Goal: Communication & Community: Answer question/provide support

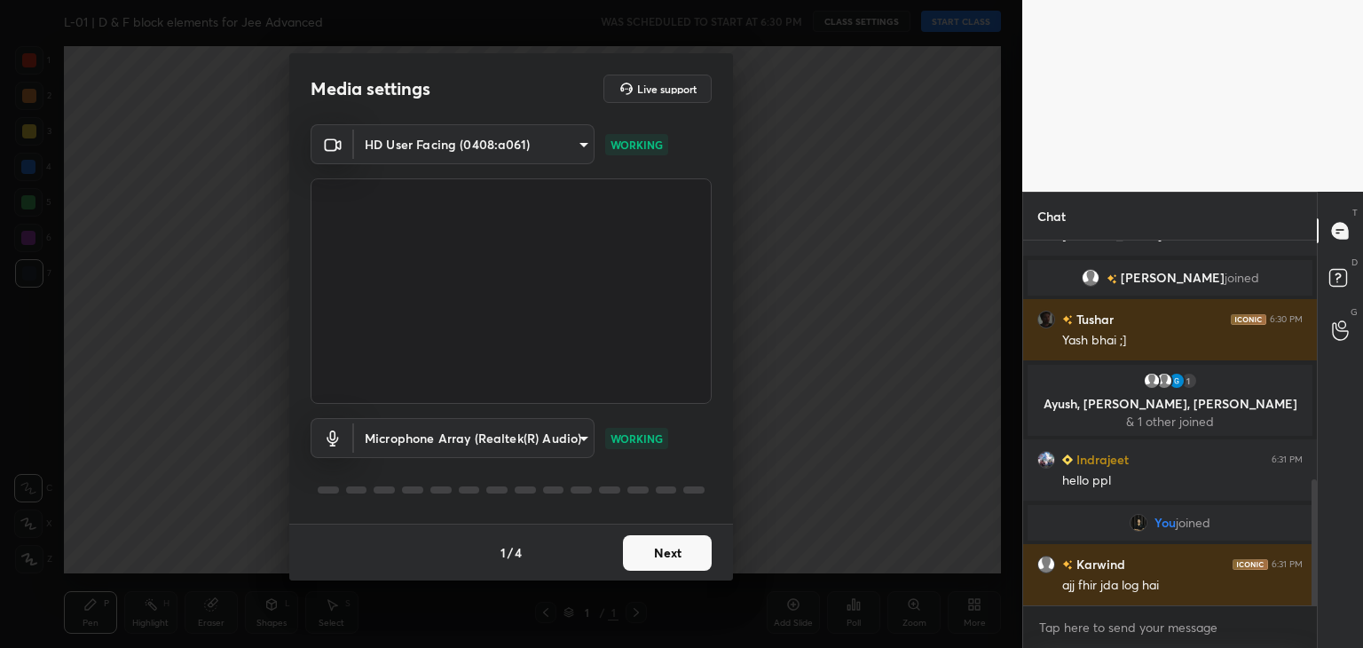
click at [640, 553] on button "Next" at bounding box center [667, 552] width 89 height 35
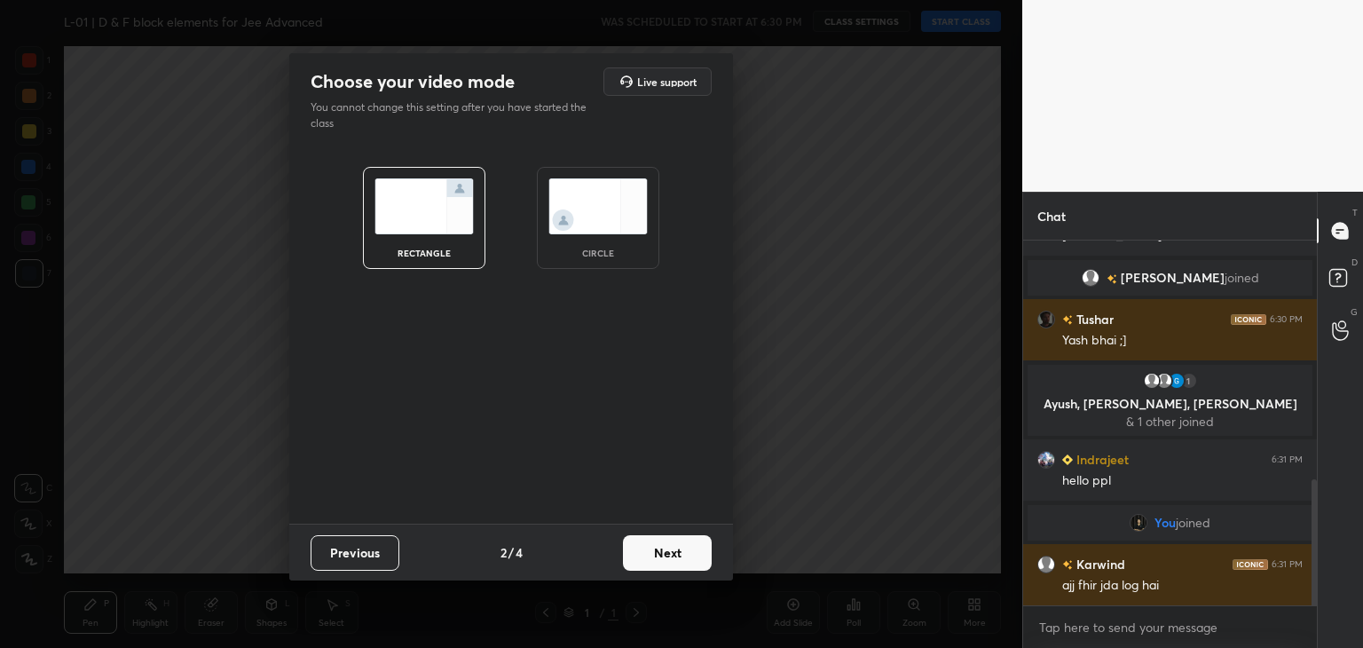
click at [657, 553] on button "Next" at bounding box center [667, 552] width 89 height 35
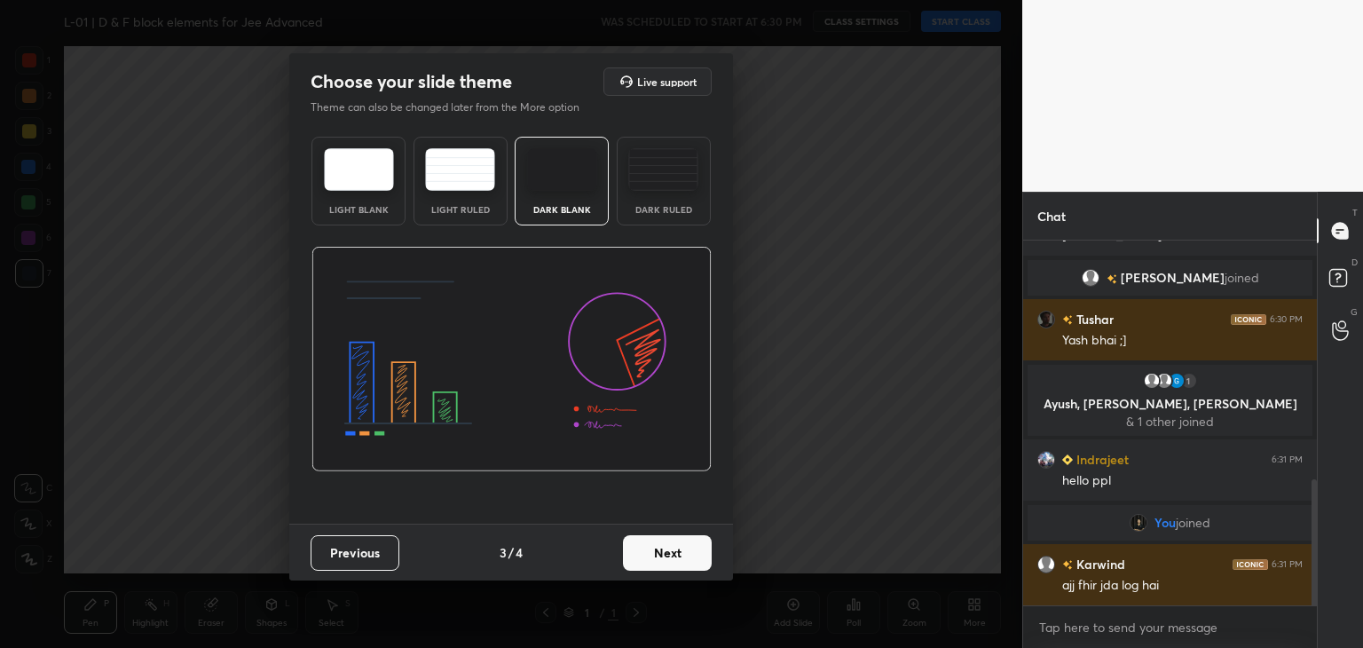
click at [657, 553] on button "Next" at bounding box center [667, 552] width 89 height 35
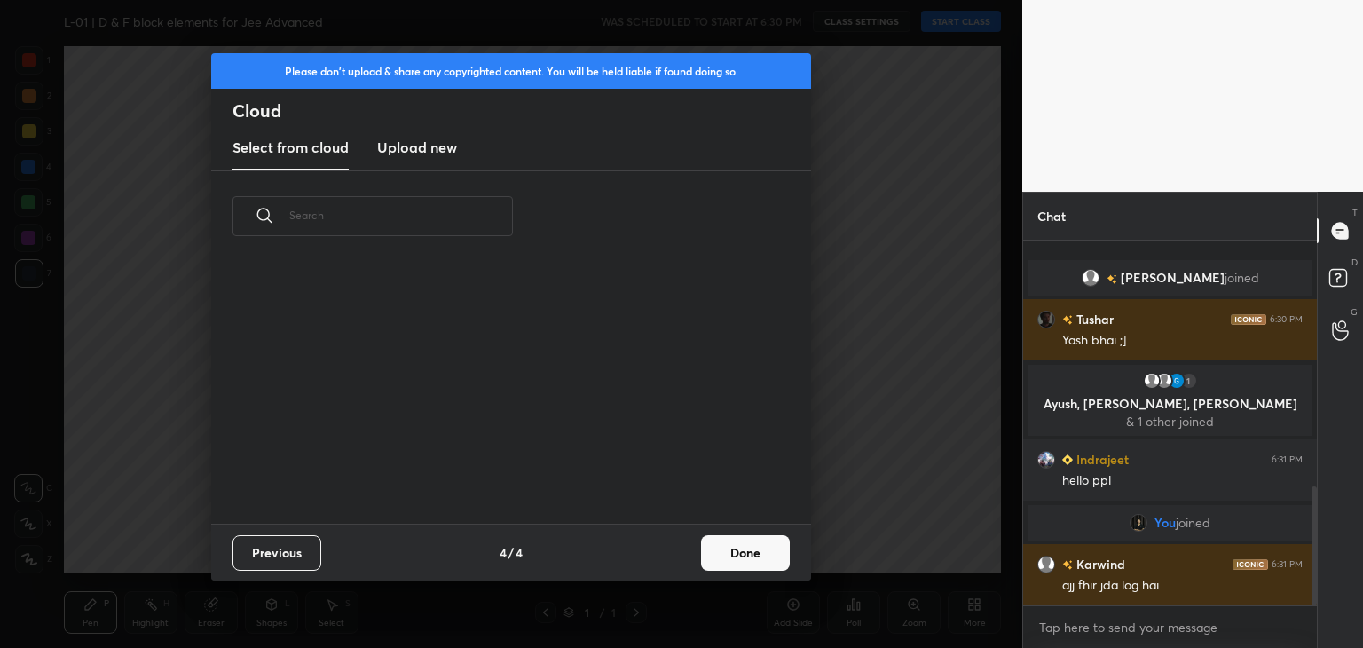
scroll to position [756, 0]
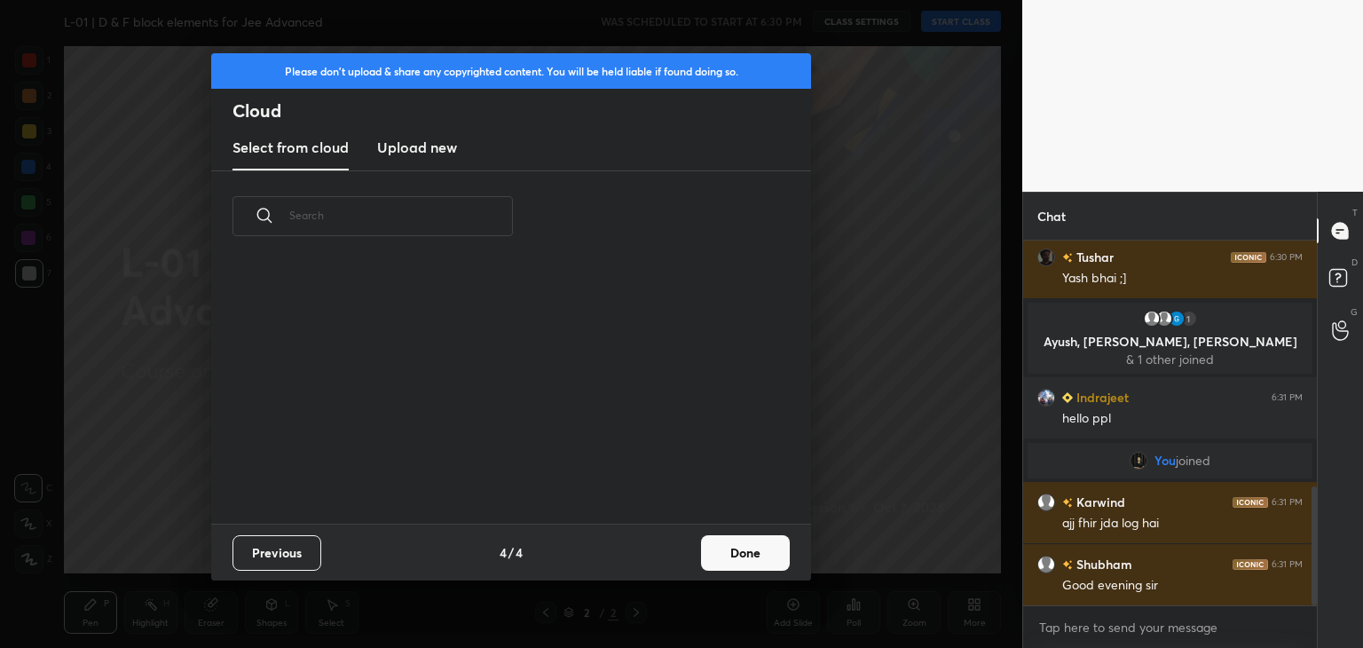
click at [730, 550] on button "Done" at bounding box center [745, 552] width 89 height 35
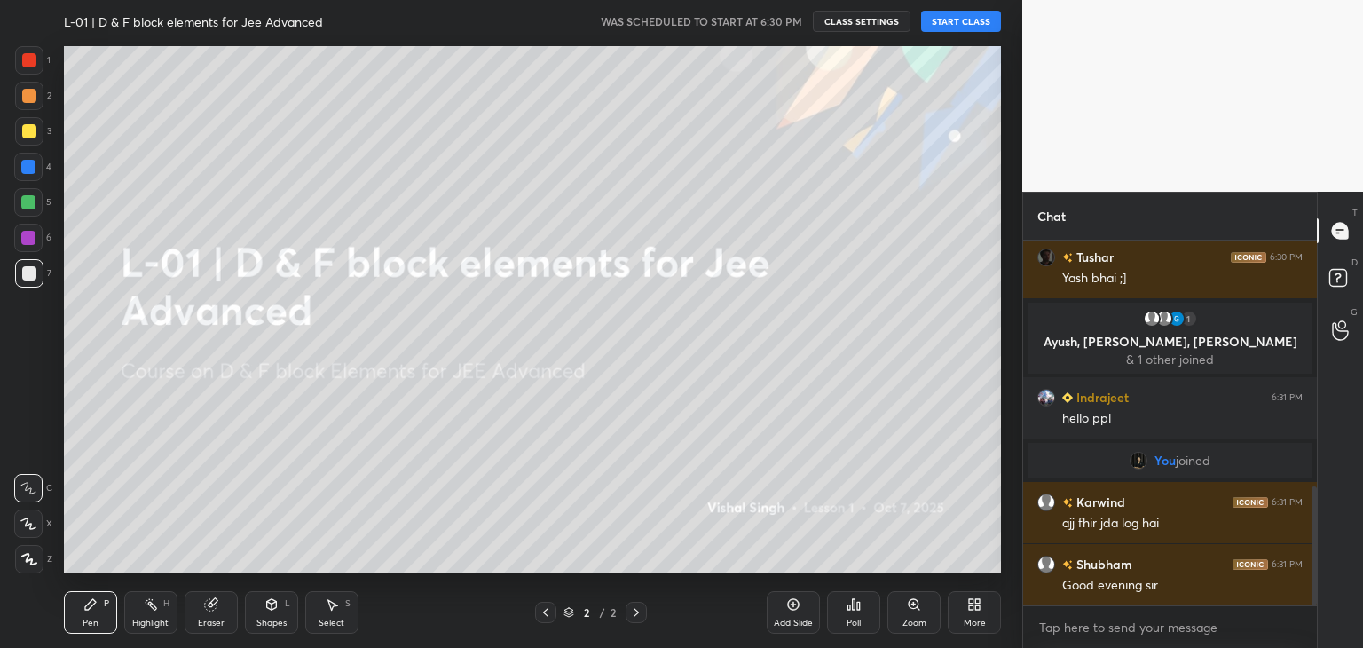
click at [958, 23] on button "START CLASS" at bounding box center [961, 21] width 80 height 21
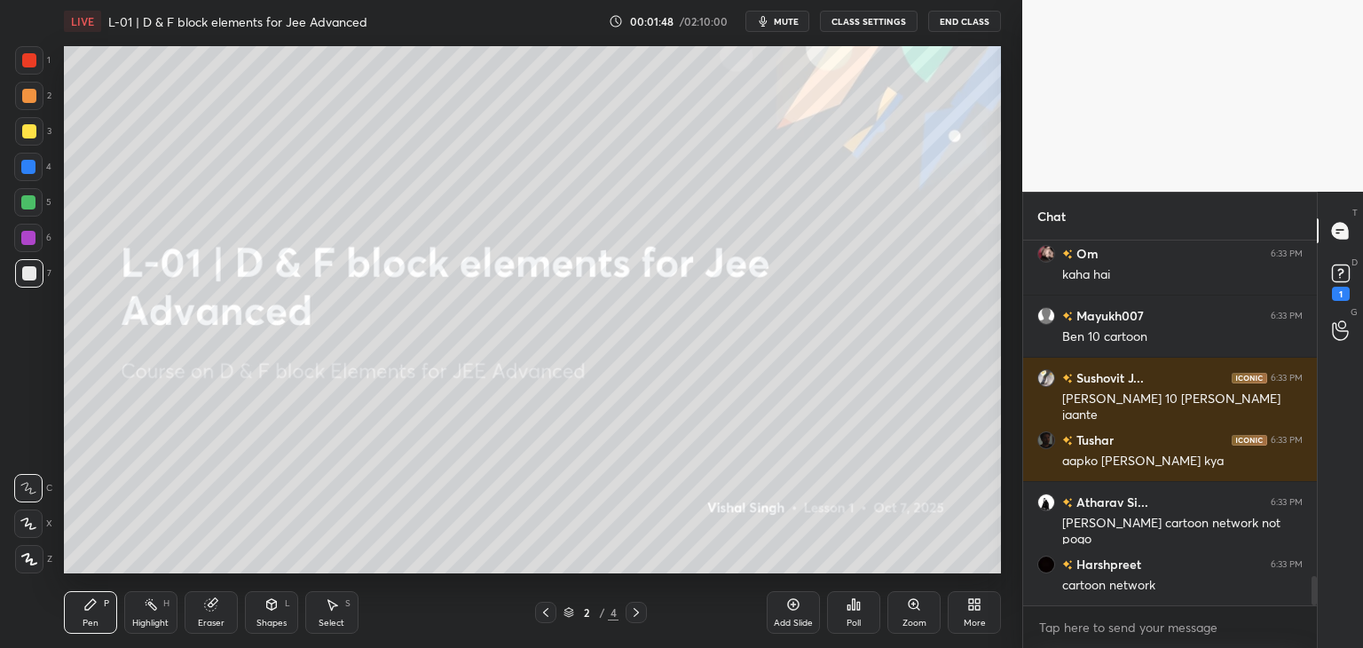
scroll to position [4280, 0]
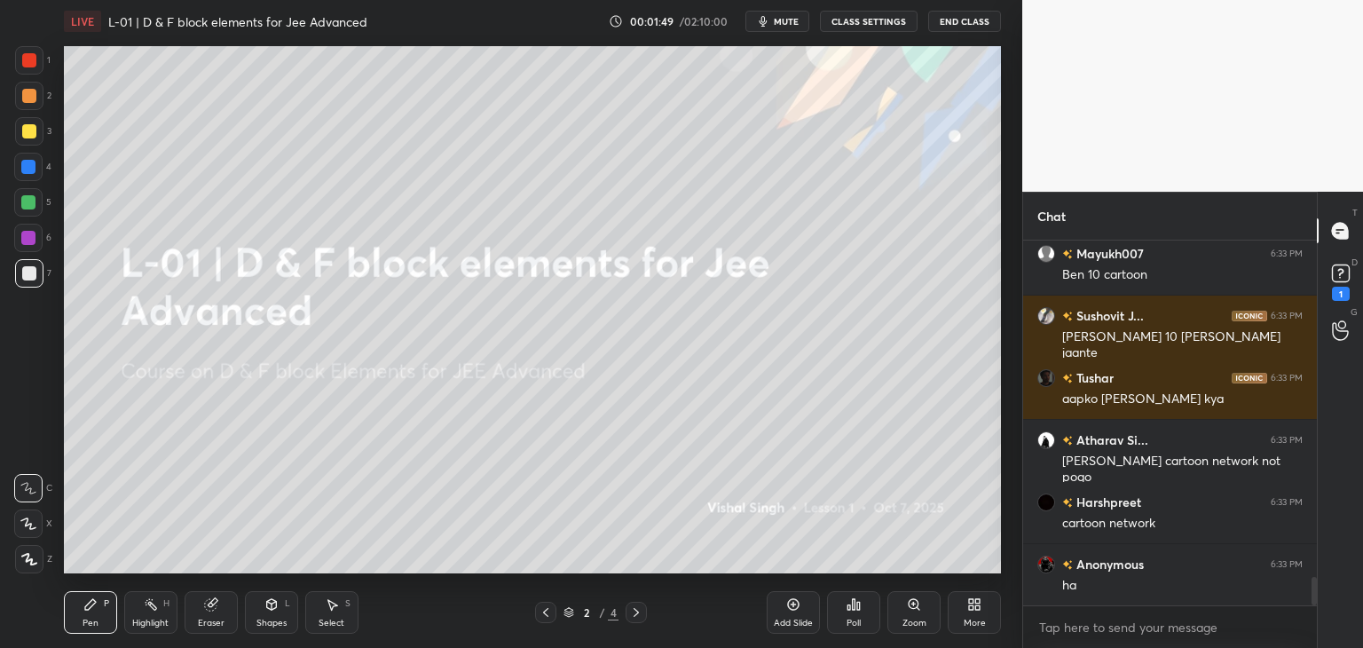
click at [29, 72] on div at bounding box center [29, 60] width 28 height 28
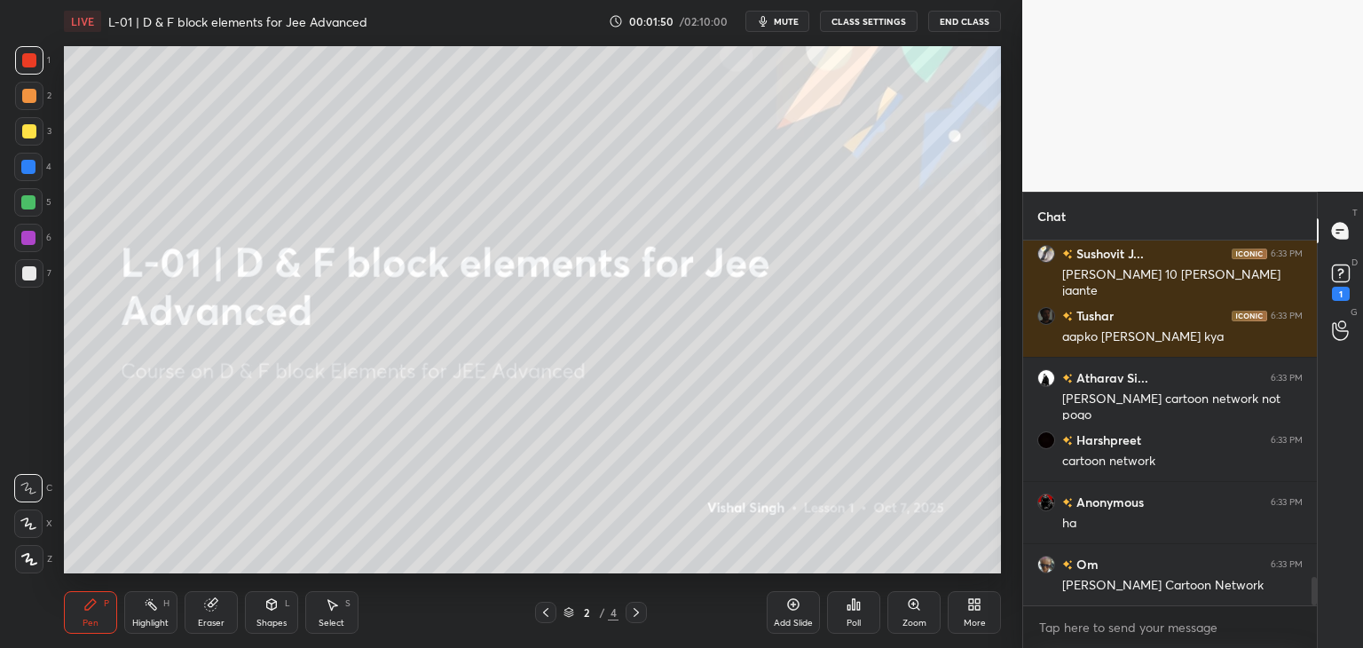
click at [35, 562] on icon at bounding box center [29, 559] width 16 height 12
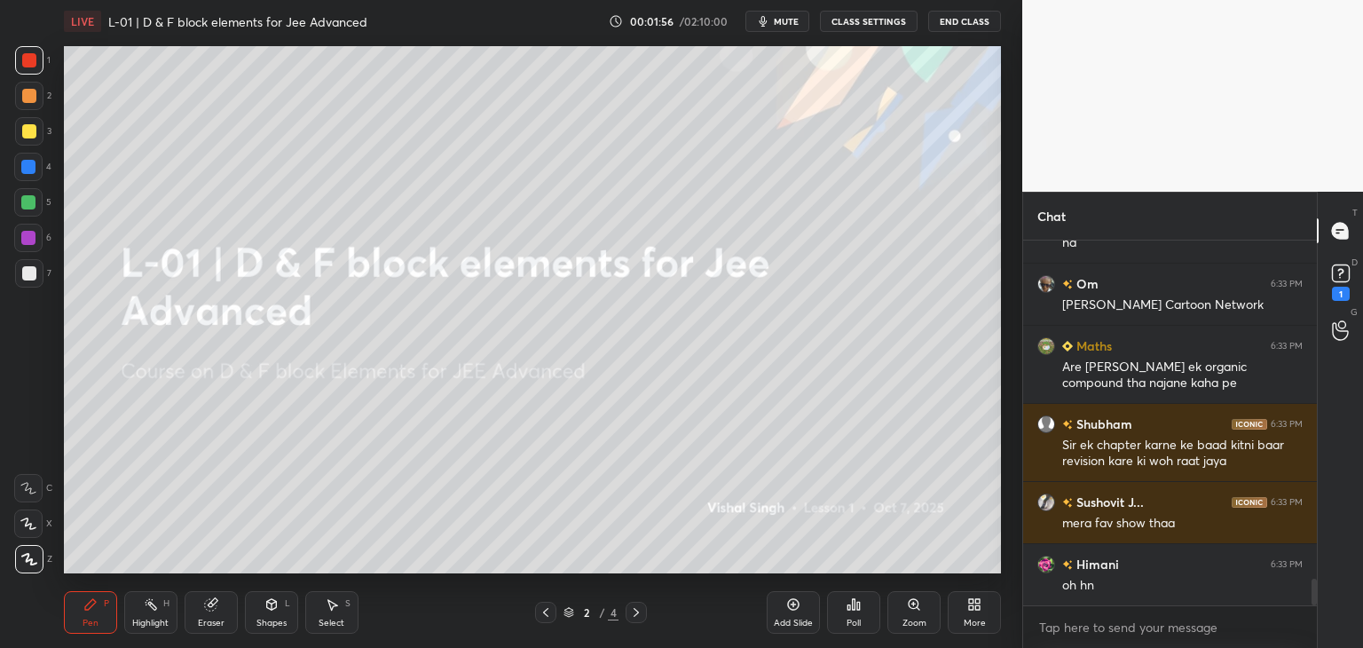
scroll to position [4685, 0]
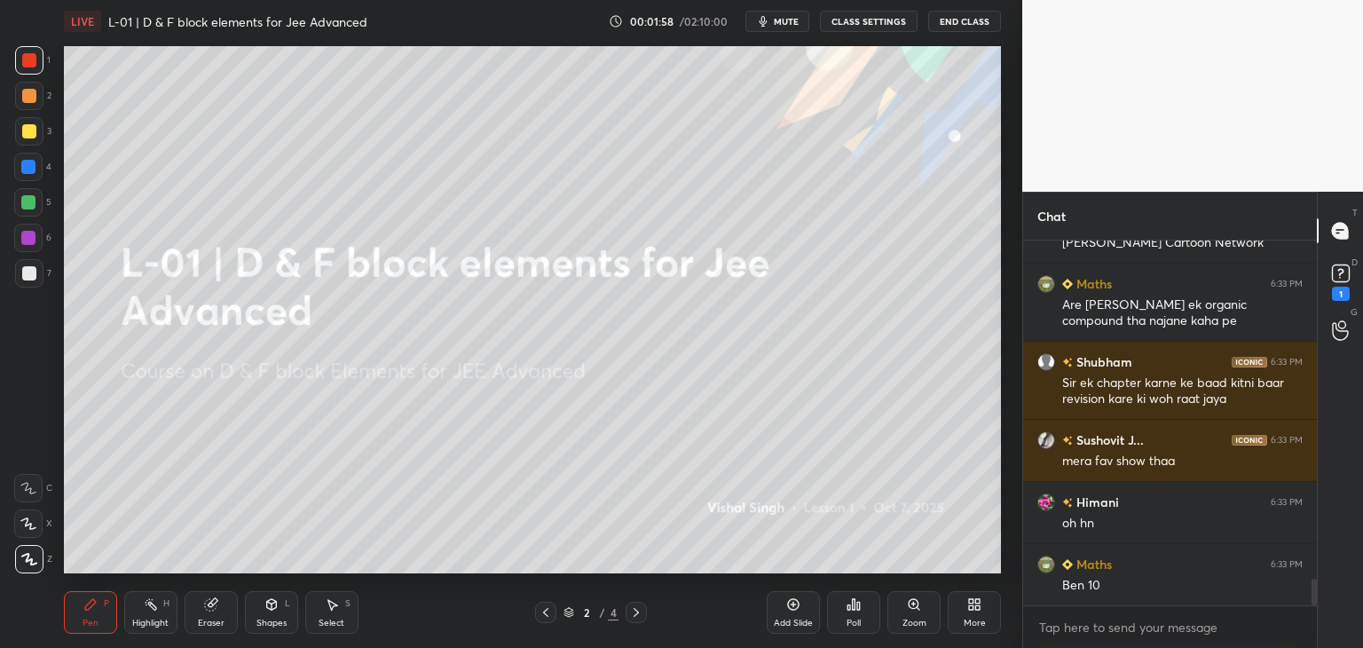
click at [338, 606] on icon at bounding box center [332, 604] width 14 height 14
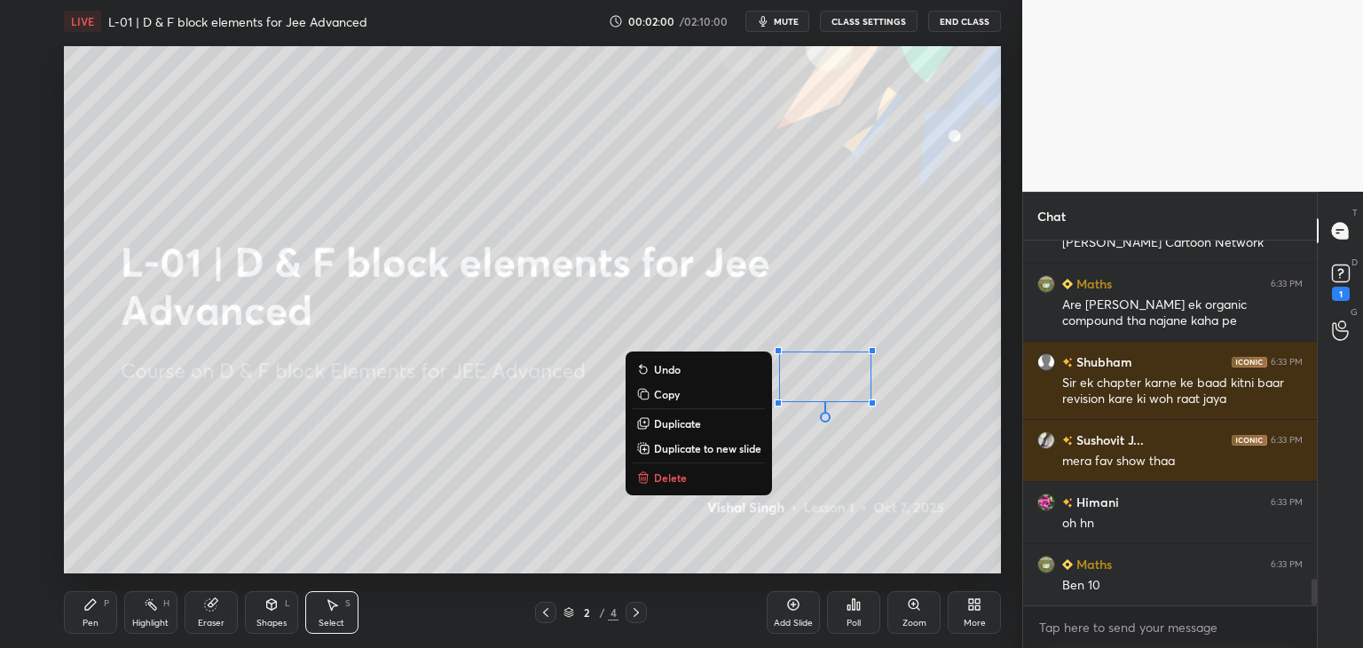
click at [685, 482] on button "Delete" at bounding box center [699, 477] width 132 height 21
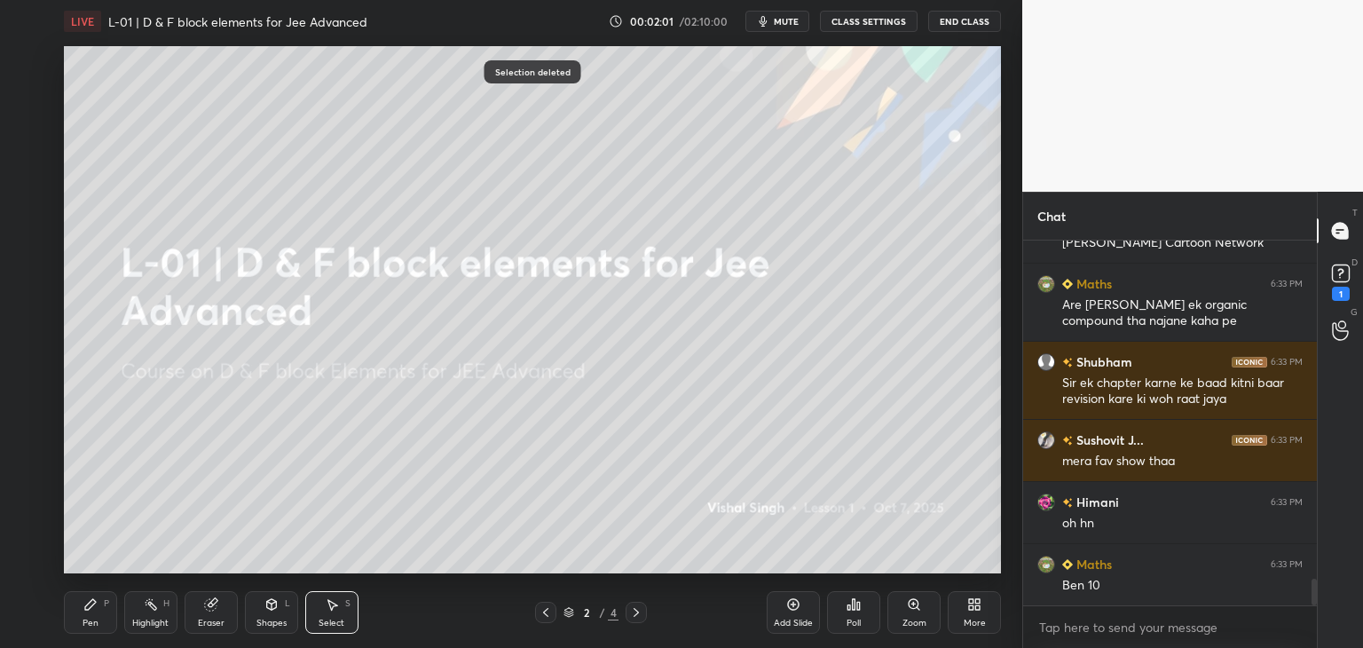
click at [96, 607] on icon at bounding box center [90, 604] width 14 height 14
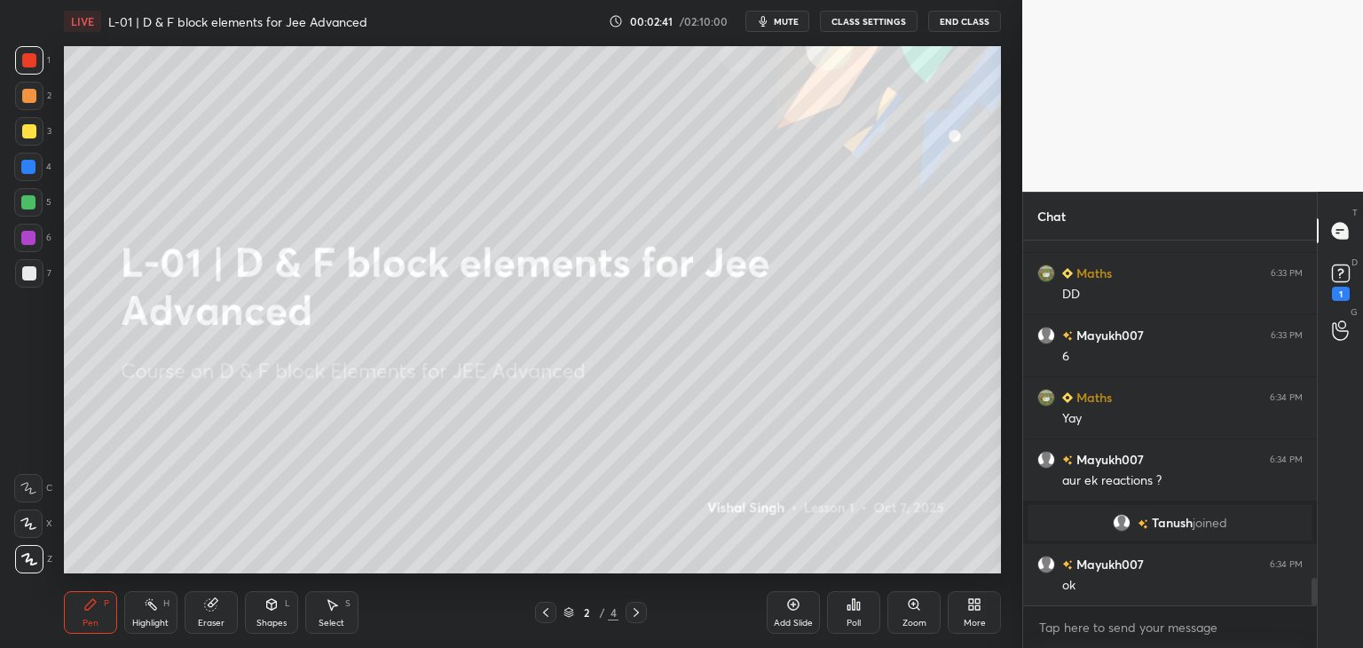
scroll to position [4402, 0]
click at [29, 94] on div at bounding box center [29, 96] width 14 height 14
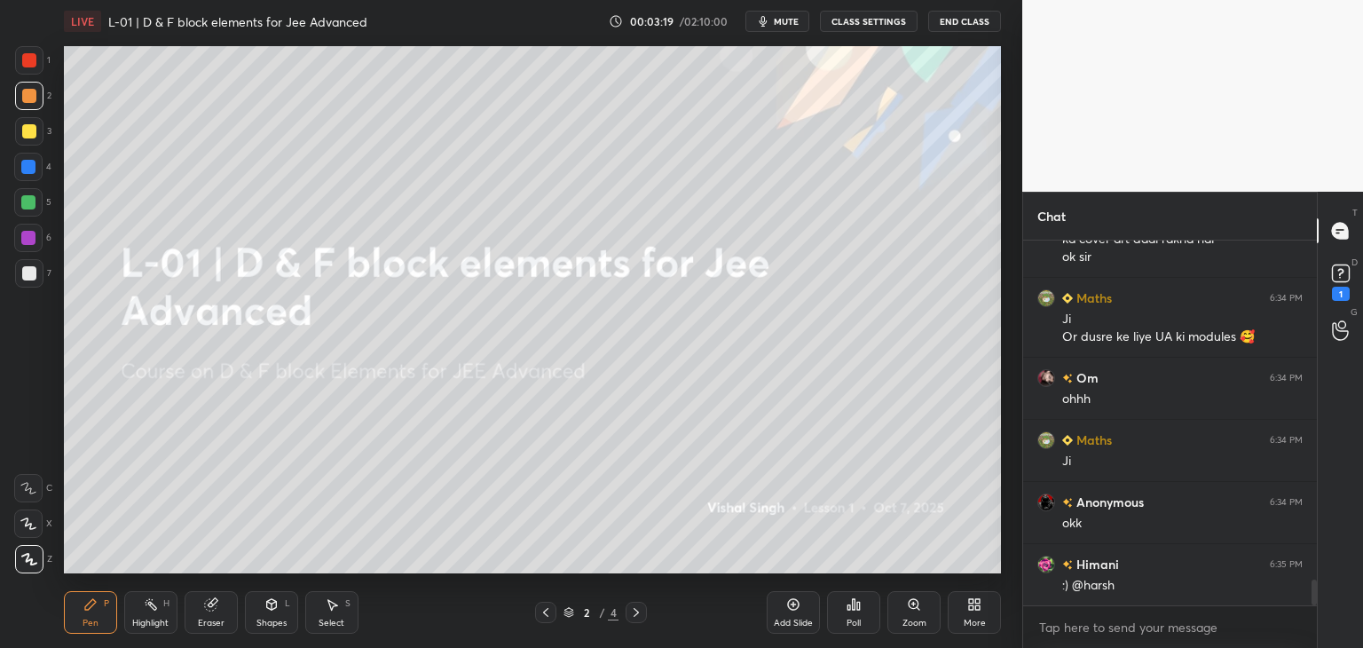
scroll to position [4889, 0]
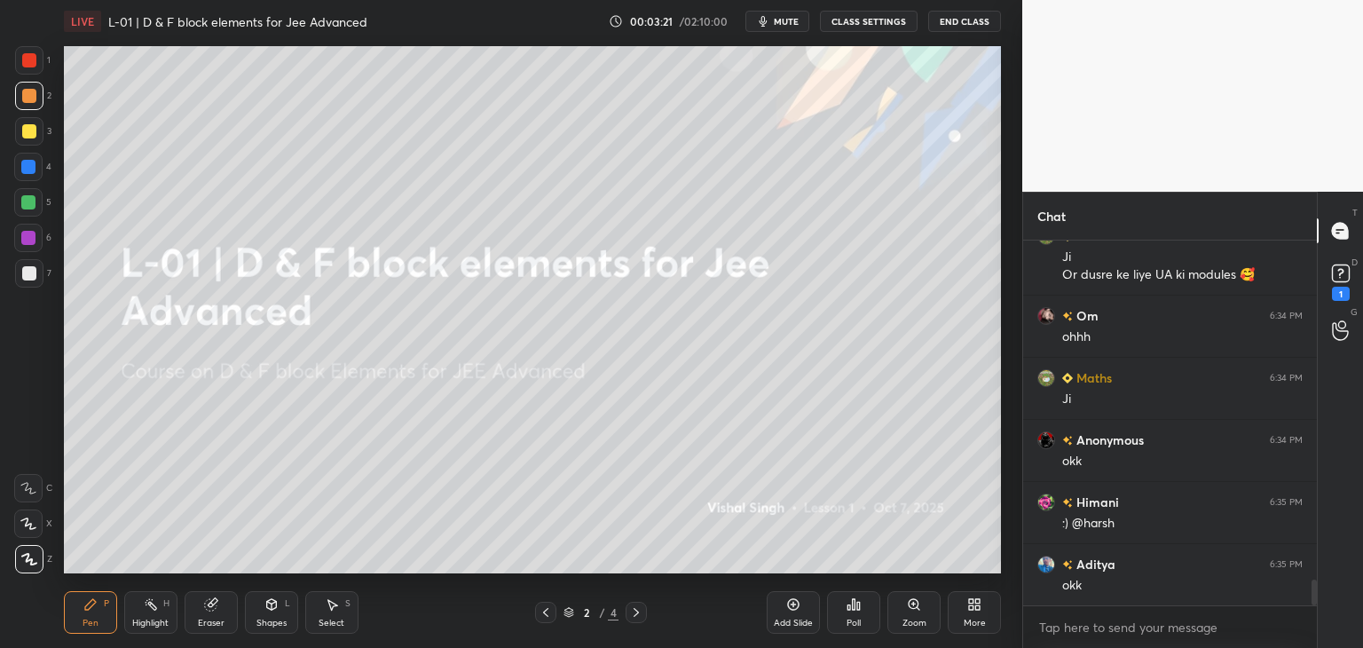
click at [27, 136] on div at bounding box center [29, 131] width 14 height 14
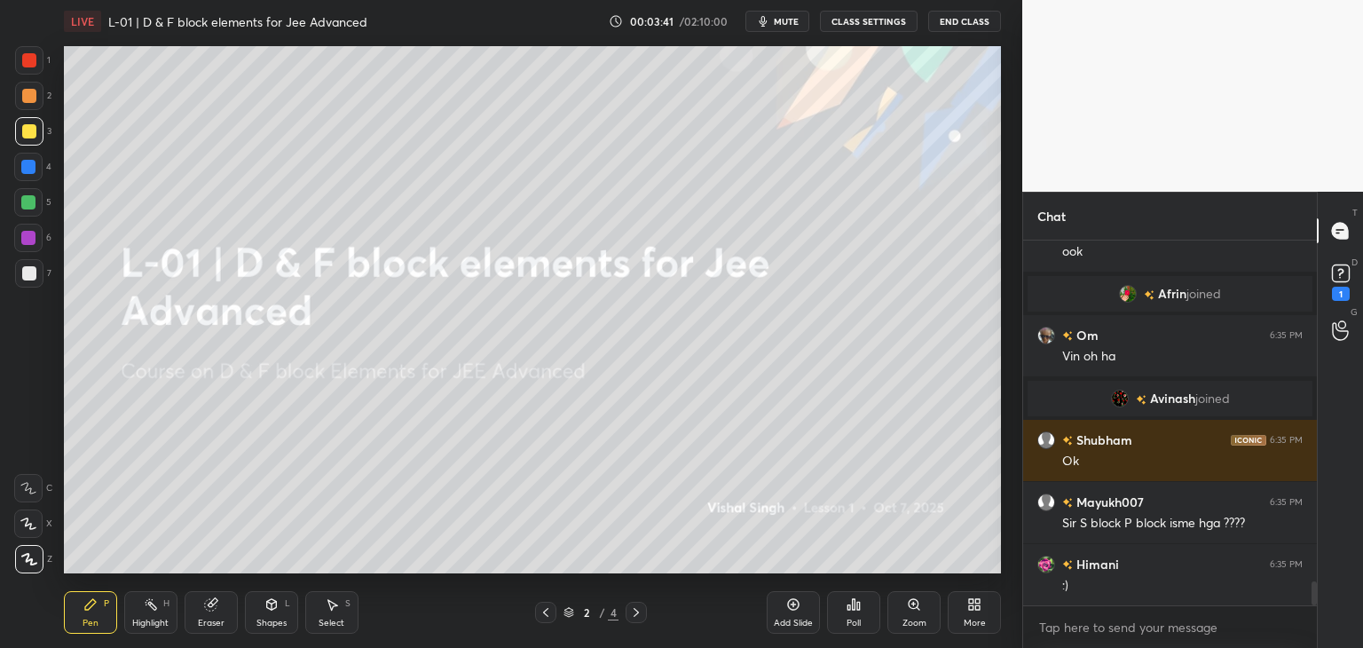
scroll to position [5322, 0]
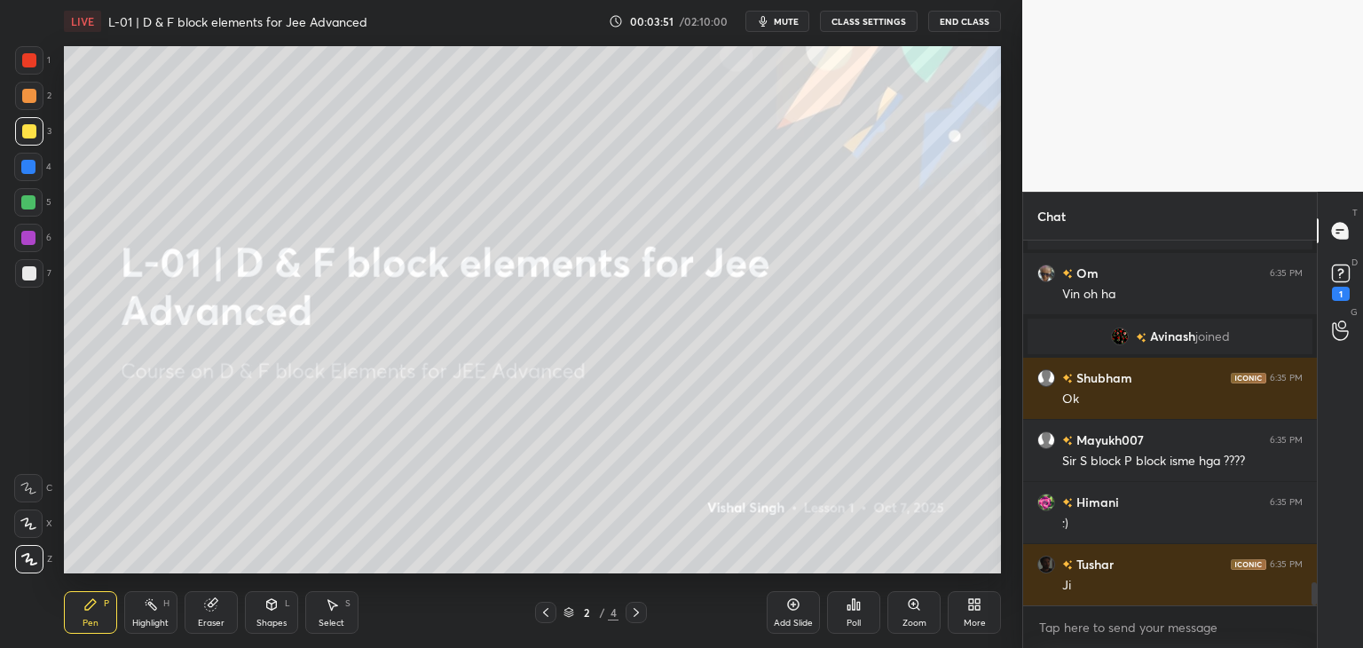
click at [25, 61] on div at bounding box center [29, 60] width 14 height 14
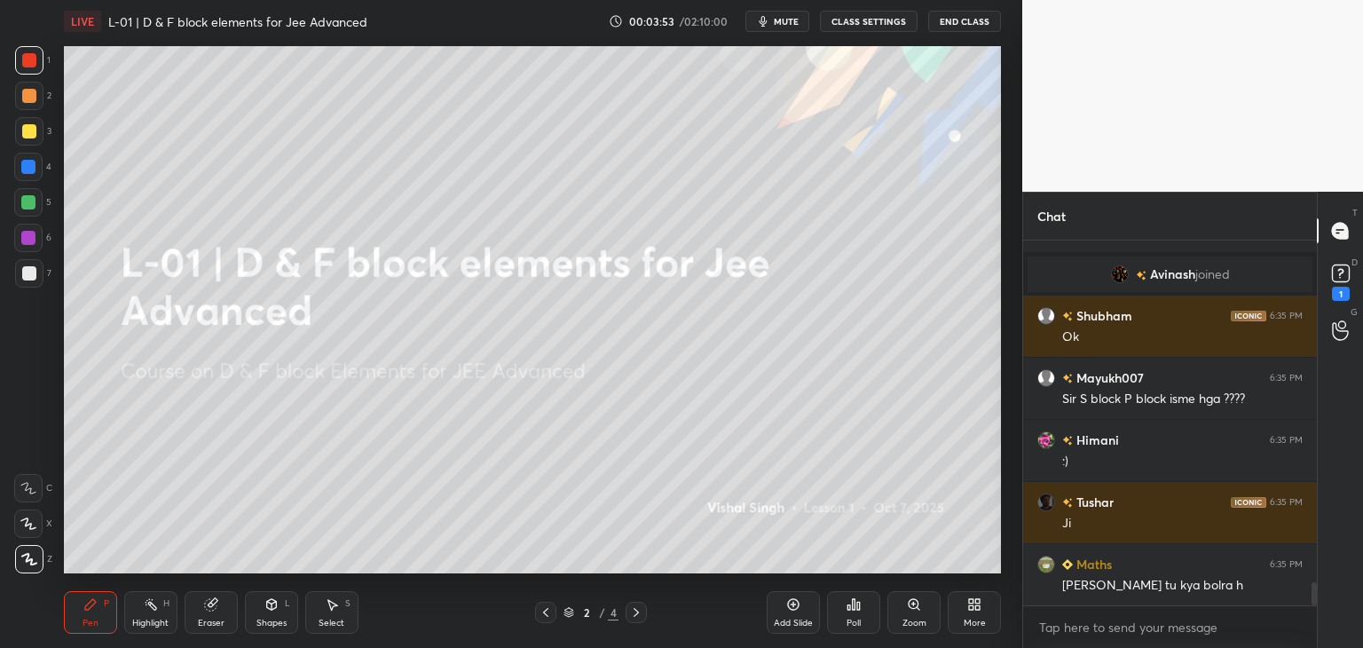
click at [31, 159] on div at bounding box center [28, 167] width 28 height 28
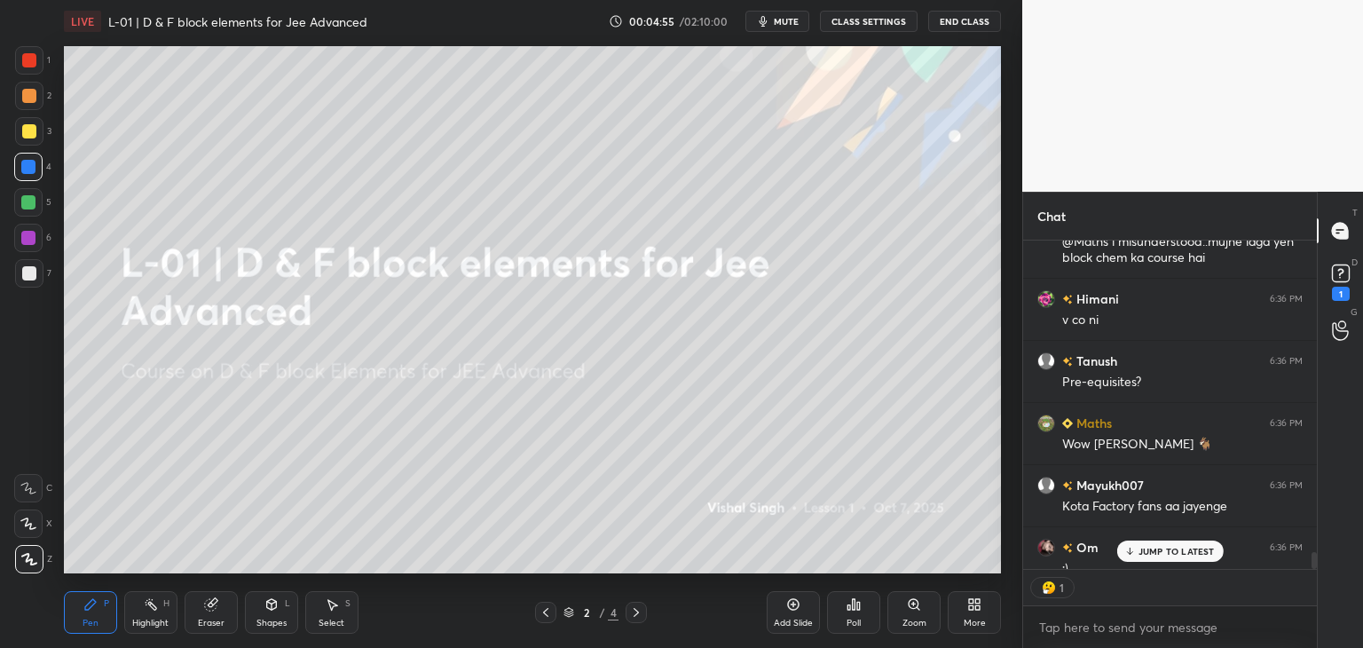
scroll to position [5, 5]
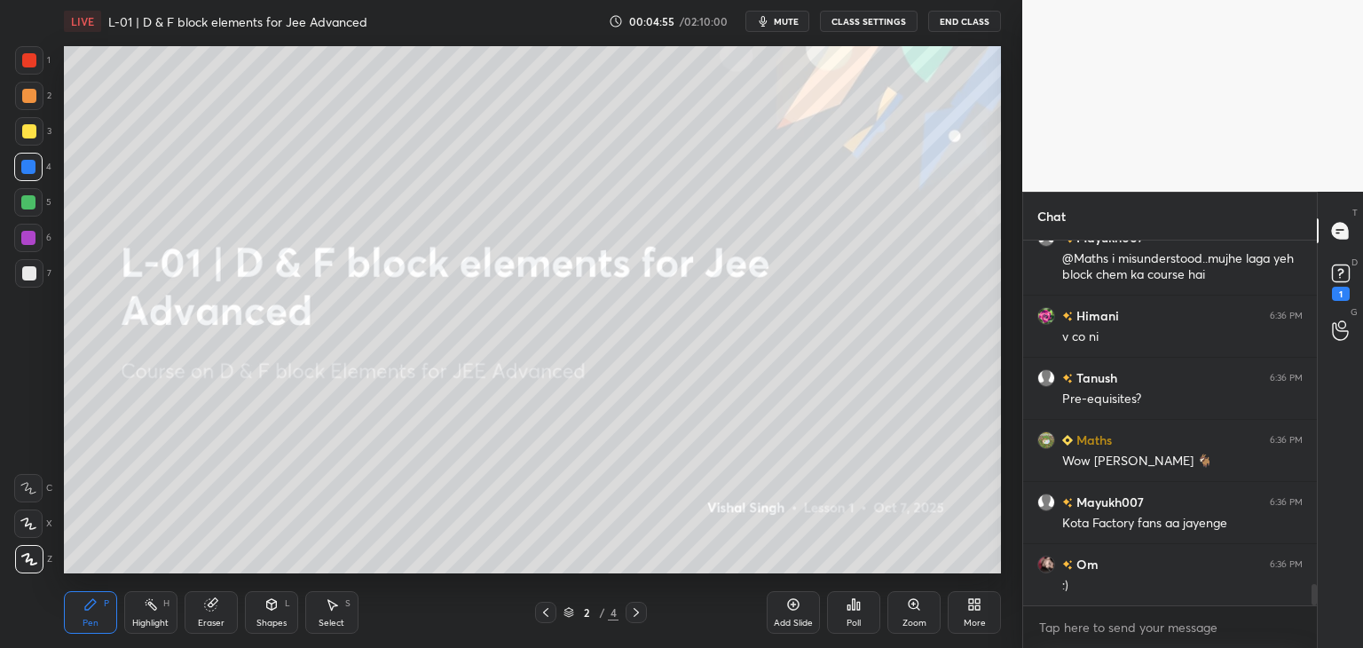
click at [28, 53] on div at bounding box center [29, 60] width 14 height 14
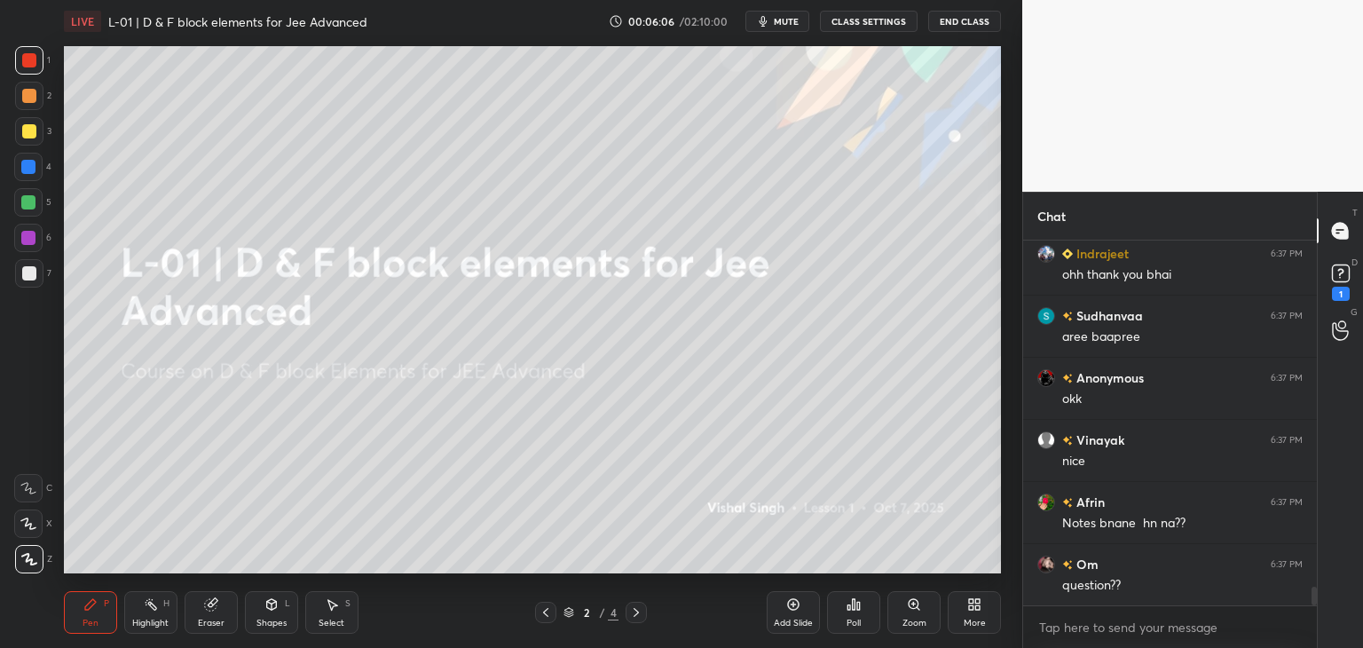
scroll to position [6906, 0]
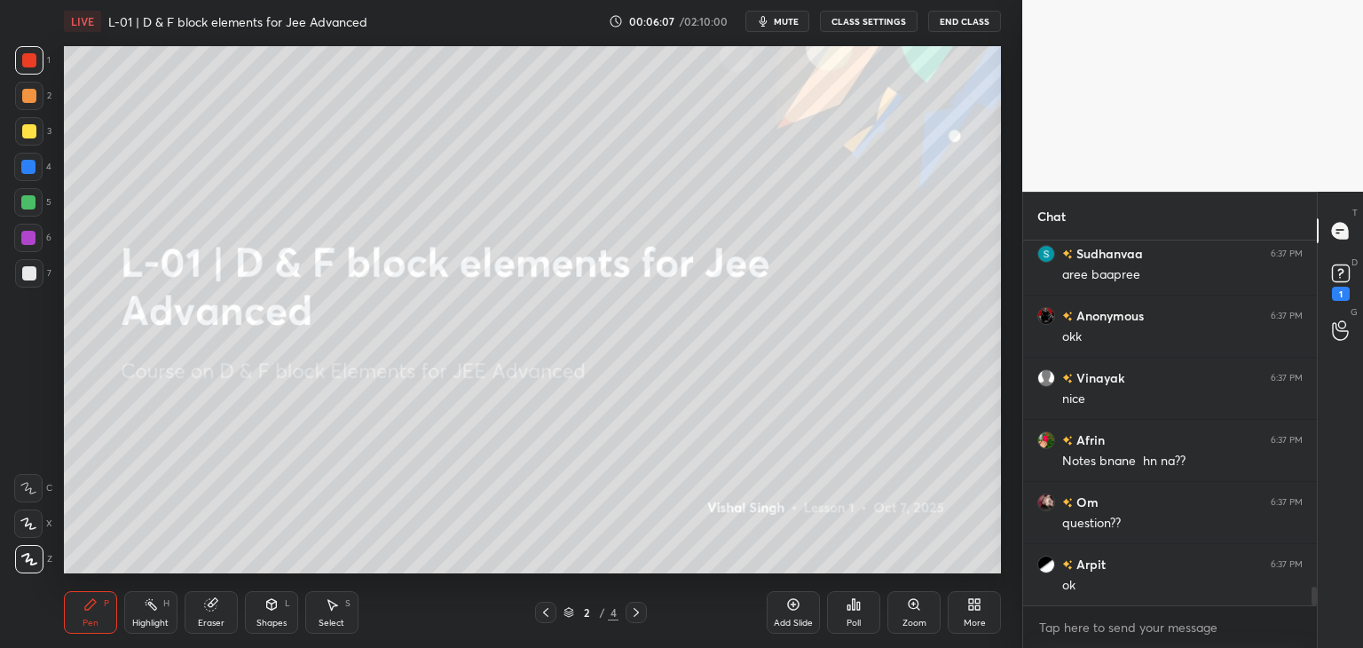
click at [28, 168] on div at bounding box center [28, 167] width 14 height 14
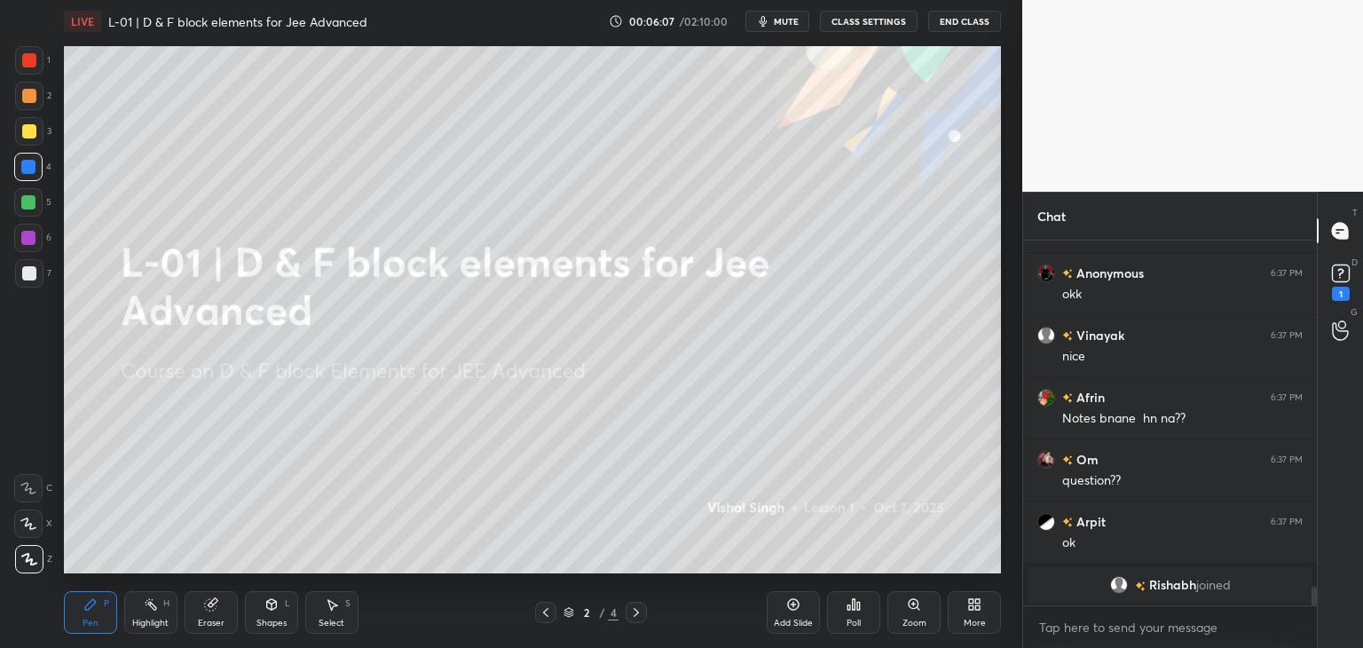
click at [28, 193] on div at bounding box center [28, 202] width 28 height 28
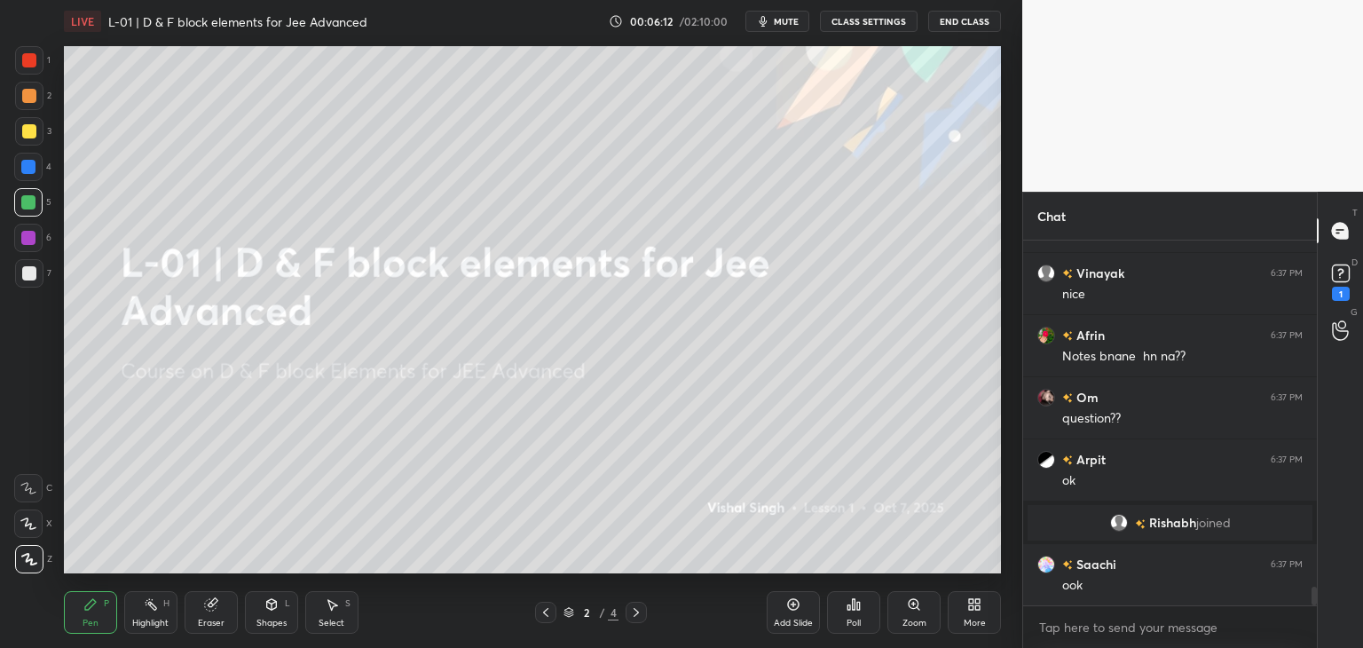
scroll to position [6692, 0]
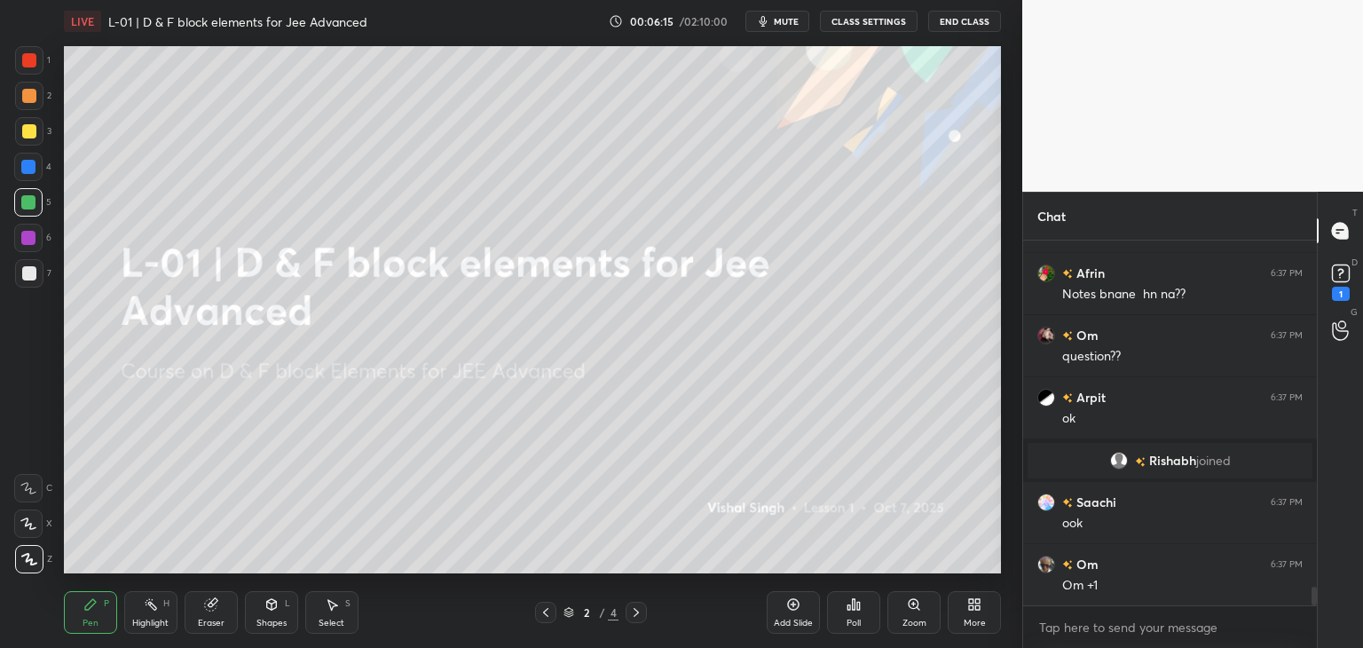
click at [777, 606] on div "Add Slide" at bounding box center [793, 612] width 53 height 43
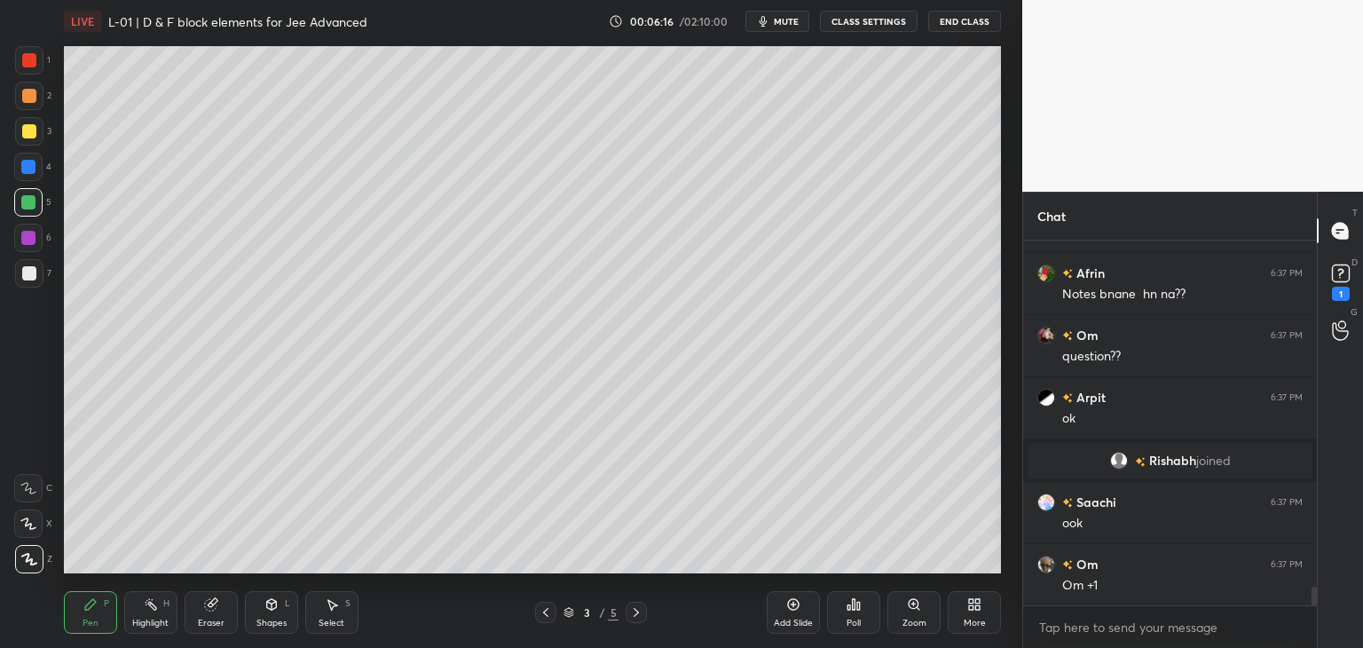
scroll to position [6734, 0]
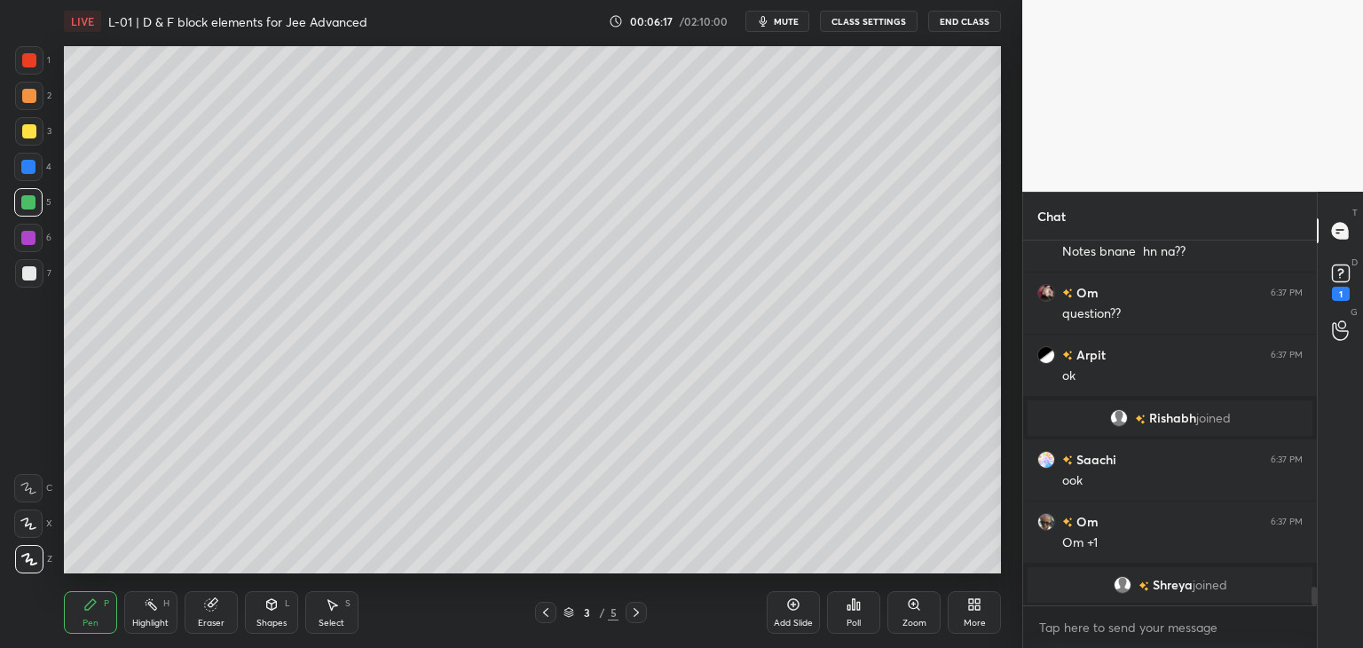
click at [635, 618] on icon at bounding box center [636, 612] width 14 height 14
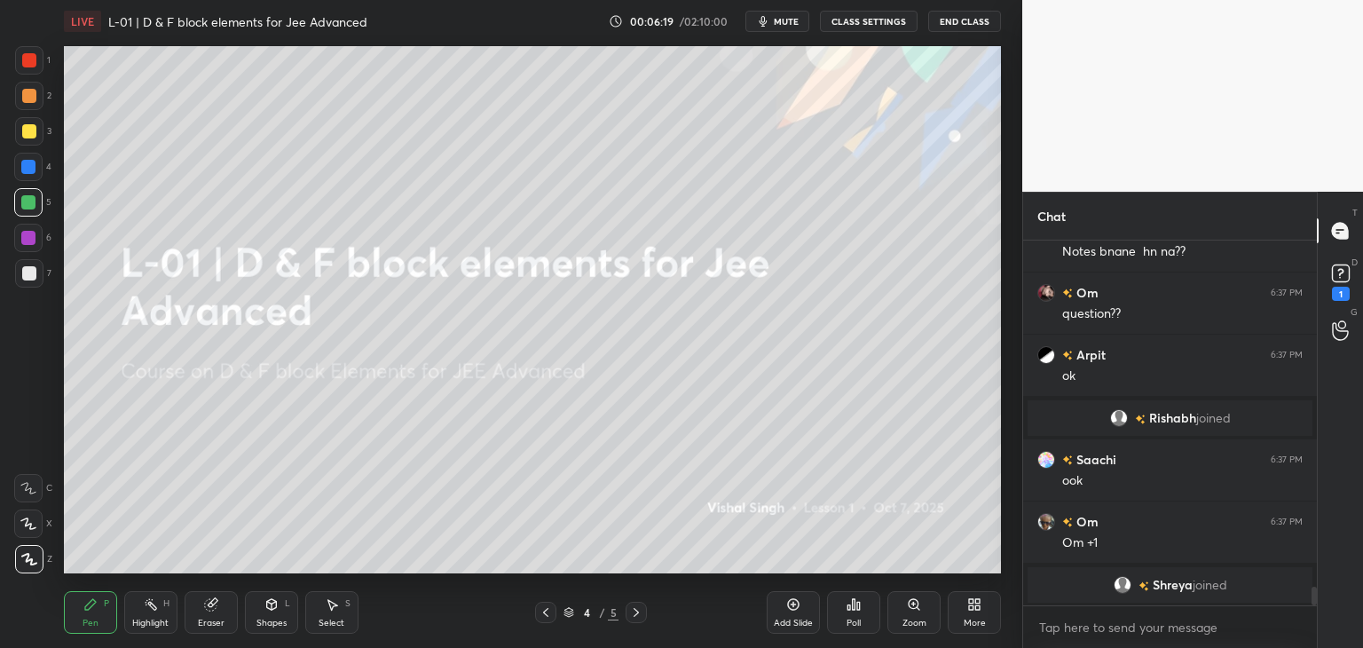
click at [539, 615] on icon at bounding box center [546, 612] width 14 height 14
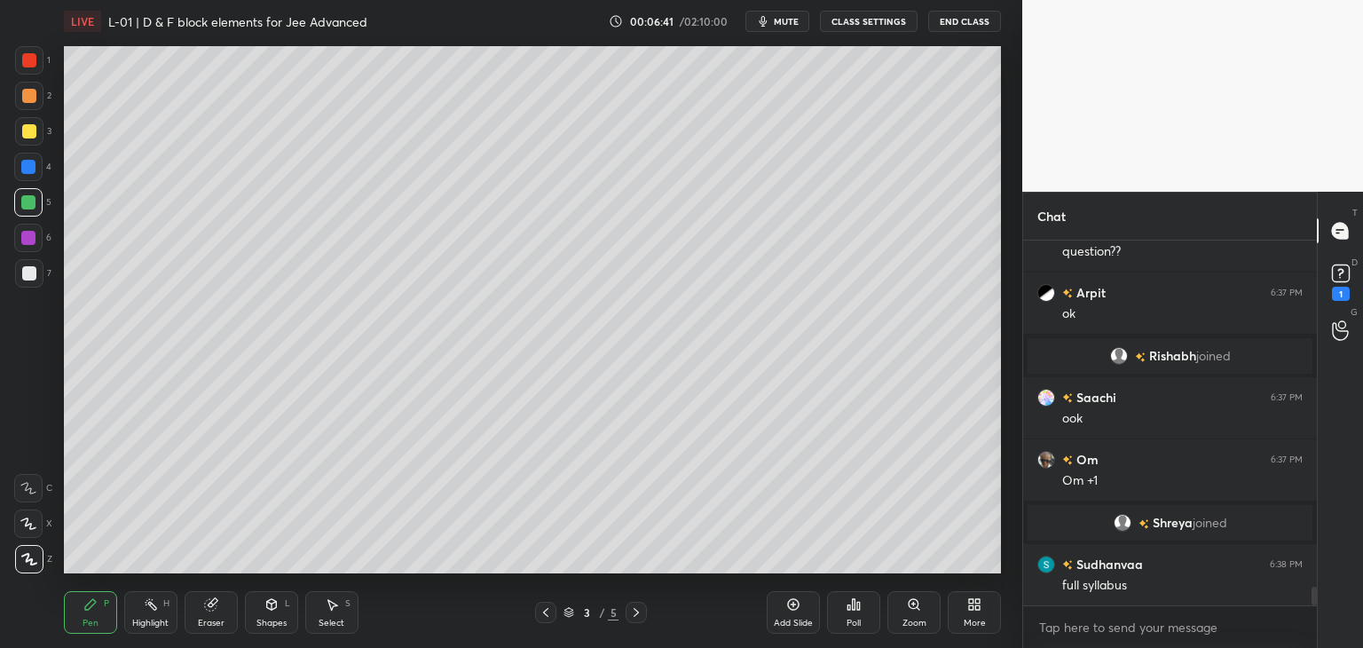
scroll to position [6839, 0]
click at [35, 65] on div at bounding box center [29, 60] width 28 height 28
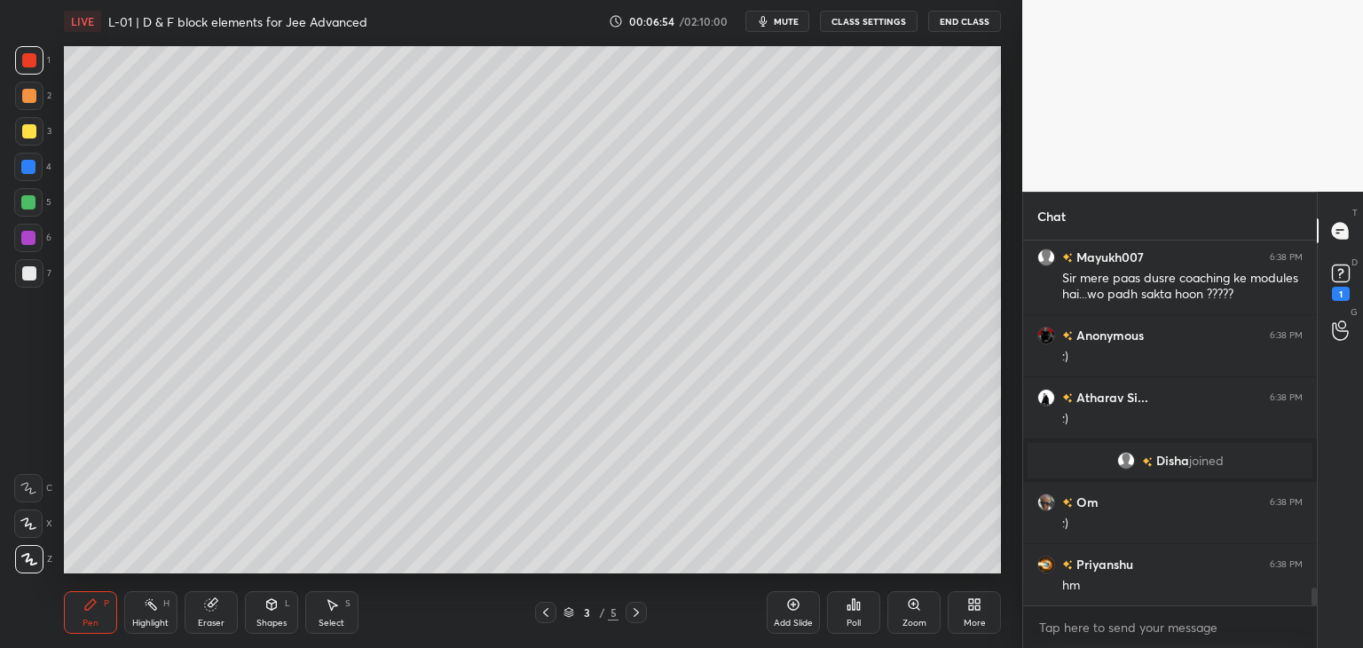
scroll to position [7069, 0]
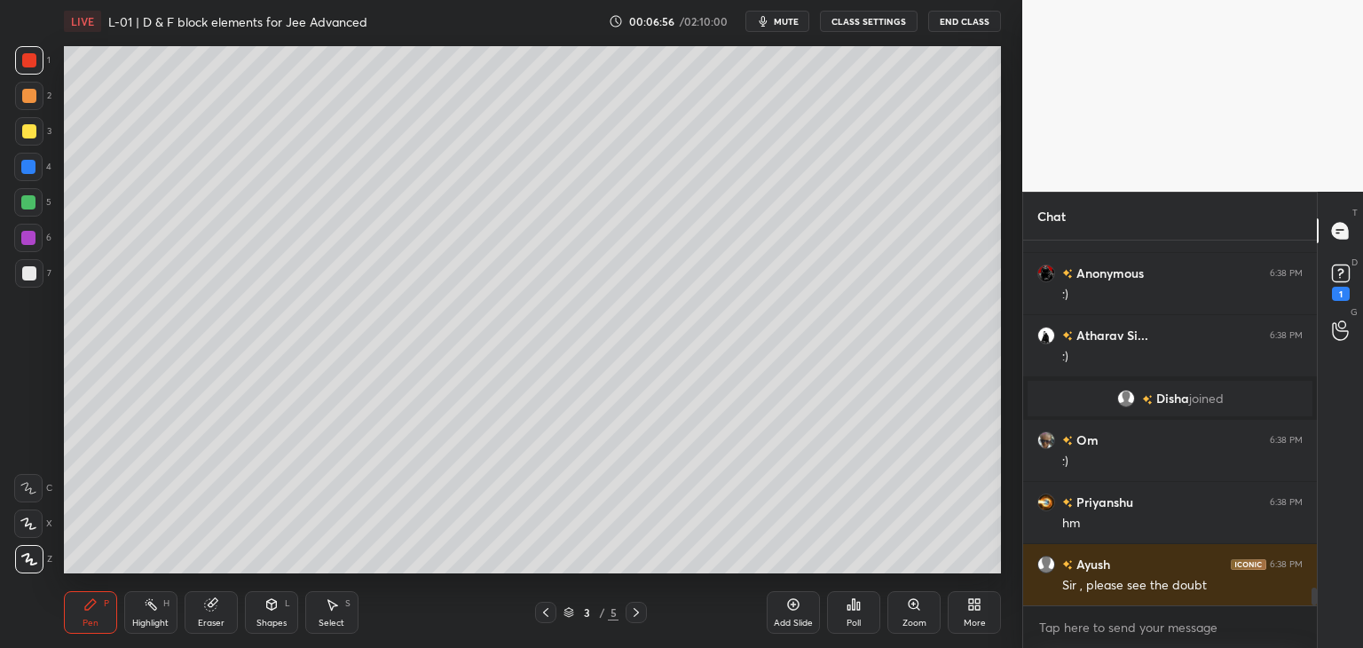
click at [770, 20] on icon "button" at bounding box center [763, 21] width 14 height 14
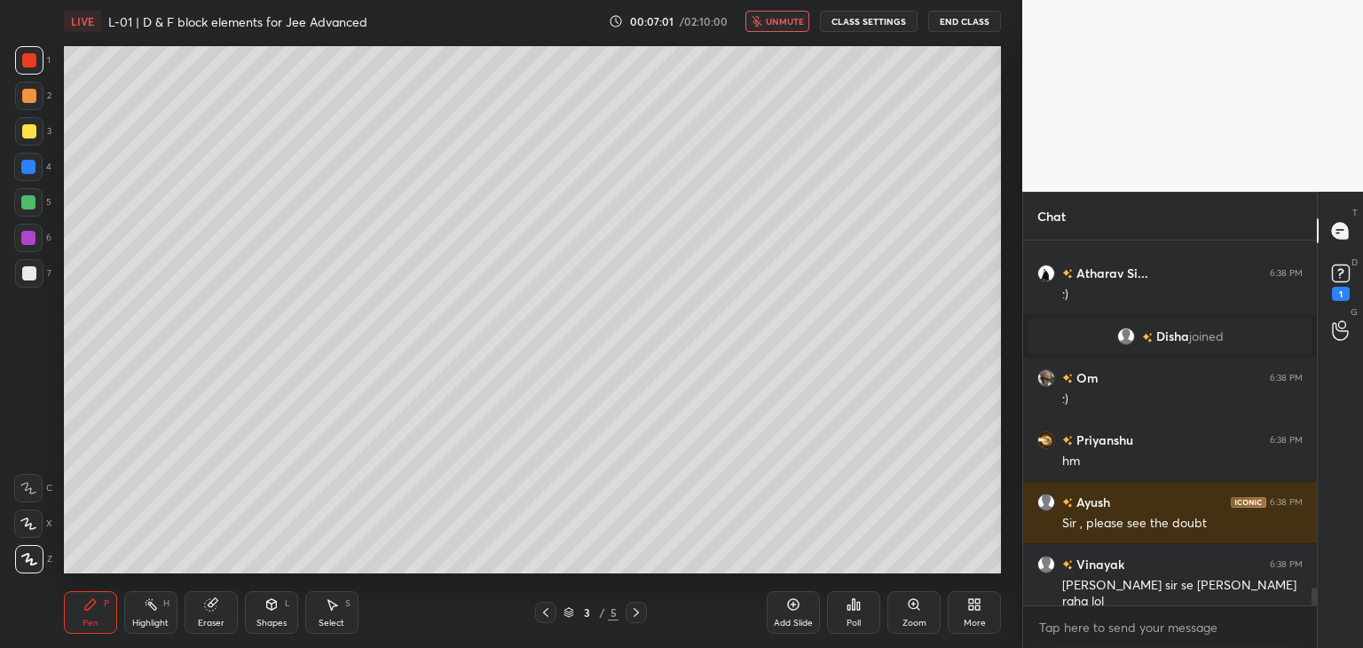
scroll to position [7194, 0]
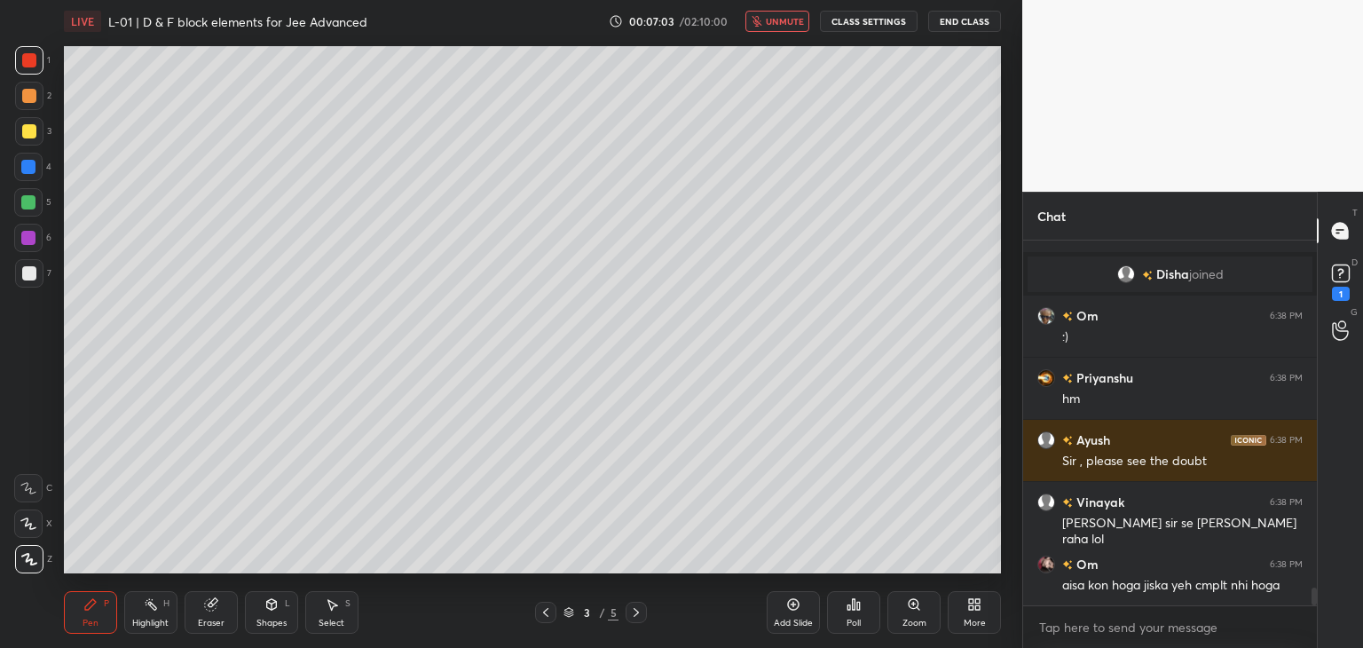
click at [761, 22] on icon "button" at bounding box center [756, 21] width 10 height 11
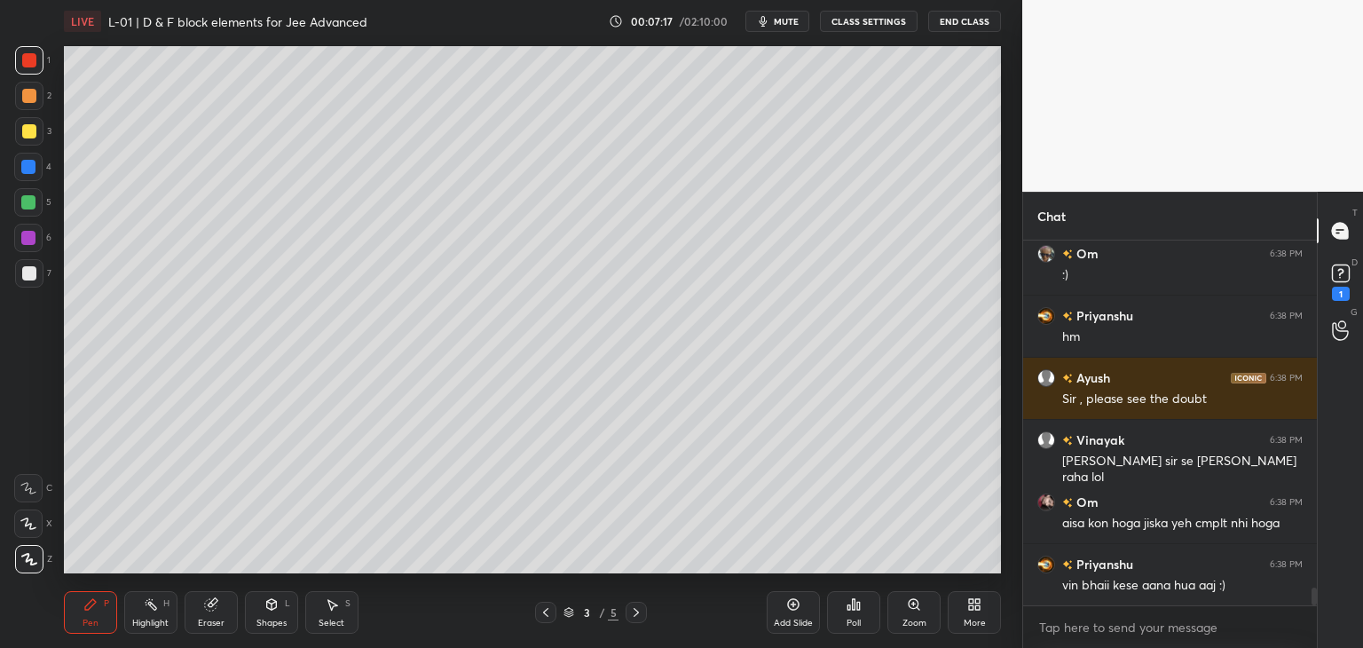
click at [967, 605] on icon at bounding box center [974, 604] width 14 height 14
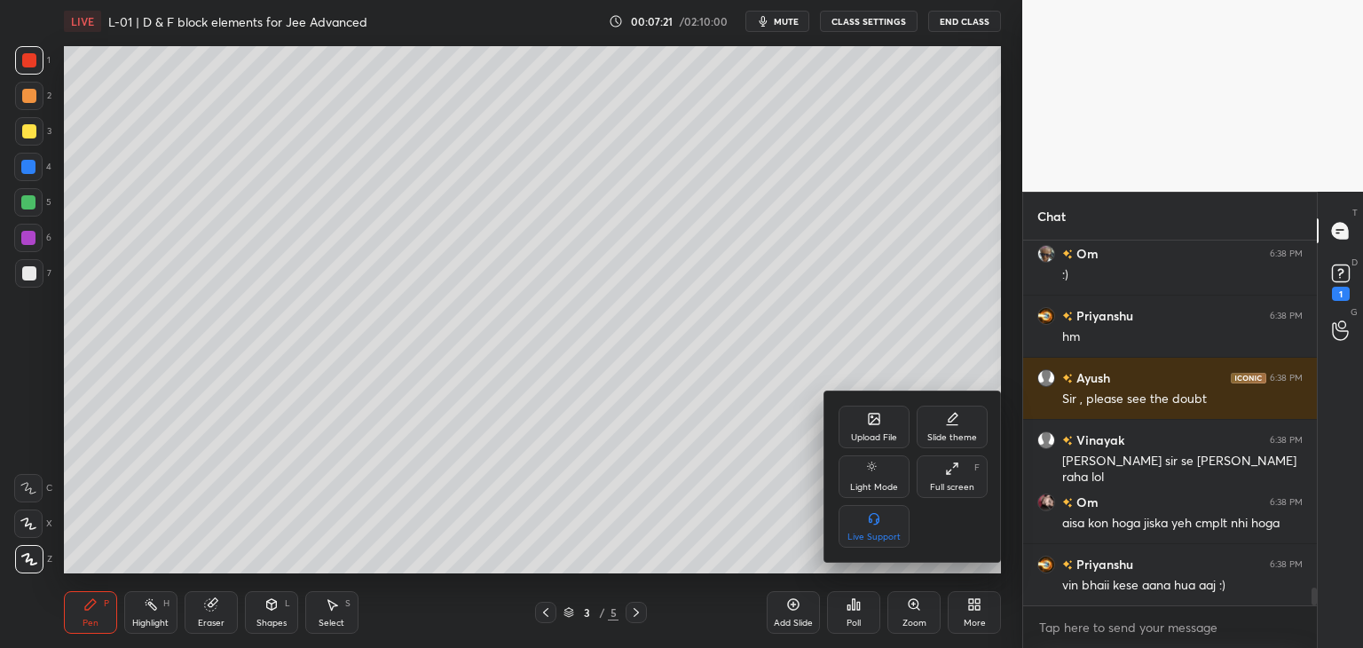
scroll to position [7318, 0]
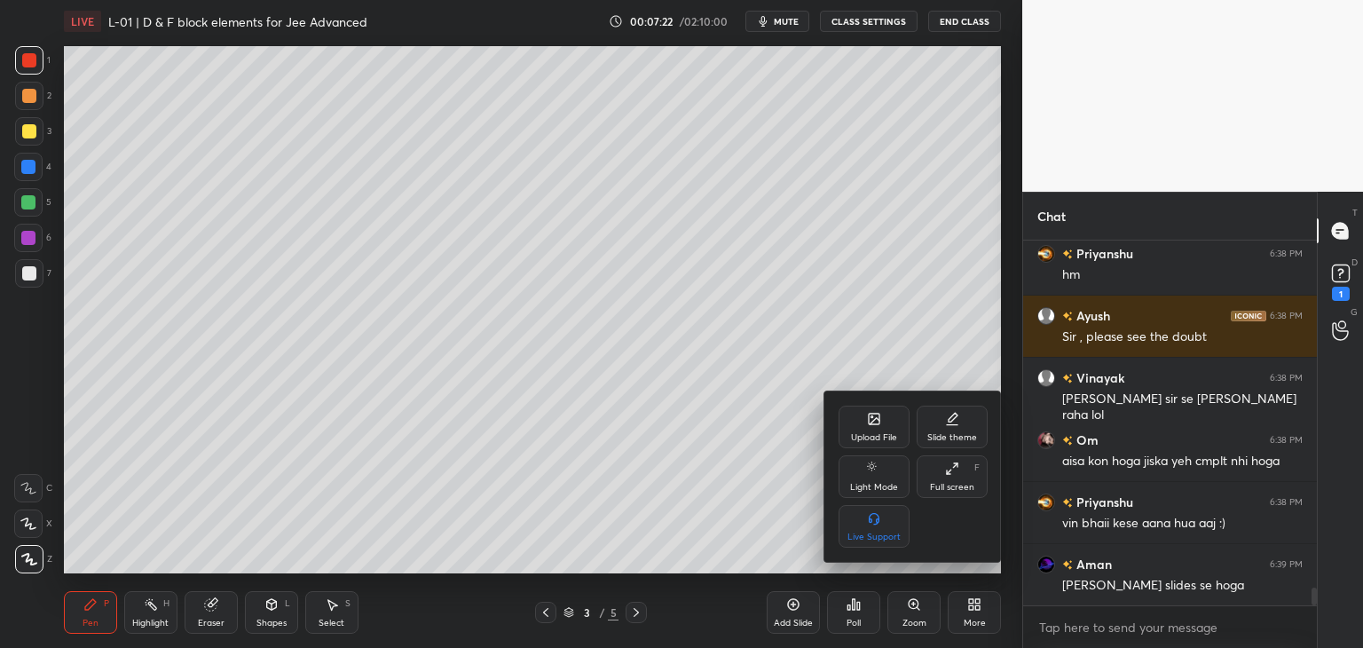
click at [864, 429] on div "Upload File" at bounding box center [873, 426] width 71 height 43
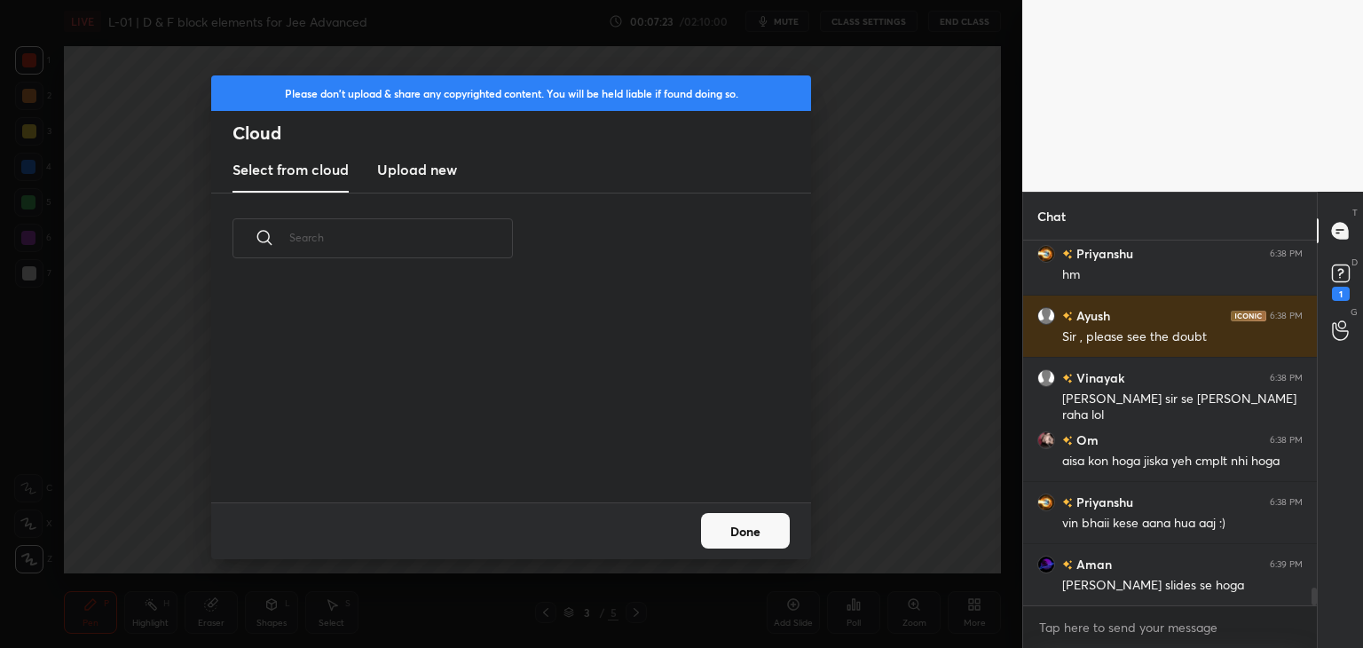
scroll to position [7380, 0]
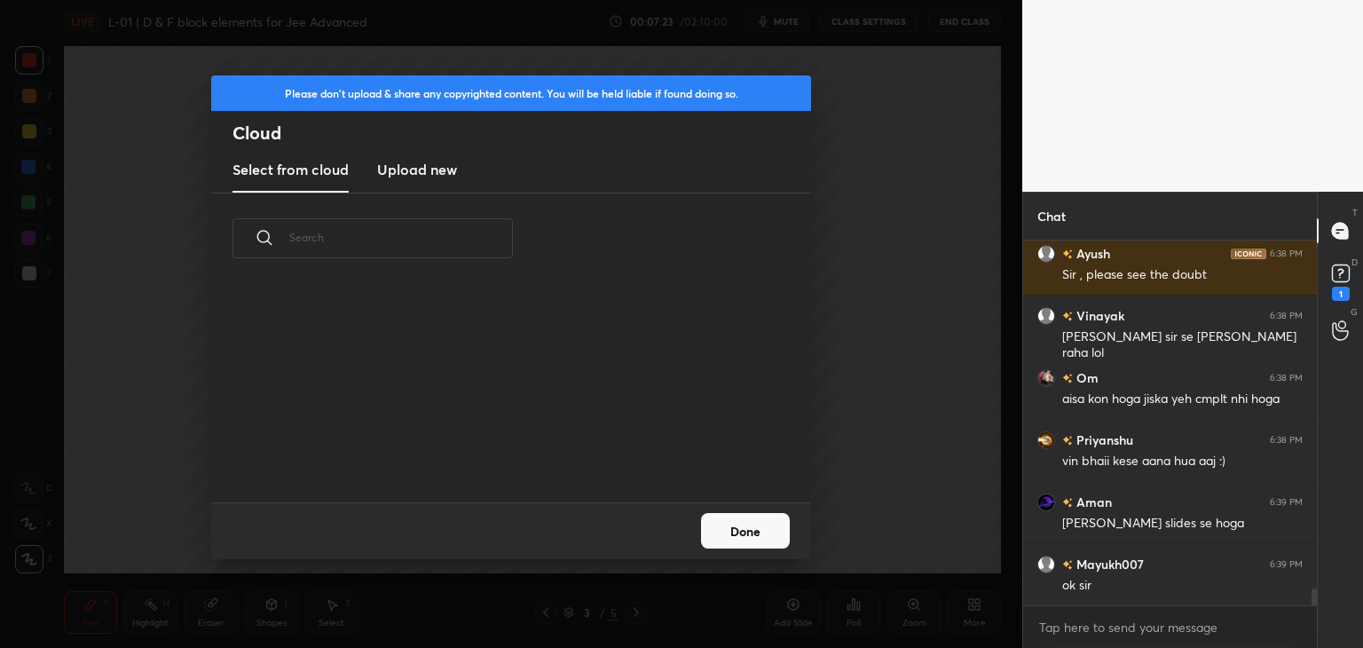
click at [429, 167] on h3 "Upload new" at bounding box center [417, 169] width 80 height 21
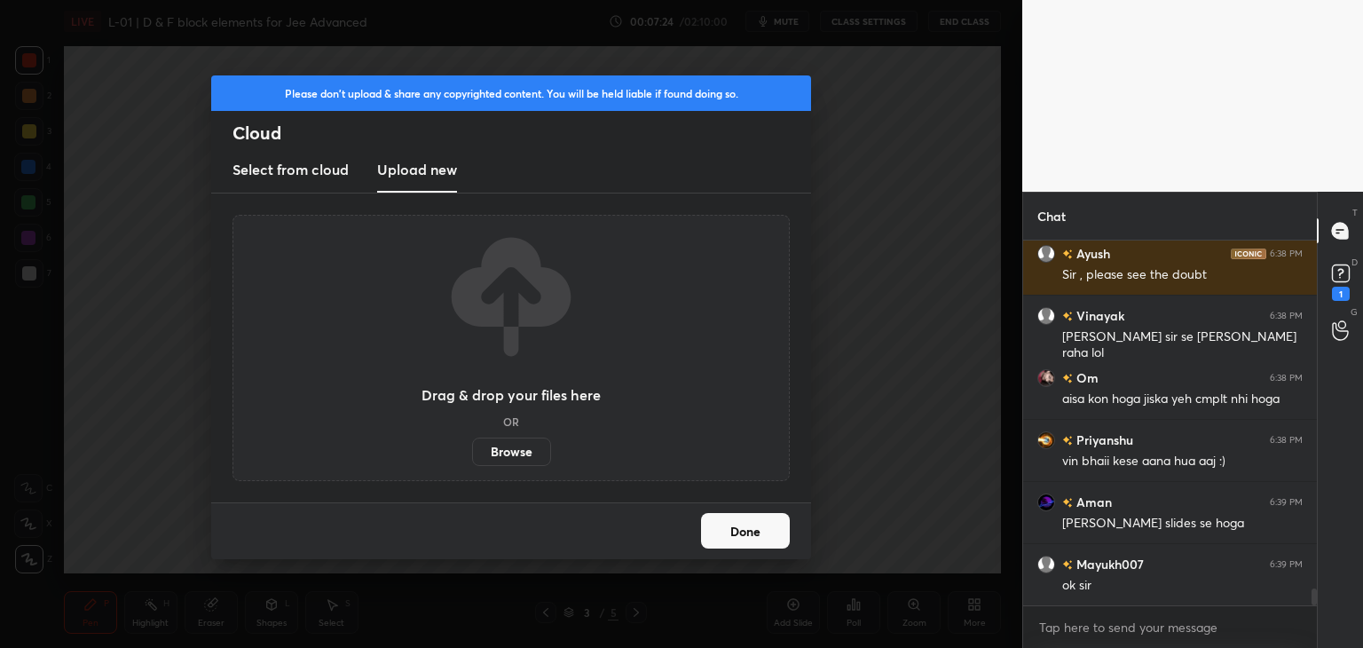
click at [520, 445] on label "Browse" at bounding box center [511, 451] width 79 height 28
click at [472, 445] on input "Browse" at bounding box center [472, 451] width 0 height 28
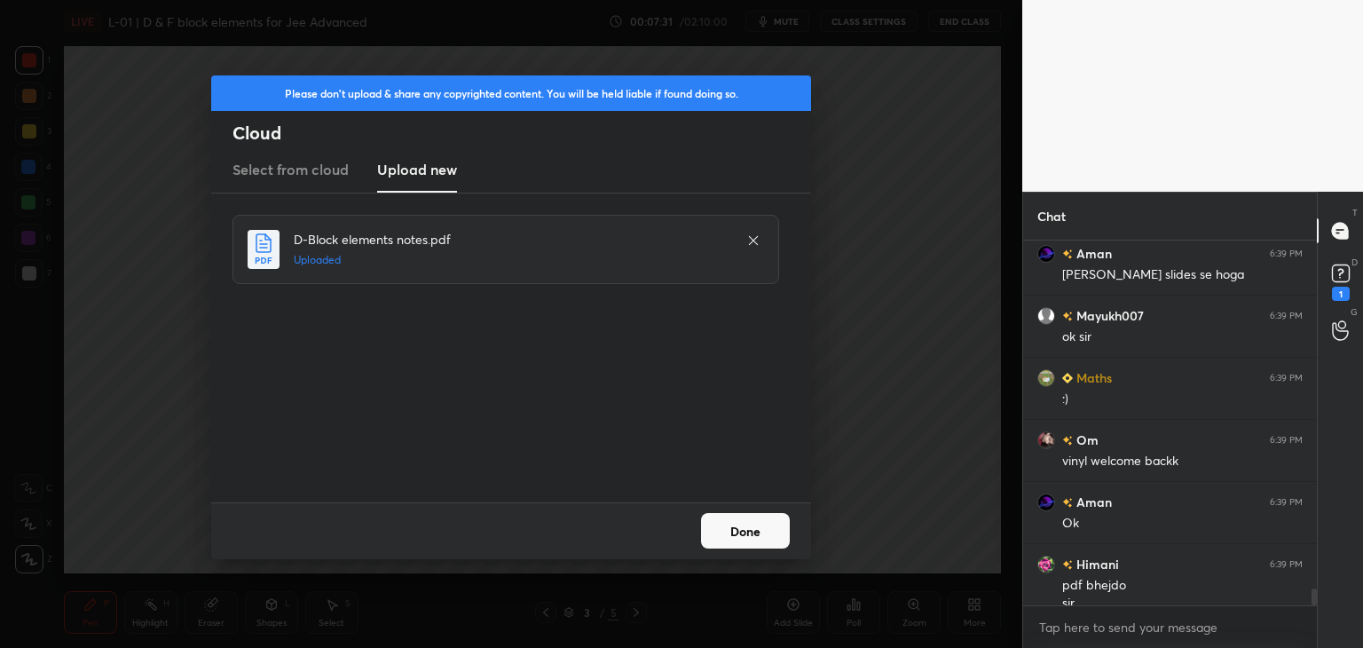
scroll to position [7646, 0]
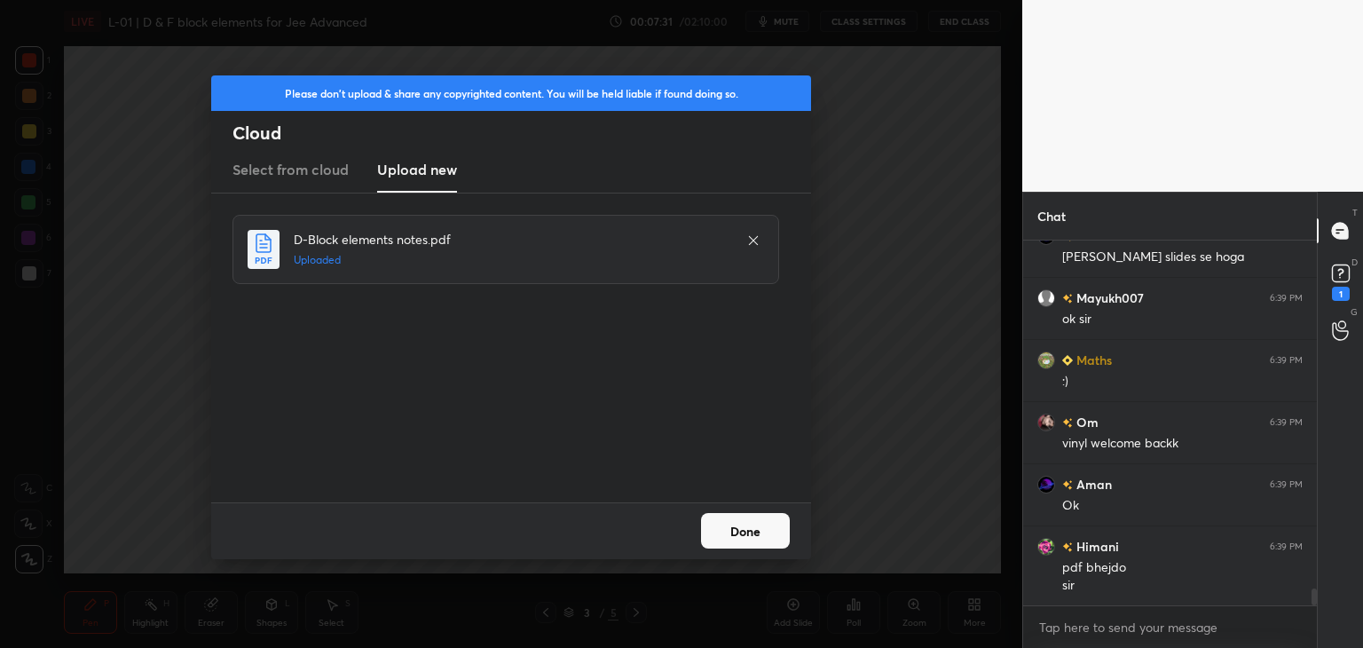
click at [751, 531] on button "Done" at bounding box center [745, 530] width 89 height 35
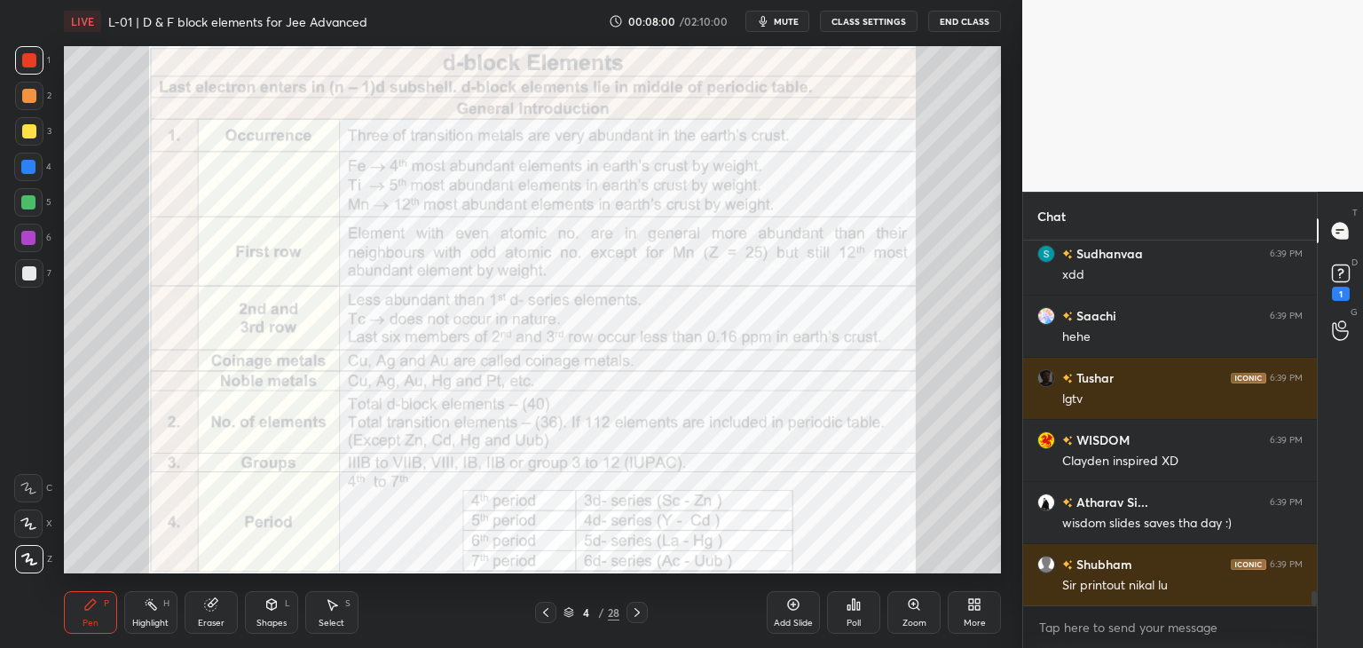
scroll to position [9277, 0]
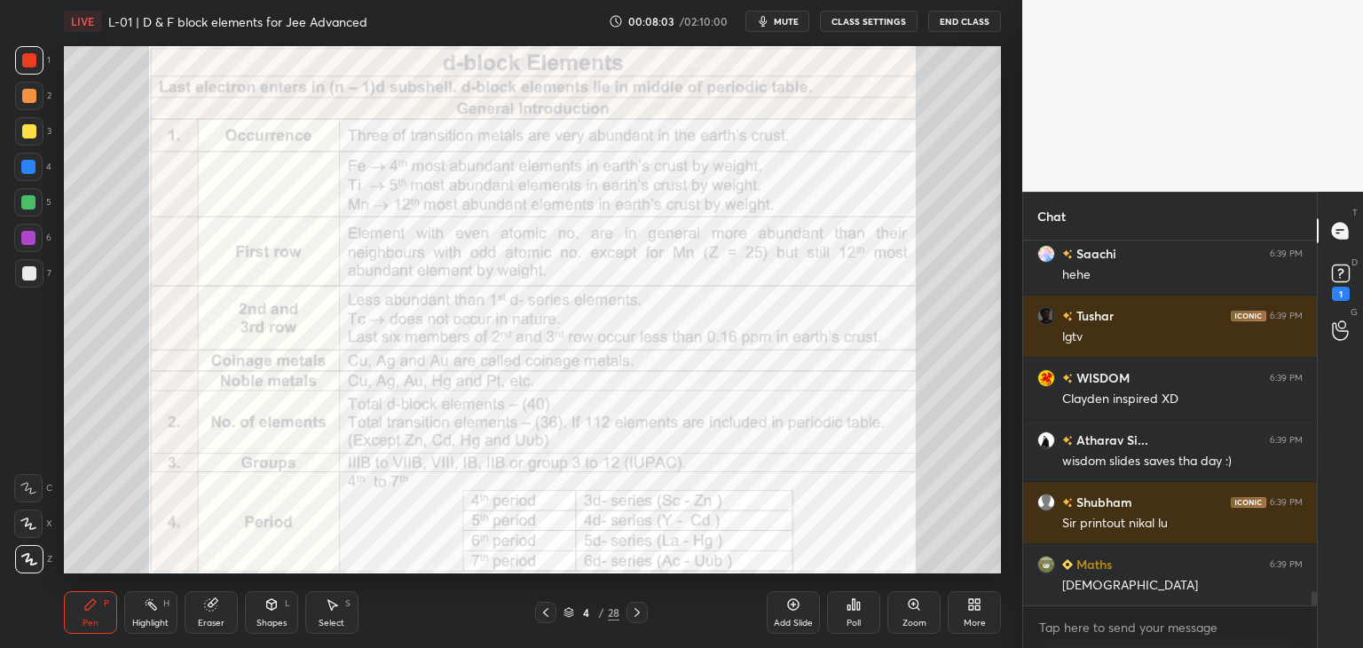
click at [27, 69] on div at bounding box center [29, 60] width 28 height 28
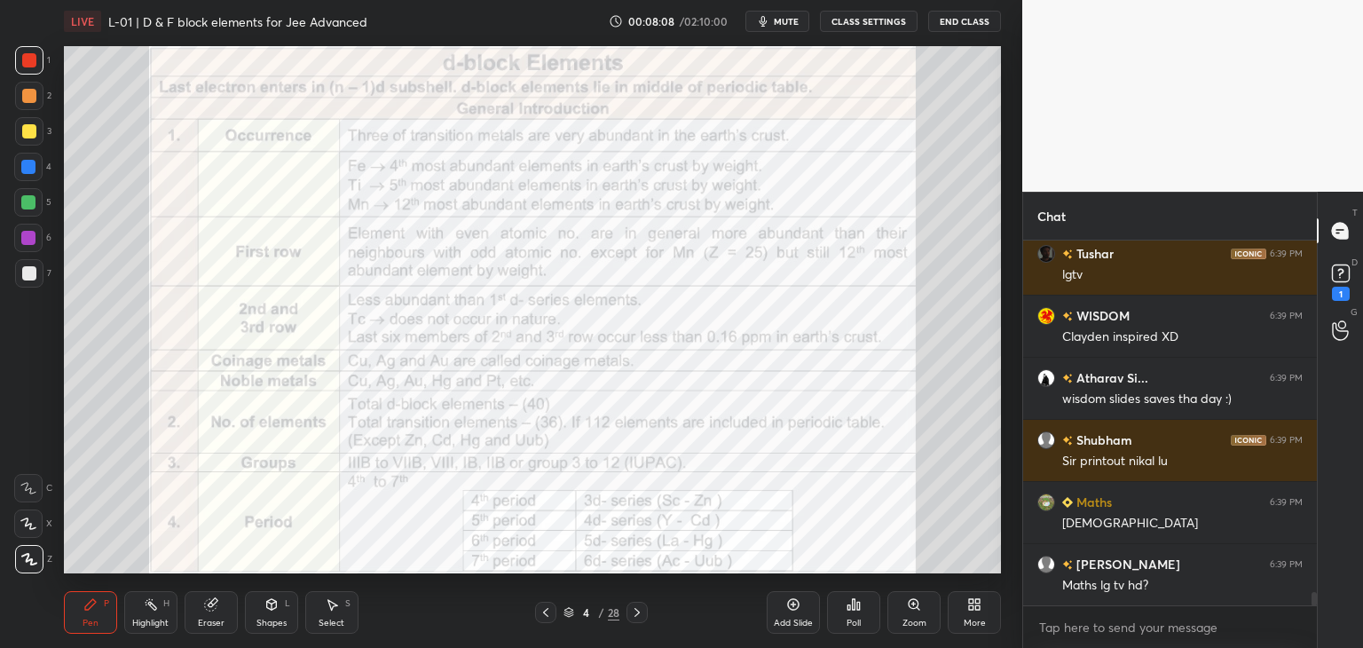
scroll to position [9401, 0]
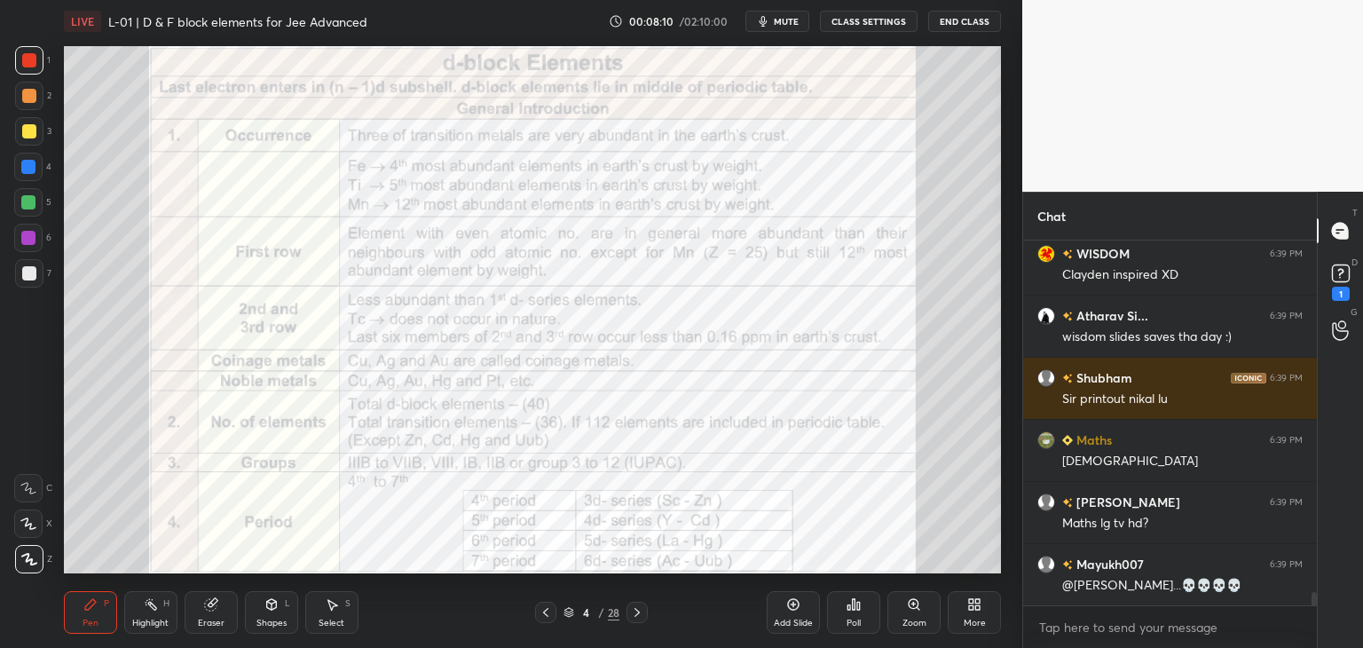
click at [640, 616] on icon at bounding box center [637, 612] width 14 height 14
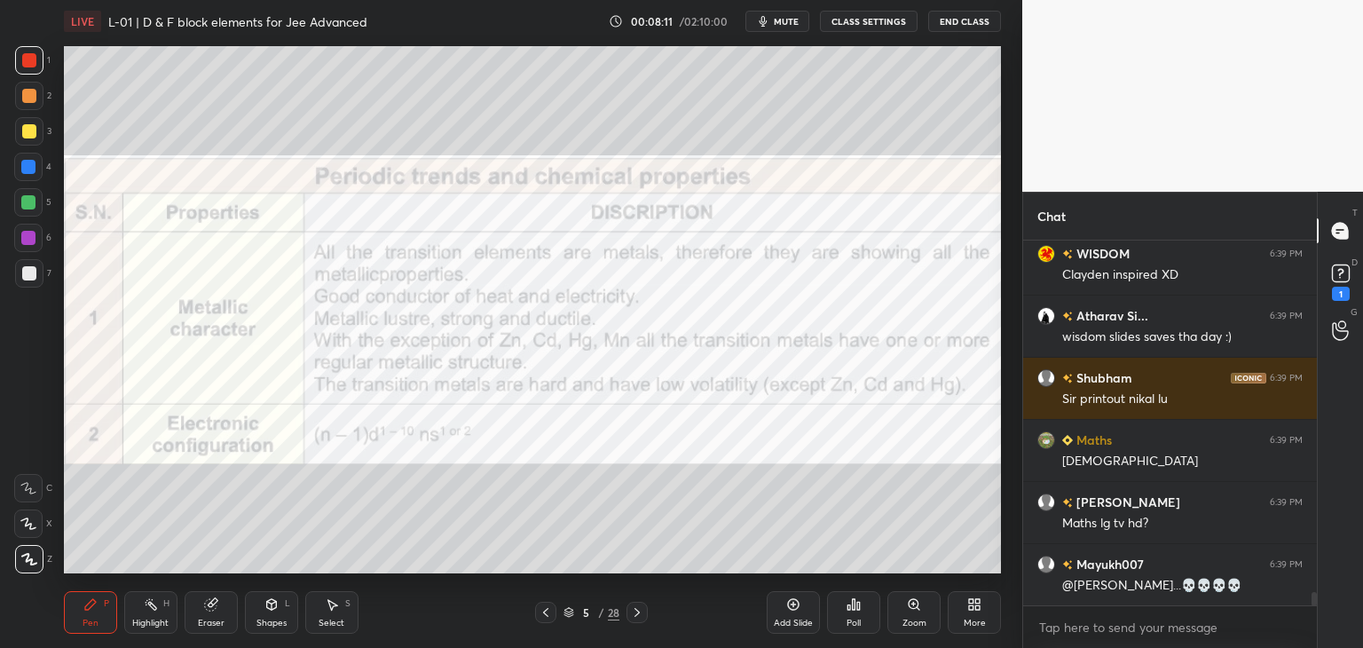
click at [638, 609] on icon at bounding box center [637, 612] width 14 height 14
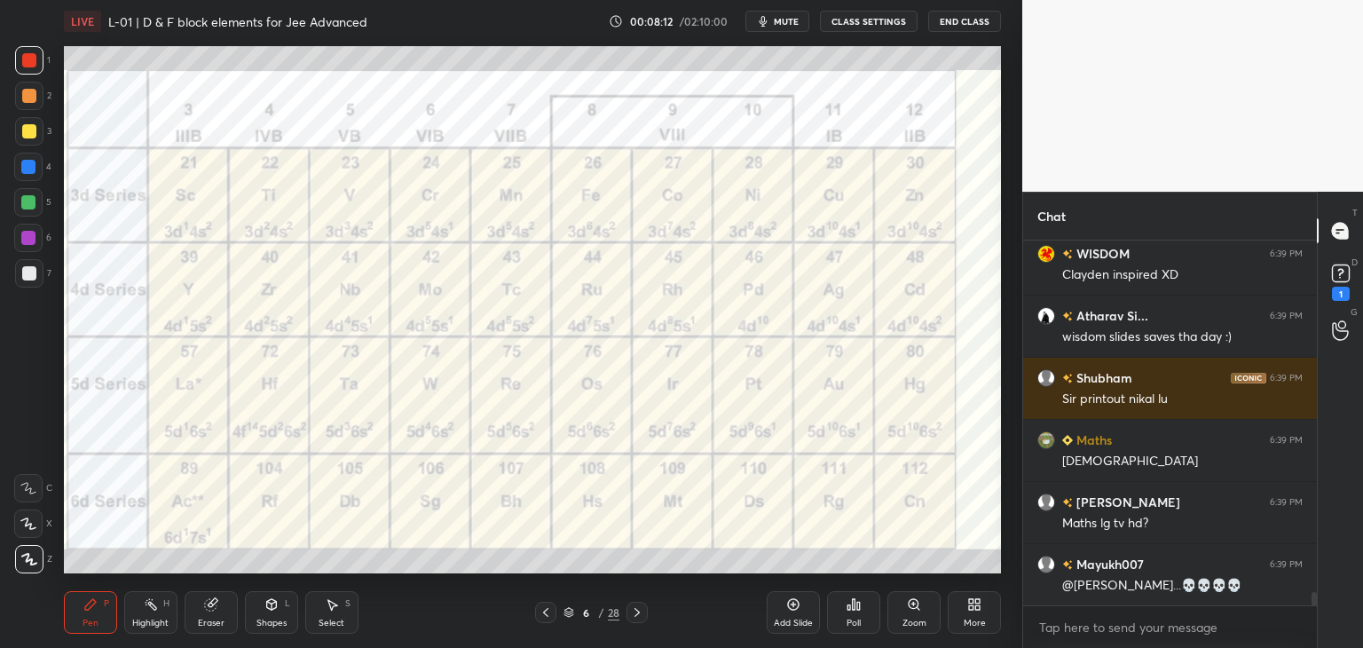
scroll to position [9463, 0]
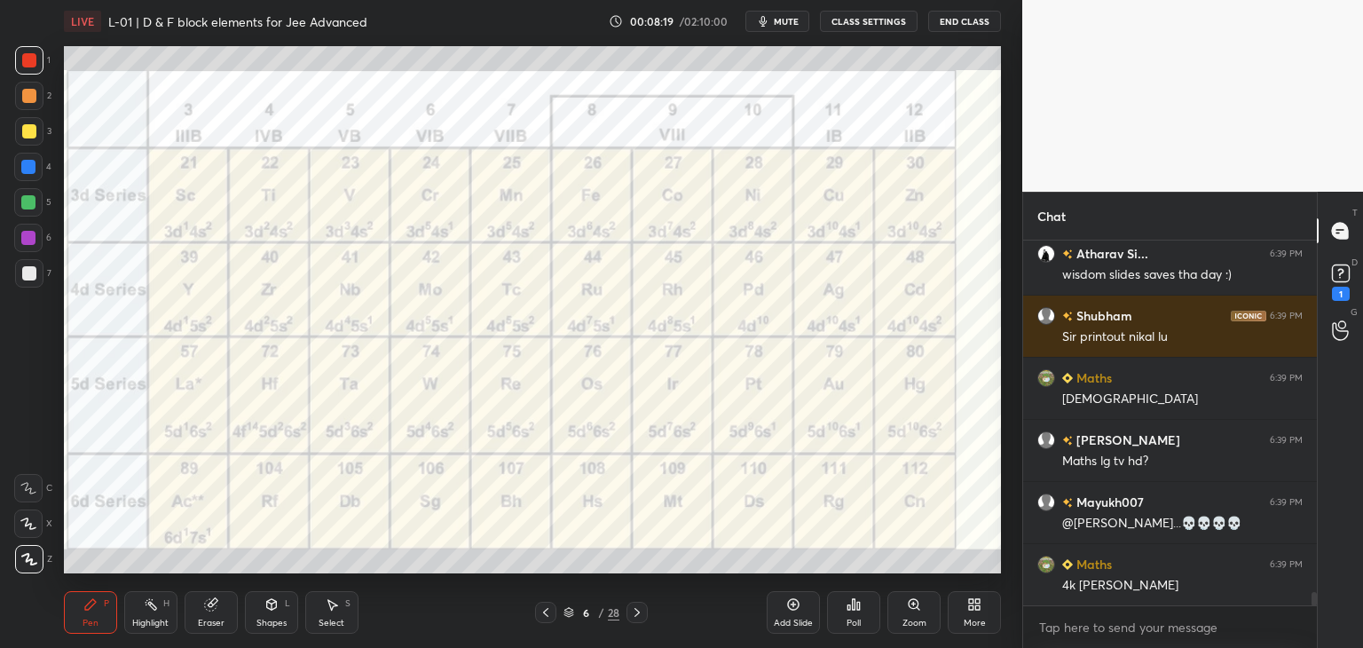
click at [637, 610] on icon at bounding box center [637, 612] width 14 height 14
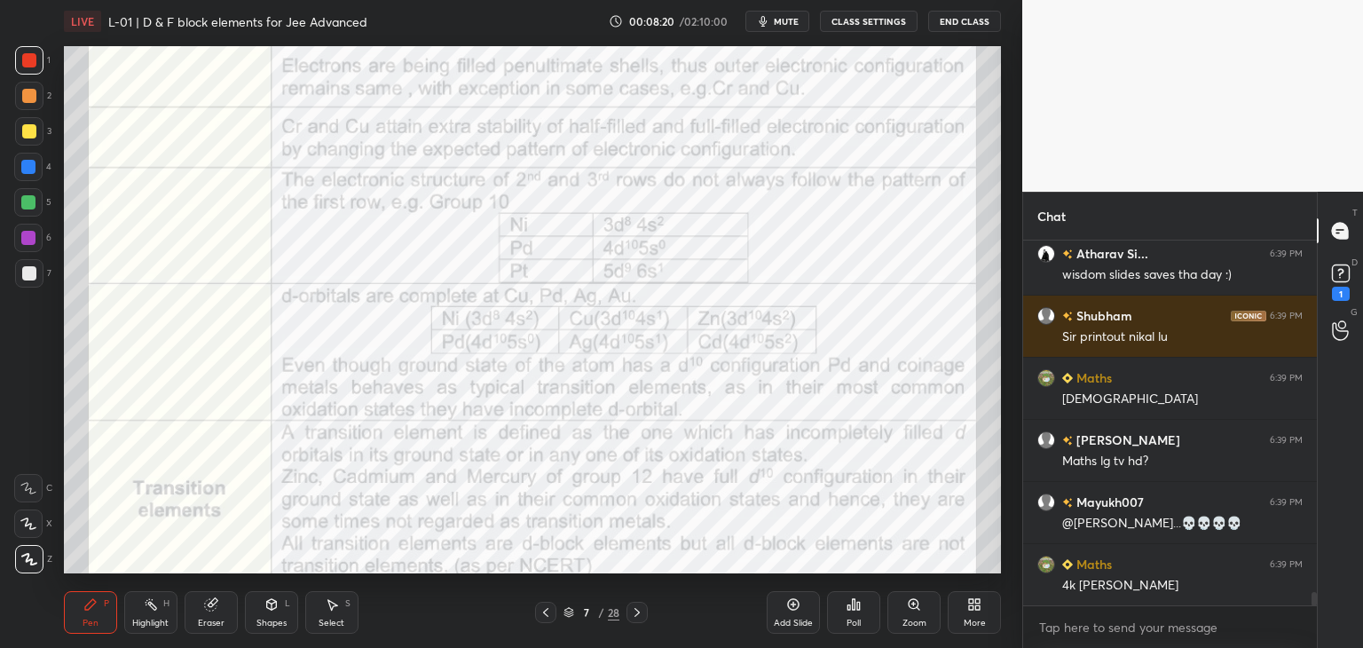
click at [635, 610] on icon at bounding box center [636, 612] width 5 height 9
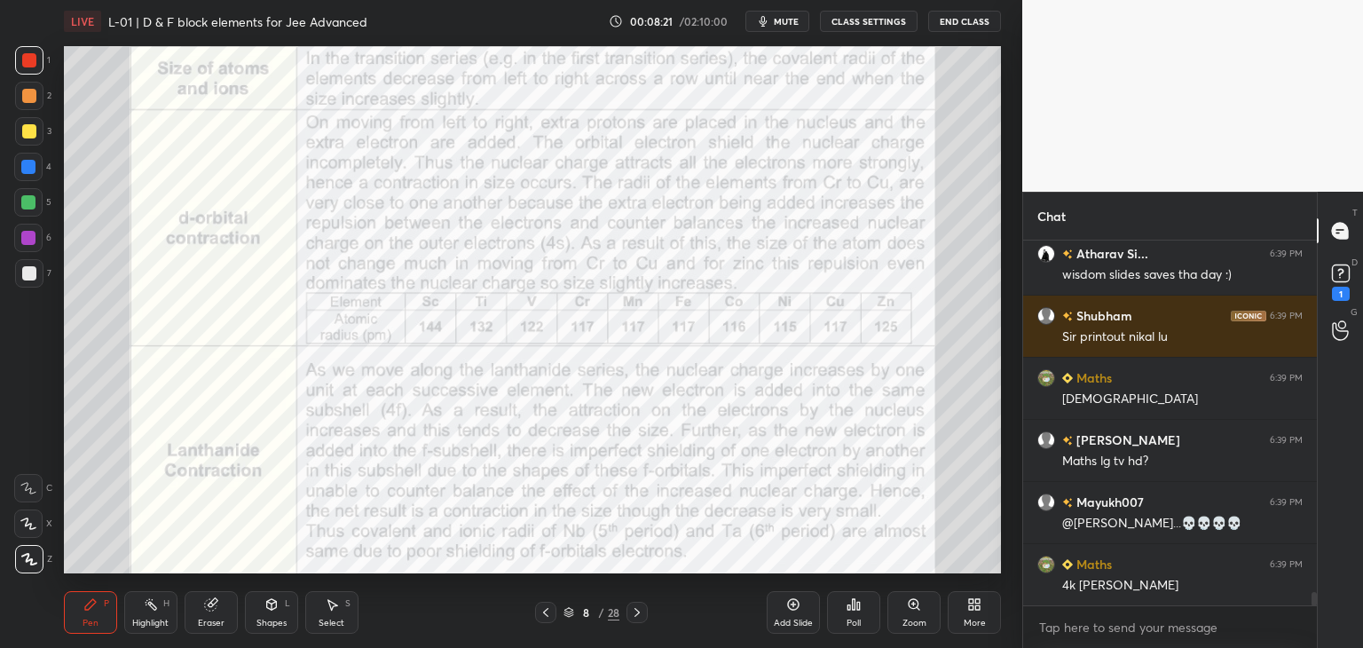
click at [635, 604] on div at bounding box center [636, 612] width 21 height 21
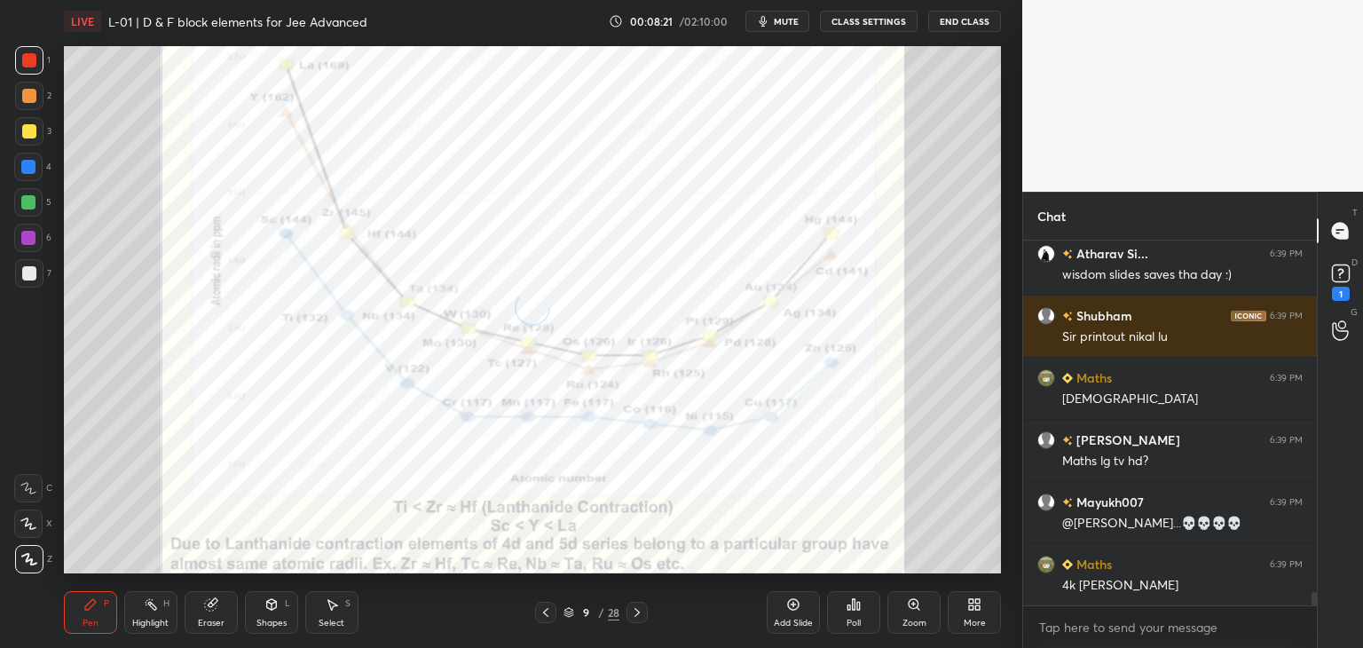
scroll to position [9525, 0]
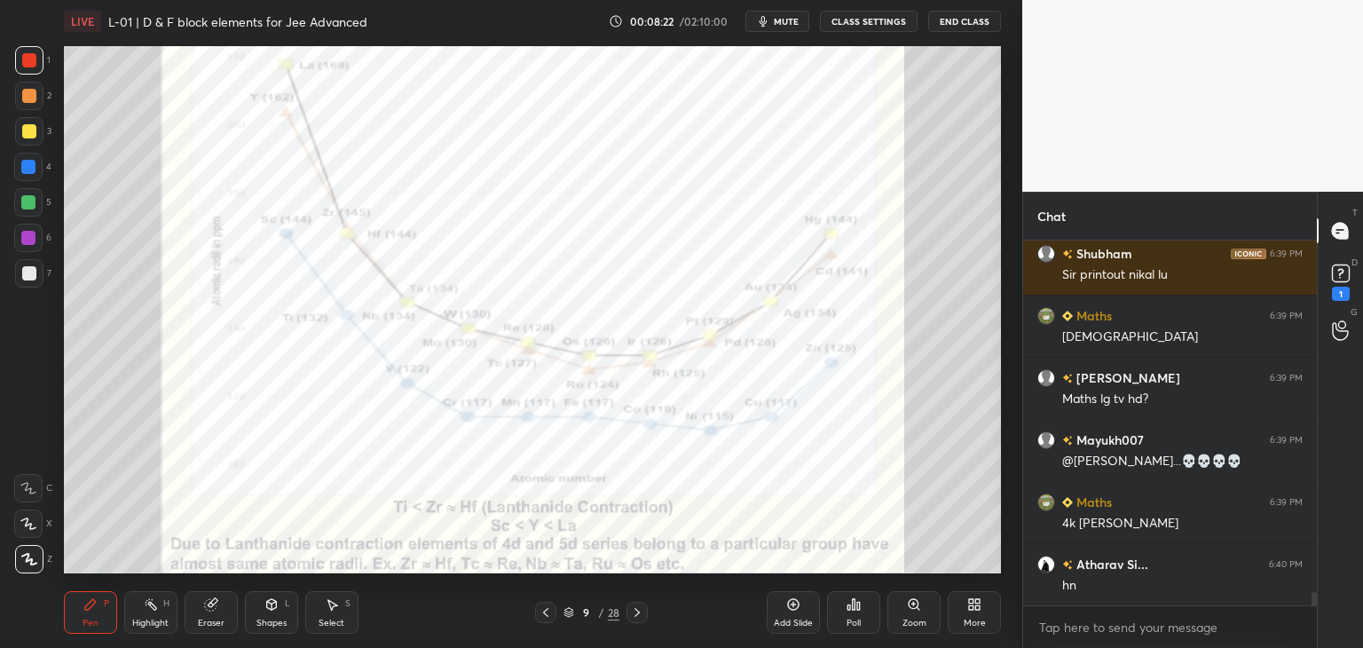
click at [640, 607] on icon at bounding box center [637, 612] width 14 height 14
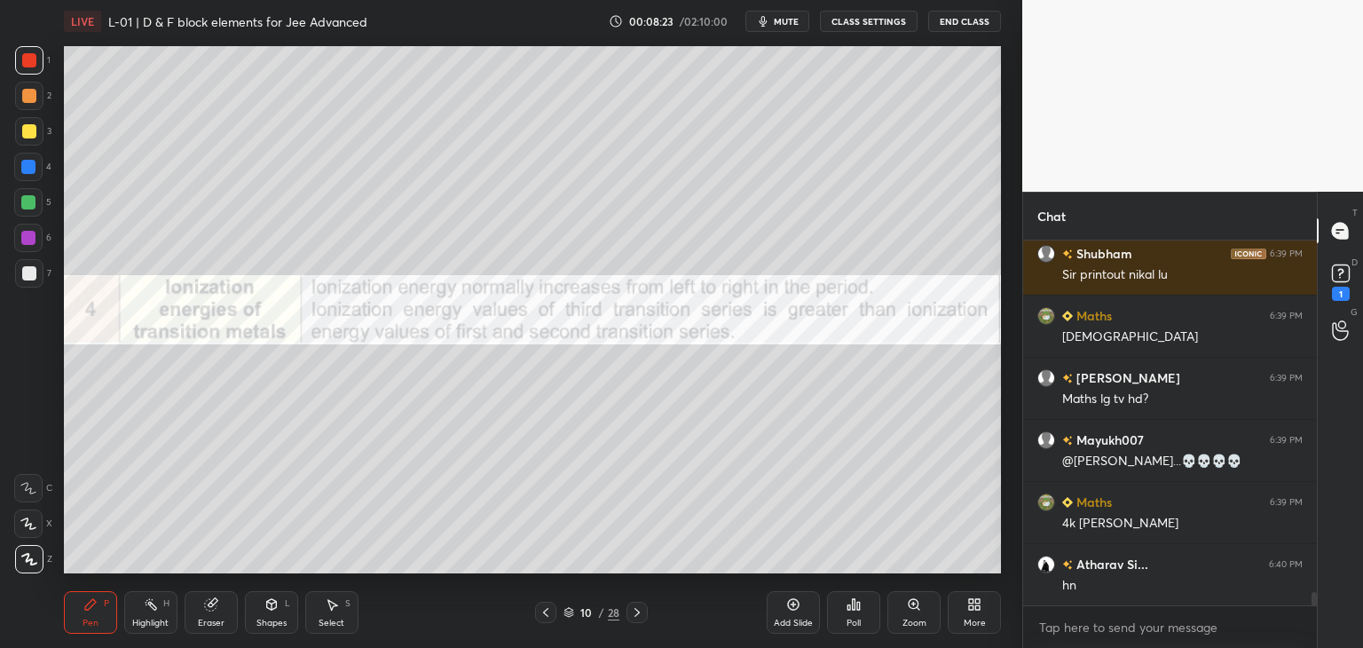
click at [638, 608] on icon at bounding box center [637, 612] width 14 height 14
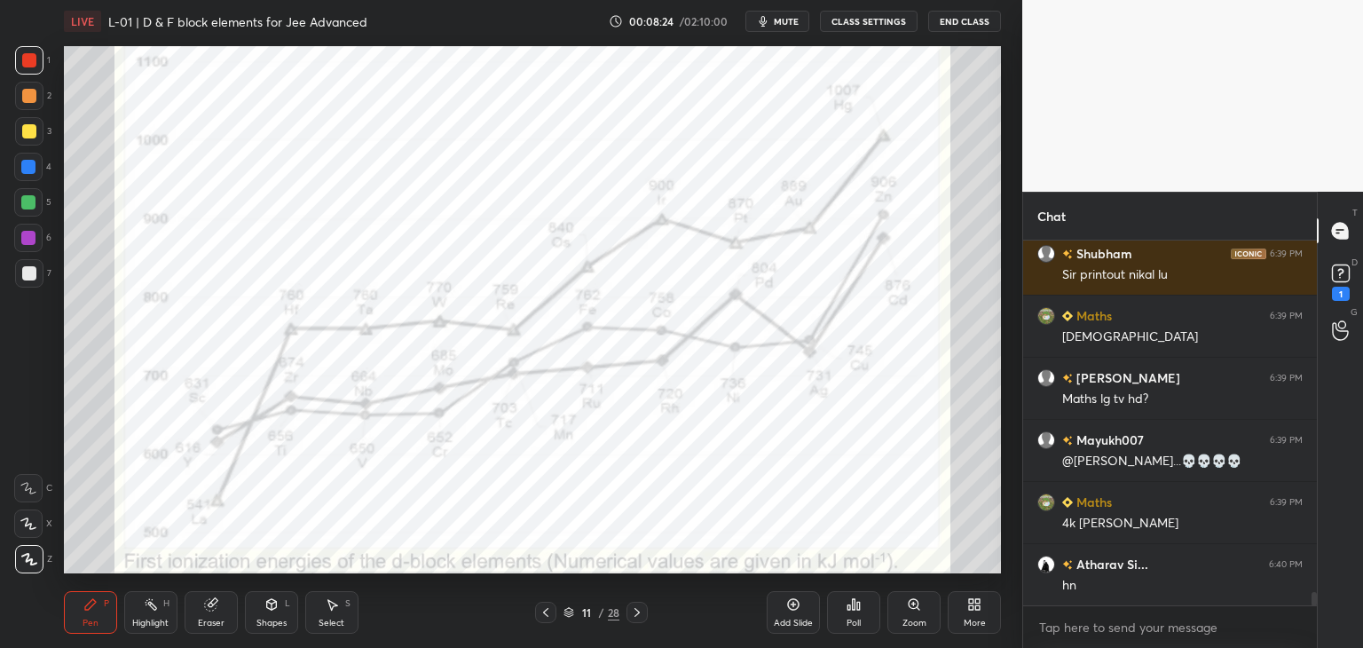
click at [639, 607] on icon at bounding box center [637, 612] width 14 height 14
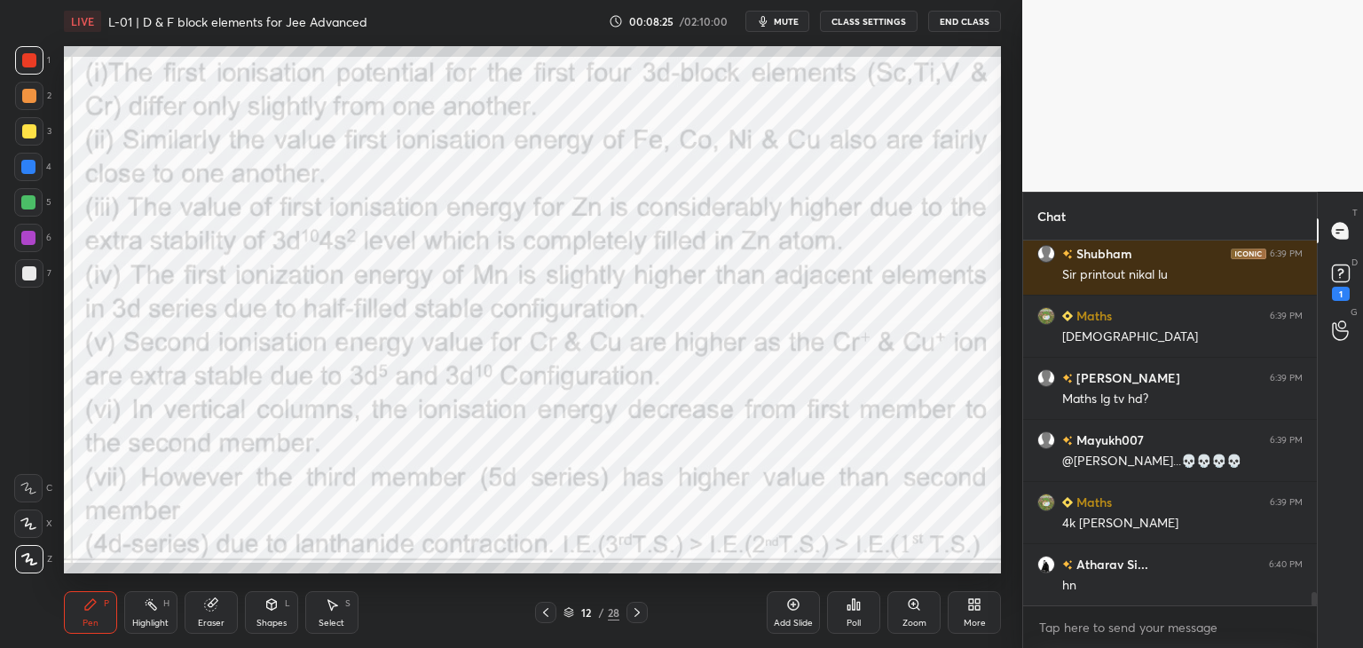
click at [637, 608] on icon at bounding box center [637, 612] width 14 height 14
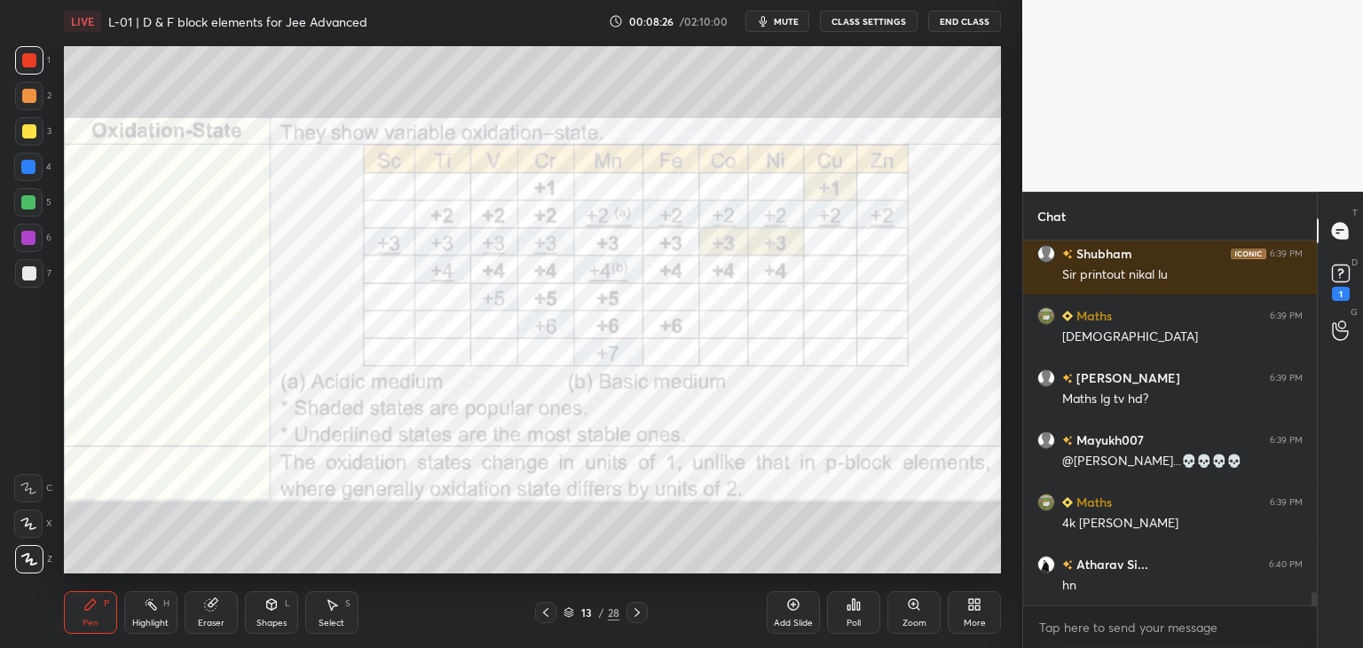
click at [637, 608] on icon at bounding box center [637, 612] width 14 height 14
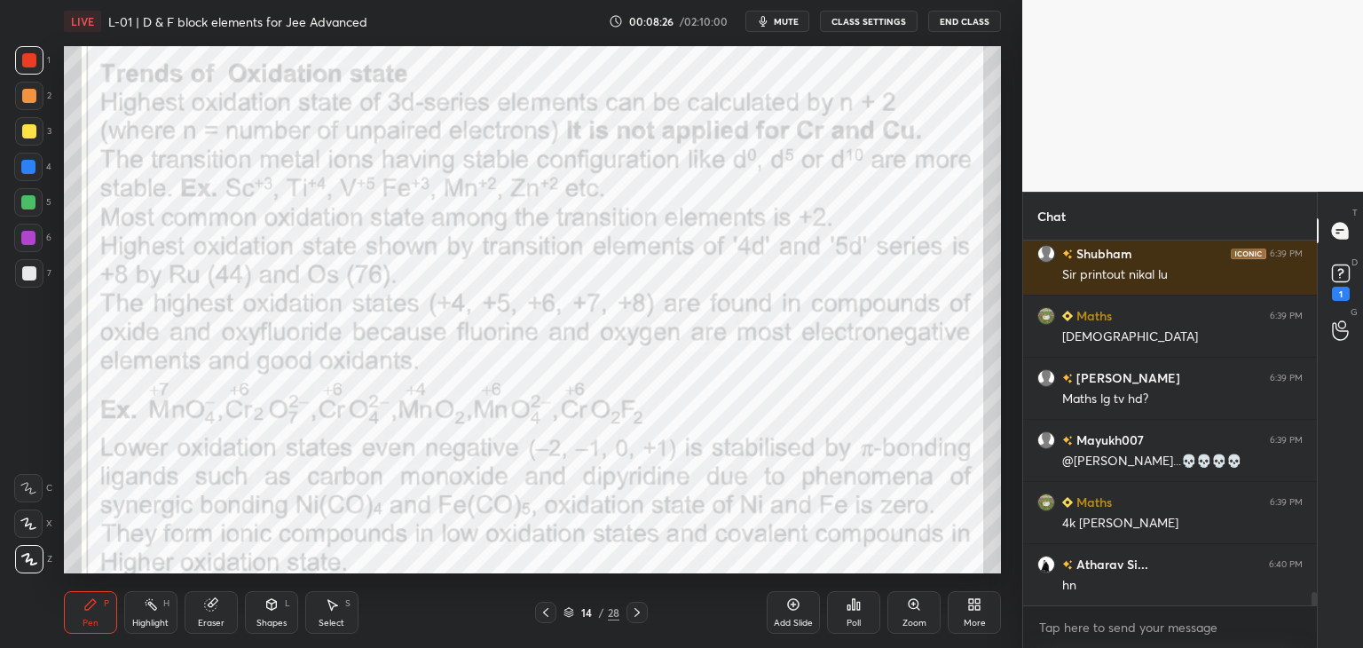
click at [636, 608] on icon at bounding box center [637, 612] width 14 height 14
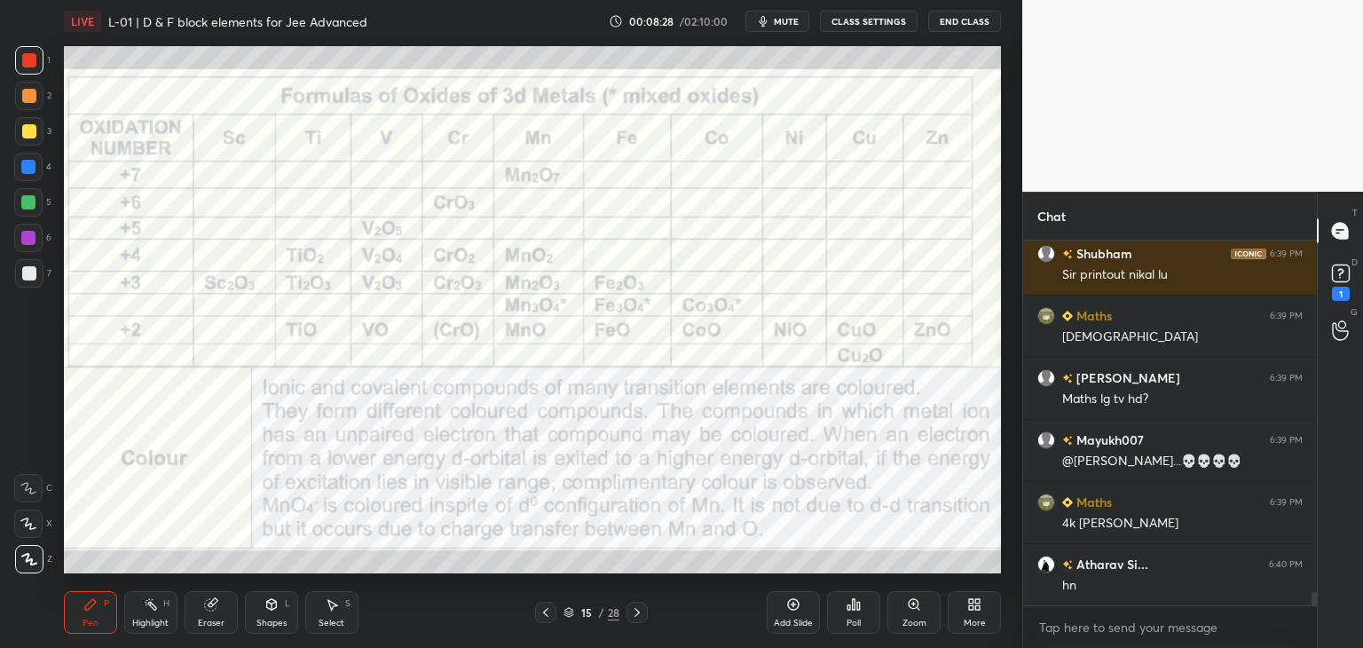
click at [636, 608] on icon at bounding box center [637, 612] width 14 height 14
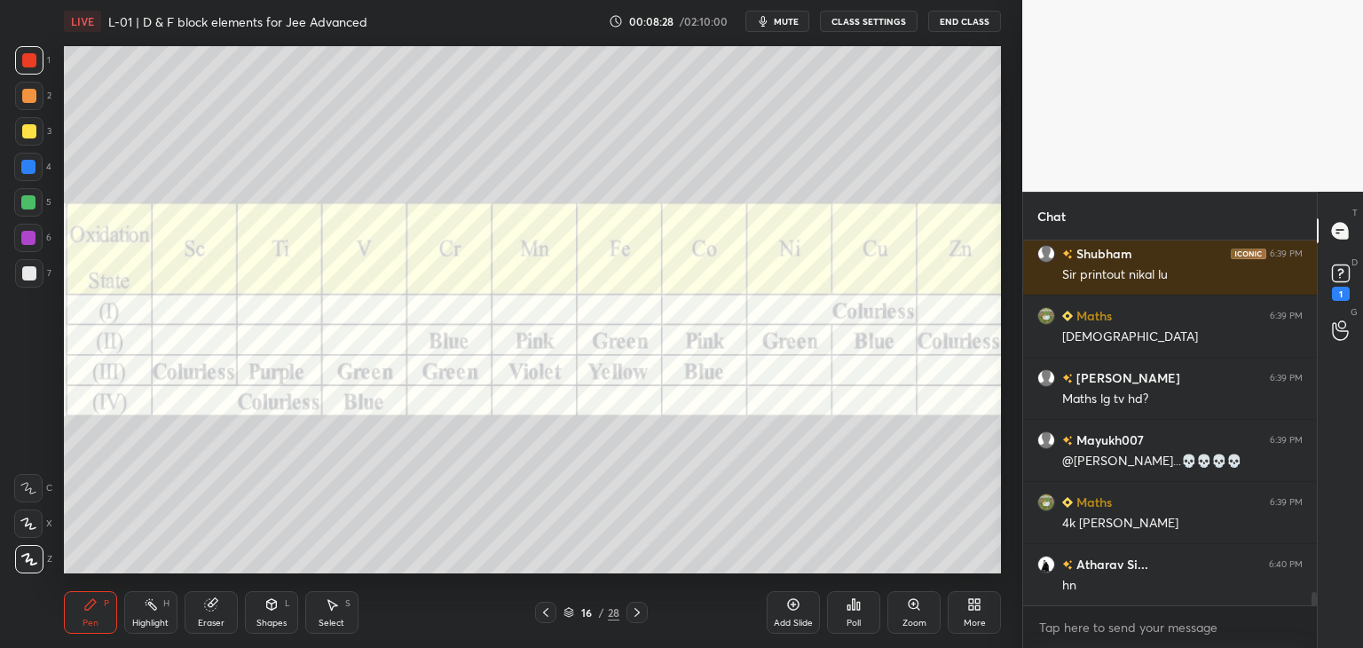
click at [636, 608] on icon at bounding box center [637, 612] width 14 height 14
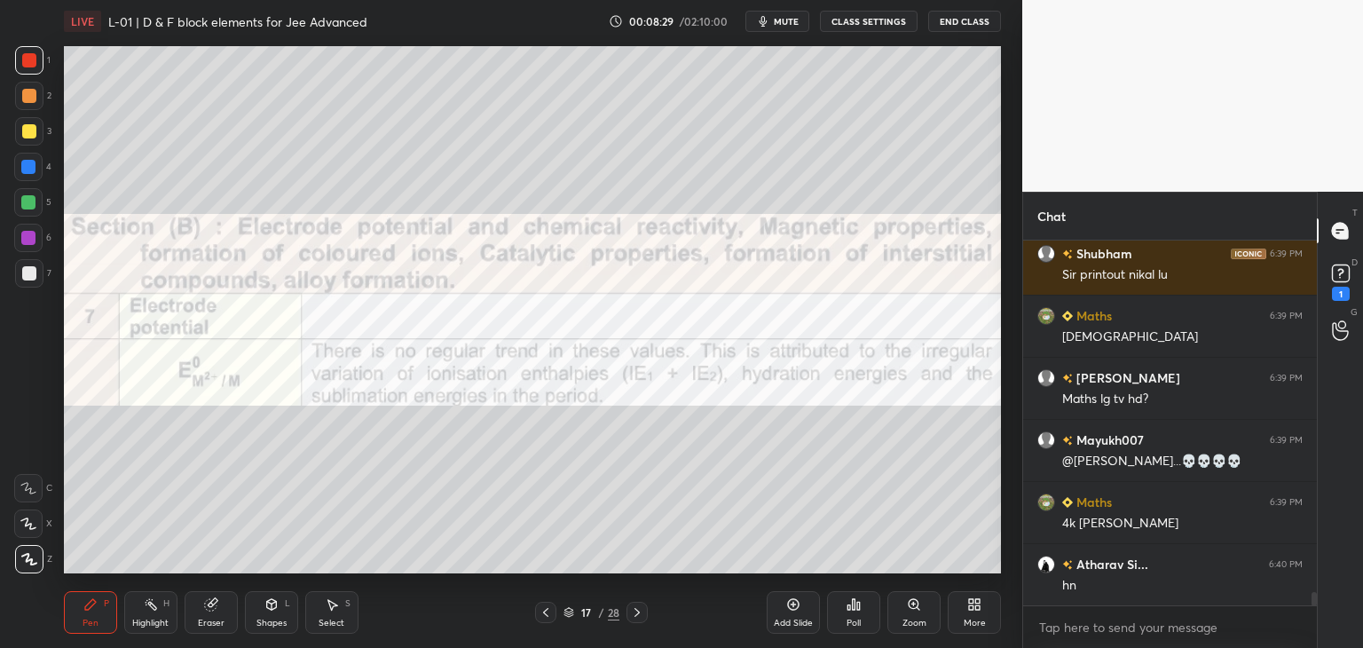
click at [639, 609] on icon at bounding box center [637, 612] width 14 height 14
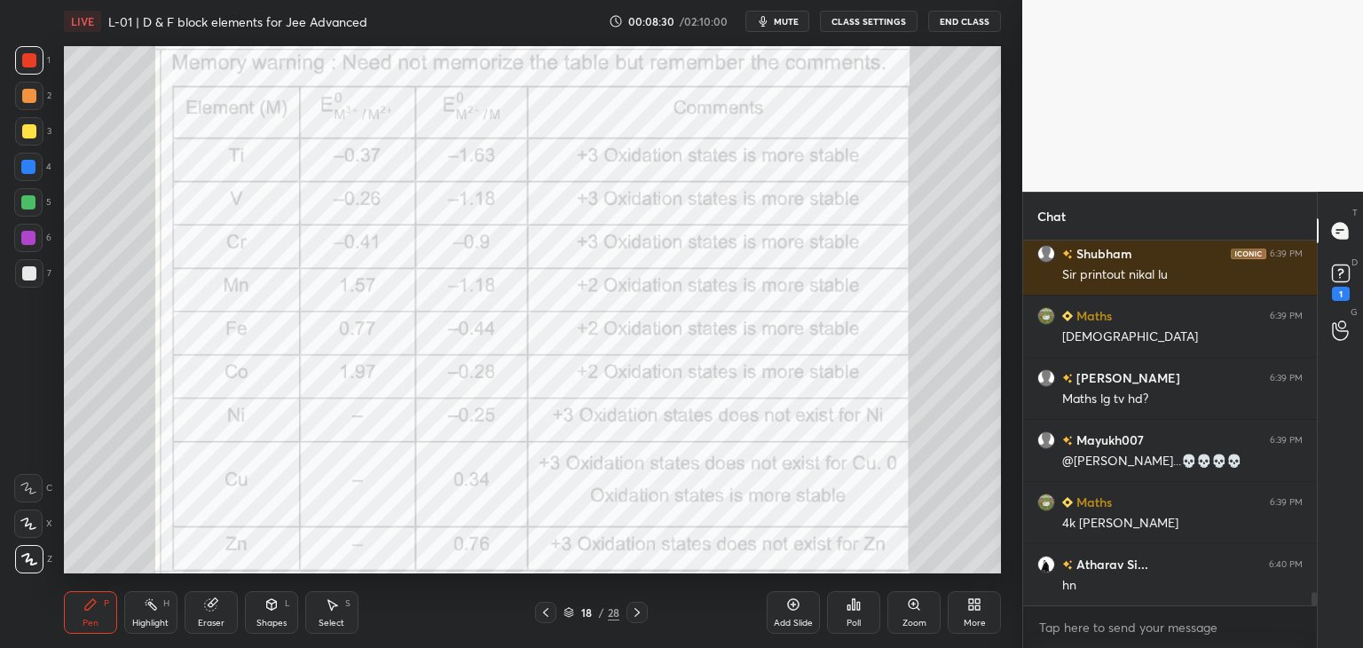
click at [637, 609] on icon at bounding box center [637, 612] width 14 height 14
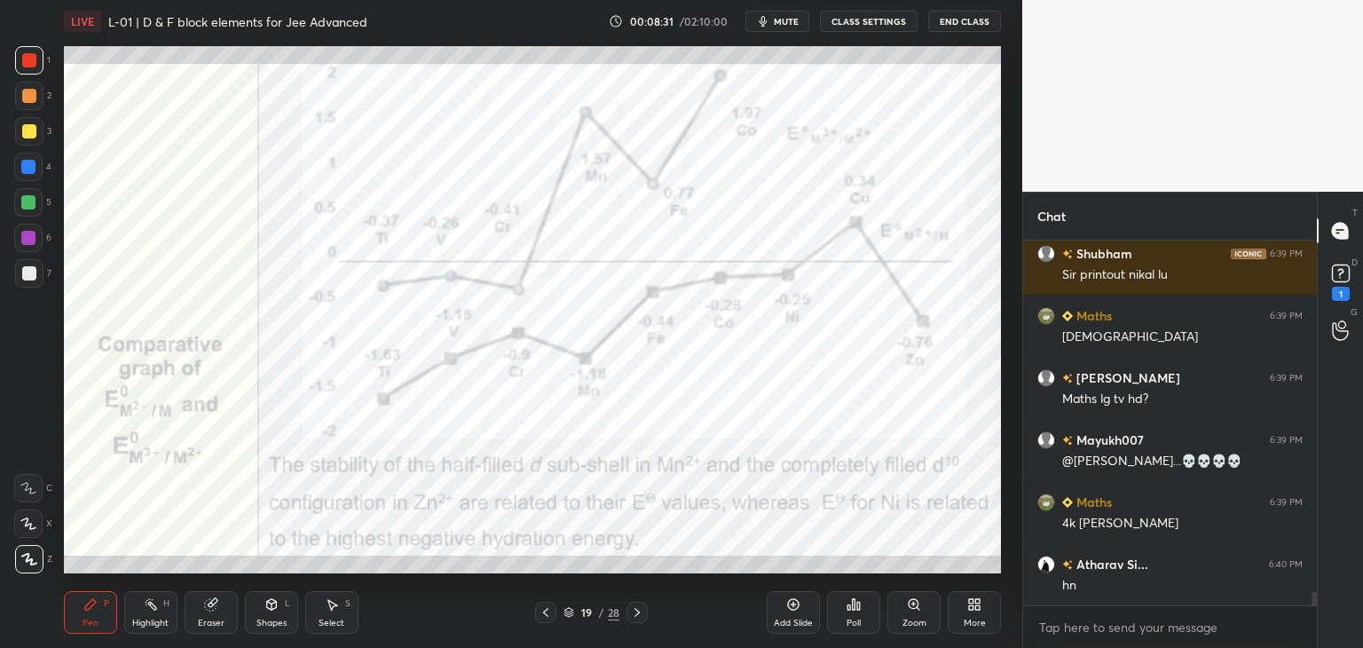
click at [637, 609] on icon at bounding box center [637, 612] width 14 height 14
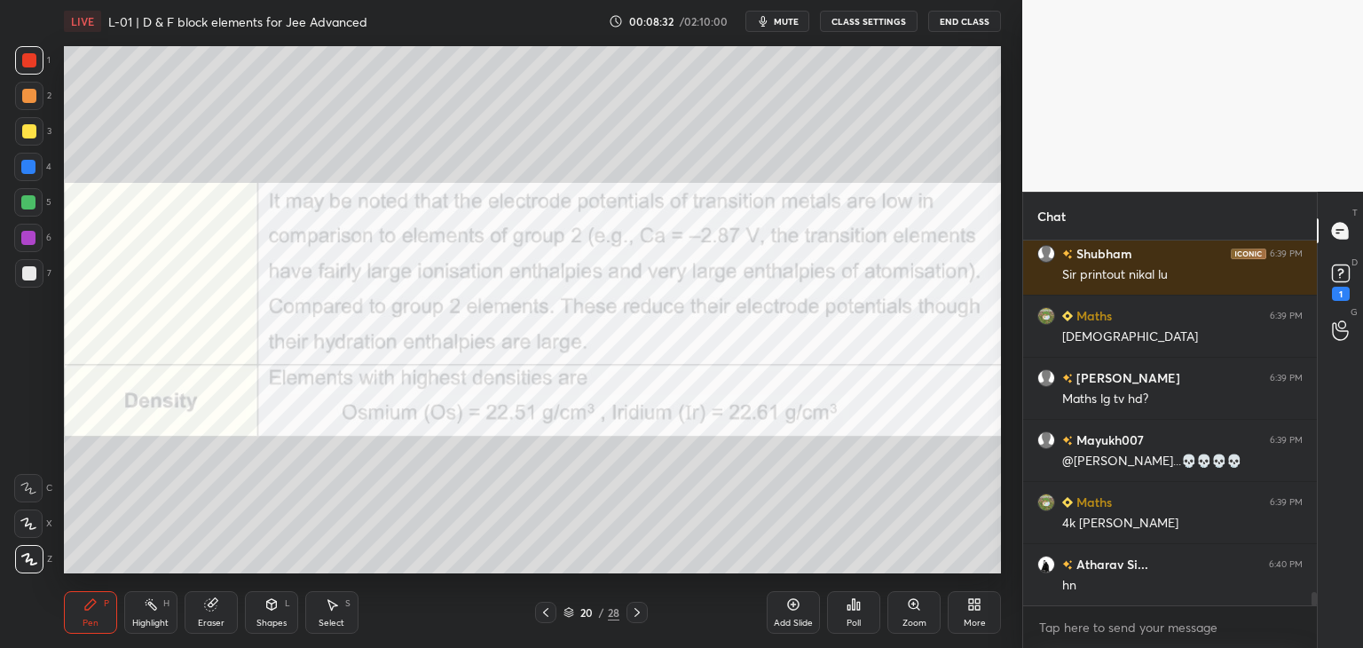
click at [637, 609] on icon at bounding box center [637, 612] width 14 height 14
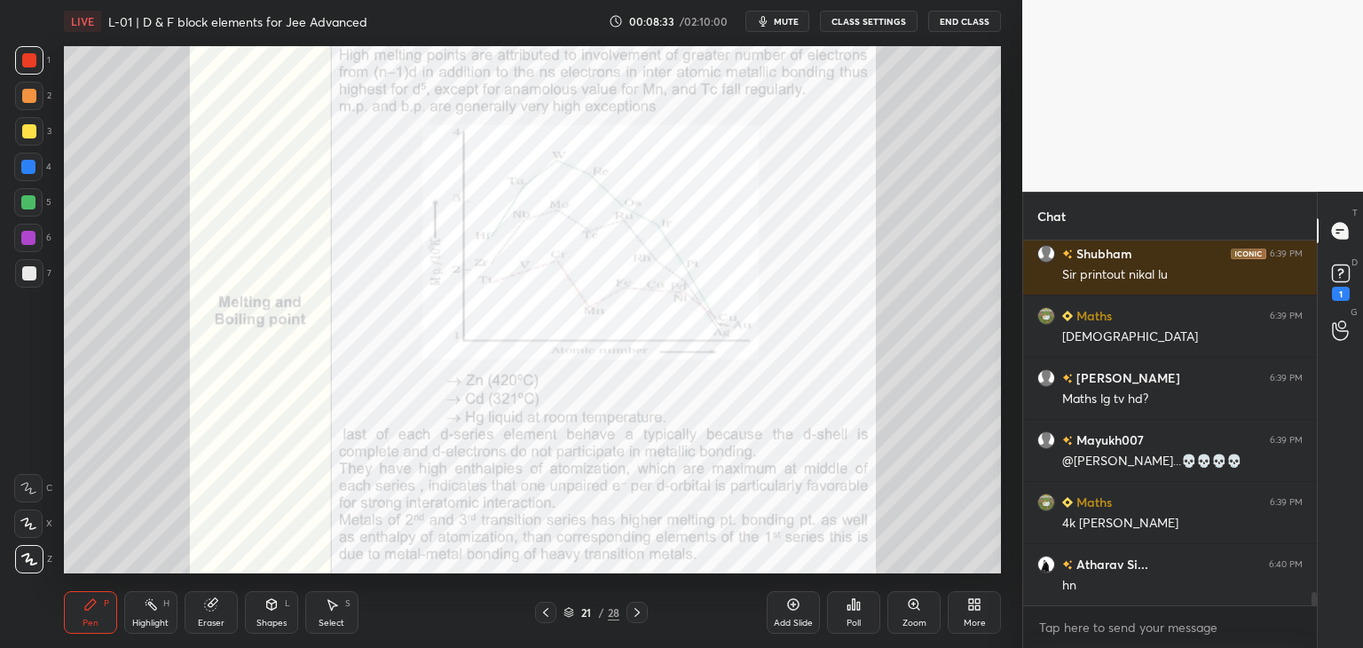
click at [637, 609] on icon at bounding box center [637, 612] width 14 height 14
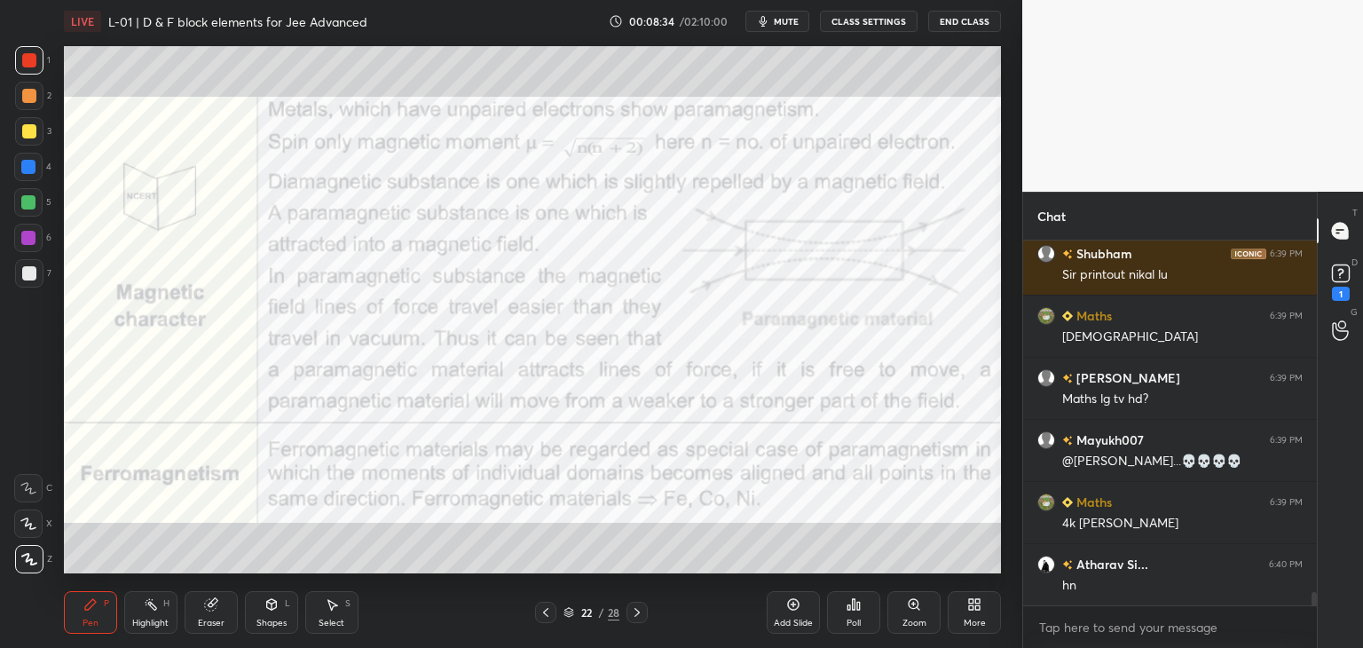
click at [637, 610] on icon at bounding box center [637, 612] width 14 height 14
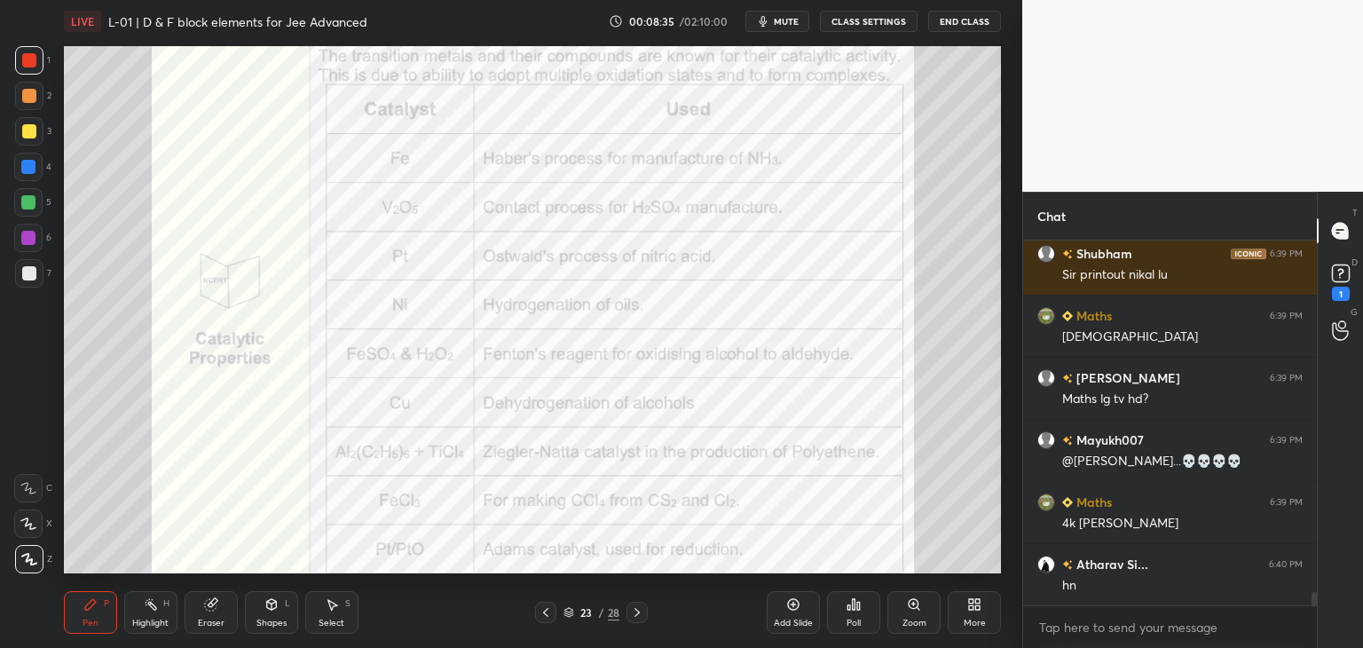
click at [636, 611] on icon at bounding box center [636, 612] width 5 height 9
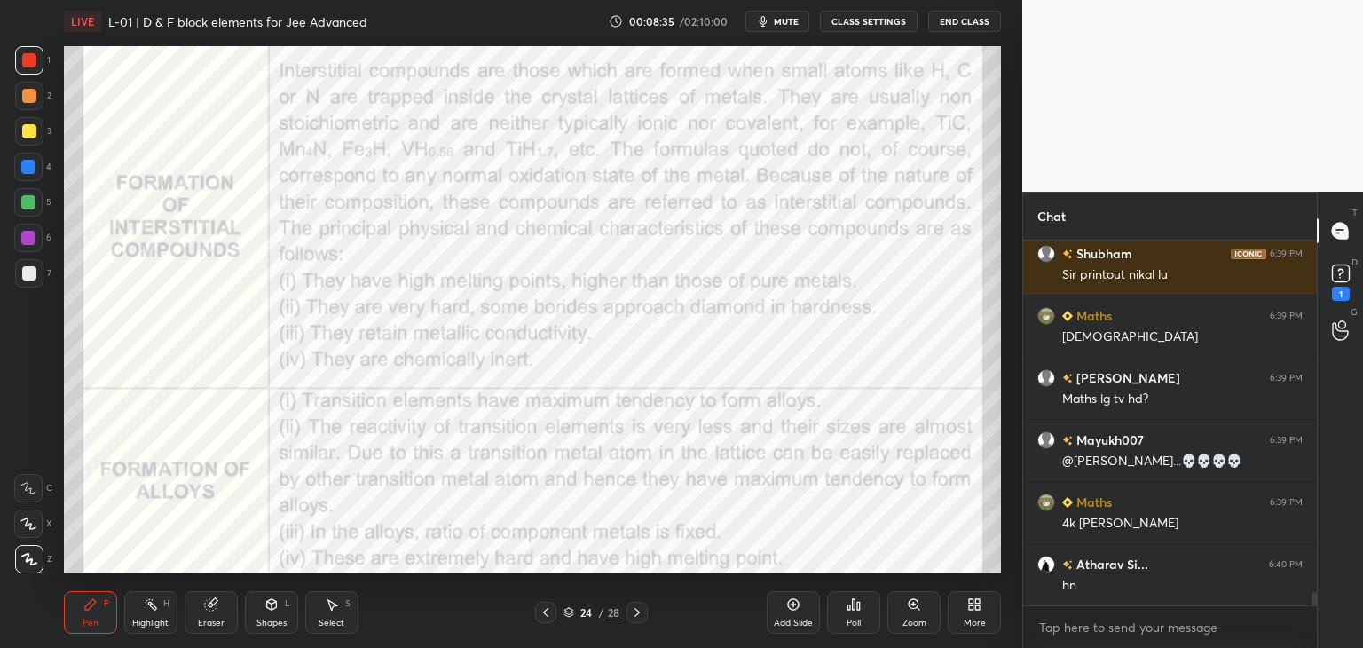
click at [635, 611] on icon at bounding box center [637, 612] width 14 height 14
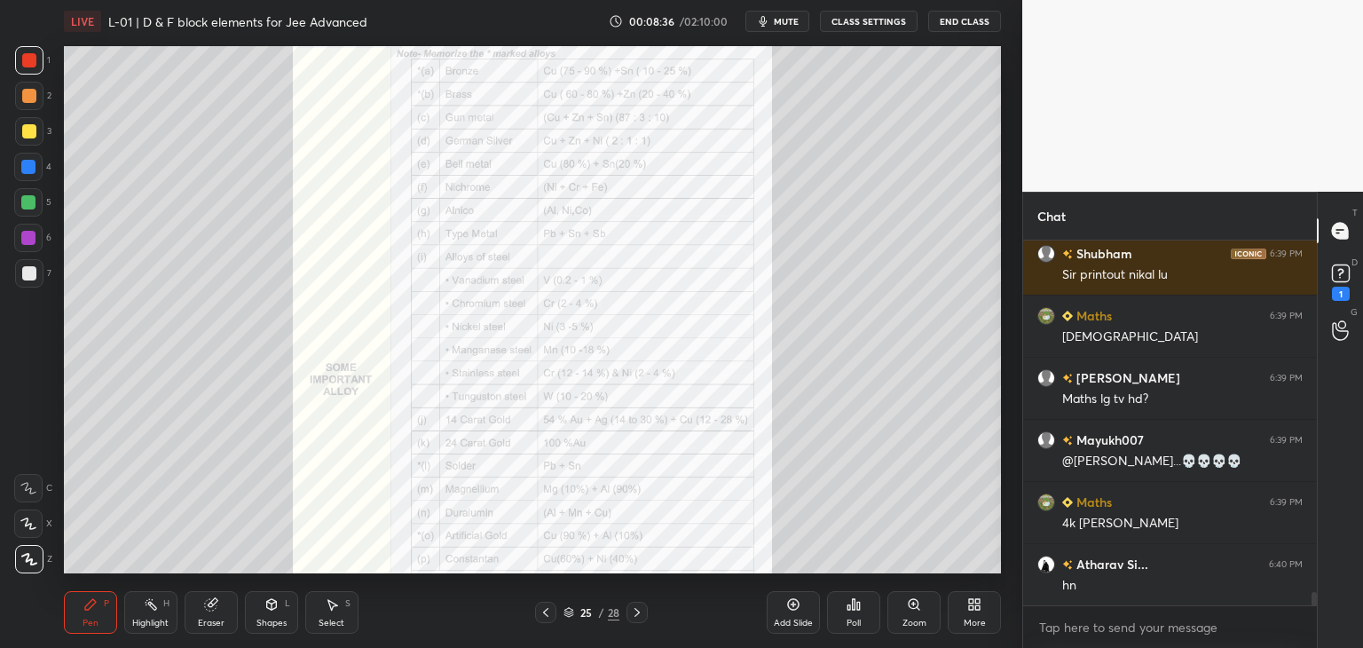
scroll to position [9587, 0]
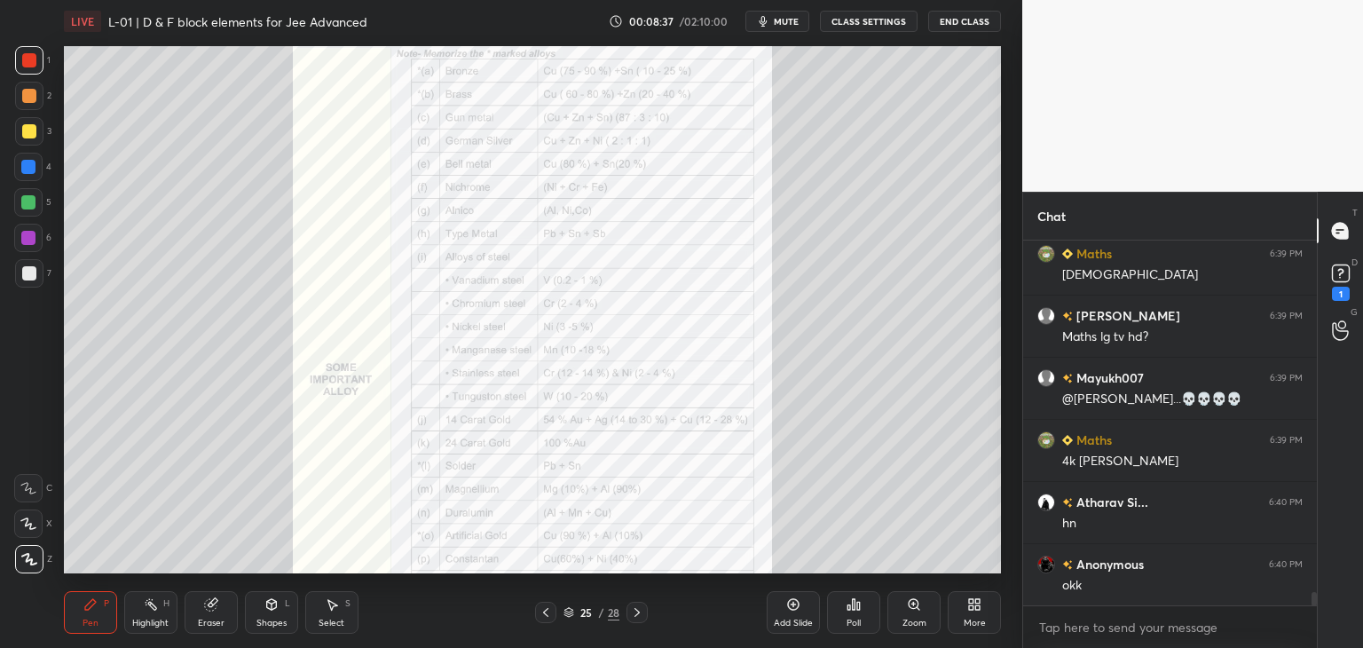
click at [634, 611] on icon at bounding box center [637, 612] width 14 height 14
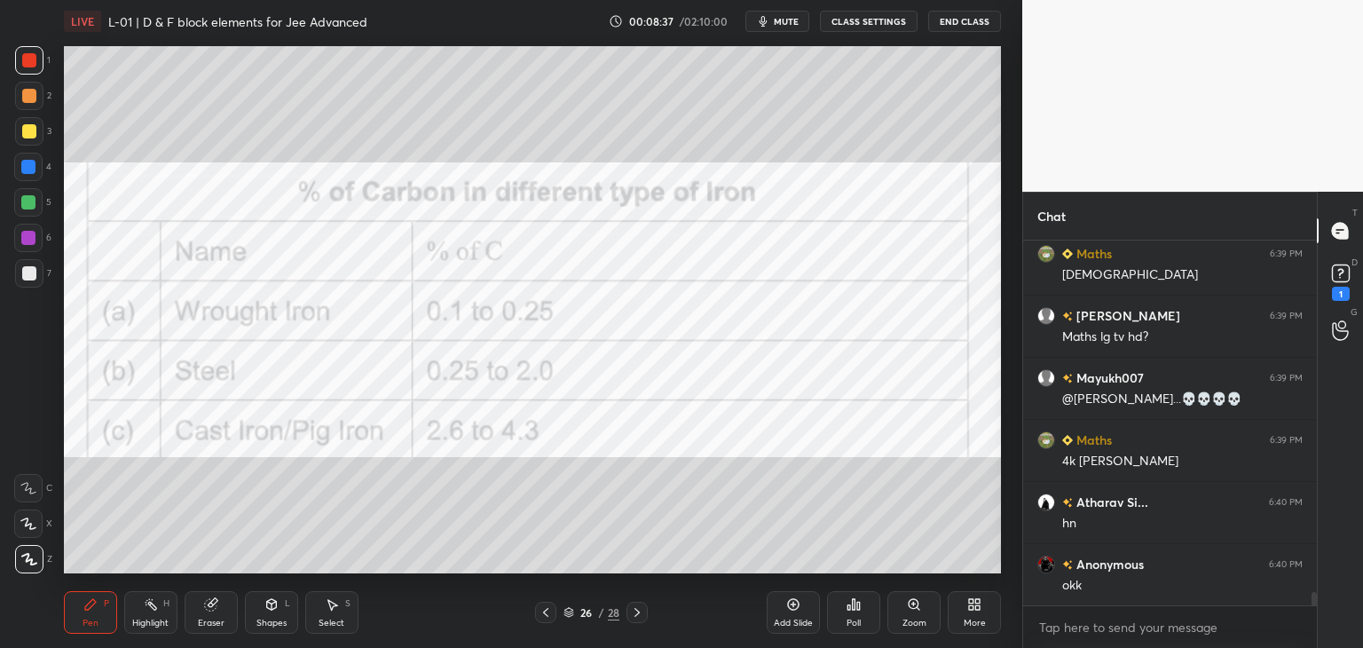
scroll to position [9650, 0]
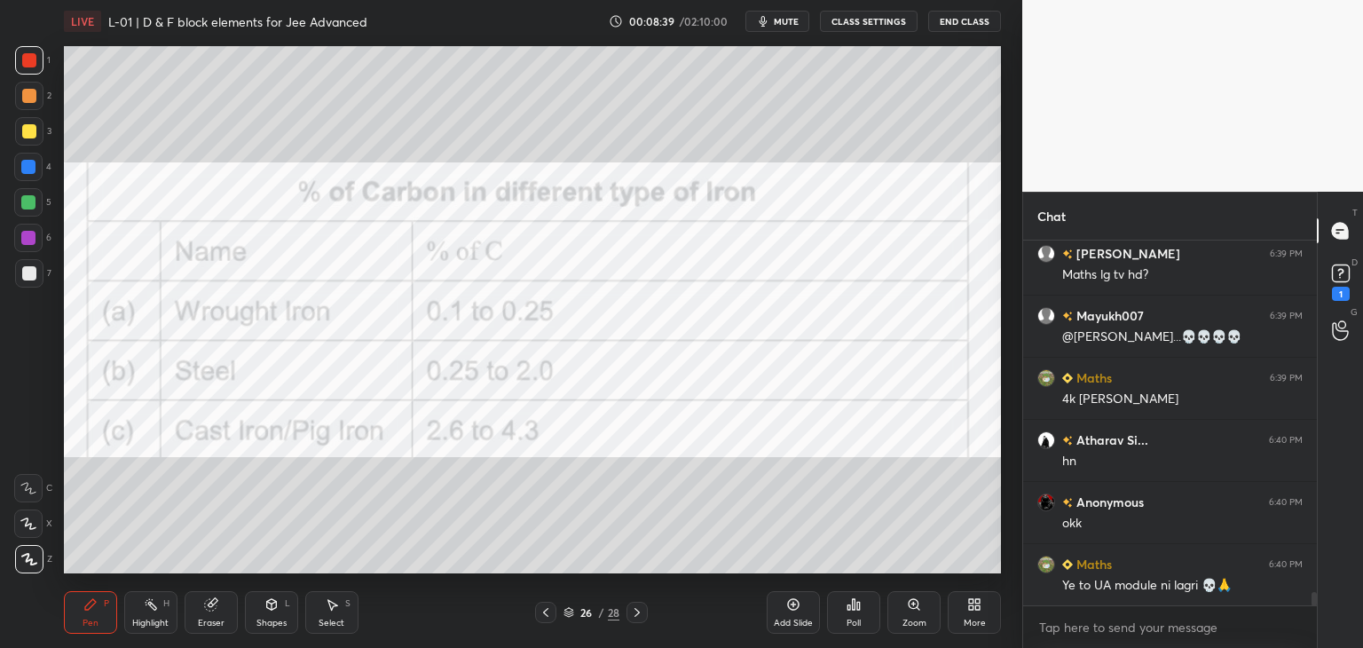
click at [552, 612] on div at bounding box center [545, 612] width 21 height 21
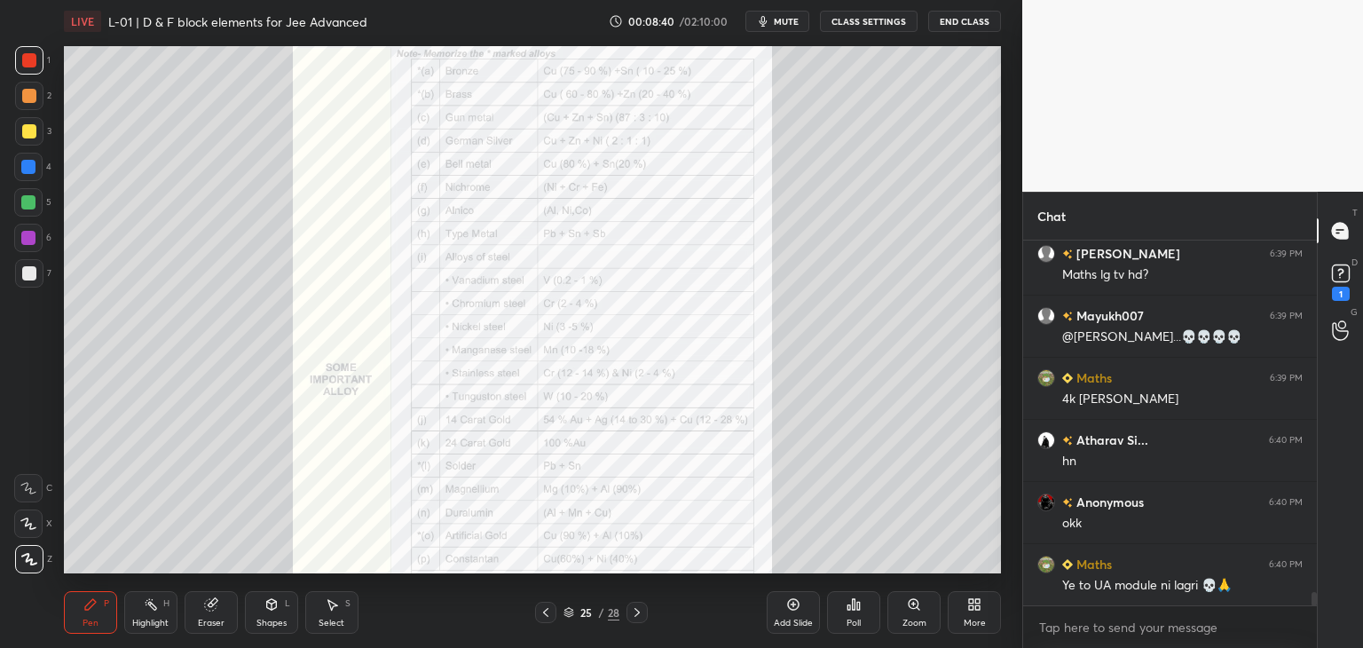
click at [553, 611] on div at bounding box center [545, 612] width 21 height 21
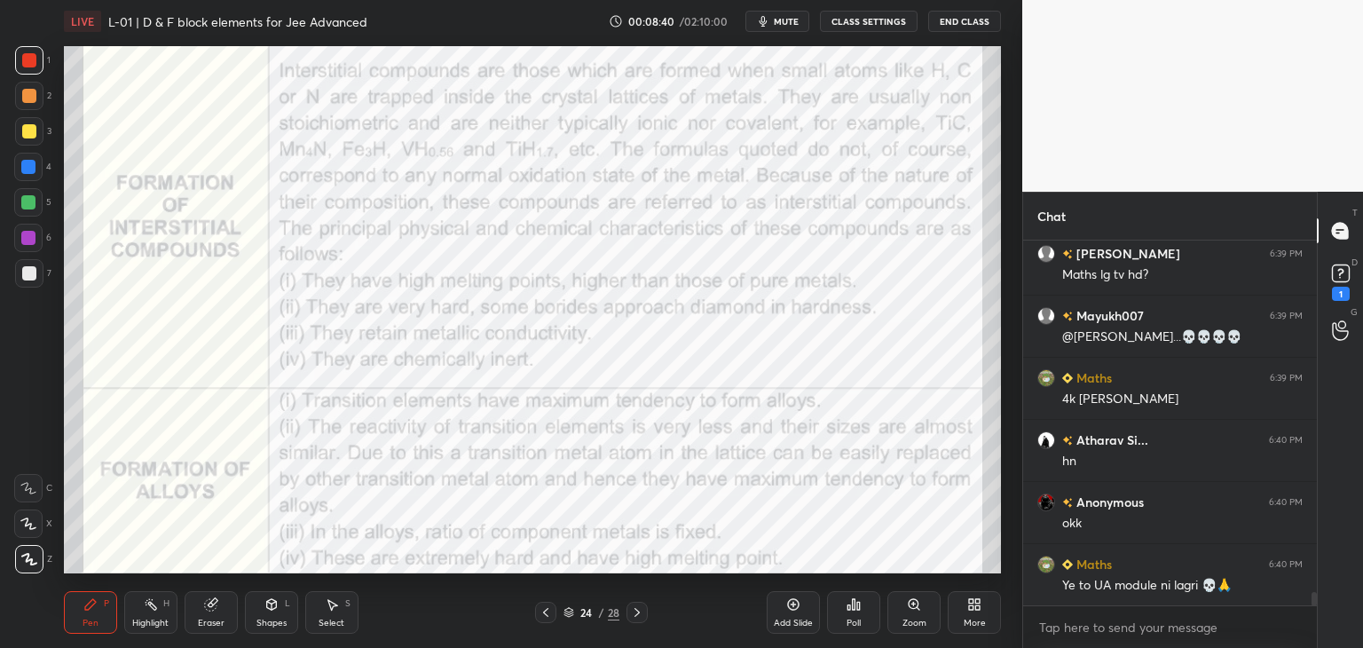
click at [553, 611] on div at bounding box center [545, 612] width 21 height 21
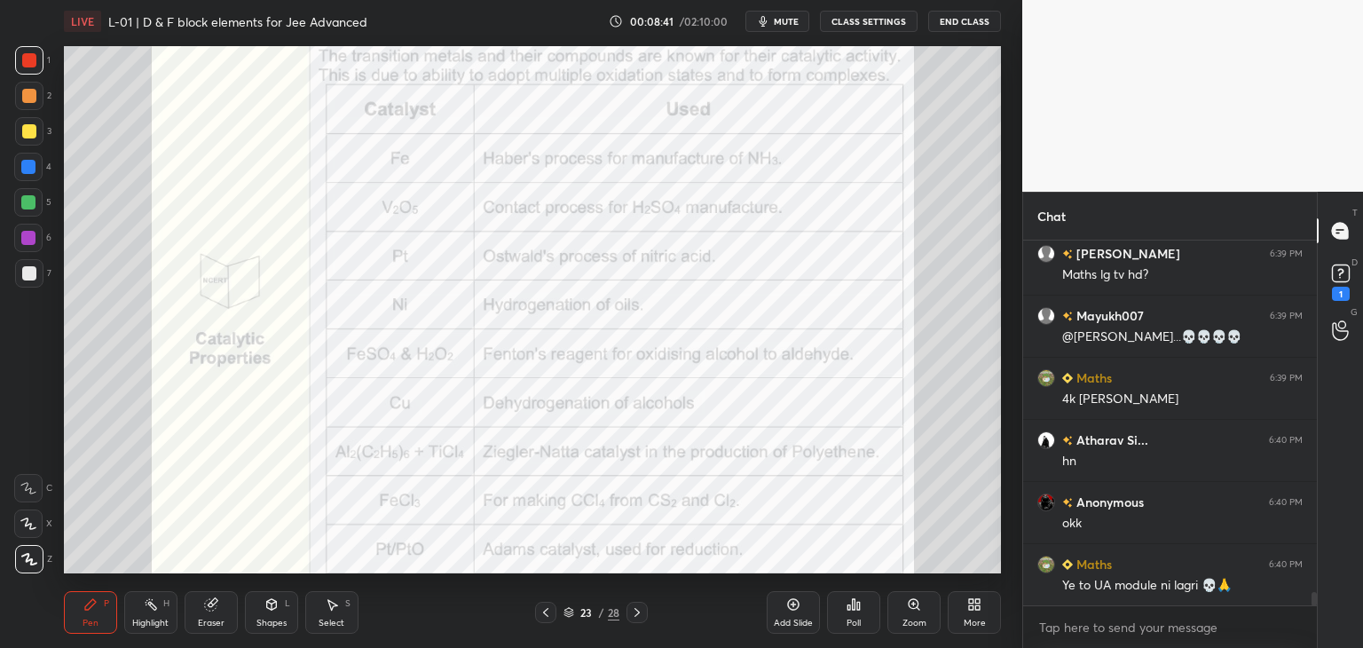
click at [551, 613] on icon at bounding box center [546, 612] width 14 height 14
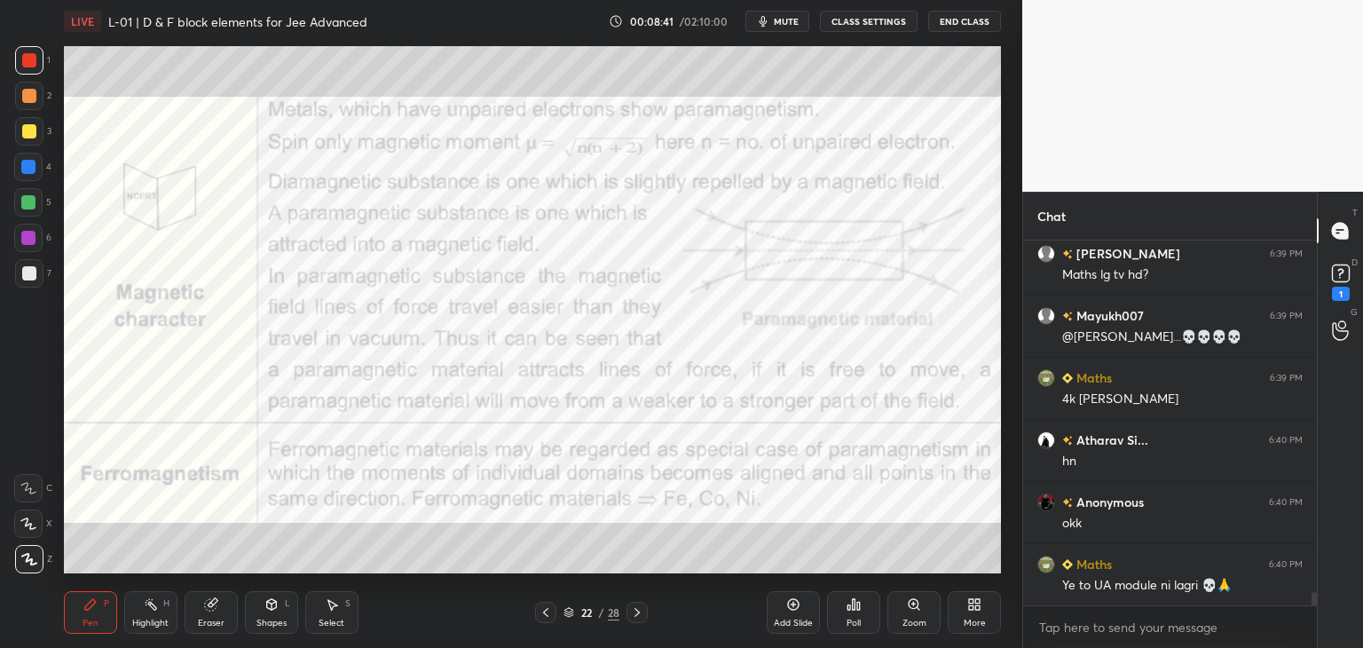
click at [550, 613] on icon at bounding box center [546, 612] width 14 height 14
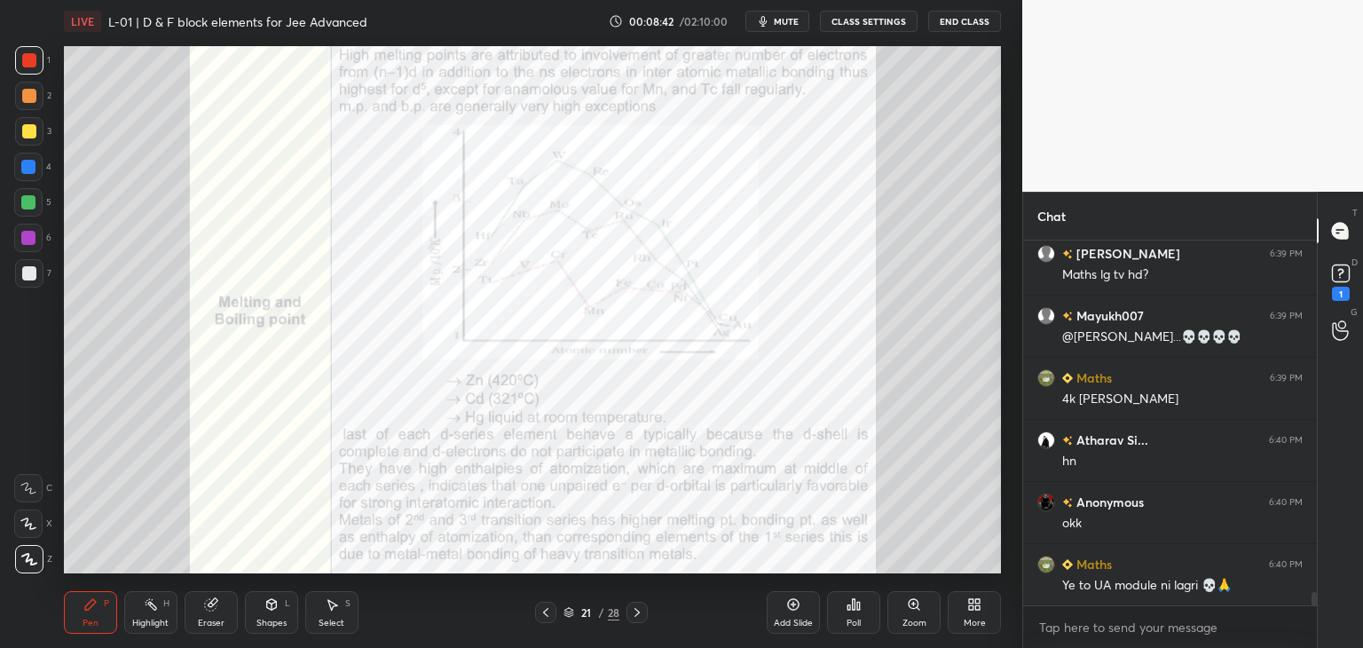
click at [550, 613] on icon at bounding box center [546, 612] width 14 height 14
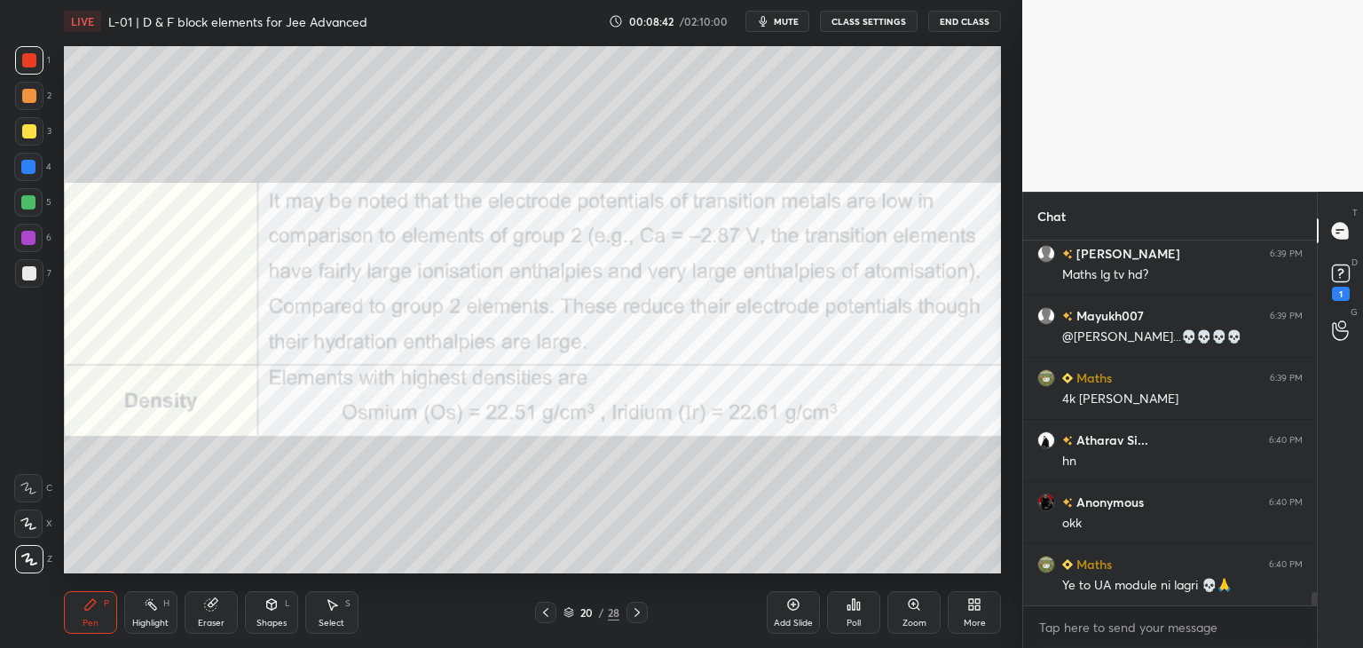
click at [550, 614] on icon at bounding box center [546, 612] width 14 height 14
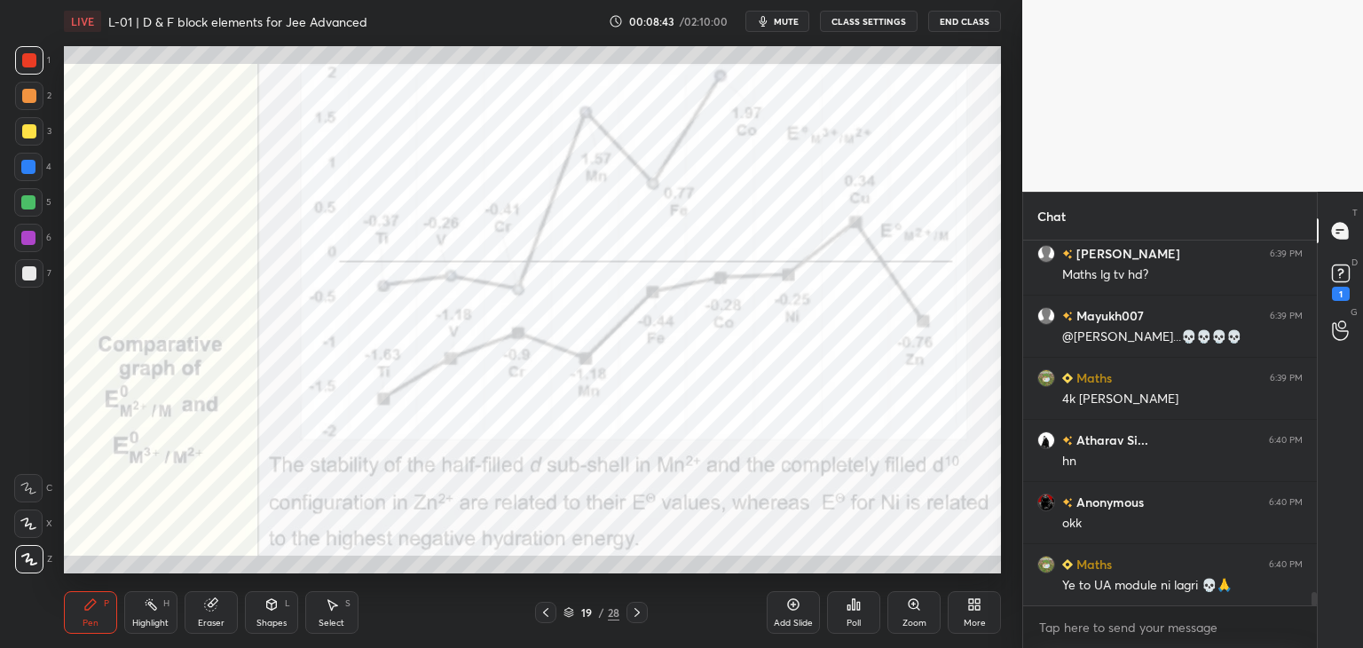
click at [550, 611] on icon at bounding box center [546, 612] width 14 height 14
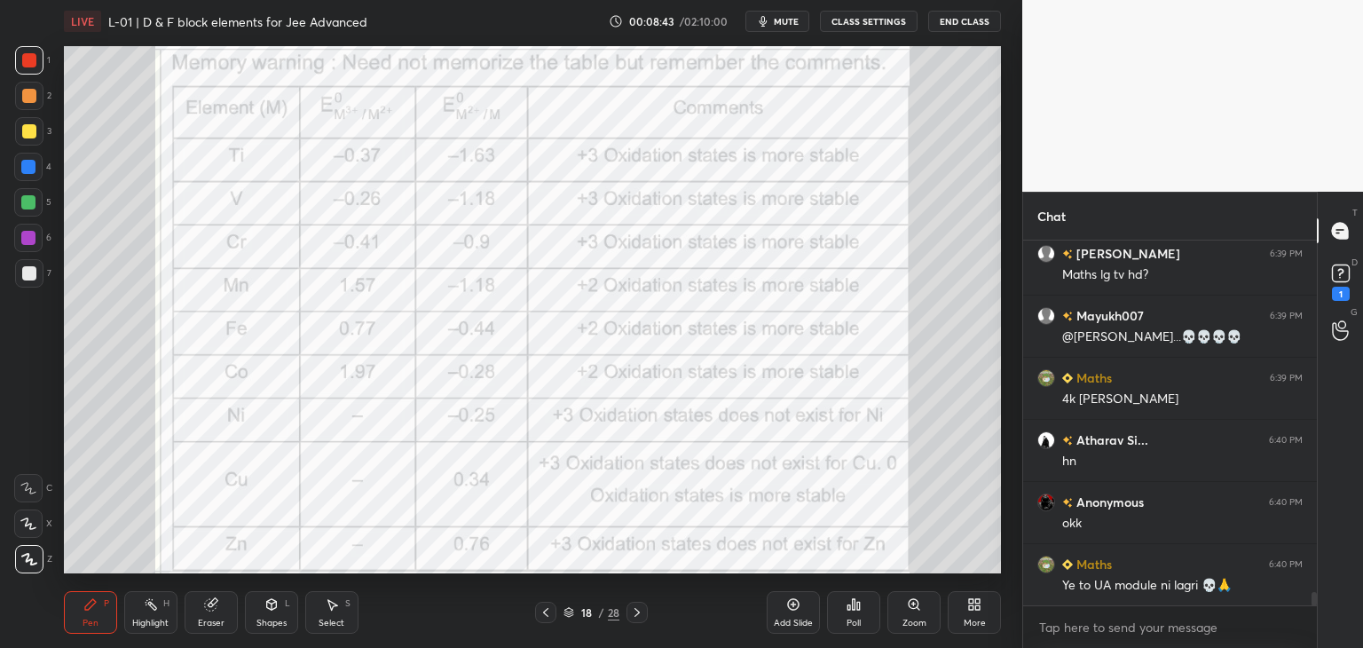
click at [551, 608] on icon at bounding box center [546, 612] width 14 height 14
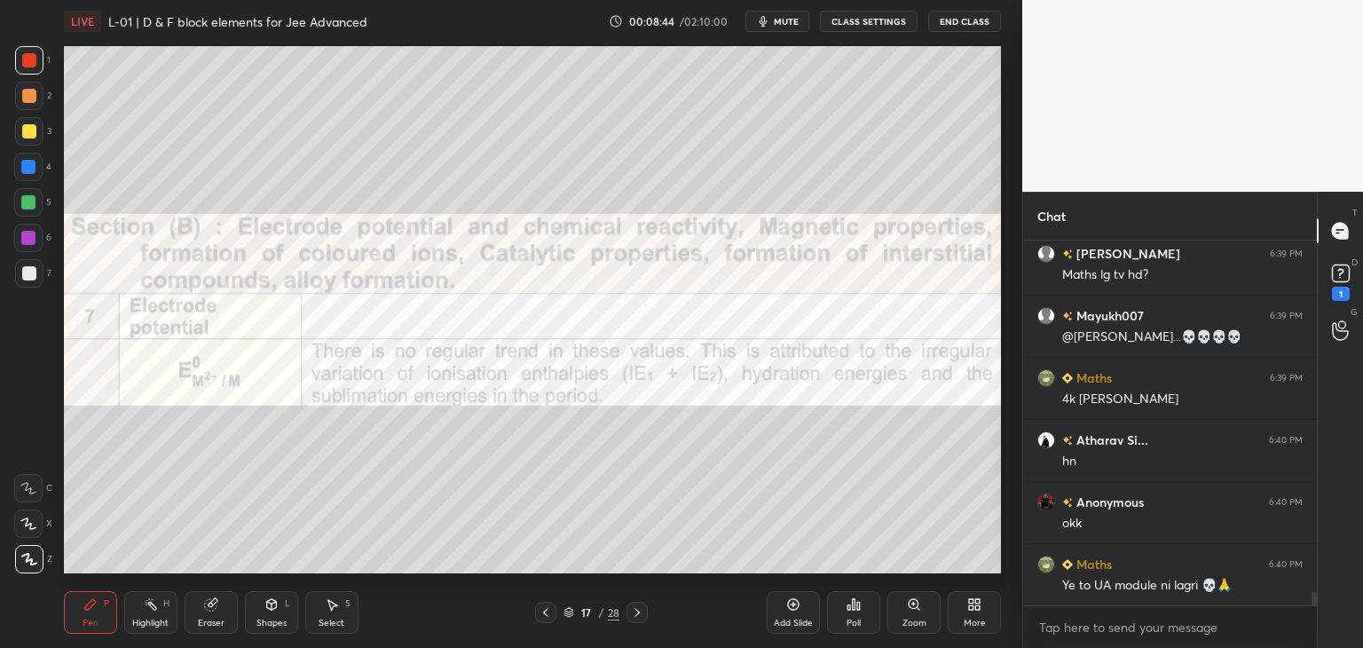
click at [550, 608] on icon at bounding box center [546, 612] width 14 height 14
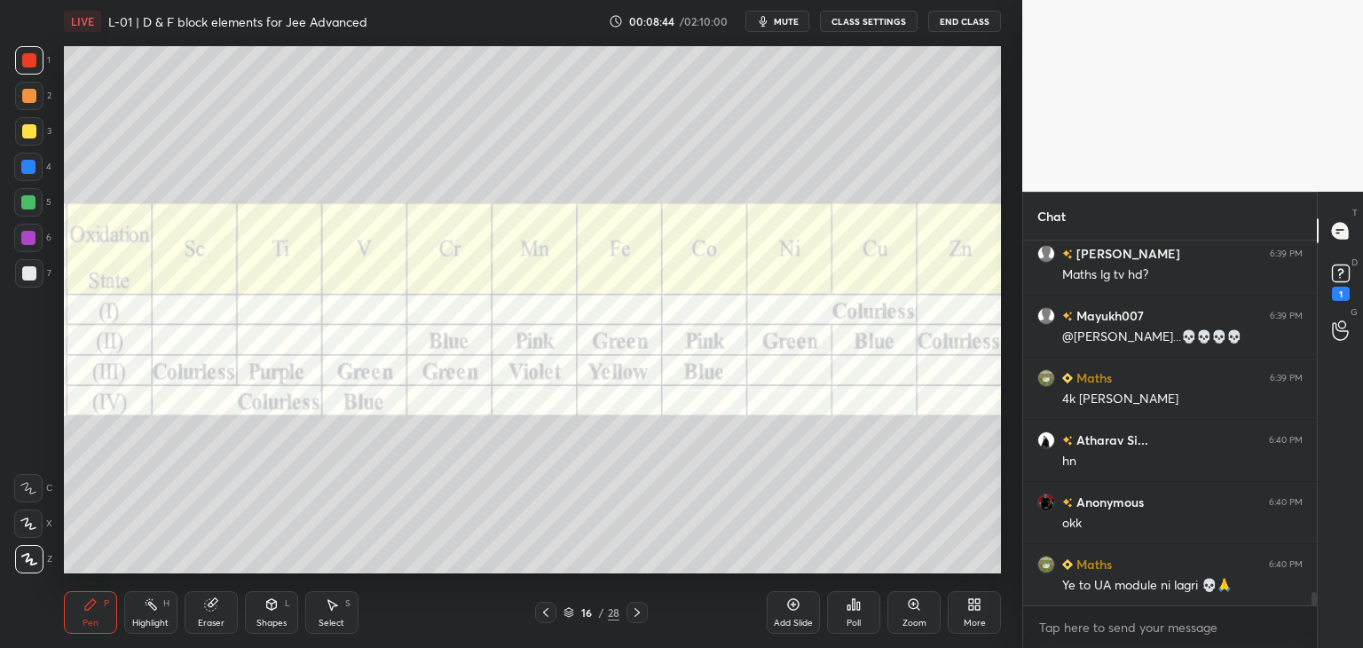
click at [550, 608] on icon at bounding box center [546, 612] width 14 height 14
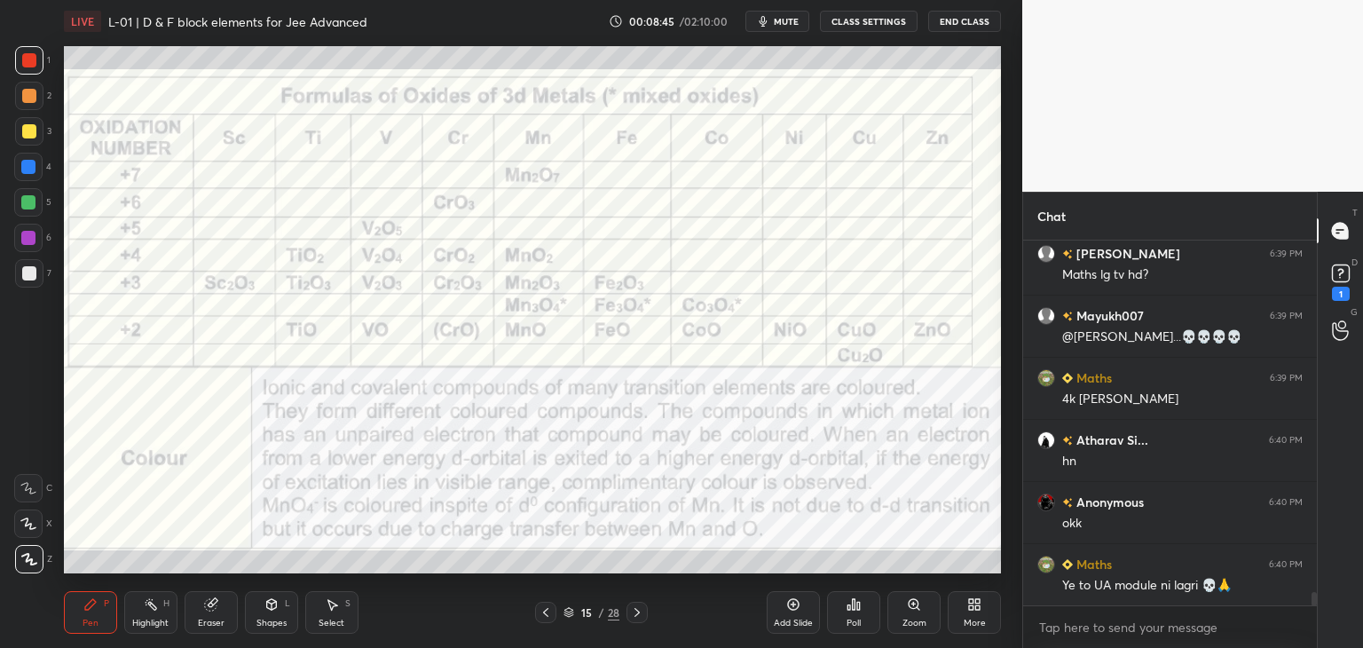
scroll to position [9667, 0]
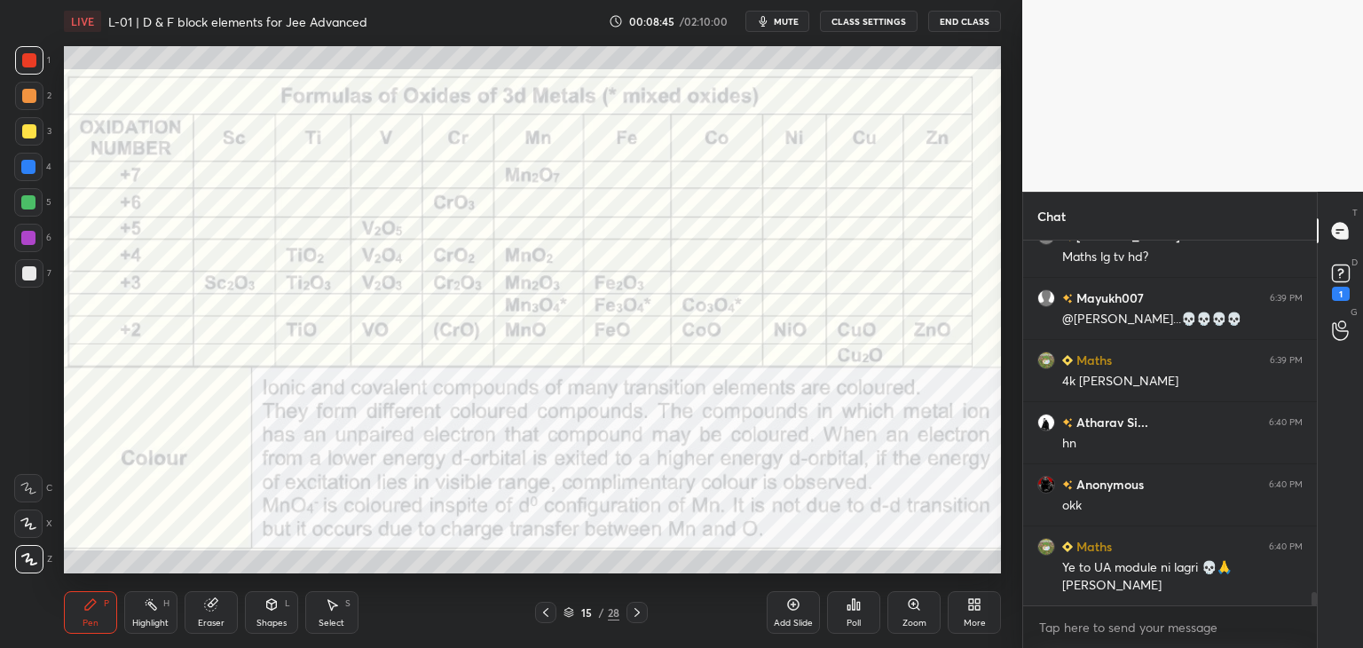
click at [550, 609] on icon at bounding box center [546, 612] width 14 height 14
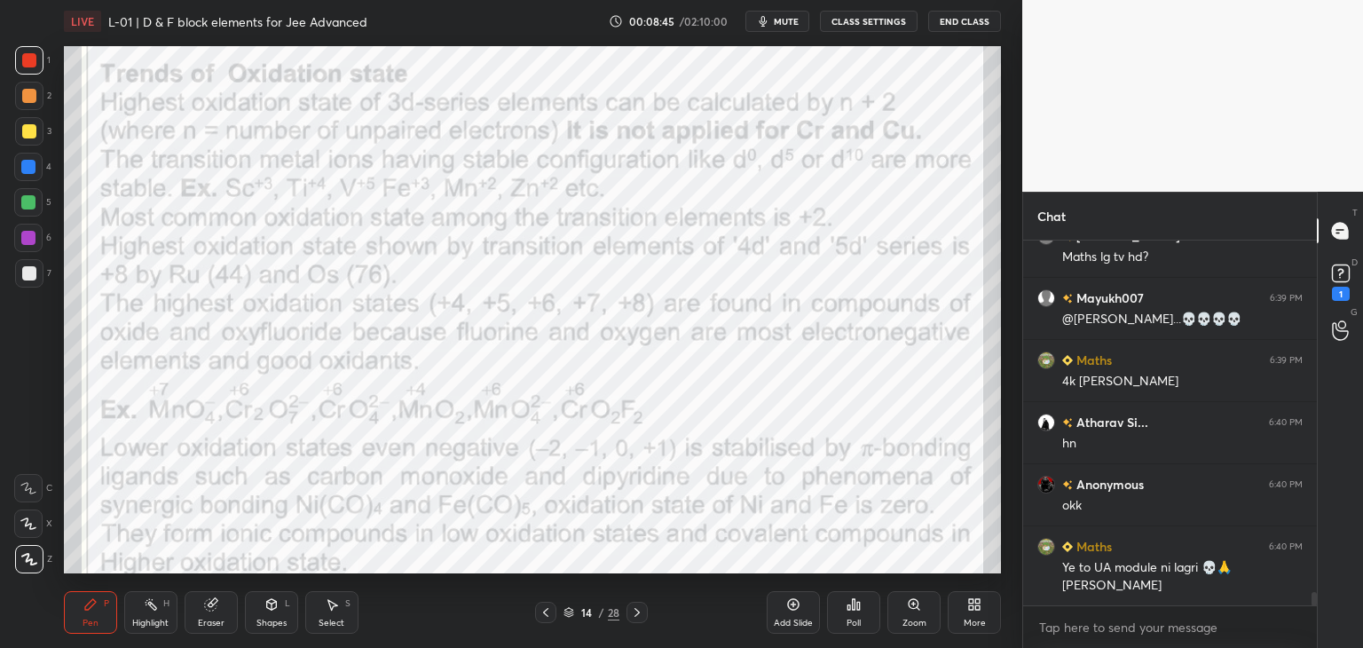
click at [550, 609] on icon at bounding box center [546, 612] width 14 height 14
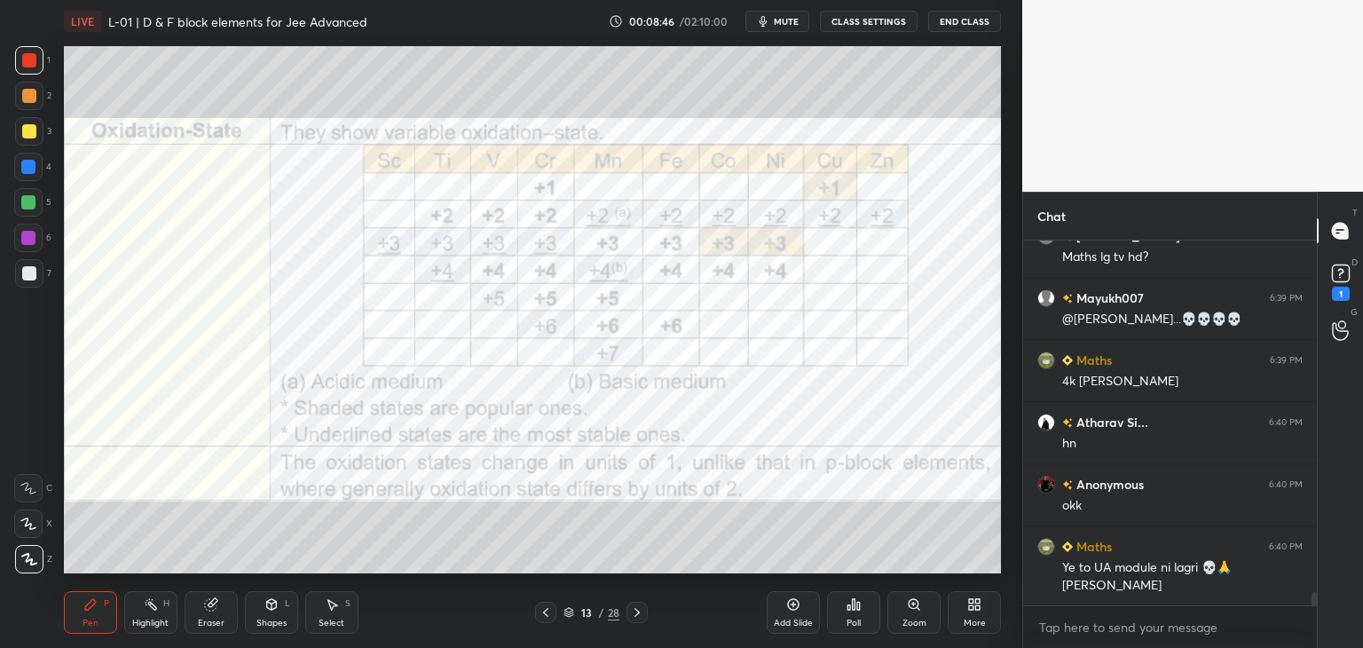
click at [549, 607] on icon at bounding box center [546, 612] width 14 height 14
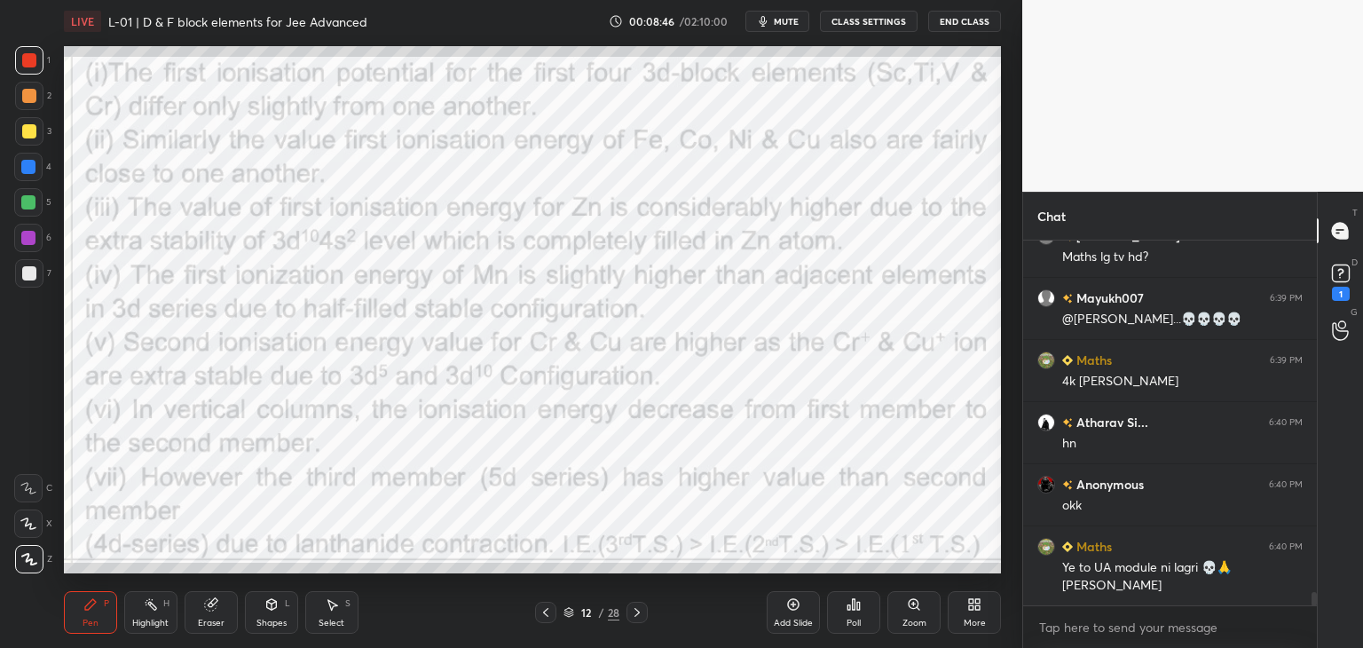
click at [550, 606] on icon at bounding box center [546, 612] width 14 height 14
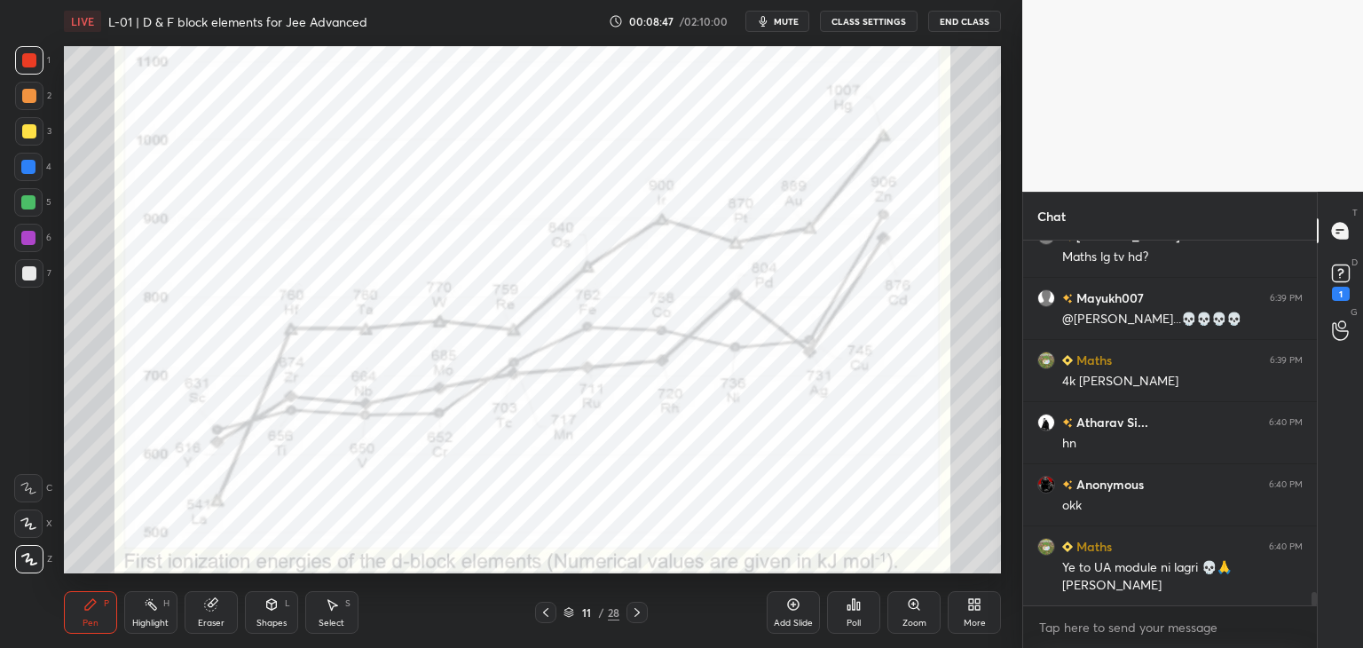
click at [549, 606] on icon at bounding box center [546, 612] width 14 height 14
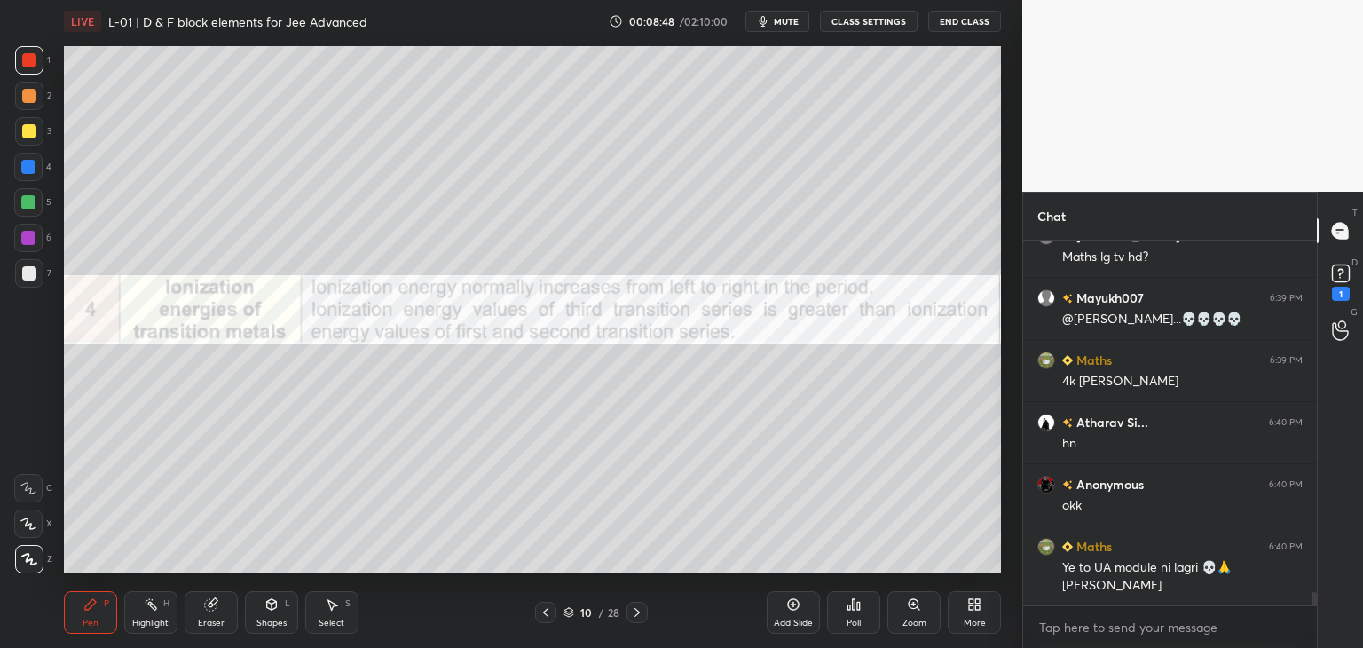
click at [548, 606] on icon at bounding box center [546, 612] width 14 height 14
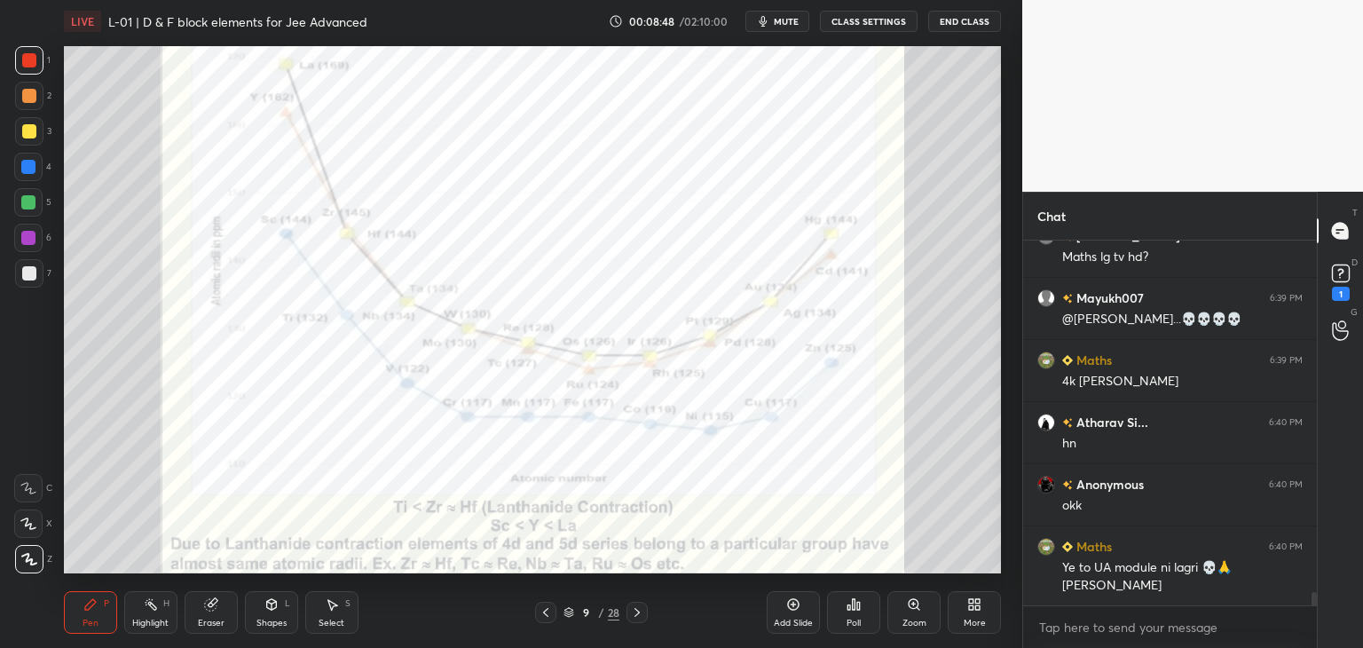
click at [550, 606] on icon at bounding box center [546, 612] width 14 height 14
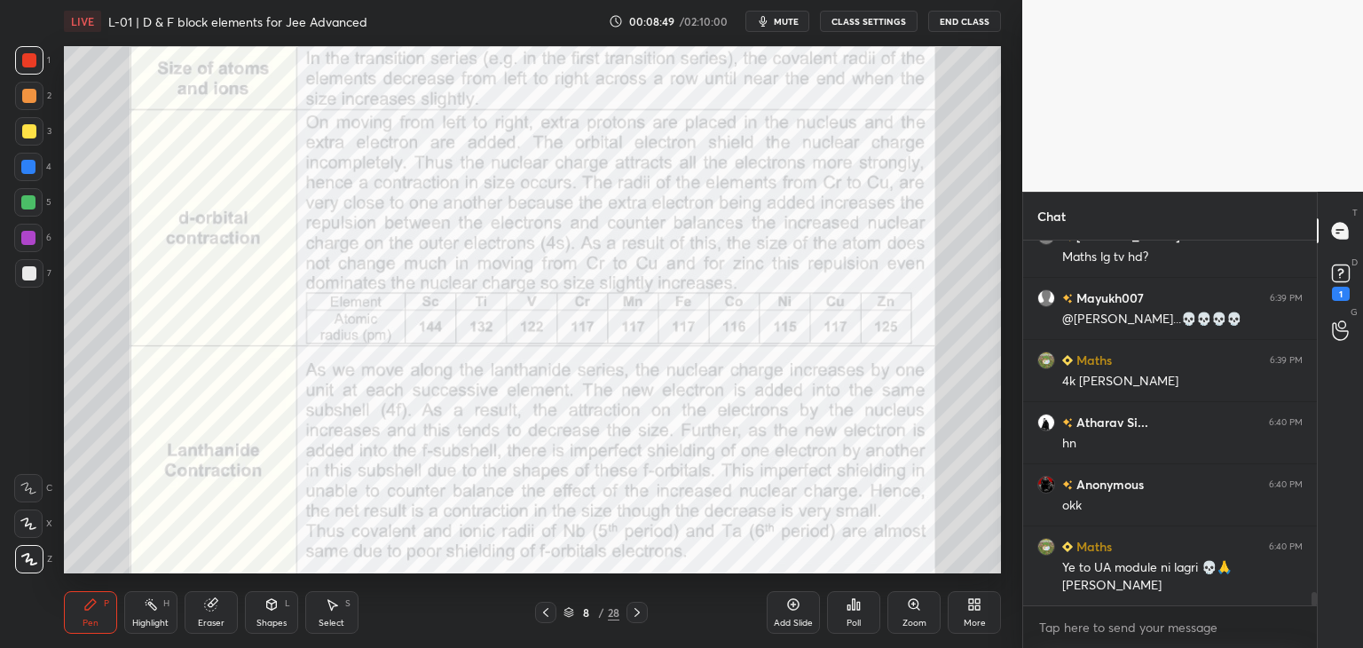
click at [549, 608] on icon at bounding box center [546, 612] width 14 height 14
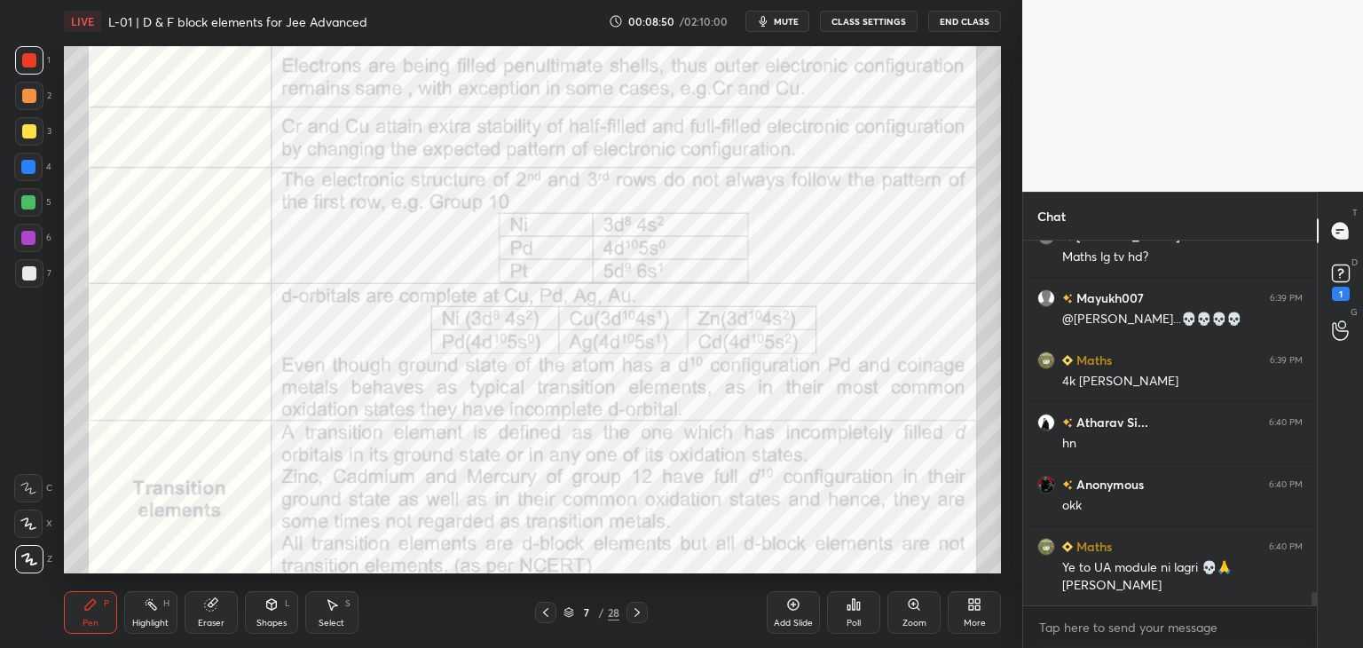
click at [548, 607] on icon at bounding box center [546, 612] width 14 height 14
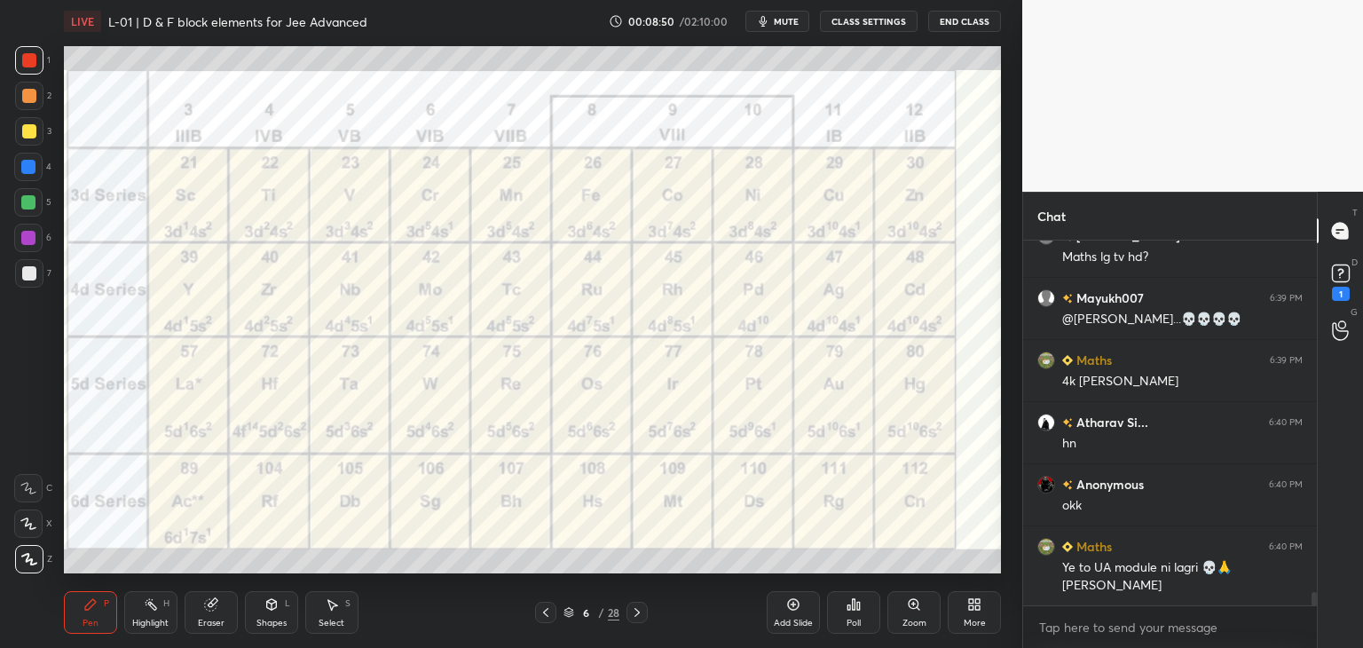
click at [547, 606] on icon at bounding box center [546, 612] width 14 height 14
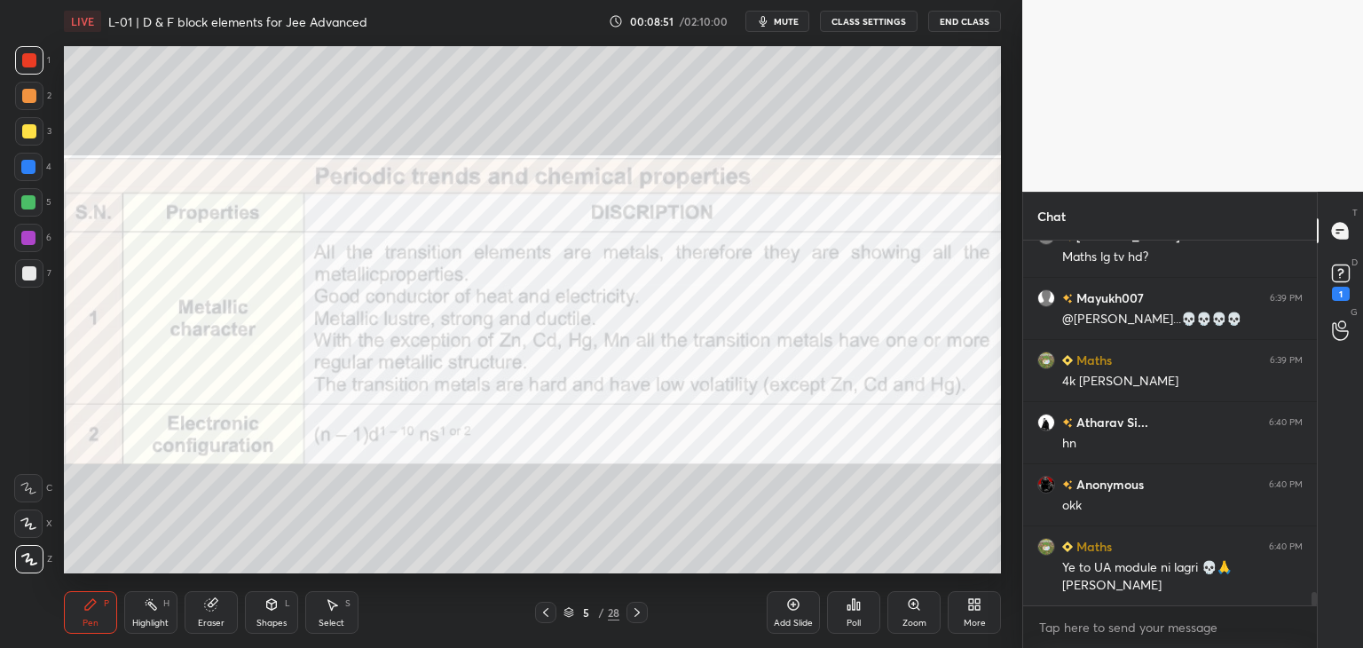
click at [547, 606] on icon at bounding box center [546, 612] width 14 height 14
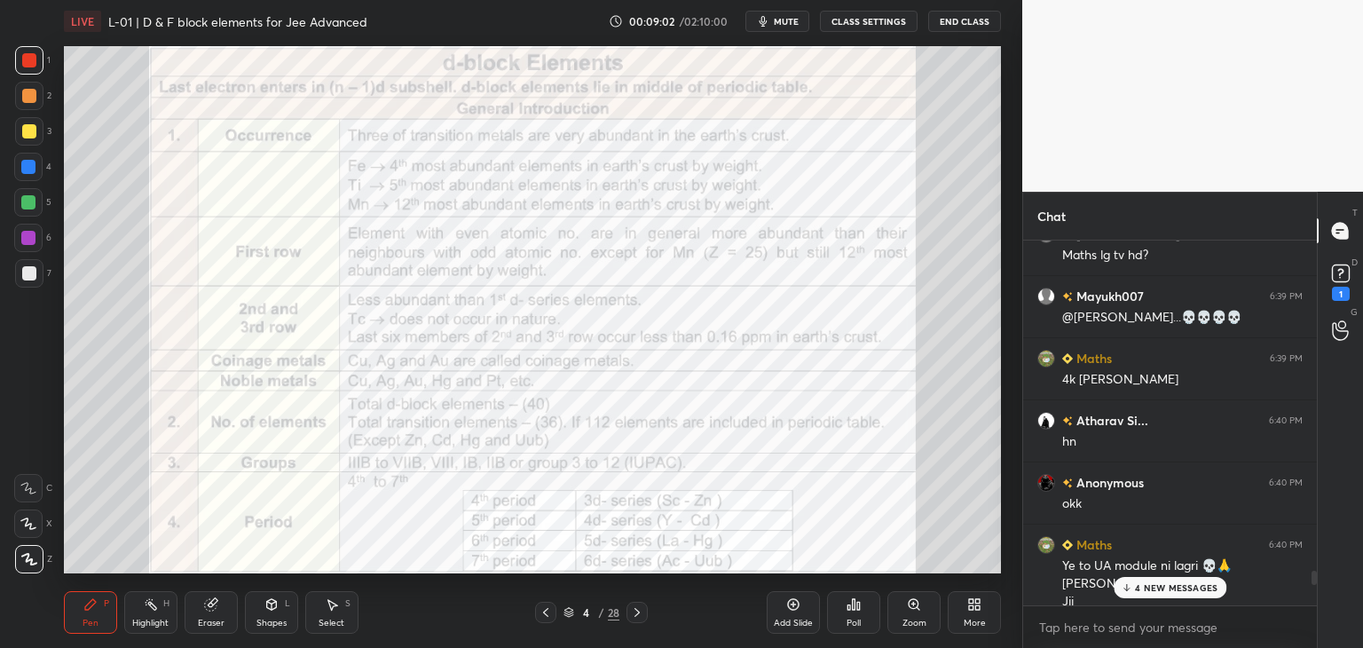
scroll to position [9996, 0]
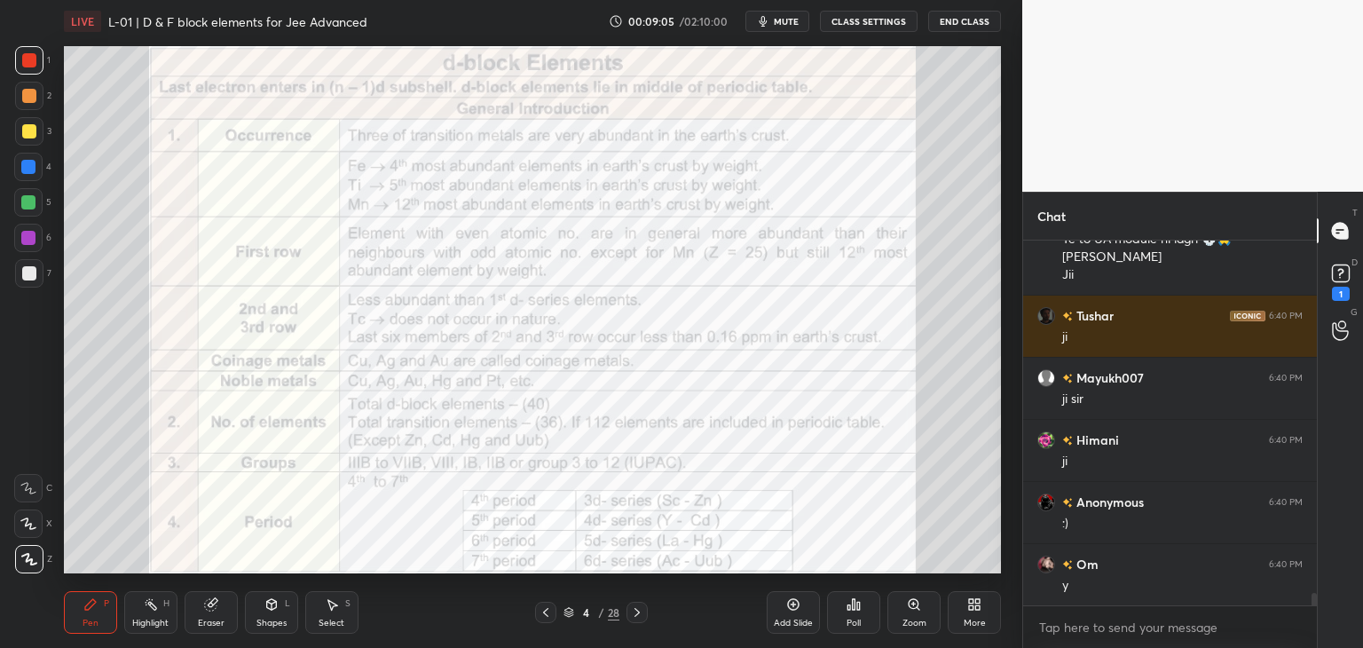
click at [632, 614] on icon at bounding box center [637, 612] width 14 height 14
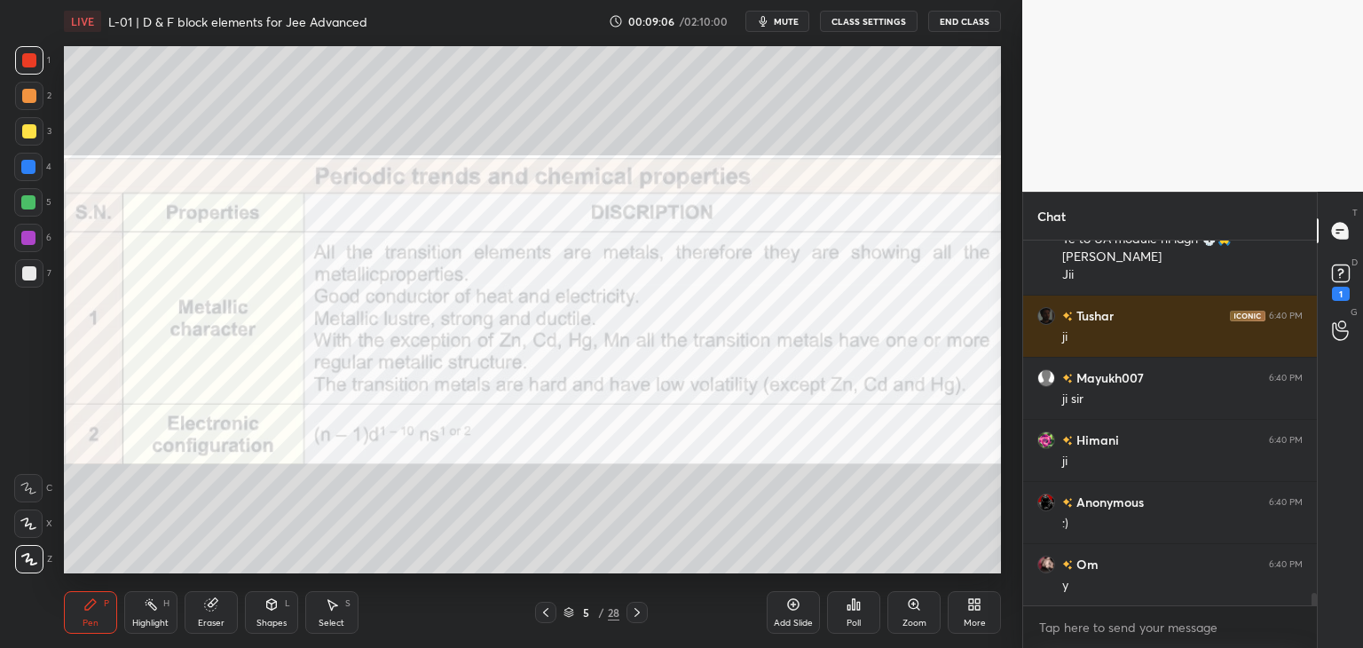
click at [633, 611] on icon at bounding box center [637, 612] width 14 height 14
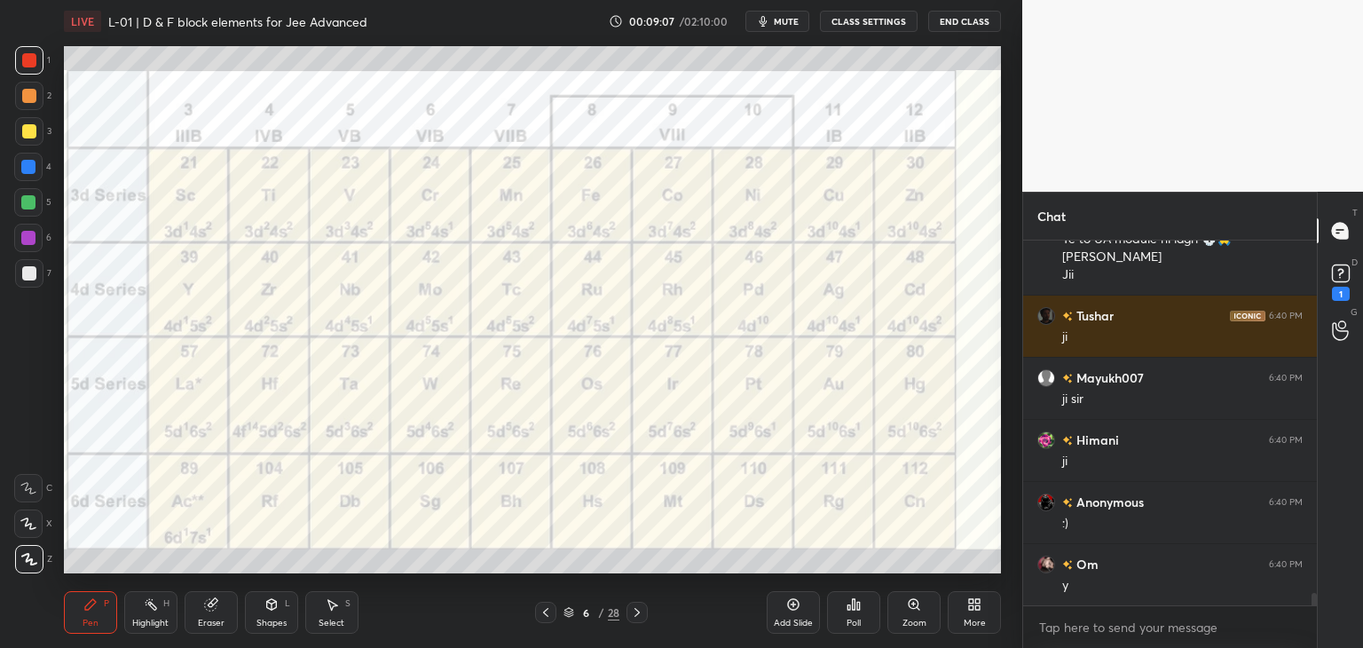
click at [212, 618] on div "Eraser" at bounding box center [211, 622] width 27 height 9
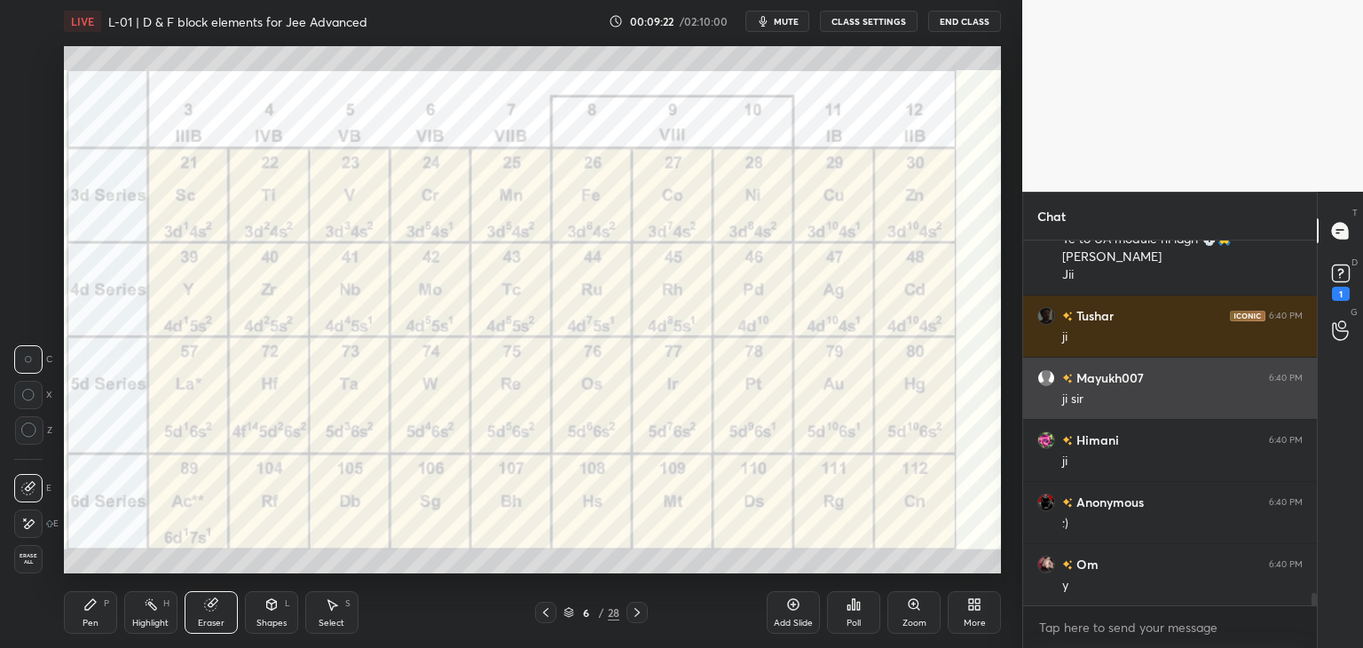
scroll to position [10058, 0]
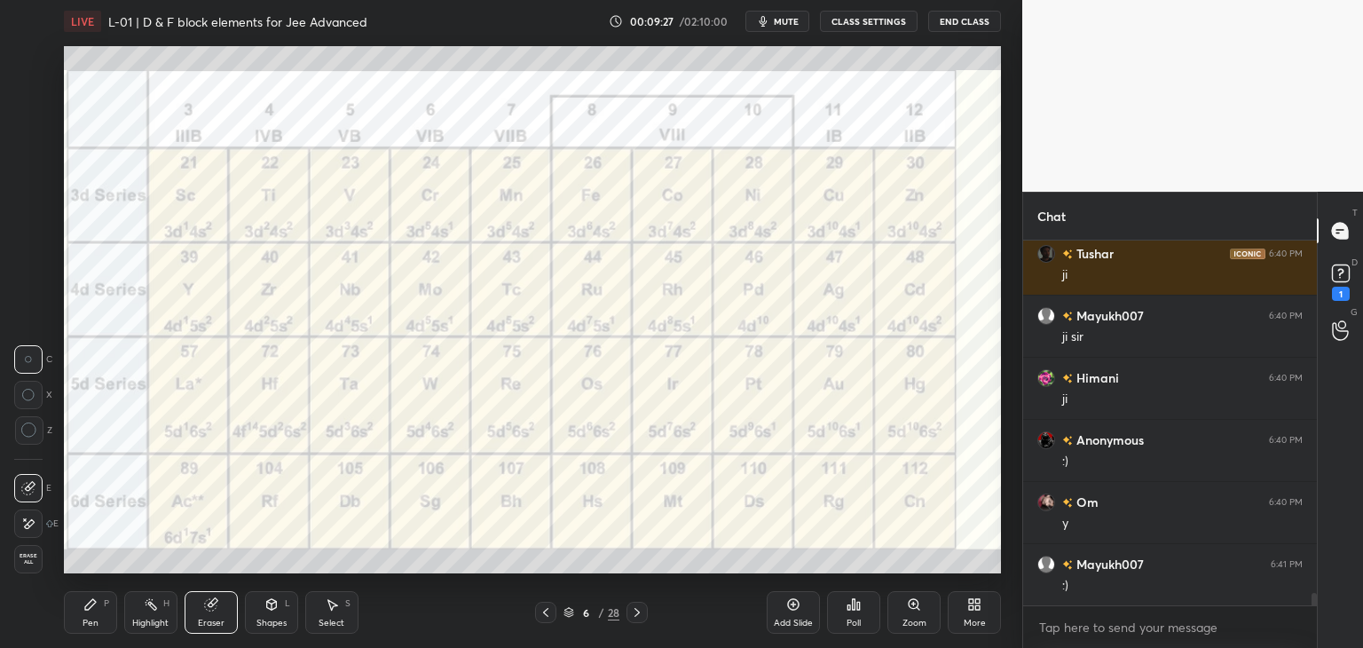
click at [88, 604] on icon at bounding box center [90, 604] width 11 height 11
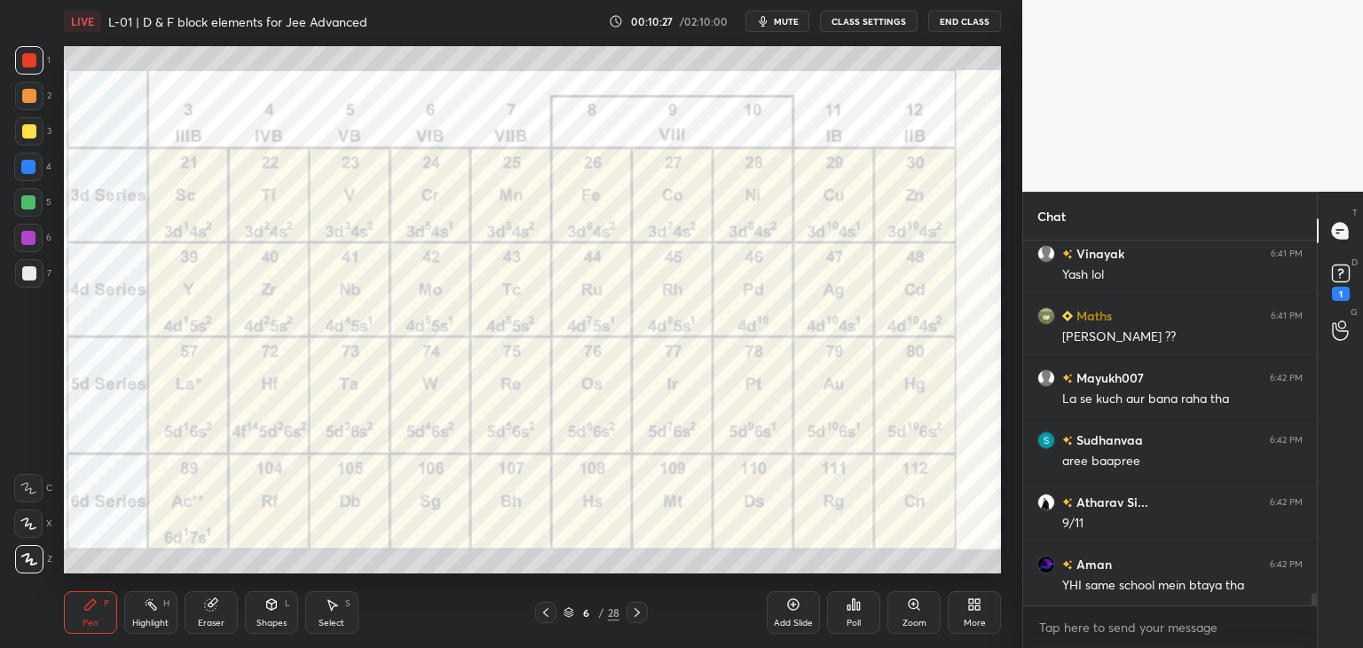
scroll to position [10177, 0]
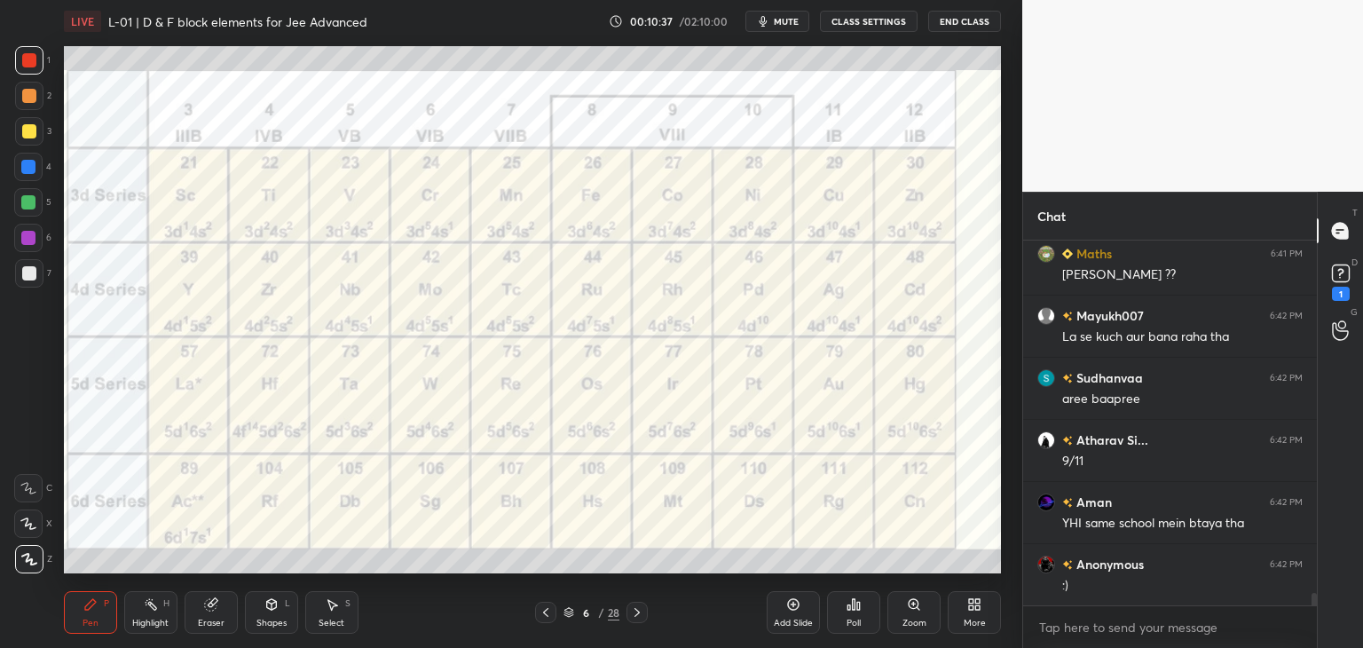
click at [34, 247] on div at bounding box center [28, 238] width 28 height 28
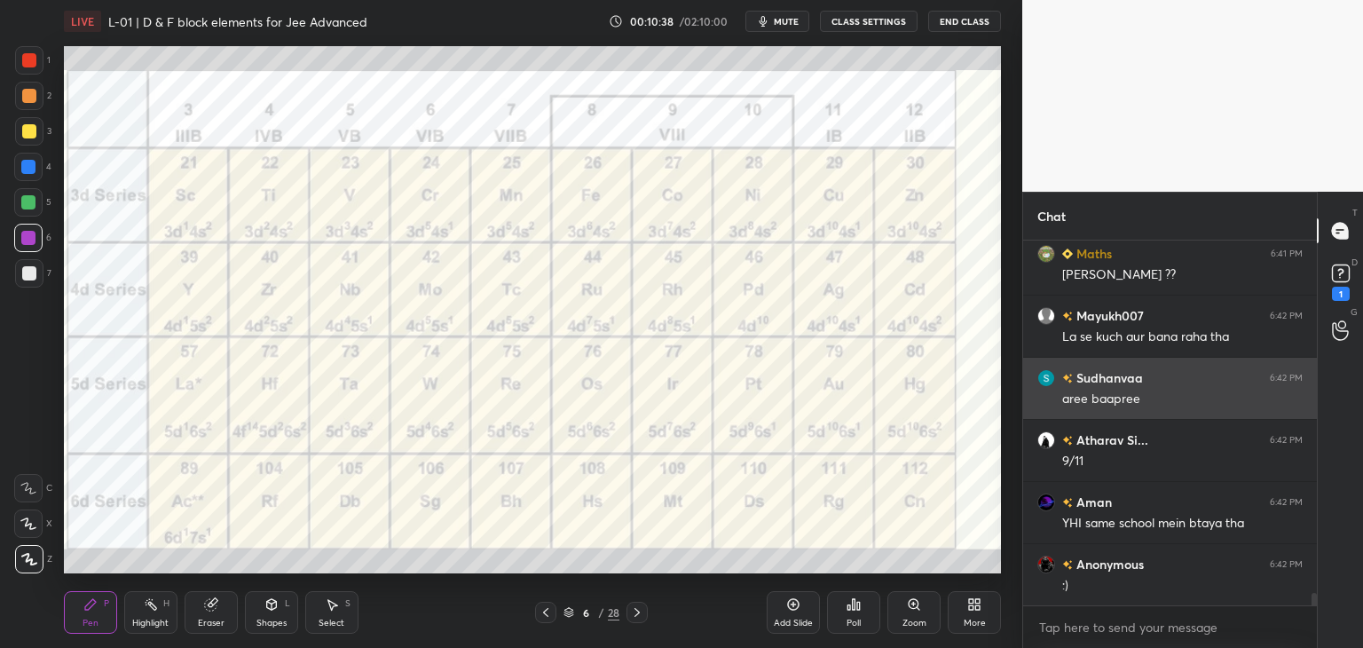
scroll to position [10239, 0]
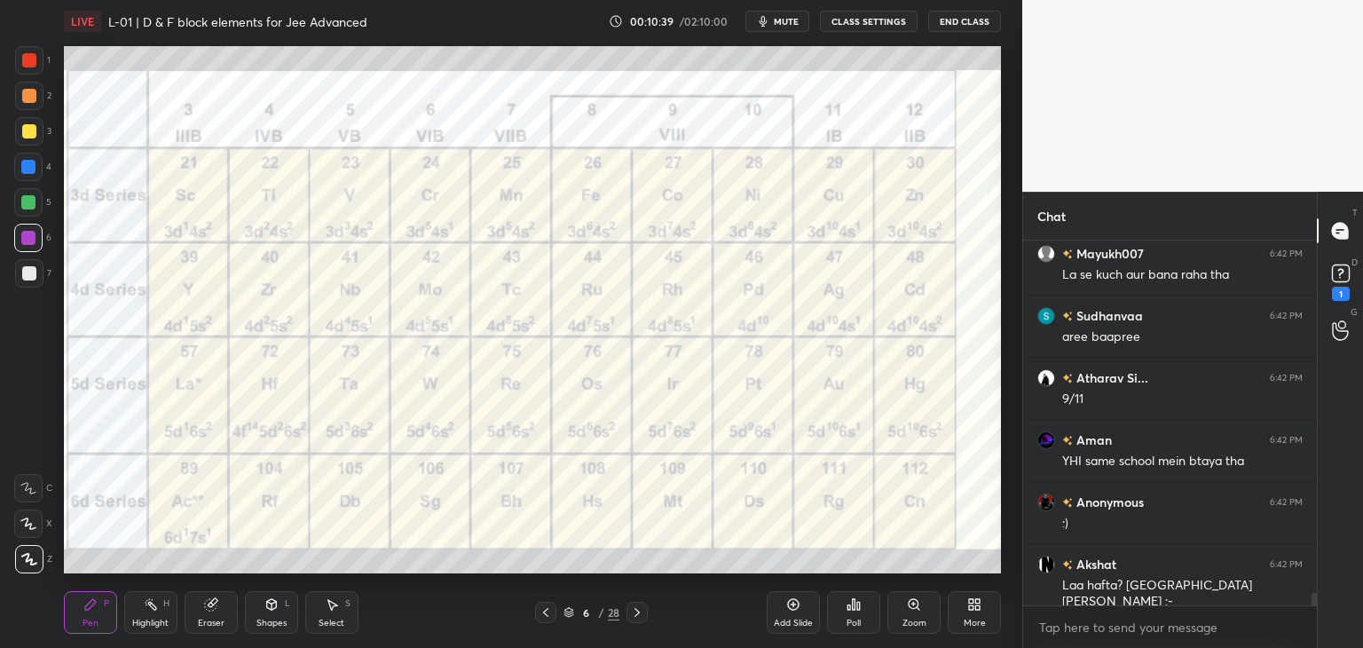
click at [28, 66] on div at bounding box center [29, 60] width 14 height 14
click at [207, 610] on icon at bounding box center [211, 604] width 14 height 14
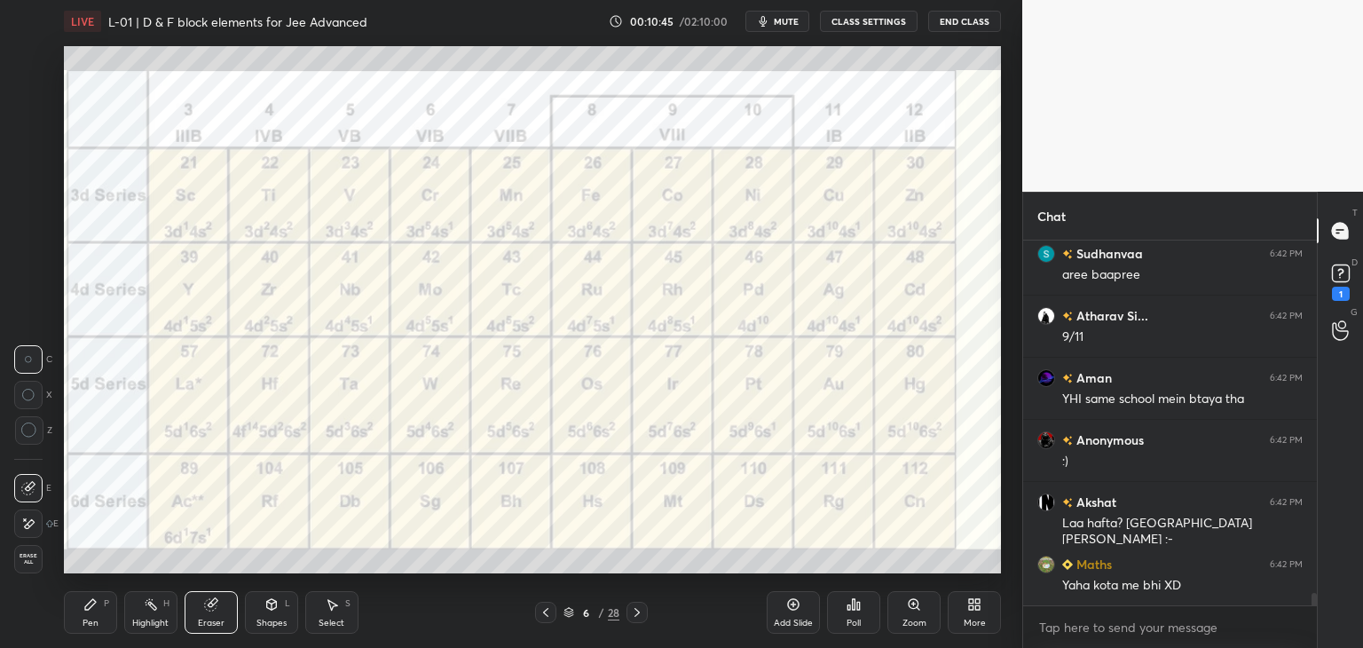
click at [32, 519] on icon at bounding box center [30, 523] width 10 height 9
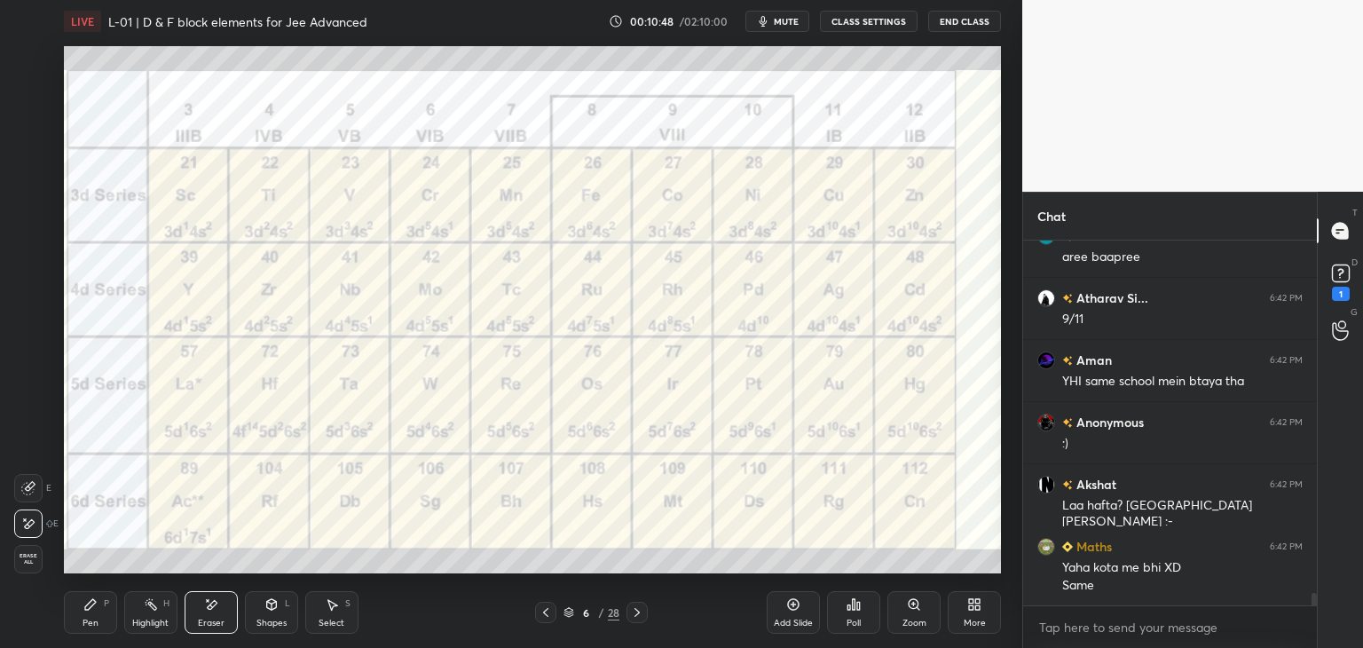
click at [81, 609] on div "Pen P" at bounding box center [90, 612] width 53 height 43
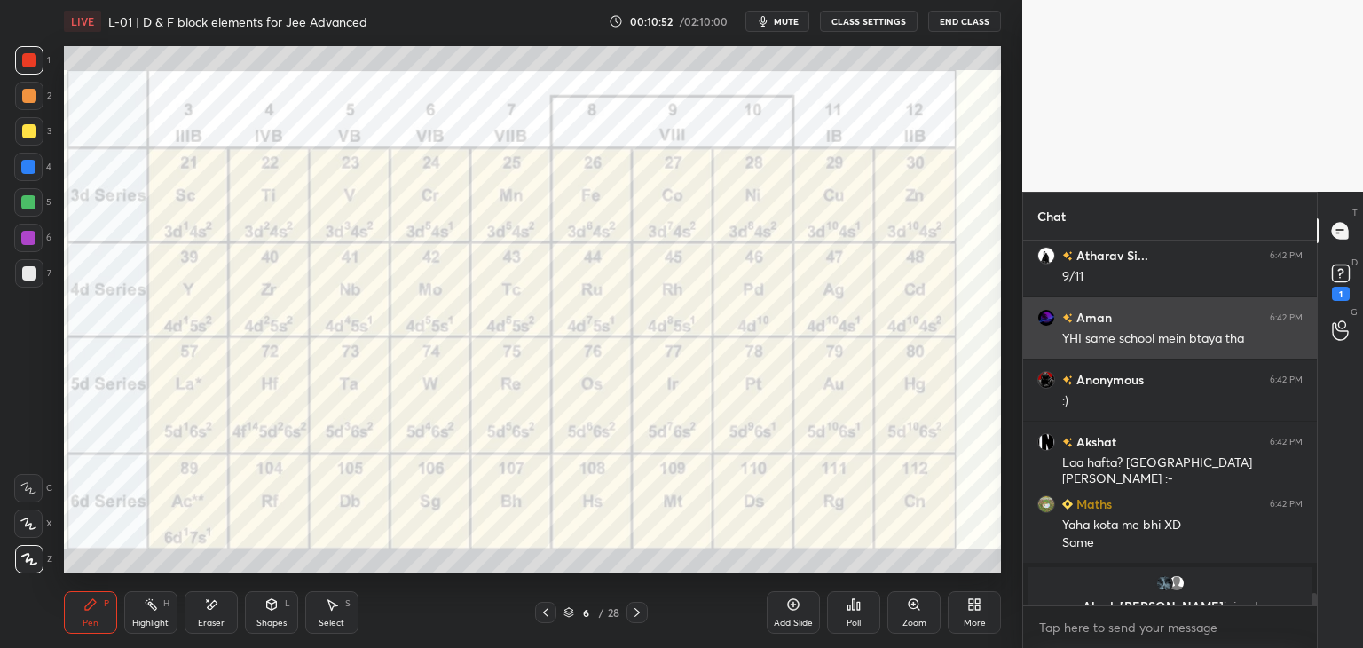
scroll to position [10382, 0]
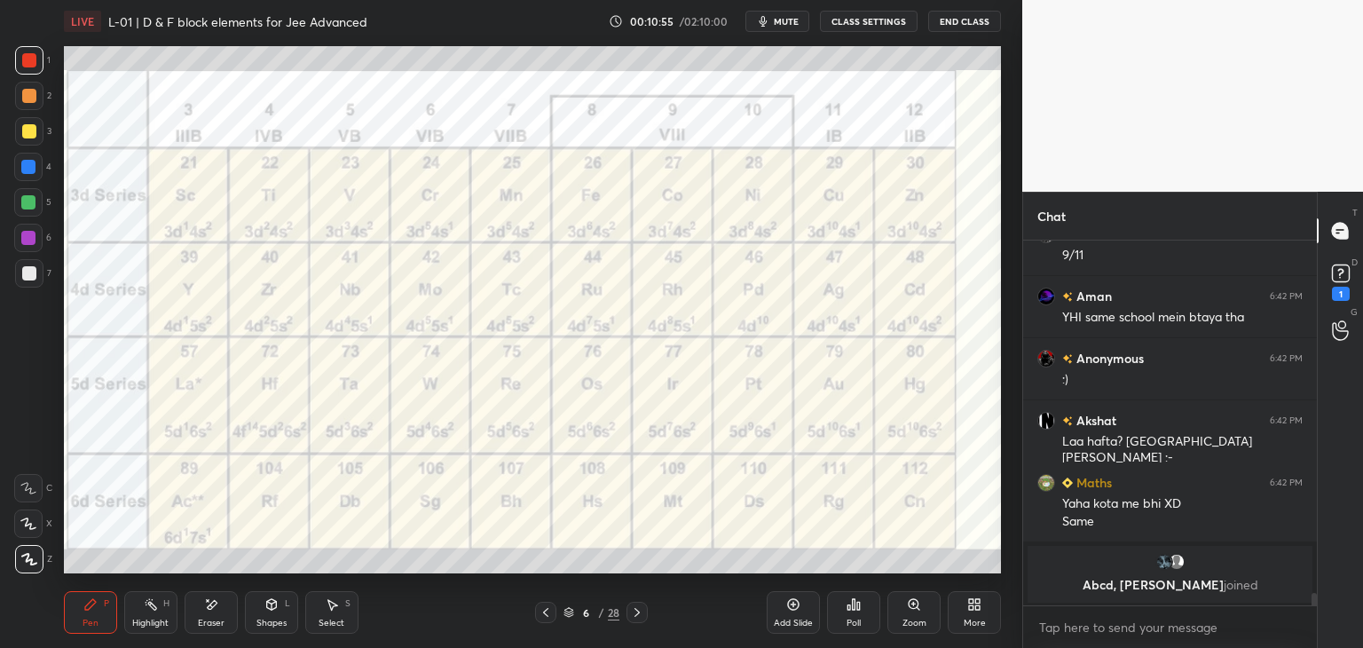
click at [543, 619] on div at bounding box center [545, 612] width 21 height 21
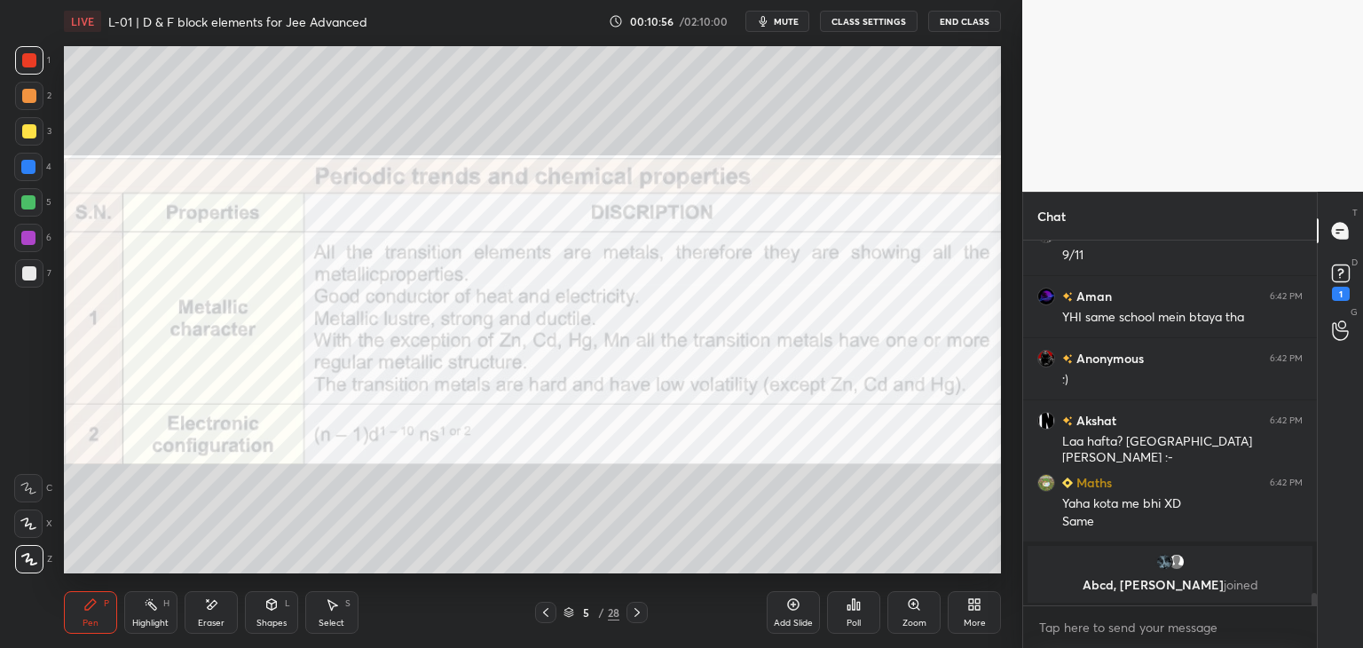
click at [640, 616] on icon at bounding box center [637, 612] width 14 height 14
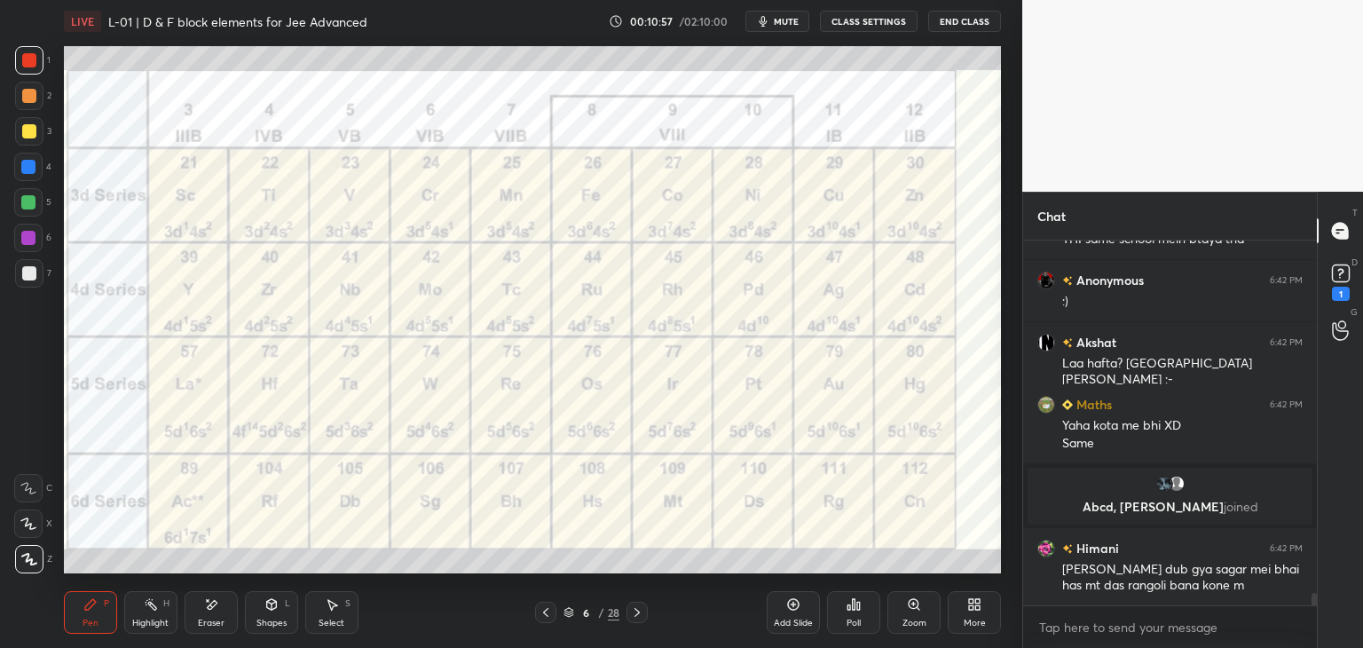
click at [774, 610] on div "Add Slide" at bounding box center [793, 612] width 53 height 43
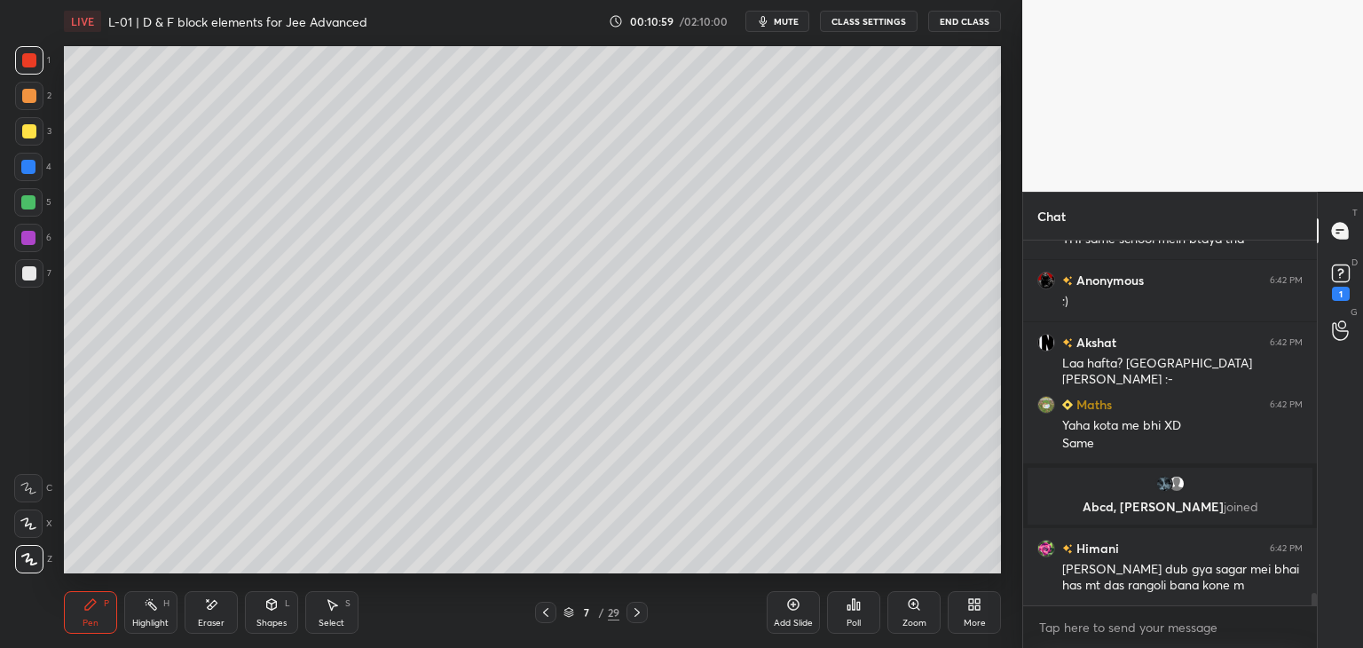
click at [21, 528] on icon at bounding box center [28, 523] width 16 height 12
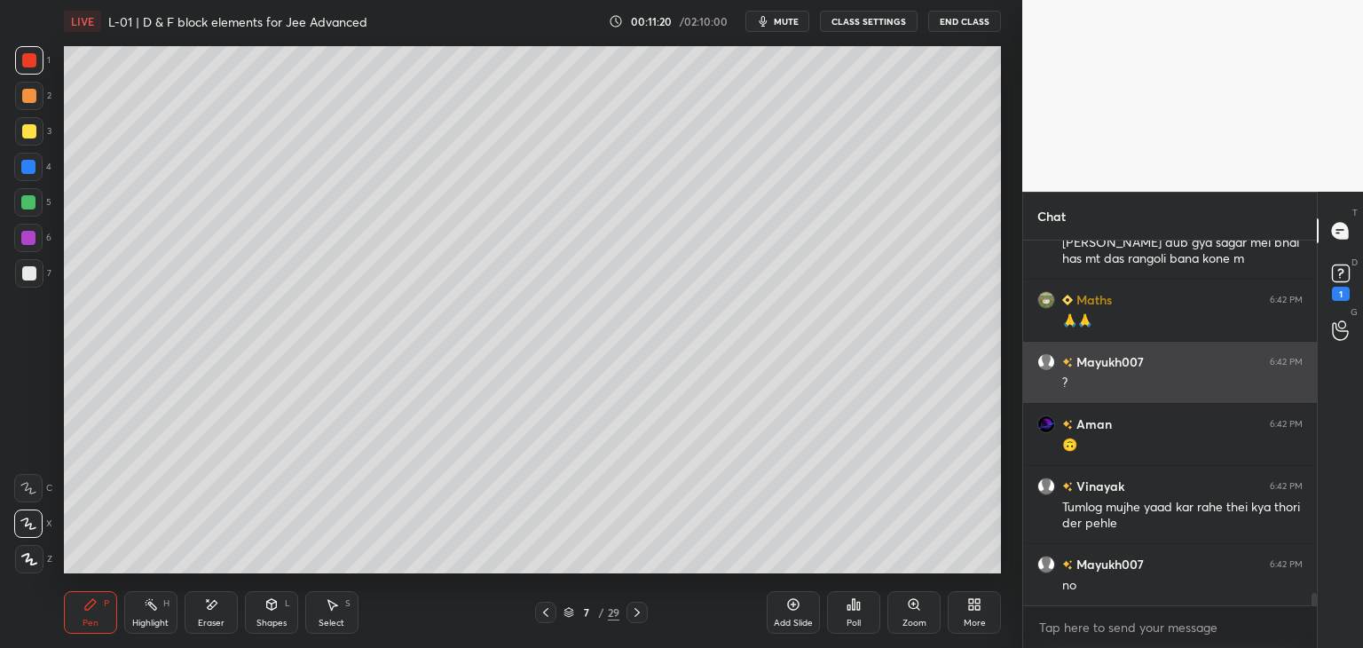
scroll to position [10530, 0]
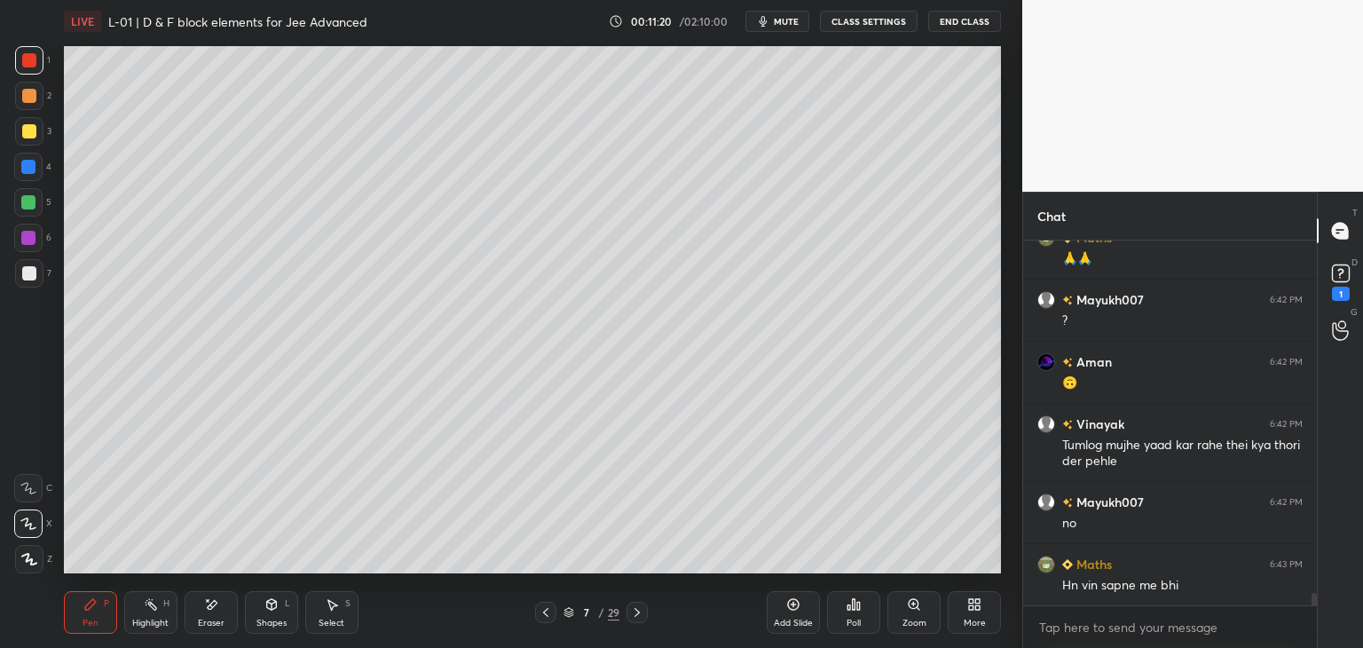
click at [317, 607] on div "Select S" at bounding box center [331, 612] width 53 height 43
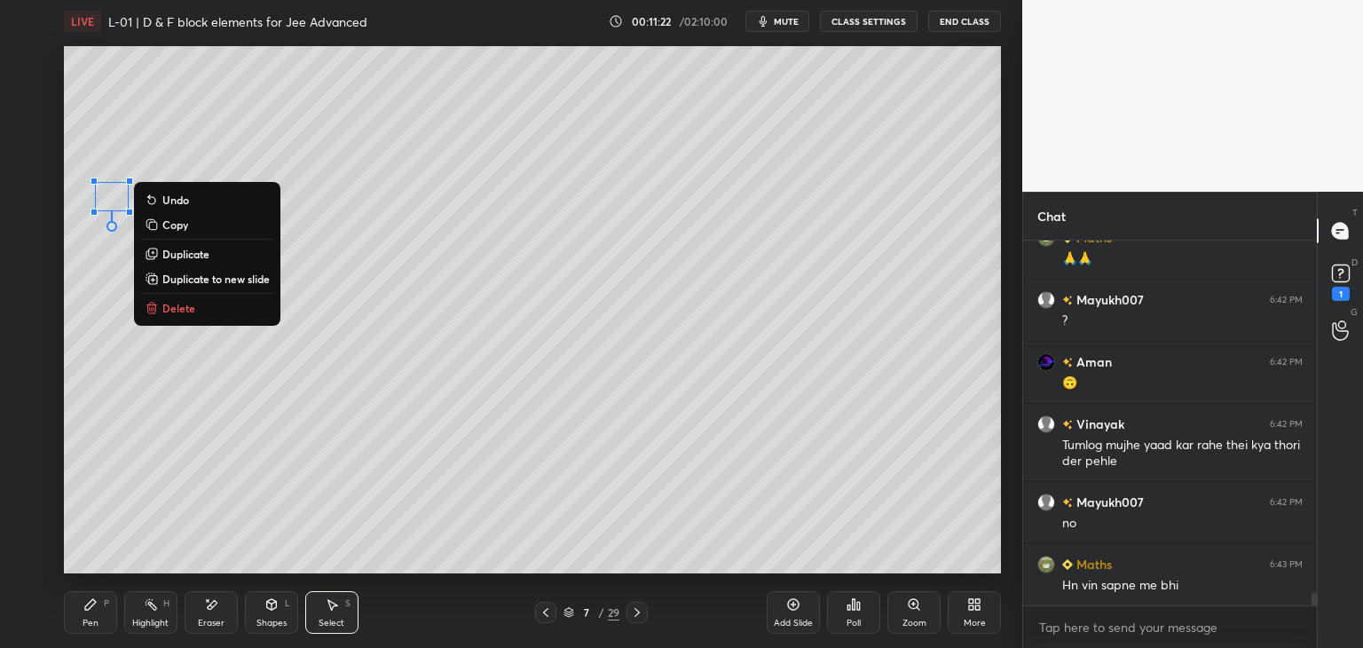
click at [180, 309] on p "Delete" at bounding box center [178, 308] width 33 height 14
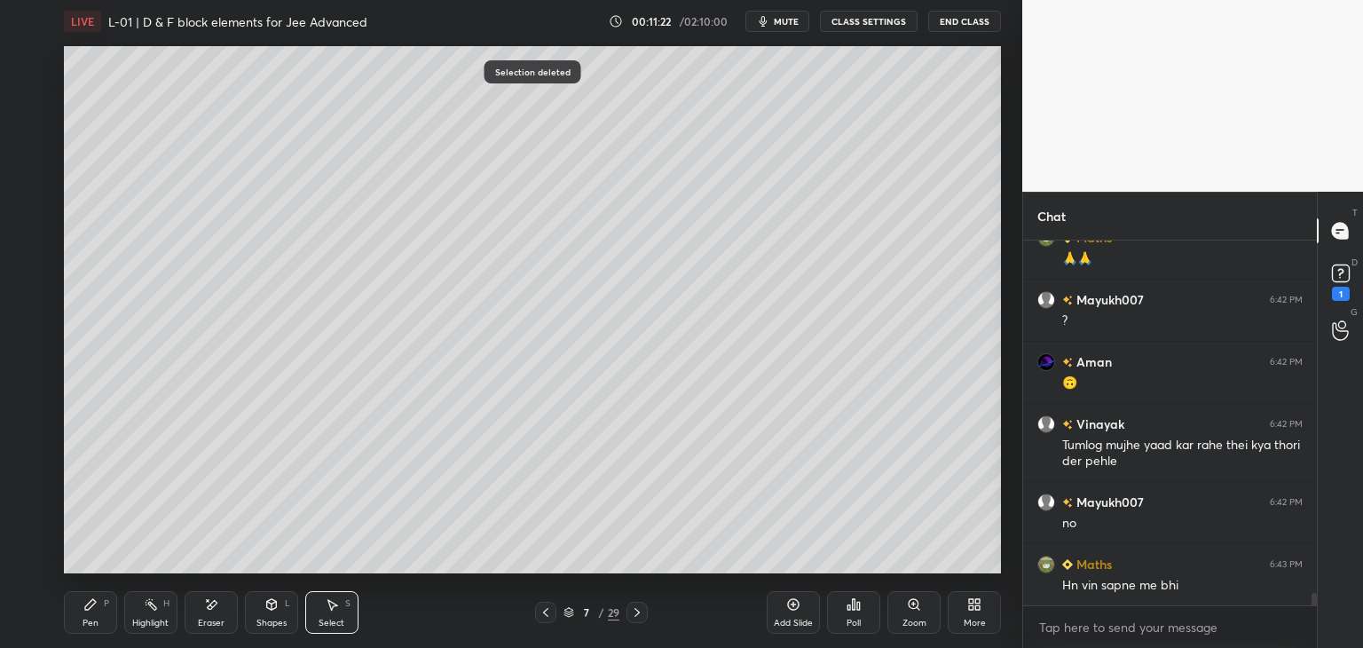
click at [96, 620] on div "Pen" at bounding box center [91, 622] width 16 height 9
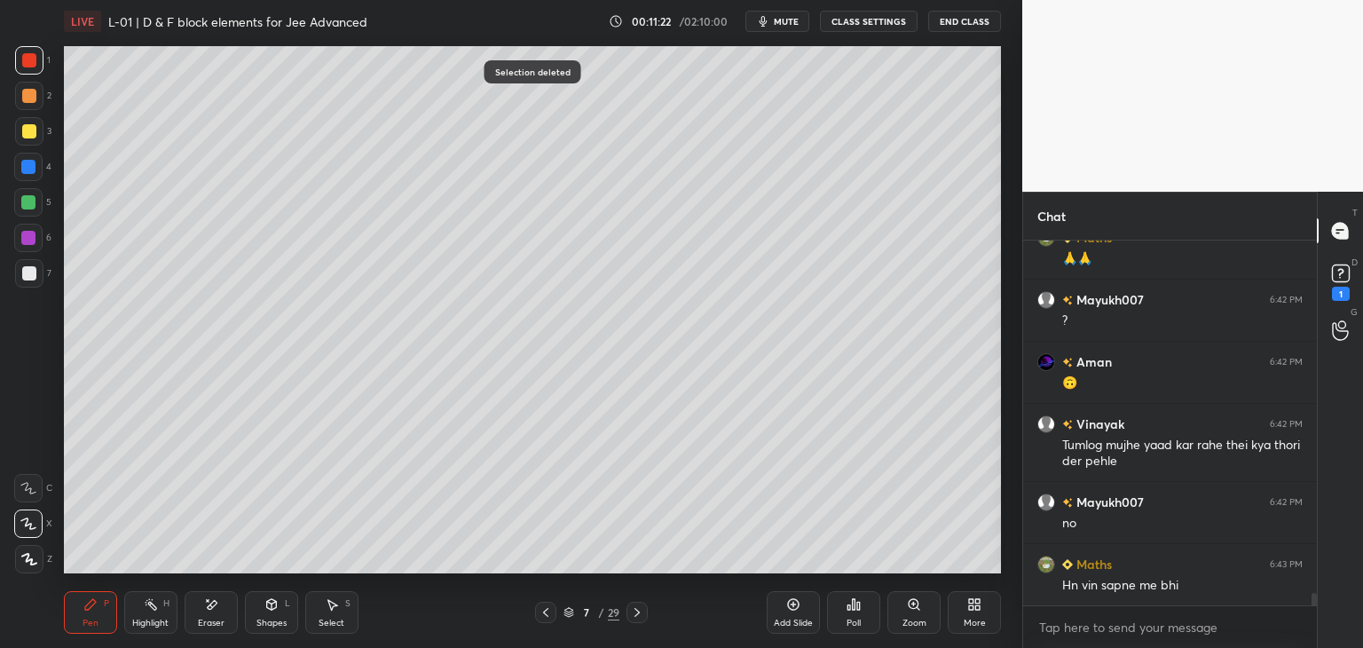
click at [89, 617] on div "Pen P" at bounding box center [90, 612] width 53 height 43
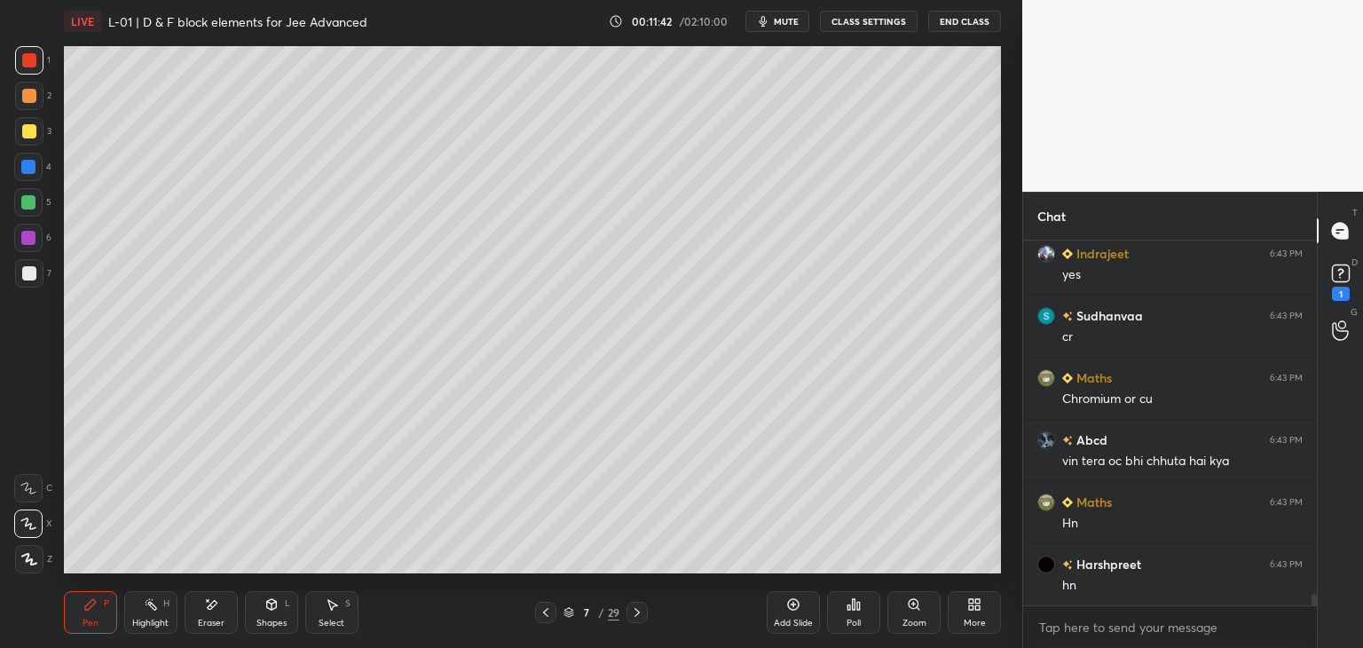
scroll to position [11539, 0]
click at [31, 133] on div at bounding box center [29, 131] width 14 height 14
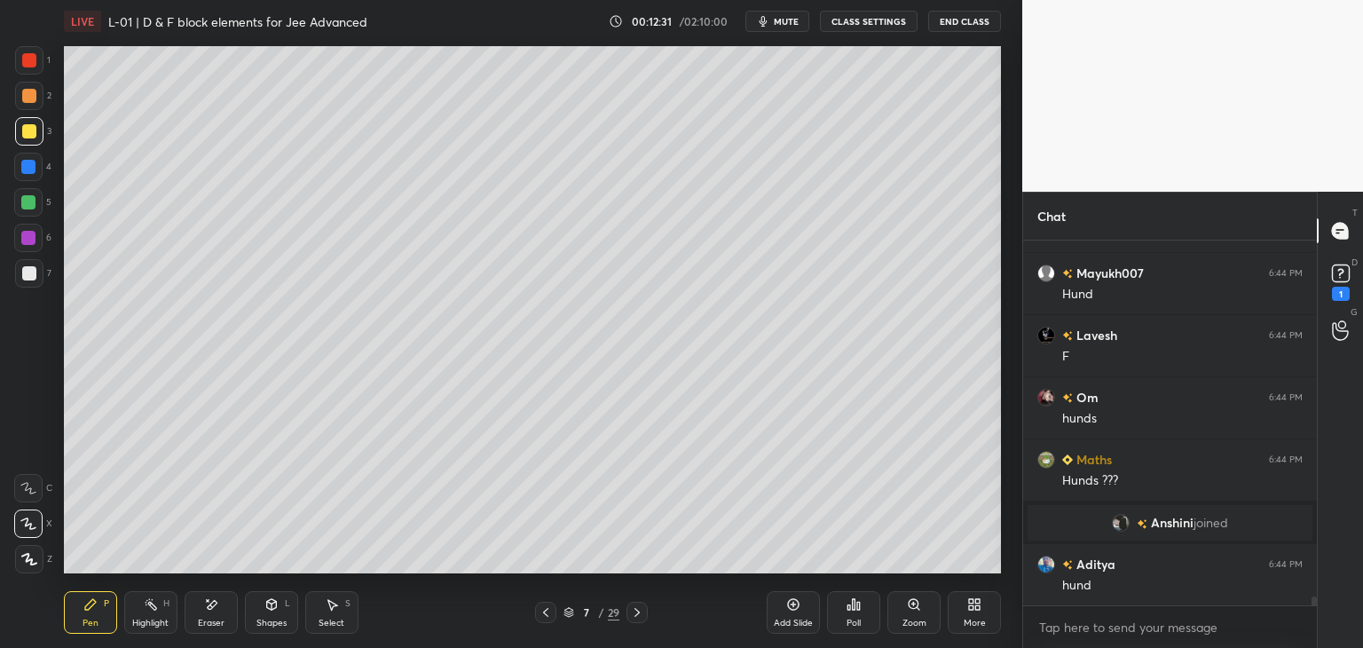
scroll to position [14481, 0]
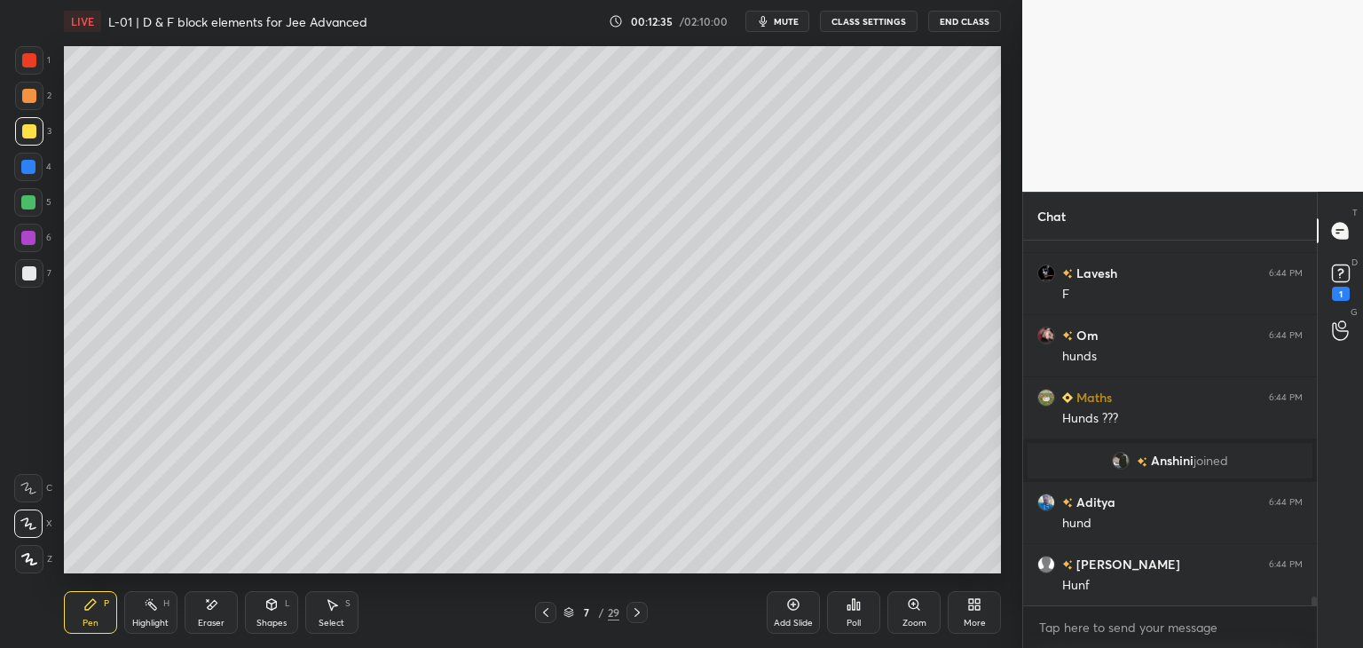
click at [28, 158] on div at bounding box center [28, 167] width 28 height 28
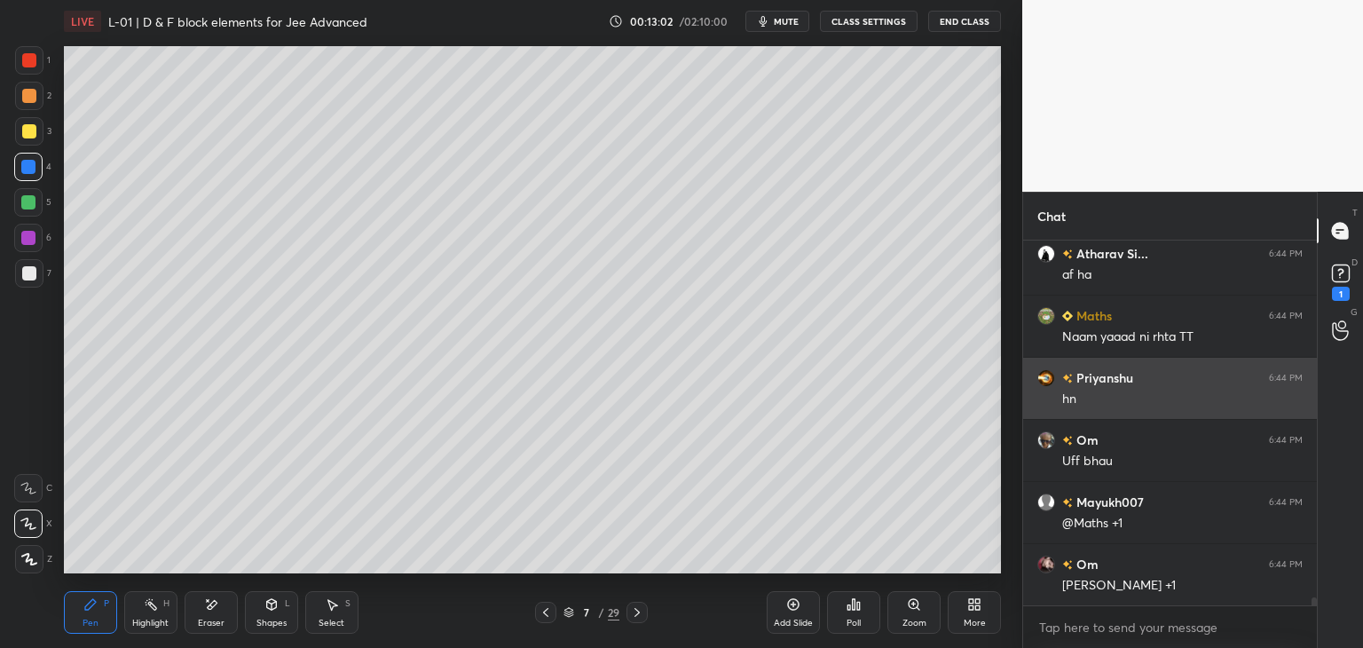
scroll to position [15910, 0]
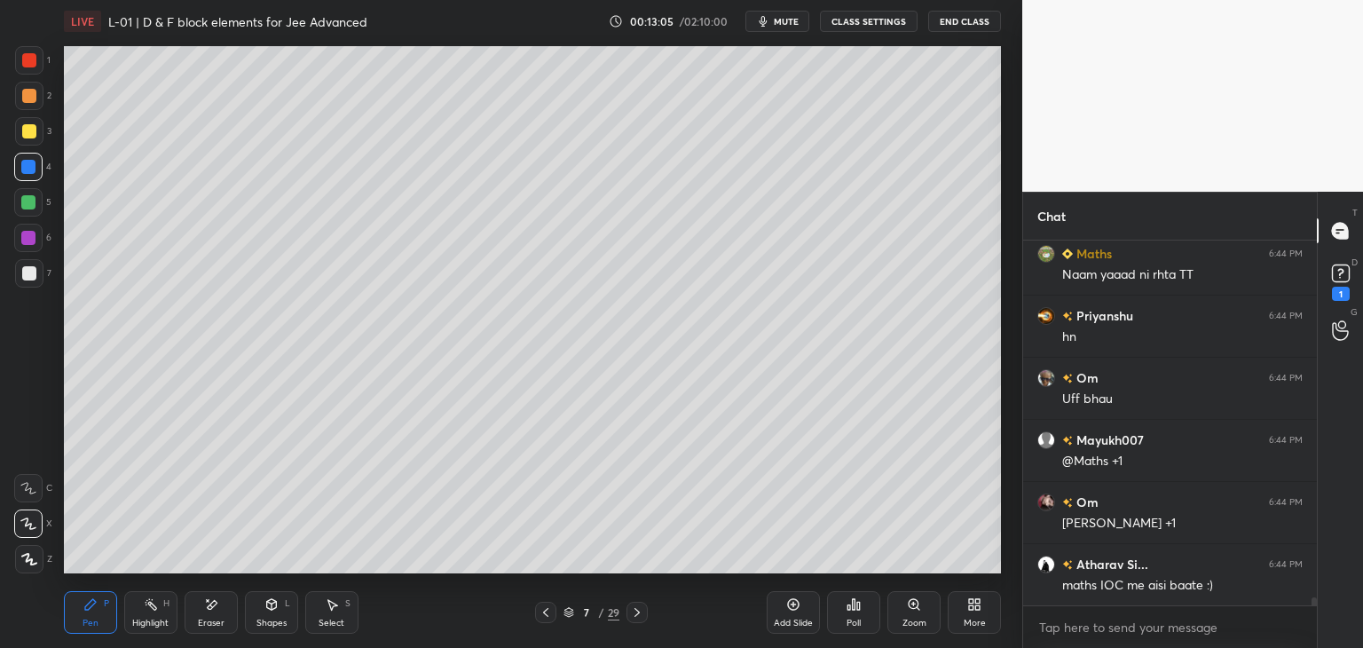
click at [341, 620] on div "Select" at bounding box center [332, 622] width 26 height 9
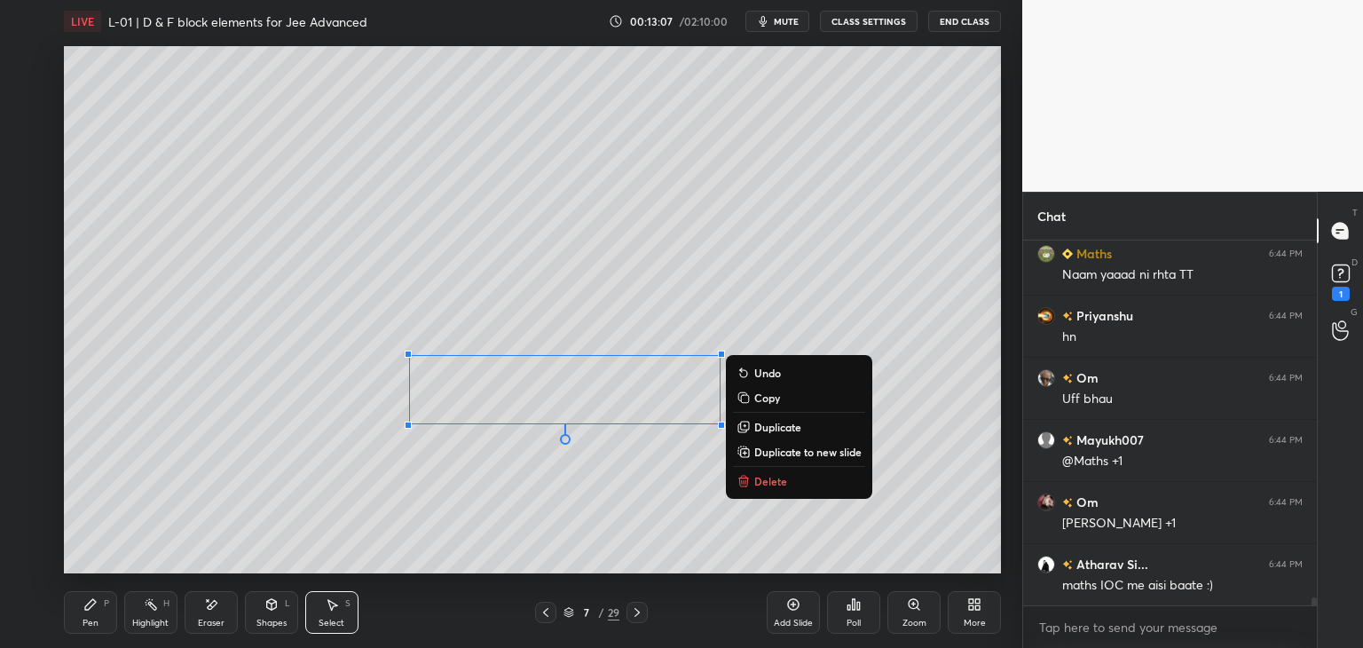
click at [775, 479] on p "Delete" at bounding box center [770, 481] width 33 height 14
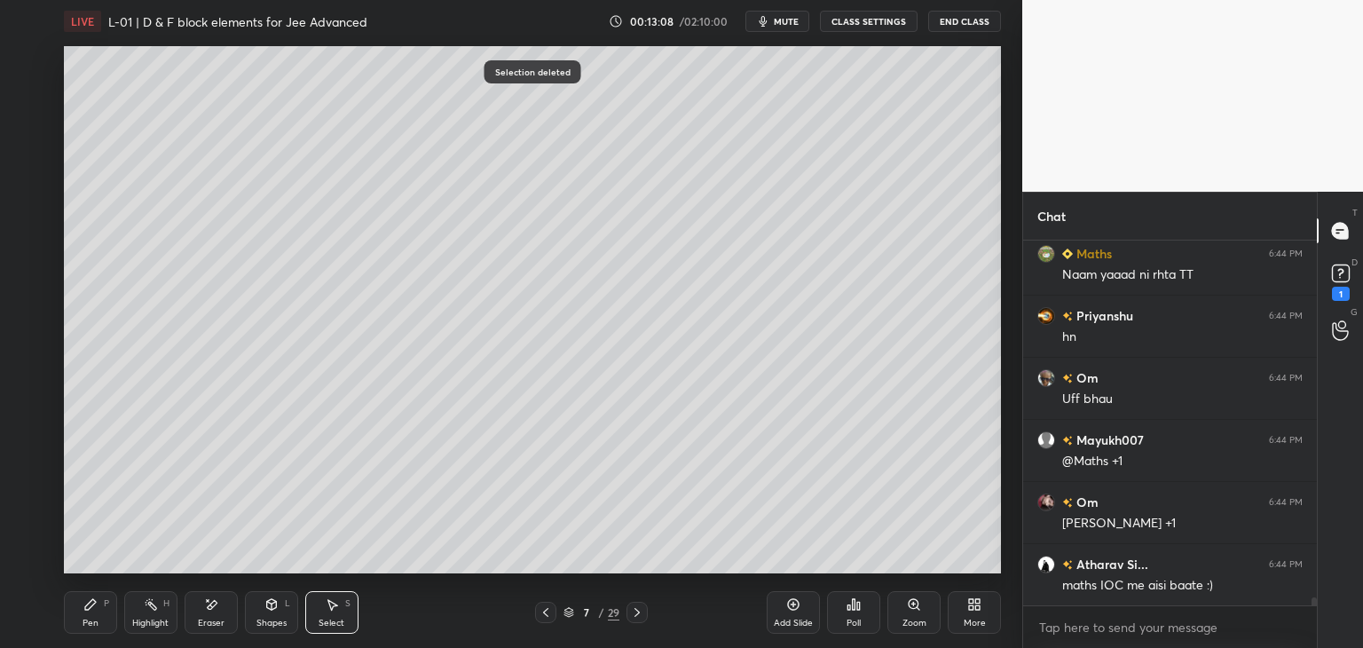
click at [118, 612] on div "Pen P Highlight H Eraser Shapes L Select S" at bounding box center [239, 612] width 351 height 43
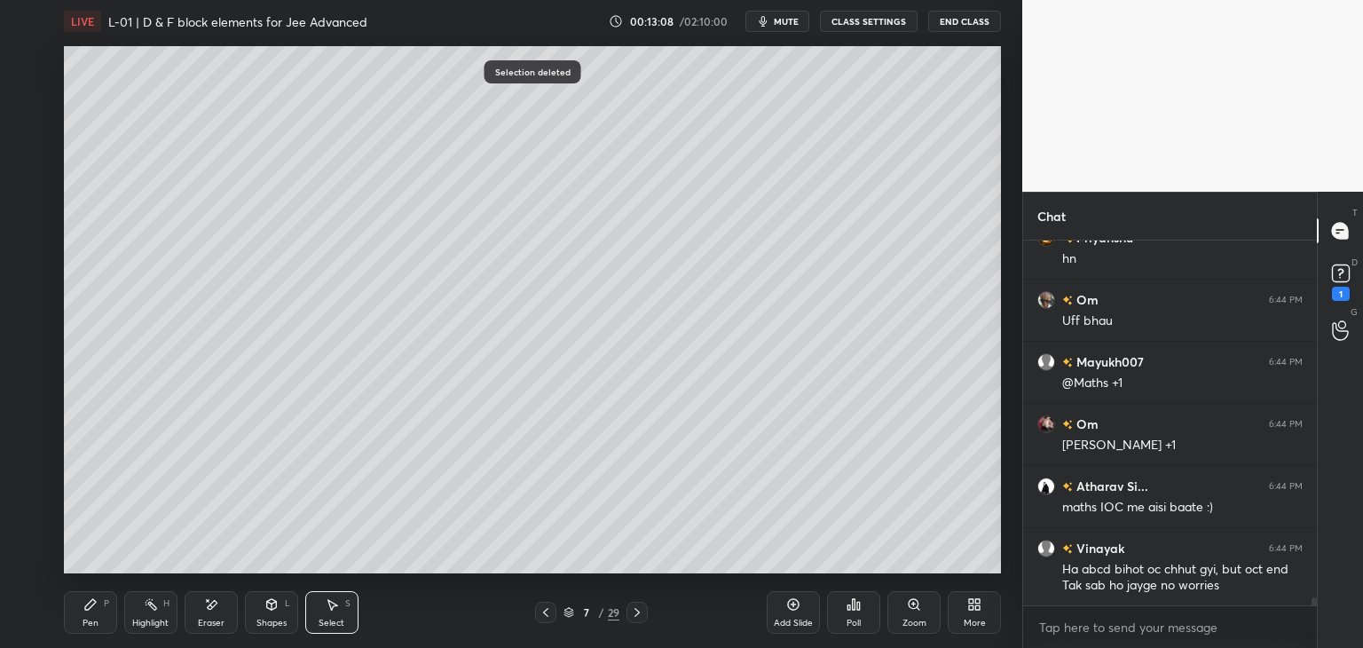
click at [93, 617] on div "Pen P" at bounding box center [90, 612] width 53 height 43
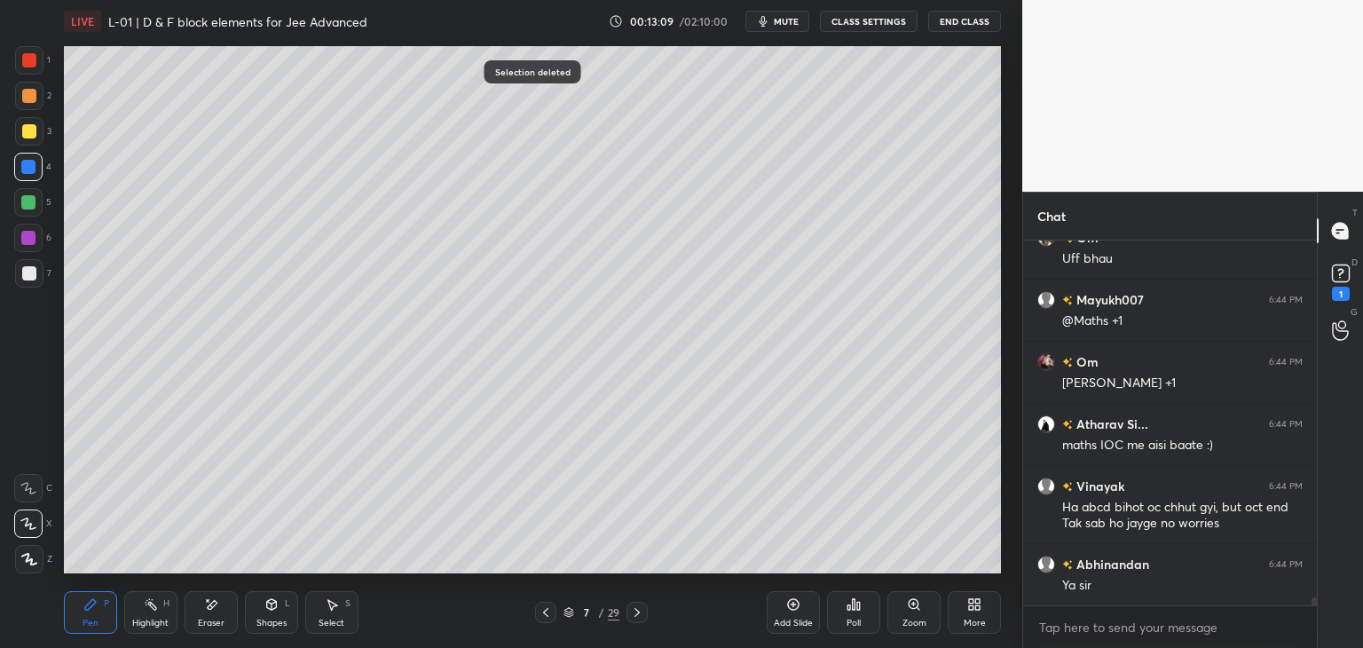
click at [22, 133] on div at bounding box center [29, 131] width 14 height 14
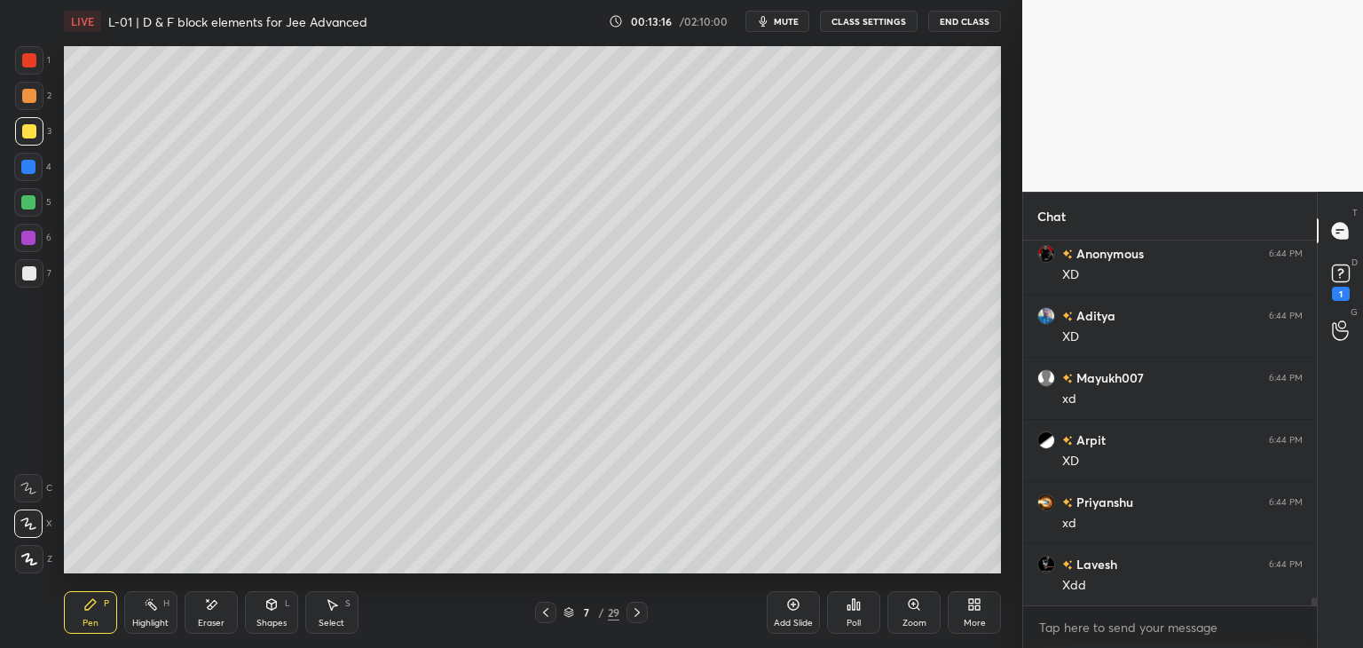
scroll to position [16485, 0]
click at [213, 619] on div "Eraser" at bounding box center [211, 622] width 27 height 9
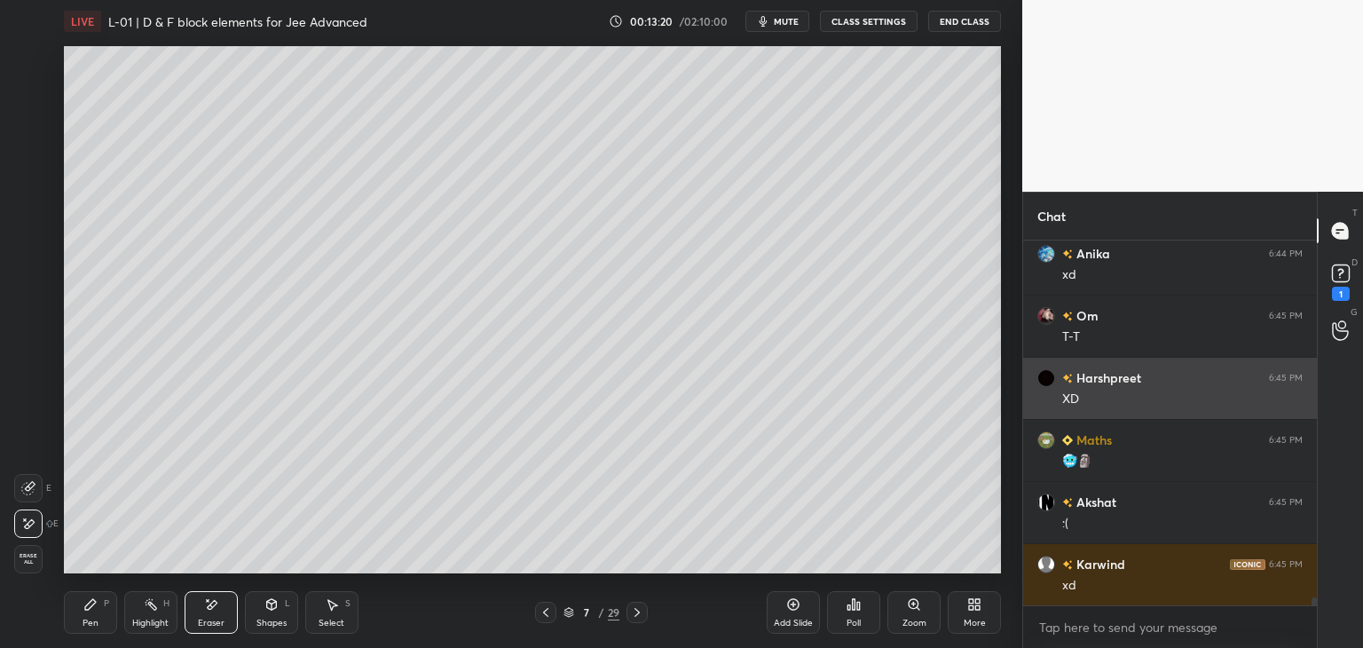
scroll to position [17106, 0]
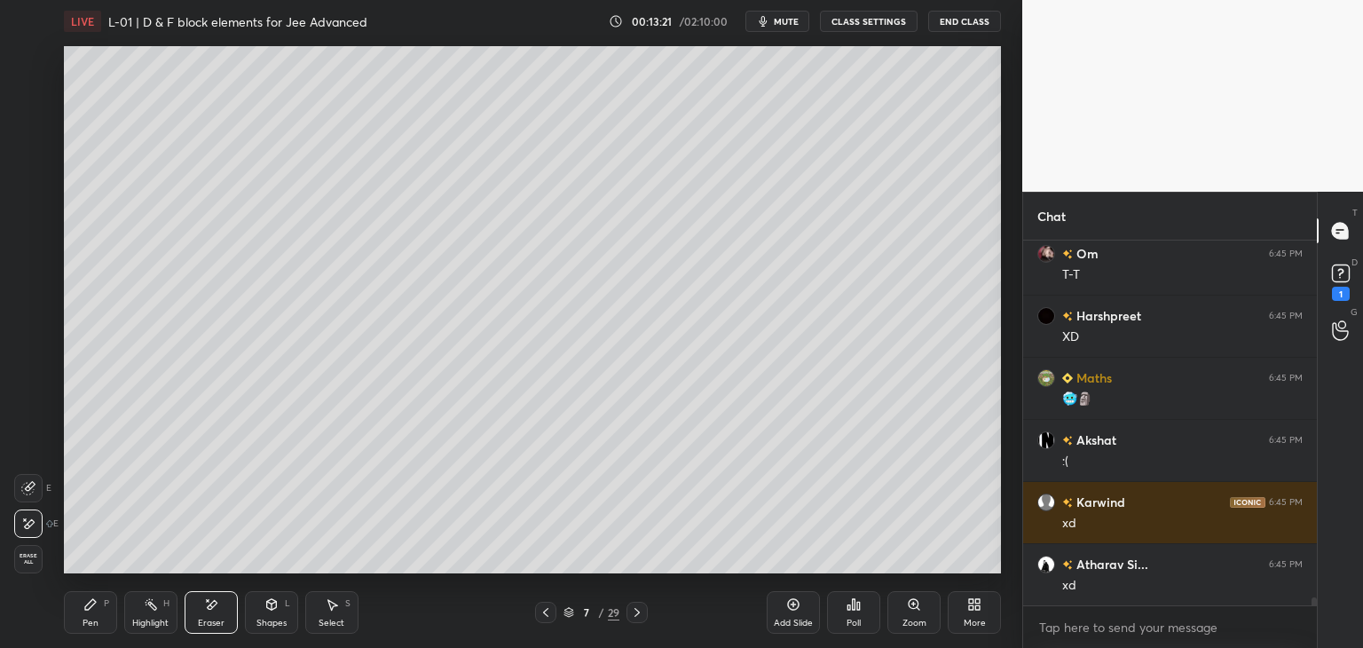
click at [86, 610] on icon at bounding box center [90, 604] width 11 height 11
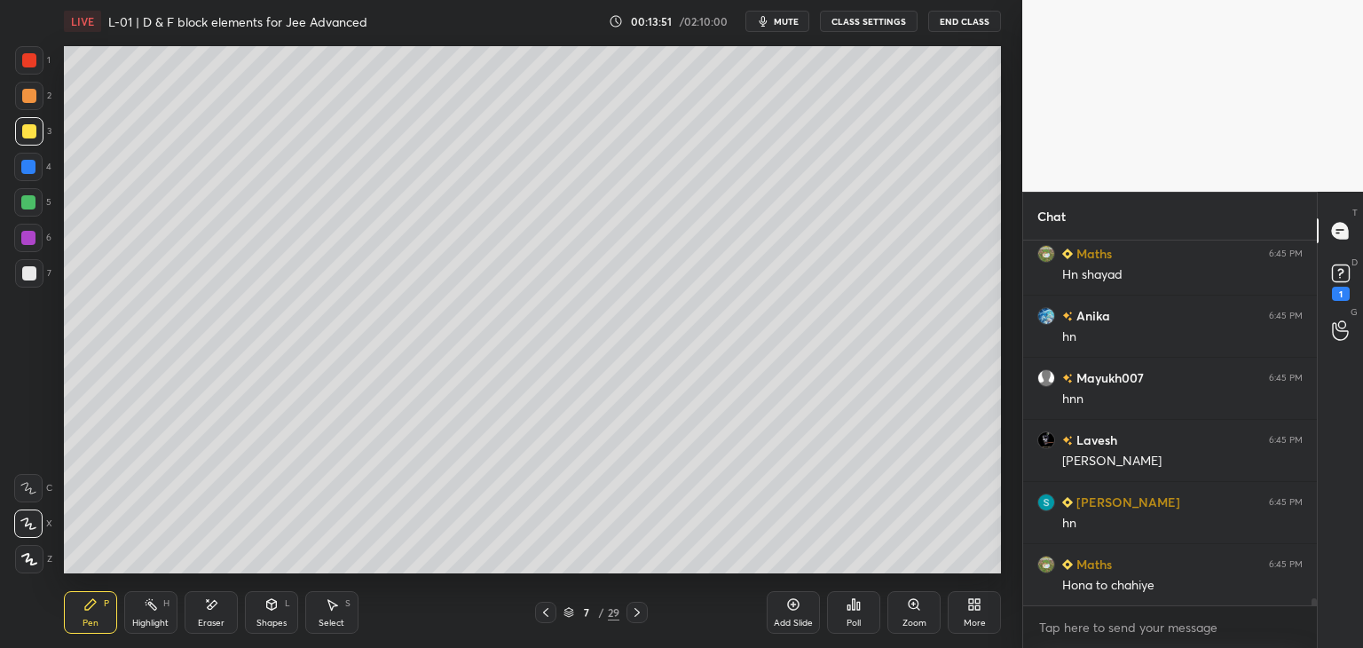
scroll to position [17991, 0]
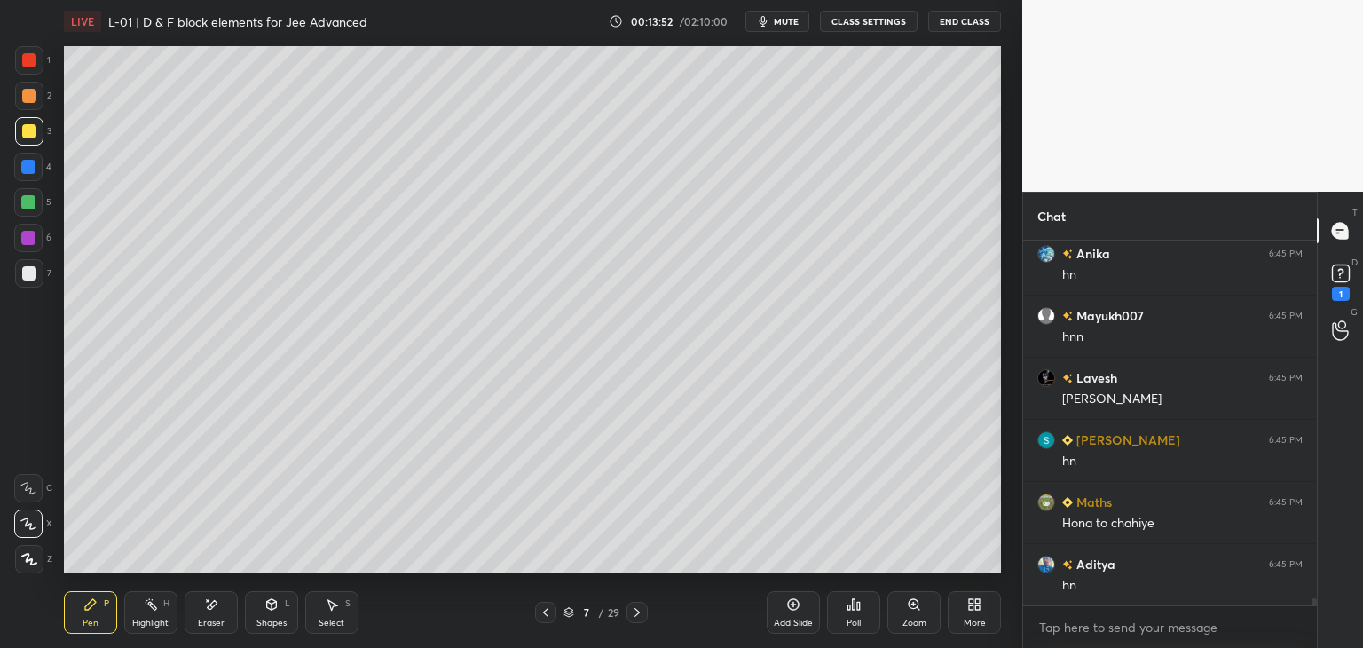
click at [541, 621] on div at bounding box center [545, 612] width 21 height 21
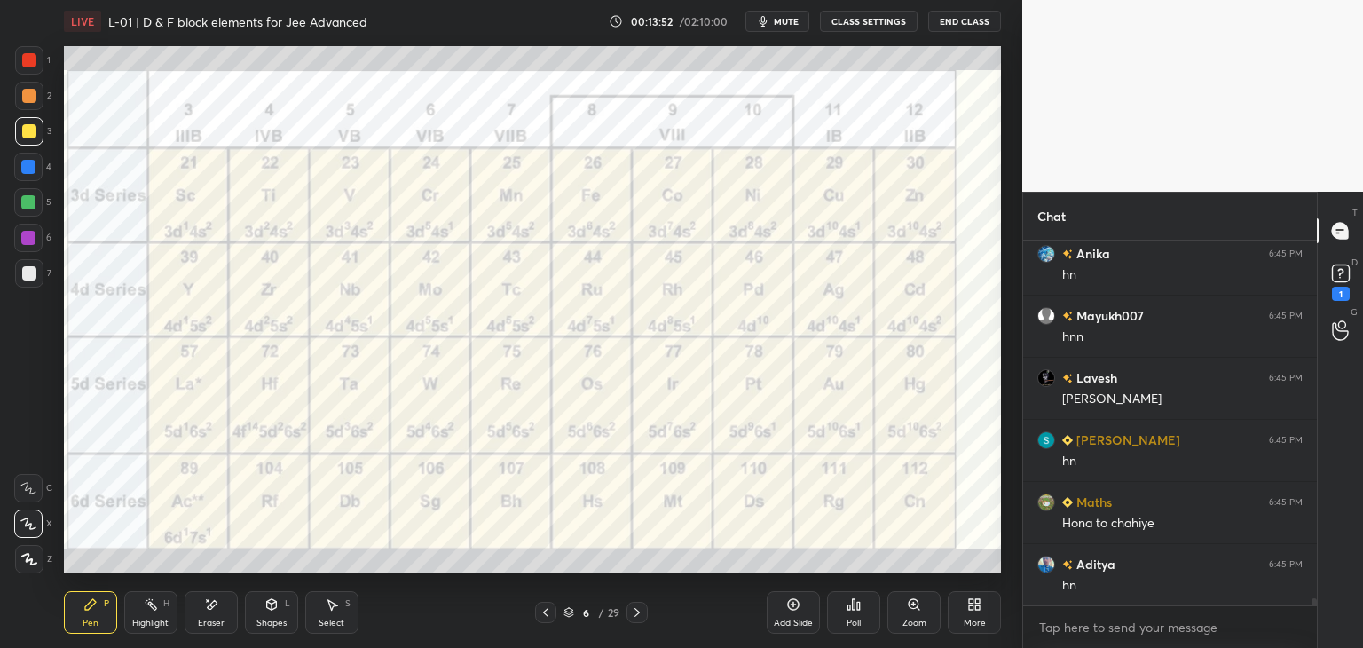
scroll to position [18053, 0]
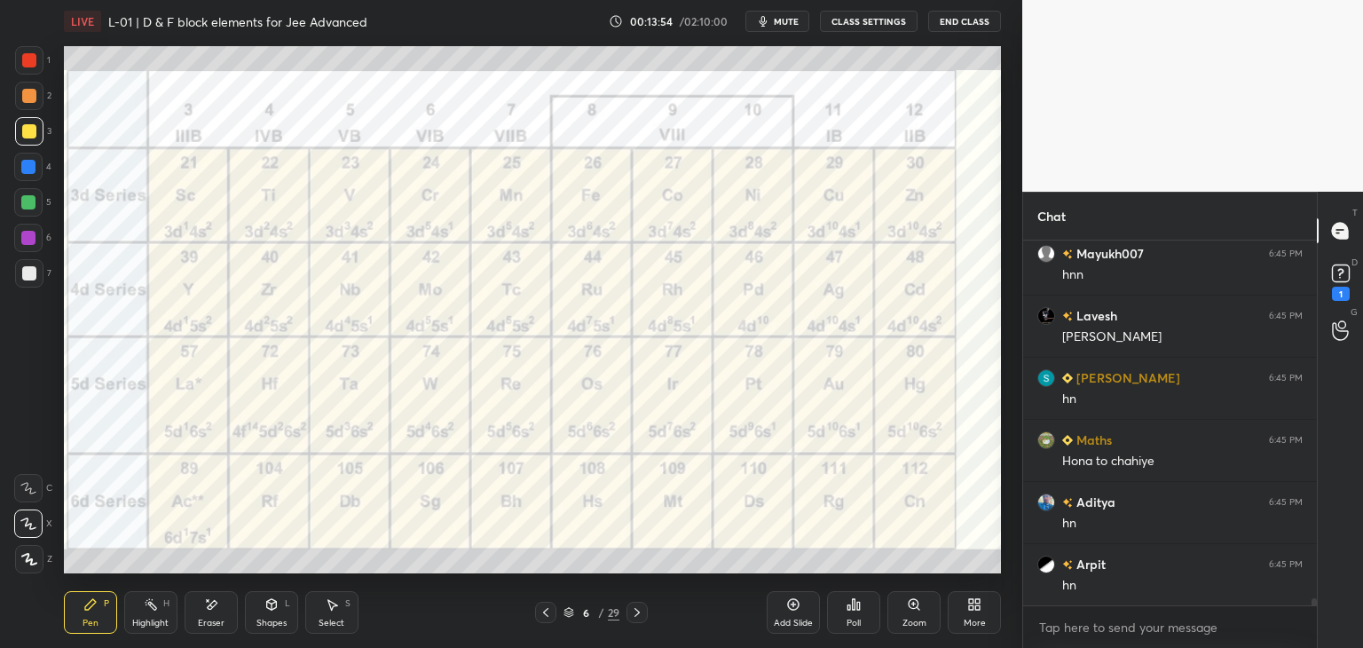
click at [332, 610] on icon at bounding box center [333, 605] width 10 height 11
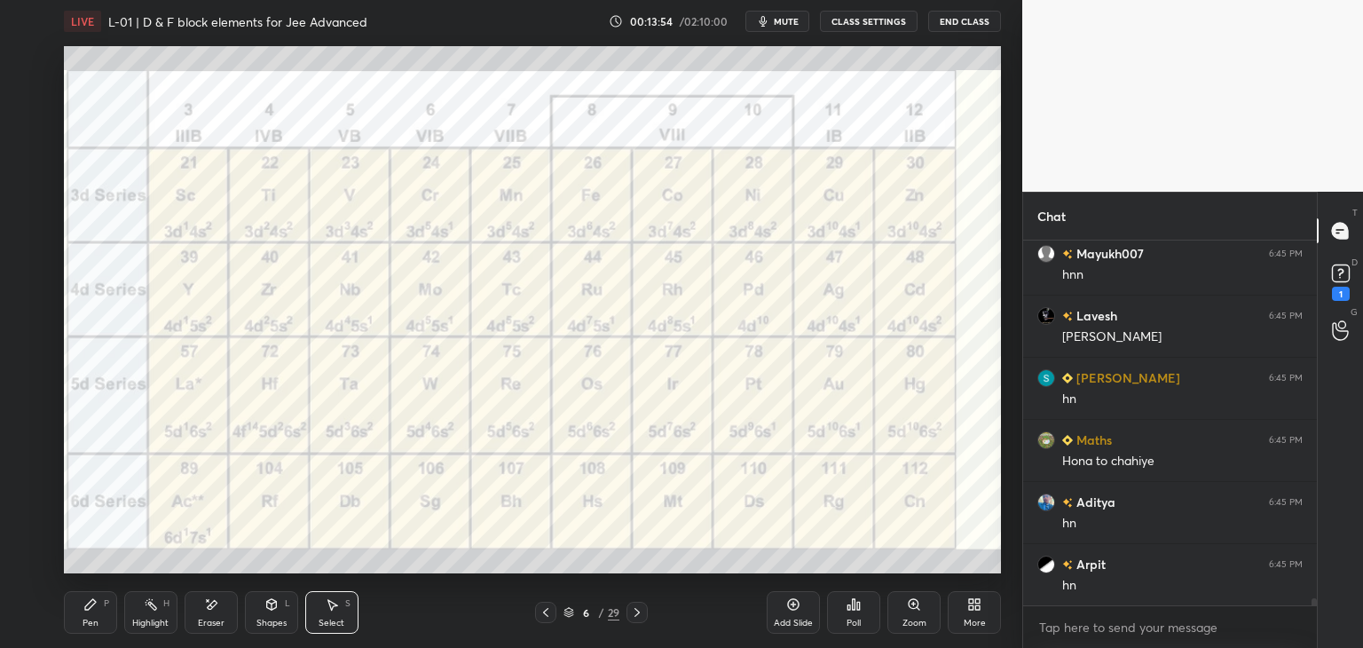
scroll to position [18116, 0]
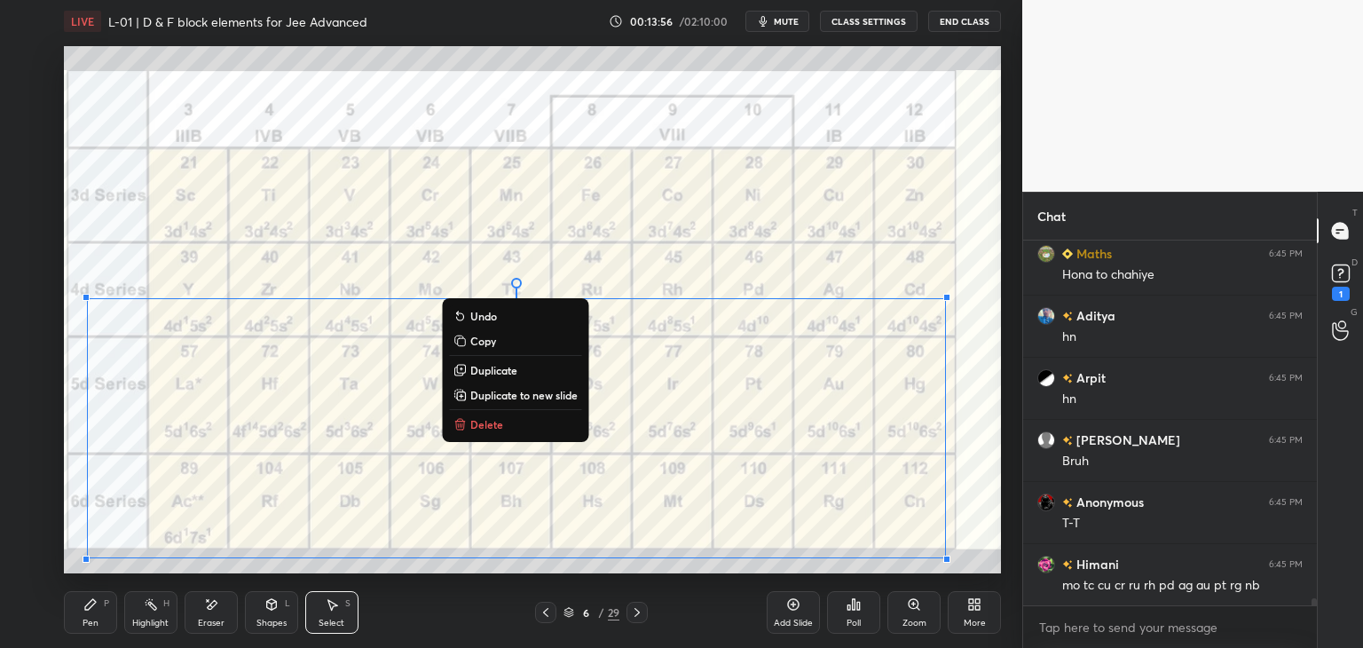
click at [500, 429] on p "Delete" at bounding box center [486, 424] width 33 height 14
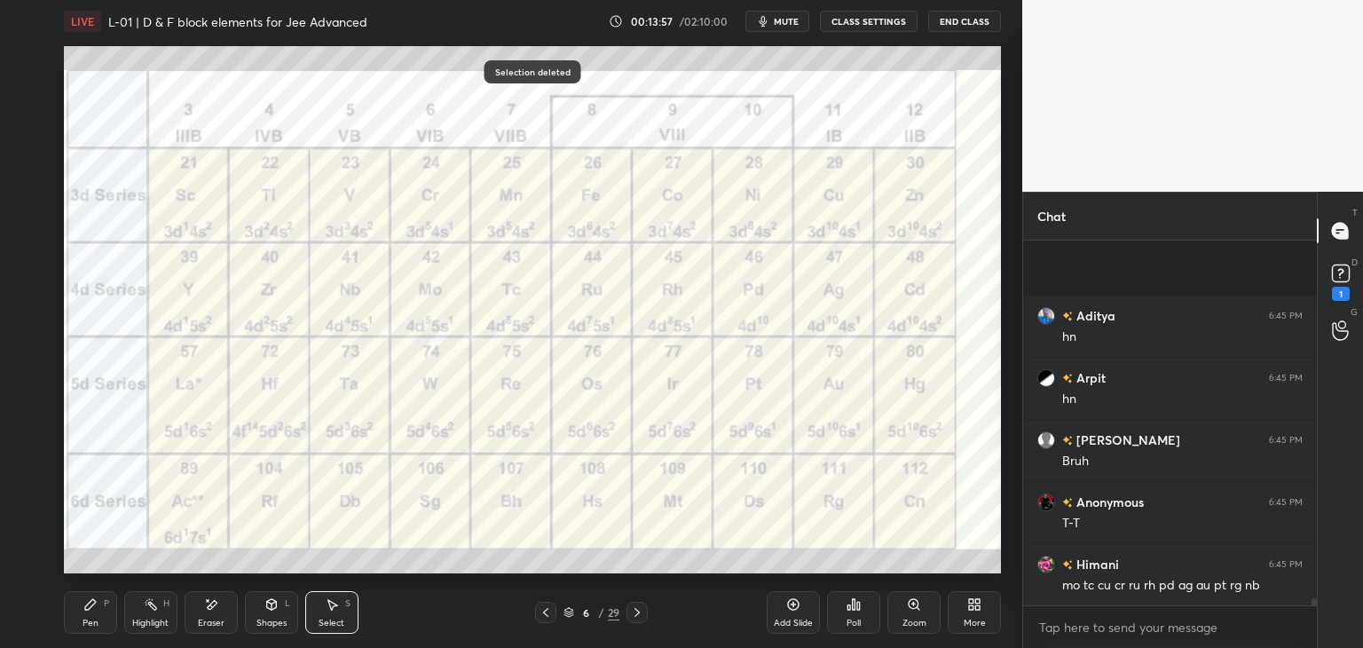
scroll to position [18364, 0]
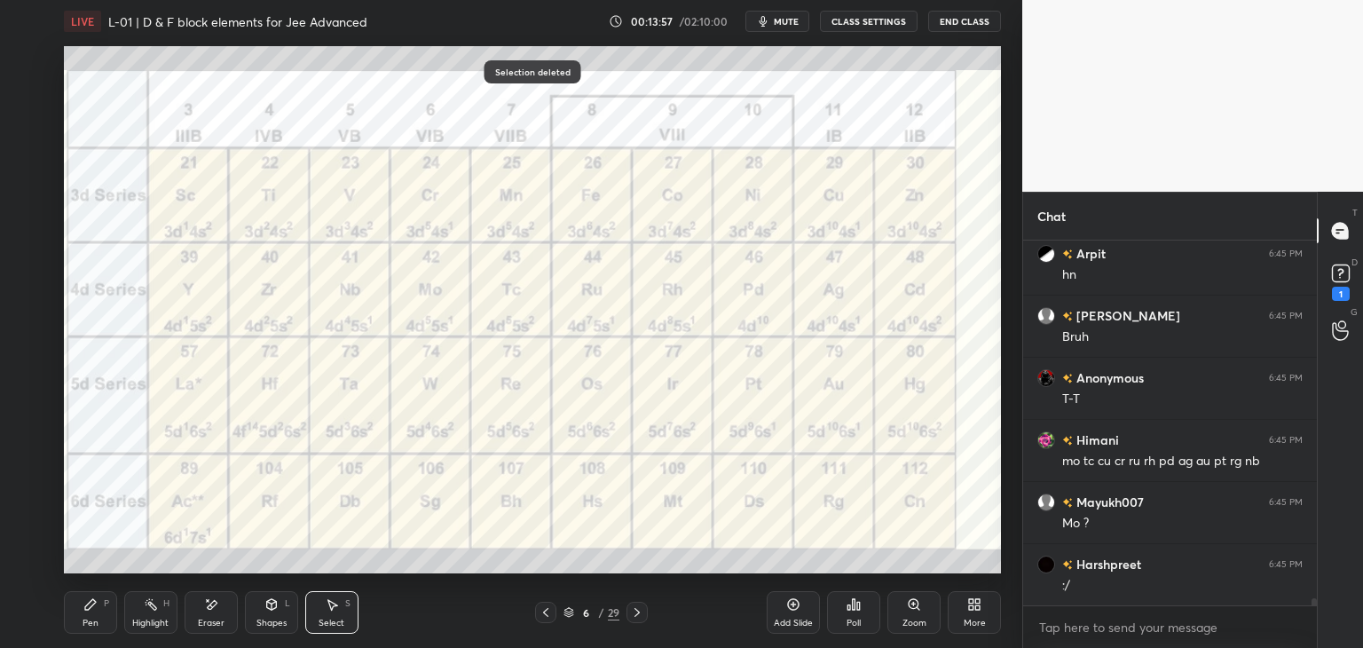
click at [97, 619] on div "Pen" at bounding box center [91, 622] width 16 height 9
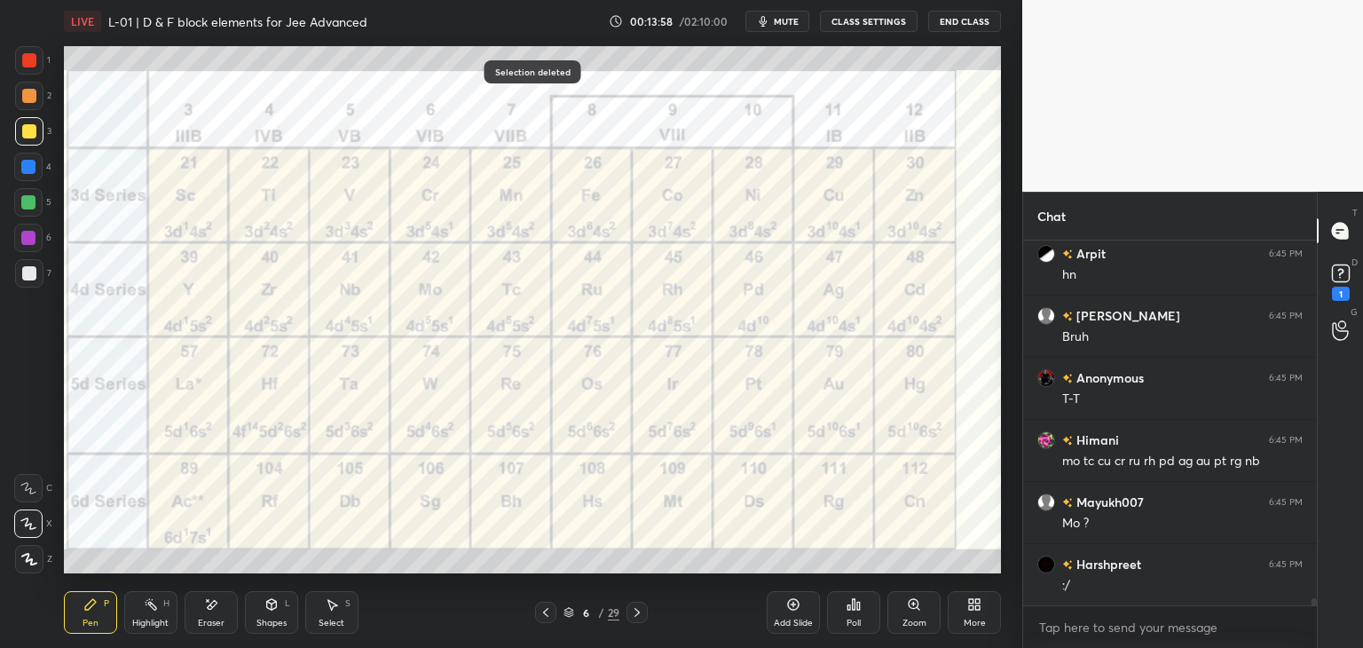
scroll to position [18426, 0]
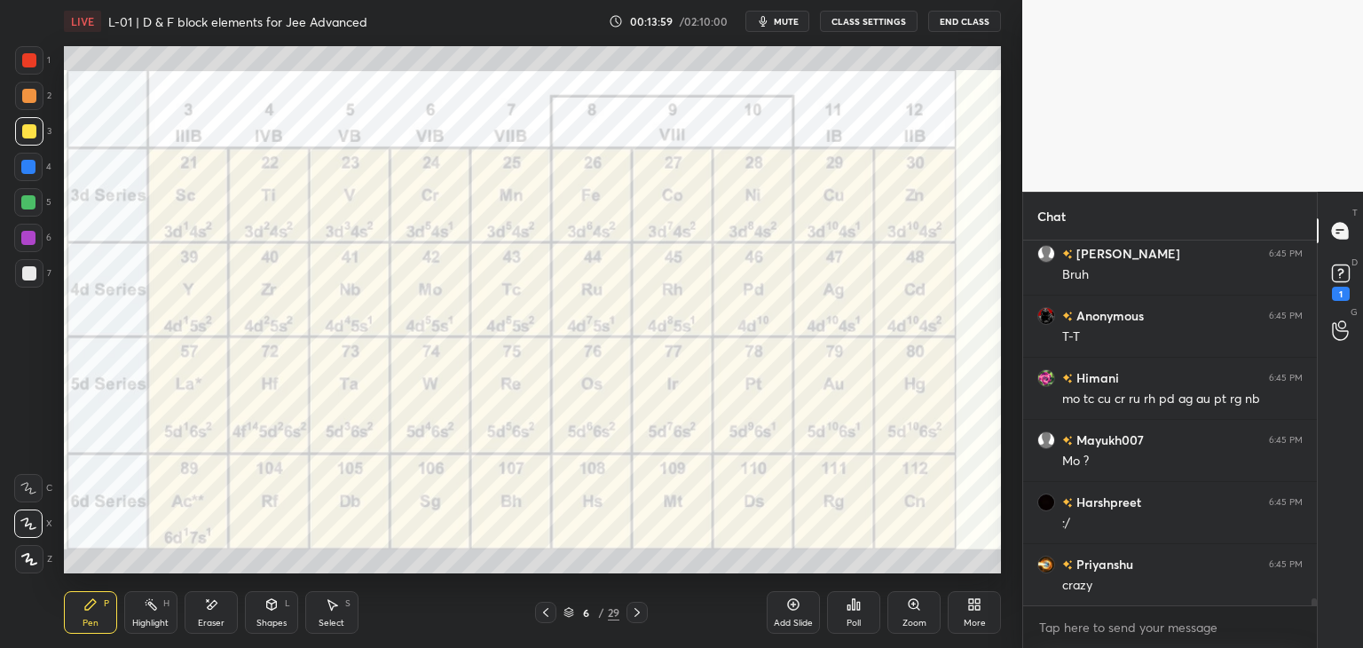
click at [32, 168] on div at bounding box center [28, 167] width 14 height 14
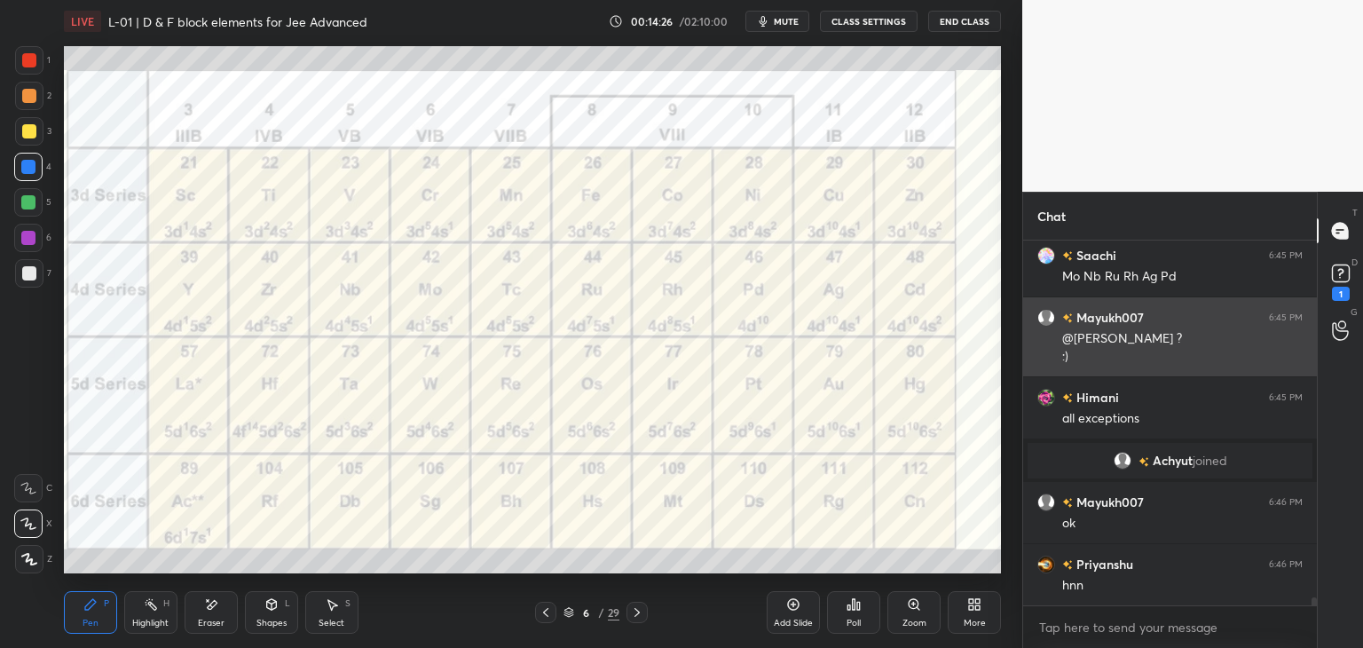
scroll to position [16313, 0]
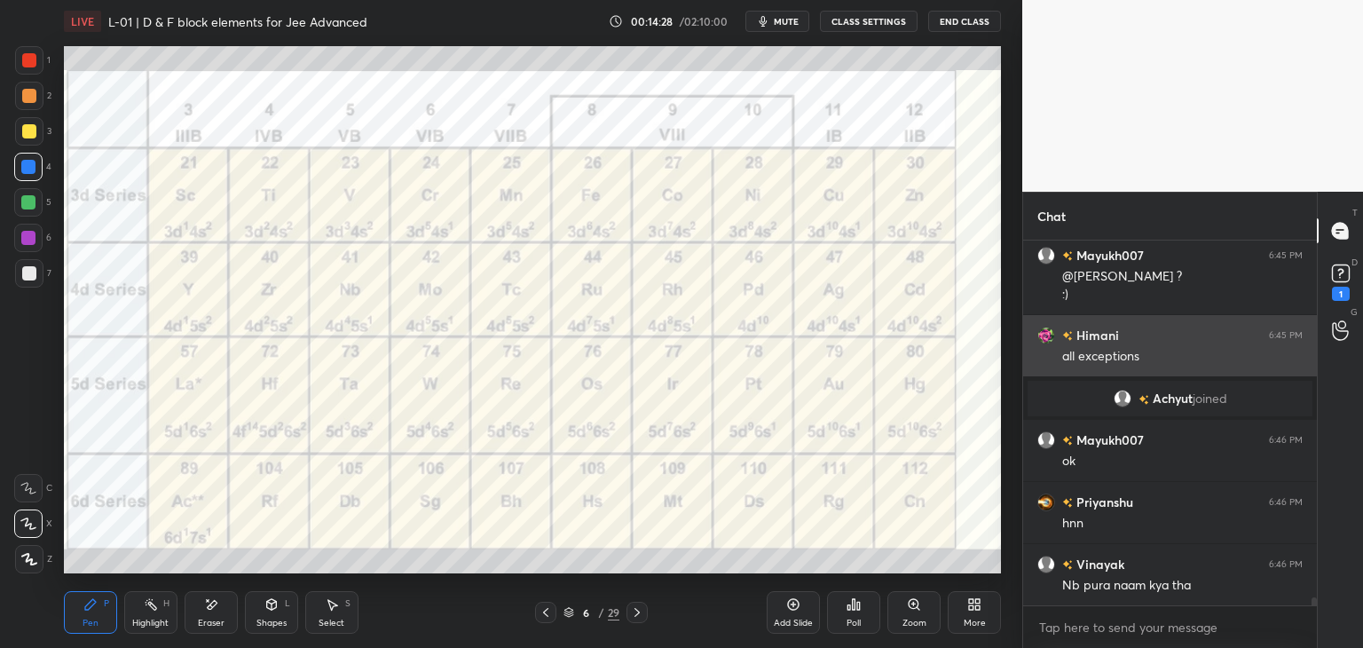
click at [212, 590] on div "Pen P Highlight H Eraser Shapes L Select S 6 / 29 Add Slide Poll Zoom More" at bounding box center [532, 612] width 937 height 71
click at [218, 624] on div "Eraser" at bounding box center [211, 622] width 27 height 9
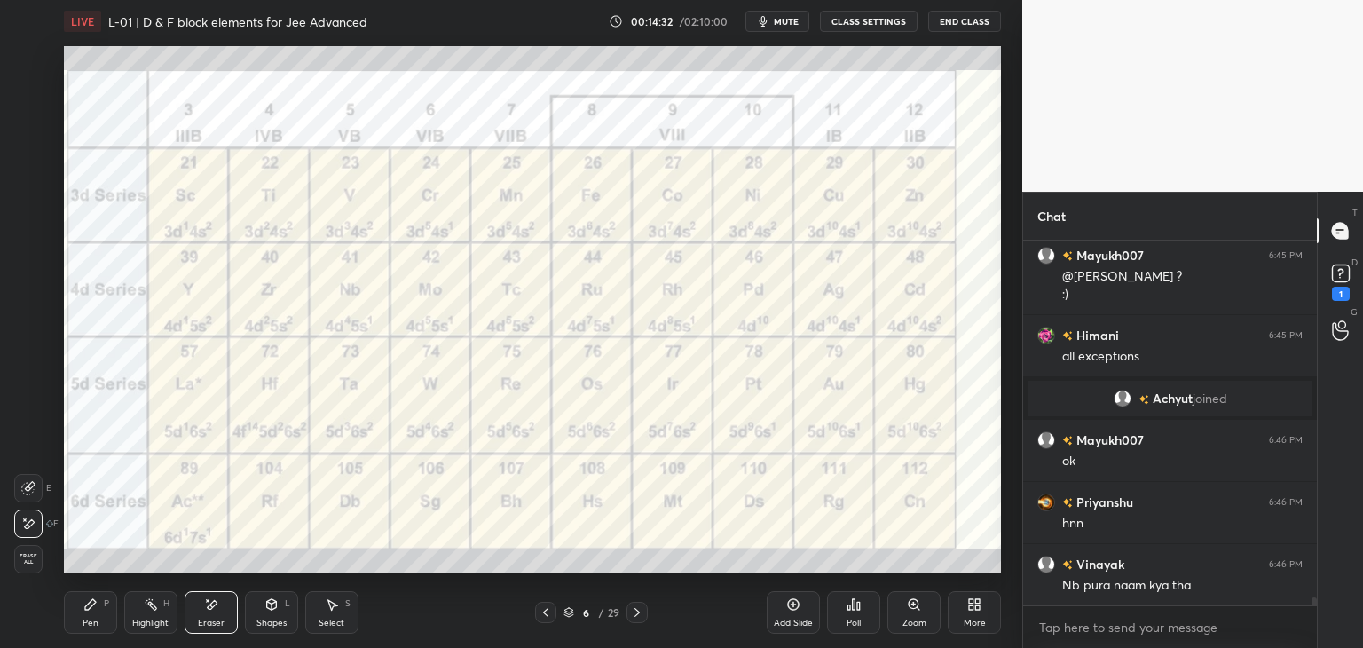
click at [103, 604] on div "Pen P" at bounding box center [90, 612] width 53 height 43
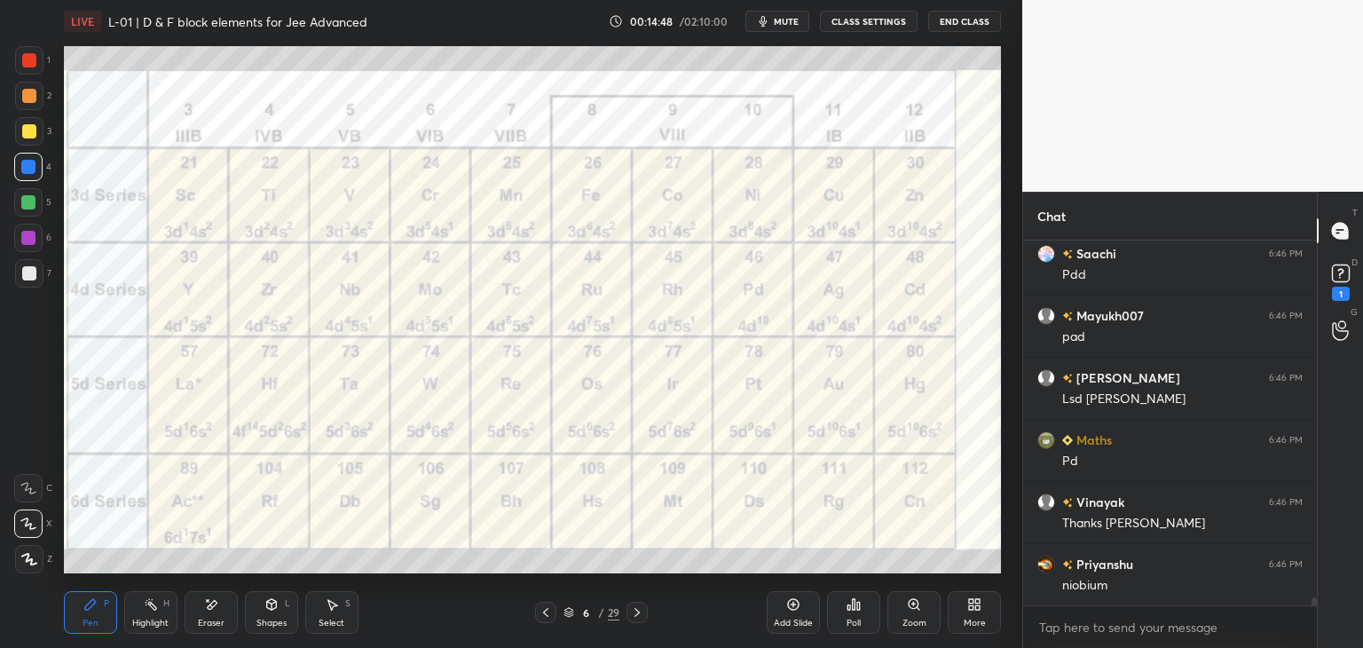
scroll to position [16827, 0]
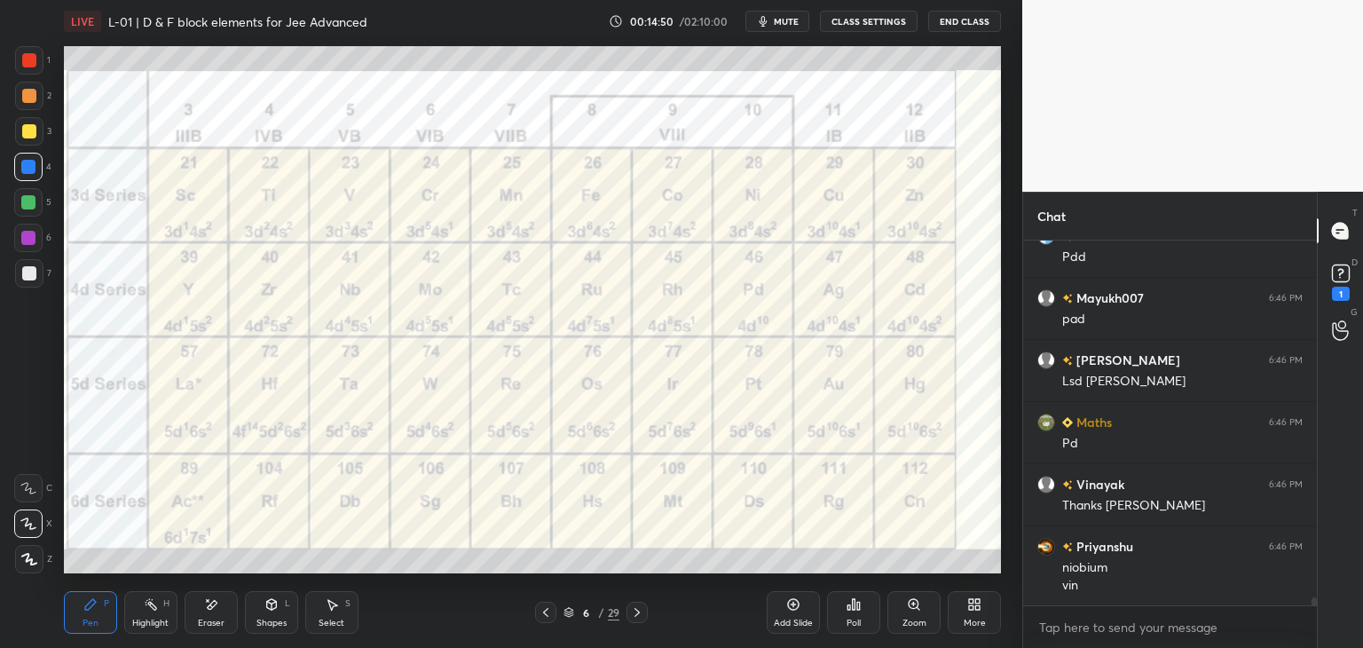
click at [548, 615] on icon at bounding box center [546, 612] width 14 height 14
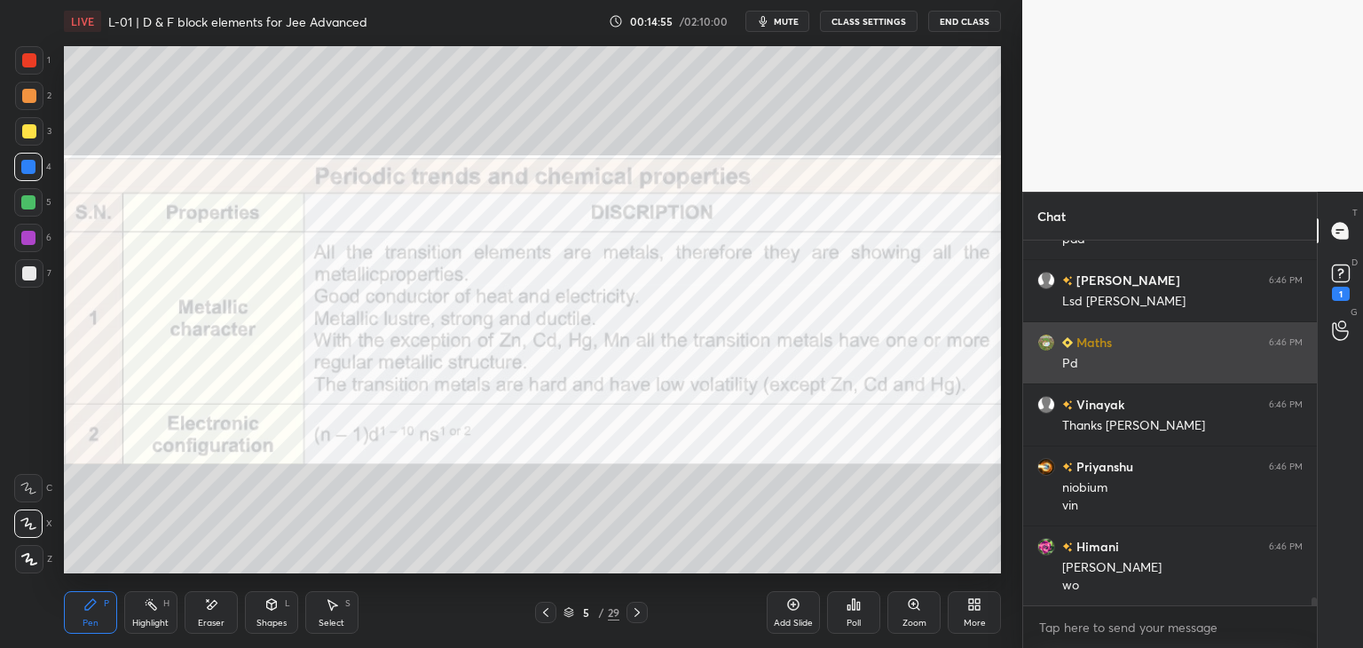
scroll to position [16969, 0]
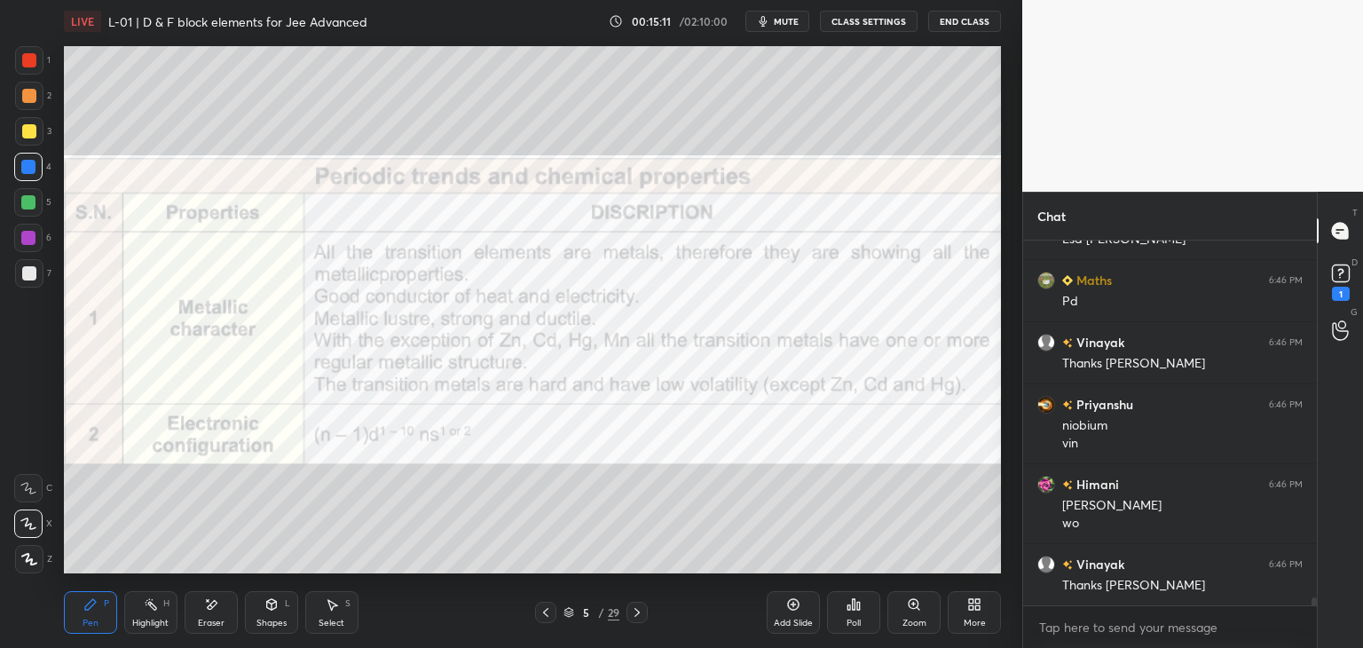
click at [636, 611] on icon at bounding box center [636, 612] width 5 height 9
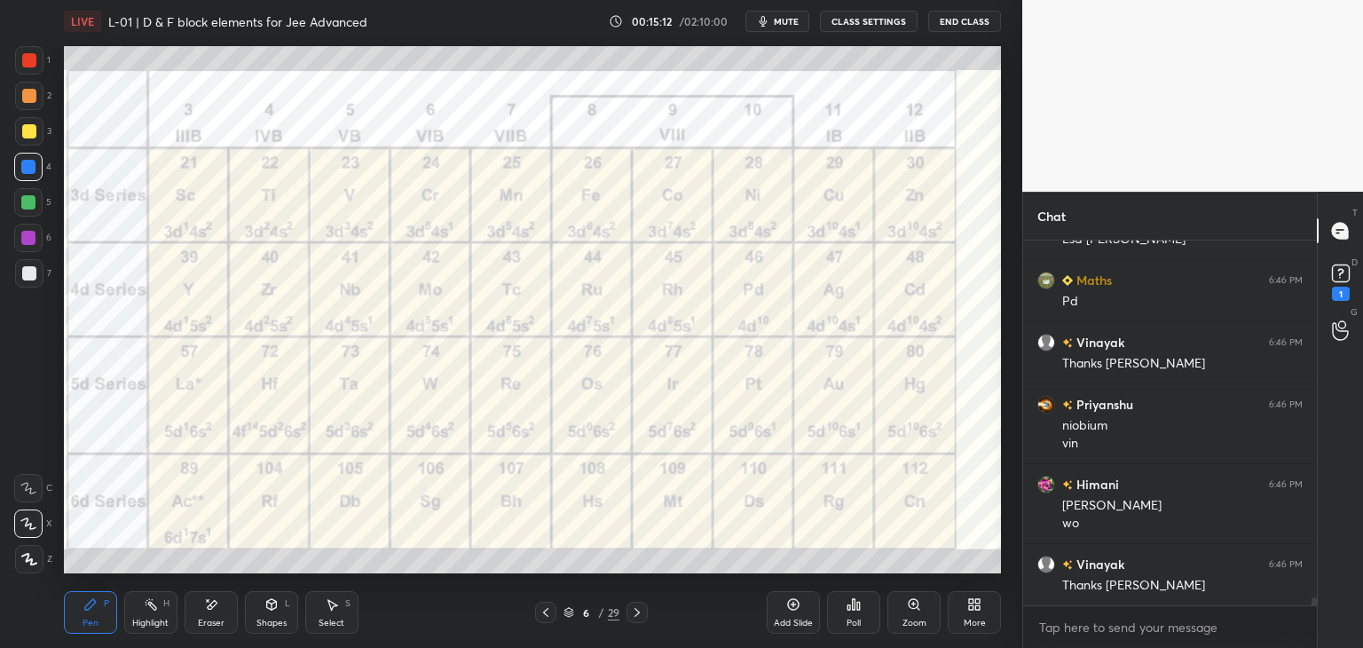
scroll to position [17047, 0]
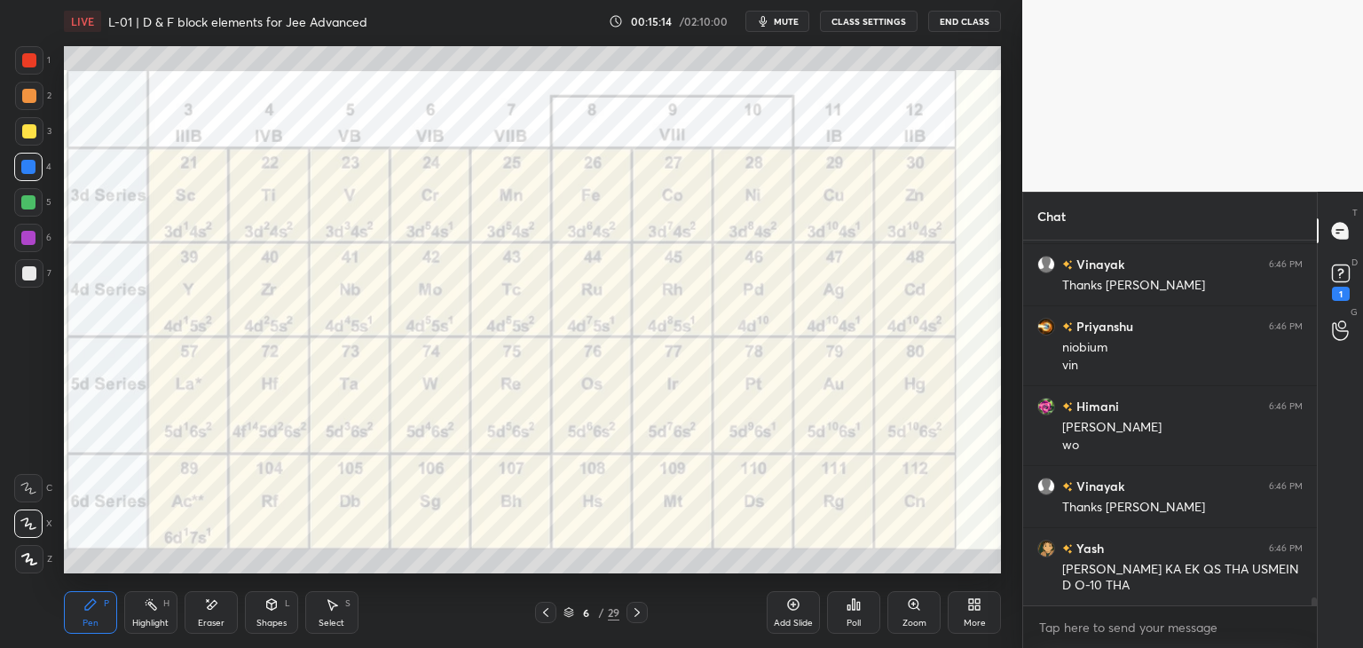
click at [25, 65] on div at bounding box center [29, 60] width 14 height 14
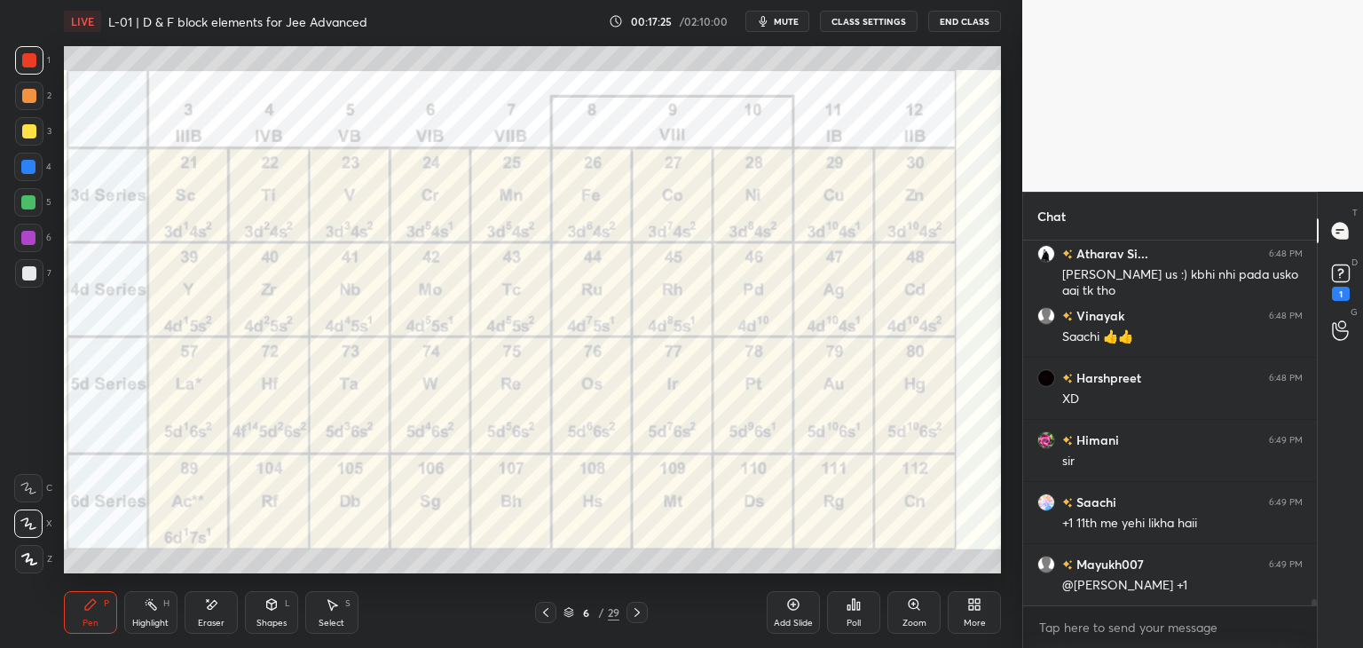
scroll to position [19682, 0]
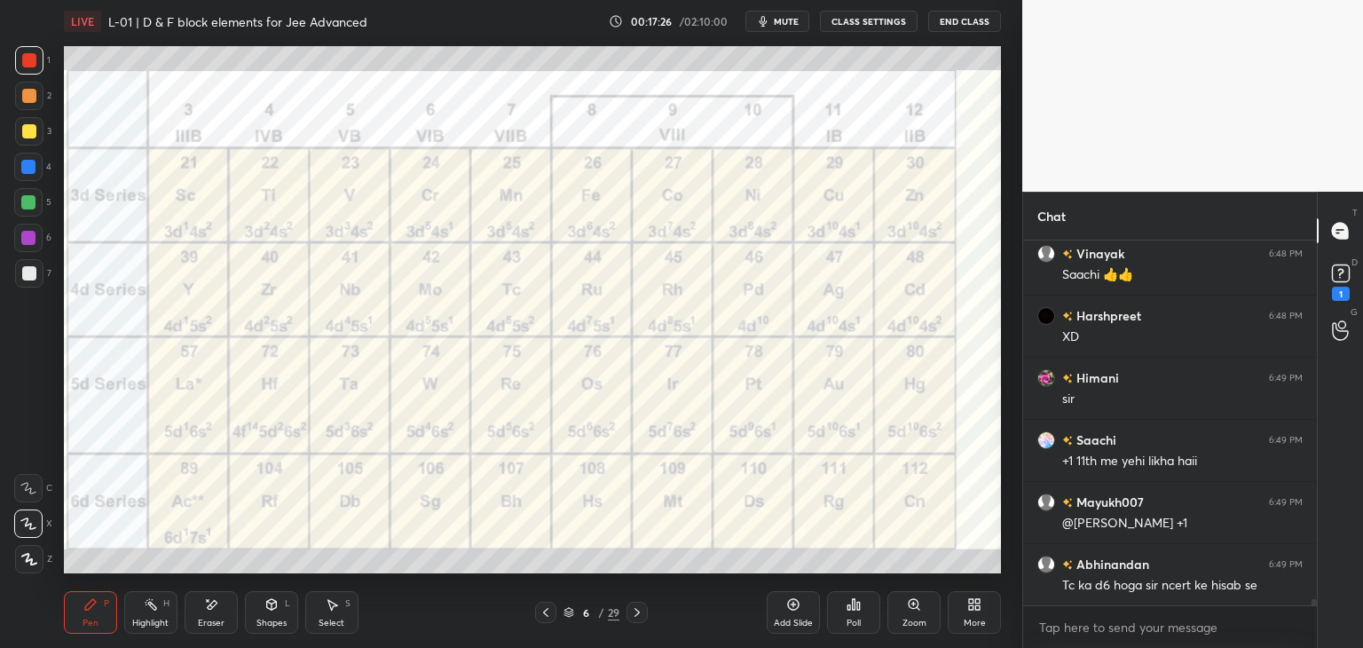
click at [779, 19] on span "mute" at bounding box center [786, 21] width 25 height 12
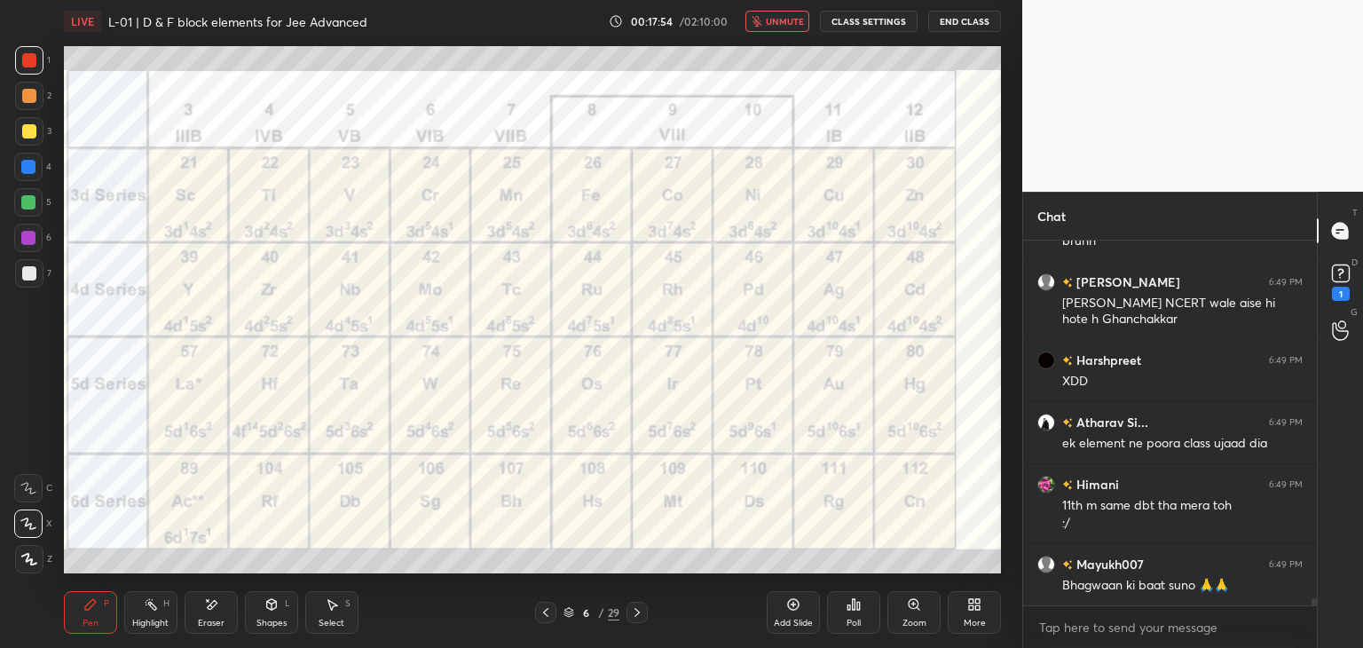
scroll to position [19193, 0]
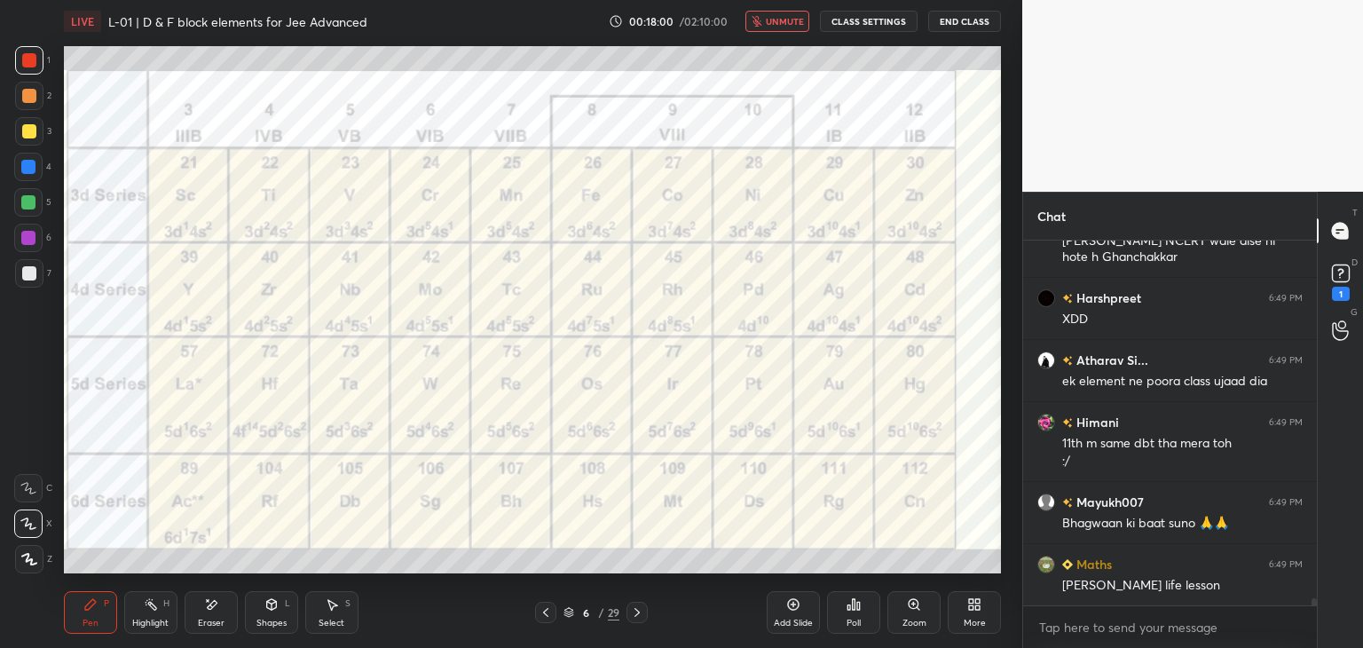
click at [794, 21] on span "unmute" at bounding box center [785, 21] width 38 height 12
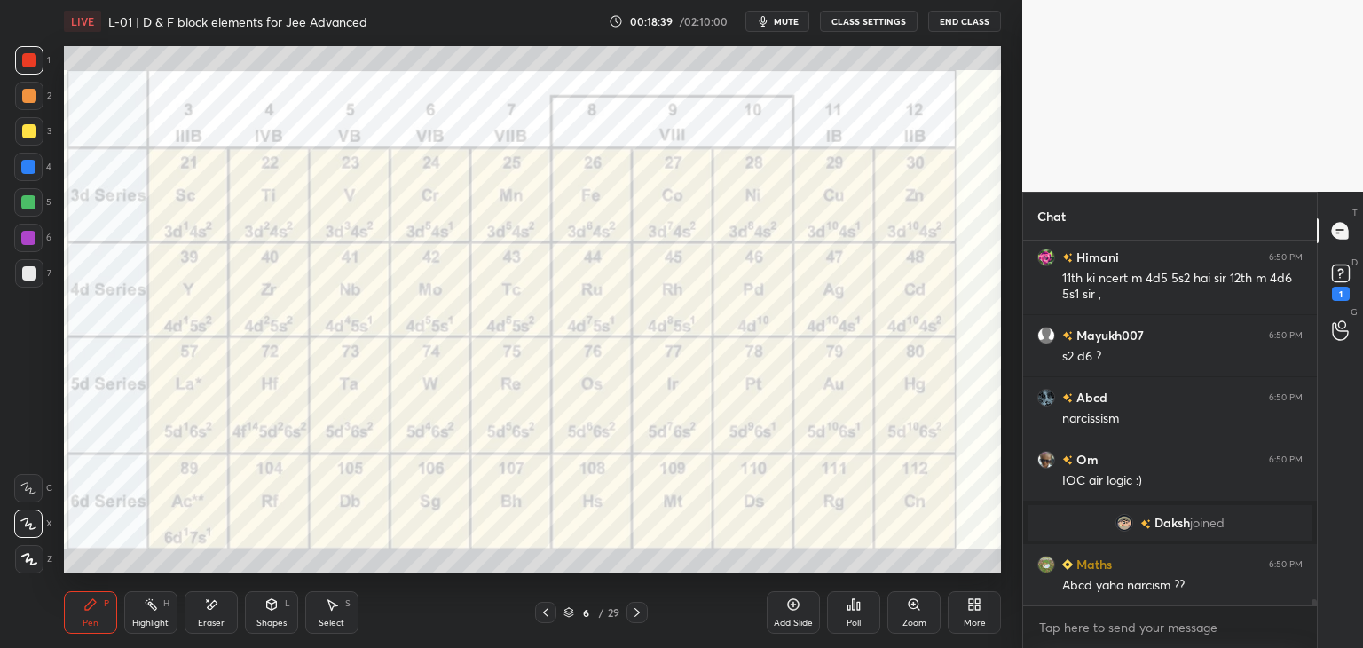
scroll to position [19839, 0]
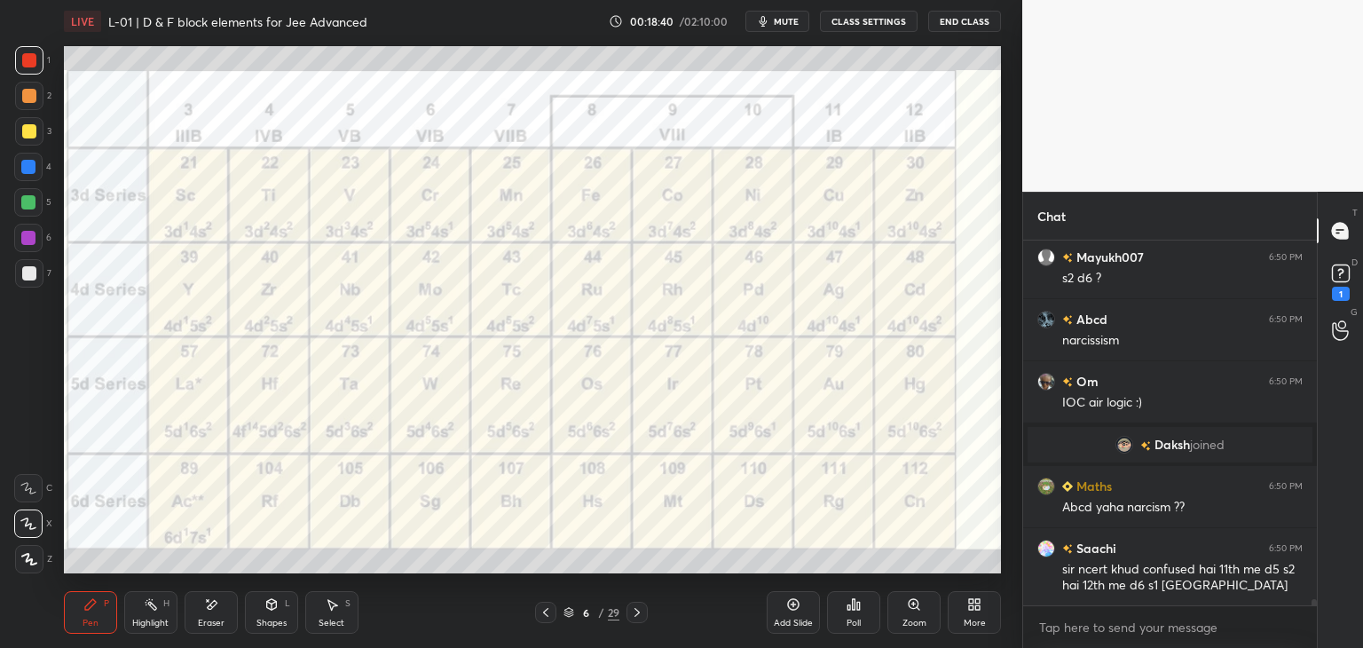
click at [223, 606] on div "Eraser" at bounding box center [211, 612] width 53 height 43
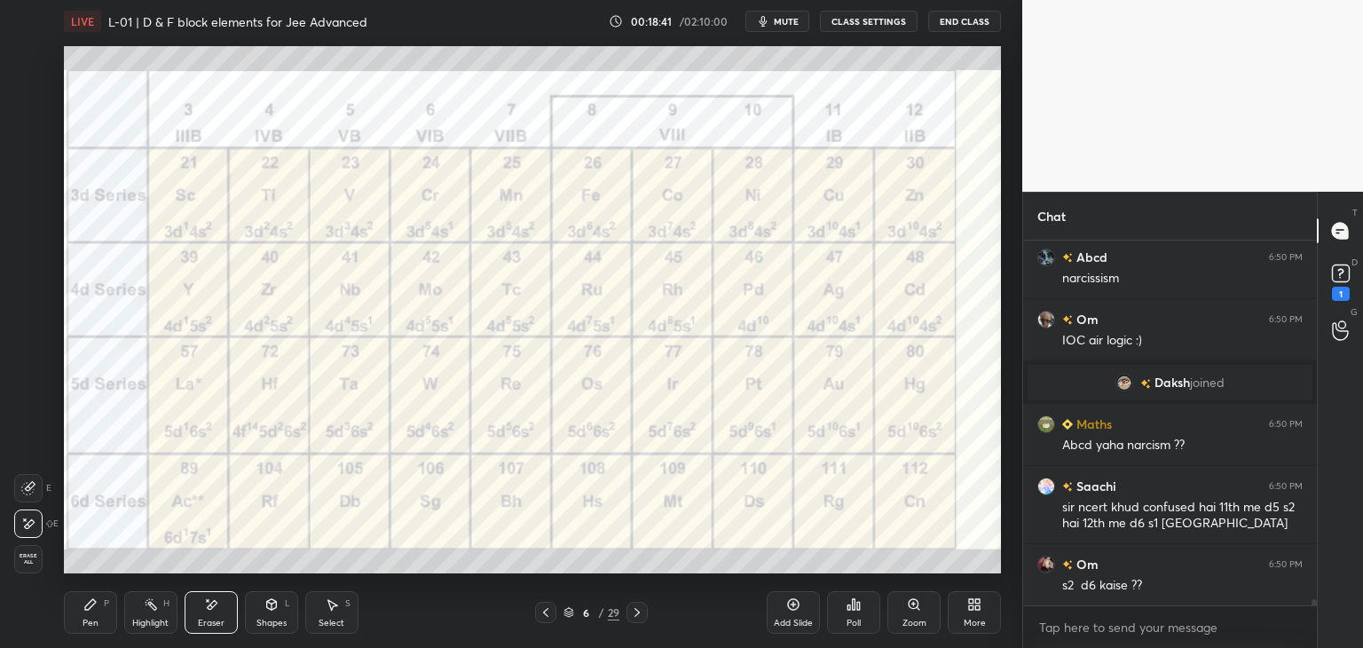
scroll to position [19963, 0]
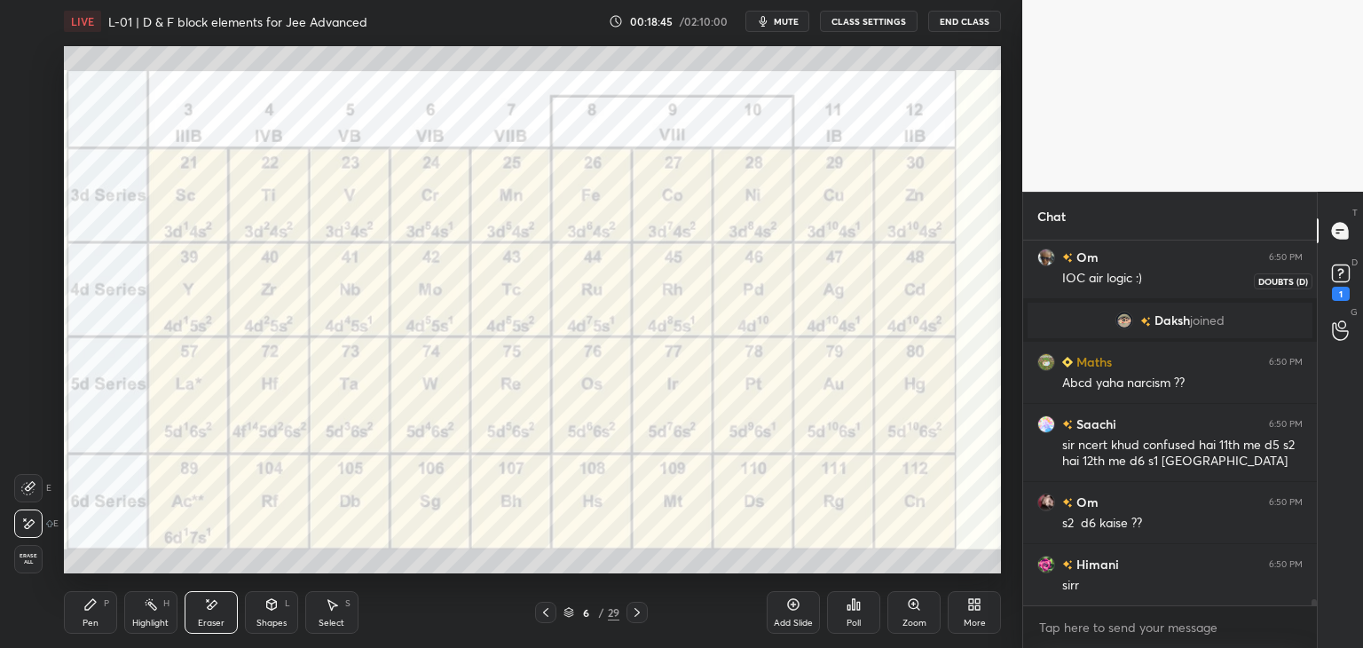
click at [1336, 272] on rect at bounding box center [1340, 273] width 17 height 17
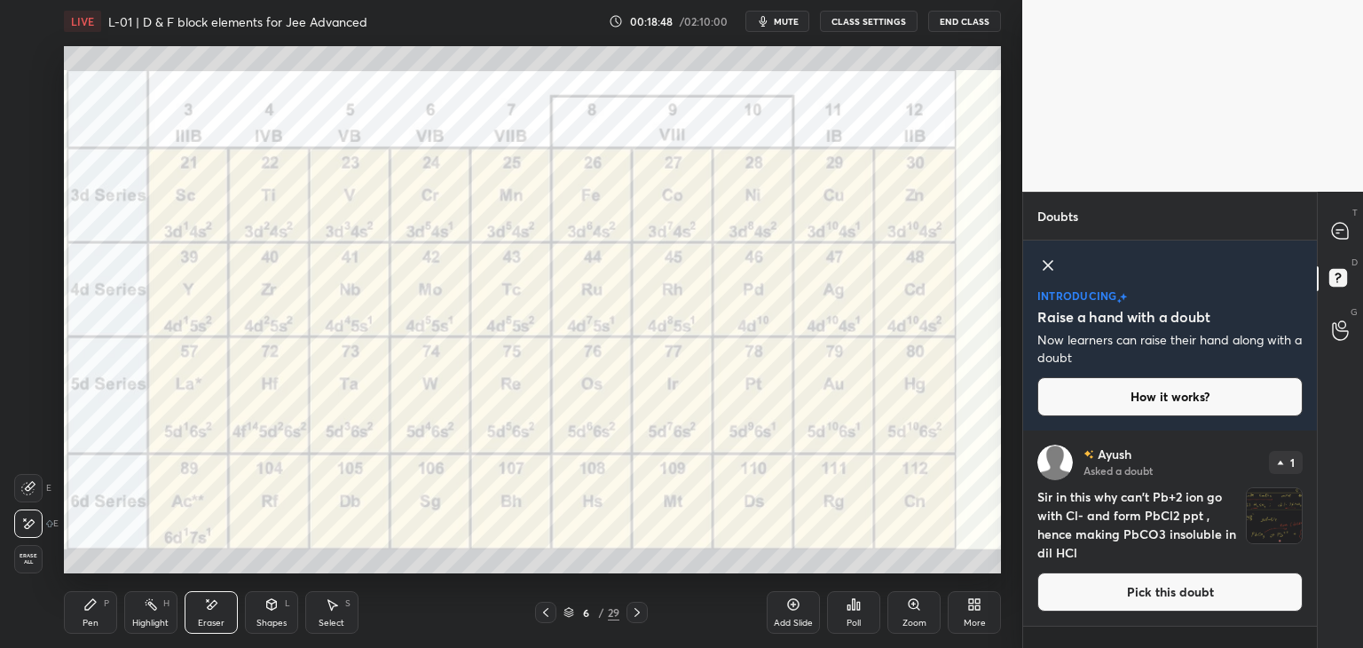
click at [1043, 263] on icon at bounding box center [1047, 265] width 21 height 21
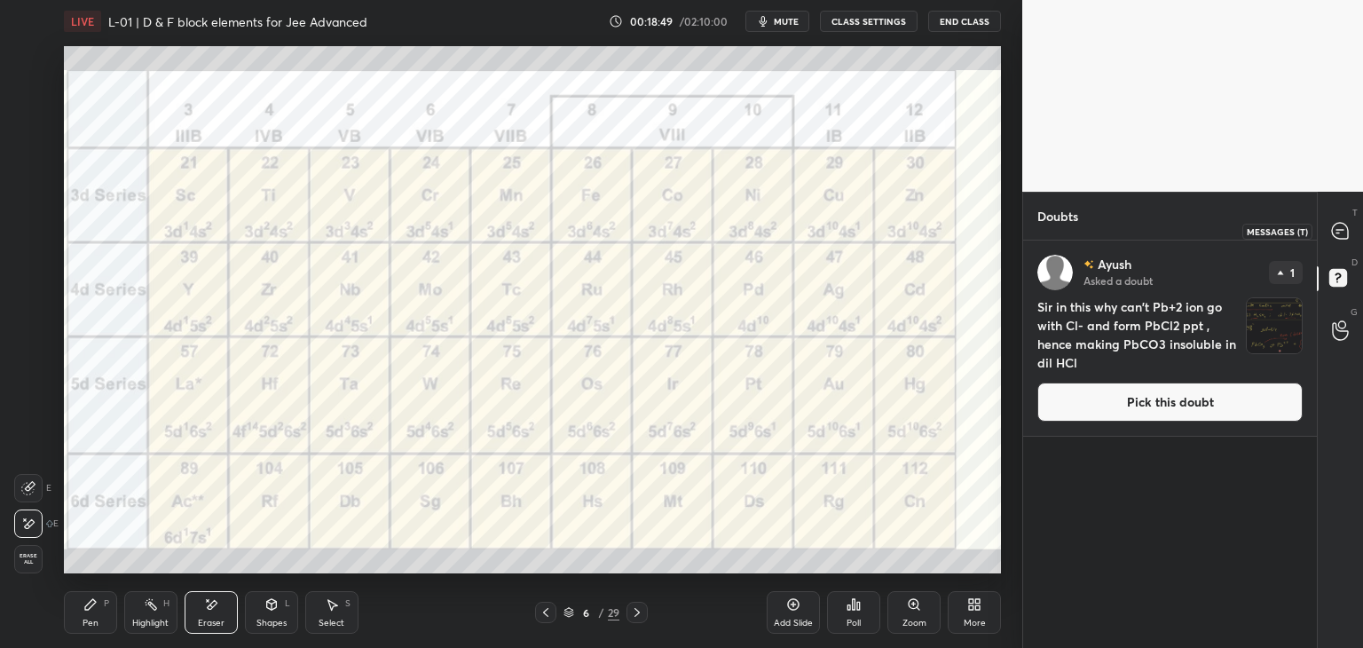
click at [1341, 232] on icon at bounding box center [1340, 231] width 16 height 16
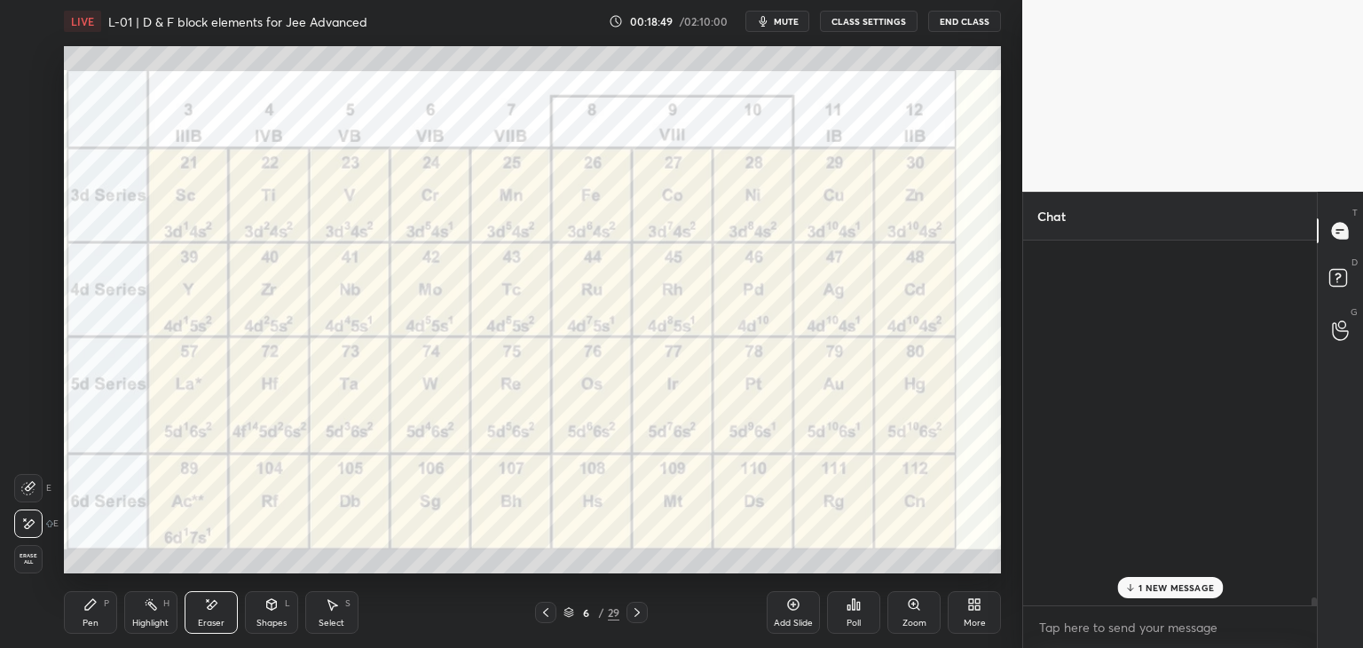
scroll to position [359, 288]
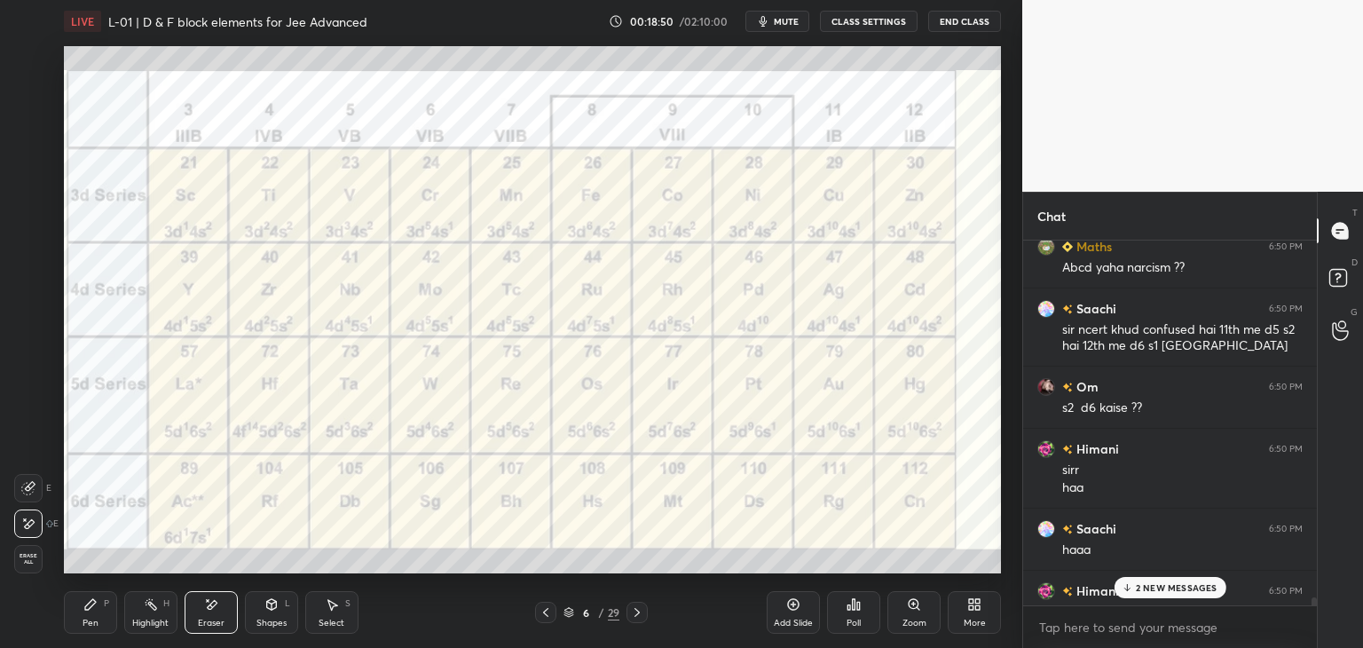
click at [1154, 586] on p "2 NEW MESSAGES" at bounding box center [1177, 587] width 82 height 11
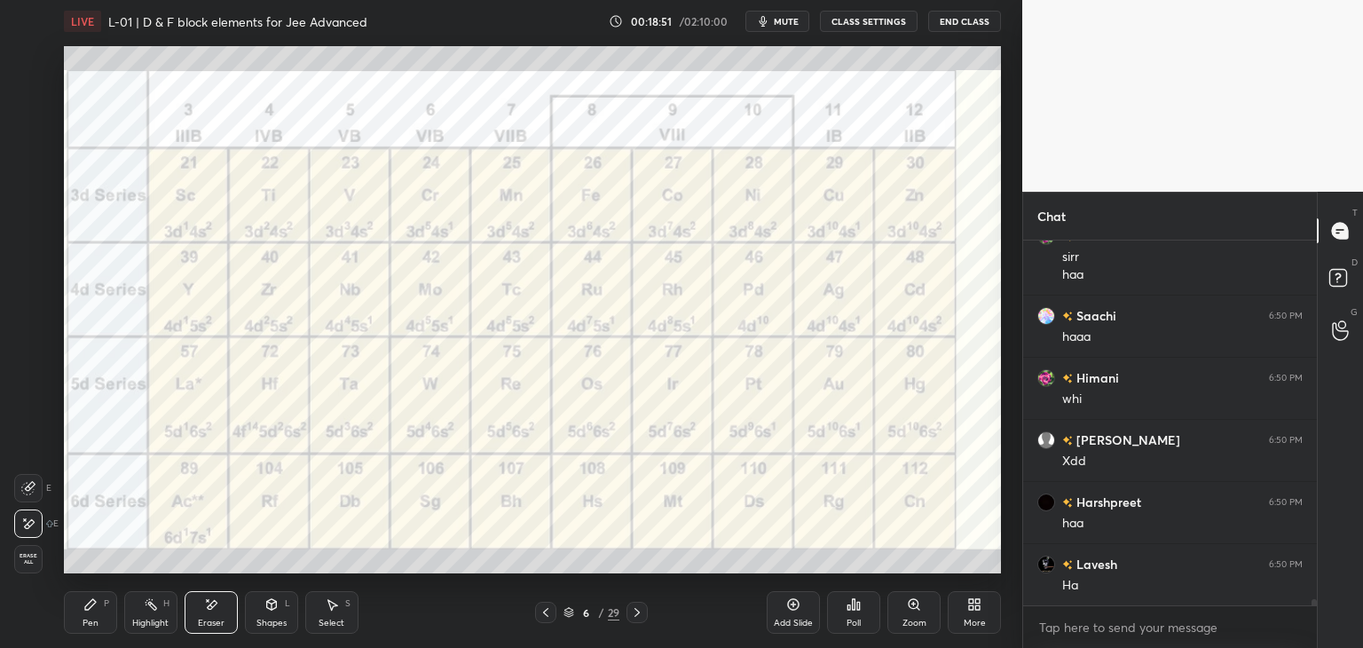
scroll to position [20626, 0]
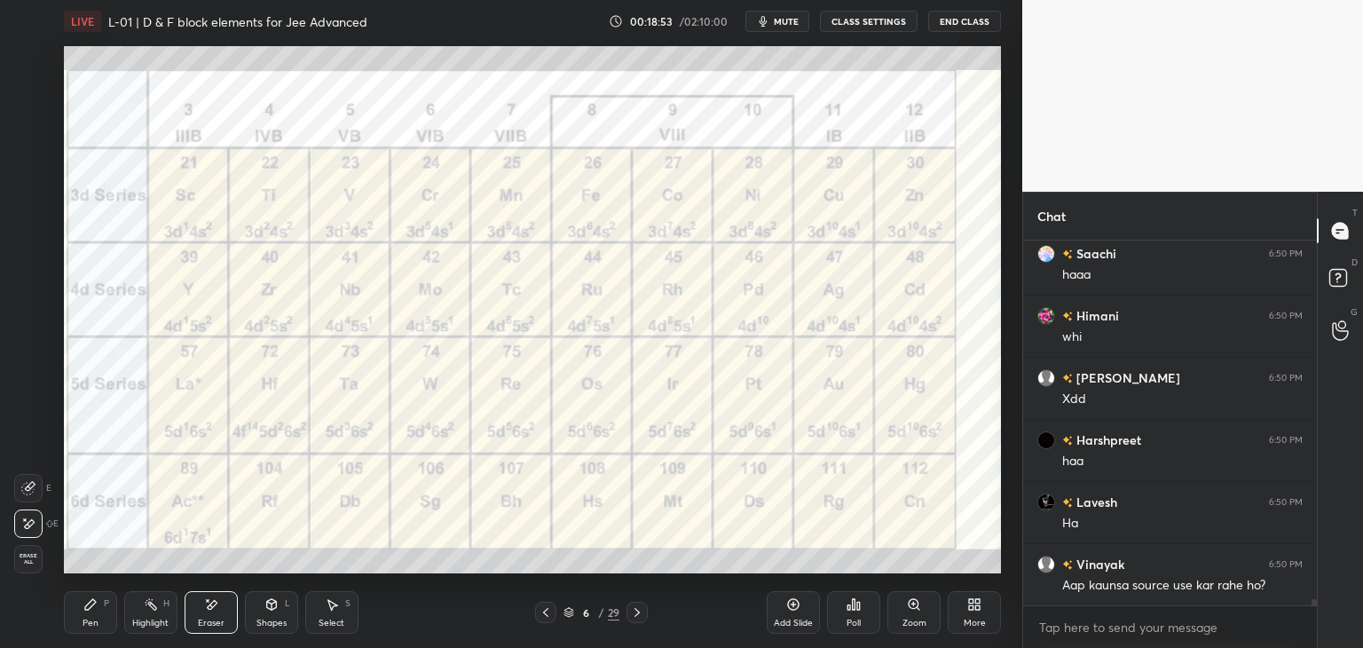
click at [273, 608] on icon at bounding box center [272, 604] width 10 height 11
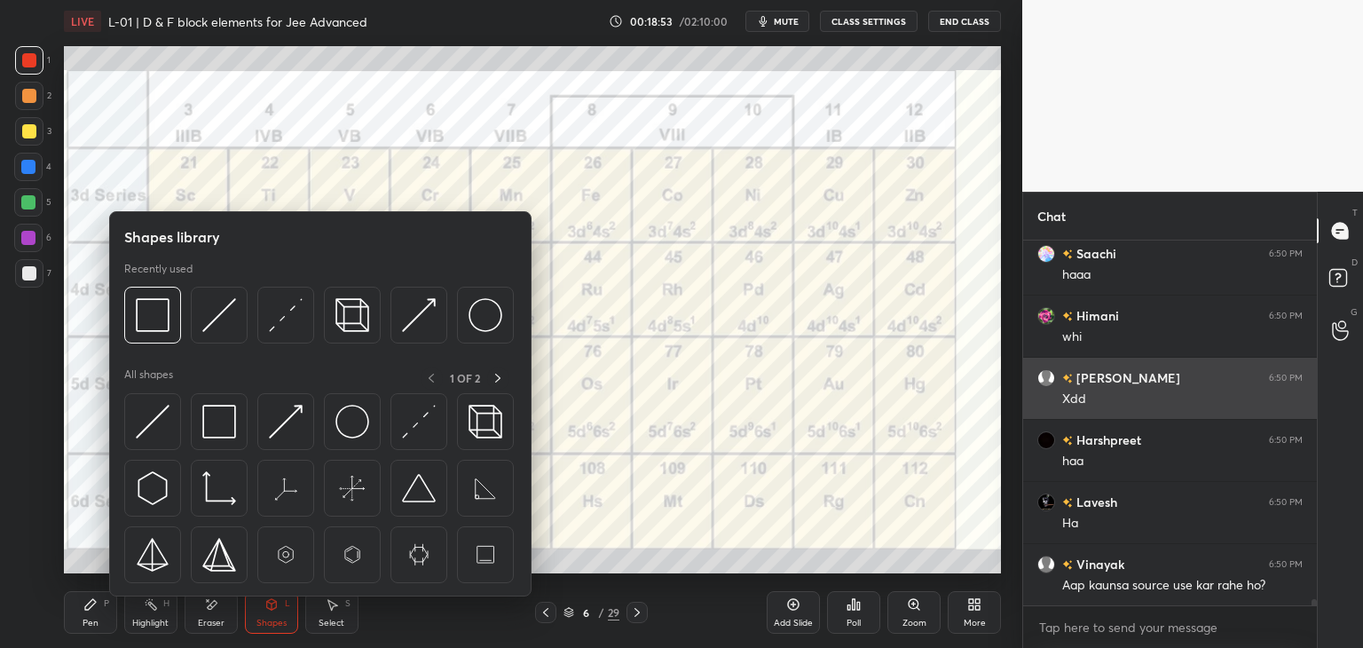
click at [154, 324] on img at bounding box center [153, 315] width 34 height 34
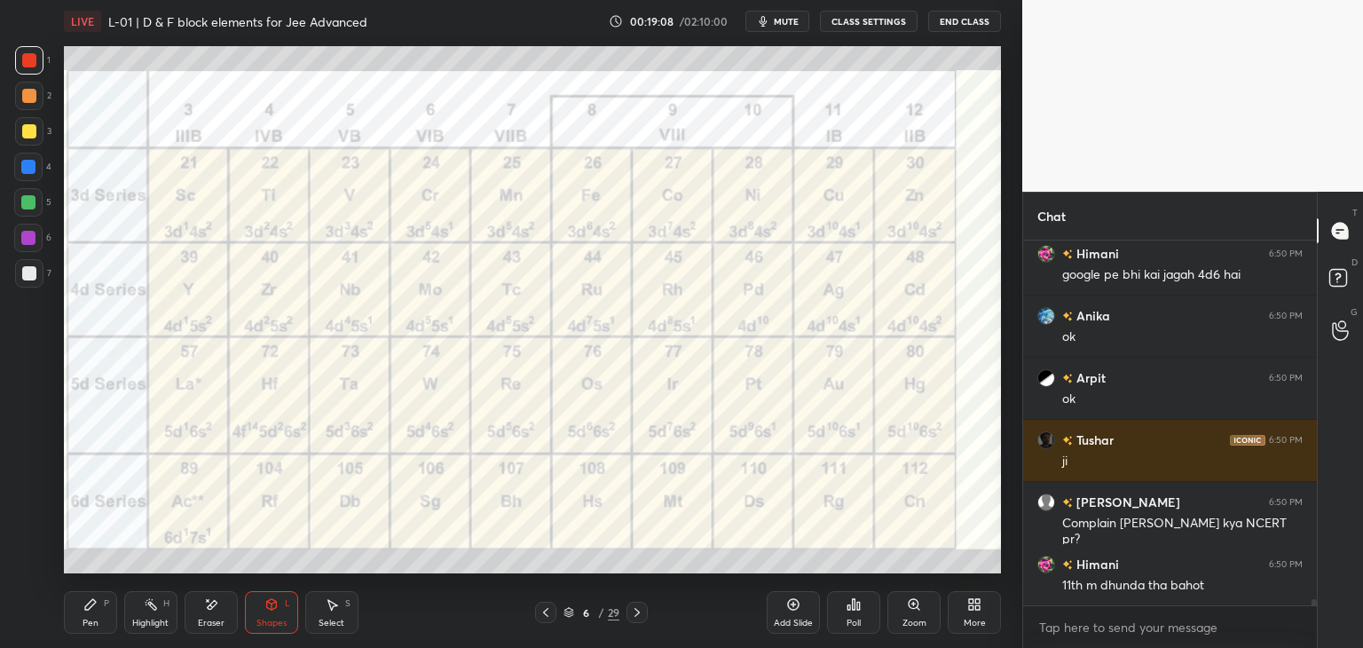
scroll to position [21201, 0]
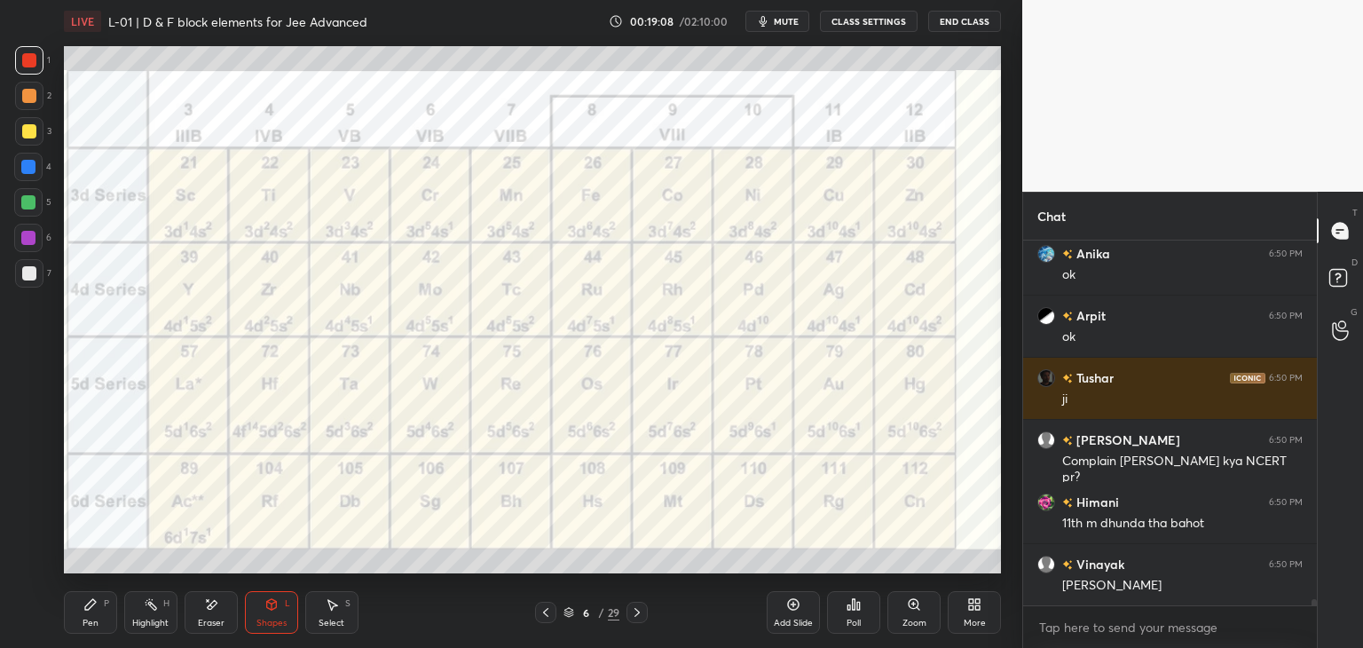
click at [40, 164] on div at bounding box center [28, 167] width 28 height 28
click at [95, 620] on div "Pen" at bounding box center [91, 622] width 16 height 9
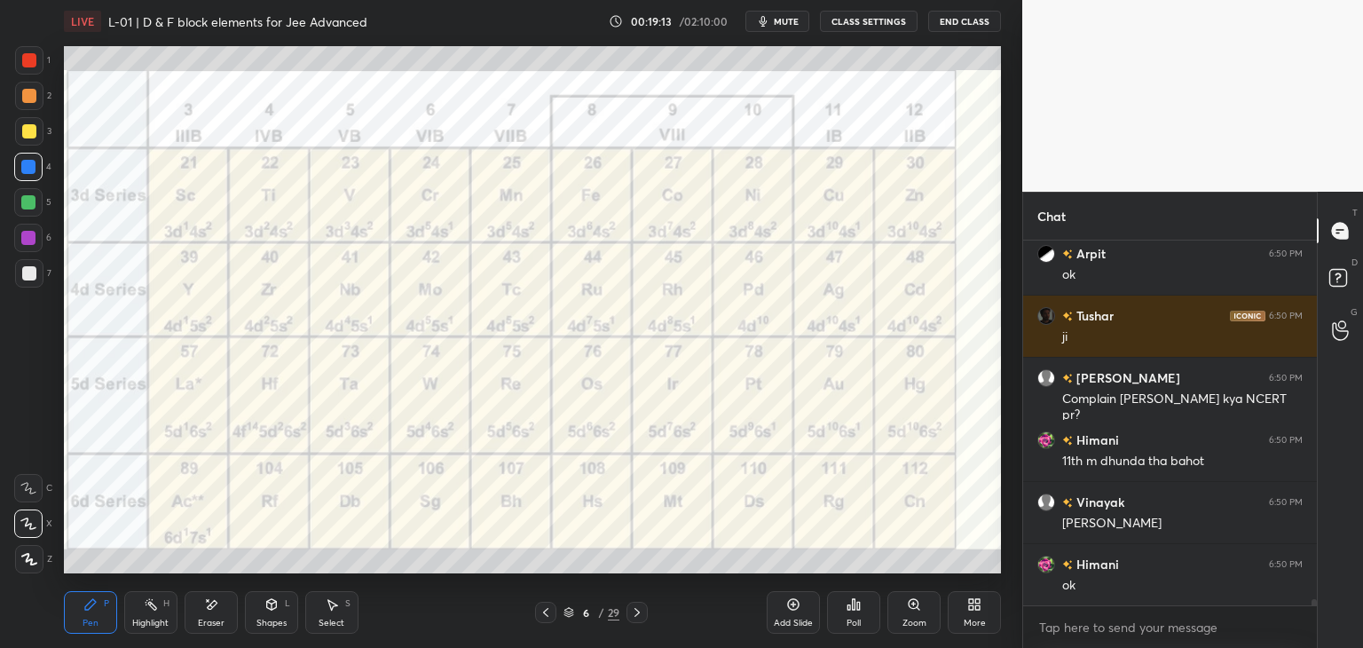
click at [28, 90] on div at bounding box center [29, 96] width 14 height 14
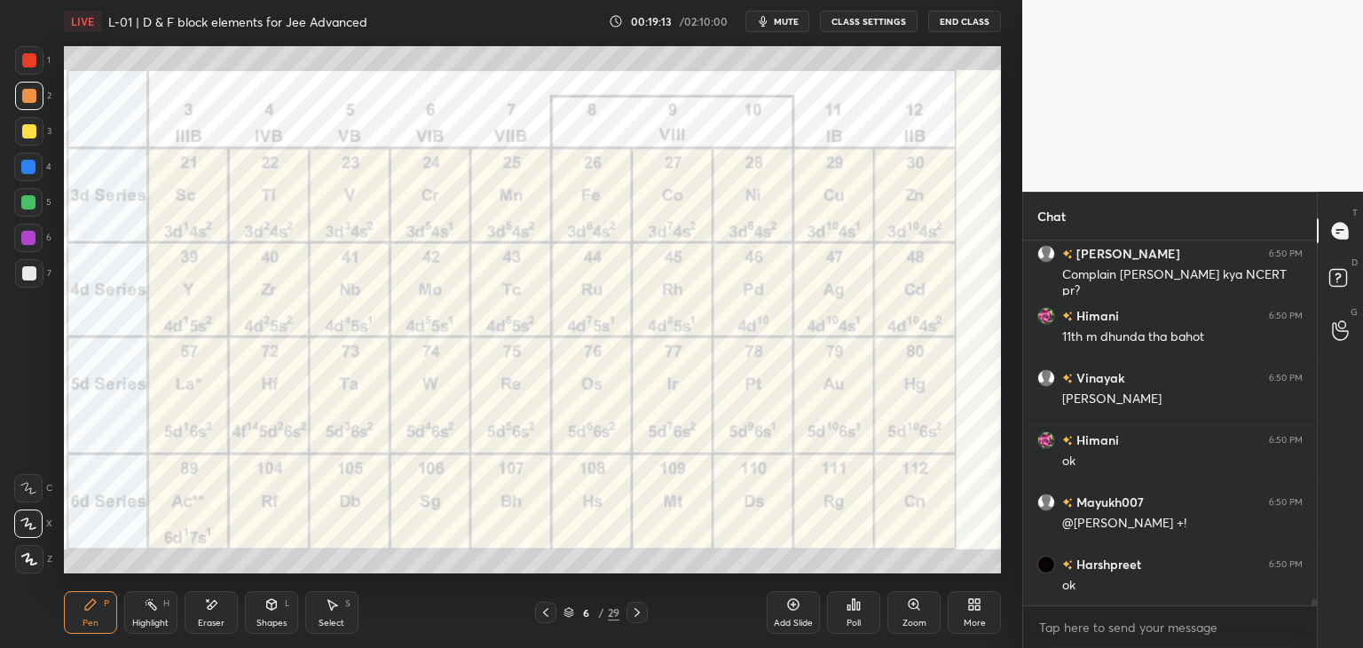
click at [34, 63] on div at bounding box center [29, 60] width 14 height 14
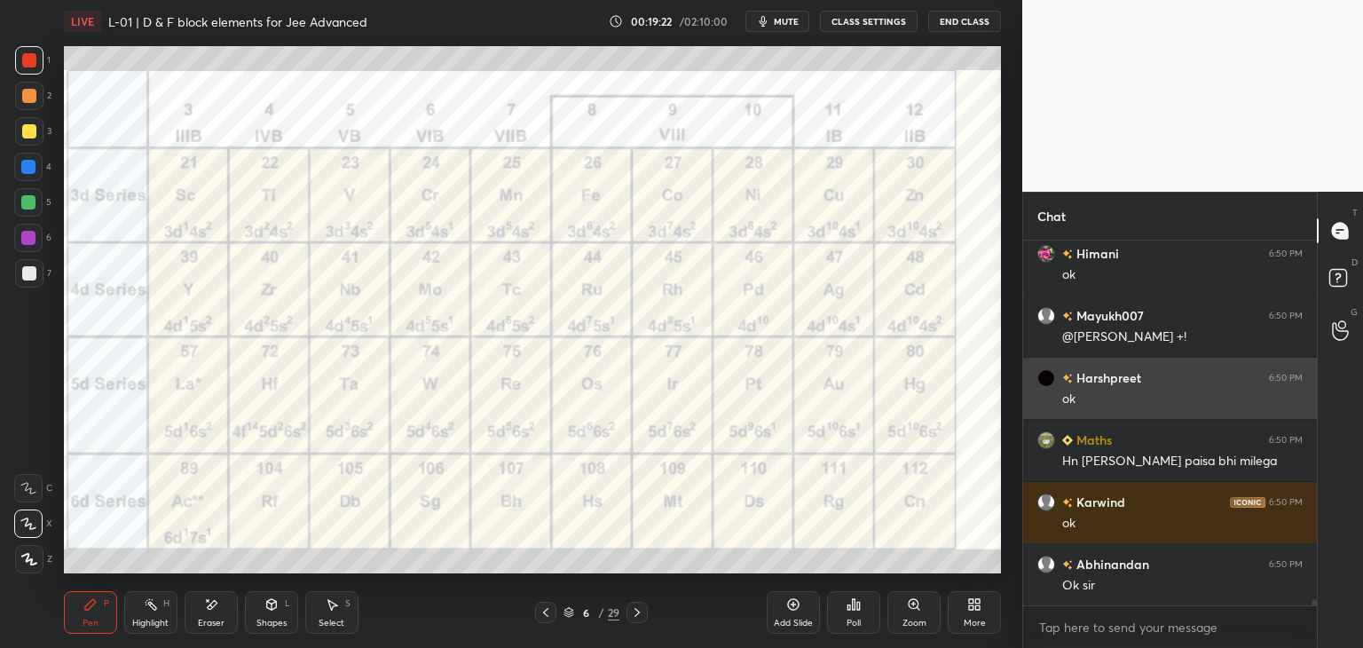
scroll to position [21636, 0]
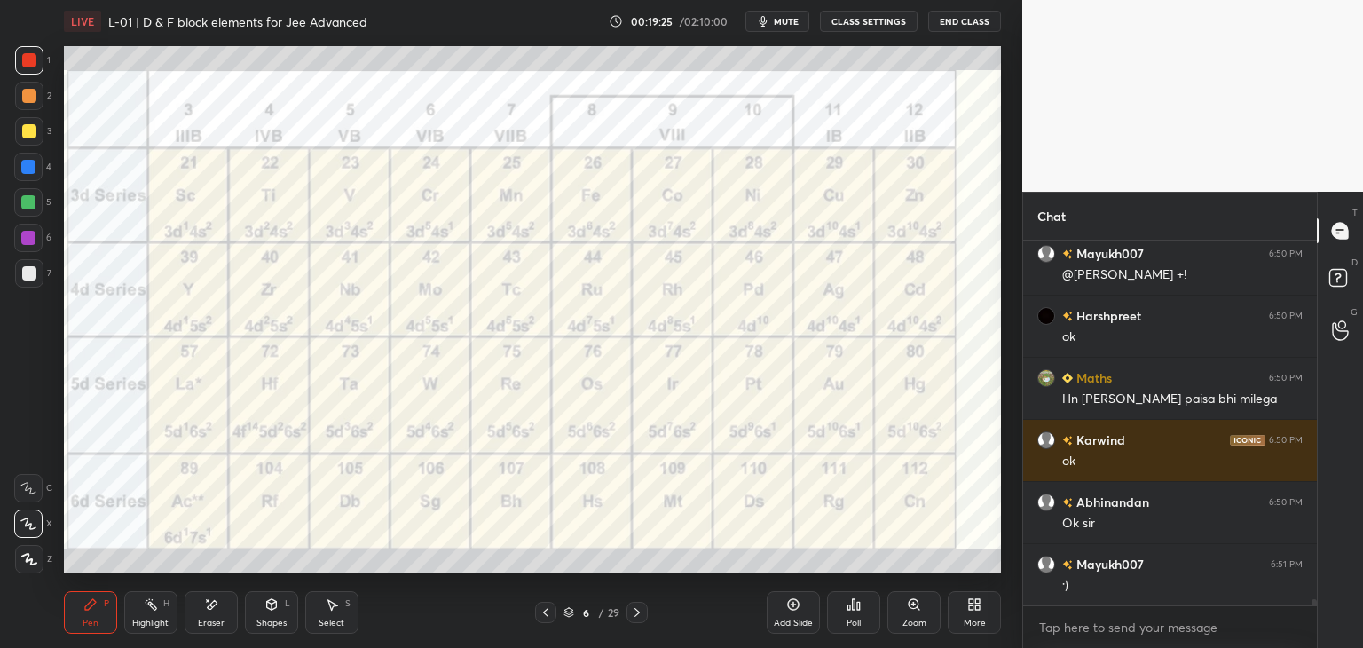
click at [330, 616] on div "Select S" at bounding box center [331, 612] width 53 height 43
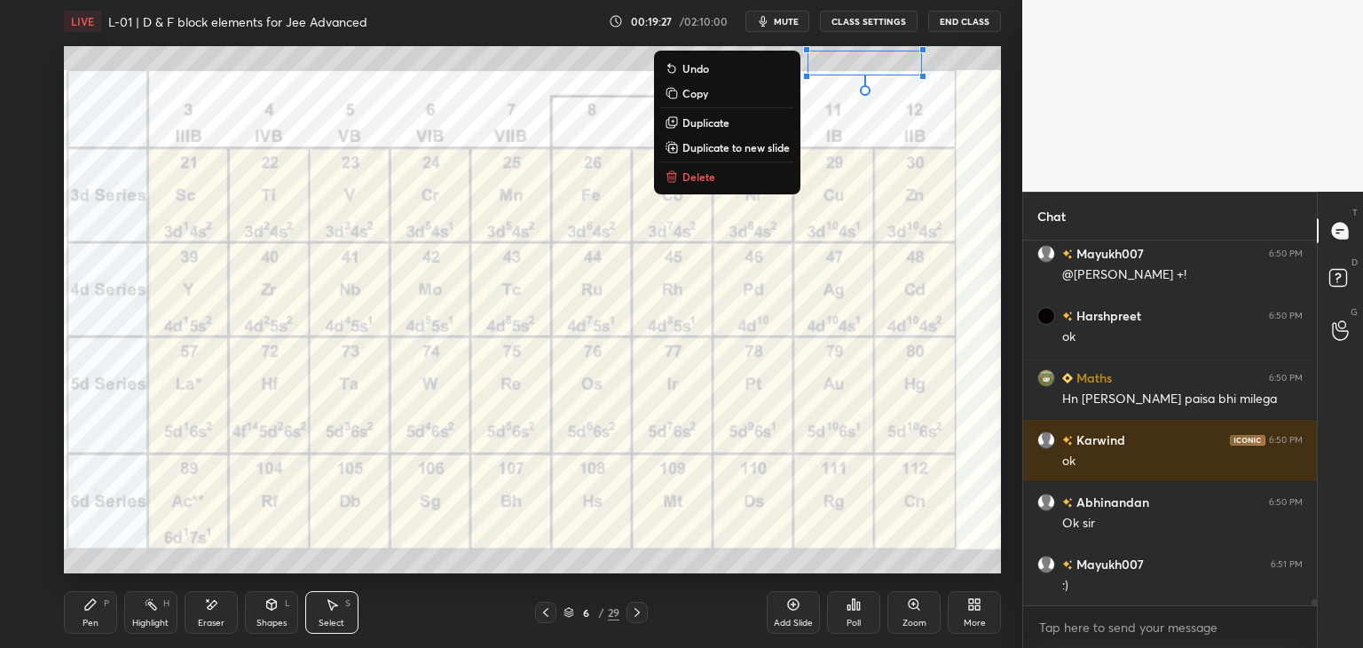
click at [694, 178] on p "Delete" at bounding box center [698, 176] width 33 height 14
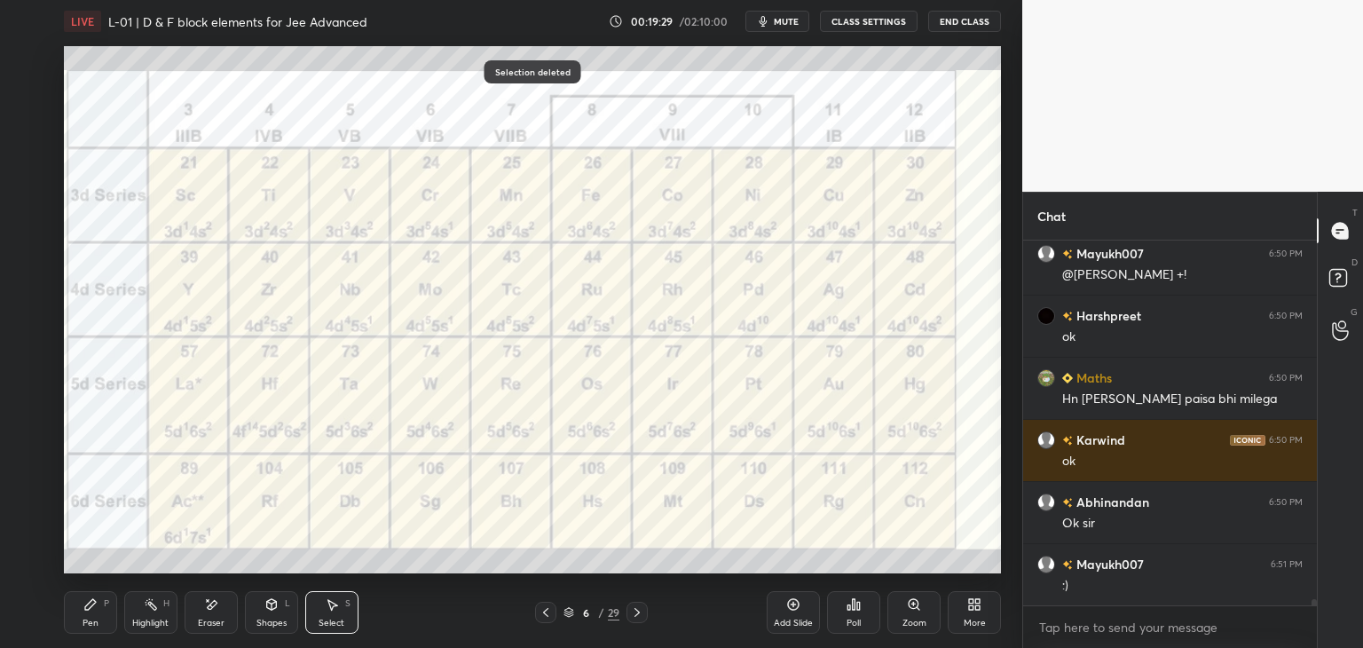
click at [83, 618] on div "Pen" at bounding box center [91, 622] width 16 height 9
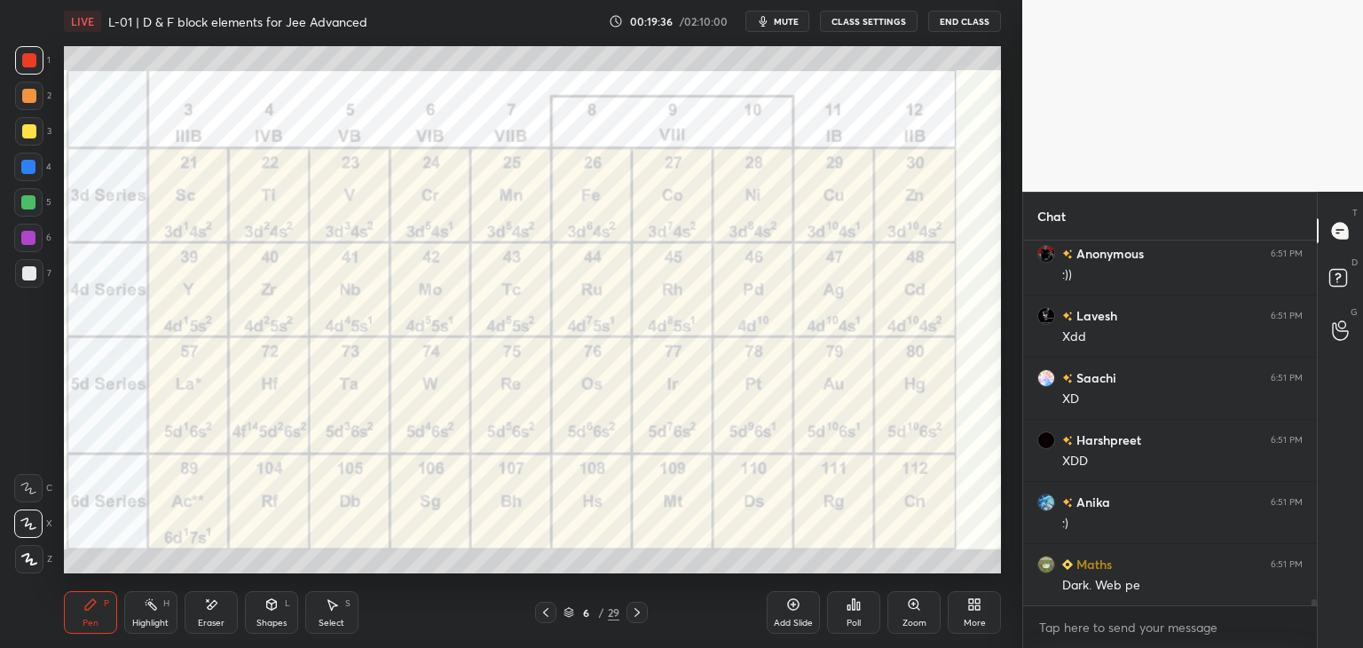
scroll to position [22089, 0]
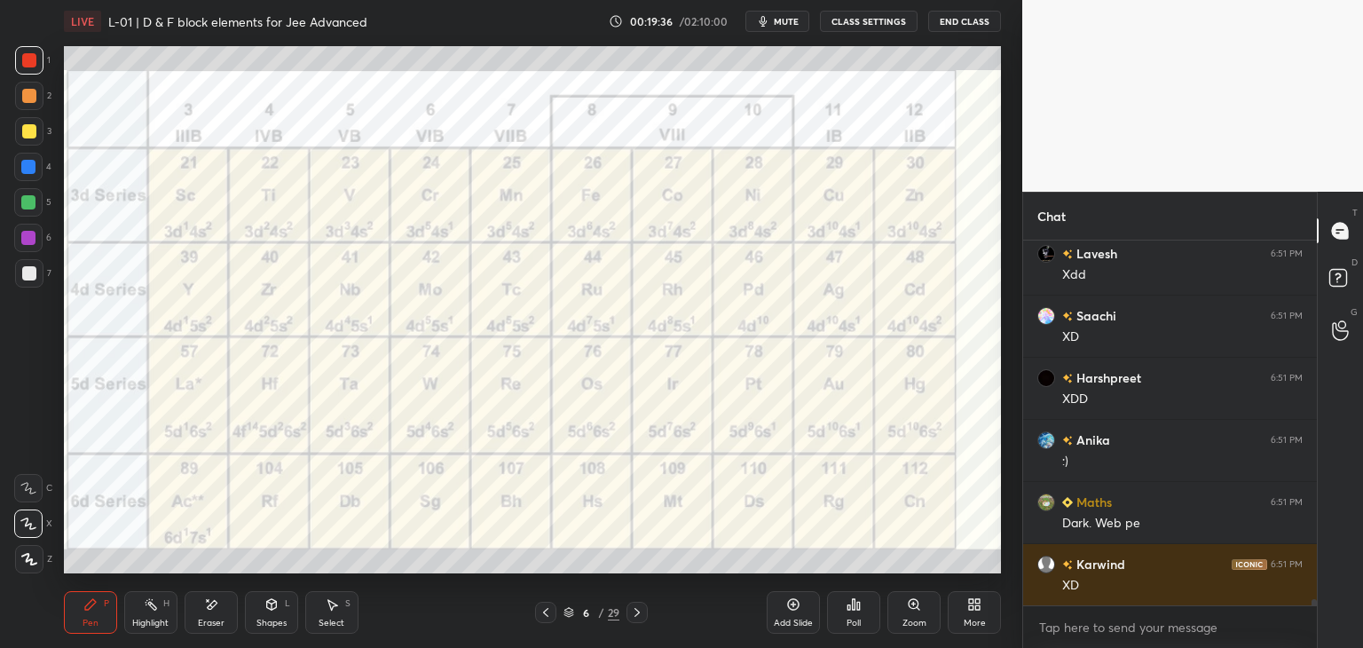
click at [210, 610] on icon at bounding box center [211, 604] width 14 height 15
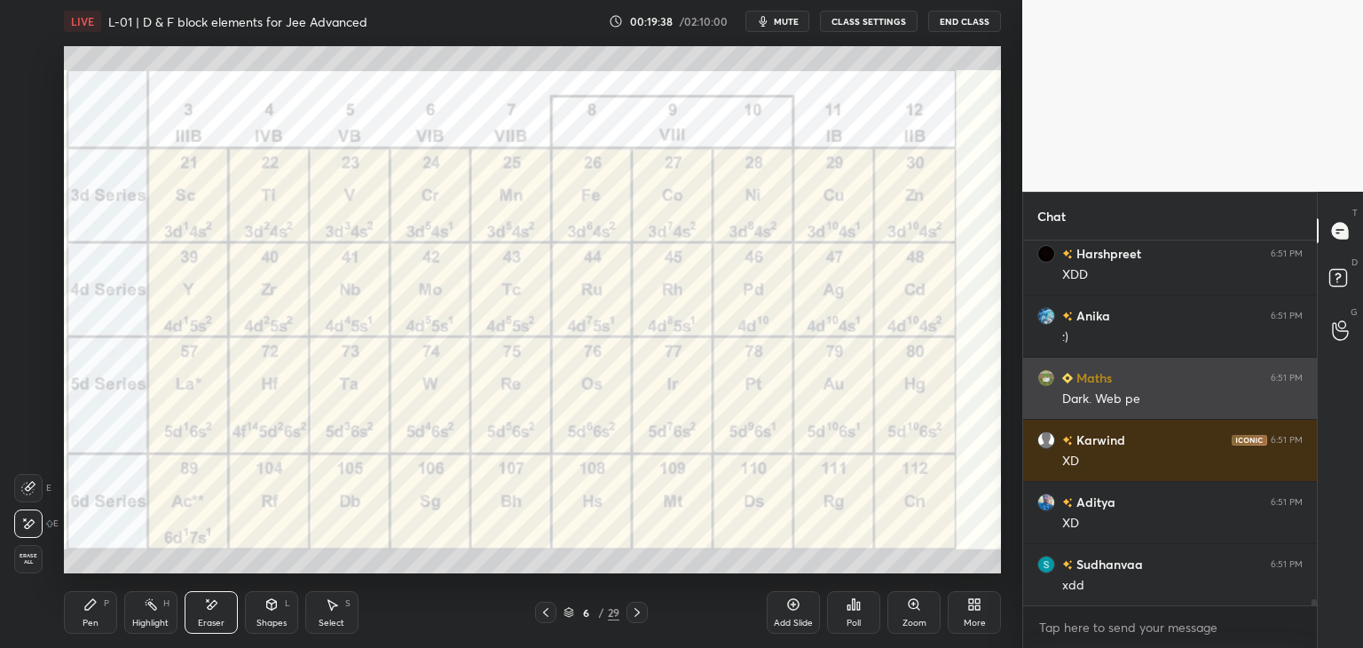
scroll to position [22275, 0]
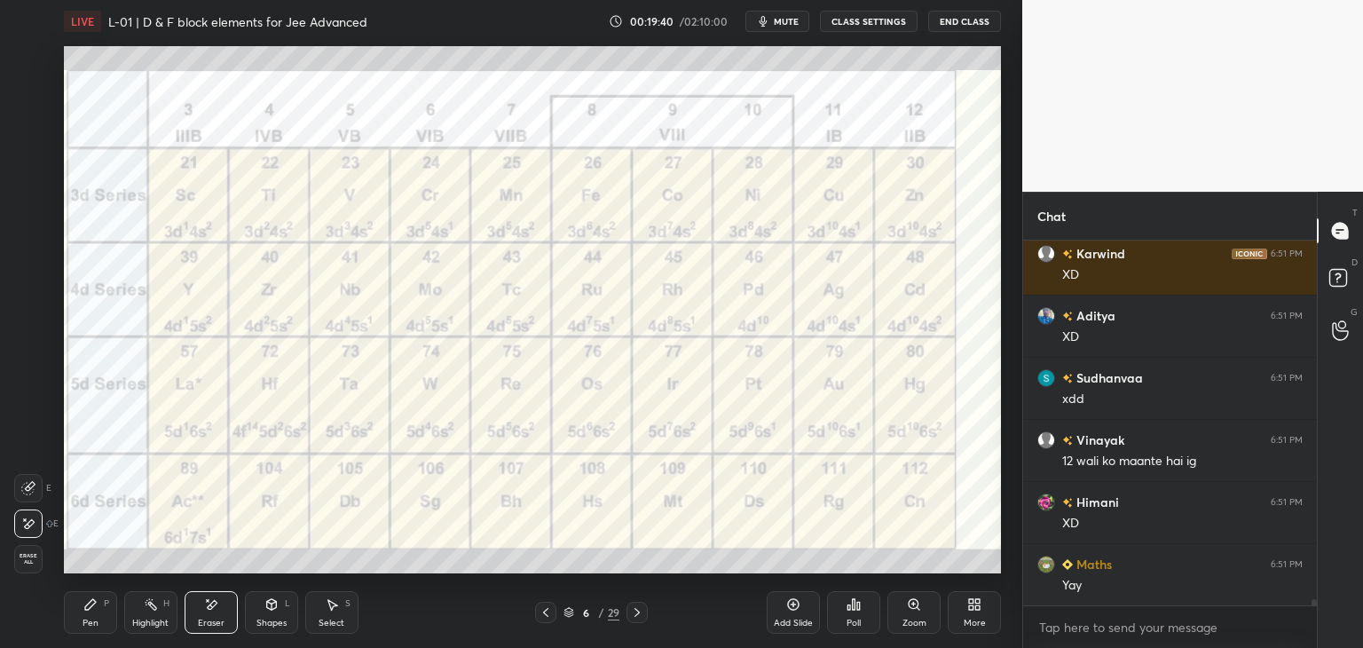
click at [85, 618] on div "Pen" at bounding box center [91, 622] width 16 height 9
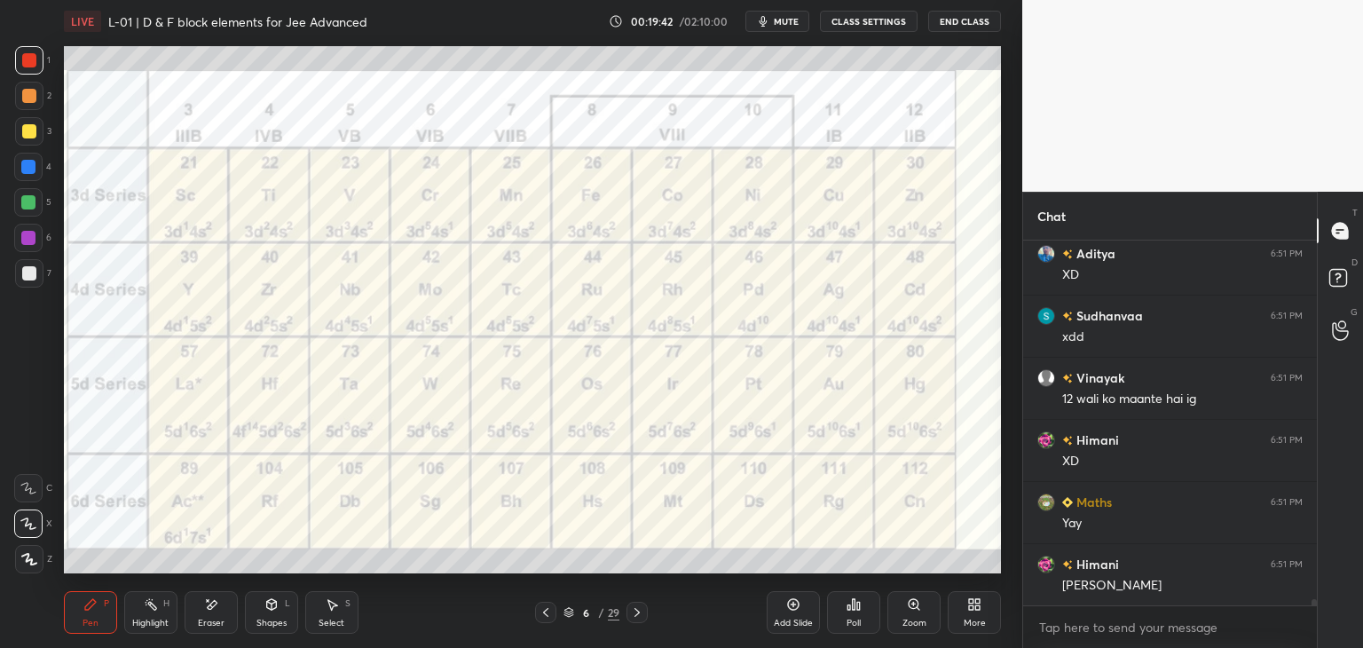
click at [781, 18] on span "mute" at bounding box center [786, 21] width 25 height 12
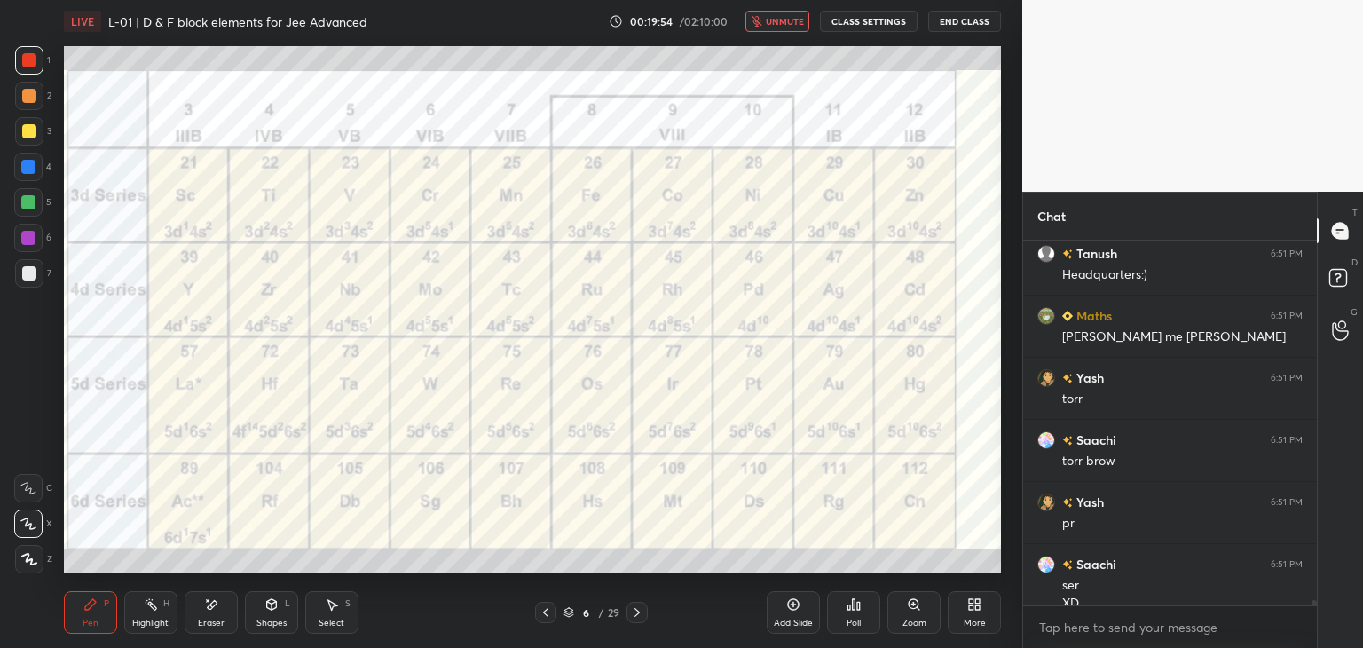
scroll to position [22914, 0]
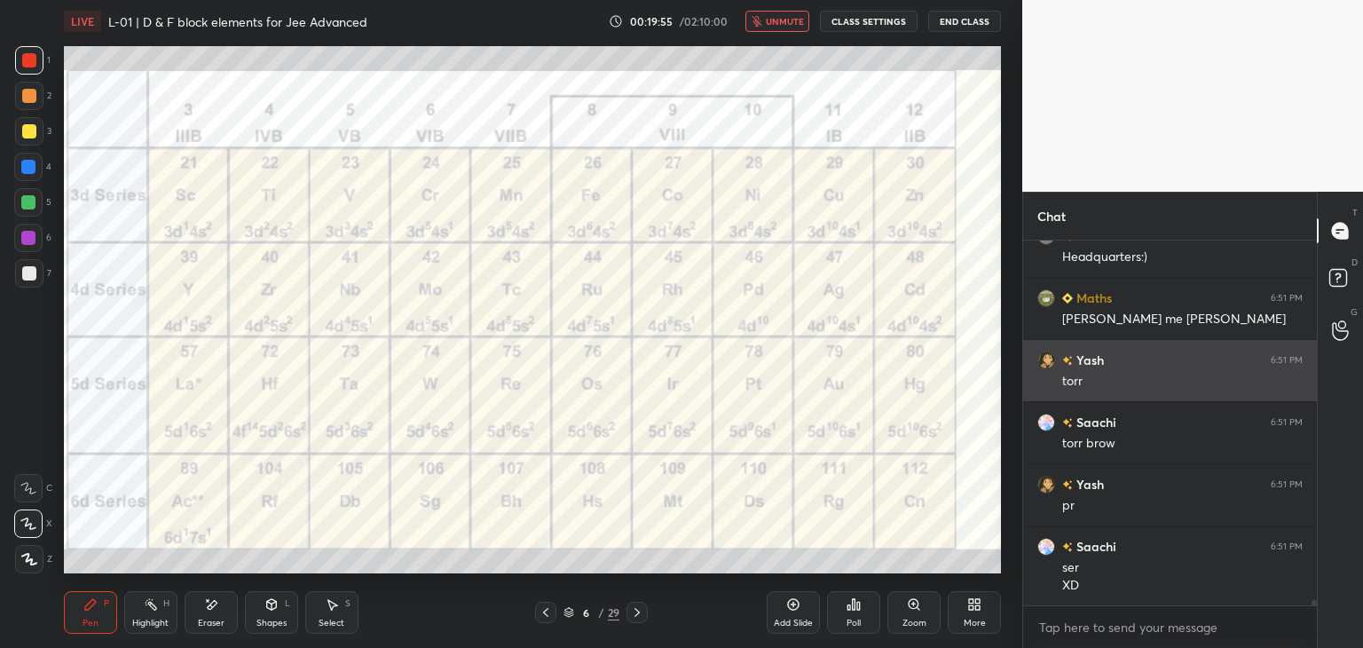
click at [772, 20] on span "unmute" at bounding box center [785, 21] width 38 height 12
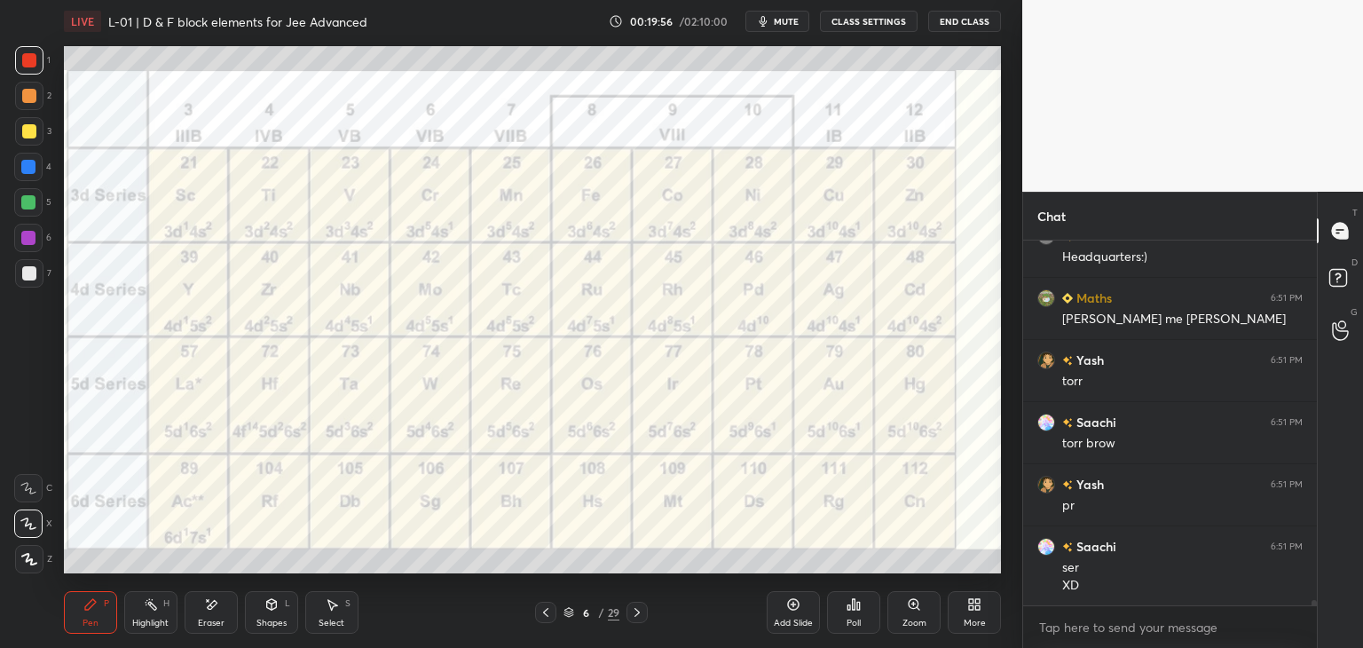
scroll to position [22976, 0]
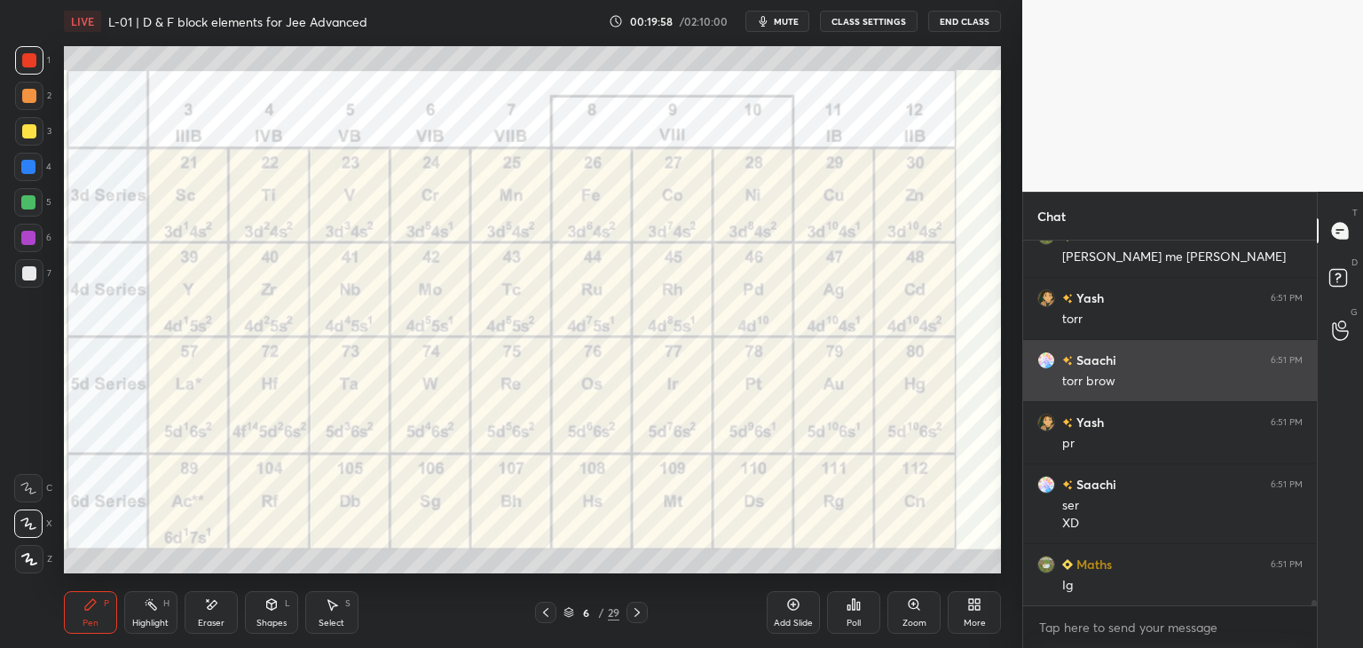
click at [25, 176] on div at bounding box center [28, 167] width 28 height 28
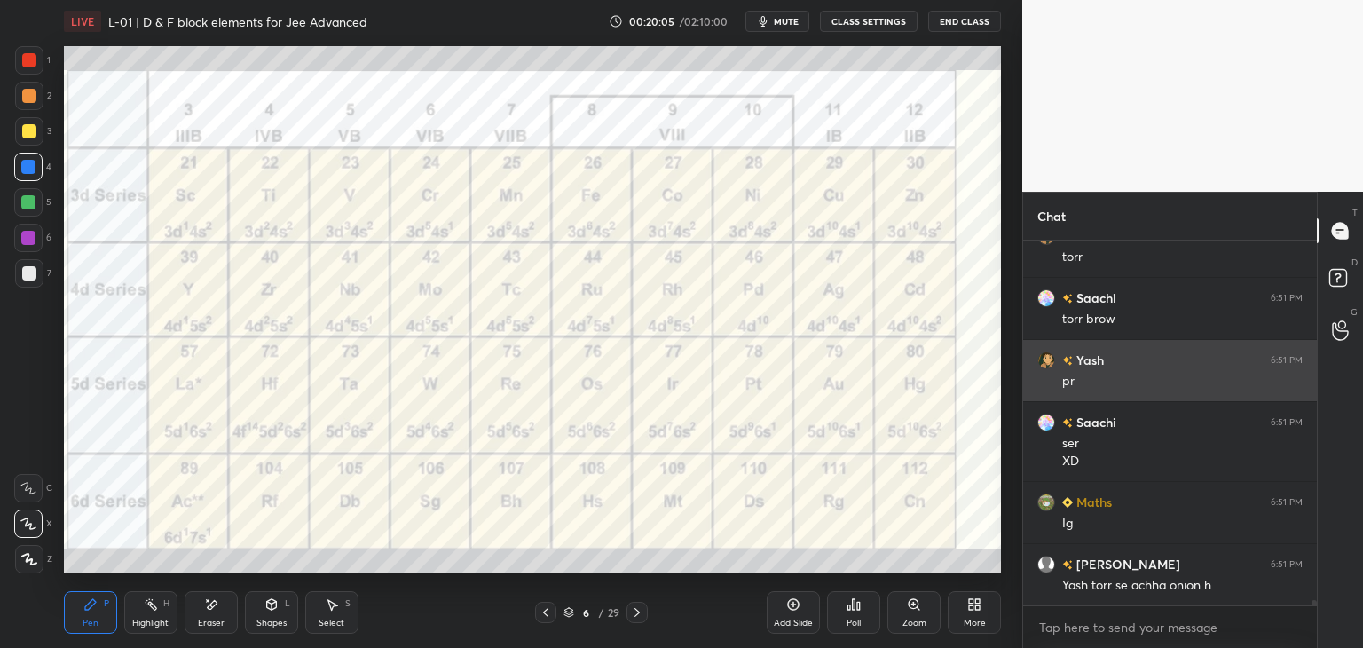
scroll to position [23100, 0]
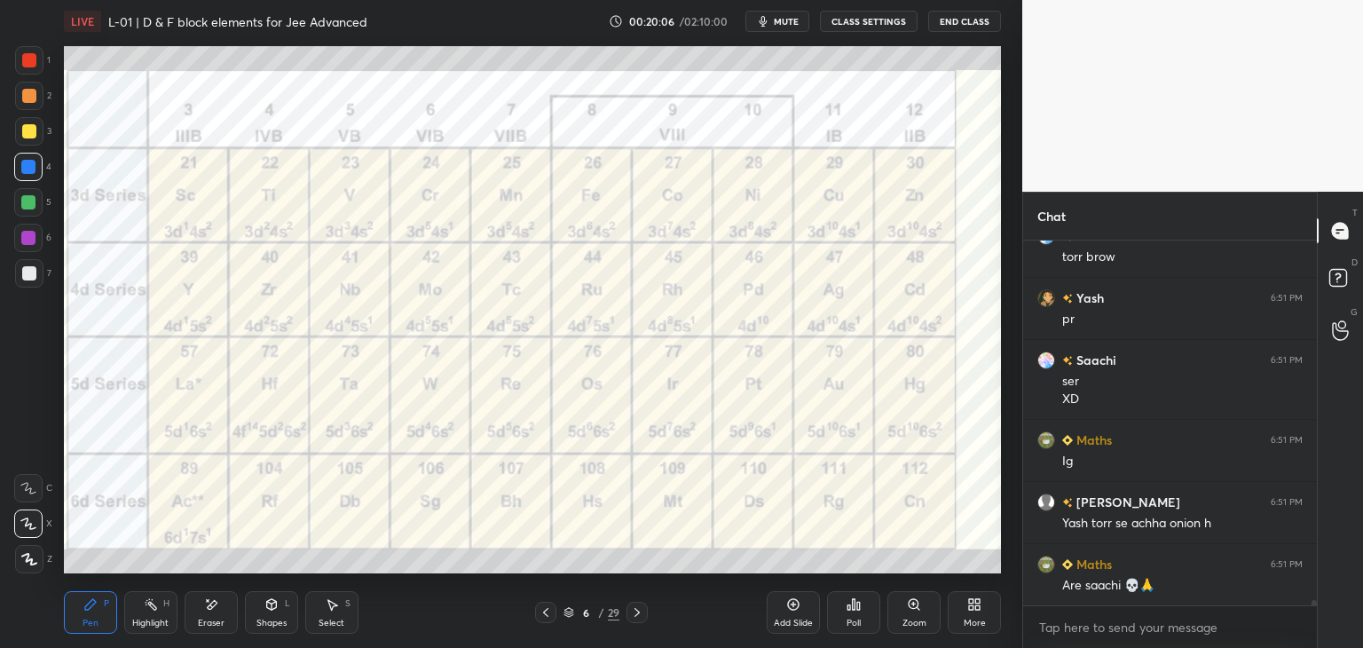
click at [632, 622] on div at bounding box center [636, 612] width 21 height 21
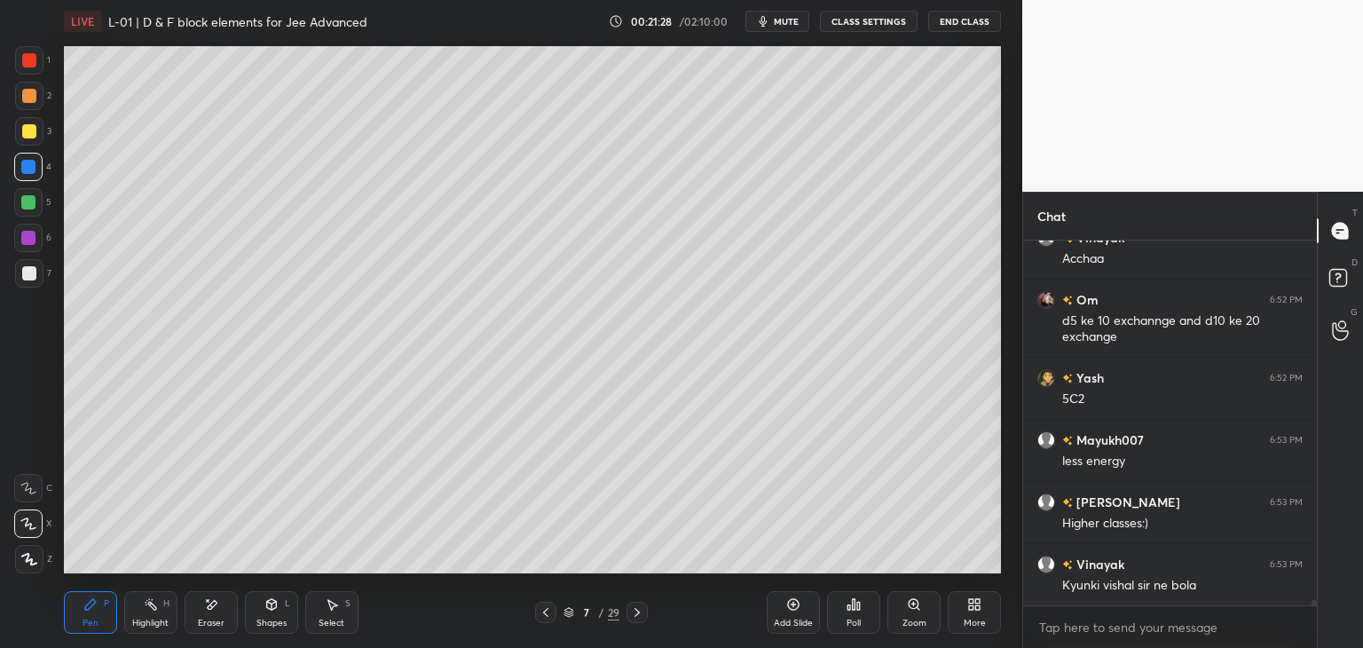
scroll to position [24048, 0]
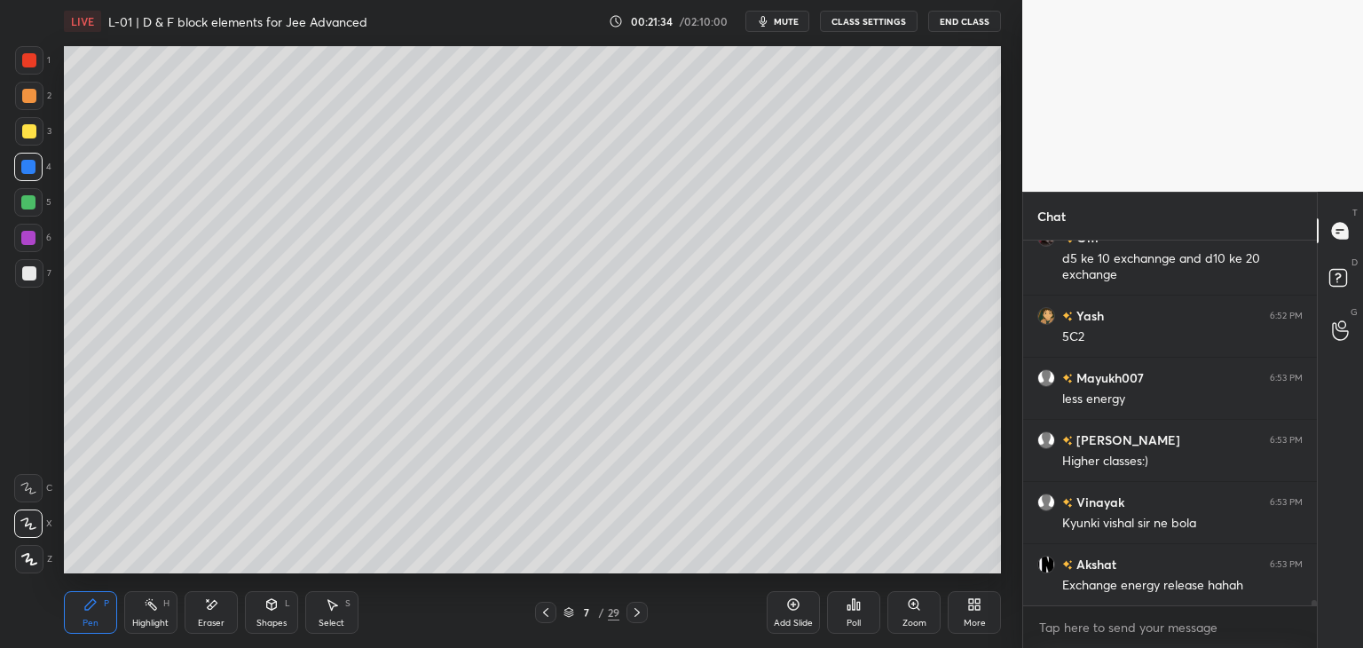
click at [334, 618] on div "Select" at bounding box center [332, 622] width 26 height 9
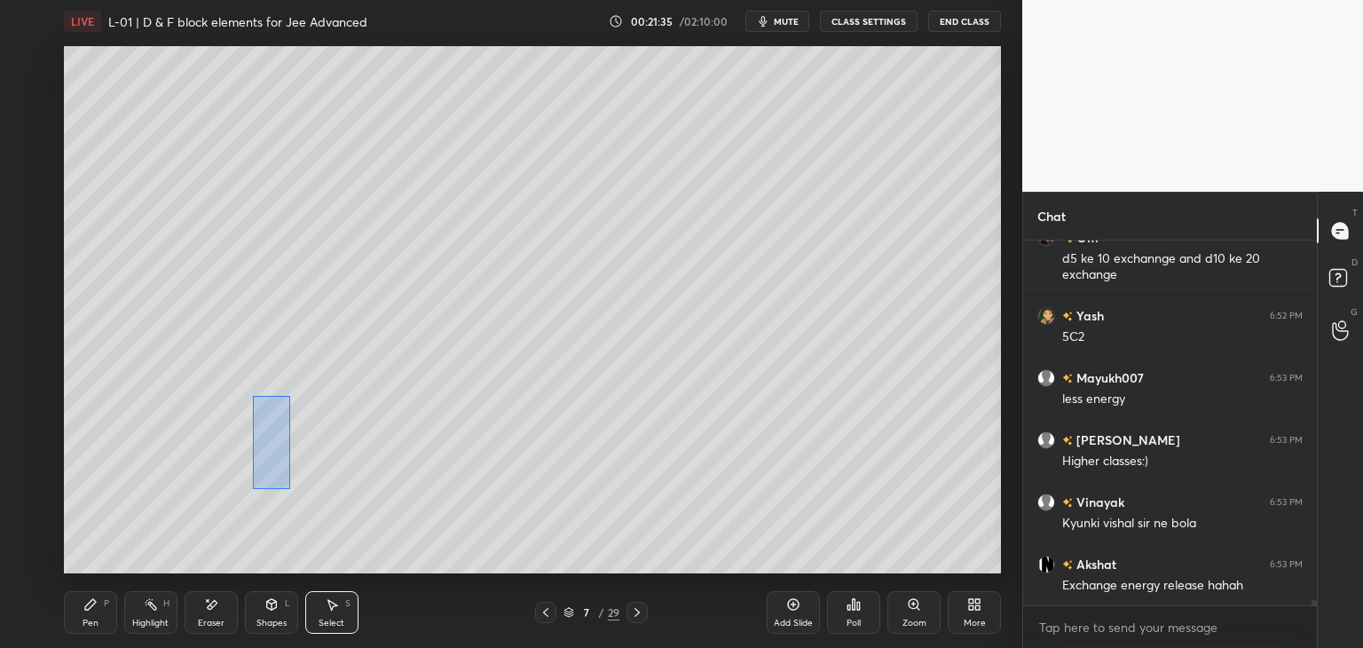
scroll to position [24110, 0]
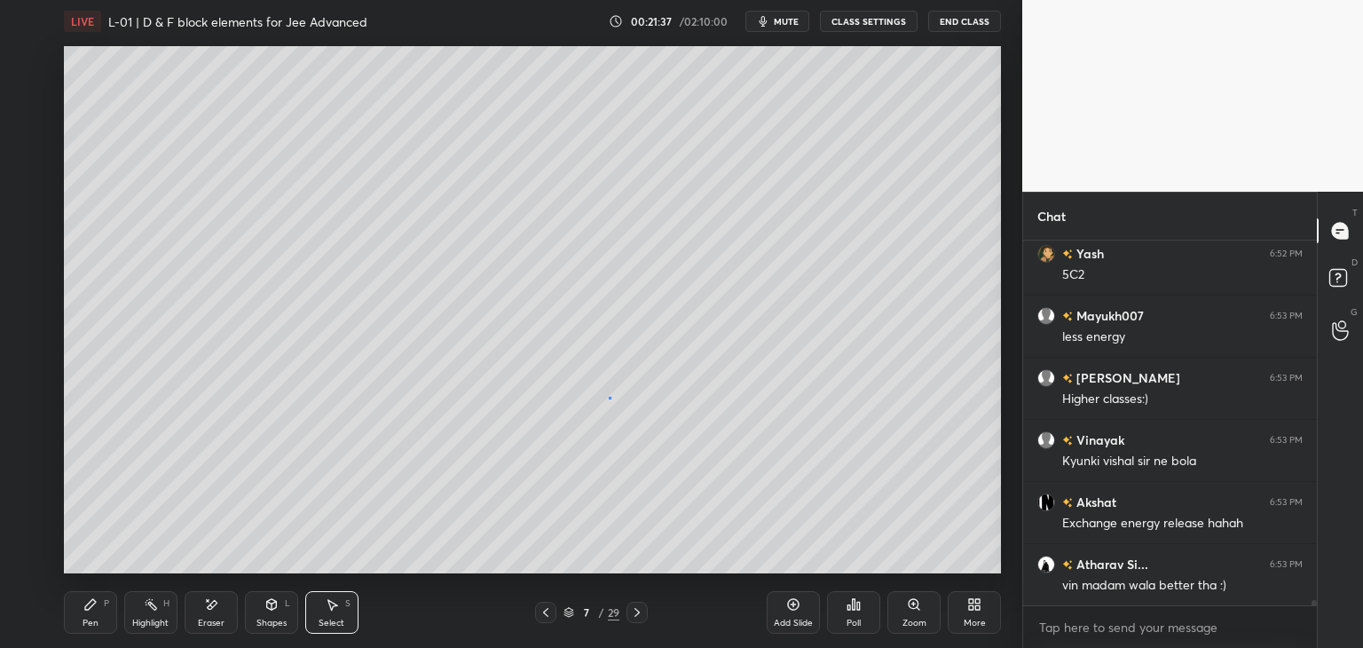
click at [608, 397] on div "0 ° Undo Copy Duplicate Duplicate to new slide Delete" at bounding box center [532, 309] width 937 height 527
click at [109, 607] on div "Pen P" at bounding box center [90, 612] width 53 height 43
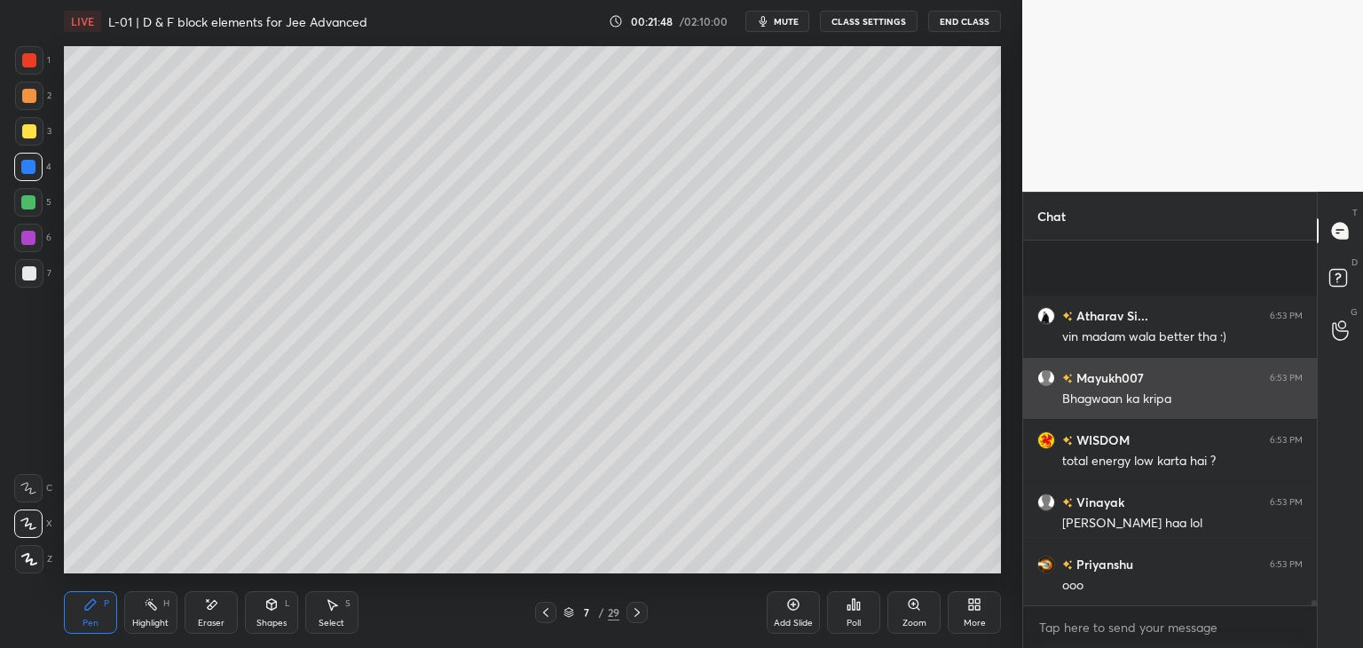
scroll to position [24498, 0]
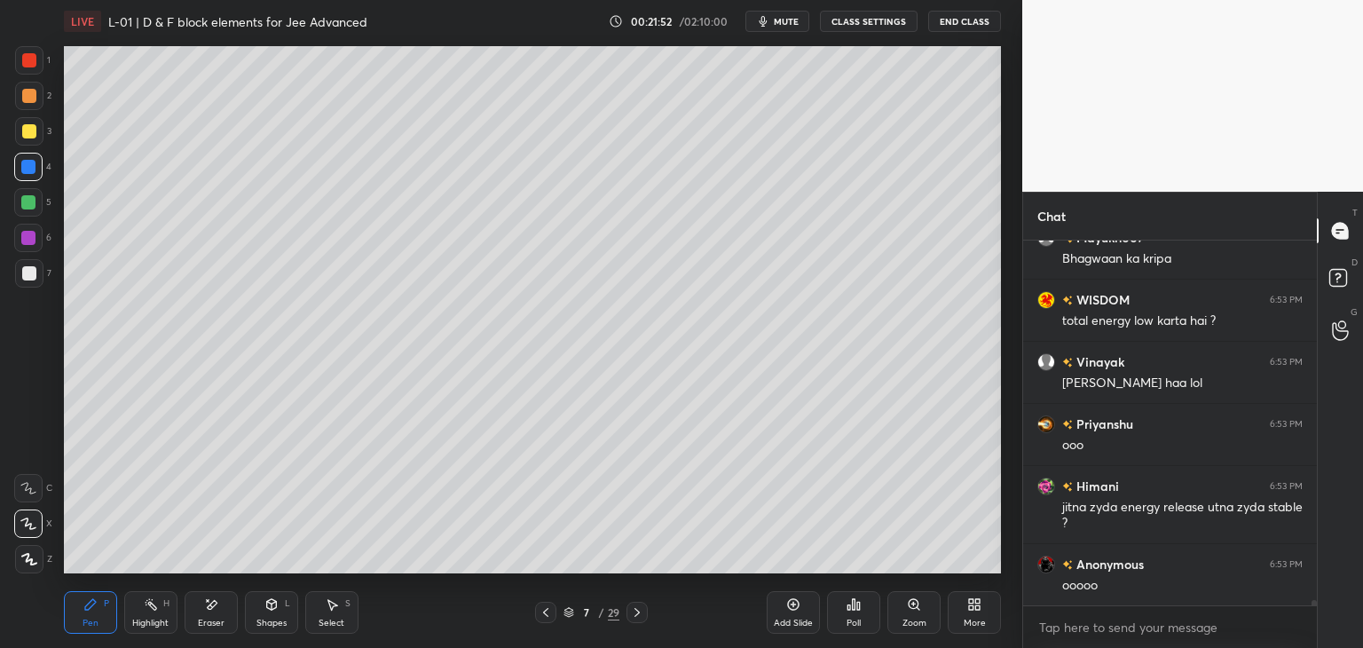
click at [28, 63] on div at bounding box center [29, 60] width 14 height 14
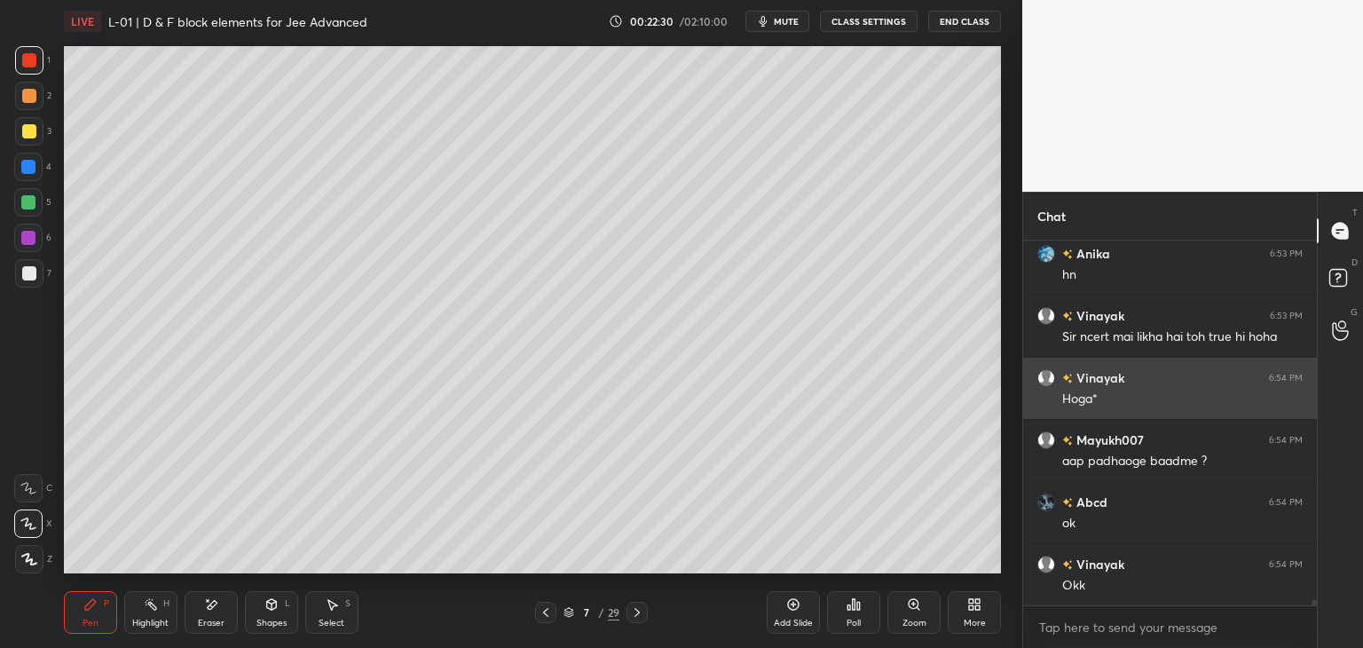
scroll to position [25819, 0]
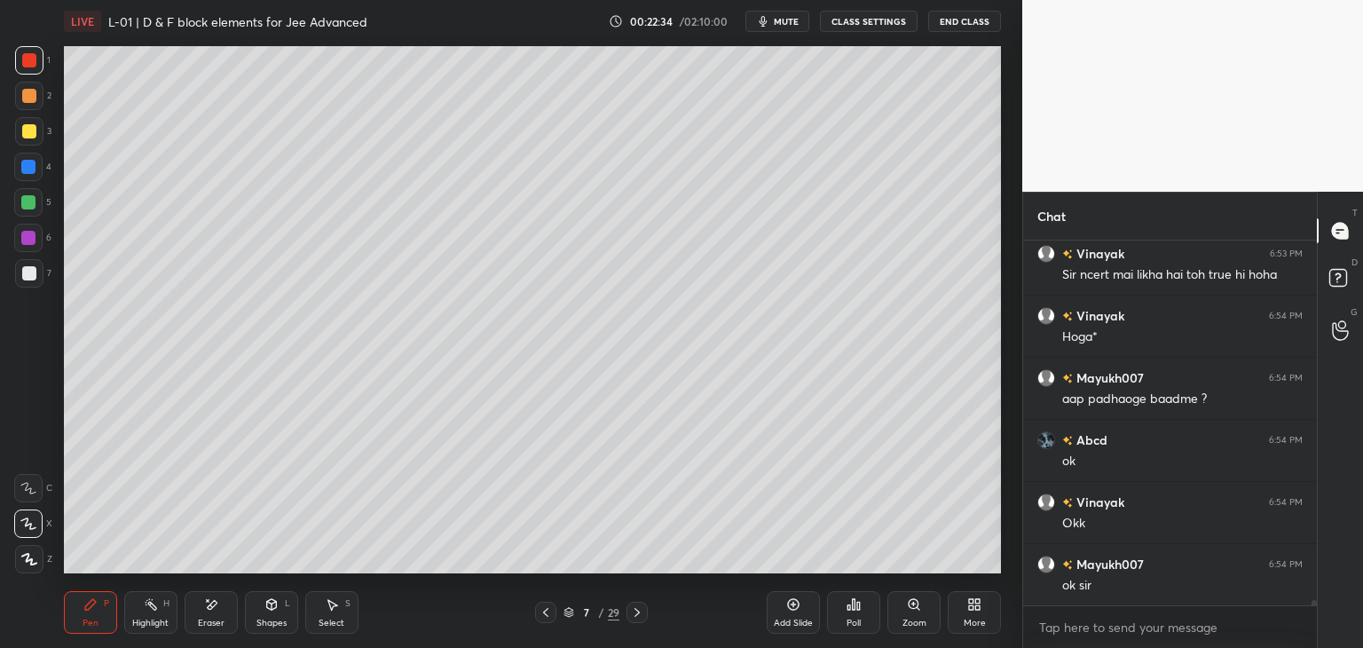
click at [27, 171] on div at bounding box center [28, 167] width 14 height 14
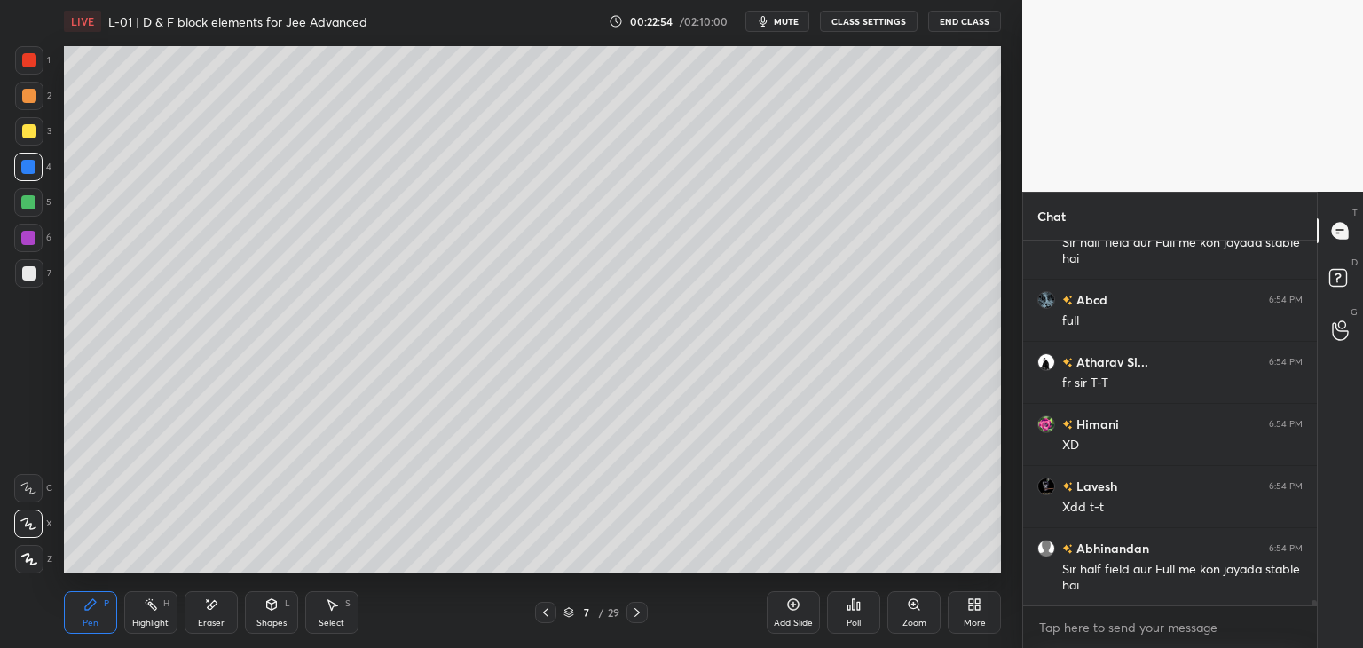
scroll to position [26922, 0]
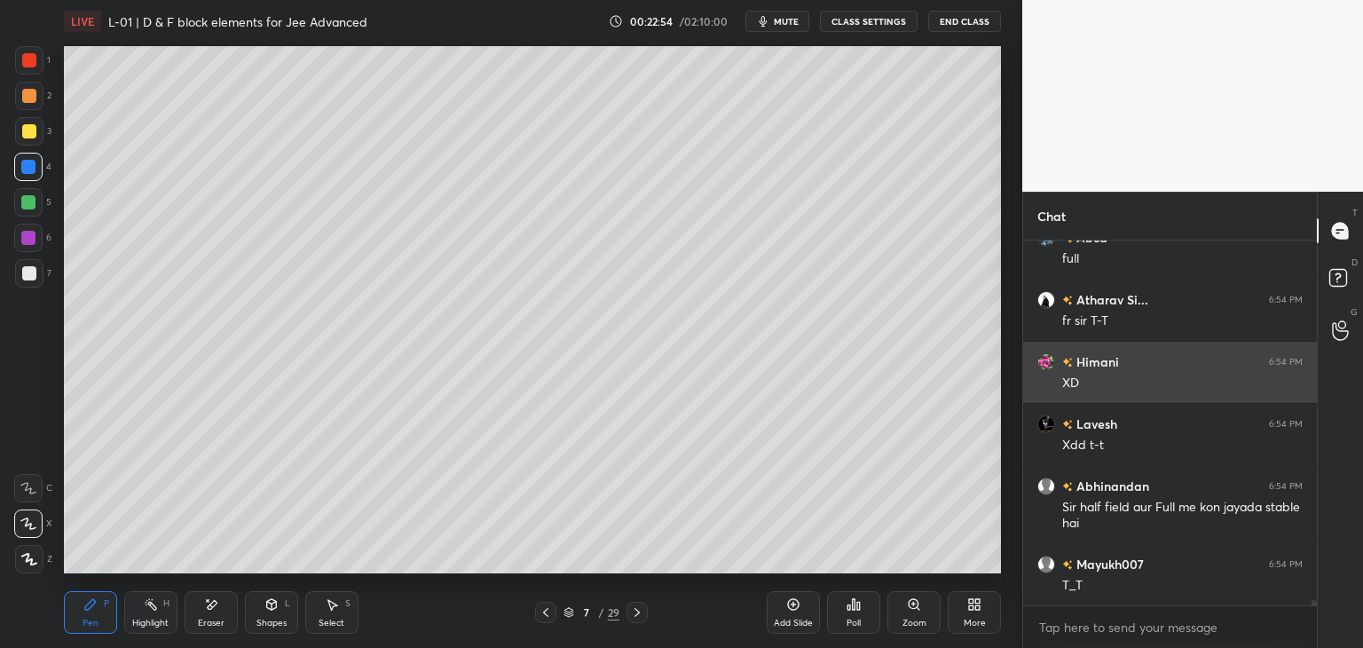
click at [543, 612] on icon at bounding box center [545, 612] width 5 height 9
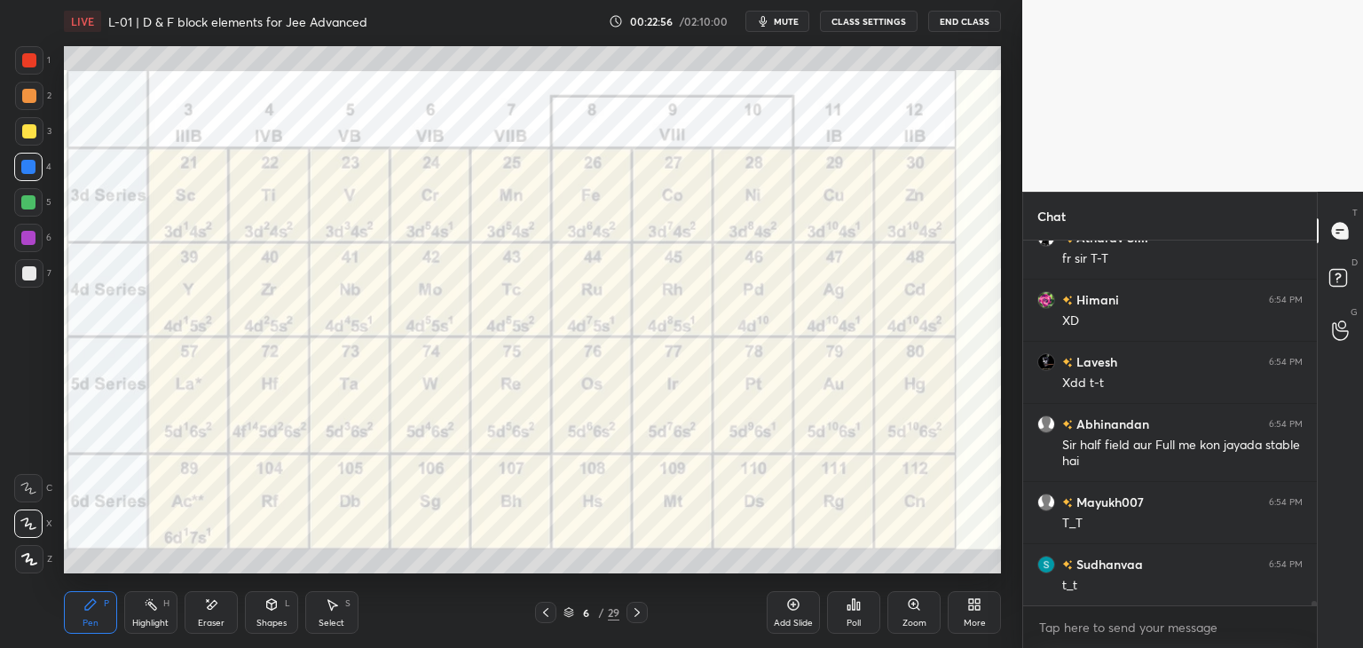
click at [633, 611] on icon at bounding box center [637, 612] width 14 height 14
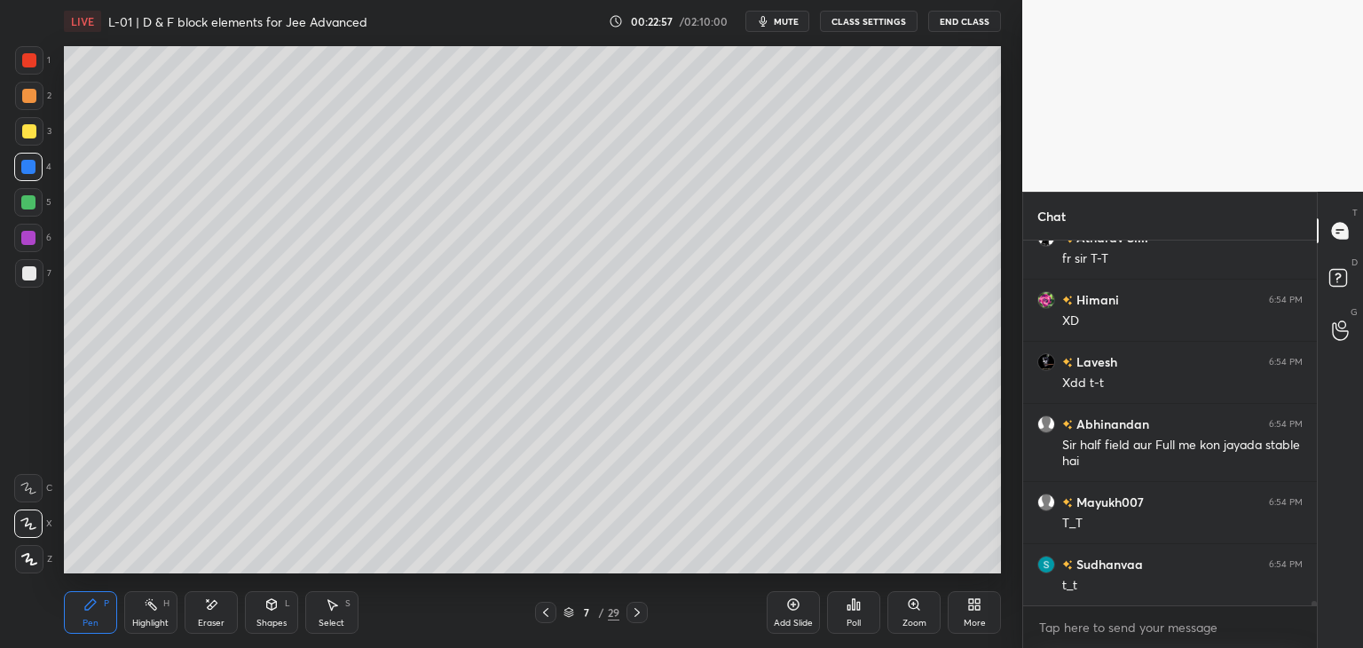
scroll to position [27062, 0]
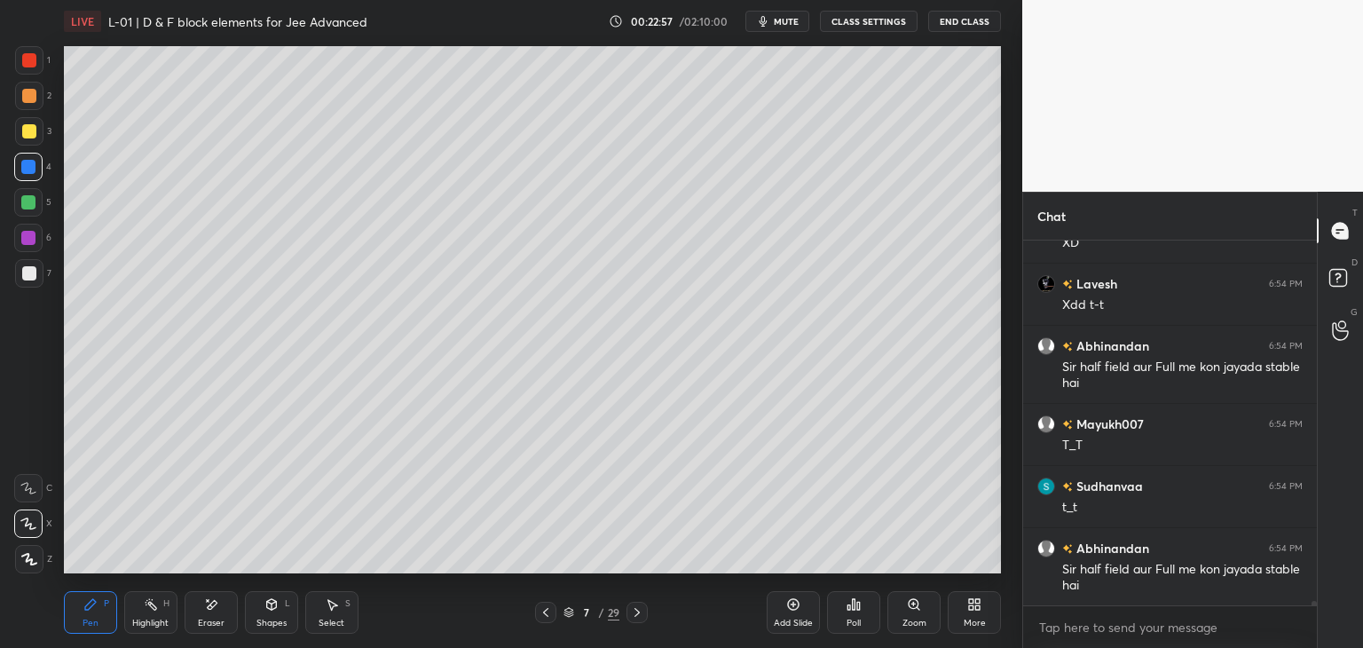
click at [790, 610] on icon at bounding box center [793, 604] width 14 height 14
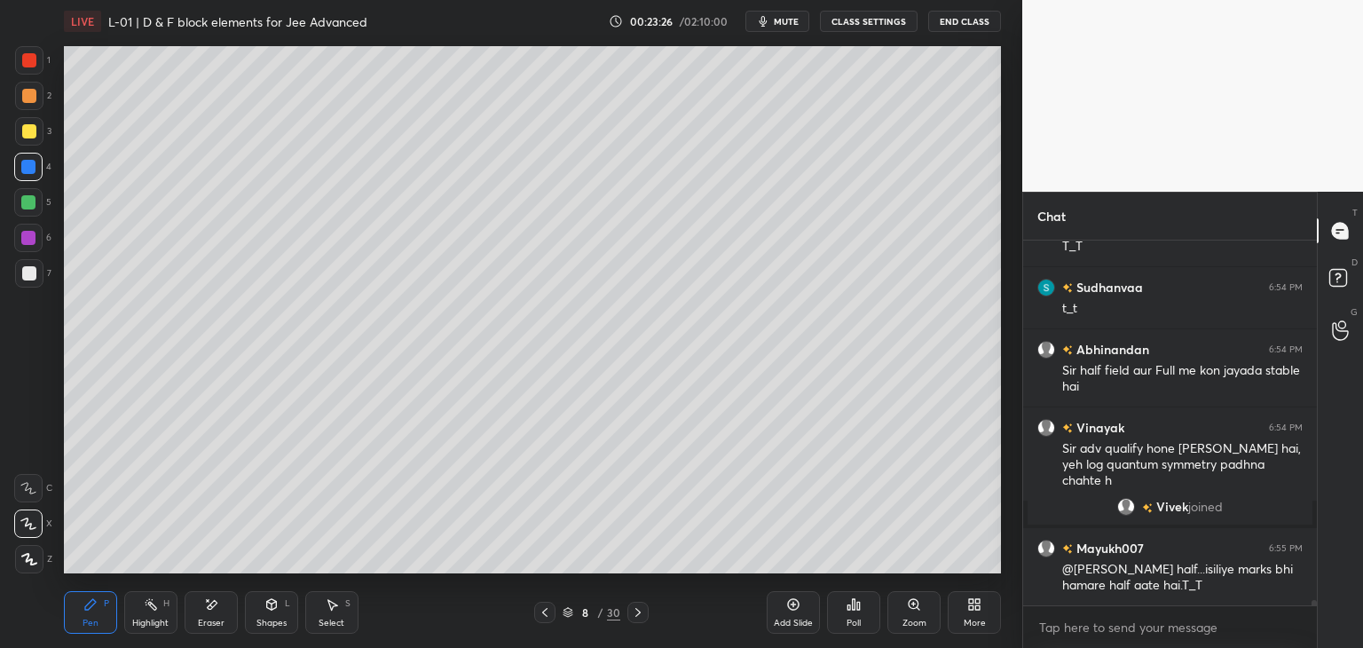
scroll to position [24864, 0]
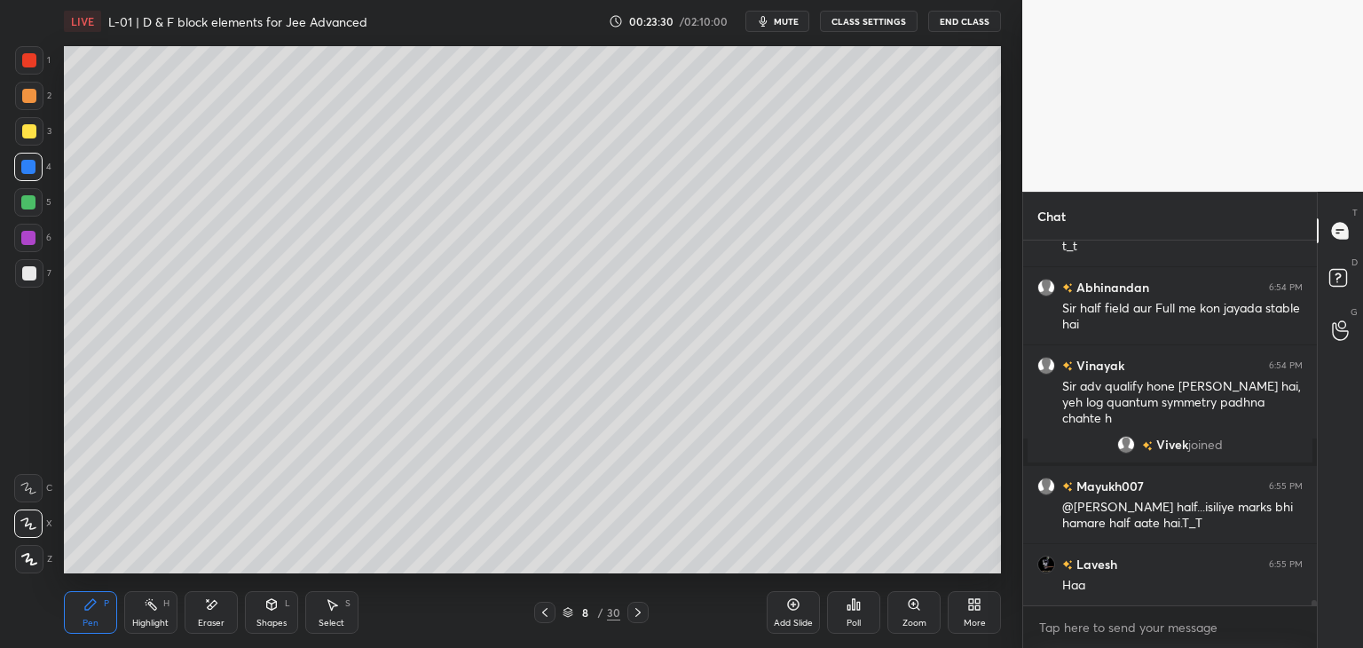
click at [544, 609] on icon at bounding box center [545, 612] width 14 height 14
click at [540, 610] on icon at bounding box center [545, 612] width 14 height 14
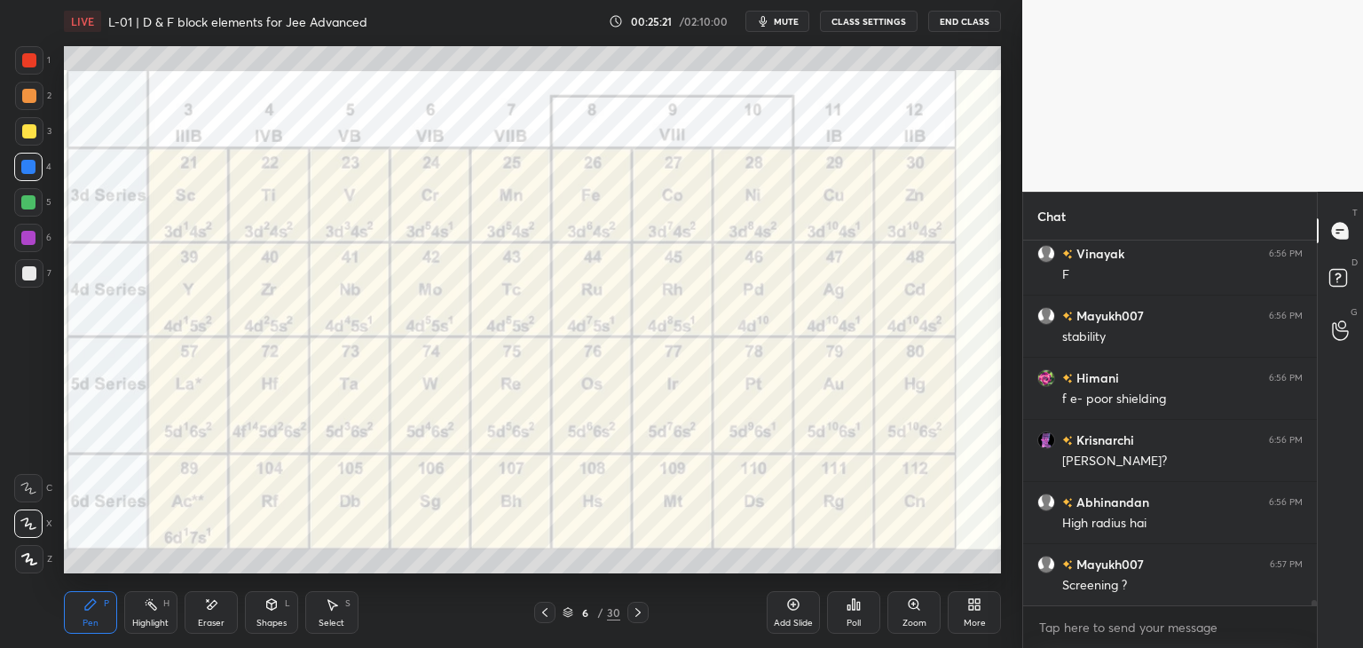
scroll to position [26033, 0]
click at [791, 20] on span "mute" at bounding box center [786, 21] width 25 height 12
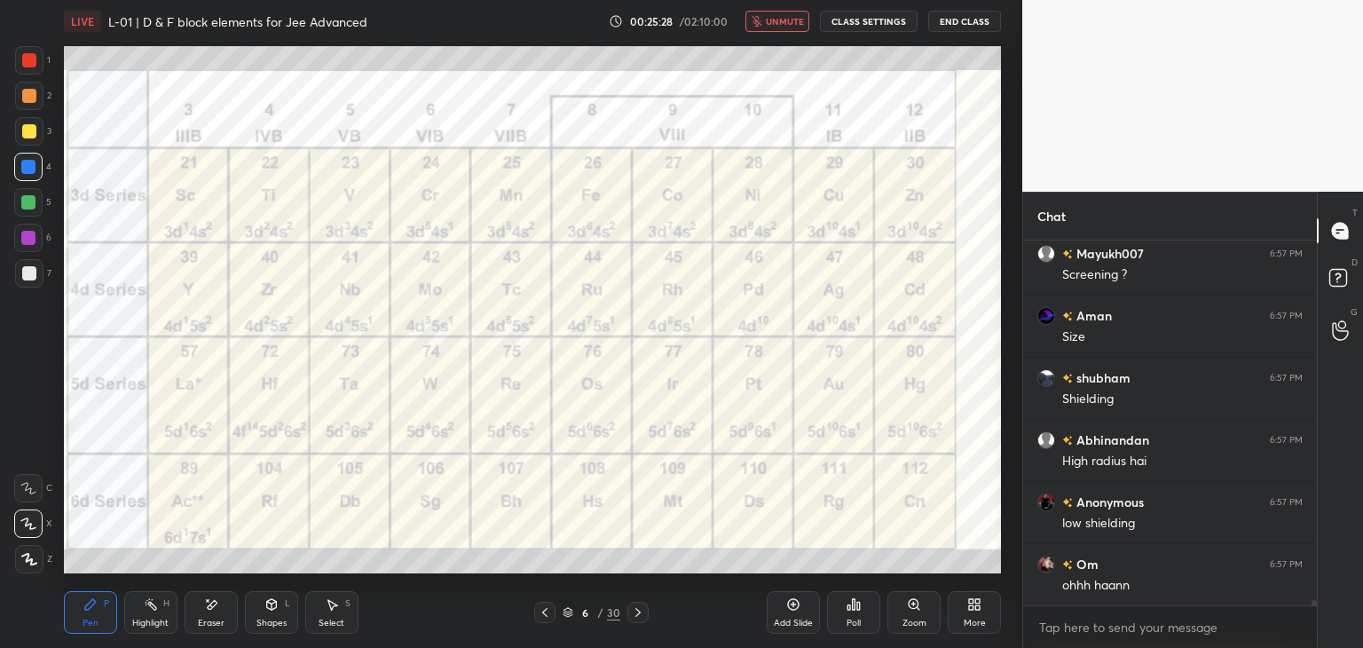
scroll to position [26344, 0]
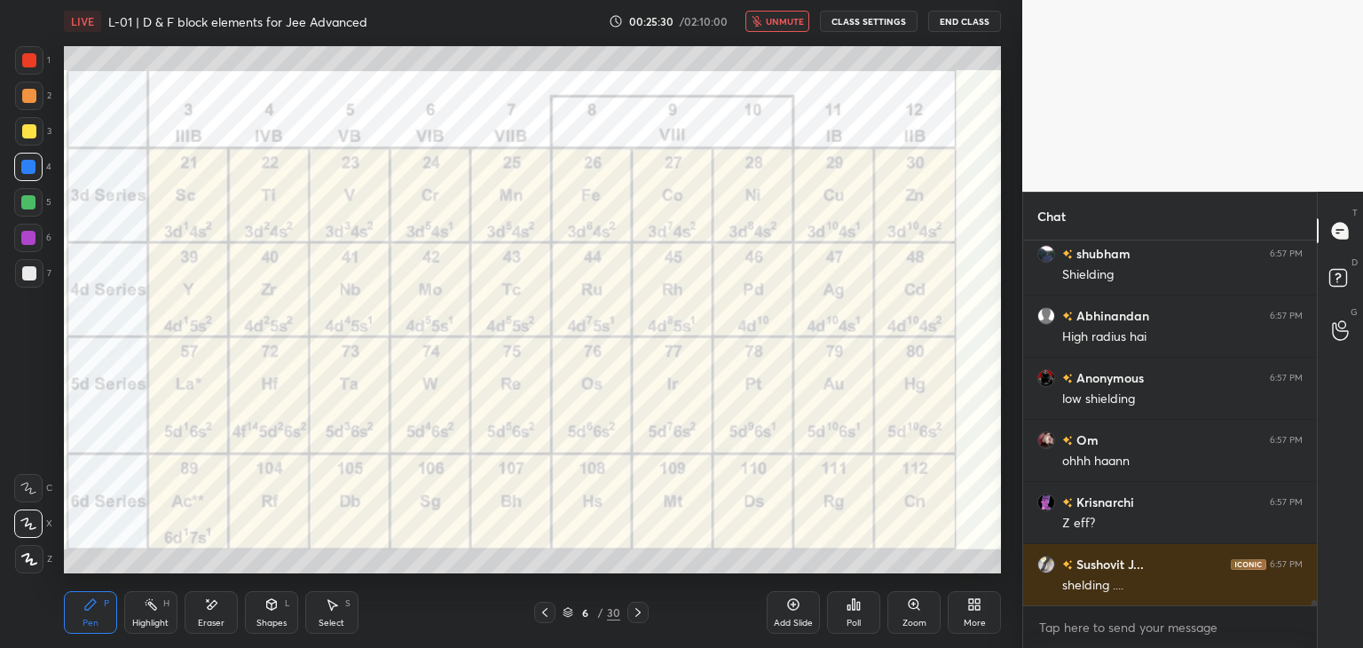
click at [779, 24] on span "unmute" at bounding box center [785, 21] width 38 height 12
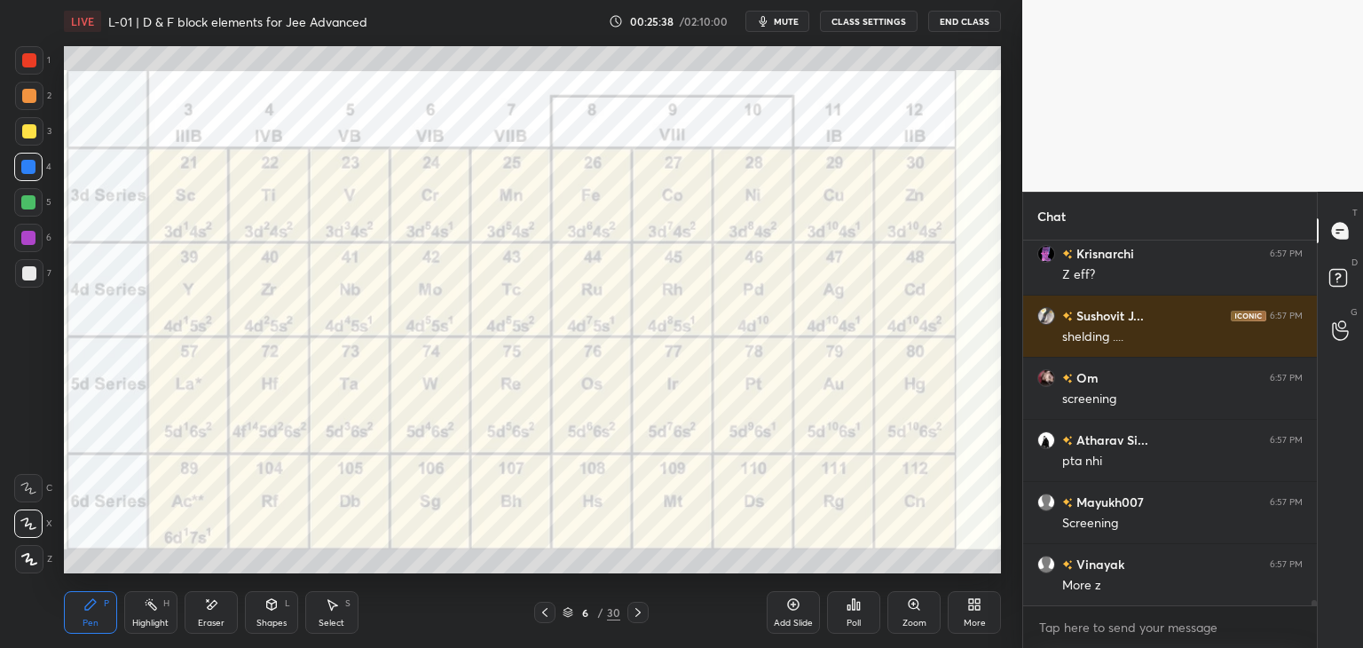
scroll to position [26716, 0]
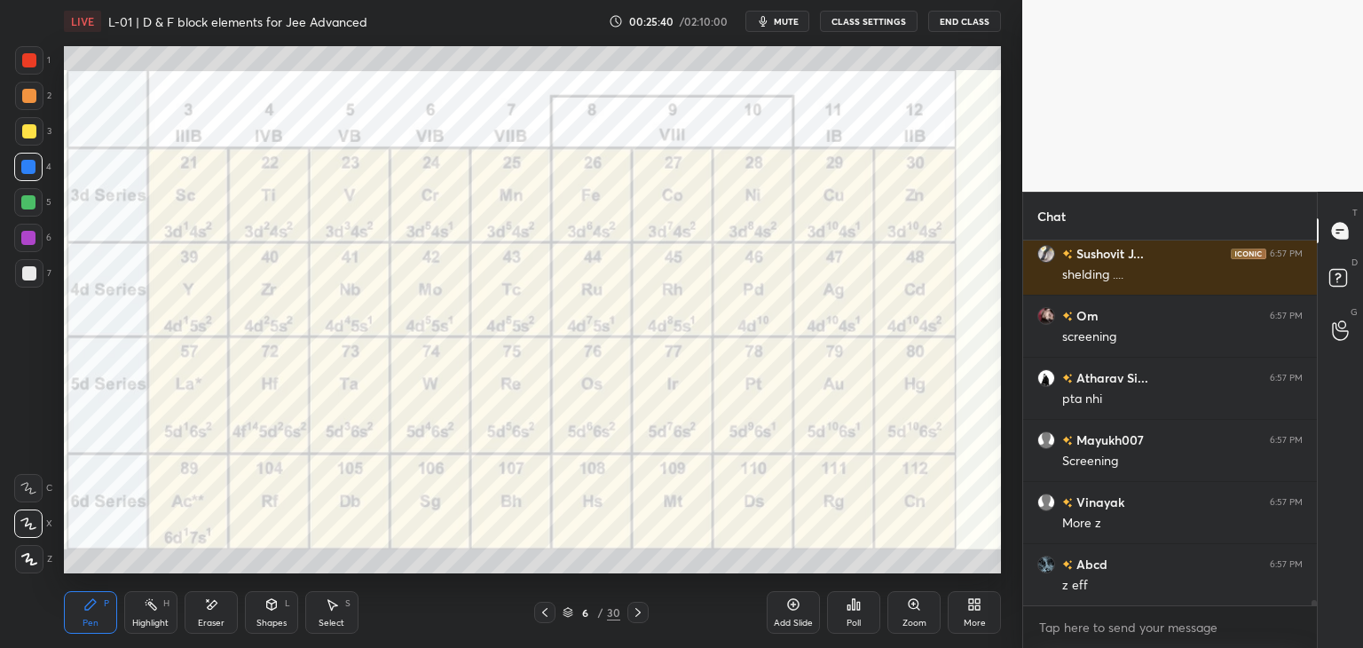
click at [635, 610] on icon at bounding box center [637, 612] width 5 height 9
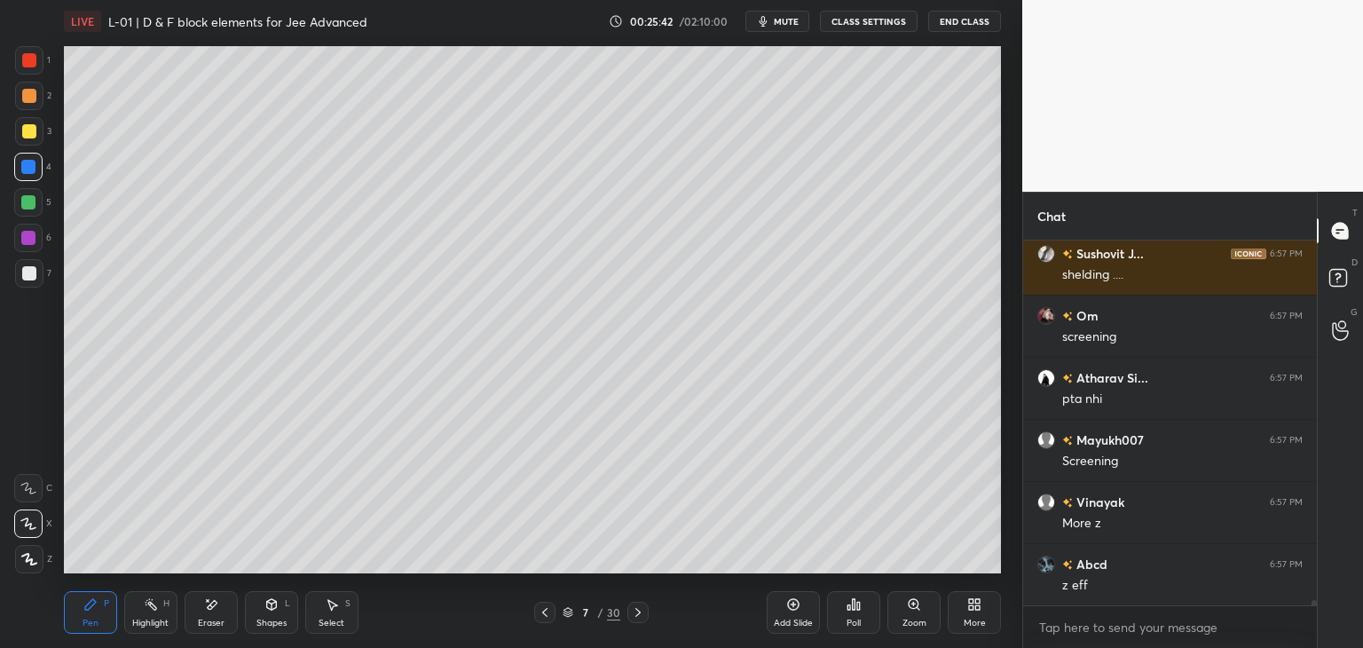
click at [784, 606] on div "Add Slide" at bounding box center [793, 612] width 53 height 43
click at [23, 58] on div at bounding box center [29, 60] width 14 height 14
click at [334, 608] on icon at bounding box center [332, 604] width 14 height 14
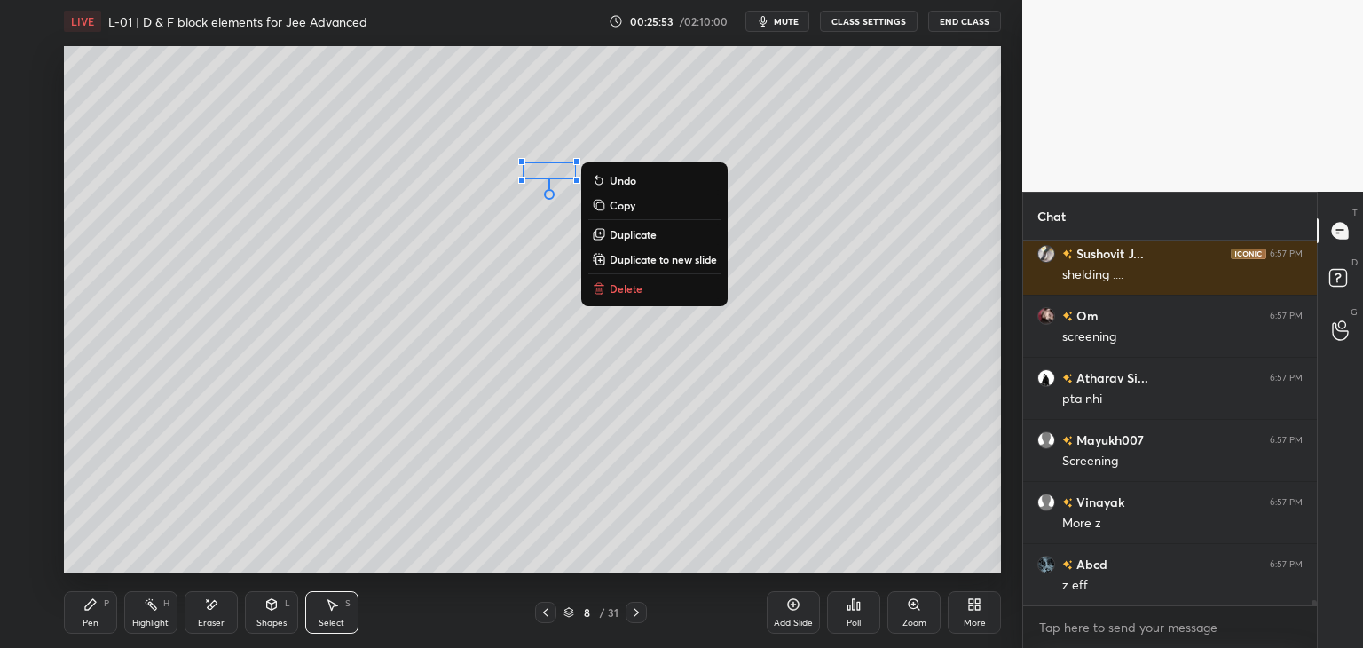
click at [626, 292] on p "Delete" at bounding box center [626, 288] width 33 height 14
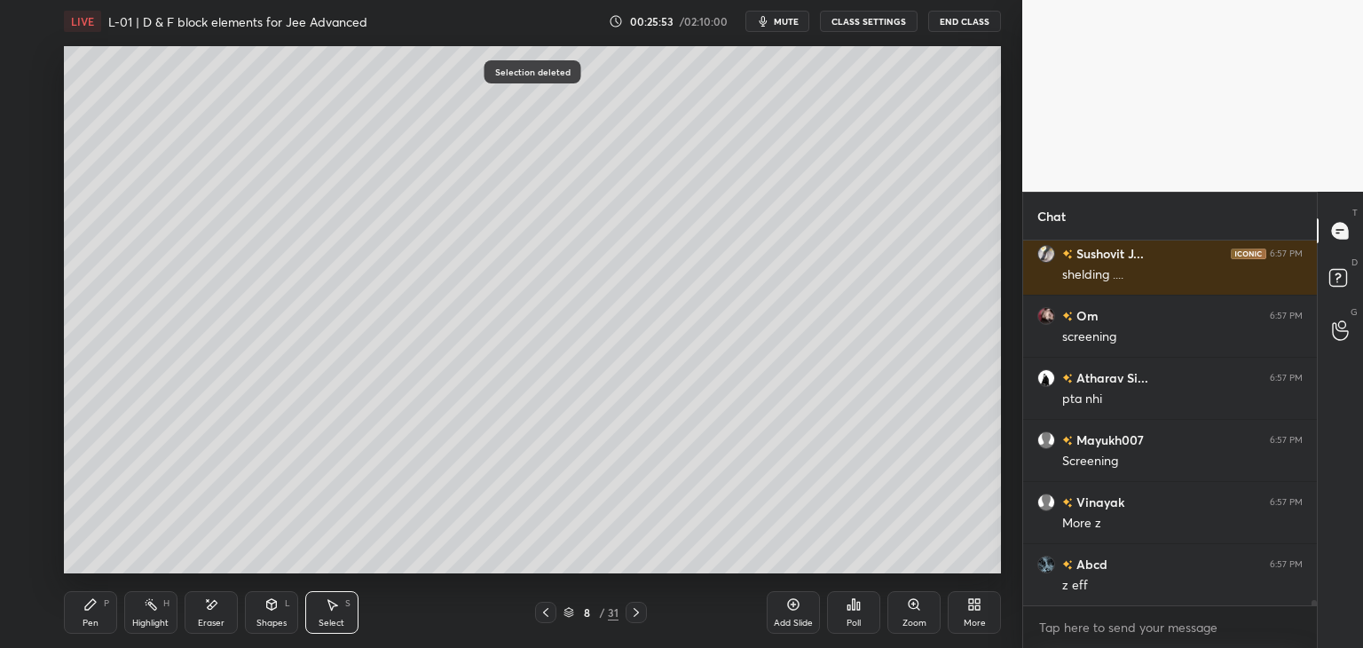
click at [440, 400] on div "0 ° Undo Copy Duplicate Duplicate to new slide Delete" at bounding box center [532, 309] width 937 height 527
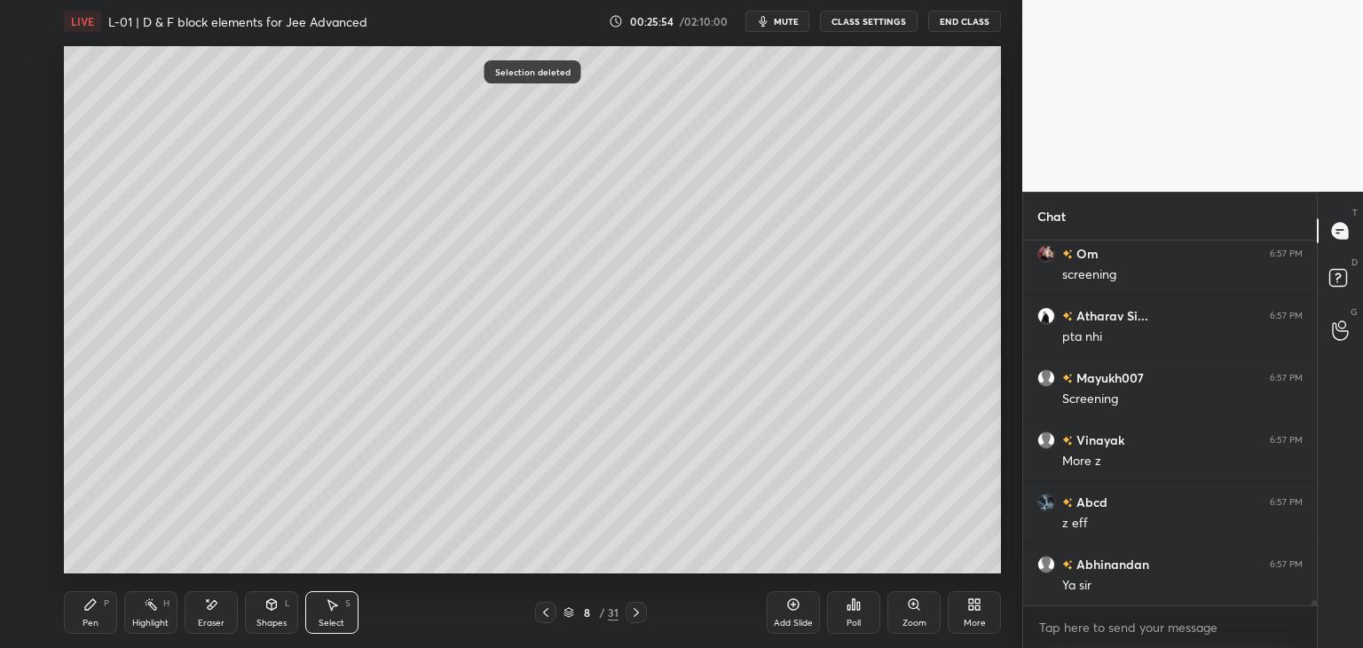
click at [98, 624] on div "Pen P" at bounding box center [90, 612] width 53 height 43
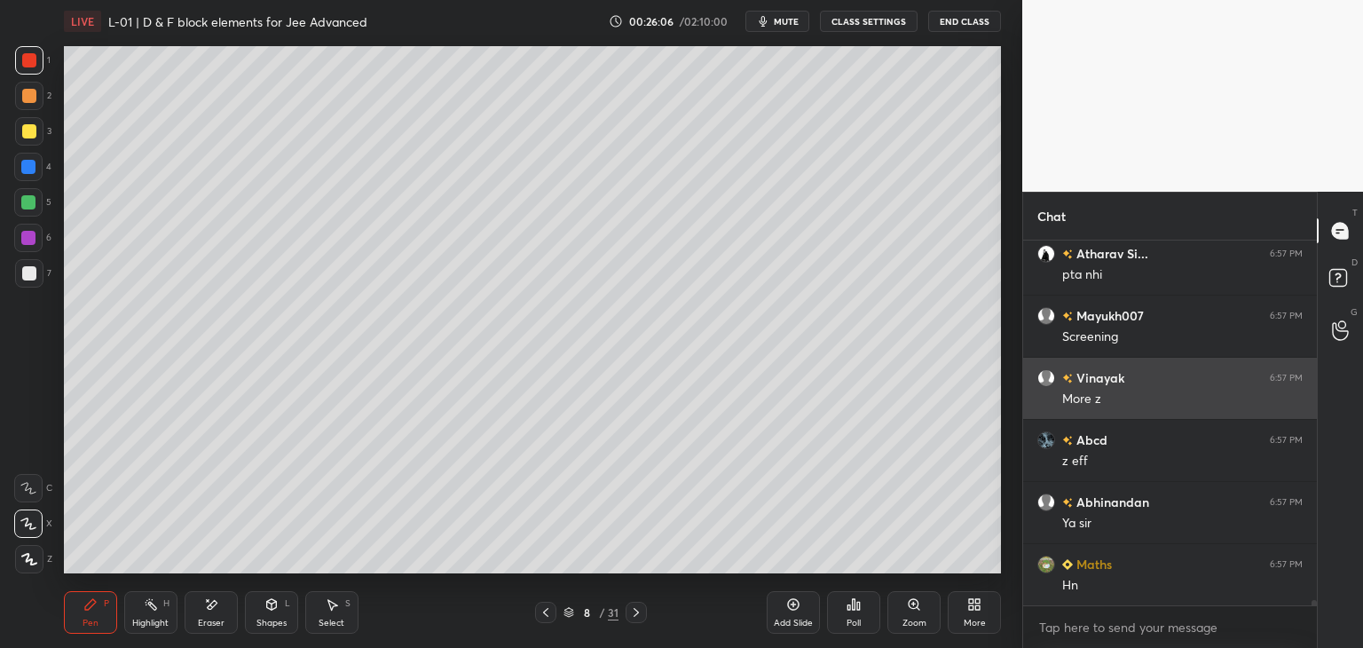
scroll to position [26903, 0]
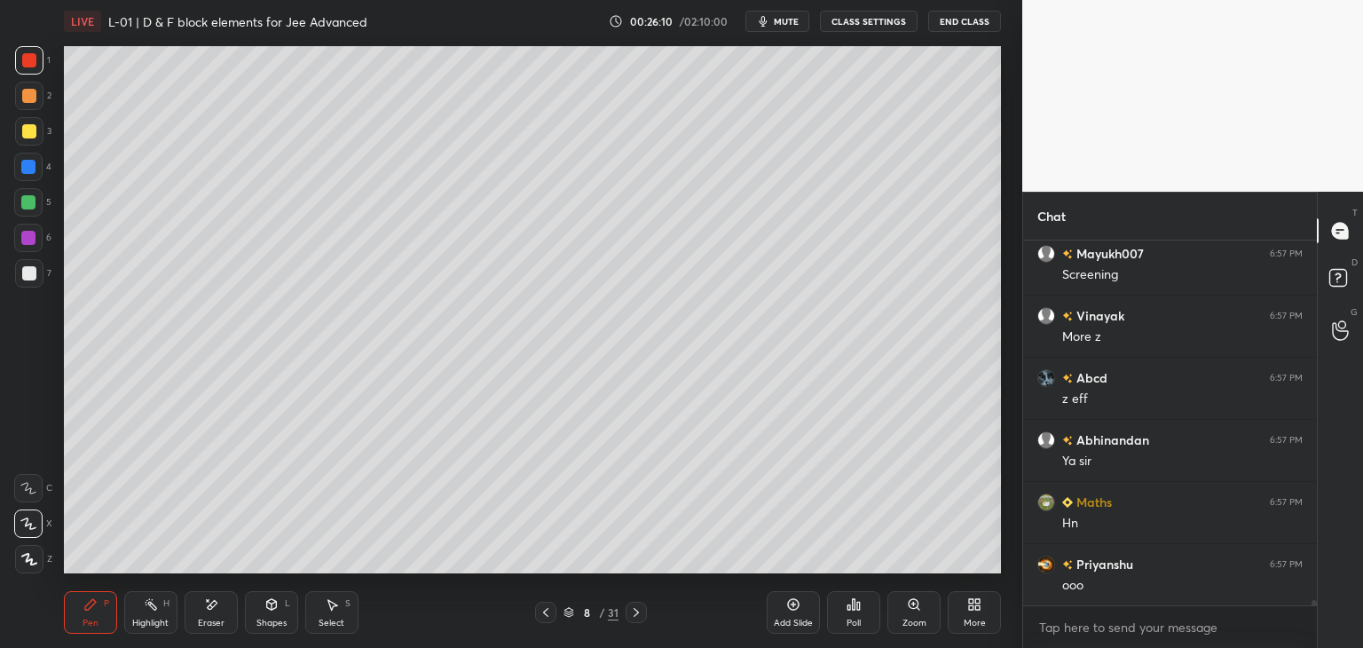
click at [550, 612] on icon at bounding box center [546, 612] width 14 height 14
click at [548, 614] on icon at bounding box center [546, 612] width 14 height 14
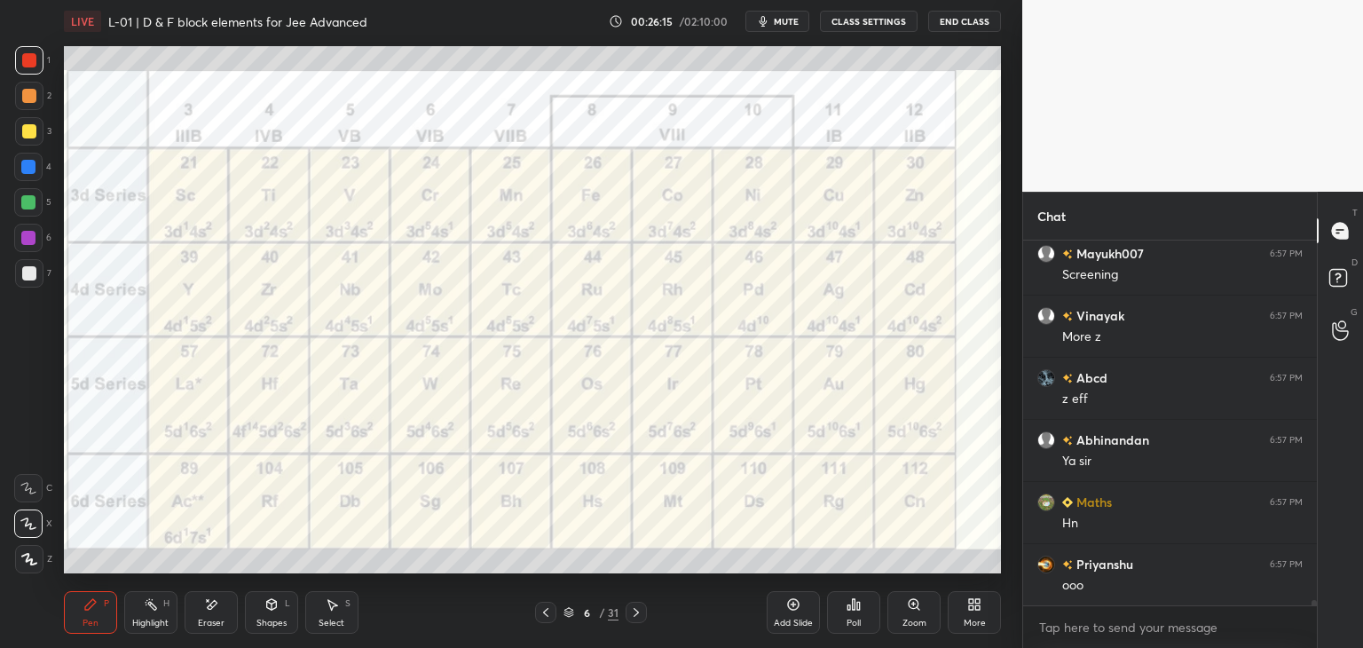
click at [342, 608] on div "Select S" at bounding box center [331, 612] width 53 height 43
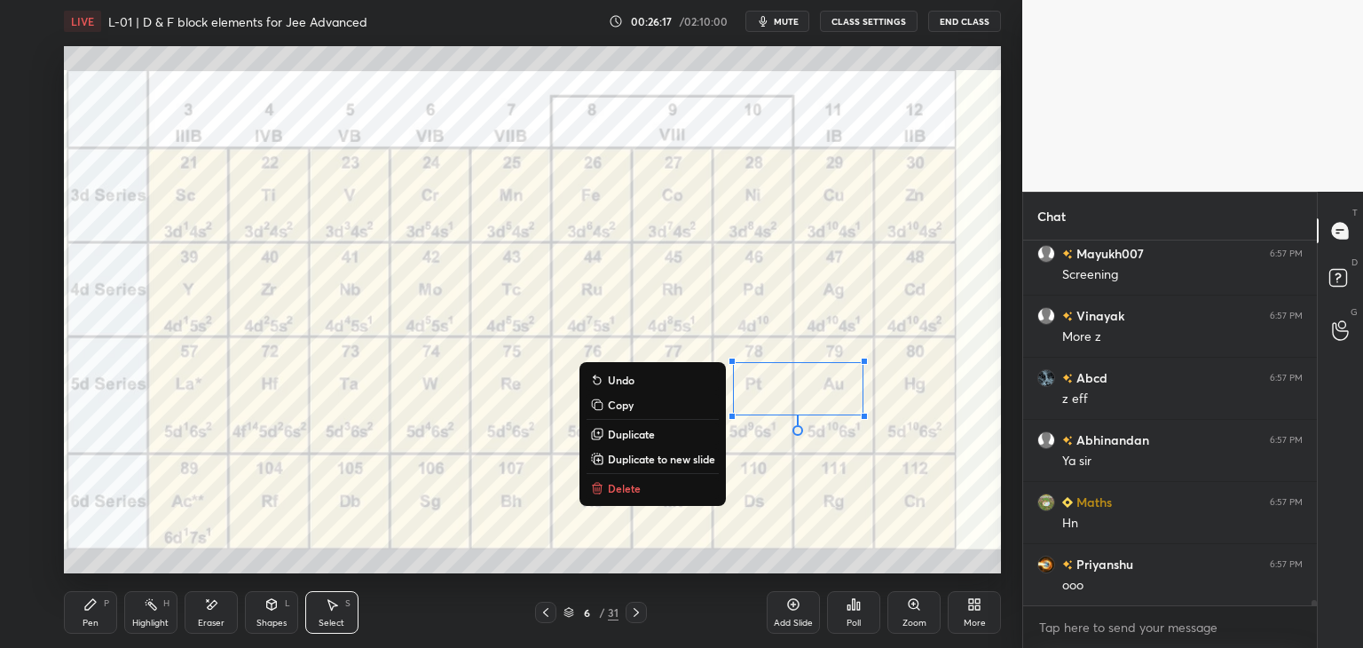
click at [654, 492] on button "Delete" at bounding box center [652, 487] width 132 height 21
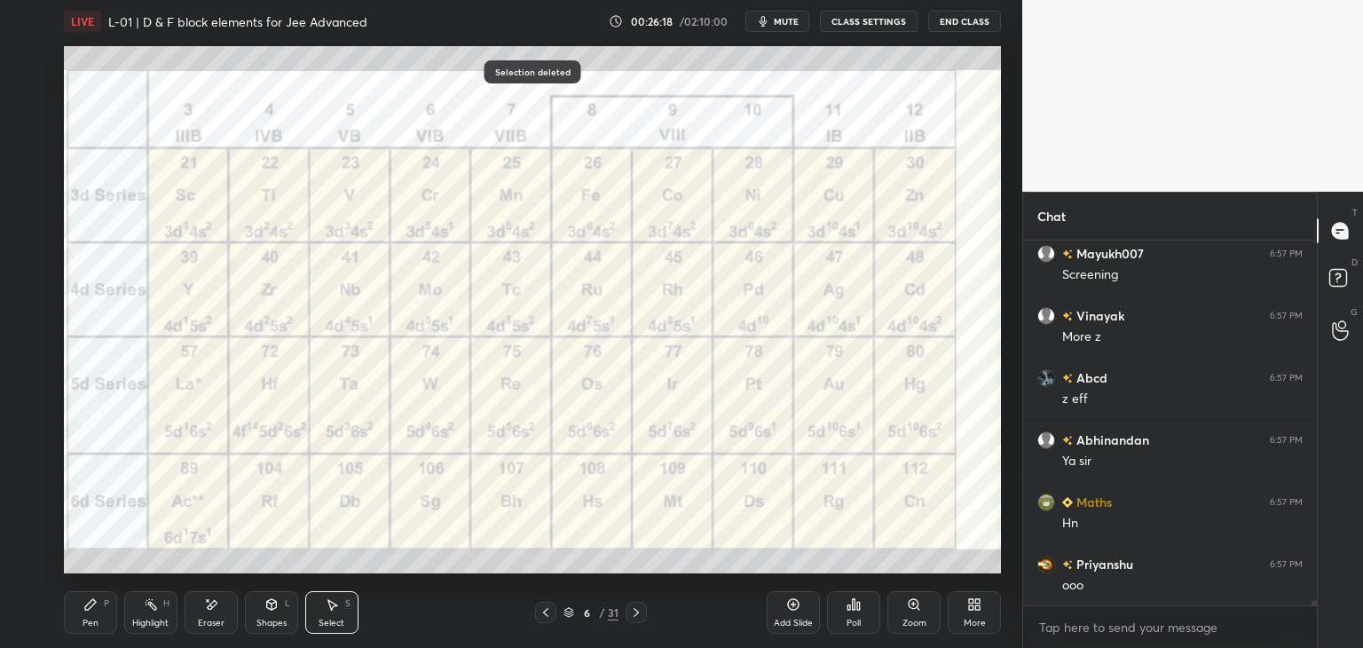
click at [89, 609] on icon at bounding box center [90, 604] width 11 height 11
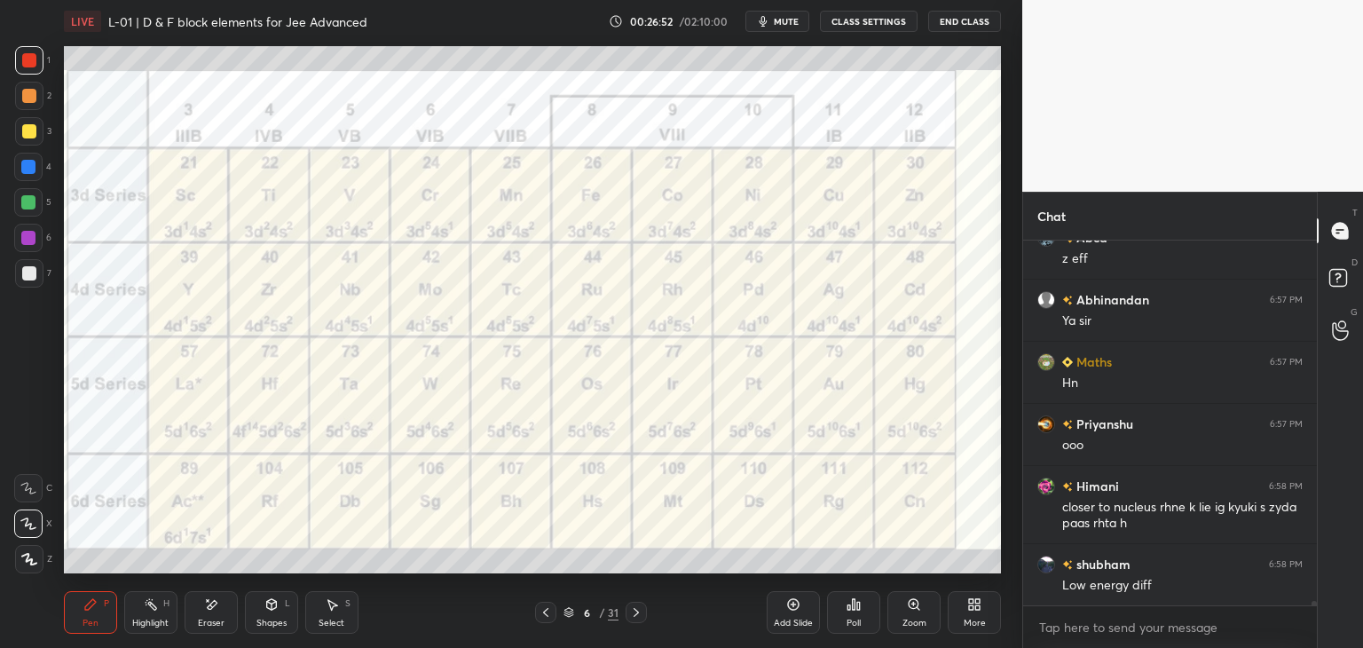
scroll to position [27105, 0]
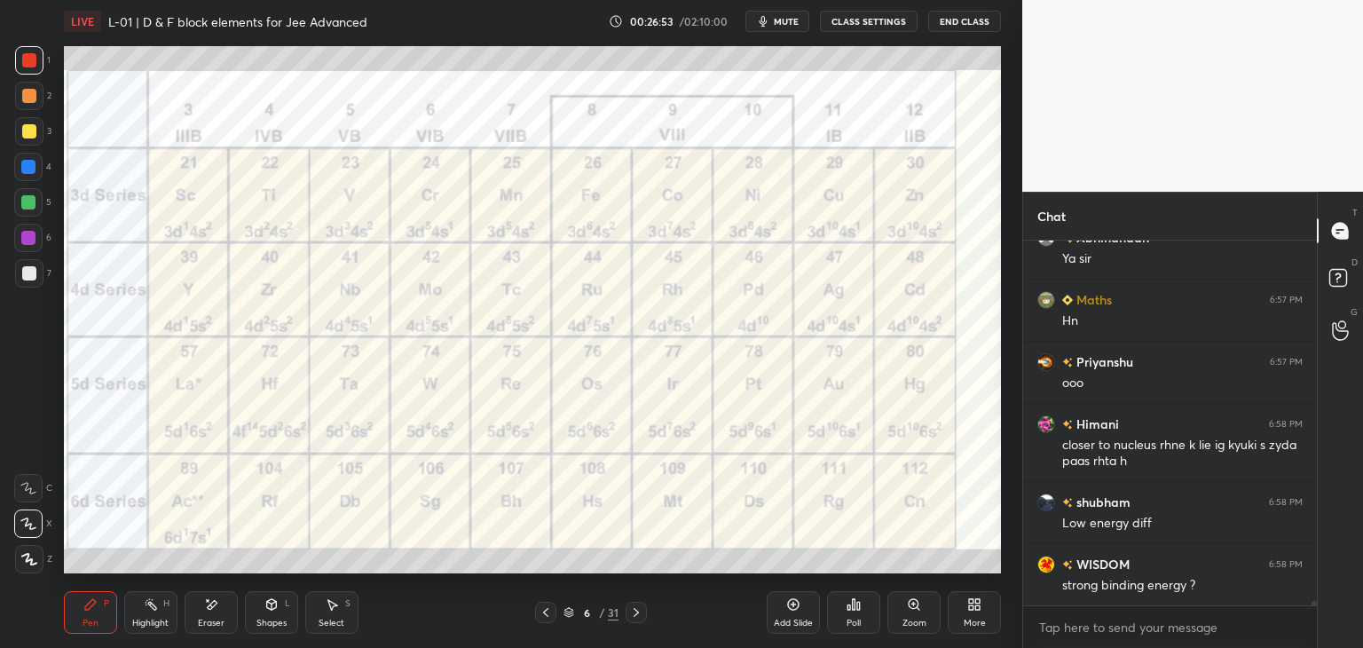
click at [546, 615] on icon at bounding box center [546, 612] width 14 height 14
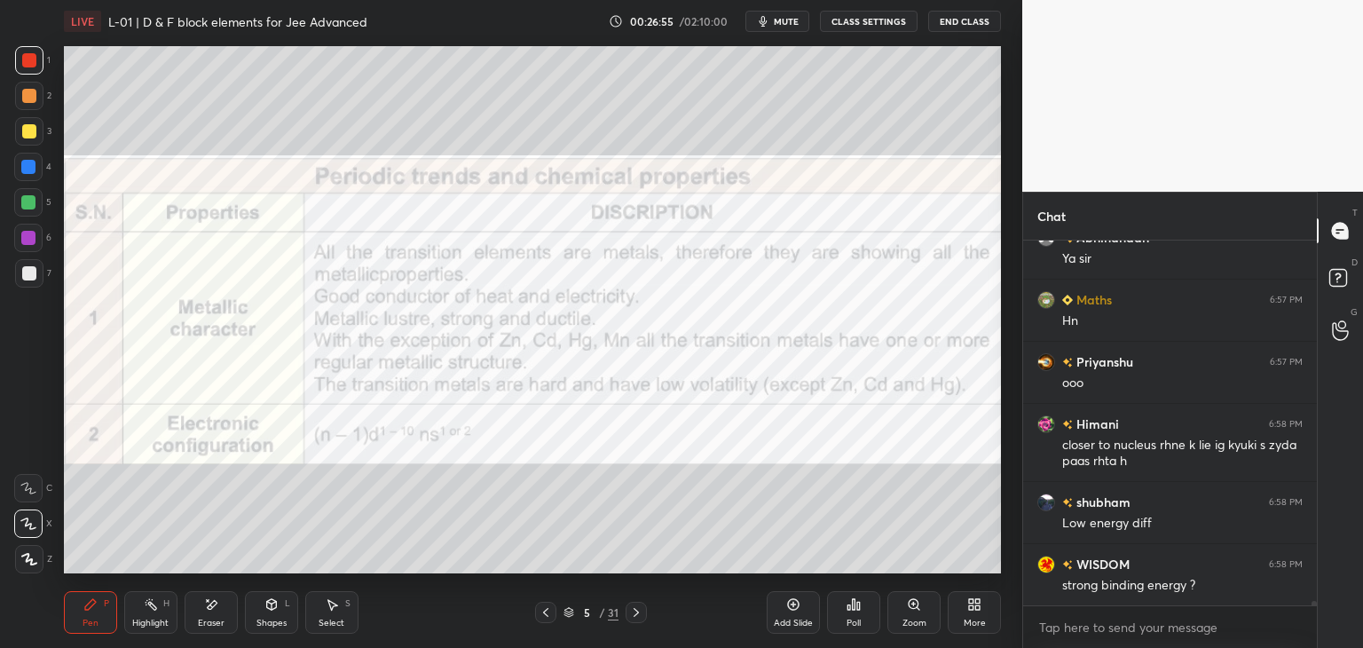
scroll to position [27167, 0]
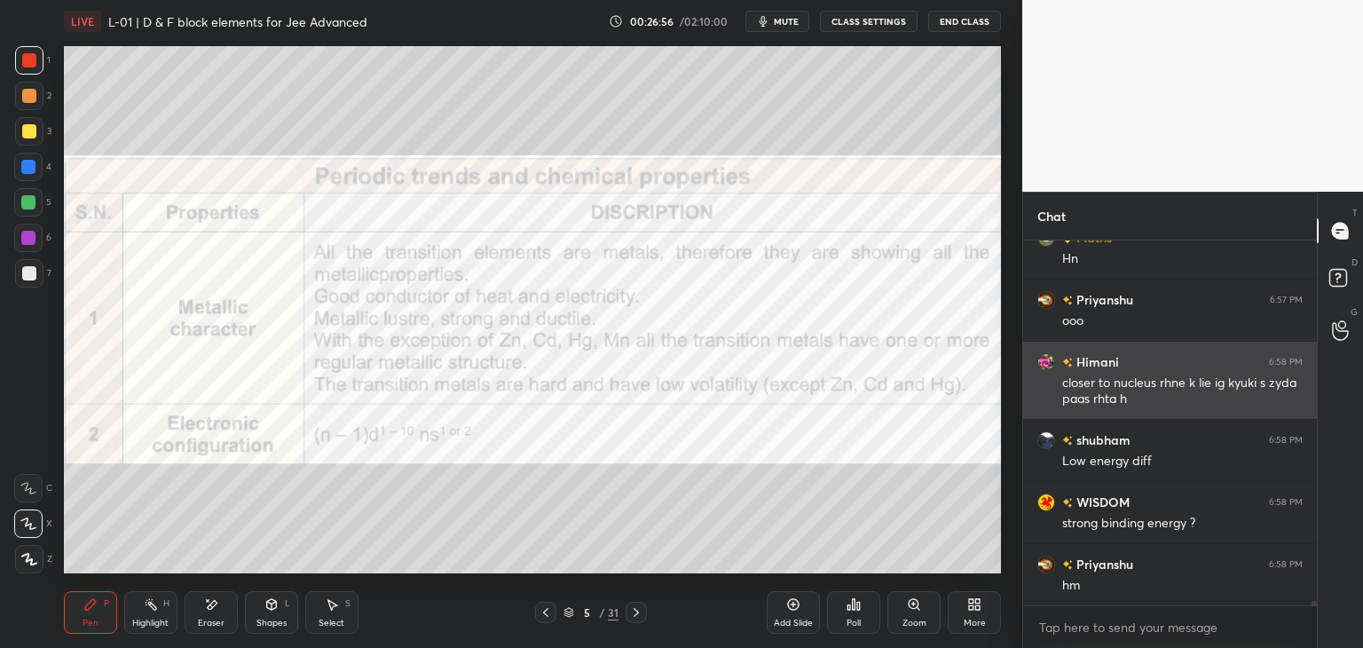
click at [547, 612] on icon at bounding box center [546, 612] width 14 height 14
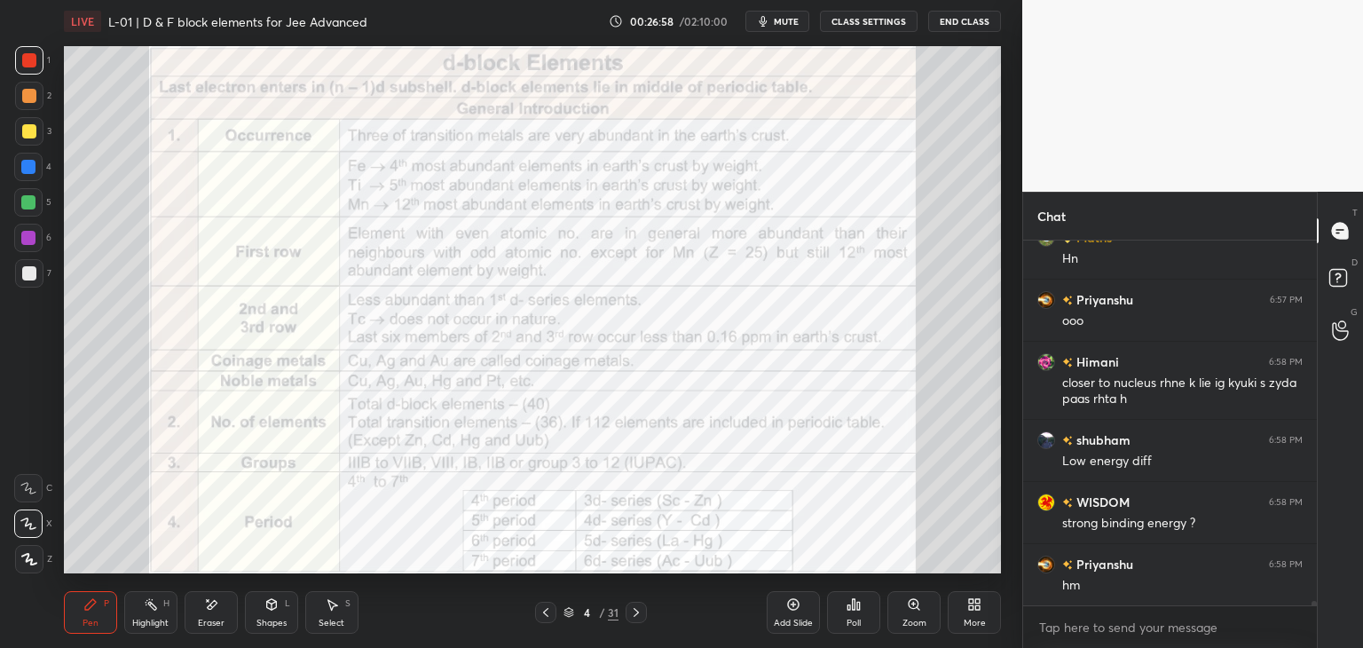
click at [546, 614] on icon at bounding box center [545, 612] width 5 height 9
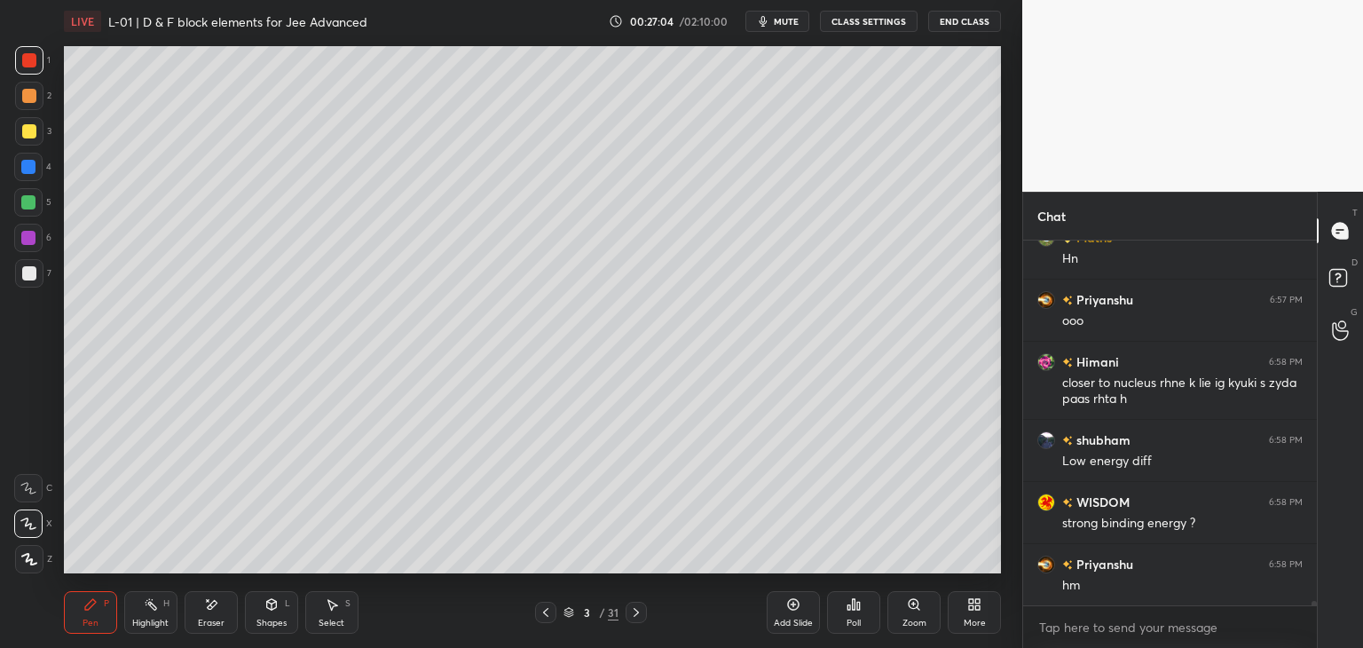
click at [636, 608] on icon at bounding box center [636, 612] width 14 height 14
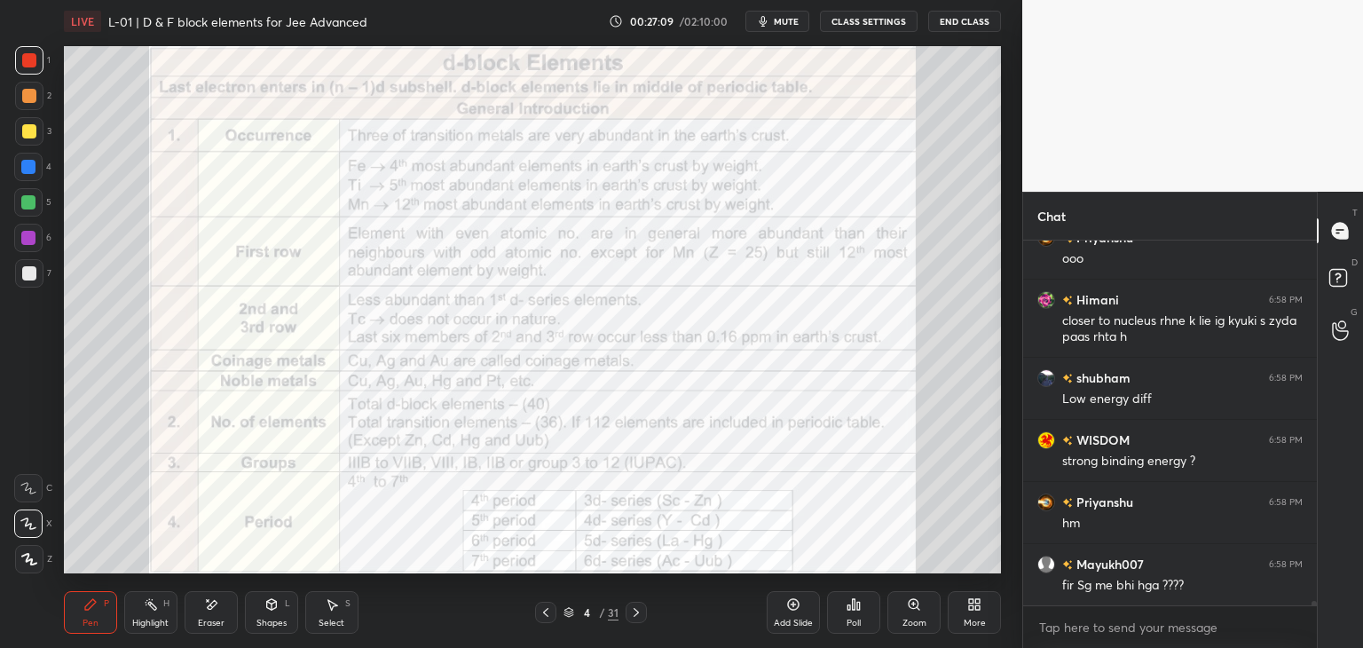
scroll to position [27291, 0]
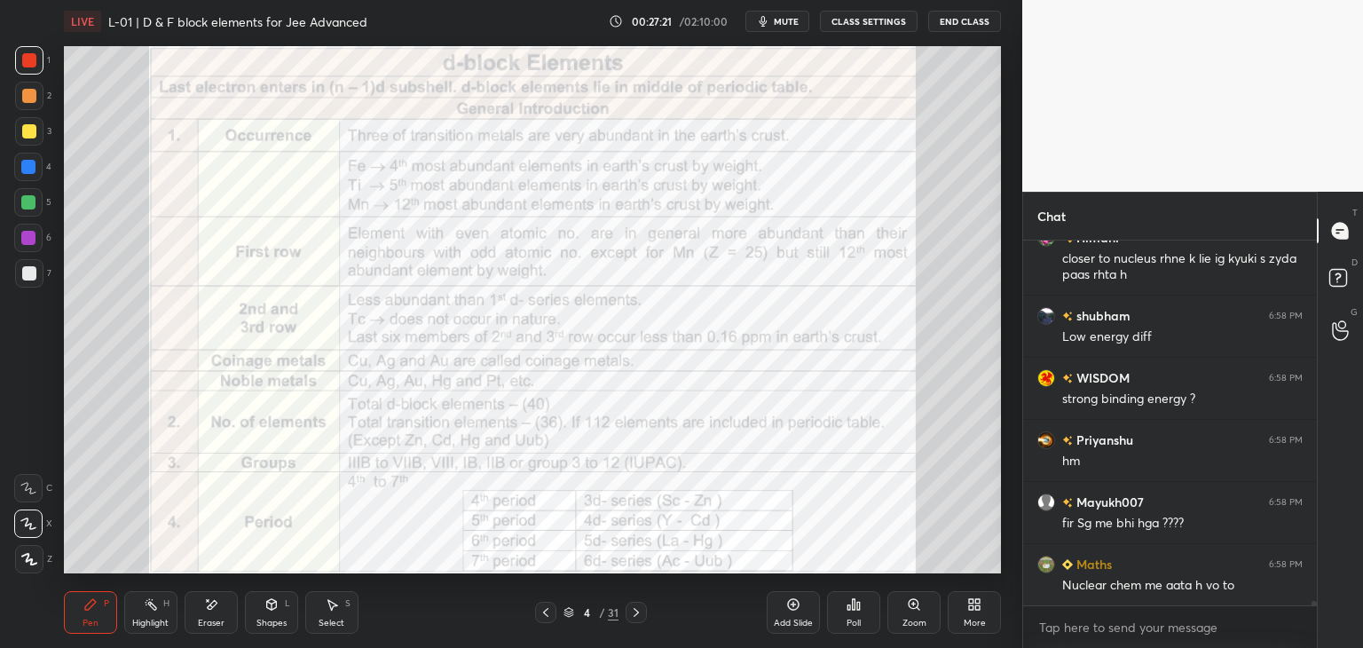
click at [640, 614] on icon at bounding box center [636, 612] width 14 height 14
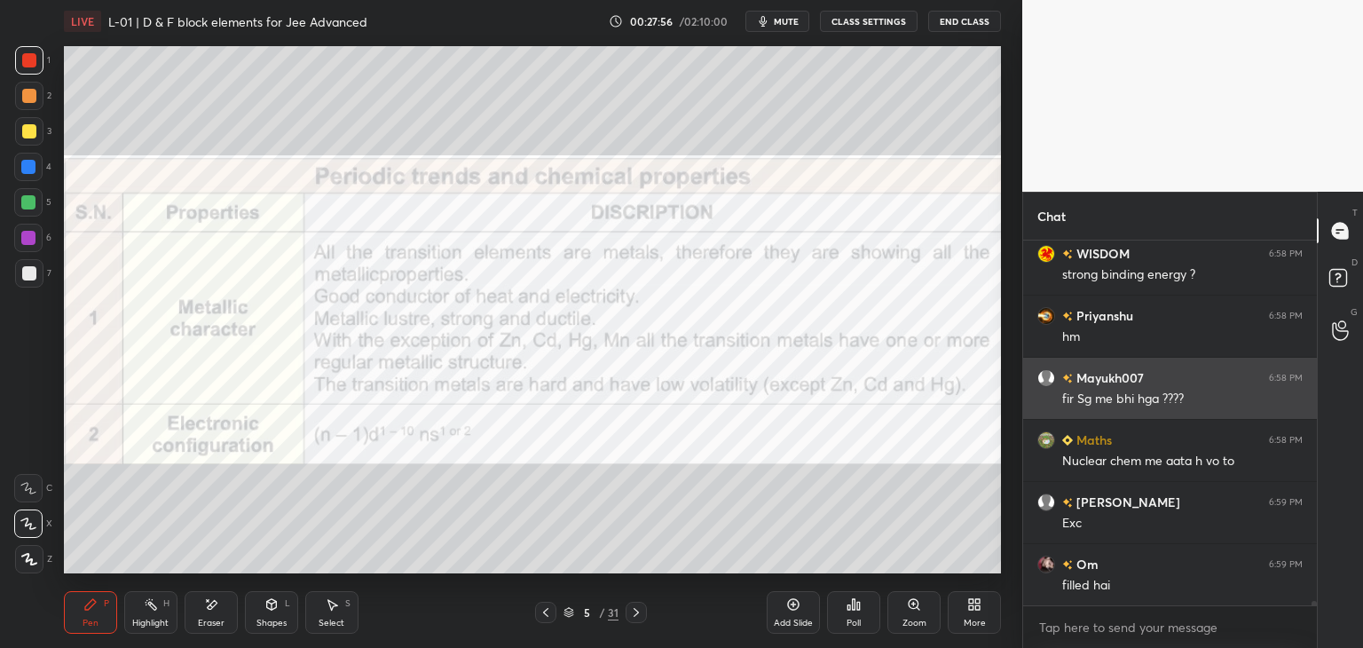
scroll to position [27478, 0]
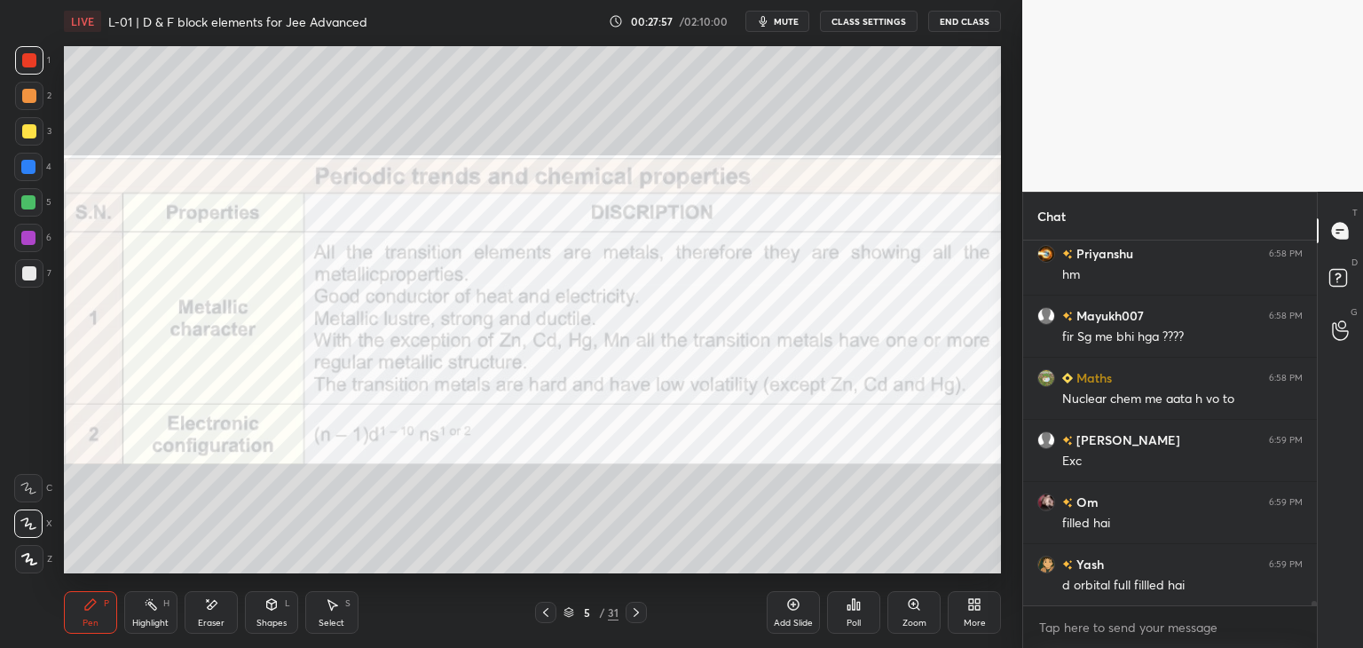
click at [30, 95] on div at bounding box center [29, 96] width 14 height 14
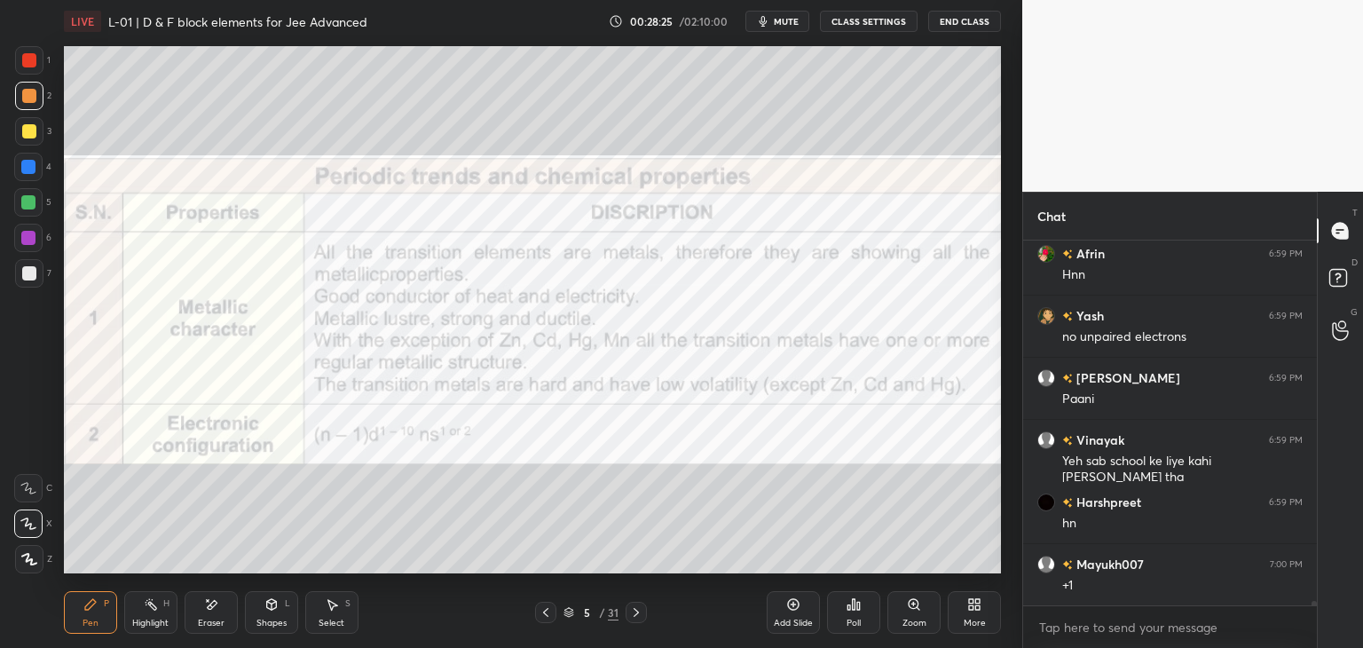
scroll to position [28409, 0]
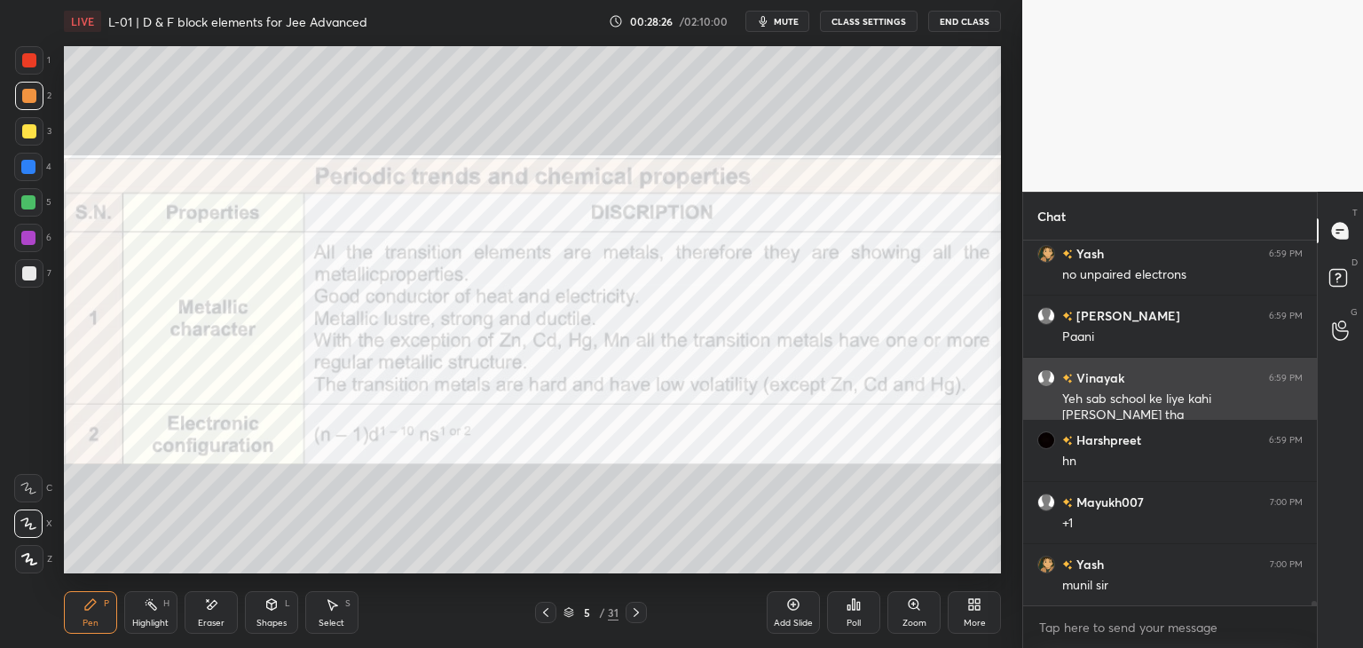
click at [29, 62] on div at bounding box center [29, 60] width 14 height 14
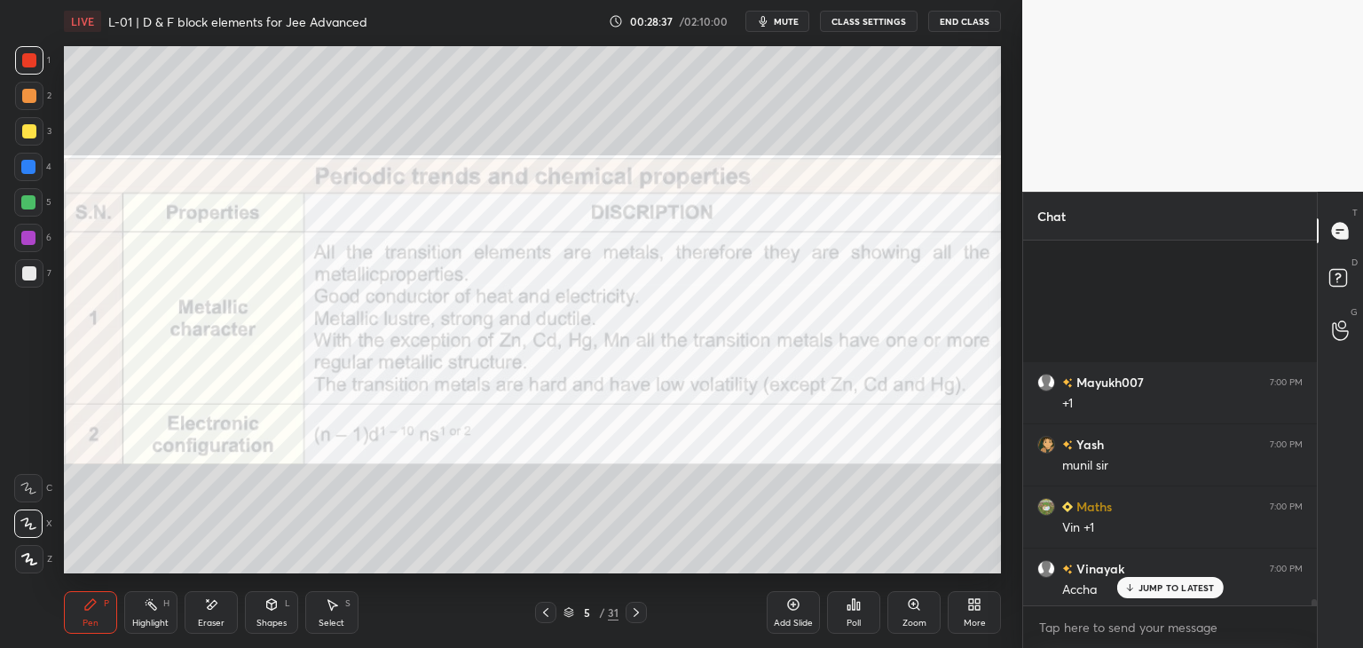
scroll to position [28844, 0]
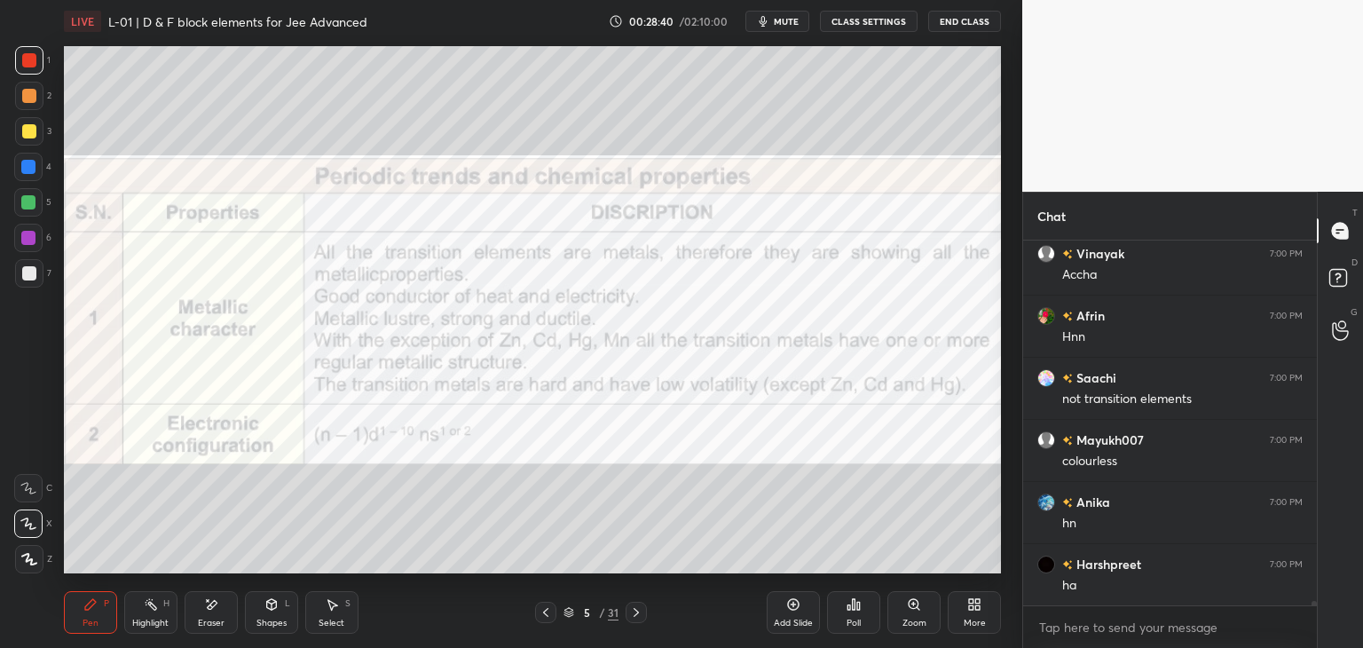
click at [641, 608] on icon at bounding box center [636, 612] width 14 height 14
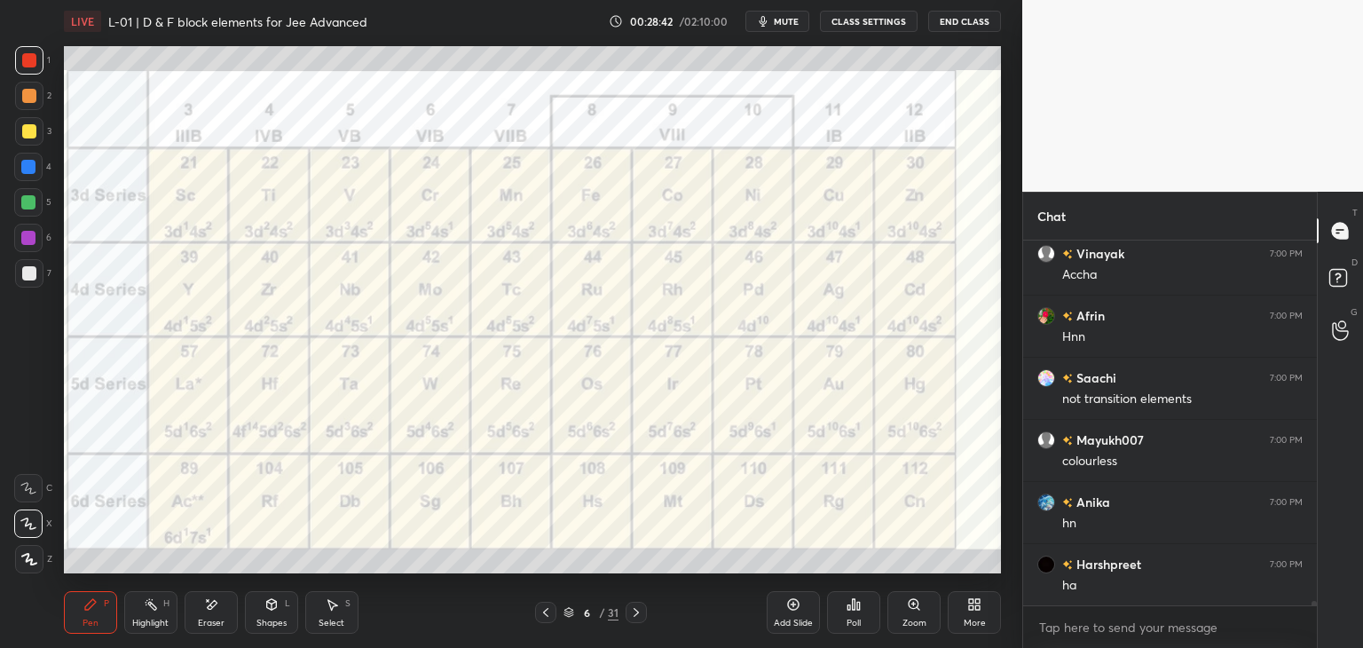
click at [639, 615] on icon at bounding box center [636, 612] width 14 height 14
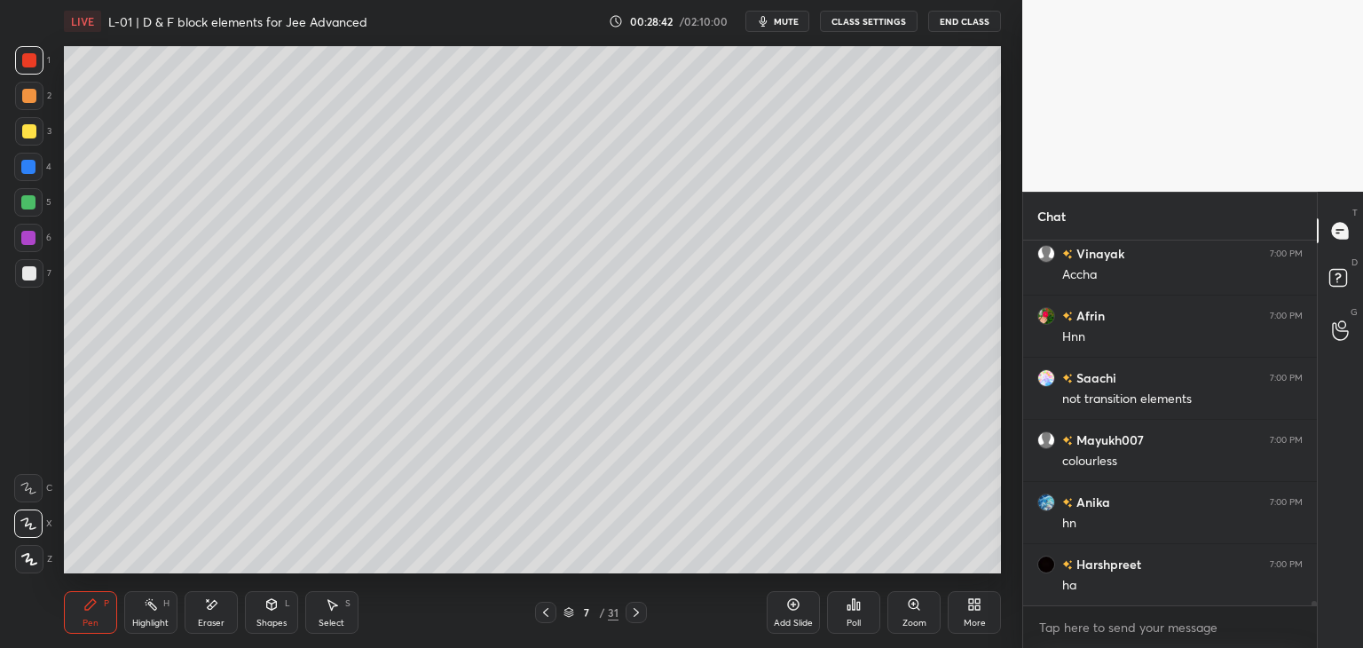
click at [635, 618] on icon at bounding box center [636, 612] width 14 height 14
click at [632, 618] on icon at bounding box center [636, 612] width 14 height 14
click at [639, 621] on div at bounding box center [636, 612] width 21 height 21
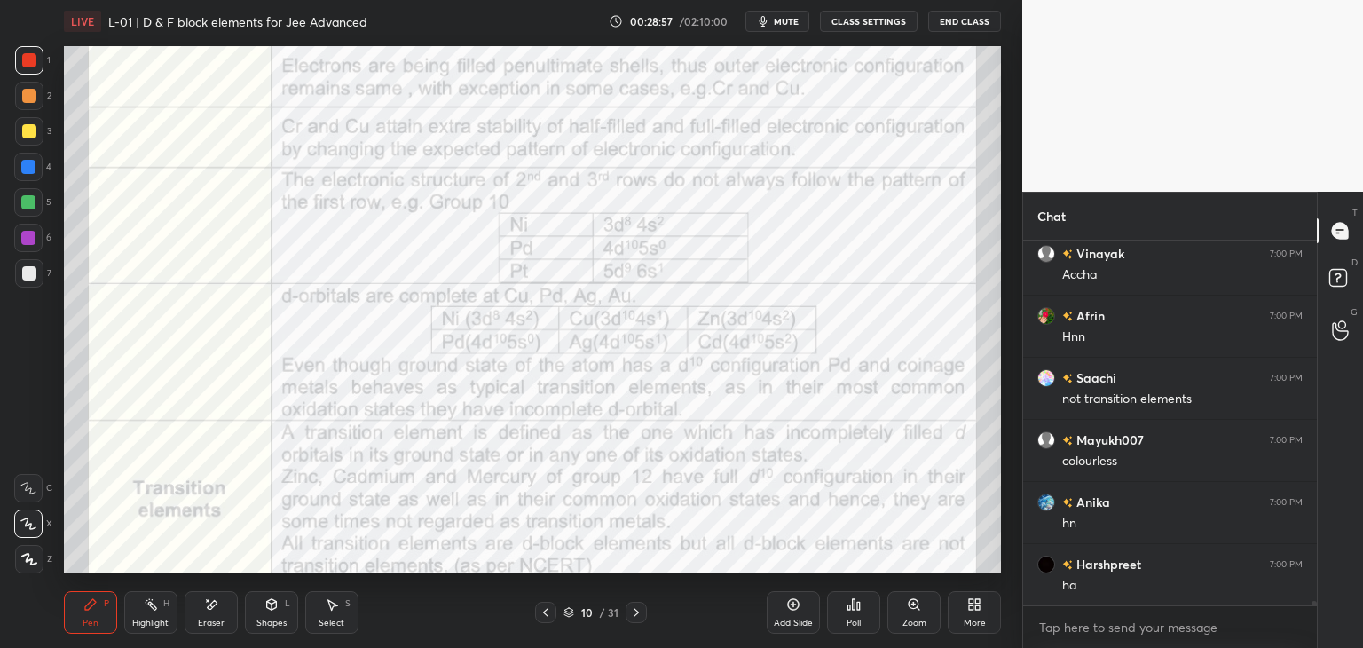
click at [633, 614] on icon at bounding box center [636, 612] width 14 height 14
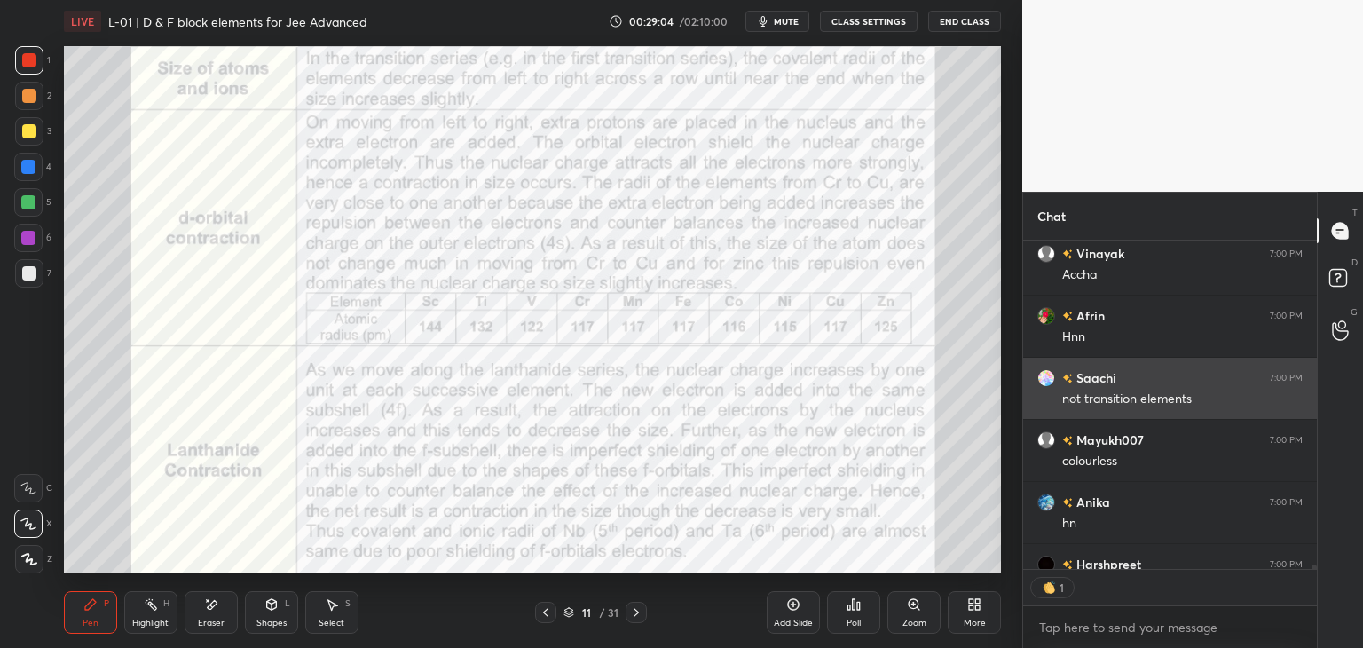
scroll to position [6, 5]
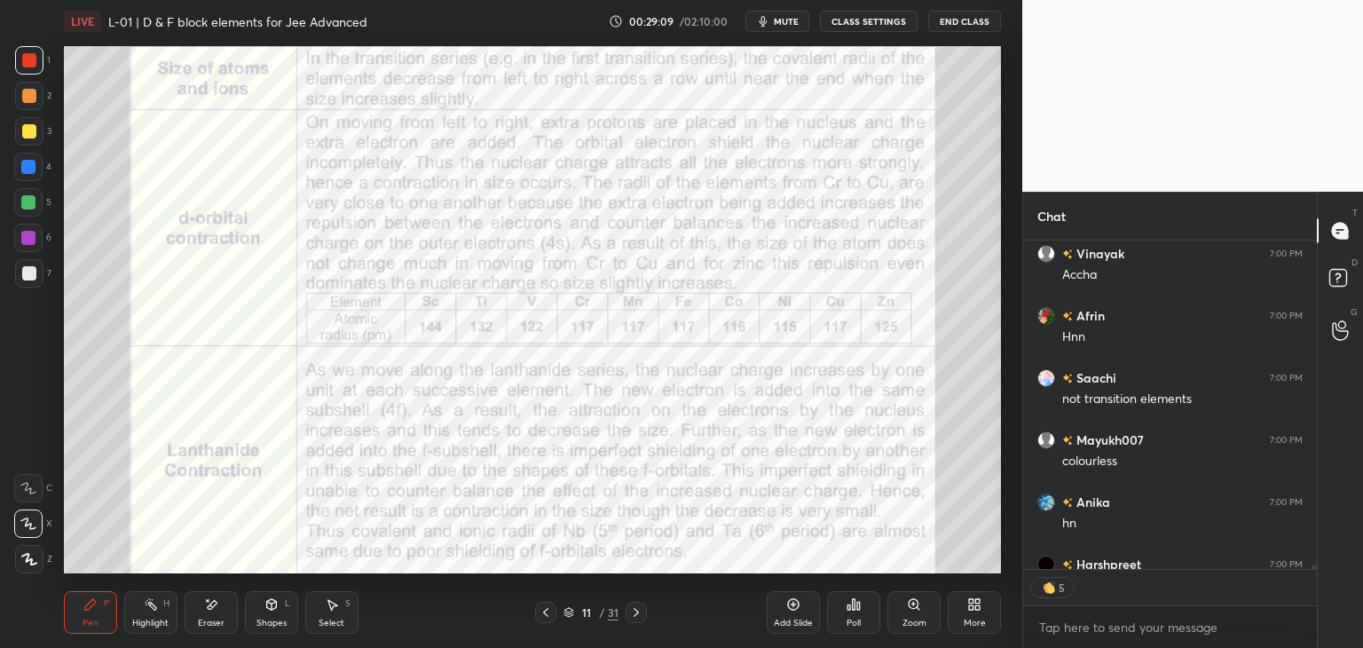
click at [631, 608] on icon at bounding box center [636, 612] width 14 height 14
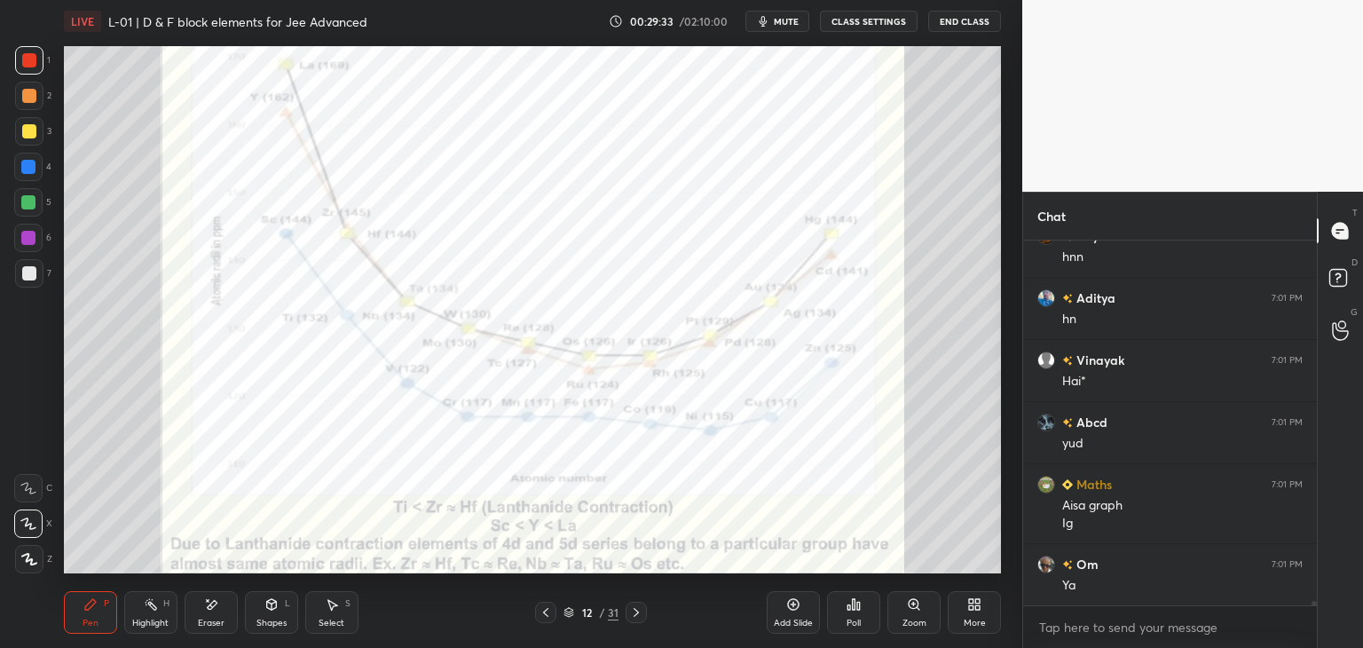
scroll to position [30042, 0]
click at [637, 610] on icon at bounding box center [636, 612] width 14 height 14
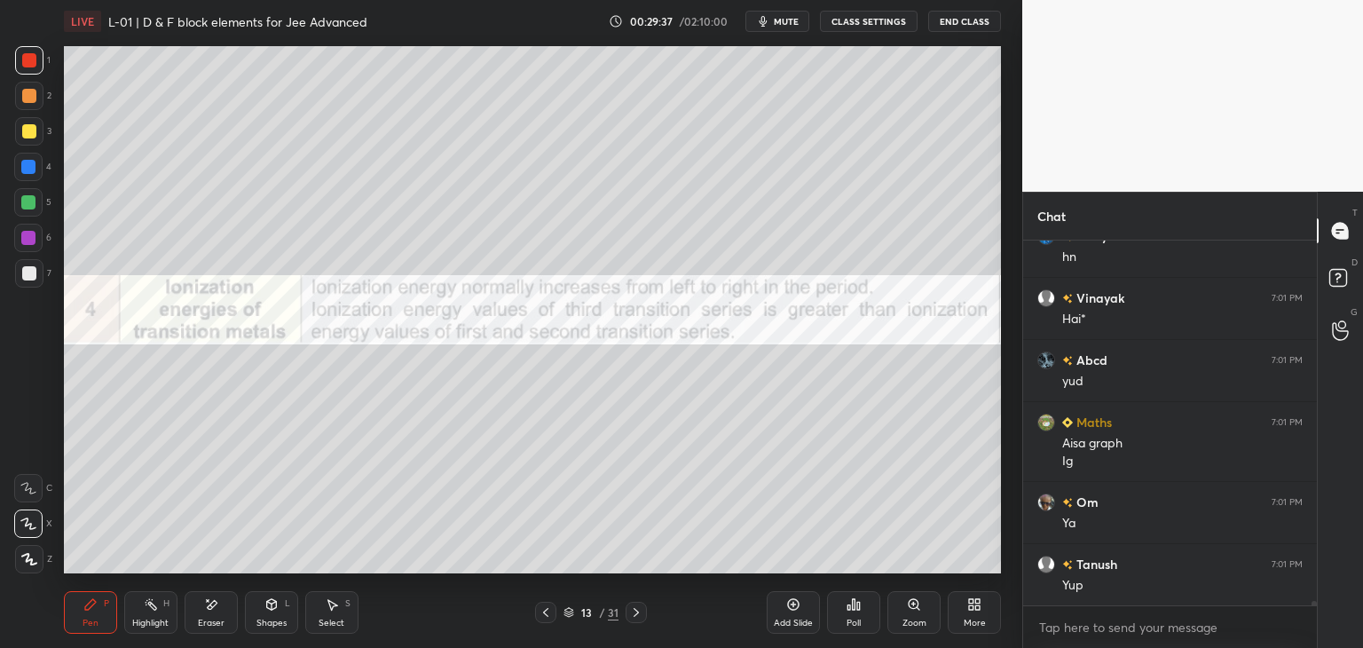
click at [548, 610] on icon at bounding box center [546, 612] width 14 height 14
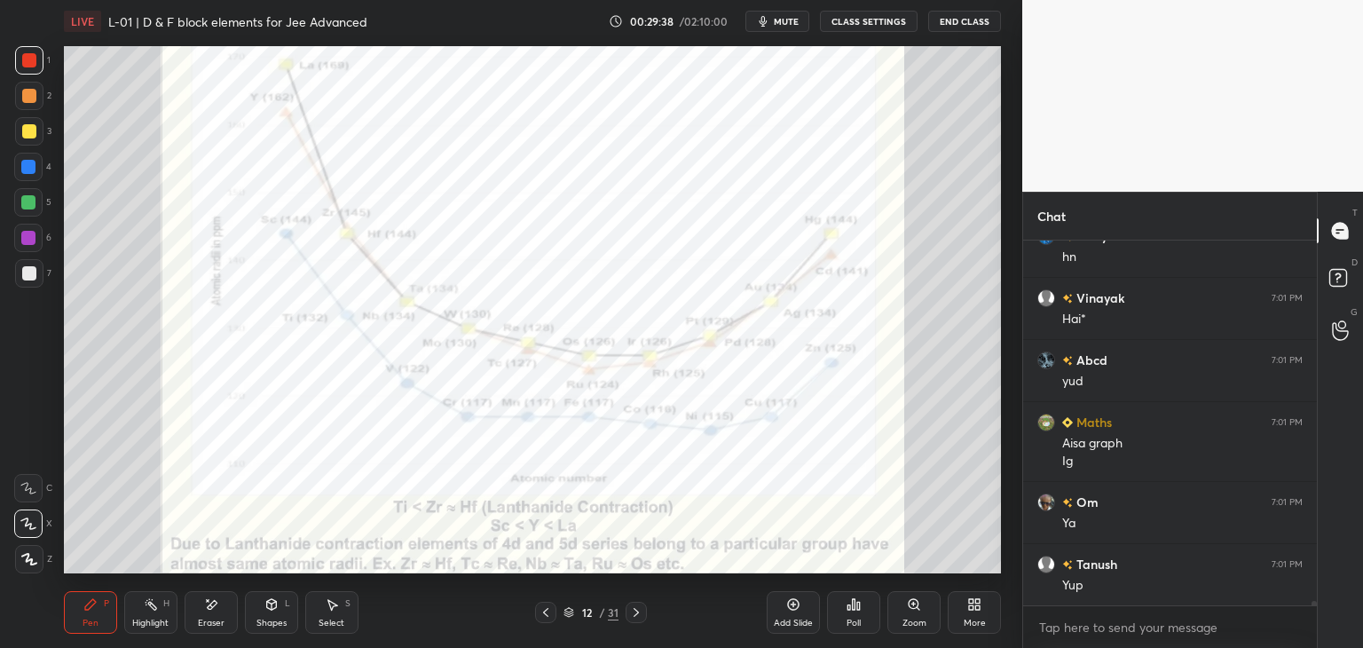
click at [548, 607] on icon at bounding box center [546, 612] width 14 height 14
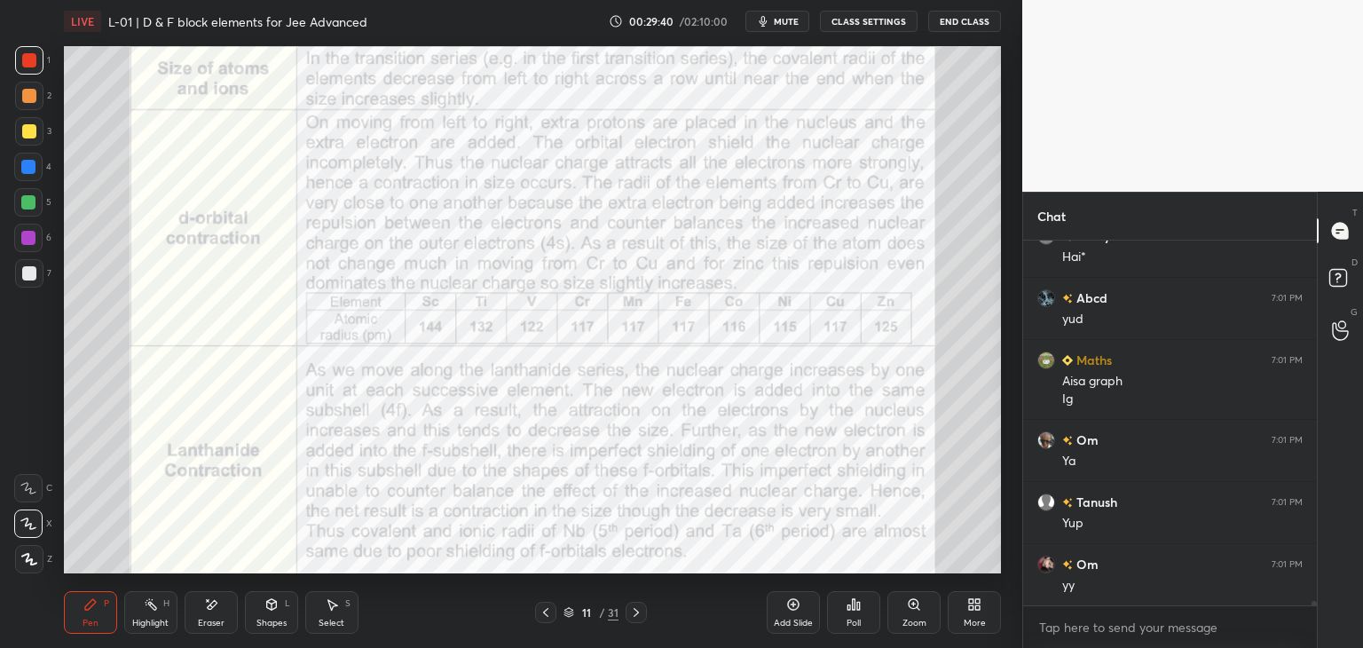
click at [780, 606] on div "Add Slide" at bounding box center [793, 612] width 53 height 43
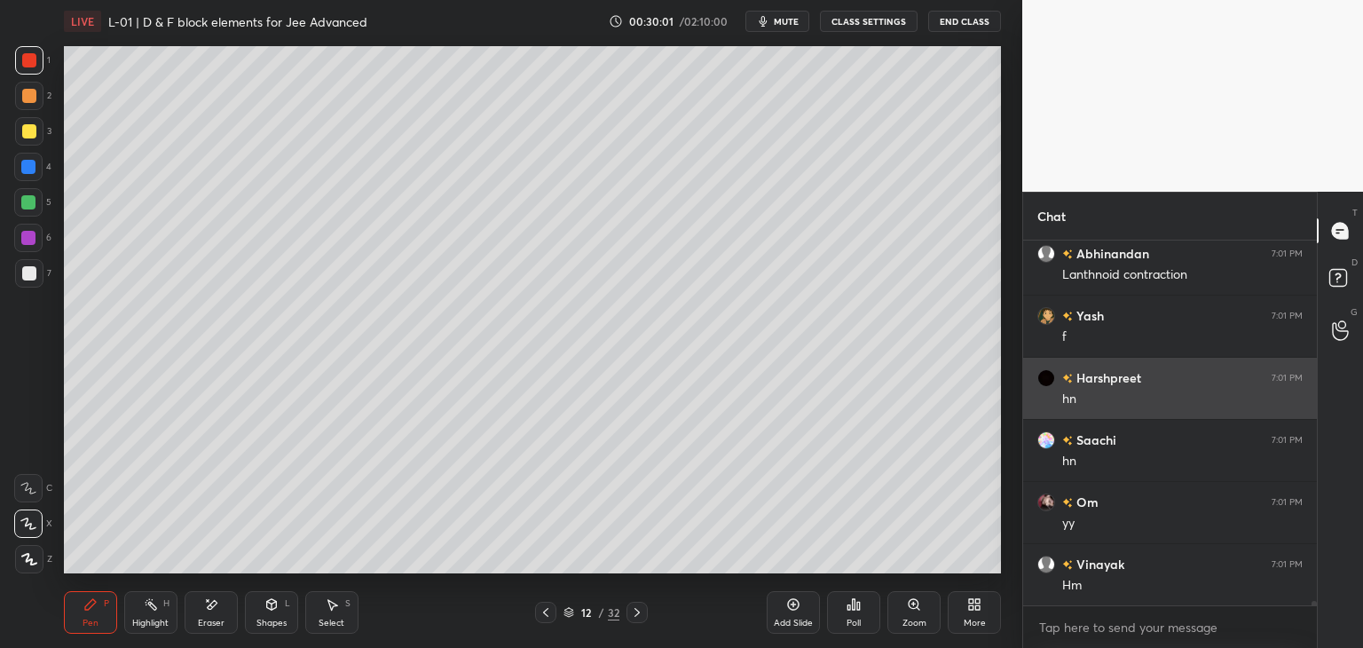
scroll to position [30601, 0]
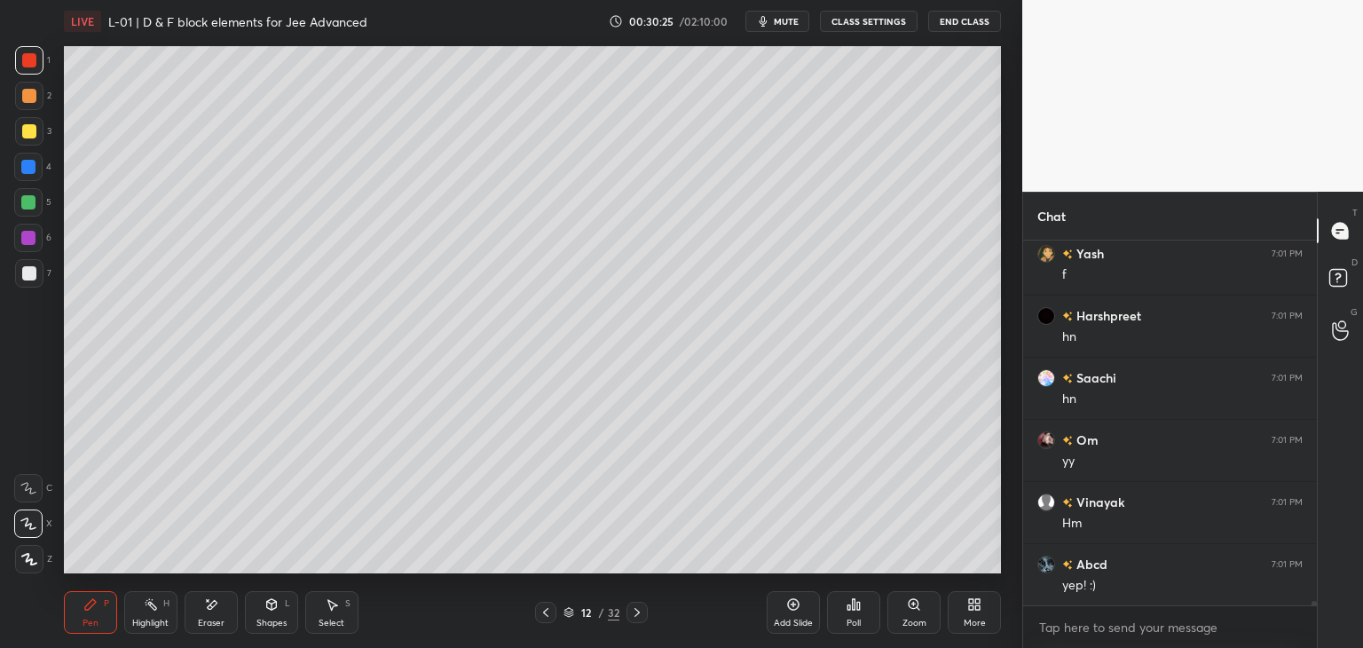
click at [539, 610] on icon at bounding box center [546, 612] width 14 height 14
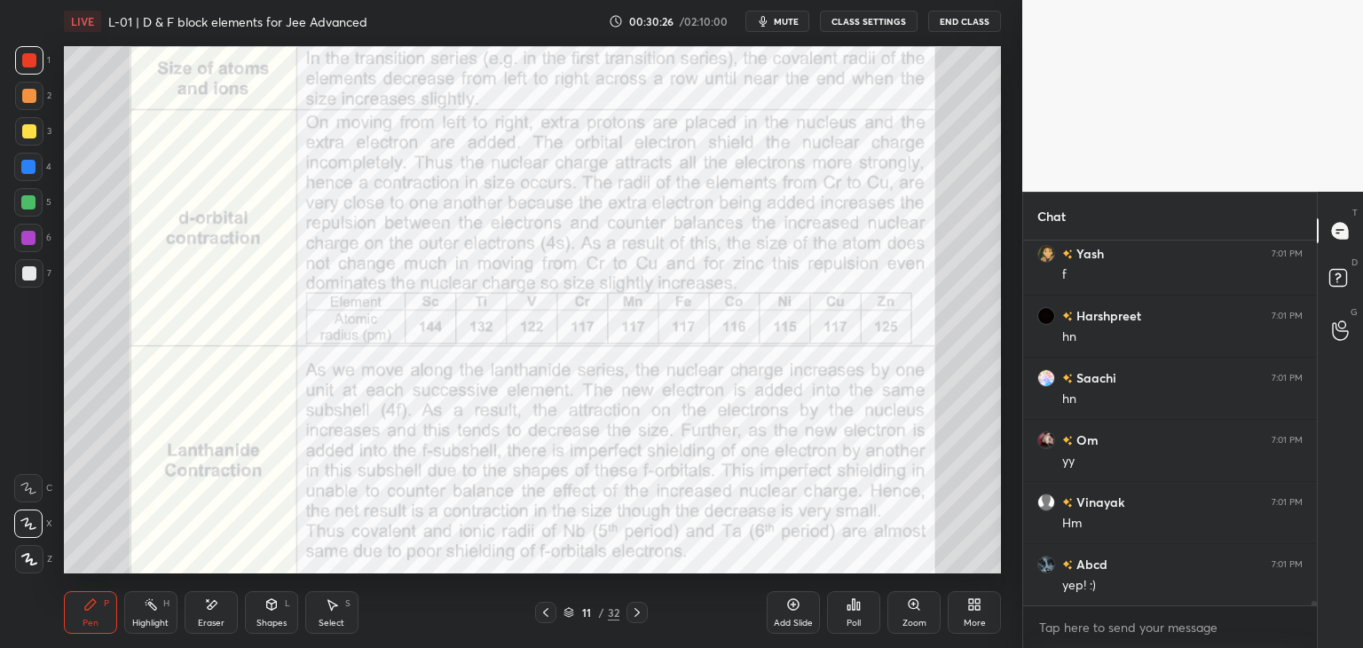
click at [547, 611] on icon at bounding box center [546, 612] width 14 height 14
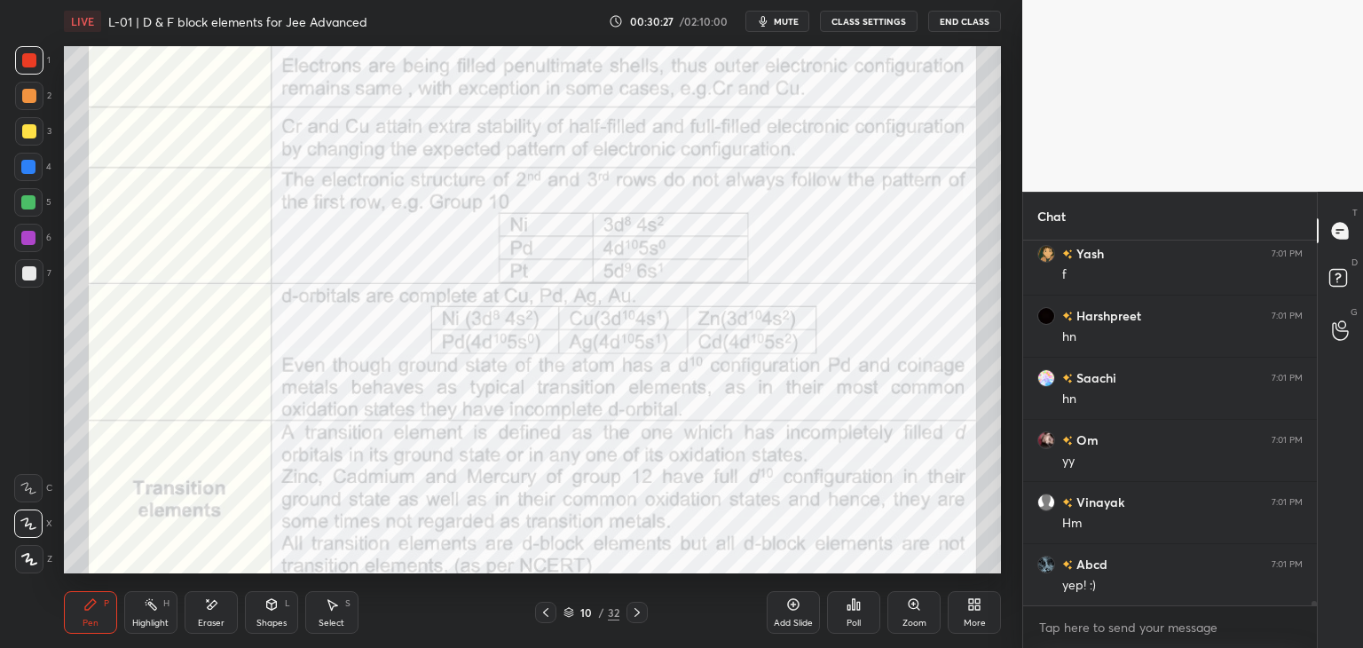
click at [635, 613] on icon at bounding box center [637, 612] width 14 height 14
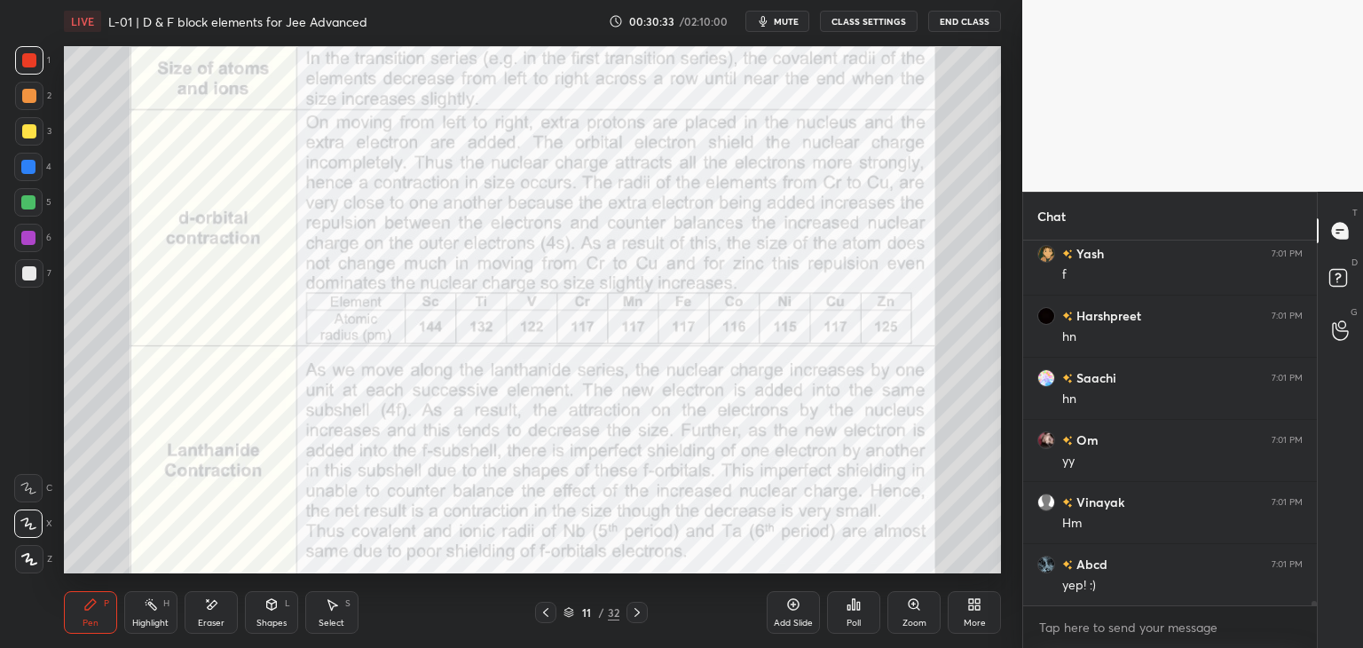
click at [635, 612] on icon at bounding box center [637, 612] width 14 height 14
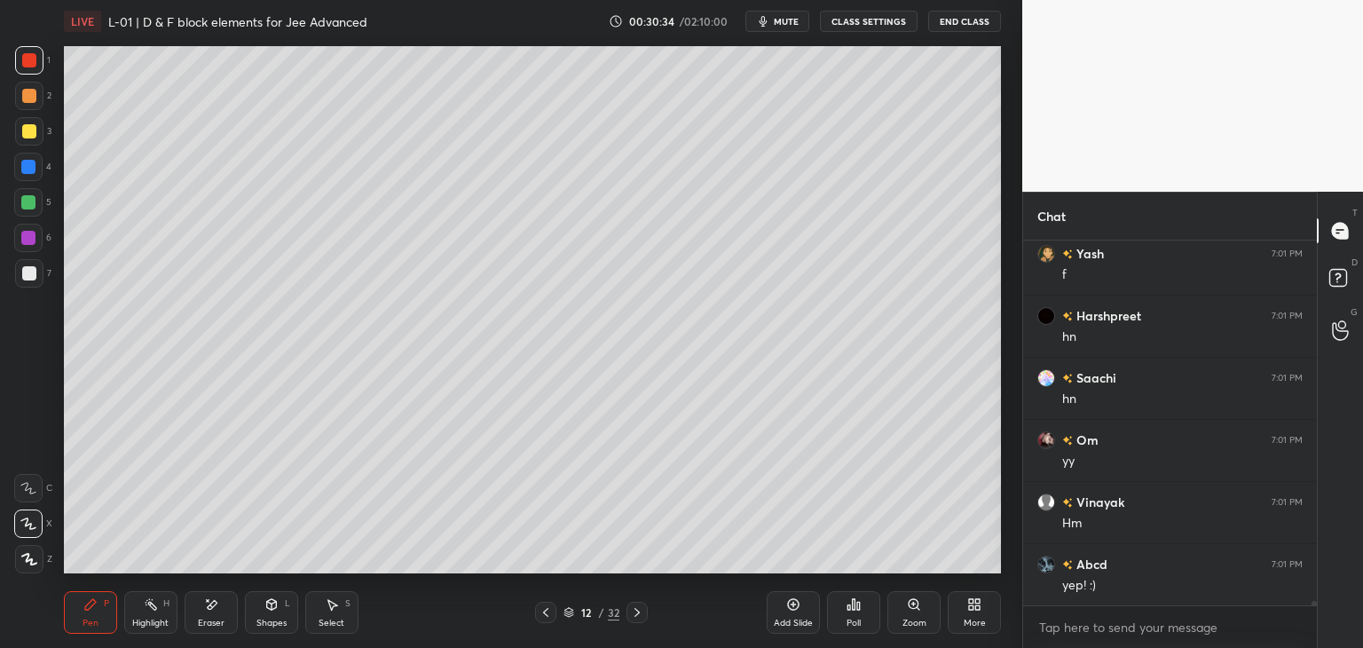
click at [547, 615] on icon at bounding box center [546, 612] width 14 height 14
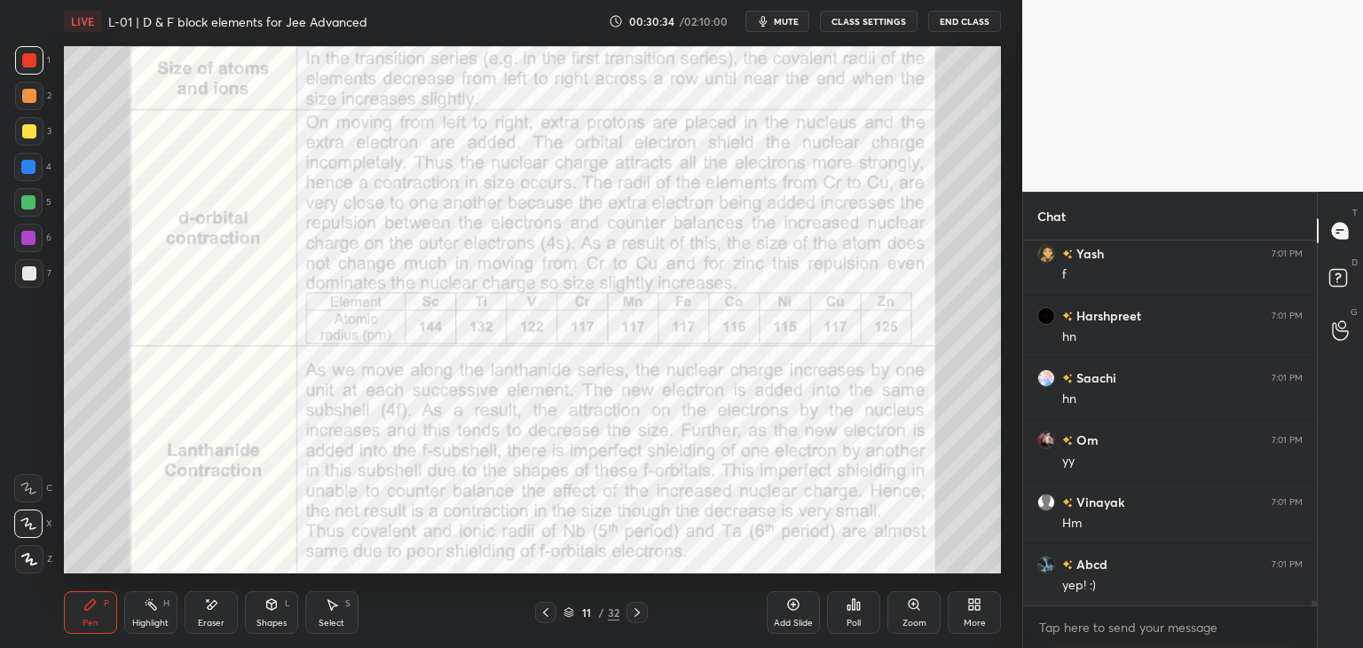
click at [547, 618] on icon at bounding box center [546, 612] width 14 height 14
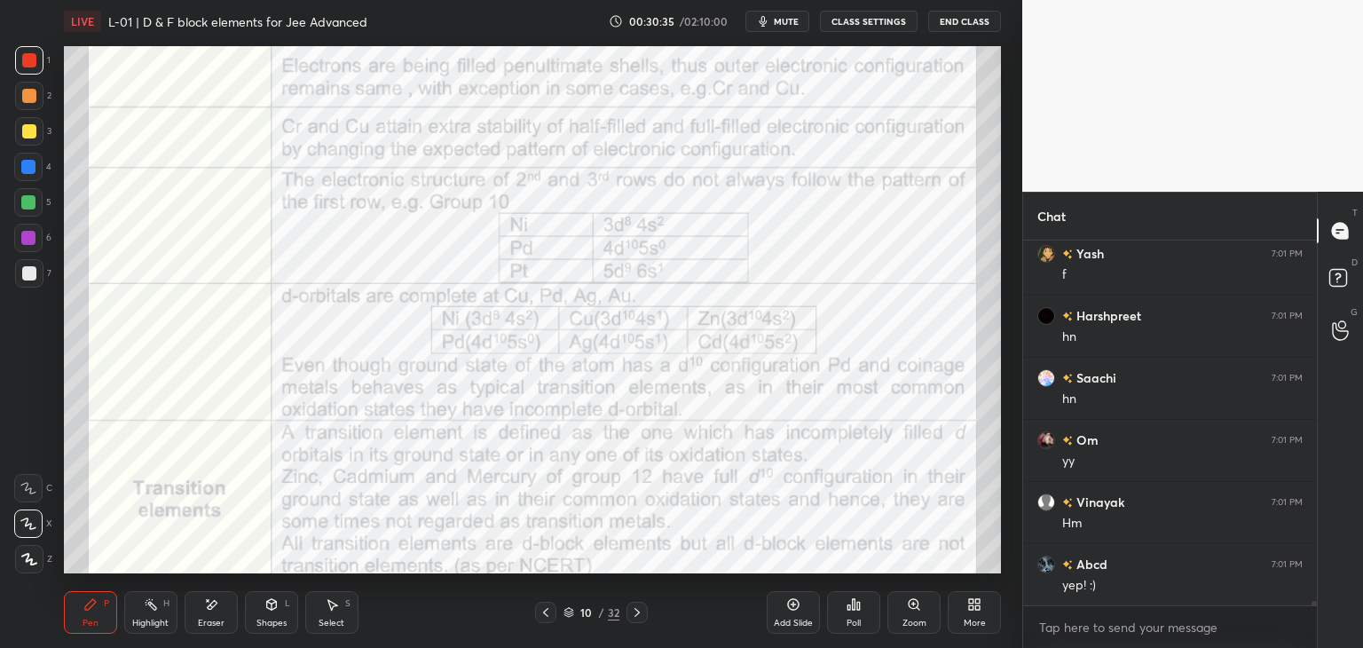
click at [637, 606] on icon at bounding box center [637, 612] width 14 height 14
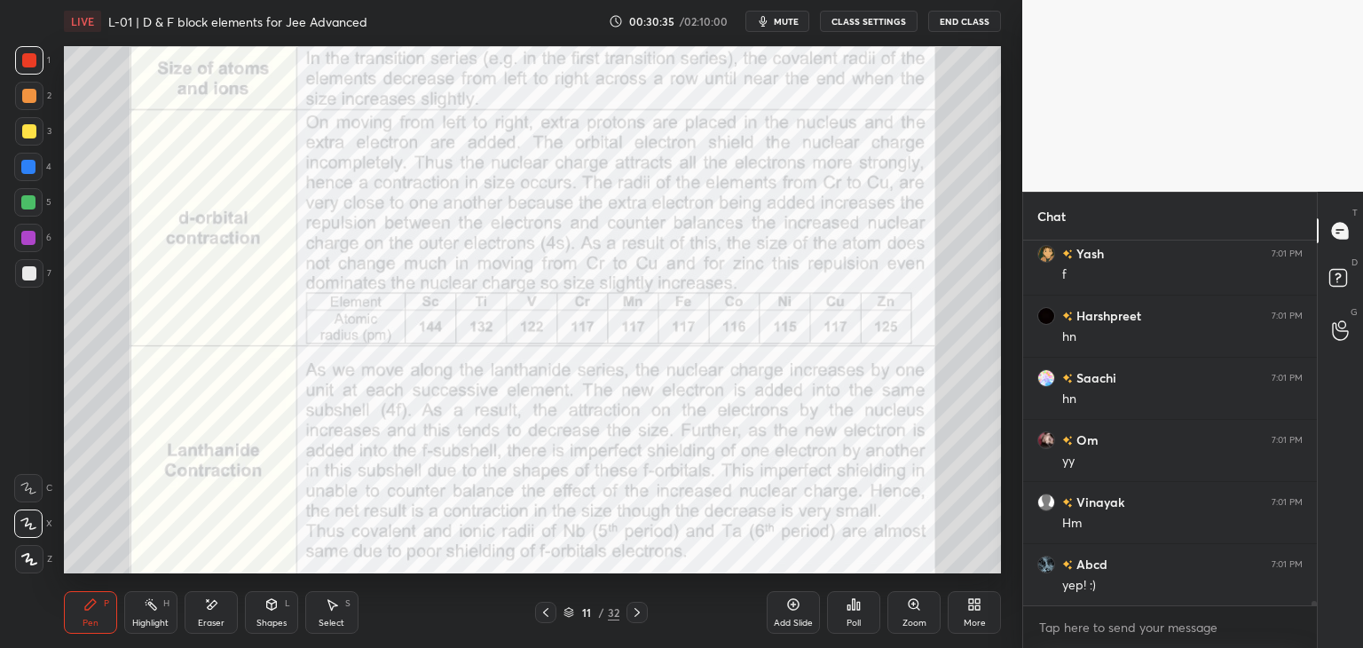
click at [636, 610] on icon at bounding box center [636, 612] width 5 height 9
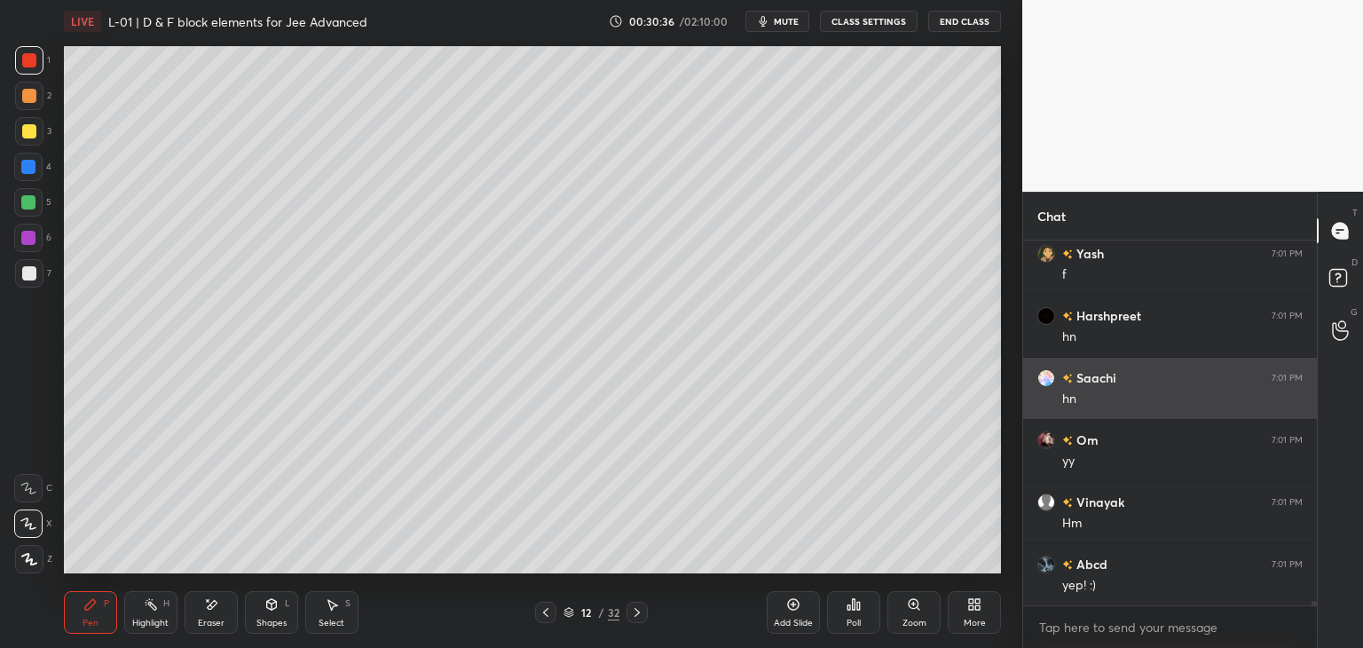
click at [636, 614] on icon at bounding box center [636, 612] width 5 height 9
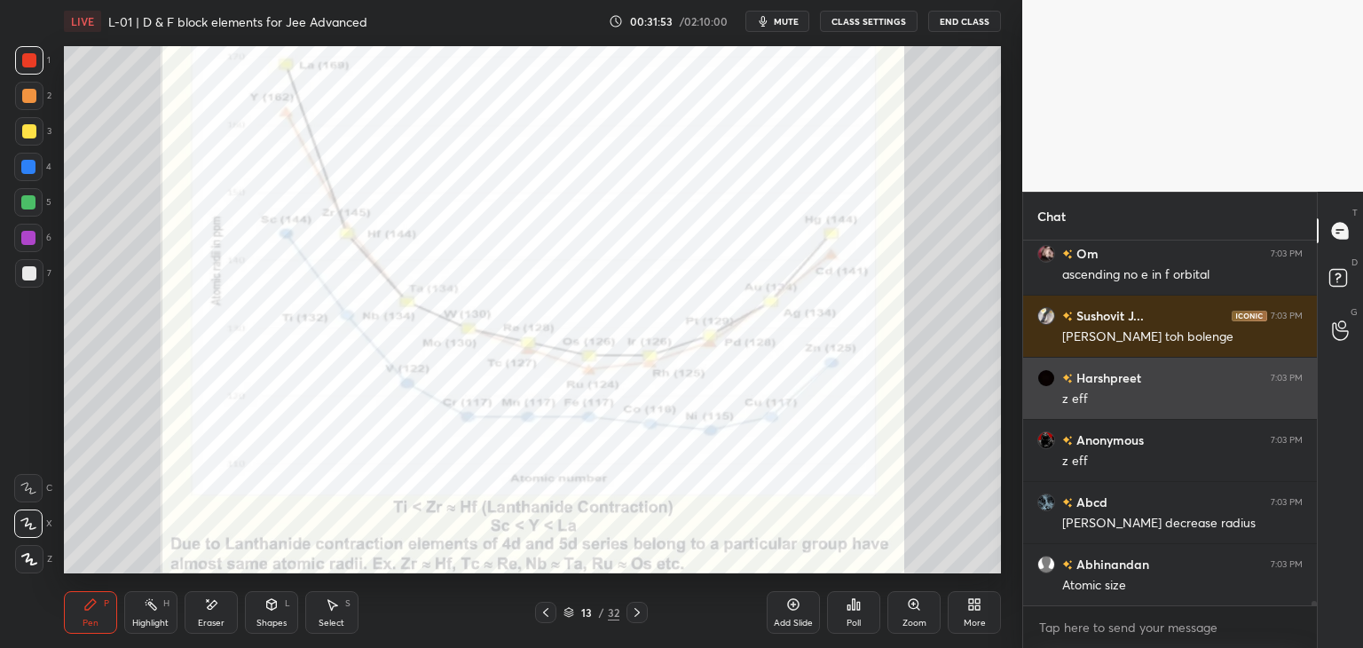
scroll to position [32631, 0]
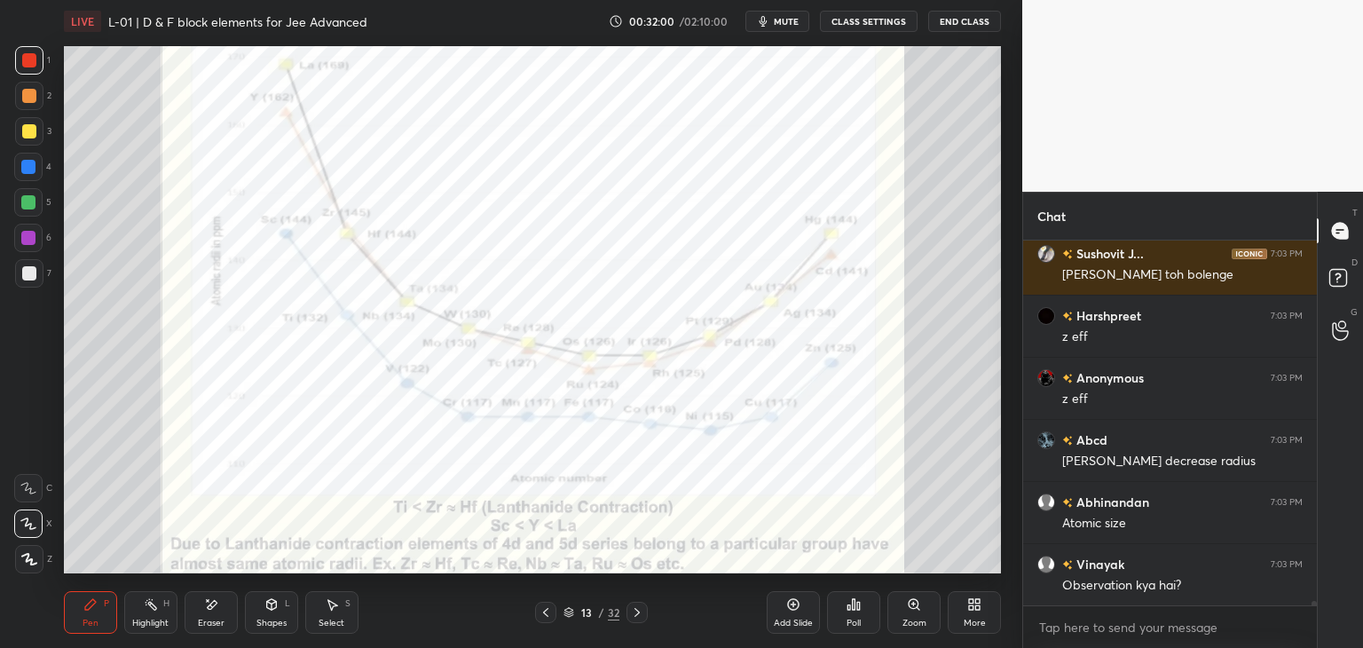
click at [542, 618] on icon at bounding box center [546, 612] width 14 height 14
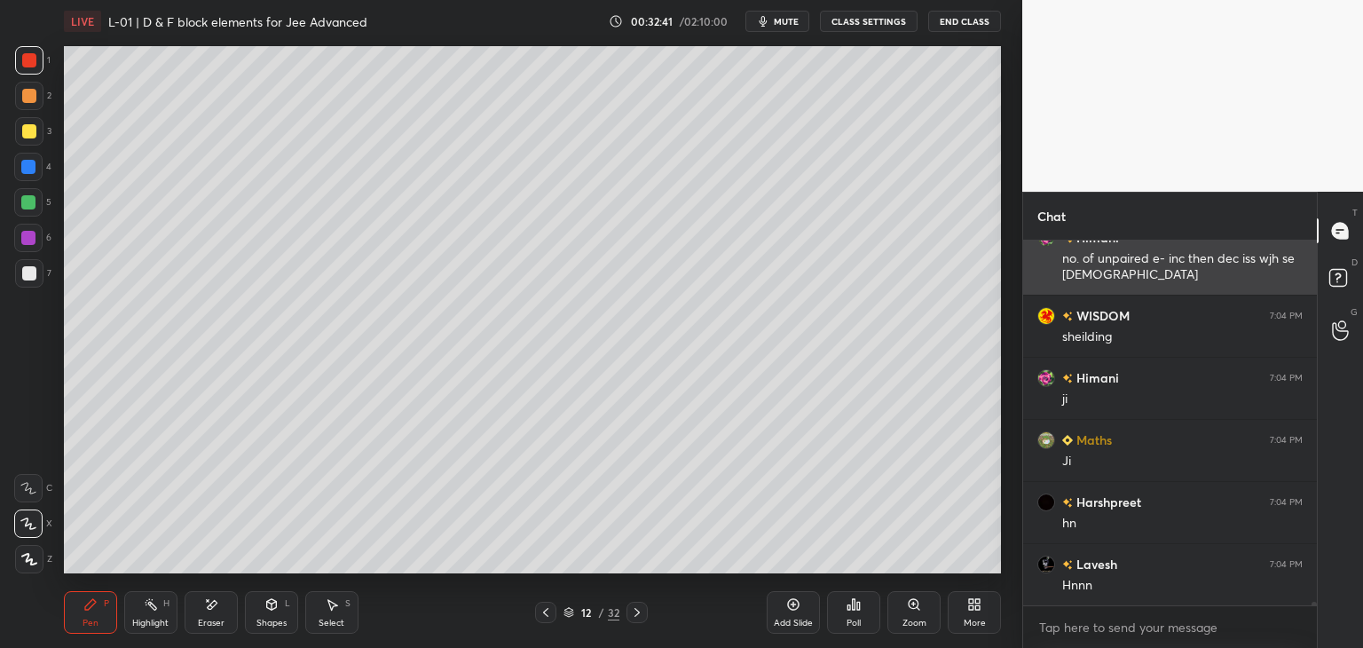
scroll to position [33392, 0]
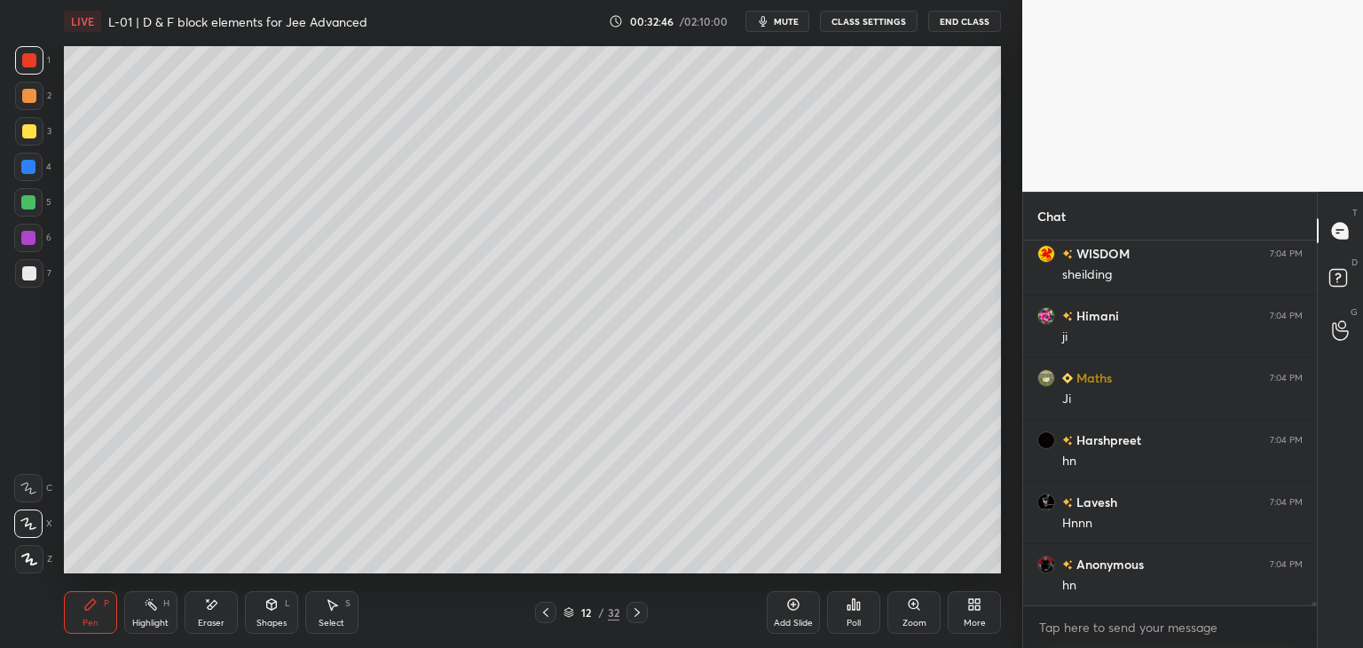
click at [787, 619] on div "Add Slide" at bounding box center [793, 622] width 39 height 9
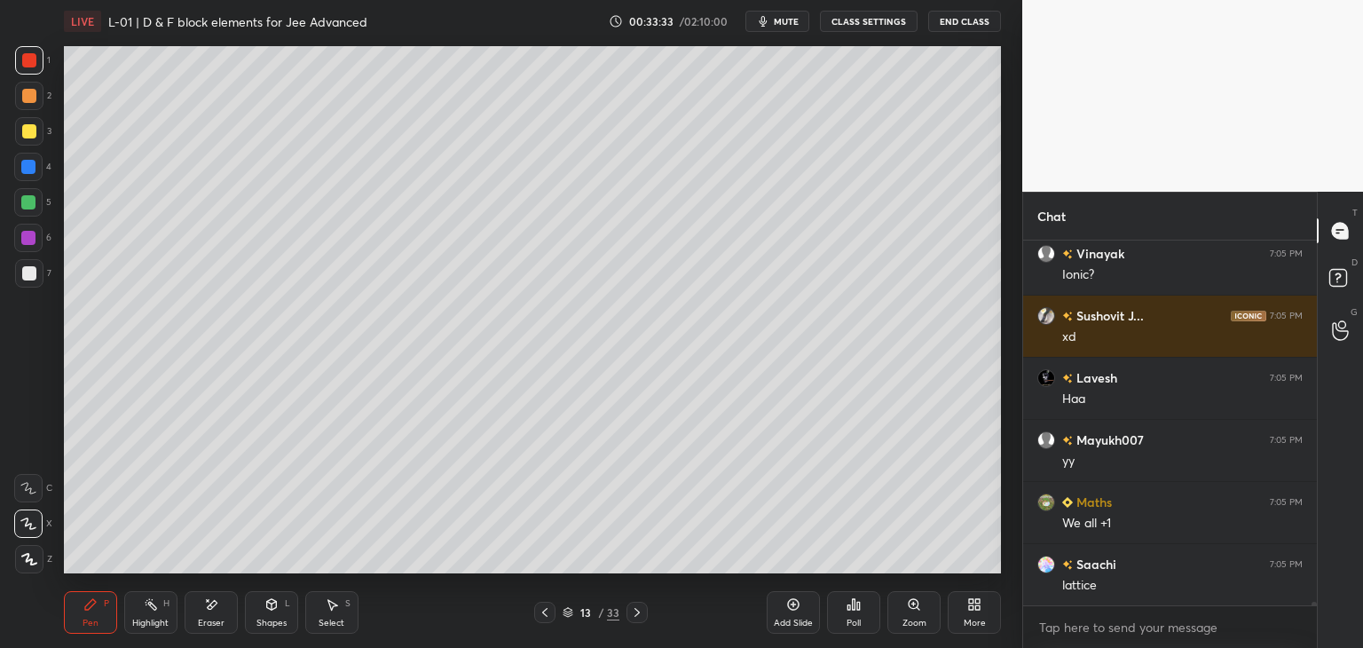
scroll to position [36219, 0]
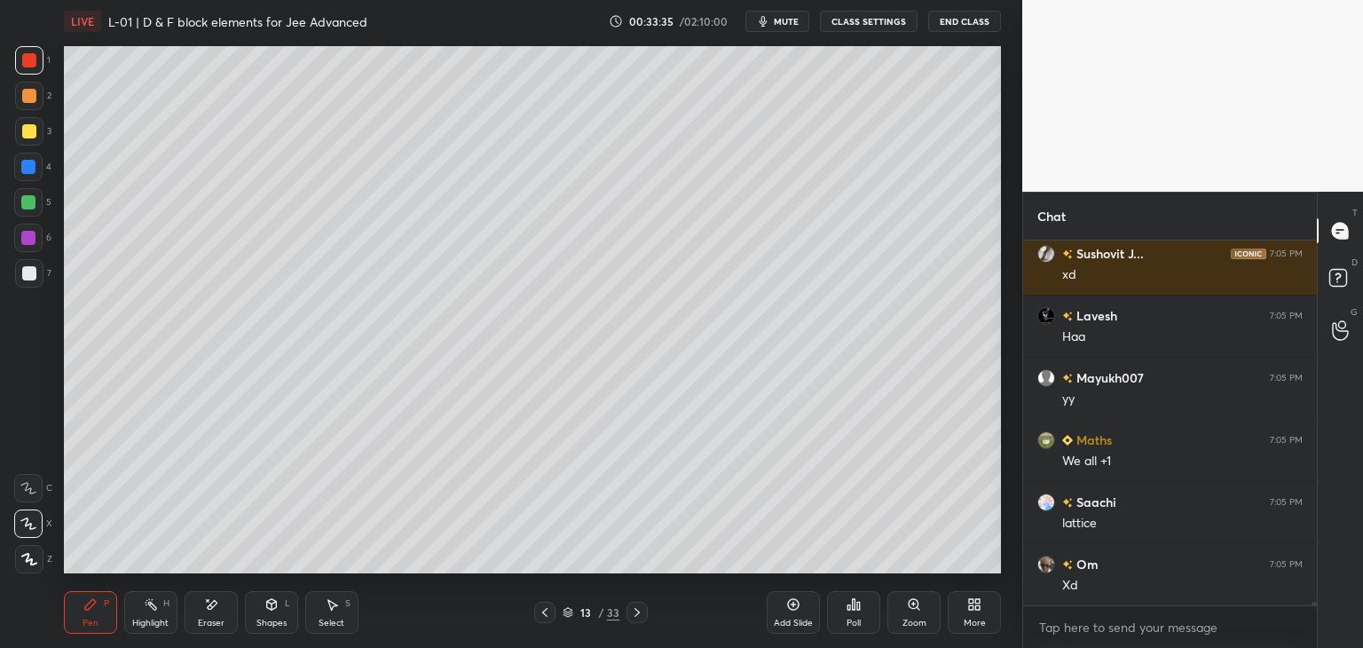
click at [330, 622] on div "Select" at bounding box center [332, 622] width 26 height 9
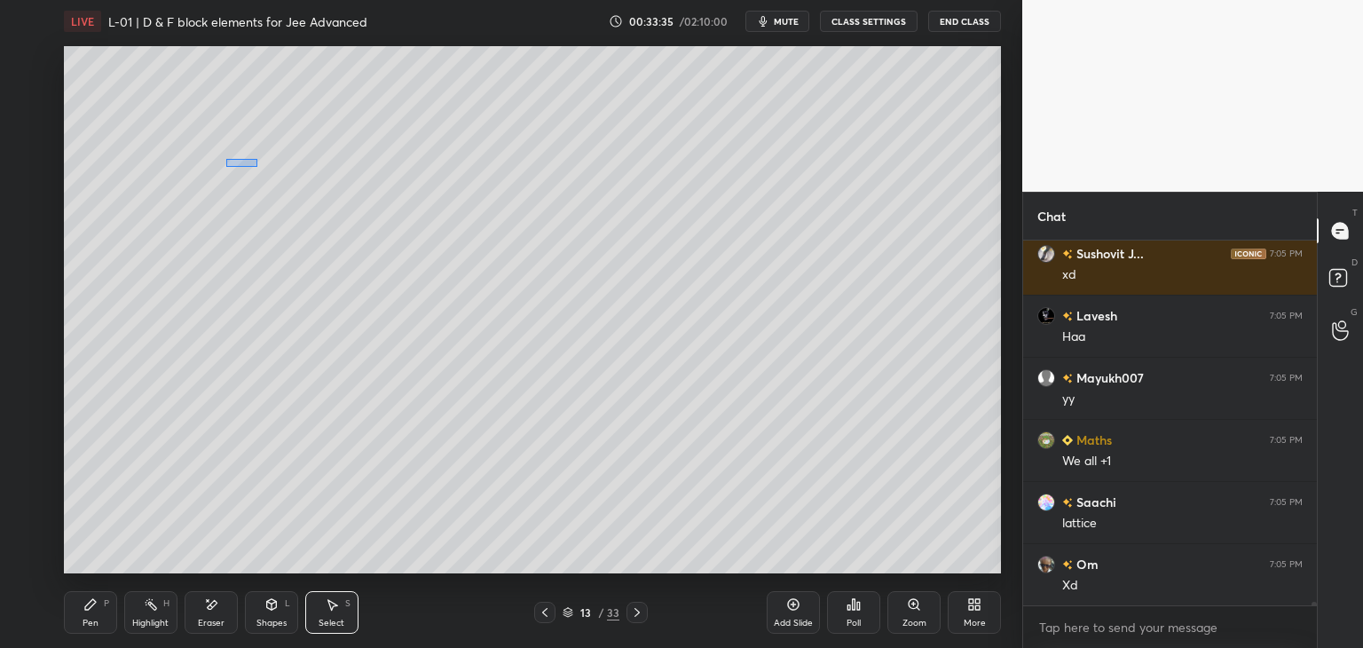
scroll to position [36281, 0]
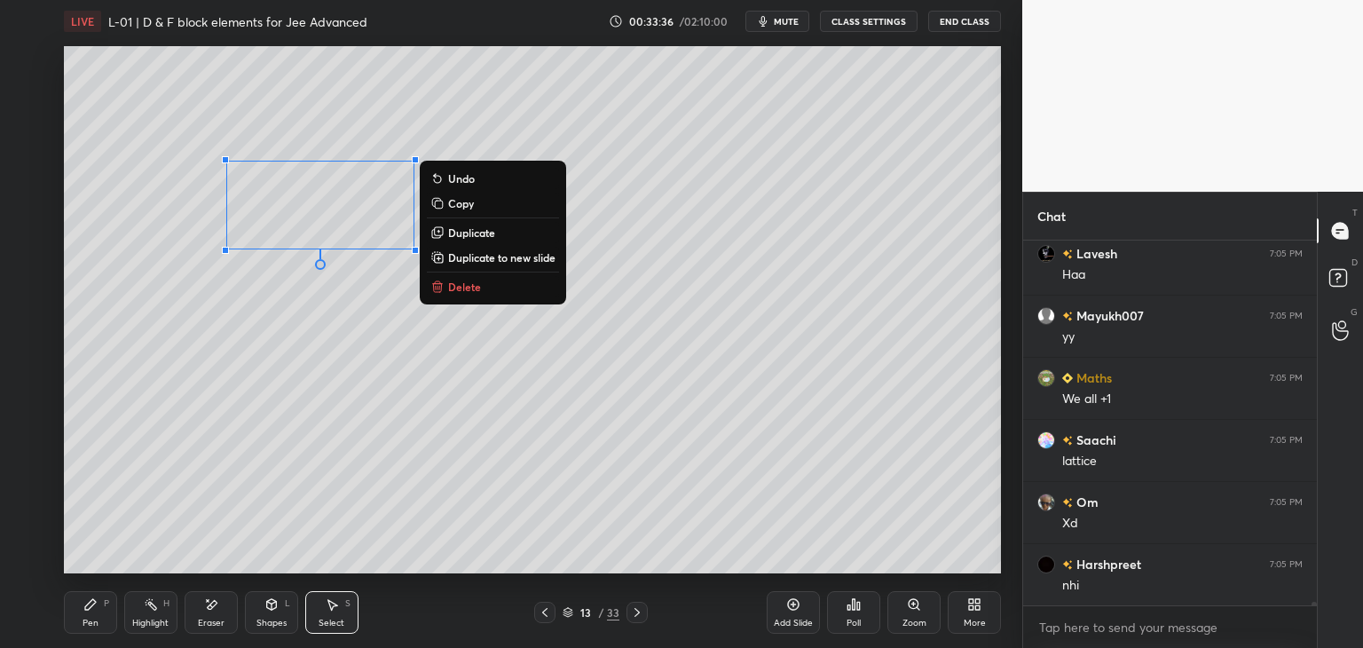
click at [465, 287] on p "Delete" at bounding box center [464, 286] width 33 height 14
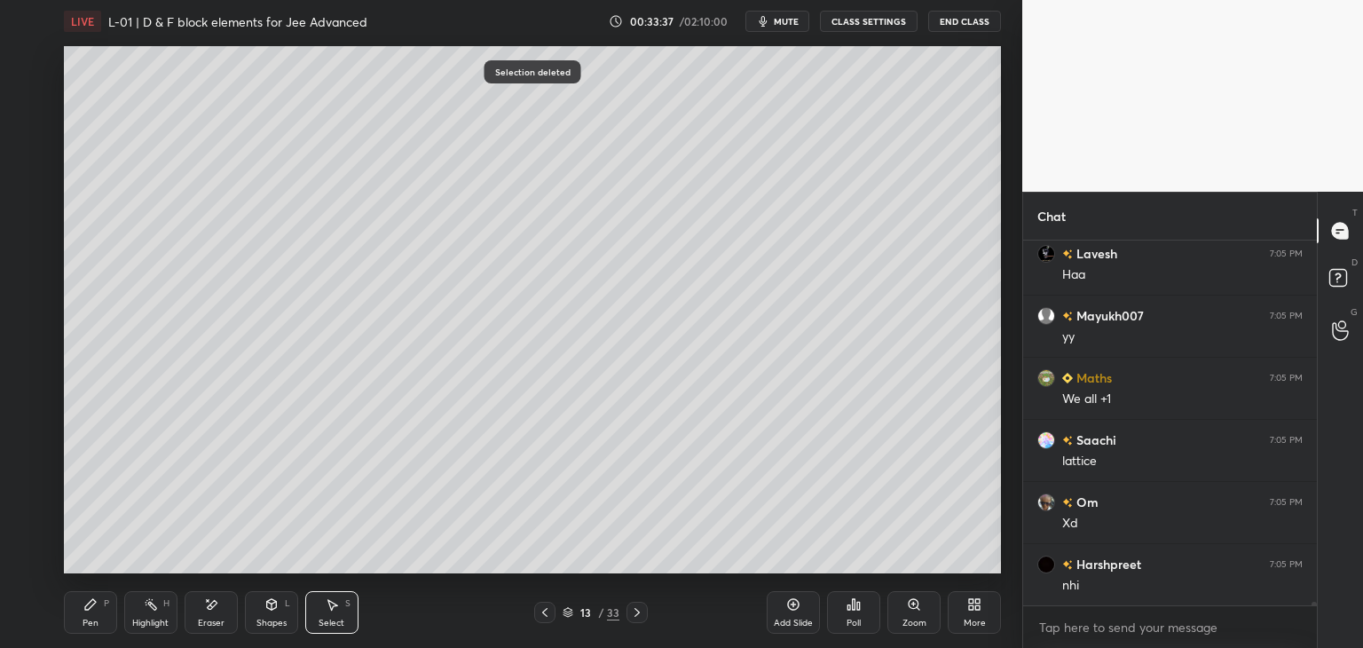
click at [85, 618] on div "Pen" at bounding box center [91, 622] width 16 height 9
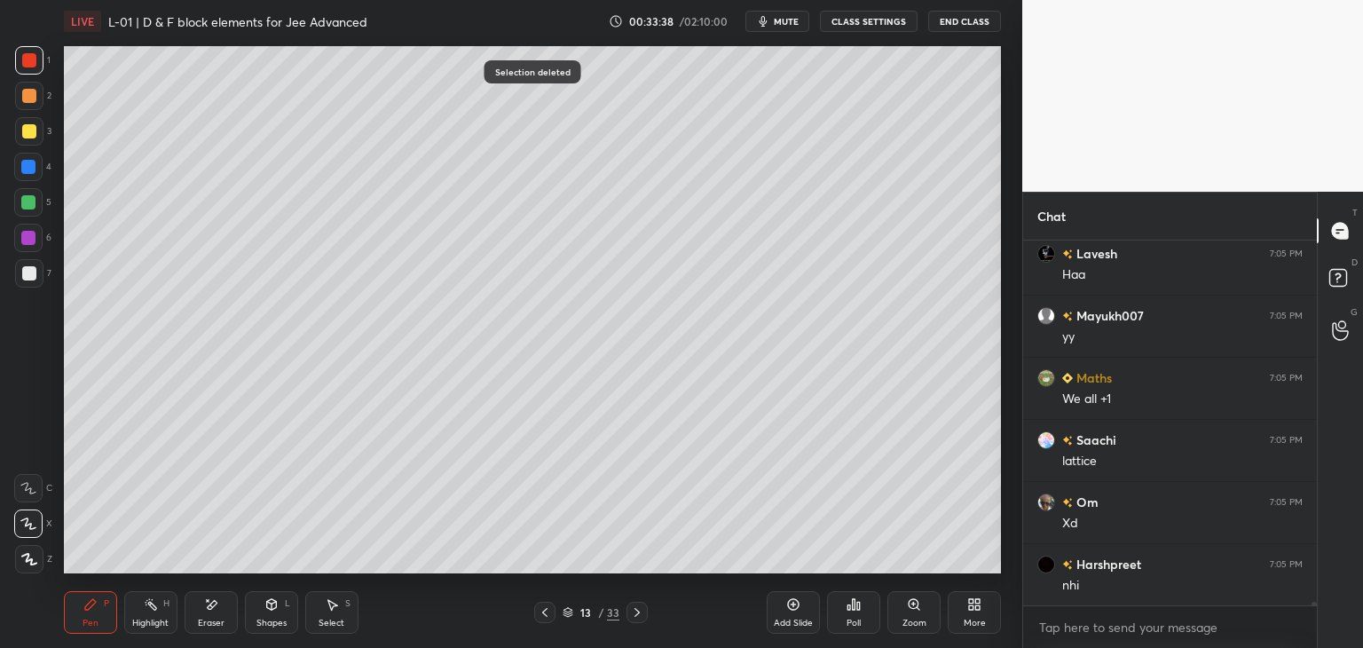
click at [18, 143] on div at bounding box center [29, 131] width 28 height 28
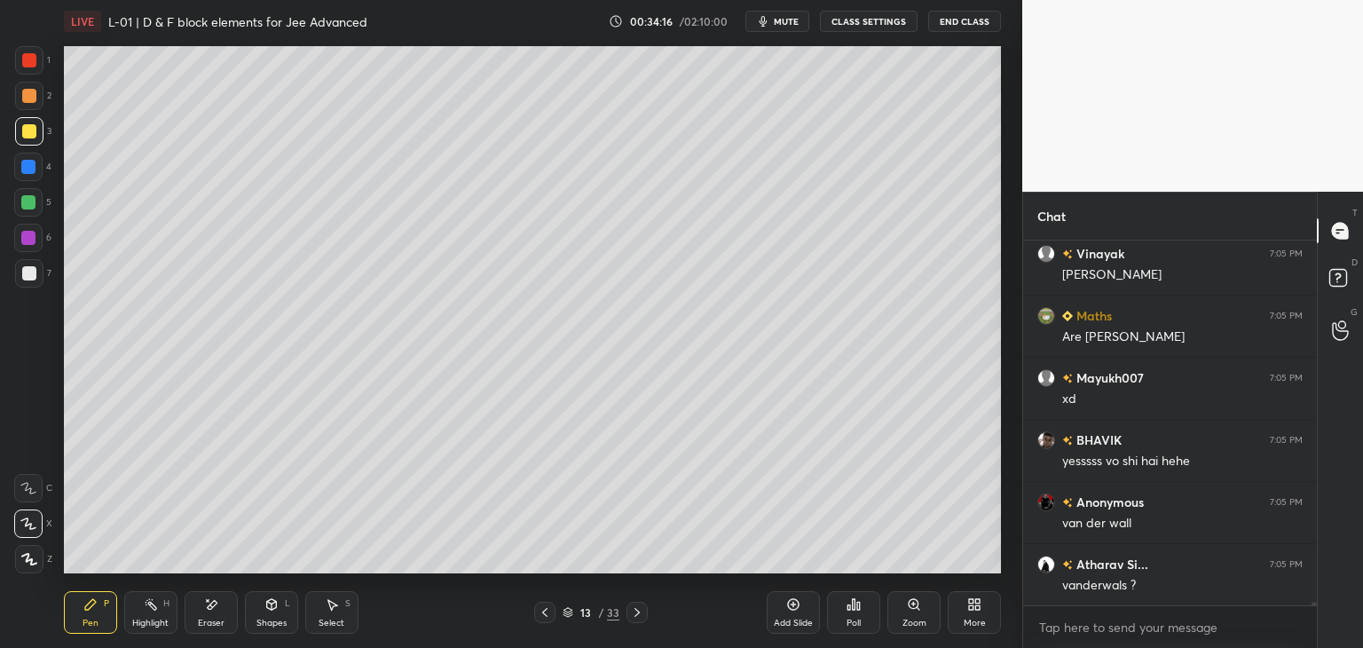
scroll to position [34891, 0]
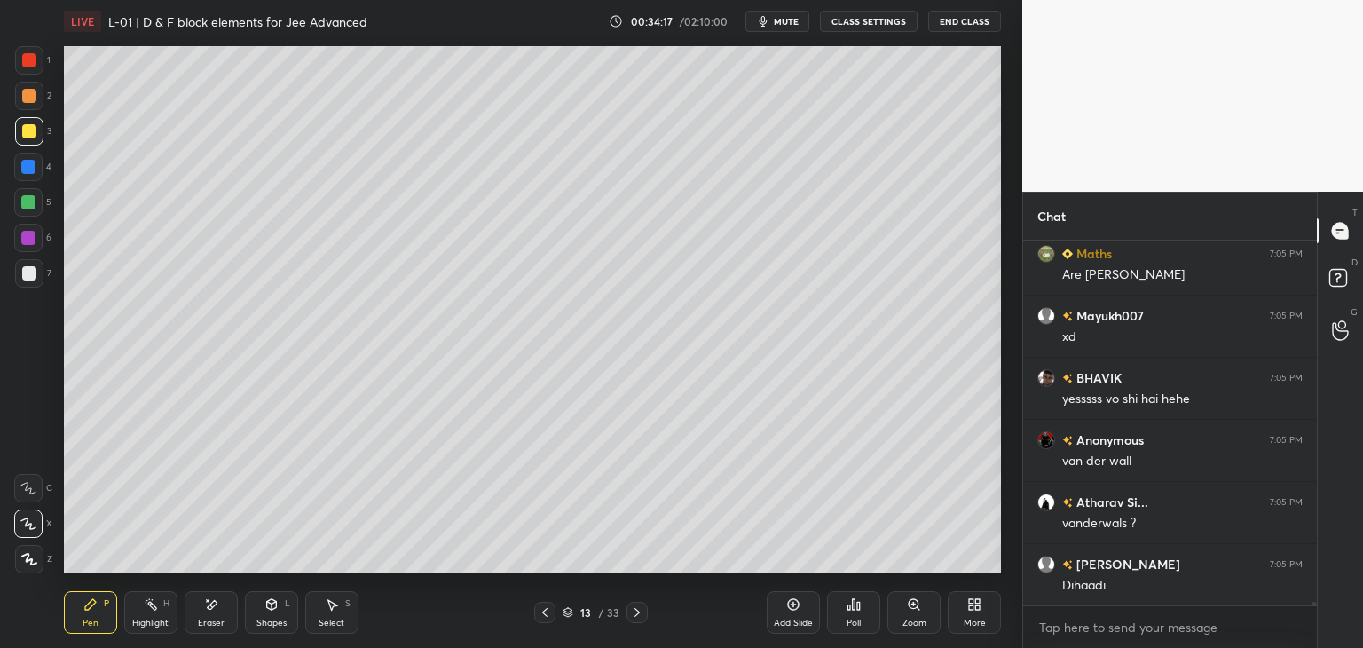
click at [334, 626] on div "Select" at bounding box center [332, 622] width 26 height 9
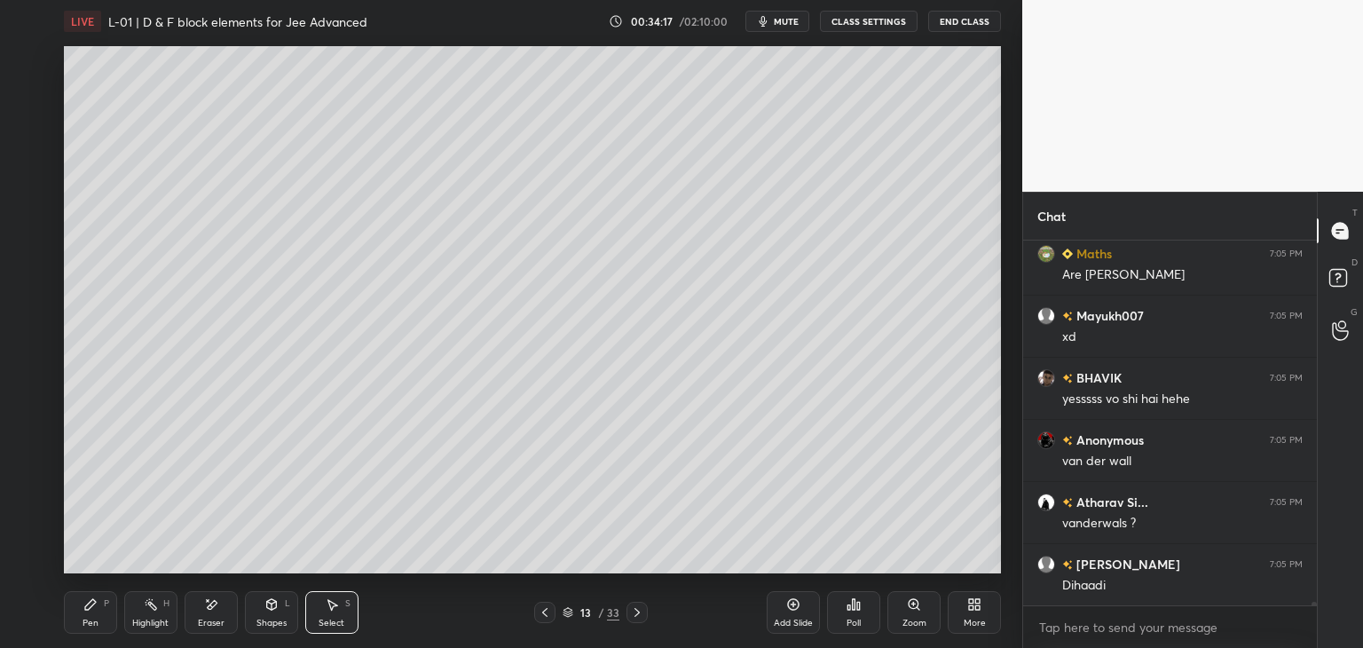
scroll to position [35016, 0]
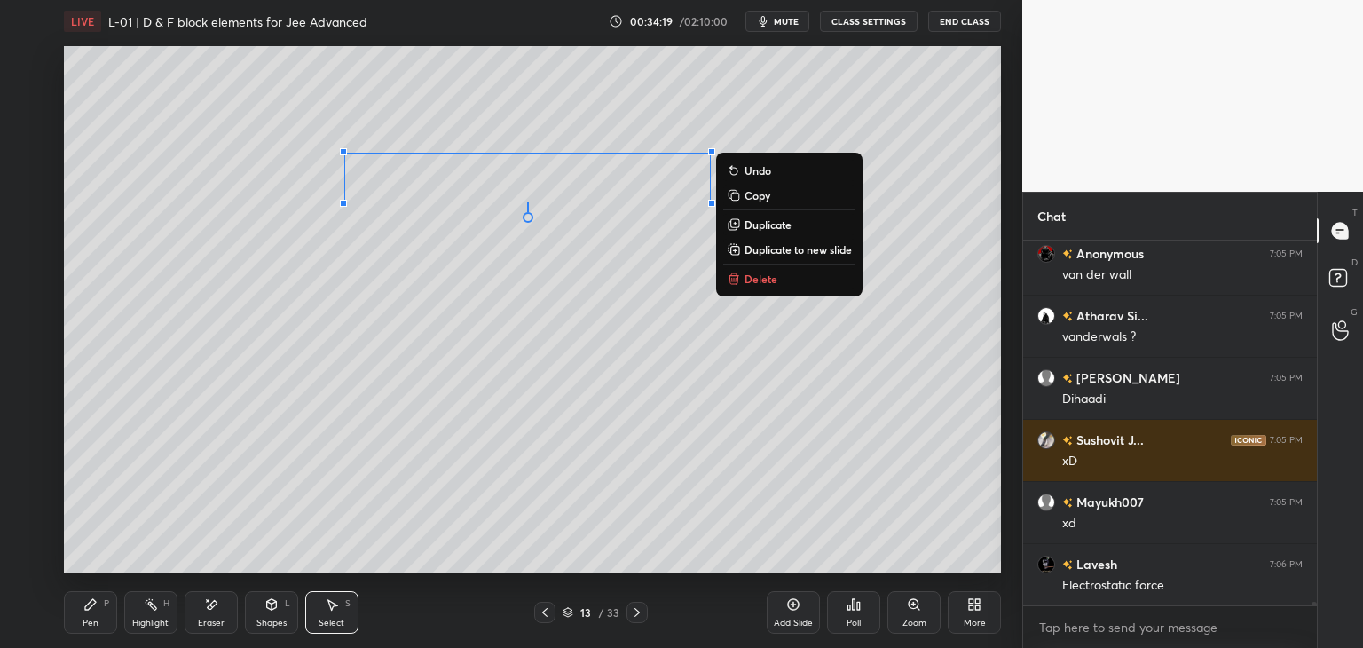
click at [770, 287] on button "Delete" at bounding box center [789, 278] width 132 height 21
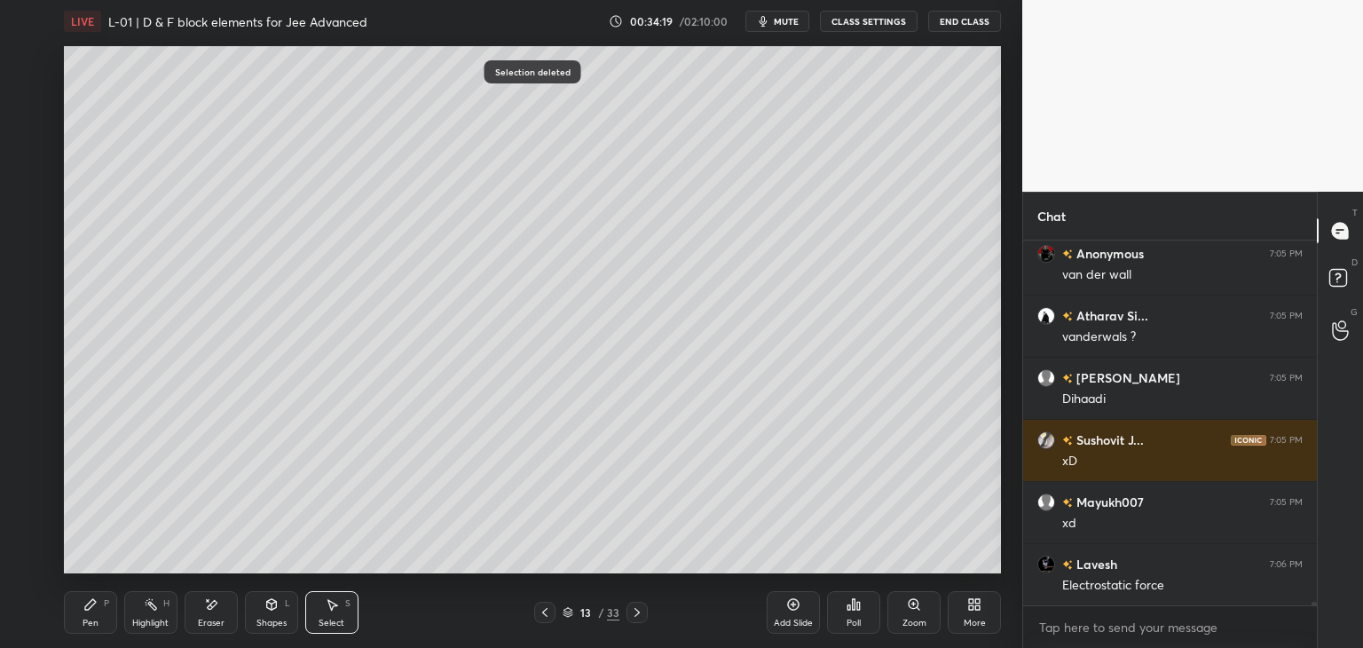
scroll to position [35140, 0]
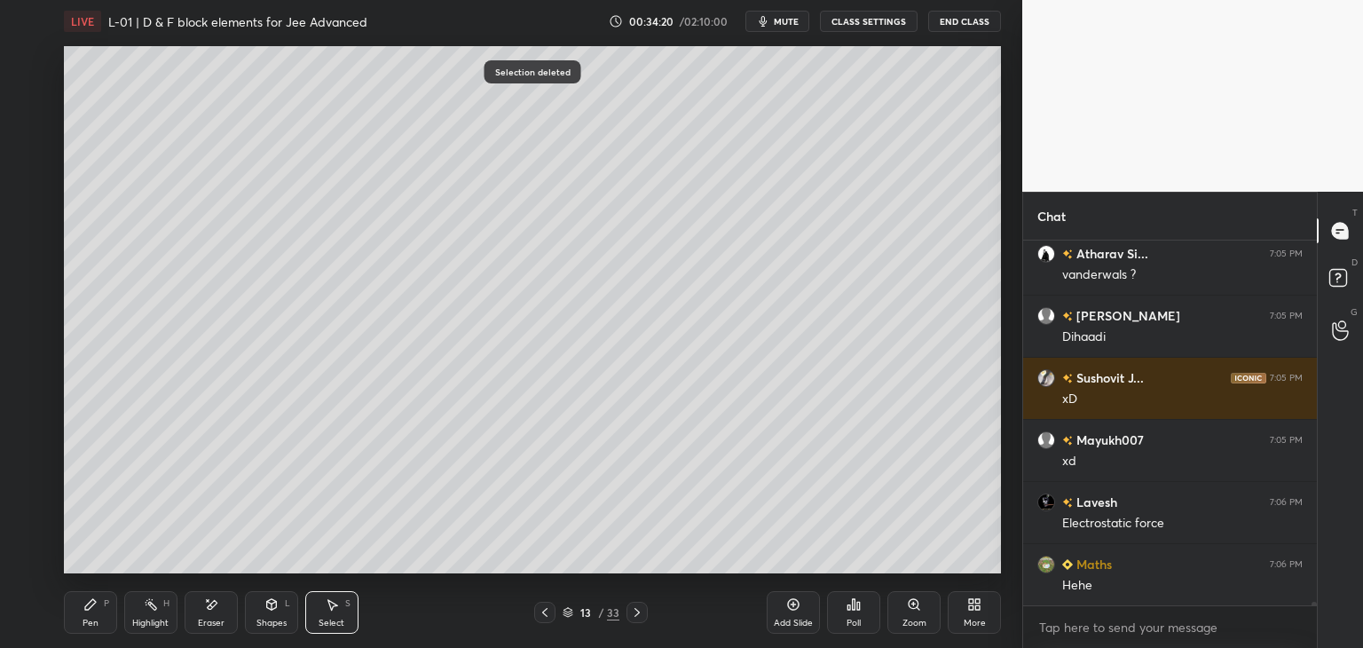
click at [82, 615] on div "Pen P" at bounding box center [90, 612] width 53 height 43
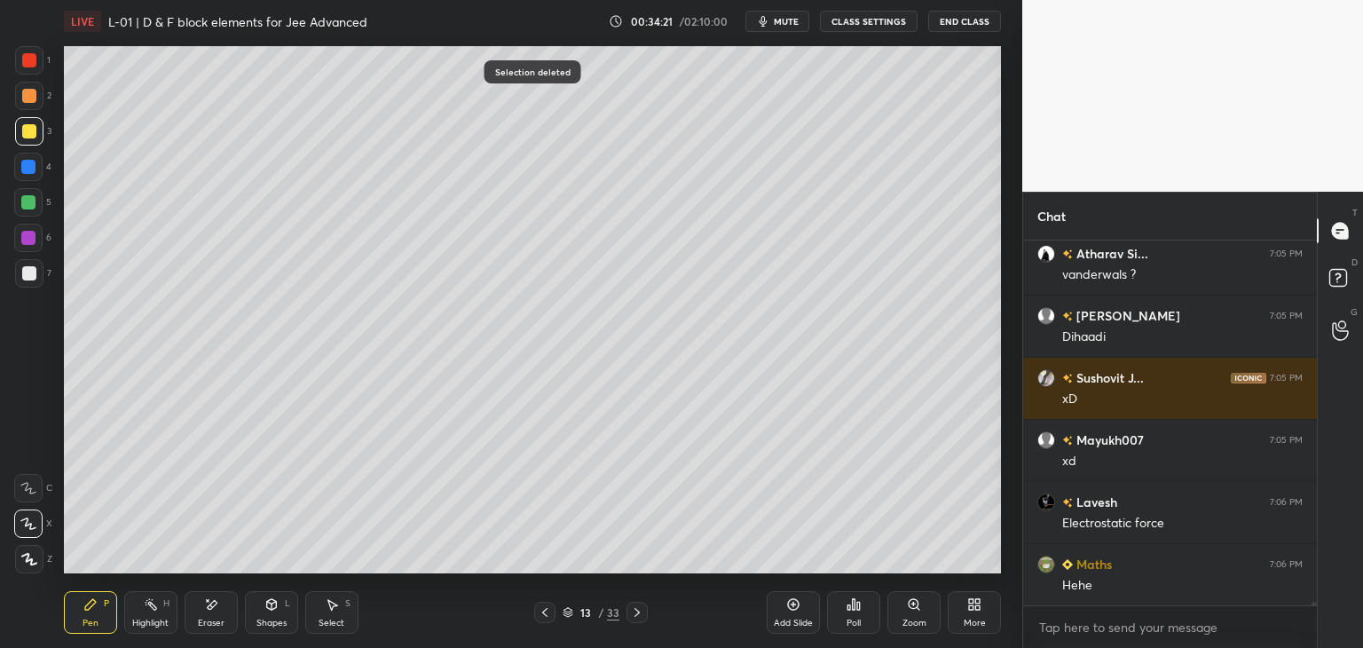
scroll to position [35202, 0]
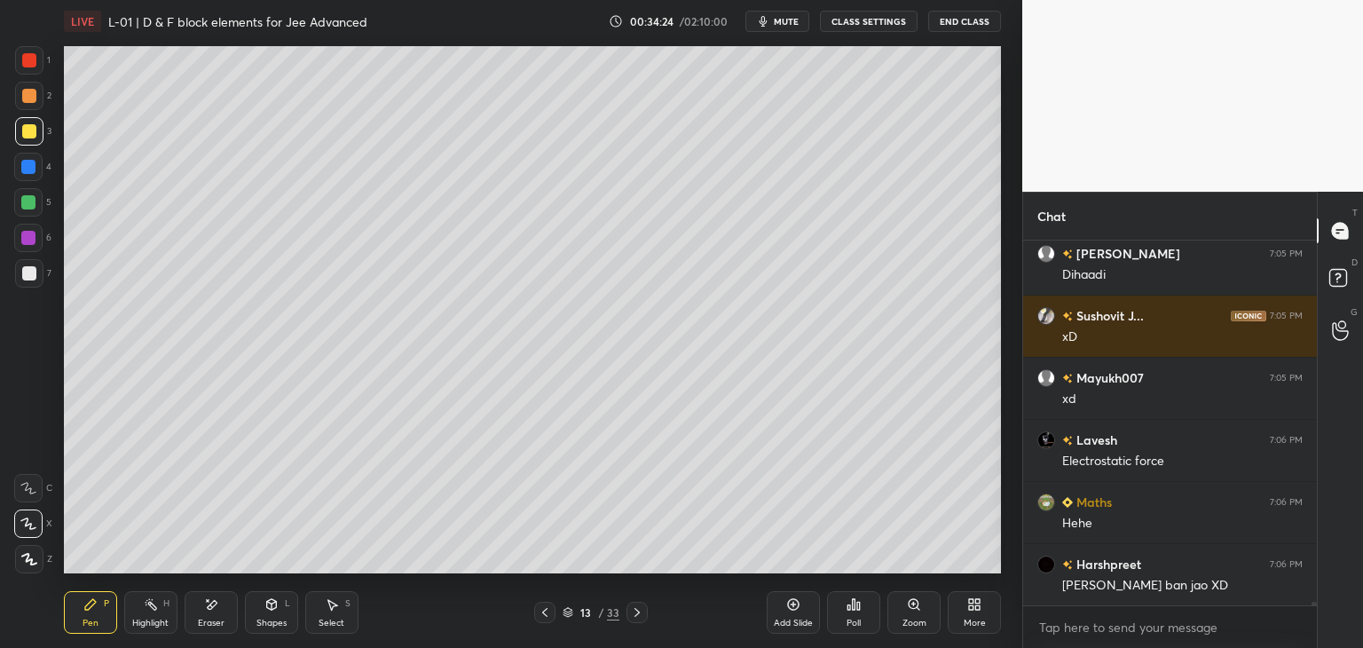
click at [339, 608] on div "Select S" at bounding box center [331, 612] width 53 height 43
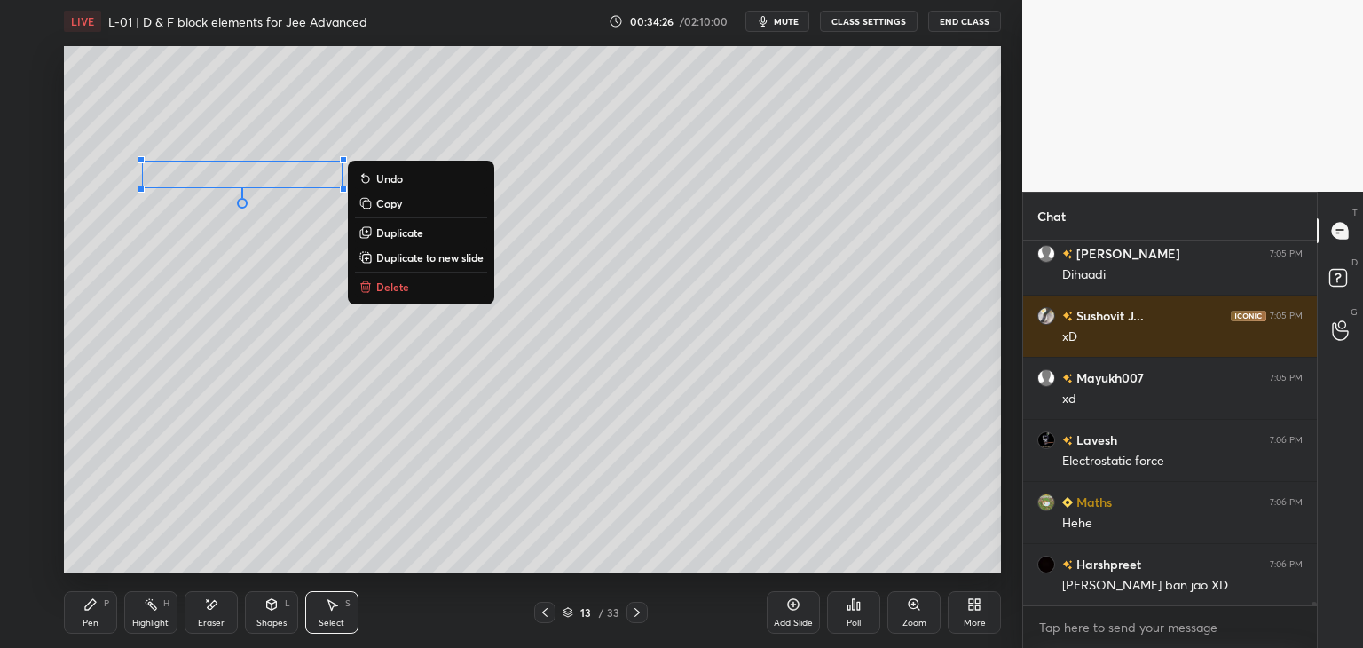
click at [411, 288] on button "Delete" at bounding box center [421, 286] width 132 height 21
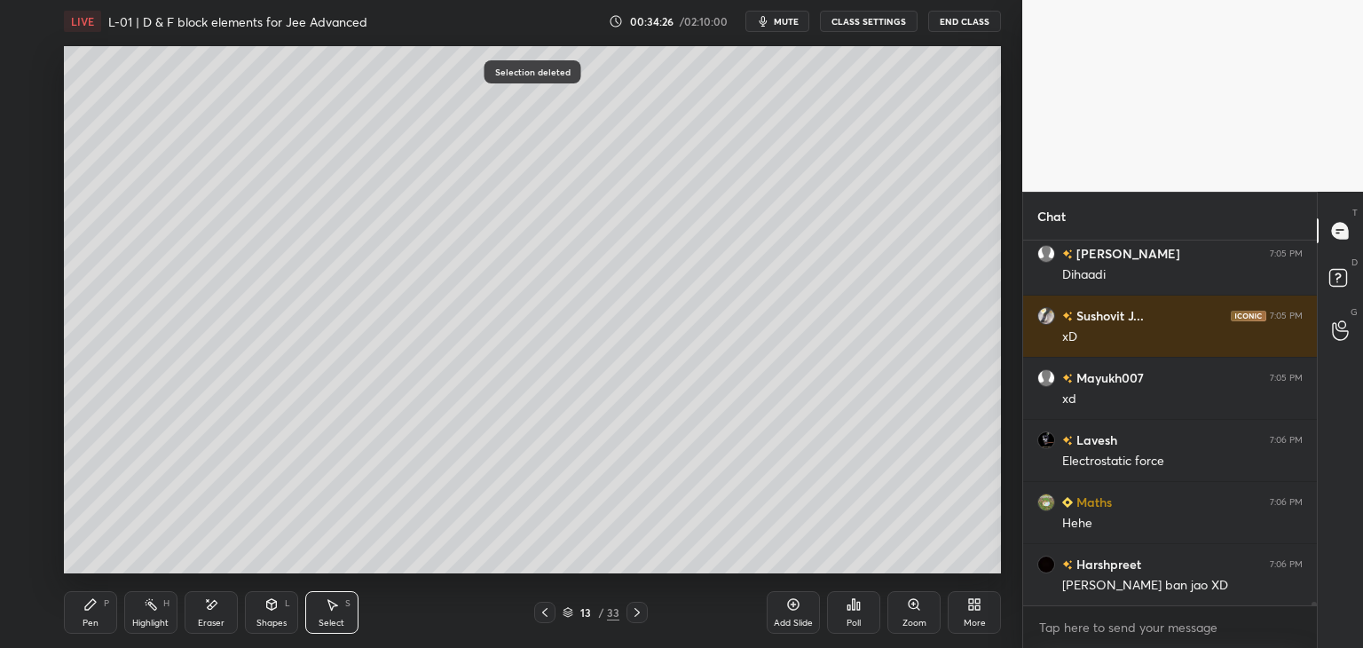
click at [101, 614] on div "Pen P" at bounding box center [90, 612] width 53 height 43
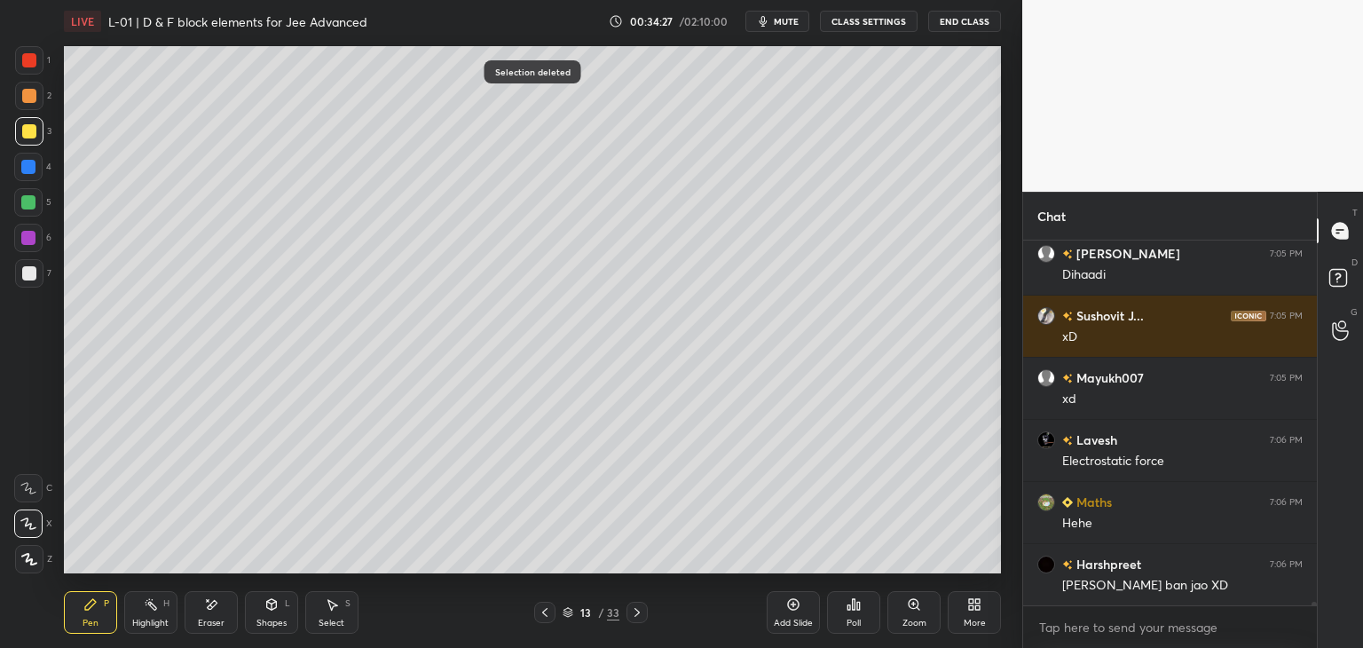
scroll to position [35264, 0]
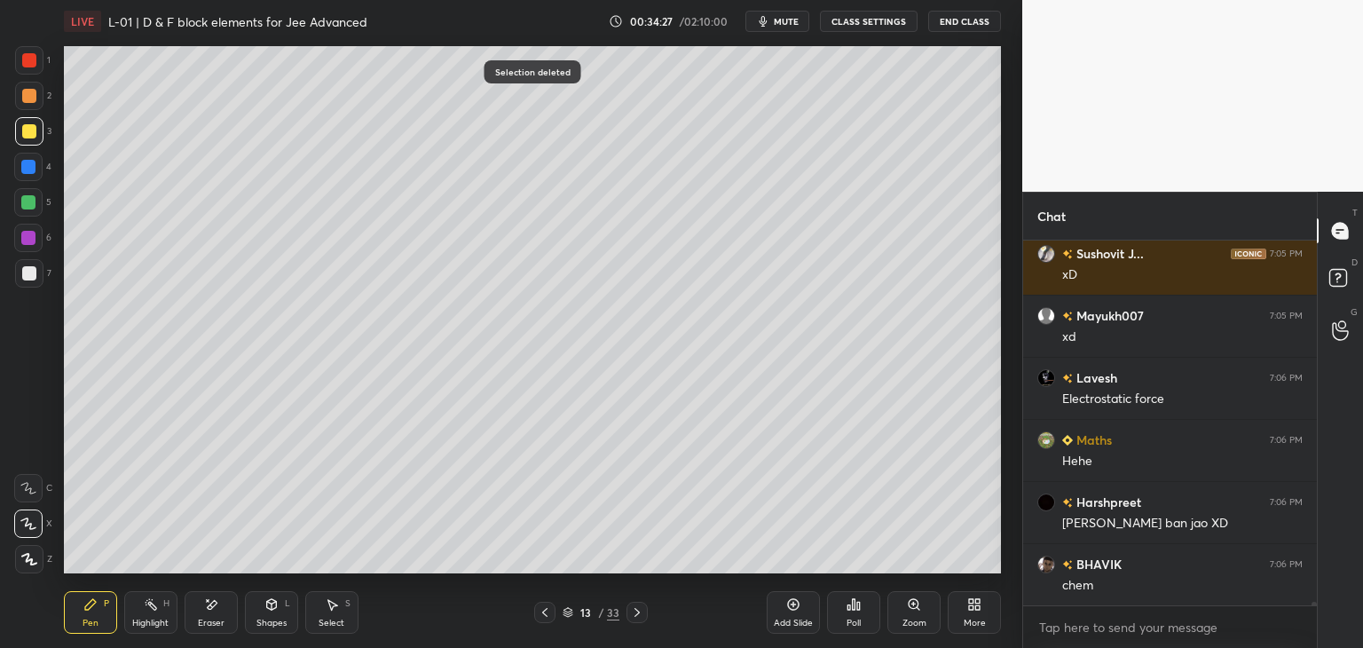
click at [256, 611] on div "Shapes L" at bounding box center [271, 612] width 53 height 43
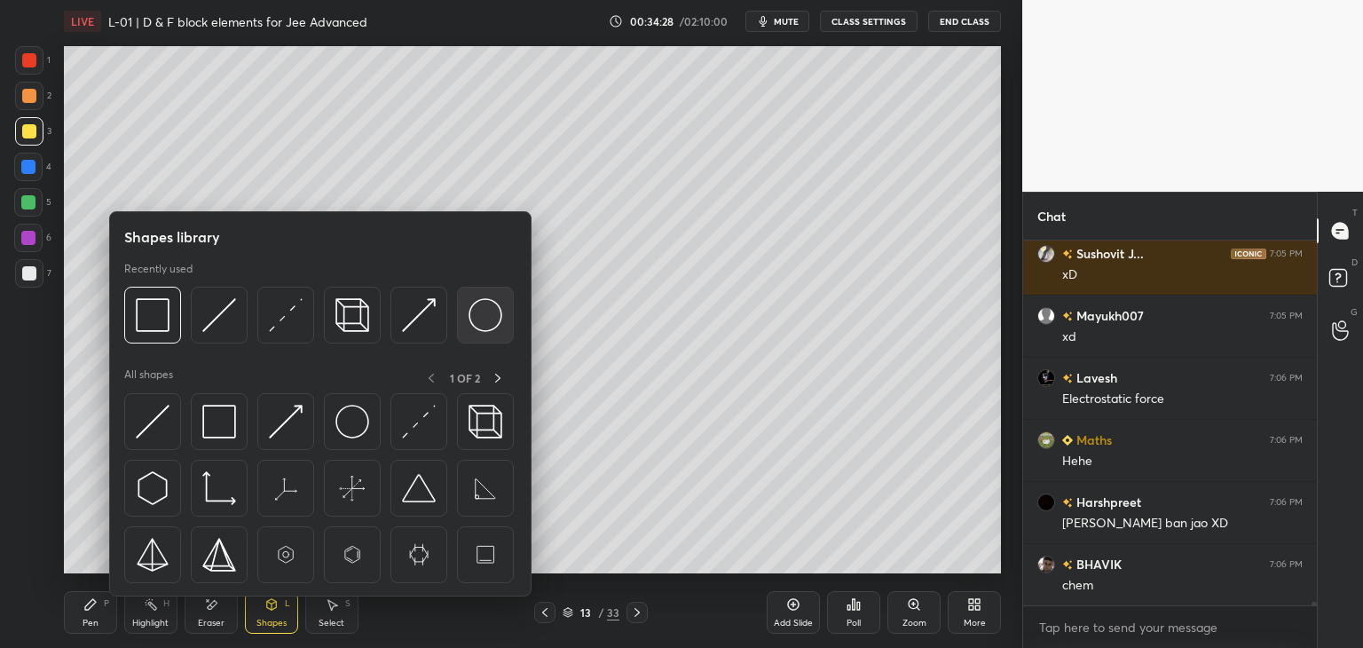
click at [489, 315] on img at bounding box center [485, 315] width 34 height 34
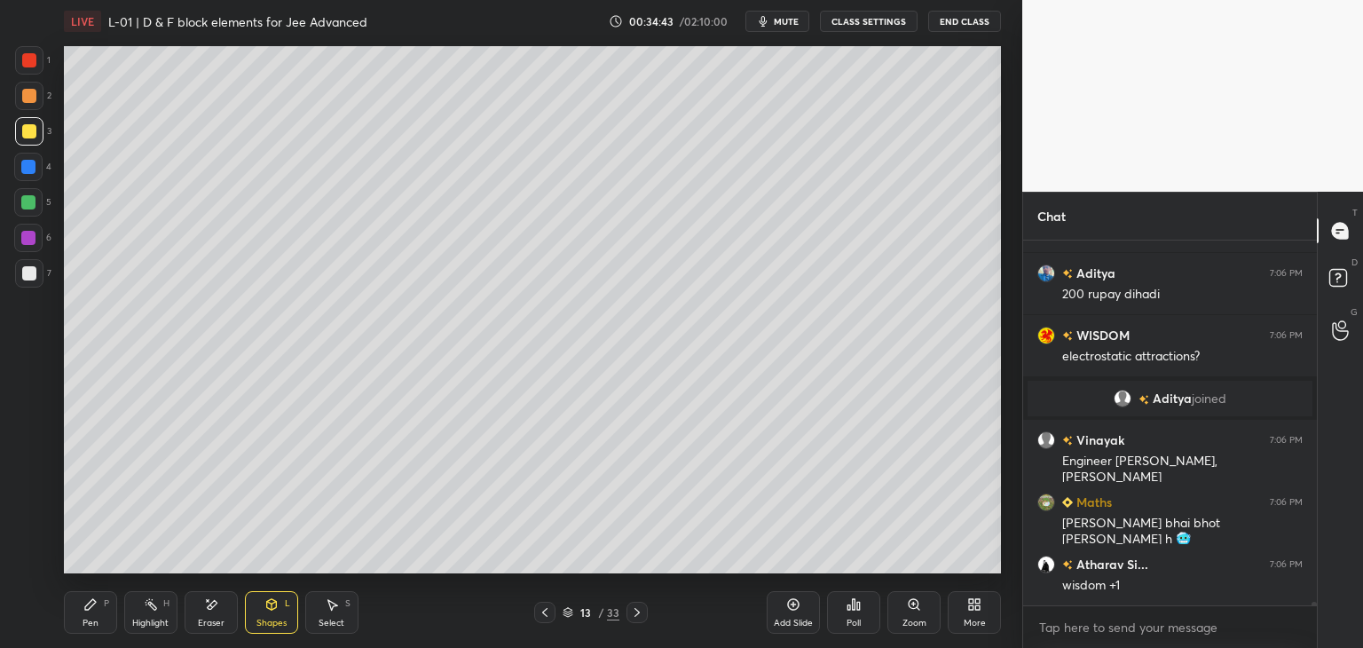
scroll to position [35069, 0]
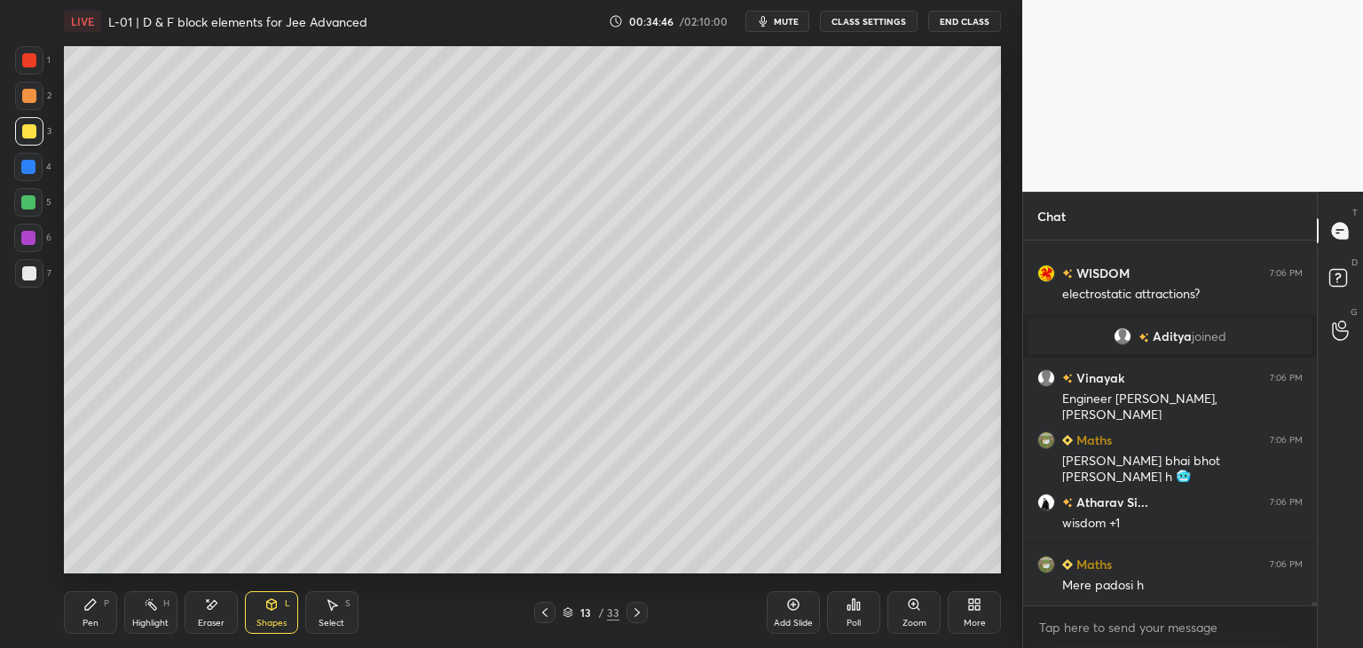
click at [90, 614] on div "Pen P" at bounding box center [90, 612] width 53 height 43
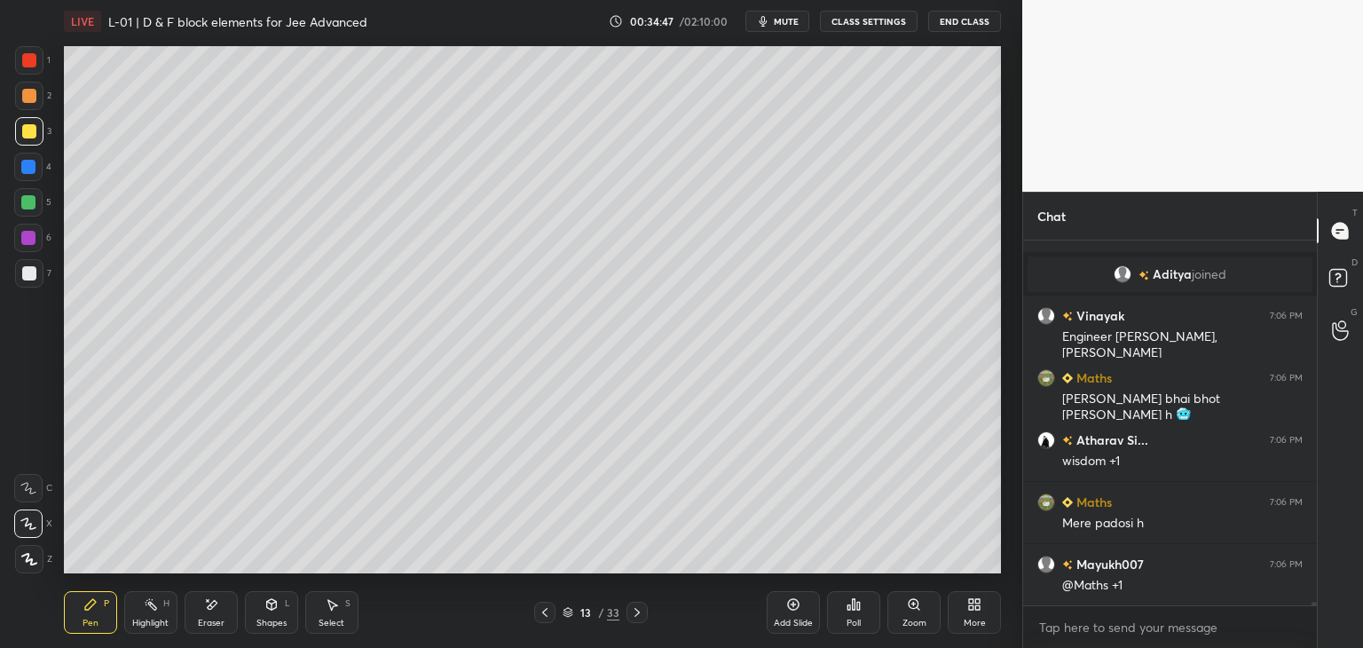
click at [32, 61] on div at bounding box center [29, 60] width 14 height 14
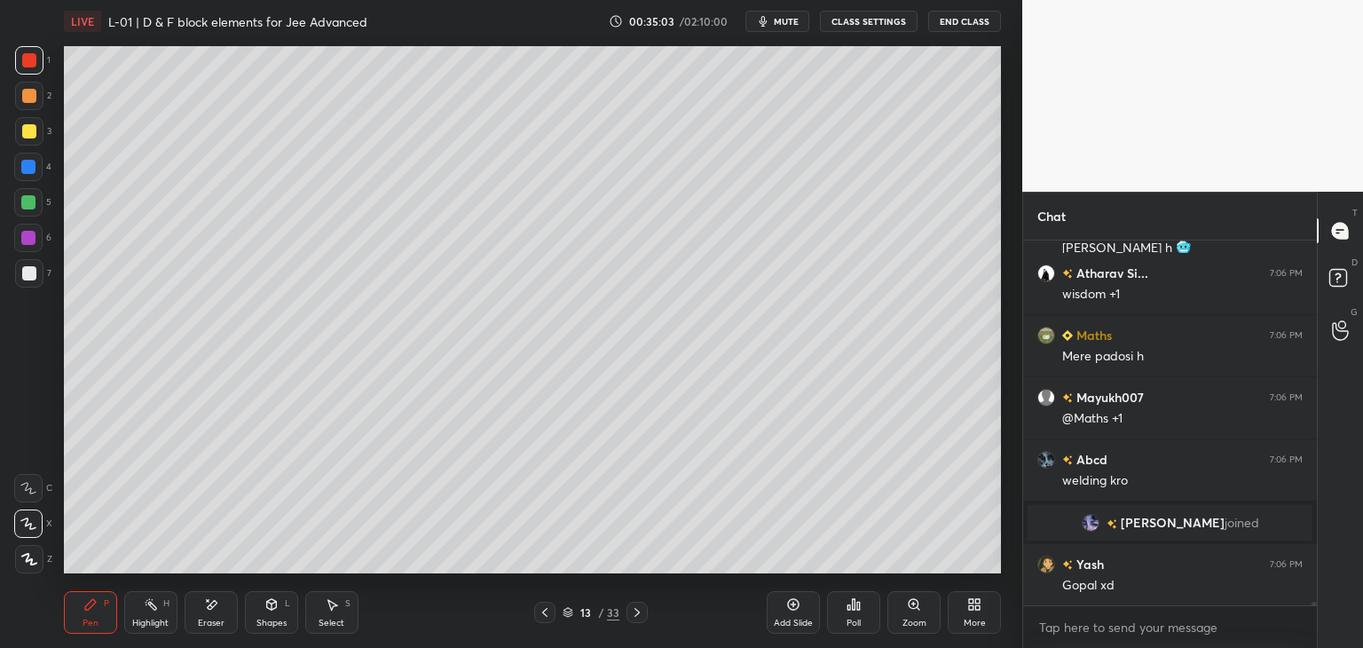
scroll to position [35236, 0]
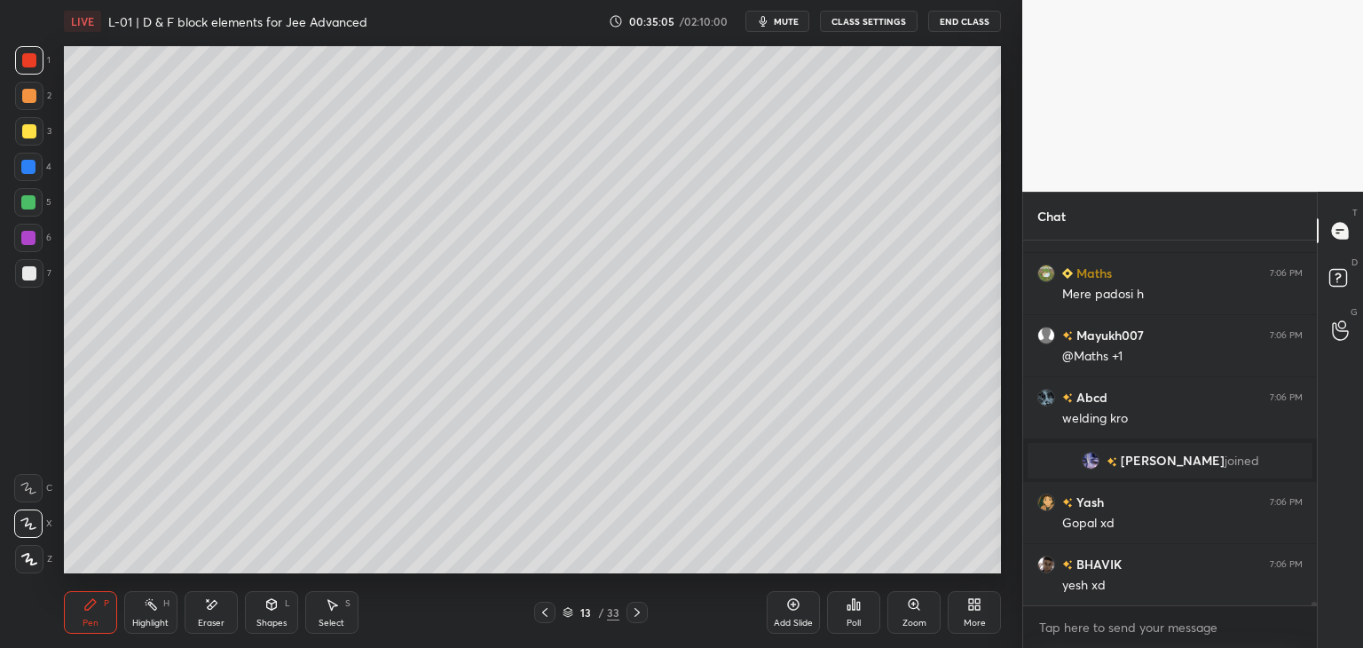
click at [32, 72] on div at bounding box center [29, 60] width 28 height 28
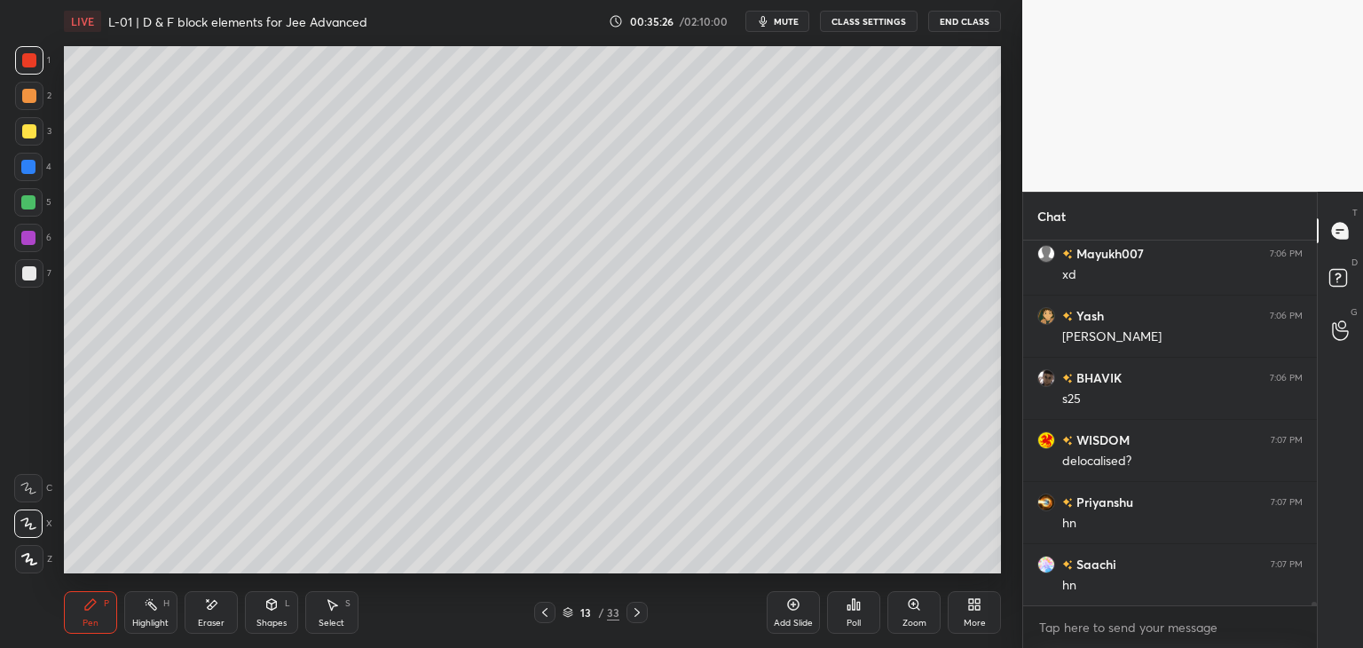
scroll to position [35874, 0]
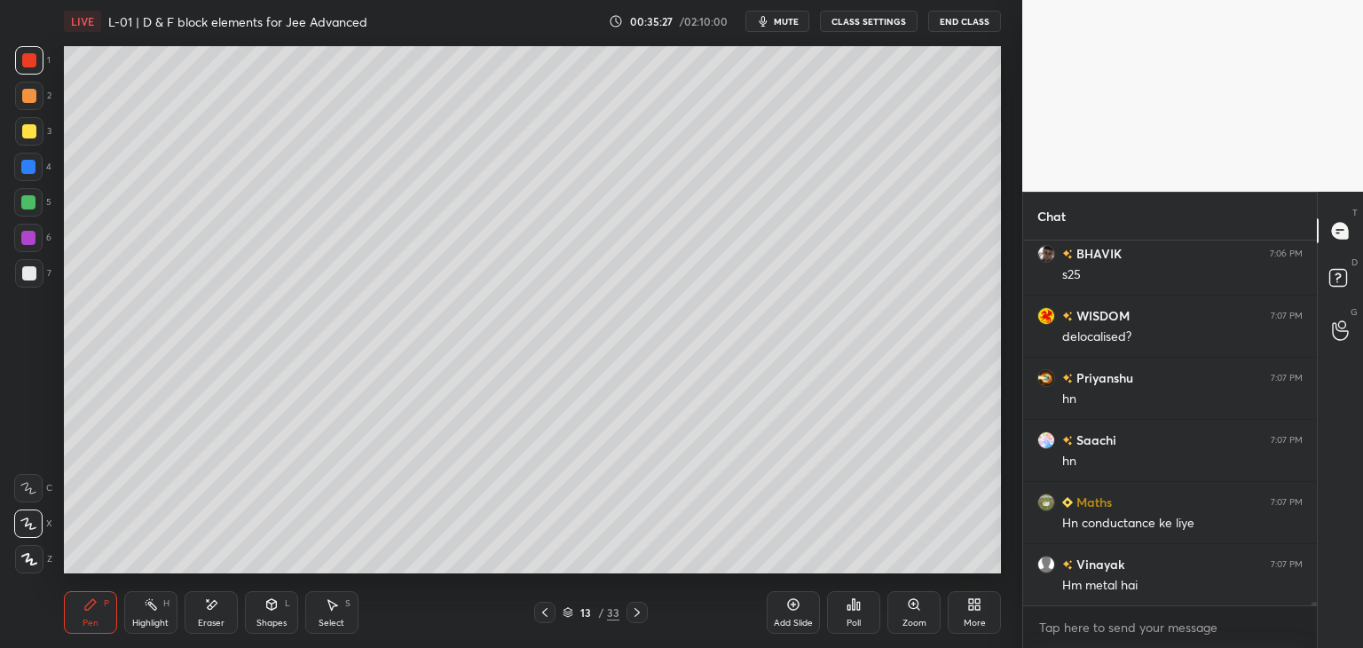
click at [266, 621] on div "Shapes" at bounding box center [271, 622] width 30 height 9
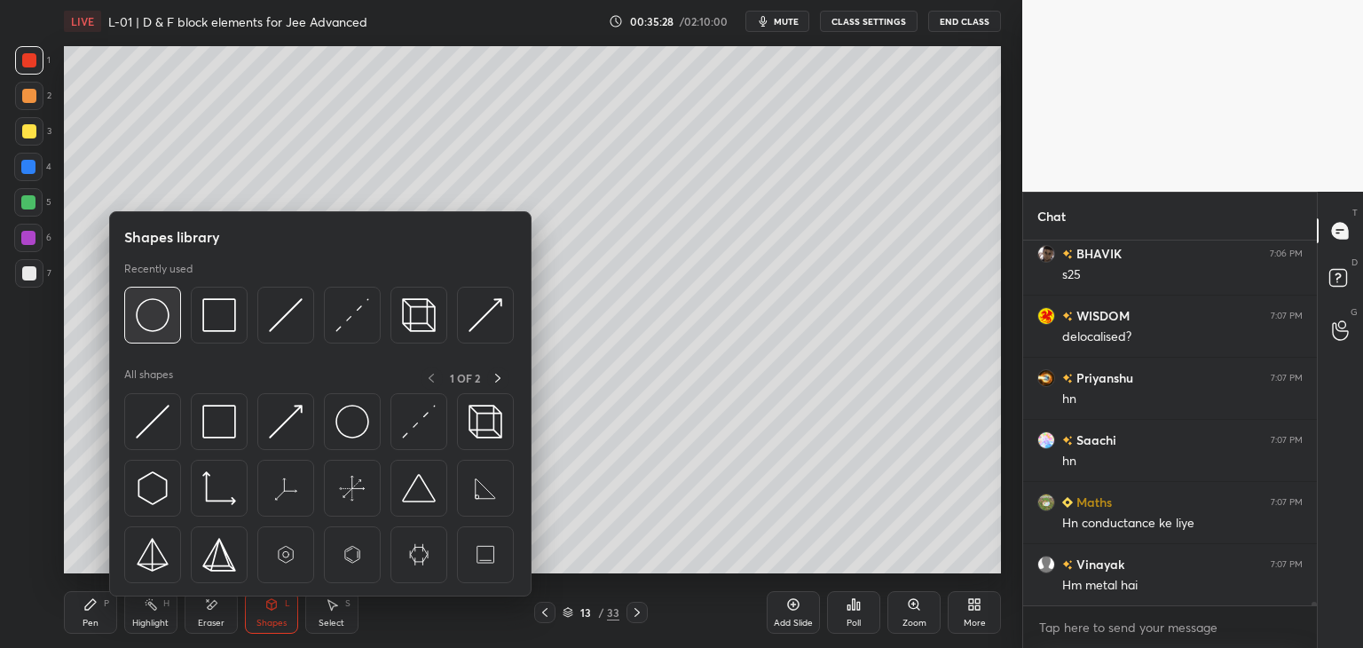
click at [151, 325] on img at bounding box center [153, 315] width 34 height 34
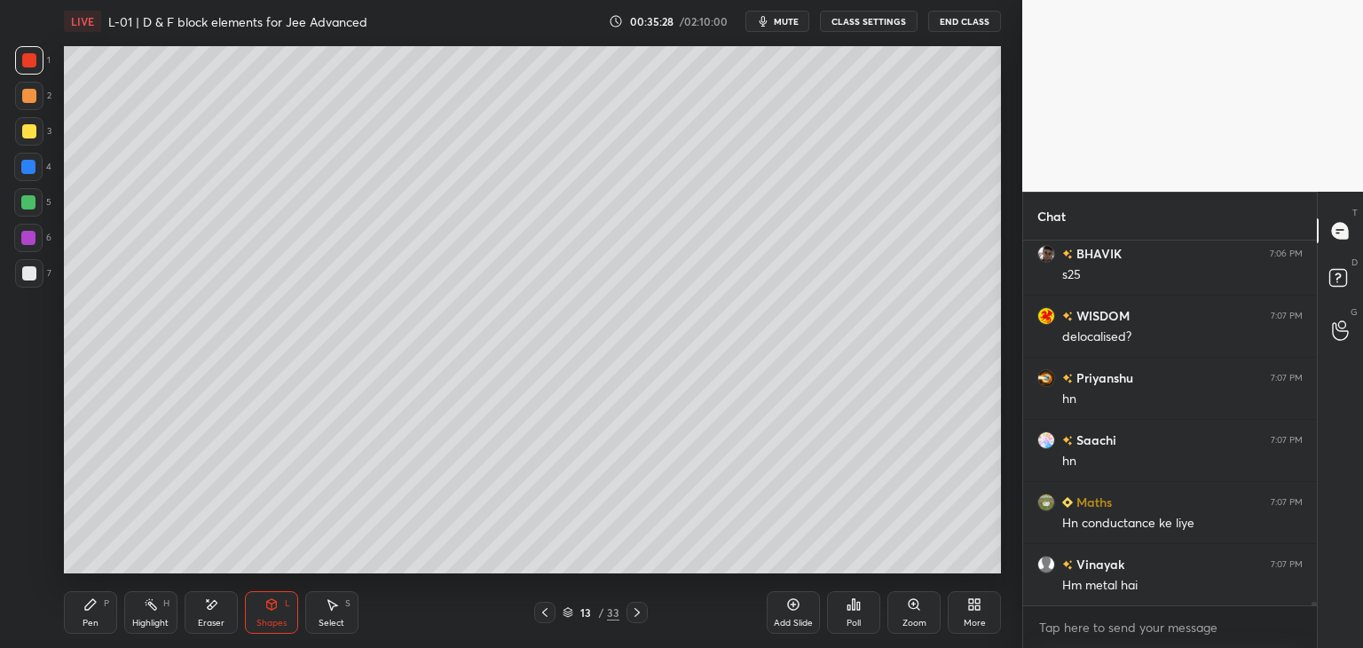
click at [265, 606] on icon at bounding box center [271, 604] width 14 height 14
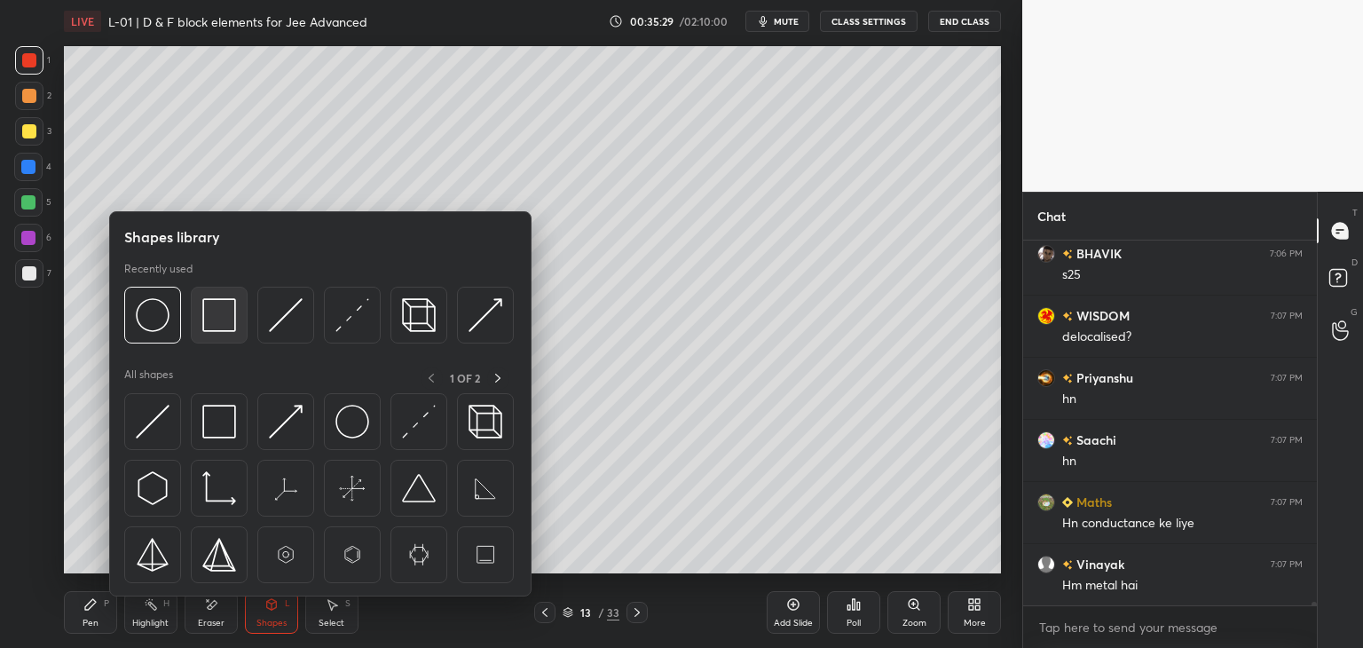
click at [211, 324] on img at bounding box center [219, 315] width 34 height 34
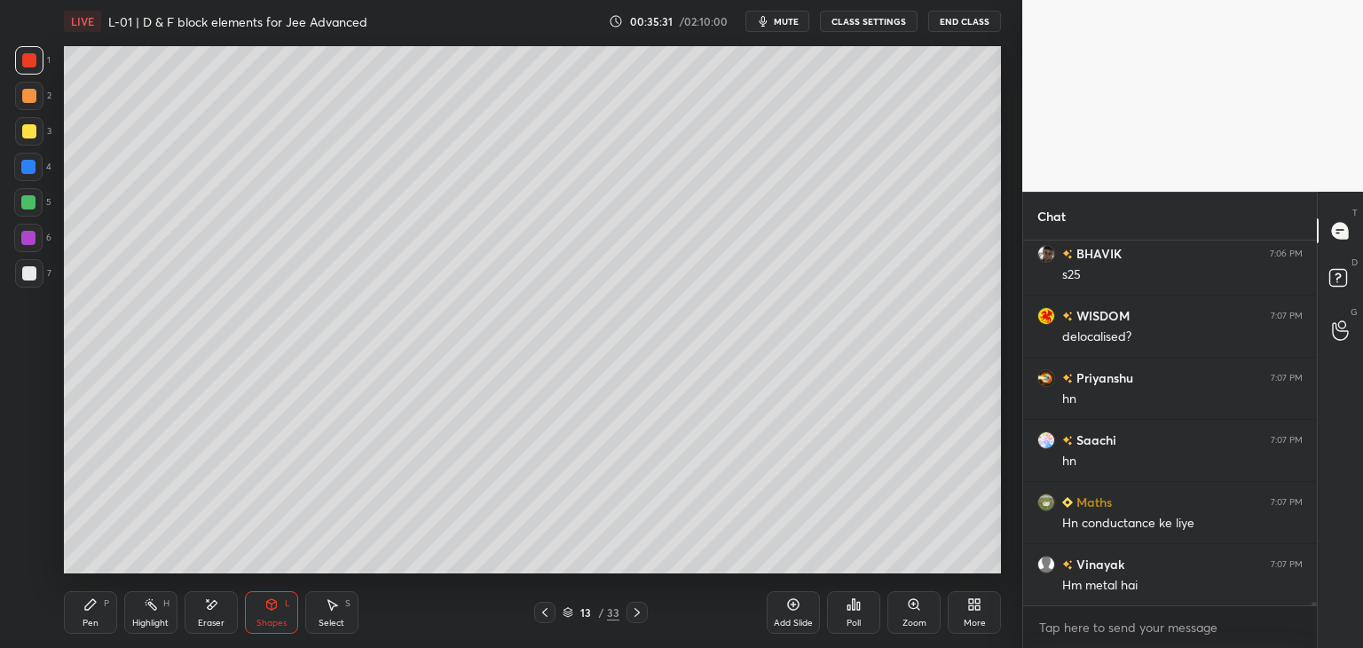
click at [82, 604] on div "Pen P" at bounding box center [90, 612] width 53 height 43
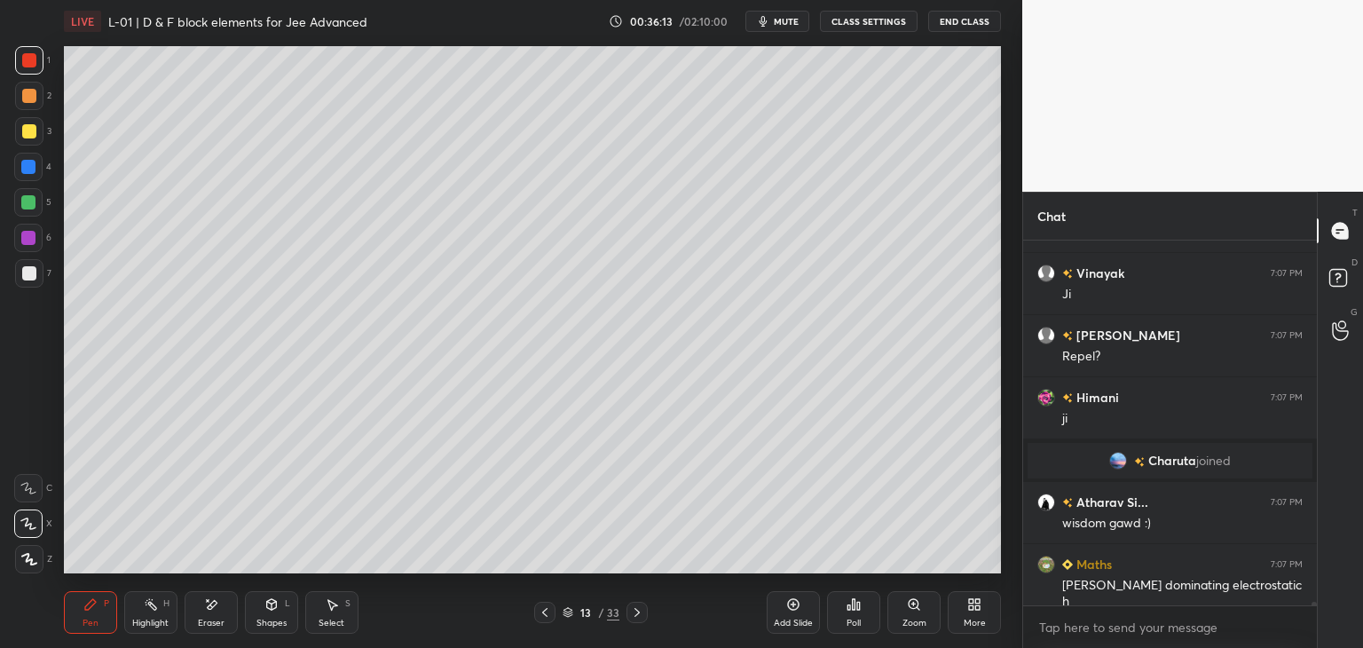
scroll to position [36302, 0]
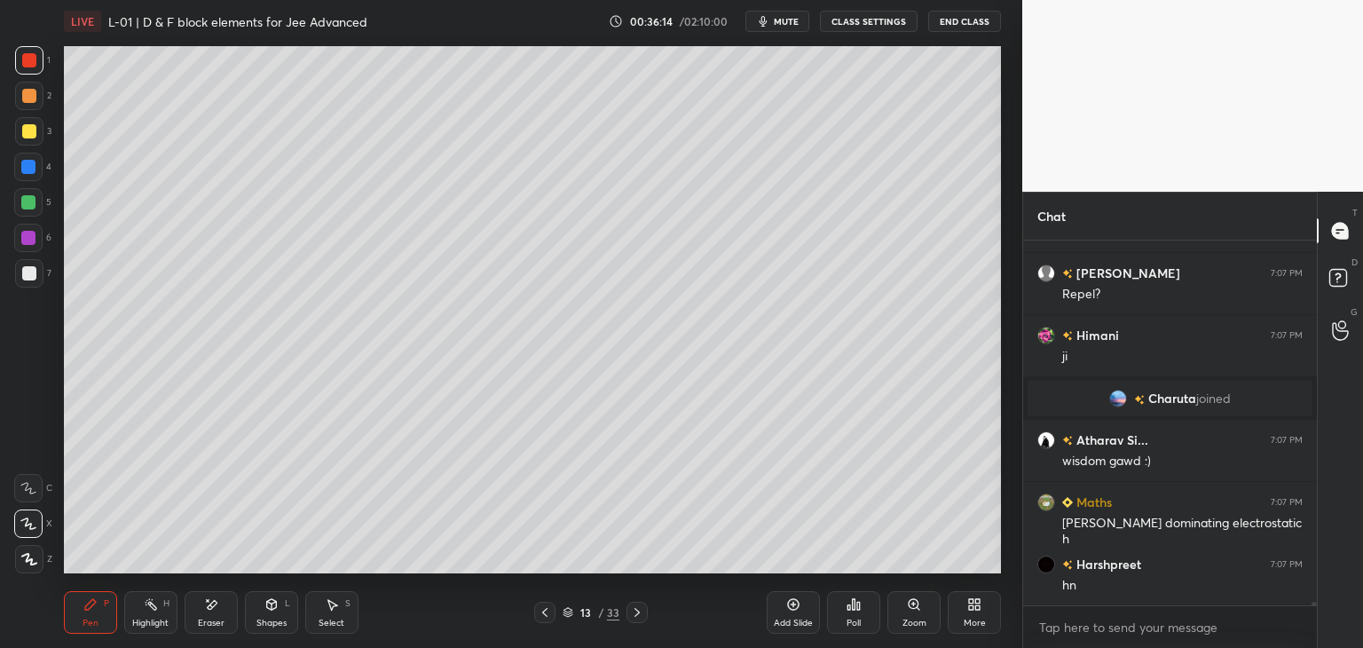
click at [25, 139] on div at bounding box center [29, 131] width 28 height 28
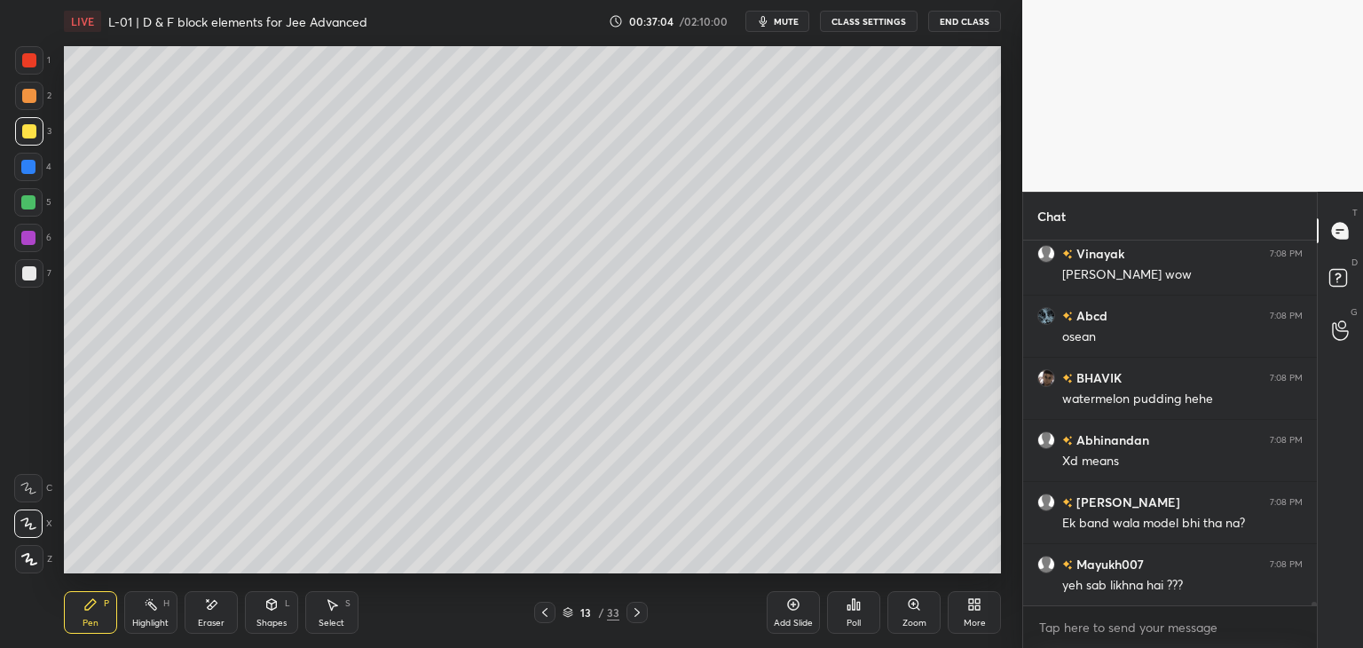
scroll to position [37764, 0]
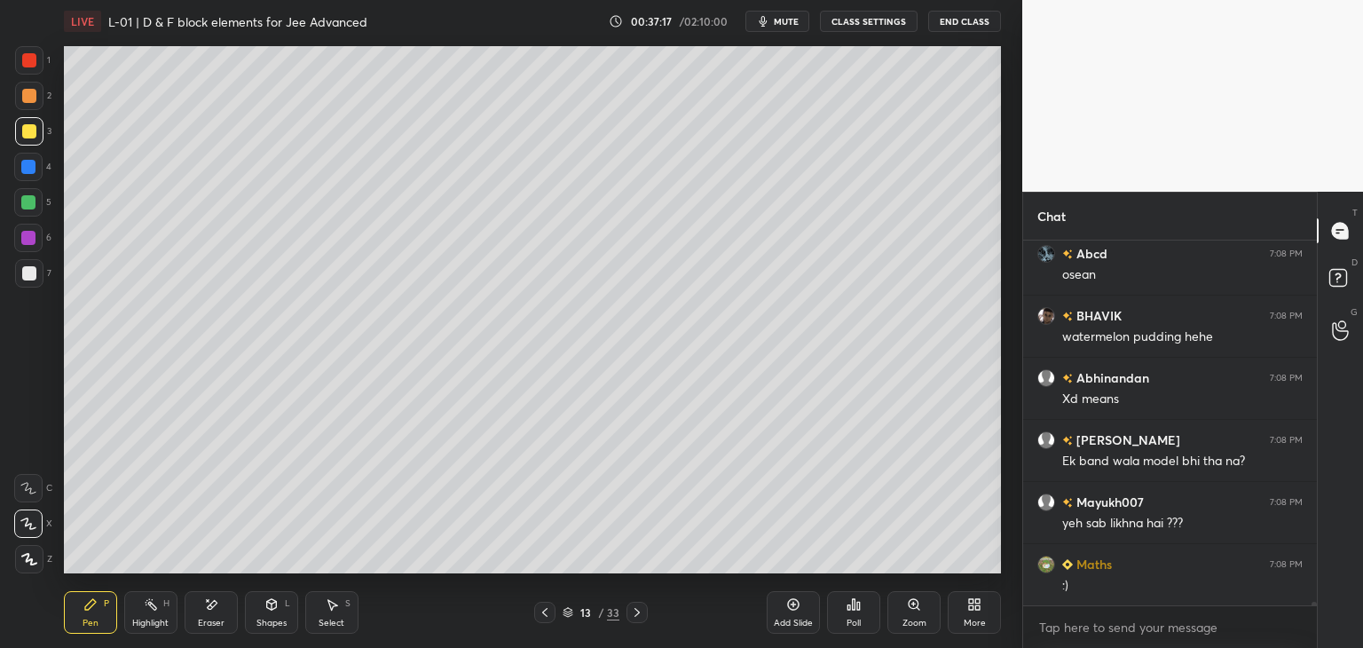
click at [789, 604] on icon at bounding box center [793, 604] width 14 height 14
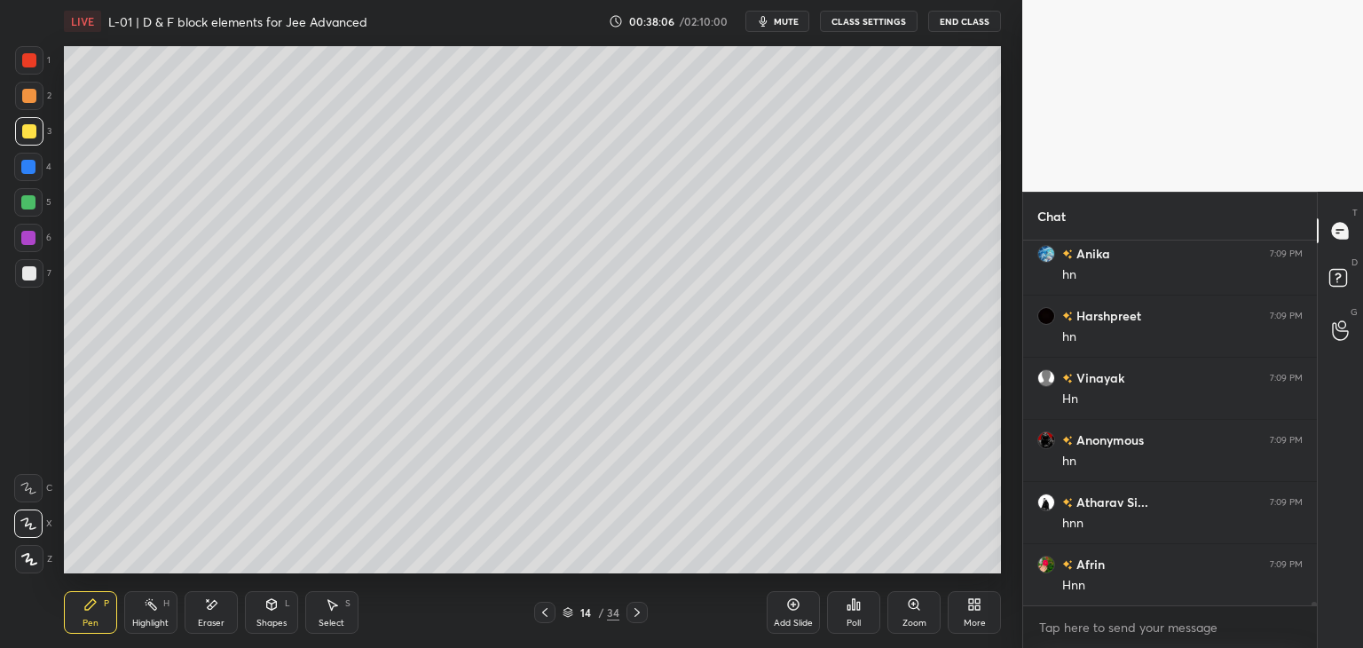
scroll to position [38836, 0]
click at [24, 240] on div at bounding box center [28, 238] width 14 height 14
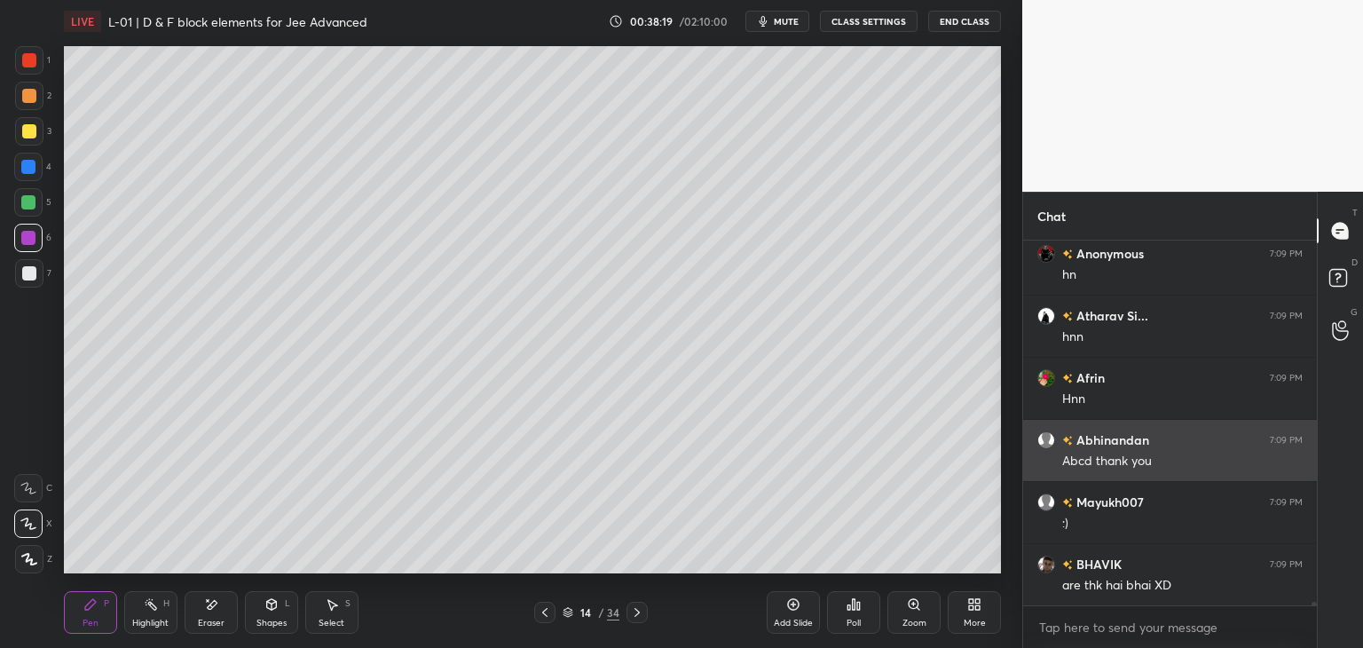
scroll to position [39022, 0]
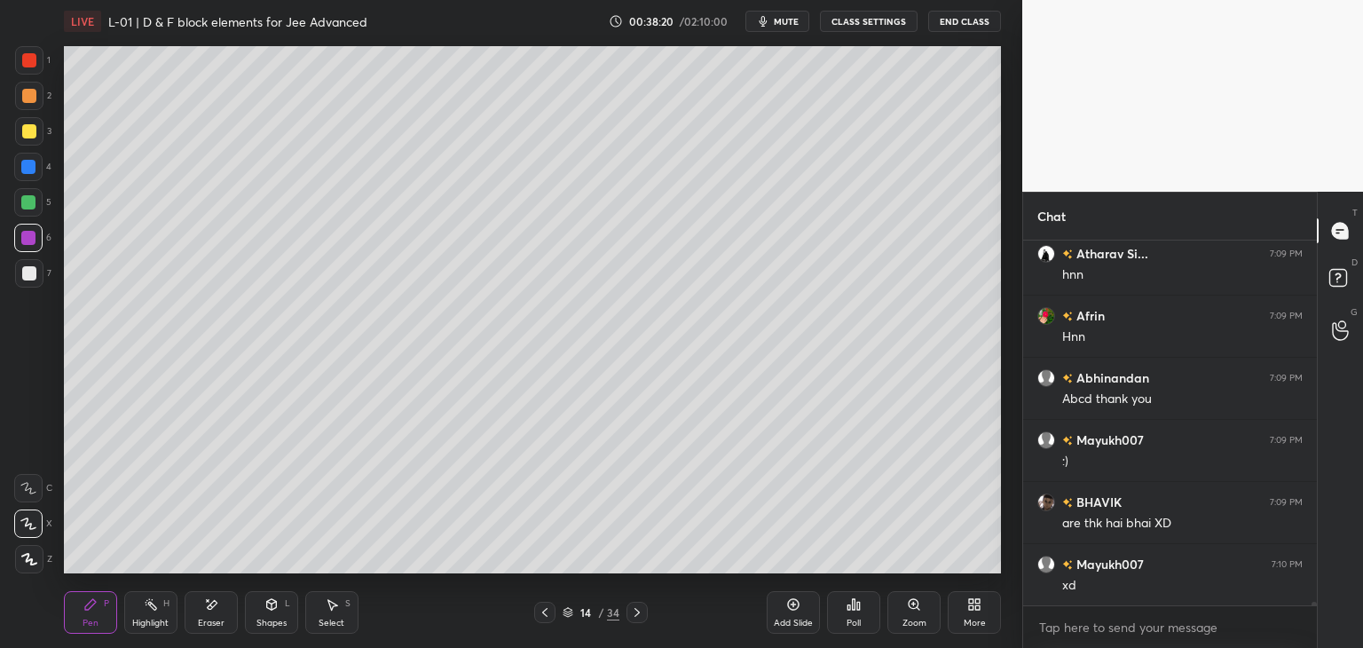
click at [329, 599] on icon at bounding box center [332, 604] width 14 height 14
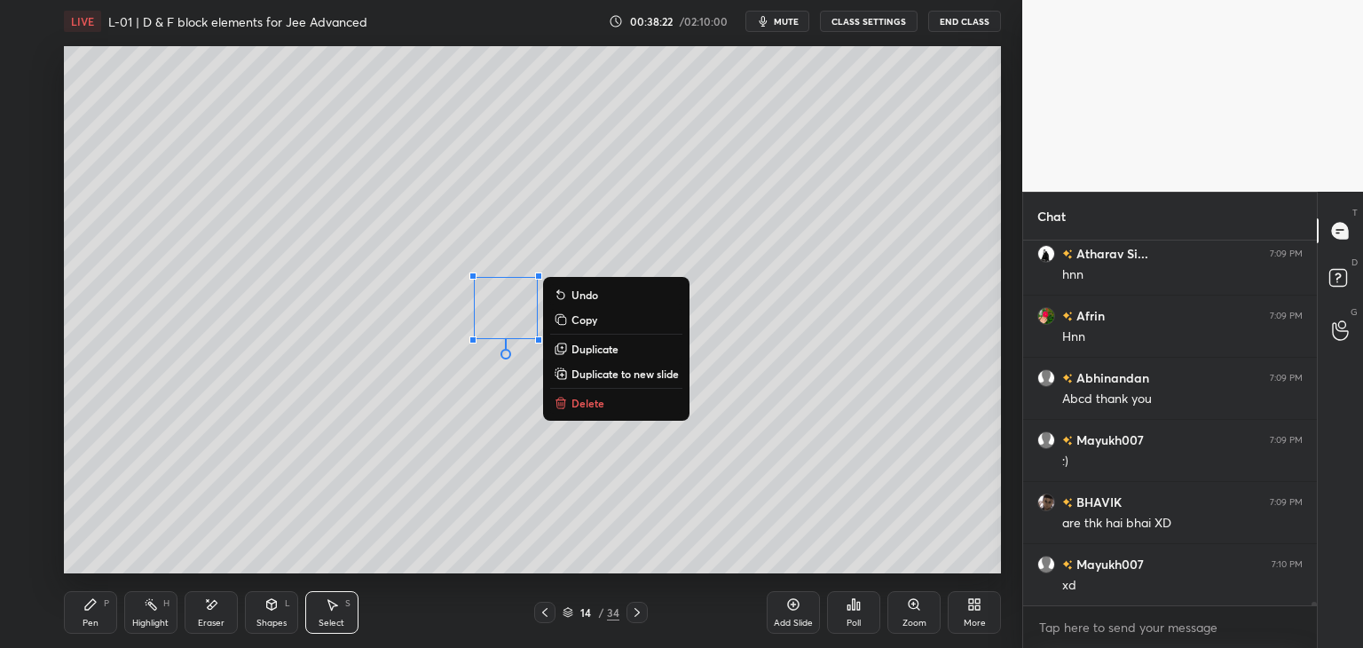
click at [581, 405] on p "Delete" at bounding box center [587, 403] width 33 height 14
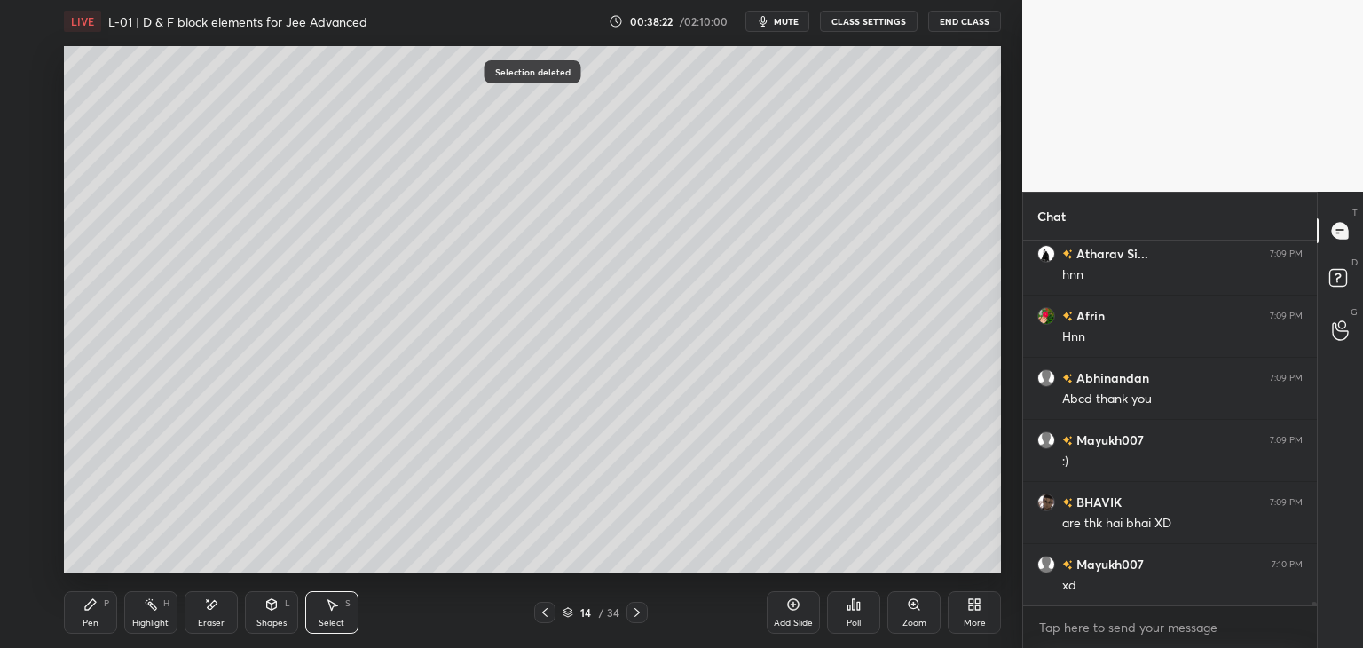
click at [100, 612] on div "Pen P" at bounding box center [90, 612] width 53 height 43
click at [24, 130] on div at bounding box center [29, 131] width 14 height 14
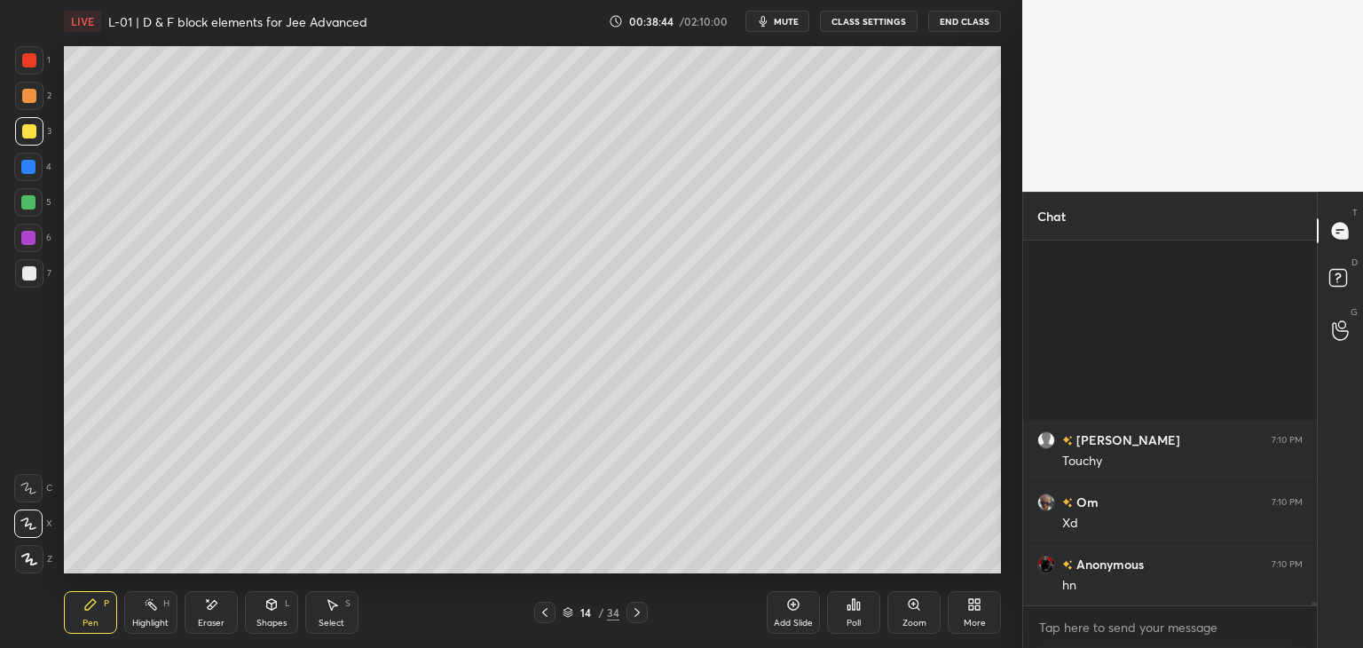
scroll to position [39954, 0]
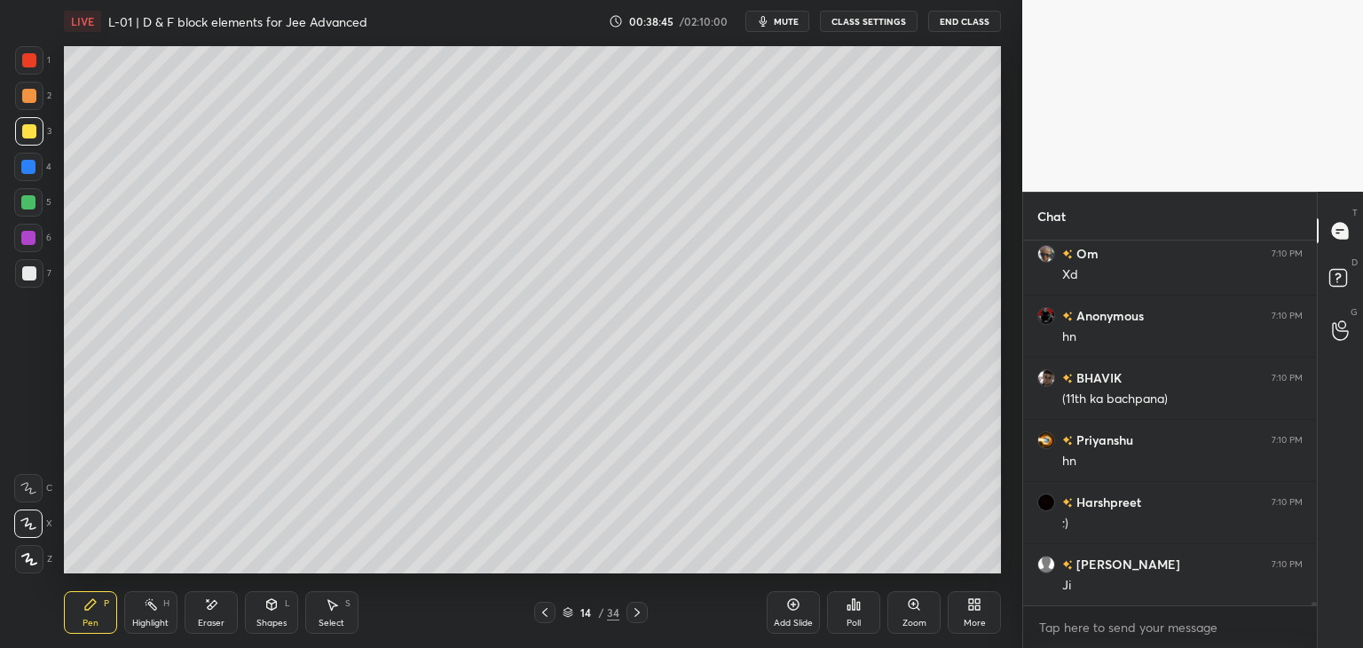
click at [28, 65] on div at bounding box center [29, 60] width 14 height 14
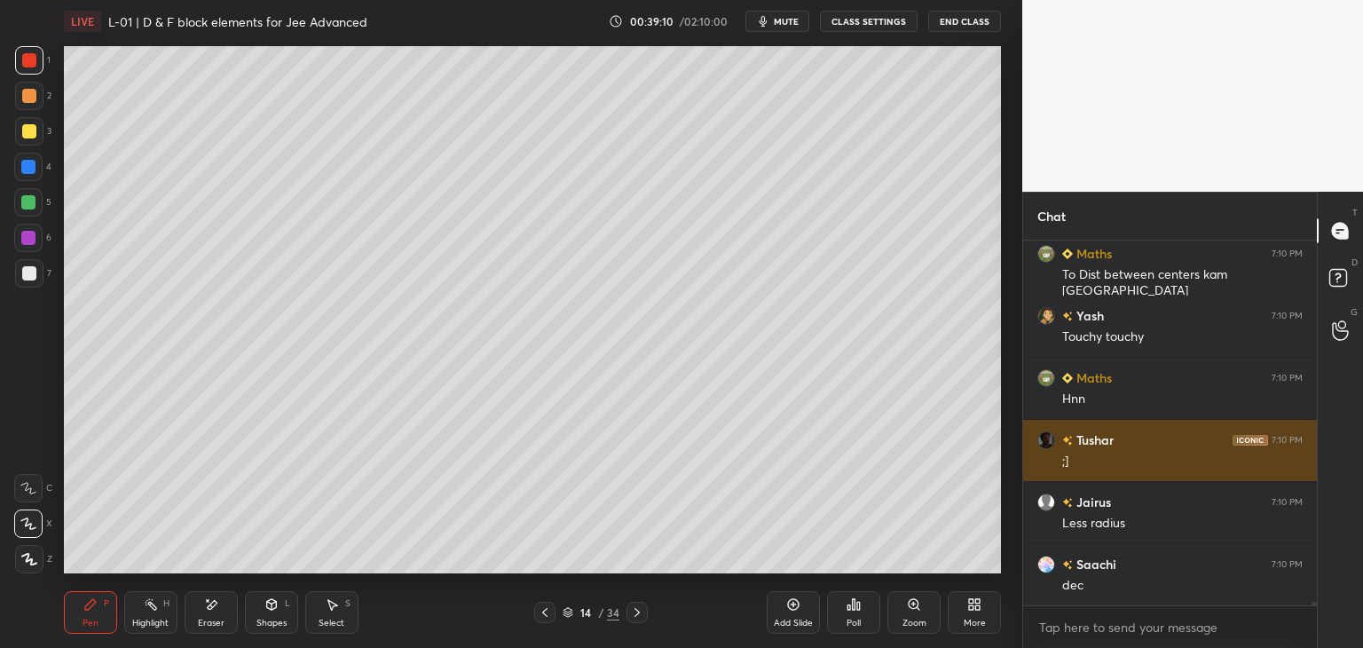
scroll to position [41336, 0]
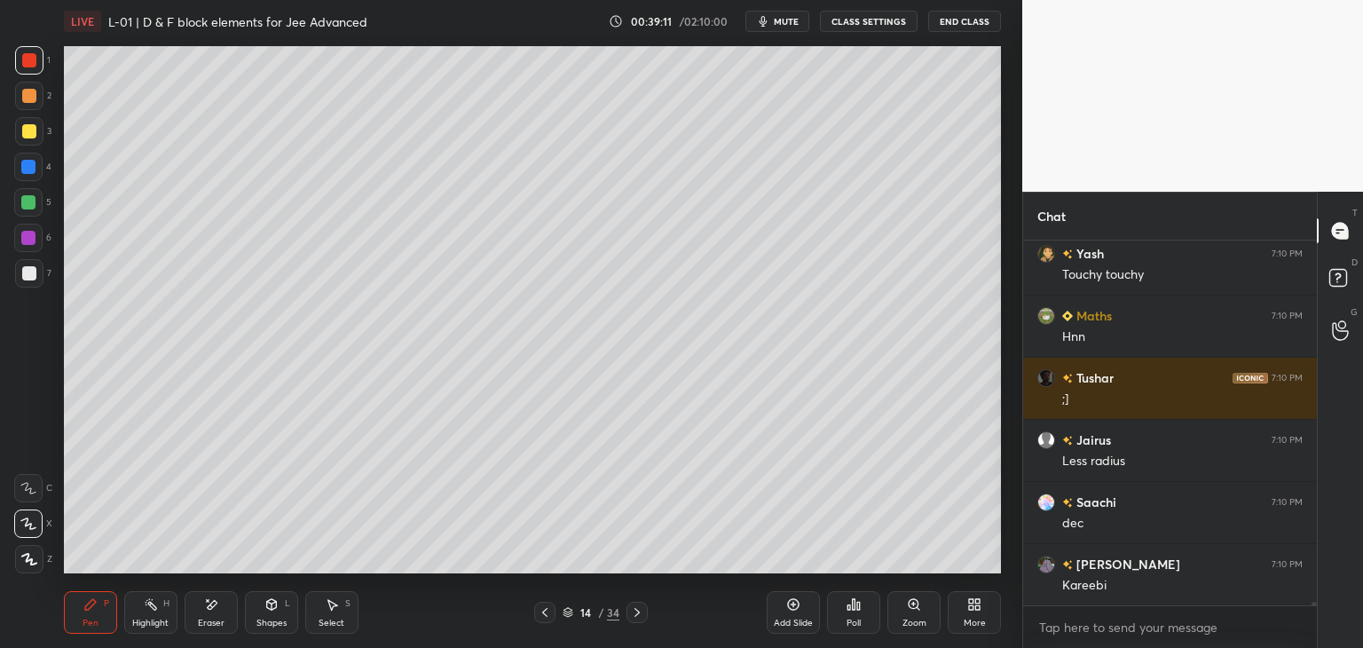
click at [542, 615] on icon at bounding box center [545, 612] width 14 height 14
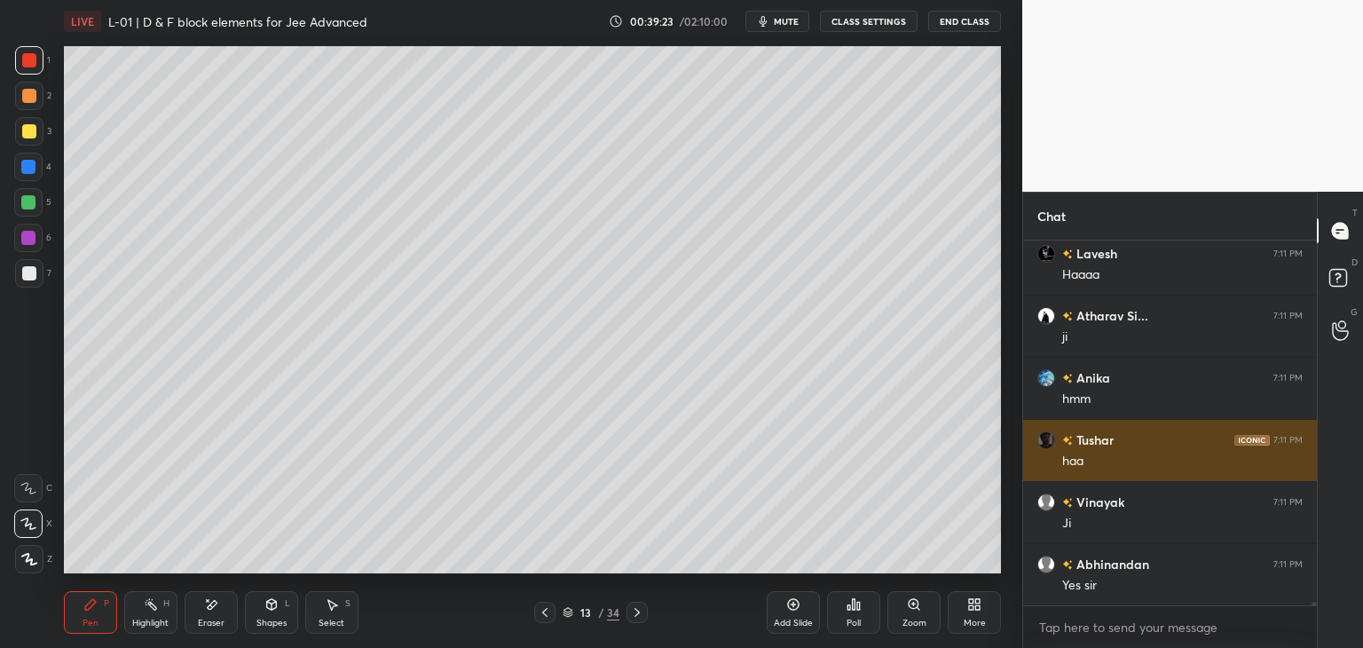
scroll to position [42594, 0]
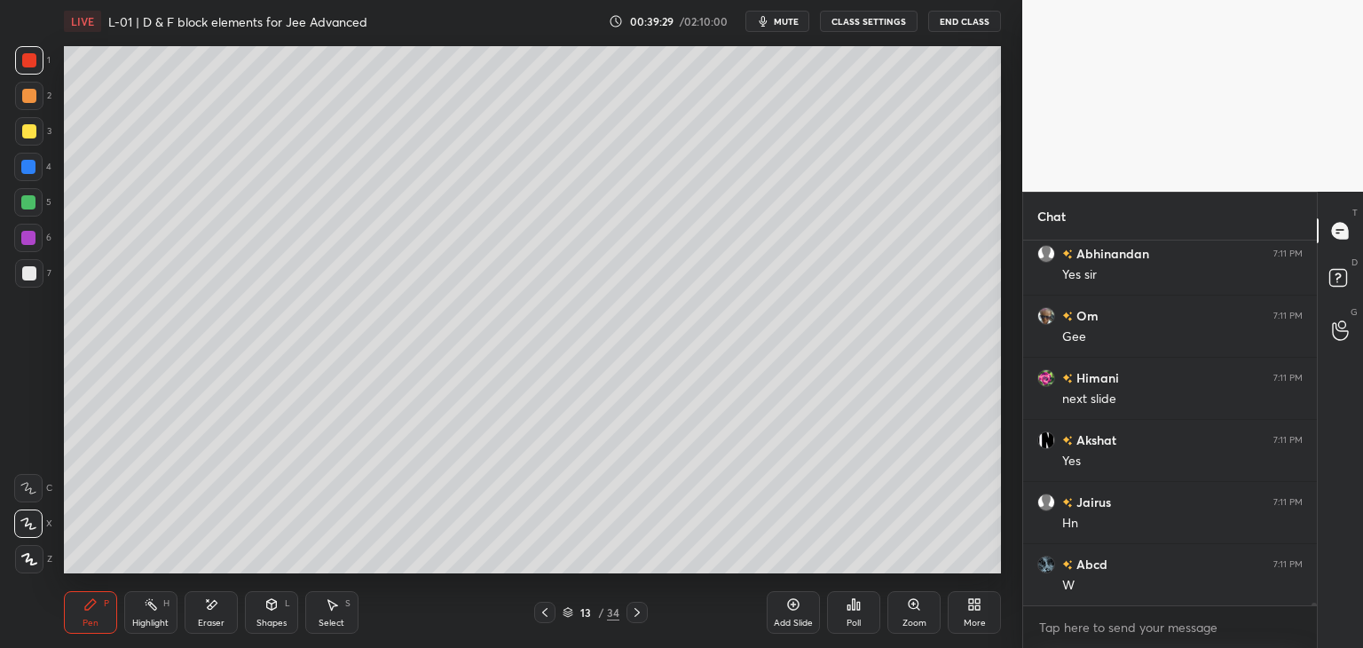
click at [28, 245] on div at bounding box center [28, 238] width 14 height 14
click at [633, 611] on icon at bounding box center [637, 612] width 14 height 14
click at [783, 608] on div "Add Slide" at bounding box center [793, 612] width 53 height 43
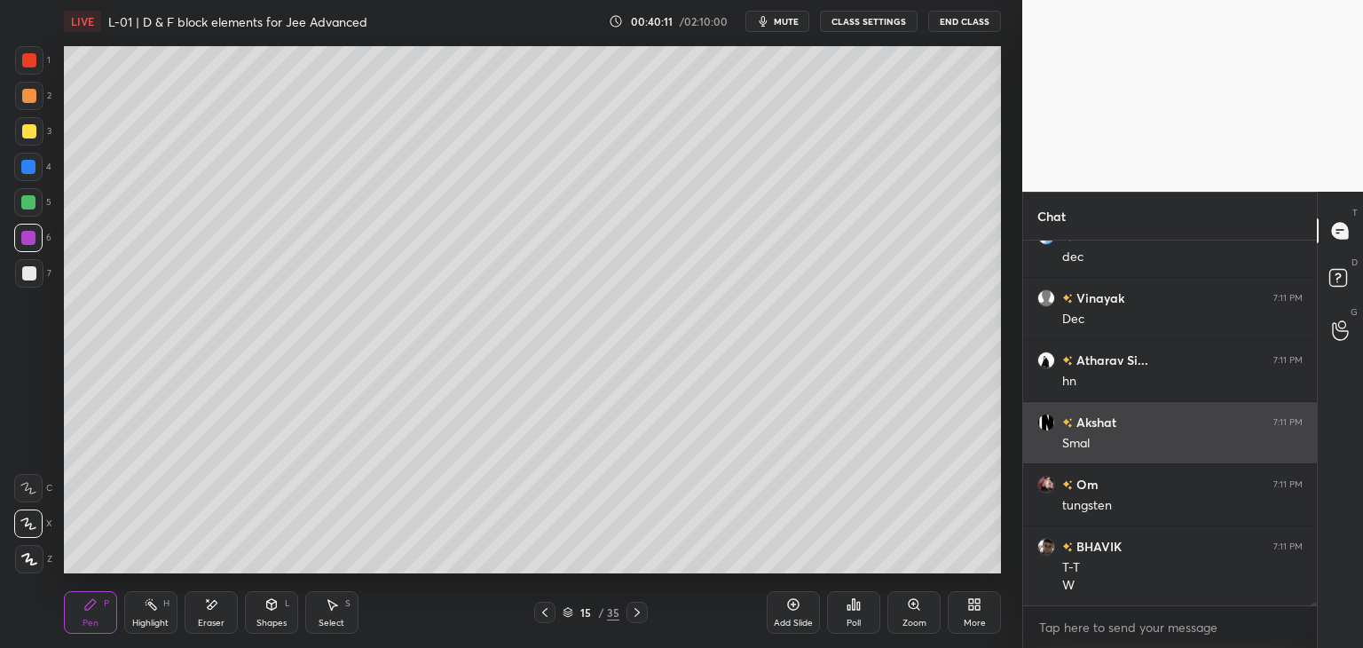
scroll to position [43978, 0]
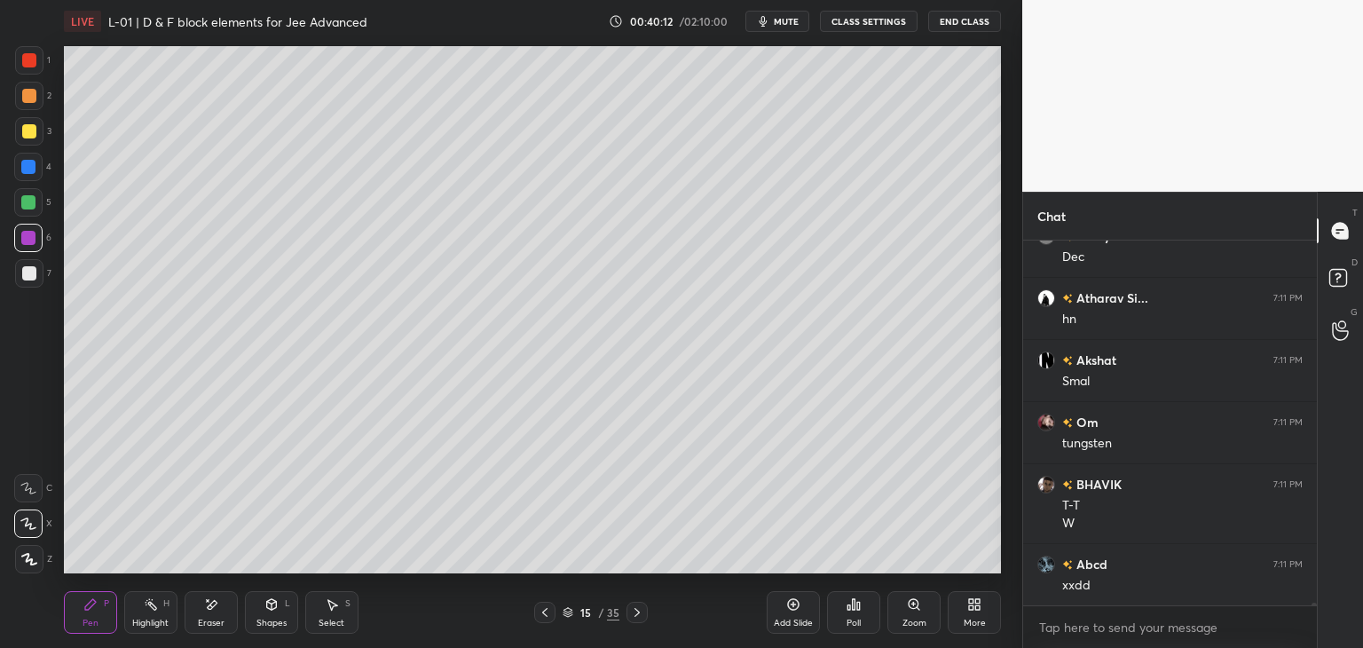
click at [213, 602] on icon at bounding box center [213, 604] width 10 height 9
click at [96, 607] on icon at bounding box center [90, 604] width 14 height 14
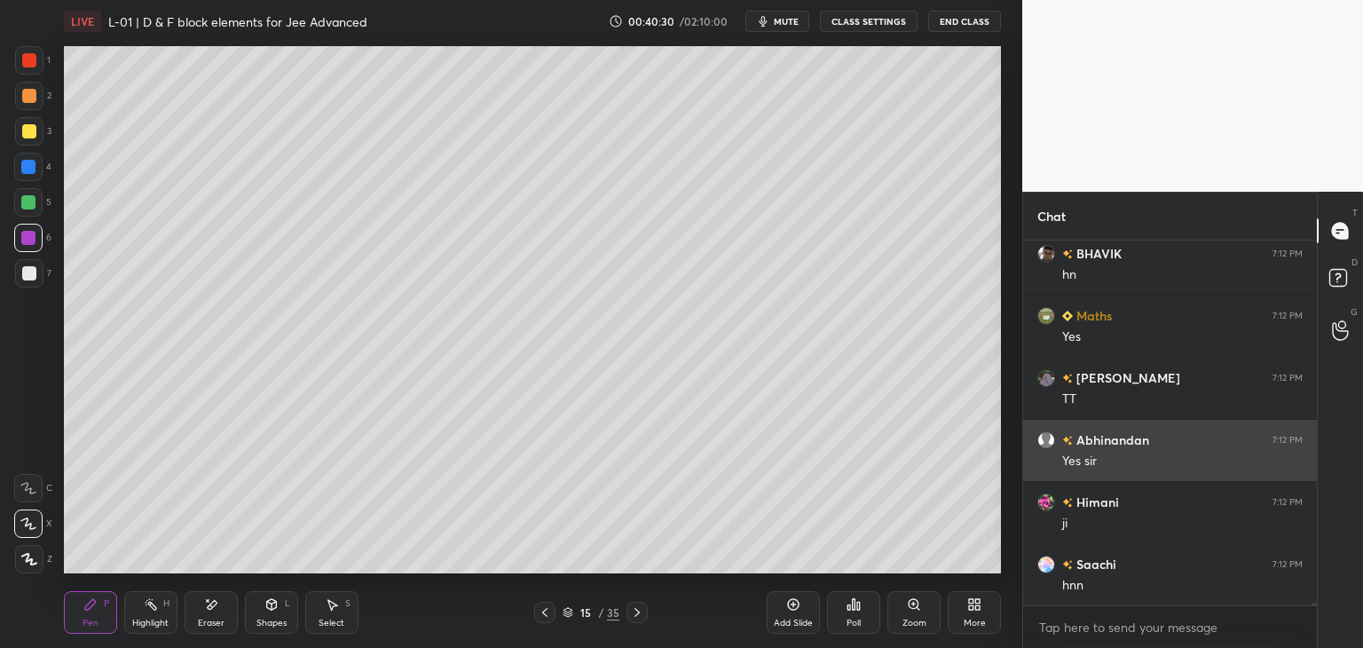
scroll to position [44413, 0]
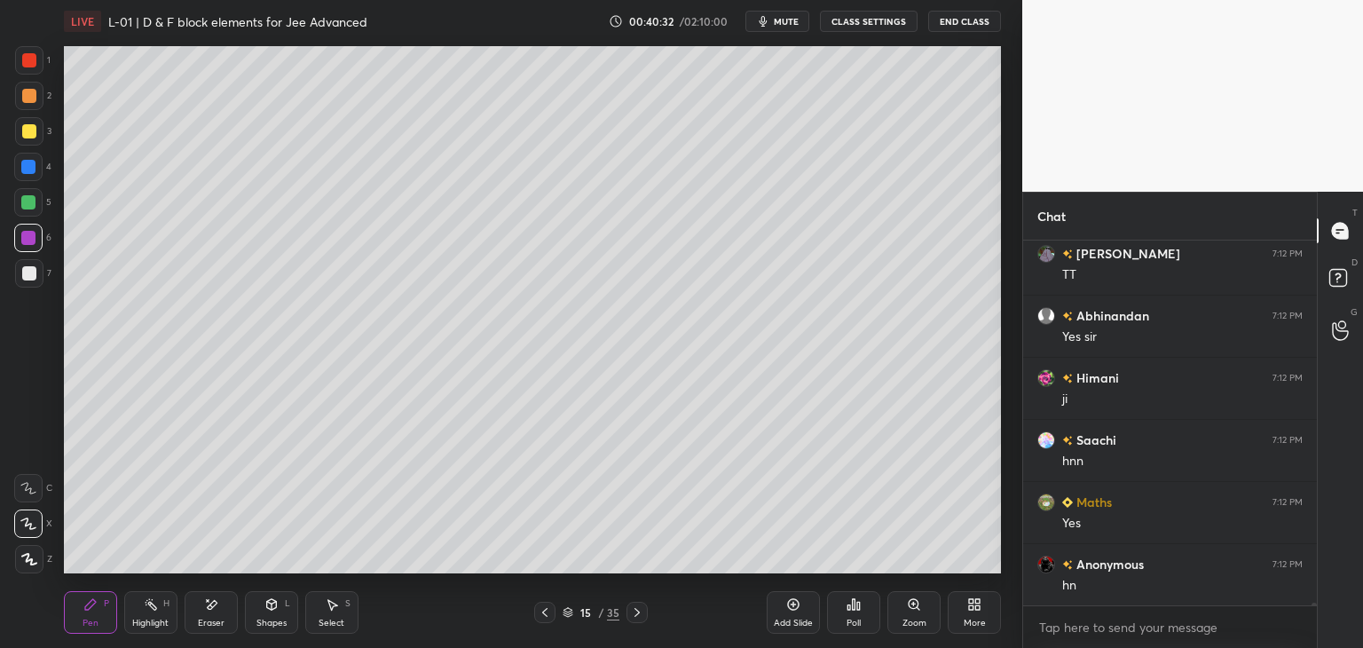
click at [31, 169] on div at bounding box center [28, 167] width 14 height 14
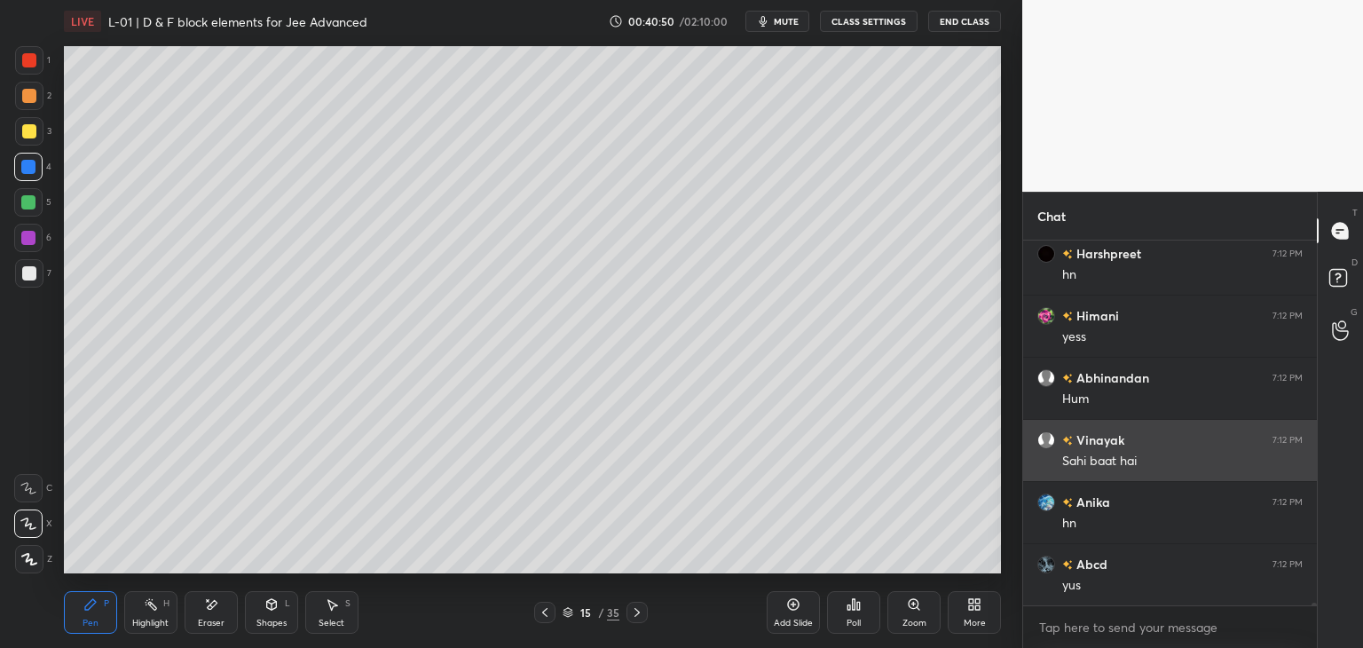
scroll to position [44910, 0]
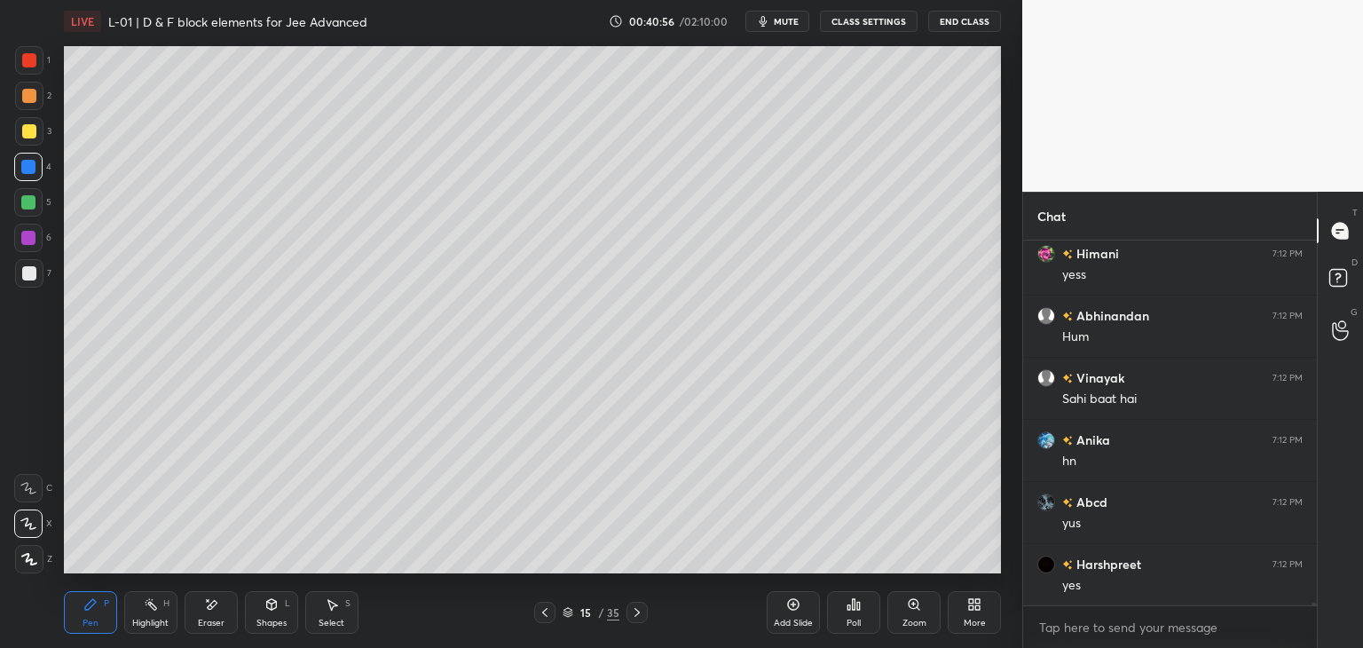
click at [215, 613] on div "Eraser" at bounding box center [211, 612] width 53 height 43
click at [96, 609] on icon at bounding box center [90, 604] width 14 height 14
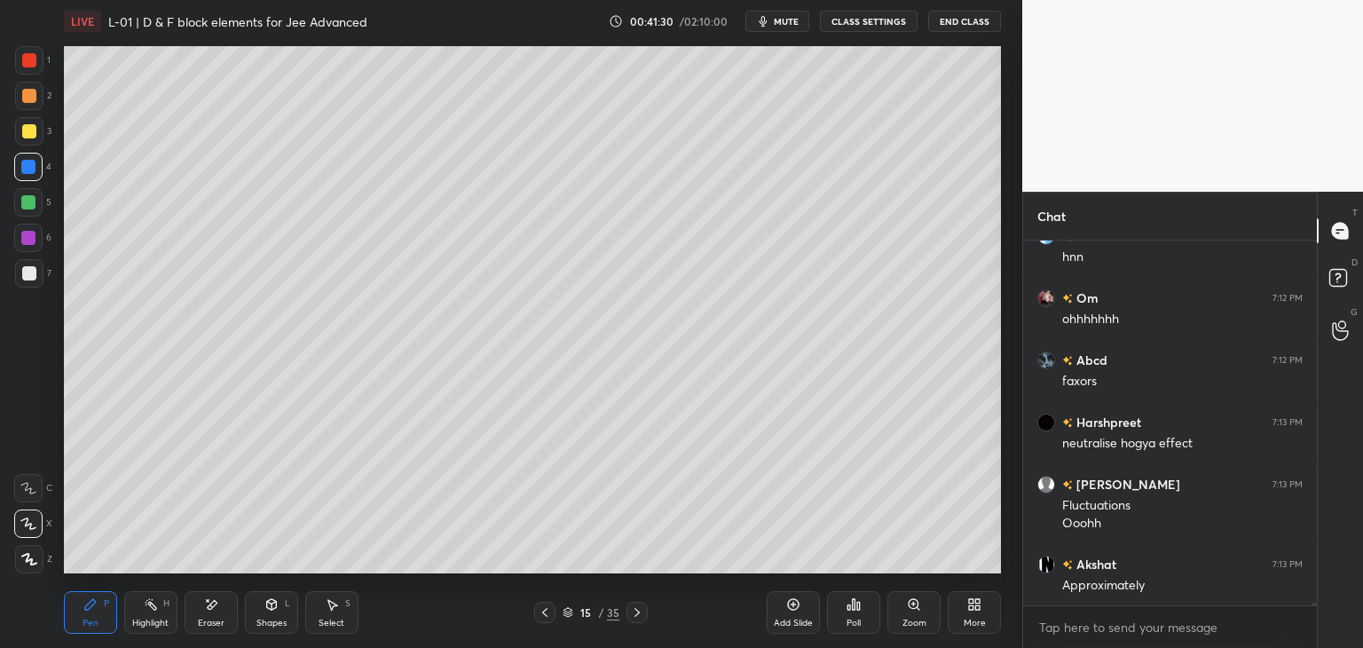
scroll to position [45673, 0]
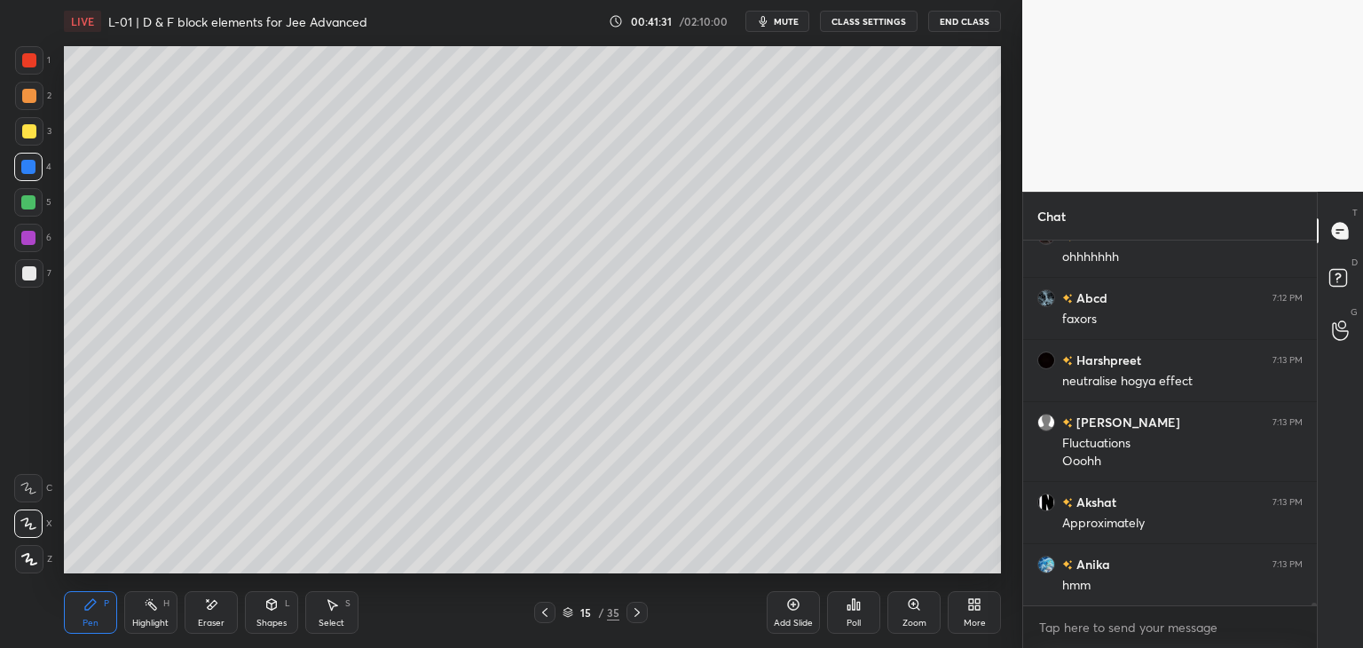
click at [780, 606] on div "Add Slide" at bounding box center [793, 612] width 53 height 43
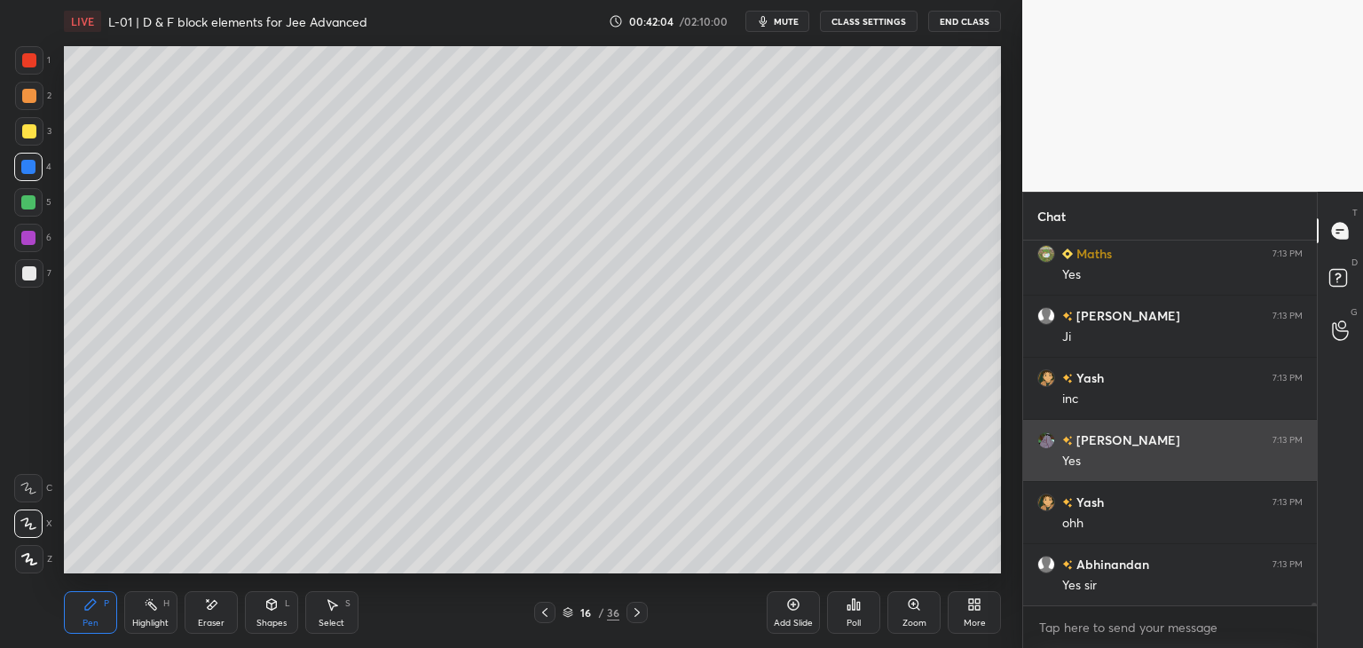
scroll to position [46232, 0]
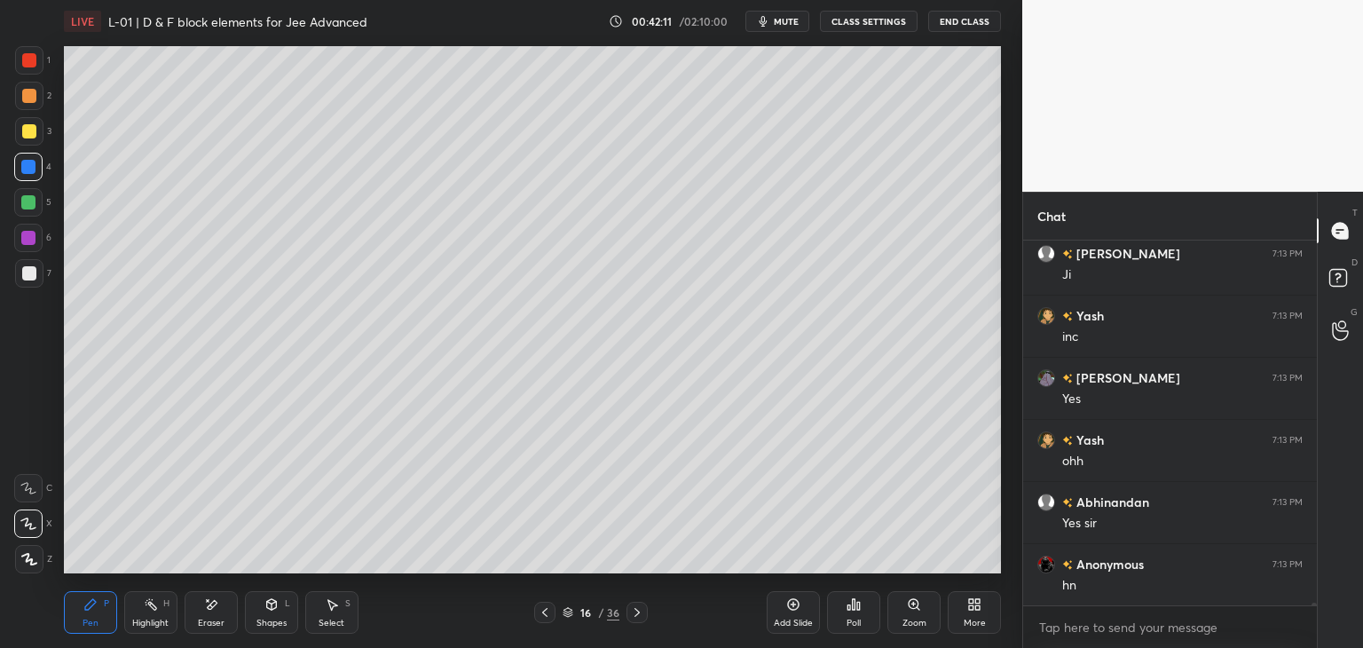
click at [12, 69] on div "1 2 3 4 5 6 7 C X Z E E Erase all H H" at bounding box center [28, 309] width 57 height 527
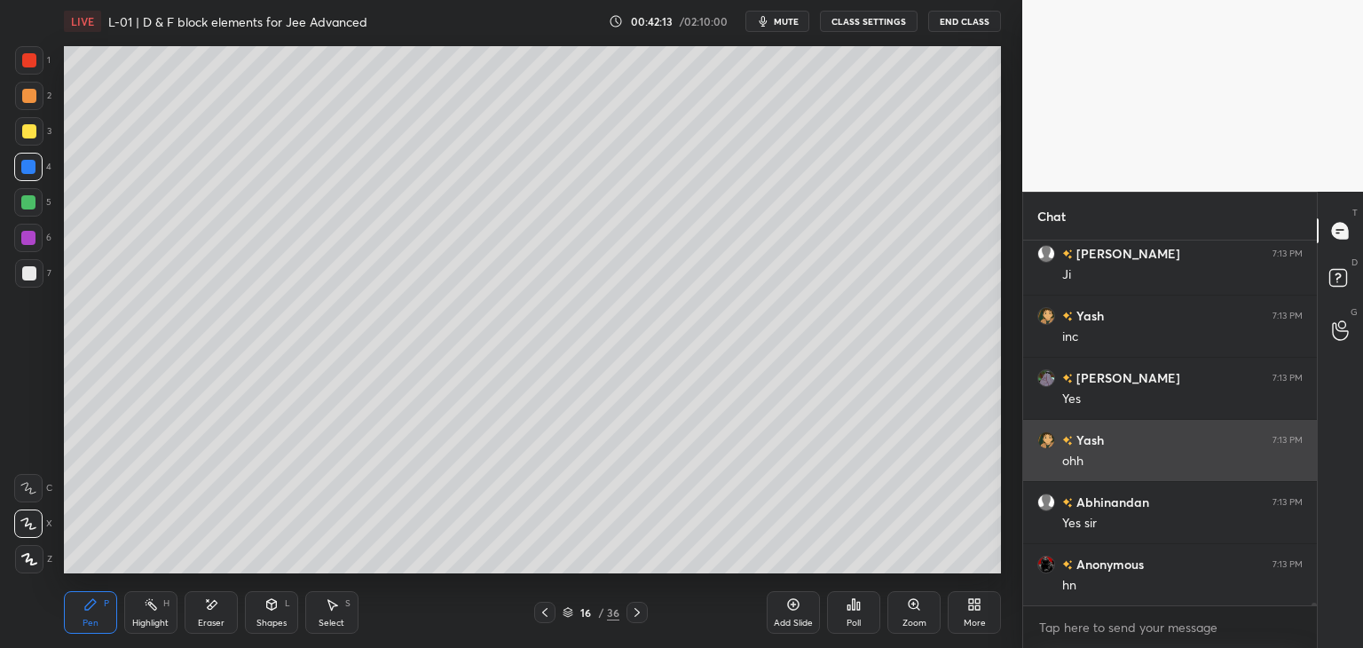
scroll to position [46294, 0]
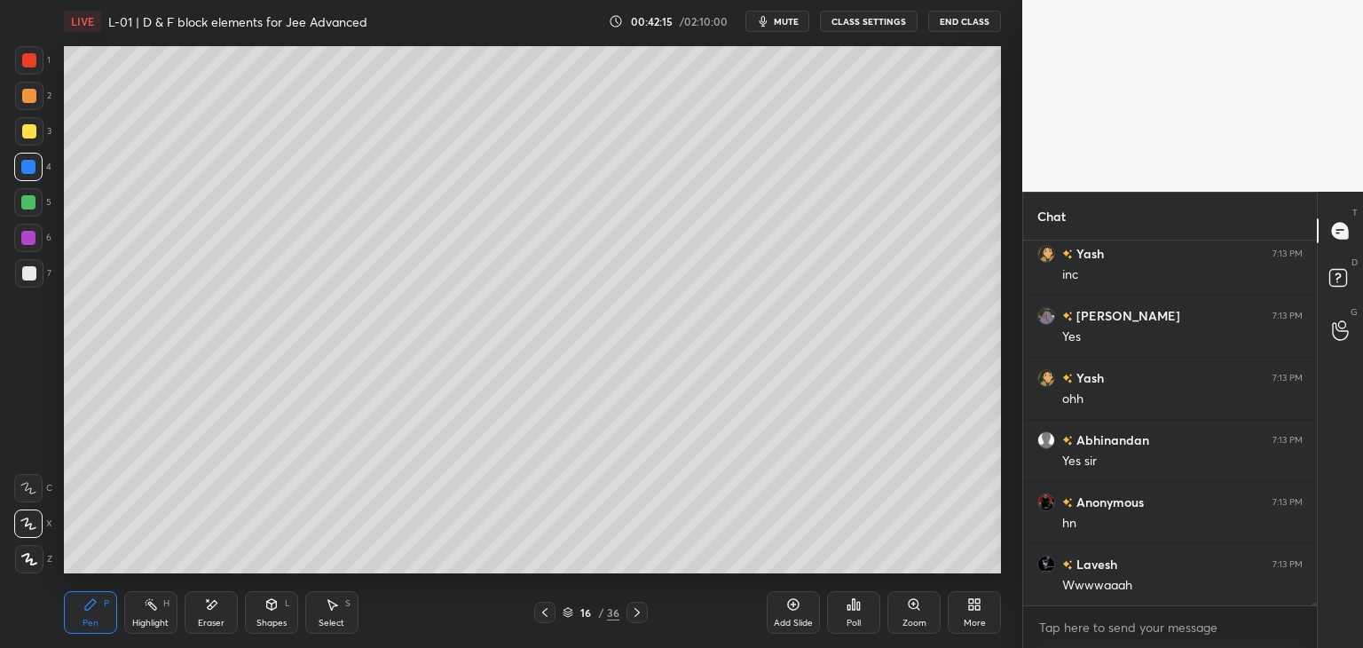
click at [537, 611] on div at bounding box center [544, 612] width 21 height 21
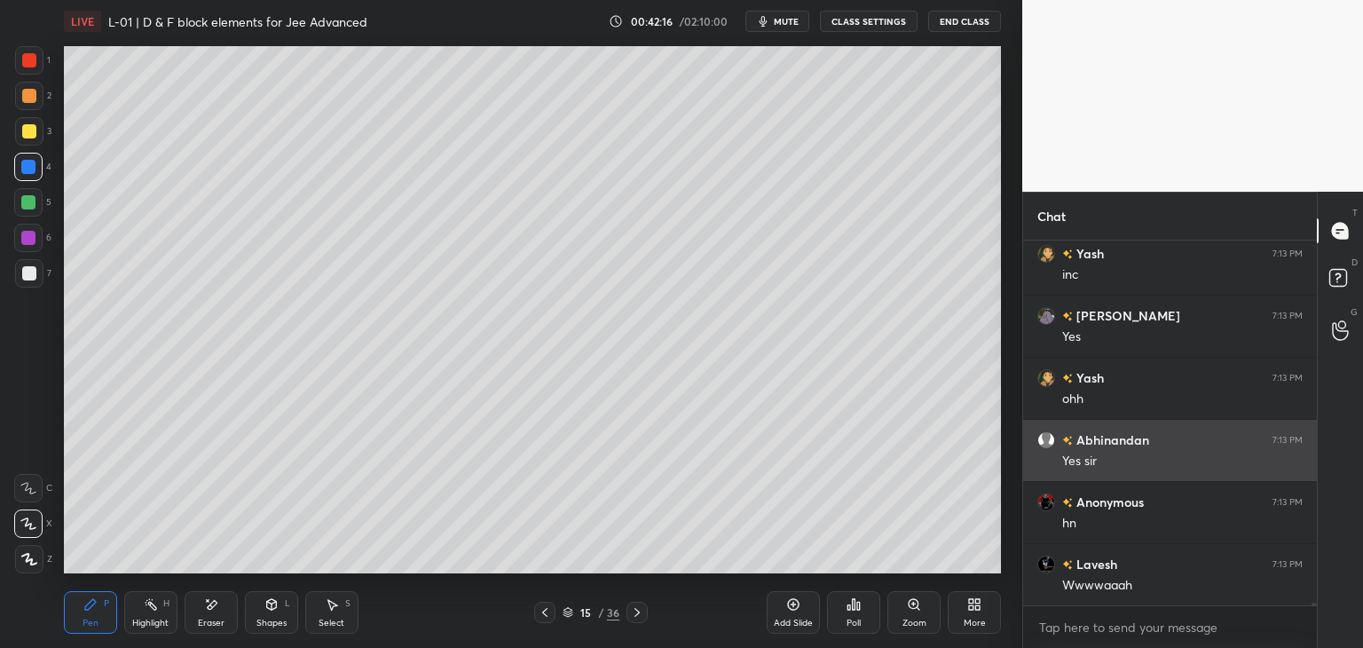
click at [541, 608] on icon at bounding box center [545, 612] width 14 height 14
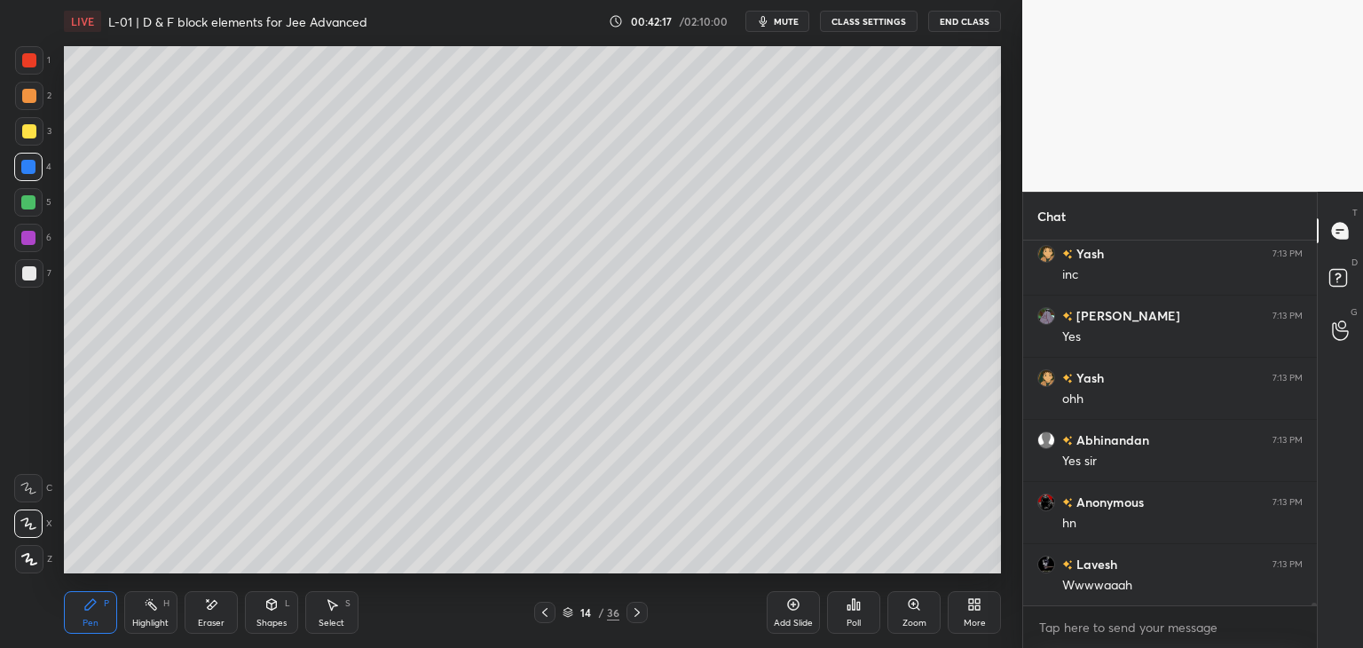
click at [539, 607] on icon at bounding box center [545, 612] width 14 height 14
click at [544, 614] on icon at bounding box center [544, 612] width 5 height 9
click at [545, 607] on icon at bounding box center [545, 612] width 14 height 14
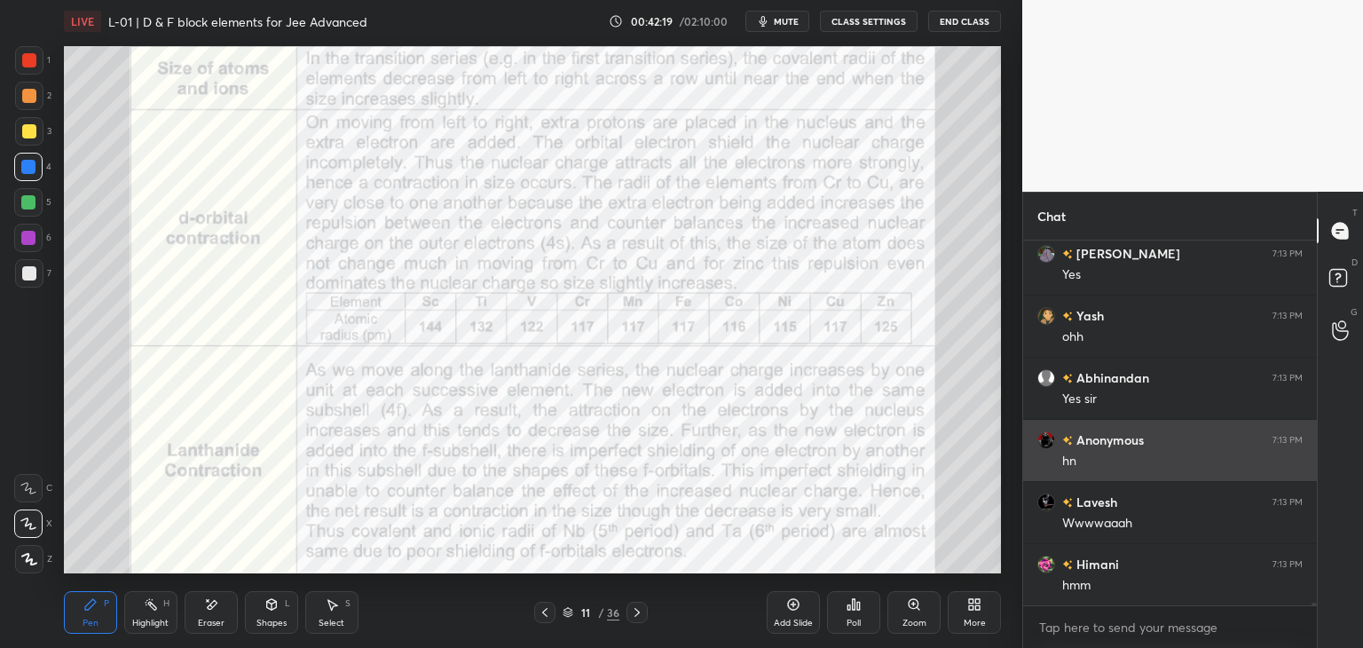
click at [543, 607] on icon at bounding box center [545, 612] width 14 height 14
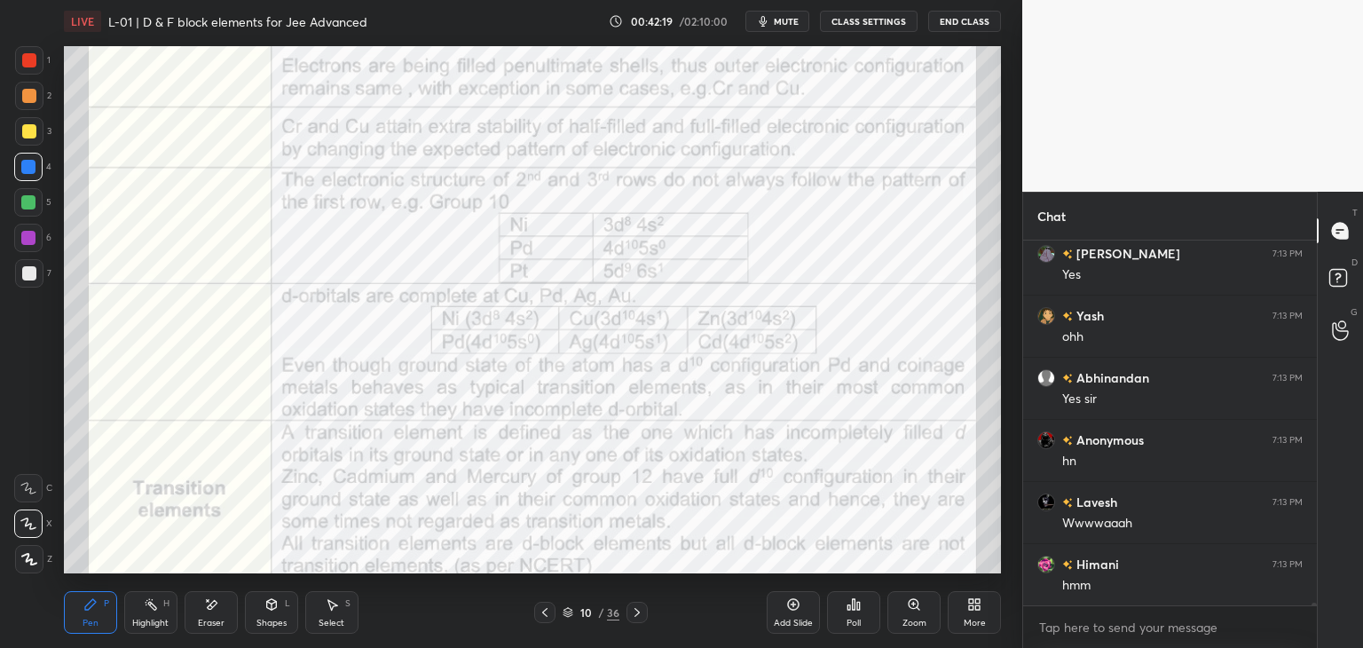
click at [632, 617] on icon at bounding box center [637, 612] width 14 height 14
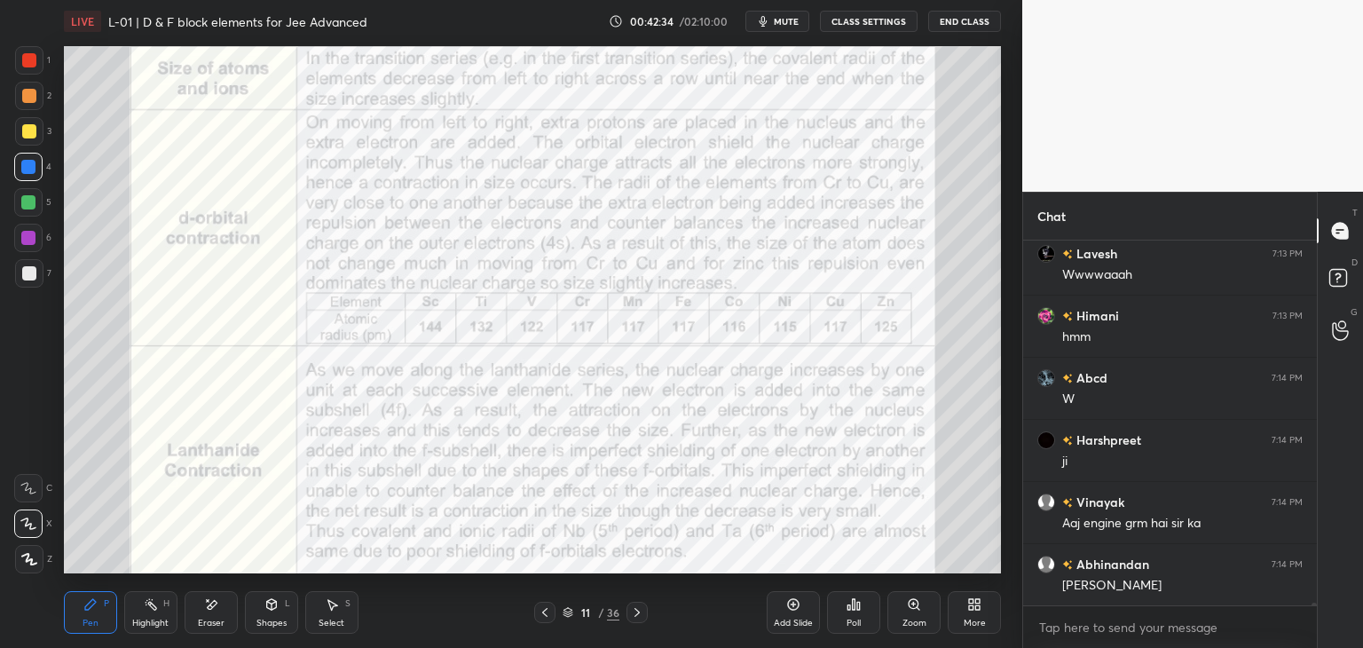
scroll to position [46667, 0]
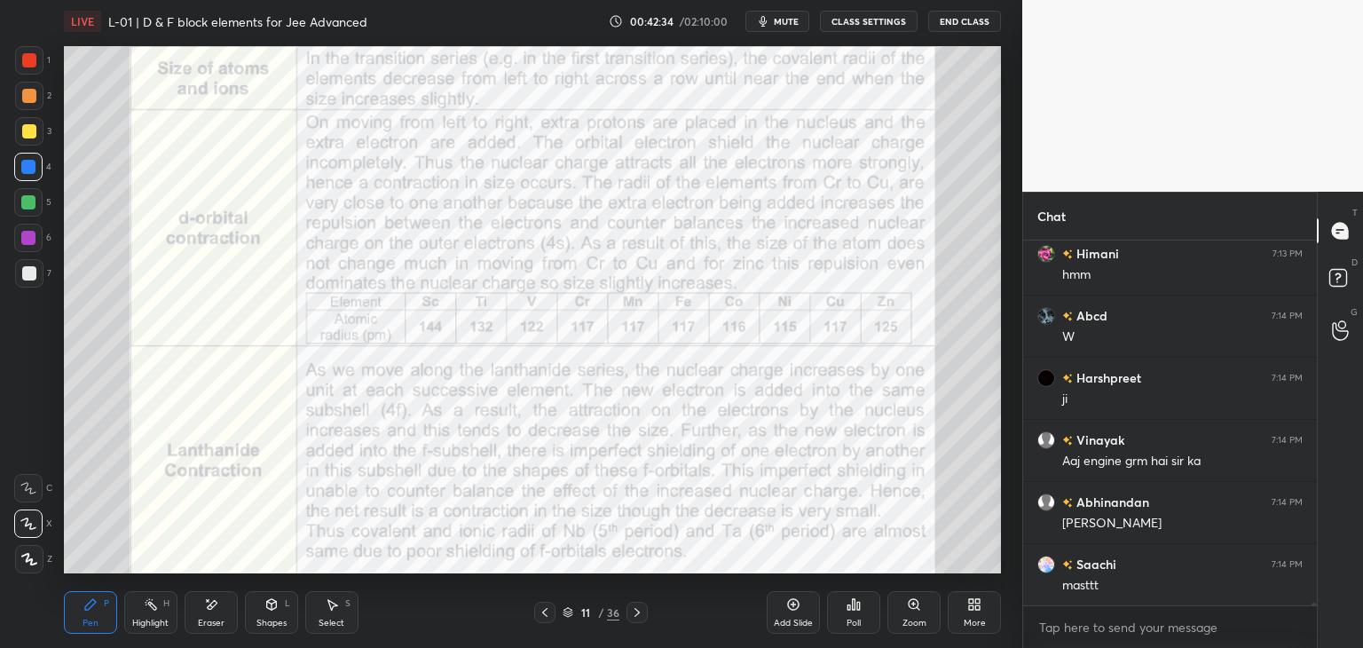
click at [546, 608] on icon at bounding box center [545, 612] width 14 height 14
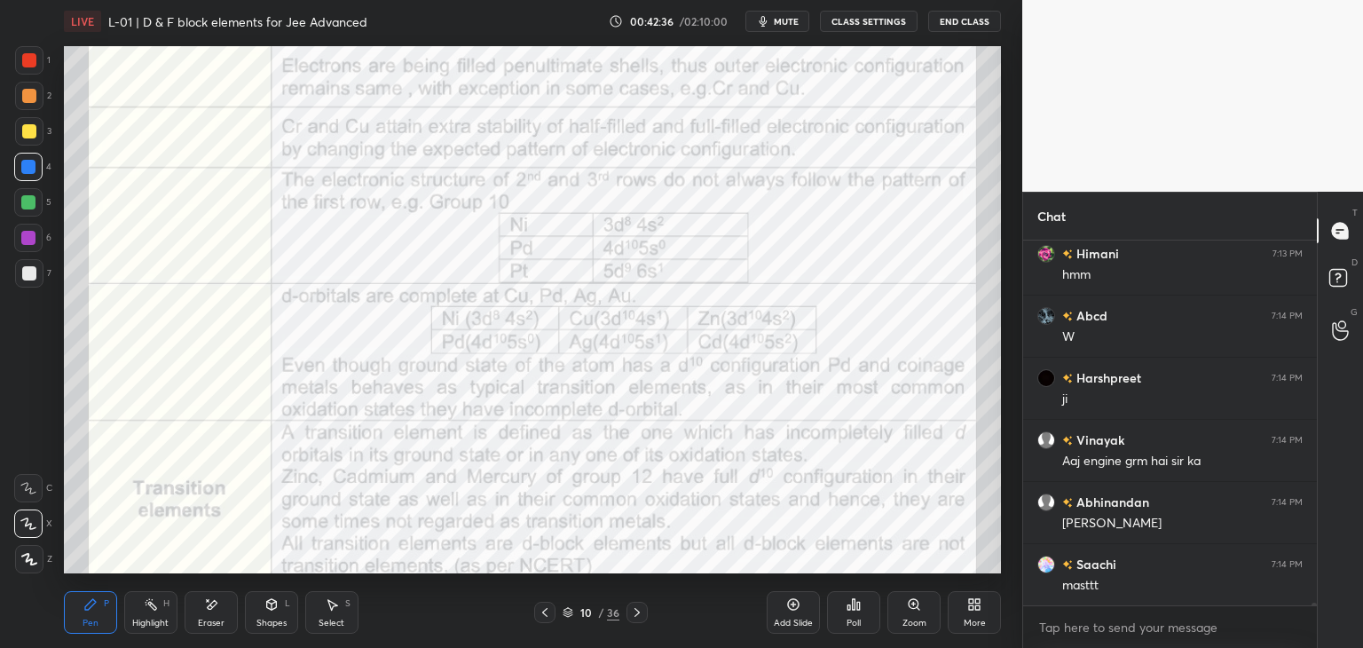
click at [545, 612] on icon at bounding box center [545, 612] width 14 height 14
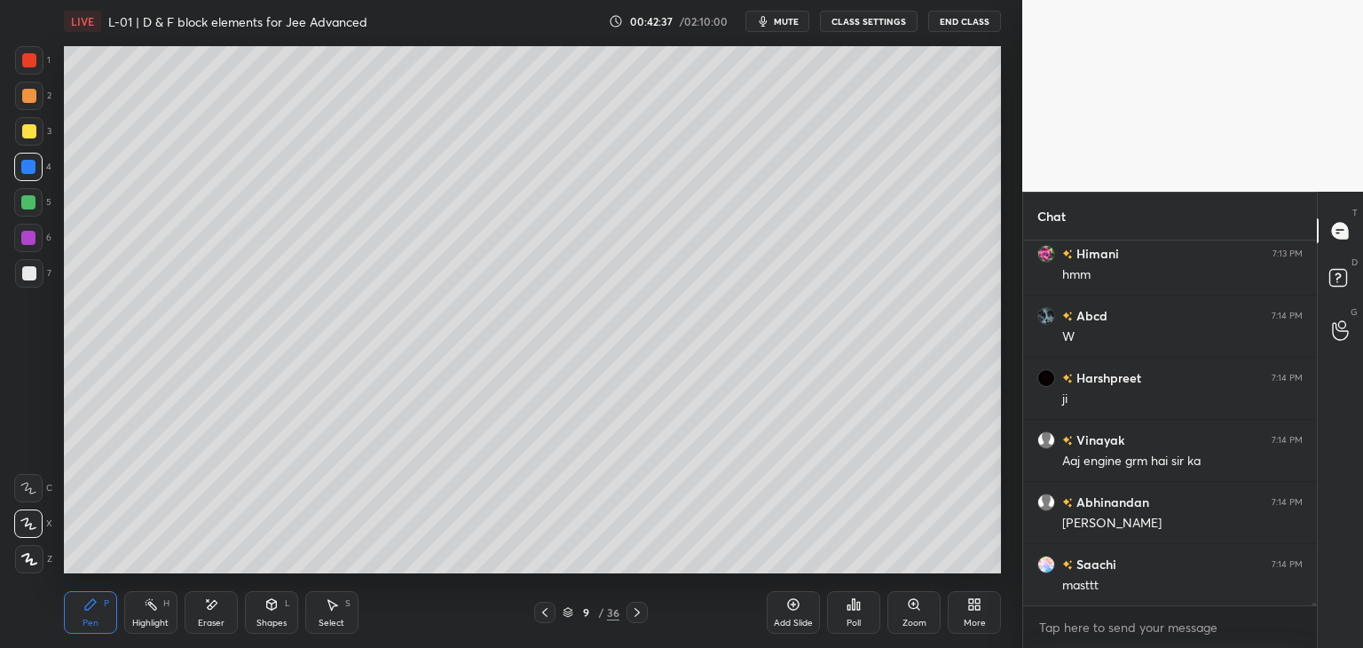
click at [536, 607] on div at bounding box center [544, 612] width 21 height 21
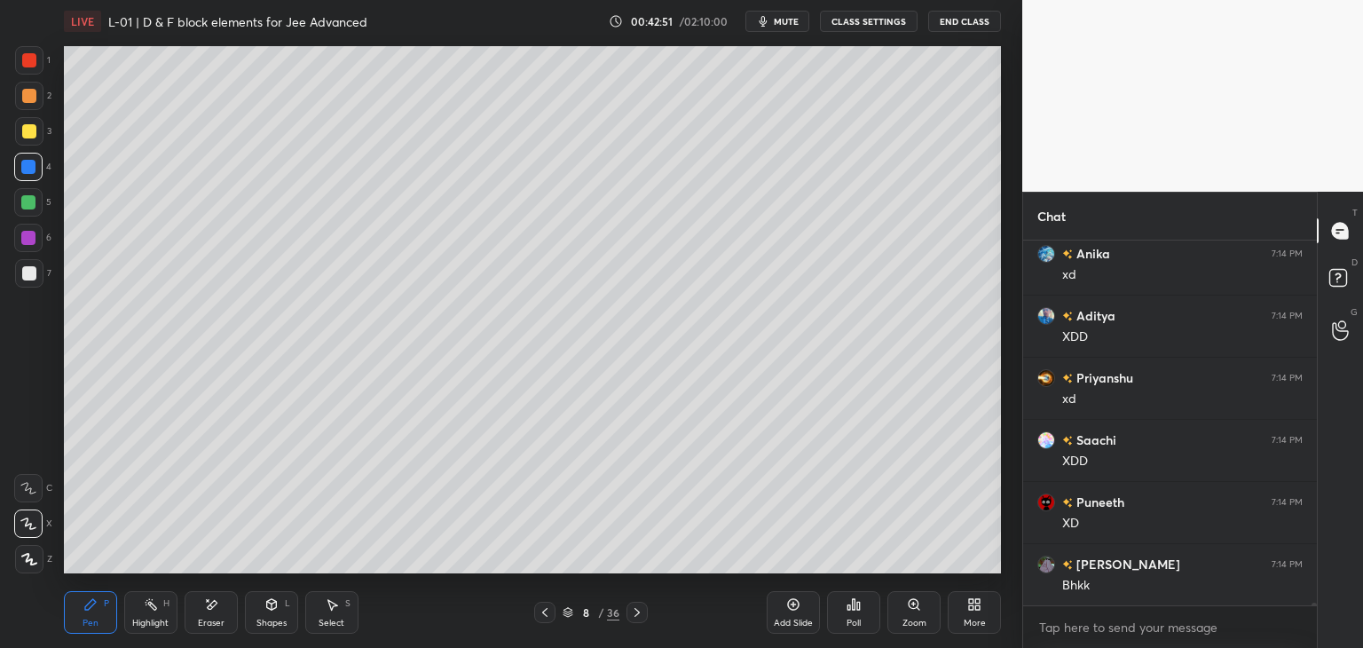
scroll to position [47660, 0]
click at [37, 98] on div at bounding box center [29, 96] width 28 height 28
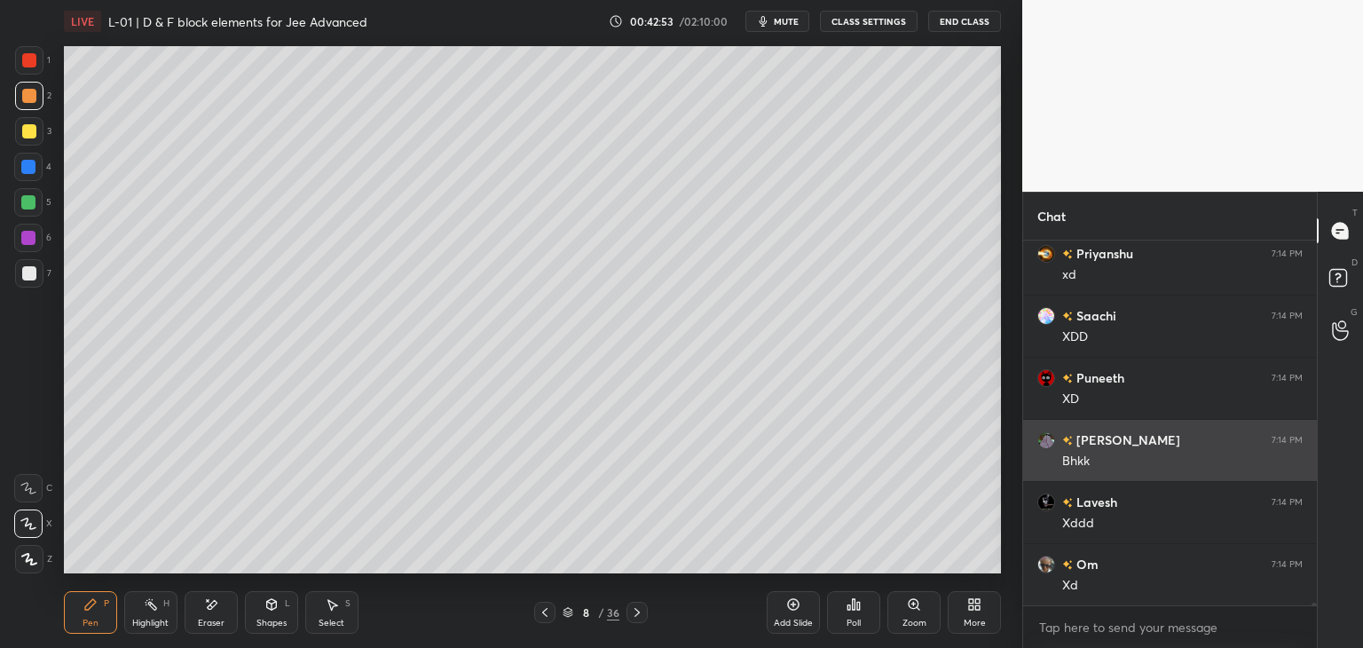
click at [542, 615] on icon at bounding box center [545, 612] width 14 height 14
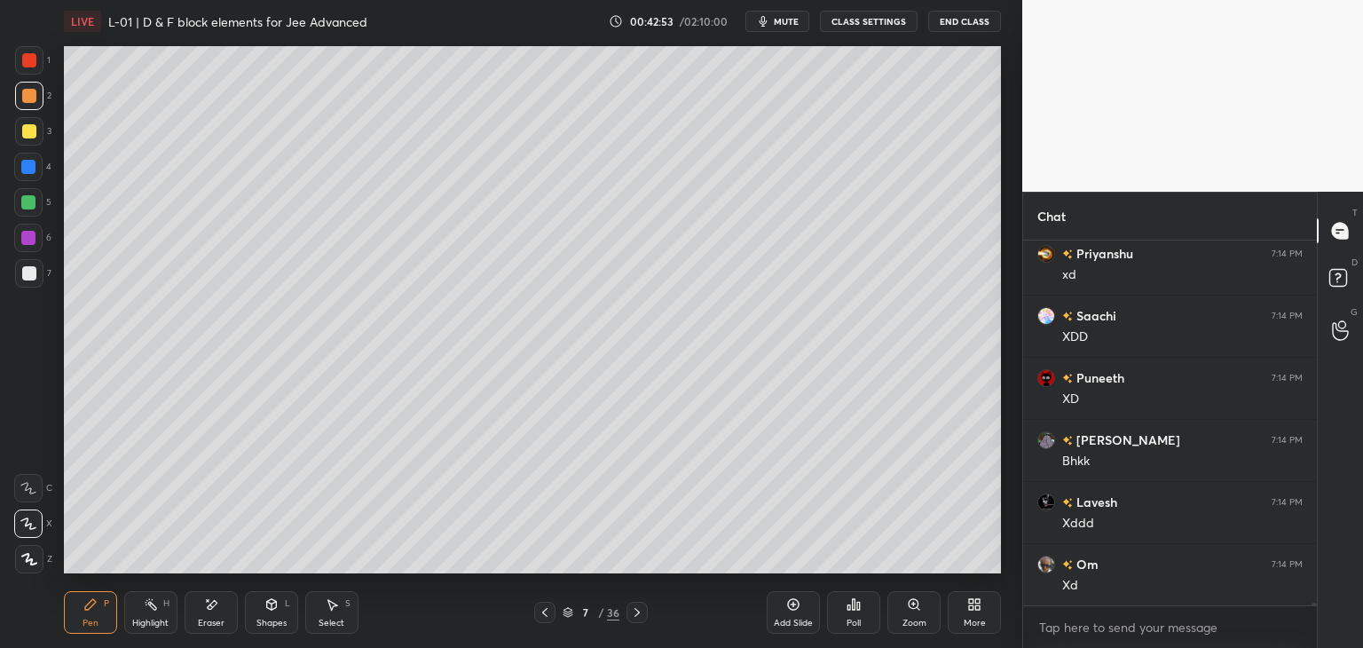
scroll to position [47723, 0]
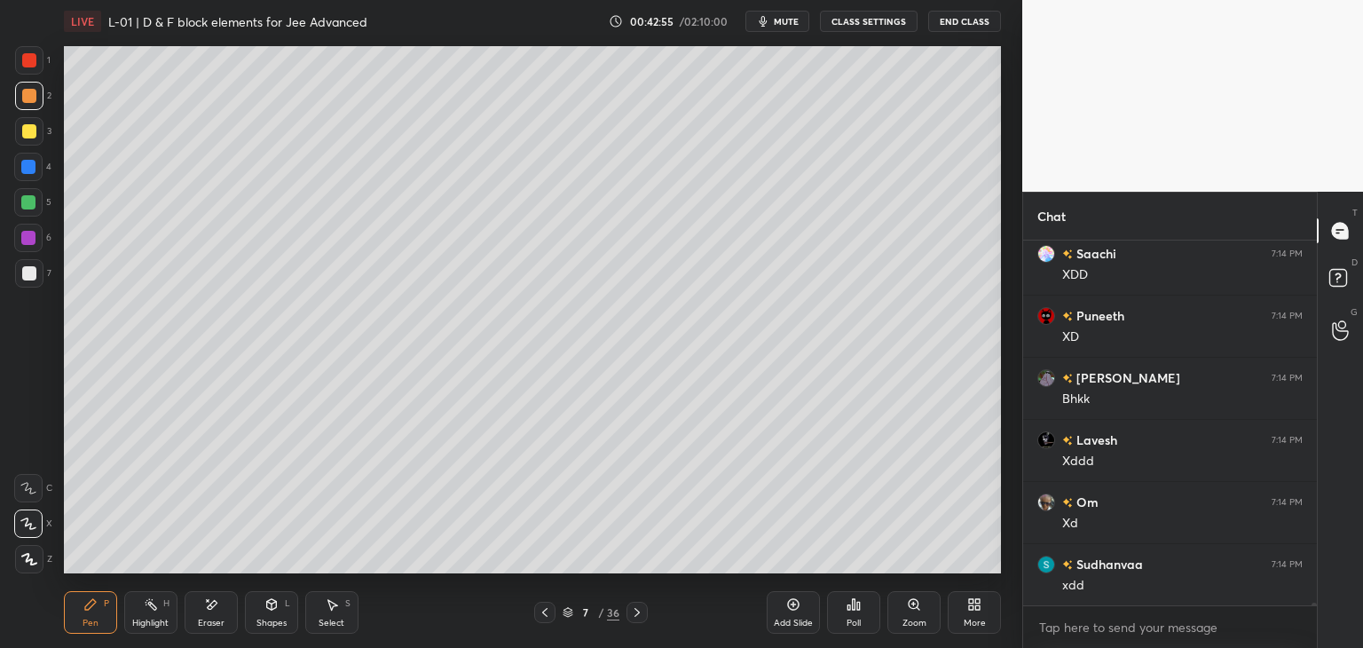
click at [544, 616] on icon at bounding box center [545, 612] width 14 height 14
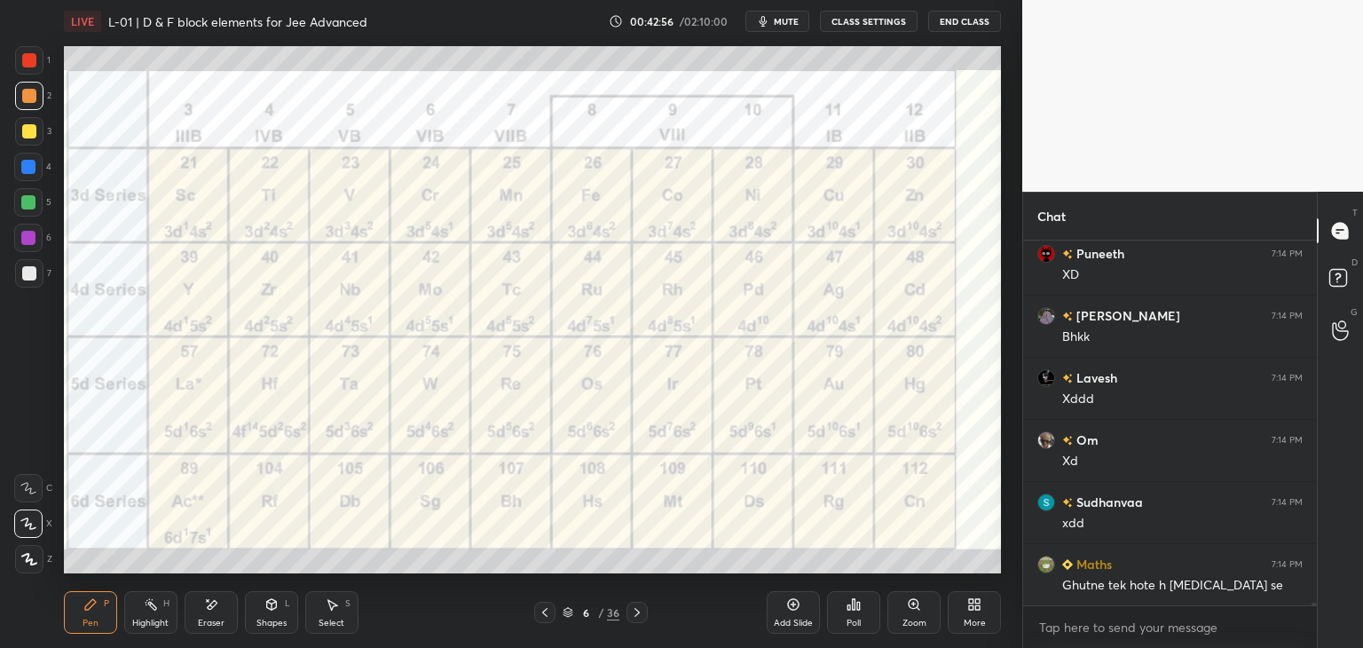
scroll to position [47909, 0]
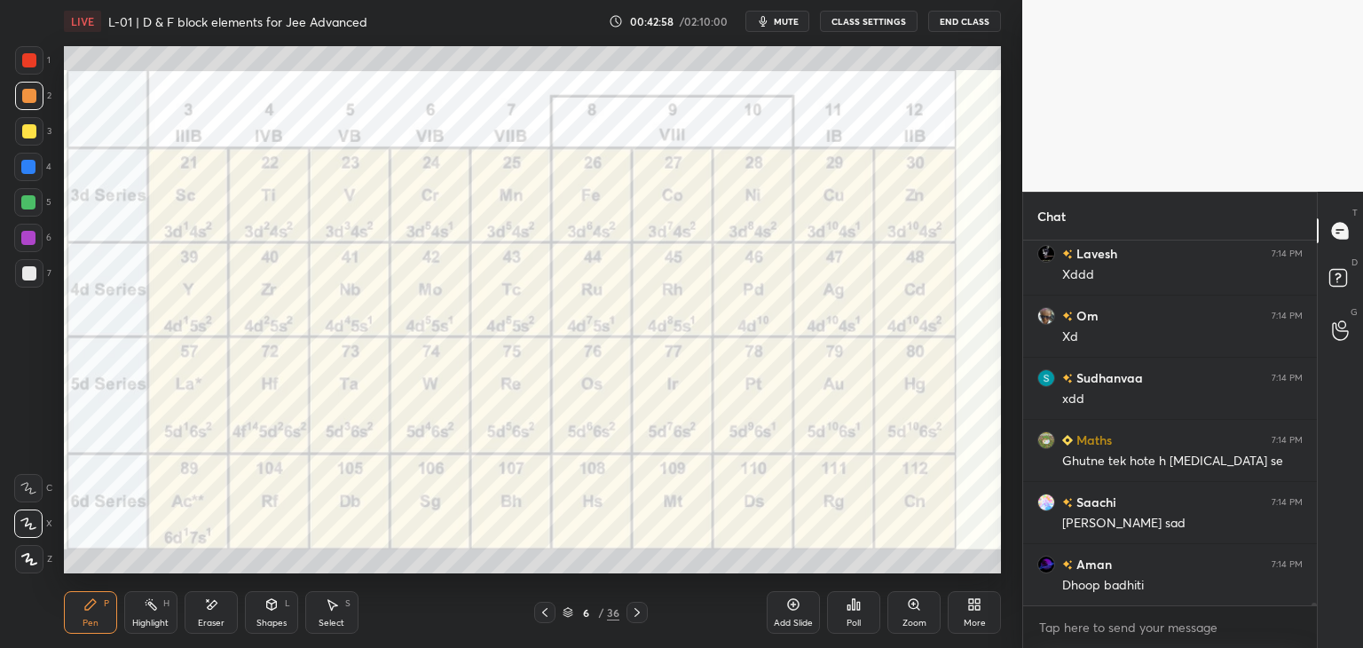
click at [28, 62] on div at bounding box center [29, 60] width 14 height 14
click at [638, 612] on icon at bounding box center [637, 612] width 14 height 14
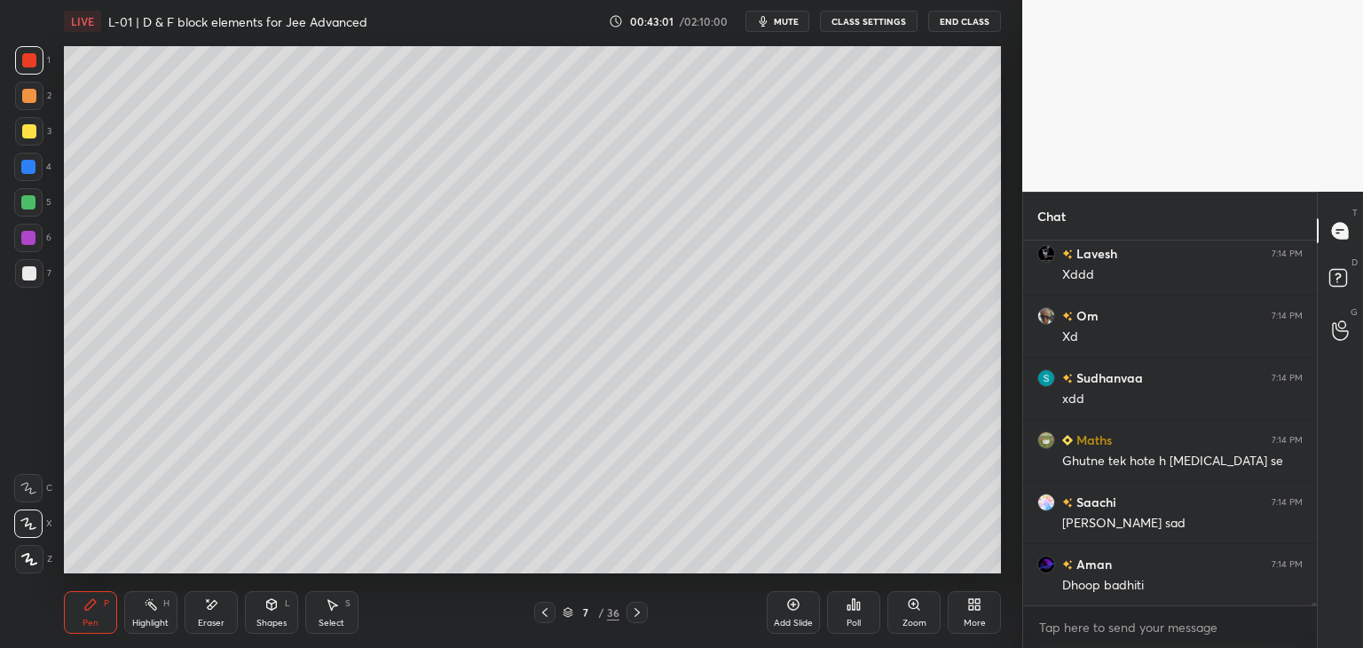
click at [638, 609] on icon at bounding box center [637, 612] width 14 height 14
click at [642, 610] on icon at bounding box center [637, 612] width 14 height 14
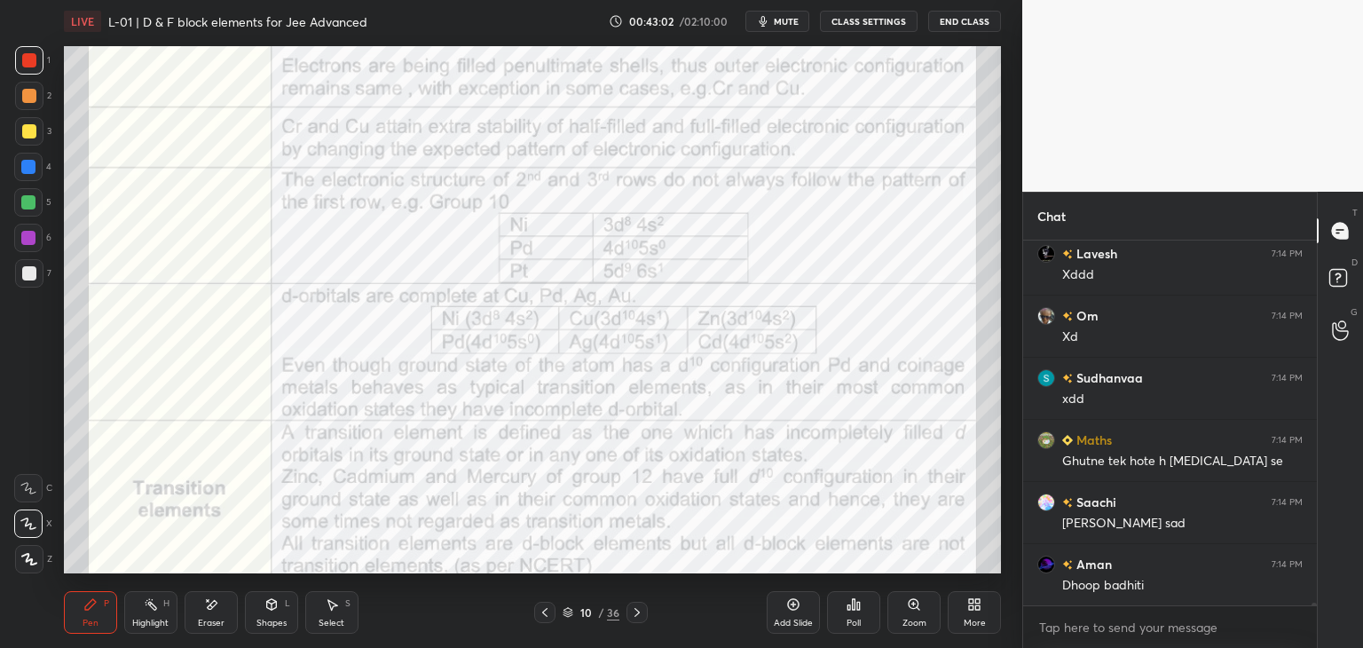
click at [643, 607] on icon at bounding box center [637, 612] width 14 height 14
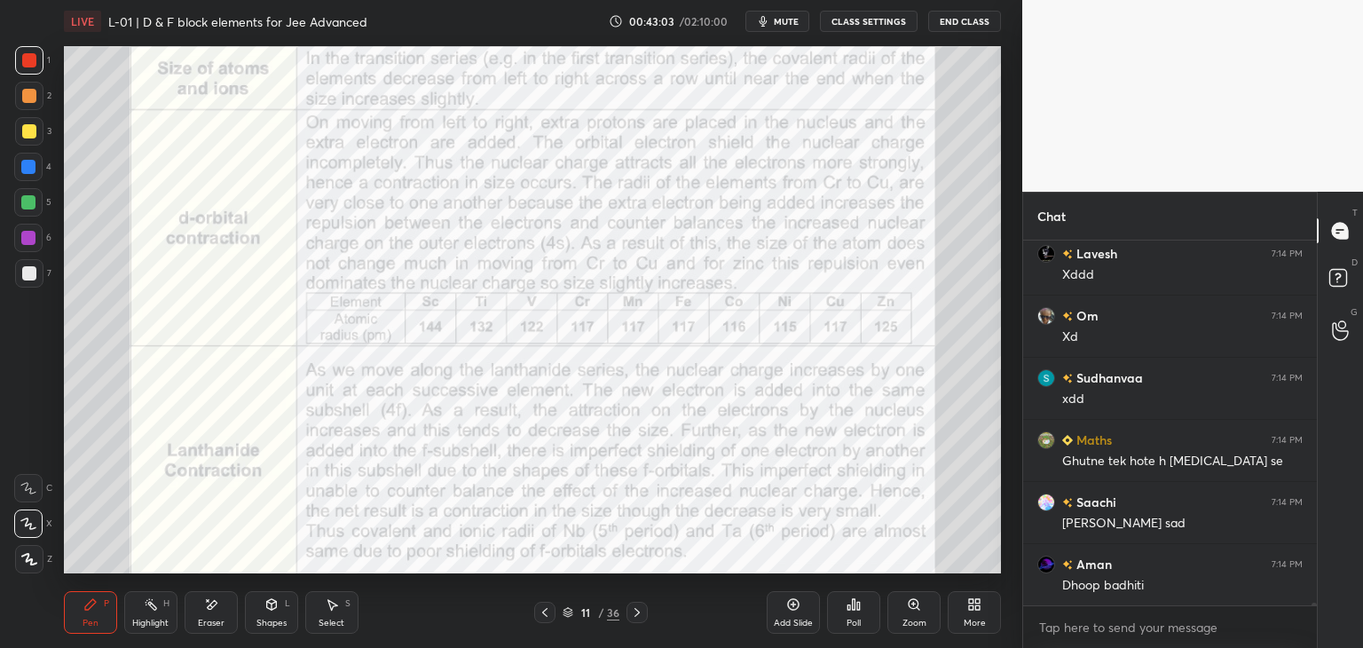
click at [643, 608] on icon at bounding box center [637, 612] width 14 height 14
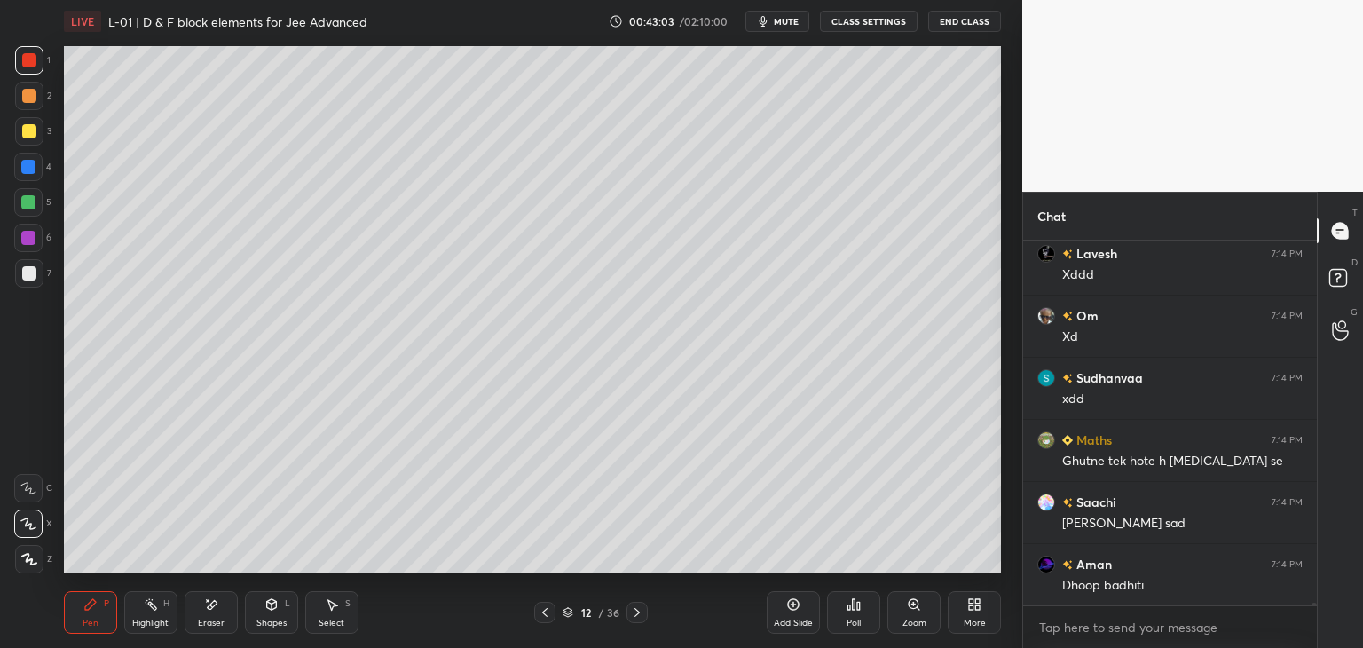
click at [644, 608] on div at bounding box center [636, 612] width 21 height 21
click at [642, 609] on icon at bounding box center [637, 612] width 14 height 14
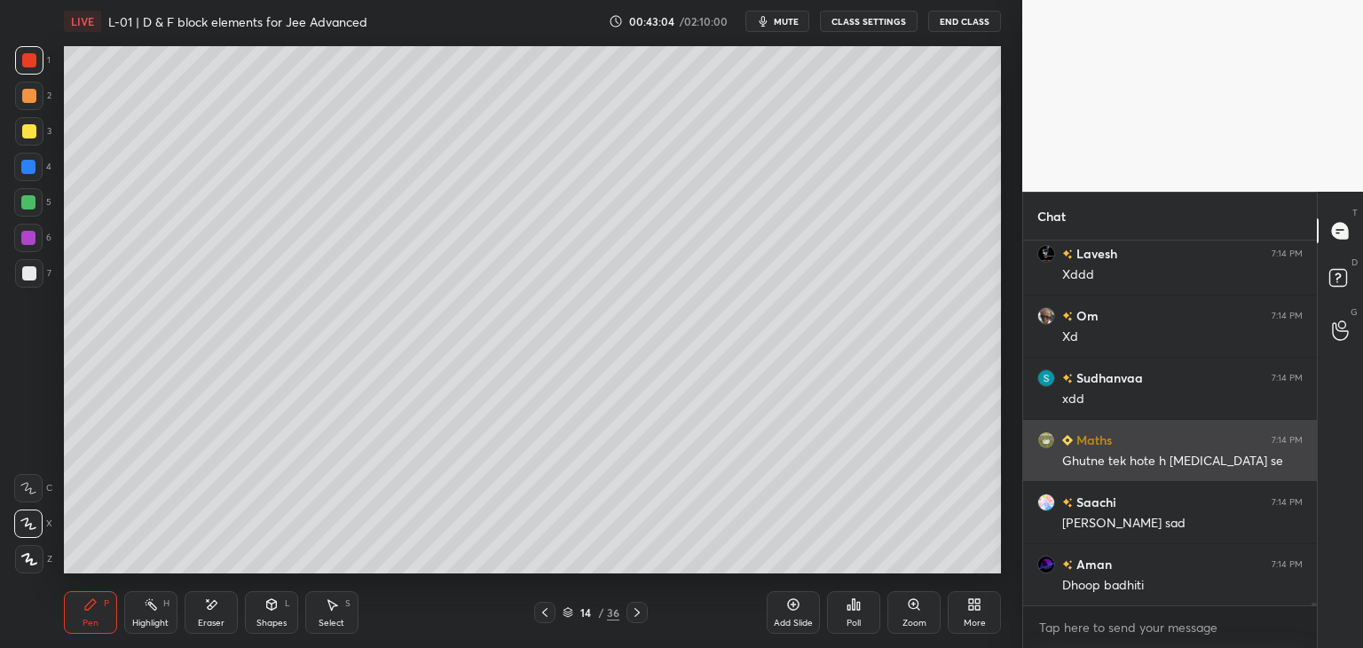
click at [643, 608] on icon at bounding box center [637, 612] width 14 height 14
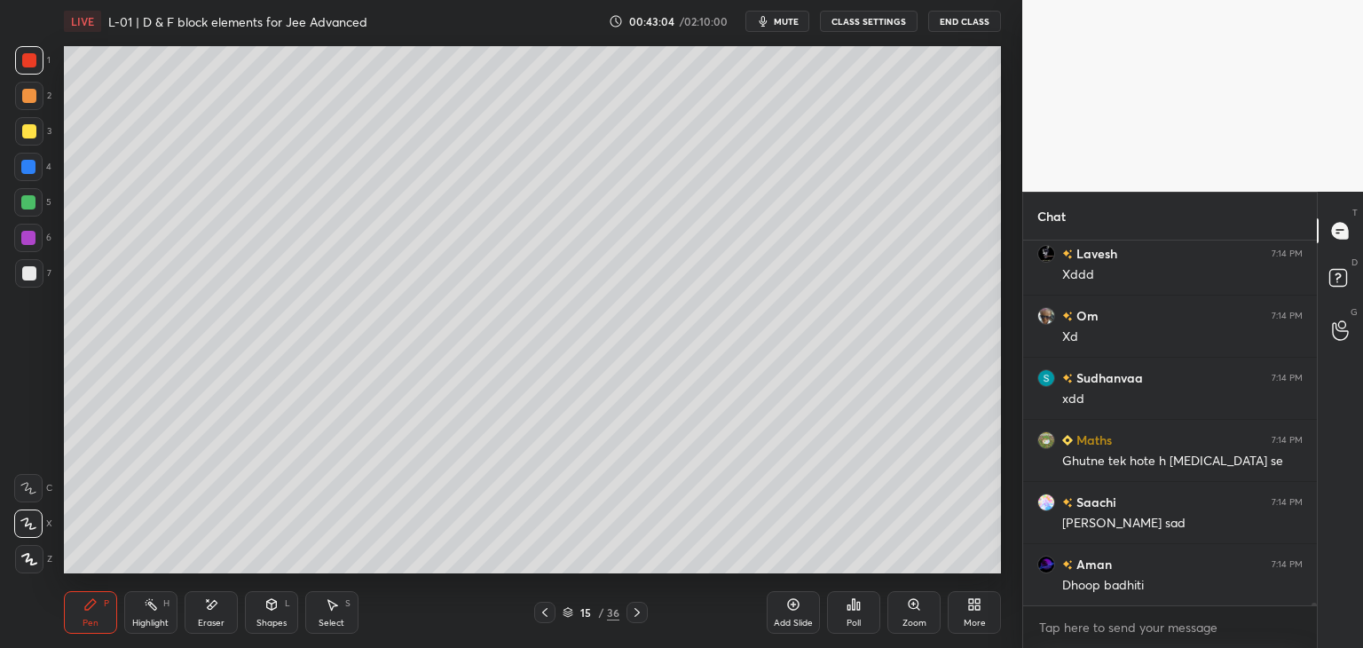
click at [643, 608] on icon at bounding box center [637, 612] width 14 height 14
click at [643, 609] on icon at bounding box center [637, 612] width 14 height 14
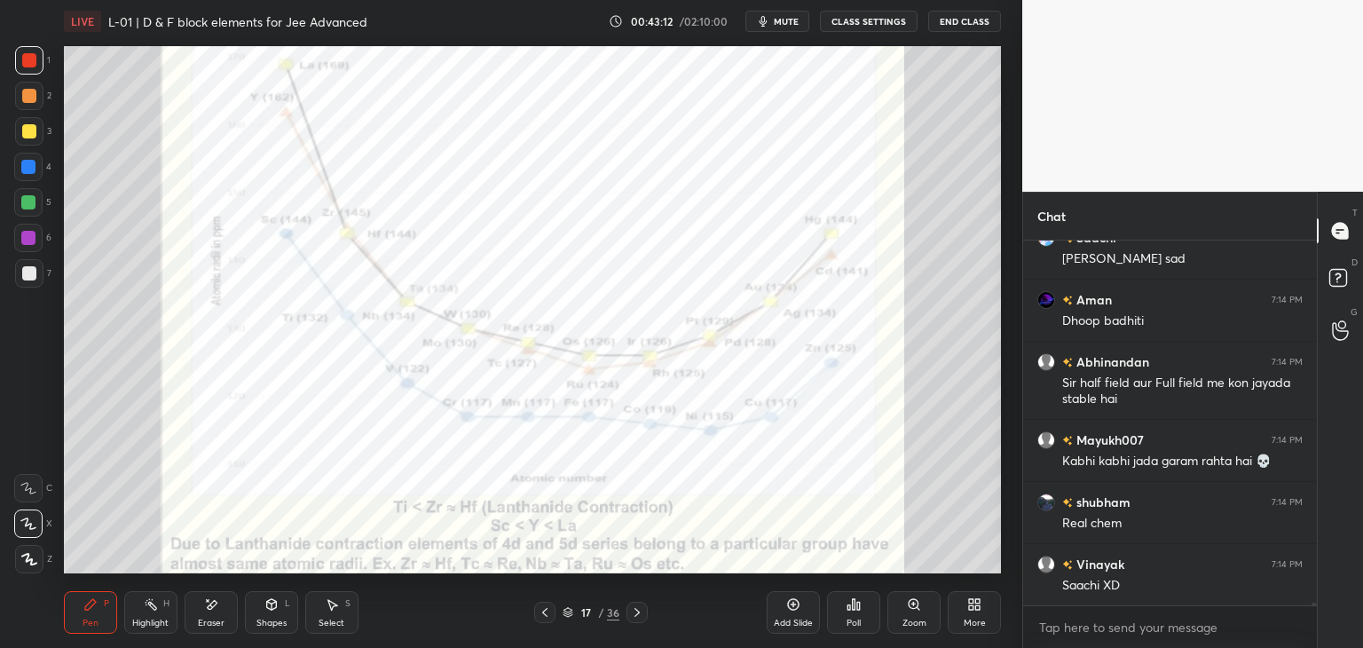
scroll to position [48251, 0]
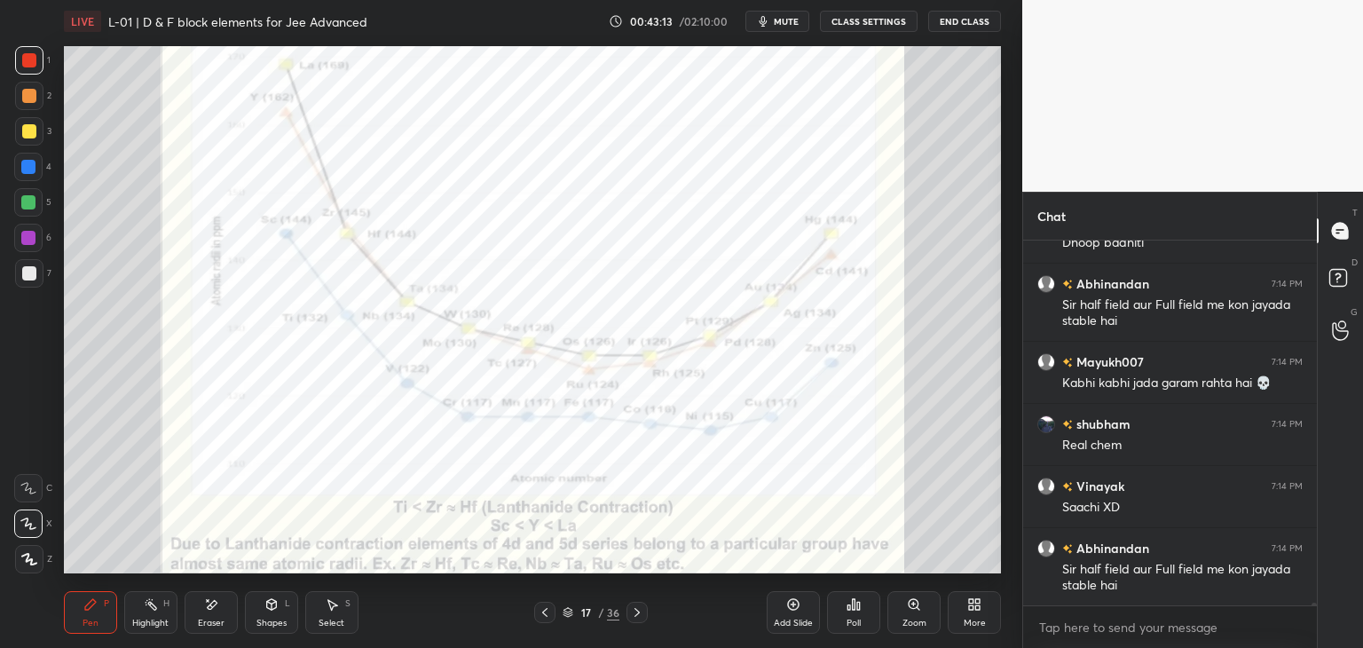
click at [633, 615] on icon at bounding box center [637, 612] width 14 height 14
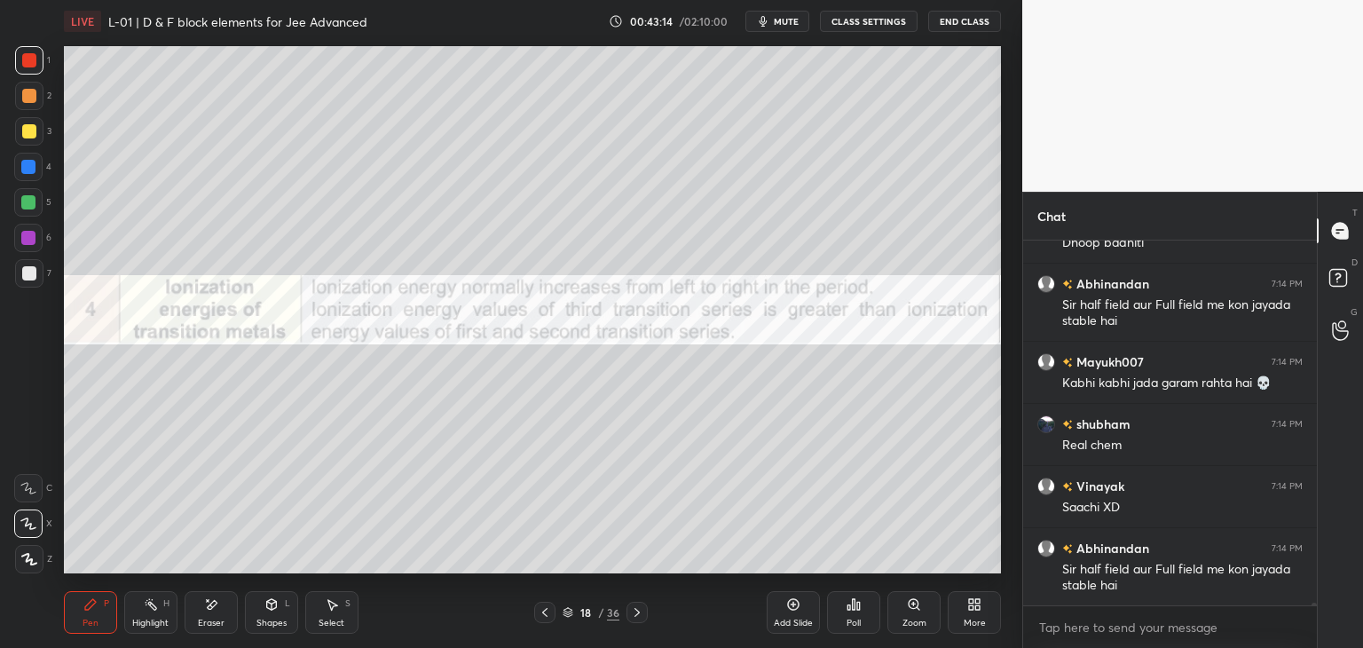
click at [546, 614] on icon at bounding box center [545, 612] width 14 height 14
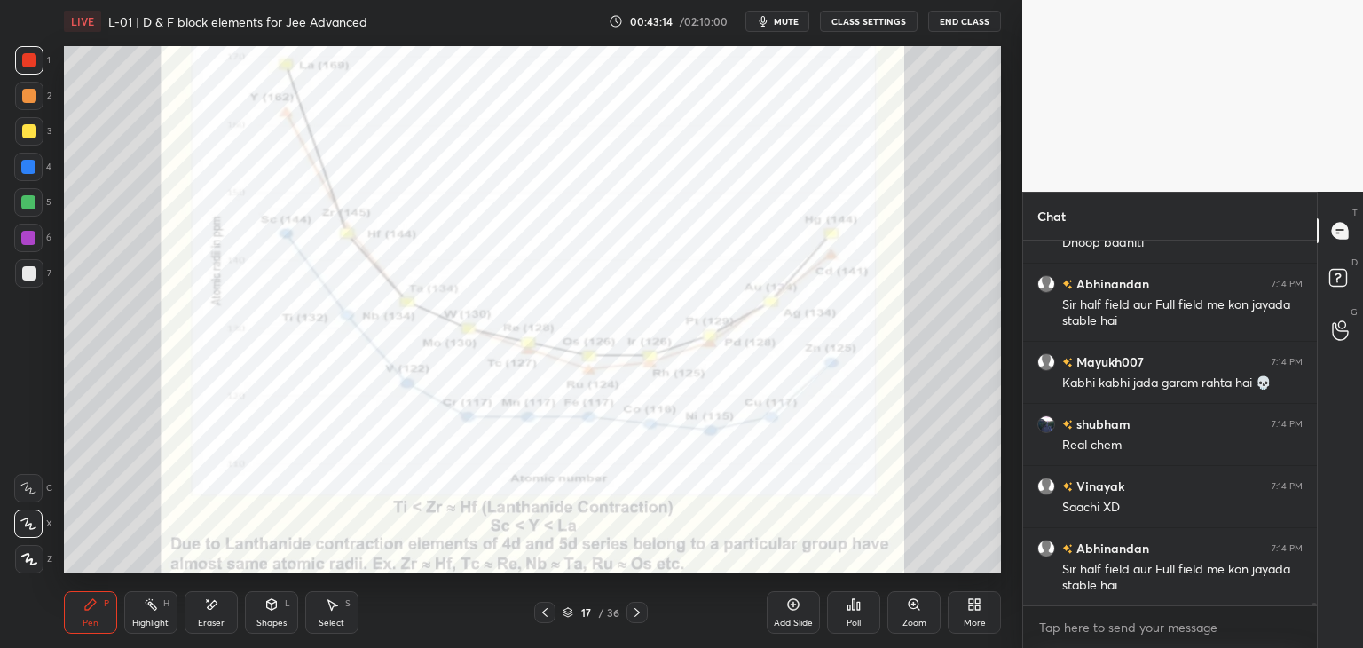
click at [547, 615] on icon at bounding box center [545, 612] width 14 height 14
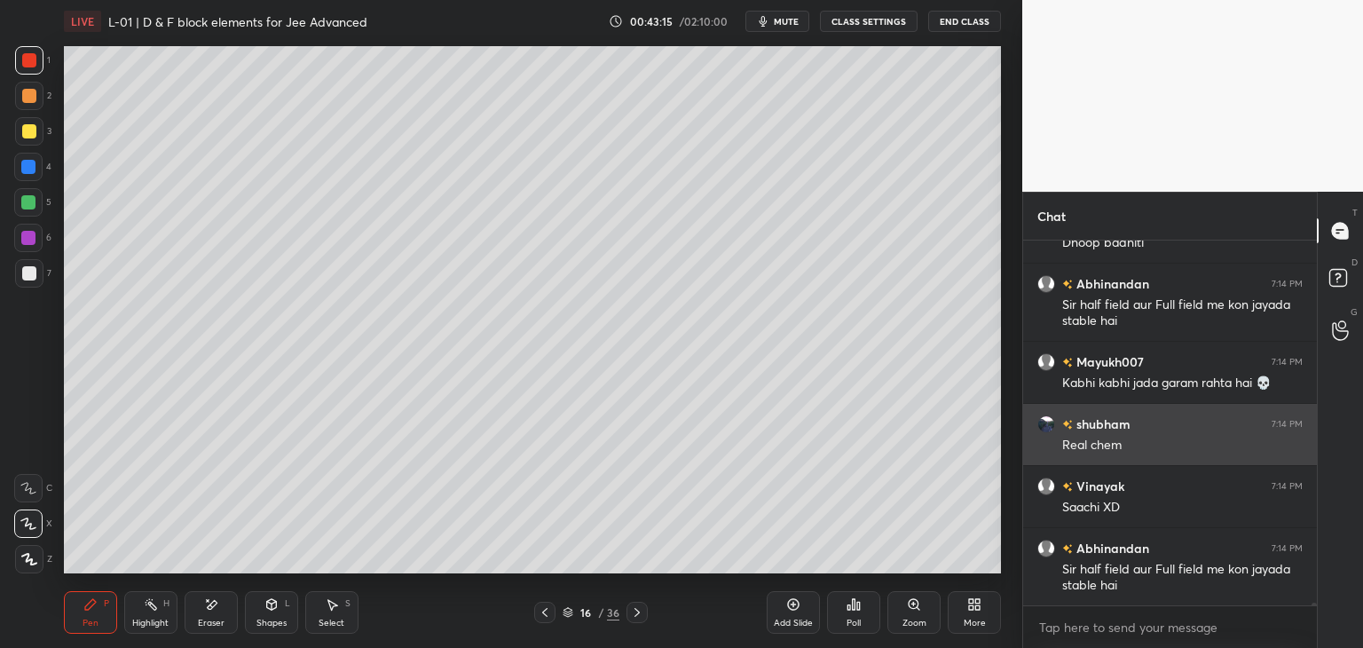
click at [547, 614] on icon at bounding box center [545, 612] width 14 height 14
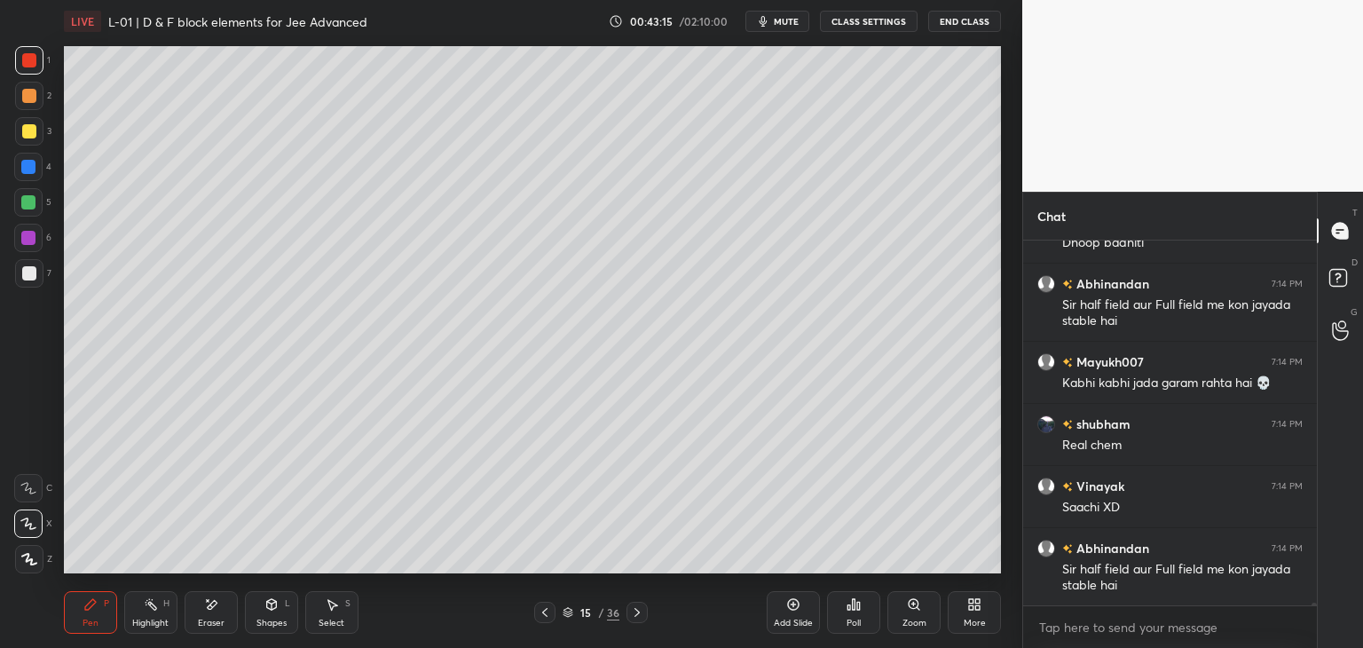
click at [548, 611] on icon at bounding box center [545, 612] width 14 height 14
click at [641, 611] on icon at bounding box center [637, 612] width 14 height 14
click at [641, 614] on icon at bounding box center [637, 612] width 14 height 14
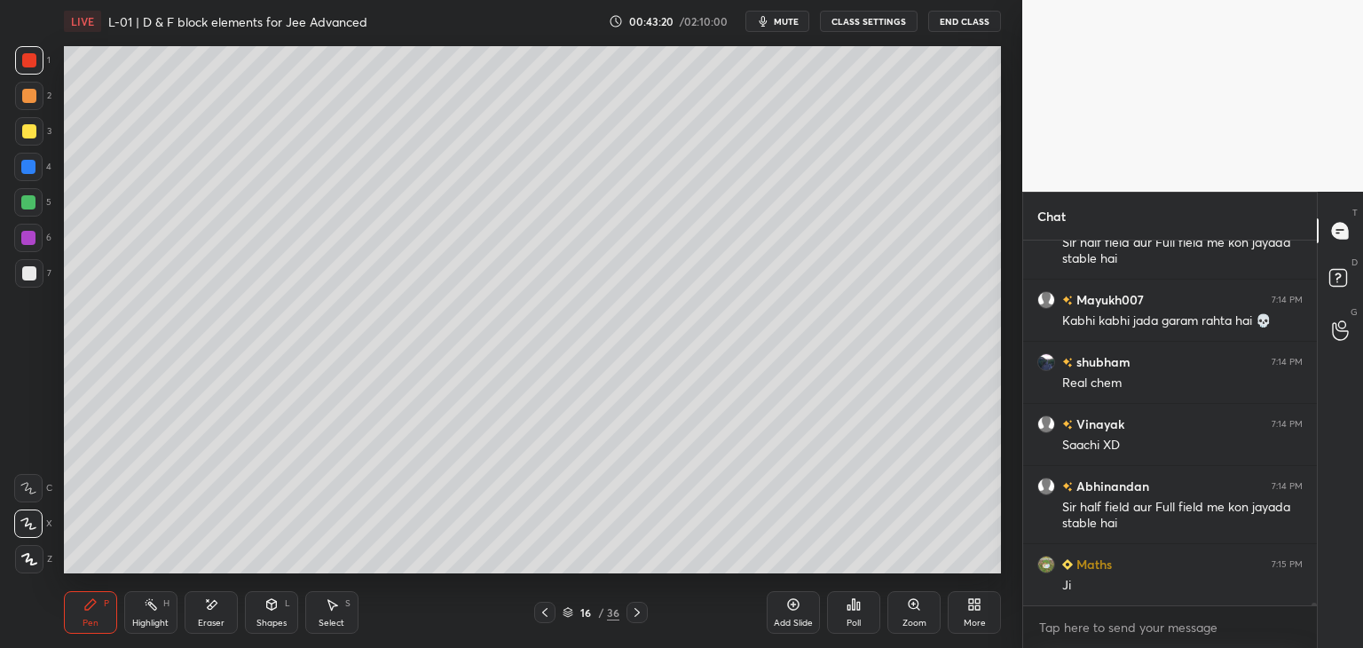
click at [641, 611] on icon at bounding box center [637, 612] width 14 height 14
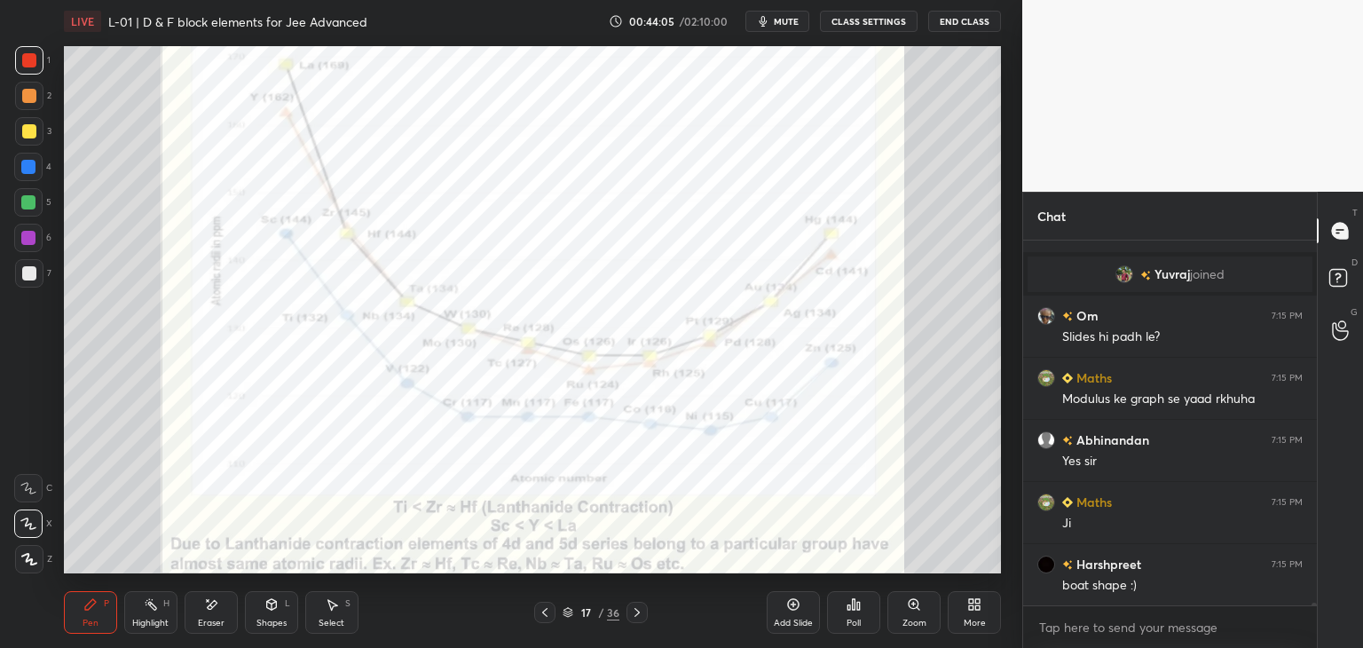
scroll to position [45687, 0]
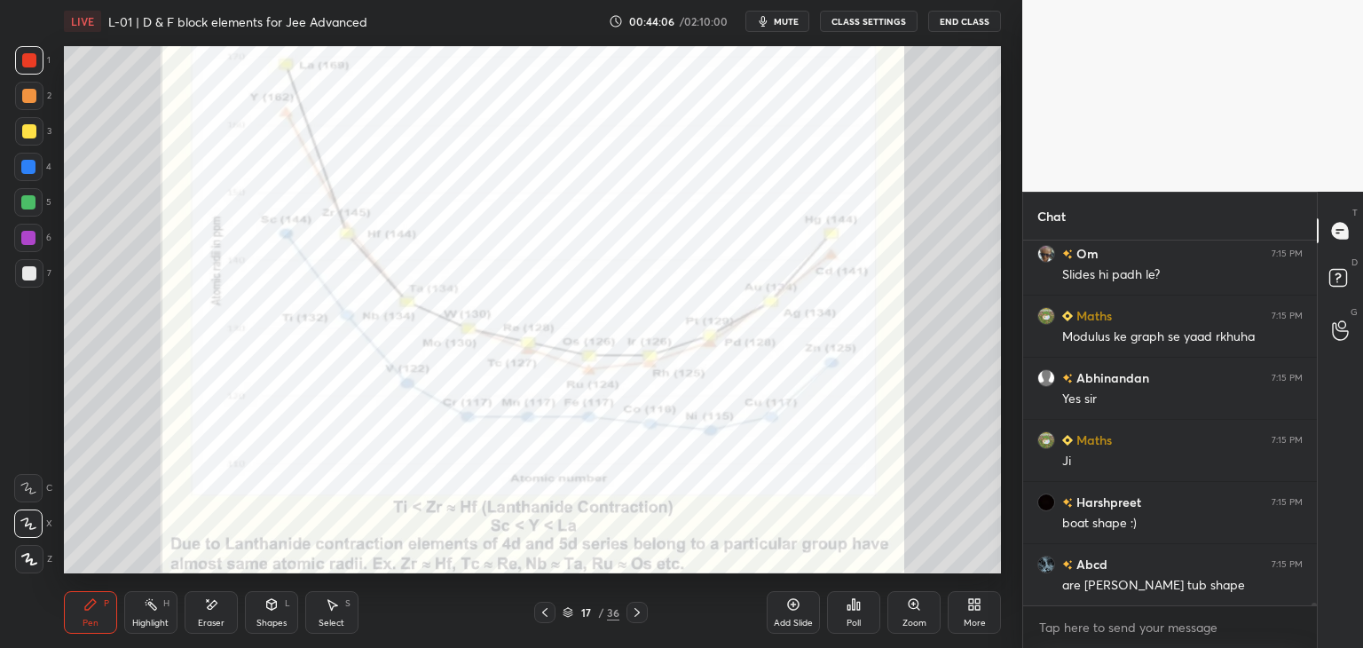
click at [639, 602] on div at bounding box center [636, 612] width 21 height 21
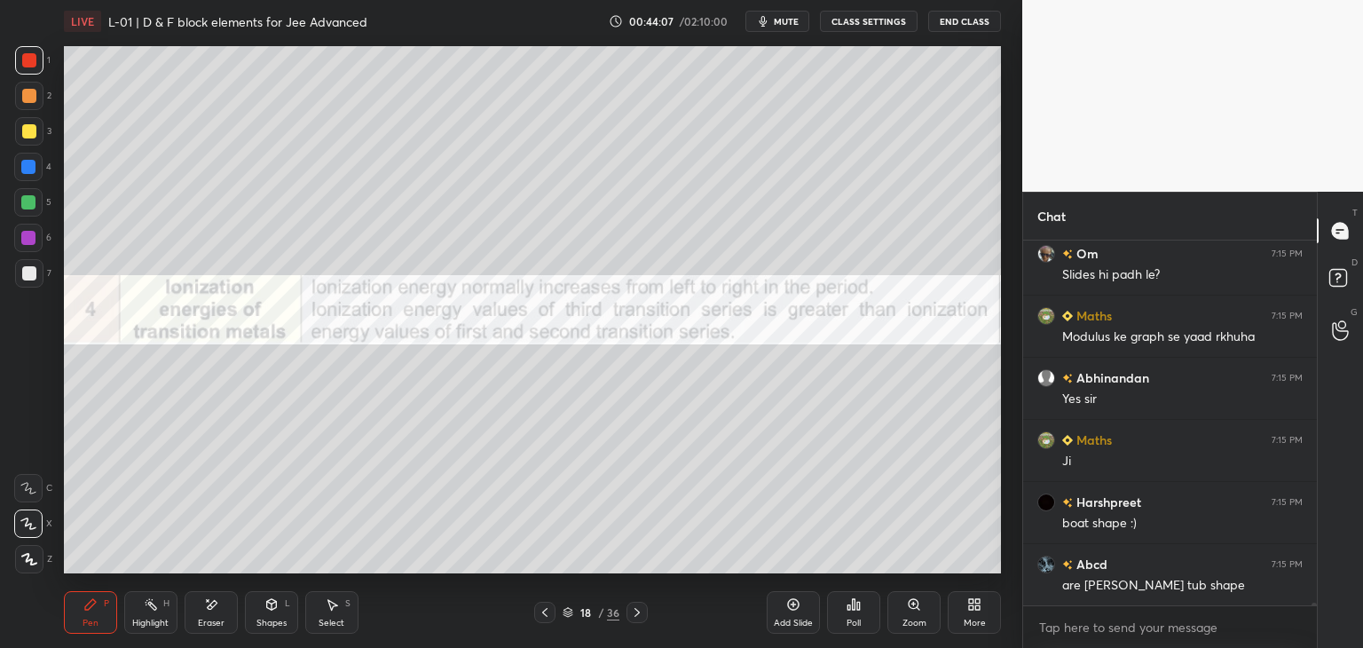
scroll to position [45749, 0]
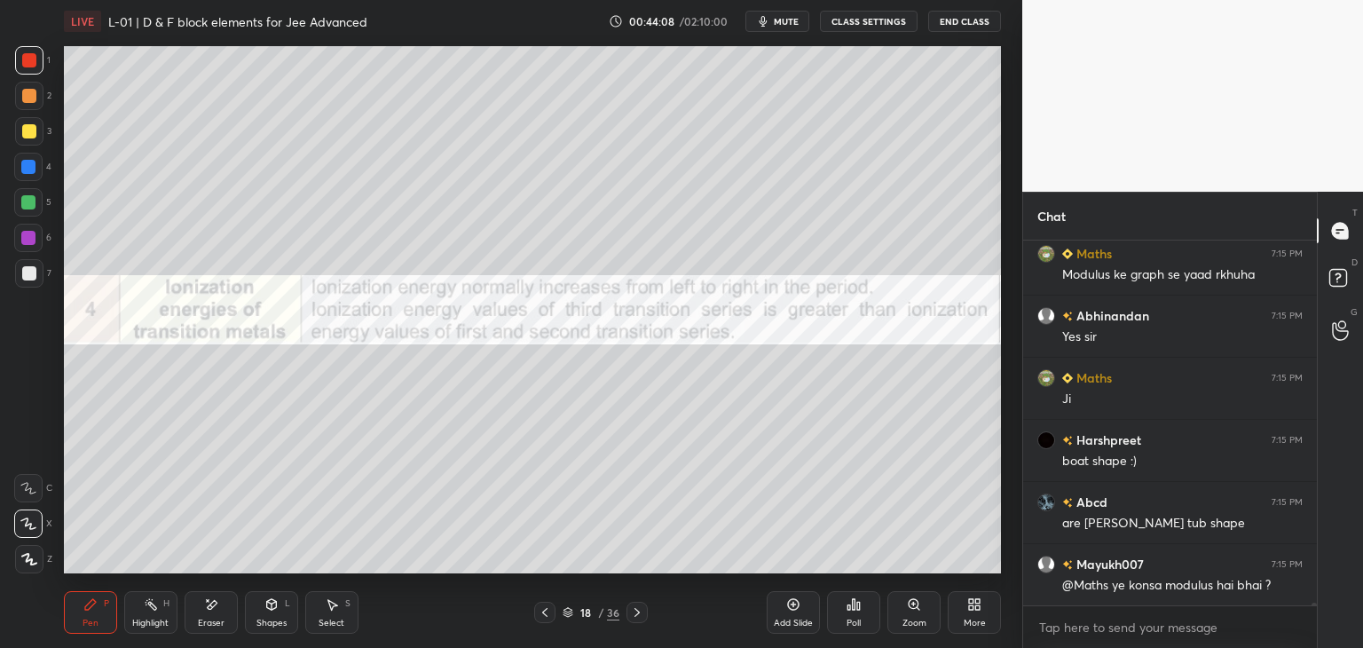
click at [640, 610] on icon at bounding box center [637, 612] width 14 height 14
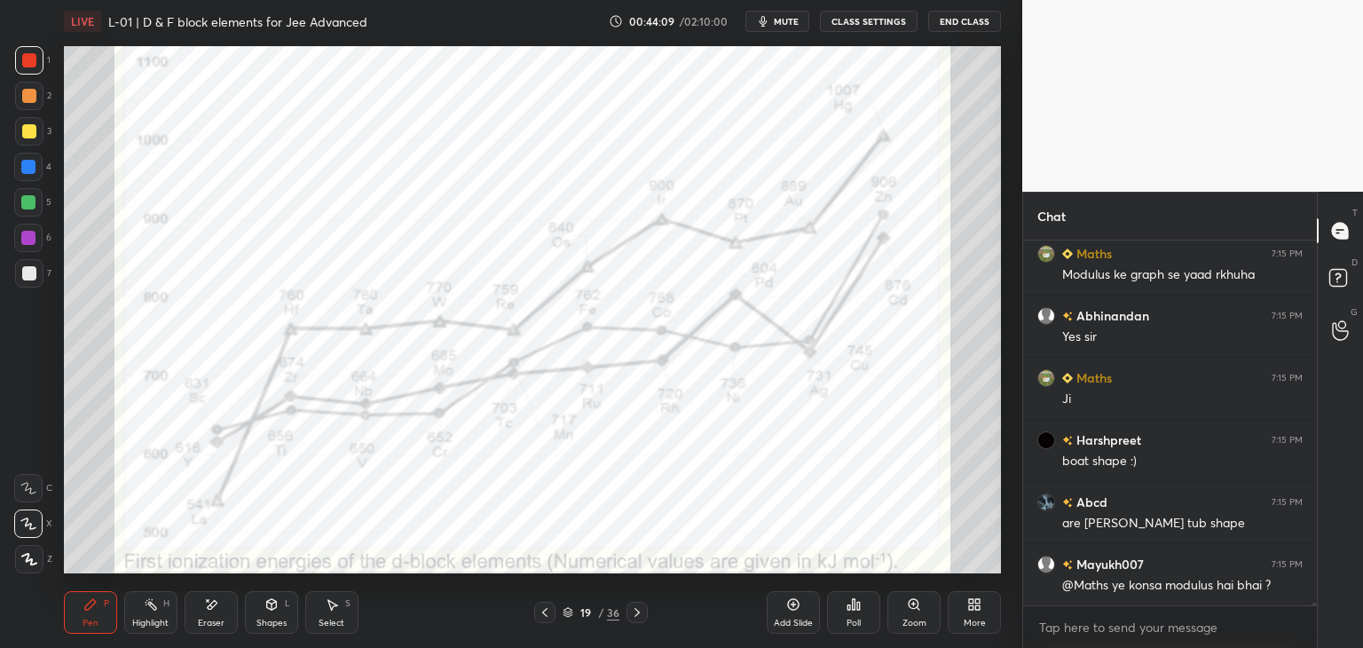
click at [547, 608] on icon at bounding box center [545, 612] width 14 height 14
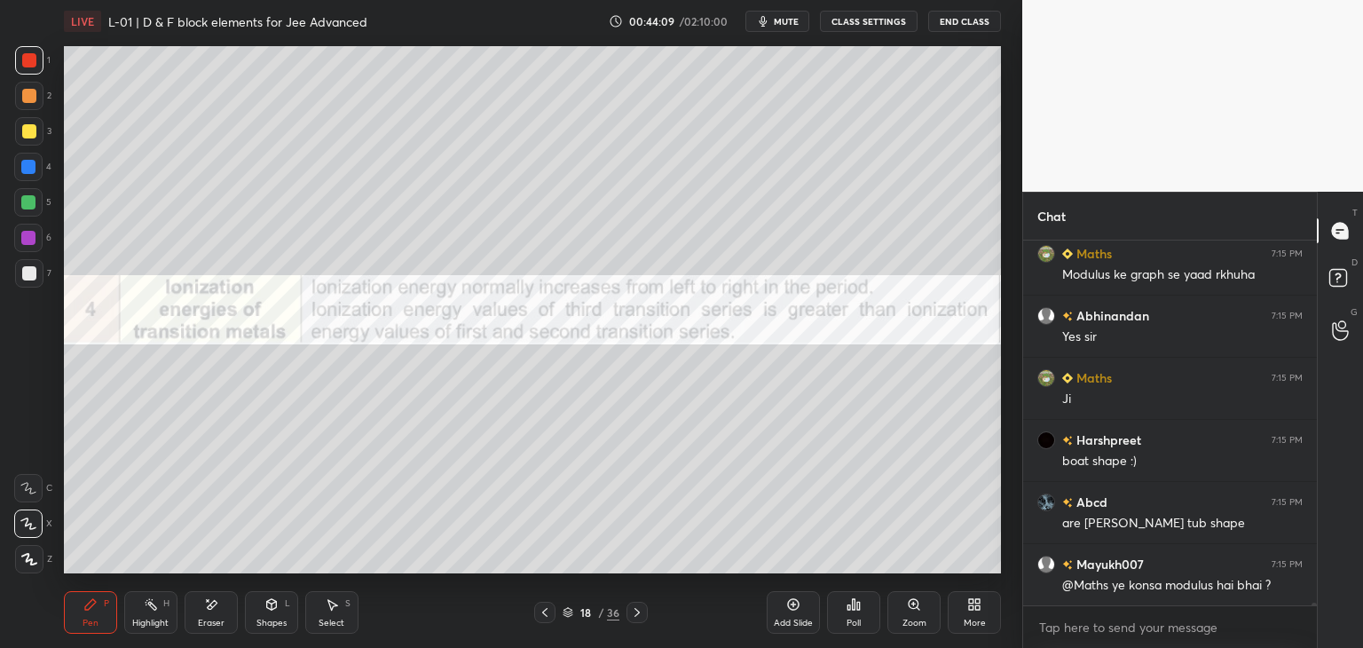
click at [547, 608] on icon at bounding box center [545, 612] width 14 height 14
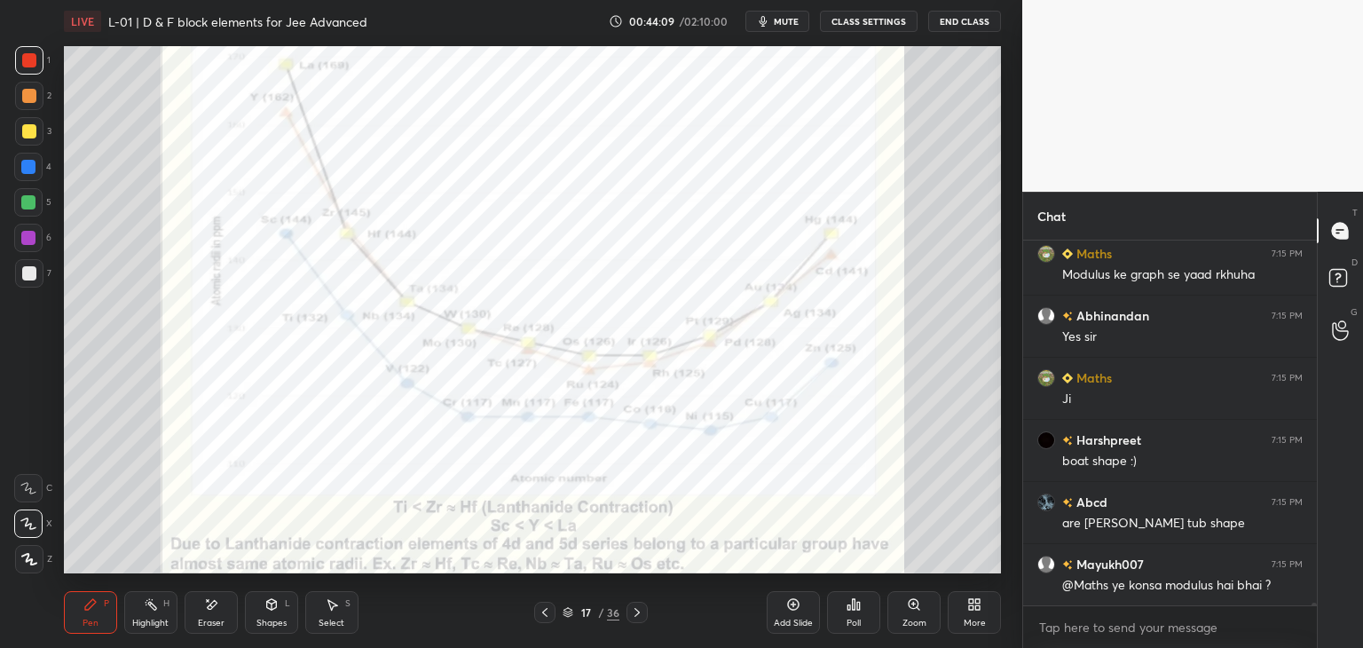
click at [545, 606] on icon at bounding box center [545, 612] width 14 height 14
click at [546, 607] on icon at bounding box center [545, 612] width 14 height 14
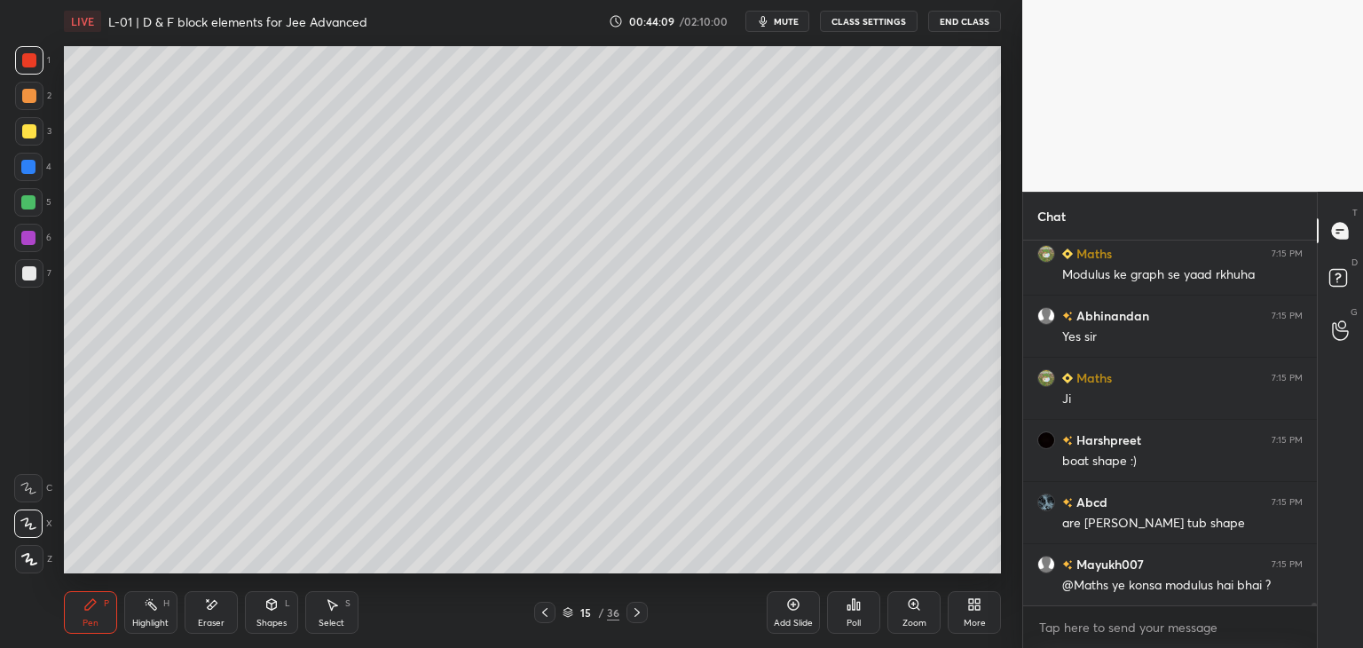
click at [546, 607] on icon at bounding box center [545, 612] width 14 height 14
click at [545, 607] on icon at bounding box center [545, 612] width 14 height 14
click at [544, 607] on icon at bounding box center [545, 612] width 14 height 14
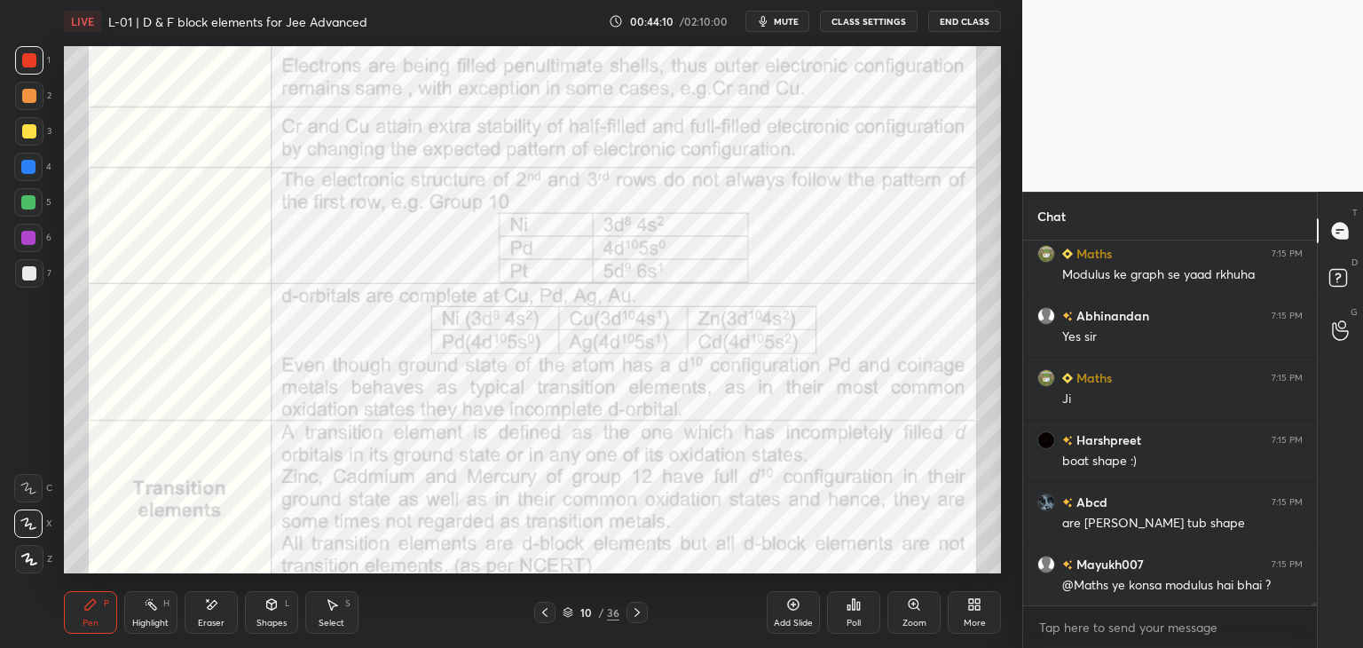
click at [544, 607] on icon at bounding box center [545, 612] width 14 height 14
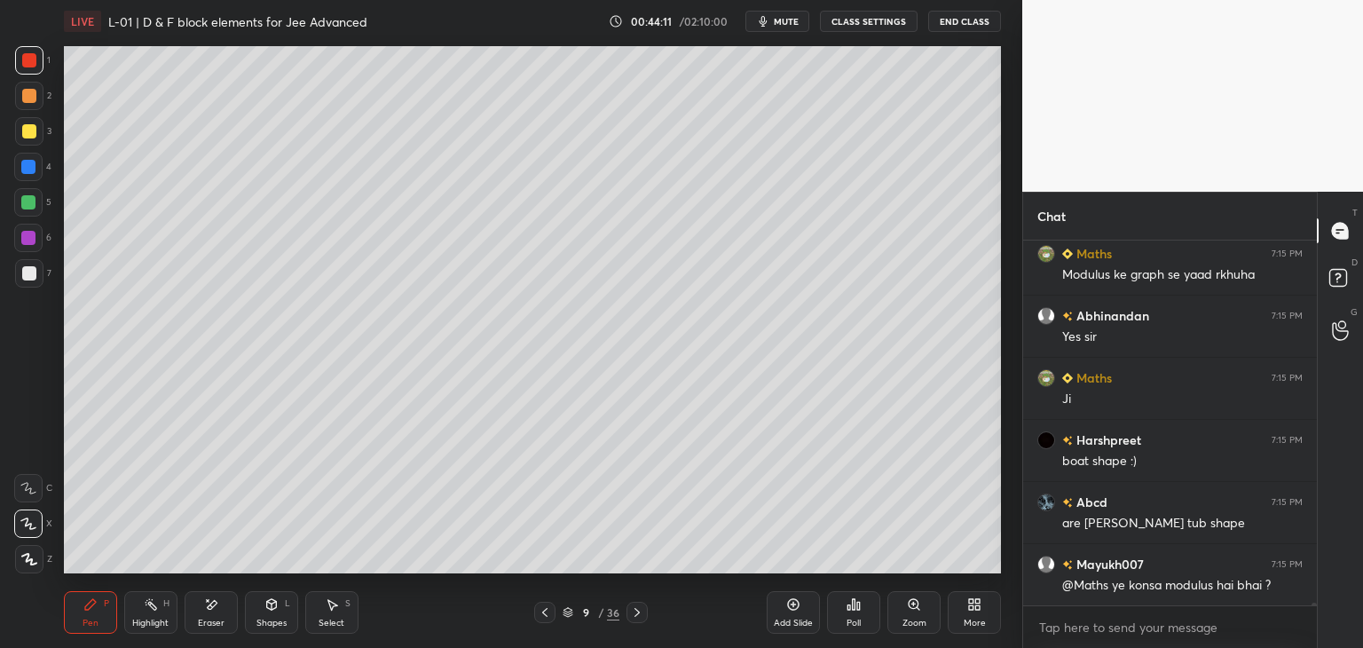
click at [637, 607] on icon at bounding box center [637, 612] width 14 height 14
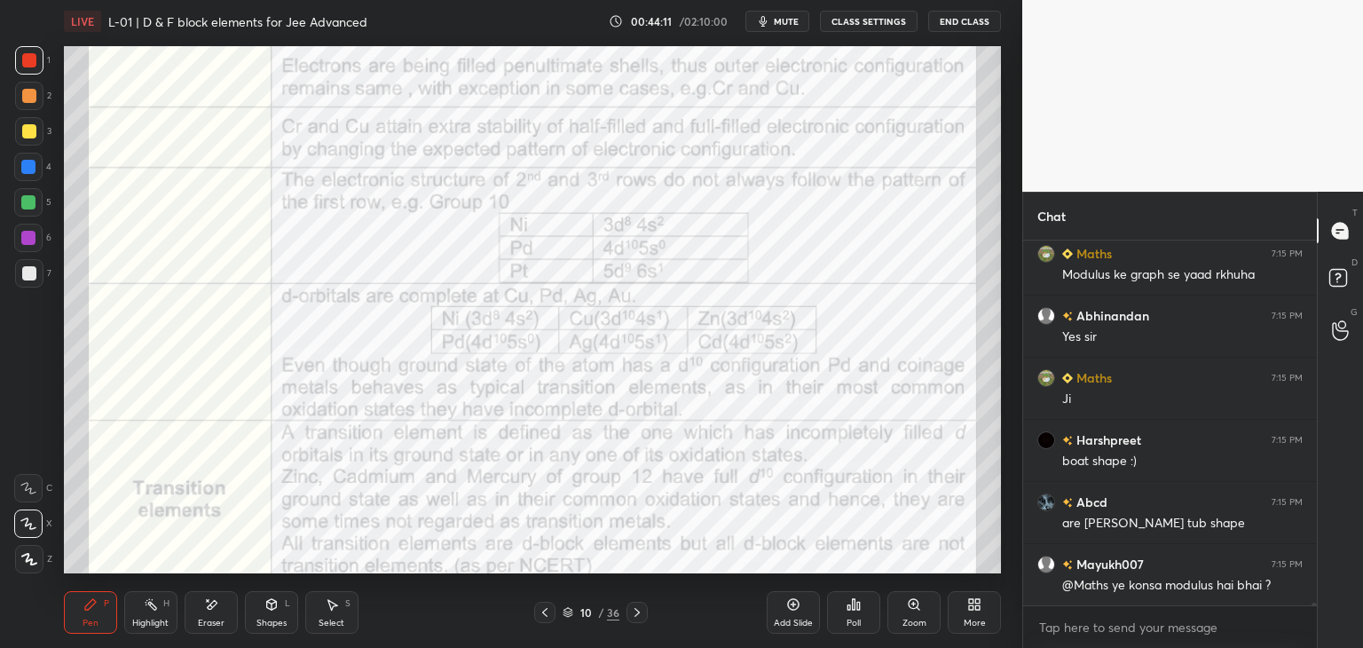
click at [633, 610] on icon at bounding box center [637, 612] width 14 height 14
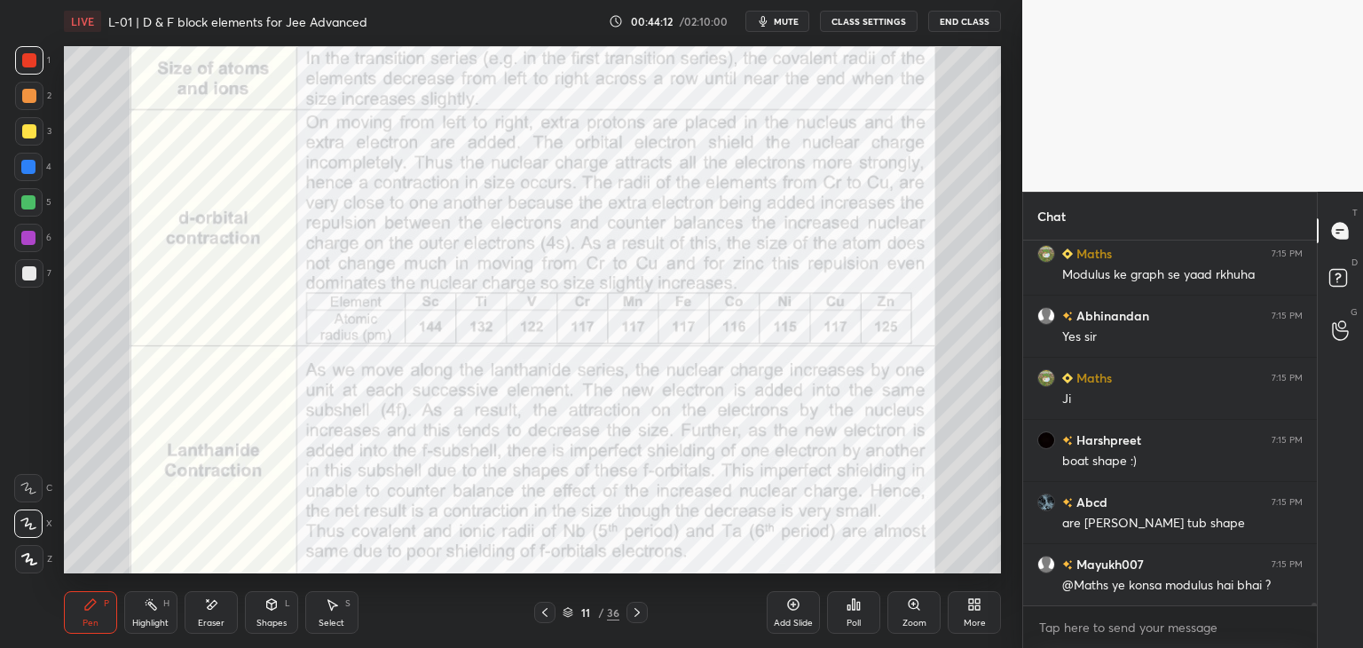
click at [634, 608] on icon at bounding box center [637, 612] width 14 height 14
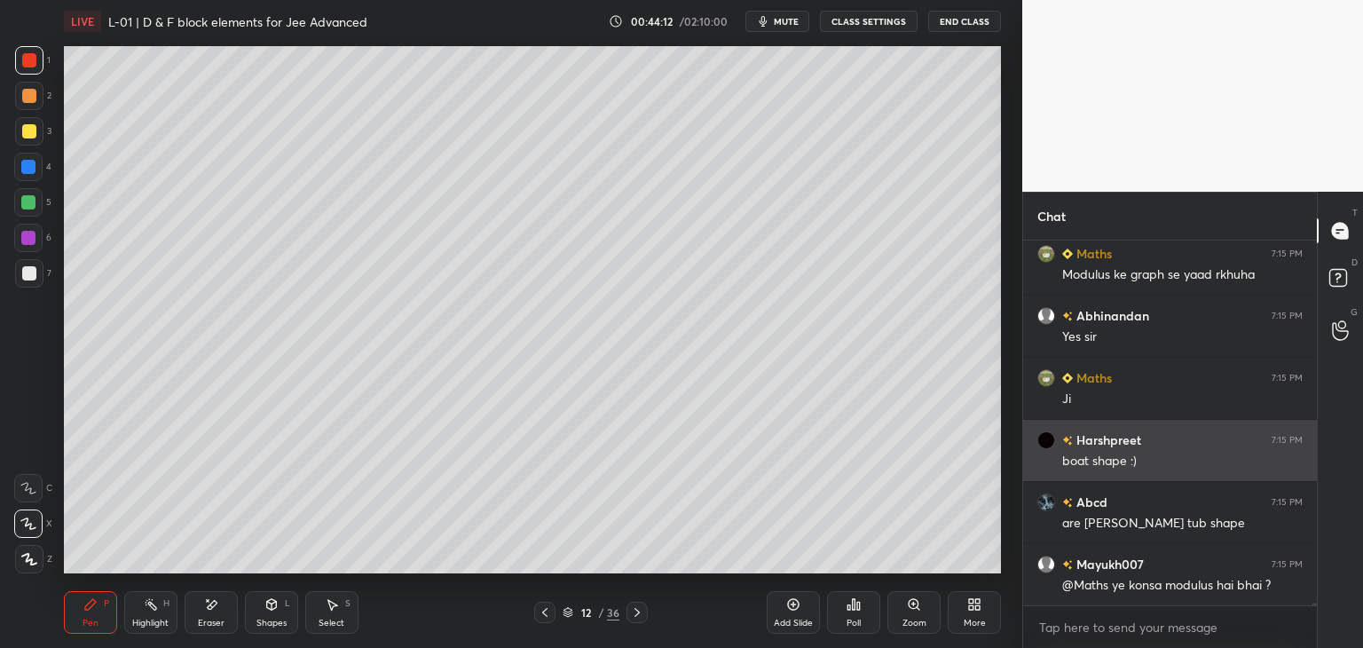
click at [632, 605] on icon at bounding box center [637, 612] width 14 height 14
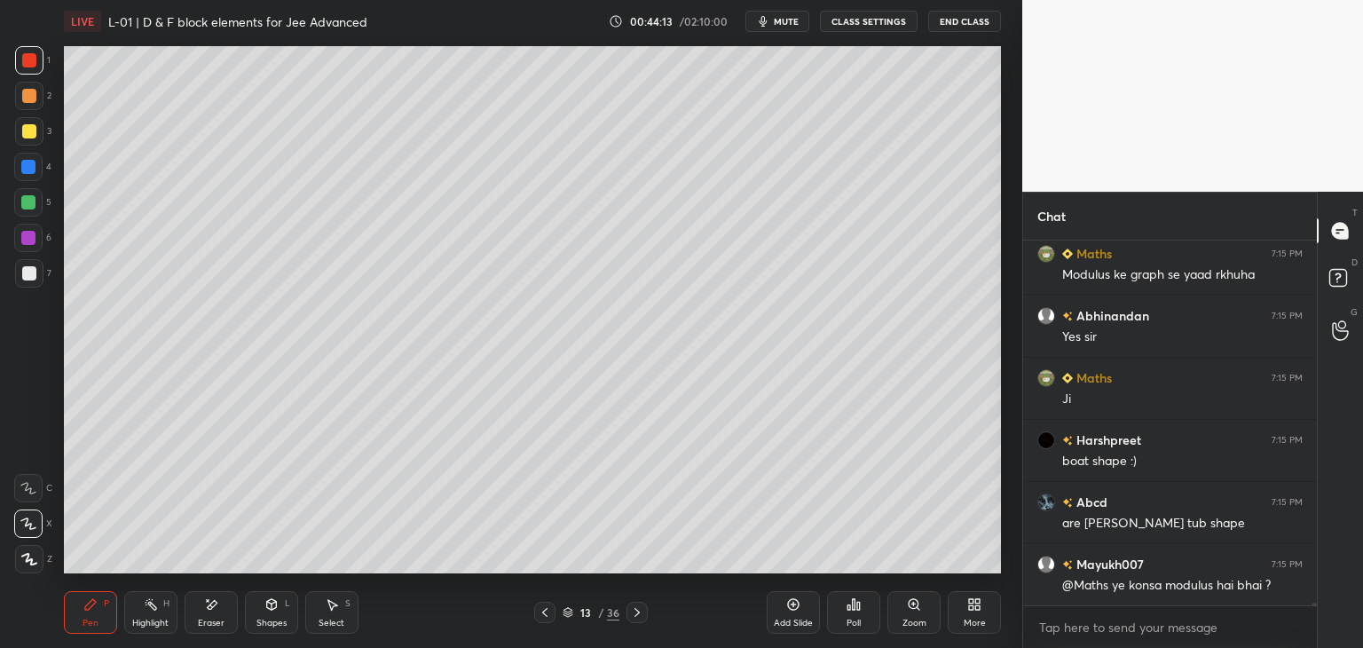
click at [545, 612] on icon at bounding box center [545, 612] width 14 height 14
click at [543, 609] on icon at bounding box center [545, 612] width 14 height 14
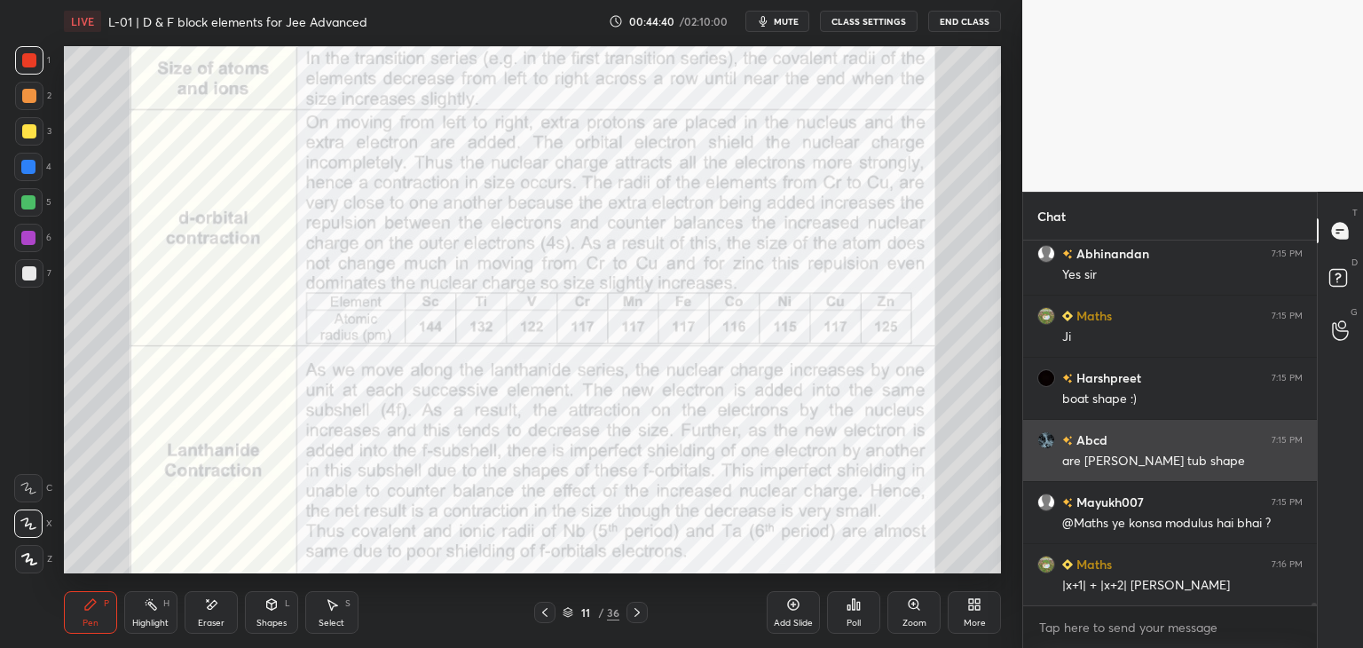
scroll to position [45874, 0]
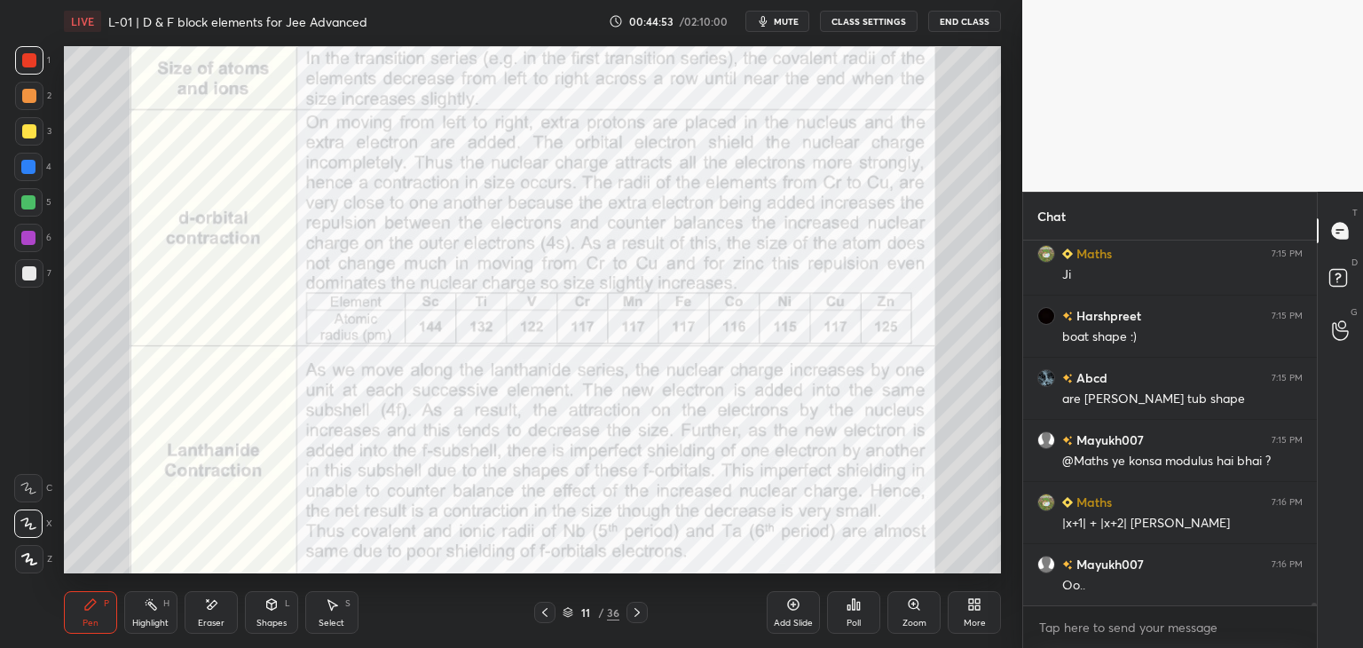
click at [641, 618] on icon at bounding box center [637, 612] width 14 height 14
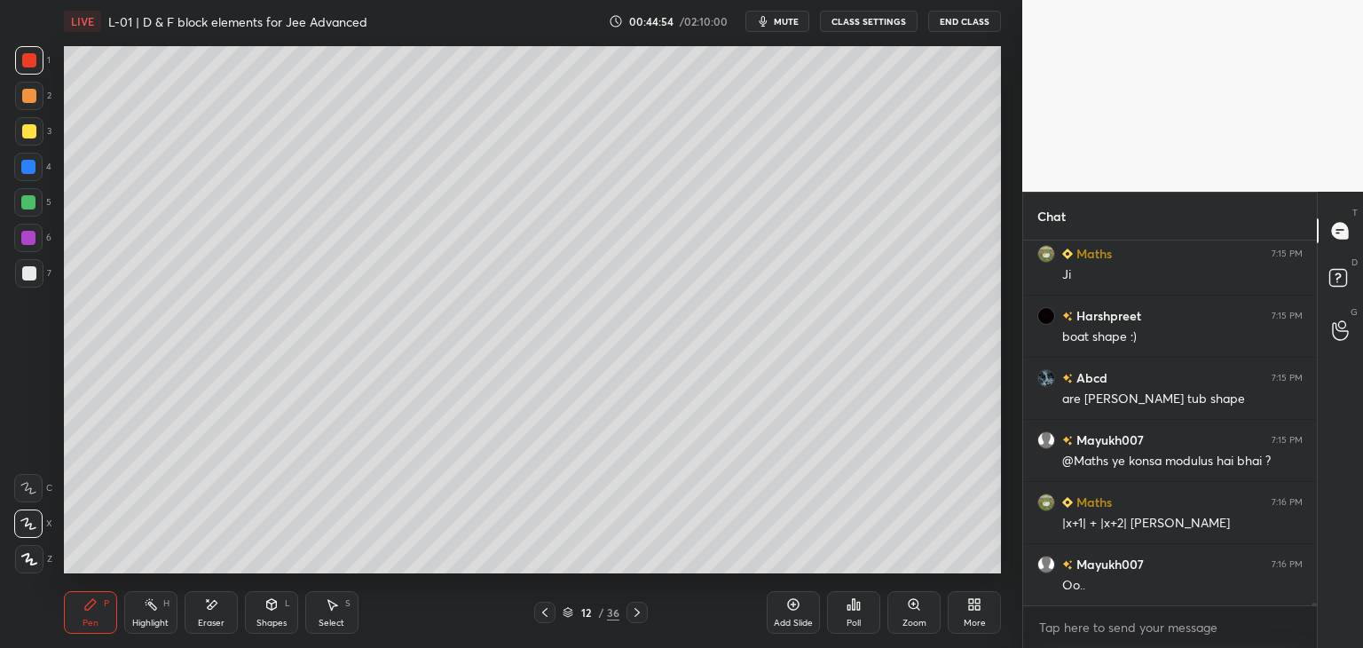
scroll to position [45936, 0]
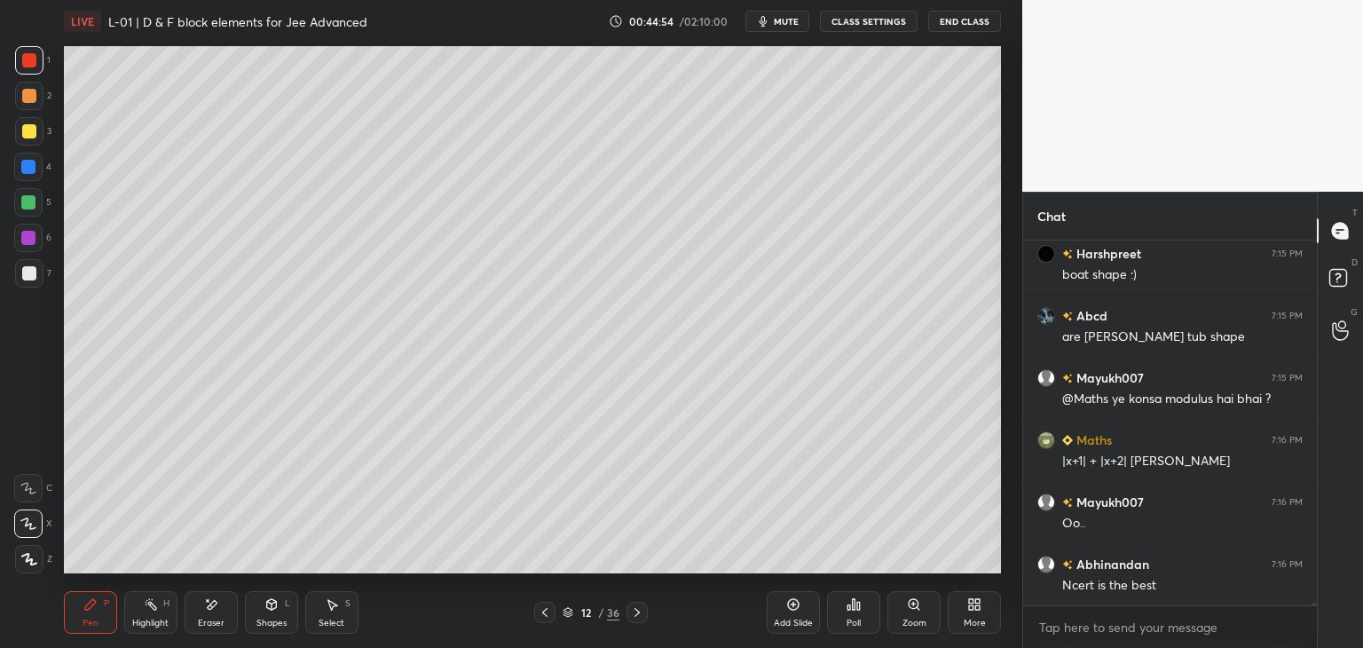
click at [639, 615] on icon at bounding box center [637, 612] width 14 height 14
click at [641, 608] on icon at bounding box center [637, 612] width 14 height 14
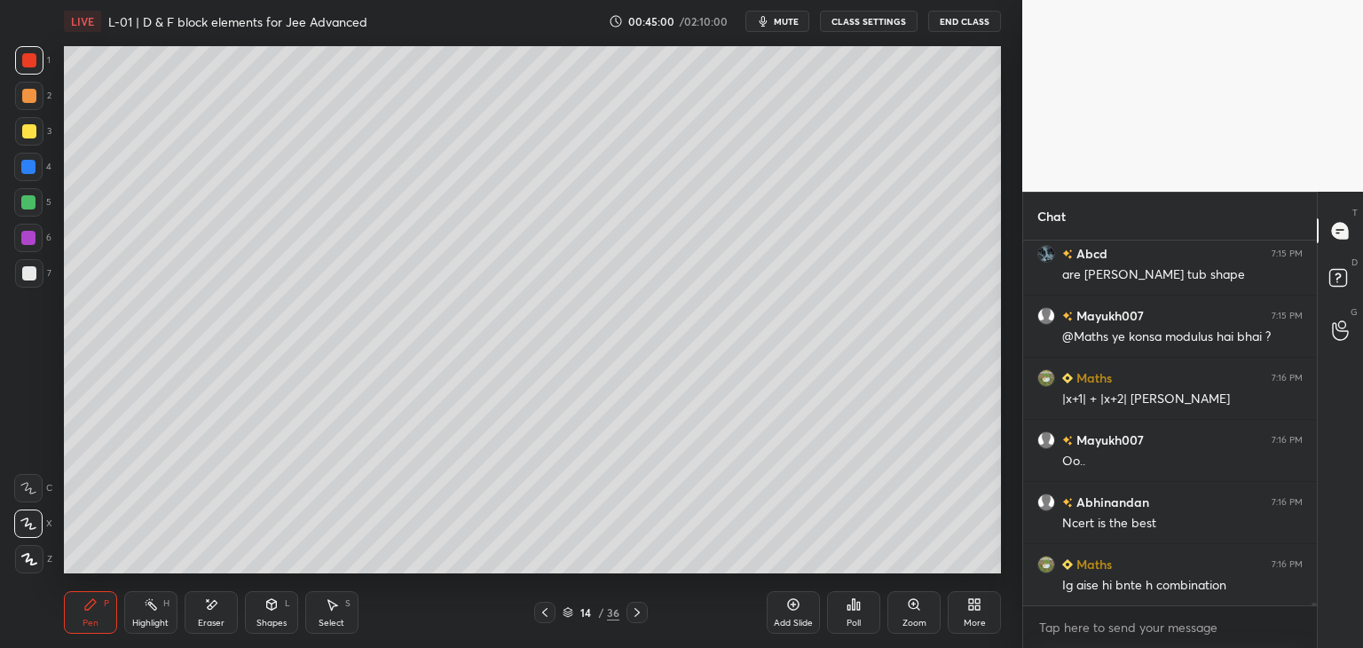
click at [639, 611] on icon at bounding box center [637, 612] width 14 height 14
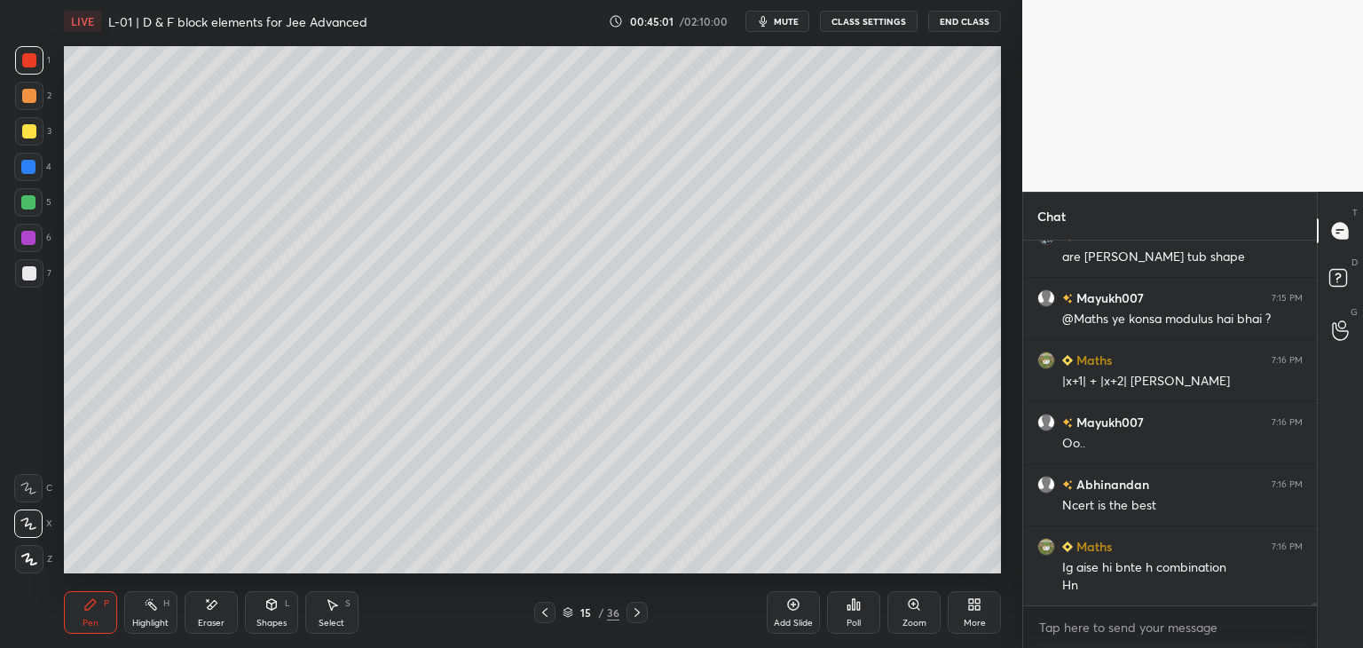
click at [550, 610] on icon at bounding box center [545, 612] width 14 height 14
click at [549, 613] on icon at bounding box center [545, 612] width 14 height 14
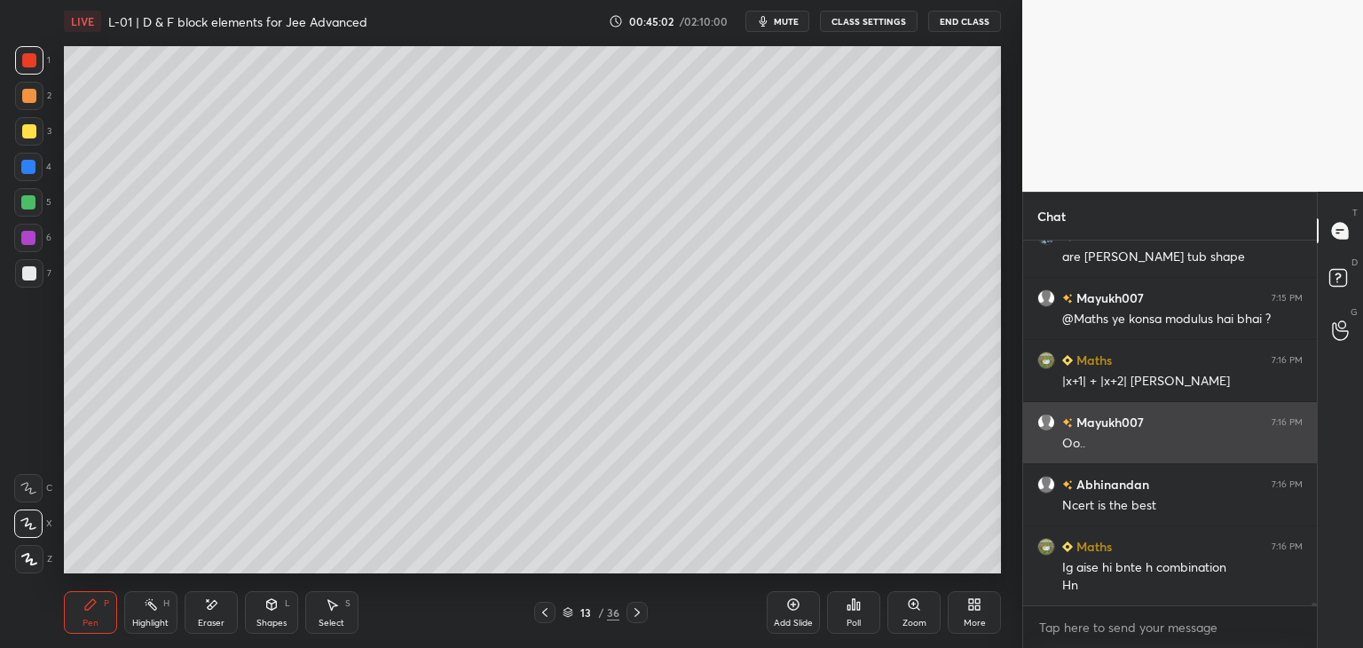
click at [549, 611] on icon at bounding box center [545, 612] width 14 height 14
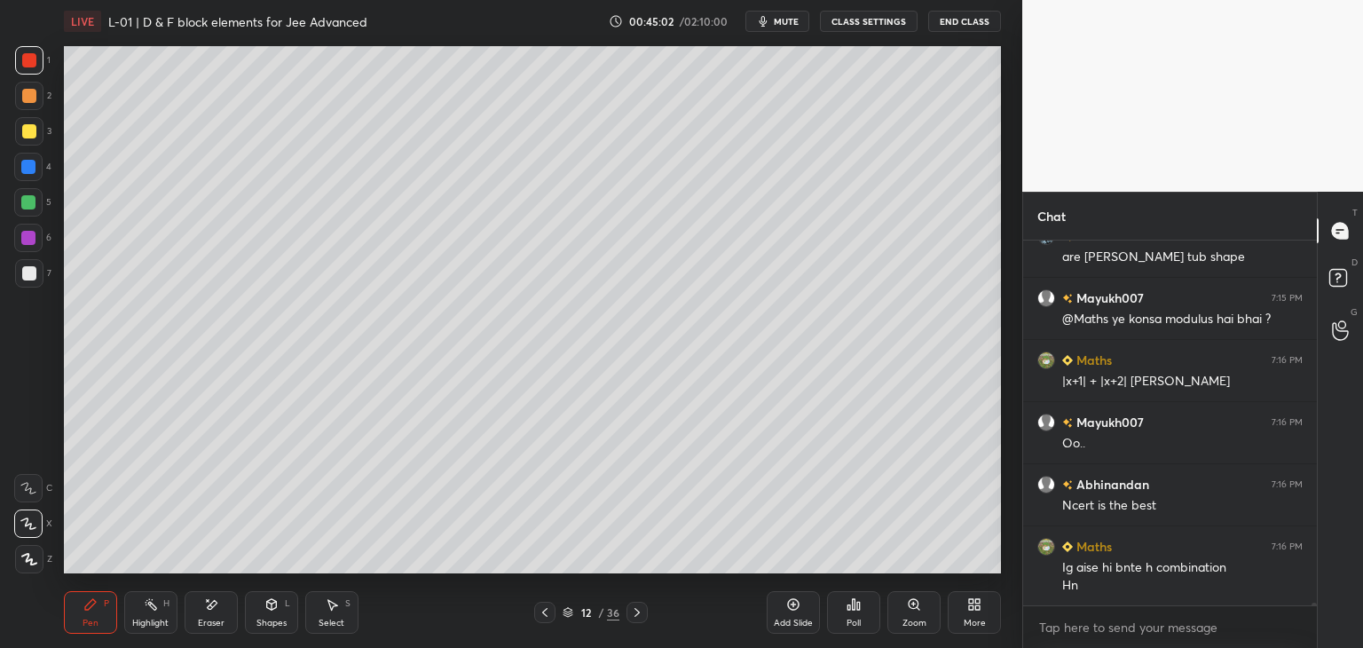
click at [548, 613] on icon at bounding box center [545, 612] width 14 height 14
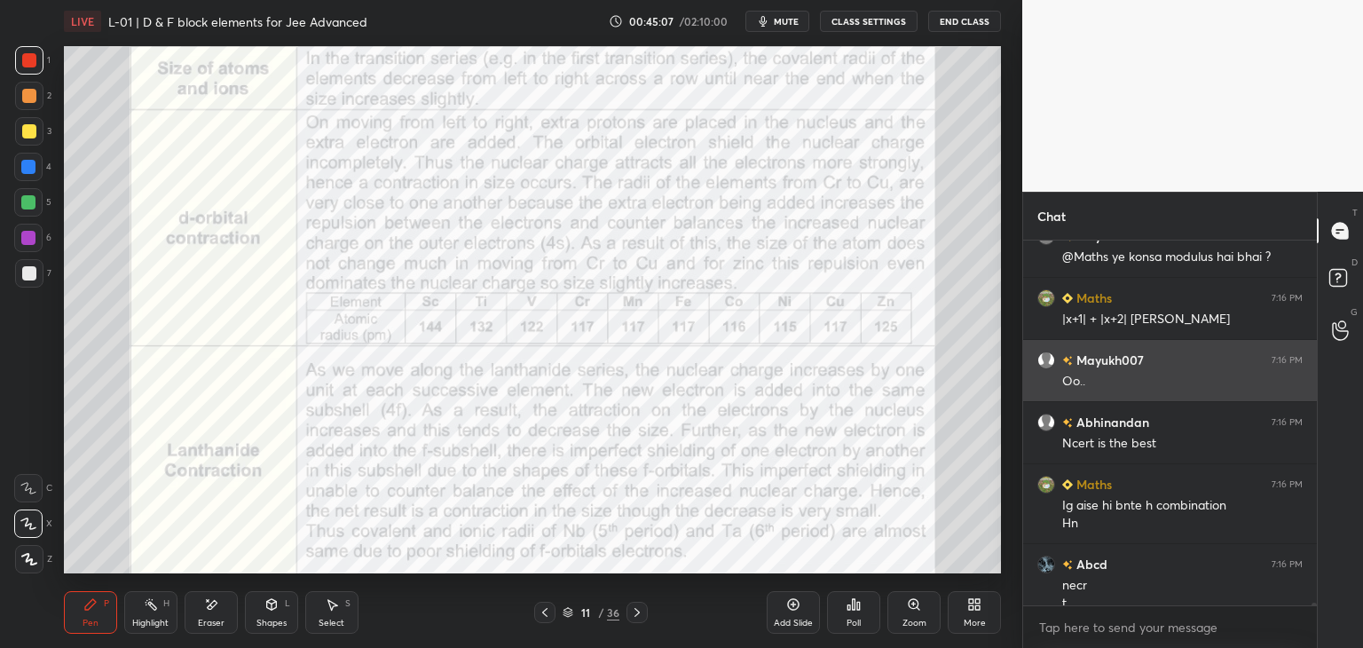
scroll to position [46095, 0]
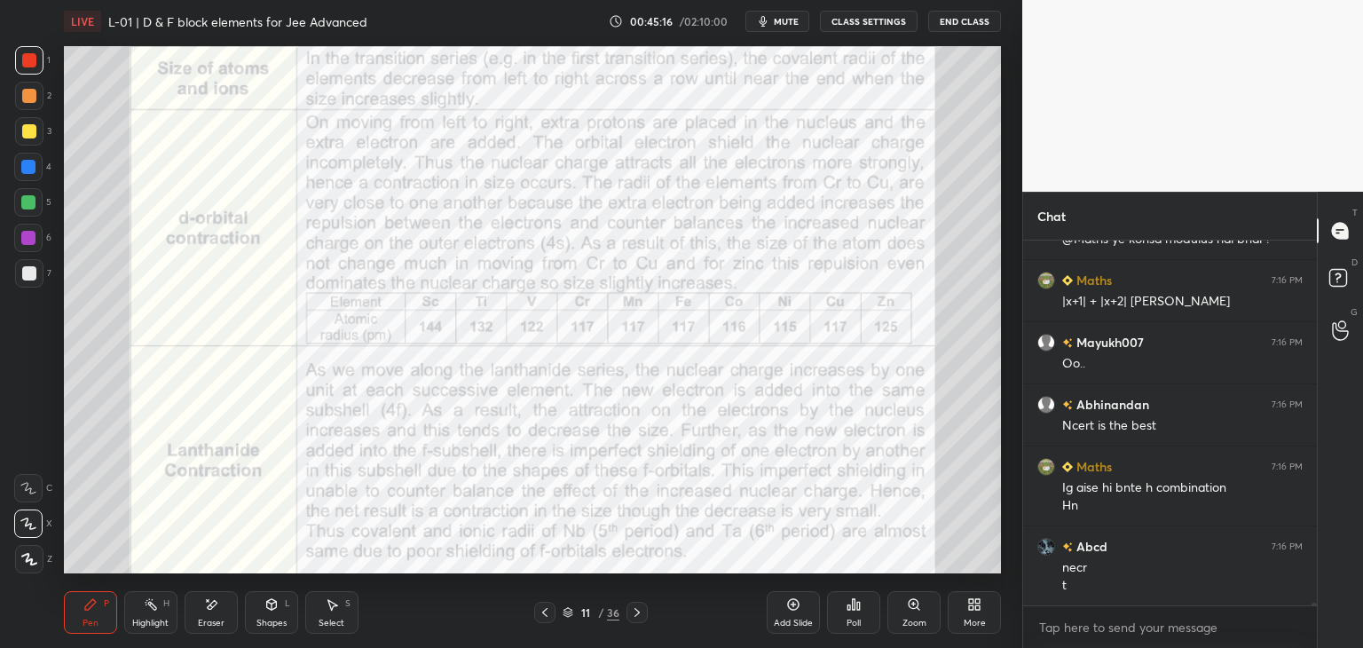
click at [637, 618] on icon at bounding box center [637, 612] width 14 height 14
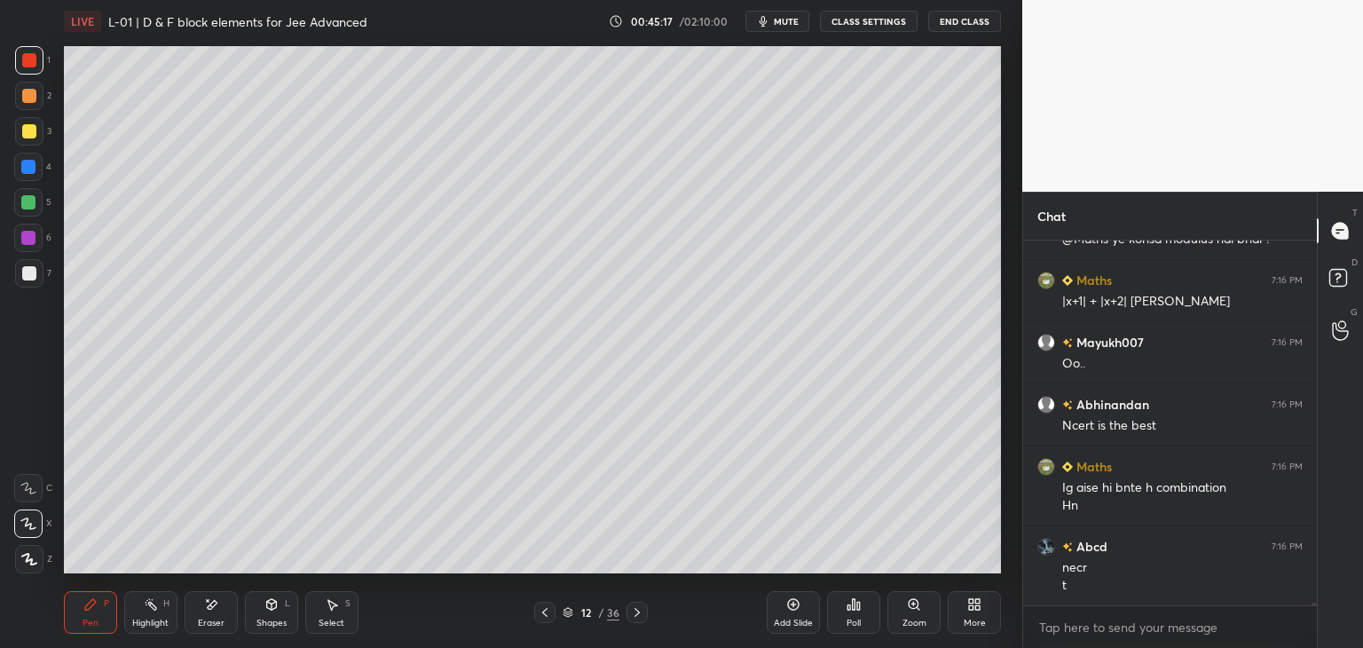
click at [639, 615] on icon at bounding box center [637, 612] width 14 height 14
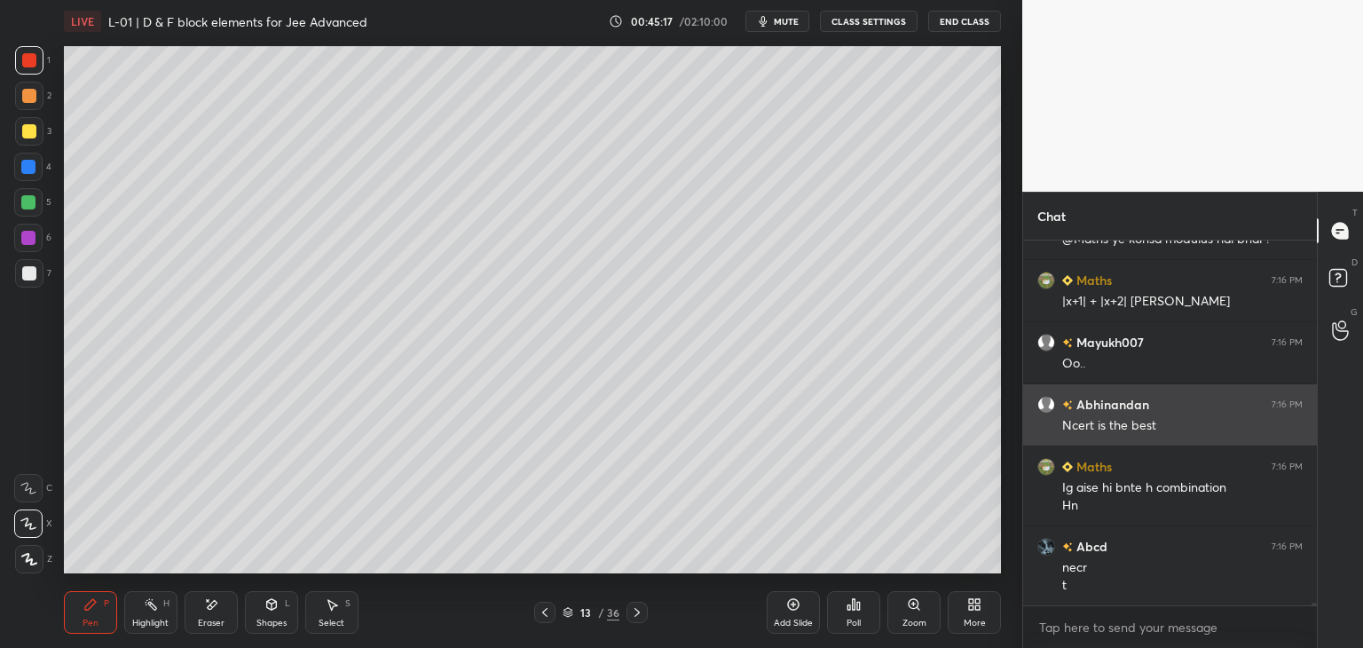
click at [641, 613] on icon at bounding box center [637, 612] width 14 height 14
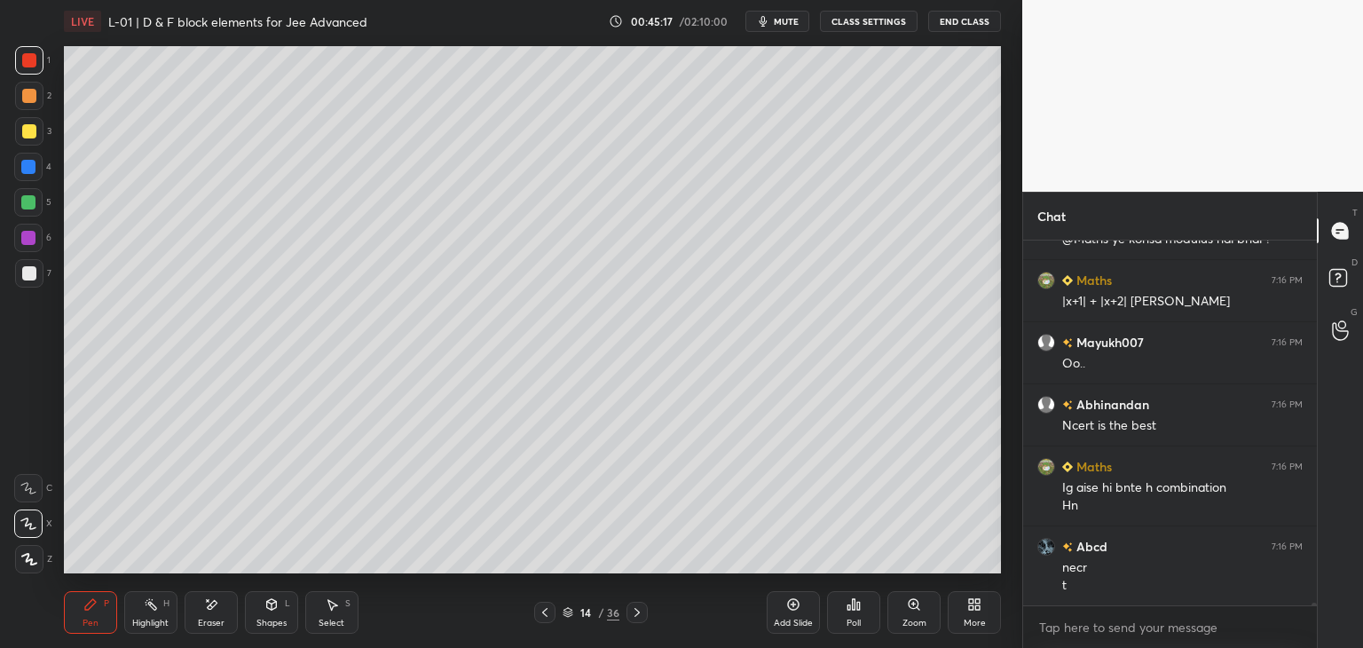
scroll to position [46157, 0]
click at [639, 615] on icon at bounding box center [637, 612] width 14 height 14
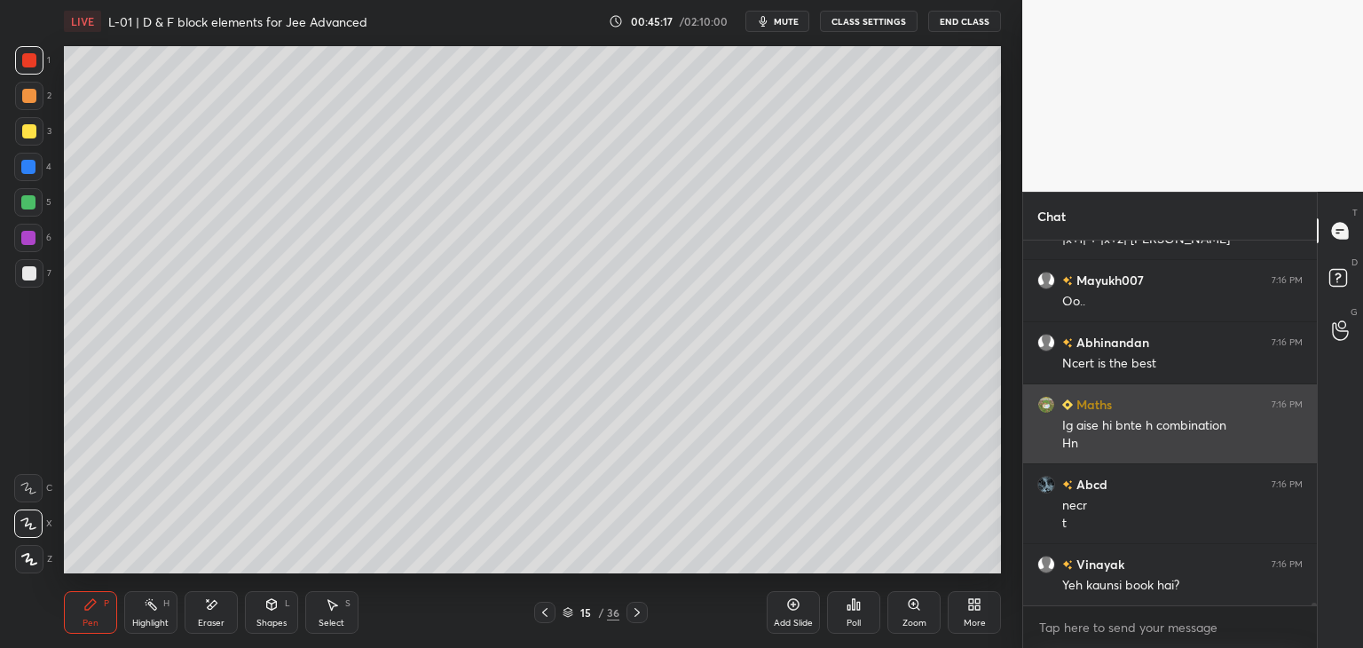
click at [641, 614] on icon at bounding box center [637, 612] width 14 height 14
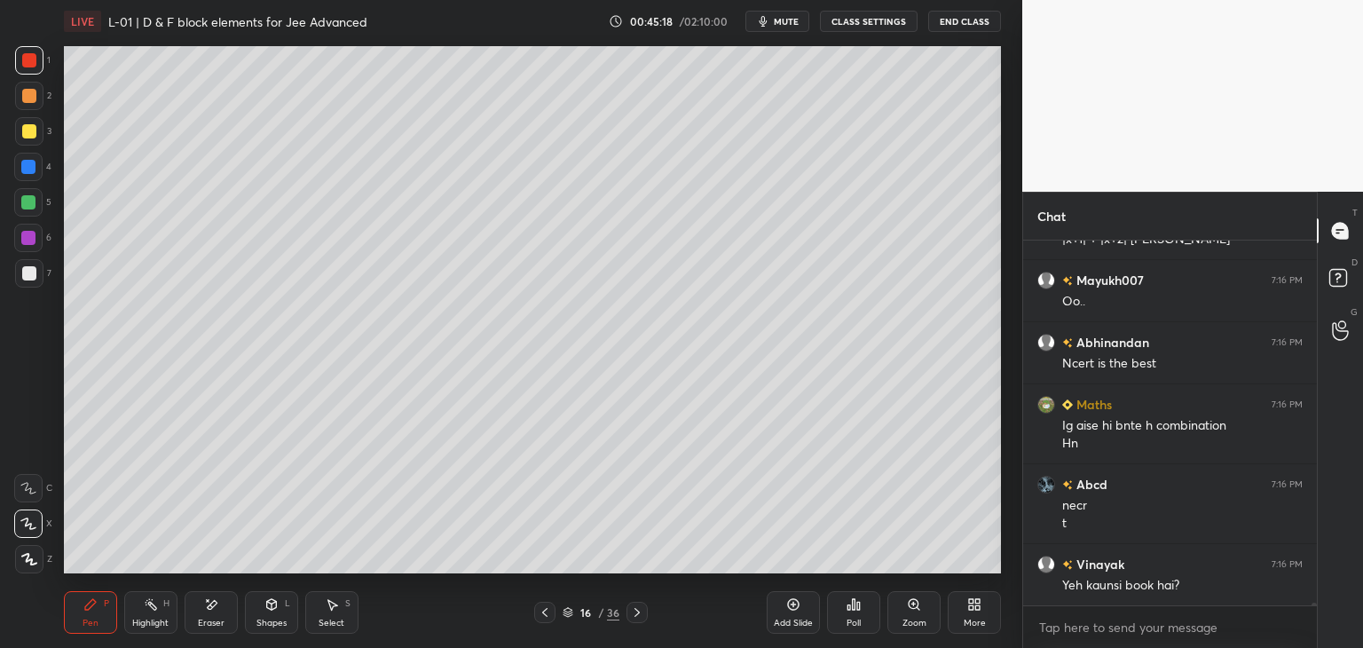
click at [641, 614] on icon at bounding box center [637, 612] width 14 height 14
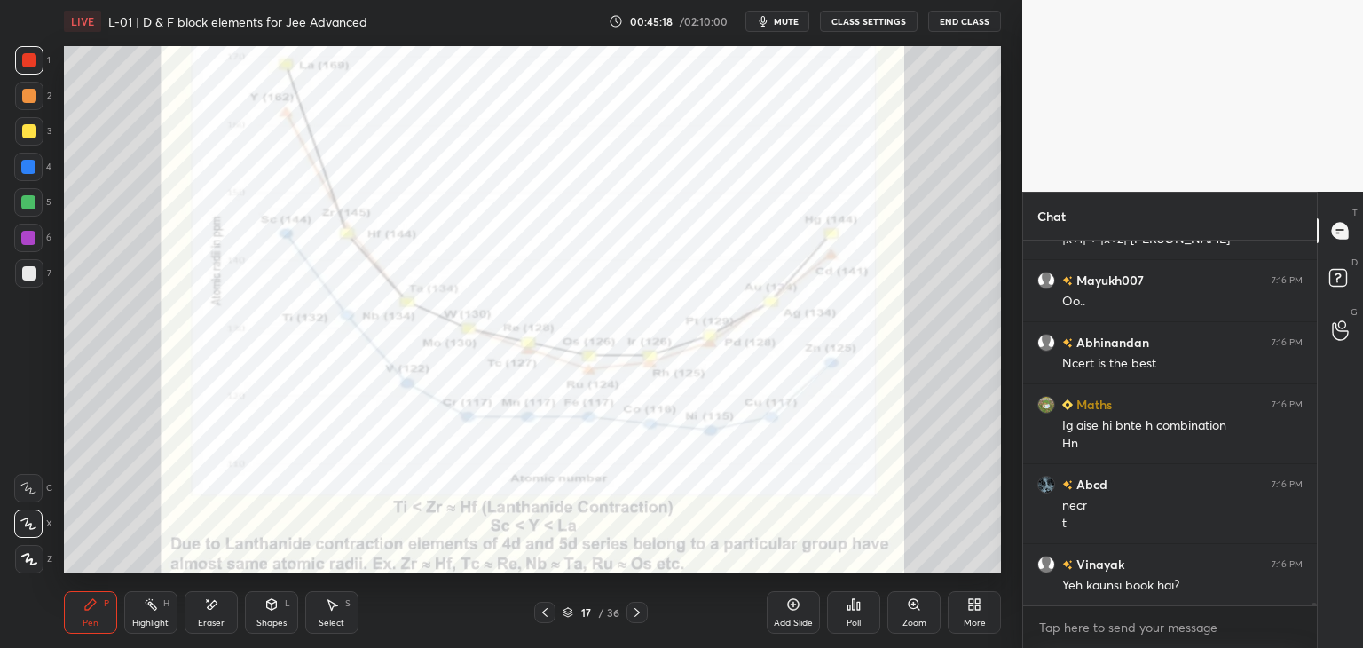
click at [641, 614] on icon at bounding box center [637, 612] width 14 height 14
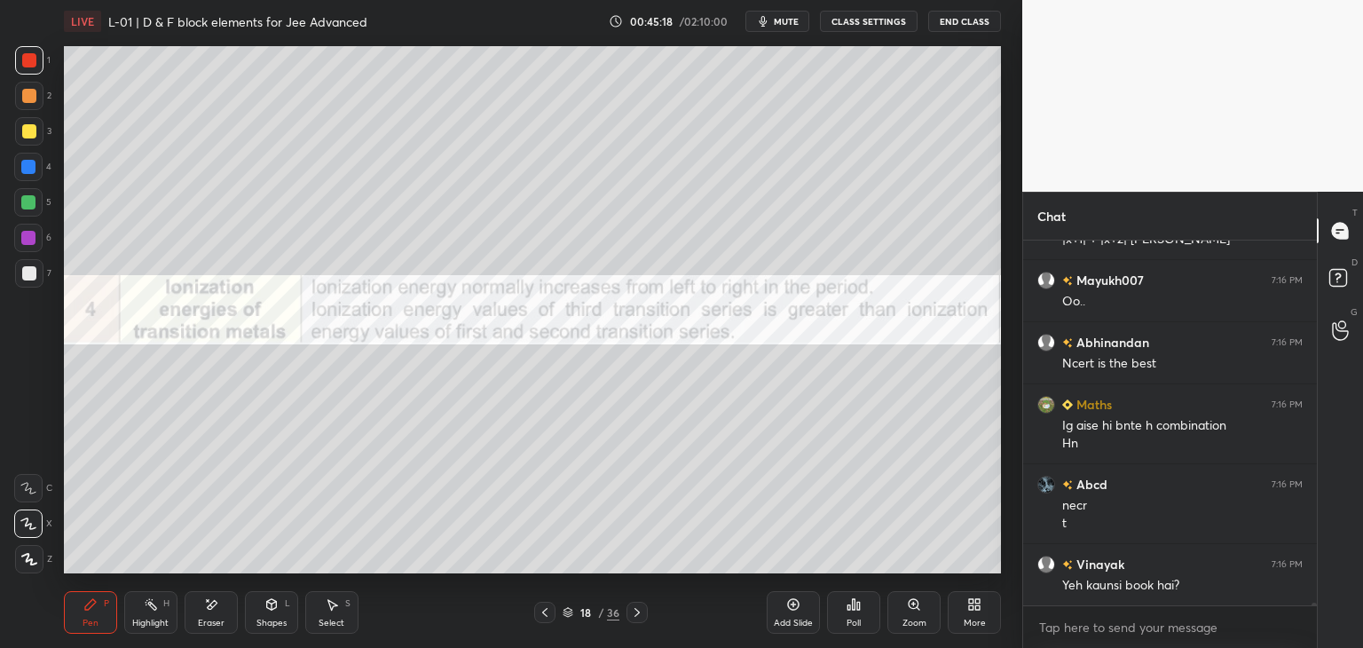
click at [641, 617] on icon at bounding box center [637, 612] width 14 height 14
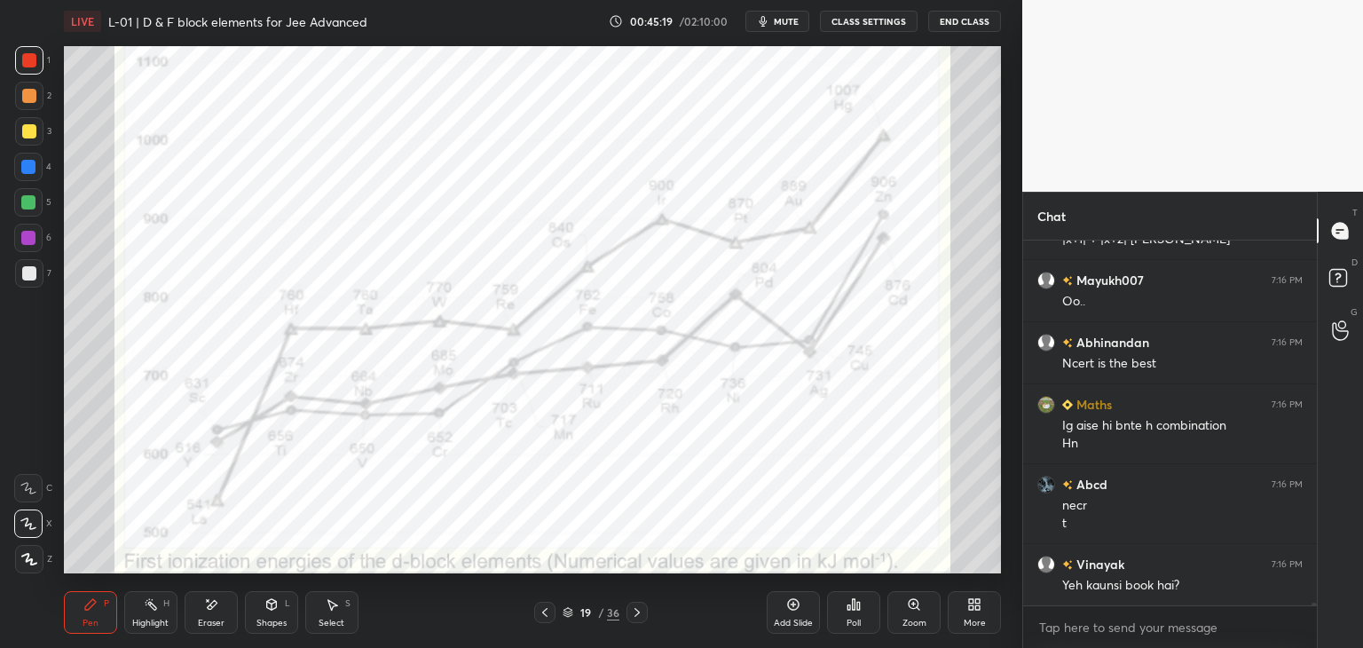
scroll to position [46236, 0]
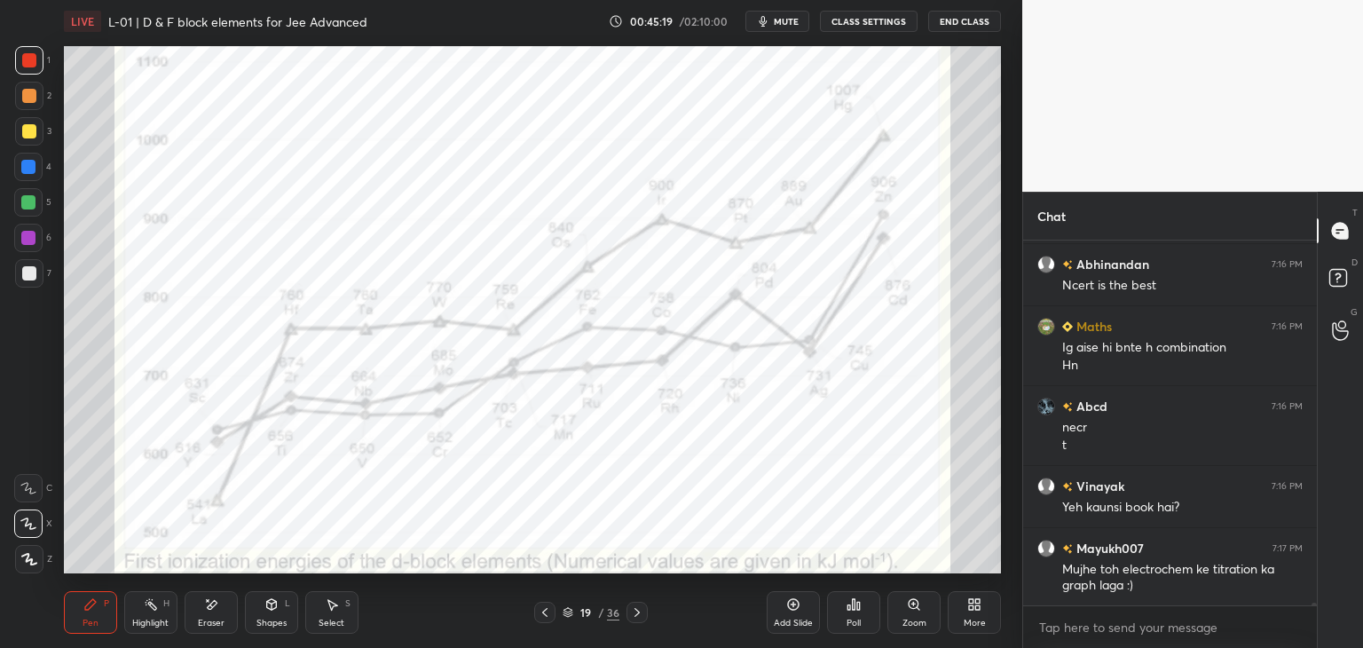
click at [642, 616] on icon at bounding box center [637, 612] width 14 height 14
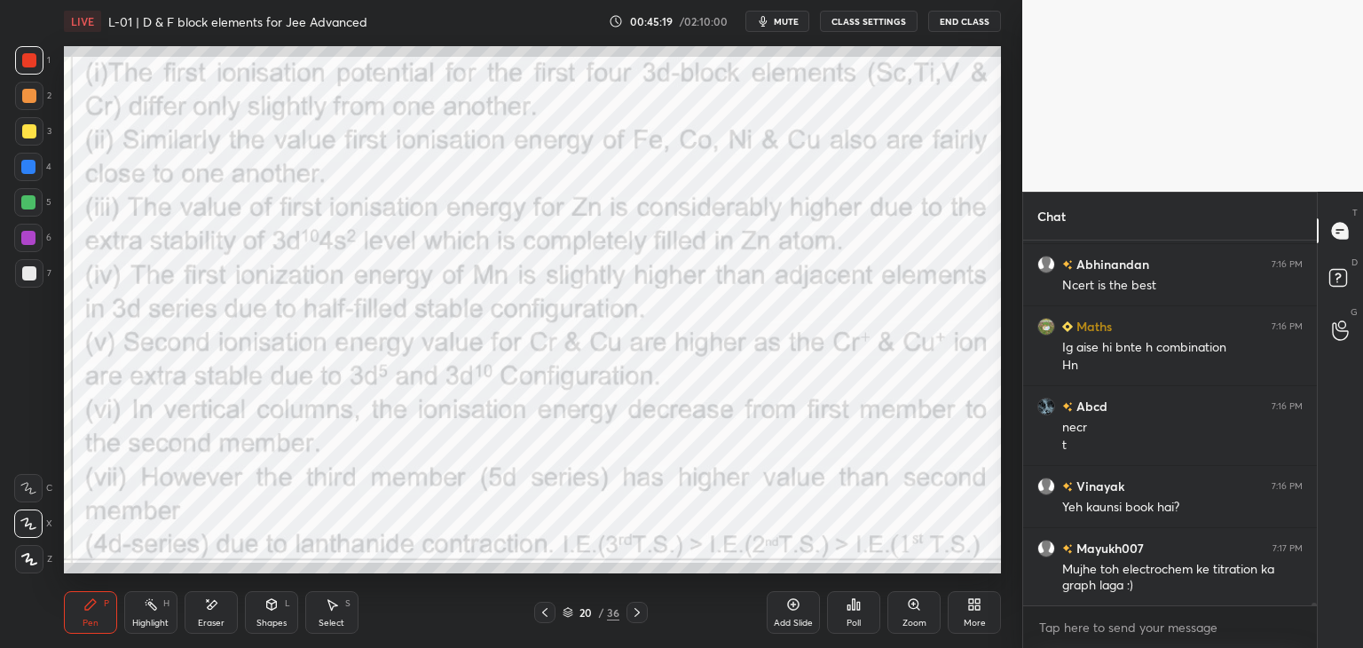
click at [641, 618] on icon at bounding box center [637, 612] width 14 height 14
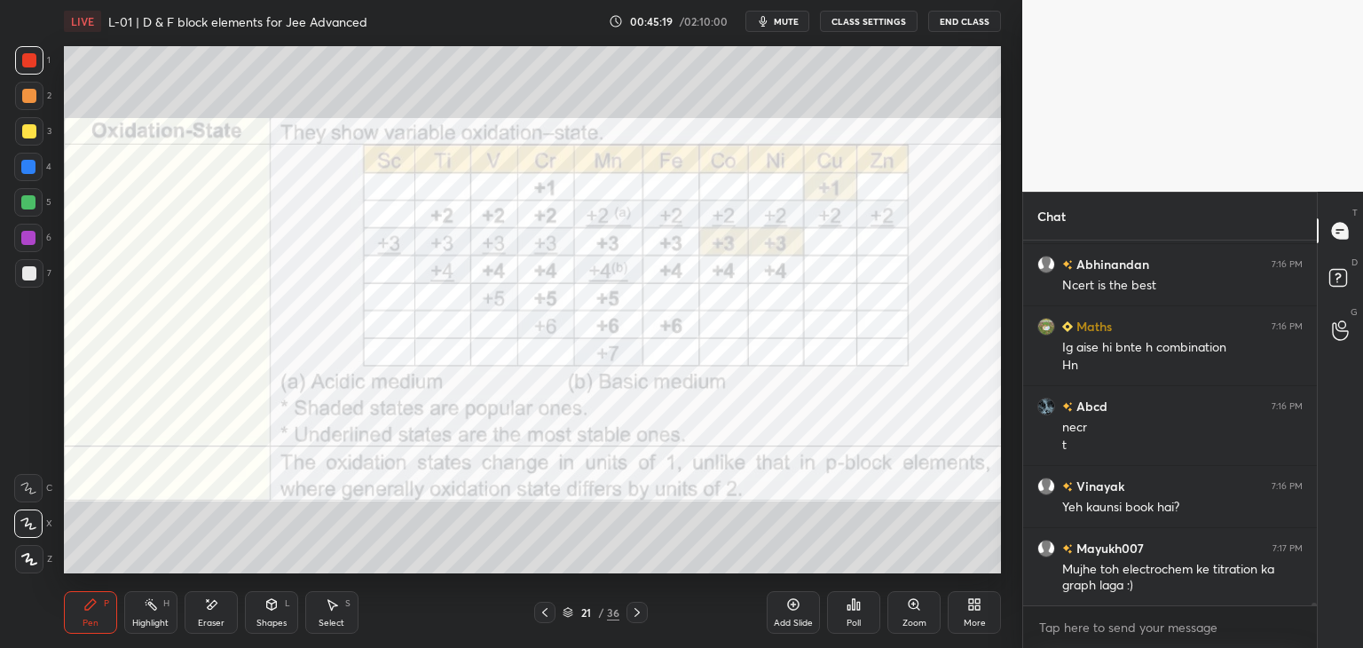
click at [642, 618] on icon at bounding box center [637, 612] width 14 height 14
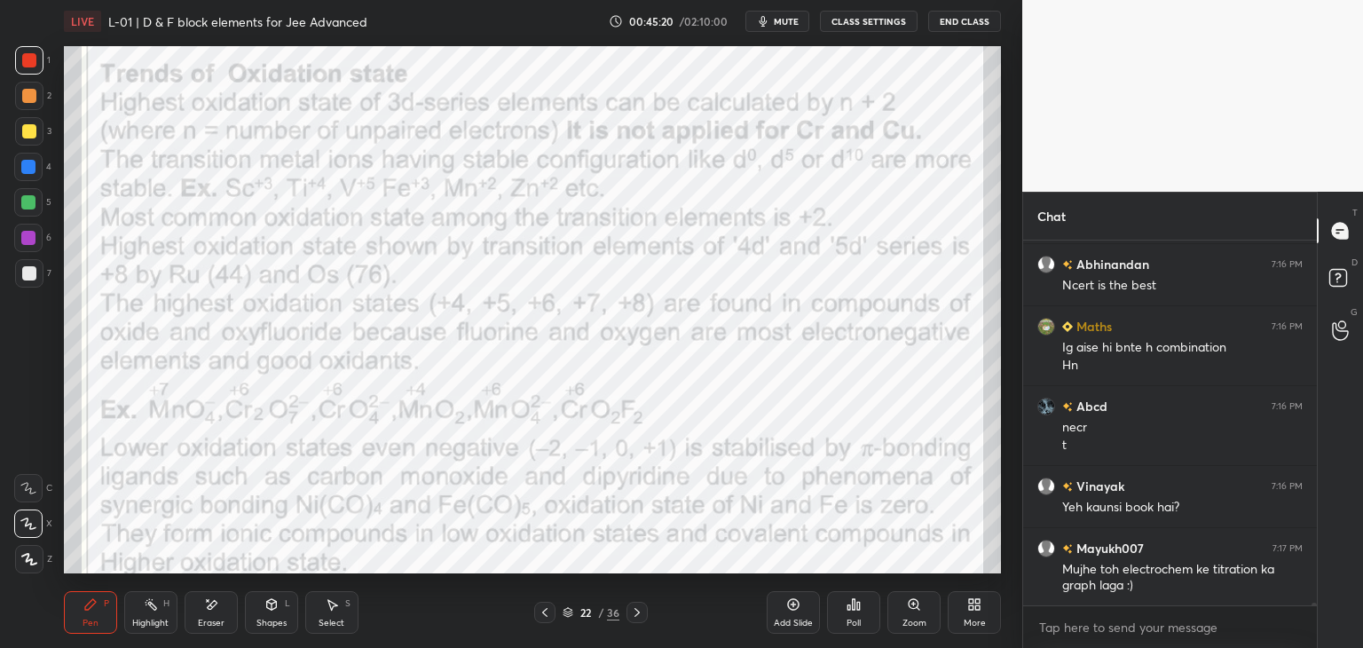
click at [642, 618] on icon at bounding box center [637, 612] width 14 height 14
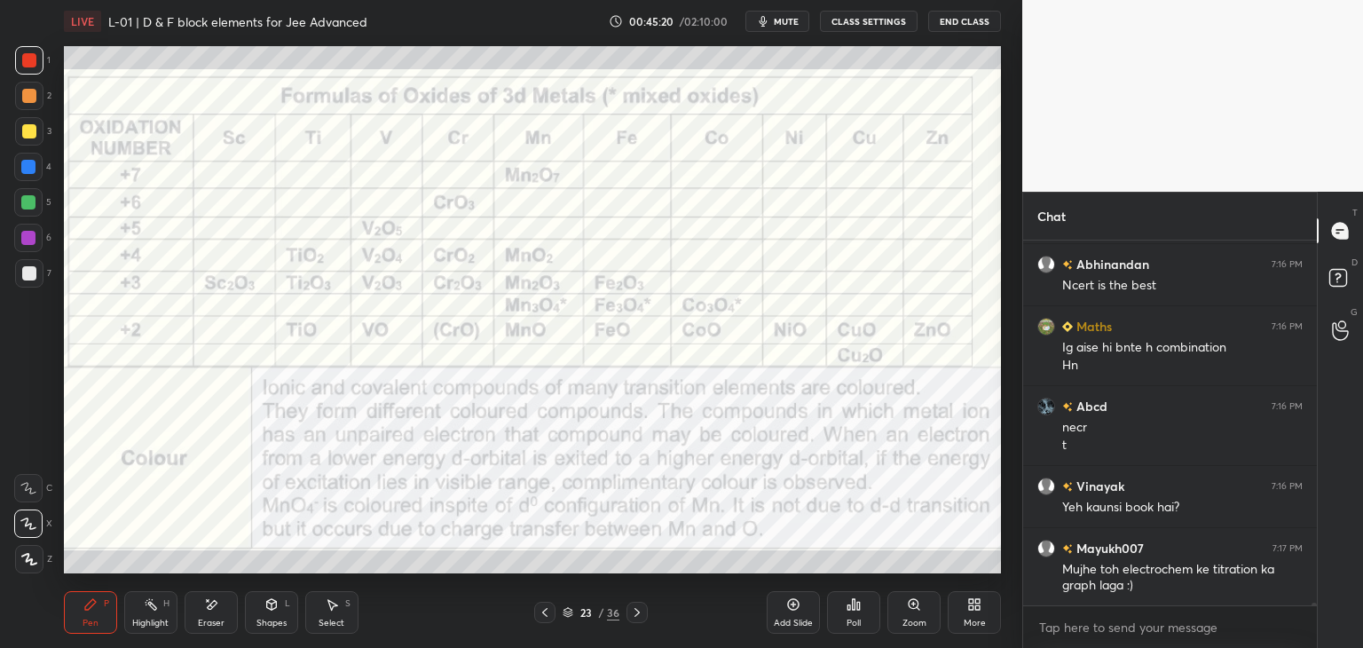
click at [643, 618] on icon at bounding box center [637, 612] width 14 height 14
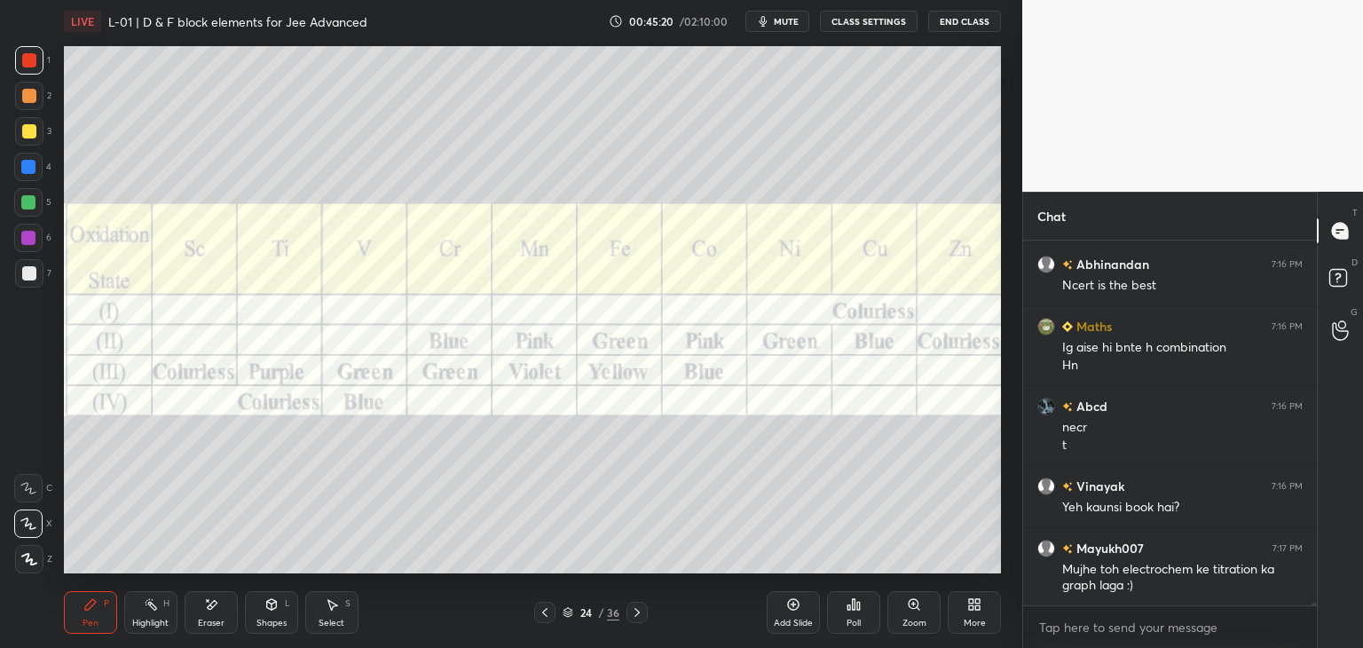
click at [644, 620] on div at bounding box center [636, 612] width 21 height 21
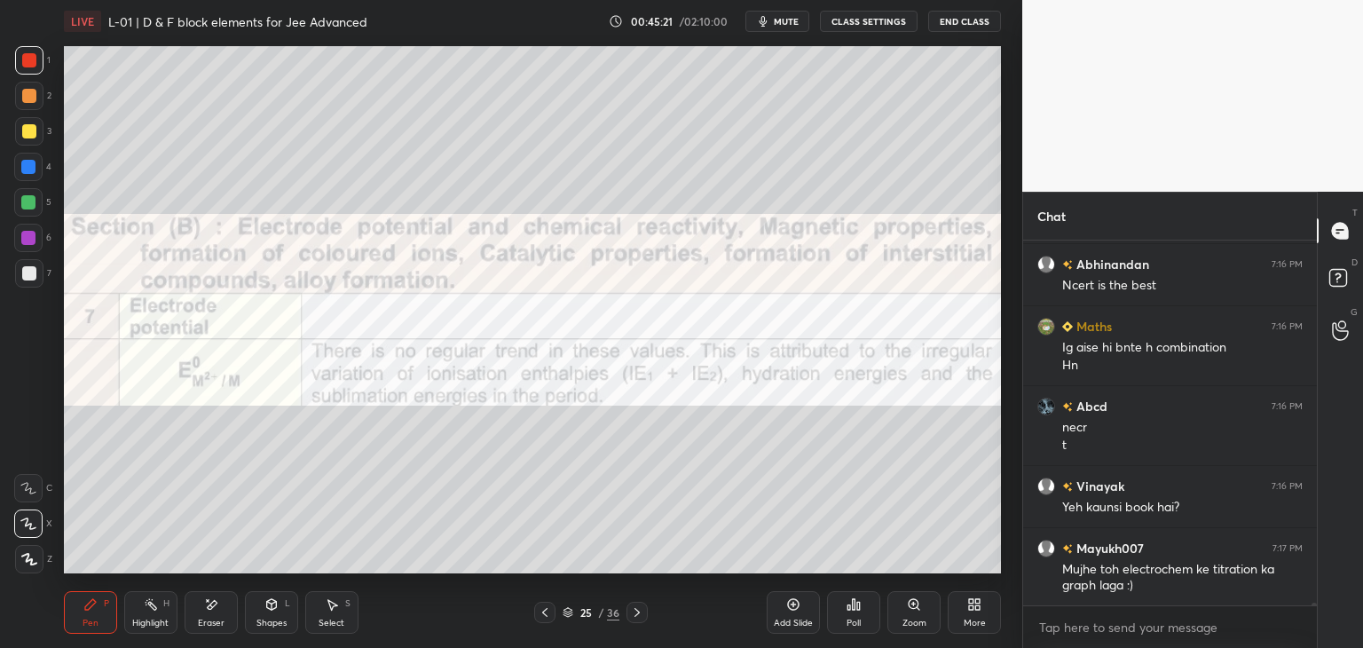
click at [645, 621] on div at bounding box center [636, 612] width 21 height 21
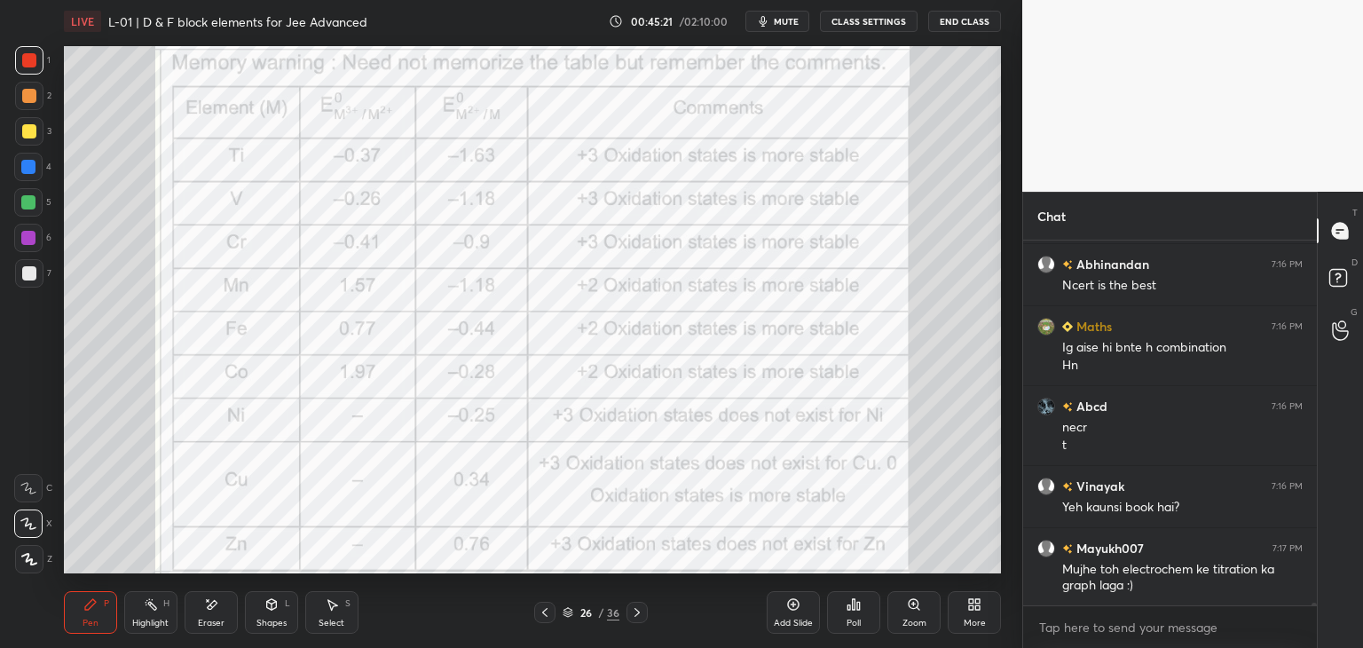
click at [645, 622] on div at bounding box center [636, 612] width 21 height 21
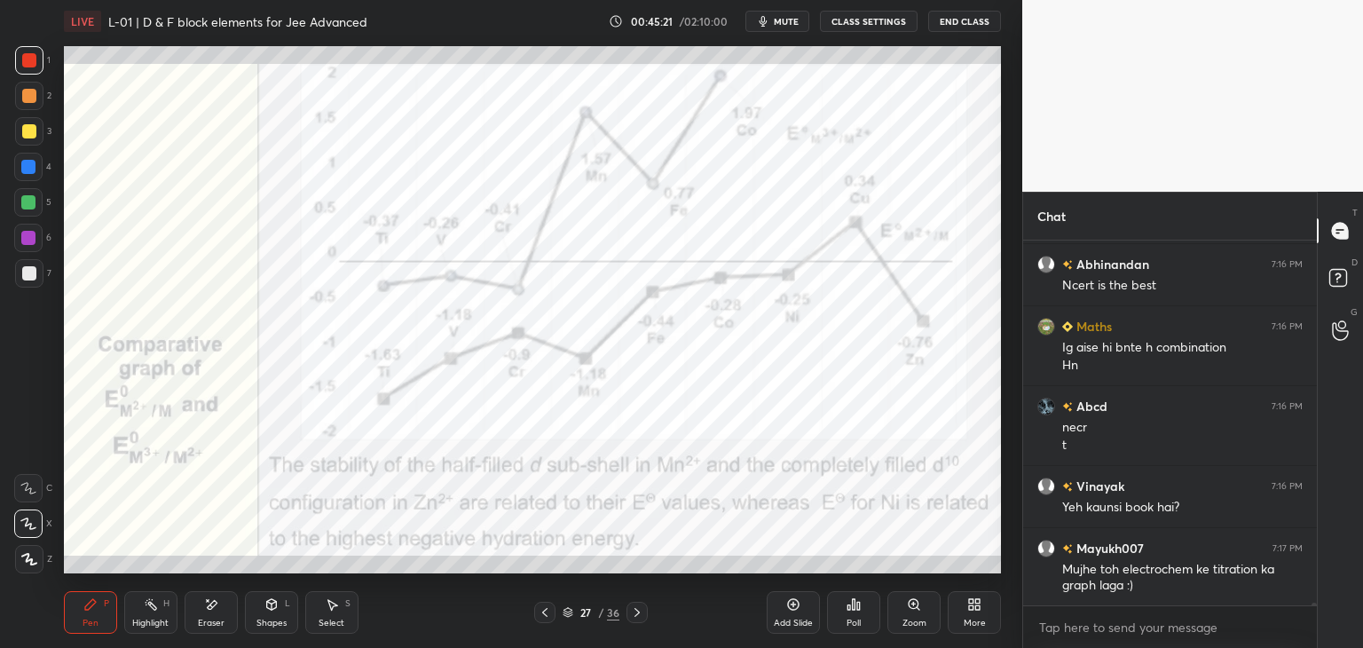
click at [644, 622] on div at bounding box center [636, 612] width 21 height 21
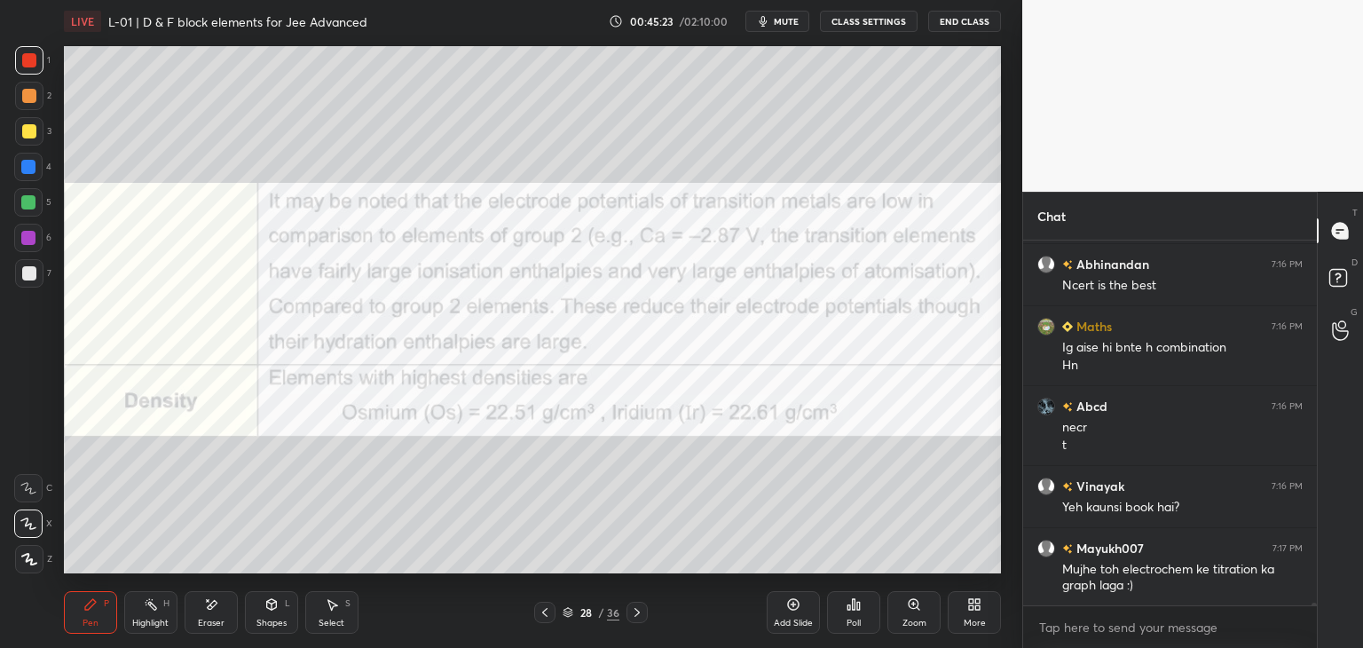
click at [639, 618] on icon at bounding box center [637, 612] width 14 height 14
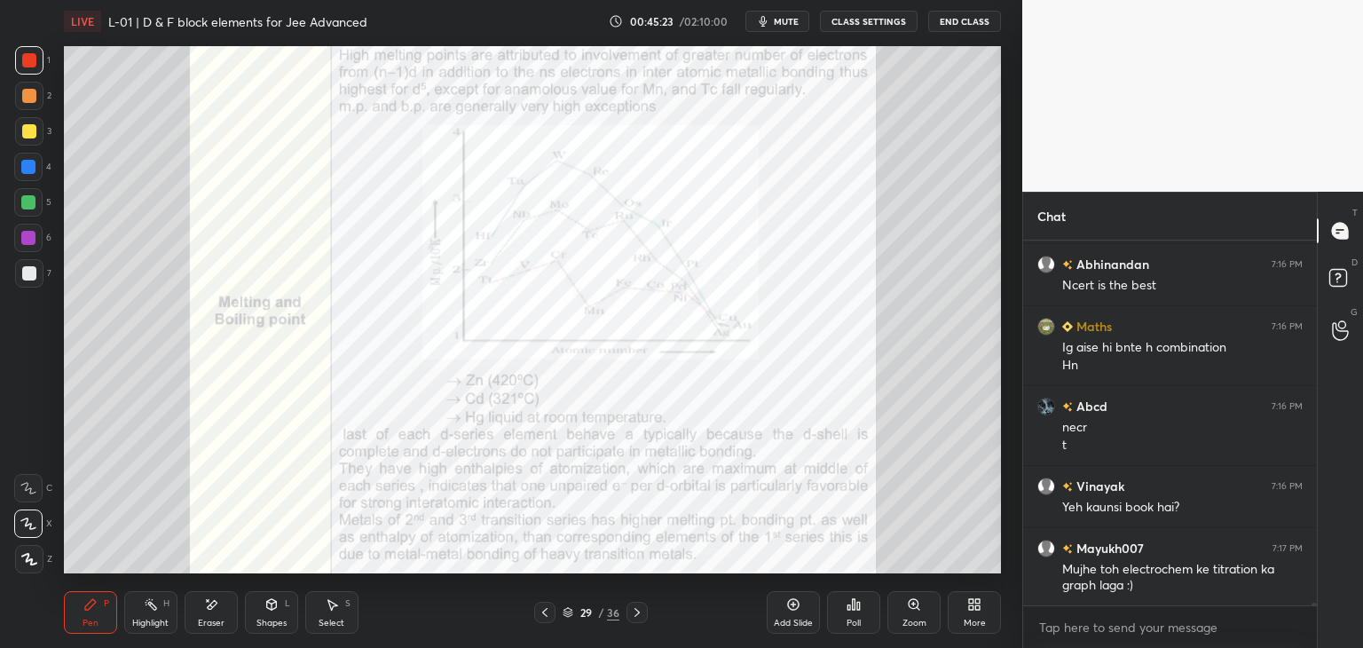
click at [638, 616] on icon at bounding box center [637, 612] width 14 height 14
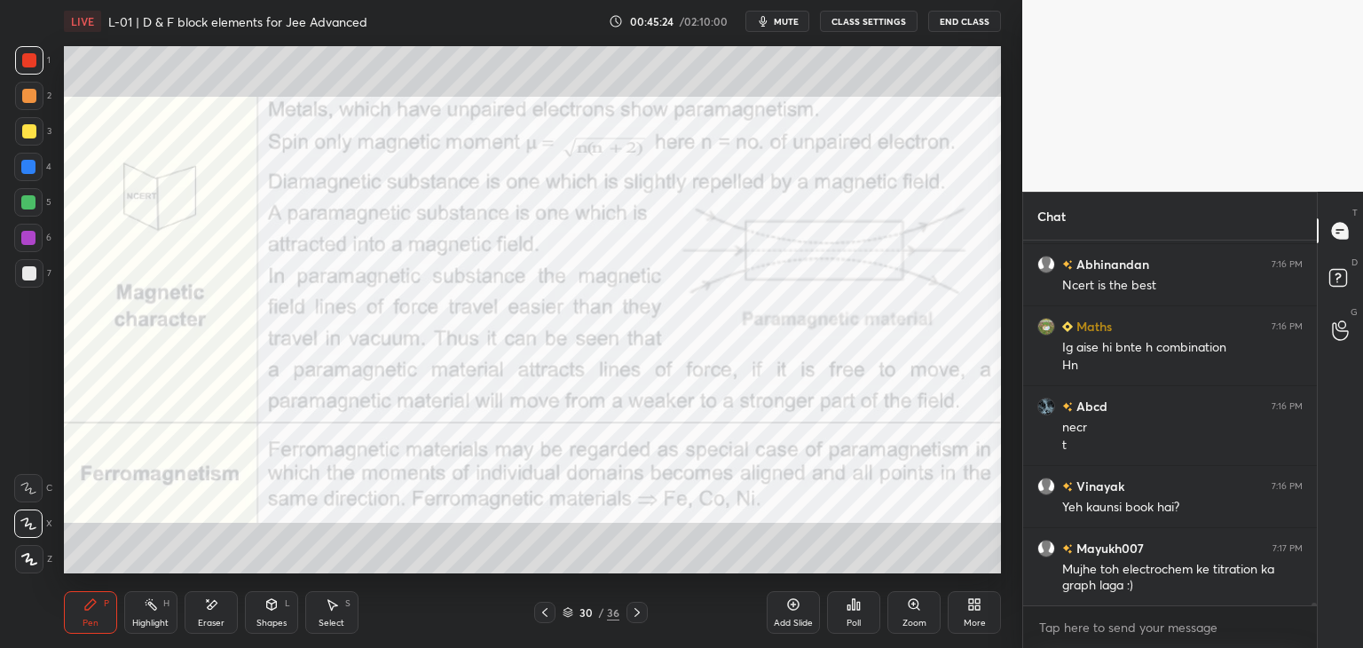
click at [541, 611] on icon at bounding box center [545, 612] width 14 height 14
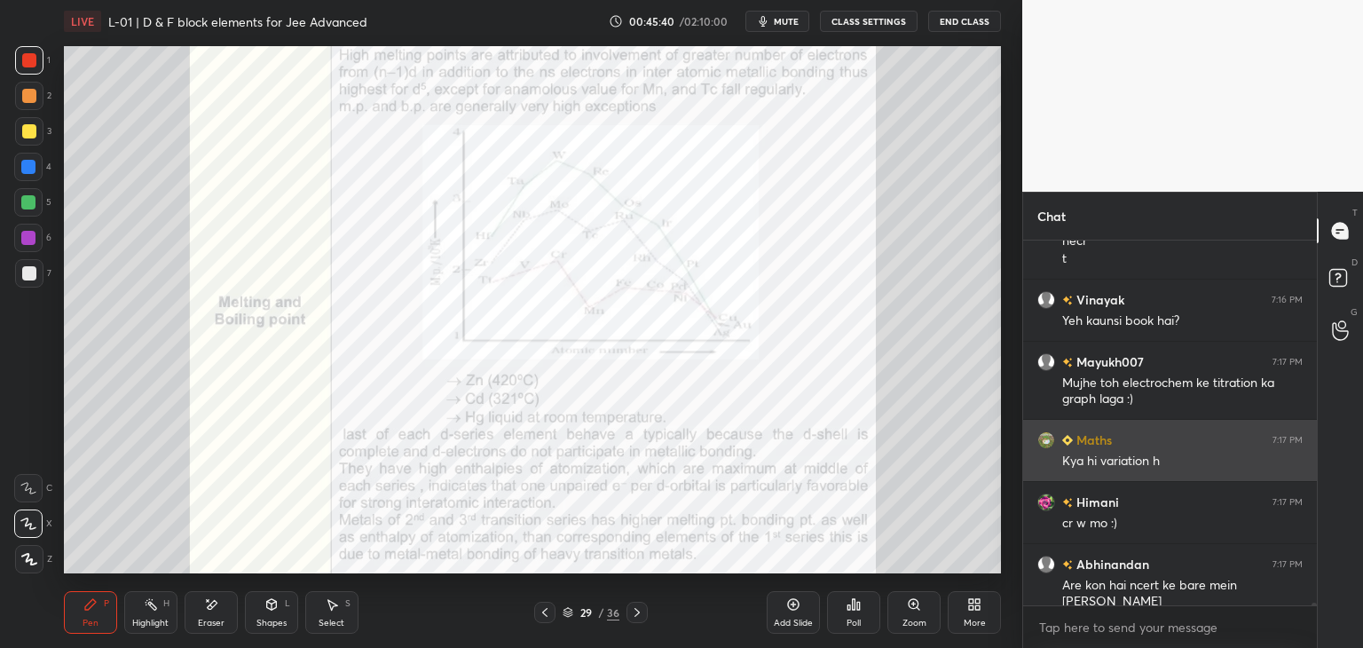
scroll to position [46484, 0]
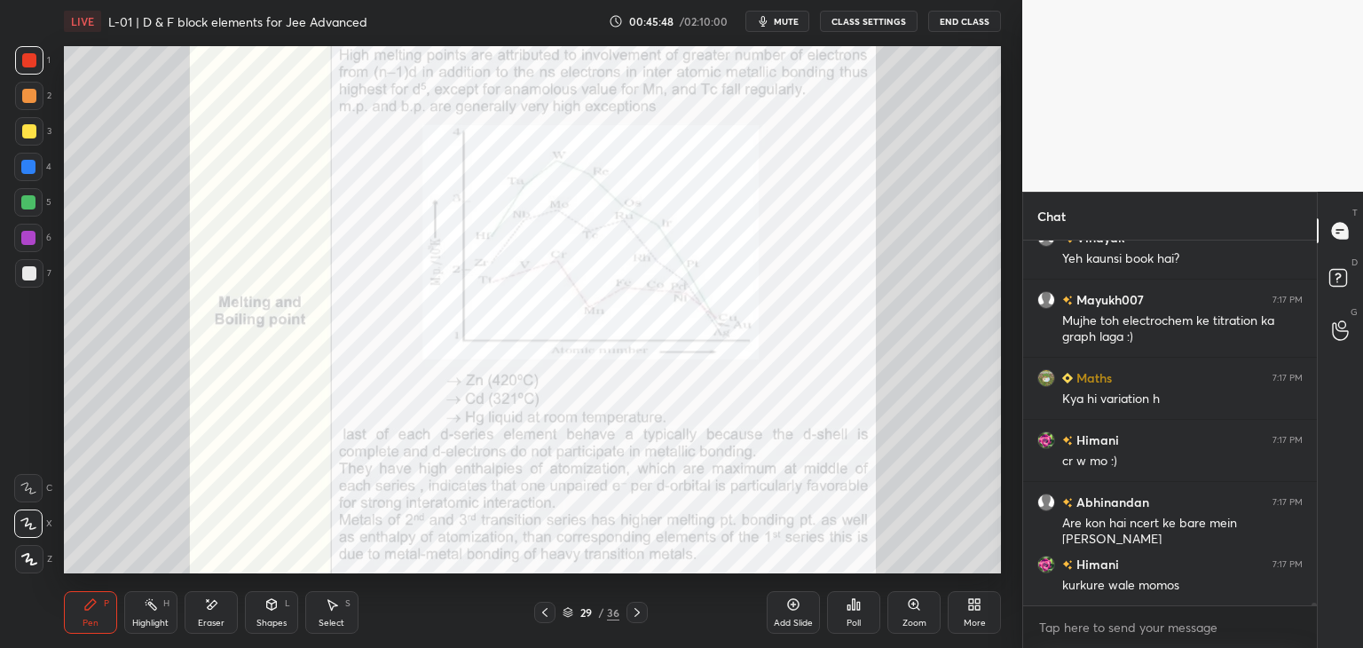
click at [336, 608] on icon at bounding box center [332, 604] width 14 height 14
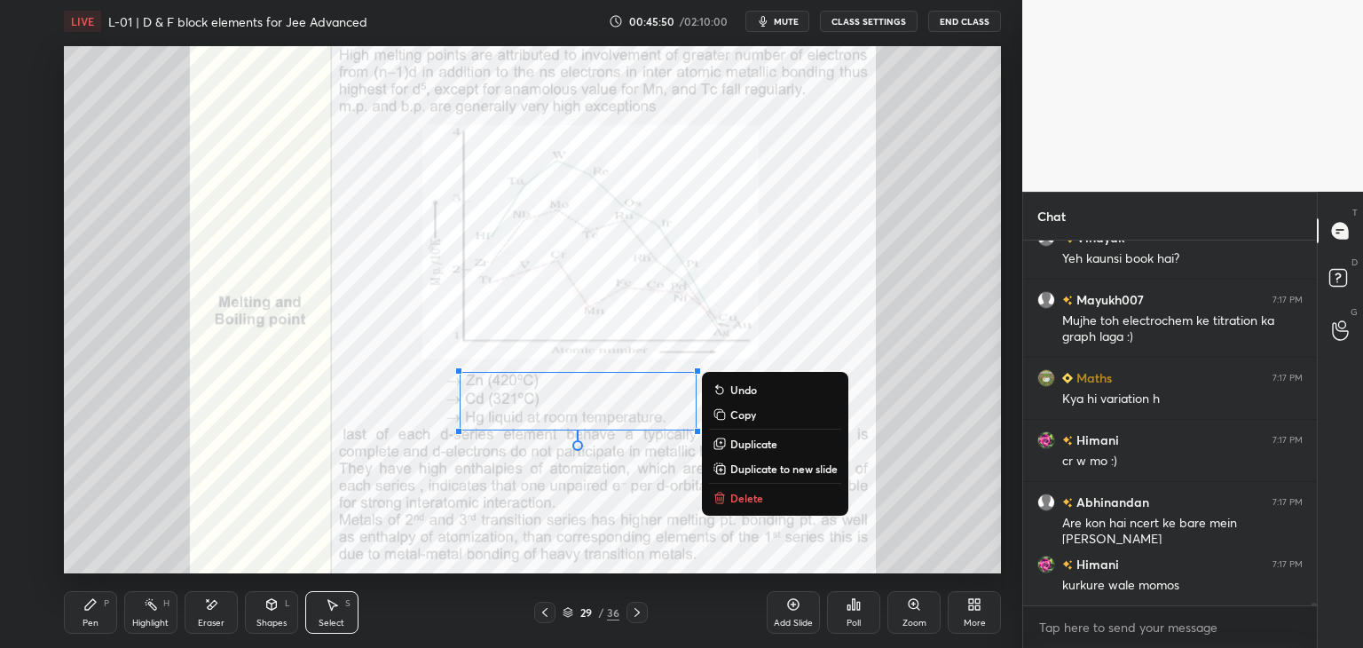
click at [741, 498] on p "Delete" at bounding box center [746, 498] width 33 height 14
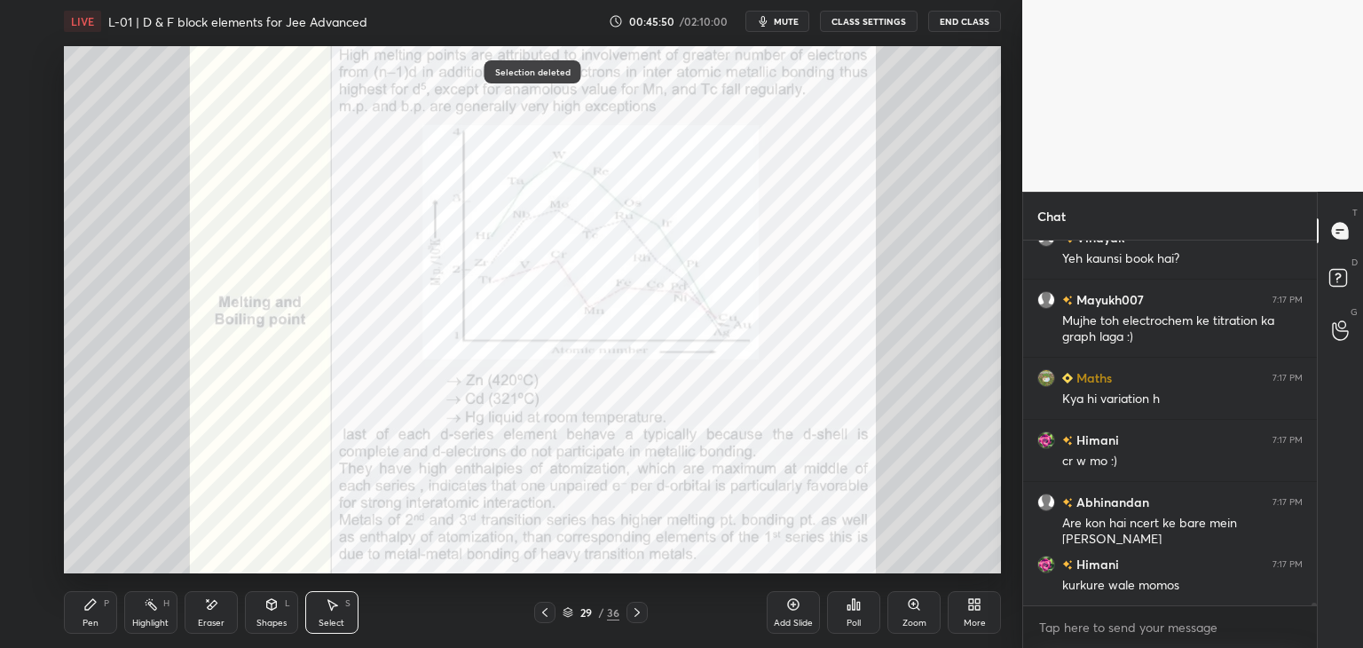
click at [538, 607] on icon at bounding box center [545, 612] width 14 height 14
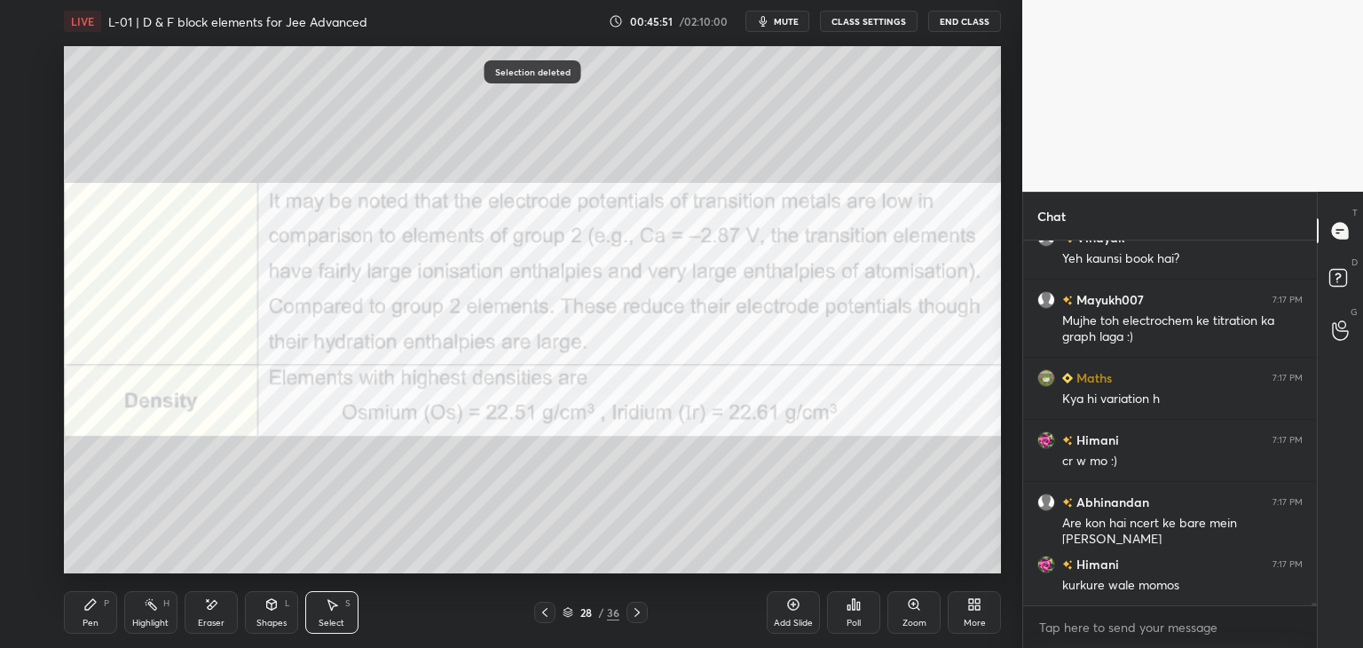
click at [539, 609] on icon at bounding box center [545, 612] width 14 height 14
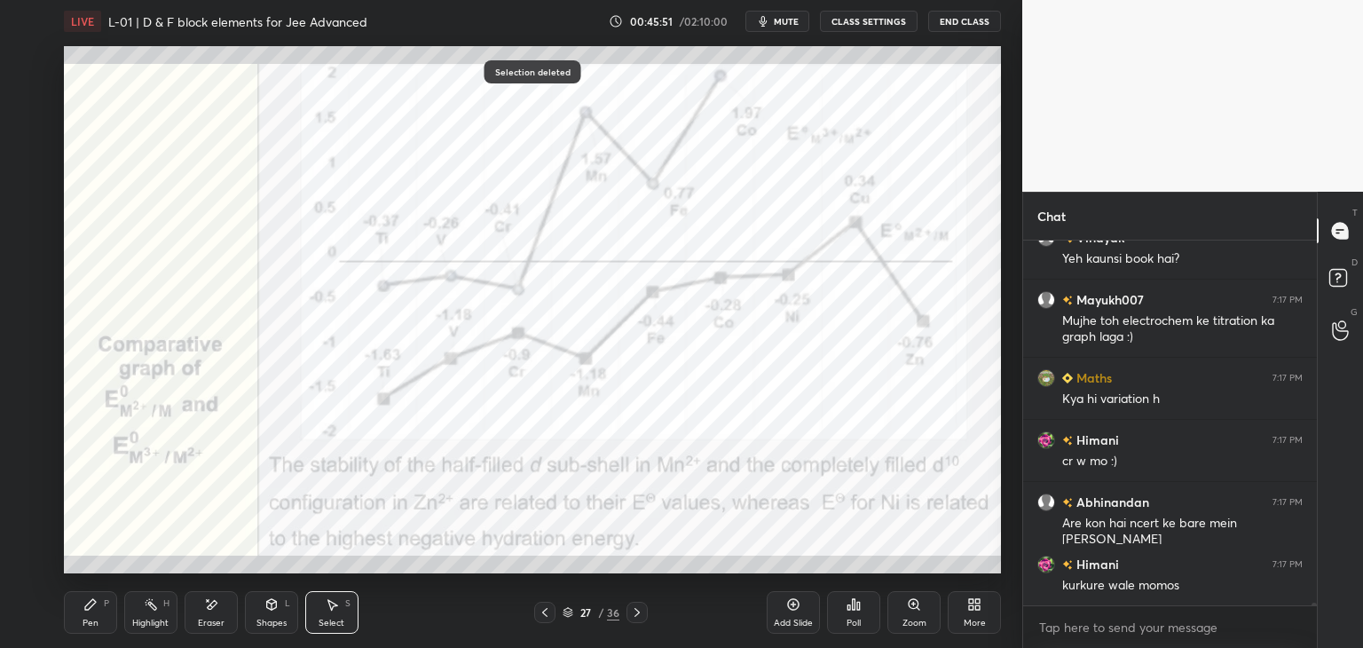
click at [541, 608] on icon at bounding box center [545, 612] width 14 height 14
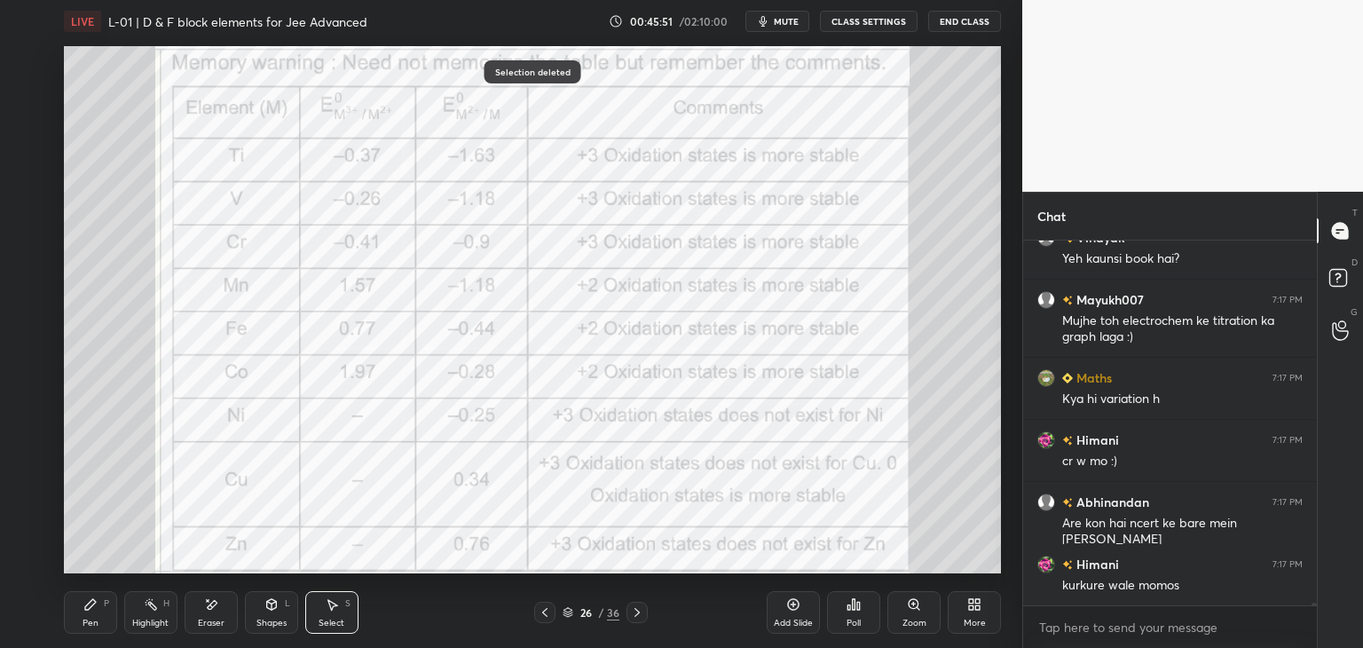
click at [542, 607] on icon at bounding box center [545, 612] width 14 height 14
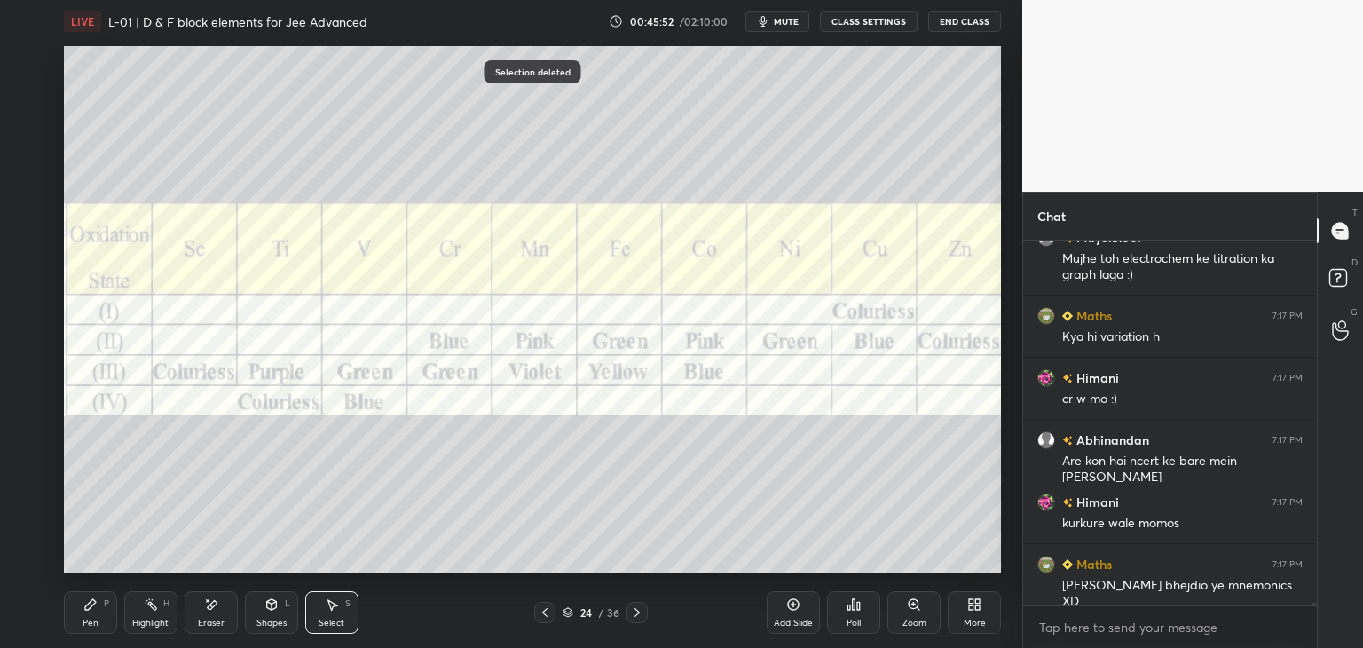
click at [543, 607] on icon at bounding box center [545, 612] width 14 height 14
click at [542, 607] on icon at bounding box center [545, 612] width 14 height 14
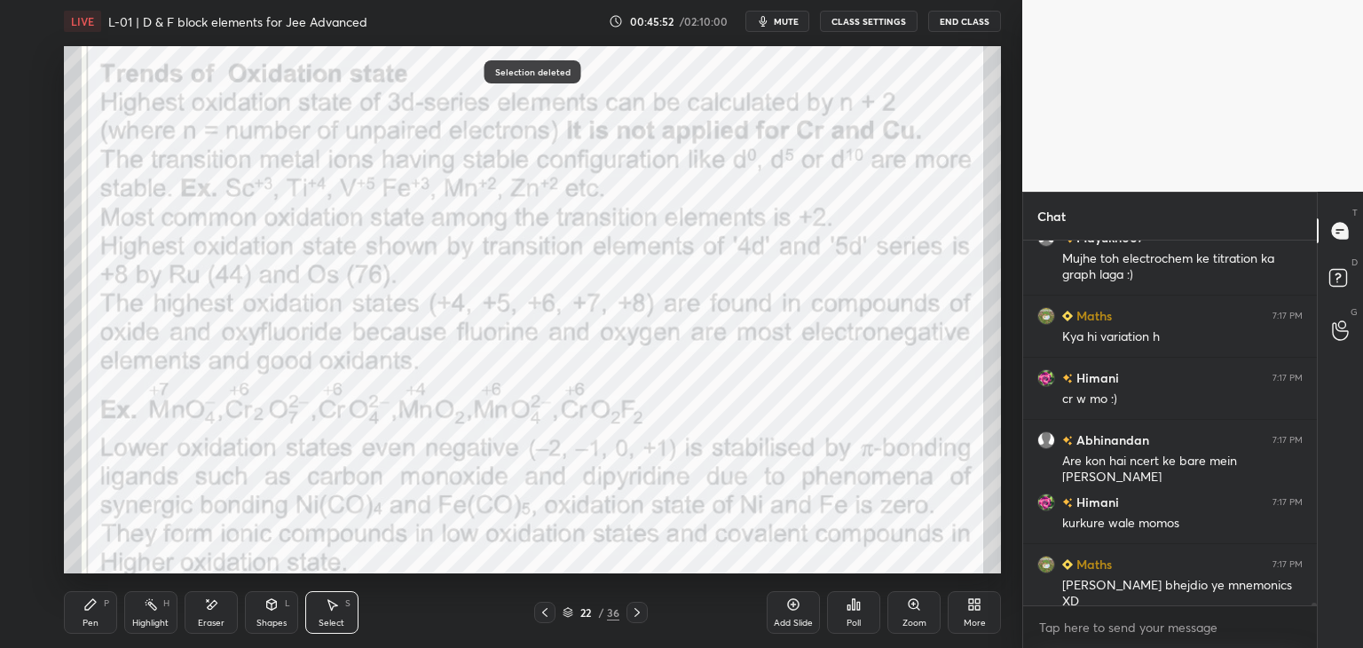
click at [542, 607] on icon at bounding box center [545, 612] width 14 height 14
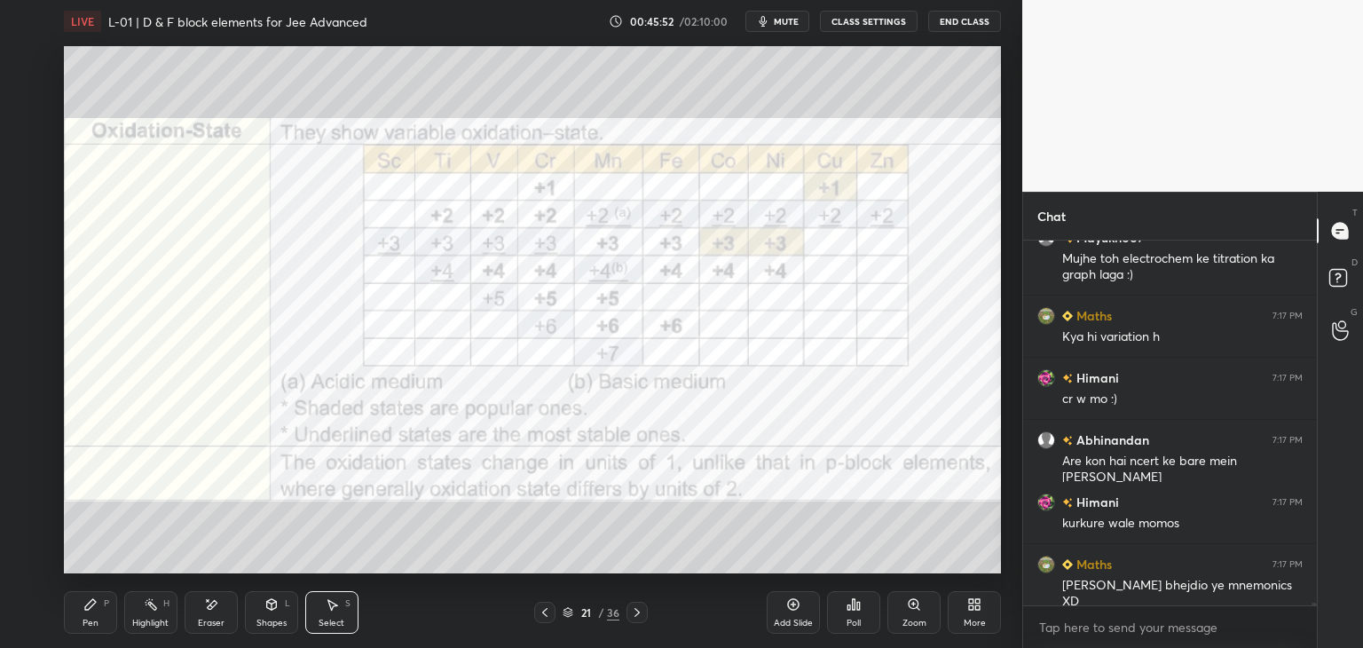
click at [542, 608] on icon at bounding box center [545, 612] width 14 height 14
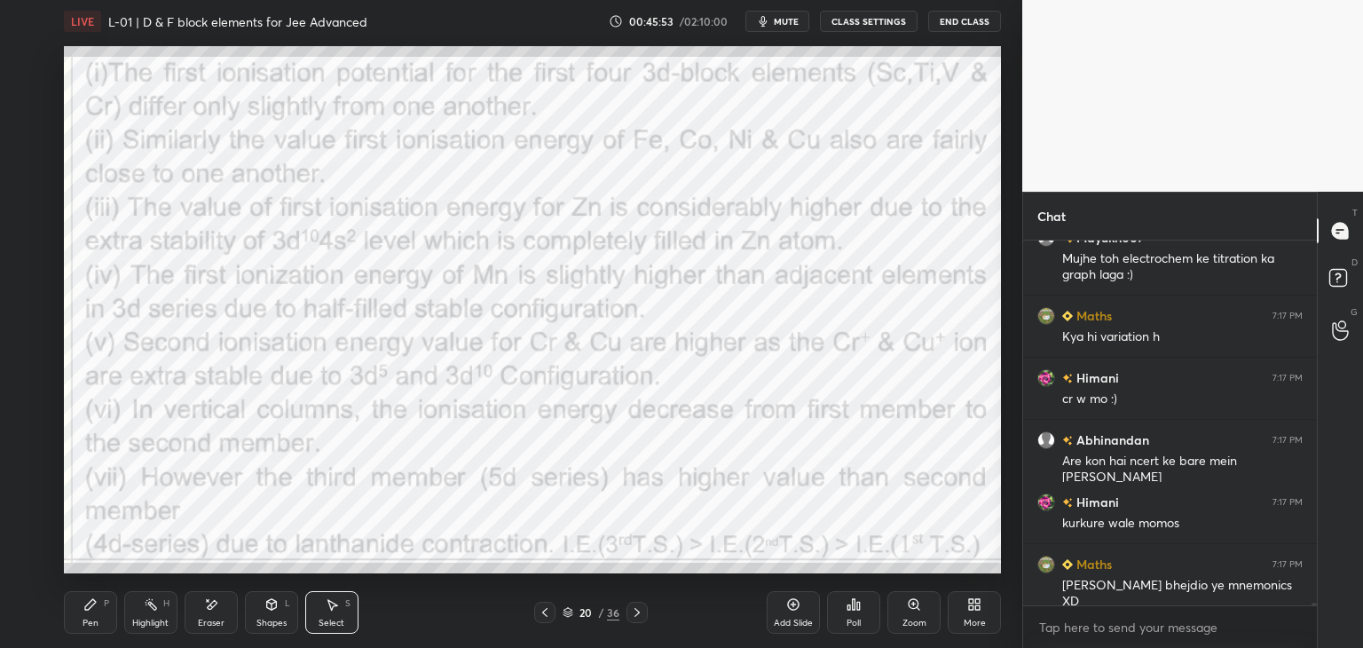
click at [543, 611] on icon at bounding box center [545, 612] width 14 height 14
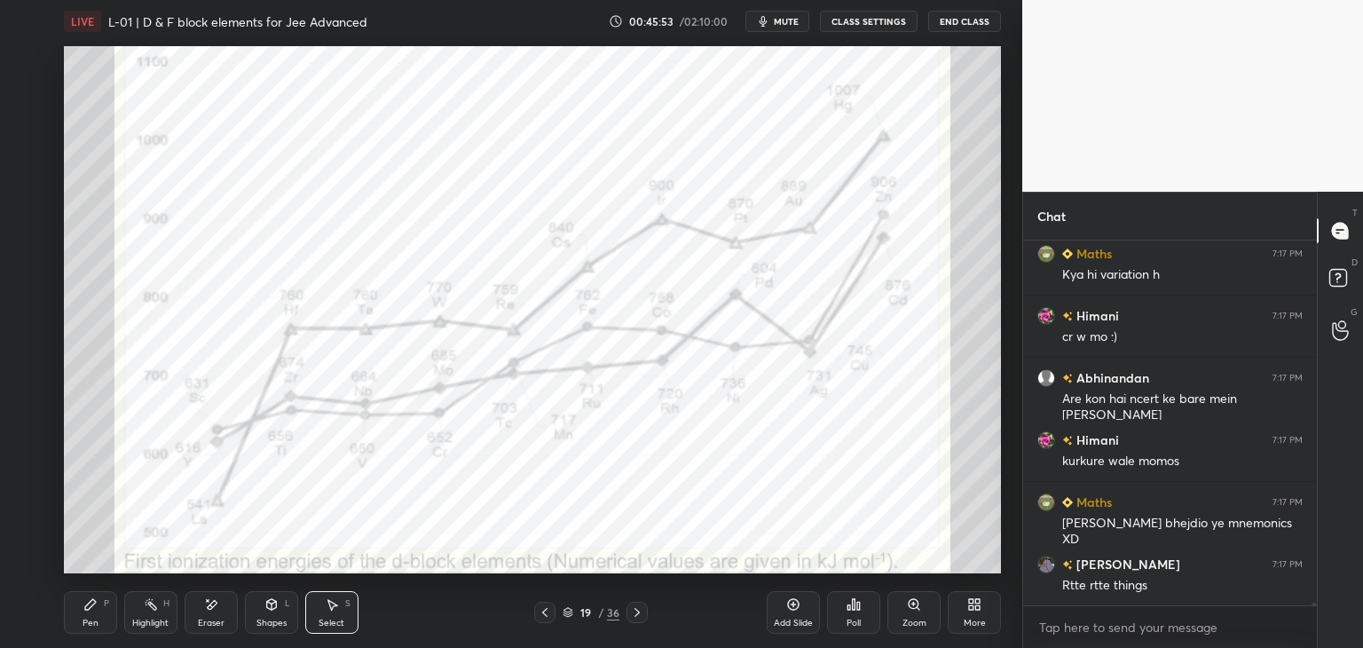
click at [542, 608] on icon at bounding box center [545, 612] width 14 height 14
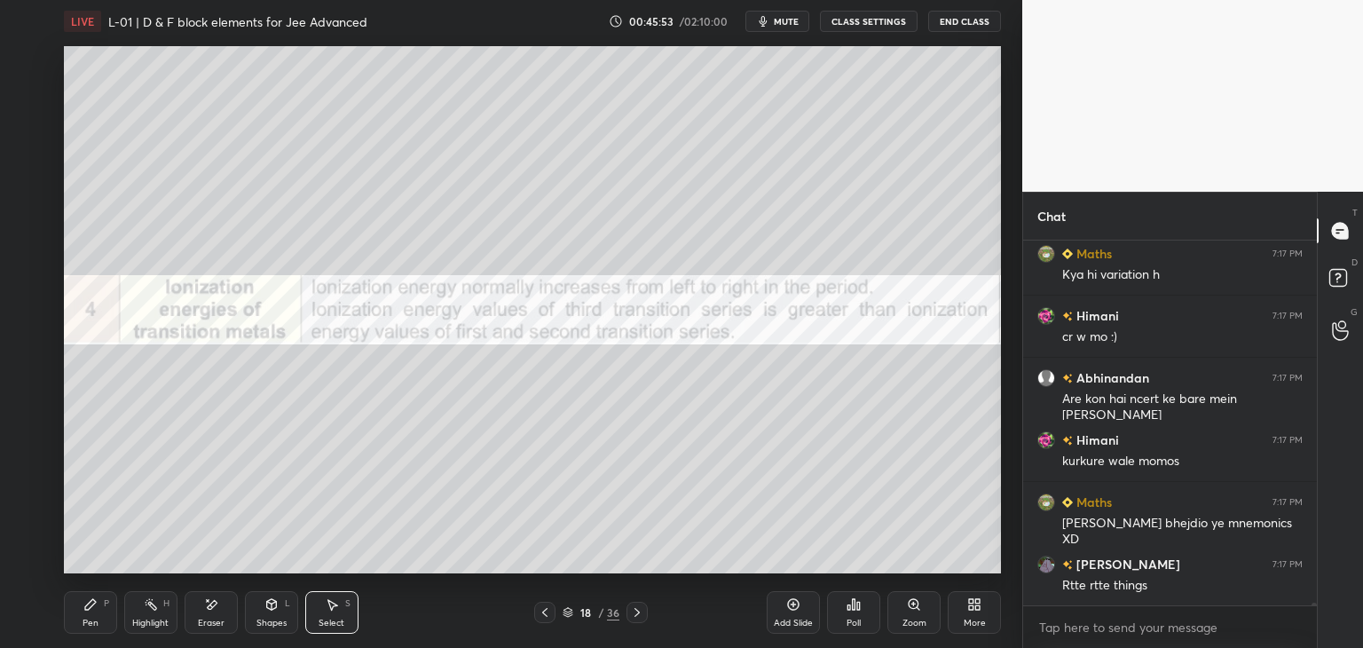
click at [543, 609] on icon at bounding box center [545, 612] width 14 height 14
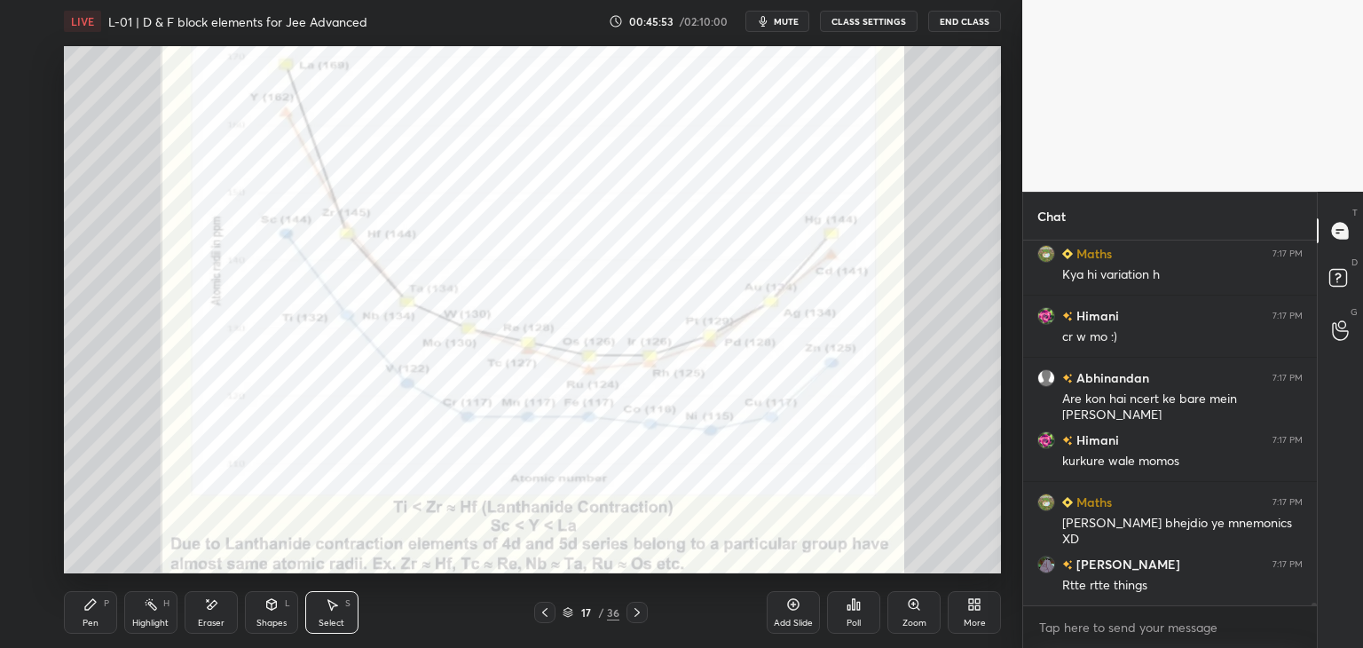
click at [546, 609] on icon at bounding box center [545, 612] width 14 height 14
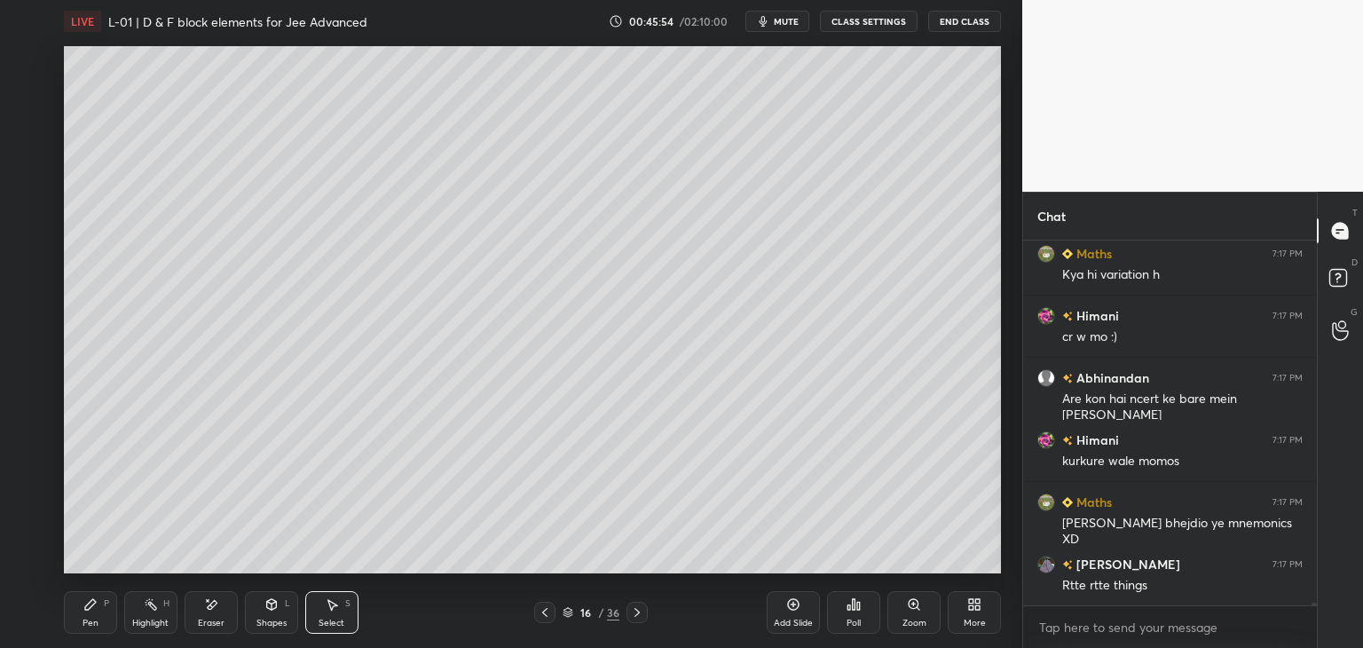
click at [635, 610] on icon at bounding box center [637, 612] width 14 height 14
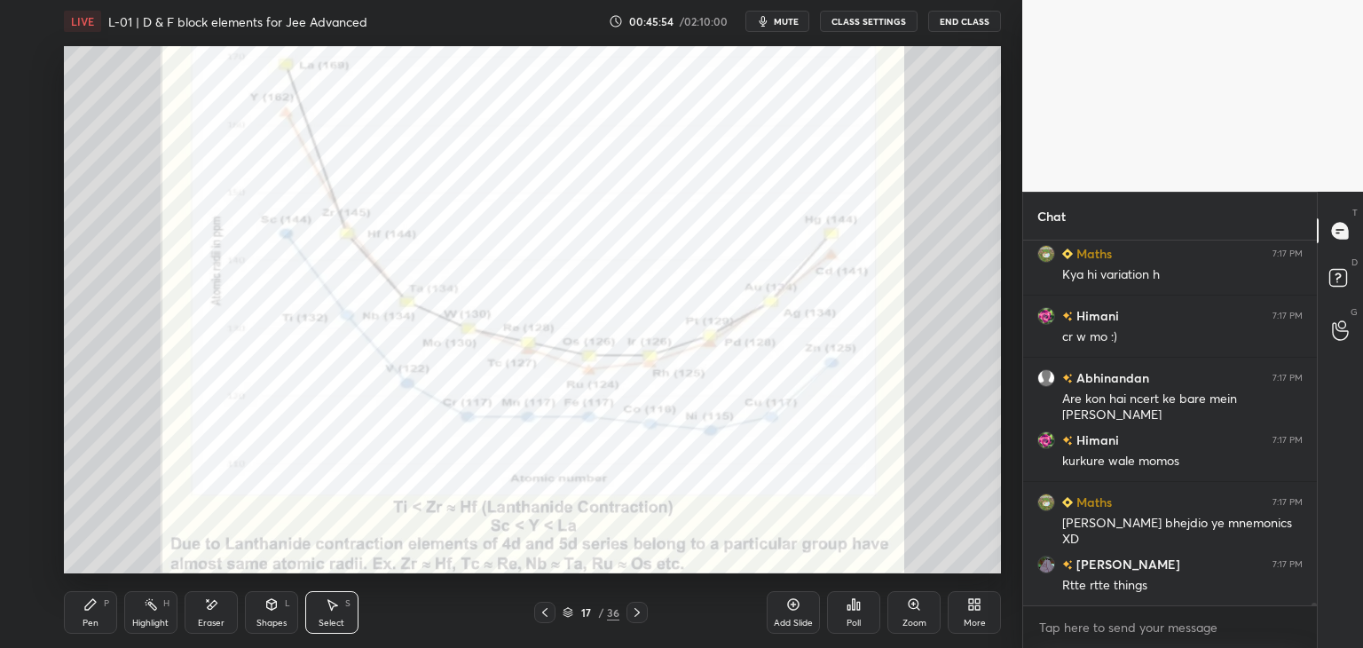
click at [635, 610] on icon at bounding box center [636, 612] width 5 height 9
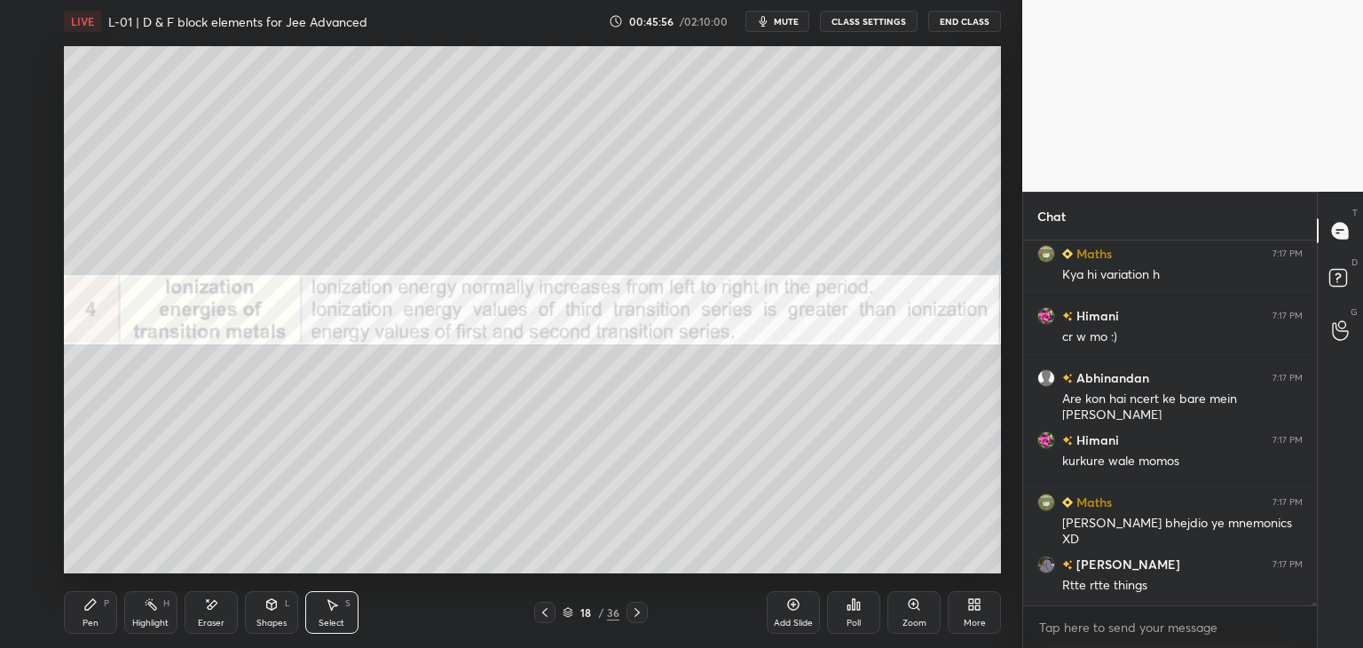
click at [85, 607] on icon at bounding box center [90, 604] width 11 height 11
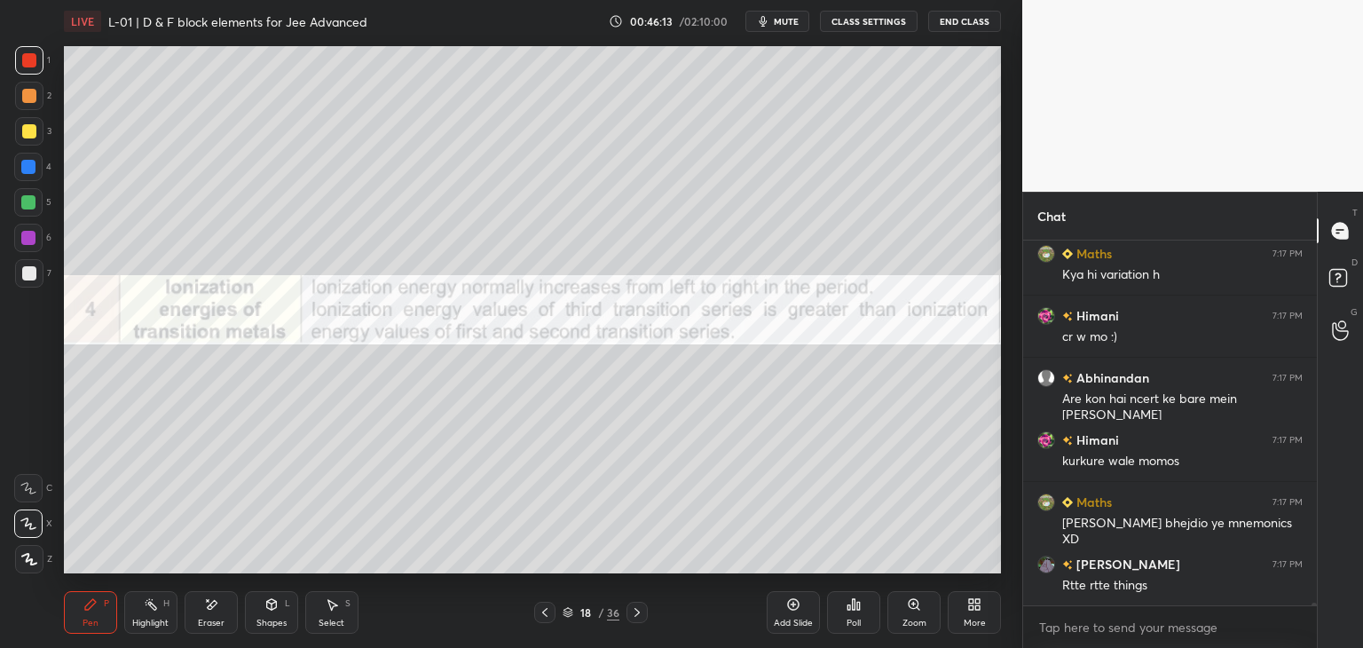
click at [277, 606] on icon at bounding box center [271, 604] width 14 height 14
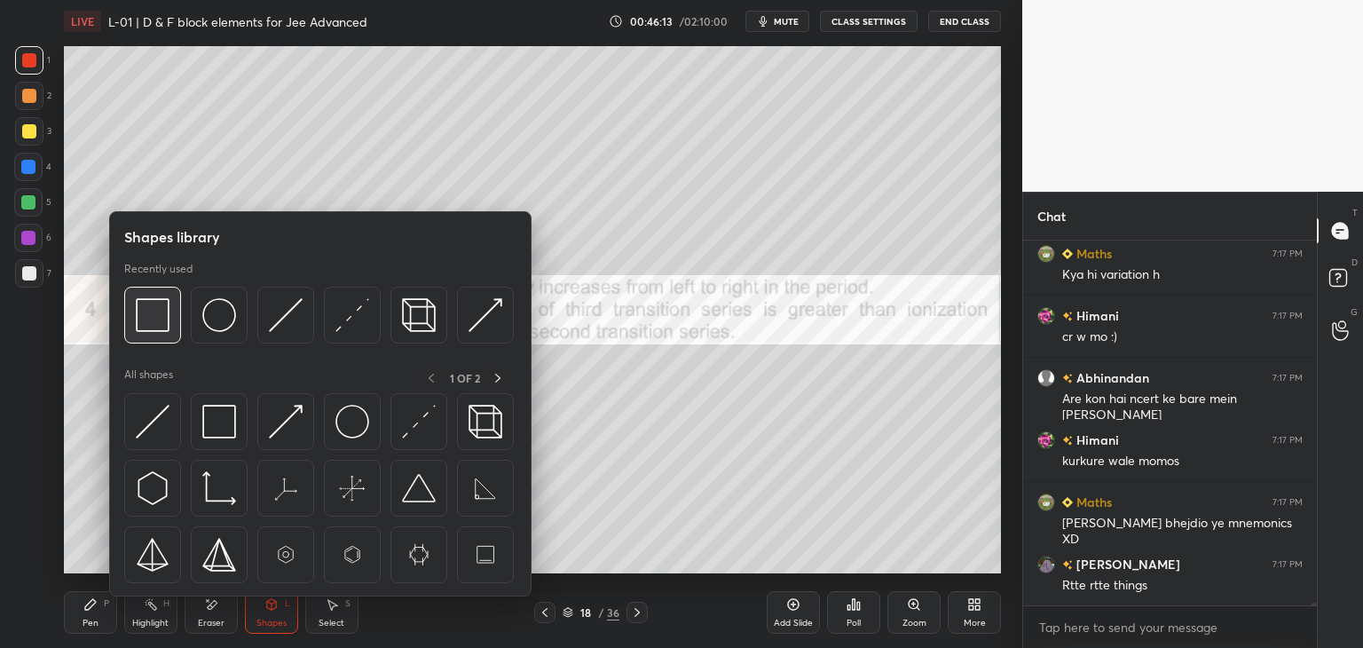
scroll to position [46686, 0]
click at [172, 309] on div at bounding box center [152, 315] width 57 height 57
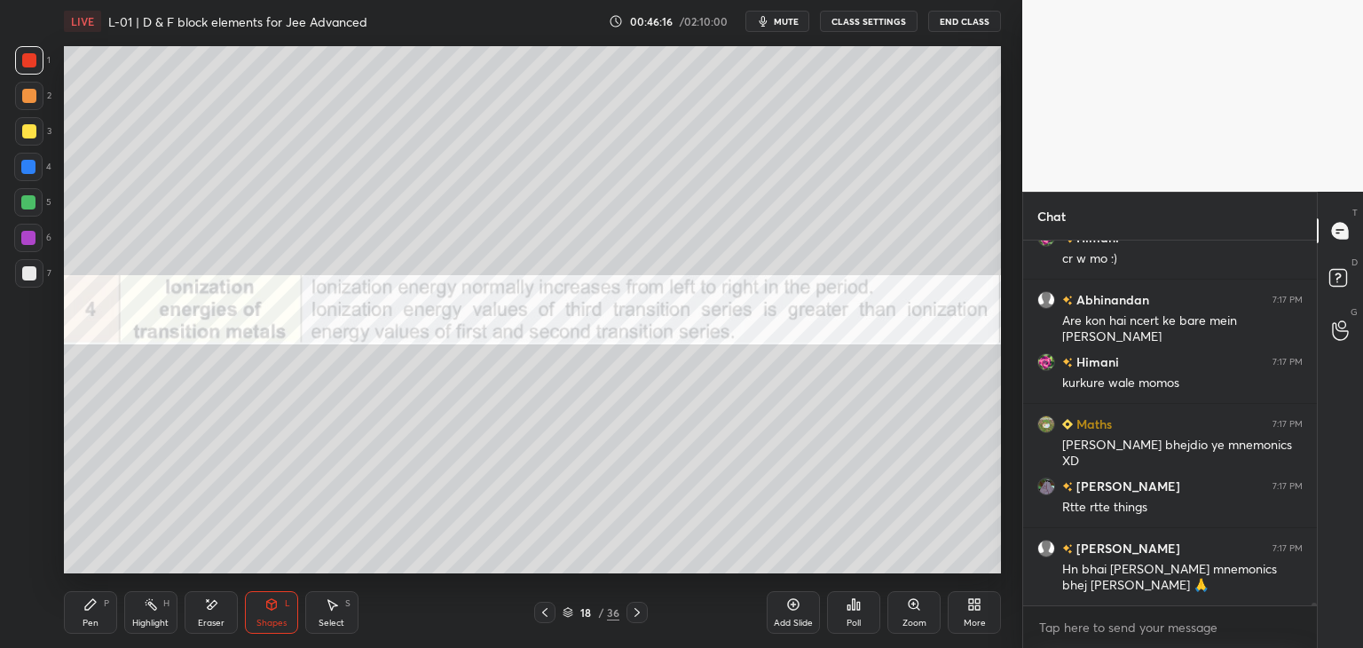
click at [95, 611] on div "Pen P" at bounding box center [90, 612] width 53 height 43
click at [32, 91] on div at bounding box center [29, 96] width 14 height 14
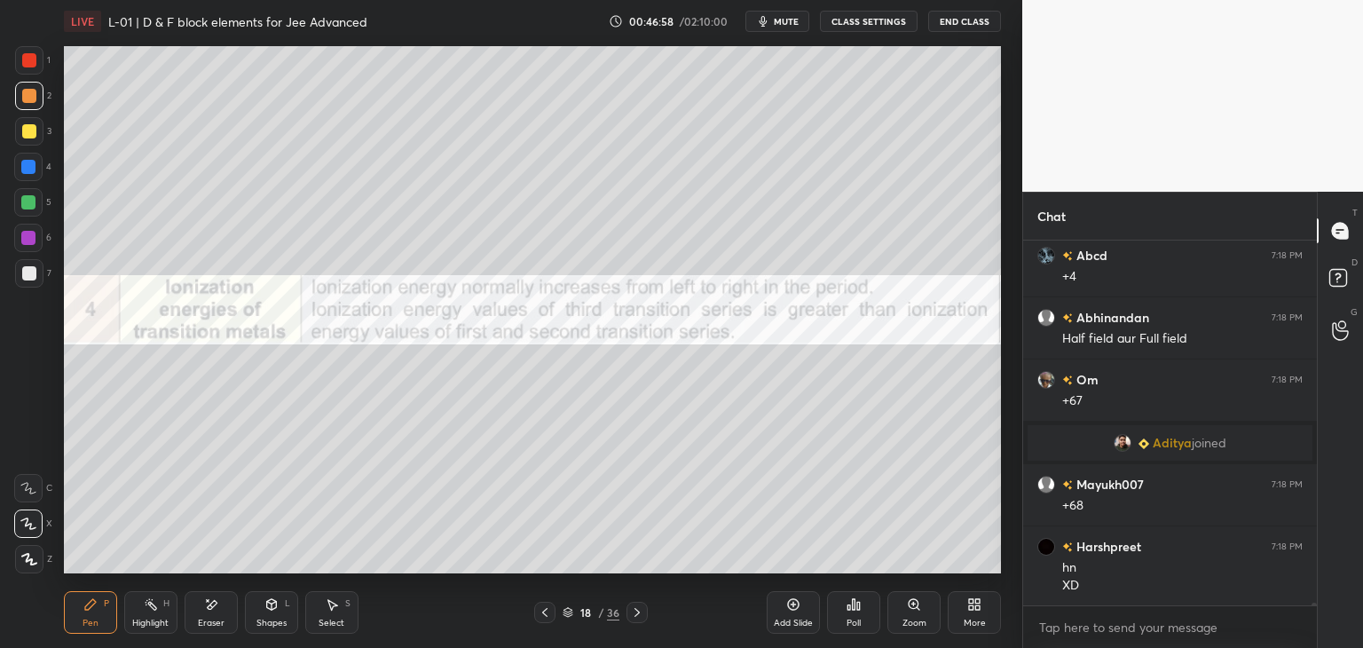
scroll to position [47492, 0]
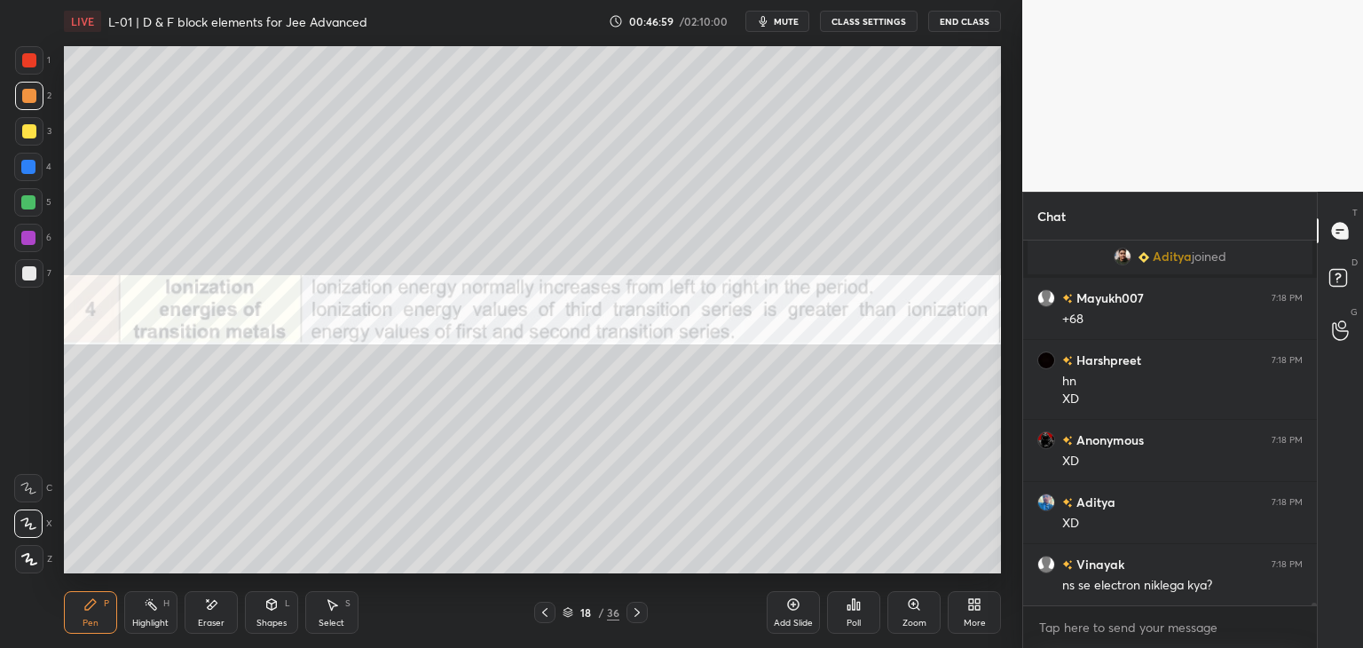
click at [23, 67] on div at bounding box center [29, 60] width 28 height 28
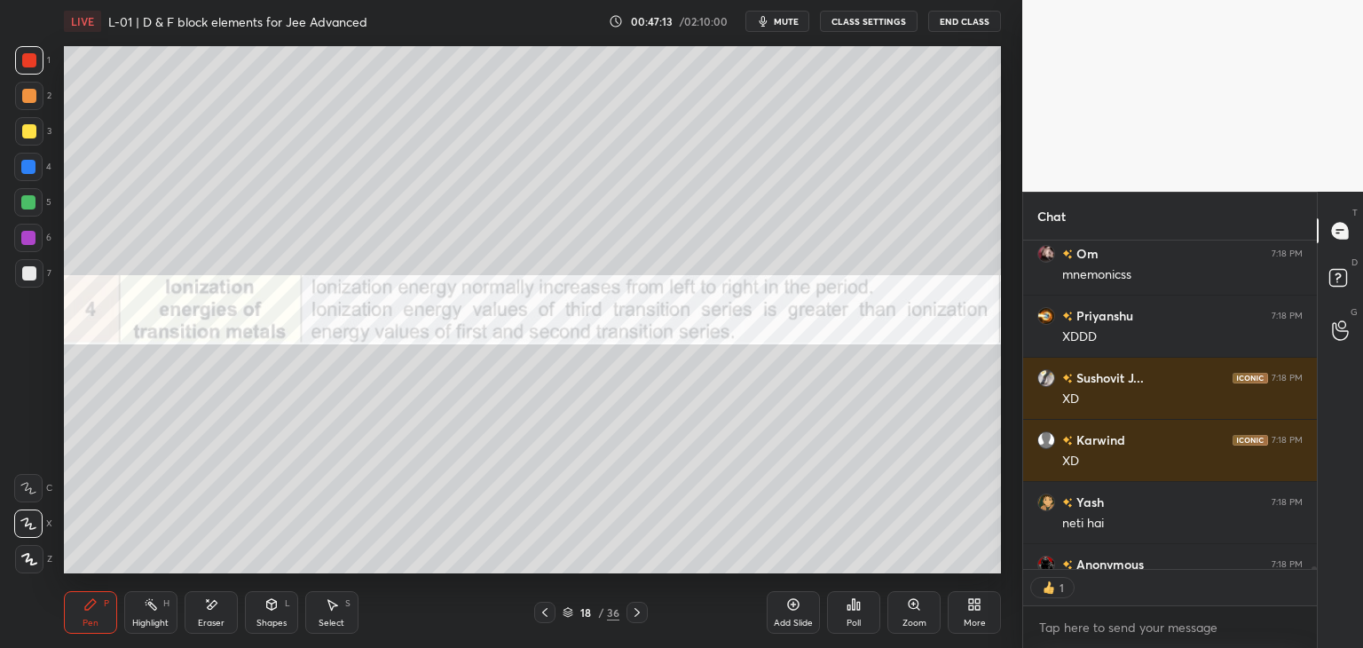
scroll to position [324, 288]
click at [206, 614] on div "Eraser" at bounding box center [211, 612] width 53 height 43
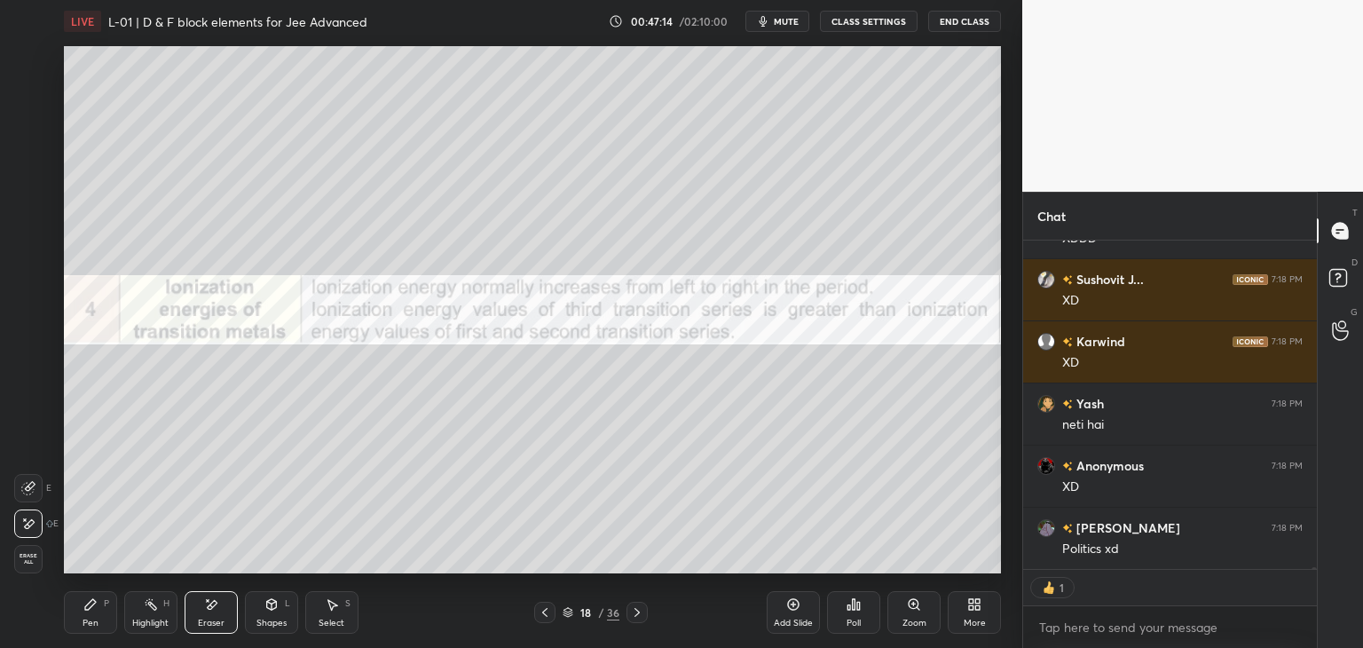
click at [107, 614] on div "Pen P" at bounding box center [90, 612] width 53 height 43
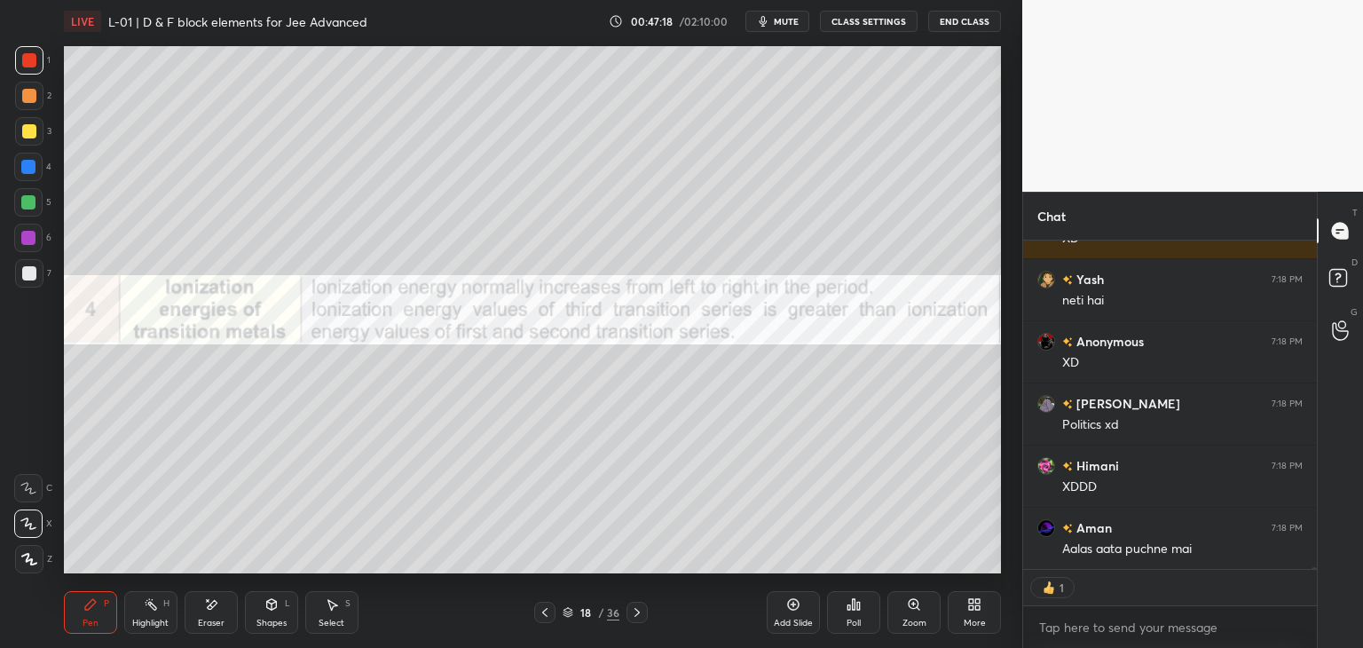
scroll to position [49391, 0]
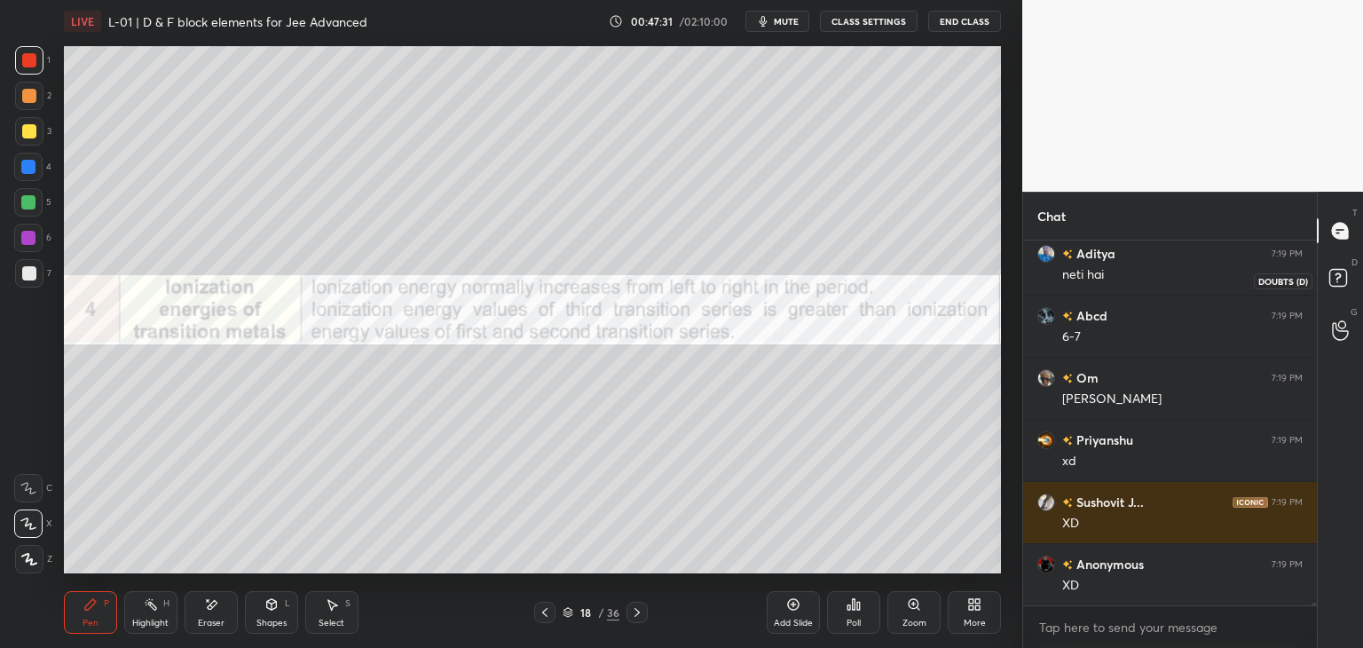
click at [1333, 276] on rect at bounding box center [1337, 278] width 17 height 17
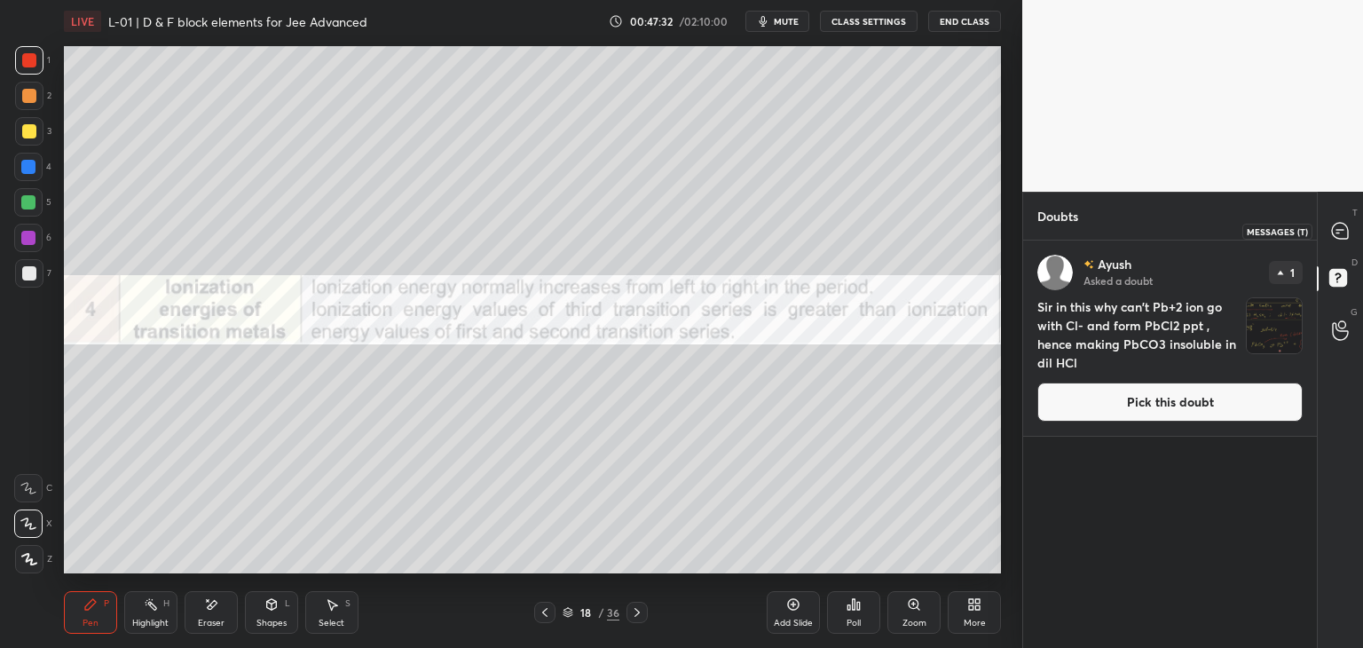
click at [1337, 231] on icon at bounding box center [1340, 231] width 16 height 16
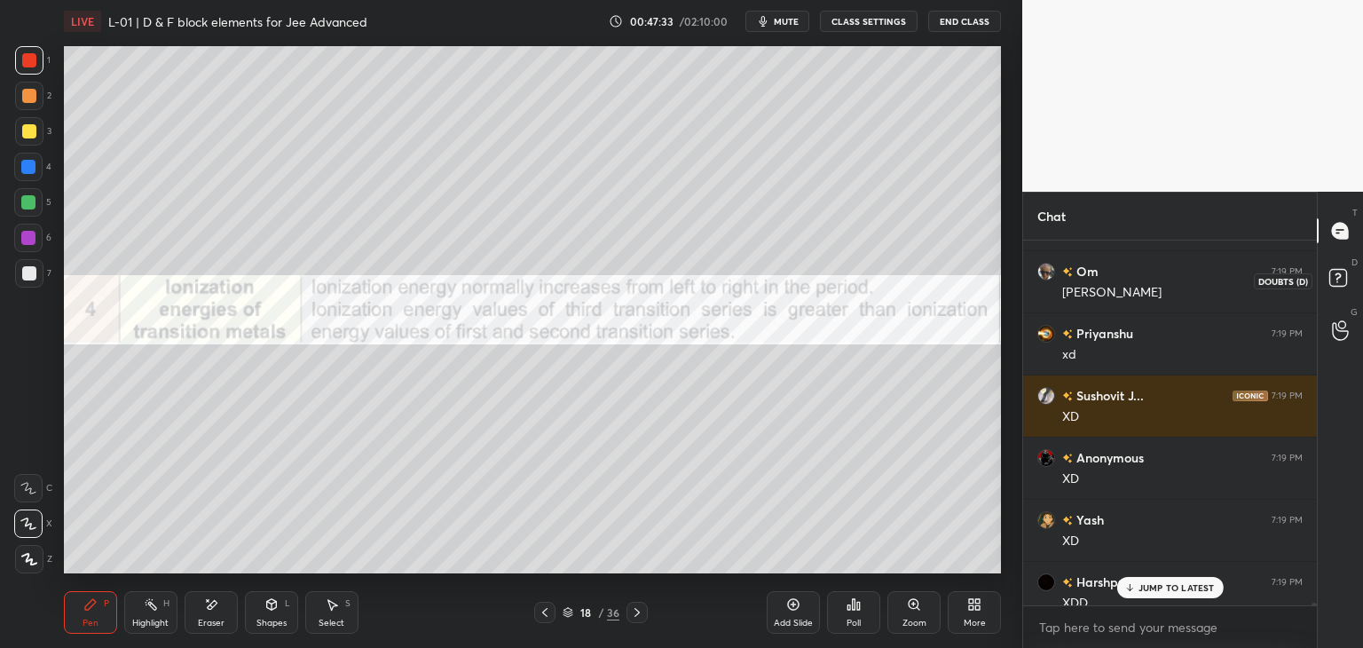
click at [1341, 277] on rect at bounding box center [1337, 278] width 17 height 17
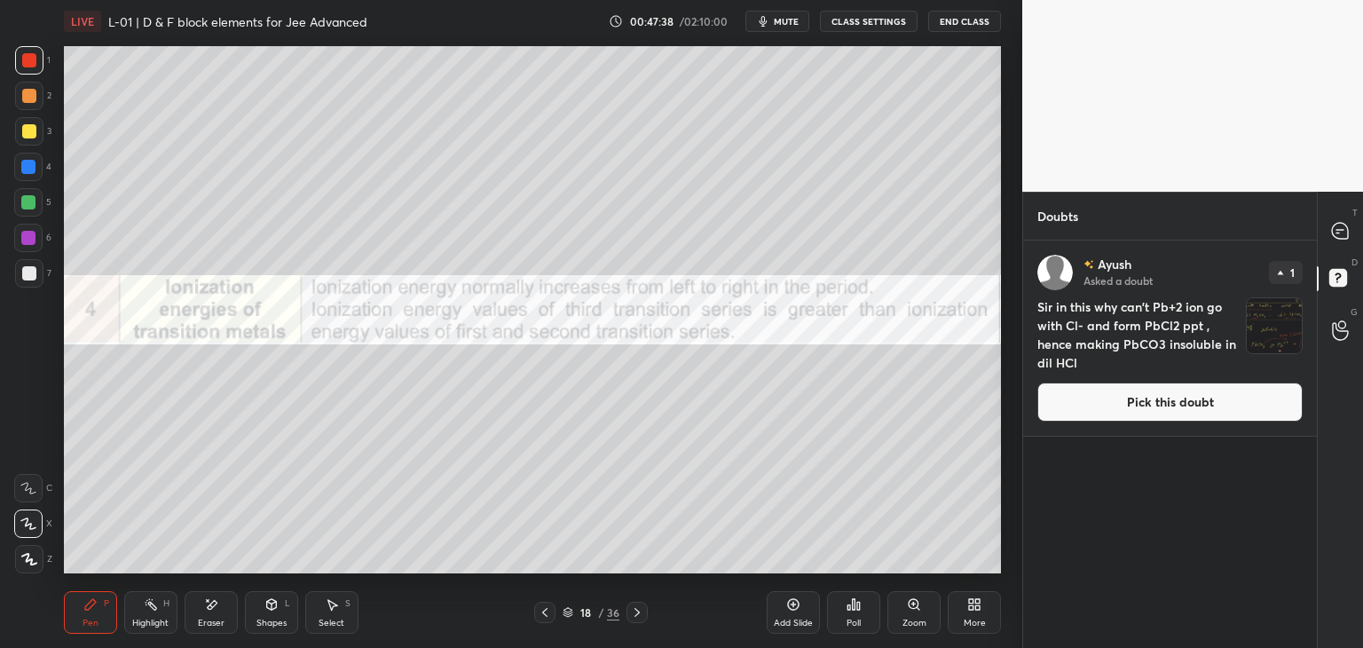
click at [1334, 228] on icon at bounding box center [1340, 231] width 16 height 16
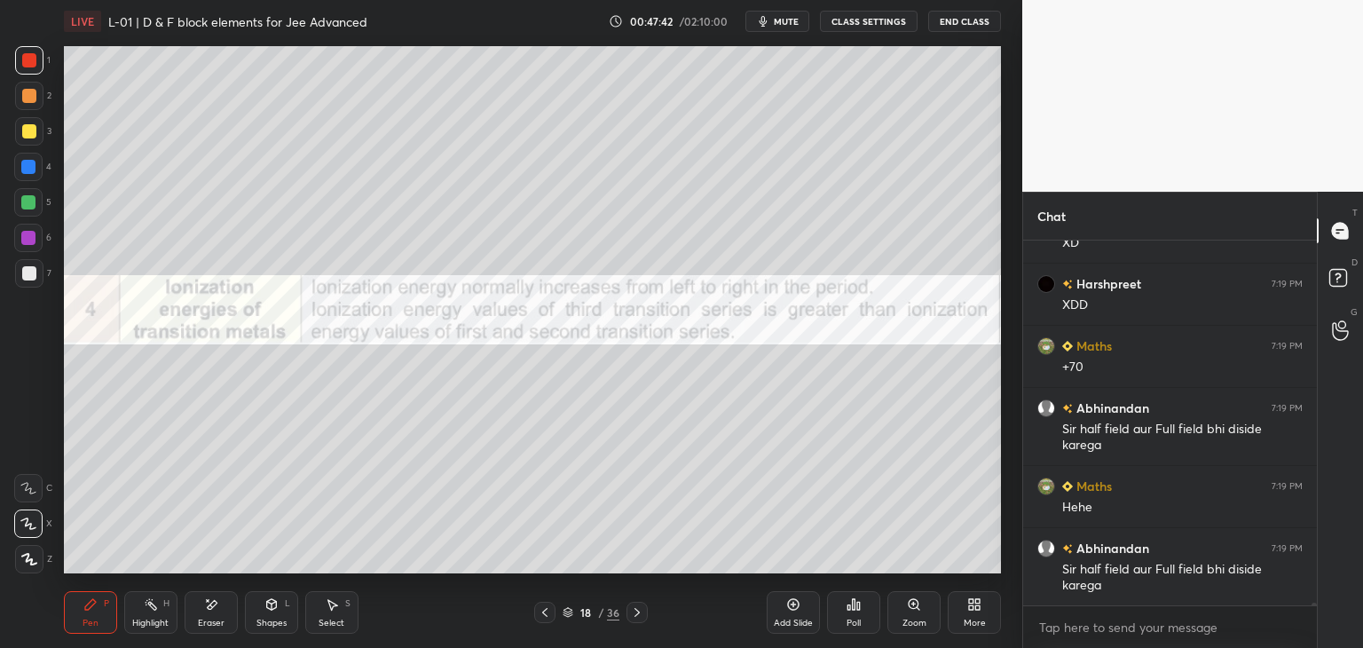
click at [637, 610] on icon at bounding box center [637, 612] width 14 height 14
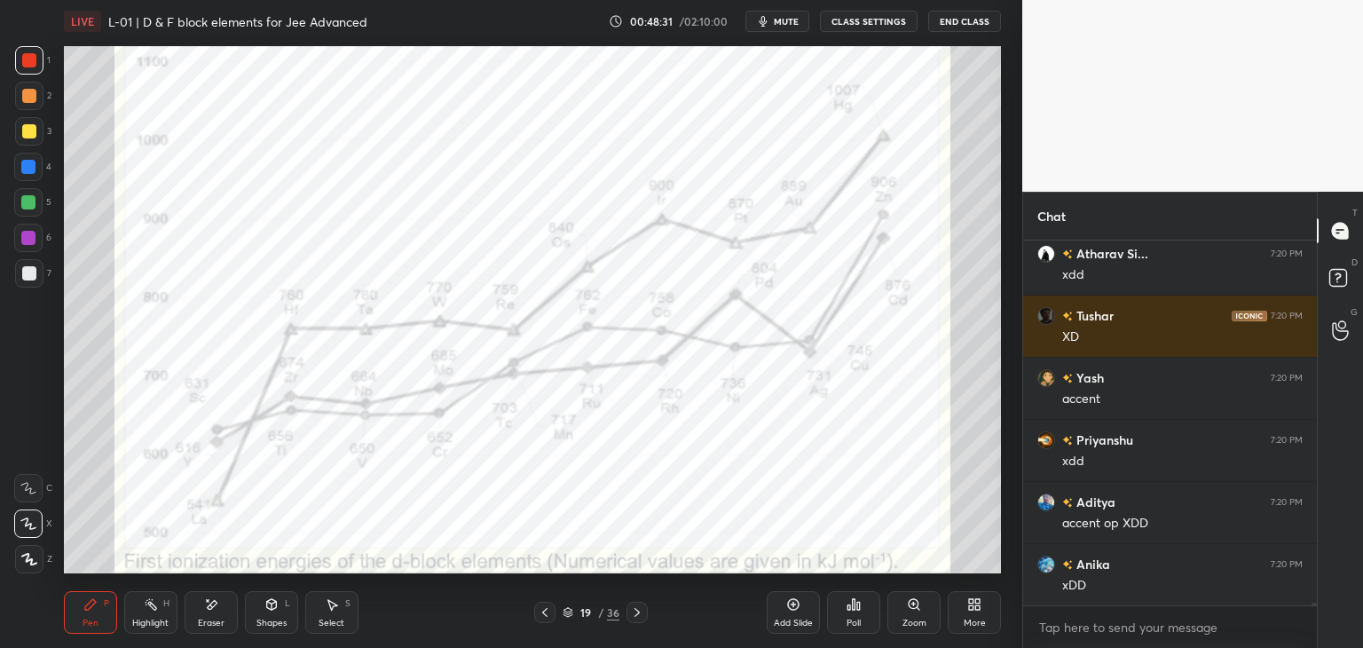
scroll to position [53154, 0]
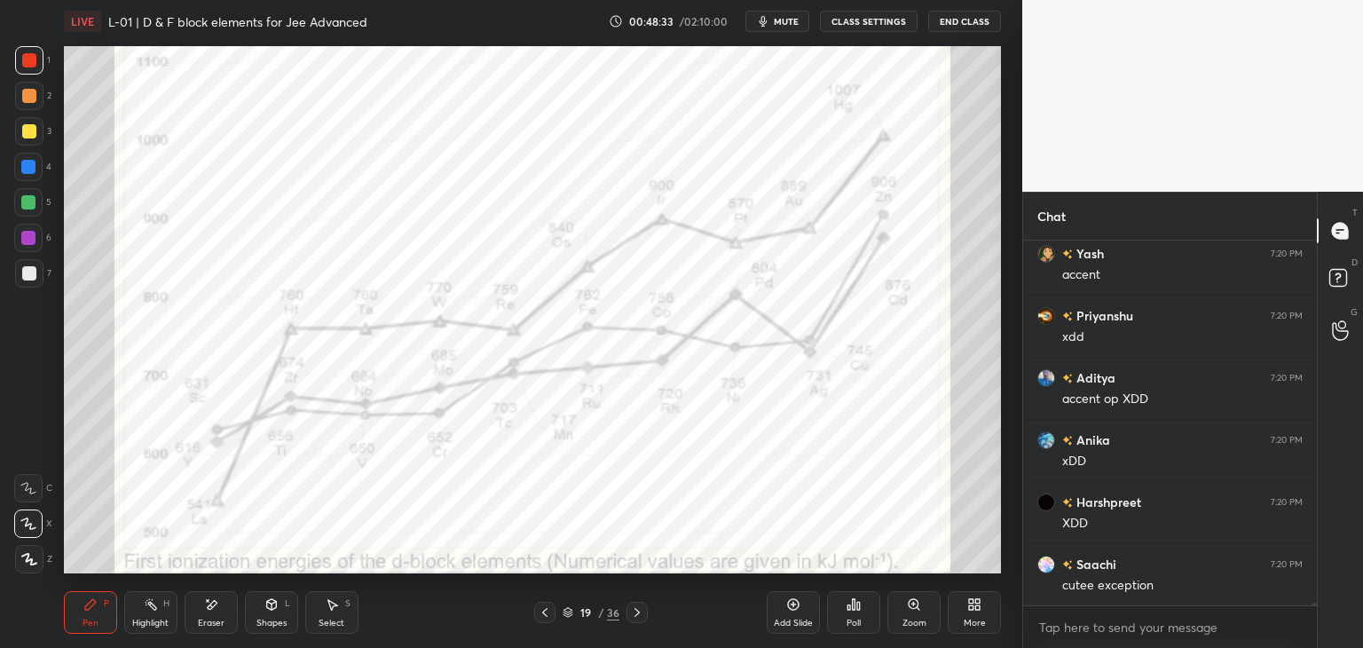
click at [334, 611] on div "Select S" at bounding box center [331, 612] width 53 height 43
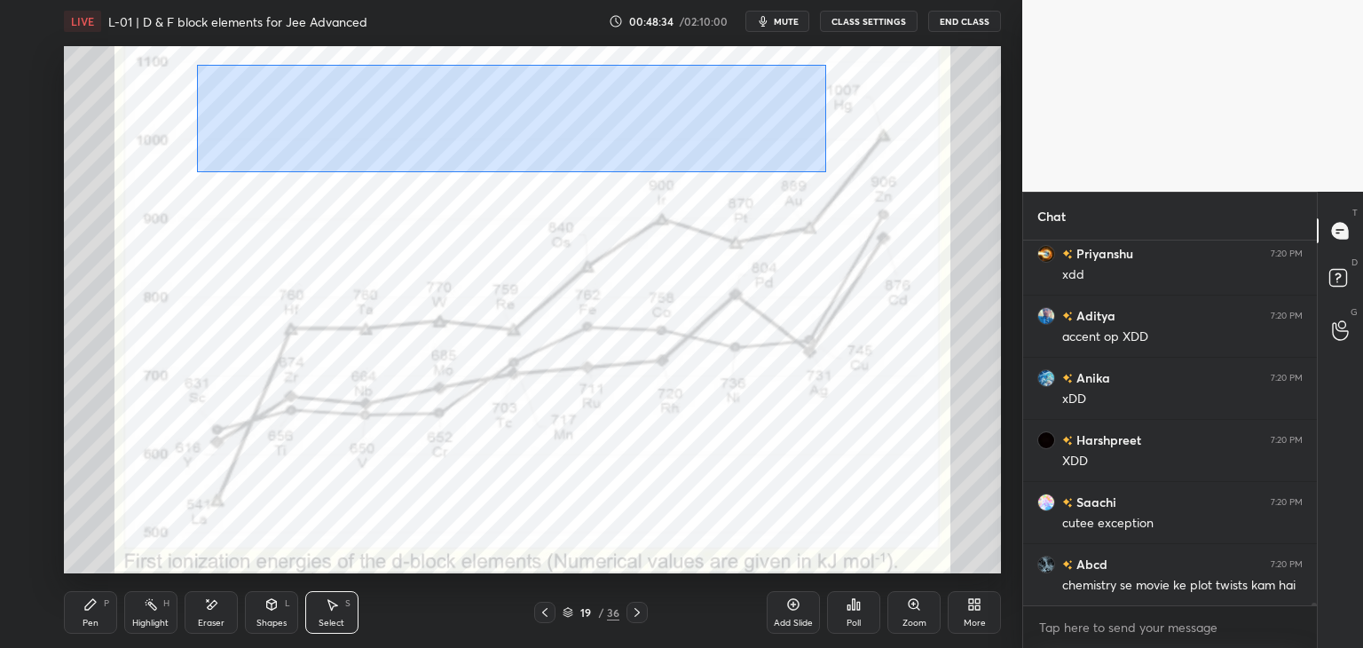
scroll to position [53356, 0]
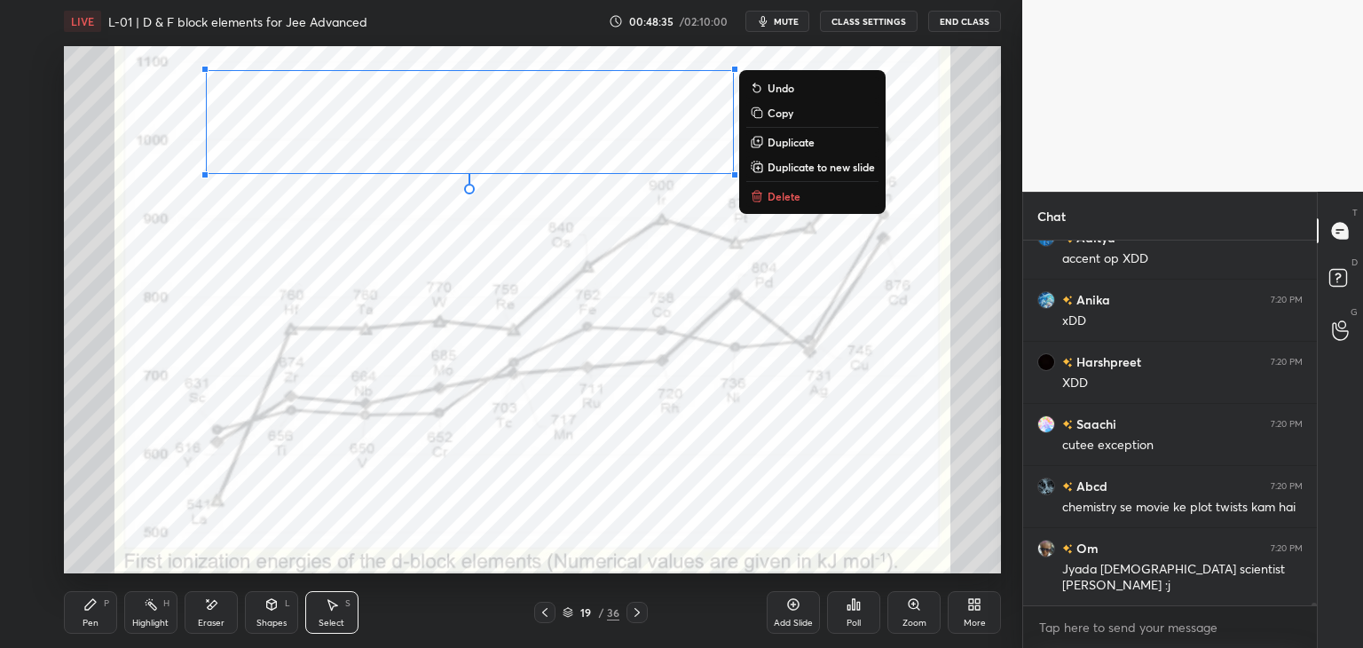
click at [796, 199] on p "Delete" at bounding box center [783, 196] width 33 height 14
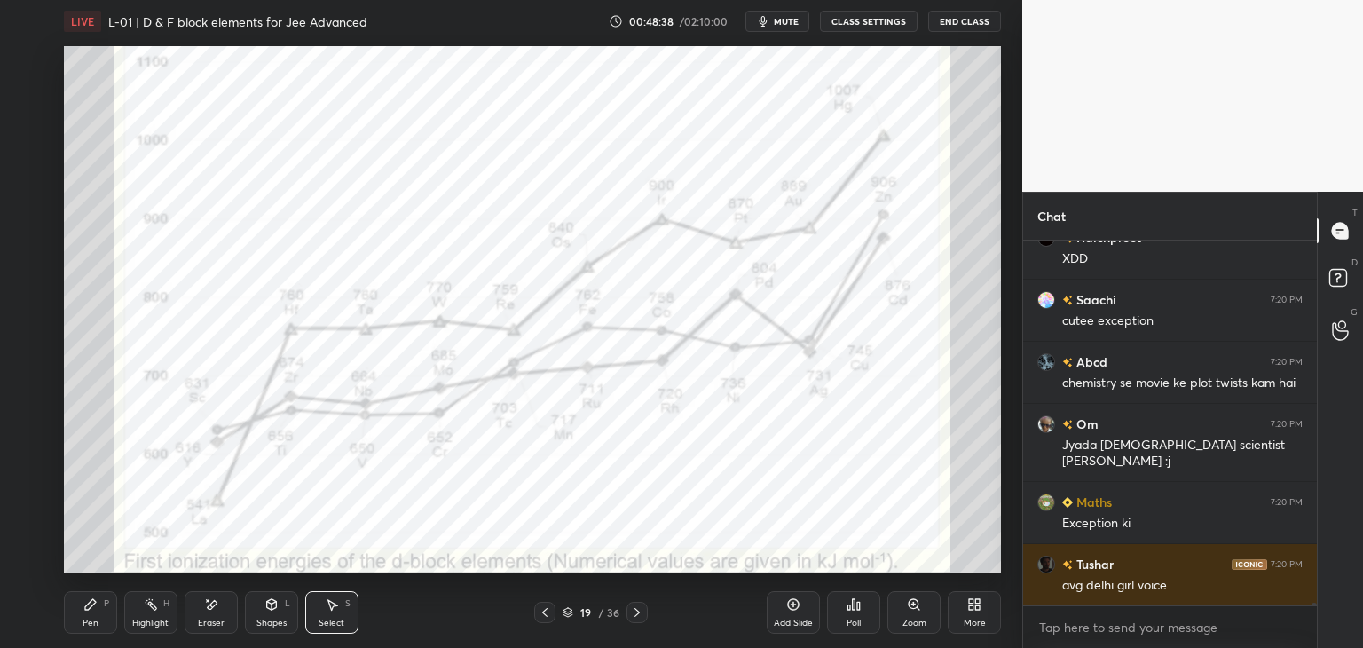
scroll to position [53543, 0]
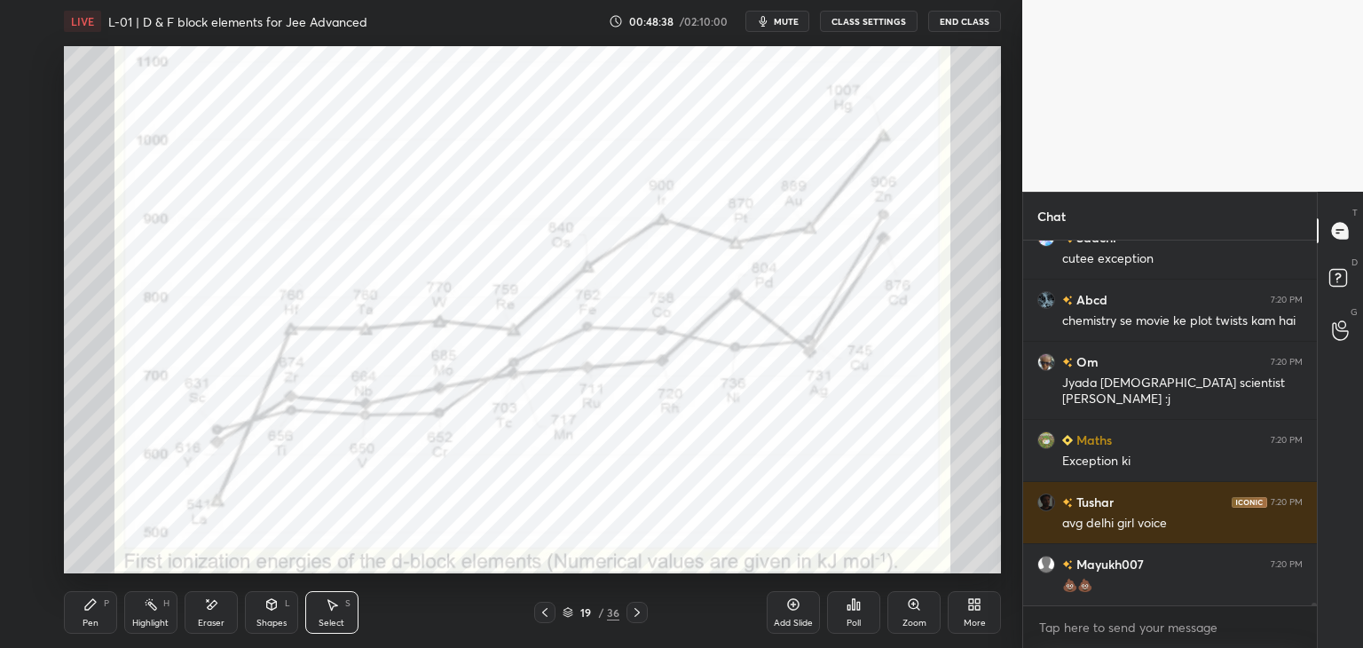
click at [85, 618] on div "Pen" at bounding box center [91, 622] width 16 height 9
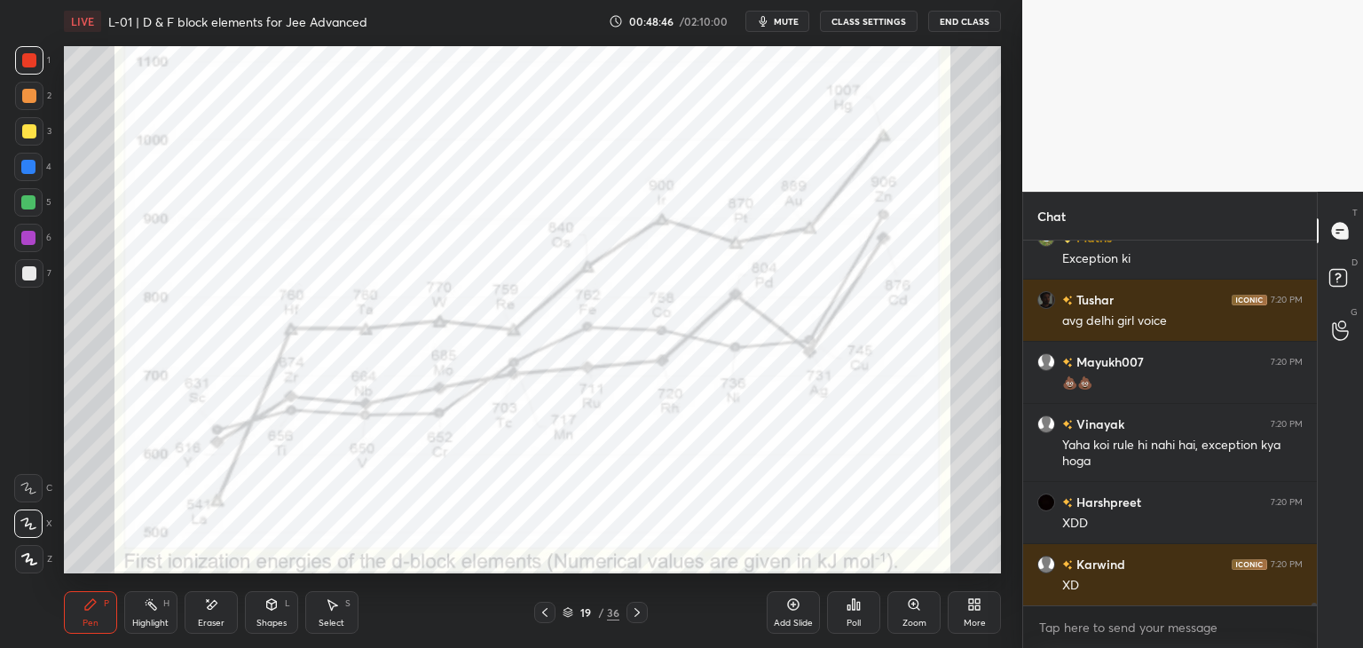
scroll to position [53807, 0]
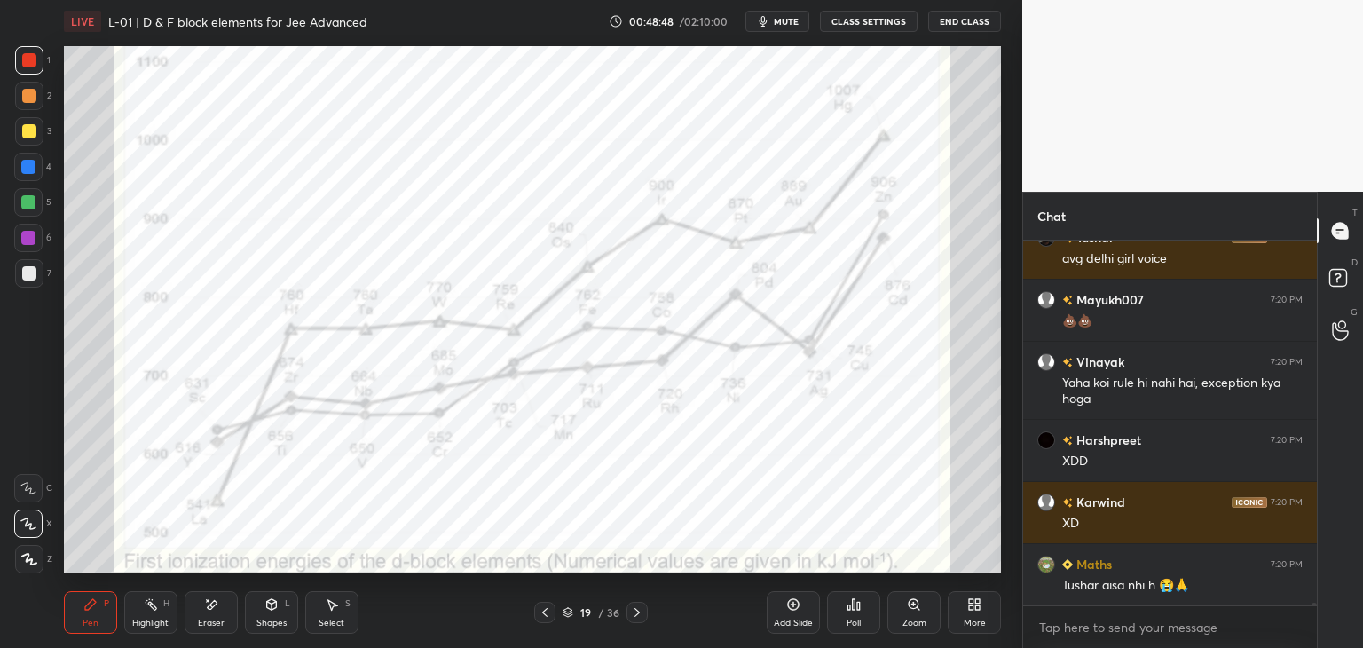
click at [628, 612] on div at bounding box center [636, 612] width 21 height 21
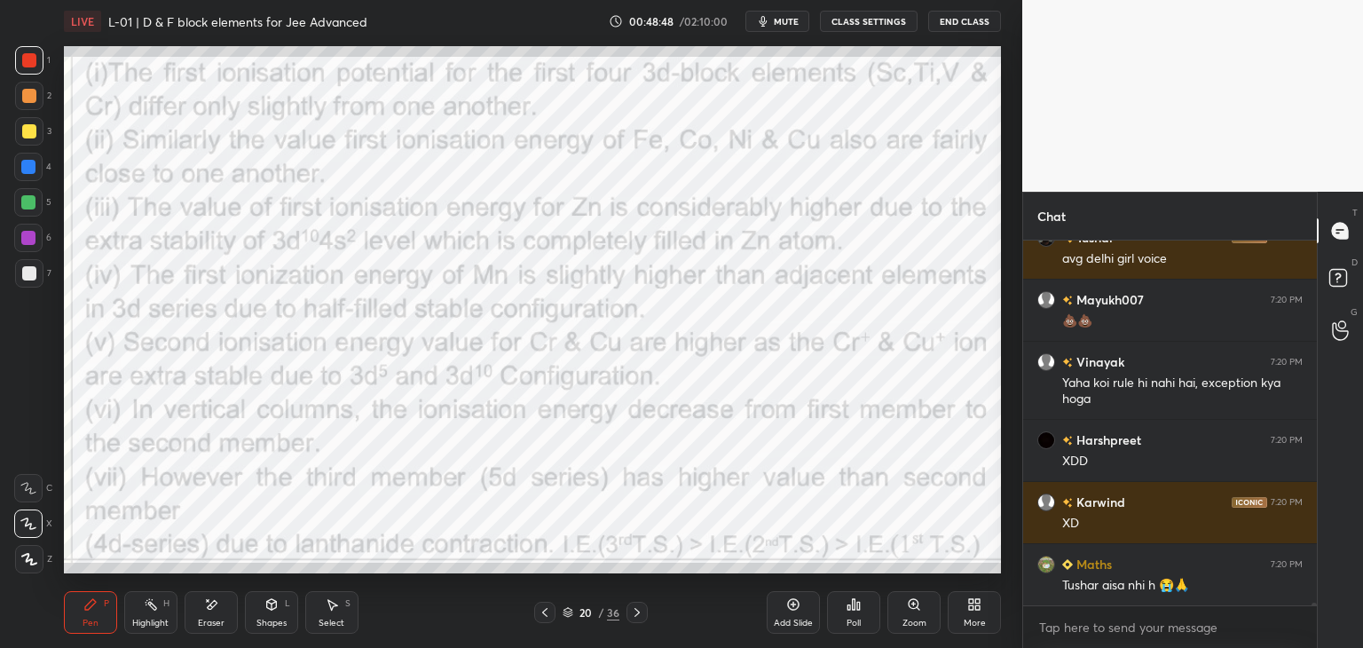
click at [633, 608] on icon at bounding box center [637, 612] width 14 height 14
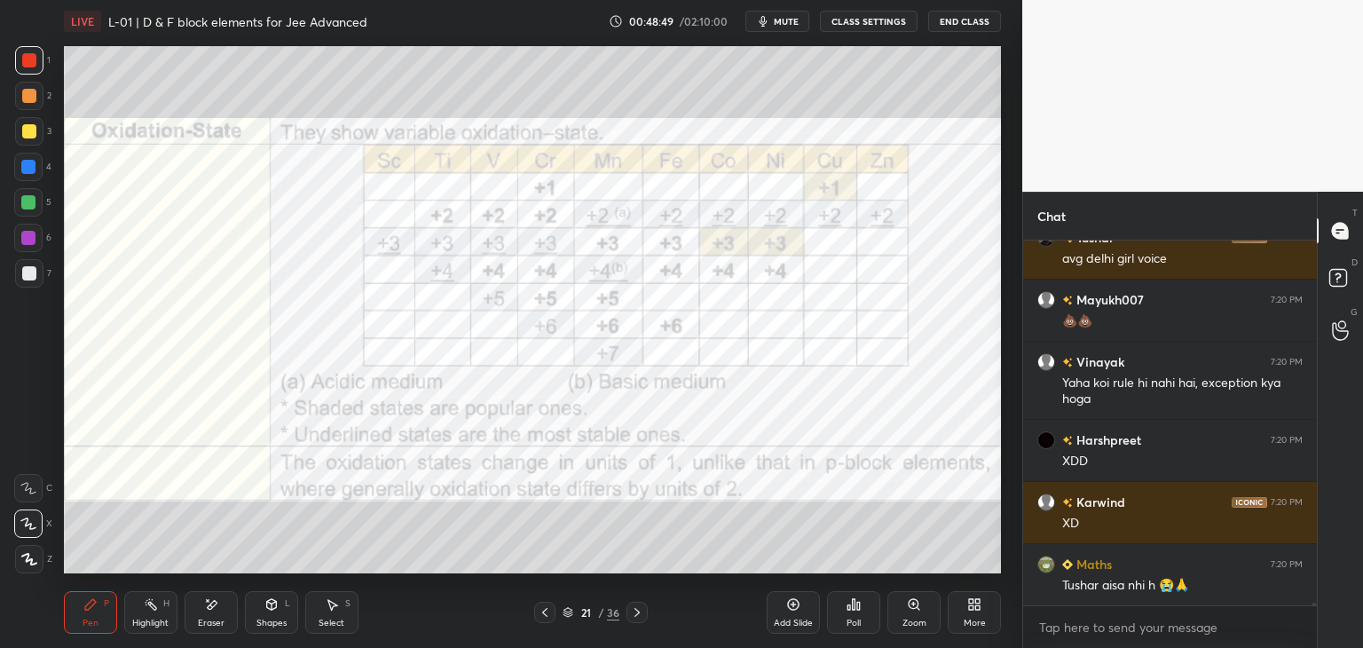
scroll to position [53869, 0]
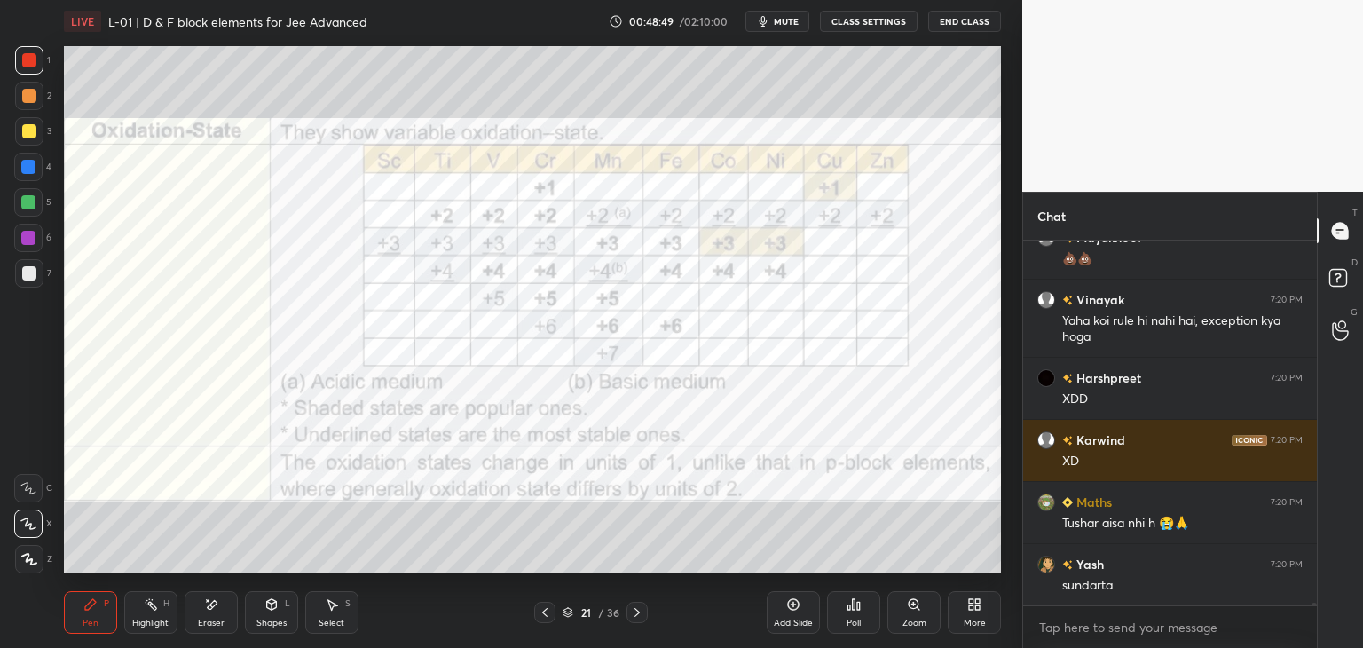
click at [547, 613] on icon at bounding box center [545, 612] width 14 height 14
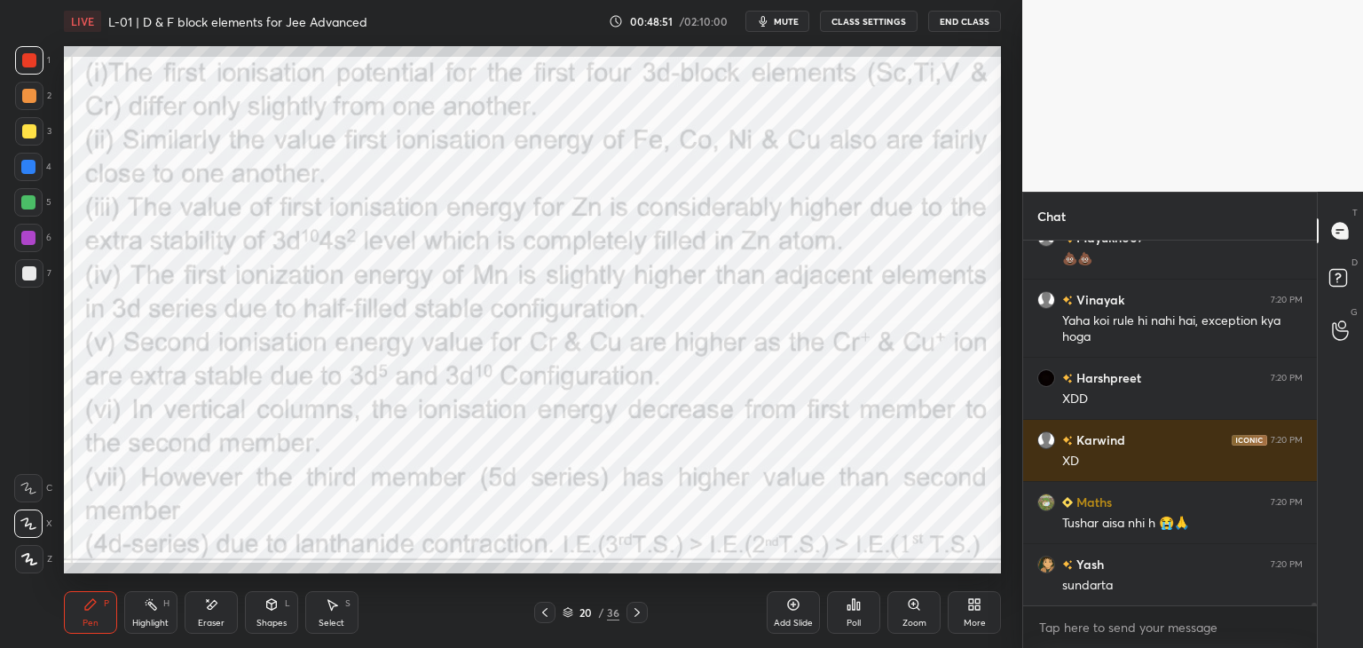
click at [548, 611] on icon at bounding box center [545, 612] width 14 height 14
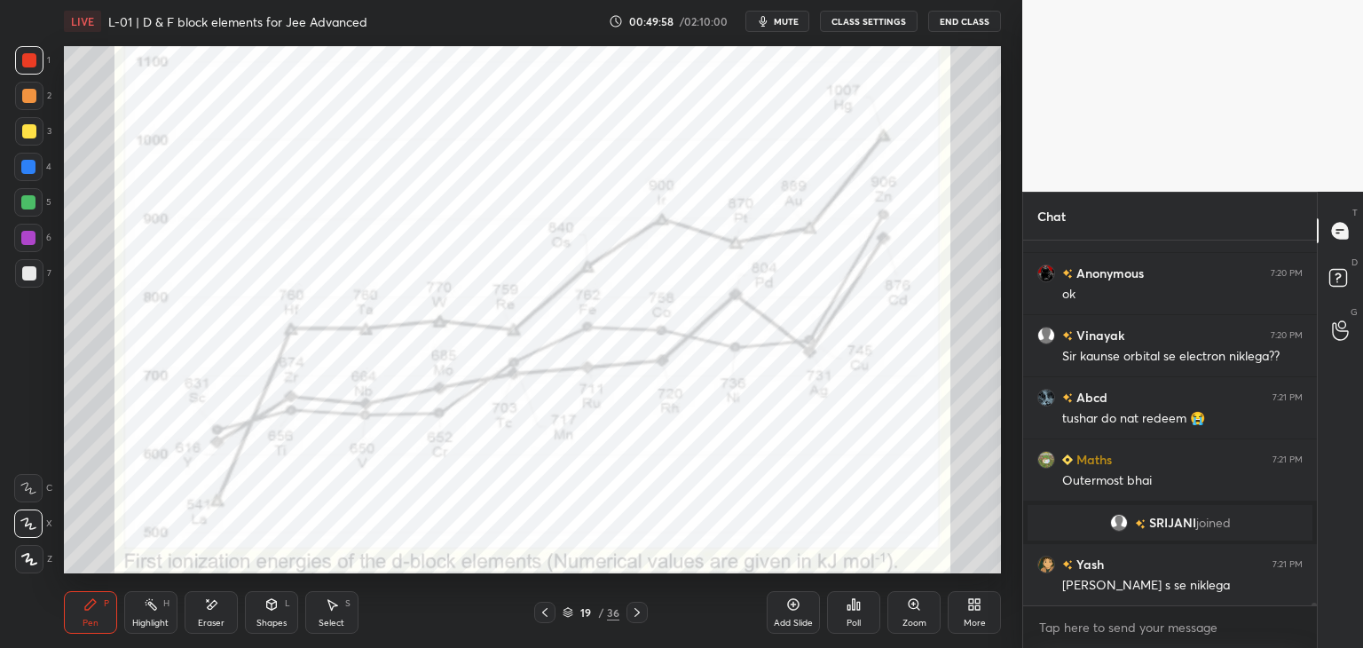
scroll to position [51532, 0]
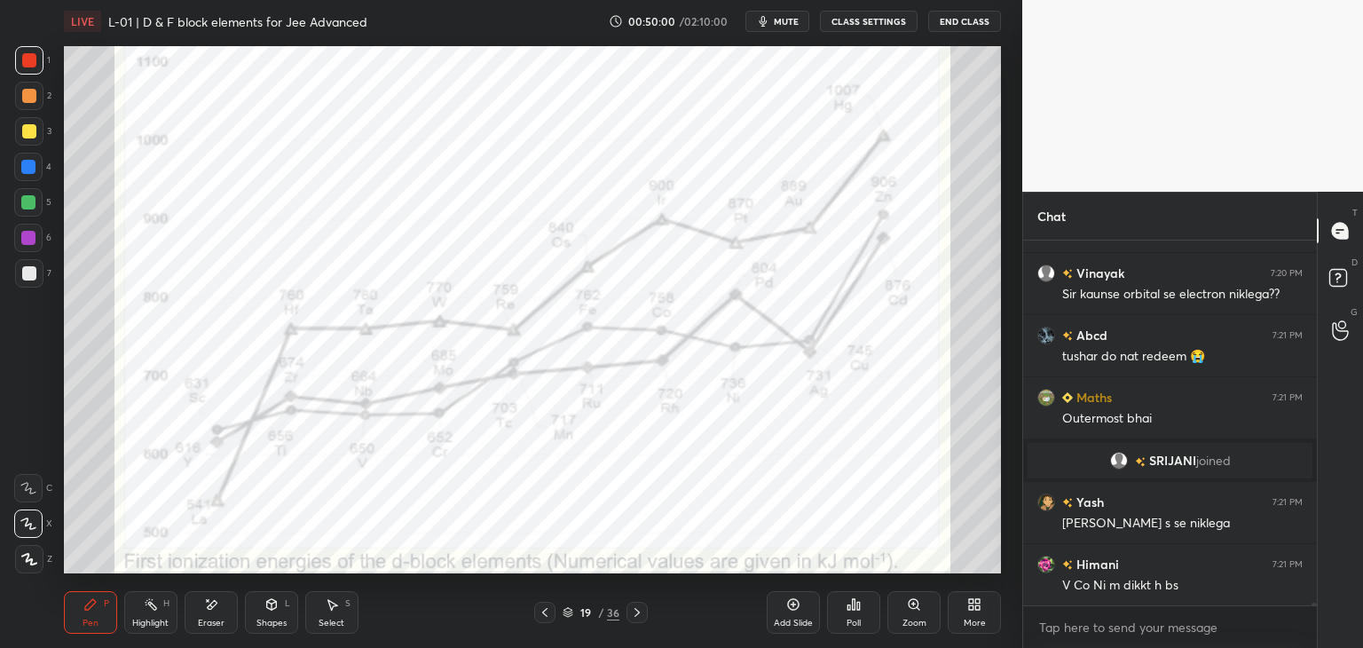
click at [341, 604] on div "Select S" at bounding box center [331, 612] width 53 height 43
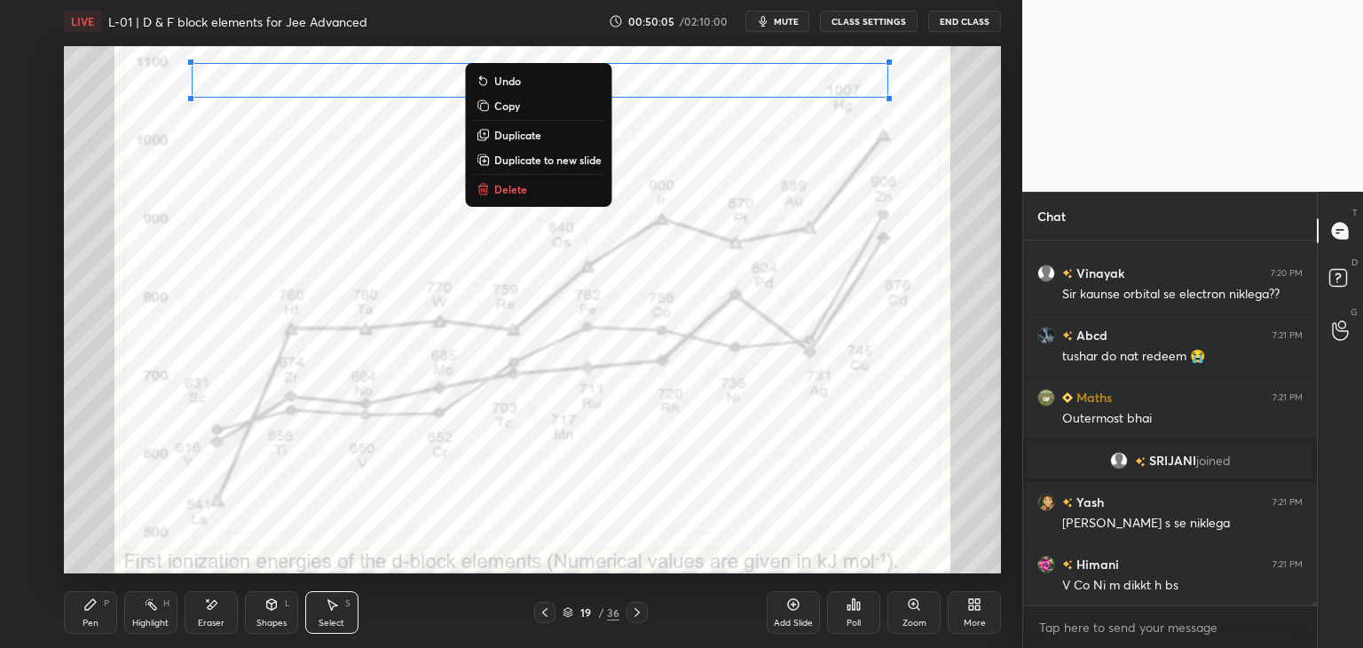
click at [745, 211] on div "0 ° Undo Copy Duplicate Duplicate to new slide Delete" at bounding box center [532, 309] width 937 height 527
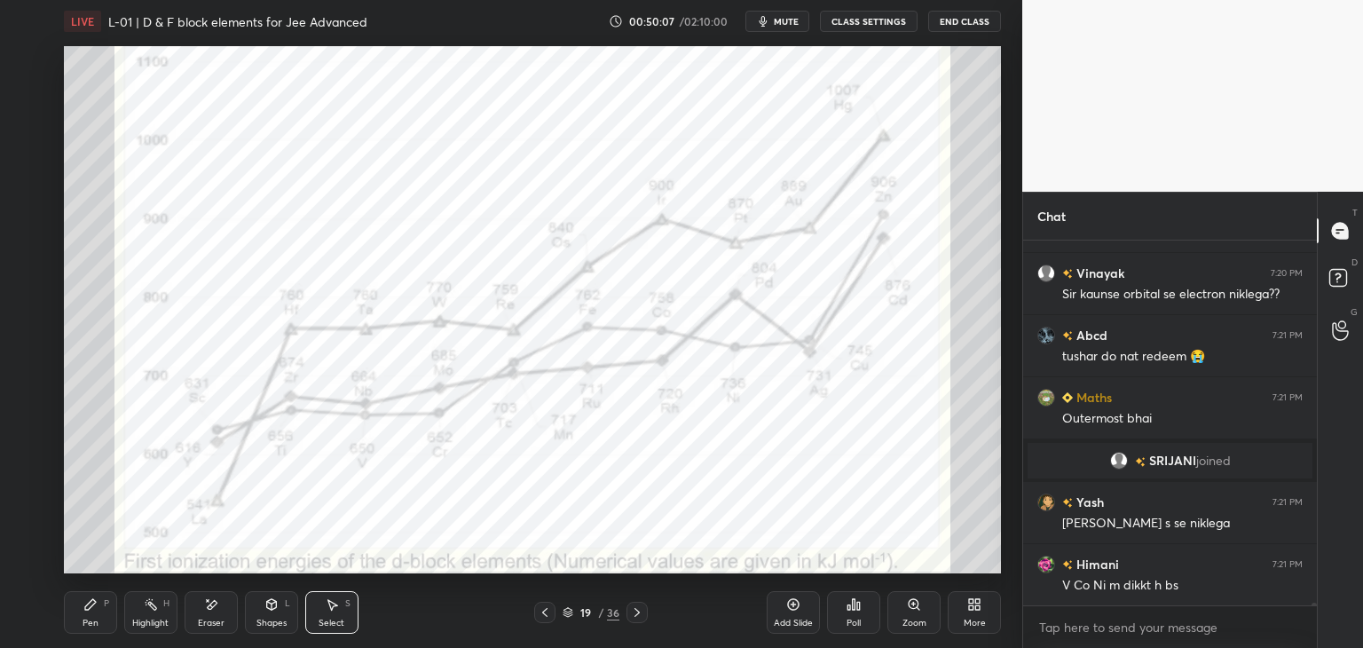
click at [219, 610] on div "Eraser" at bounding box center [211, 612] width 53 height 43
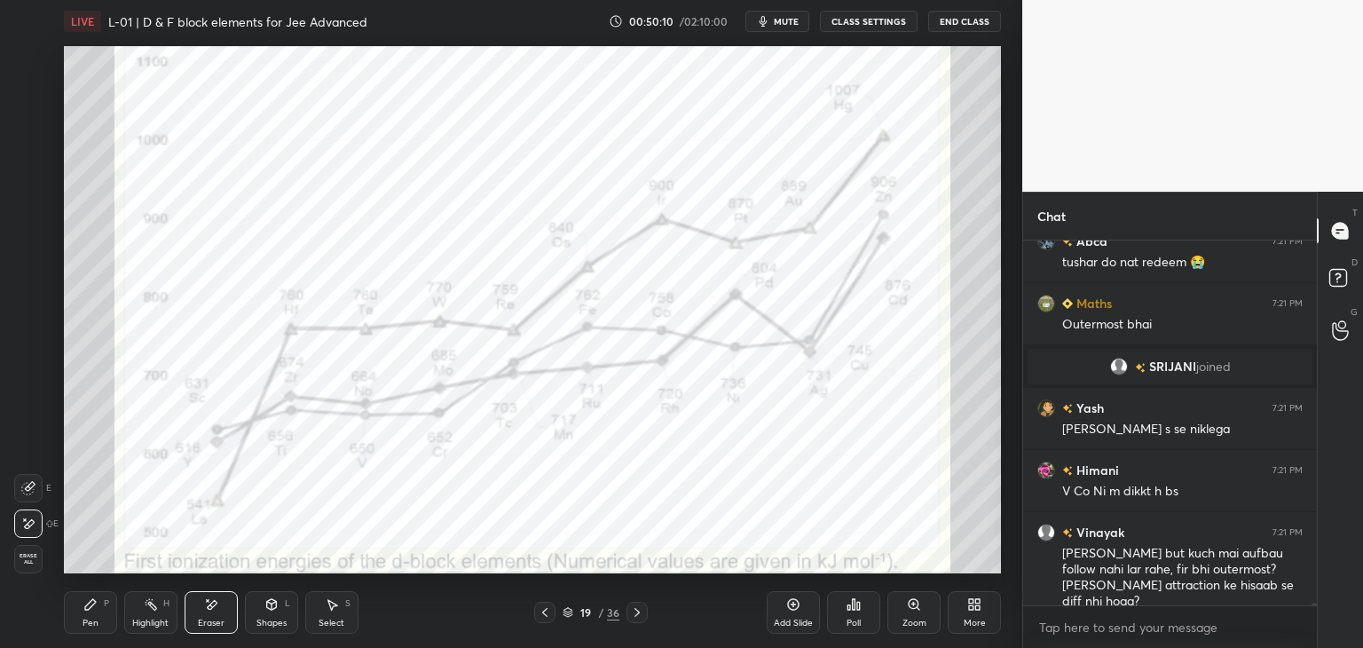
click at [98, 601] on div "Pen P" at bounding box center [90, 612] width 53 height 43
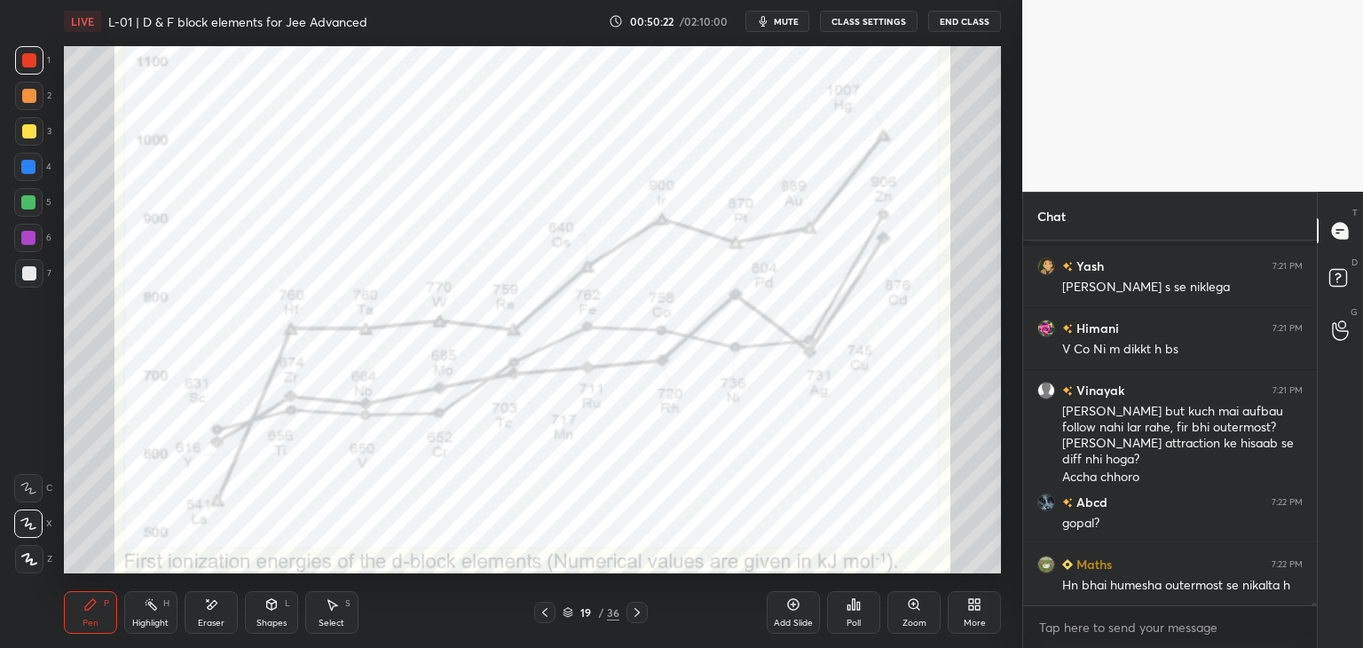
scroll to position [51830, 0]
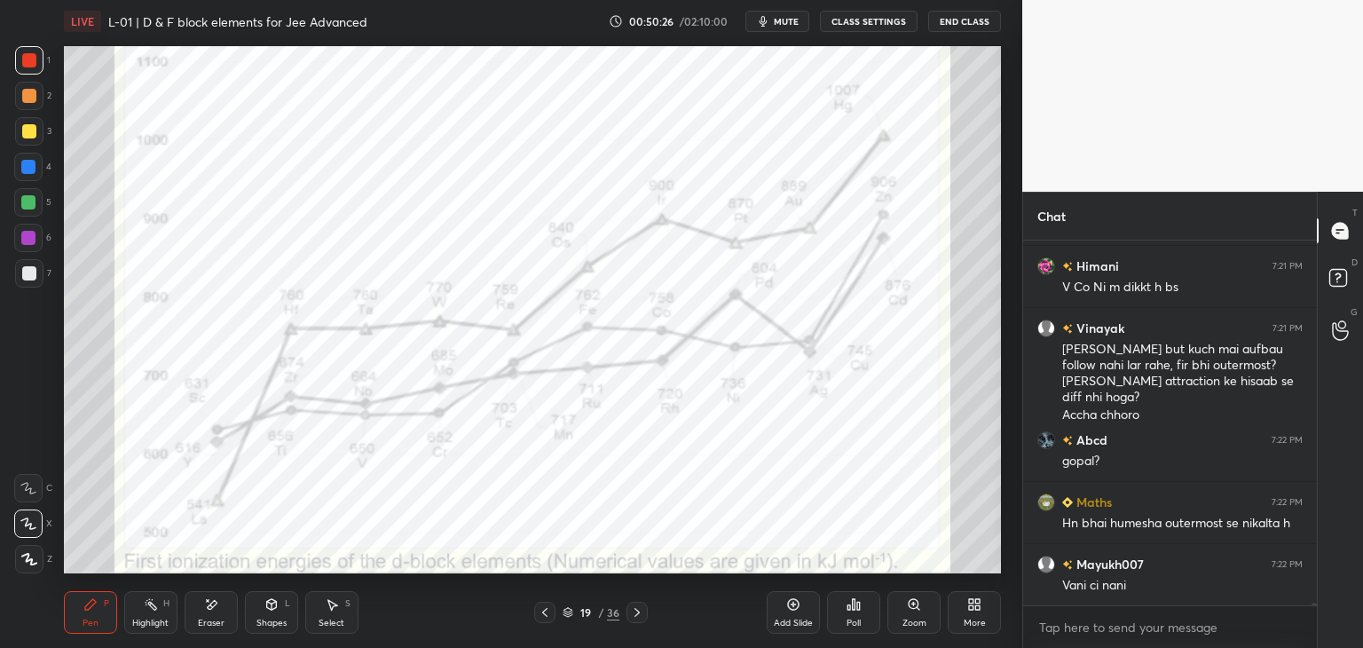
click at [224, 601] on div "Eraser" at bounding box center [211, 612] width 53 height 43
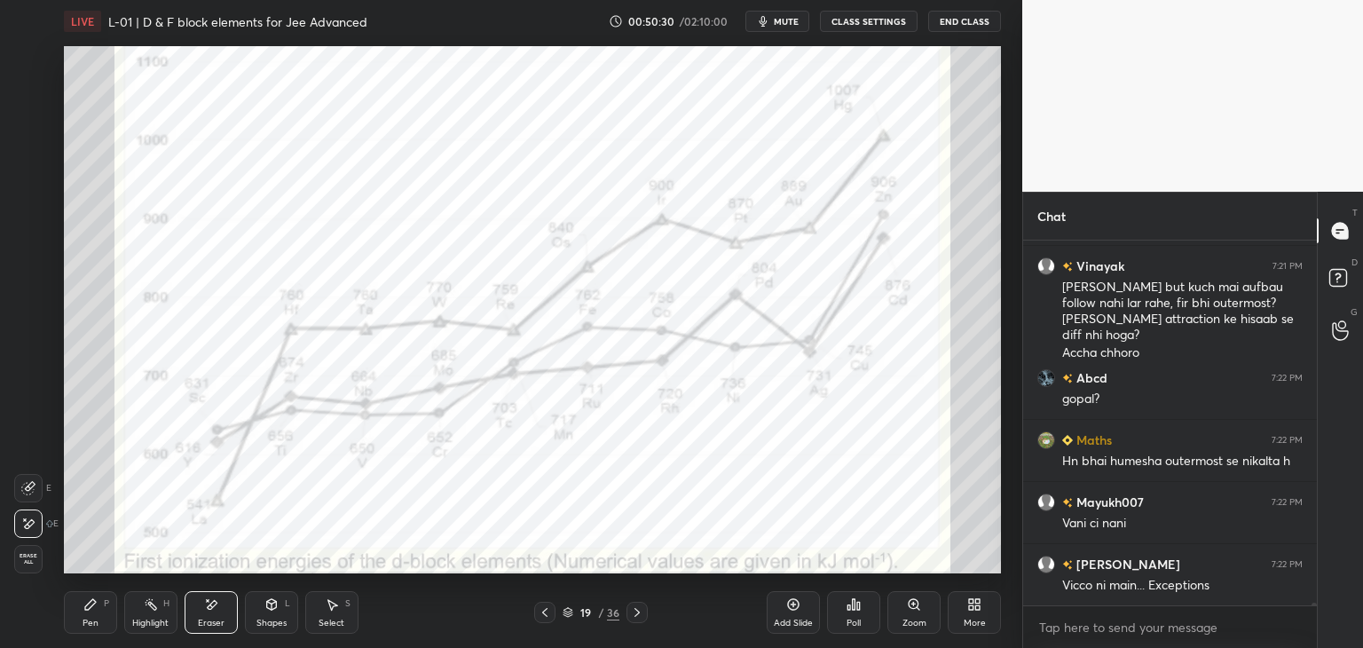
click at [97, 611] on div "Pen P" at bounding box center [90, 612] width 53 height 43
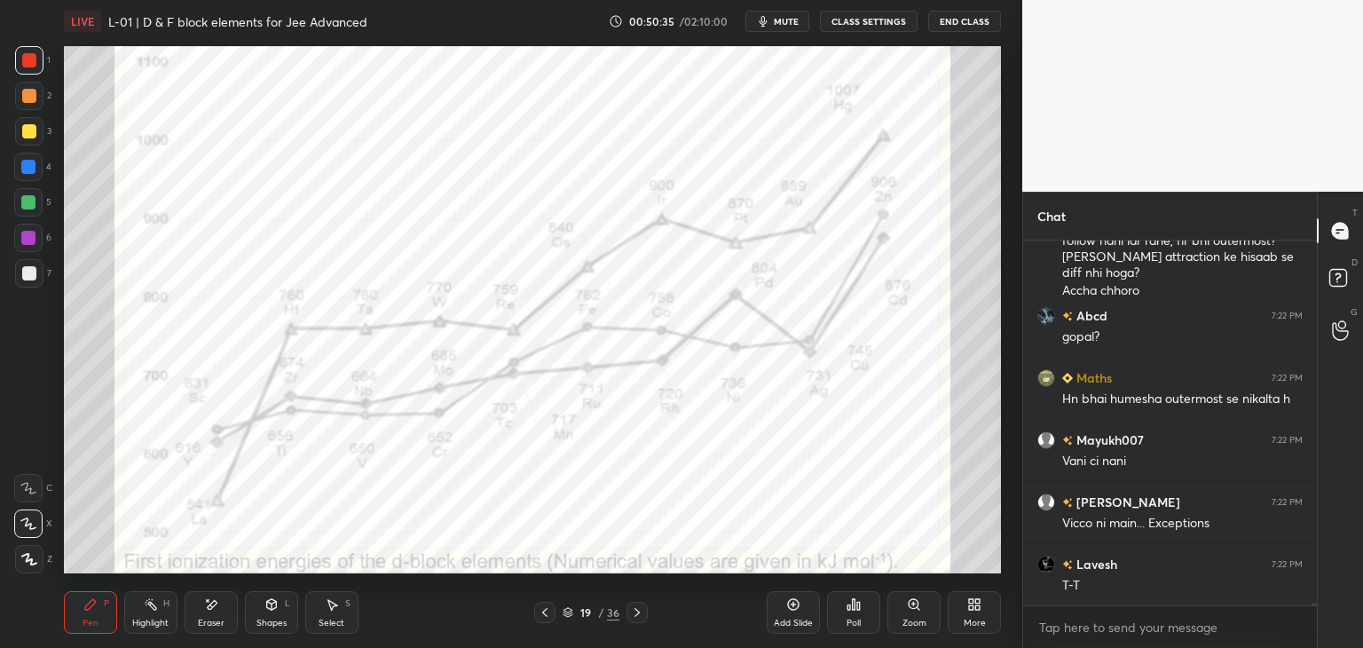
click at [152, 616] on div "Highlight H" at bounding box center [150, 612] width 53 height 43
click at [29, 564] on icon at bounding box center [28, 559] width 14 height 14
click at [34, 177] on div at bounding box center [28, 167] width 28 height 28
click at [92, 611] on div "Pen P" at bounding box center [90, 612] width 53 height 43
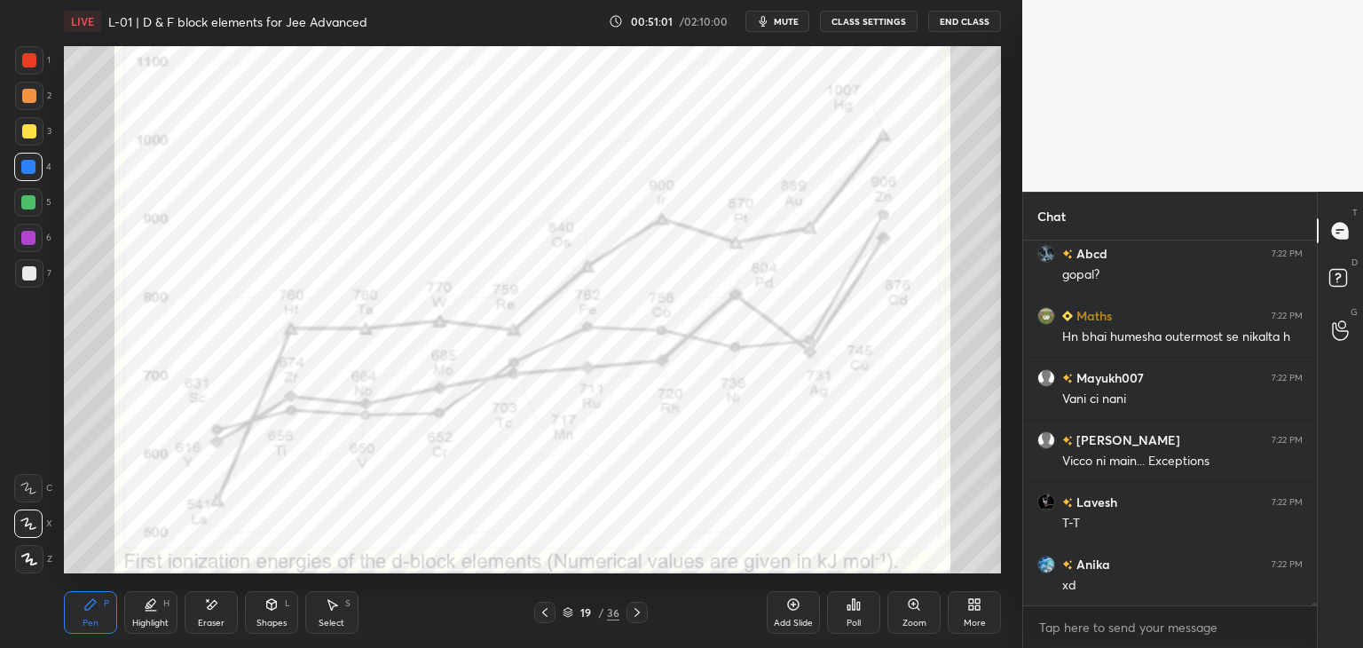
scroll to position [52079, 0]
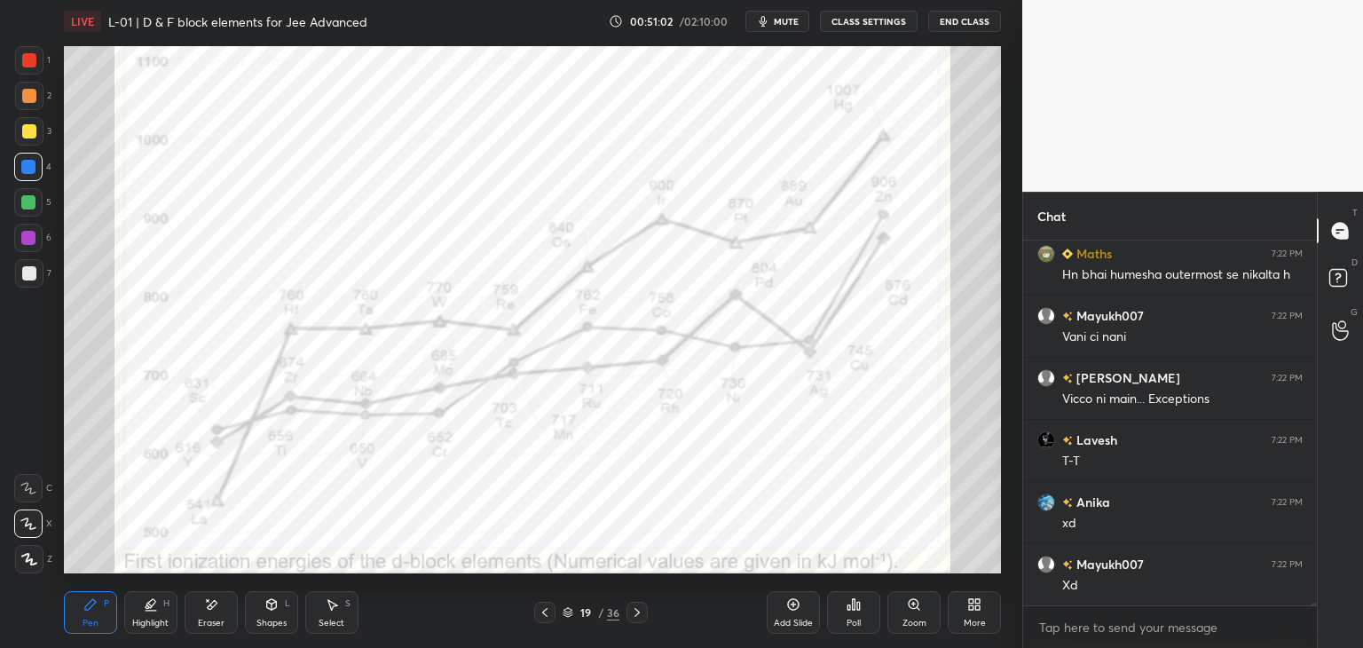
click at [325, 607] on icon at bounding box center [332, 604] width 14 height 14
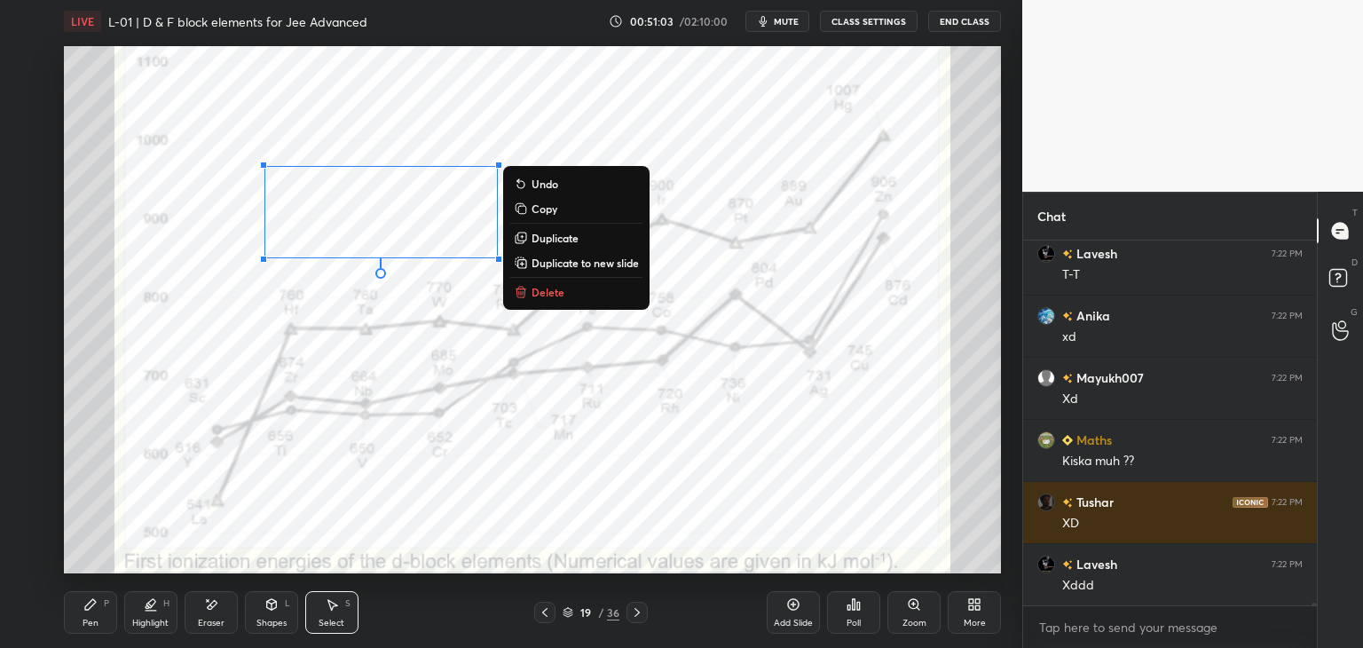
click at [556, 296] on p "Delete" at bounding box center [547, 292] width 33 height 14
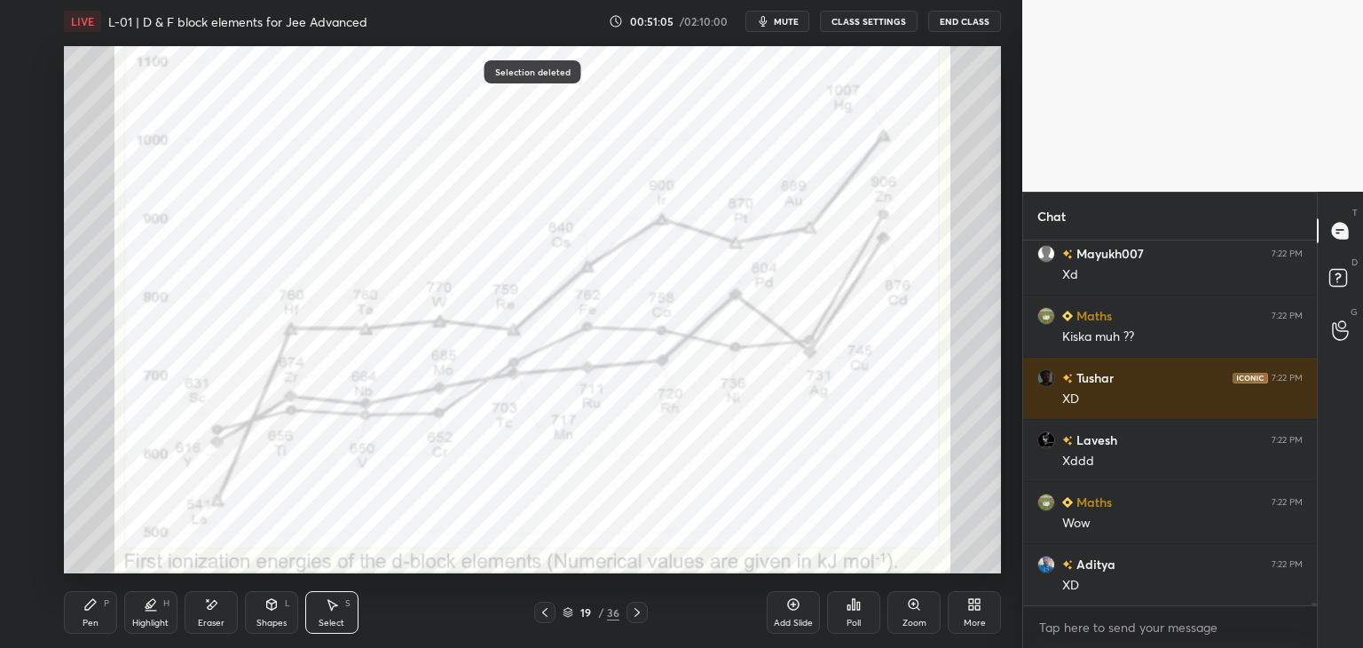
scroll to position [52452, 0]
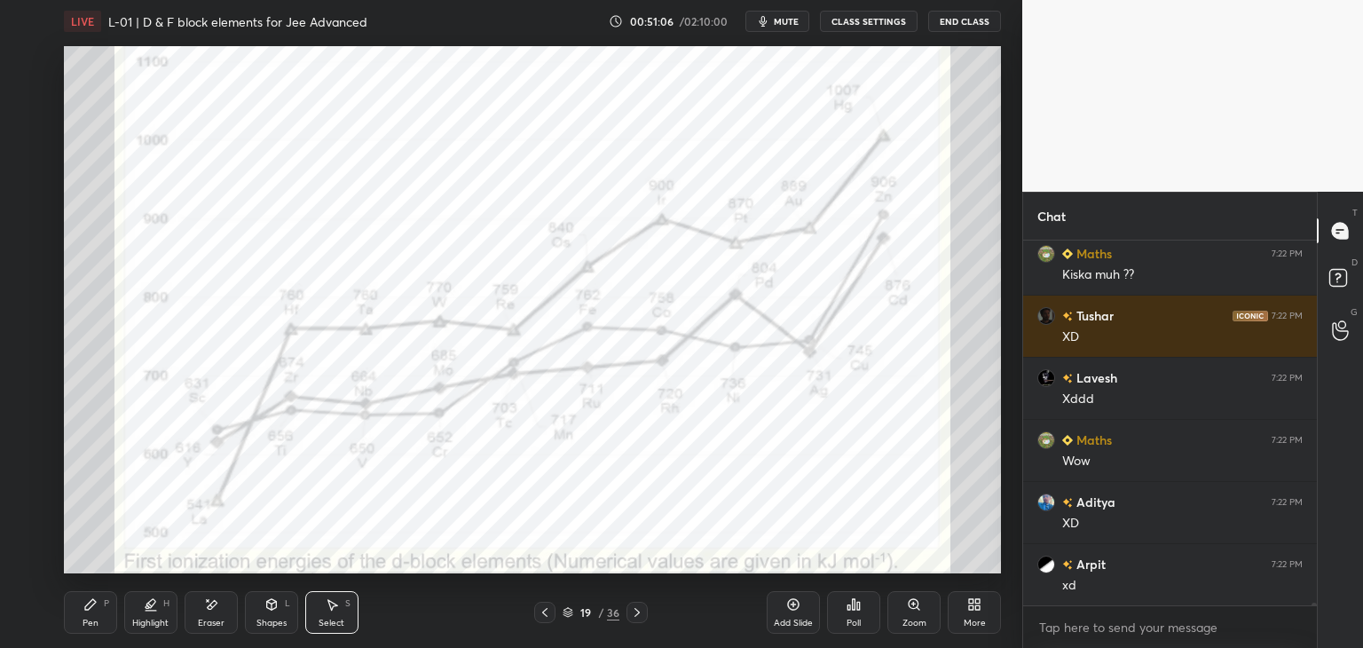
click at [80, 617] on div "Pen P" at bounding box center [90, 612] width 53 height 43
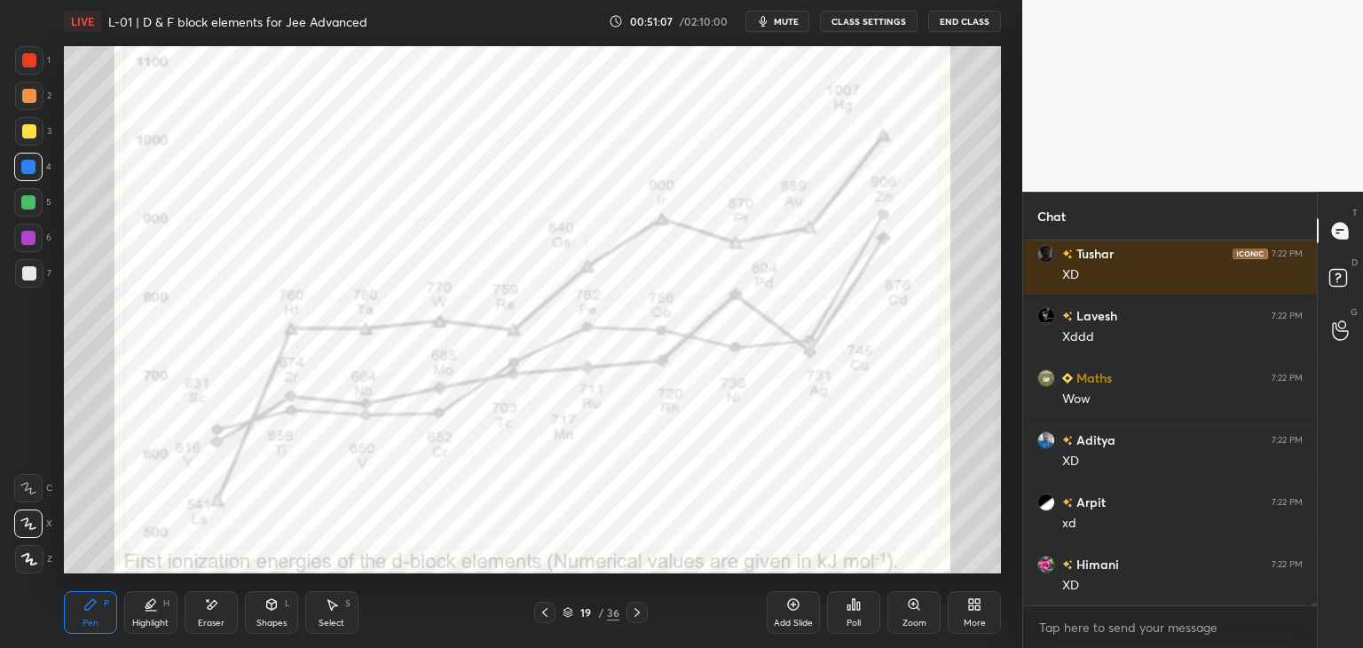
click at [20, 61] on div at bounding box center [29, 60] width 28 height 28
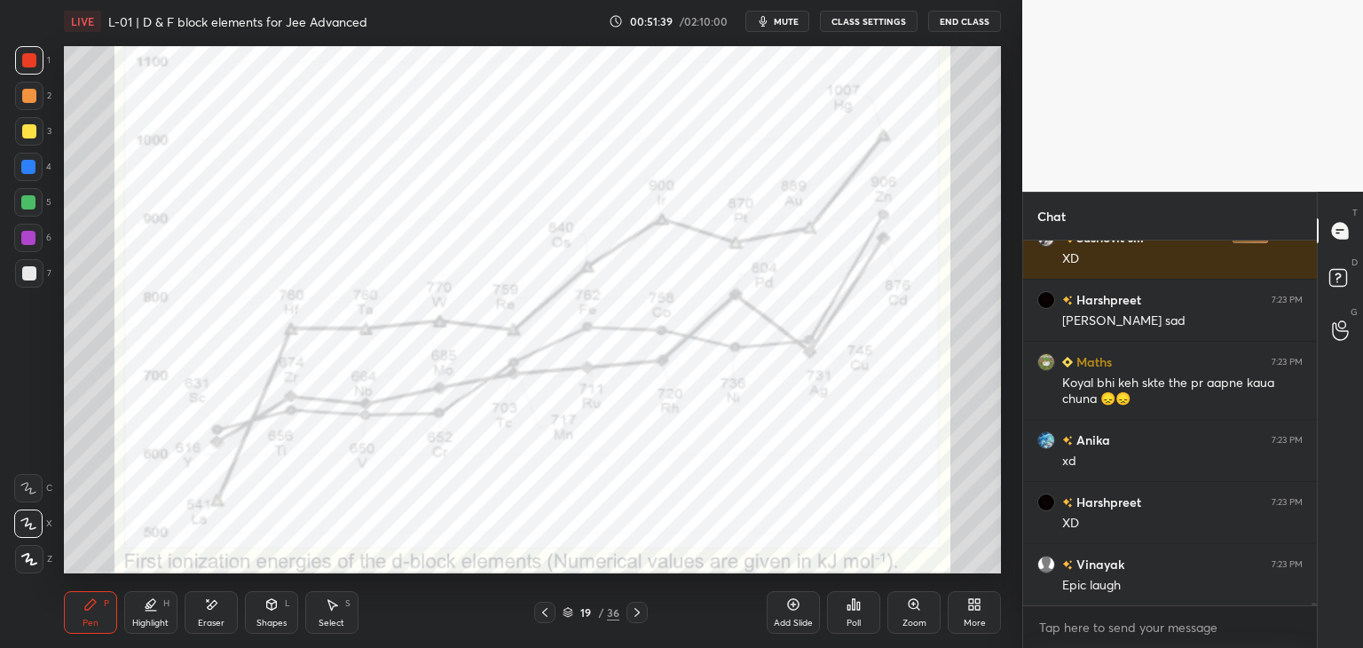
scroll to position [52945, 0]
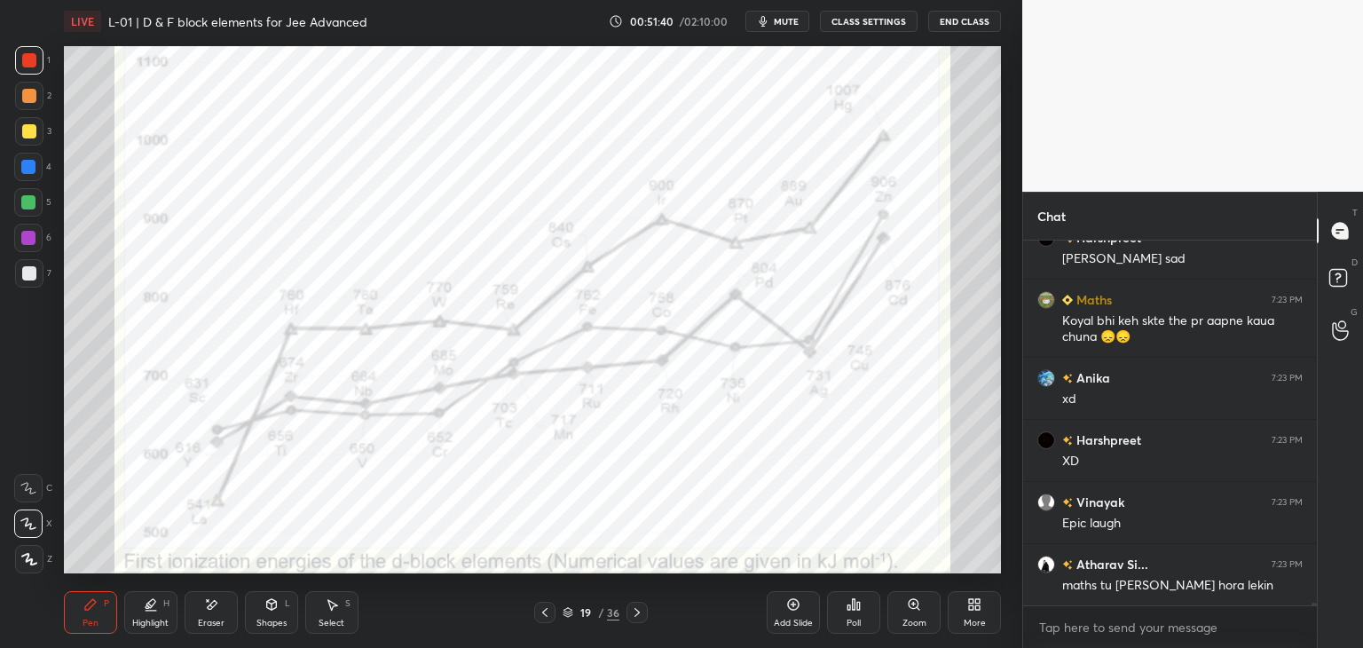
click at [783, 605] on div "Add Slide" at bounding box center [793, 612] width 53 height 43
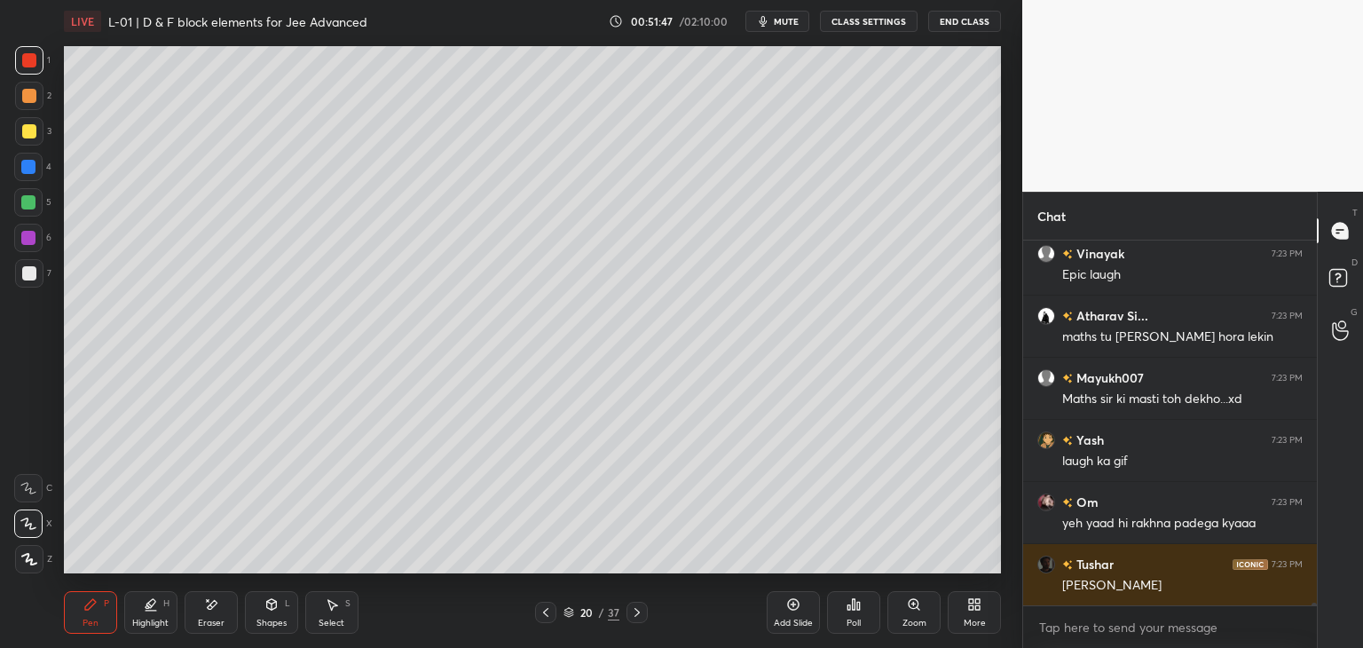
scroll to position [53271, 0]
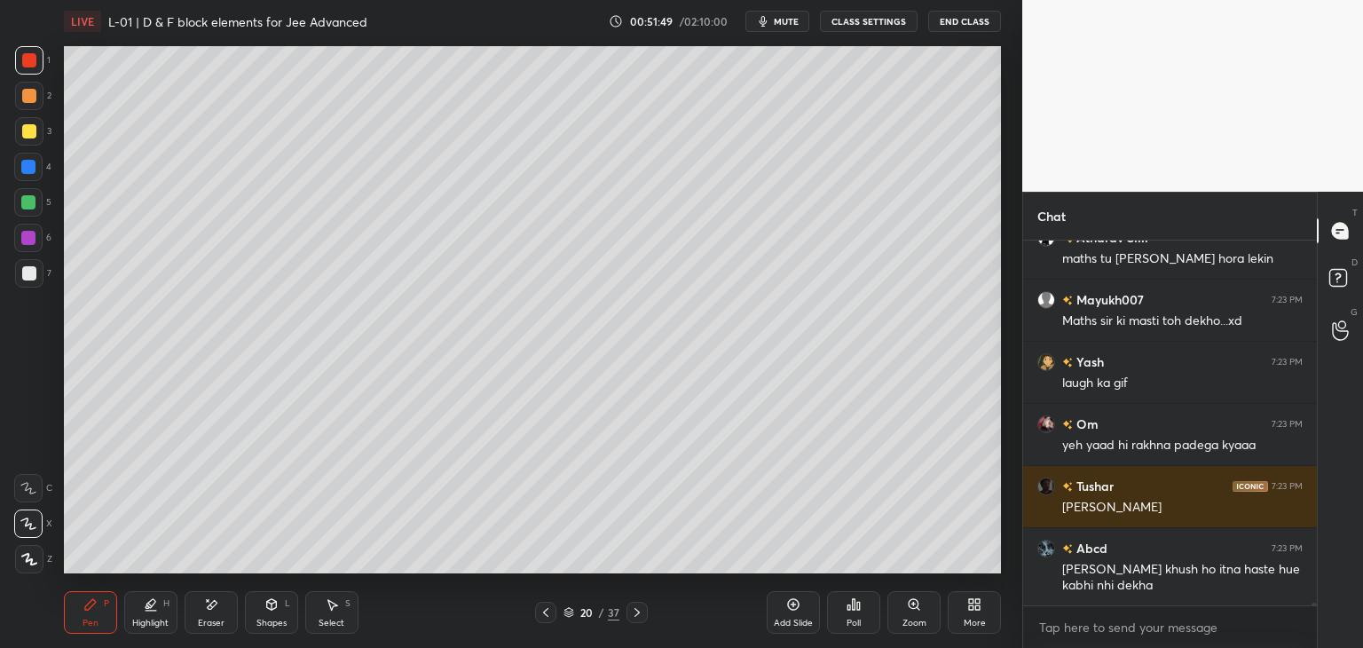
click at [325, 603] on icon at bounding box center [332, 604] width 14 height 14
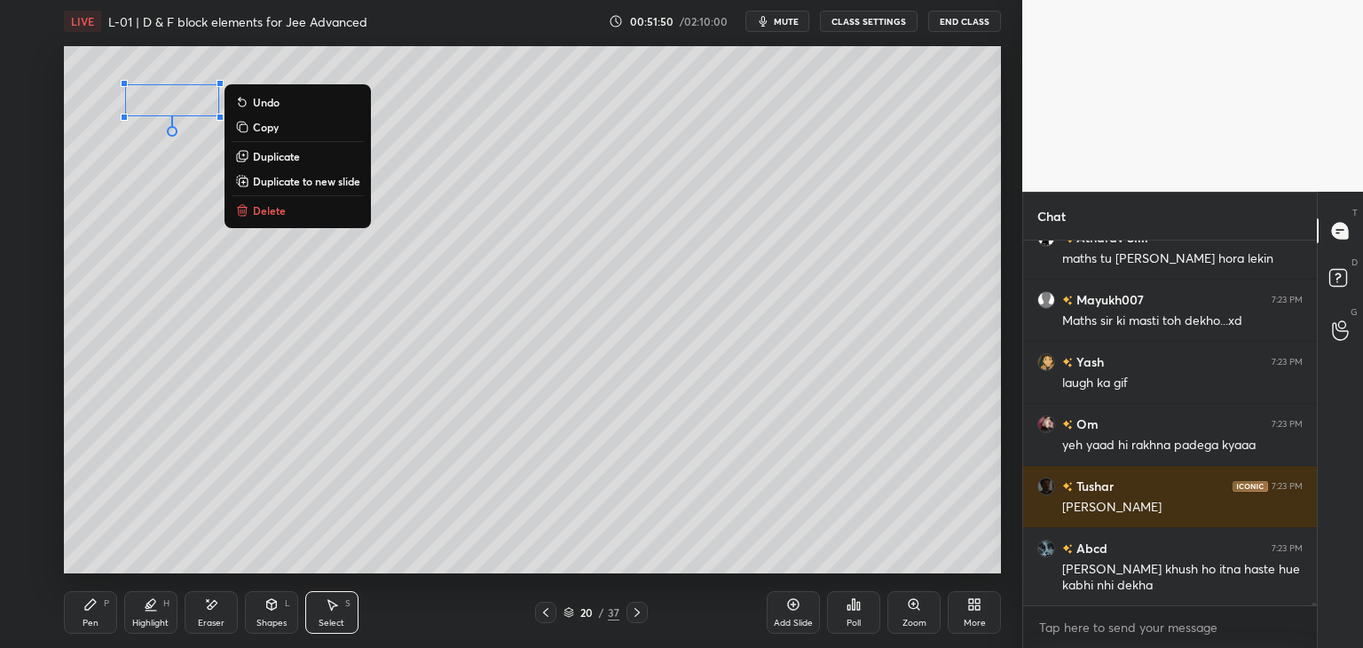
click at [282, 212] on p "Delete" at bounding box center [269, 210] width 33 height 14
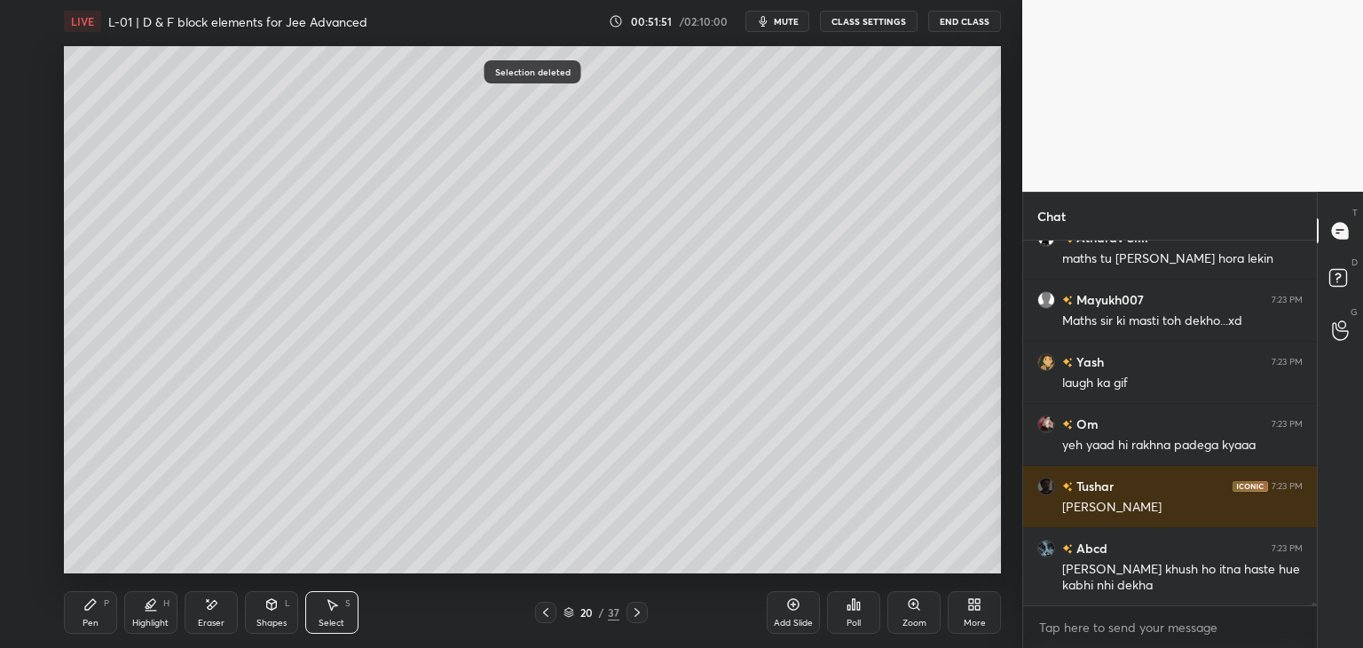
click at [79, 611] on div "Pen P" at bounding box center [90, 612] width 53 height 43
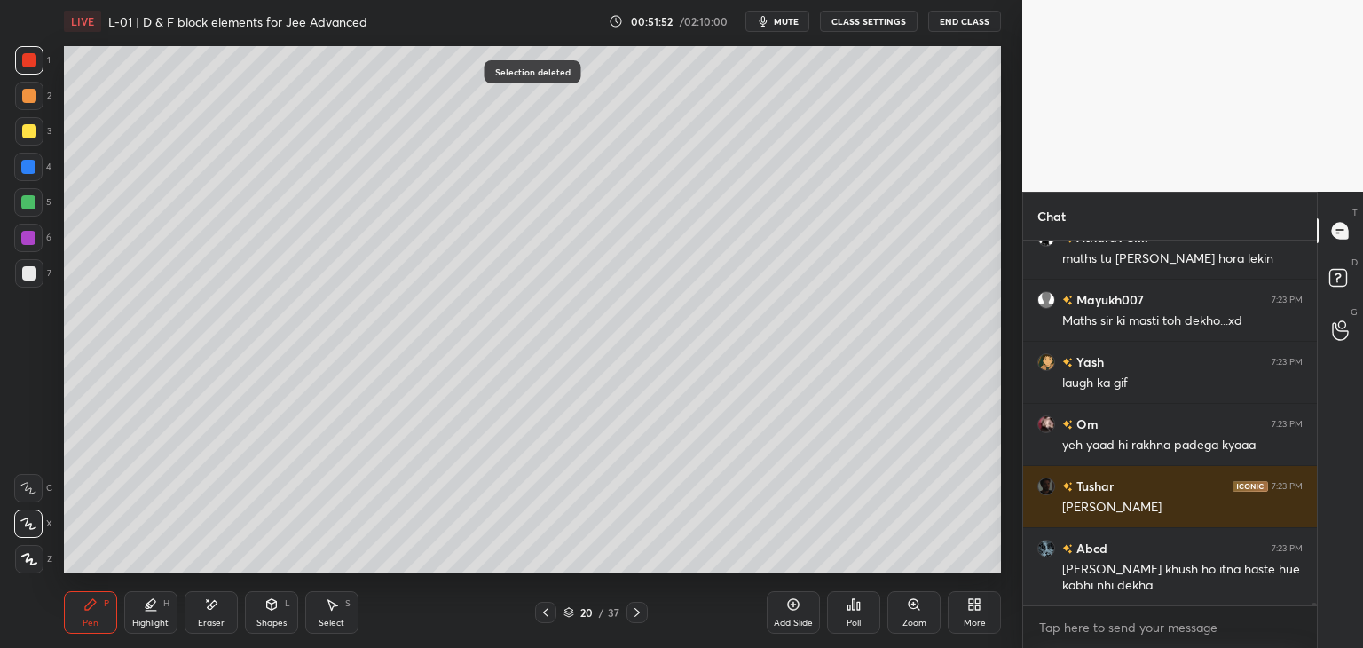
click at [32, 131] on div at bounding box center [29, 131] width 14 height 14
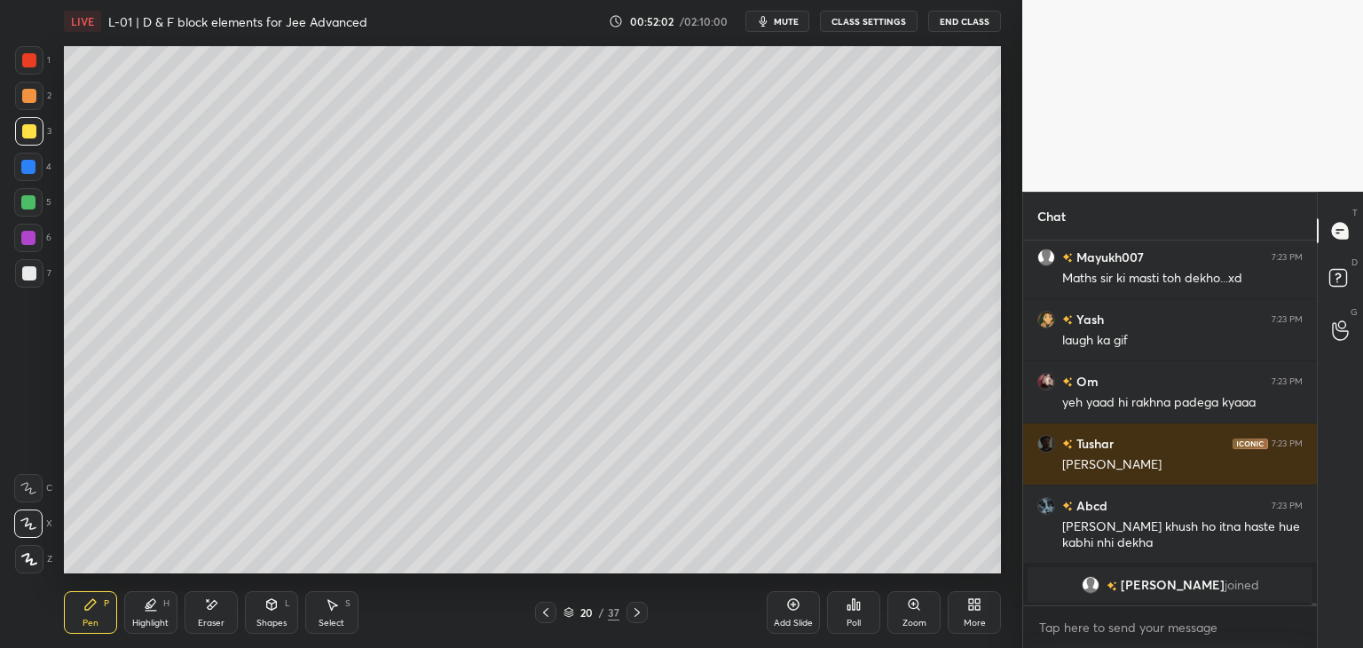
click at [340, 612] on div "Select S" at bounding box center [331, 612] width 53 height 43
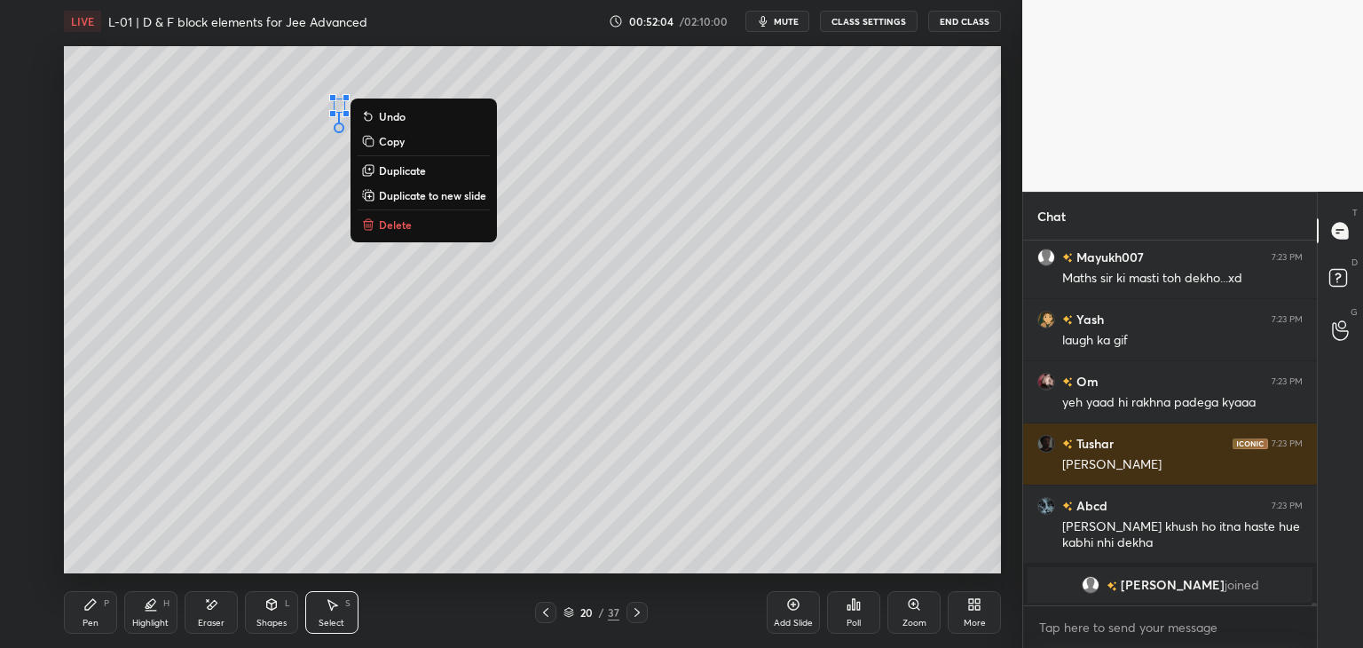
click at [390, 221] on p "Delete" at bounding box center [395, 224] width 33 height 14
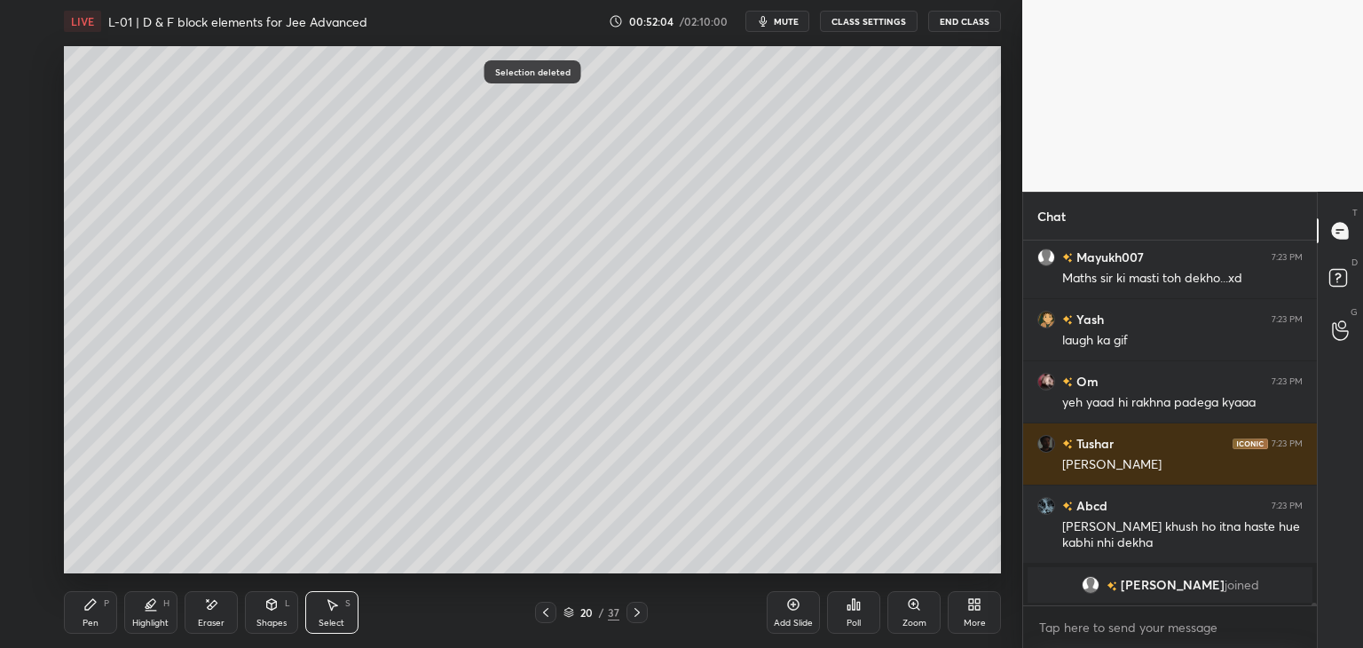
click at [92, 620] on div "Pen" at bounding box center [91, 622] width 16 height 9
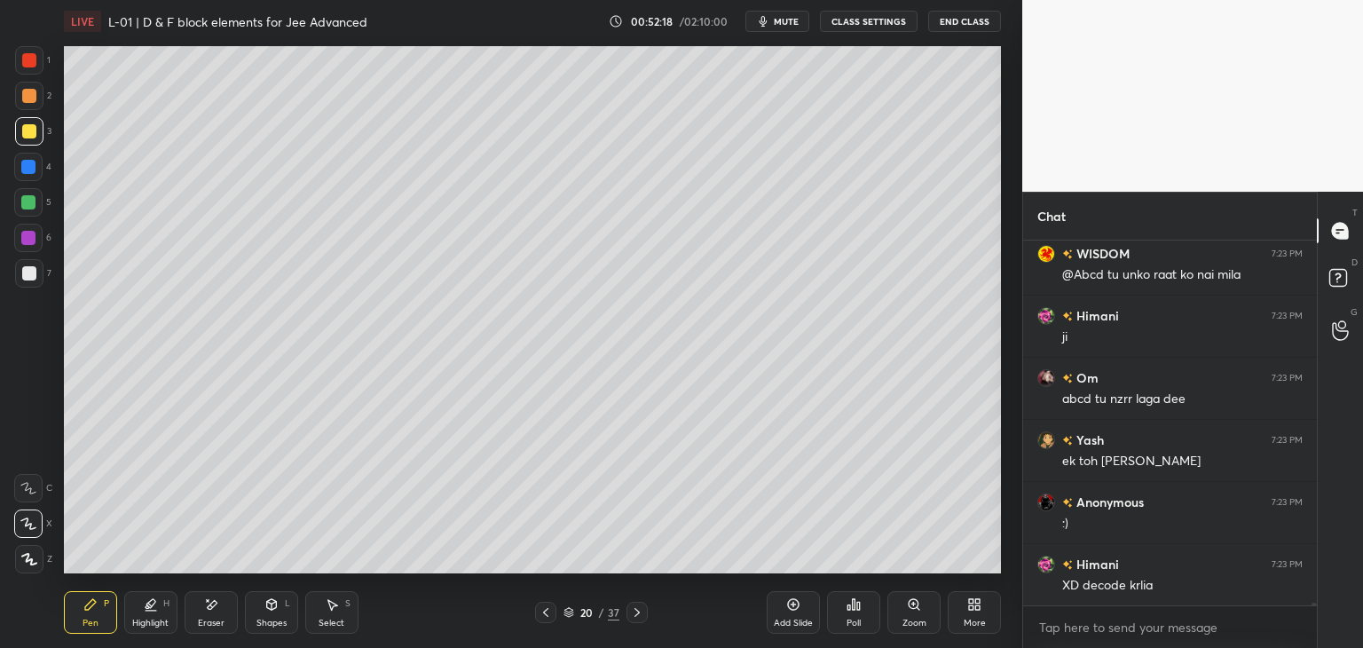
scroll to position [53465, 0]
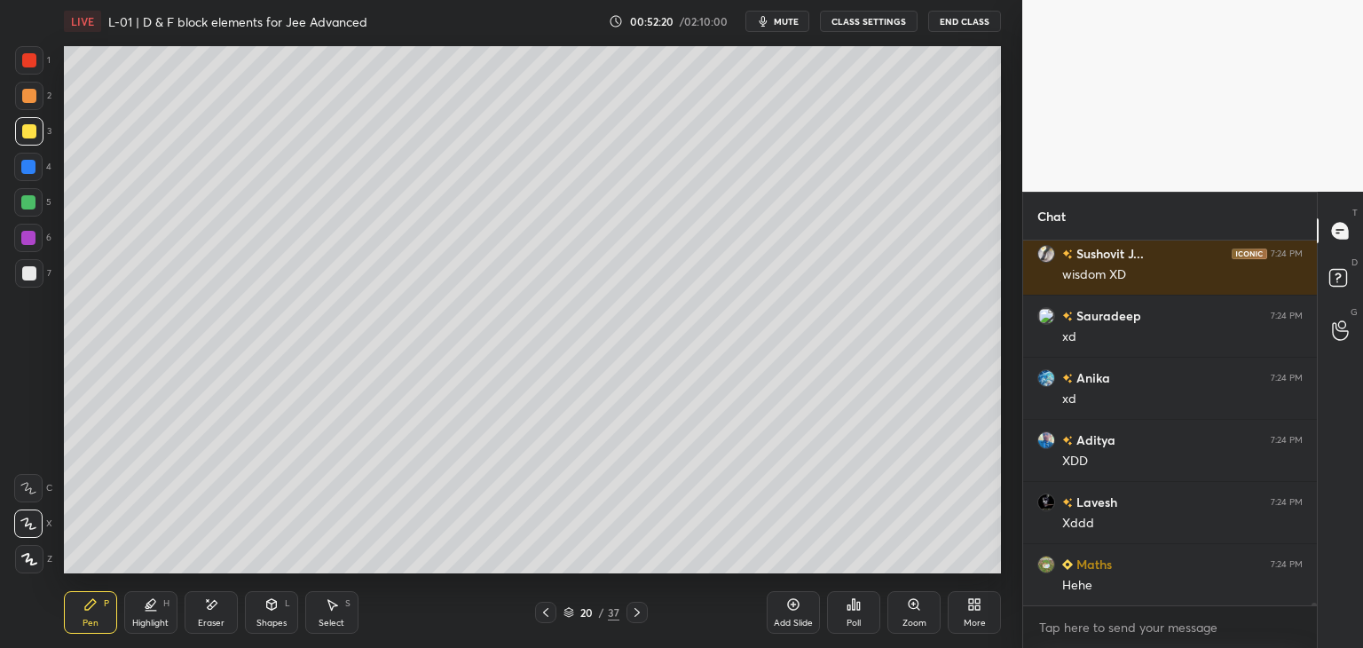
click at [27, 105] on div at bounding box center [29, 96] width 28 height 28
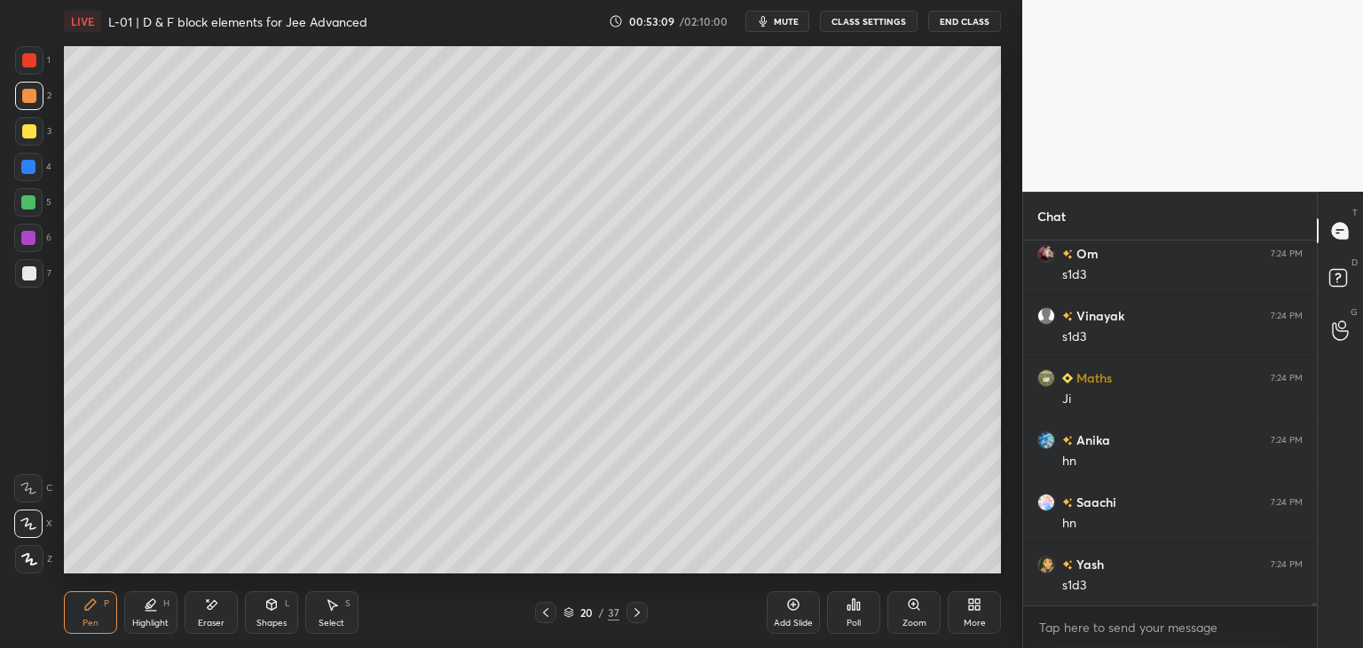
scroll to position [54952, 0]
click at [31, 65] on div at bounding box center [29, 60] width 14 height 14
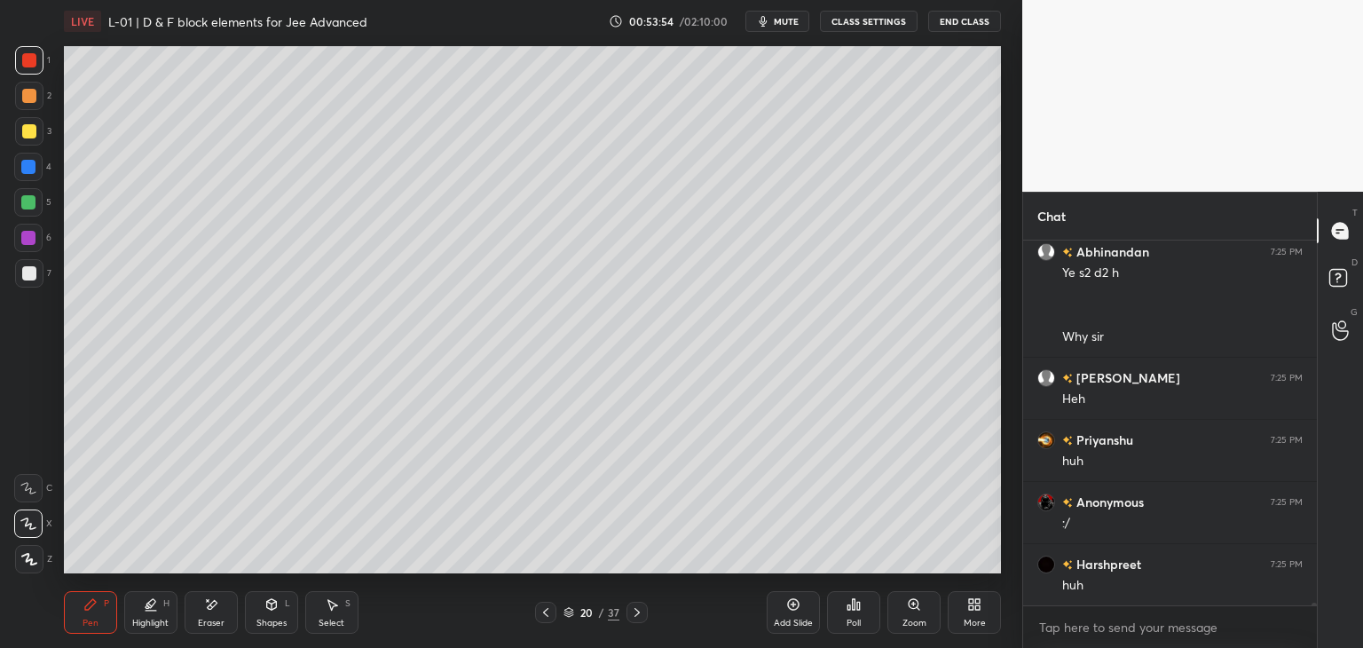
scroll to position [55947, 0]
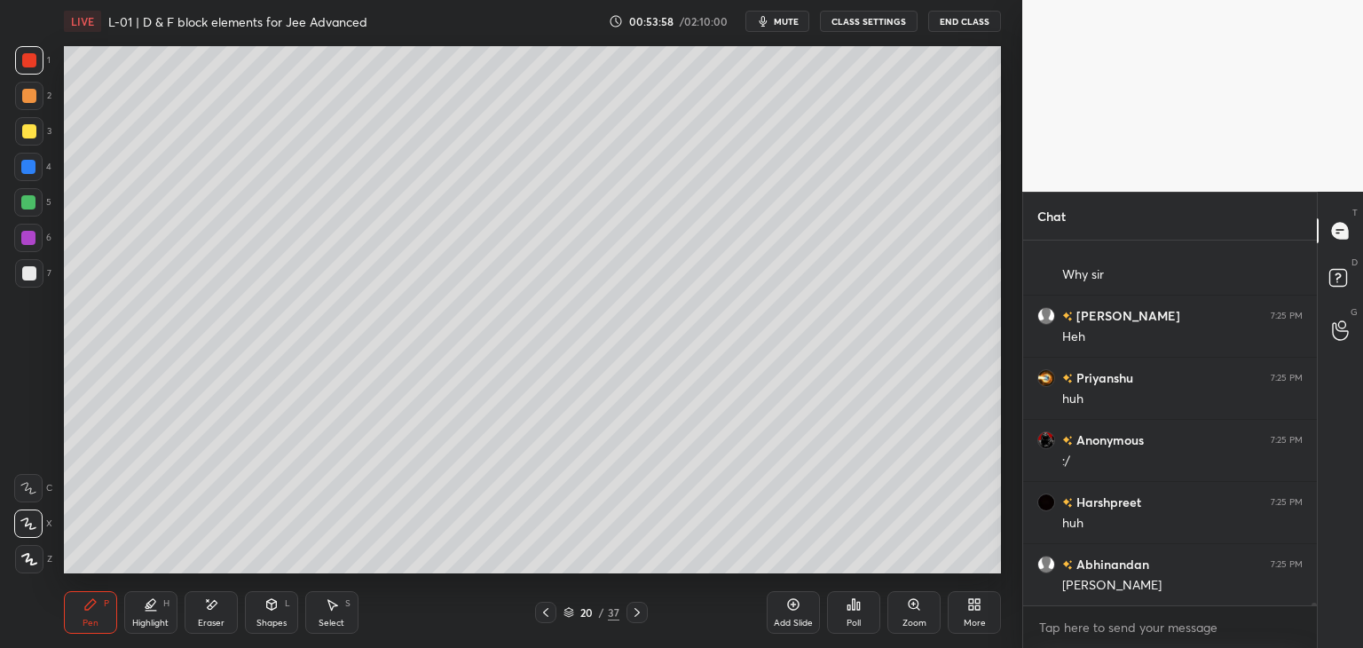
click at [221, 606] on div "Eraser" at bounding box center [211, 612] width 53 height 43
click at [340, 602] on div "Select S" at bounding box center [331, 612] width 53 height 43
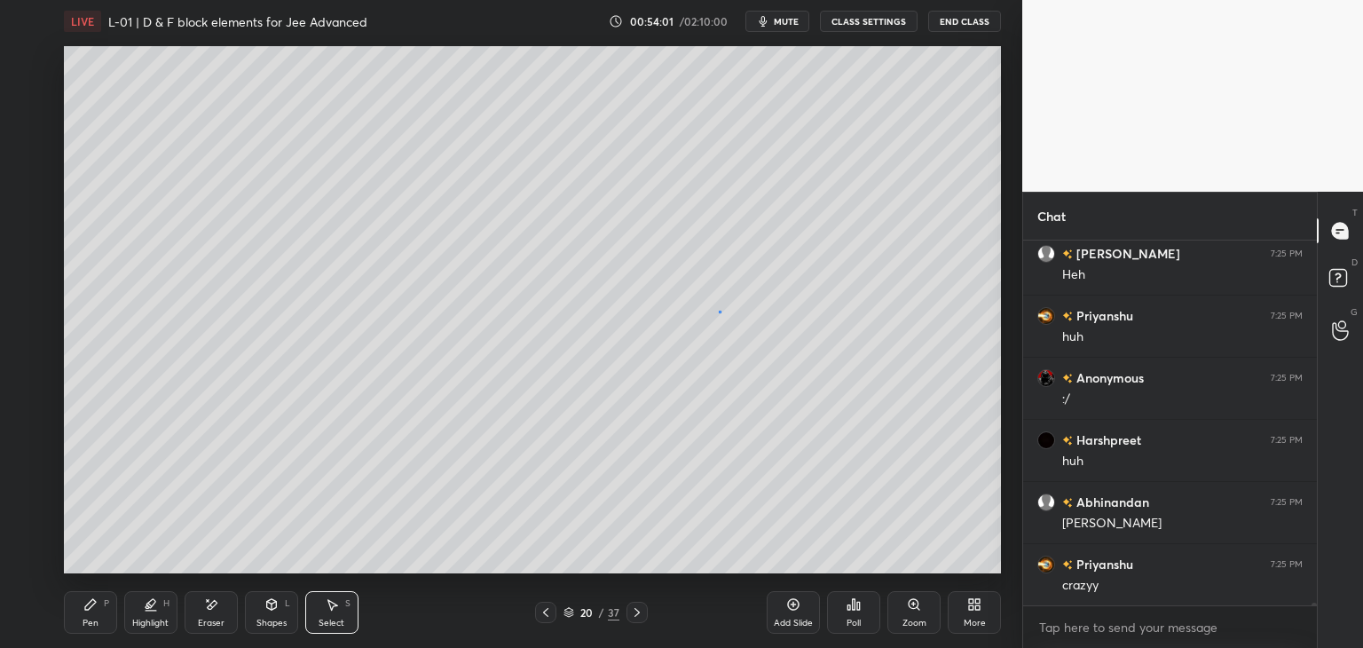
scroll to position [56071, 0]
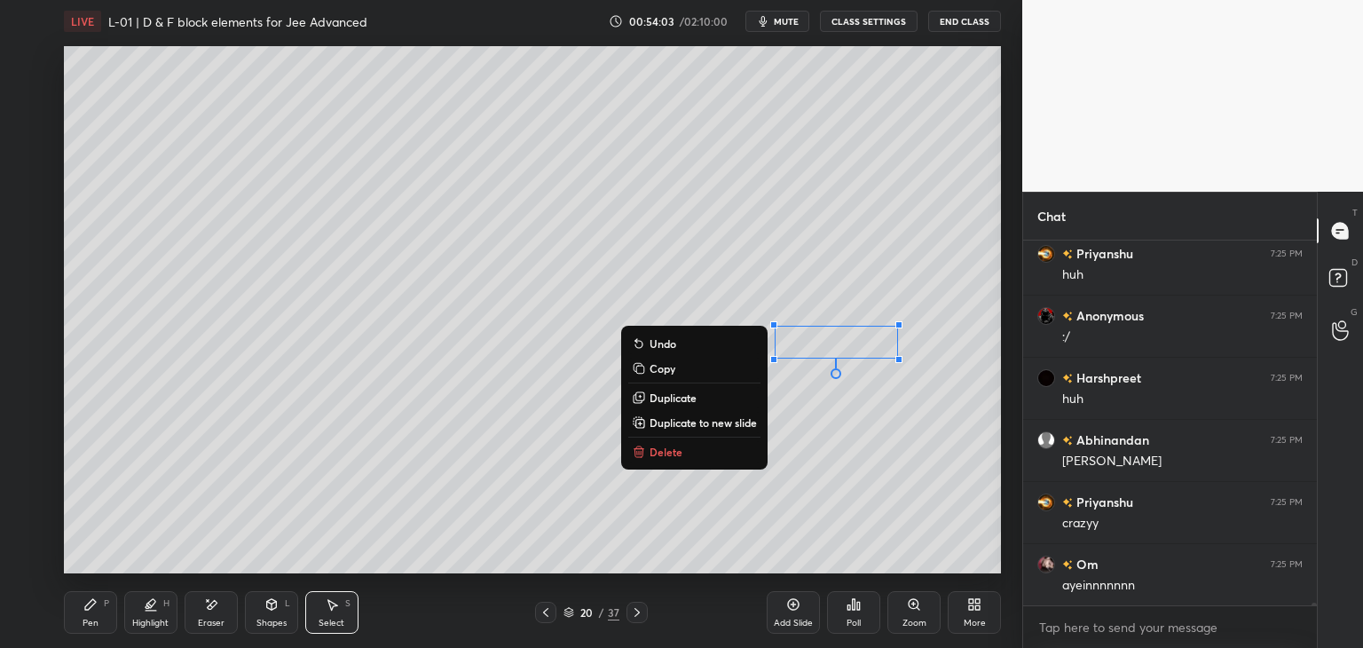
click at [765, 487] on div "0 ° Undo Copy Duplicate Duplicate to new slide Delete" at bounding box center [532, 309] width 937 height 527
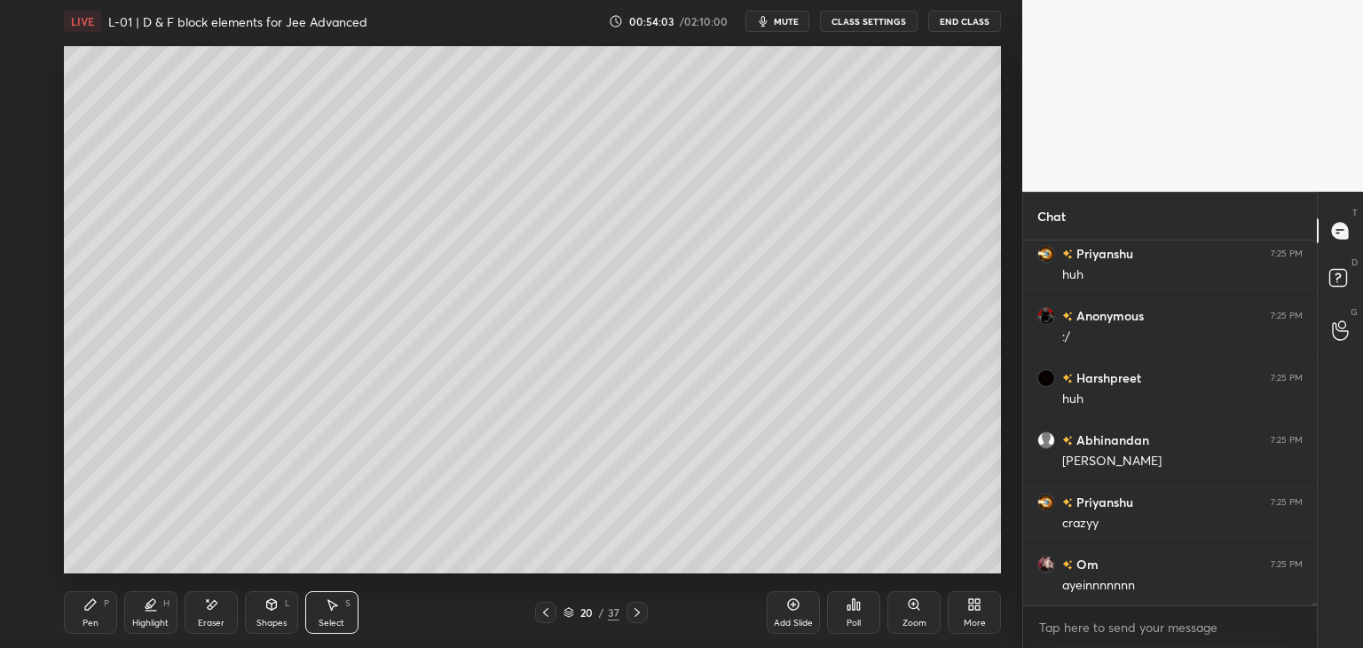
click at [104, 606] on div "P" at bounding box center [106, 603] width 5 height 9
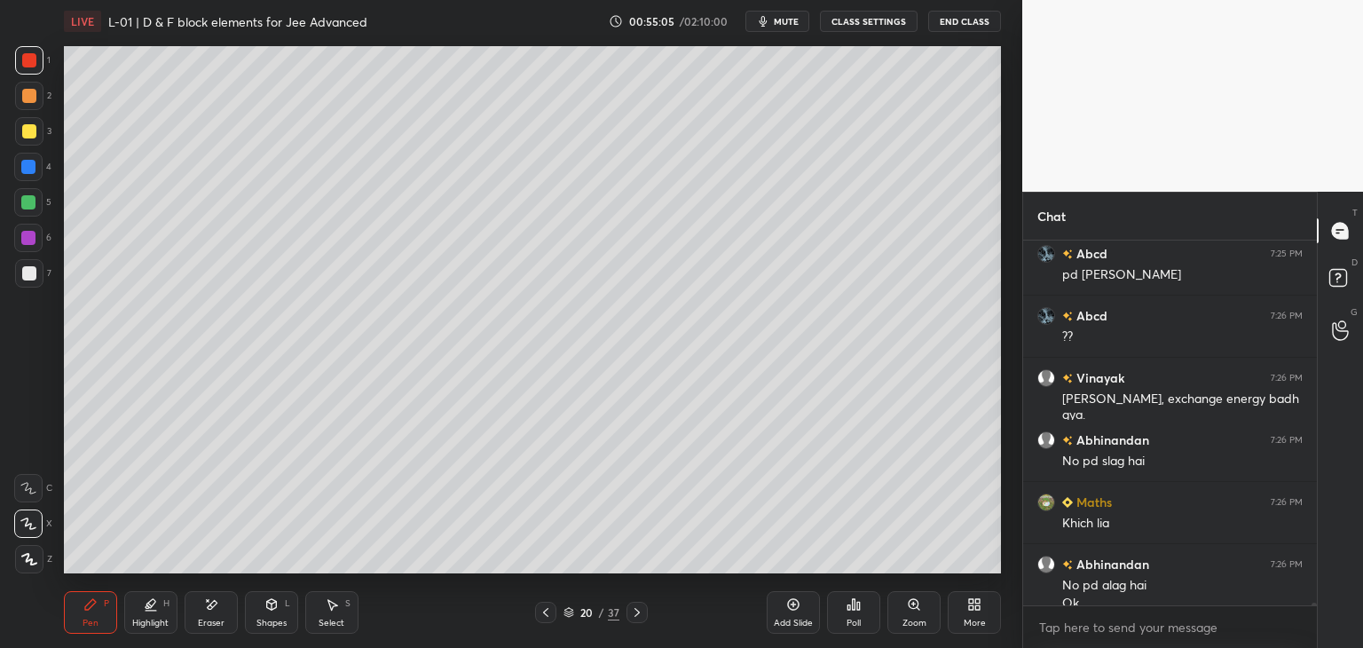
scroll to position [56850, 0]
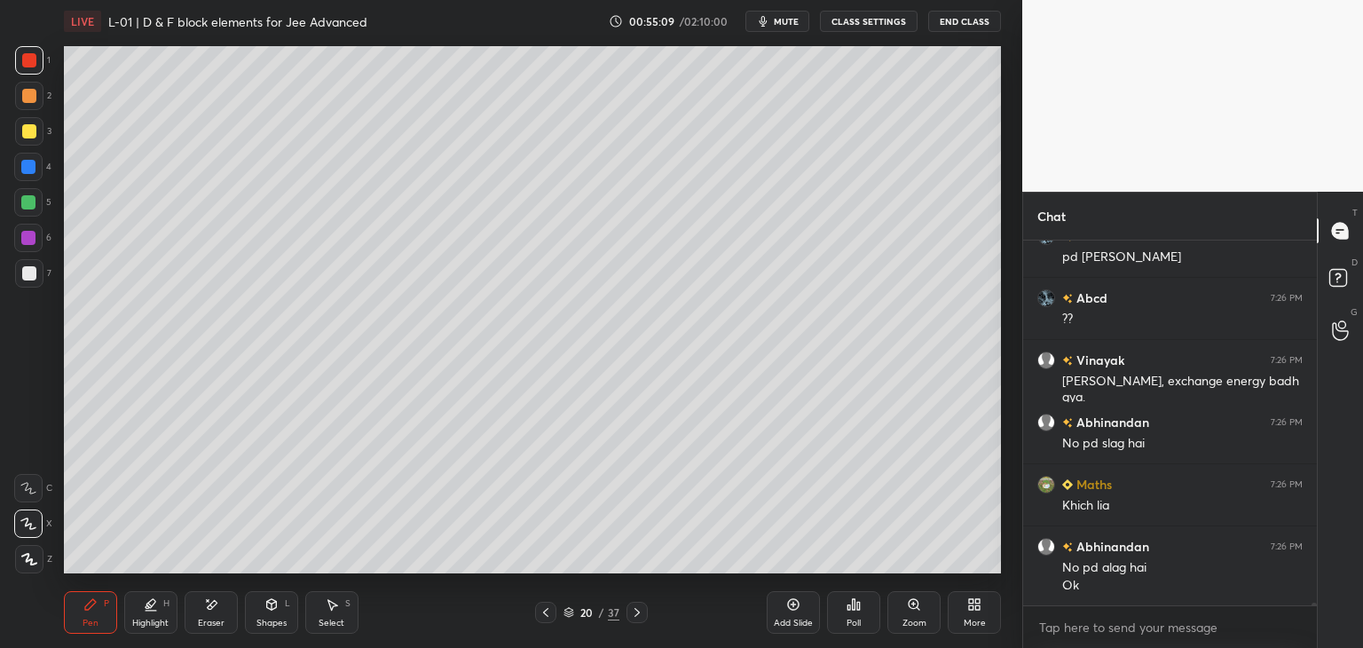
click at [31, 98] on div at bounding box center [29, 96] width 14 height 14
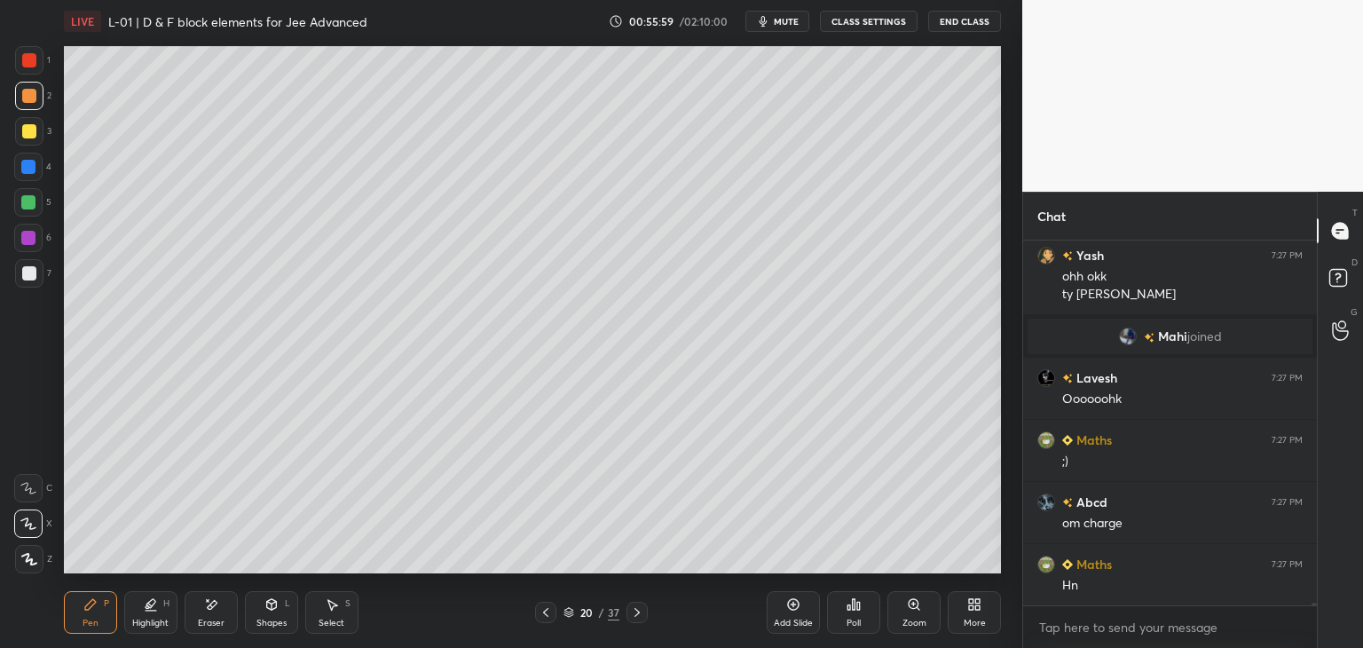
scroll to position [56609, 0]
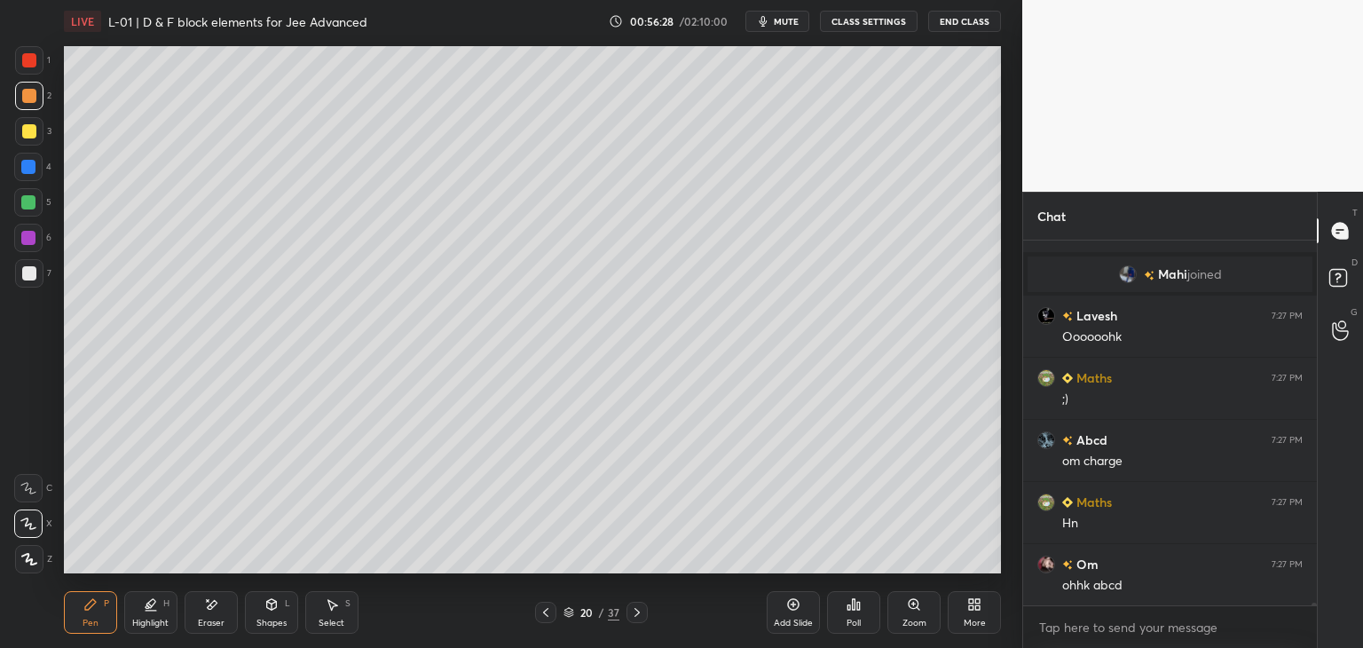
click at [784, 604] on div "Add Slide" at bounding box center [793, 612] width 53 height 43
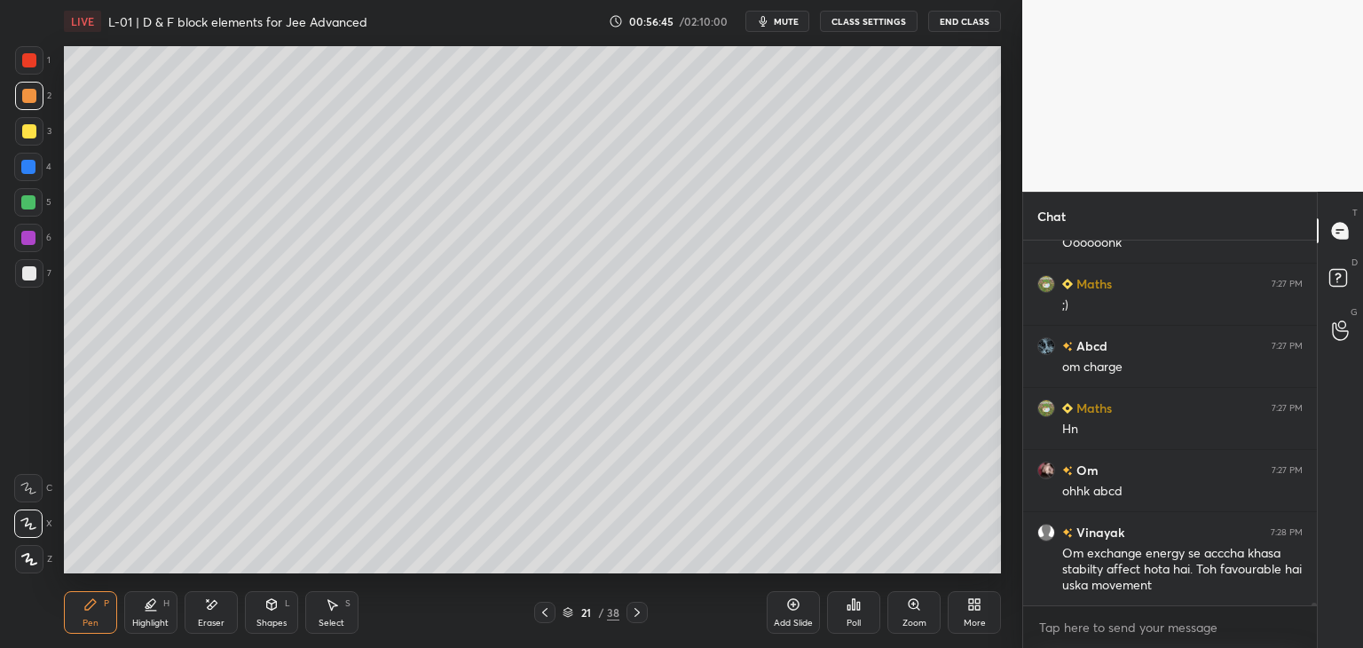
click at [330, 607] on icon at bounding box center [333, 605] width 10 height 11
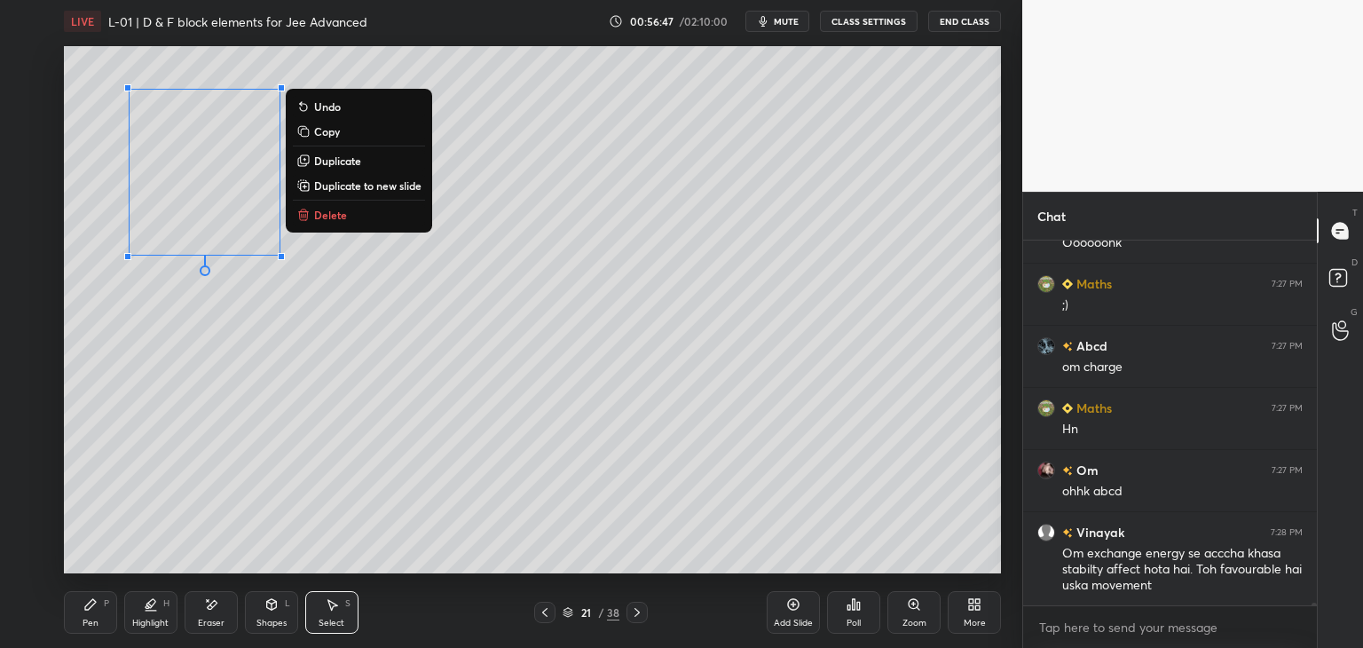
click at [327, 220] on p "Delete" at bounding box center [330, 215] width 33 height 14
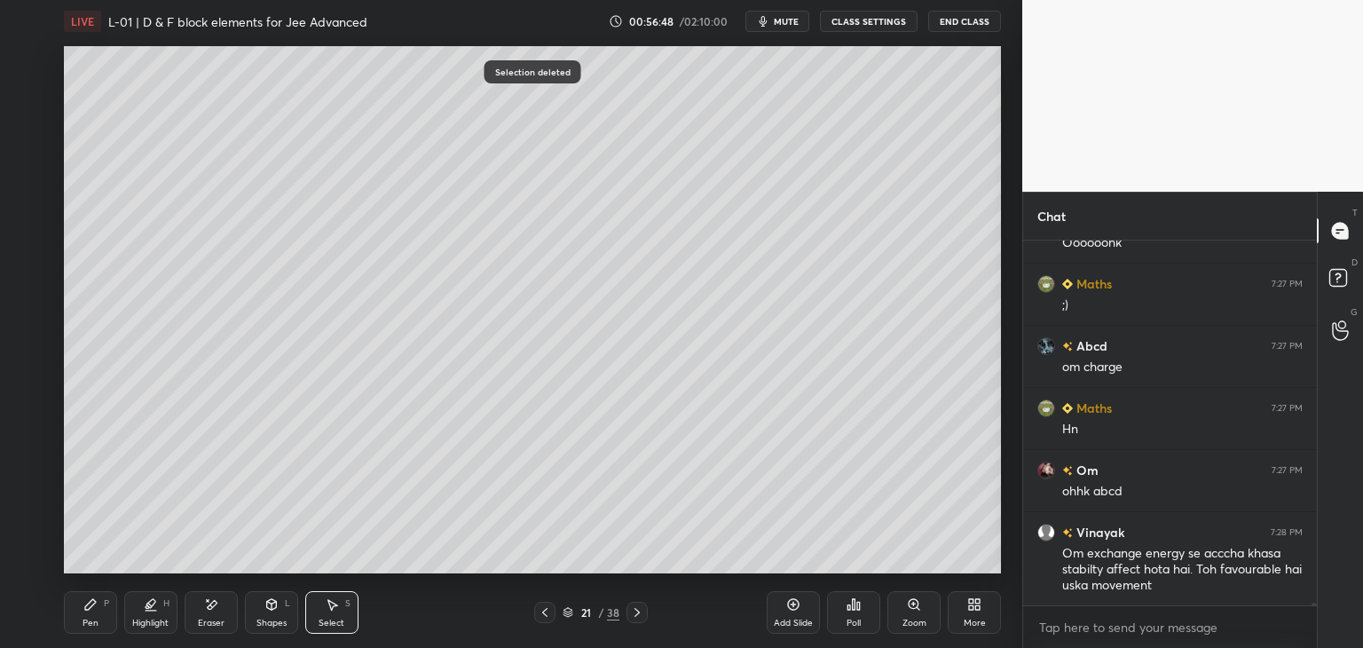
click at [90, 600] on icon at bounding box center [90, 604] width 14 height 14
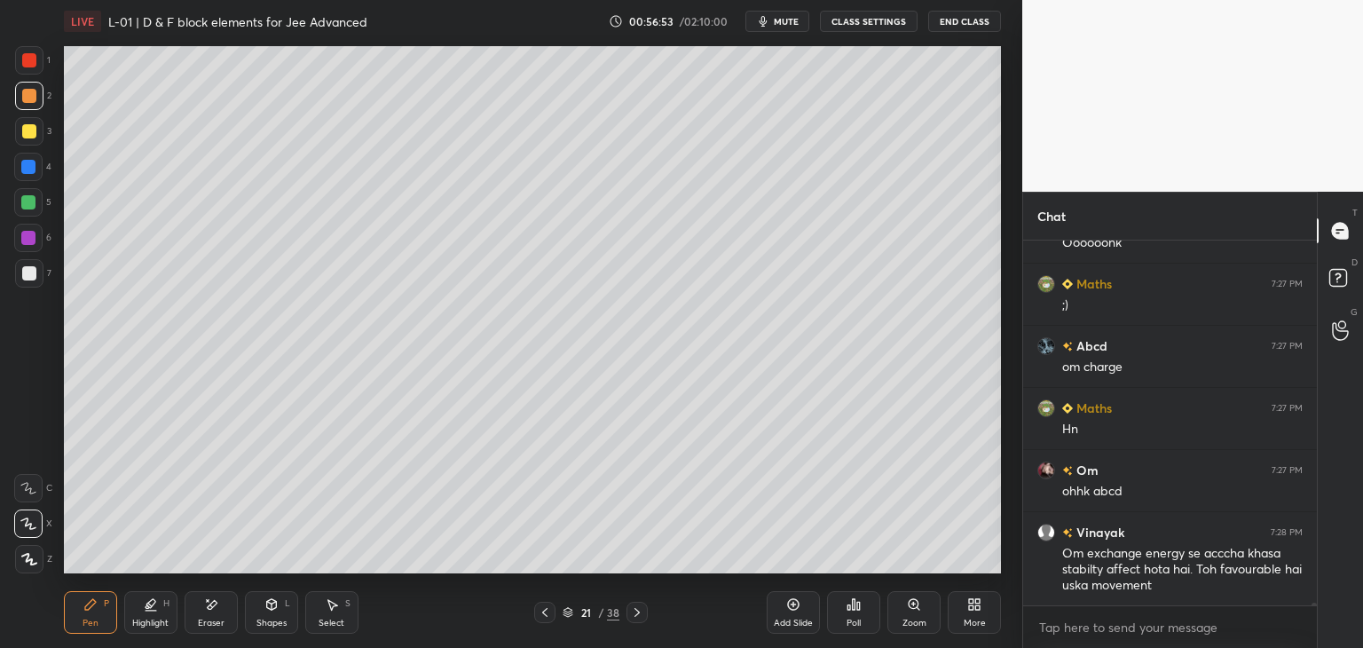
scroll to position [56765, 0]
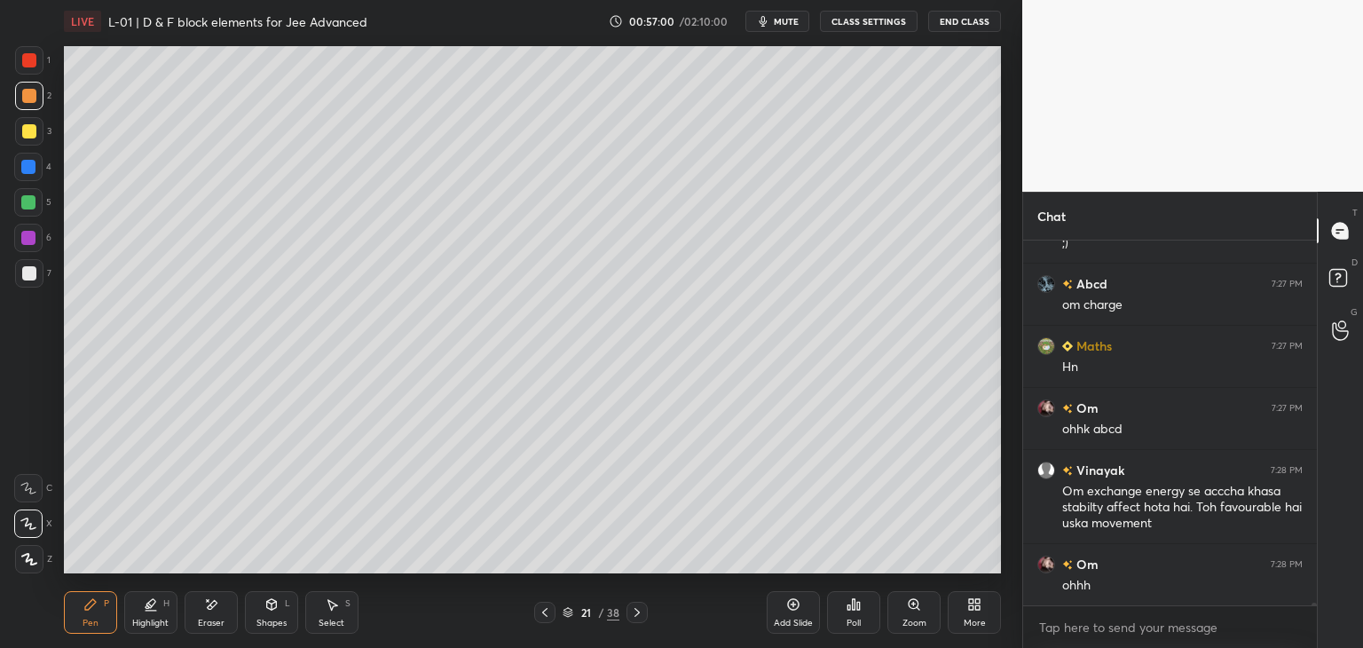
click at [334, 604] on icon at bounding box center [333, 605] width 10 height 11
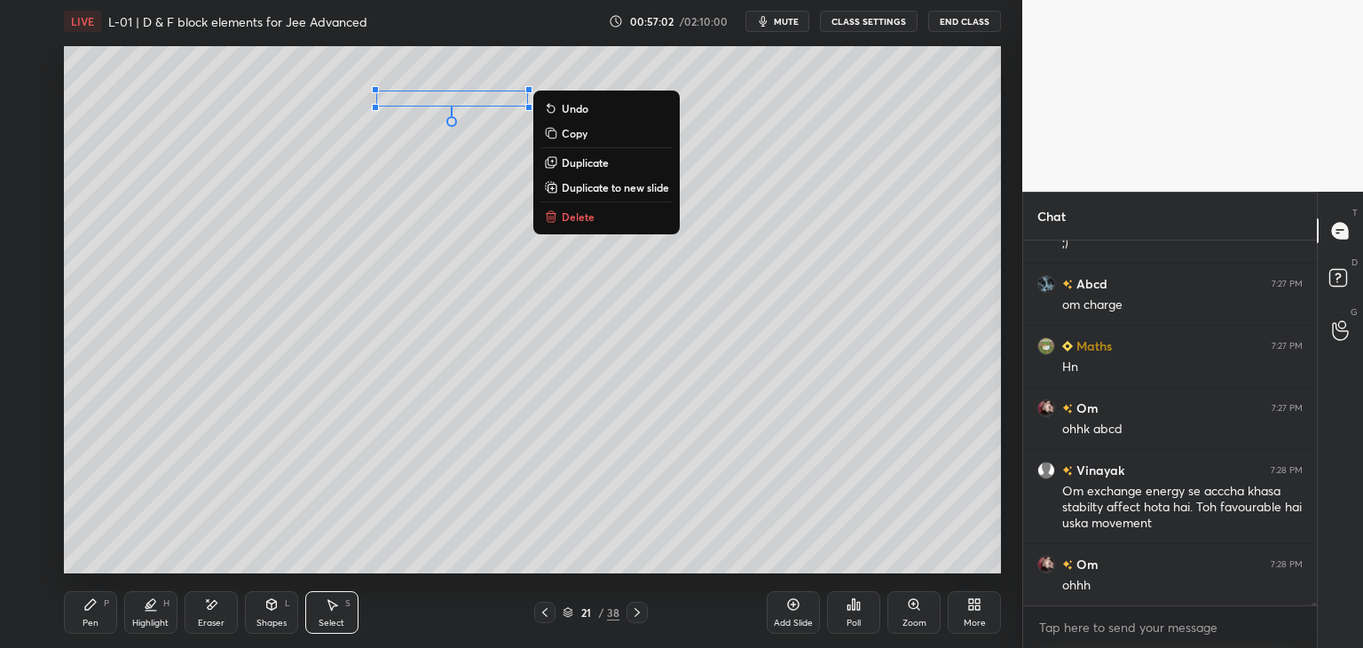
click at [579, 213] on p "Delete" at bounding box center [578, 216] width 33 height 14
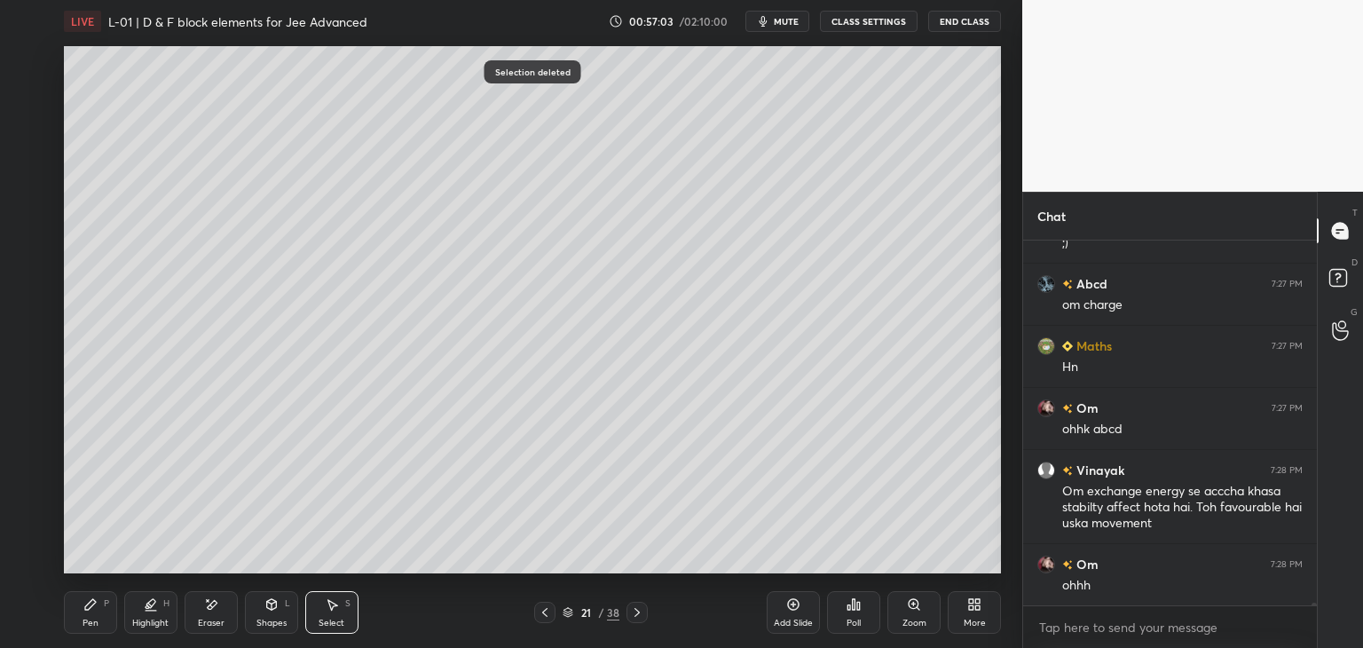
click at [96, 610] on icon at bounding box center [90, 604] width 14 height 14
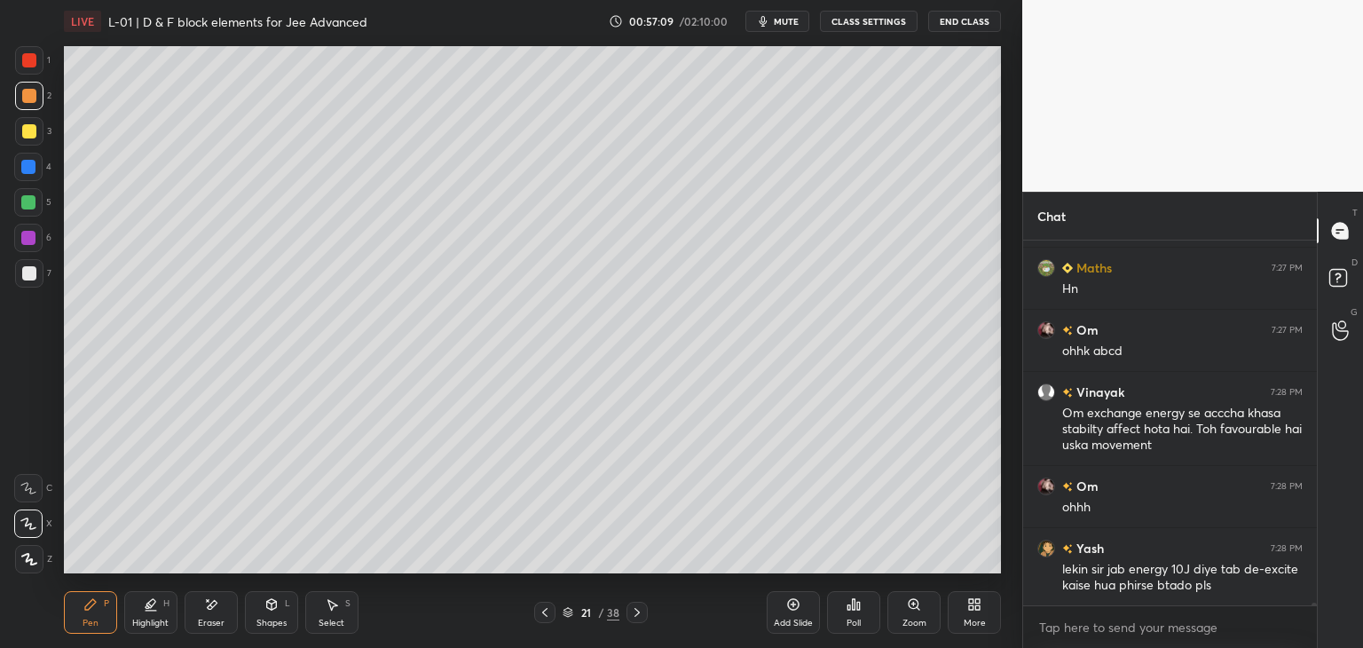
scroll to position [56953, 0]
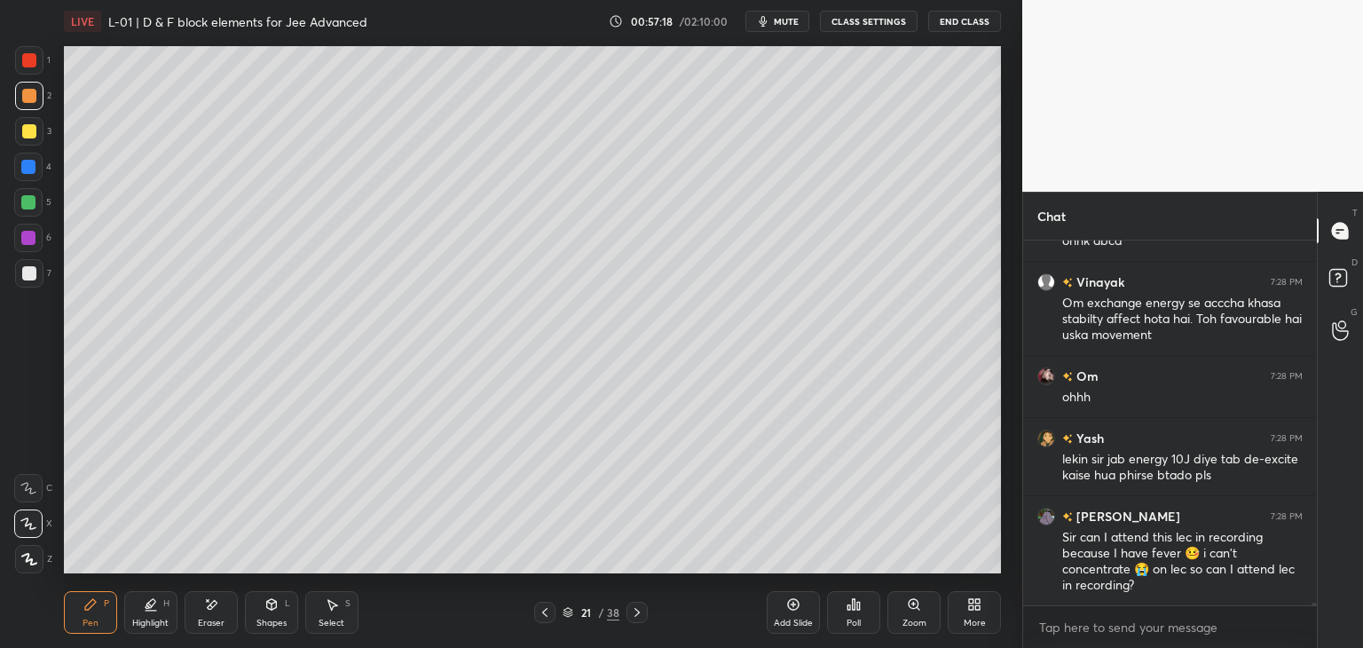
click at [216, 597] on icon at bounding box center [211, 604] width 14 height 15
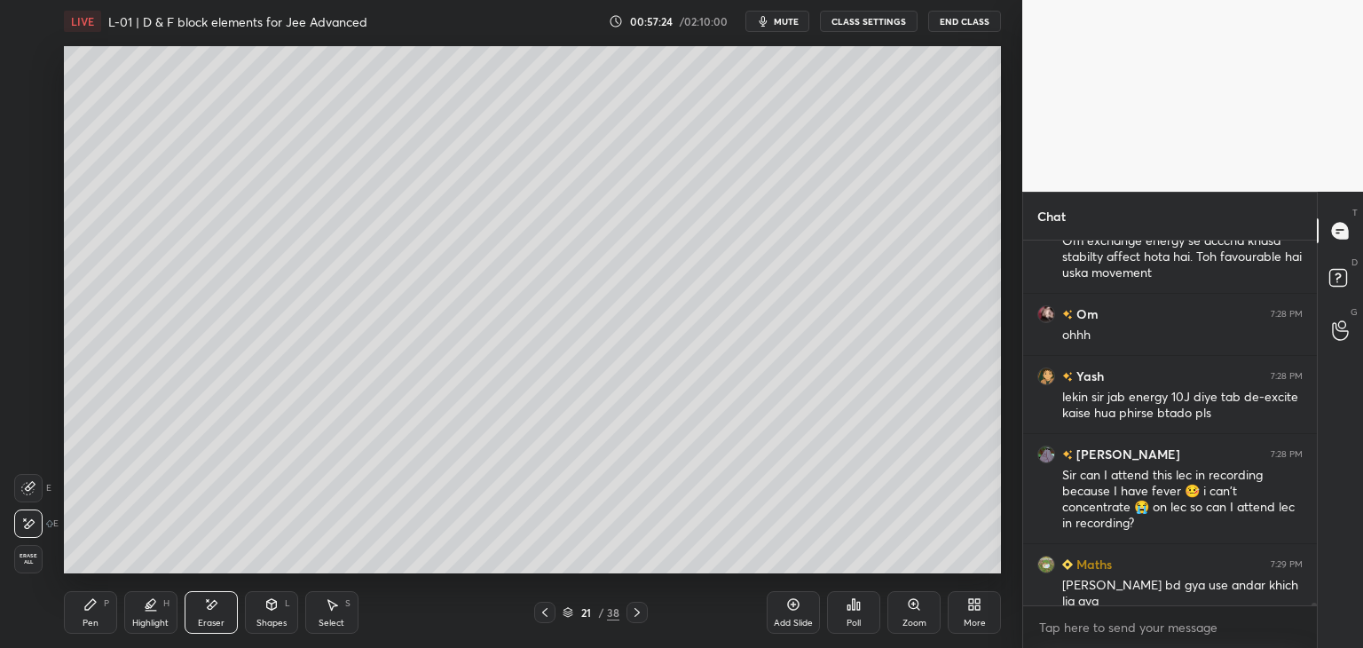
click at [90, 610] on icon at bounding box center [90, 604] width 14 height 14
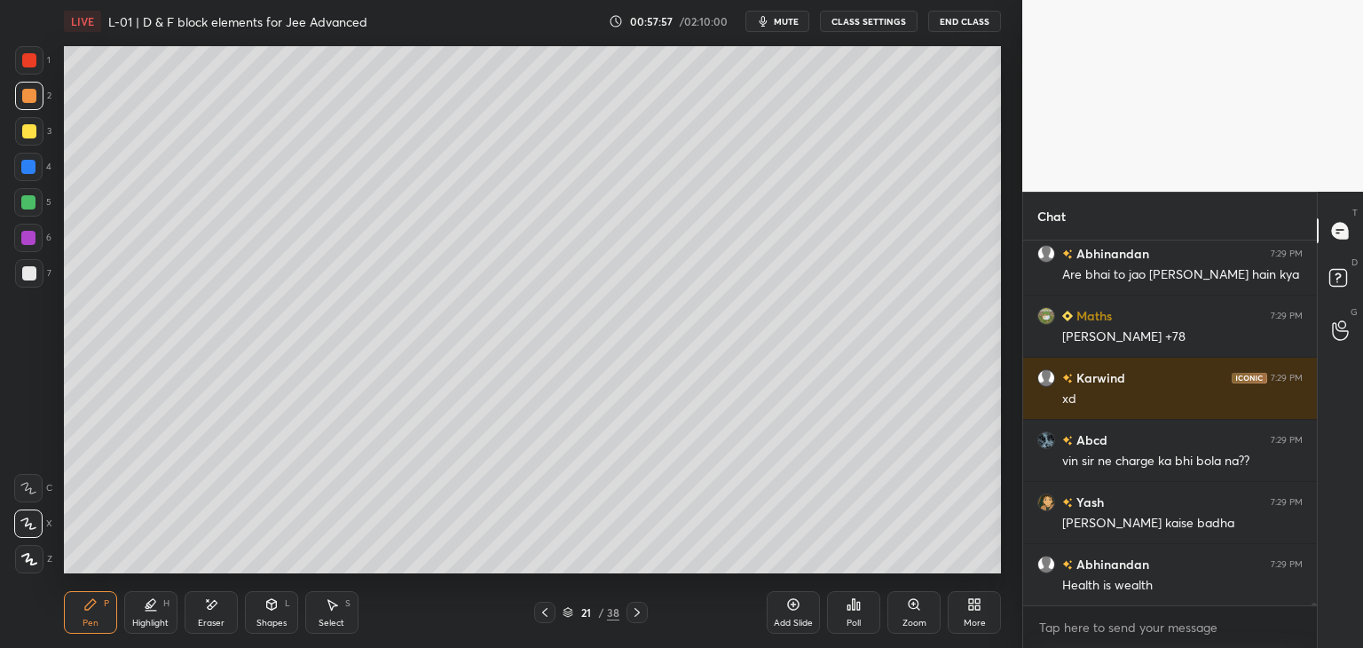
scroll to position [57574, 0]
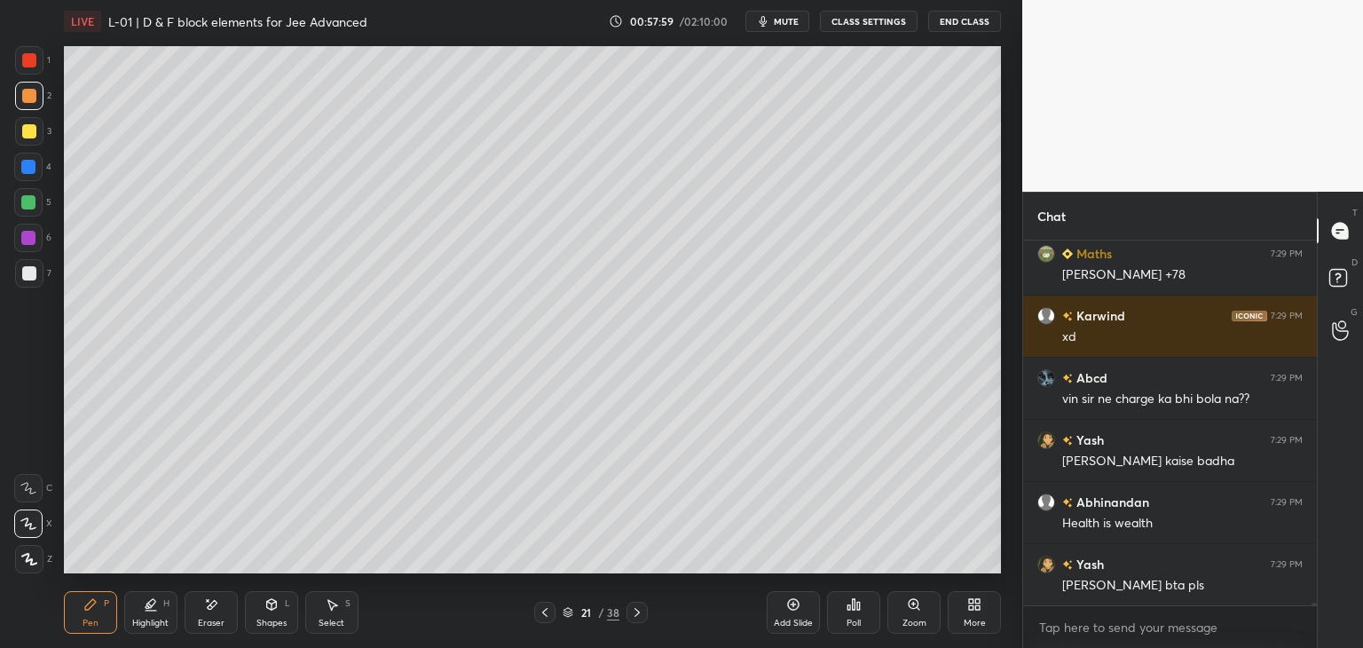
click at [36, 59] on div at bounding box center [29, 60] width 28 height 28
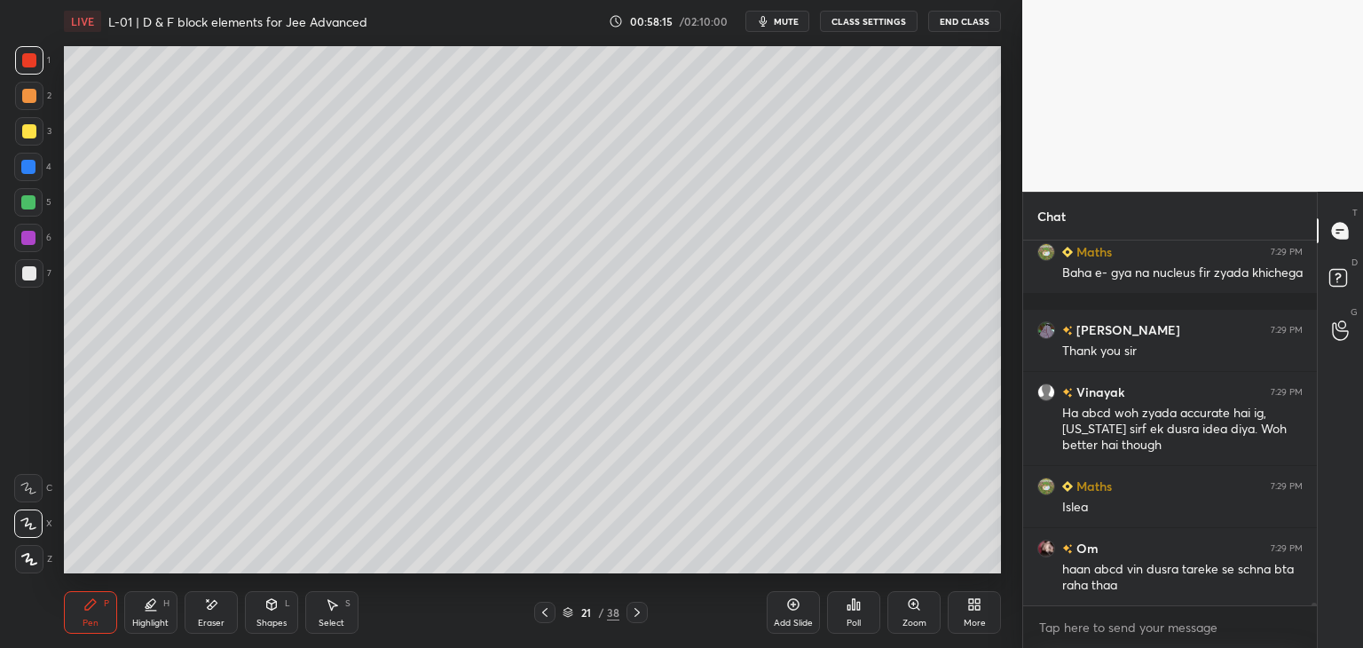
scroll to position [58011, 0]
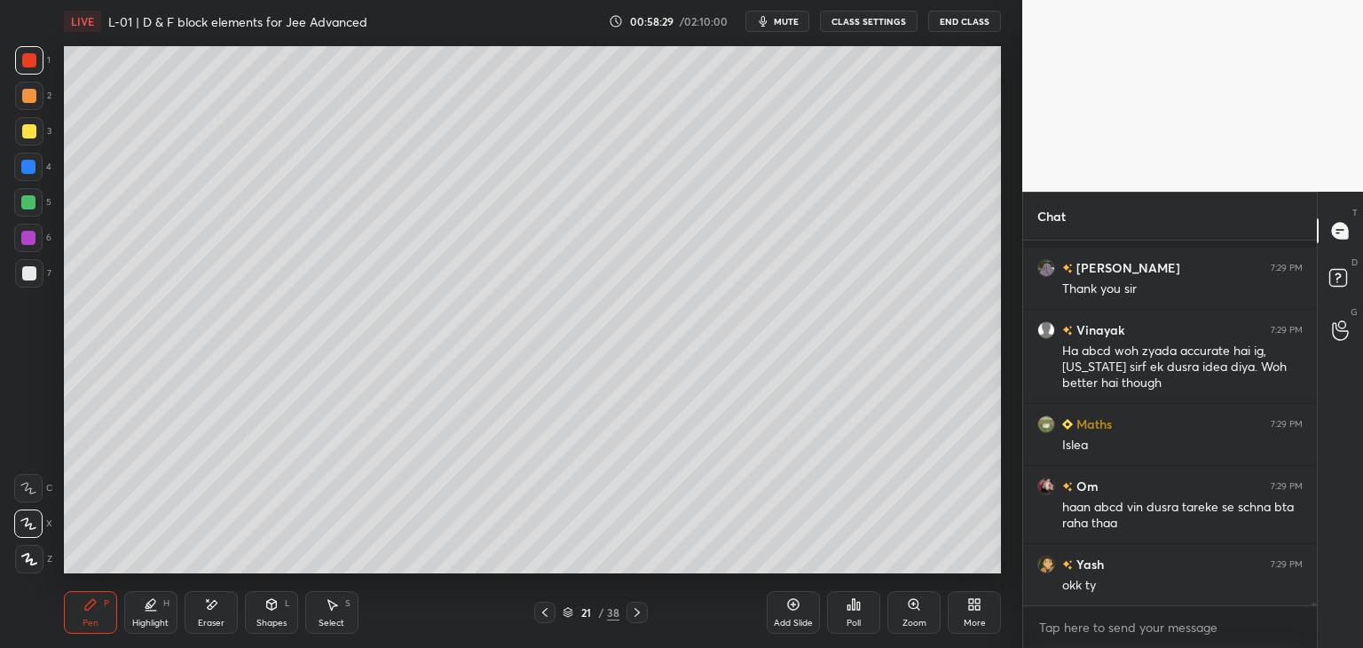
click at [212, 600] on icon at bounding box center [211, 604] width 14 height 15
click at [93, 605] on icon at bounding box center [90, 604] width 14 height 14
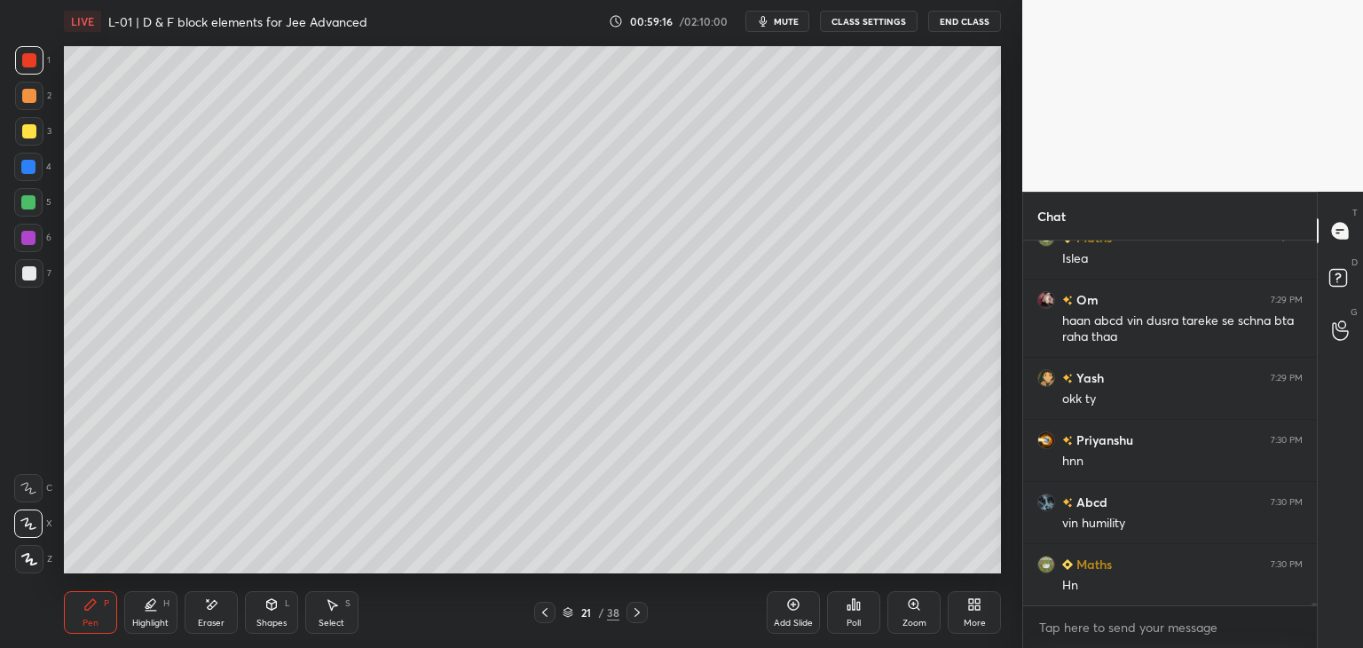
scroll to position [58275, 0]
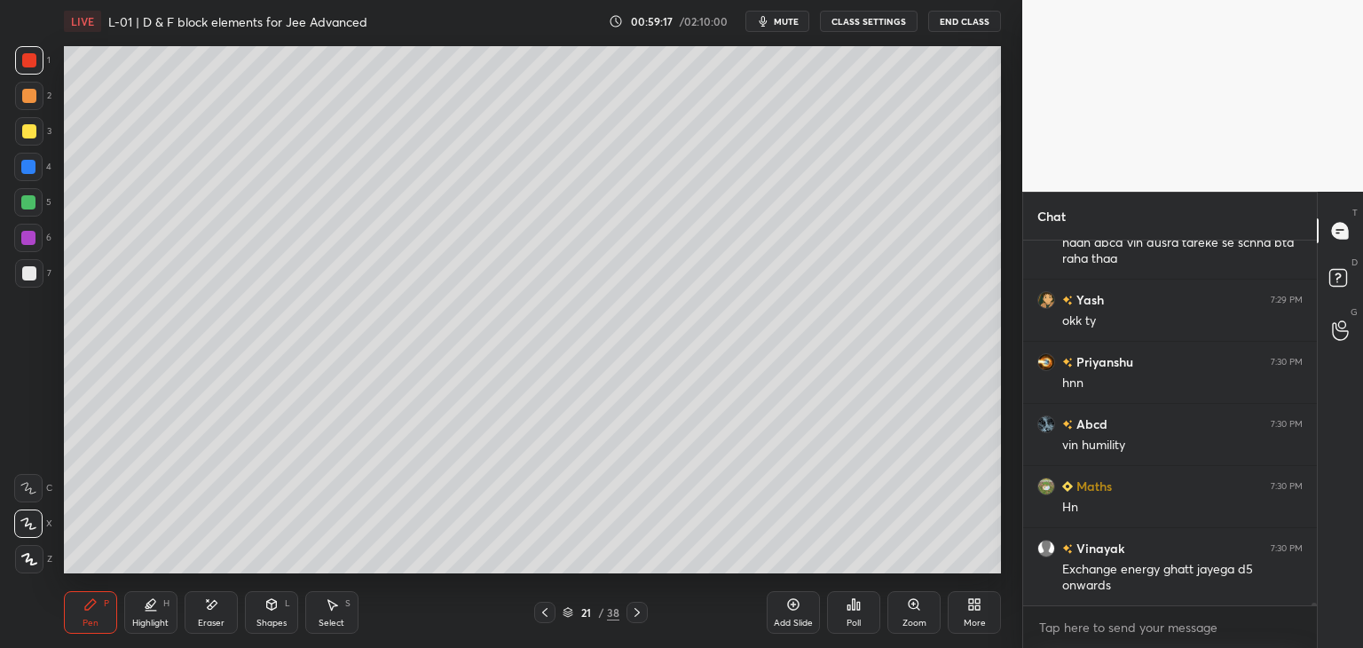
click at [336, 612] on div "Select S" at bounding box center [331, 612] width 53 height 43
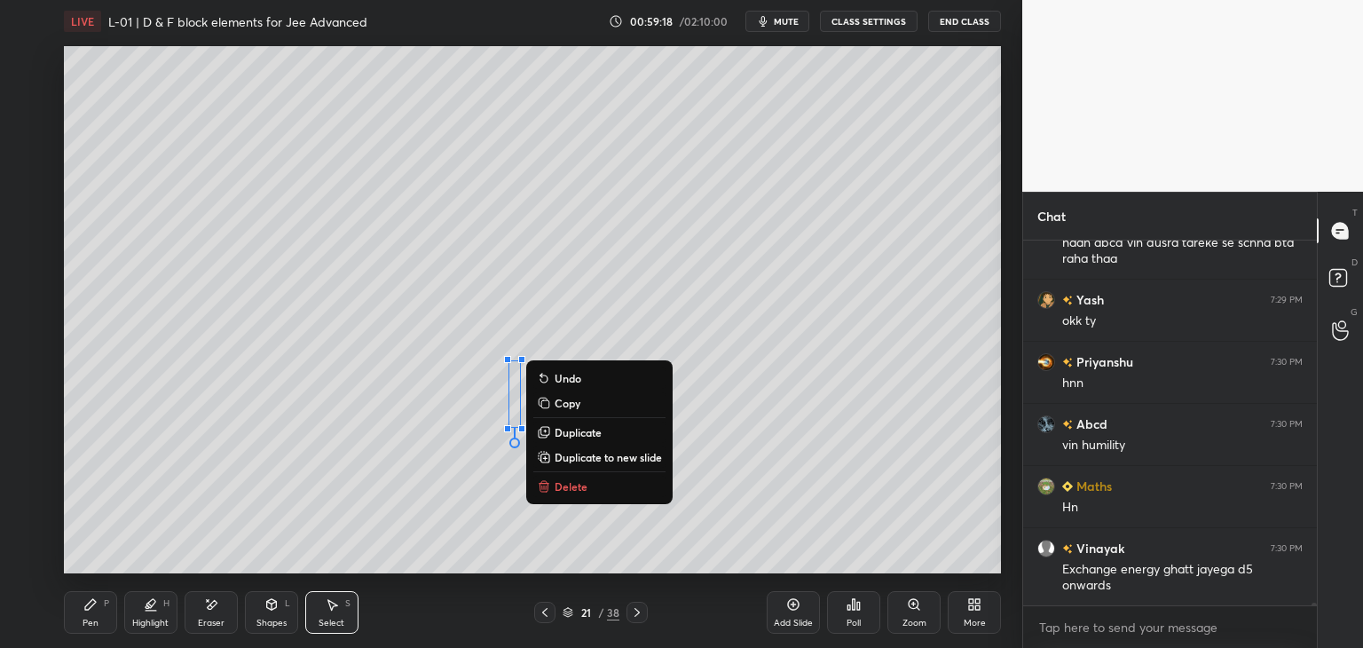
scroll to position [58337, 0]
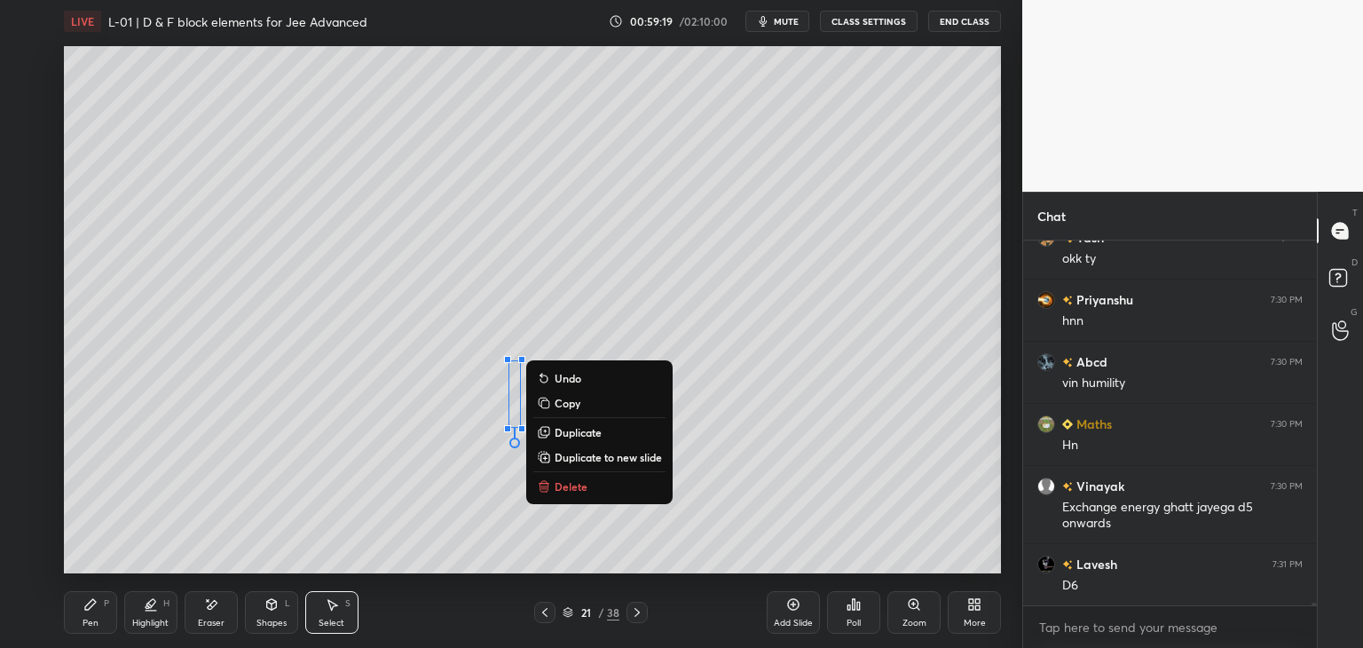
click at [571, 487] on p "Delete" at bounding box center [571, 486] width 33 height 14
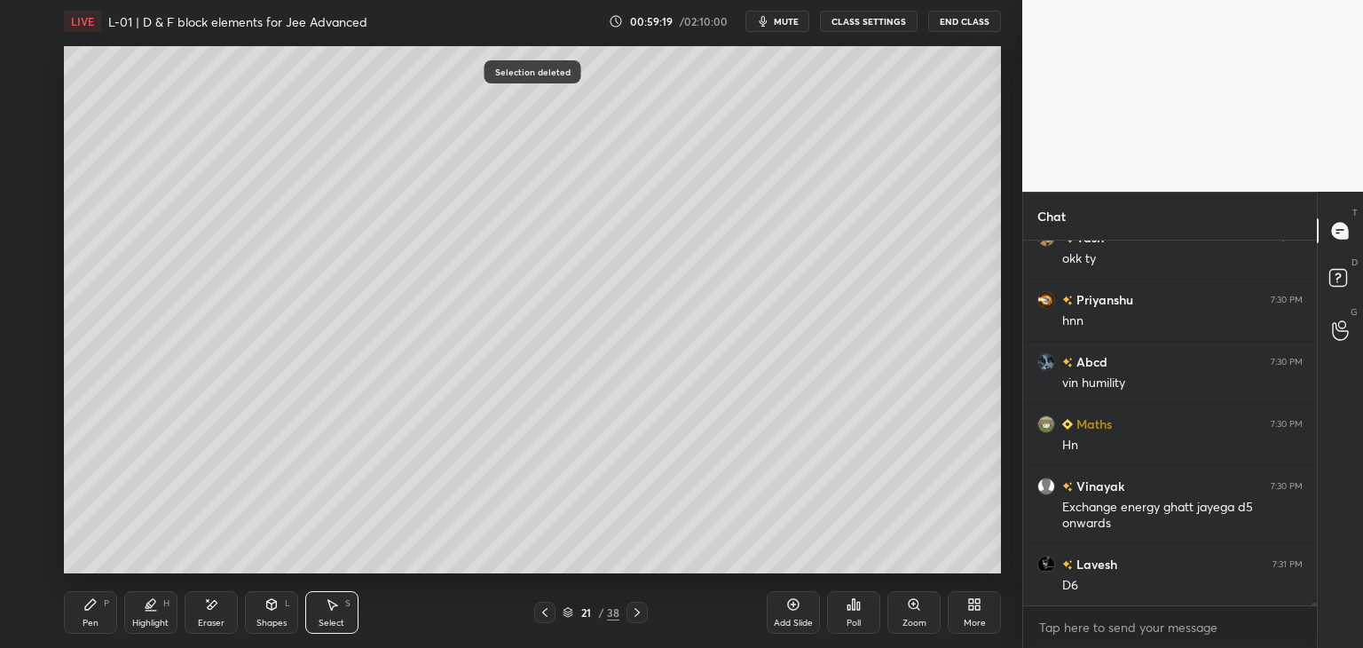
scroll to position [58462, 0]
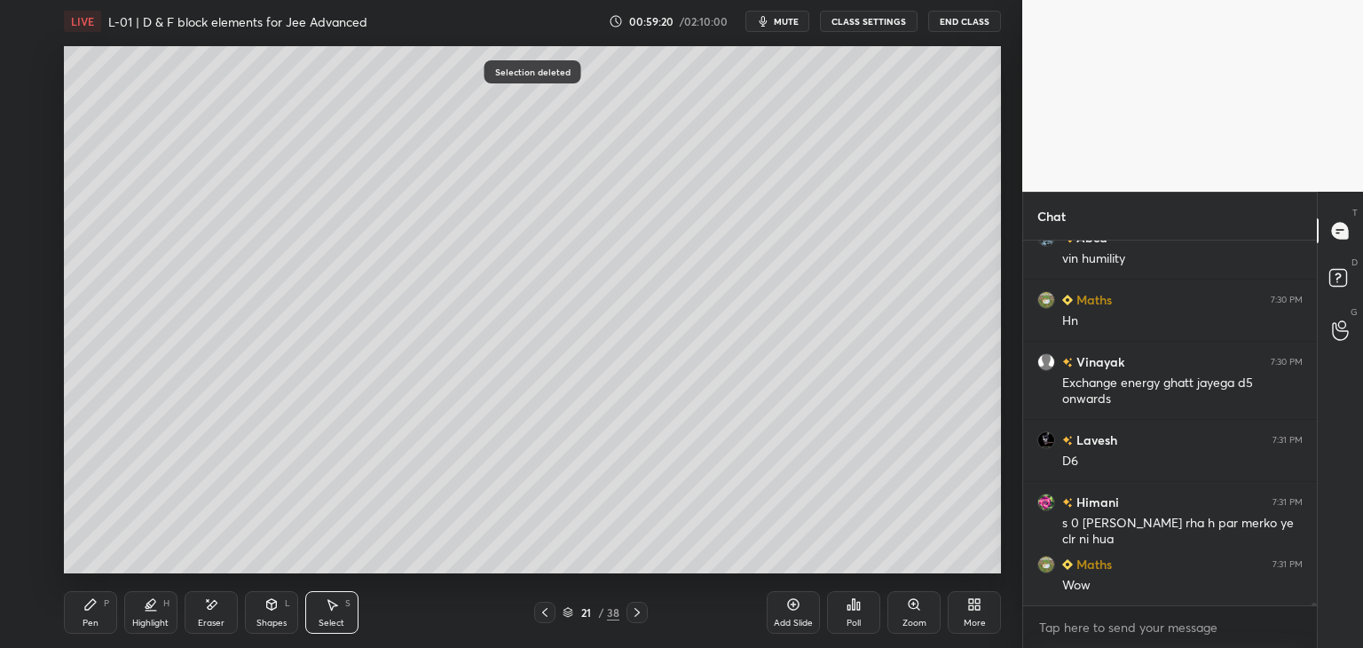
click at [96, 608] on icon at bounding box center [90, 604] width 14 height 14
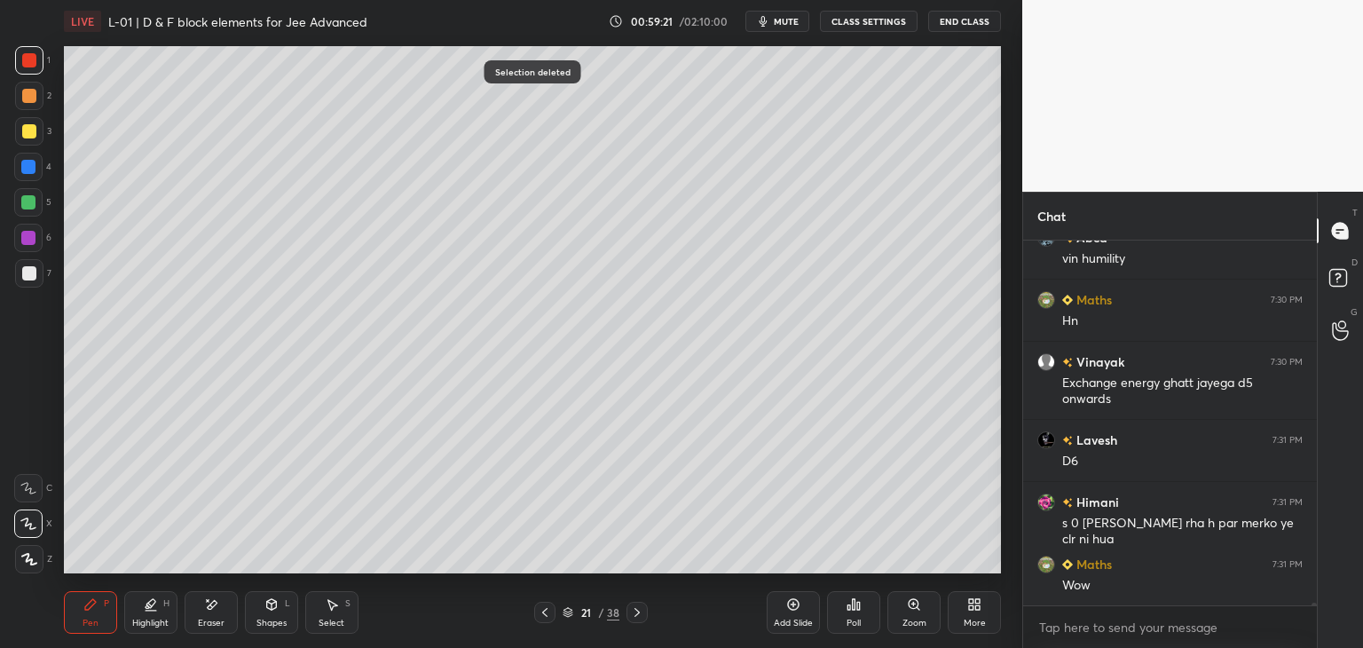
scroll to position [58540, 0]
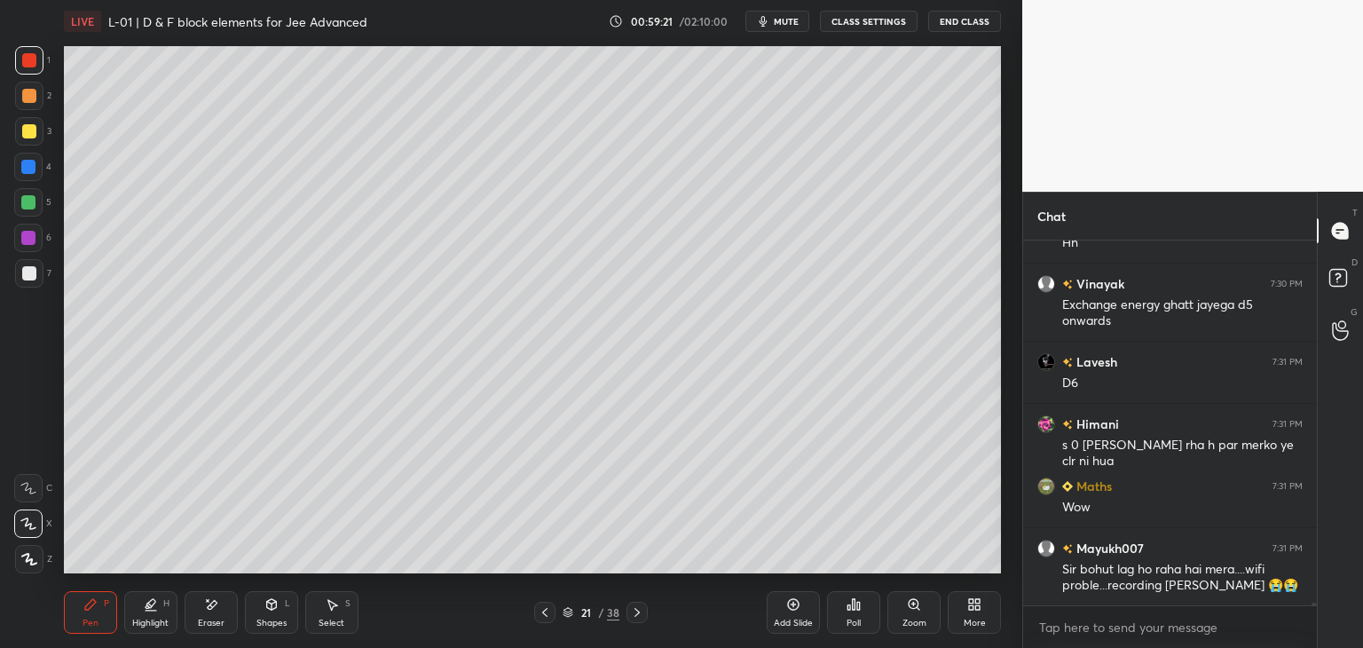
click at [268, 609] on icon at bounding box center [272, 604] width 10 height 11
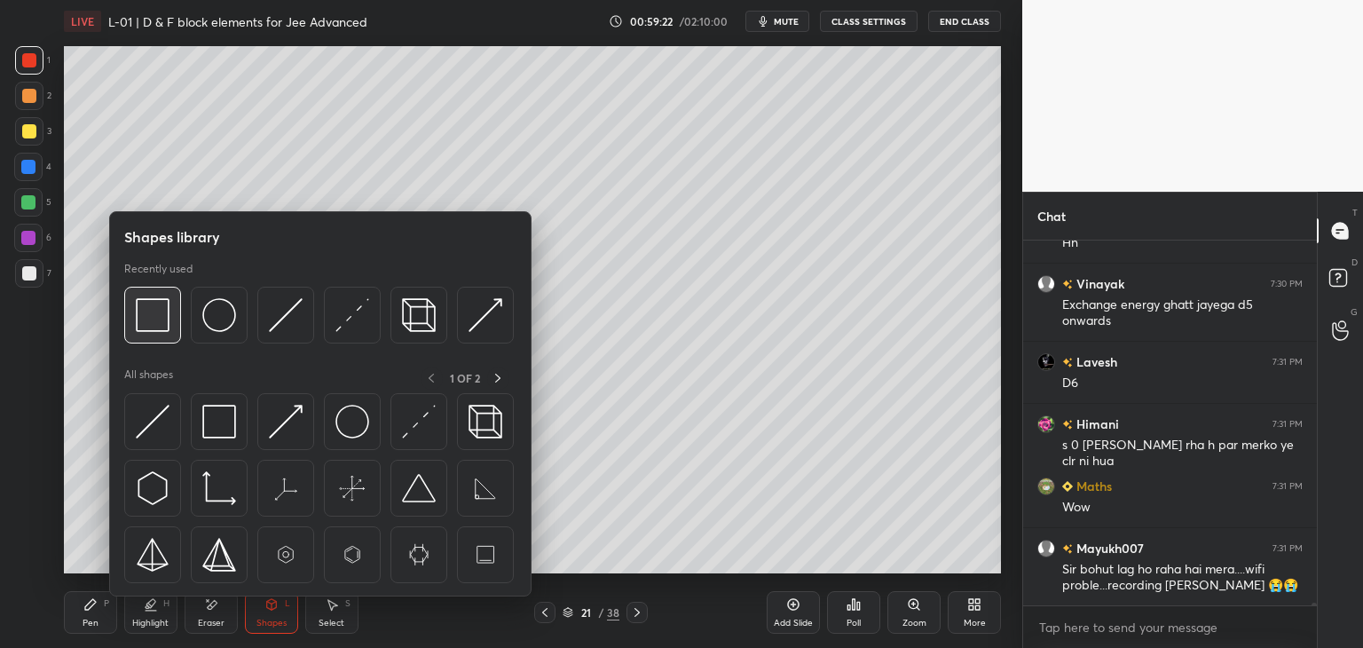
click at [149, 327] on img at bounding box center [153, 315] width 34 height 34
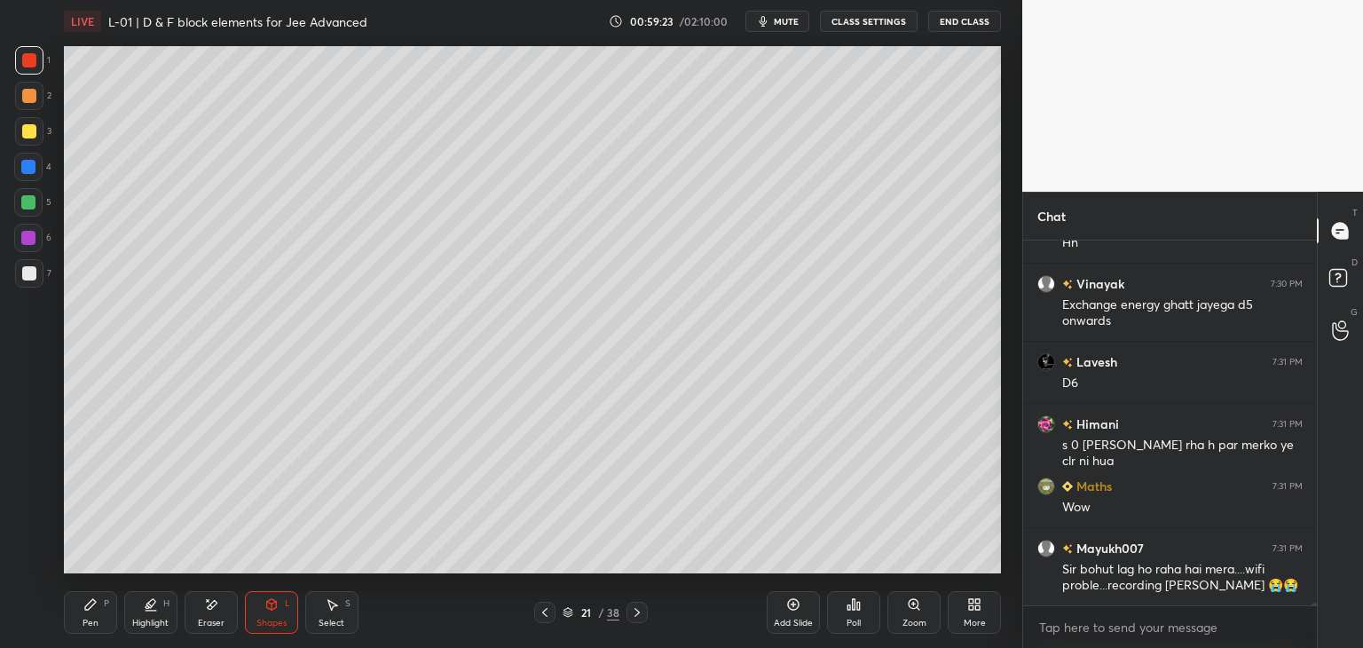
click at [32, 171] on div at bounding box center [28, 167] width 14 height 14
click at [262, 606] on div "Shapes L" at bounding box center [271, 612] width 53 height 43
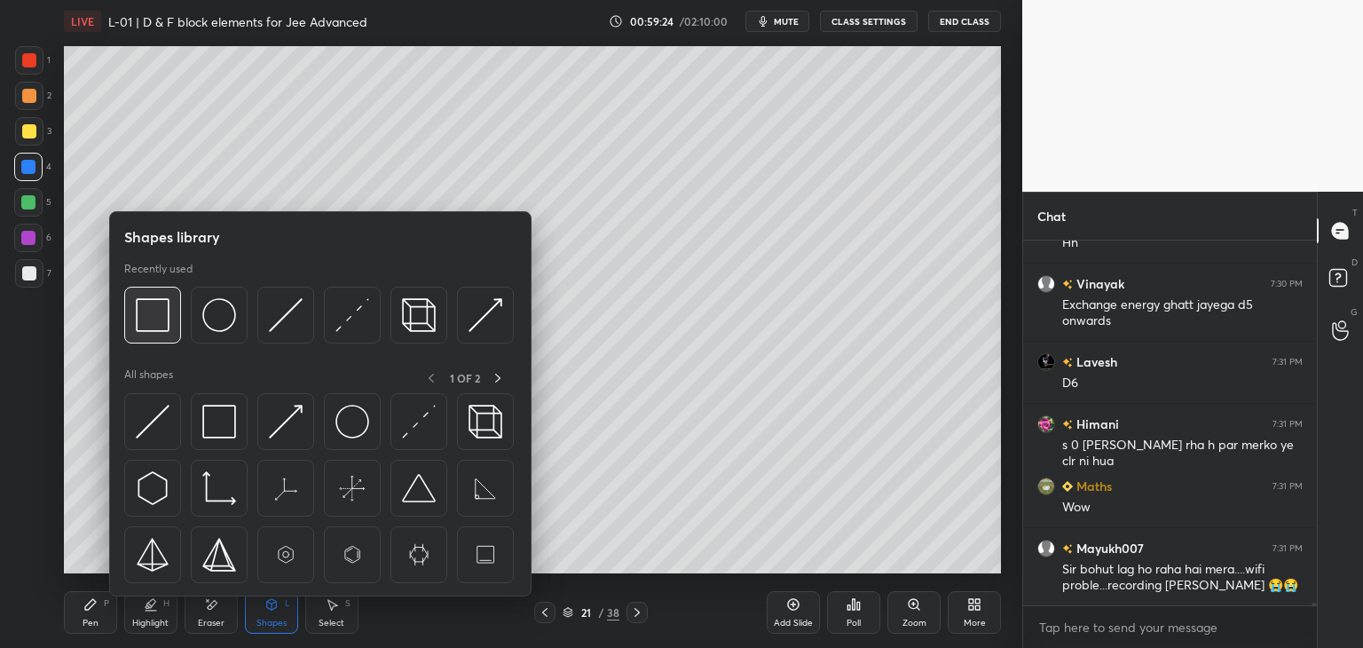
click at [150, 322] on img at bounding box center [153, 315] width 34 height 34
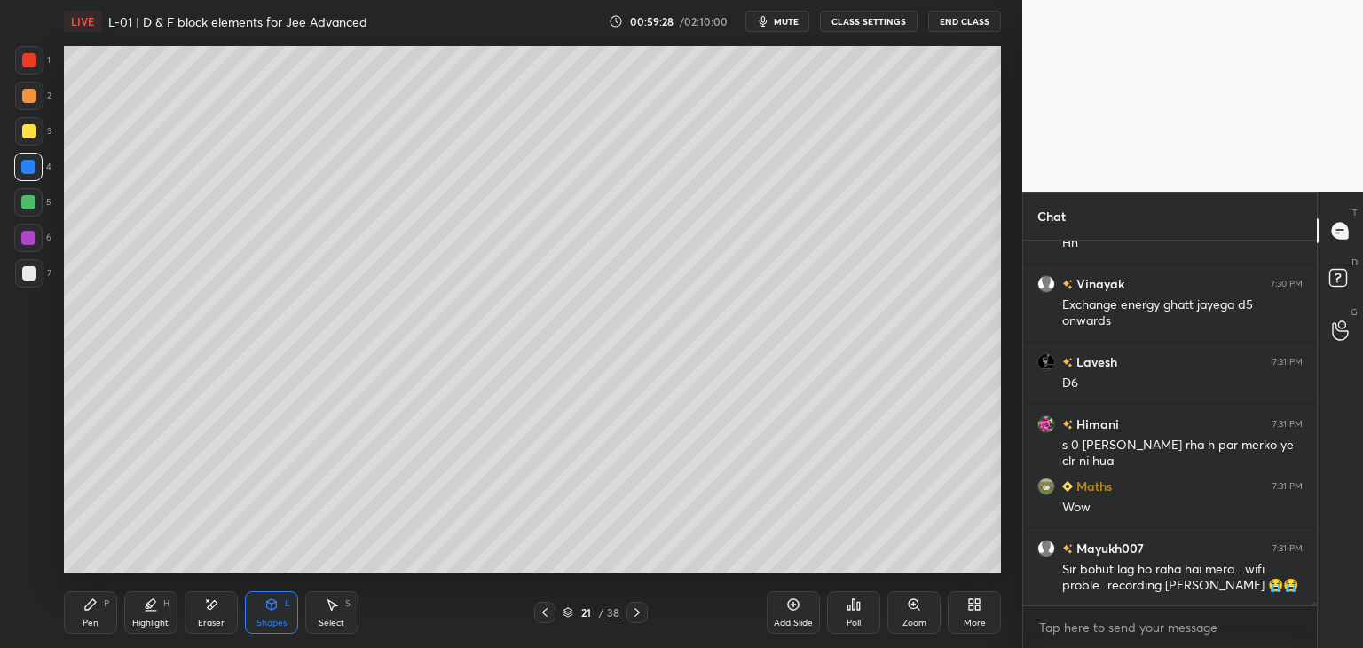
click at [94, 604] on icon at bounding box center [90, 604] width 14 height 14
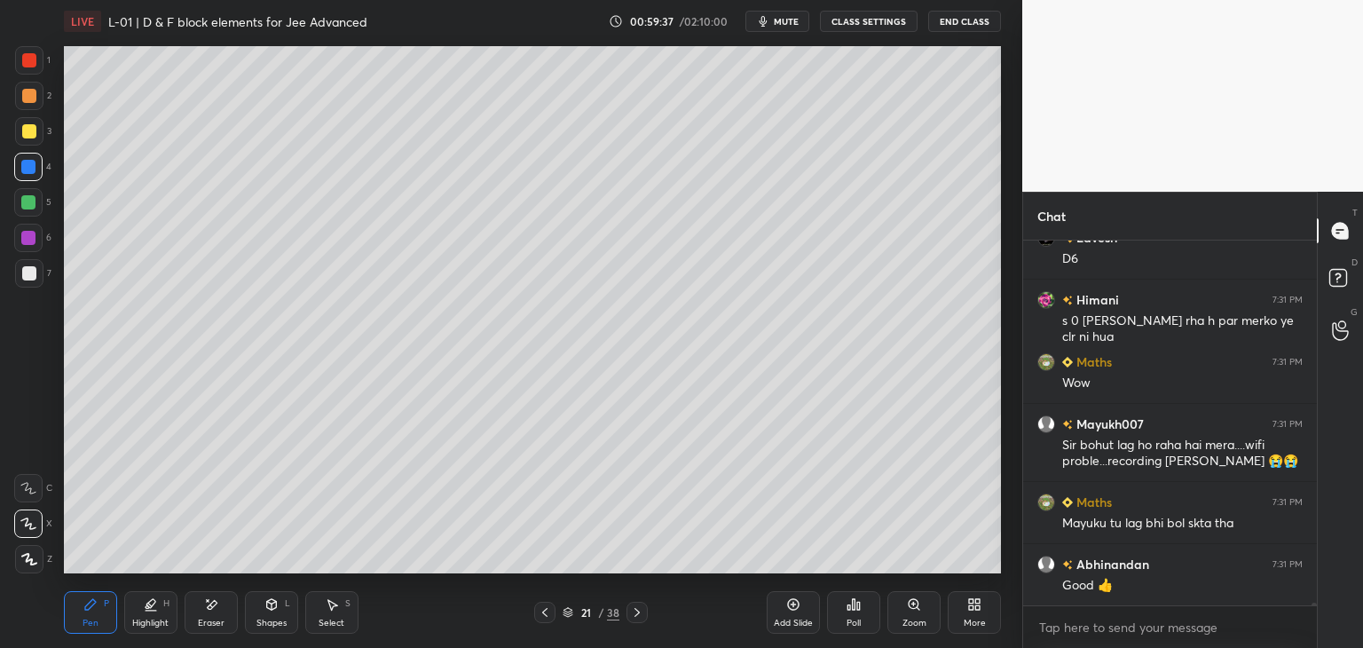
scroll to position [58726, 0]
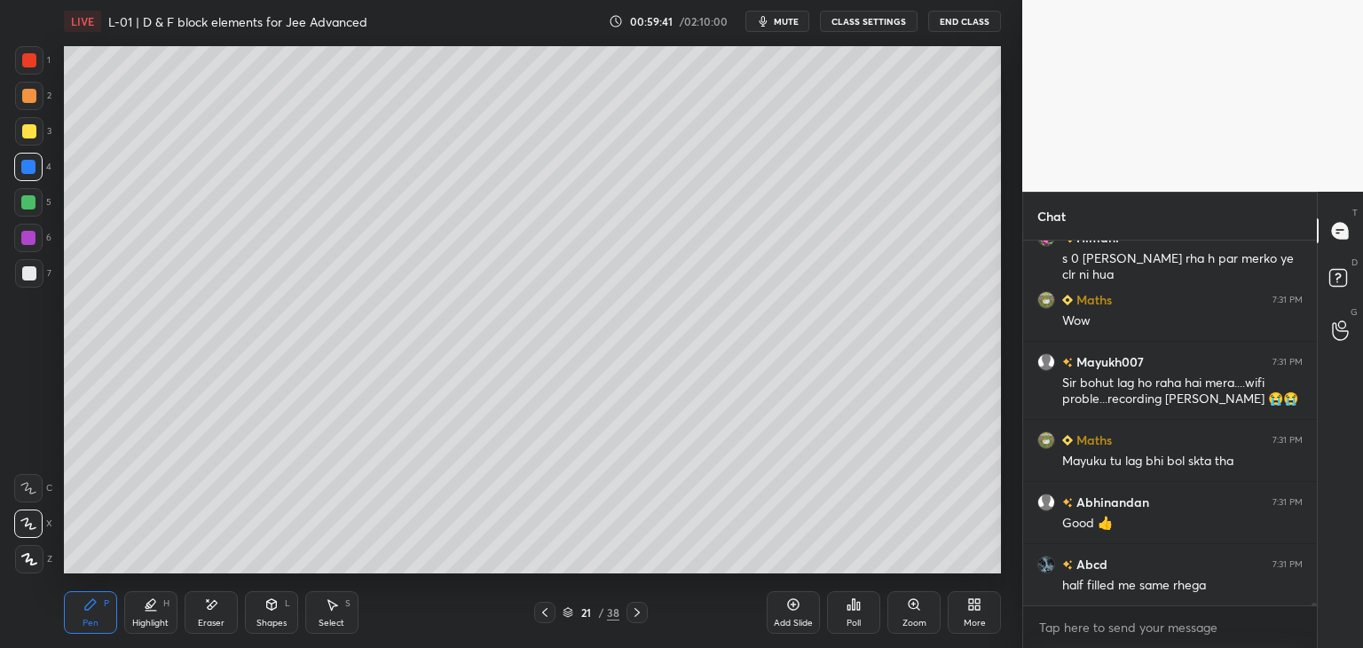
click at [547, 609] on icon at bounding box center [544, 612] width 5 height 9
click at [547, 610] on icon at bounding box center [545, 612] width 14 height 14
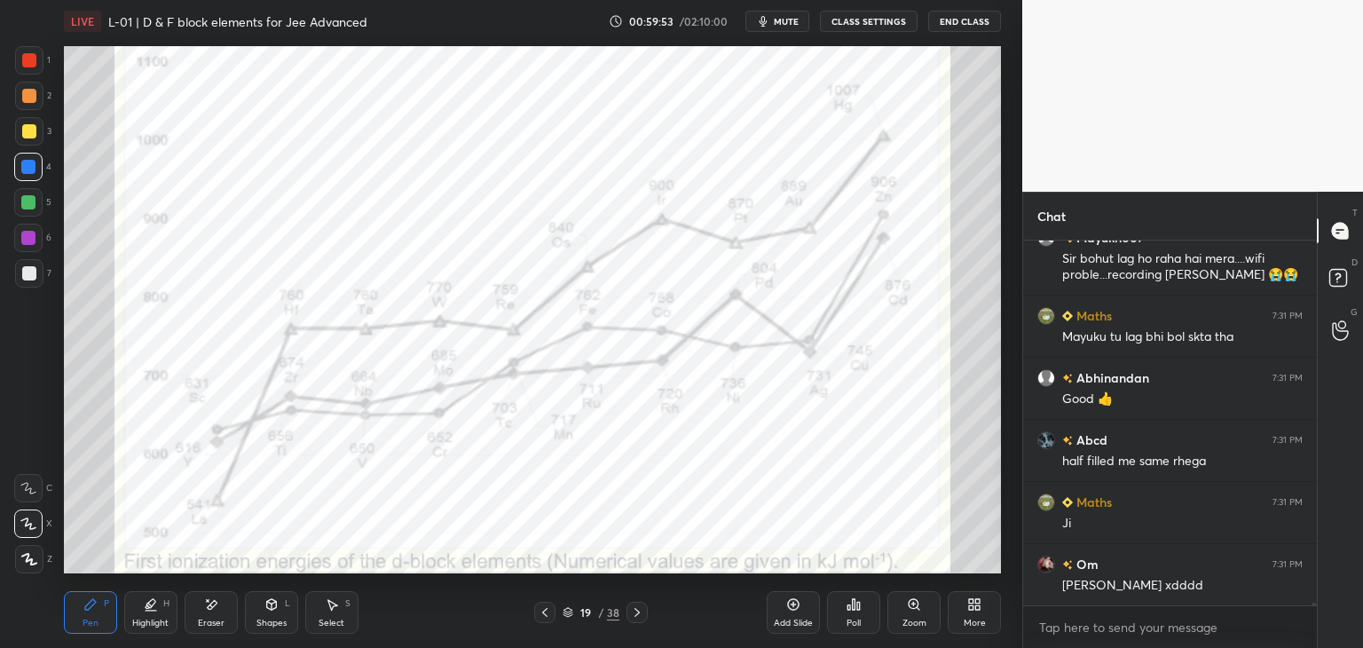
scroll to position [58912, 0]
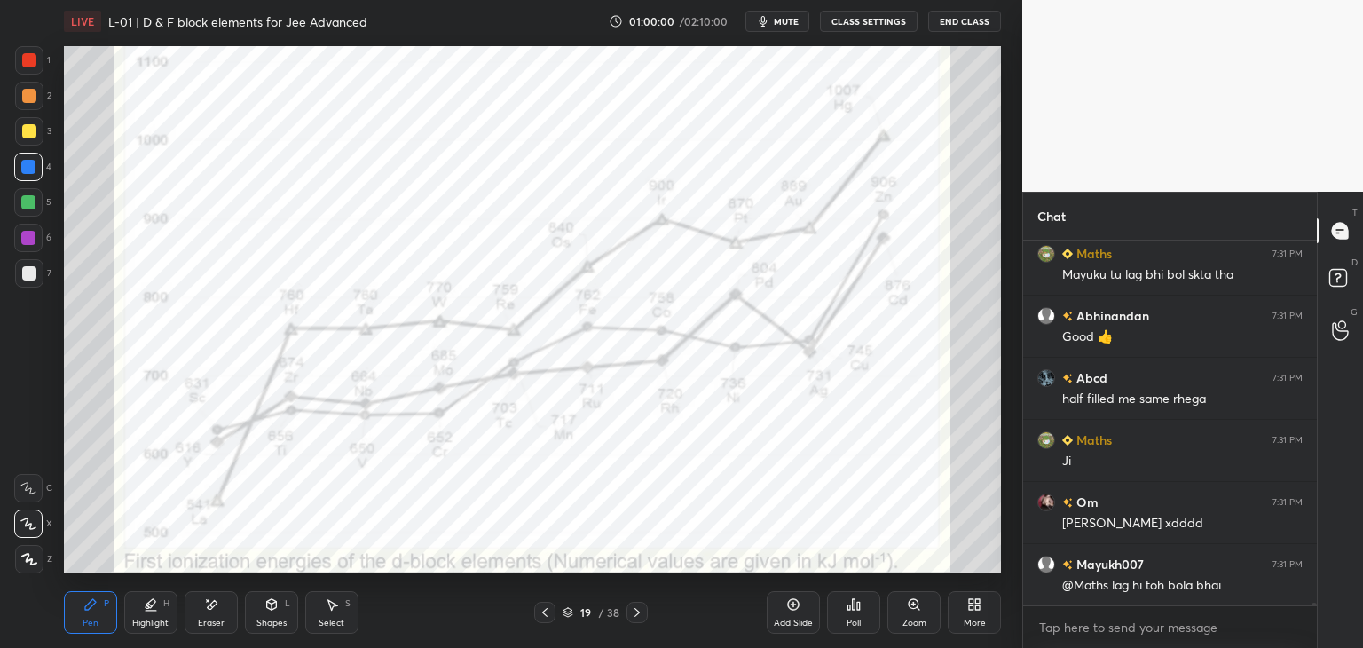
click at [642, 610] on icon at bounding box center [637, 612] width 14 height 14
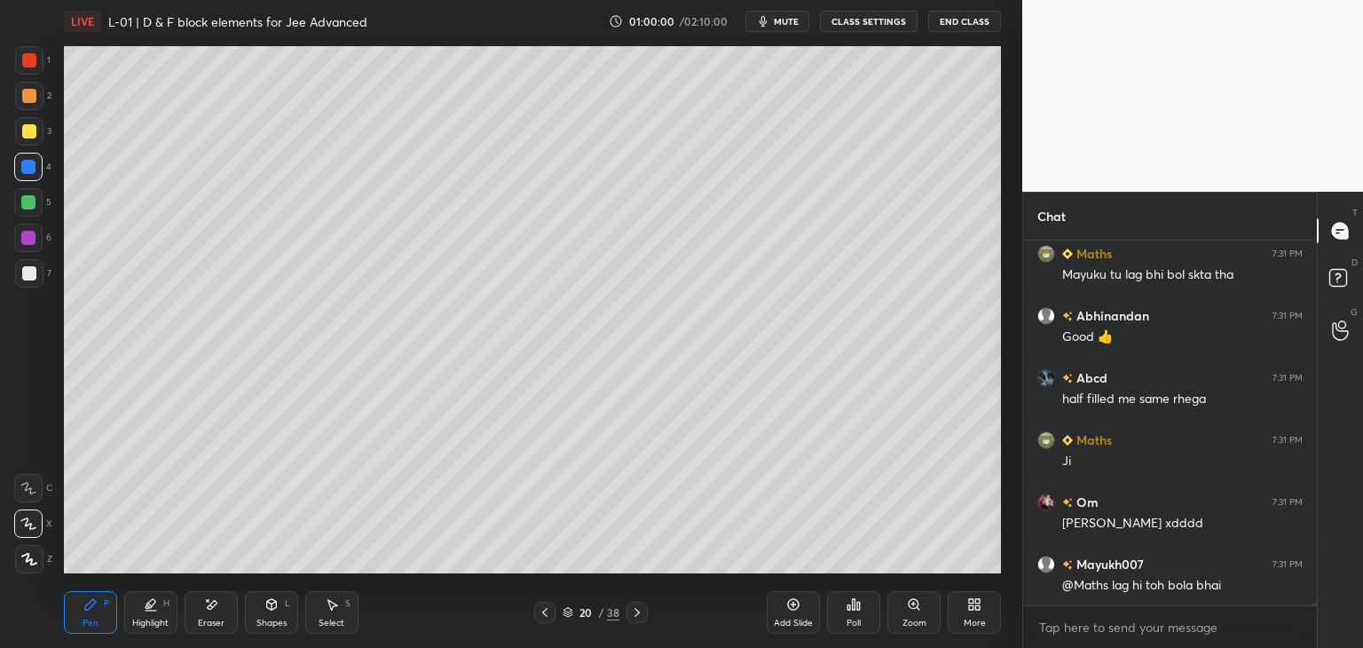
click at [637, 611] on icon at bounding box center [637, 612] width 14 height 14
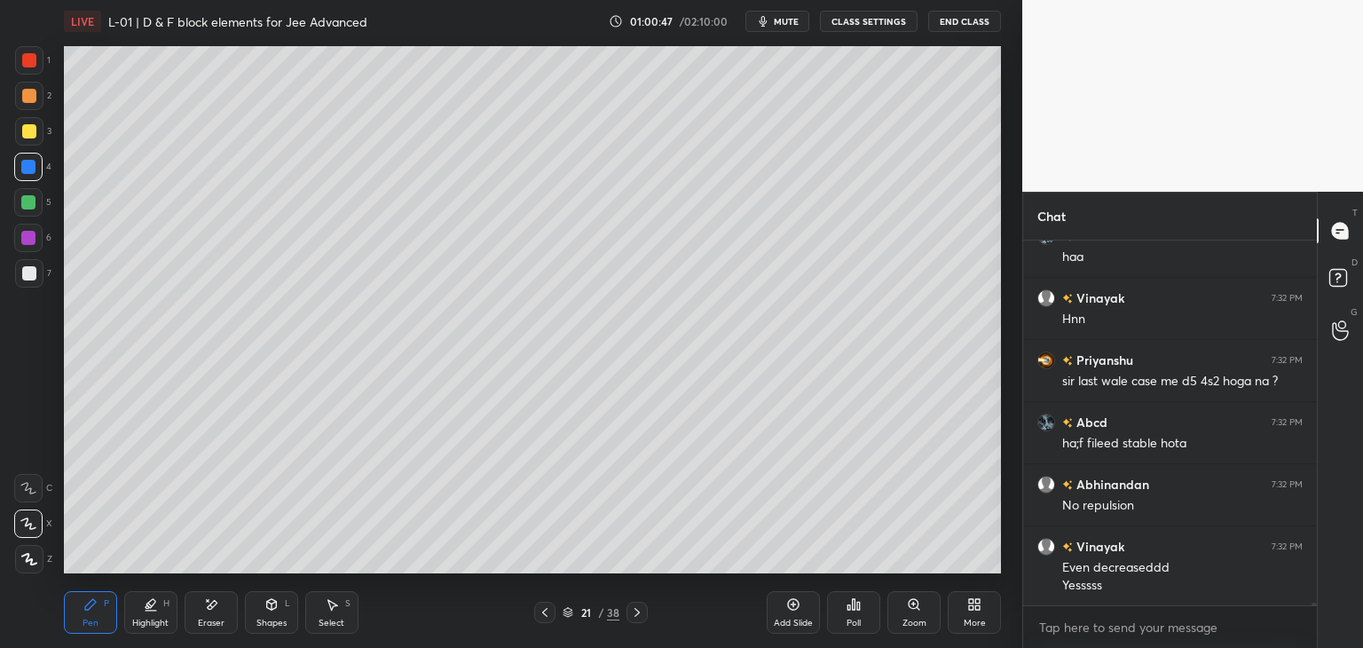
scroll to position [59675, 0]
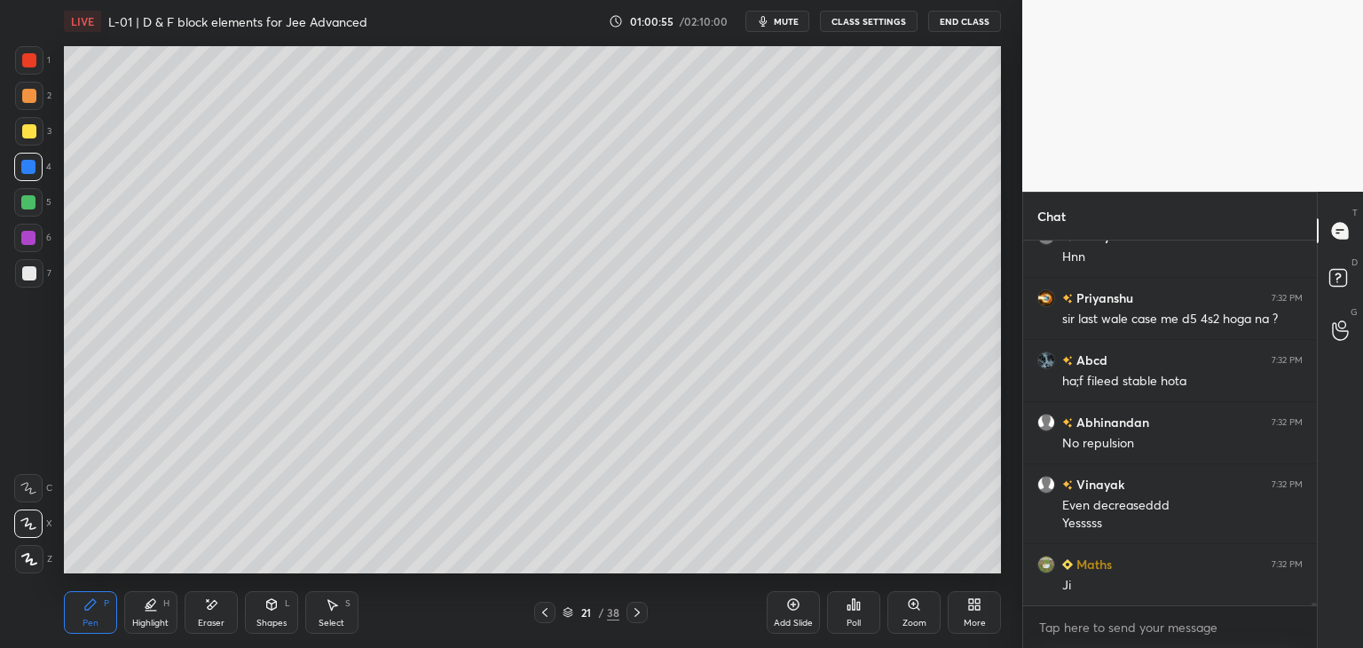
click at [209, 611] on icon at bounding box center [211, 604] width 14 height 15
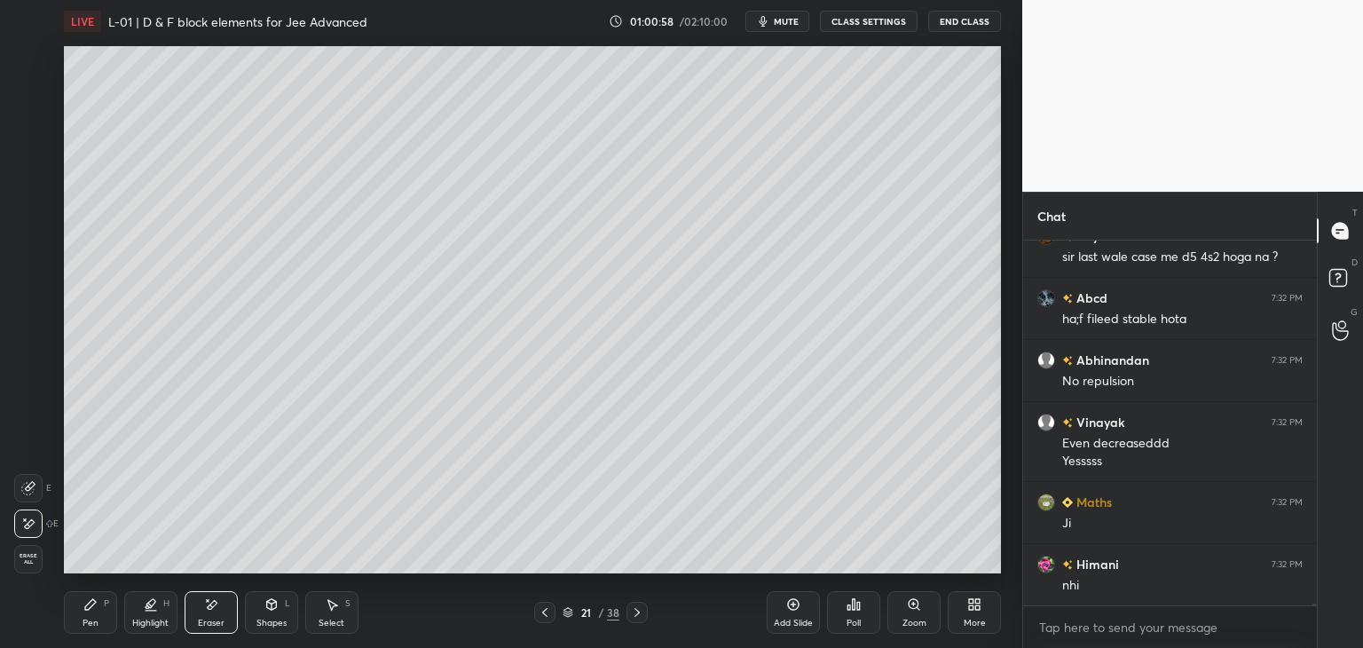
click at [99, 616] on div "Pen P" at bounding box center [90, 612] width 53 height 43
click at [325, 608] on icon at bounding box center [332, 604] width 14 height 14
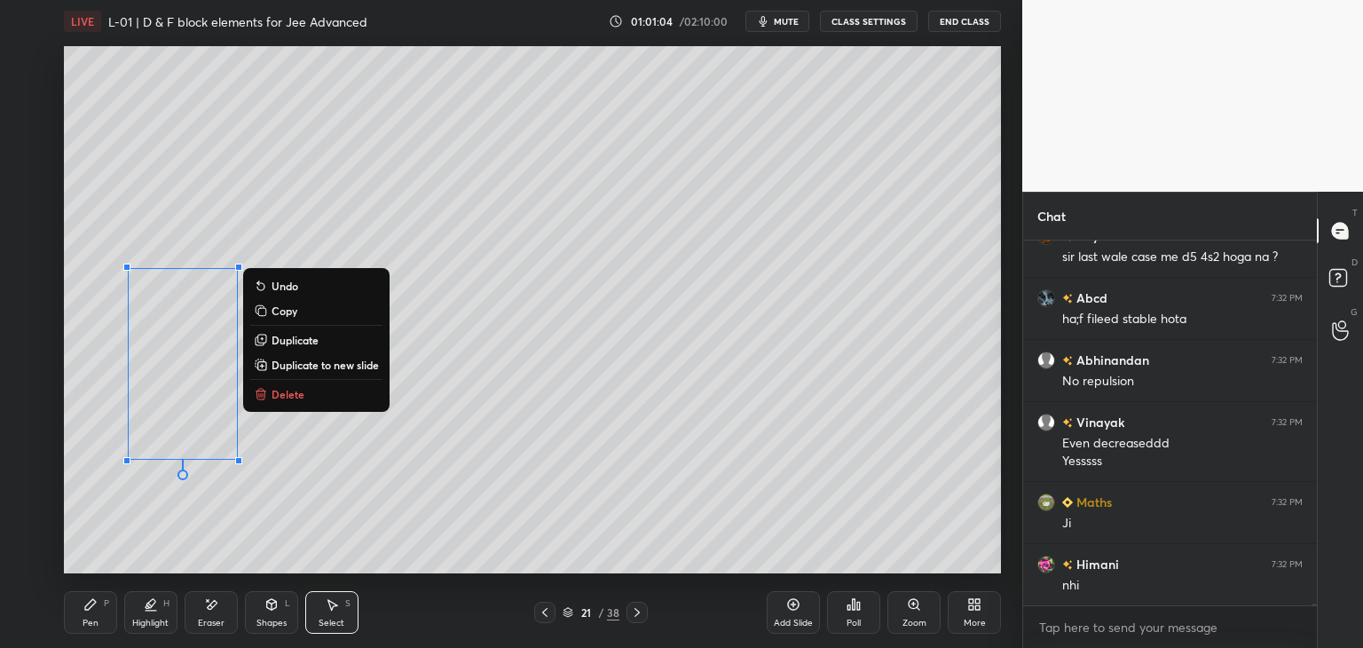
click at [449, 532] on div "0 ° Undo Copy Duplicate Duplicate to new slide Delete" at bounding box center [532, 309] width 937 height 527
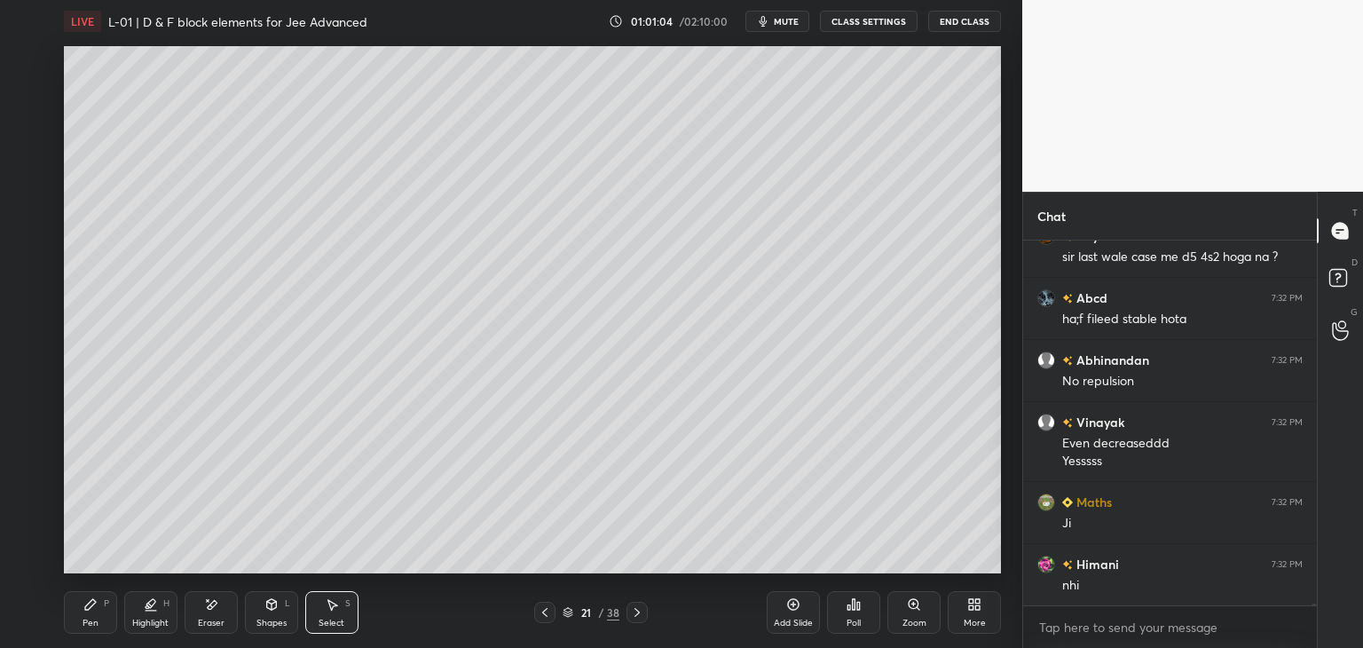
click at [97, 606] on icon at bounding box center [90, 604] width 14 height 14
click at [213, 609] on icon at bounding box center [211, 604] width 14 height 15
click at [94, 610] on icon at bounding box center [90, 604] width 14 height 14
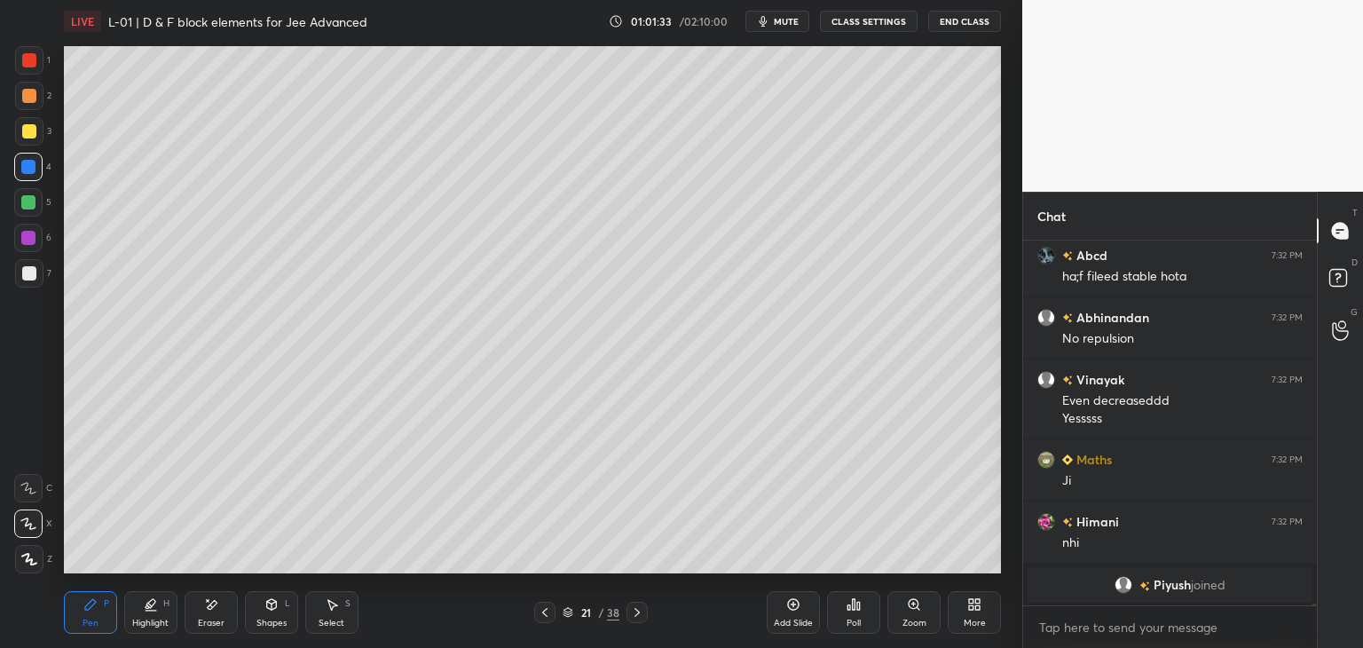
scroll to position [58678, 0]
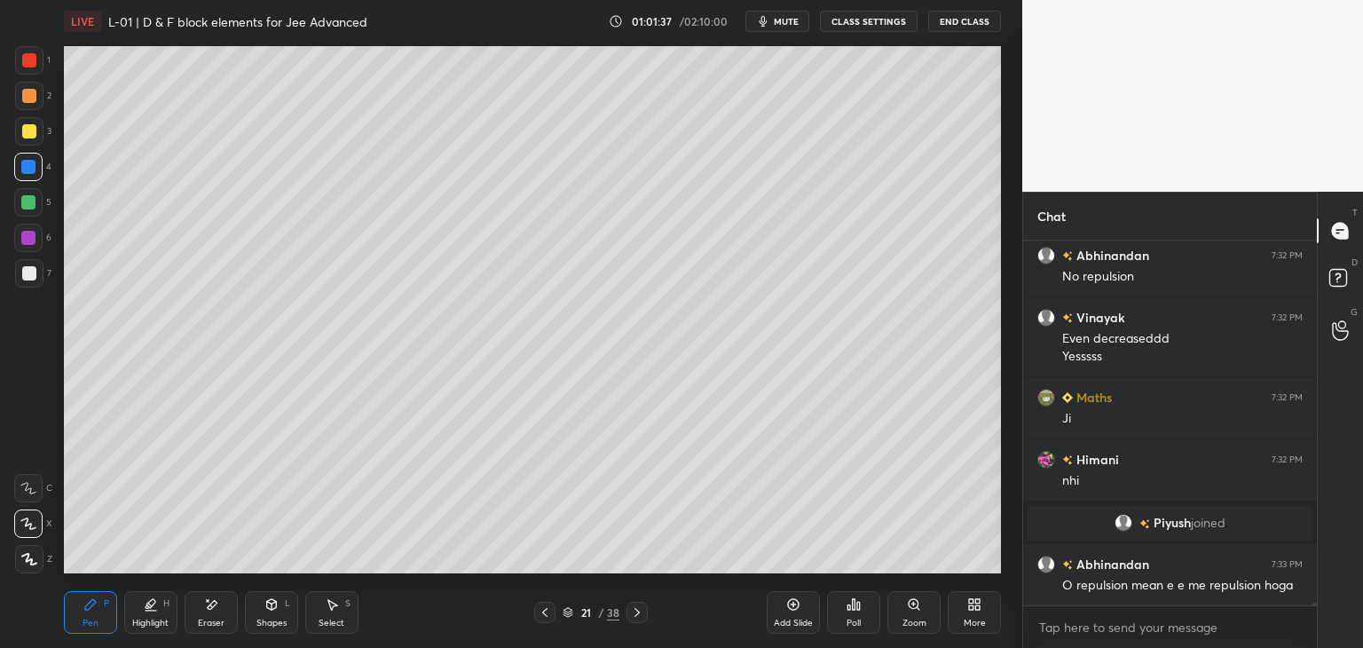
click at [216, 612] on div "Eraser" at bounding box center [211, 612] width 53 height 43
click at [89, 610] on icon at bounding box center [90, 604] width 11 height 11
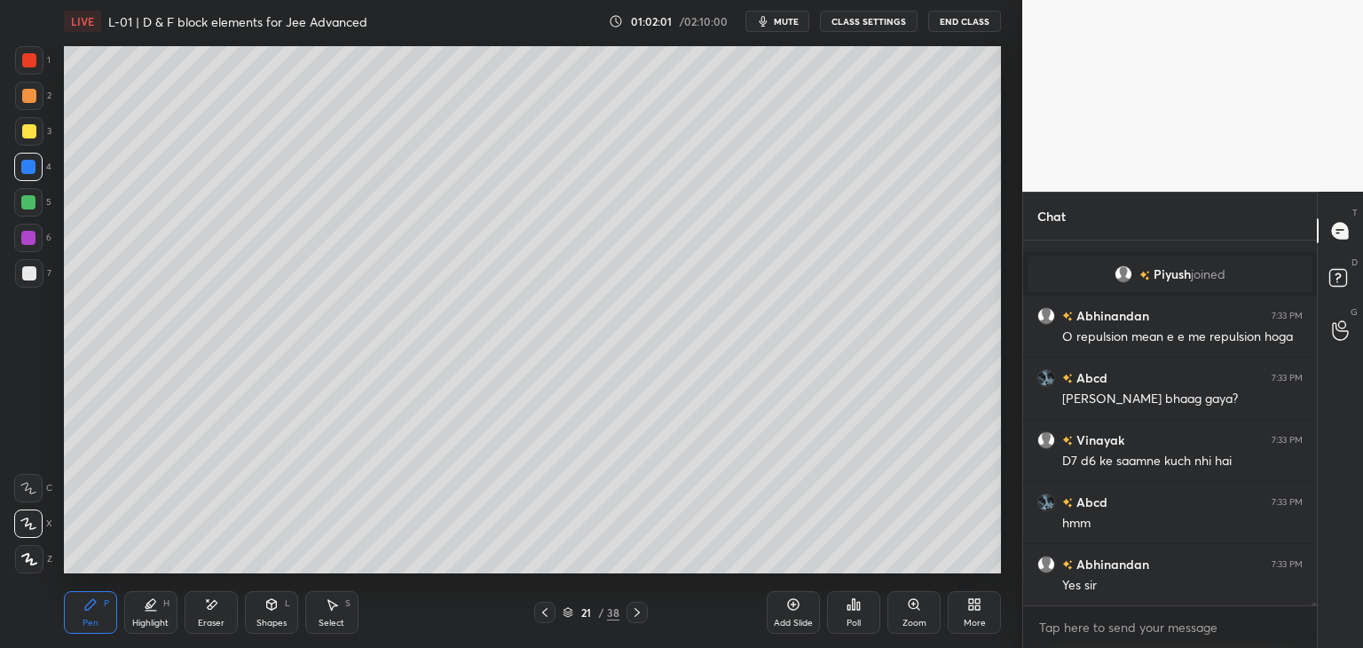
scroll to position [58989, 0]
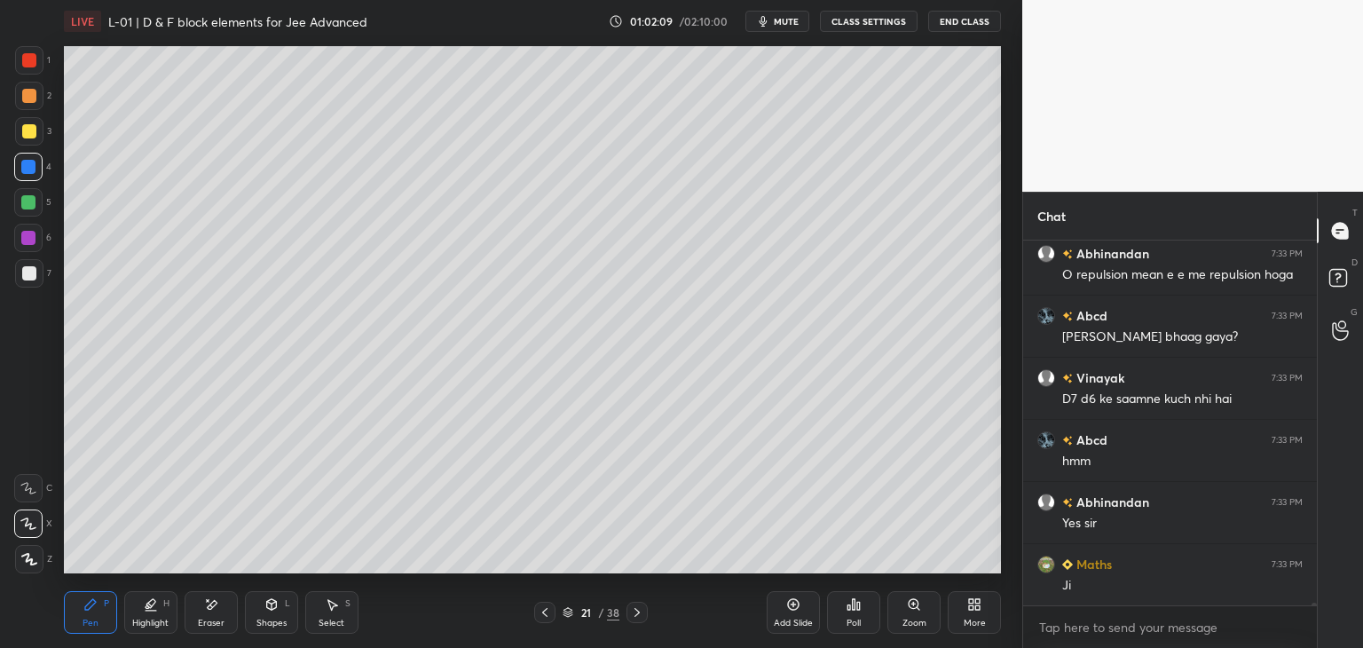
click at [547, 612] on icon at bounding box center [545, 612] width 14 height 14
click at [543, 613] on icon at bounding box center [544, 612] width 5 height 9
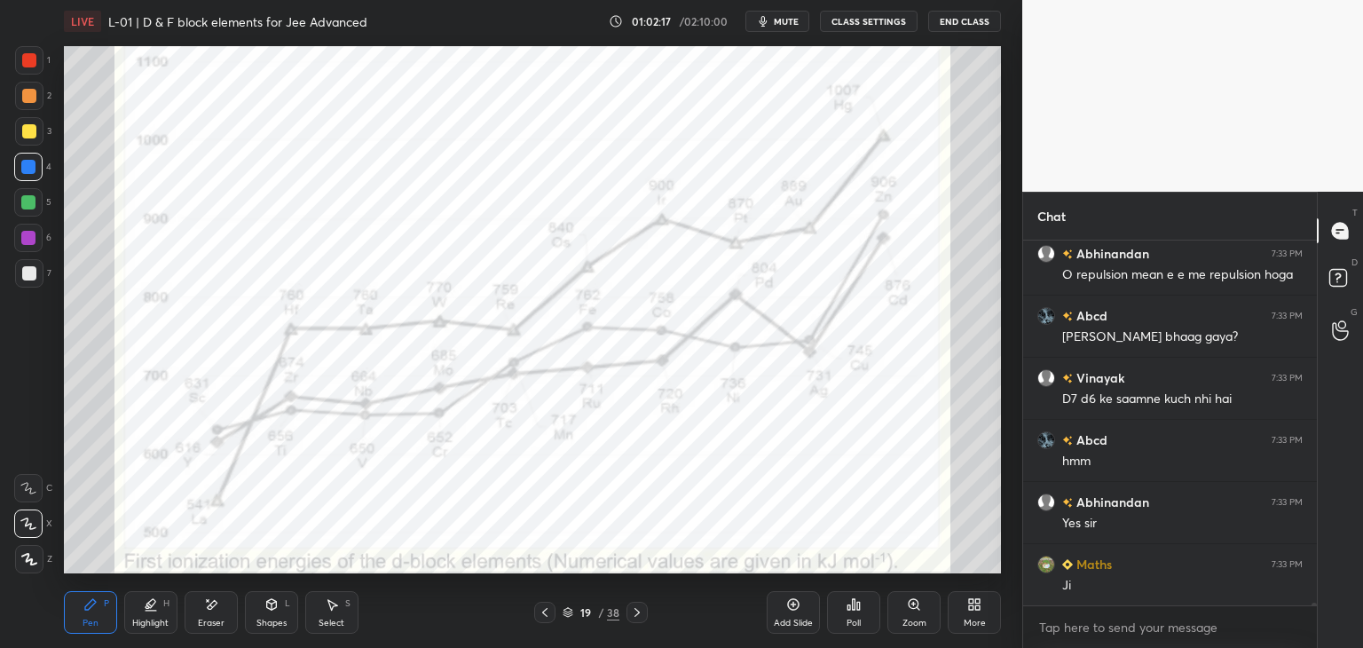
click at [28, 59] on div at bounding box center [29, 60] width 14 height 14
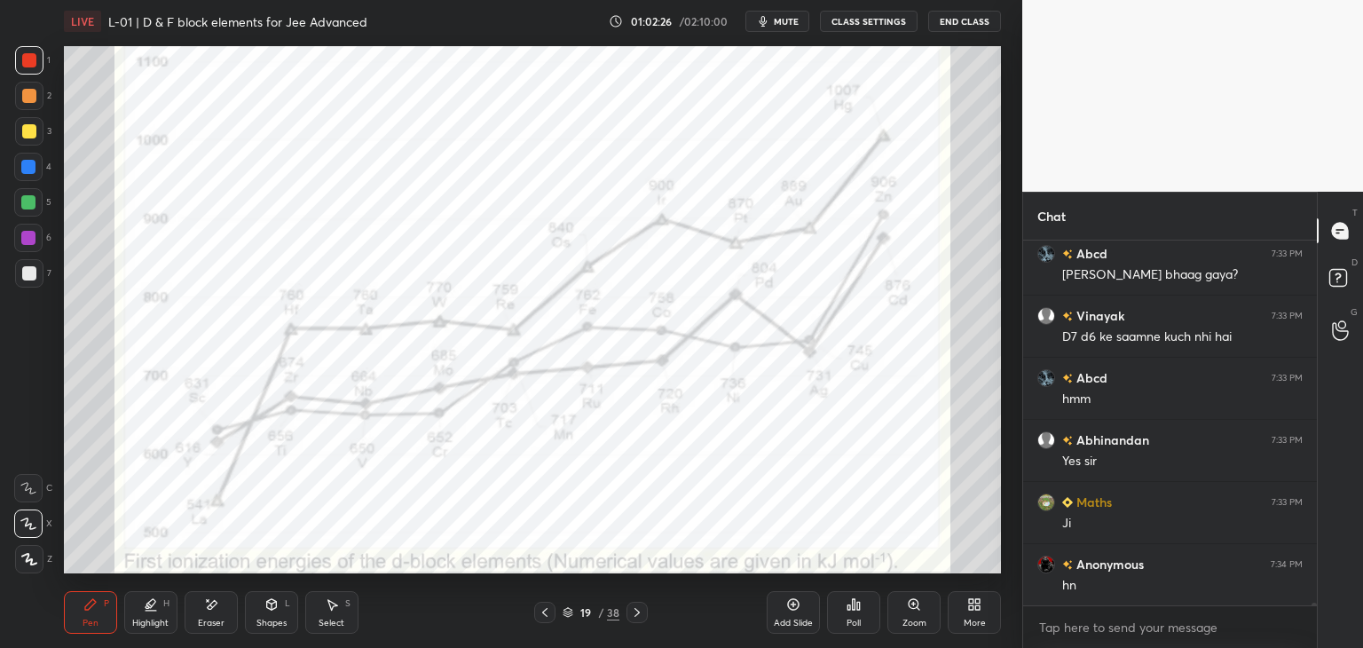
click at [639, 610] on icon at bounding box center [637, 612] width 14 height 14
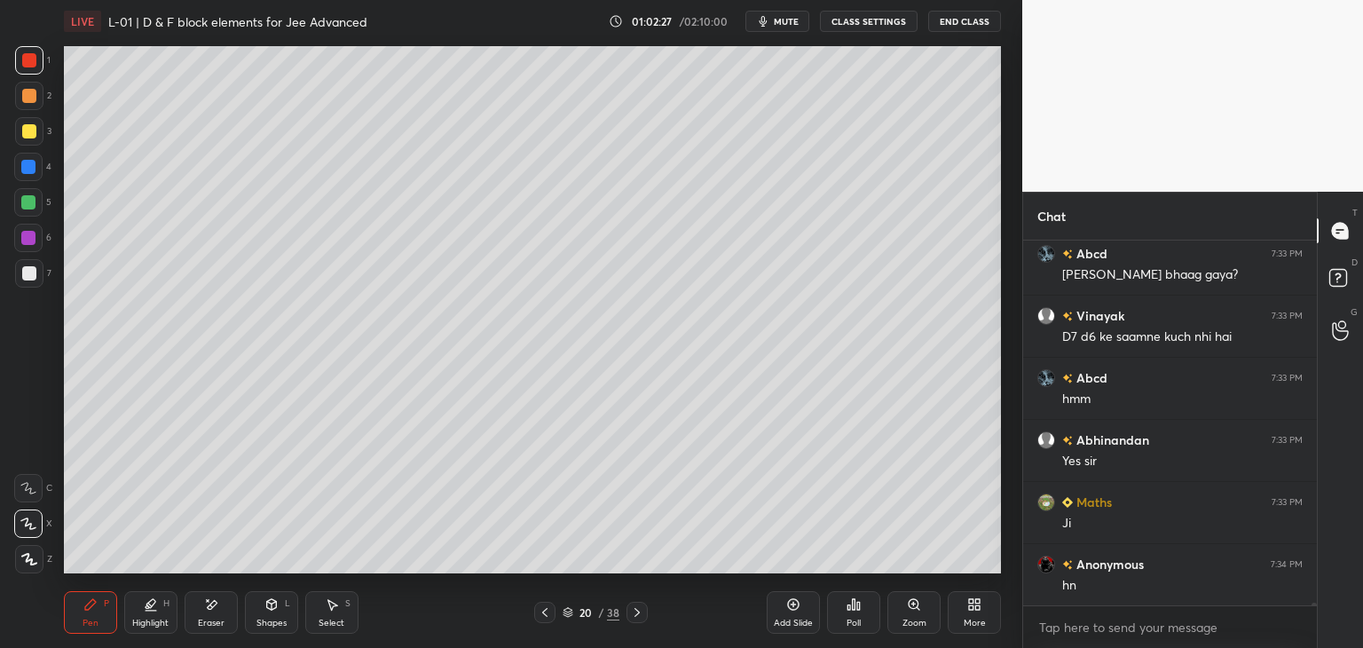
scroll to position [59113, 0]
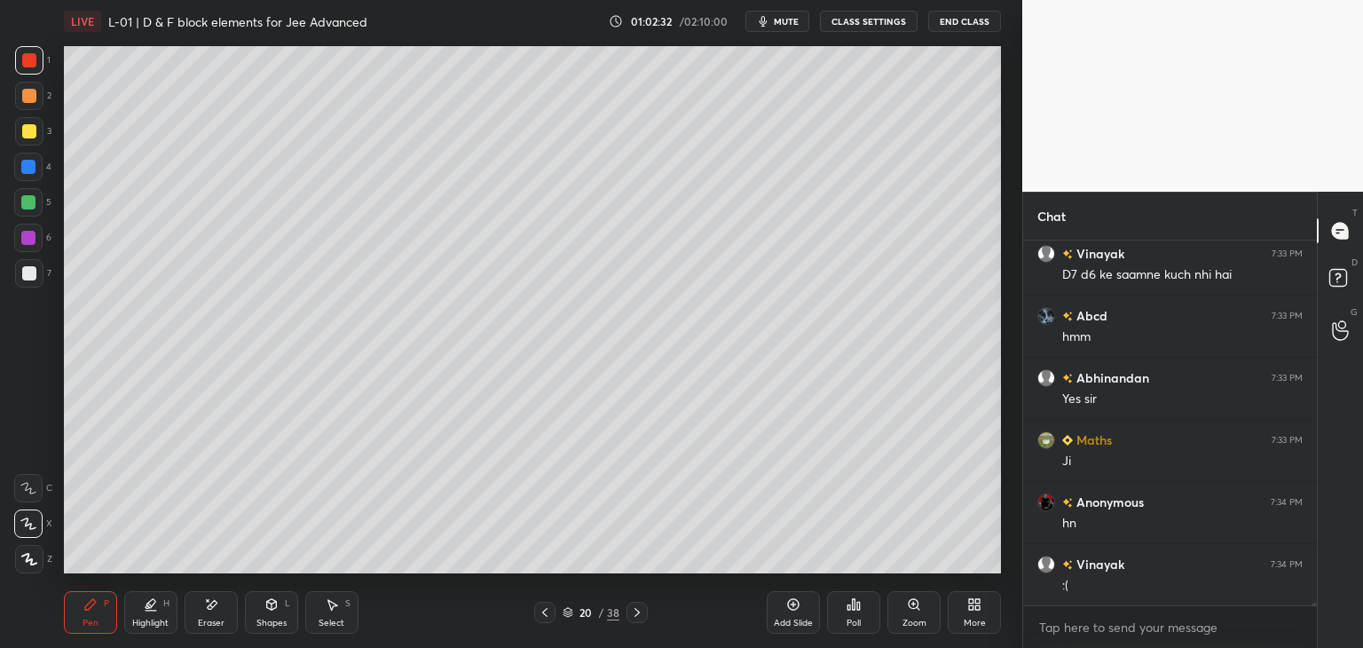
click at [633, 617] on icon at bounding box center [637, 612] width 14 height 14
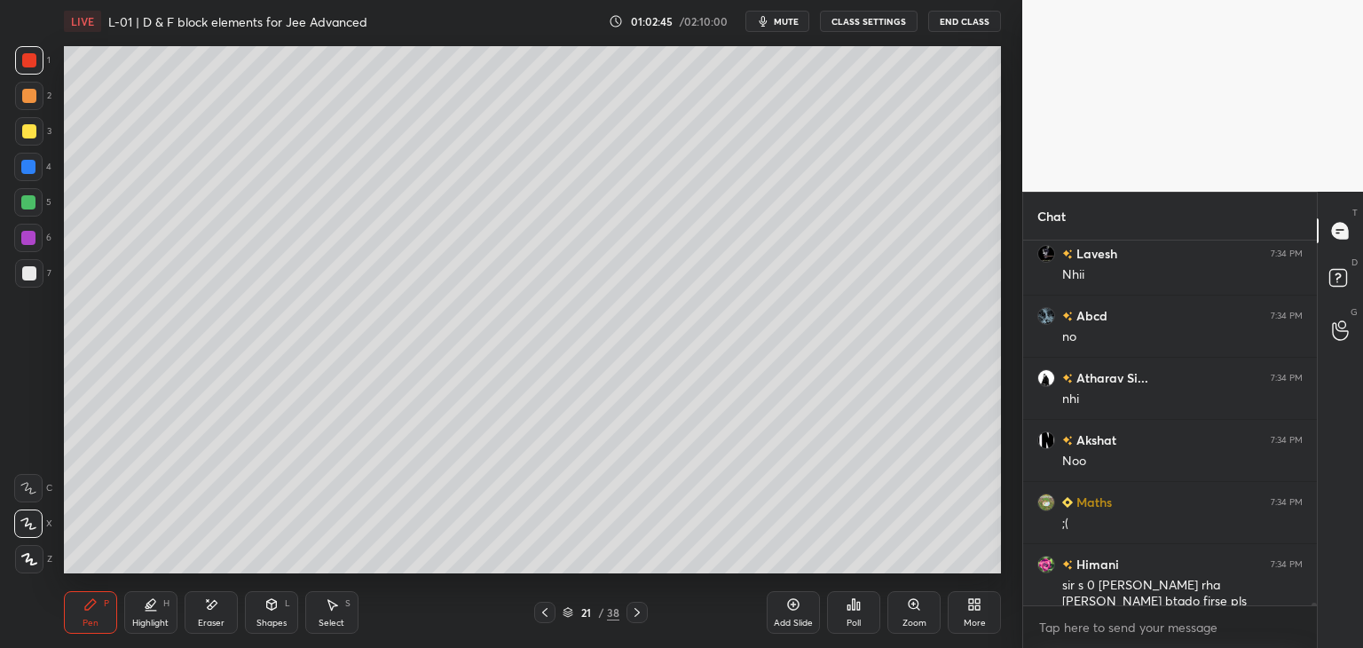
scroll to position [59565, 0]
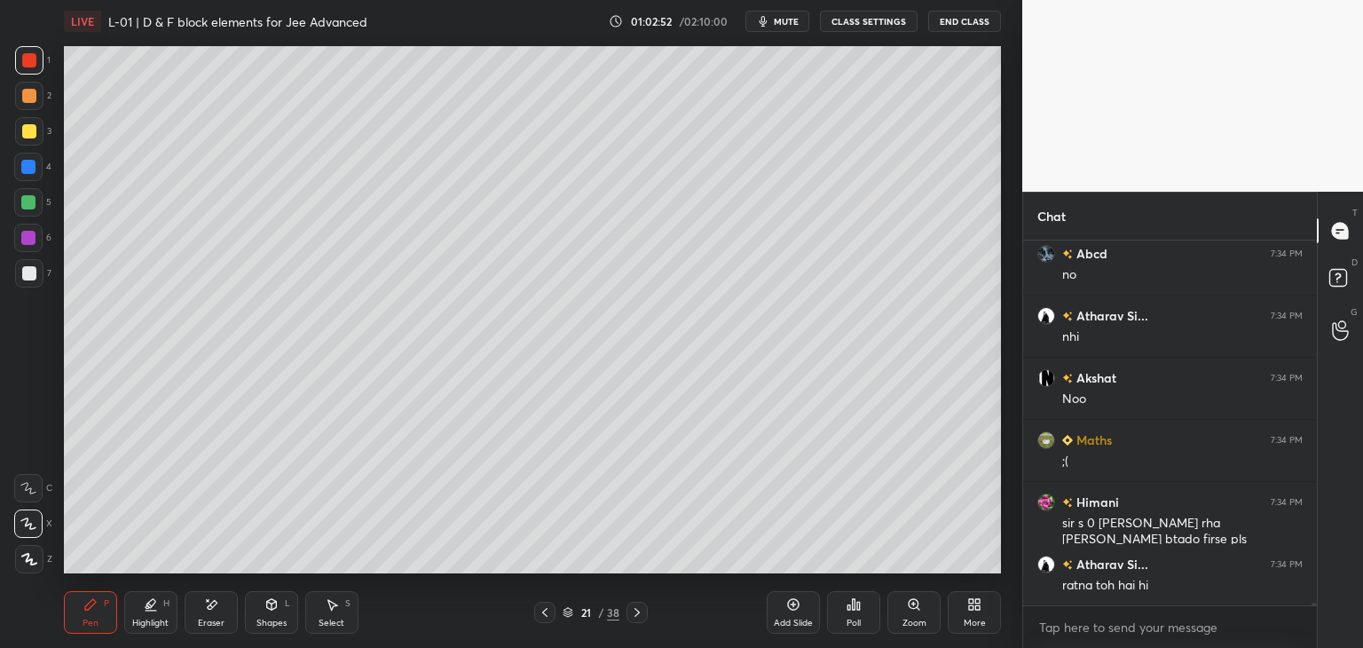
click at [547, 614] on icon at bounding box center [545, 612] width 14 height 14
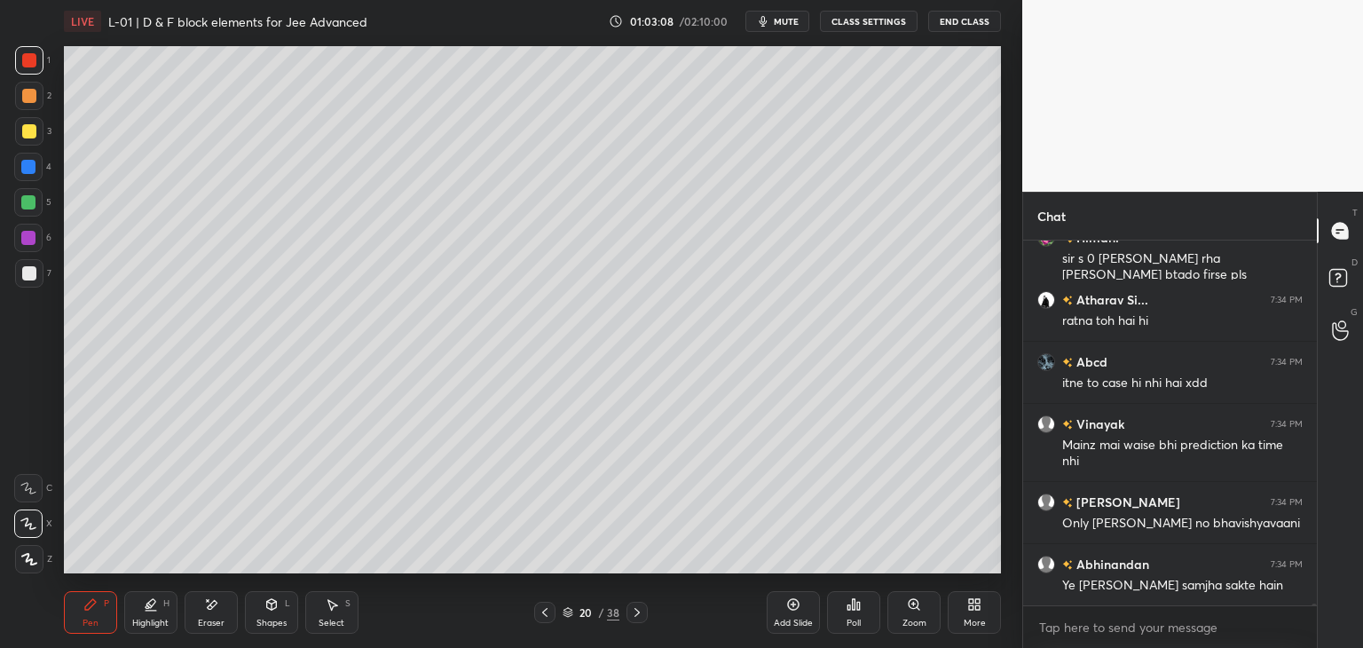
scroll to position [59892, 0]
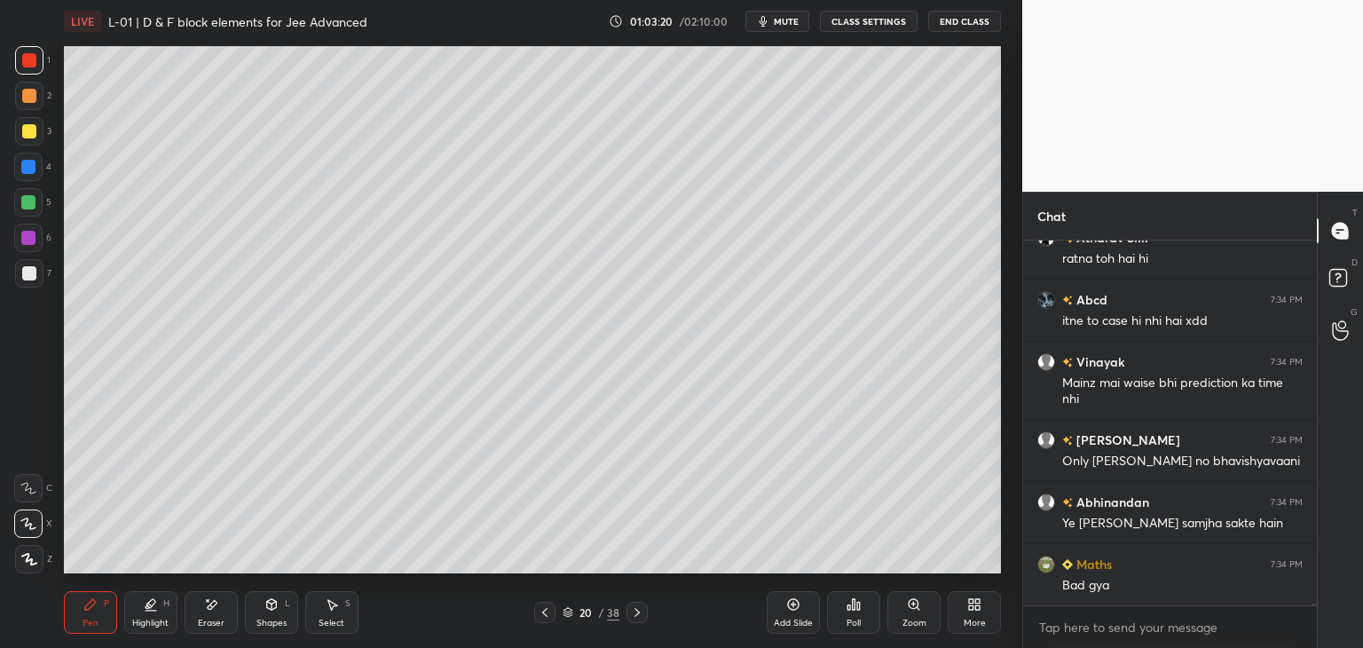
click at [29, 249] on div at bounding box center [28, 238] width 28 height 28
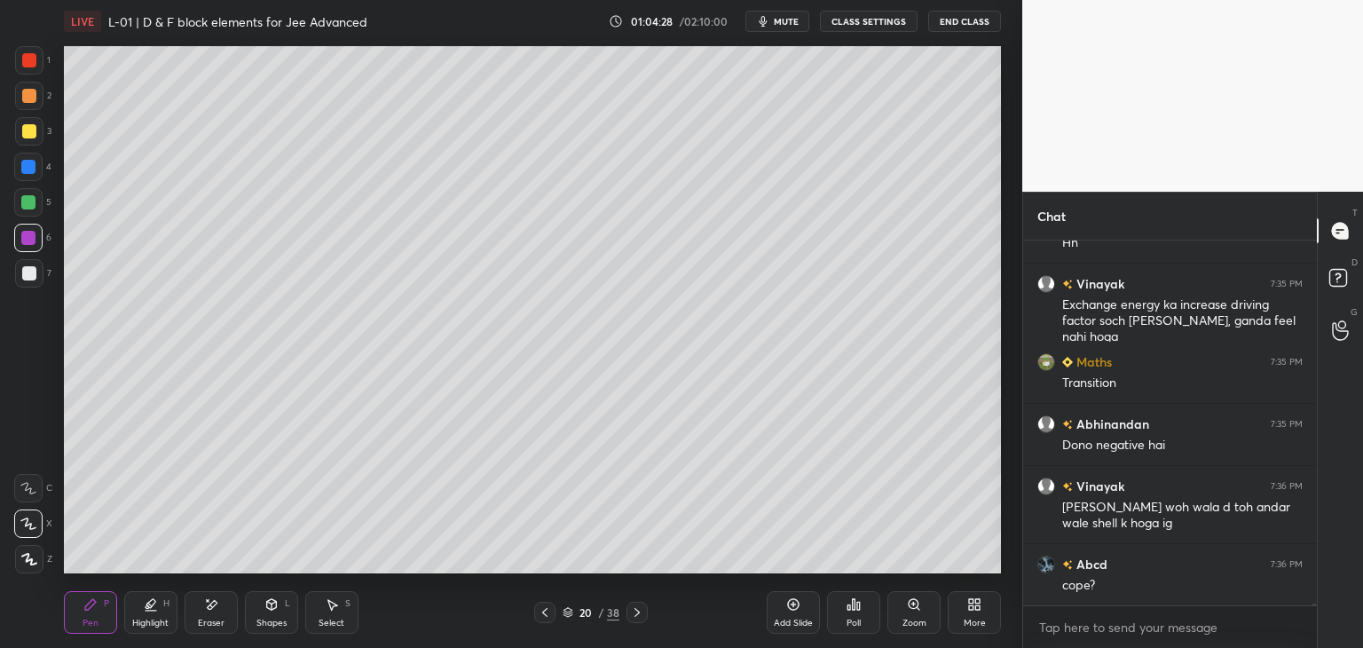
scroll to position [60731, 0]
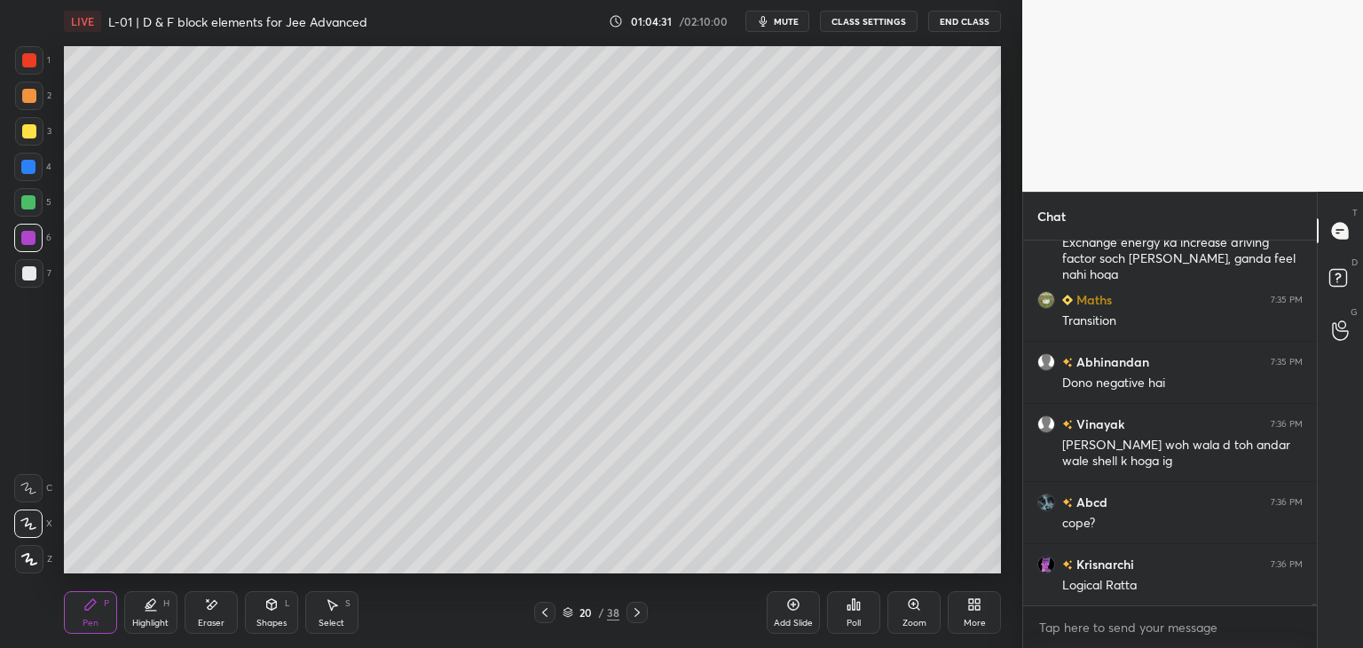
click at [634, 608] on icon at bounding box center [637, 612] width 14 height 14
click at [636, 609] on icon at bounding box center [637, 612] width 14 height 14
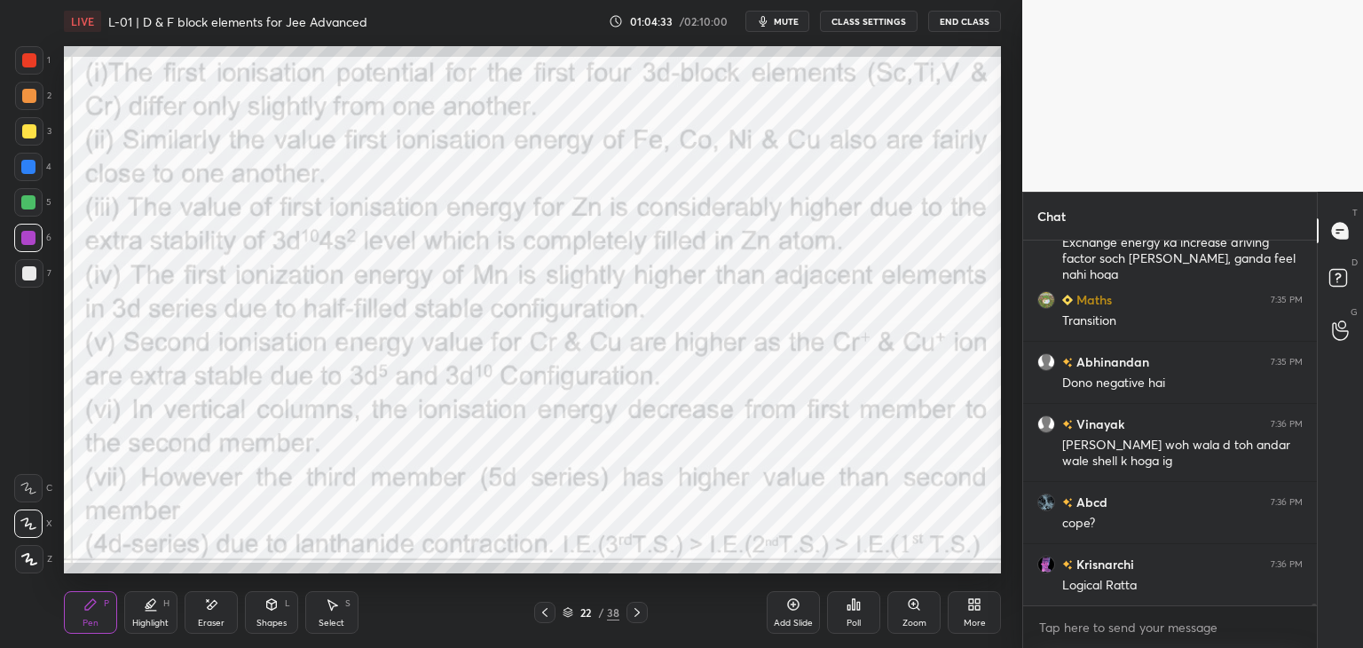
click at [541, 609] on icon at bounding box center [545, 612] width 14 height 14
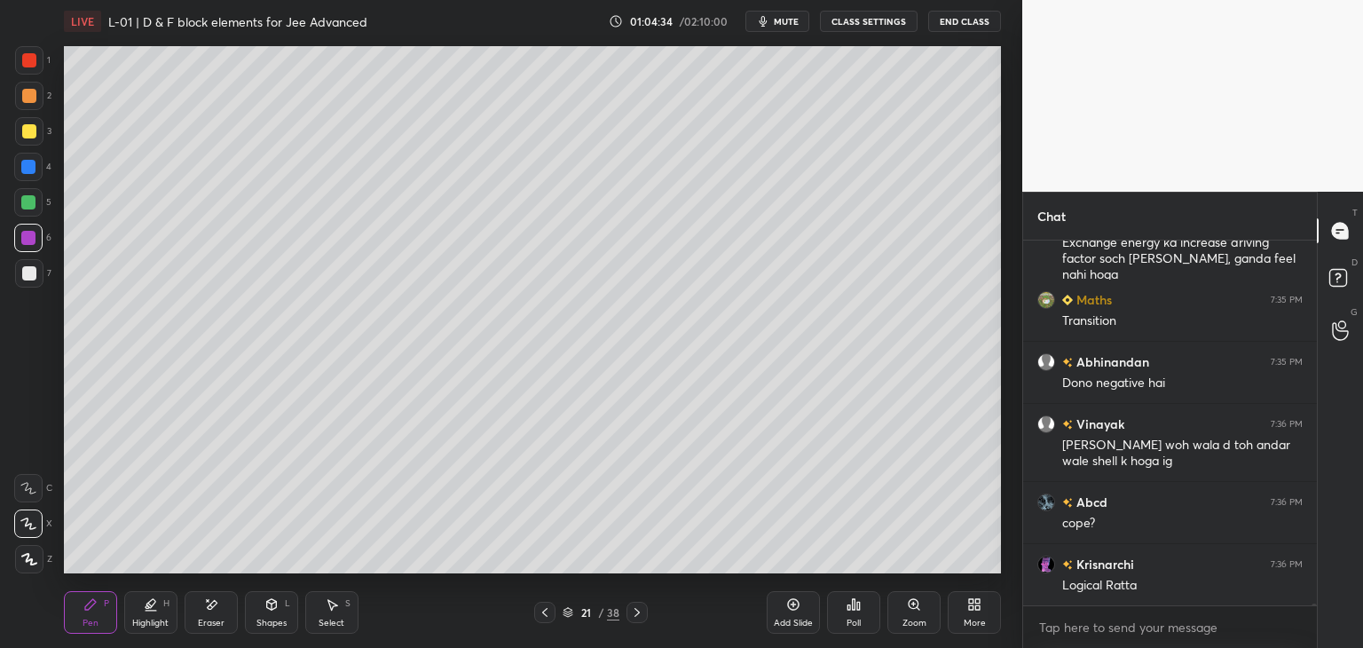
scroll to position [60793, 0]
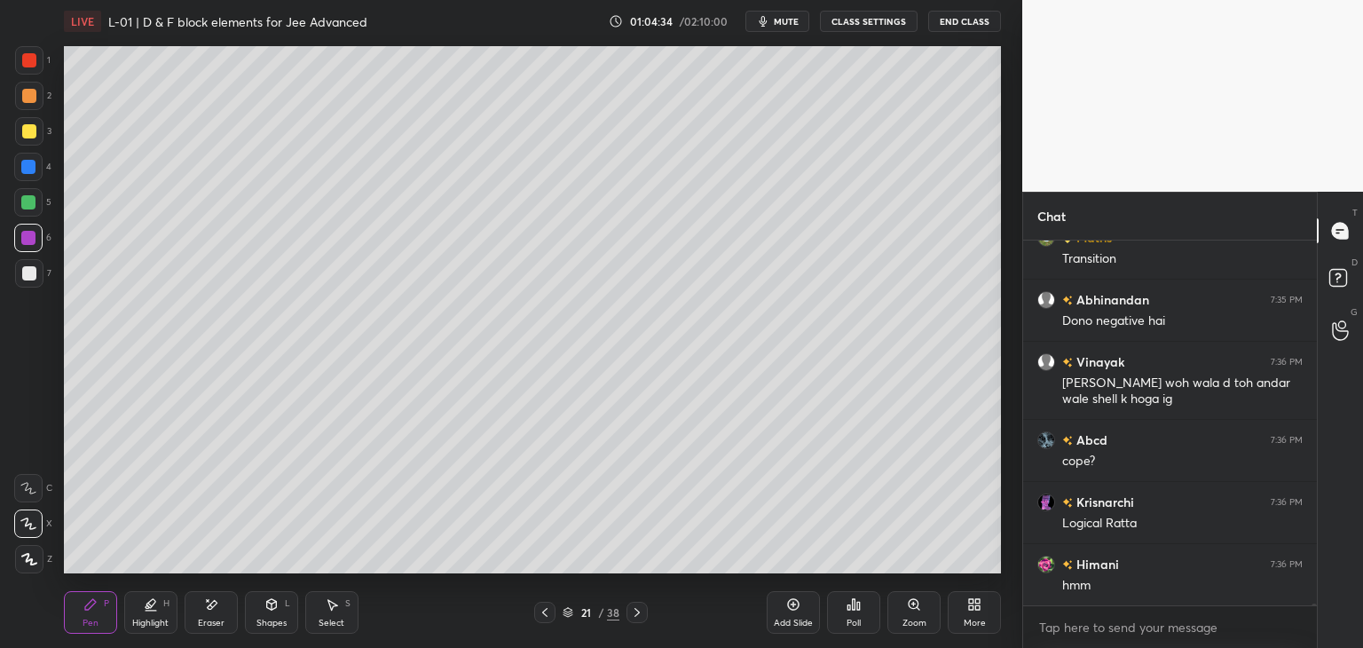
click at [547, 609] on icon at bounding box center [544, 612] width 5 height 9
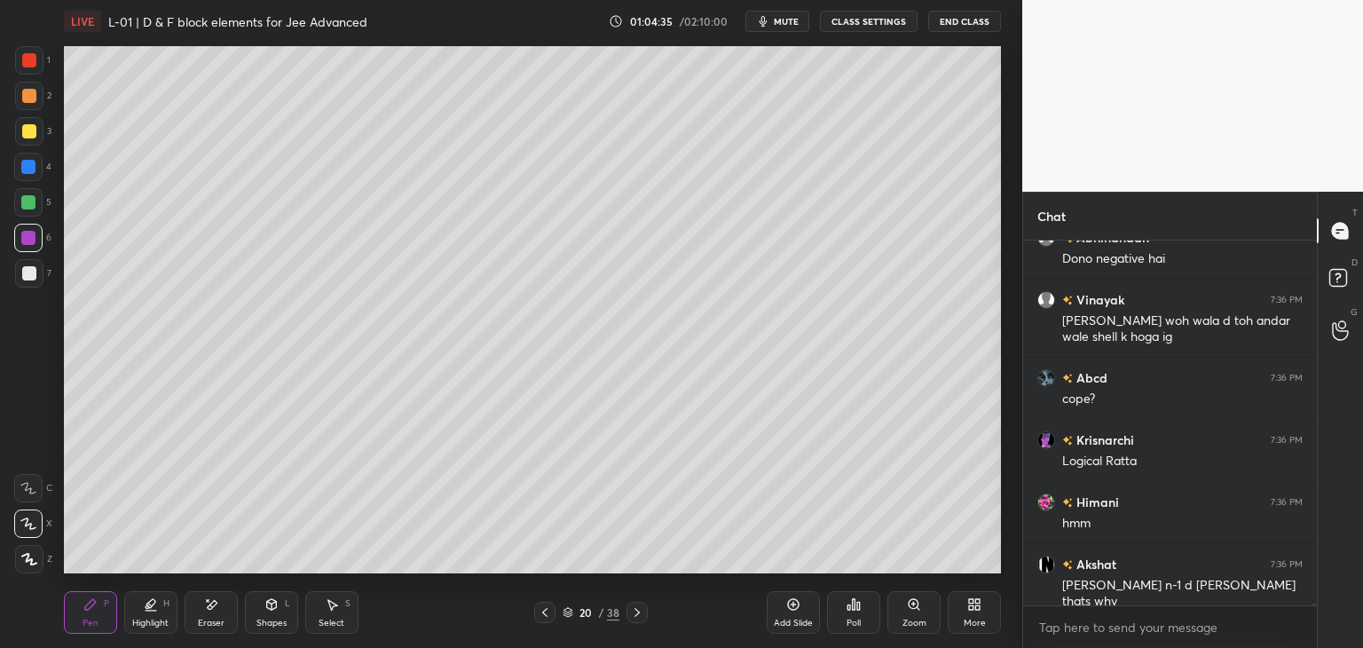
click at [547, 606] on icon at bounding box center [545, 612] width 14 height 14
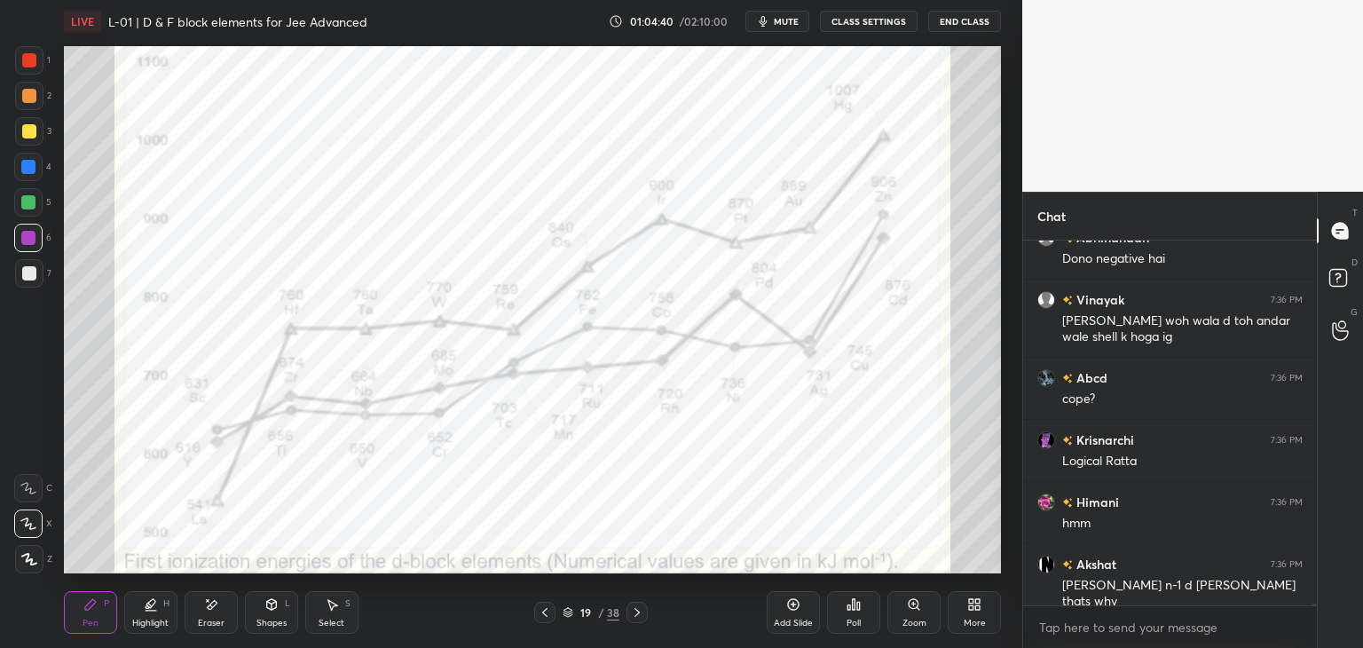
click at [29, 52] on div at bounding box center [29, 60] width 28 height 28
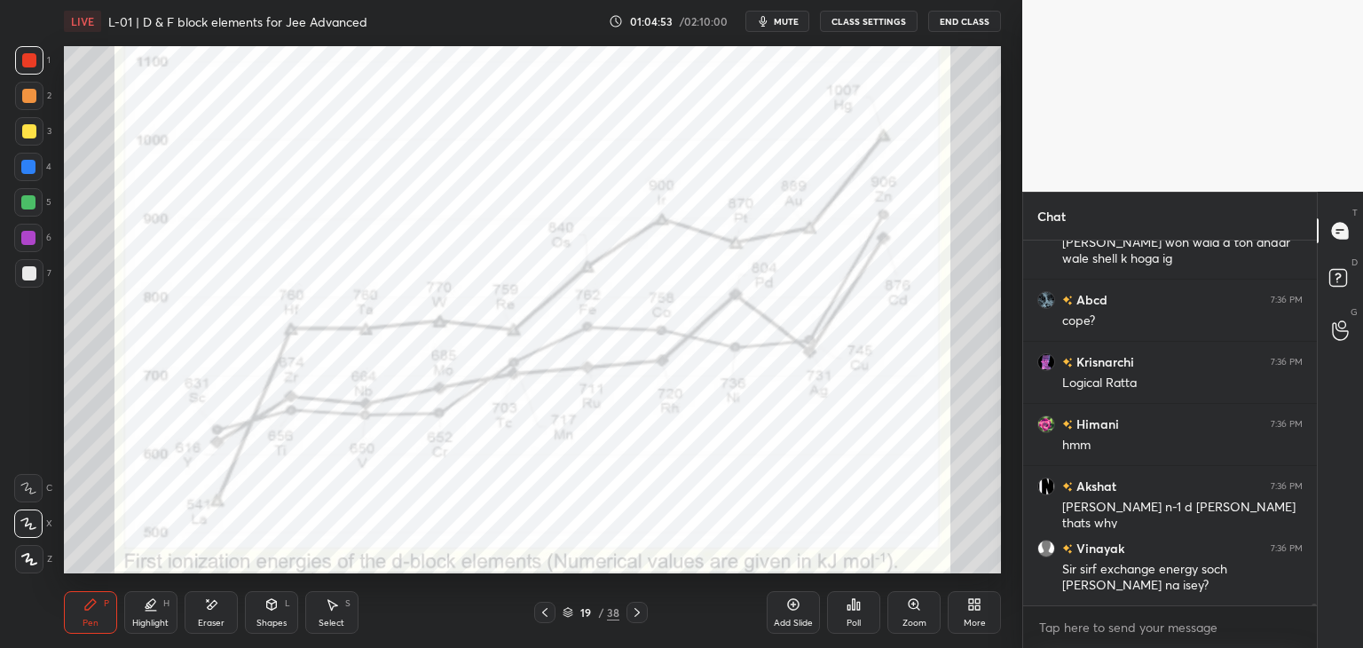
scroll to position [61012, 0]
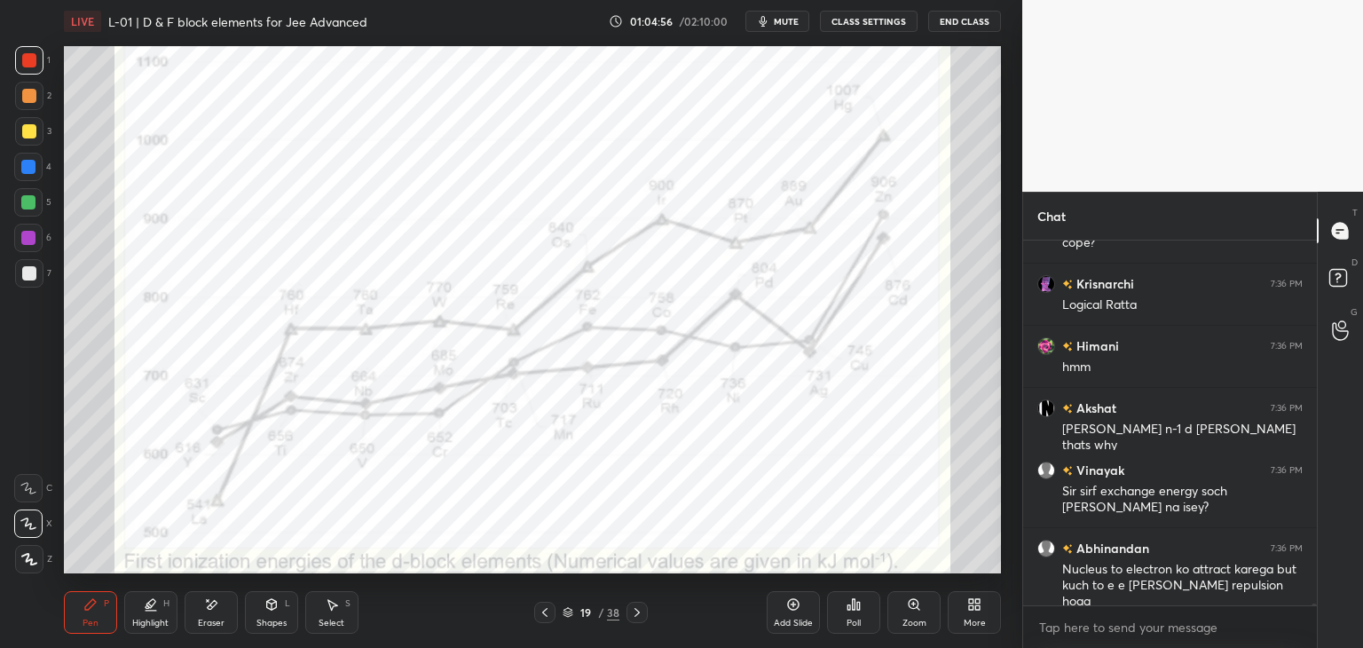
click at [217, 612] on div "Eraser" at bounding box center [211, 612] width 53 height 43
click at [273, 610] on icon at bounding box center [271, 604] width 14 height 14
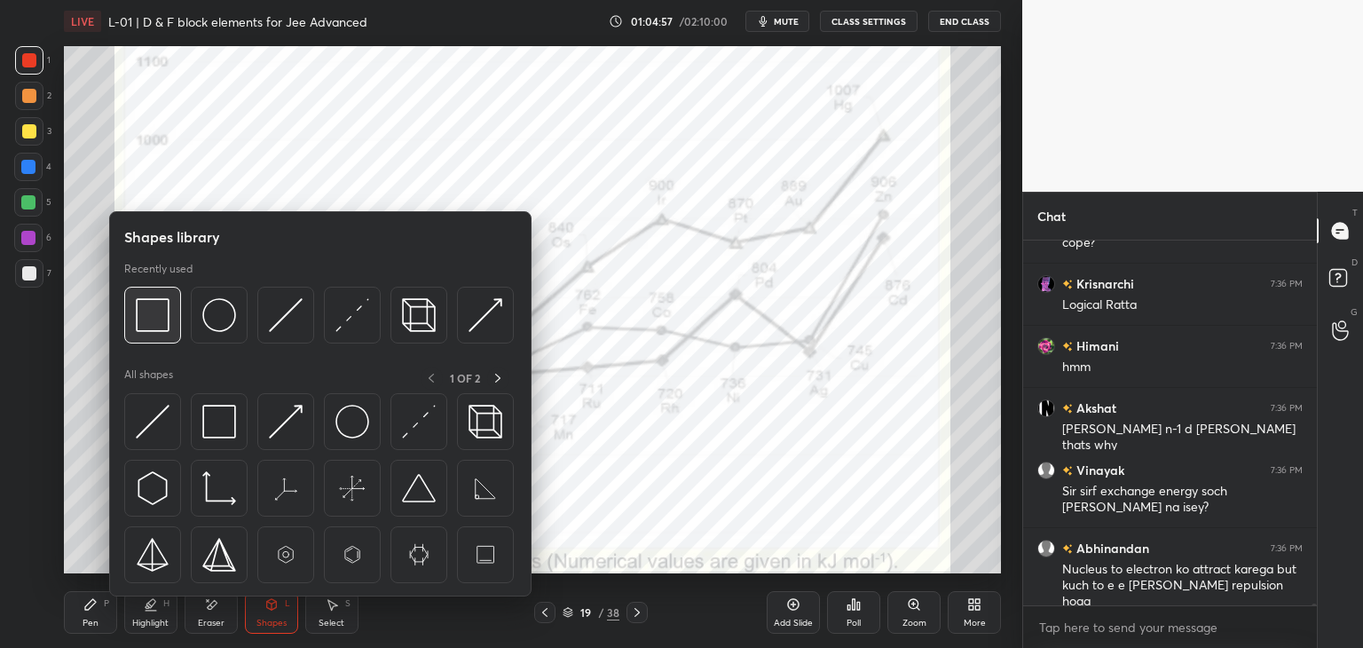
click at [165, 306] on img at bounding box center [153, 315] width 34 height 34
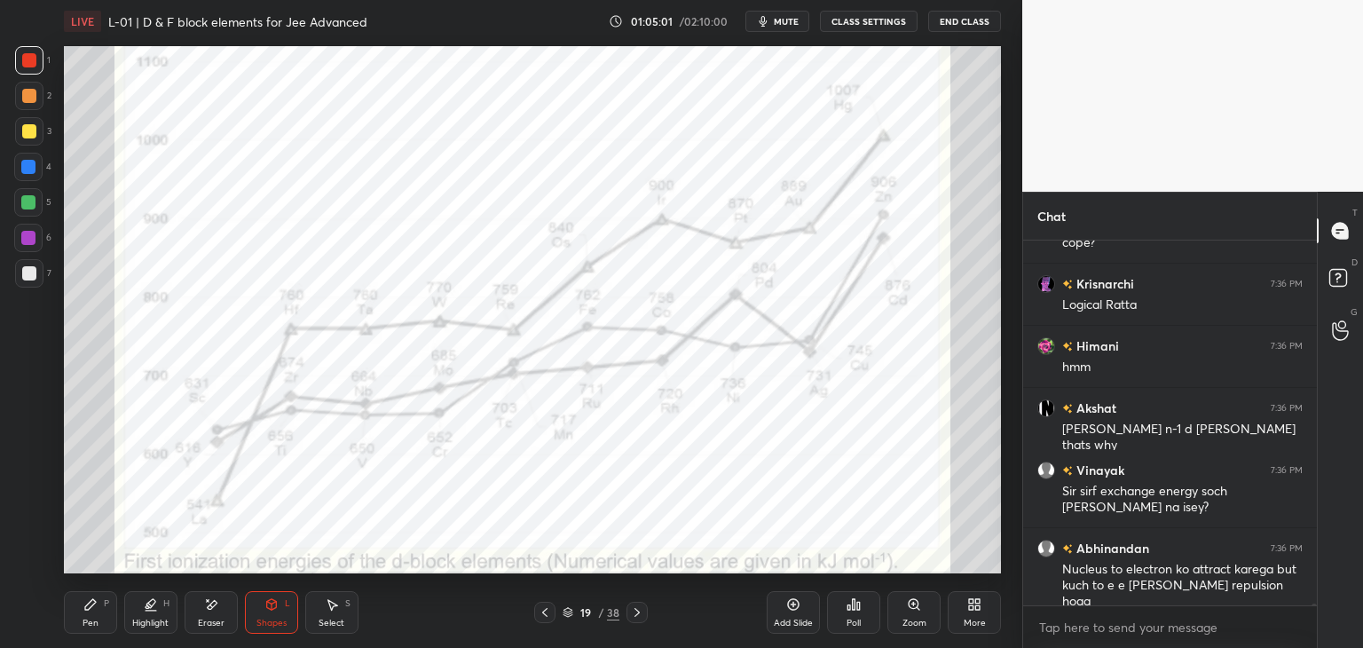
click at [84, 614] on div "Pen P" at bounding box center [90, 612] width 53 height 43
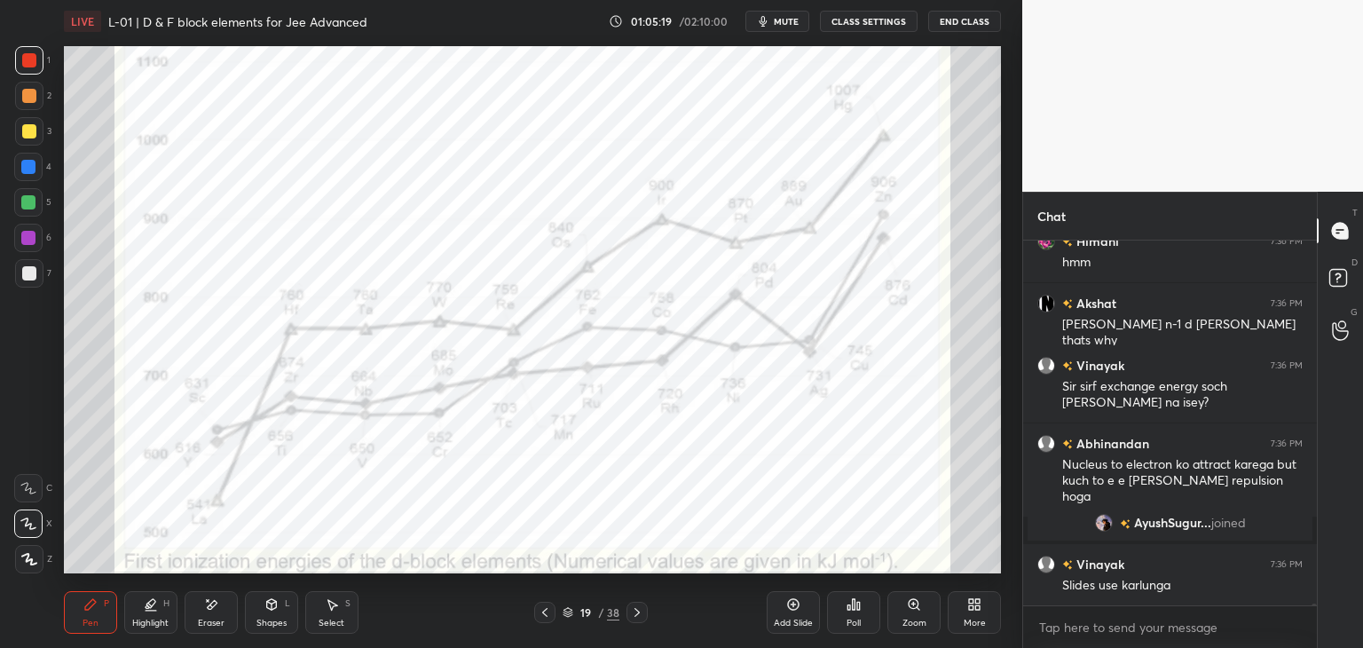
scroll to position [60454, 0]
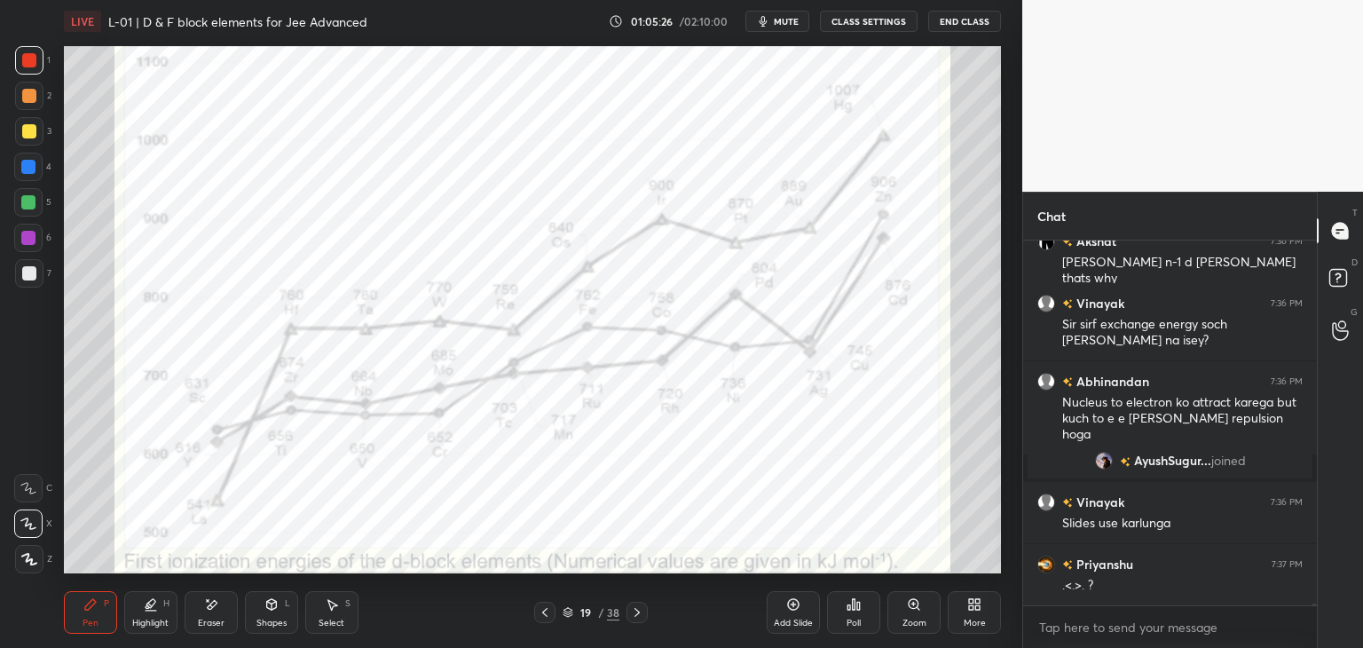
click at [220, 597] on div "Eraser" at bounding box center [211, 612] width 53 height 43
click at [93, 601] on icon at bounding box center [90, 604] width 11 height 11
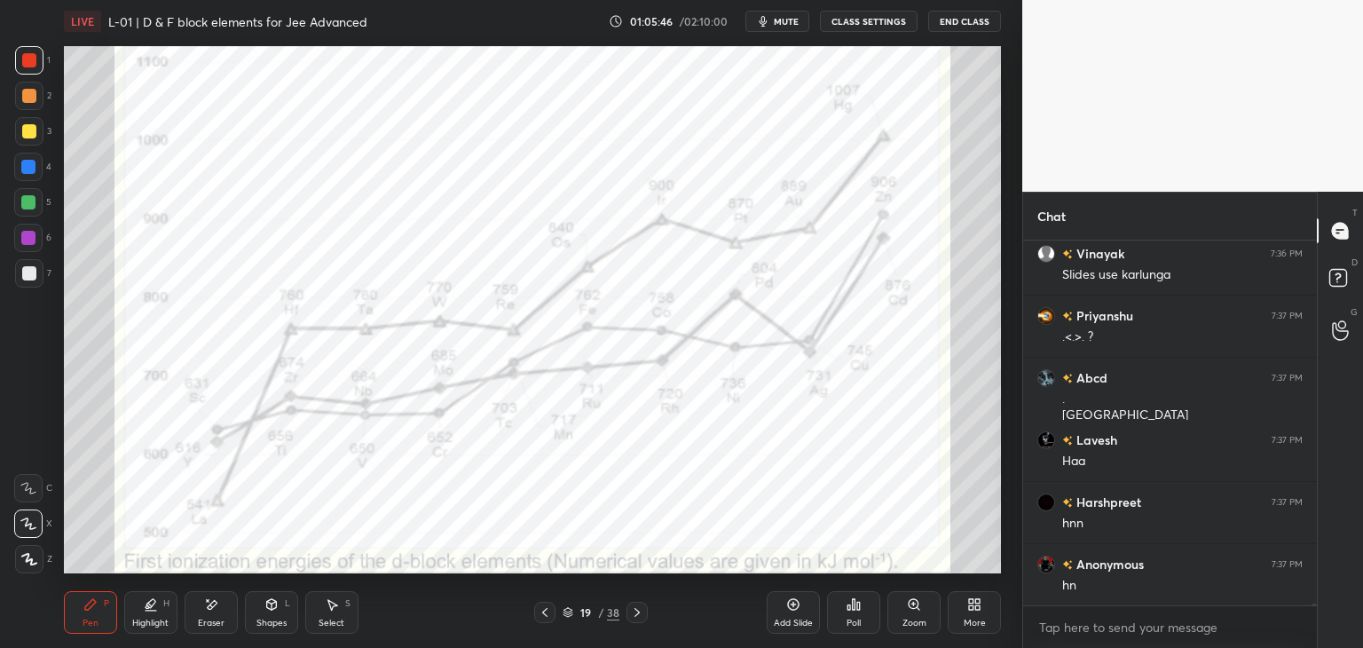
scroll to position [60765, 0]
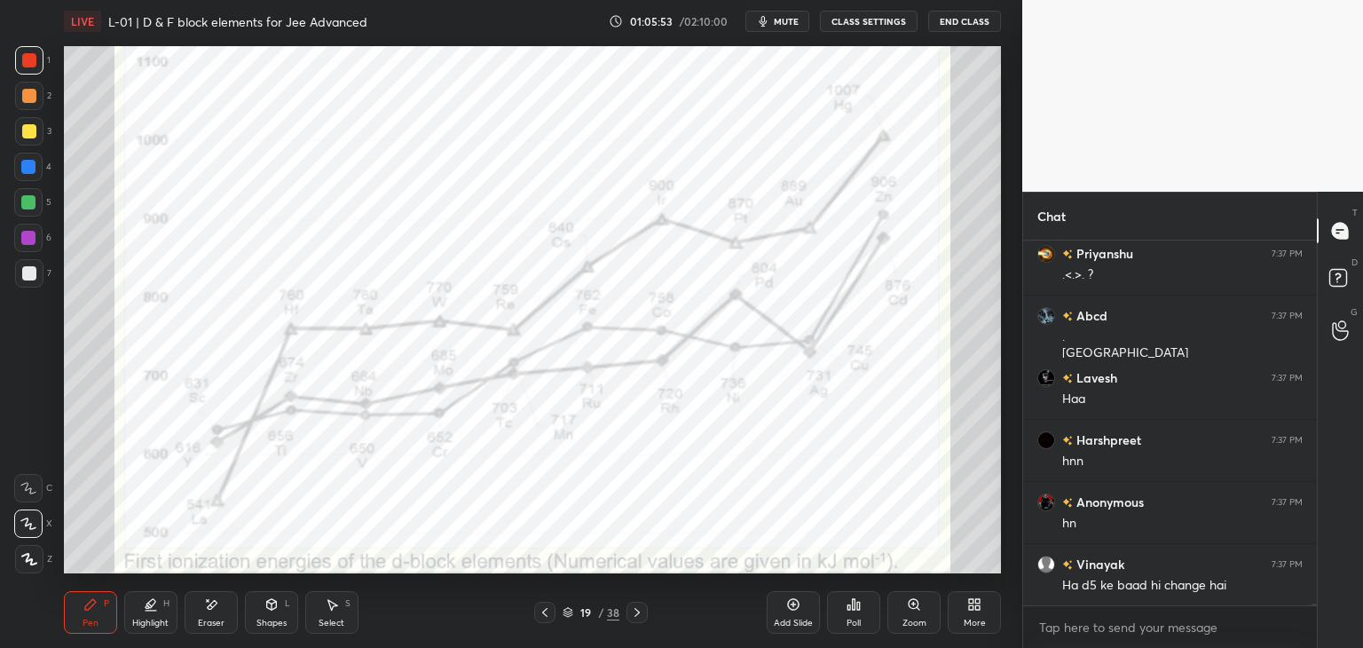
click at [214, 594] on div "Eraser" at bounding box center [211, 612] width 53 height 43
click at [95, 607] on icon at bounding box center [90, 604] width 14 height 14
click at [780, 601] on div "Add Slide" at bounding box center [793, 612] width 53 height 43
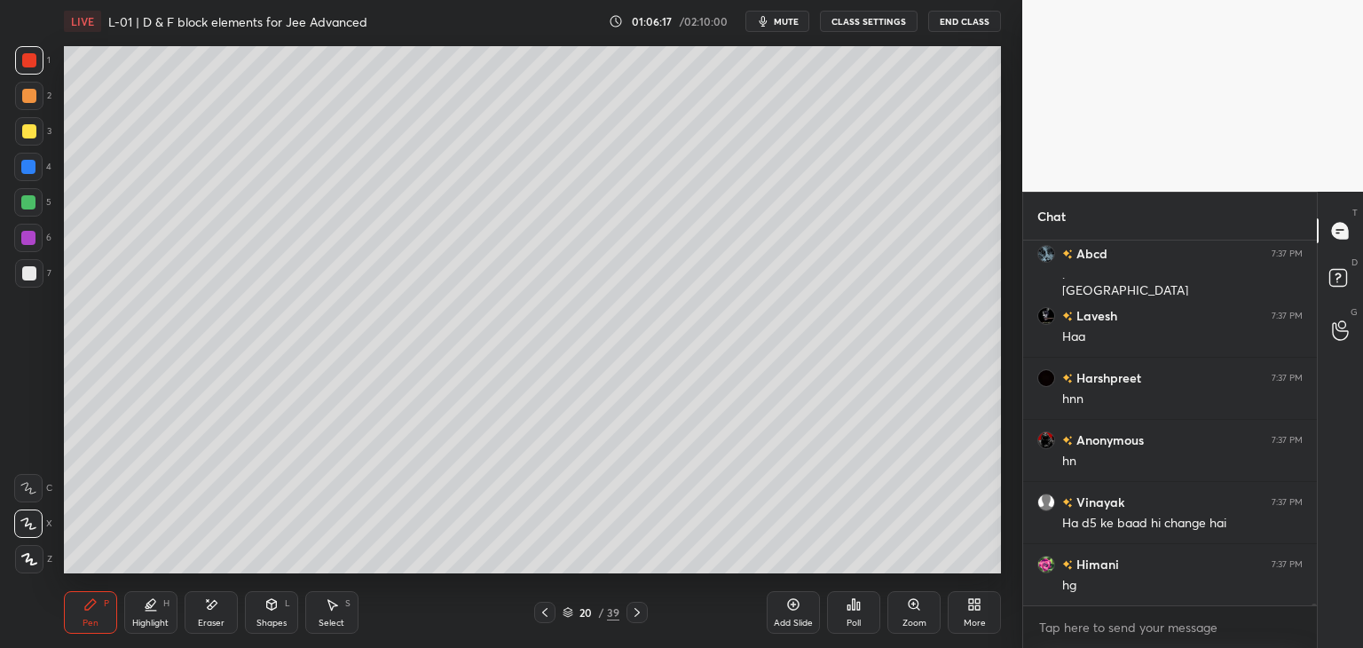
scroll to position [6, 5]
click at [539, 611] on icon at bounding box center [545, 612] width 14 height 14
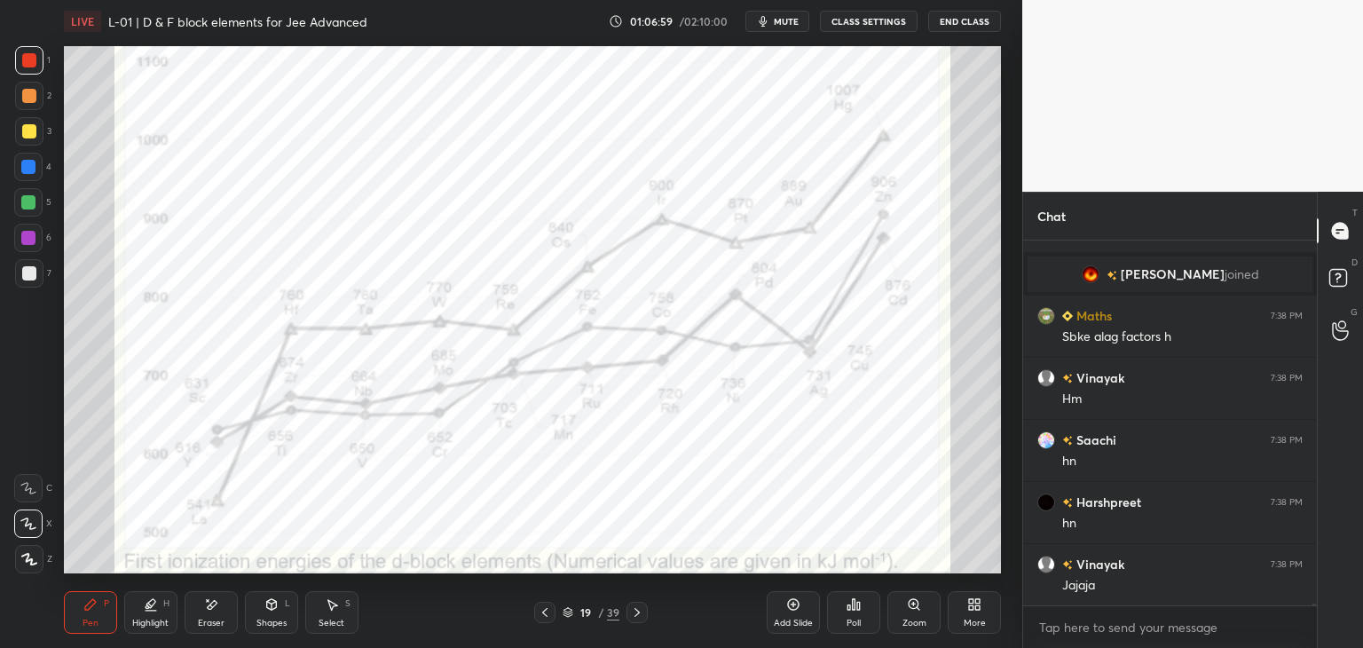
scroll to position [61374, 0]
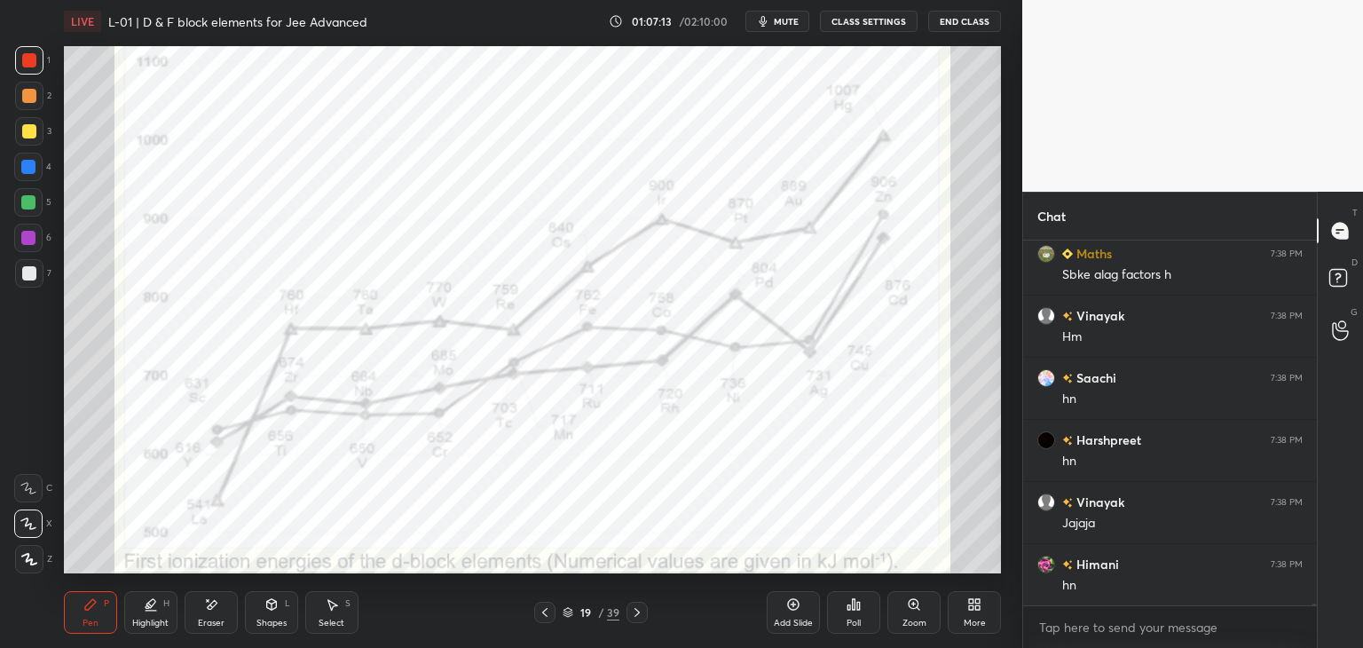
click at [209, 602] on icon at bounding box center [211, 604] width 14 height 15
click at [98, 611] on div "Pen P" at bounding box center [90, 612] width 53 height 43
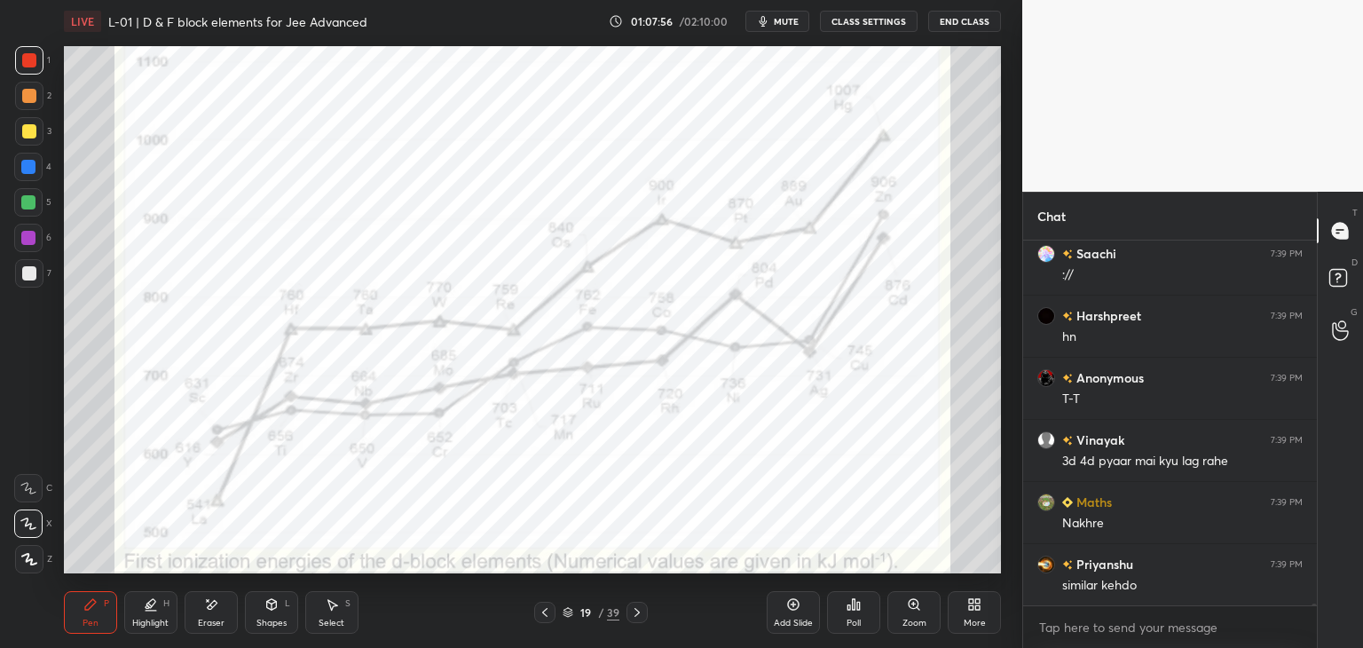
scroll to position [62305, 0]
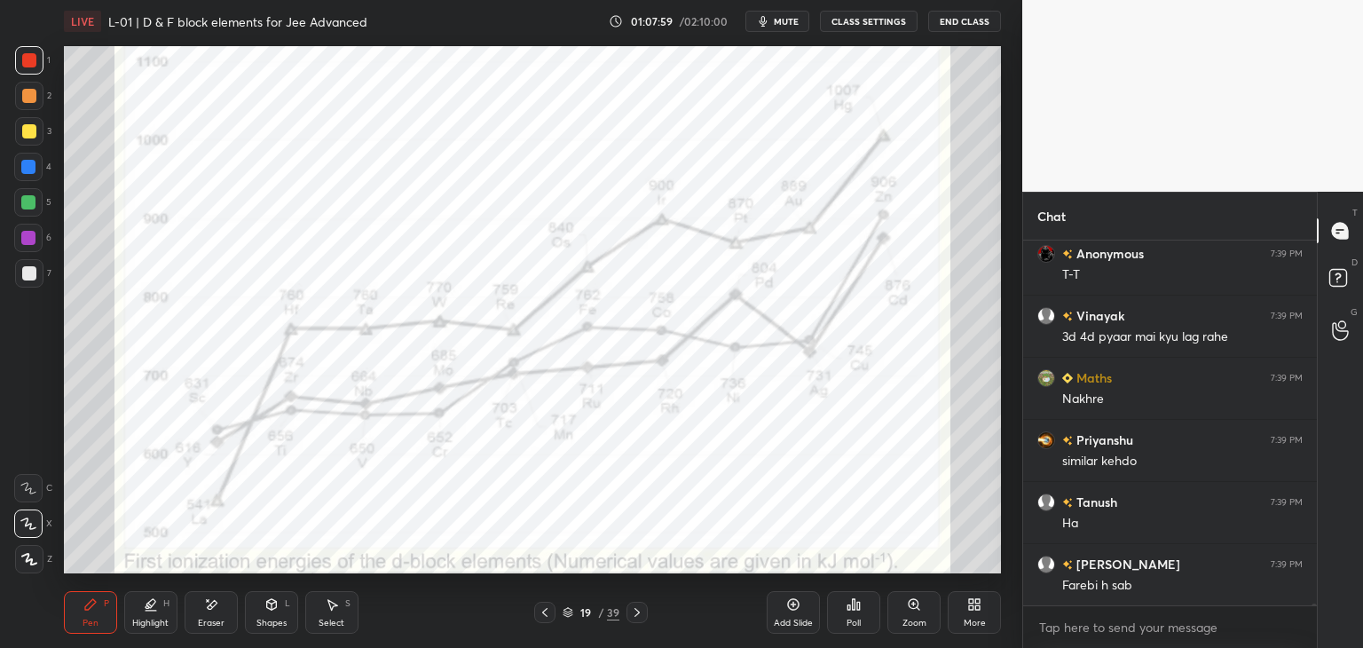
click at [783, 615] on div "Add Slide" at bounding box center [793, 612] width 53 height 43
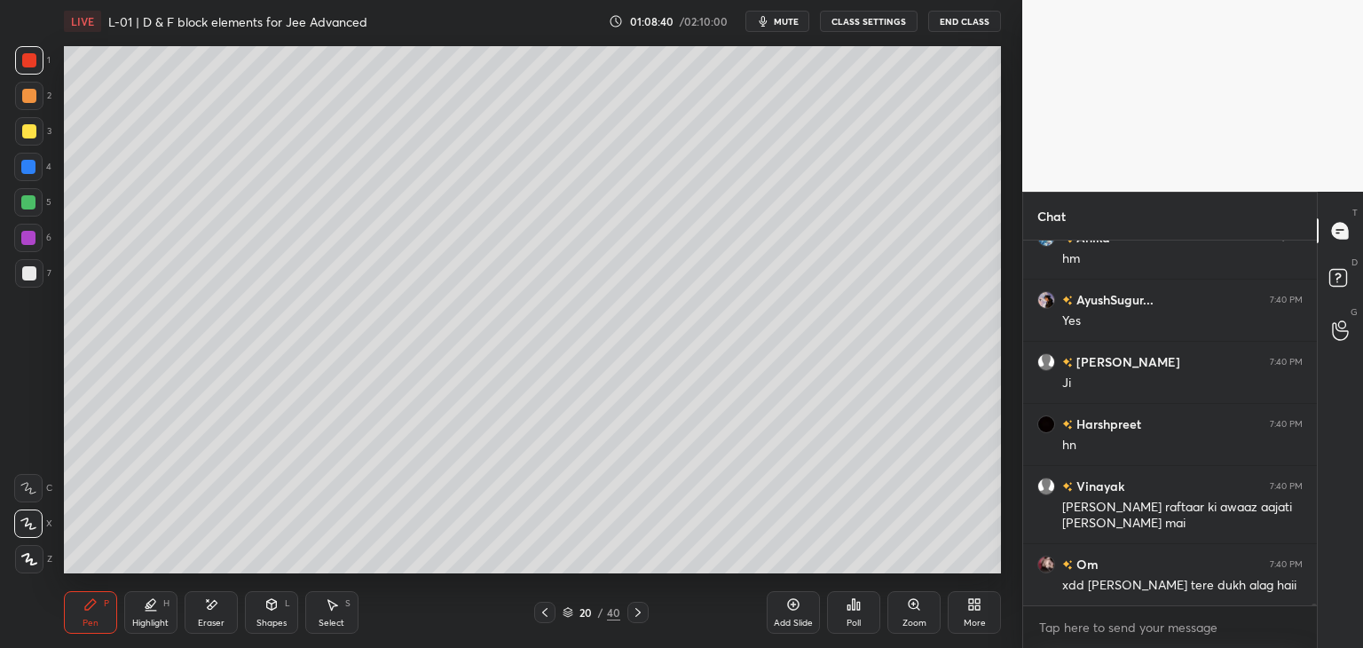
scroll to position [63022, 0]
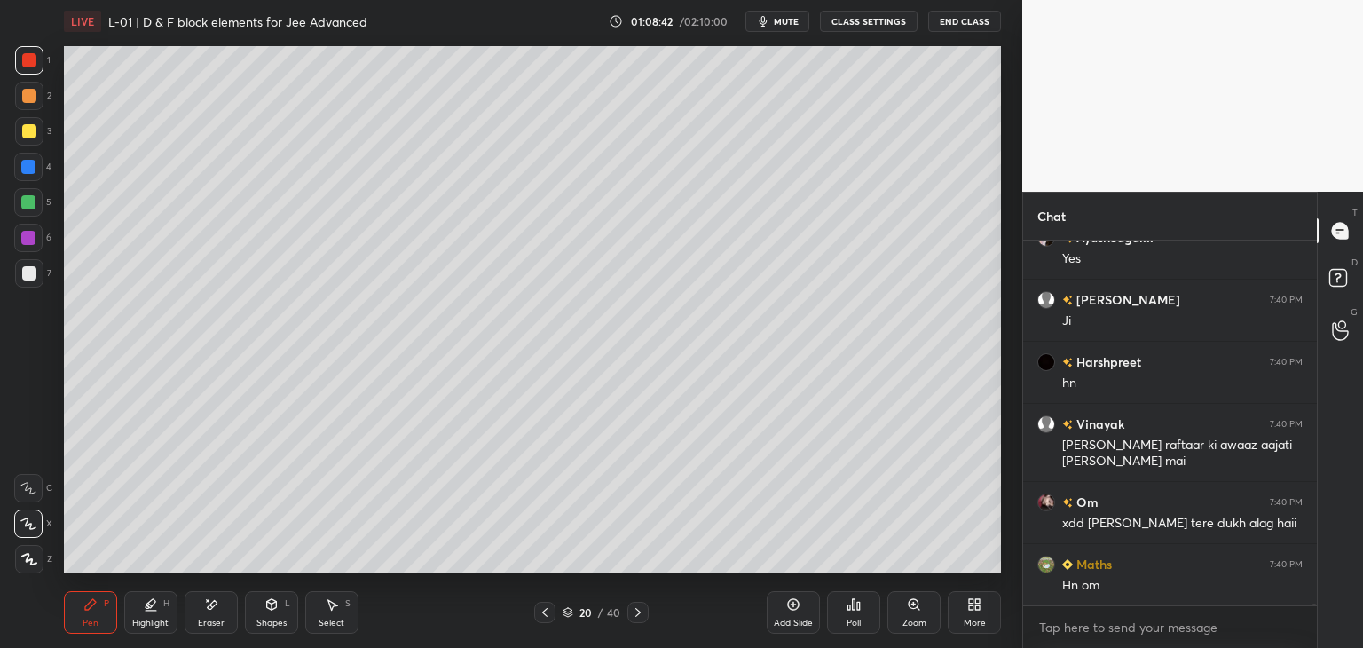
click at [542, 608] on icon at bounding box center [545, 612] width 14 height 14
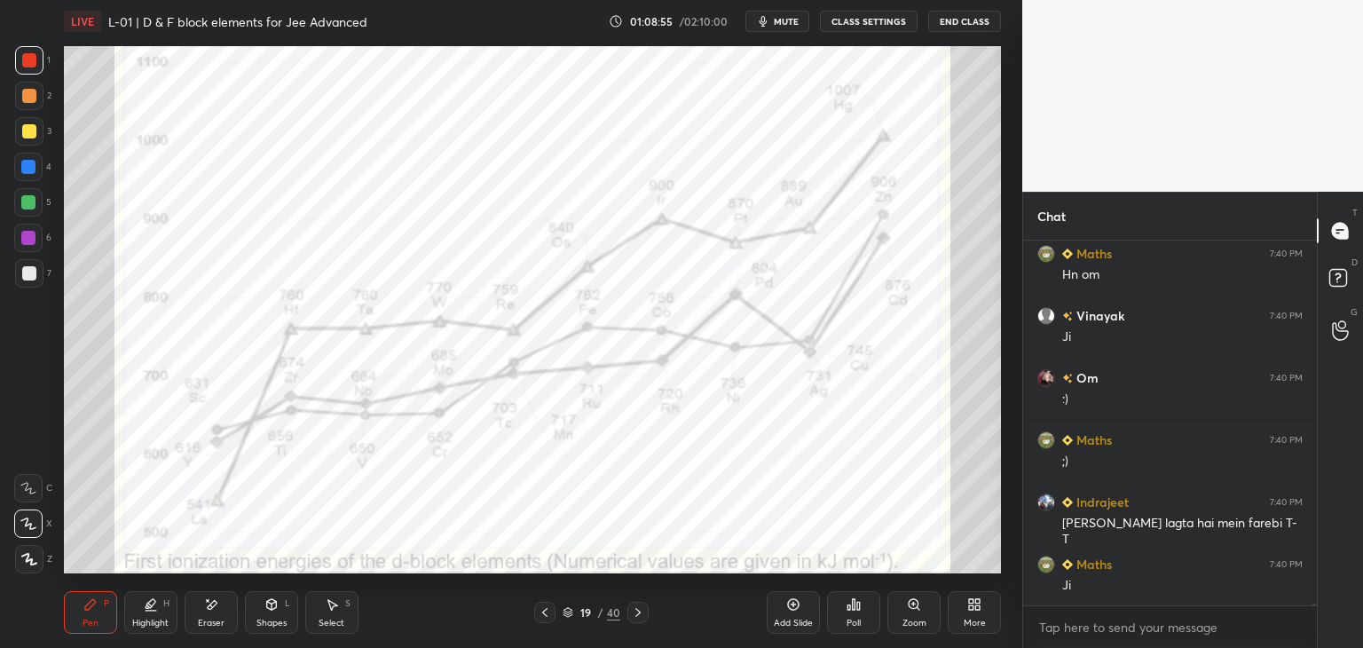
scroll to position [63395, 0]
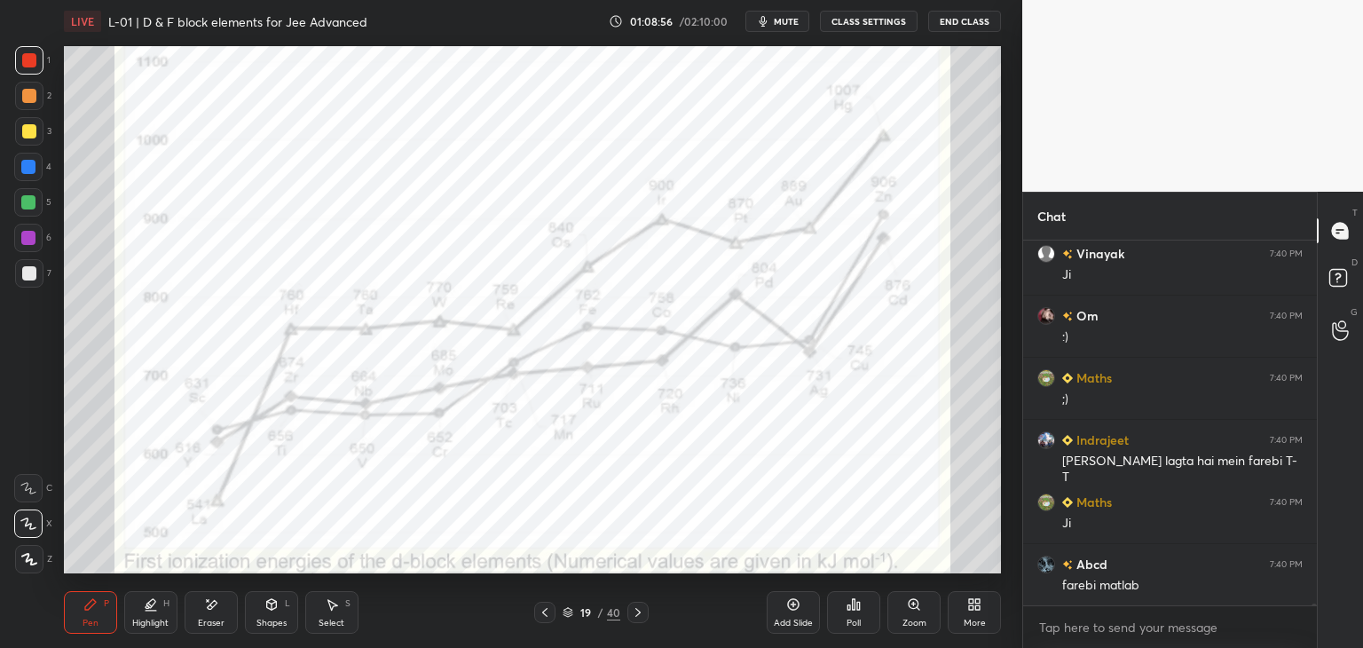
click at [205, 604] on icon at bounding box center [211, 604] width 14 height 15
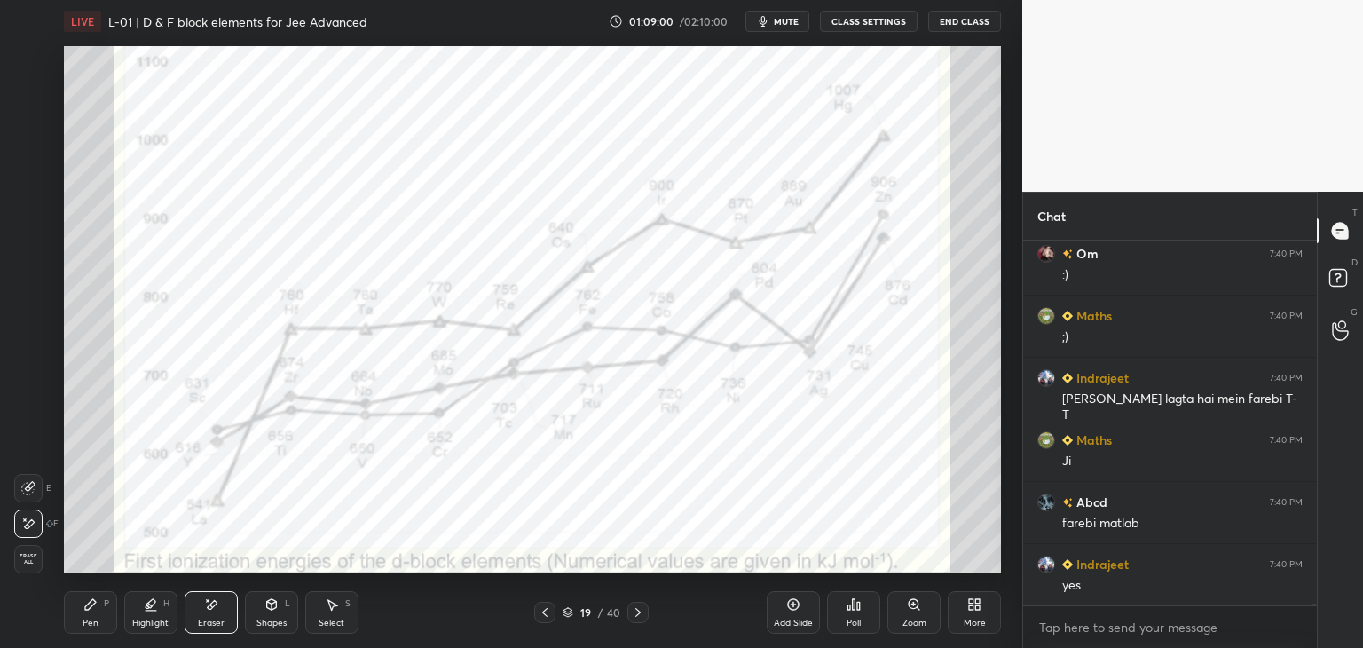
scroll to position [63519, 0]
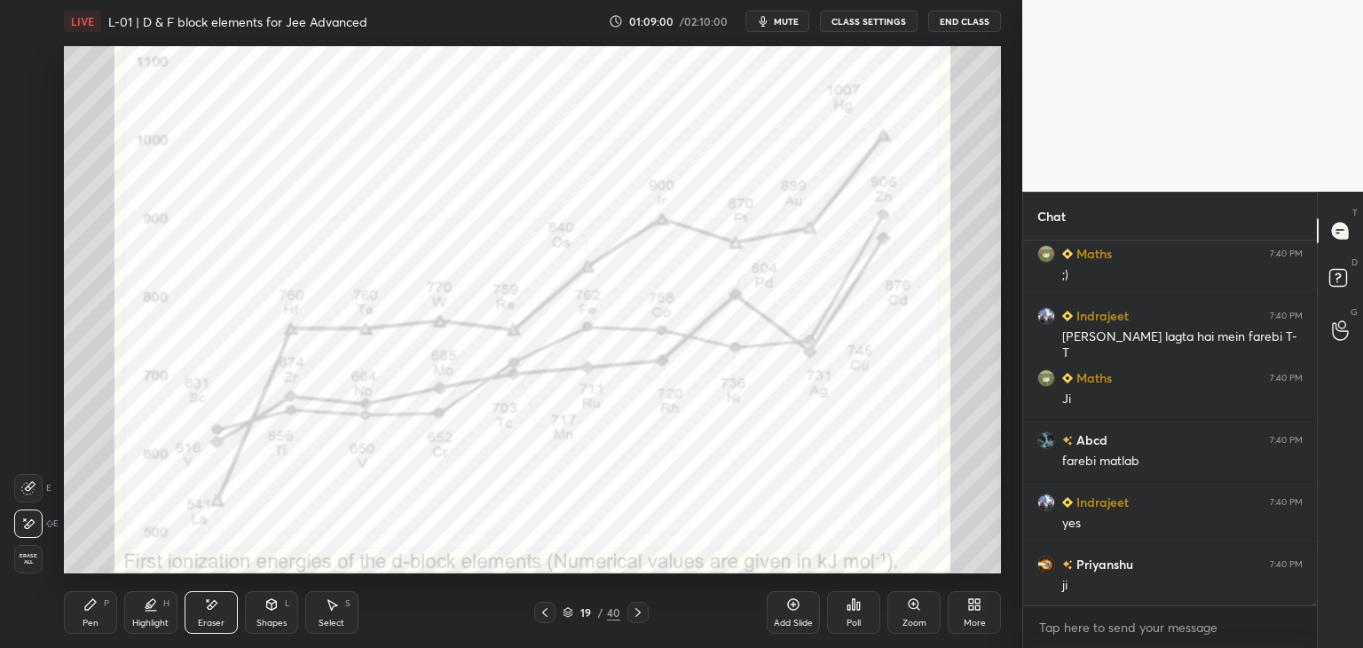
click at [95, 610] on icon at bounding box center [90, 604] width 14 height 14
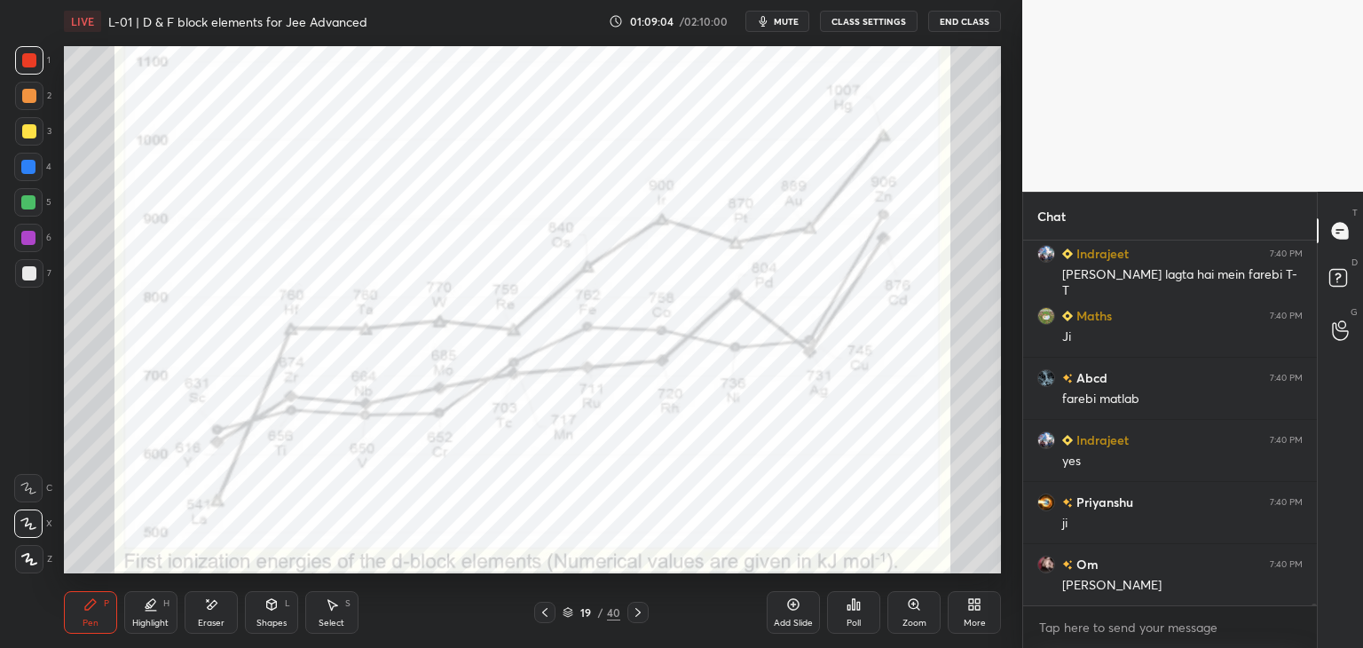
scroll to position [63643, 0]
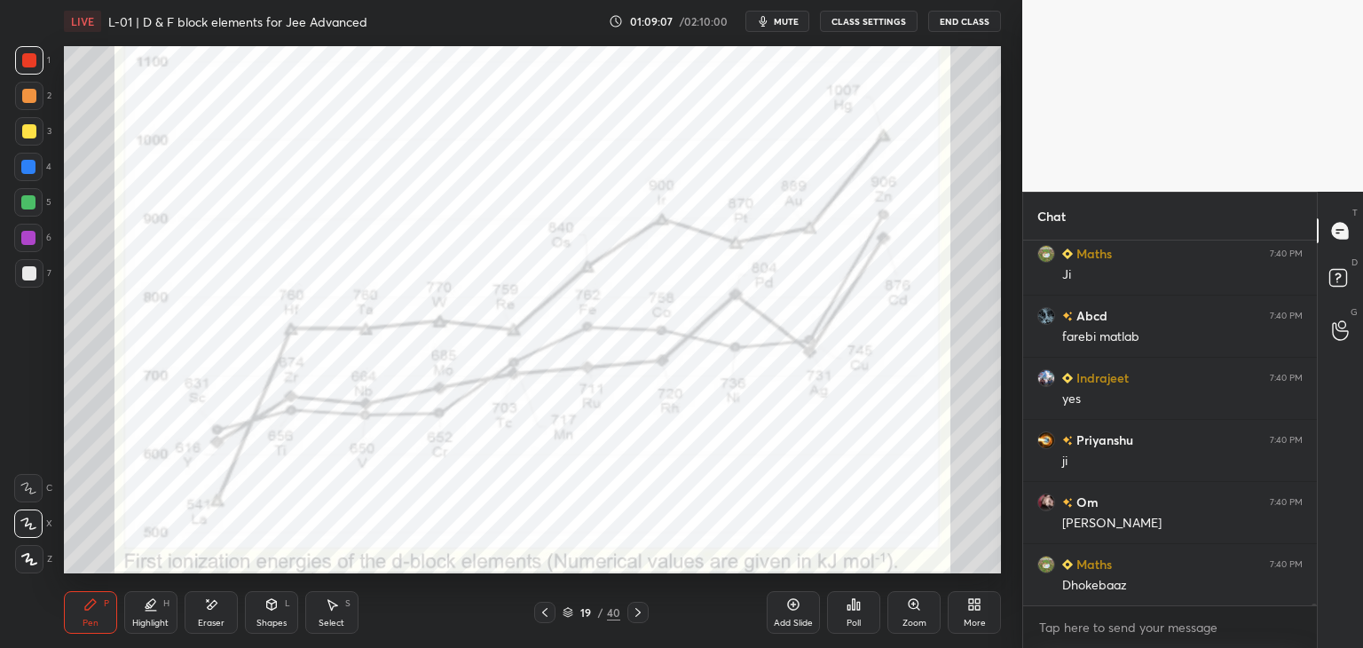
click at [91, 603] on icon at bounding box center [90, 604] width 11 height 11
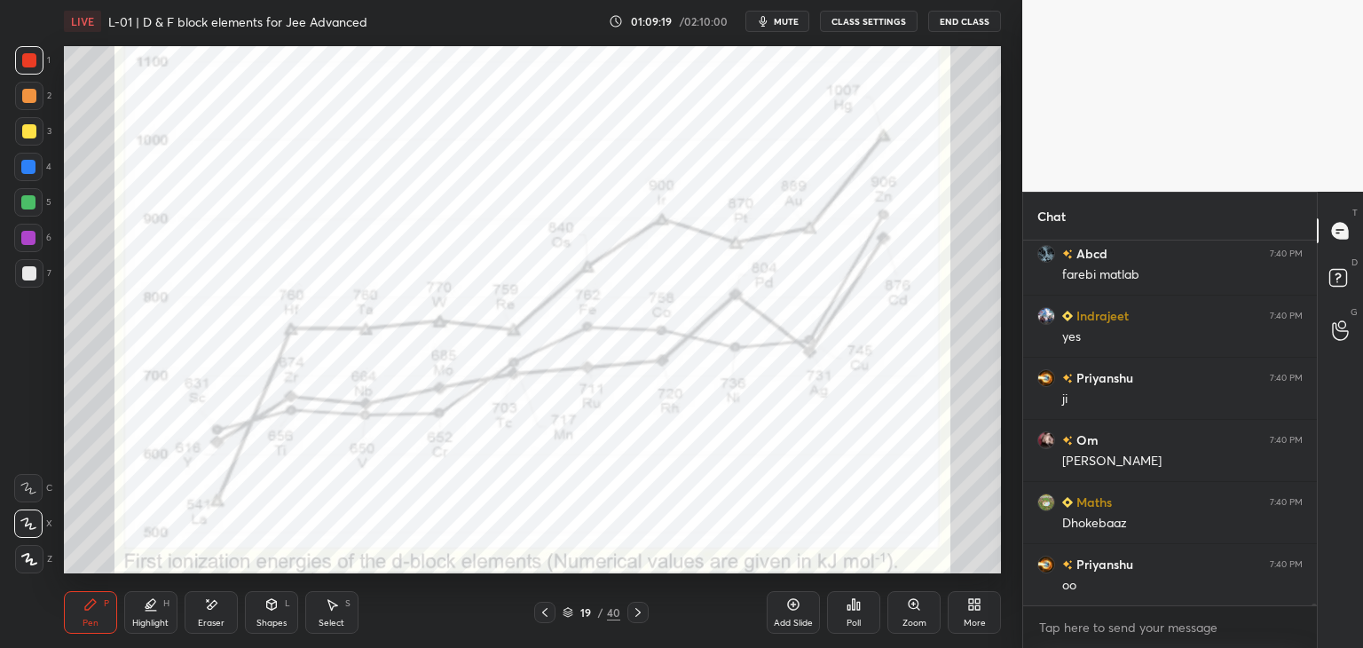
click at [640, 608] on icon at bounding box center [638, 612] width 14 height 14
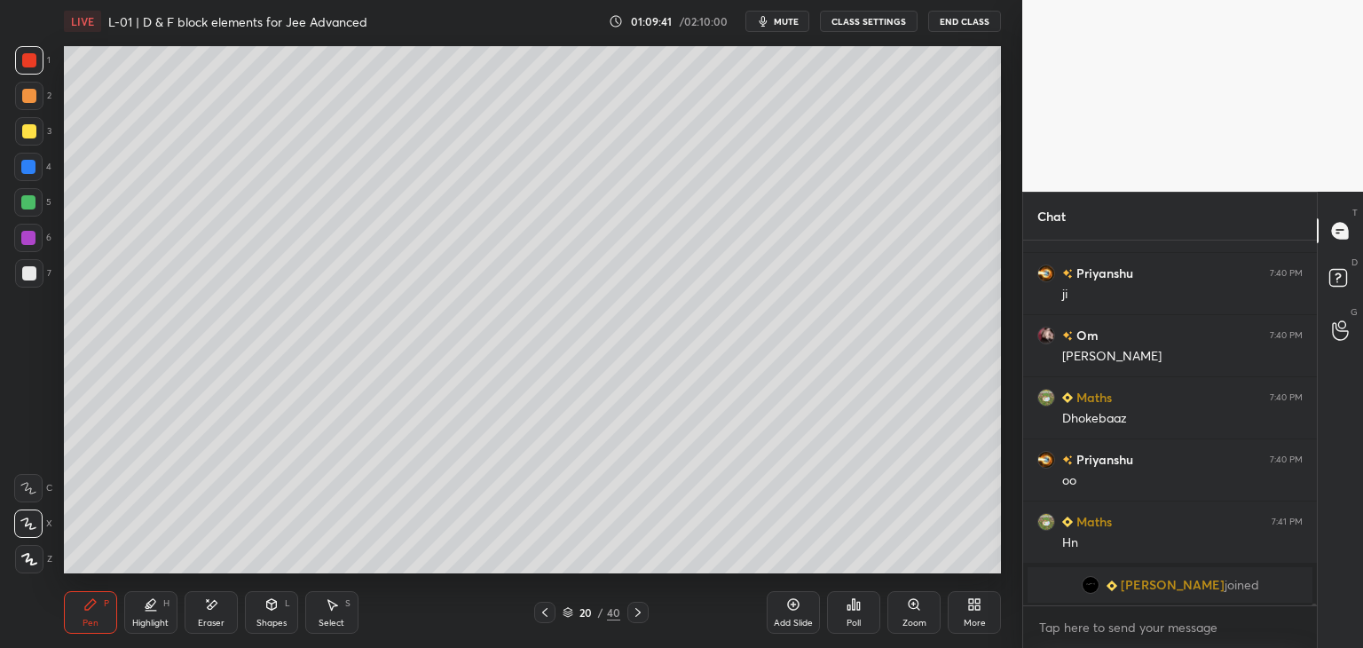
scroll to position [63113, 0]
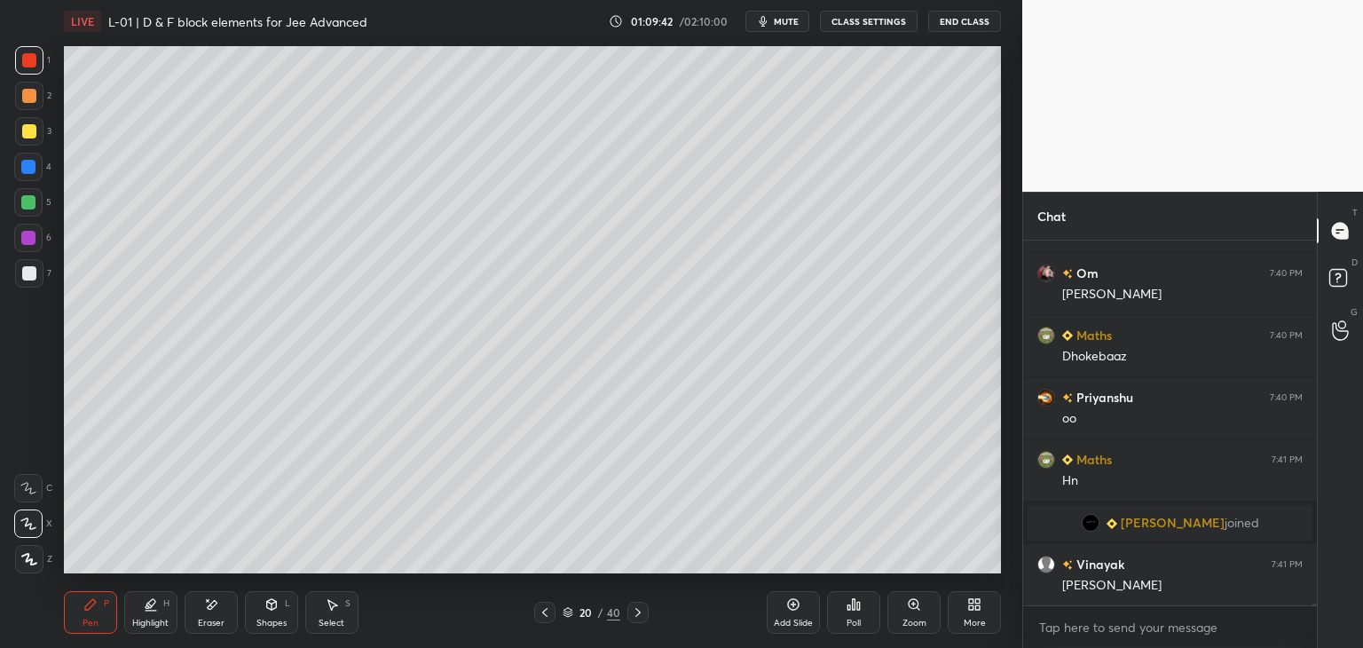
click at [35, 99] on div at bounding box center [29, 96] width 28 height 28
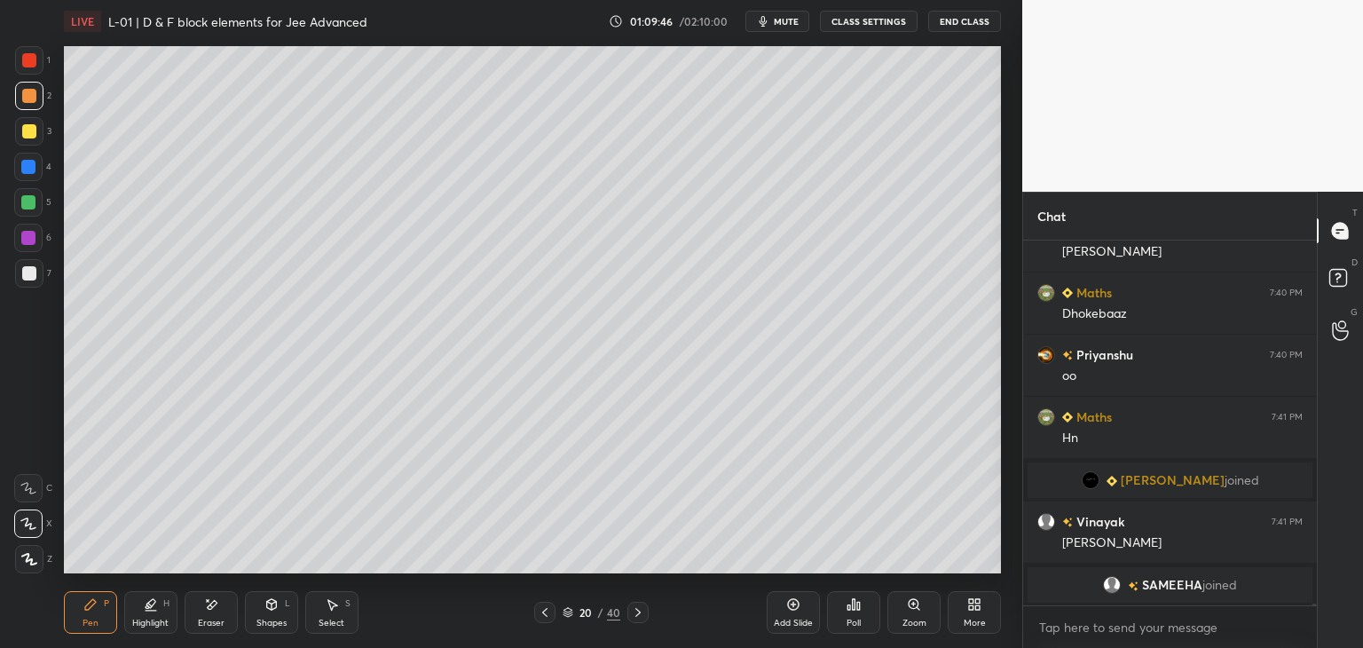
scroll to position [63182, 0]
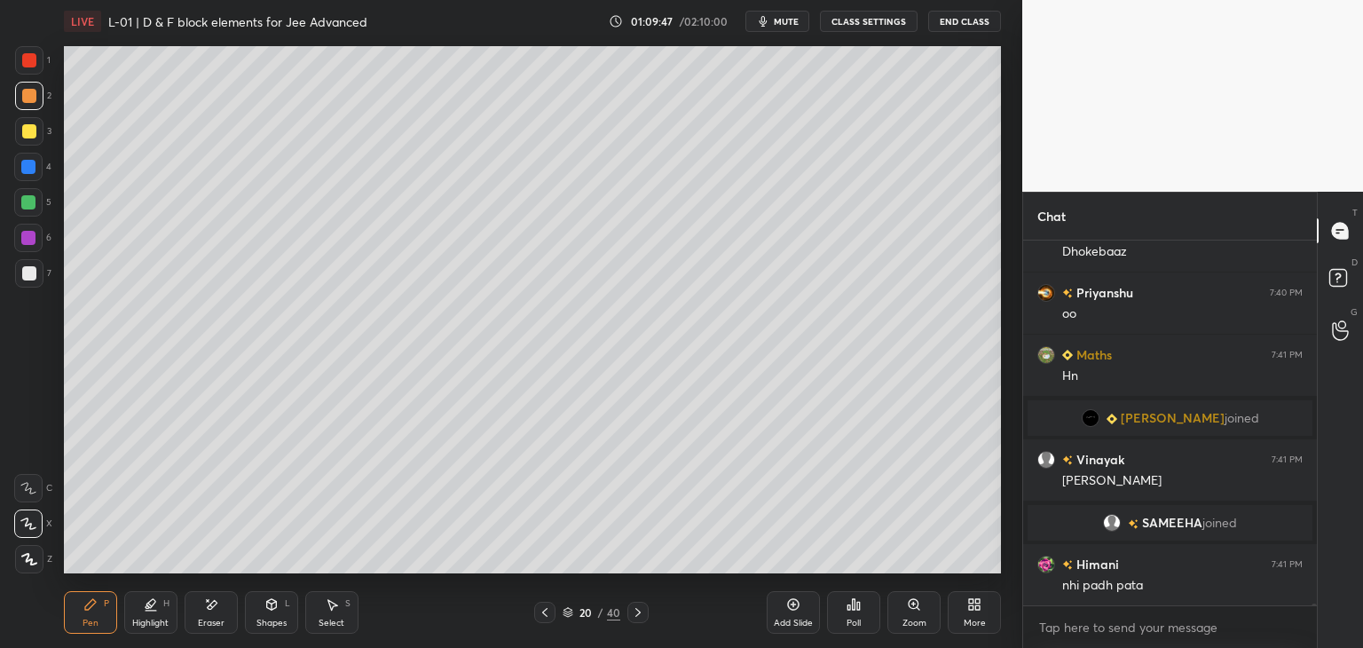
click at [538, 609] on icon at bounding box center [545, 612] width 14 height 14
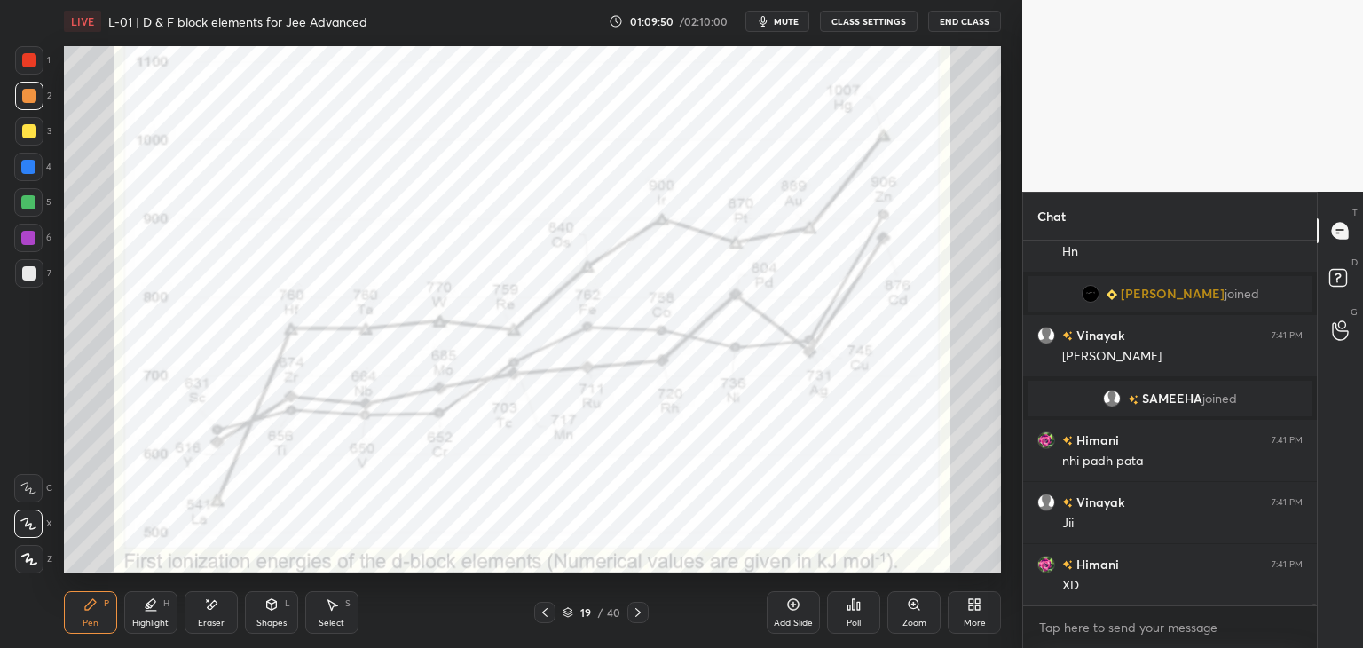
click at [20, 60] on div at bounding box center [29, 60] width 28 height 28
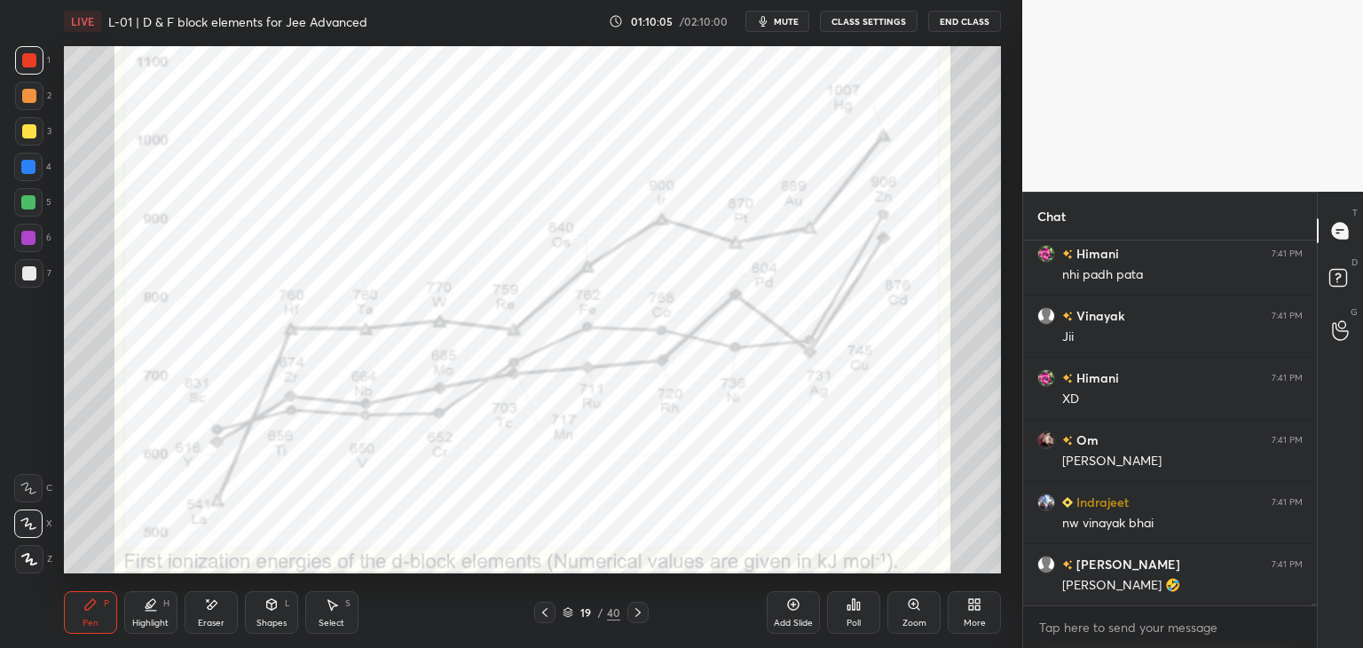
scroll to position [63554, 0]
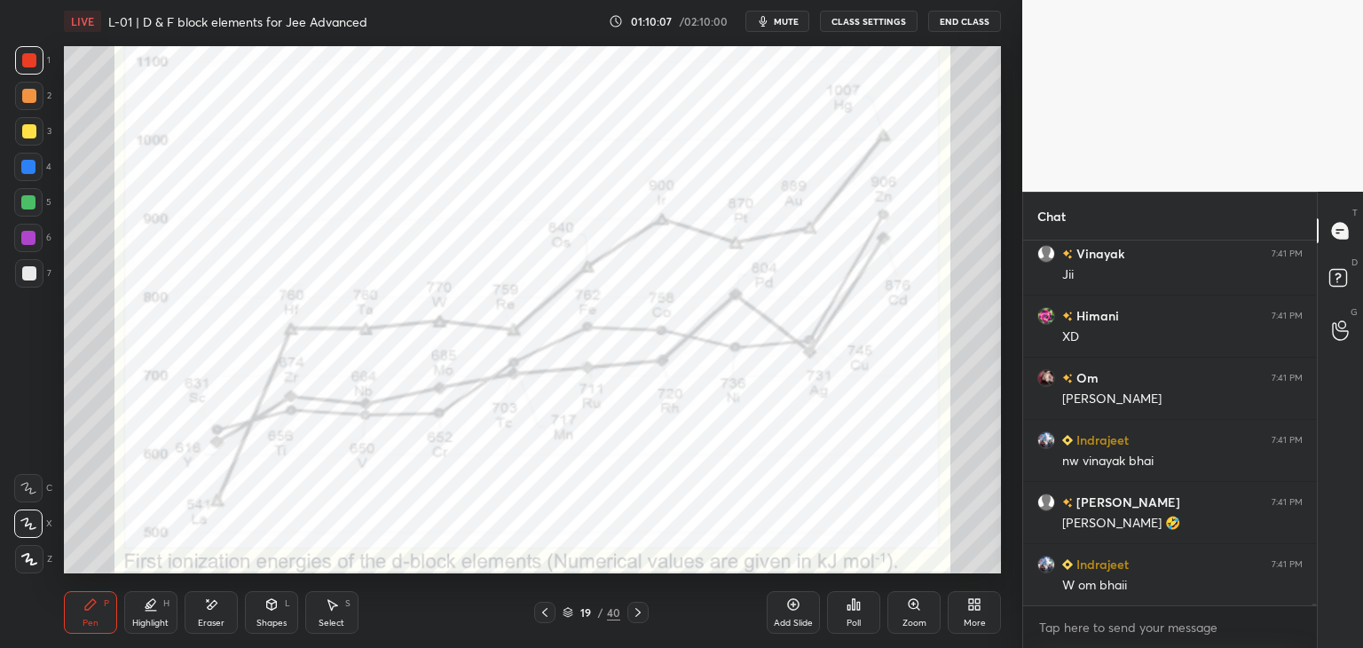
click at [641, 610] on icon at bounding box center [638, 612] width 14 height 14
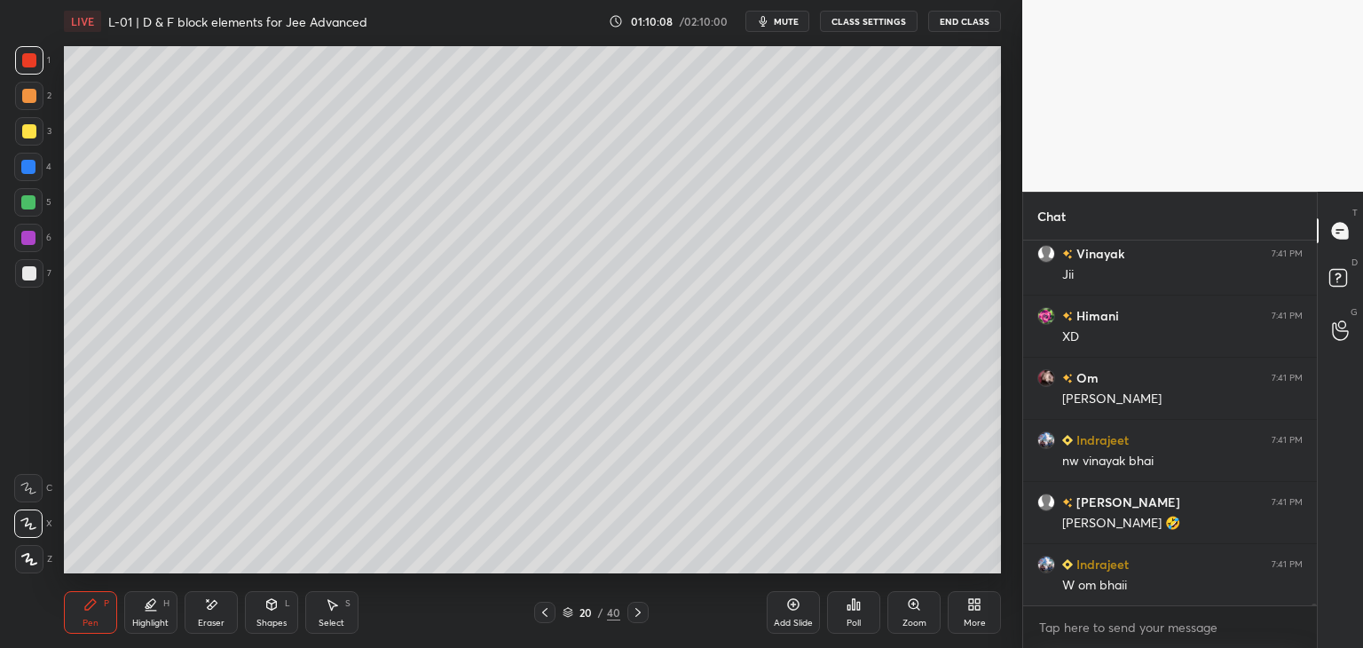
click at [641, 610] on icon at bounding box center [638, 612] width 14 height 14
click at [543, 608] on icon at bounding box center [545, 612] width 14 height 14
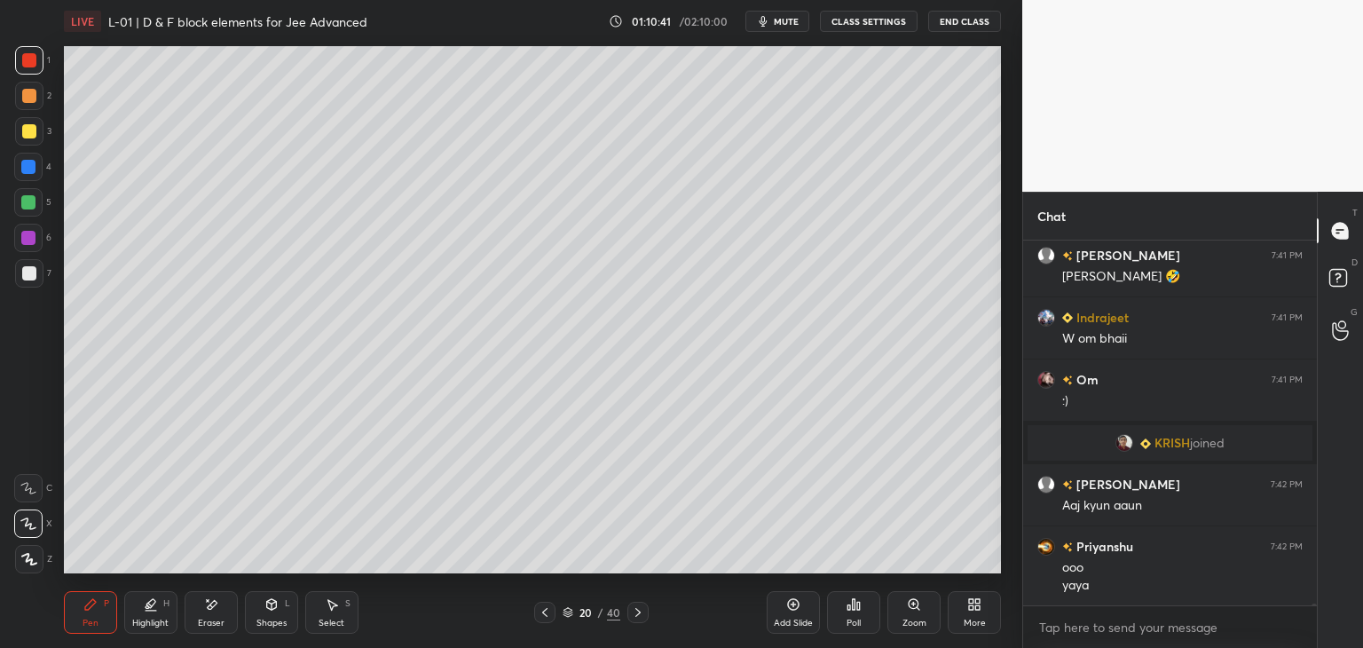
scroll to position [63652, 0]
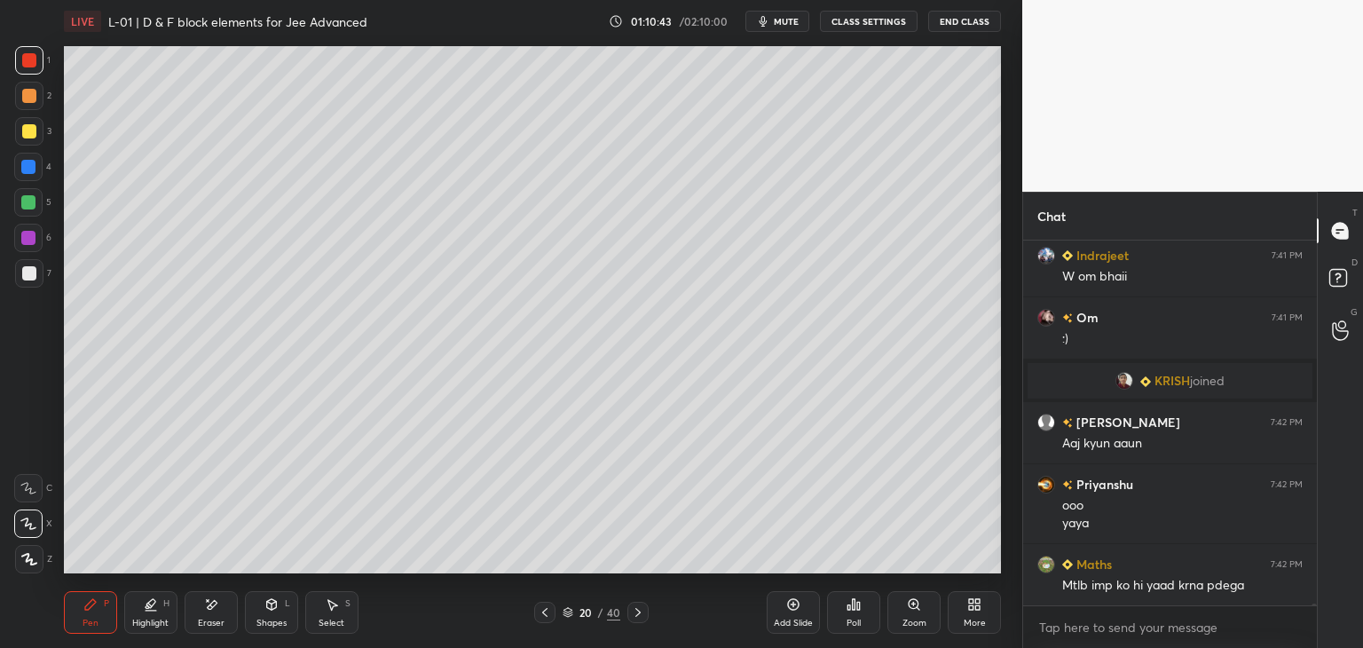
click at [631, 618] on icon at bounding box center [638, 612] width 14 height 14
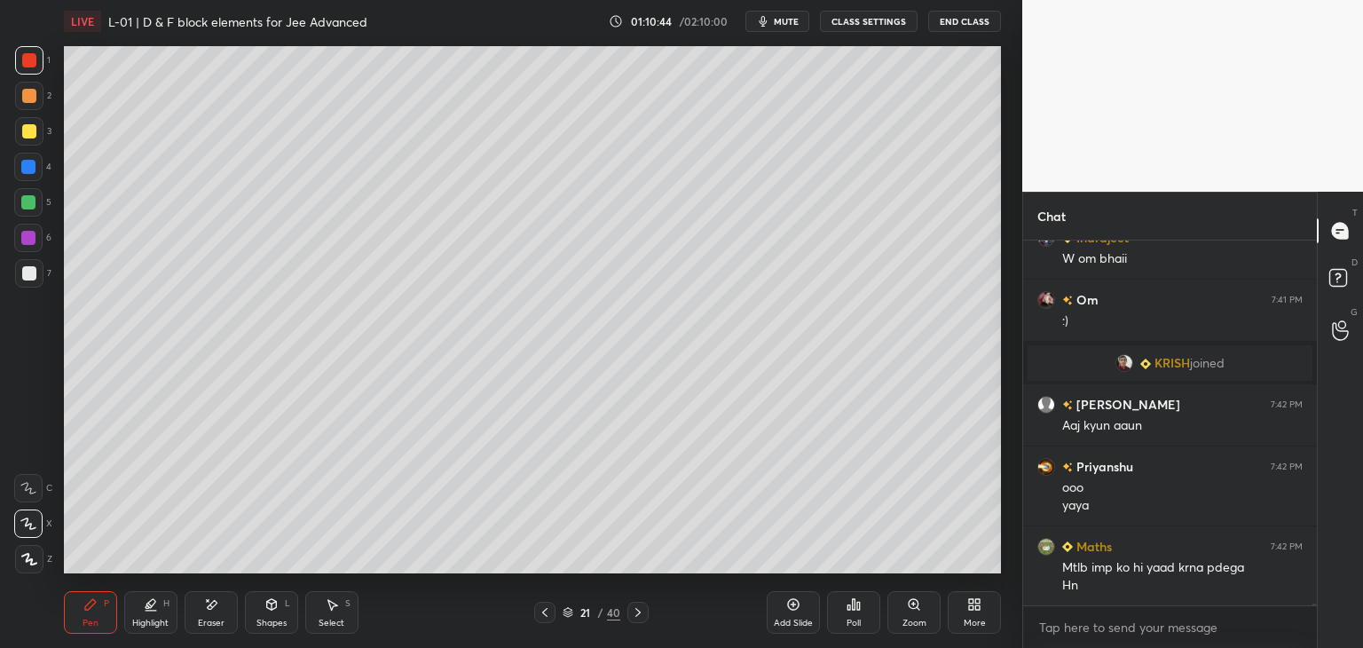
click at [532, 612] on div "21 / 40" at bounding box center [590, 612] width 351 height 21
click at [529, 622] on div "21 / 40" at bounding box center [590, 612] width 351 height 21
click at [543, 610] on icon at bounding box center [545, 612] width 14 height 14
click at [541, 613] on icon at bounding box center [545, 612] width 14 height 14
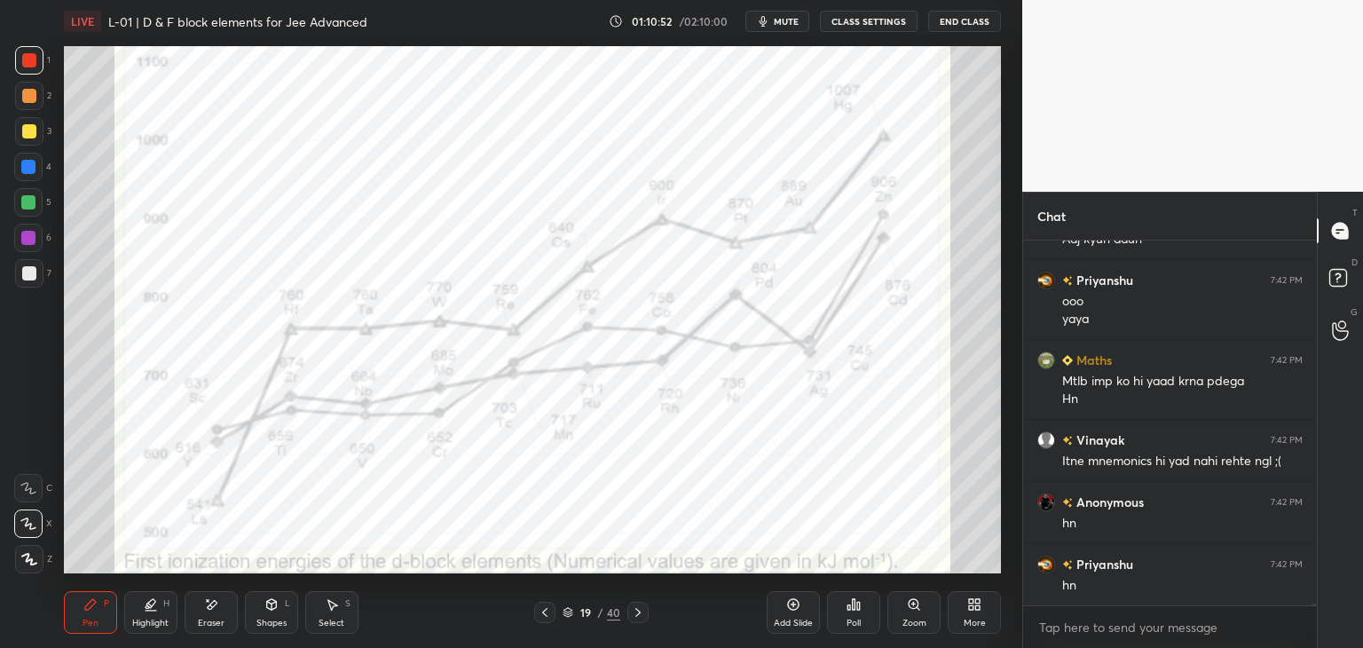
scroll to position [63918, 0]
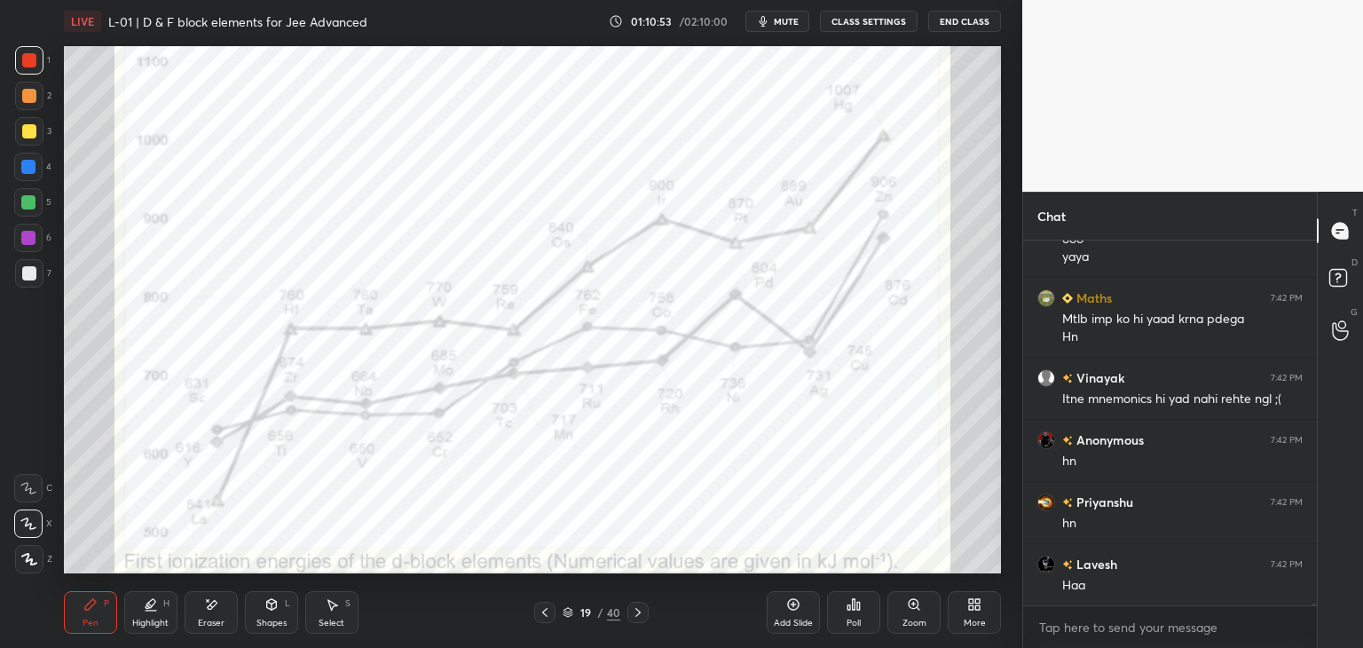
click at [639, 611] on icon at bounding box center [638, 612] width 14 height 14
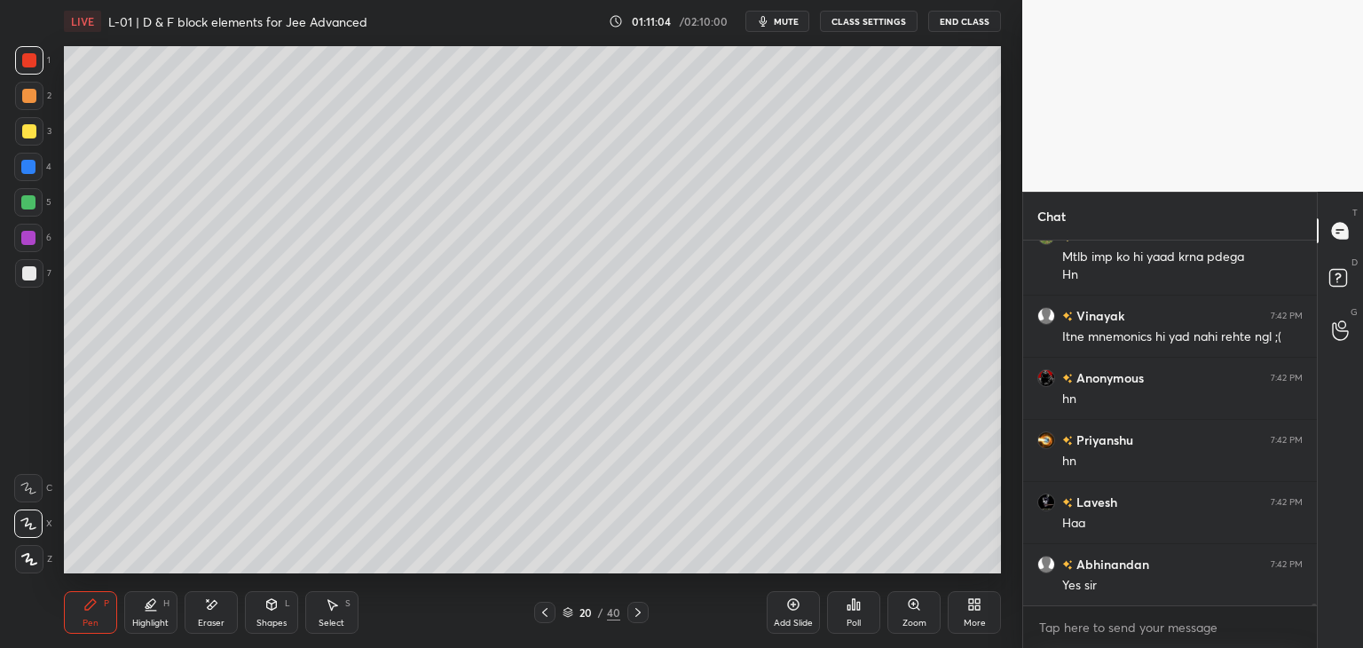
scroll to position [64042, 0]
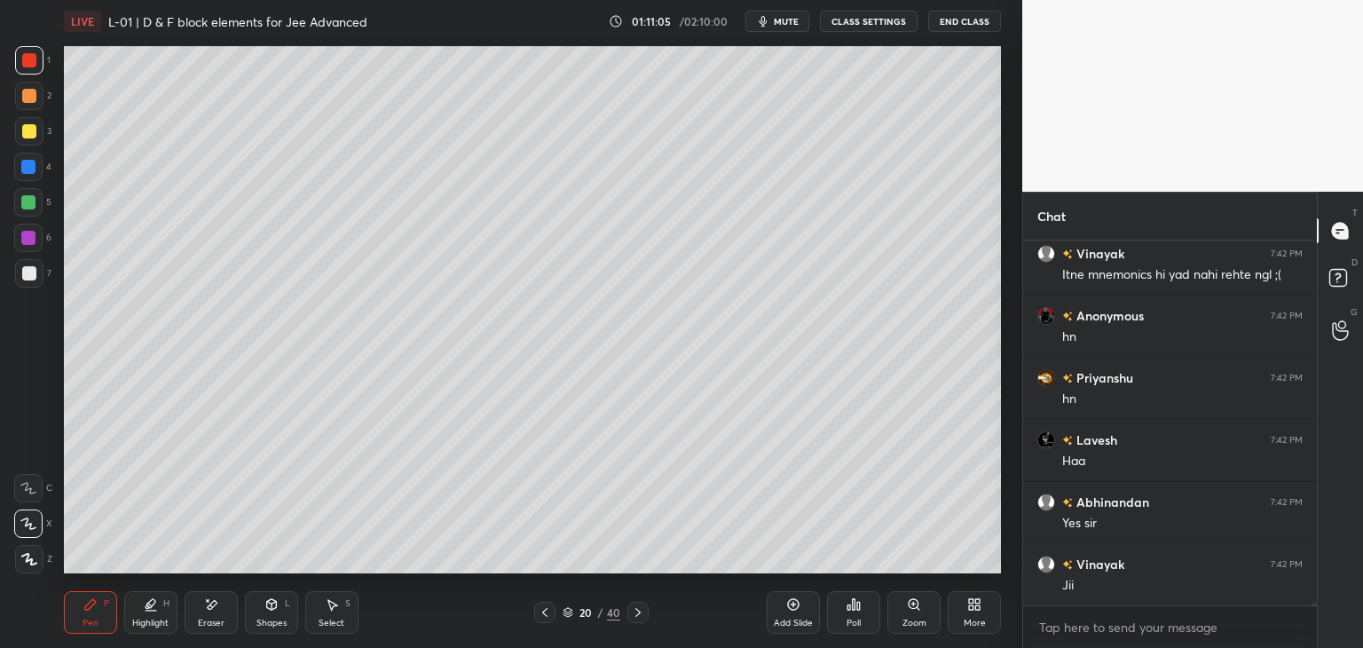
click at [206, 609] on icon at bounding box center [211, 604] width 14 height 15
click at [99, 612] on div "Pen P" at bounding box center [90, 612] width 53 height 43
click at [635, 606] on icon at bounding box center [638, 612] width 14 height 14
click at [639, 610] on icon at bounding box center [638, 612] width 14 height 14
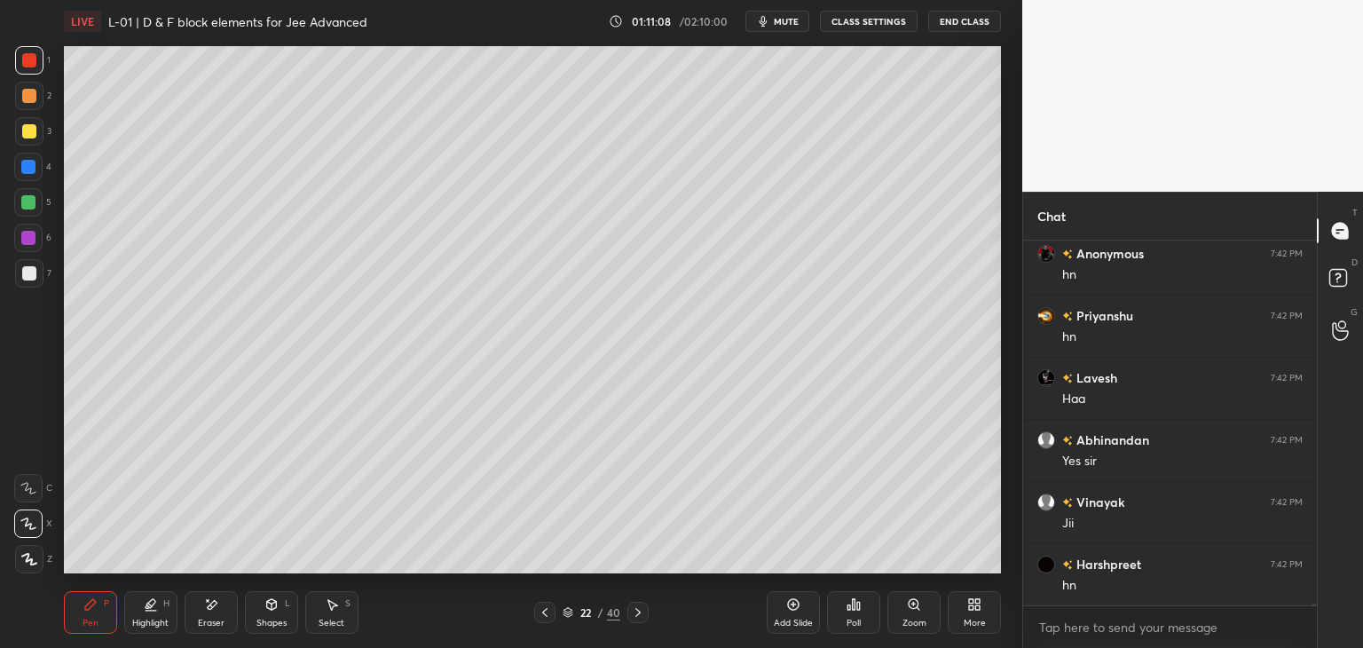
click at [642, 608] on icon at bounding box center [638, 612] width 14 height 14
click at [648, 608] on div "23 / 40" at bounding box center [590, 612] width 351 height 21
click at [649, 608] on div "23 / 40" at bounding box center [590, 612] width 351 height 21
click at [643, 610] on icon at bounding box center [638, 612] width 14 height 14
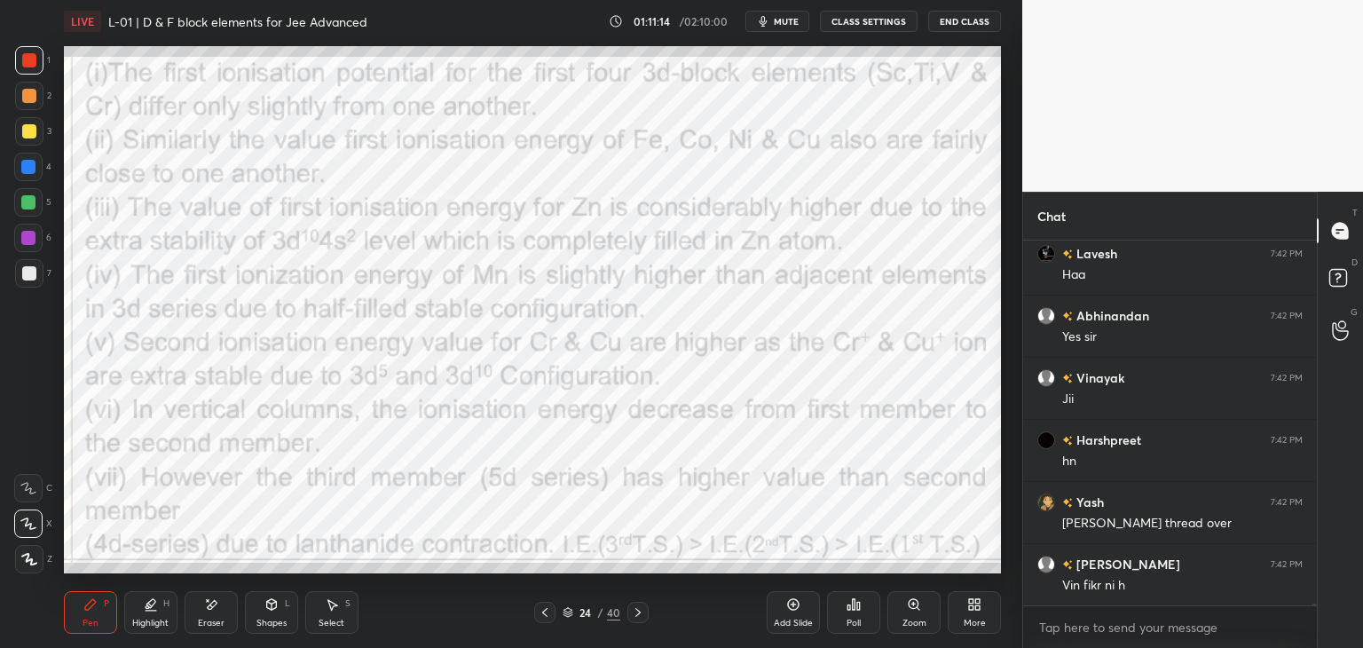
scroll to position [64291, 0]
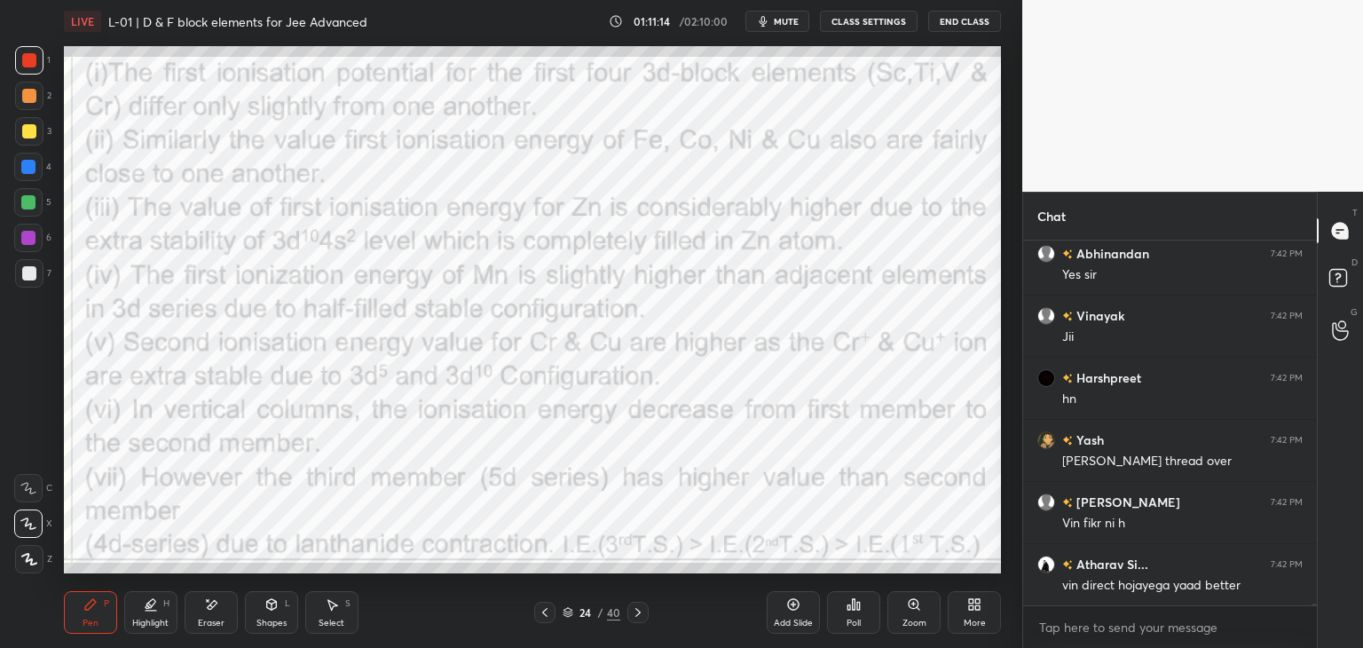
click at [639, 613] on icon at bounding box center [637, 612] width 5 height 9
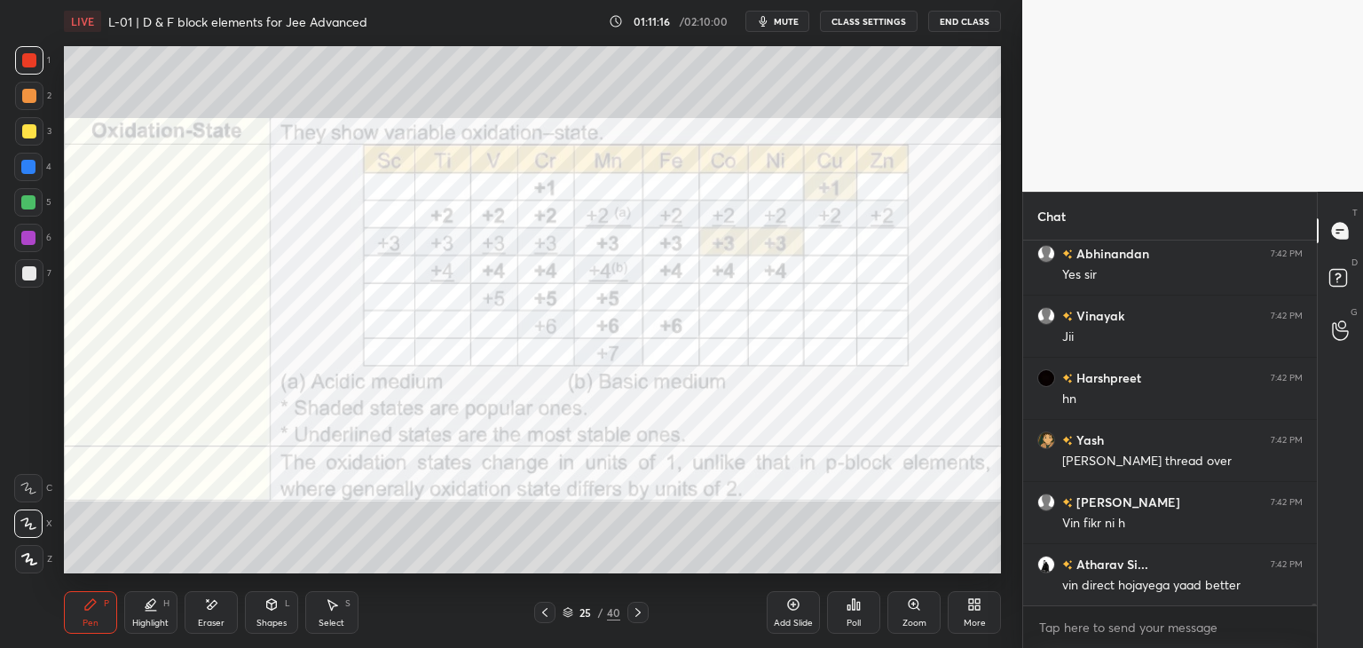
click at [544, 613] on icon at bounding box center [545, 612] width 14 height 14
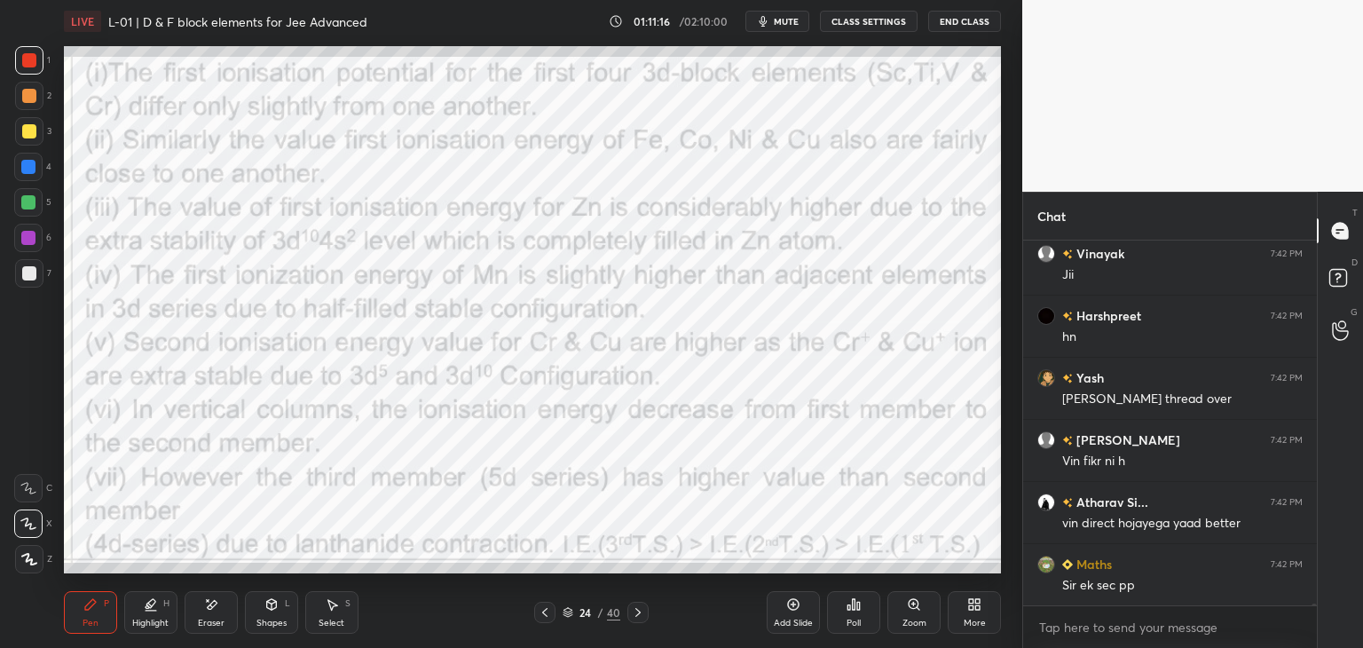
click at [547, 610] on icon at bounding box center [545, 612] width 14 height 14
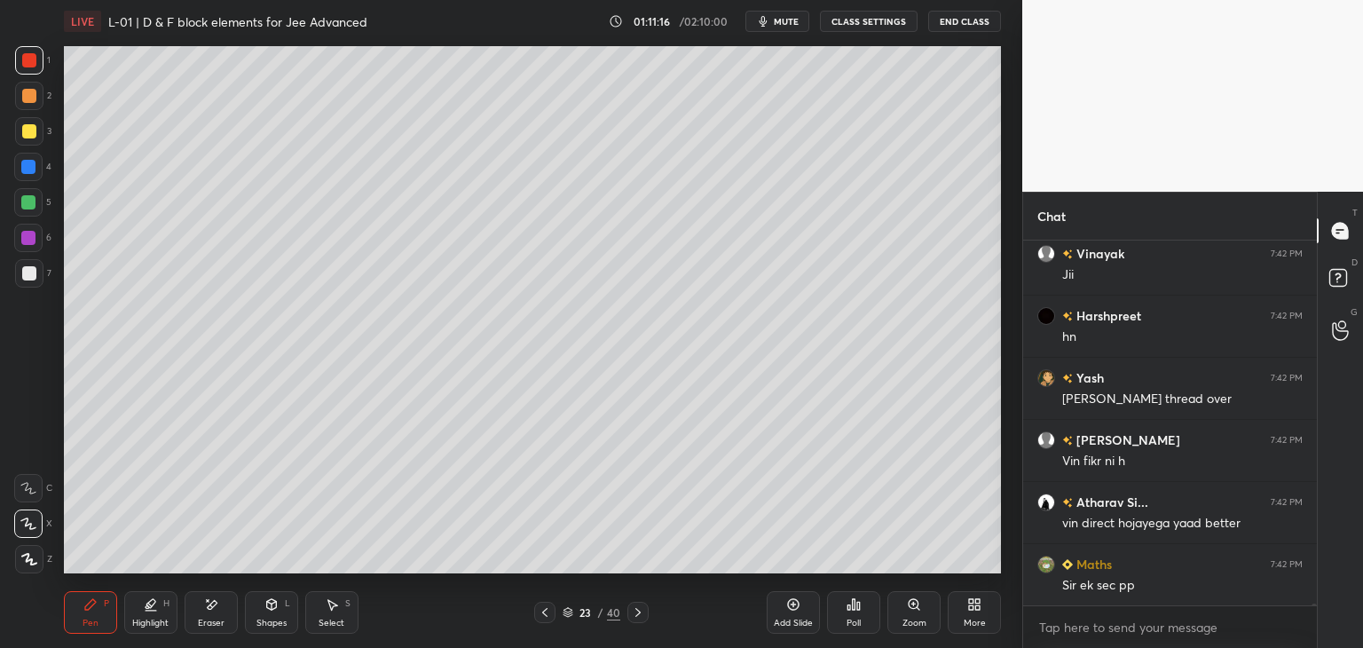
click at [547, 610] on icon at bounding box center [545, 612] width 14 height 14
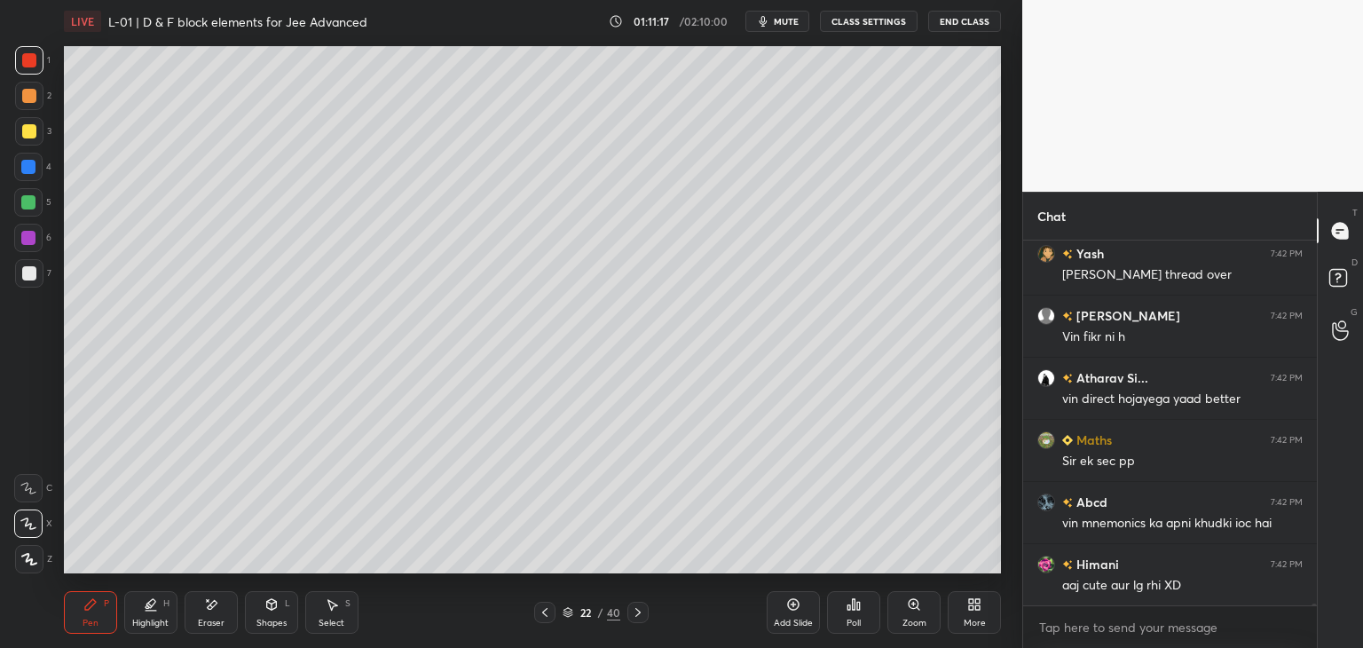
click at [546, 611] on icon at bounding box center [545, 612] width 14 height 14
click at [547, 611] on icon at bounding box center [545, 612] width 14 height 14
click at [547, 610] on icon at bounding box center [545, 612] width 14 height 14
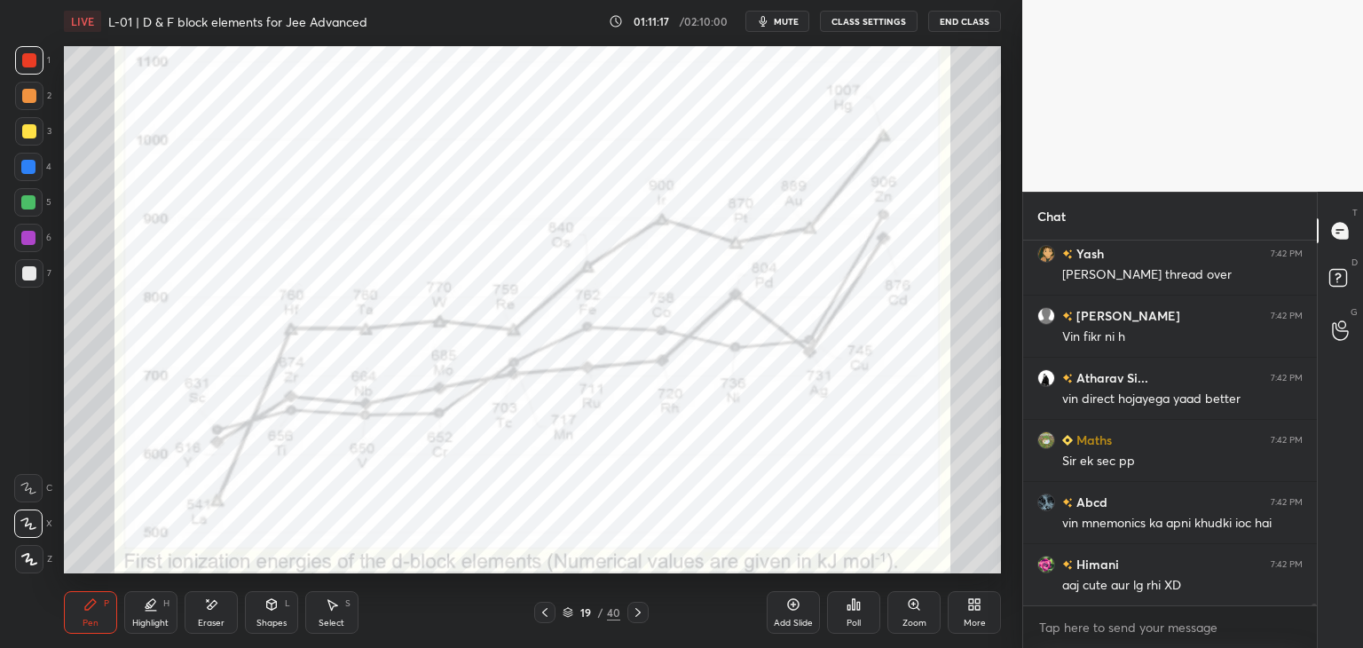
click at [547, 613] on icon at bounding box center [545, 612] width 14 height 14
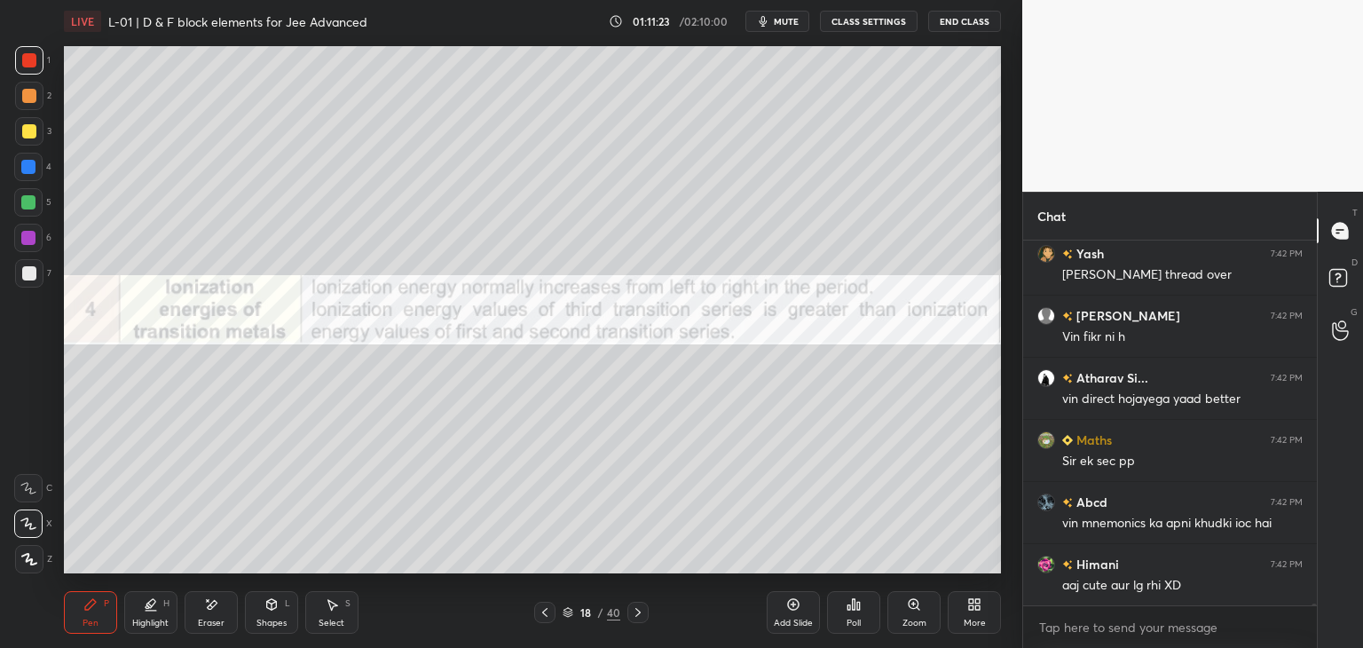
click at [542, 615] on icon at bounding box center [545, 612] width 14 height 14
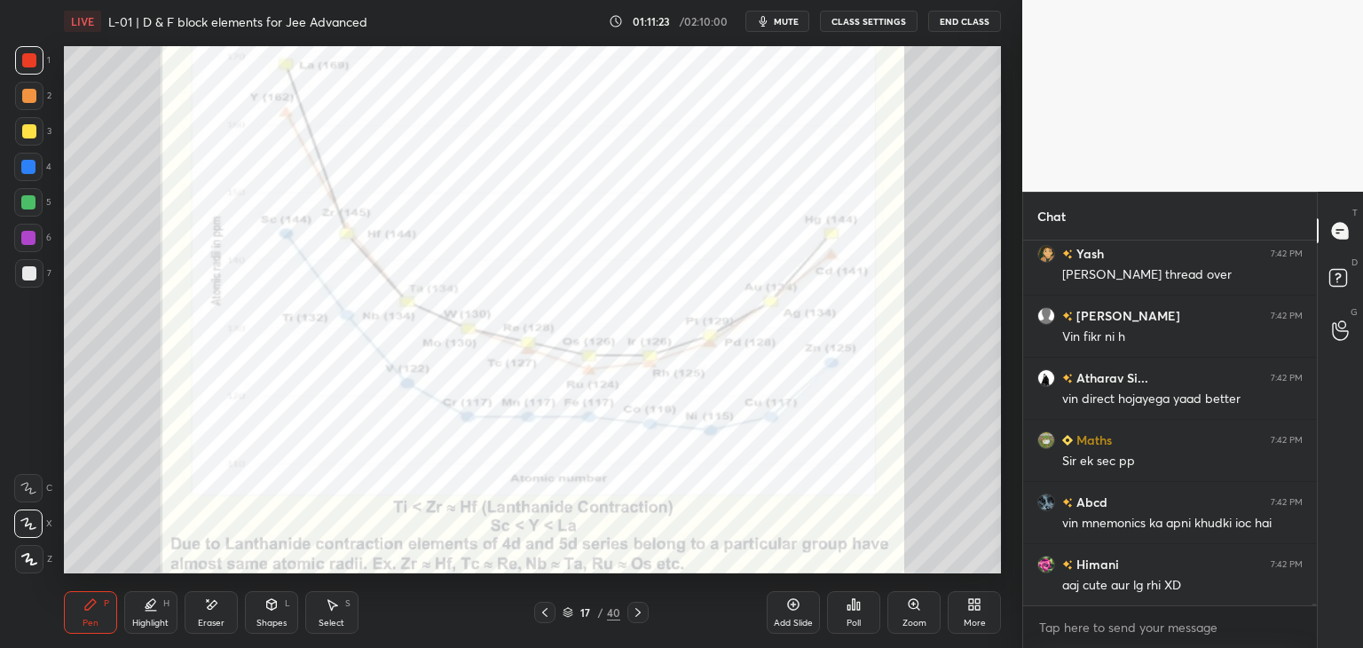
click at [543, 615] on icon at bounding box center [545, 612] width 14 height 14
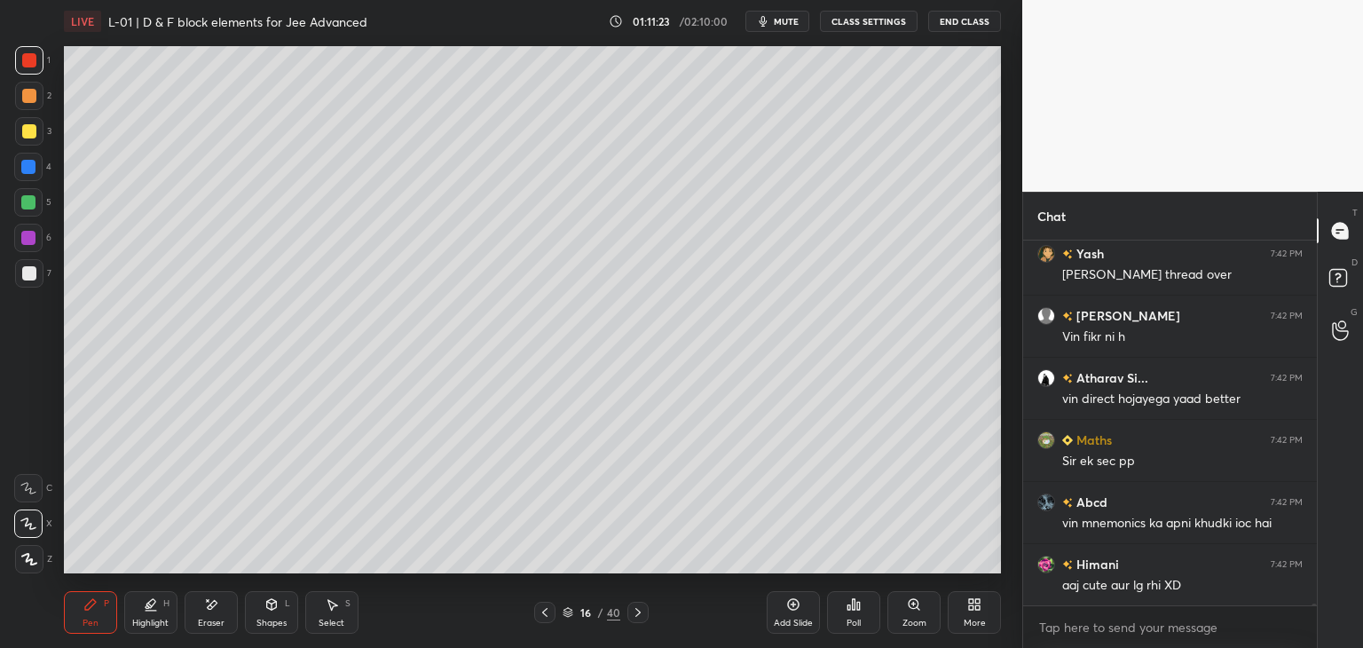
click at [547, 612] on icon at bounding box center [545, 612] width 14 height 14
click at [547, 611] on icon at bounding box center [545, 612] width 14 height 14
click at [546, 612] on icon at bounding box center [545, 612] width 14 height 14
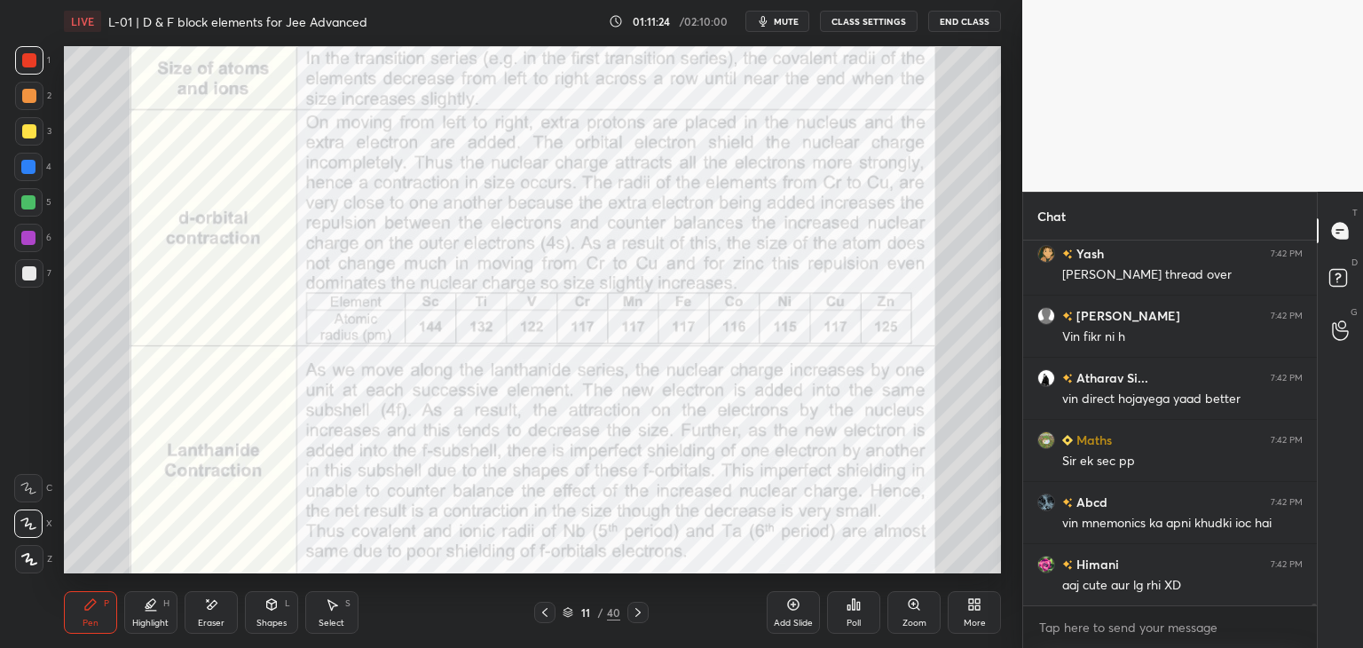
click at [546, 612] on icon at bounding box center [545, 612] width 14 height 14
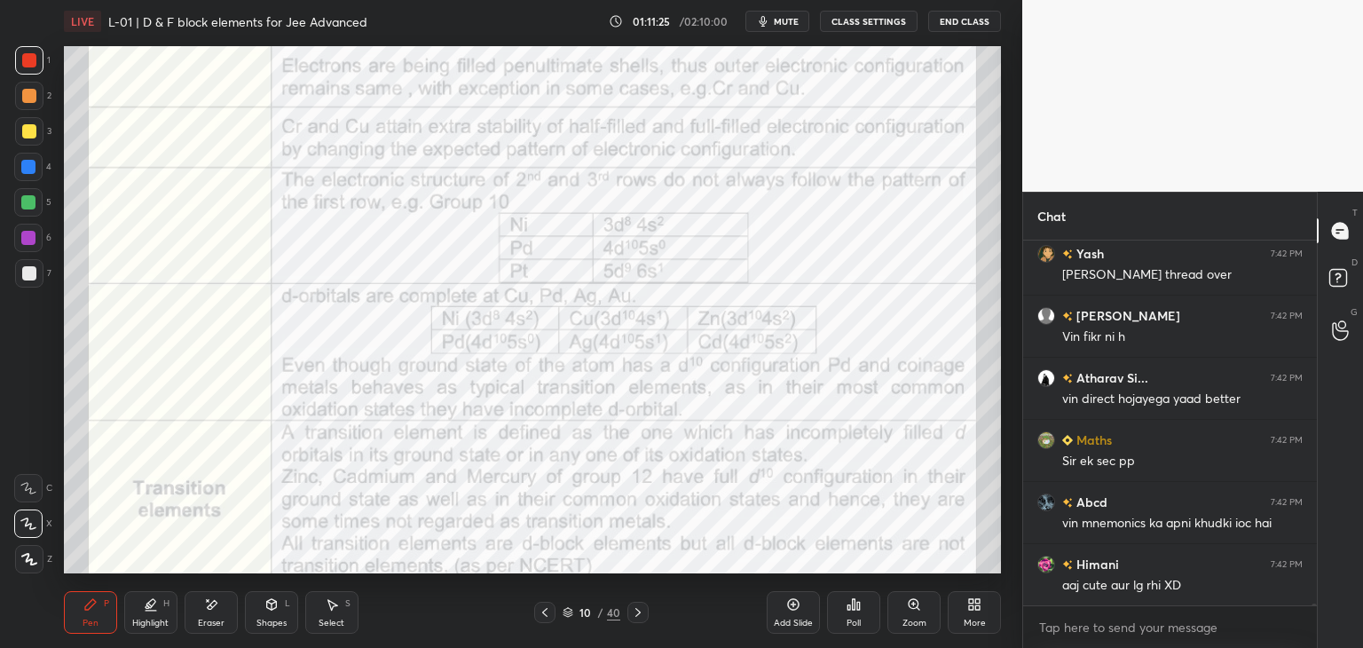
click at [546, 612] on icon at bounding box center [545, 612] width 14 height 14
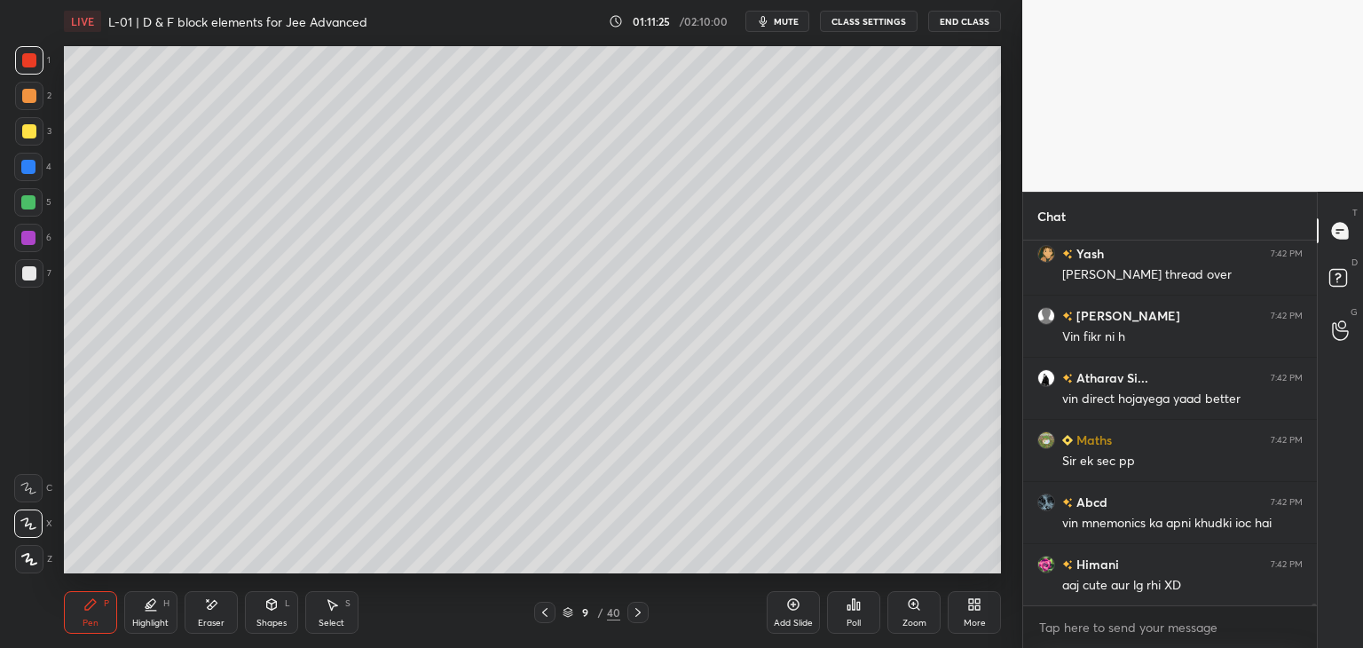
click at [546, 612] on icon at bounding box center [545, 612] width 14 height 14
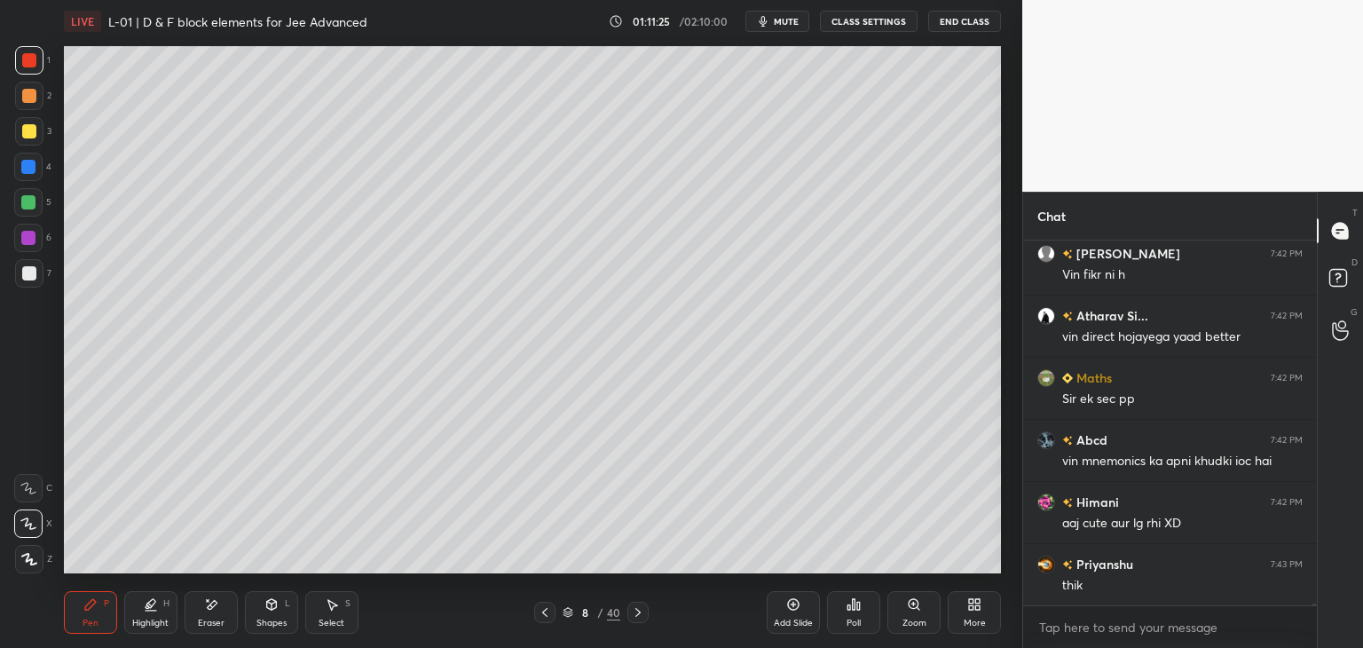
click at [546, 612] on icon at bounding box center [545, 612] width 14 height 14
click at [546, 613] on icon at bounding box center [545, 612] width 14 height 14
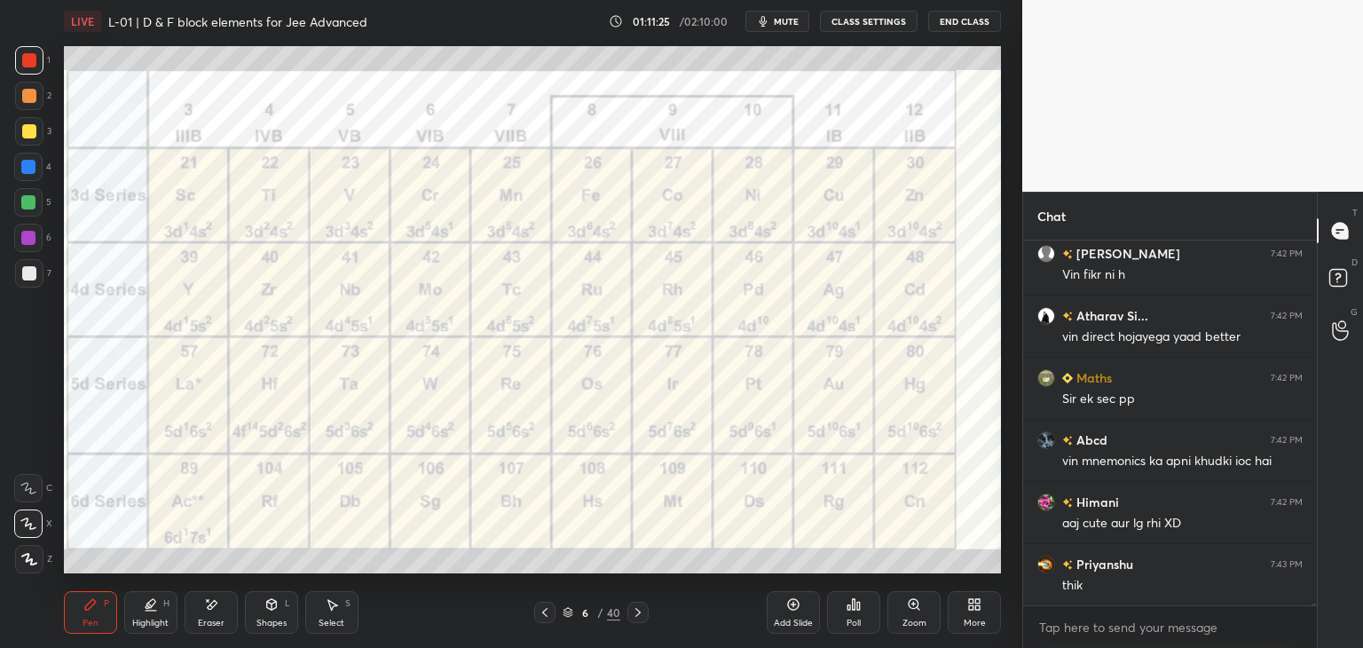
click at [546, 613] on icon at bounding box center [545, 612] width 14 height 14
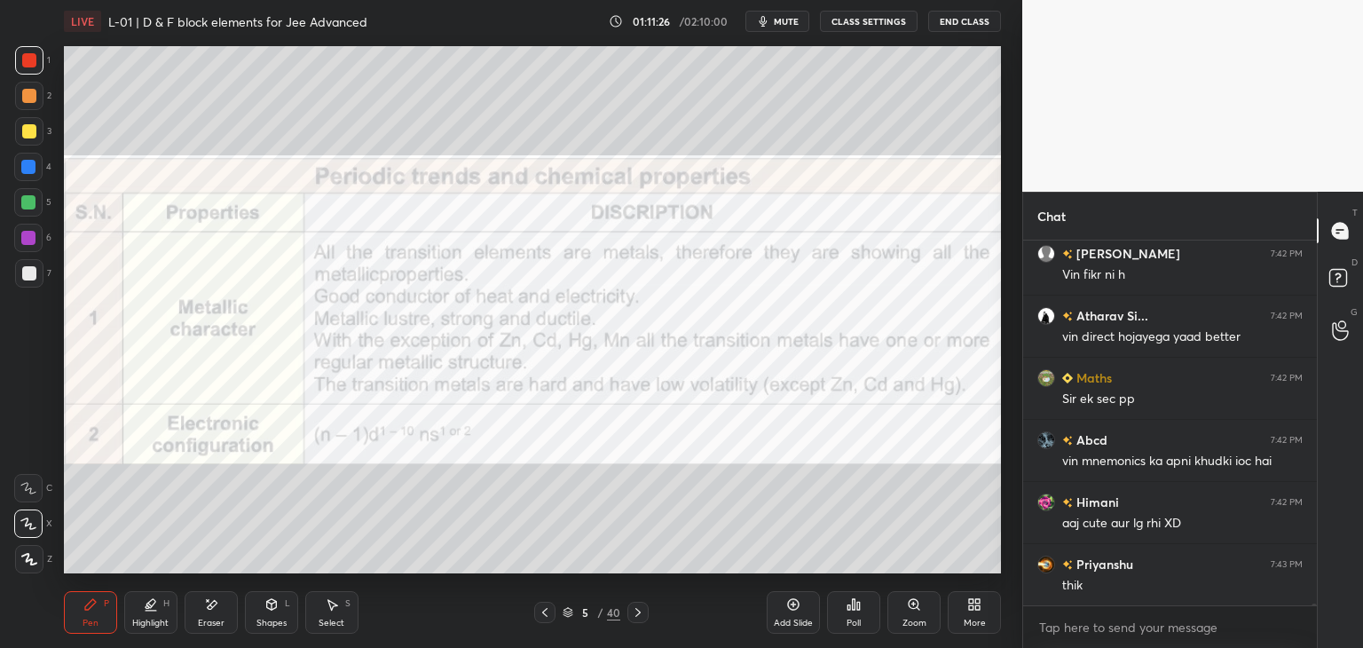
click at [547, 614] on icon at bounding box center [545, 612] width 14 height 14
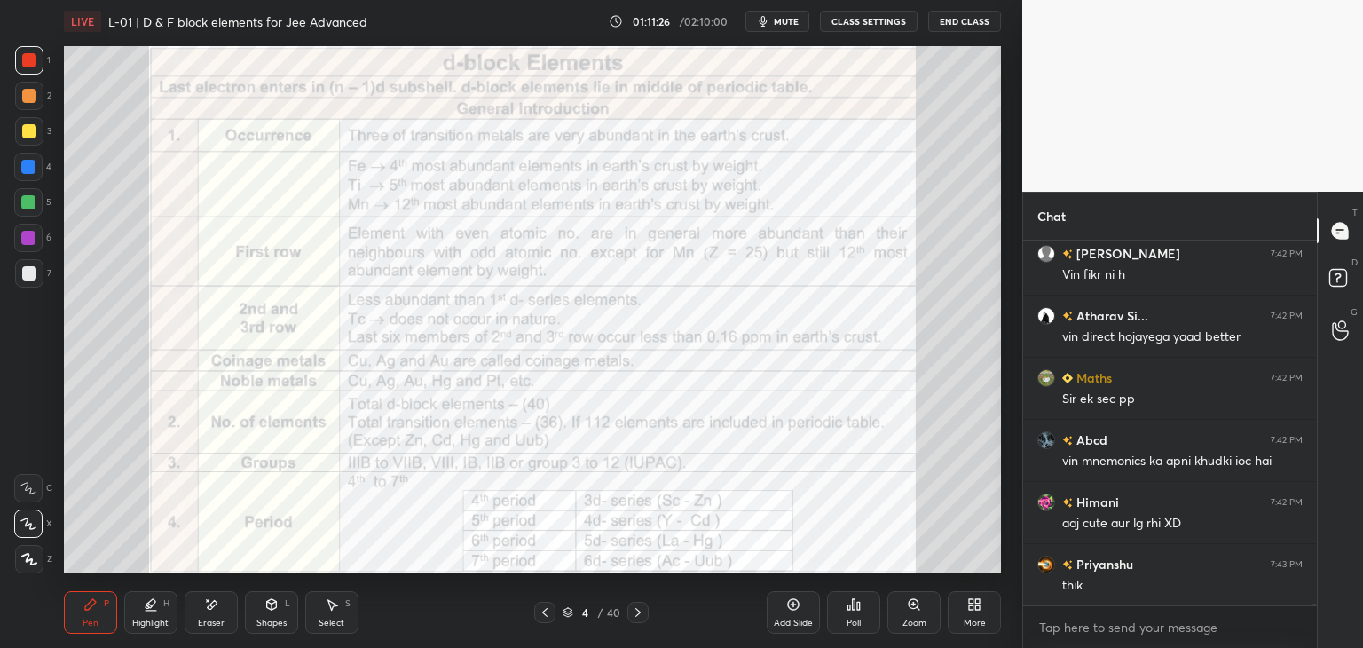
click at [547, 614] on icon at bounding box center [545, 612] width 14 height 14
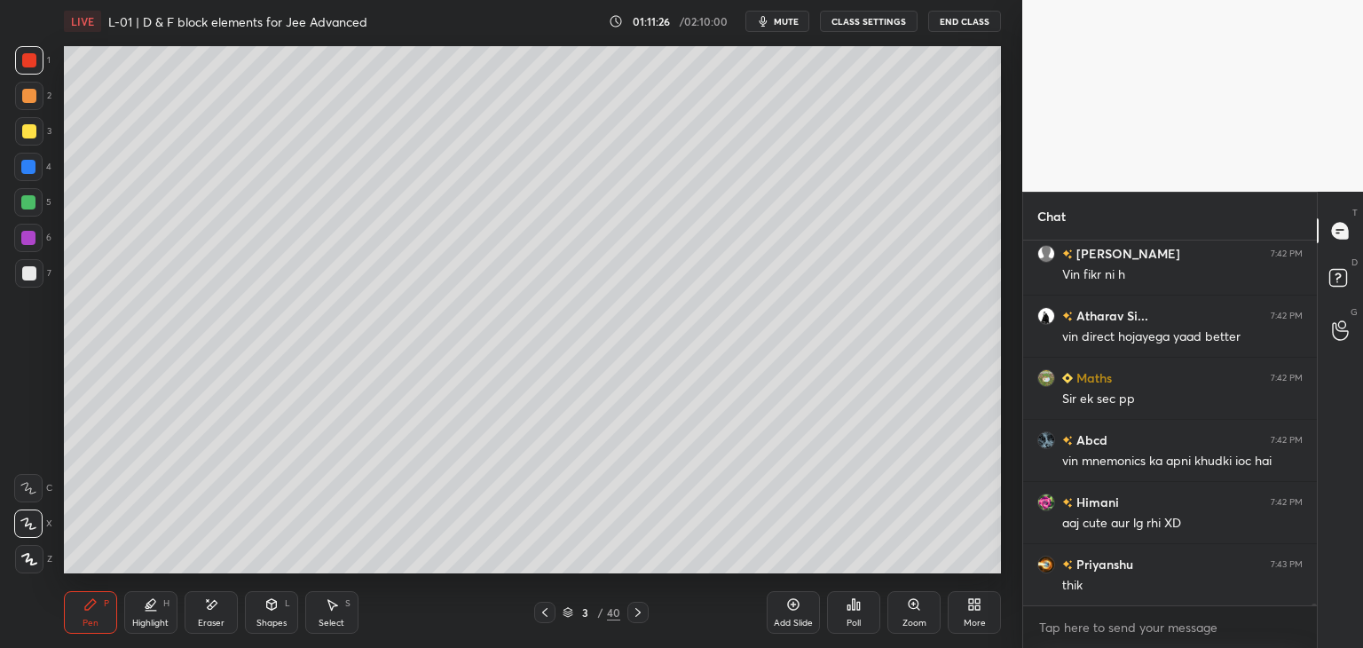
click at [547, 614] on icon at bounding box center [545, 612] width 14 height 14
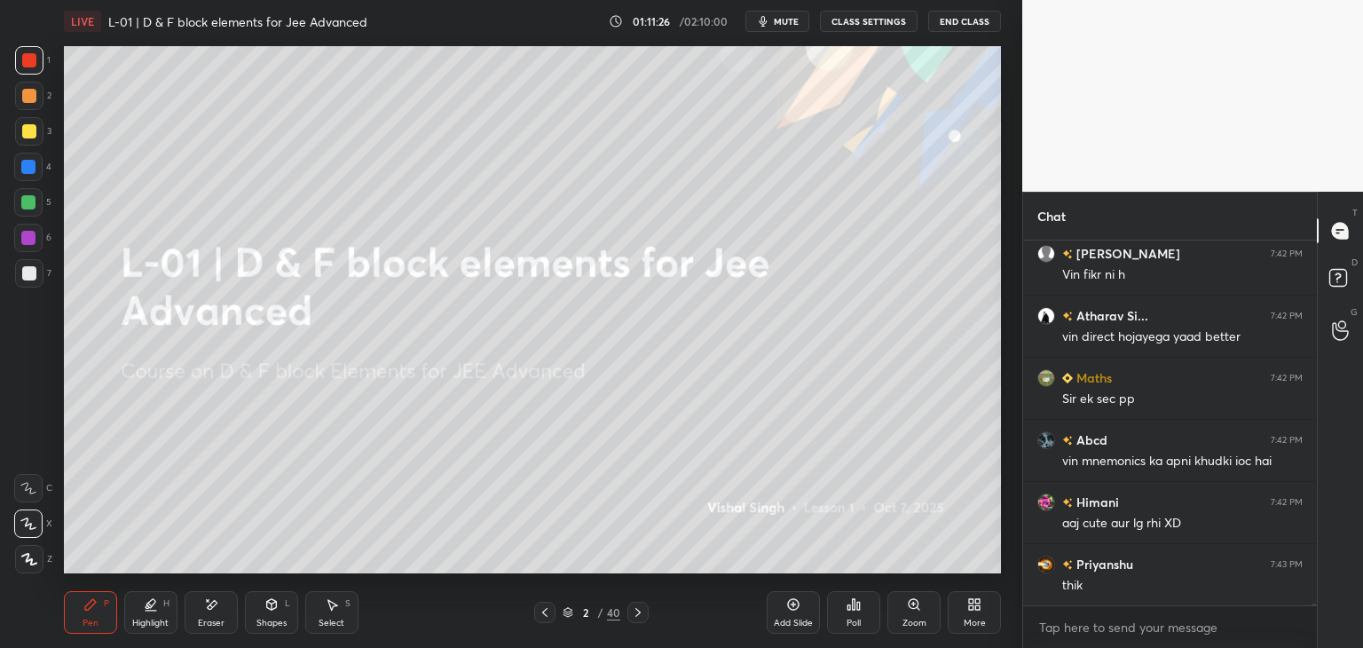
click at [547, 614] on icon at bounding box center [545, 612] width 14 height 14
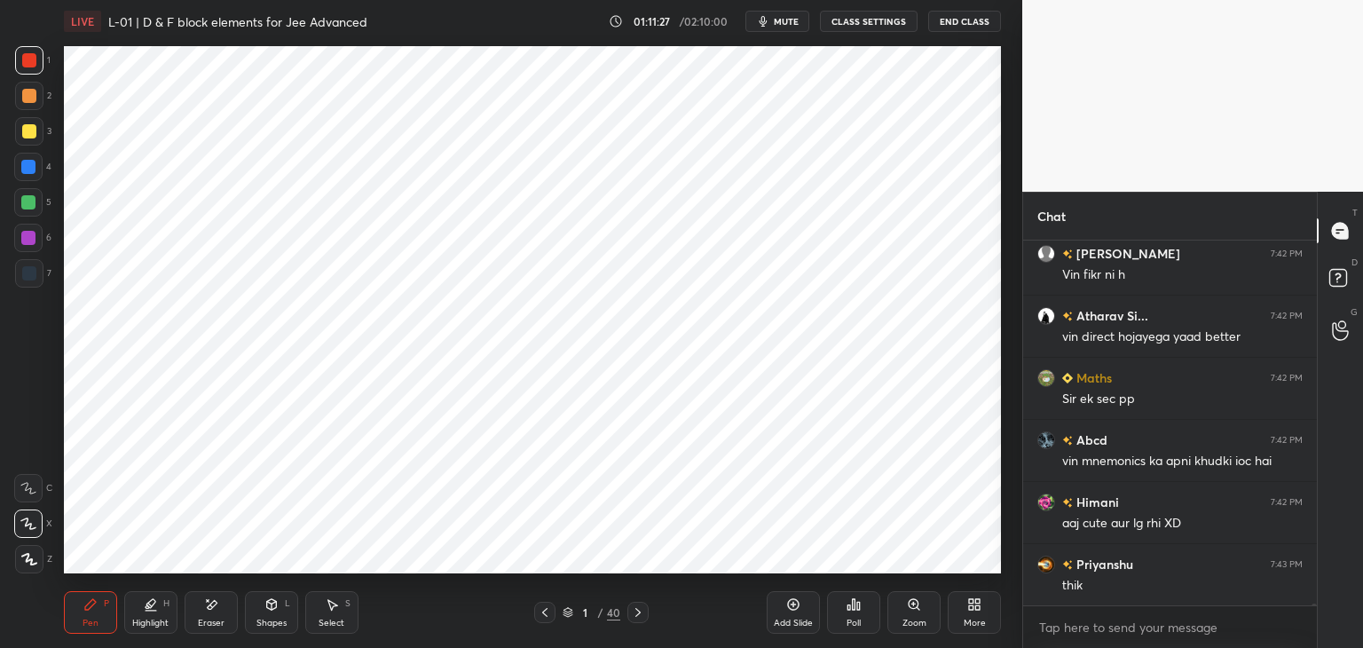
click at [639, 609] on icon at bounding box center [638, 612] width 14 height 14
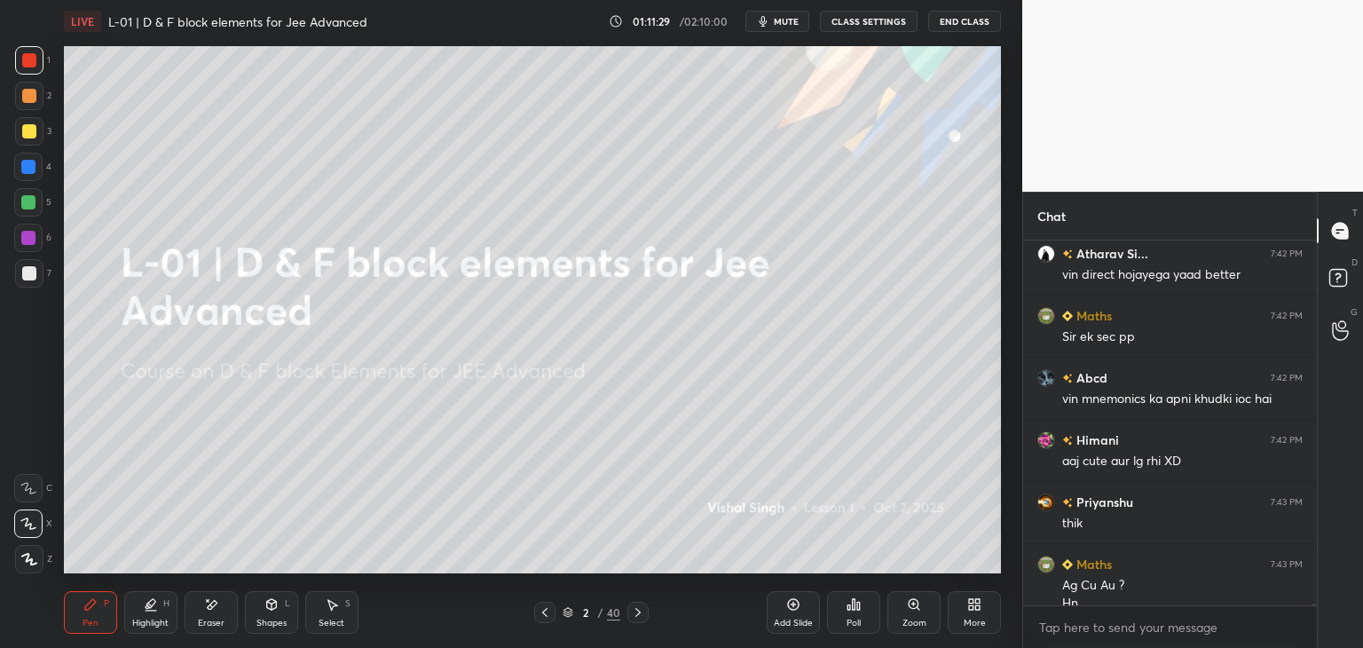
scroll to position [64619, 0]
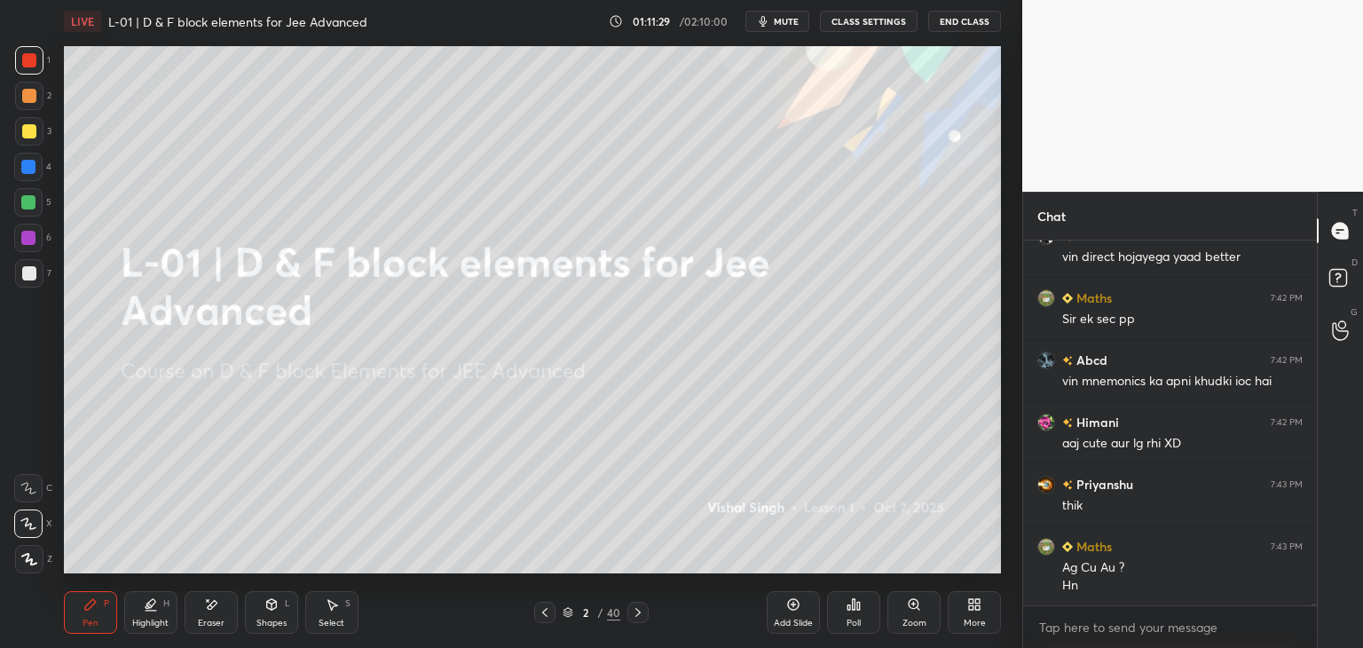
click at [641, 615] on icon at bounding box center [638, 612] width 14 height 14
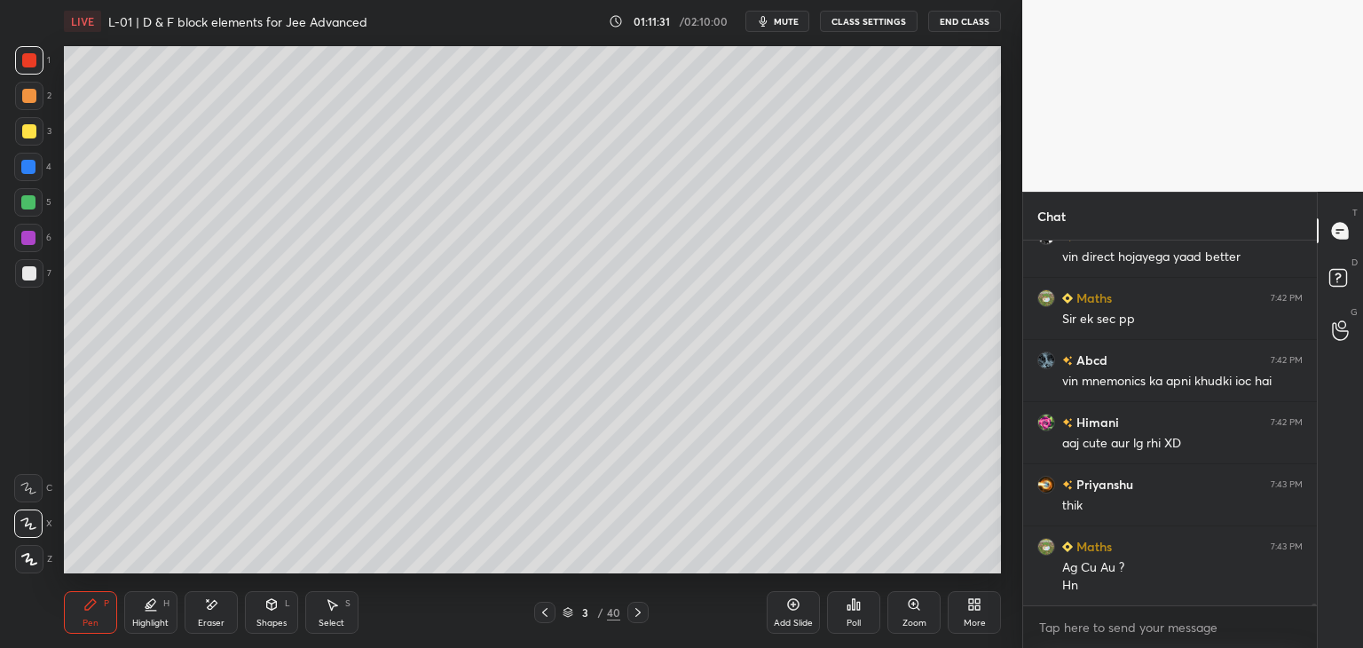
click at [644, 615] on div at bounding box center [637, 612] width 21 height 21
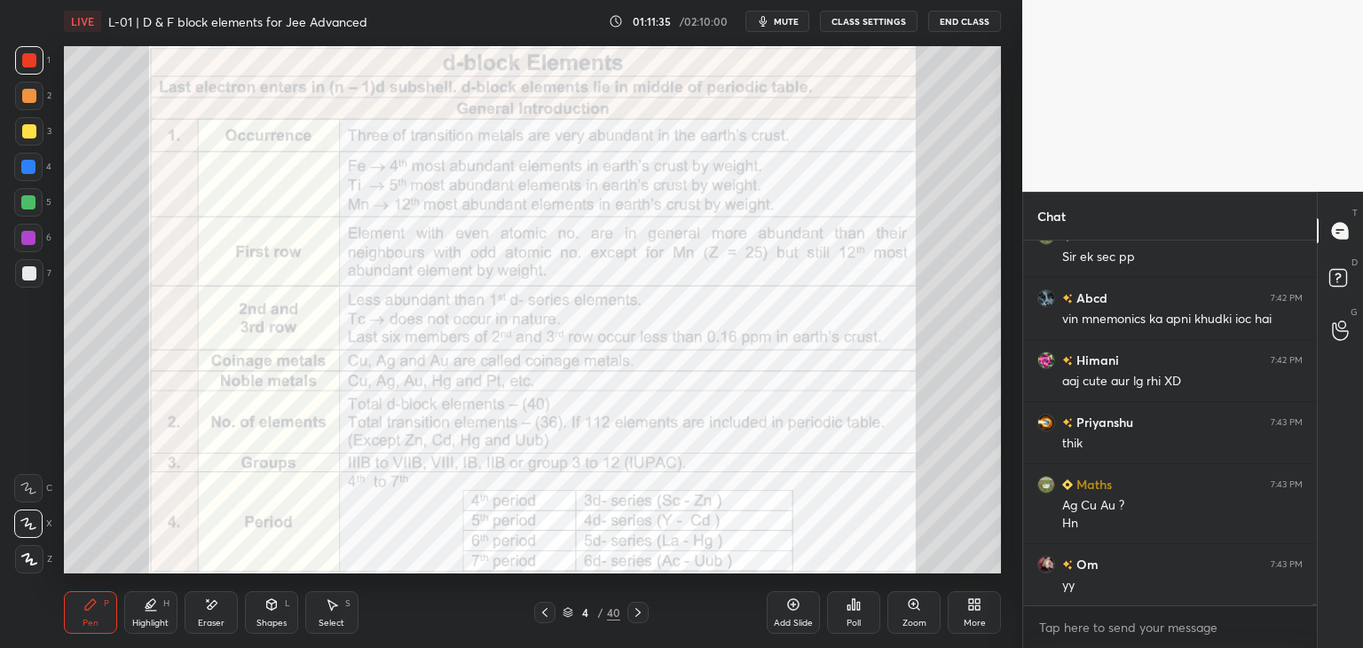
click at [642, 618] on icon at bounding box center [638, 612] width 14 height 14
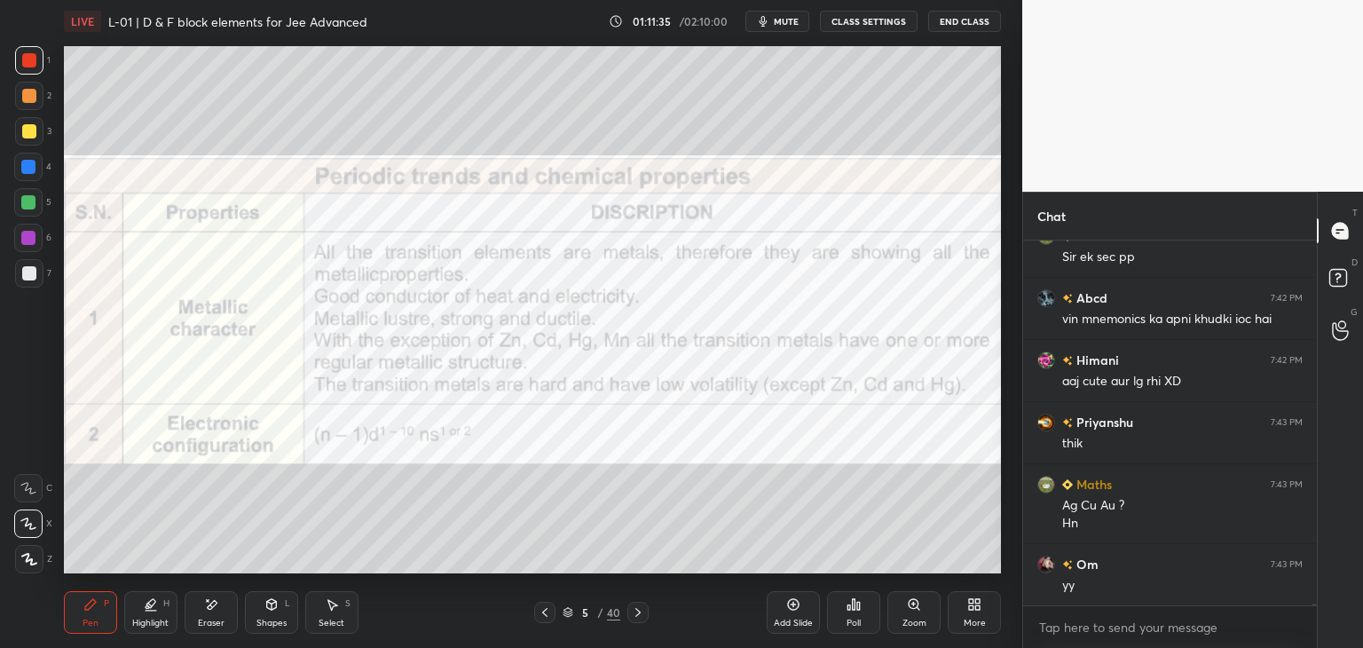
click at [641, 615] on icon at bounding box center [638, 612] width 14 height 14
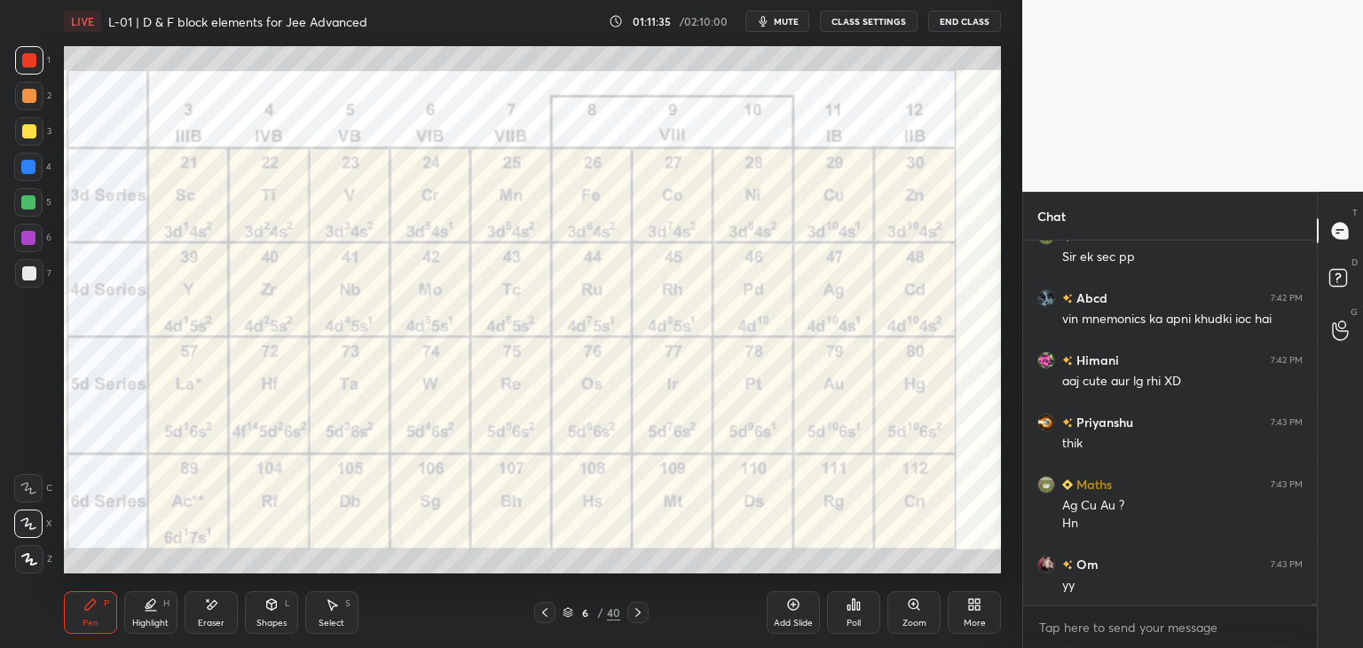
click at [641, 616] on icon at bounding box center [638, 612] width 14 height 14
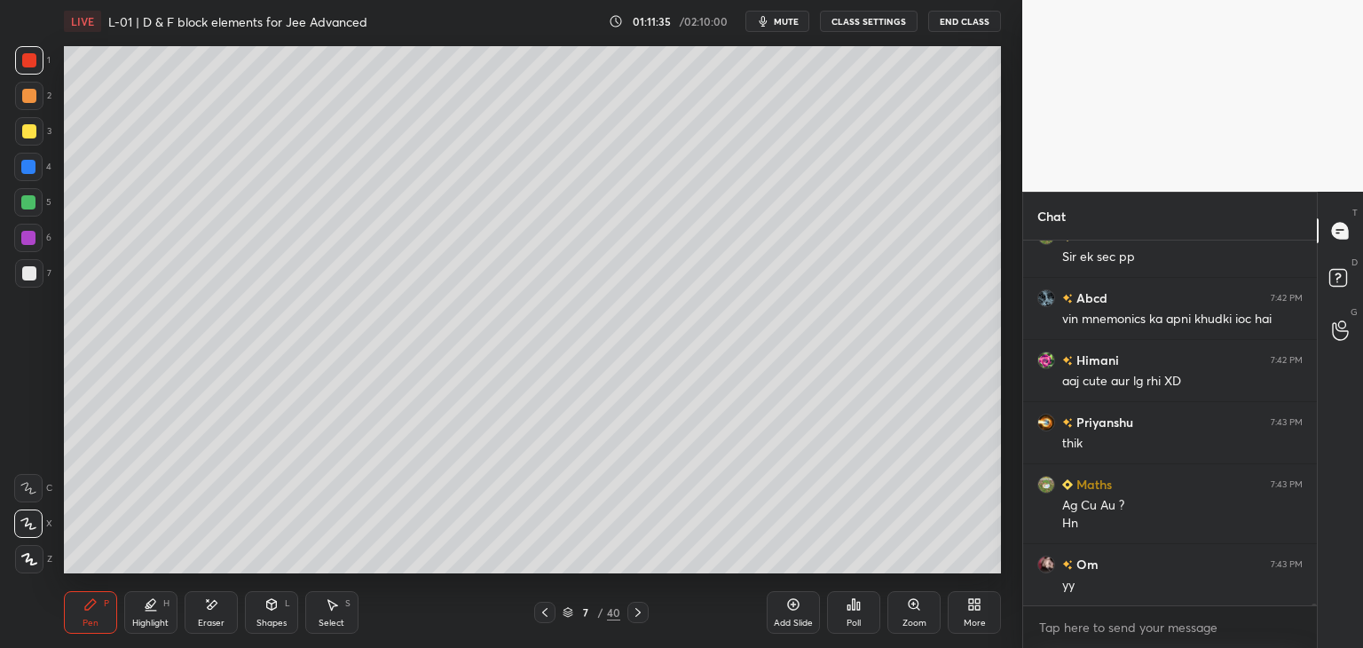
click at [641, 615] on icon at bounding box center [638, 612] width 14 height 14
click at [640, 615] on icon at bounding box center [638, 612] width 14 height 14
click at [640, 617] on icon at bounding box center [638, 612] width 14 height 14
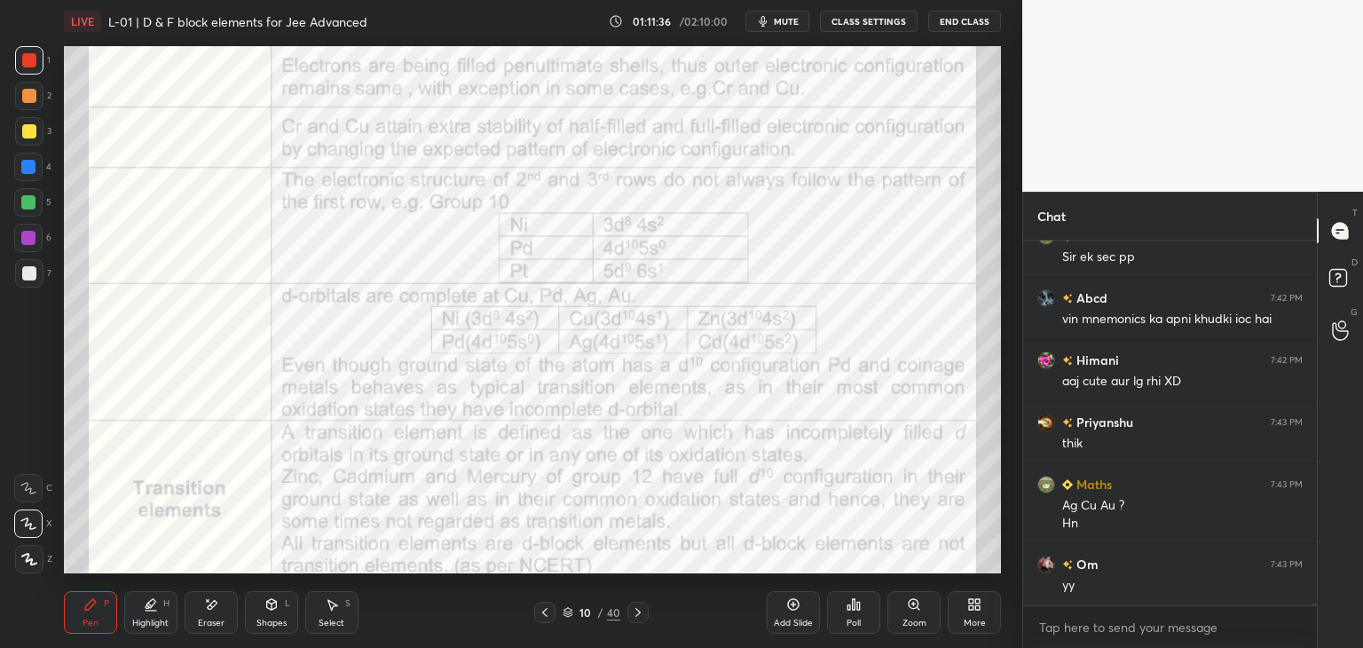
click at [639, 615] on icon at bounding box center [638, 612] width 14 height 14
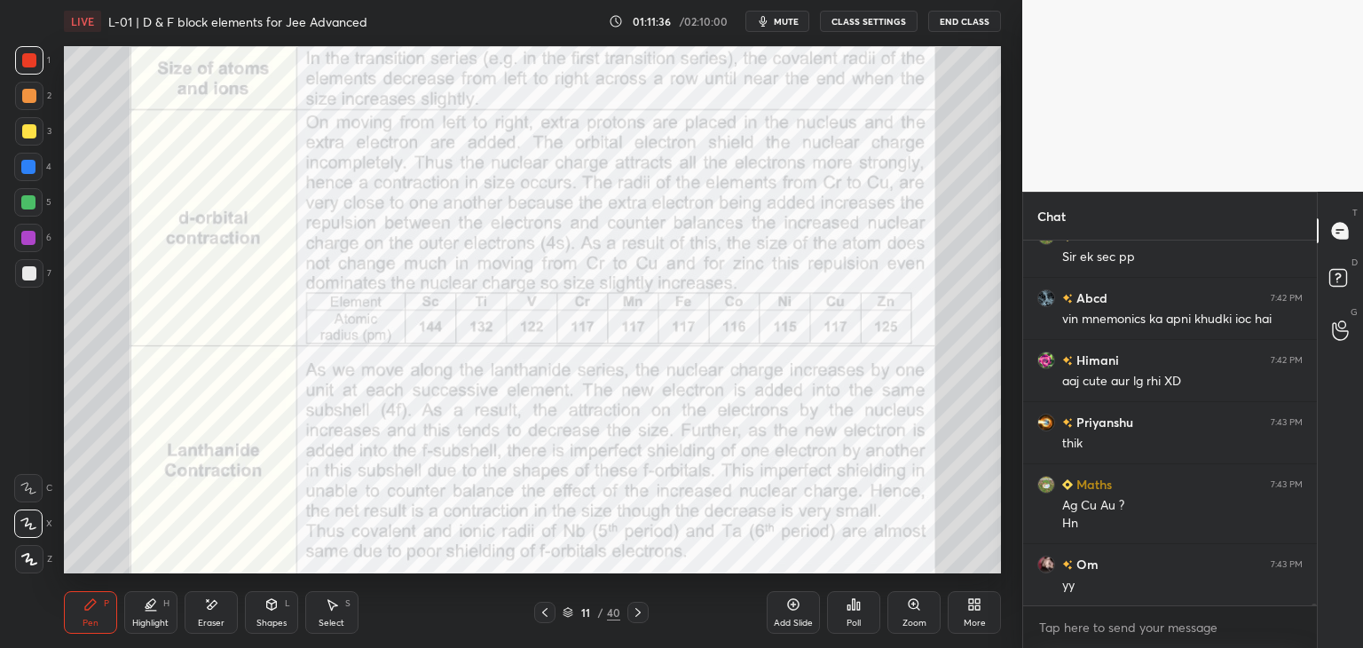
click at [640, 615] on icon at bounding box center [638, 612] width 14 height 14
click at [640, 617] on icon at bounding box center [638, 612] width 14 height 14
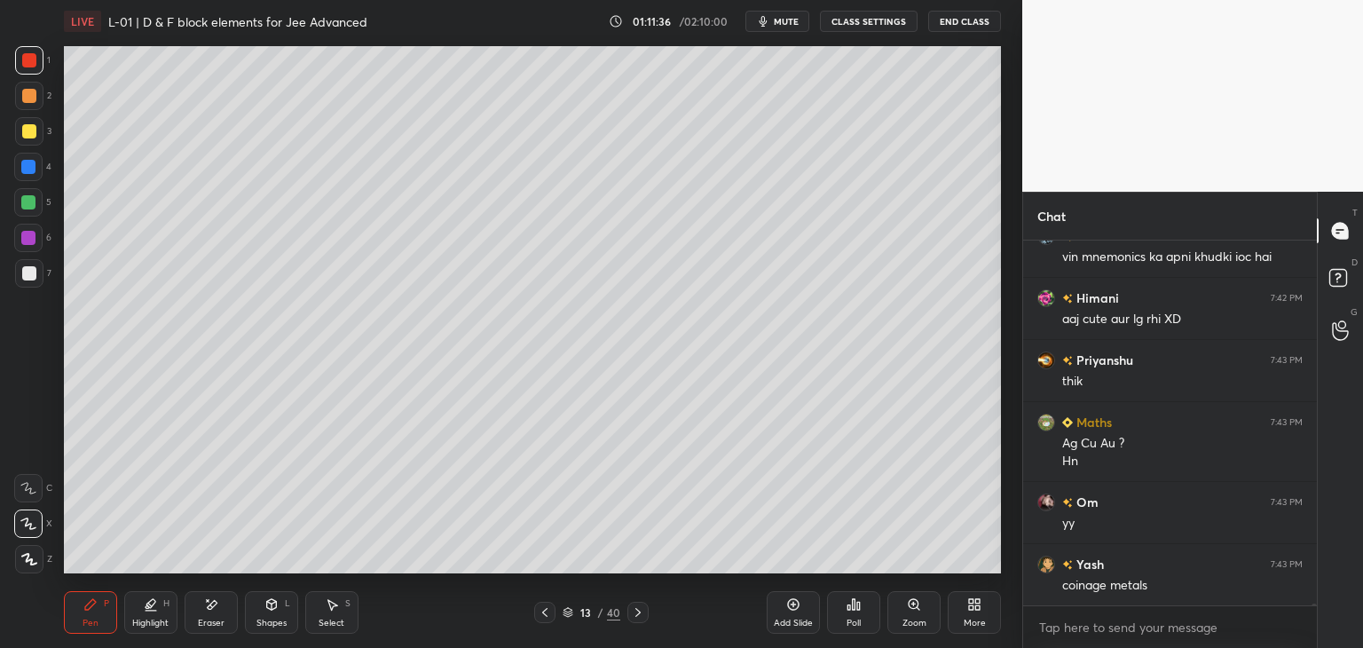
click at [639, 617] on icon at bounding box center [638, 612] width 14 height 14
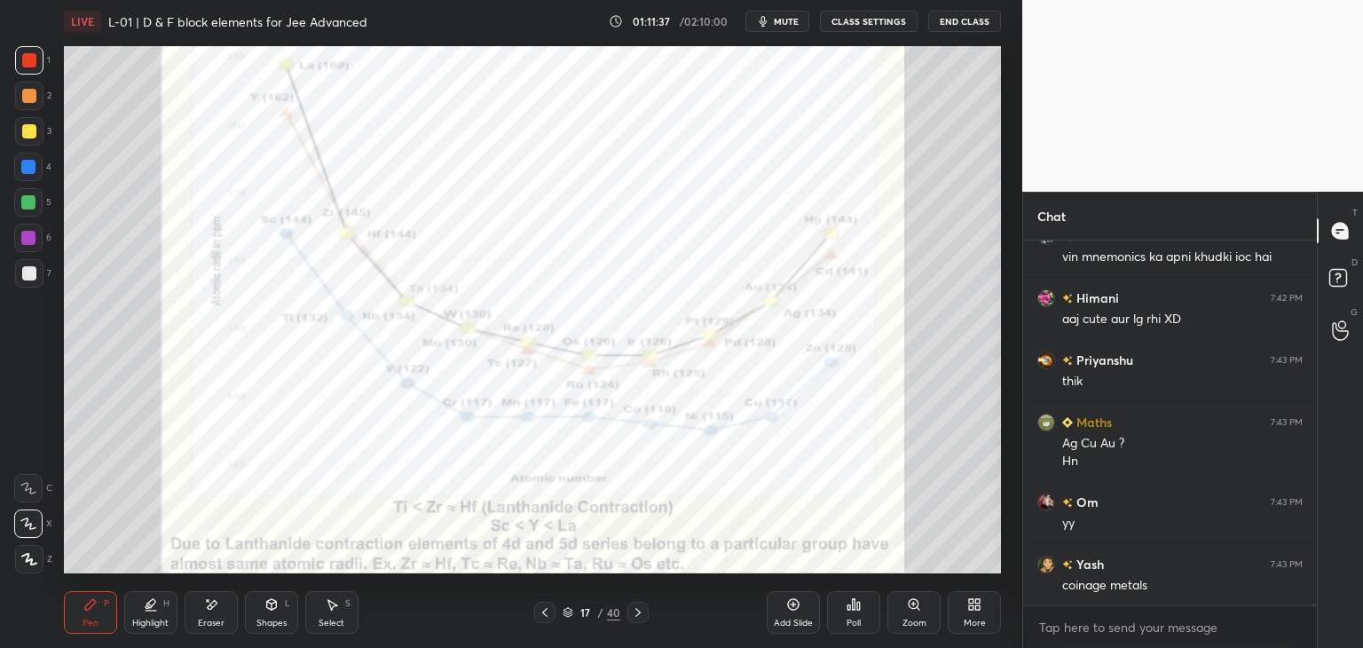
click at [639, 617] on icon at bounding box center [638, 612] width 14 height 14
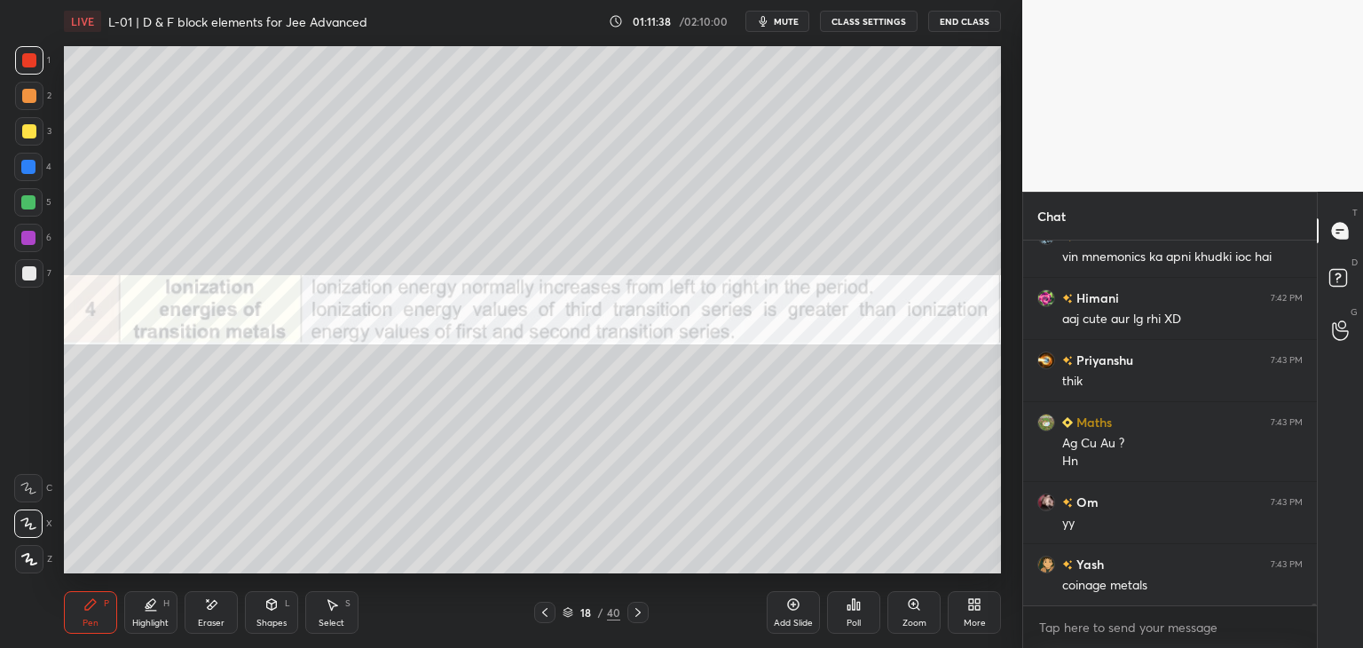
click at [639, 617] on icon at bounding box center [638, 612] width 14 height 14
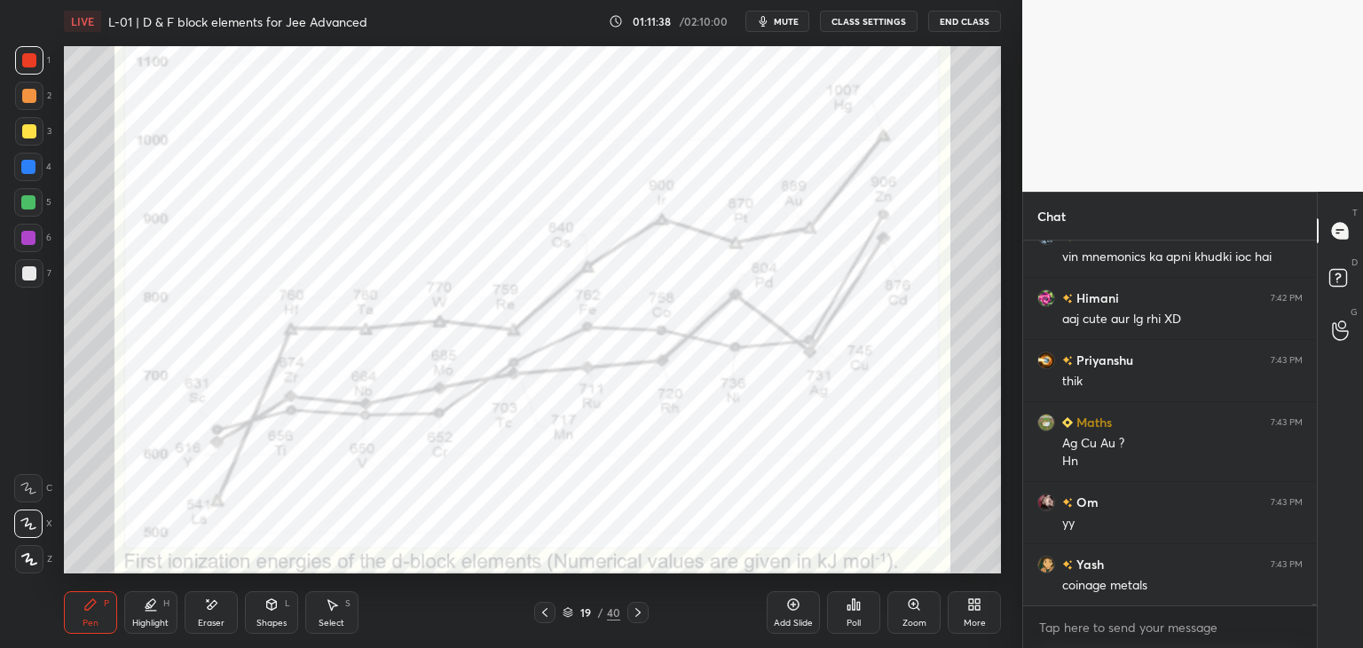
scroll to position [64805, 0]
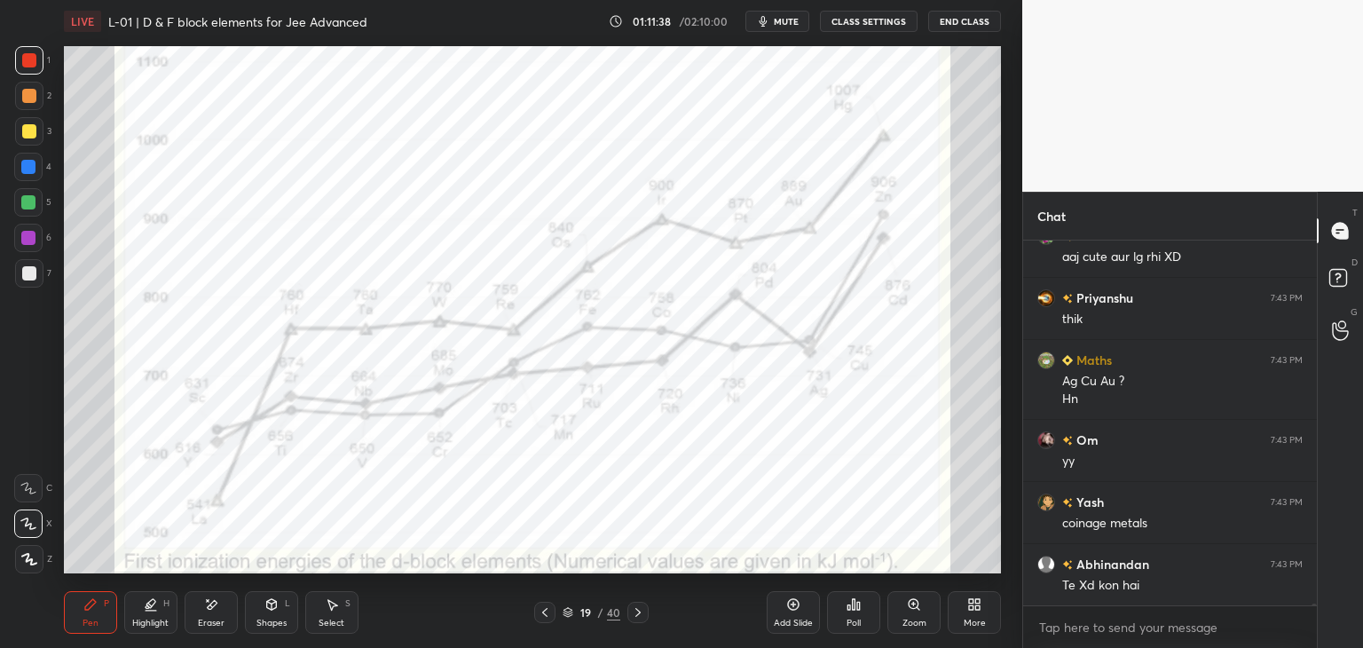
click at [639, 618] on icon at bounding box center [638, 612] width 14 height 14
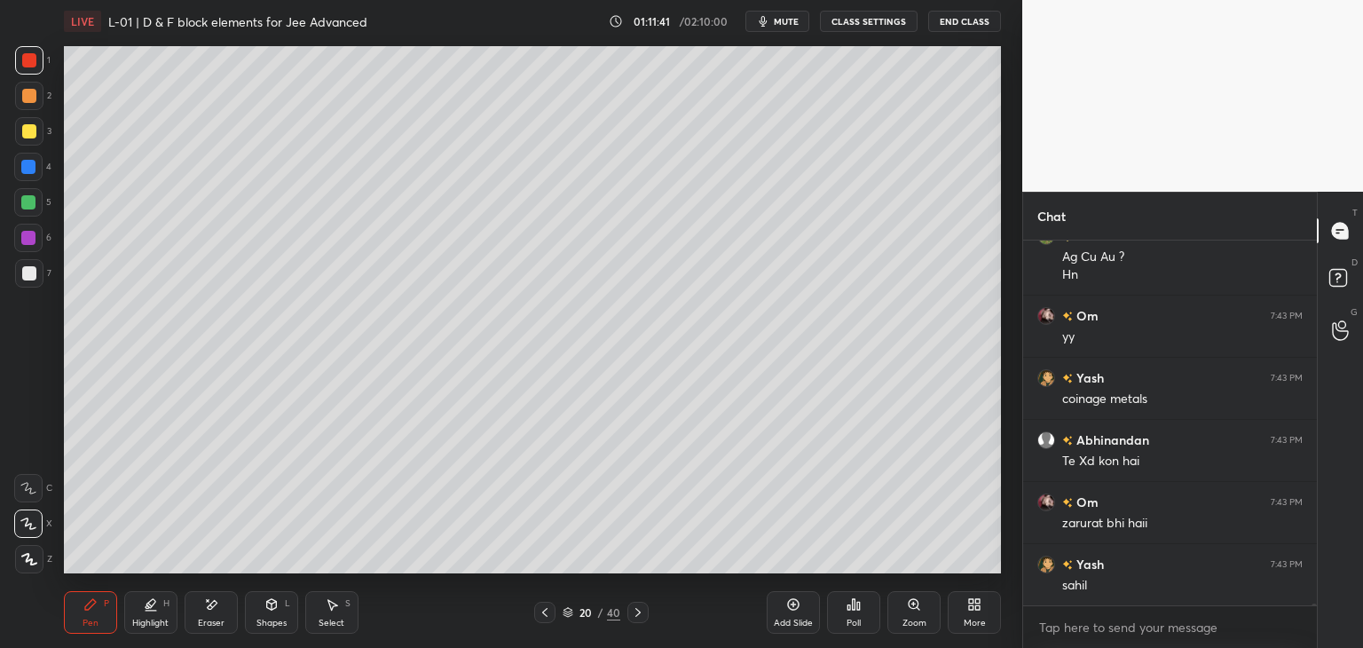
scroll to position [64992, 0]
click at [539, 610] on icon at bounding box center [545, 612] width 14 height 14
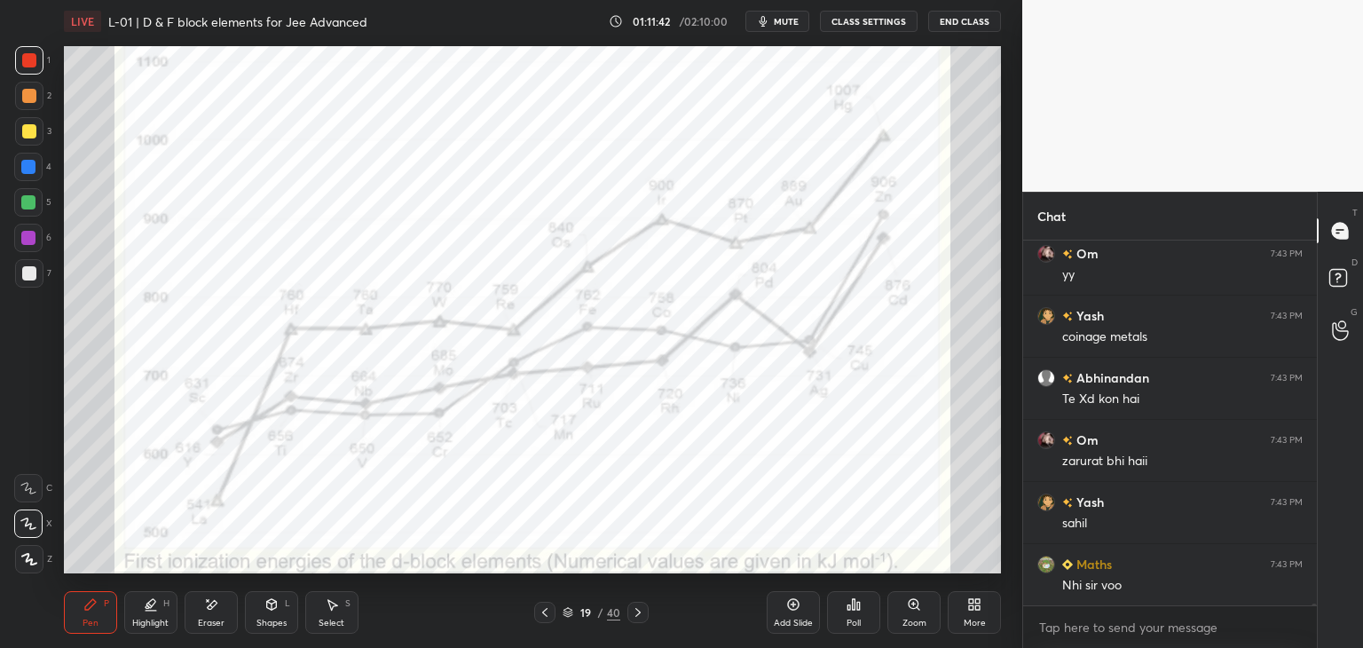
click at [541, 610] on icon at bounding box center [545, 612] width 14 height 14
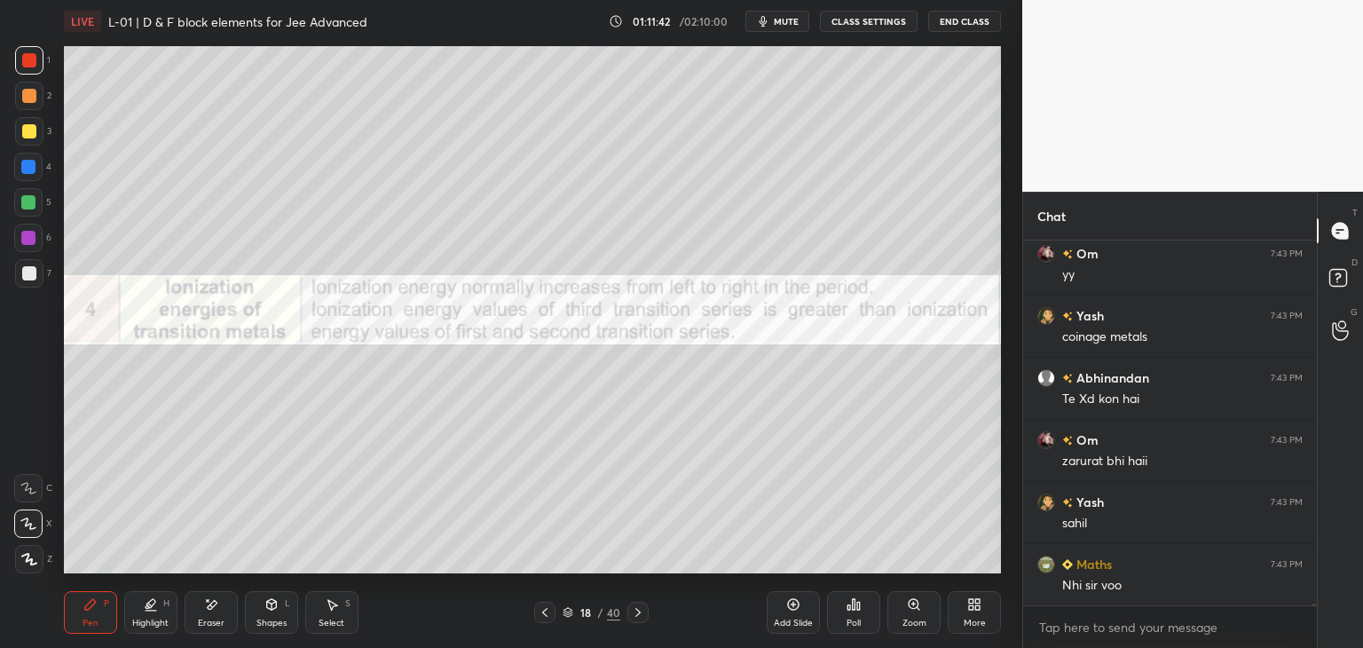
click at [541, 610] on icon at bounding box center [545, 612] width 14 height 14
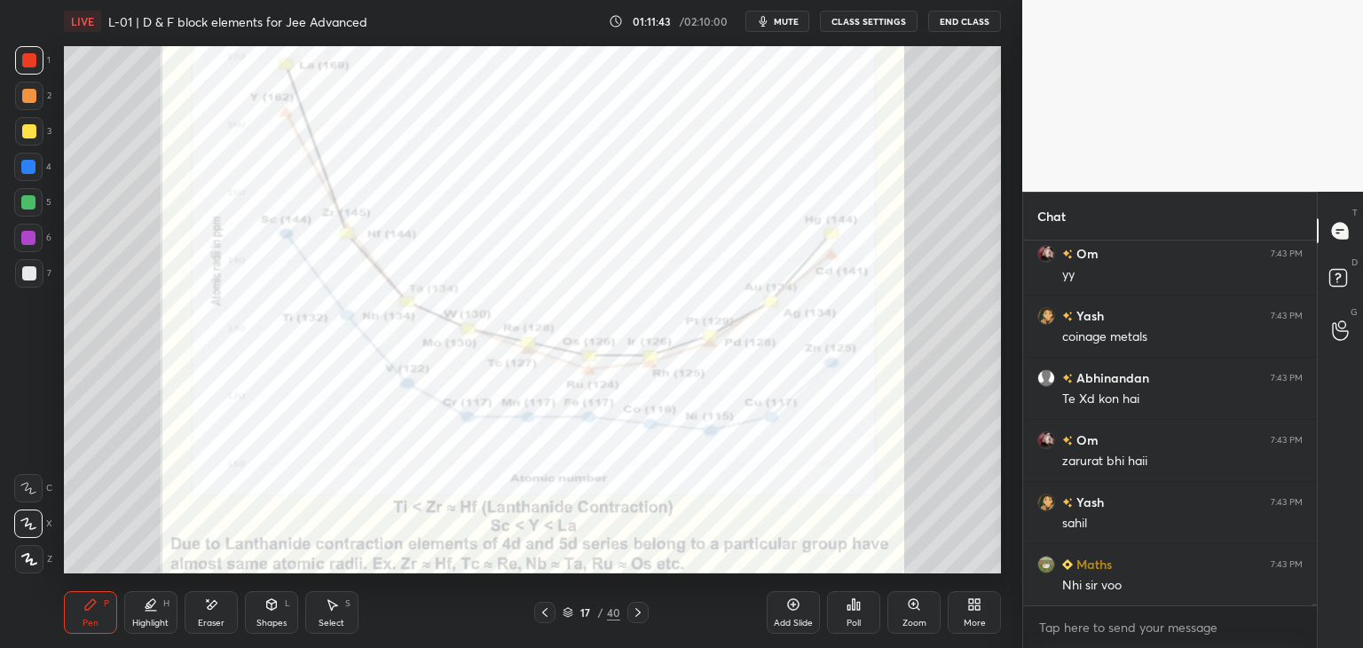
click at [541, 613] on icon at bounding box center [545, 612] width 14 height 14
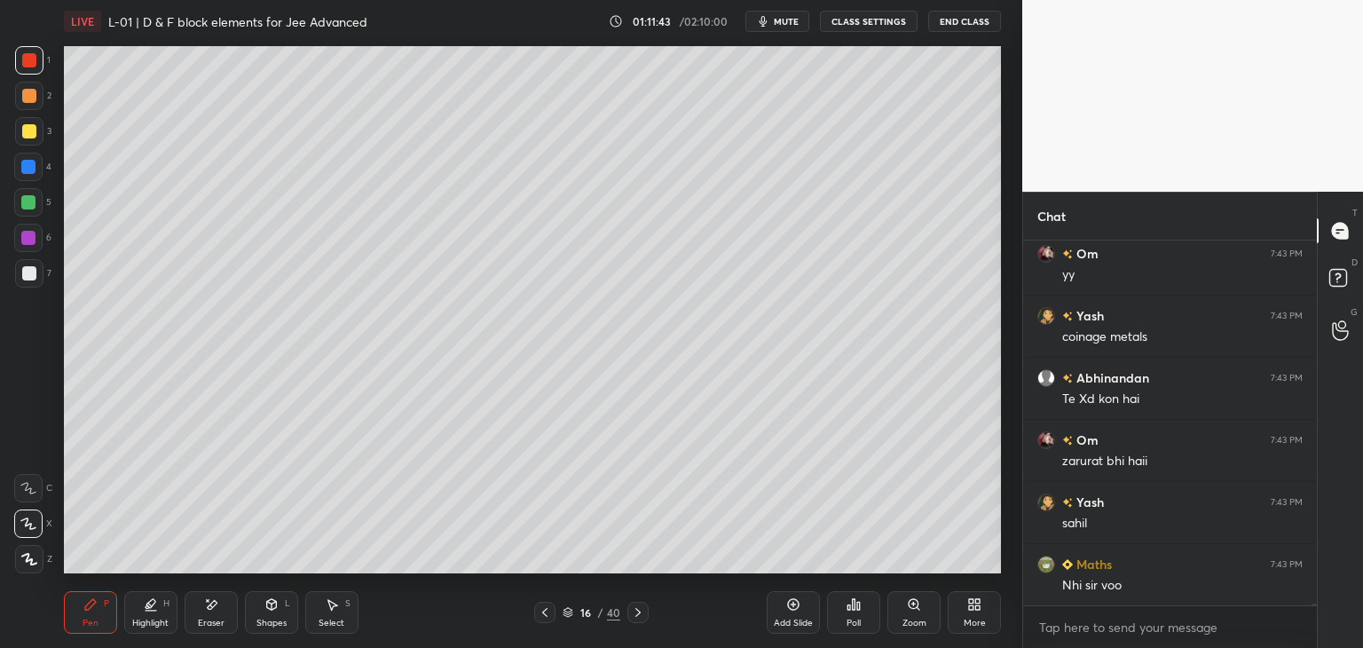
click at [543, 611] on icon at bounding box center [544, 612] width 5 height 9
click at [545, 608] on icon at bounding box center [545, 612] width 14 height 14
click at [545, 611] on icon at bounding box center [545, 612] width 14 height 14
click at [545, 609] on icon at bounding box center [545, 612] width 14 height 14
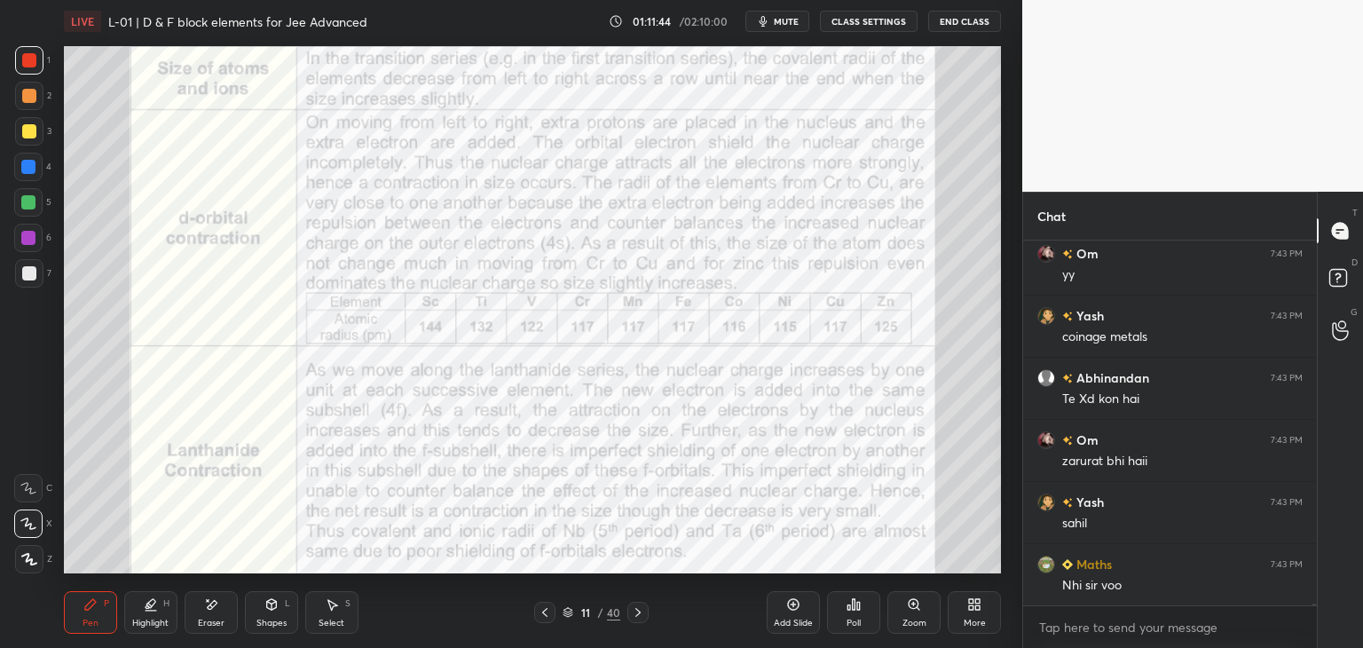
click at [543, 611] on icon at bounding box center [545, 612] width 14 height 14
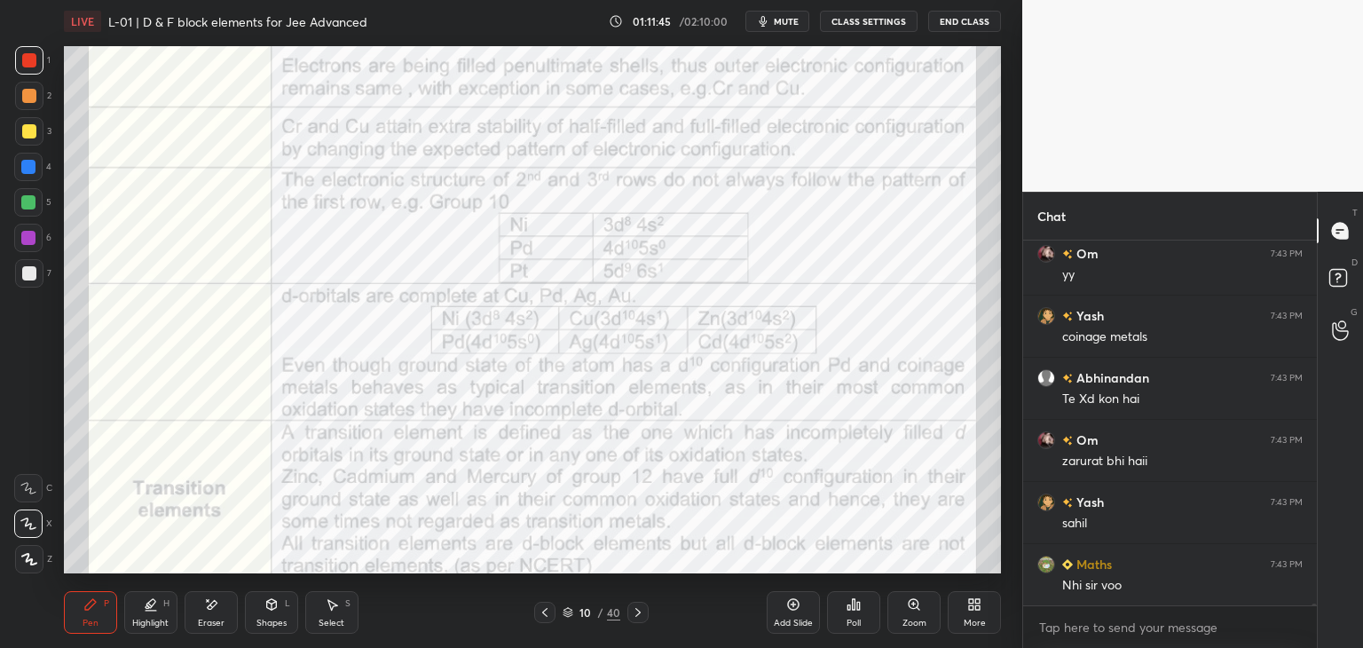
click at [544, 607] on icon at bounding box center [545, 612] width 14 height 14
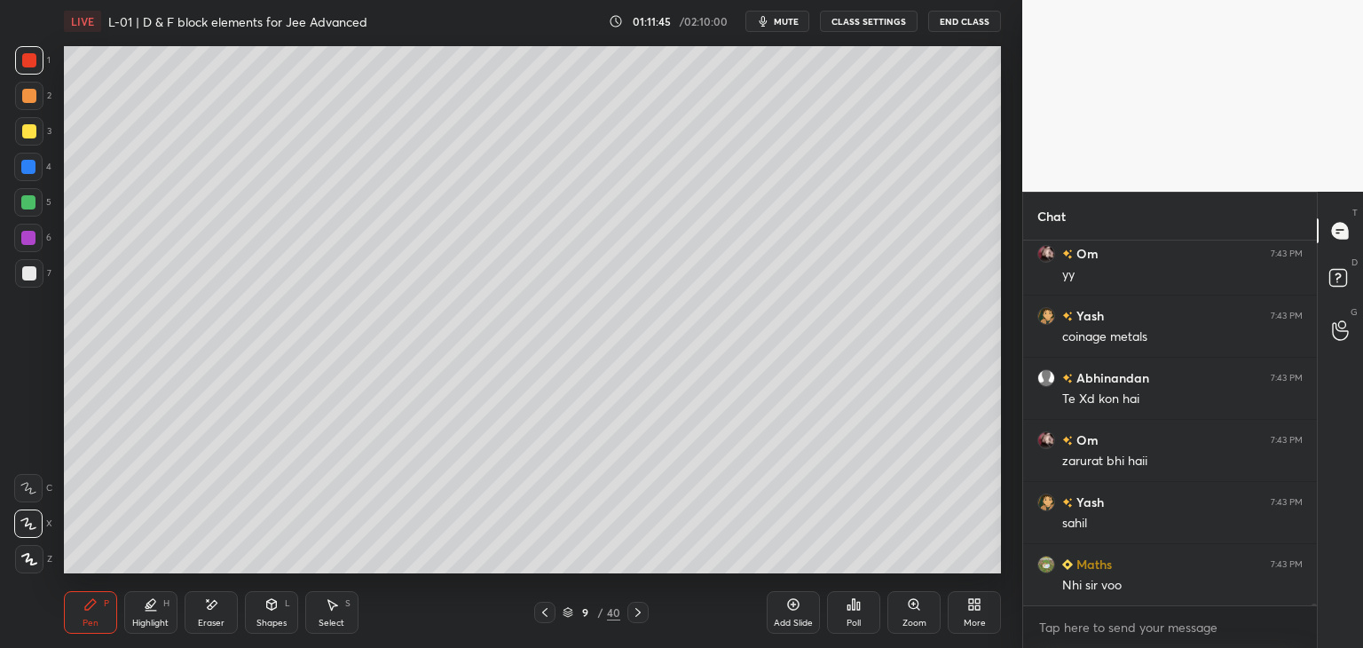
click at [545, 608] on icon at bounding box center [545, 612] width 14 height 14
click at [546, 609] on icon at bounding box center [544, 612] width 5 height 9
click at [547, 608] on icon at bounding box center [545, 612] width 14 height 14
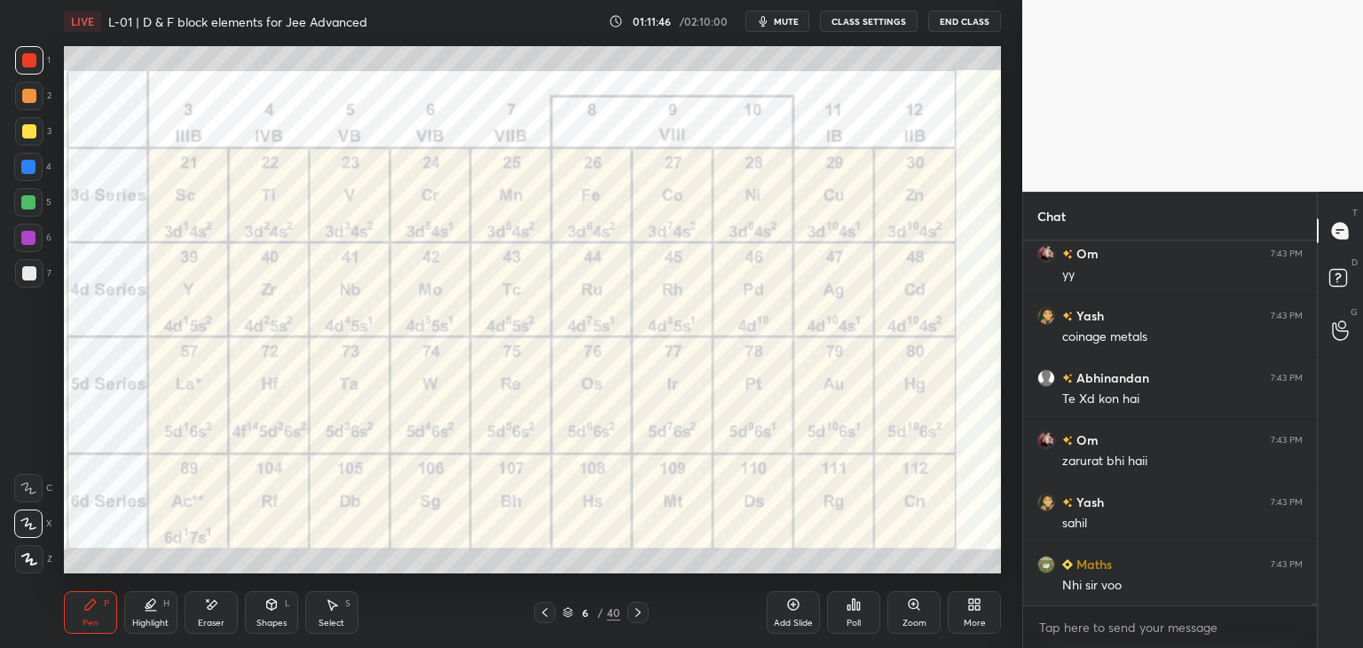
click at [542, 611] on icon at bounding box center [545, 612] width 14 height 14
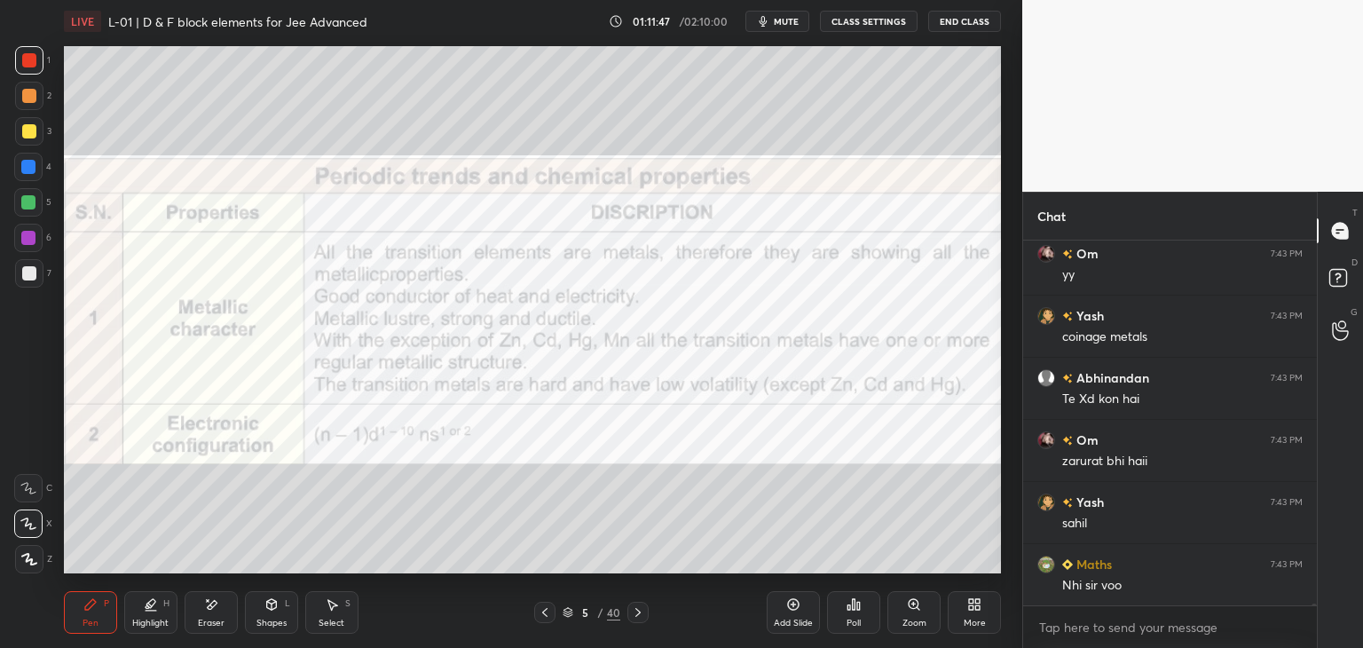
click at [547, 611] on icon at bounding box center [545, 612] width 14 height 14
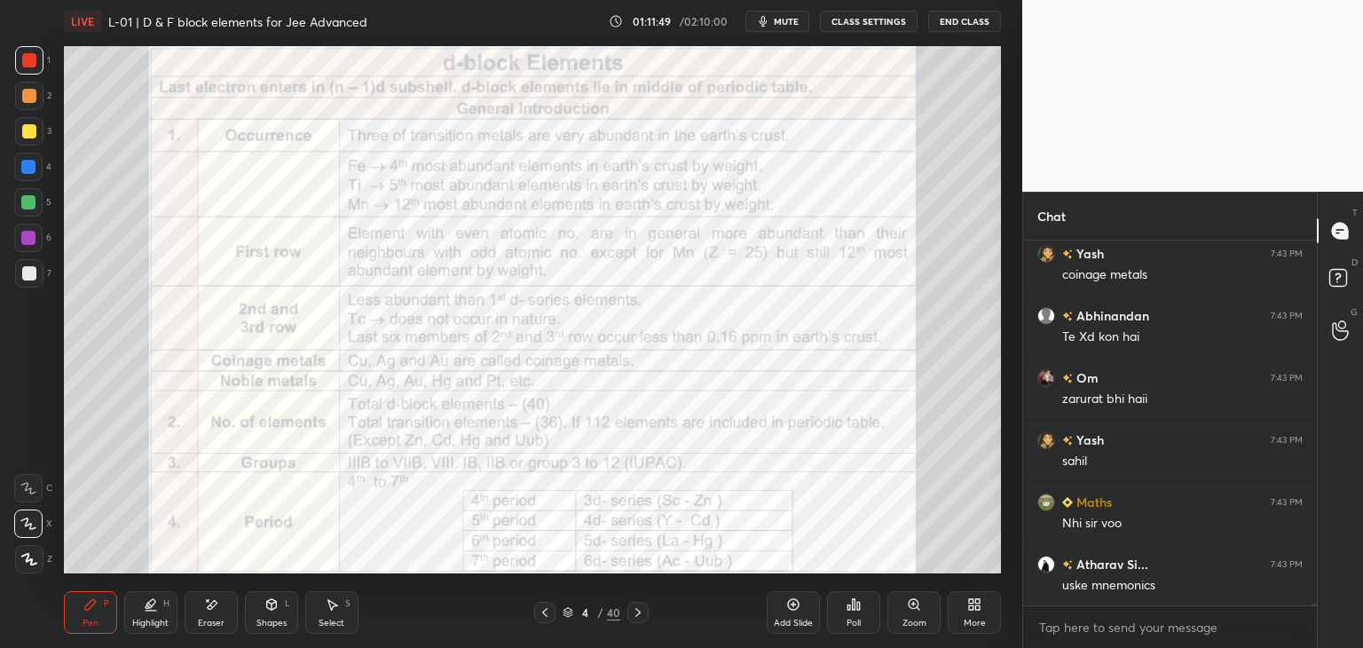
scroll to position [65116, 0]
click at [138, 612] on div "Highlight H" at bounding box center [150, 612] width 53 height 43
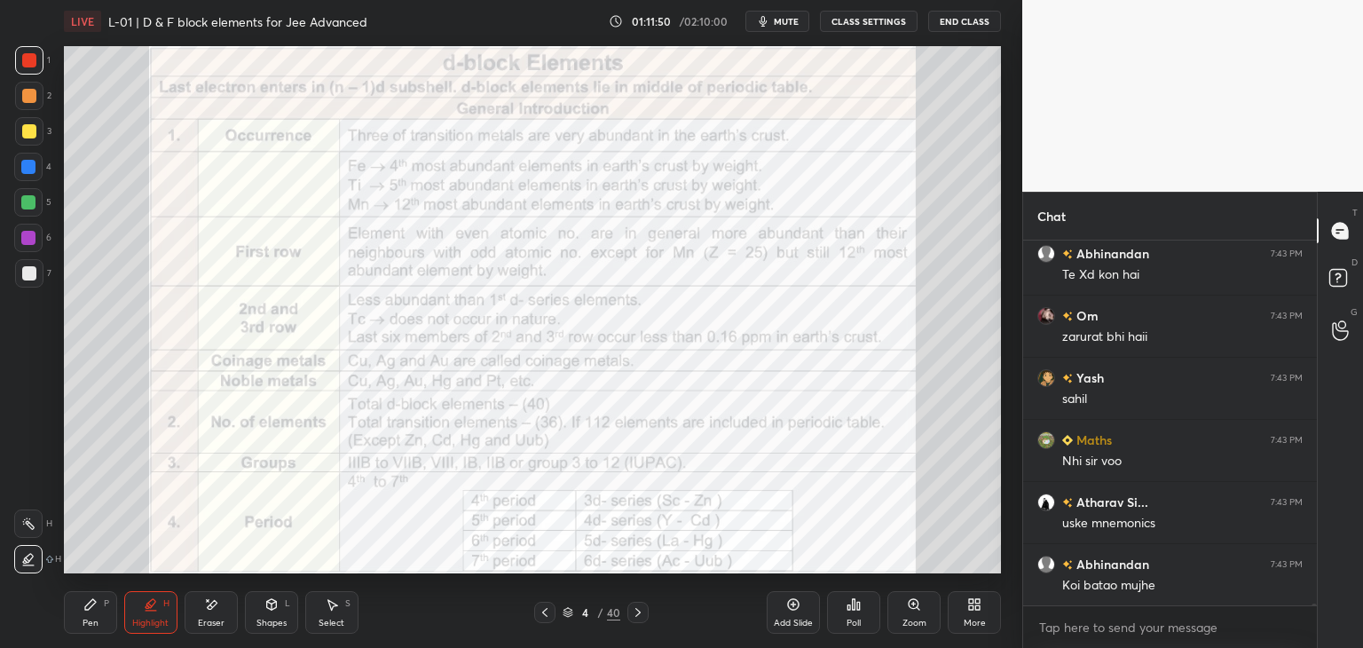
click at [30, 530] on icon at bounding box center [28, 523] width 14 height 14
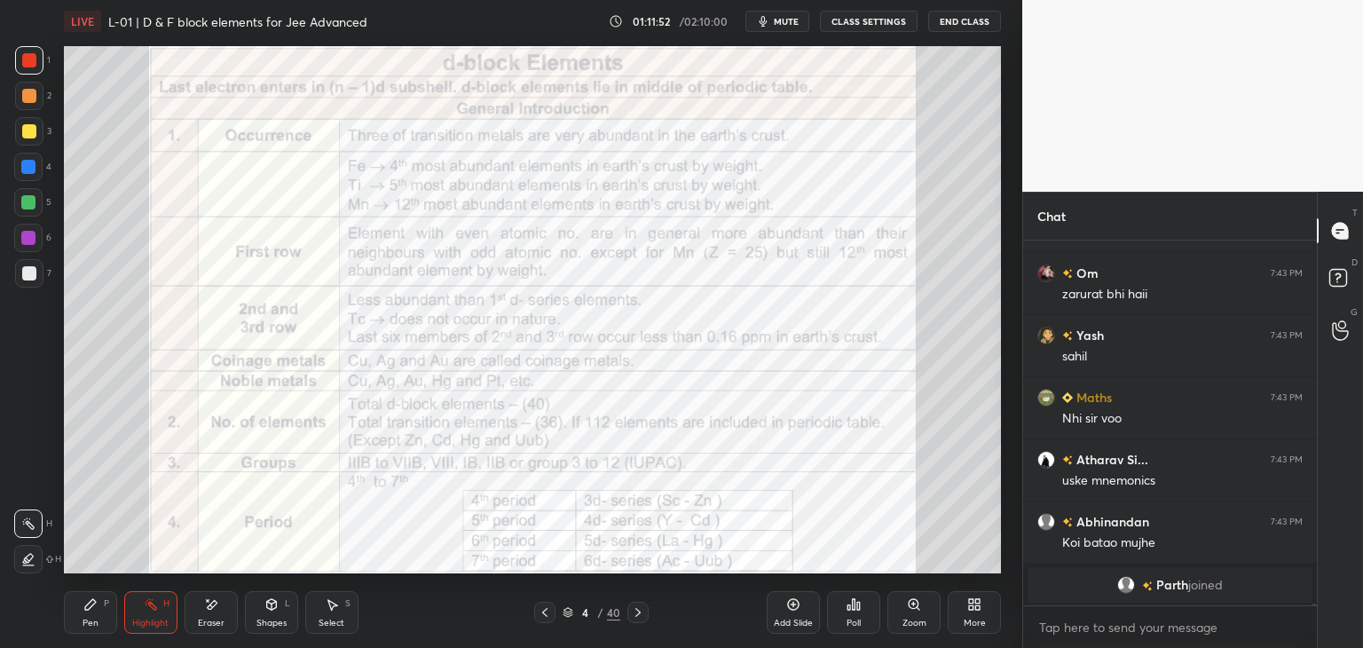
click at [634, 612] on icon at bounding box center [638, 612] width 14 height 14
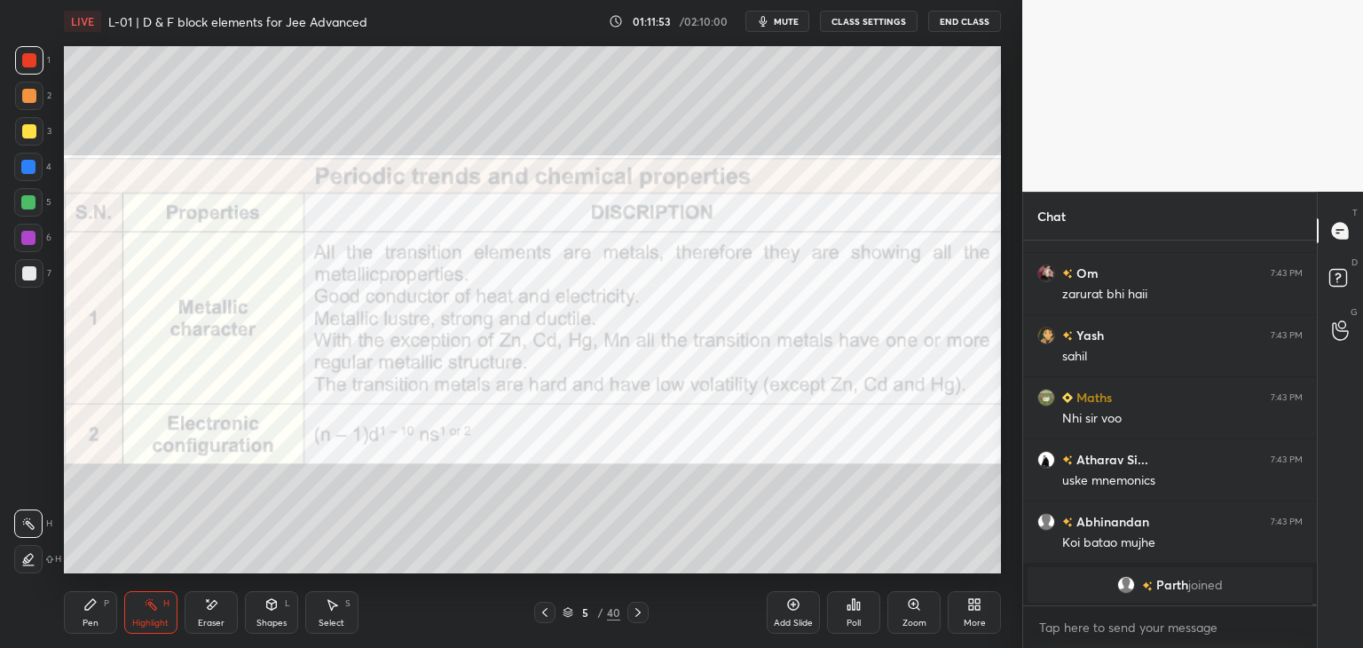
scroll to position [64816, 0]
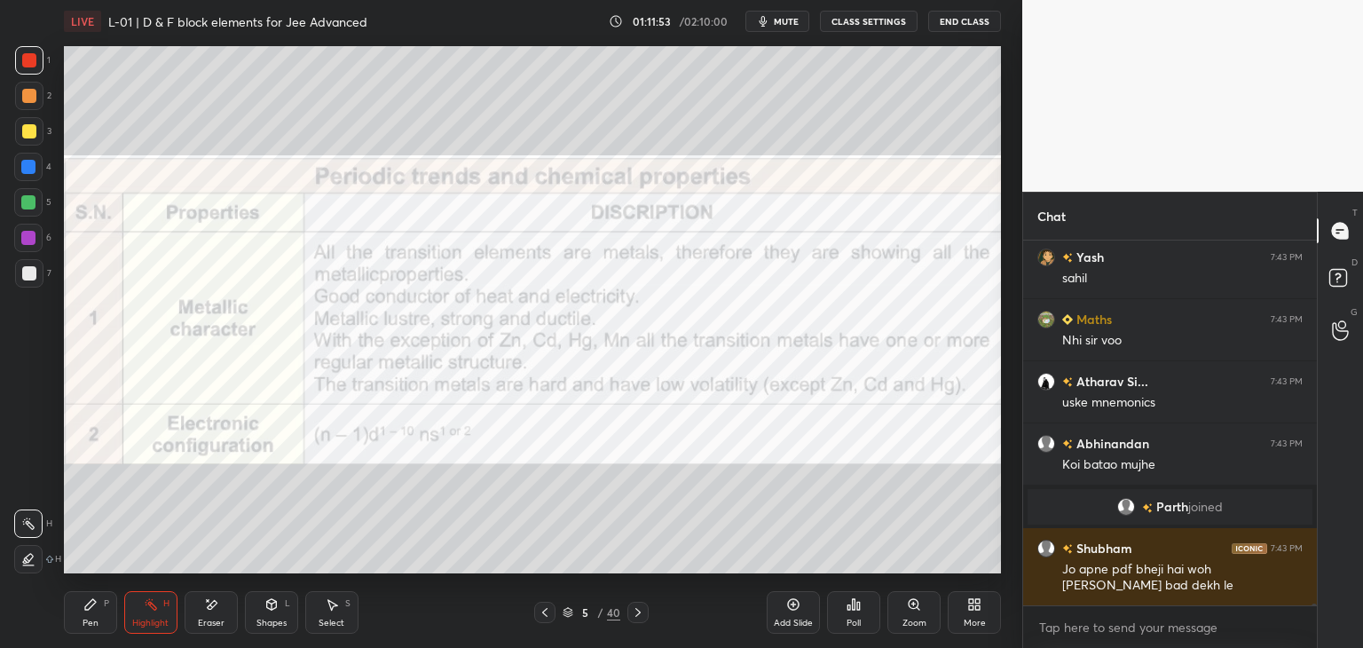
click at [639, 608] on icon at bounding box center [638, 612] width 14 height 14
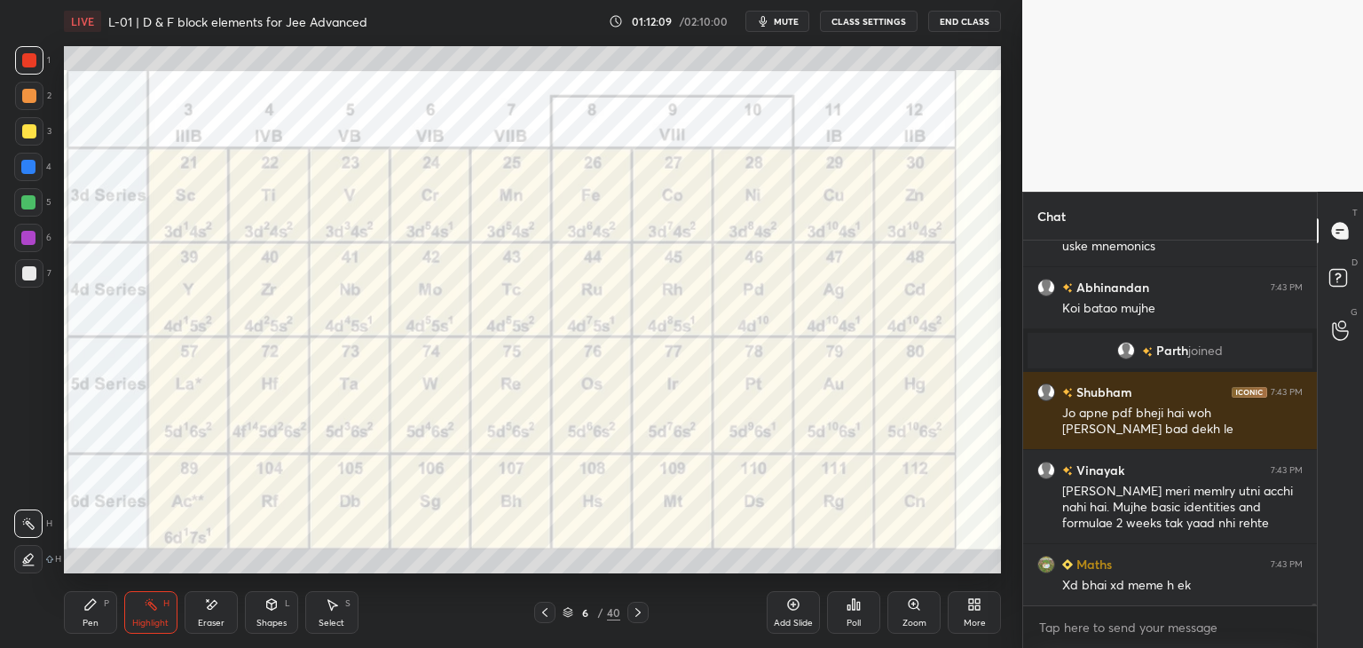
scroll to position [65034, 0]
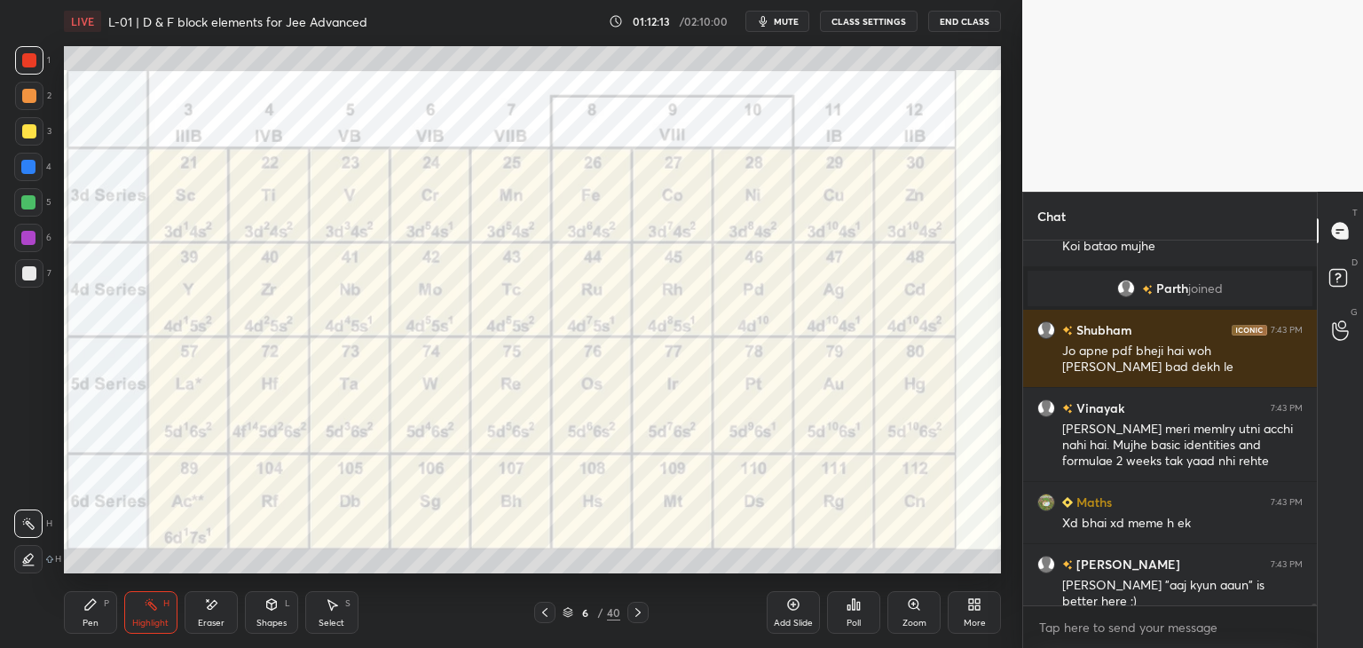
click at [633, 615] on icon at bounding box center [638, 612] width 14 height 14
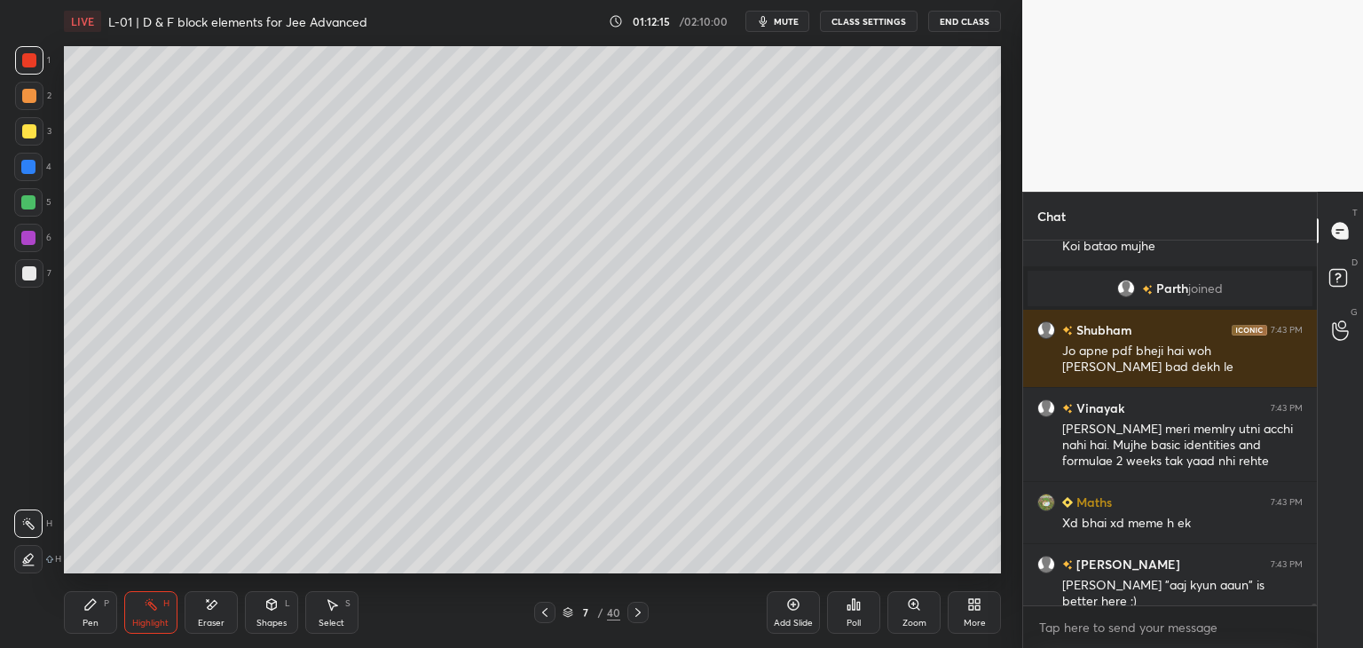
click at [641, 613] on icon at bounding box center [638, 612] width 14 height 14
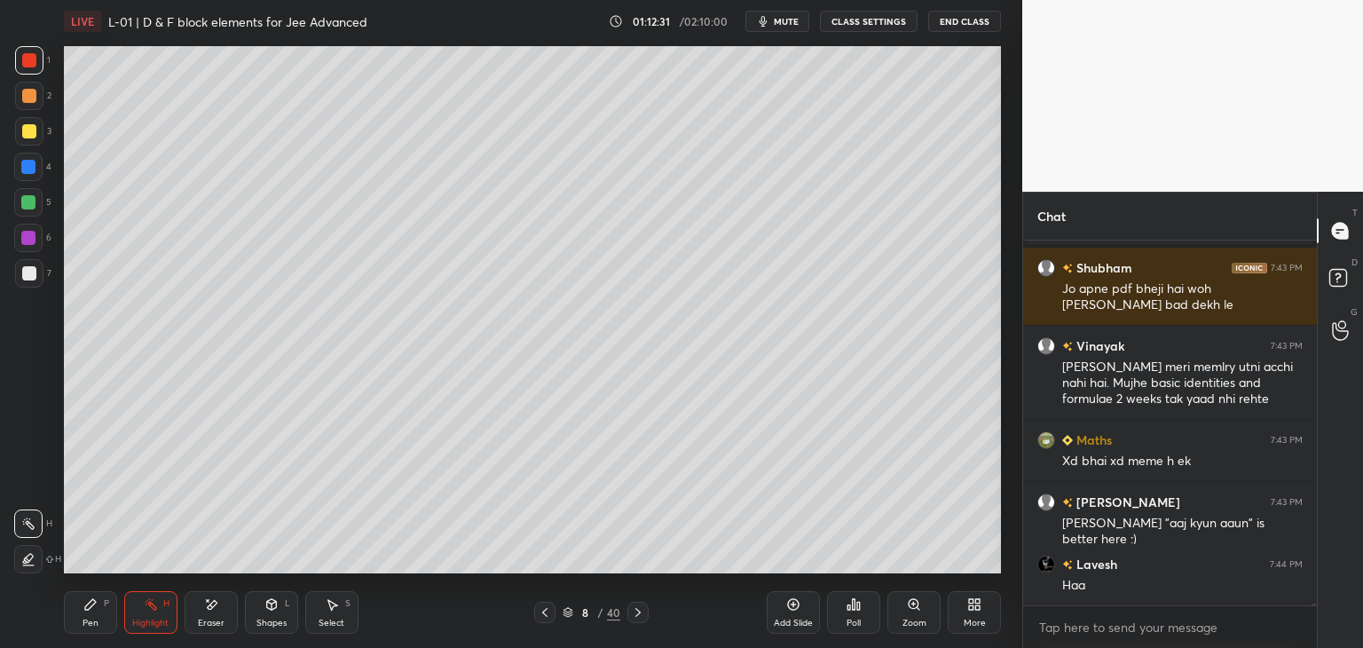
click at [633, 608] on icon at bounding box center [638, 612] width 14 height 14
click at [635, 615] on icon at bounding box center [638, 612] width 14 height 14
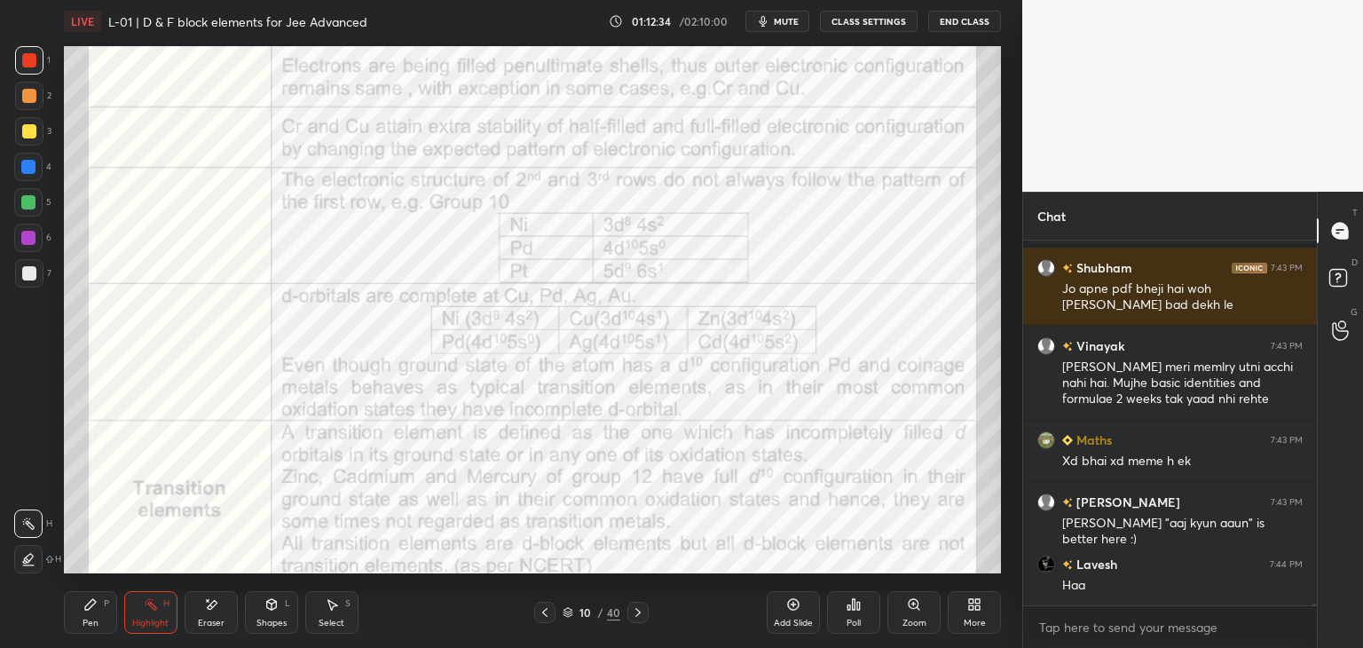
click at [639, 609] on icon at bounding box center [638, 612] width 14 height 14
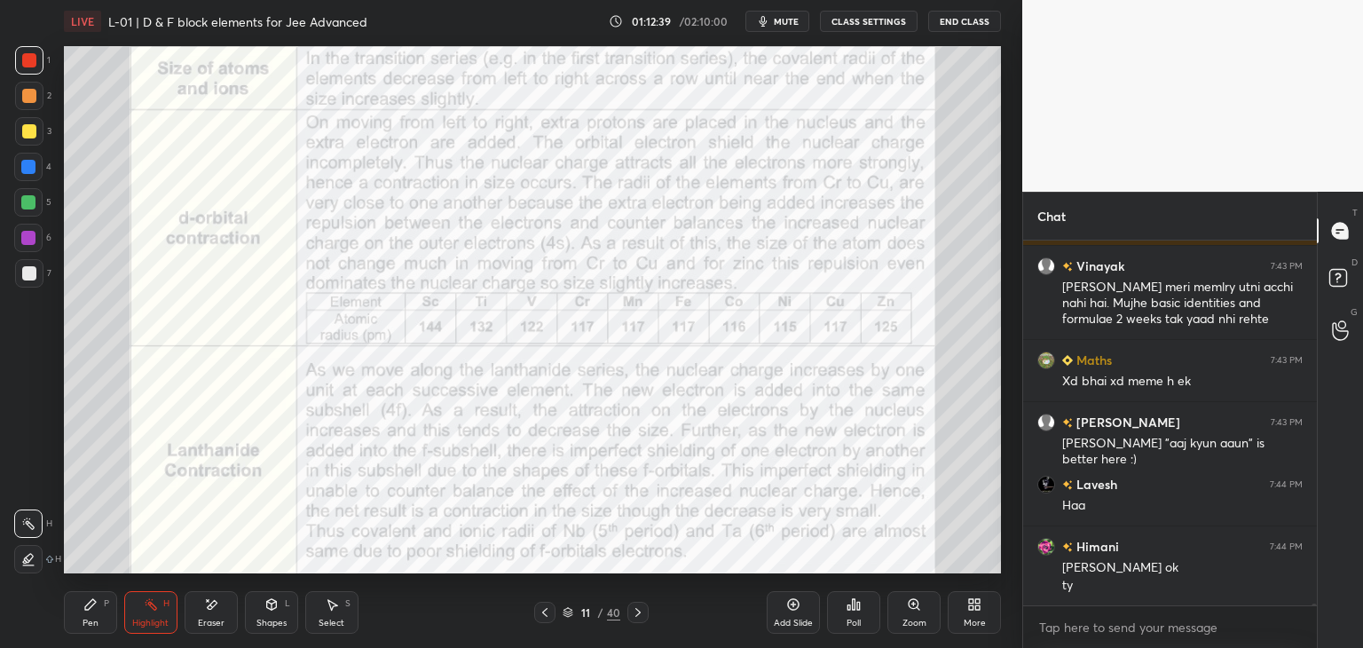
scroll to position [65238, 0]
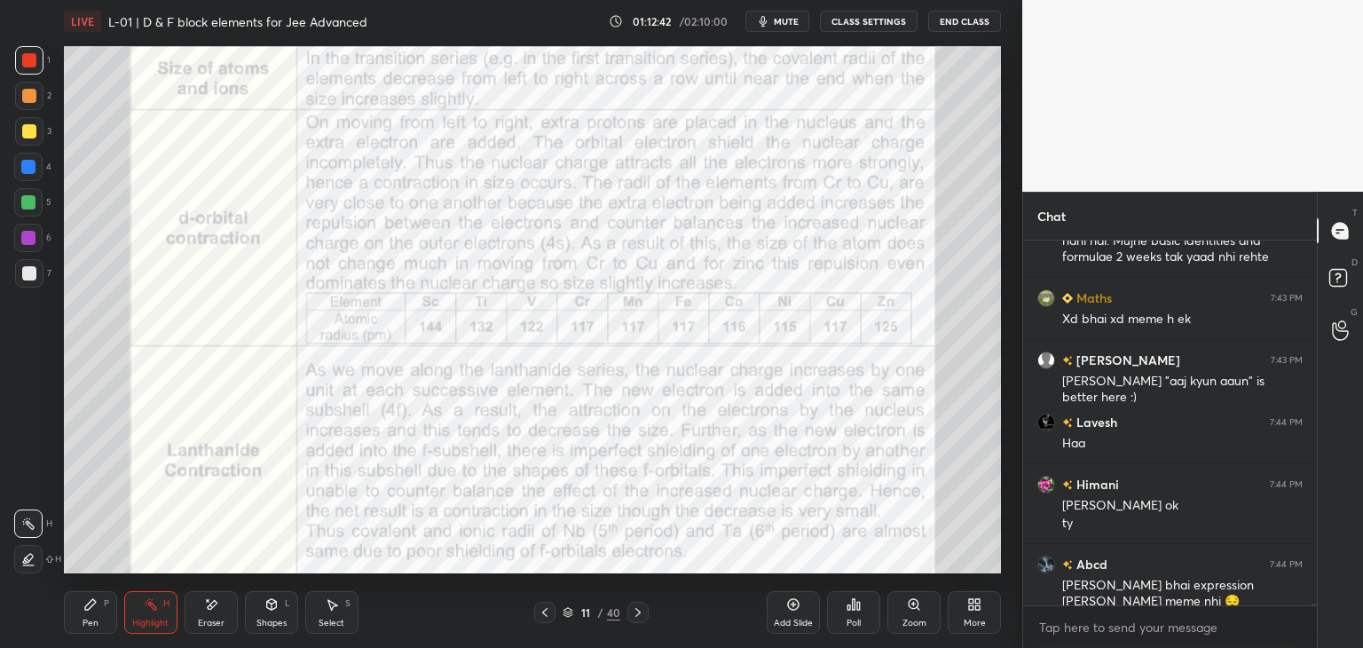
click at [632, 618] on icon at bounding box center [638, 612] width 14 height 14
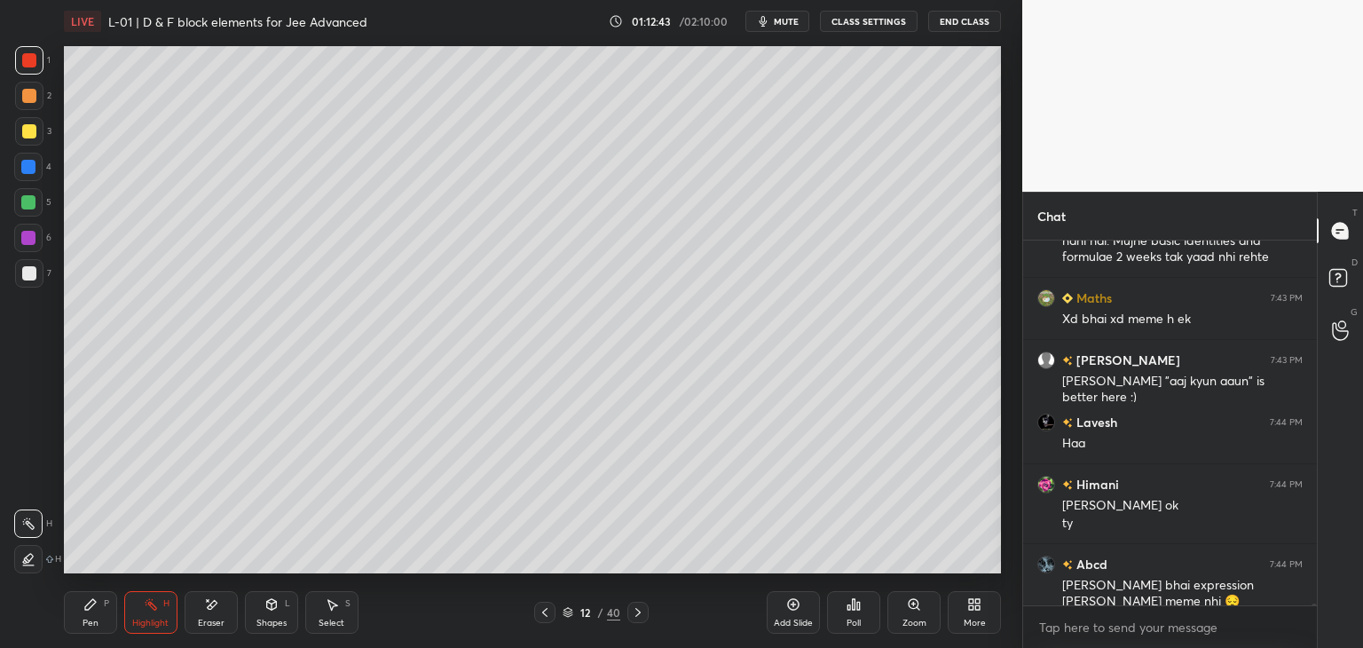
scroll to position [65300, 0]
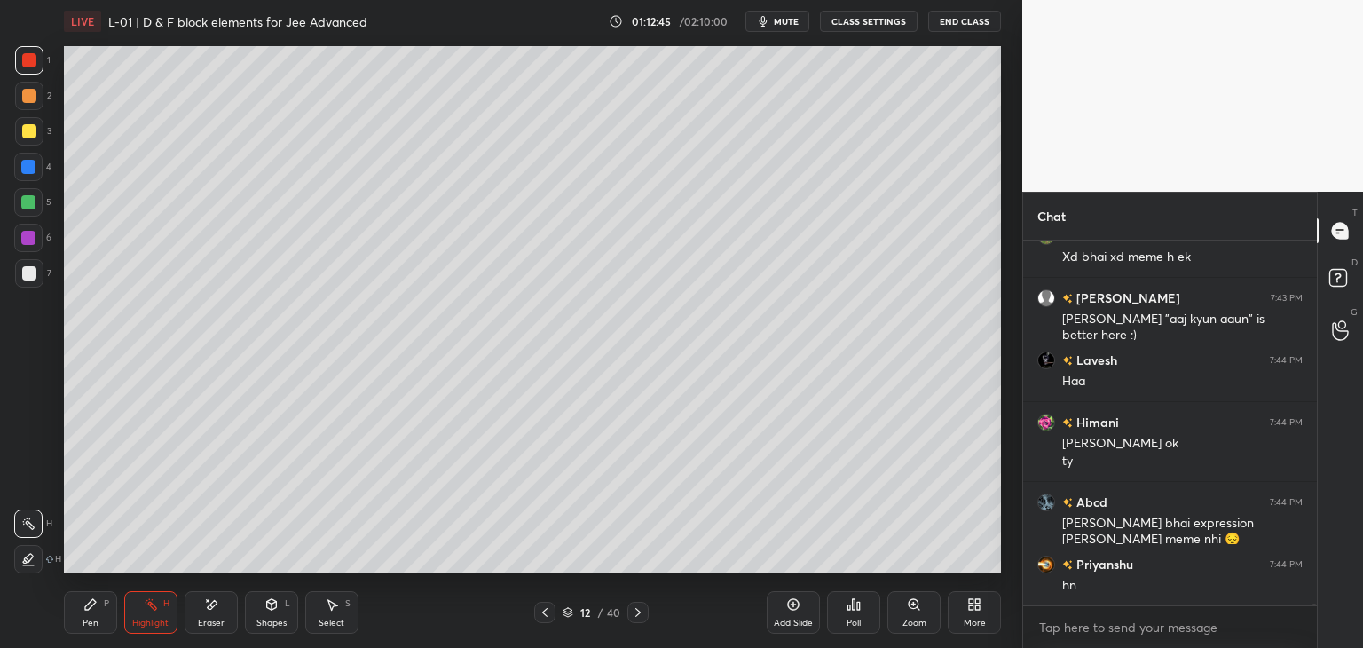
click at [636, 609] on icon at bounding box center [638, 612] width 14 height 14
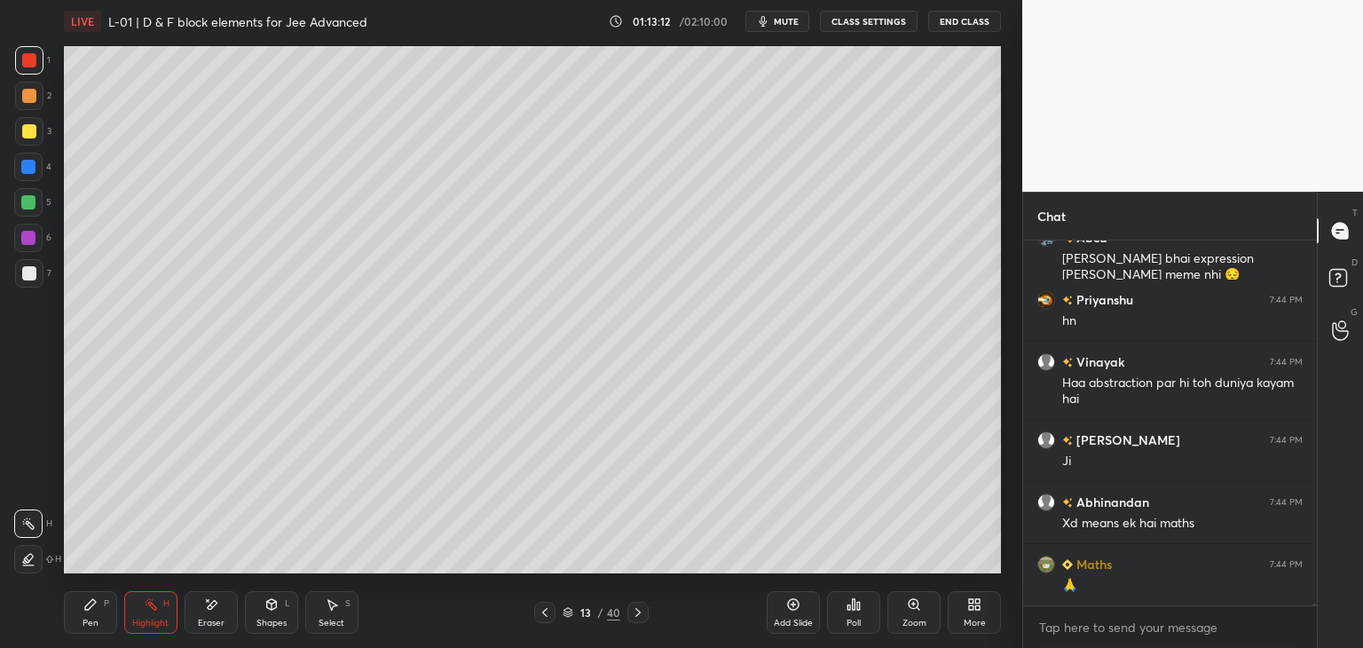
scroll to position [65627, 0]
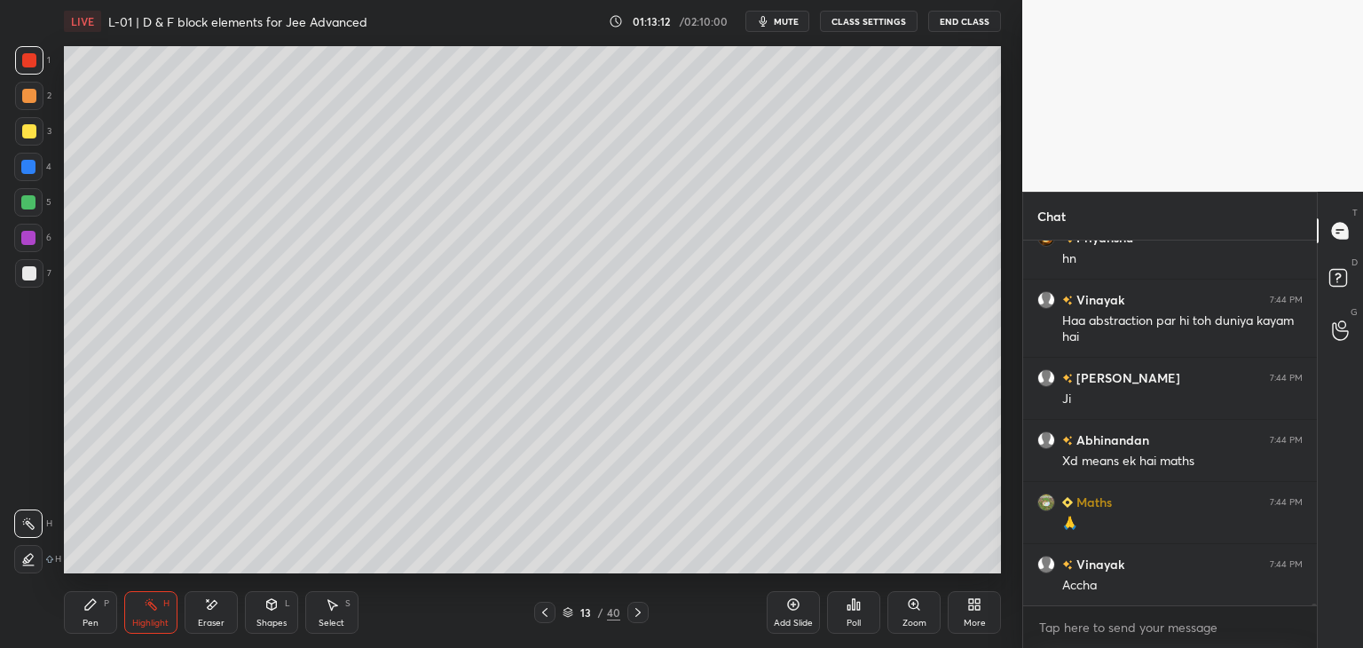
click at [25, 127] on div at bounding box center [29, 131] width 14 height 14
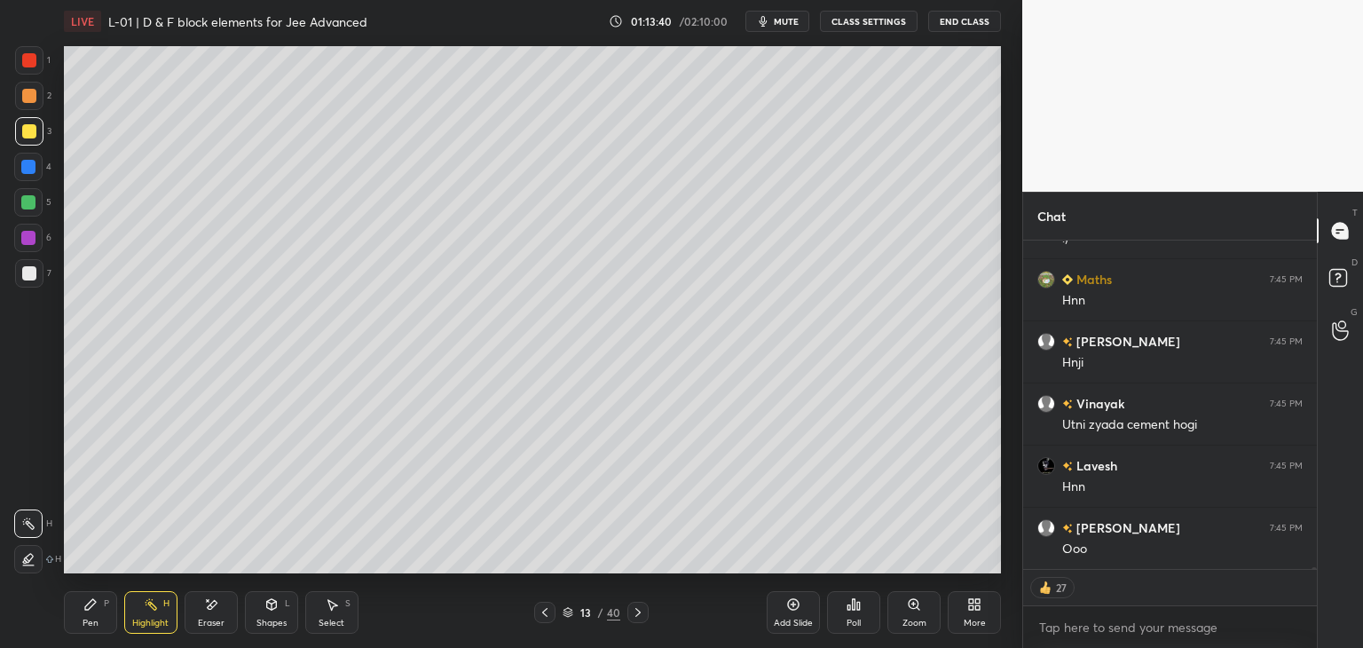
scroll to position [66159, 0]
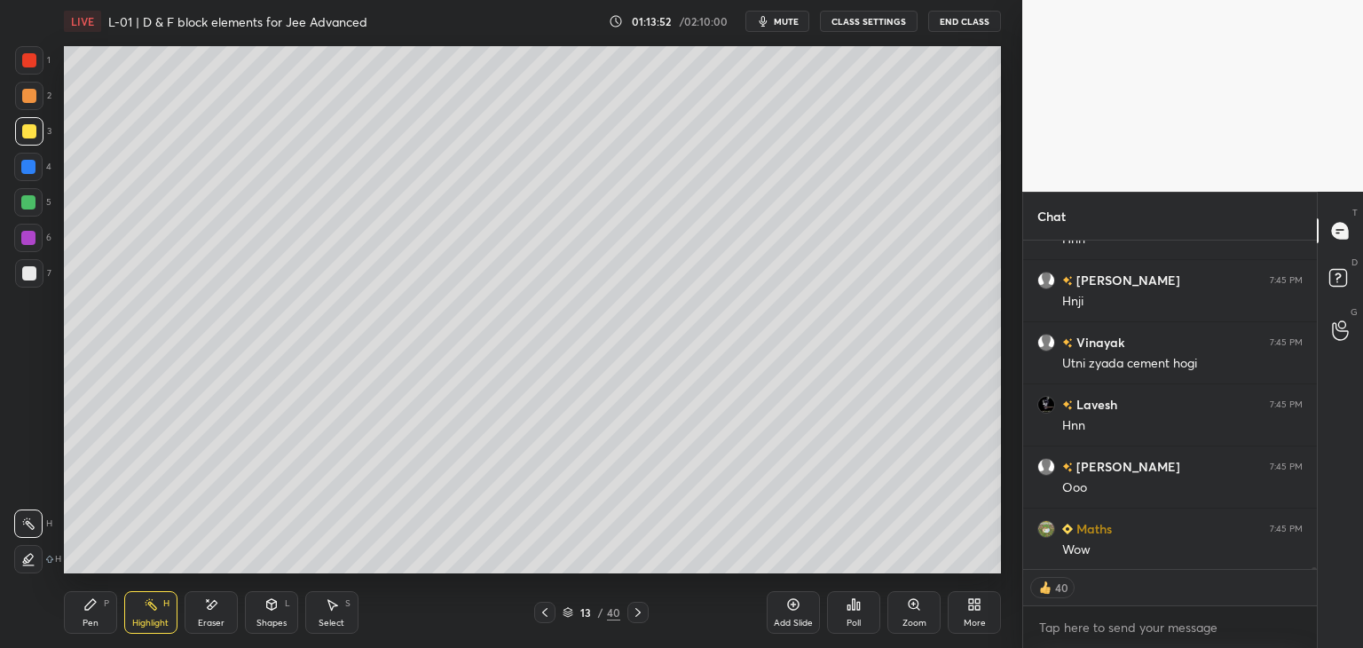
click at [632, 608] on icon at bounding box center [638, 612] width 14 height 14
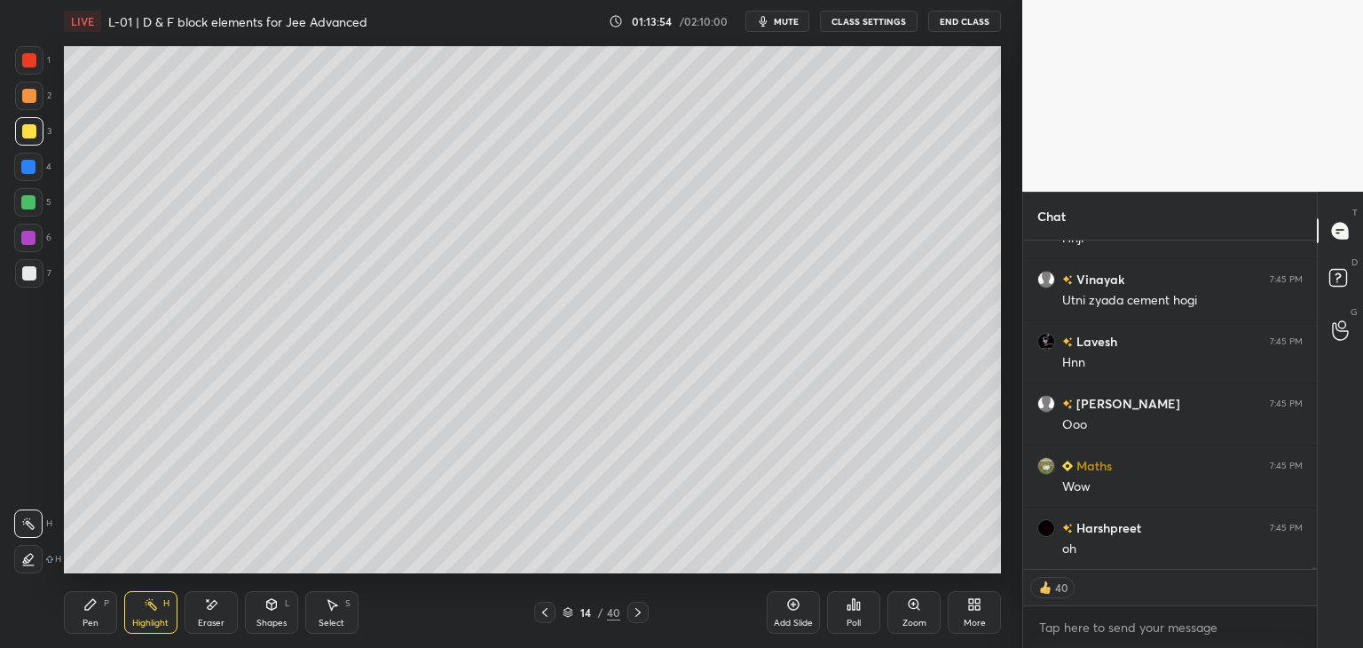
click at [634, 618] on icon at bounding box center [638, 612] width 14 height 14
click at [645, 611] on div at bounding box center [637, 612] width 21 height 21
click at [643, 617] on icon at bounding box center [638, 612] width 14 height 14
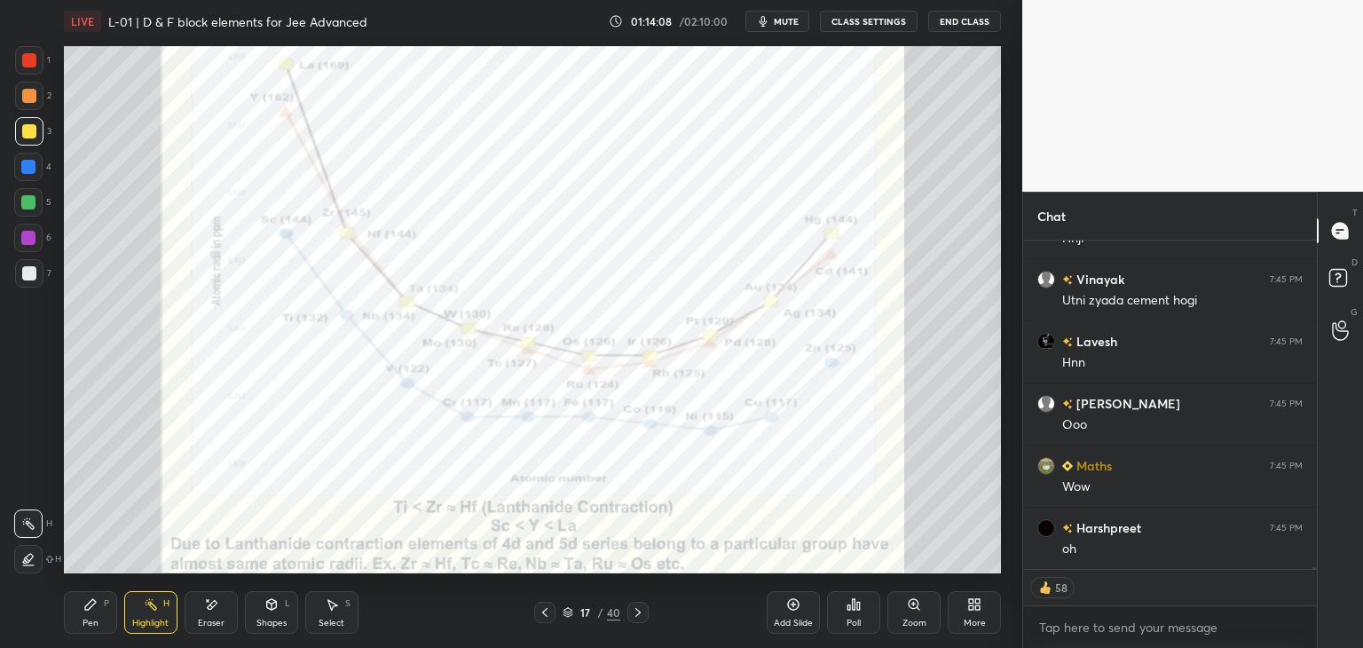
click at [638, 608] on icon at bounding box center [638, 612] width 14 height 14
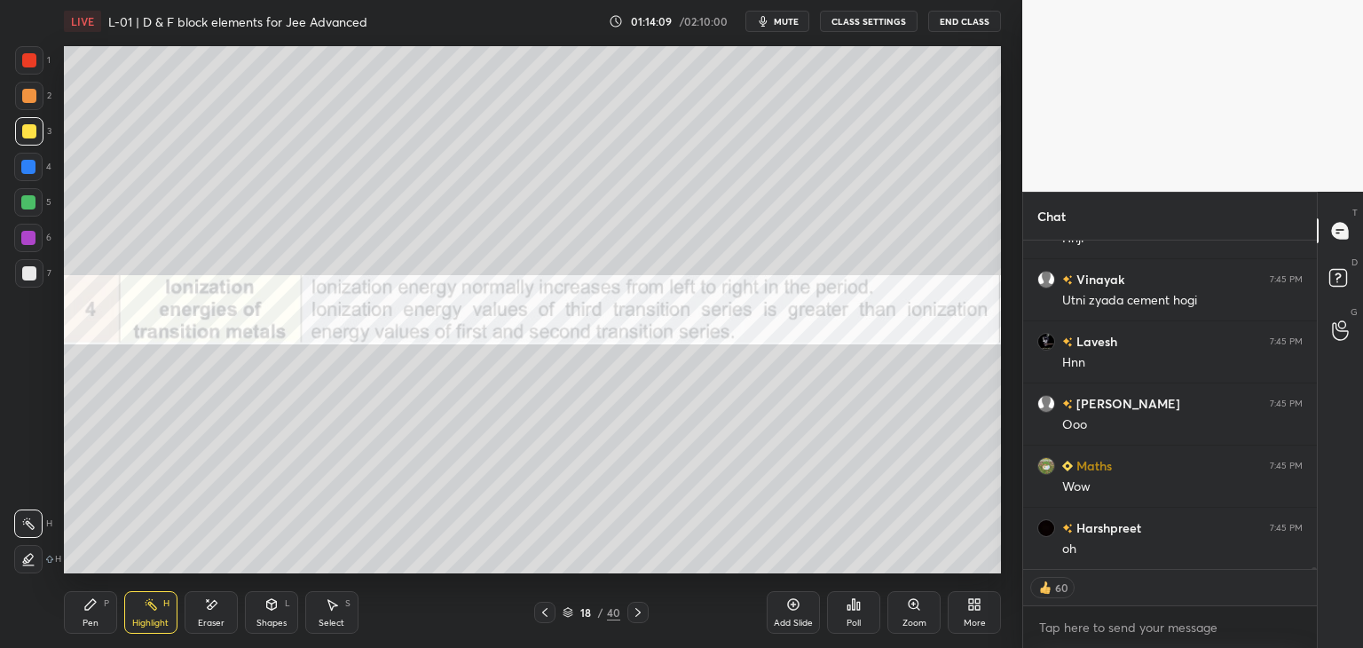
scroll to position [66283, 0]
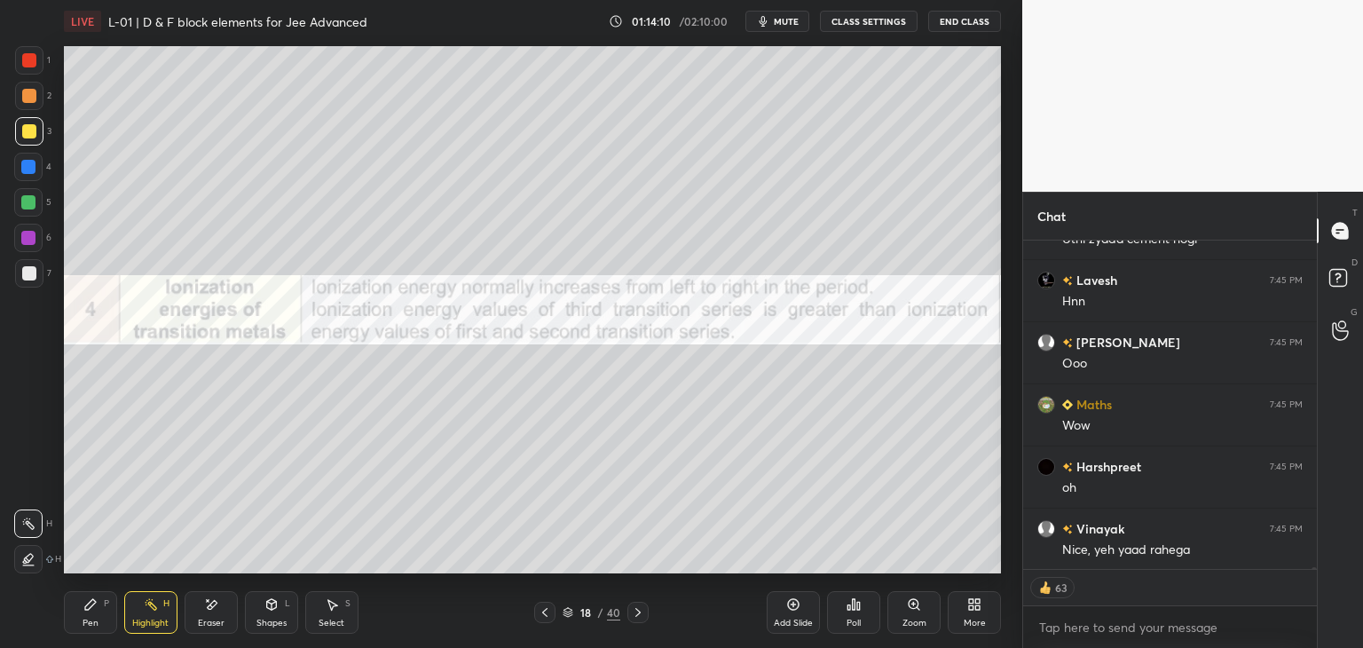
click at [639, 610] on icon at bounding box center [638, 612] width 14 height 14
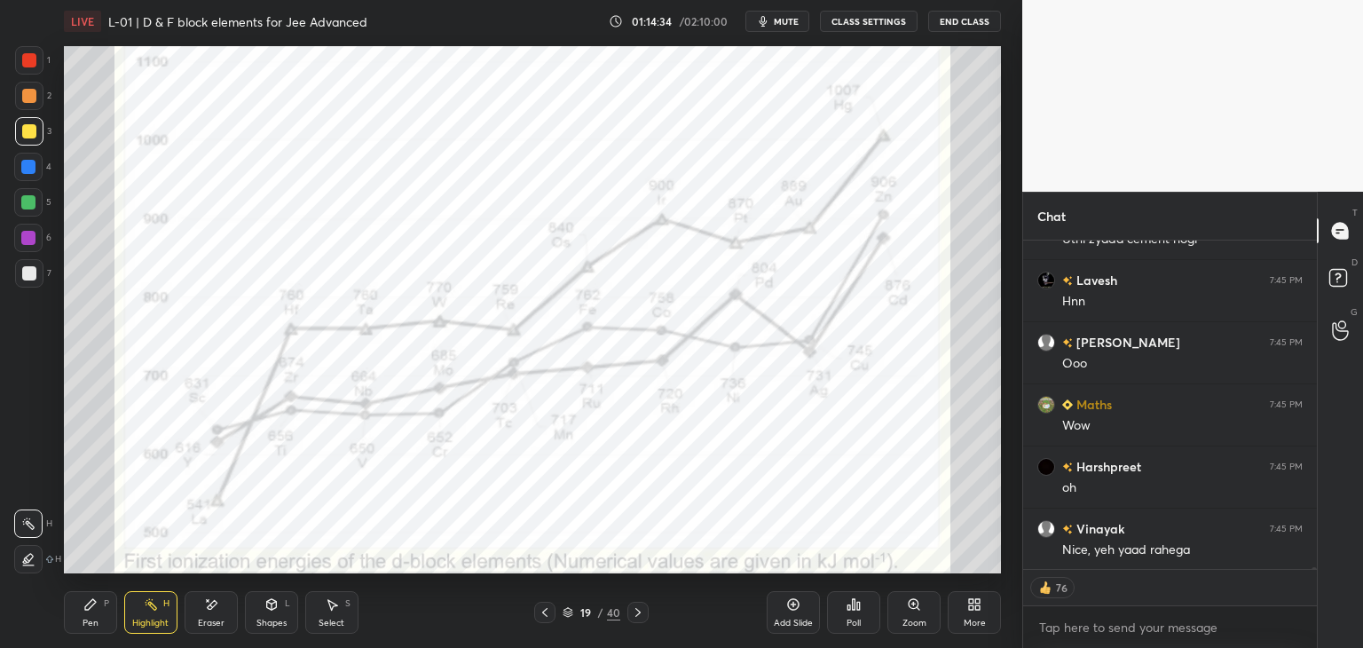
click at [637, 609] on icon at bounding box center [638, 612] width 14 height 14
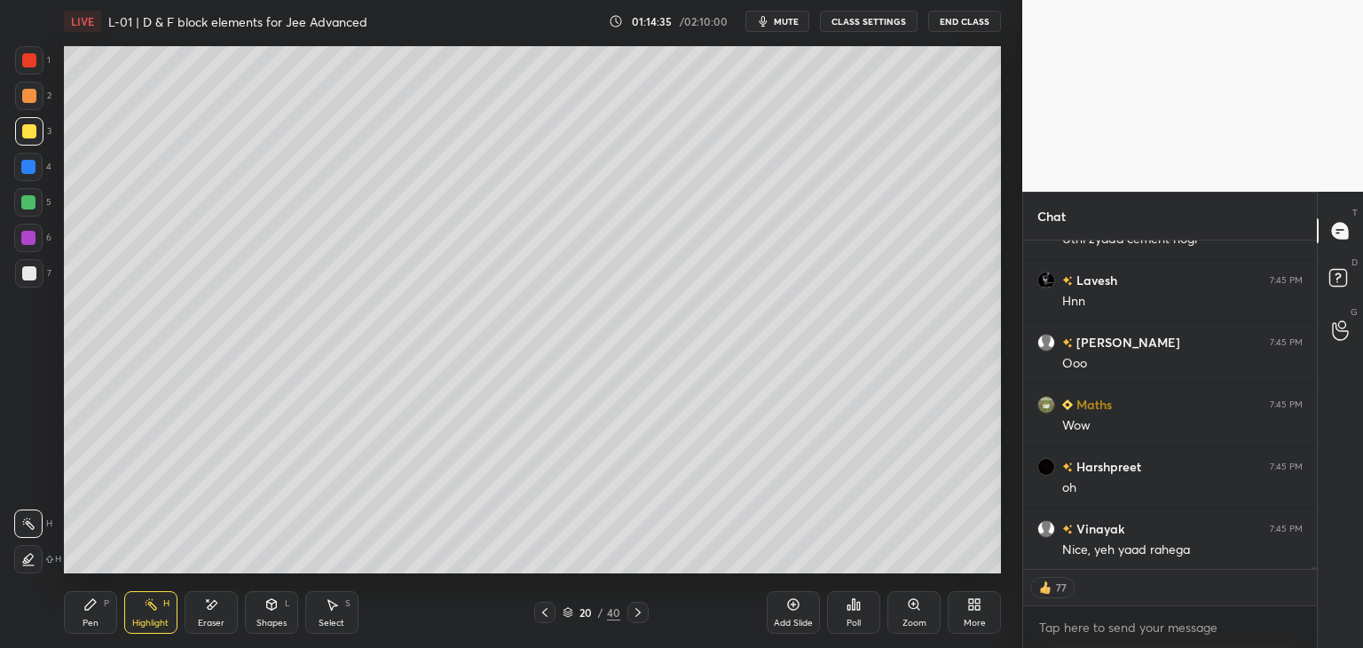
scroll to position [66346, 0]
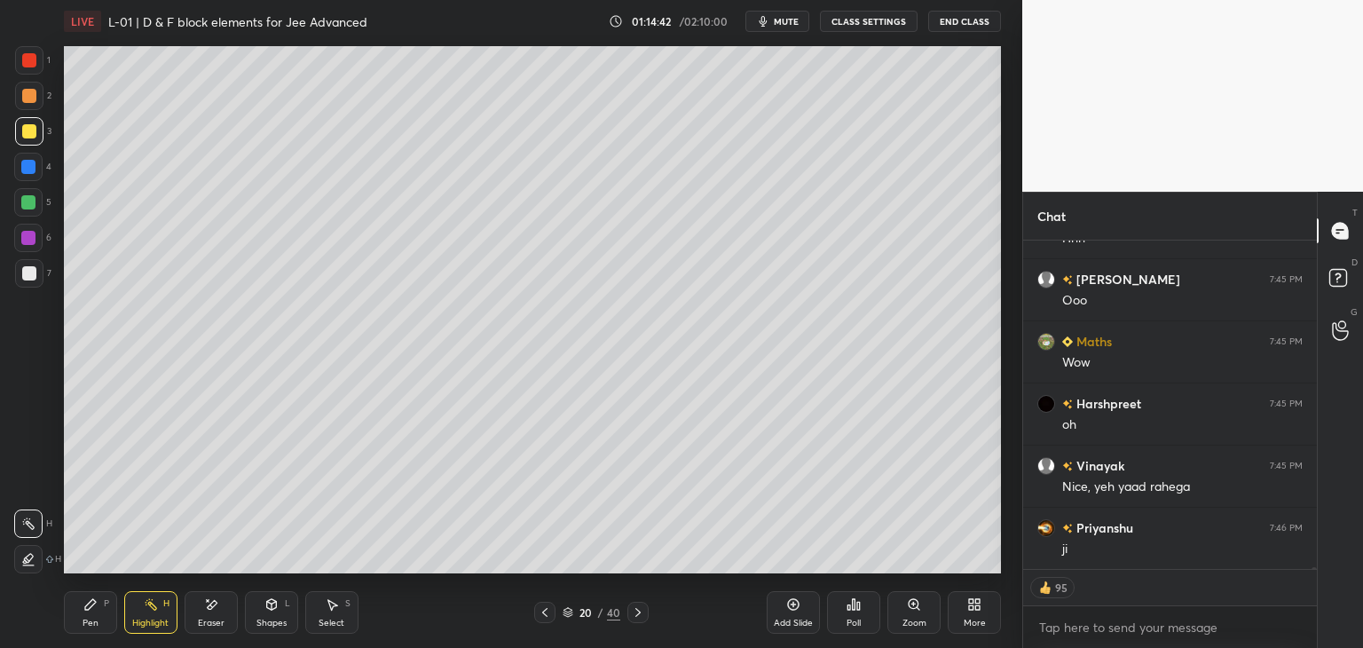
click at [631, 610] on icon at bounding box center [638, 612] width 14 height 14
click at [536, 614] on div at bounding box center [544, 612] width 21 height 21
click at [538, 608] on icon at bounding box center [545, 612] width 14 height 14
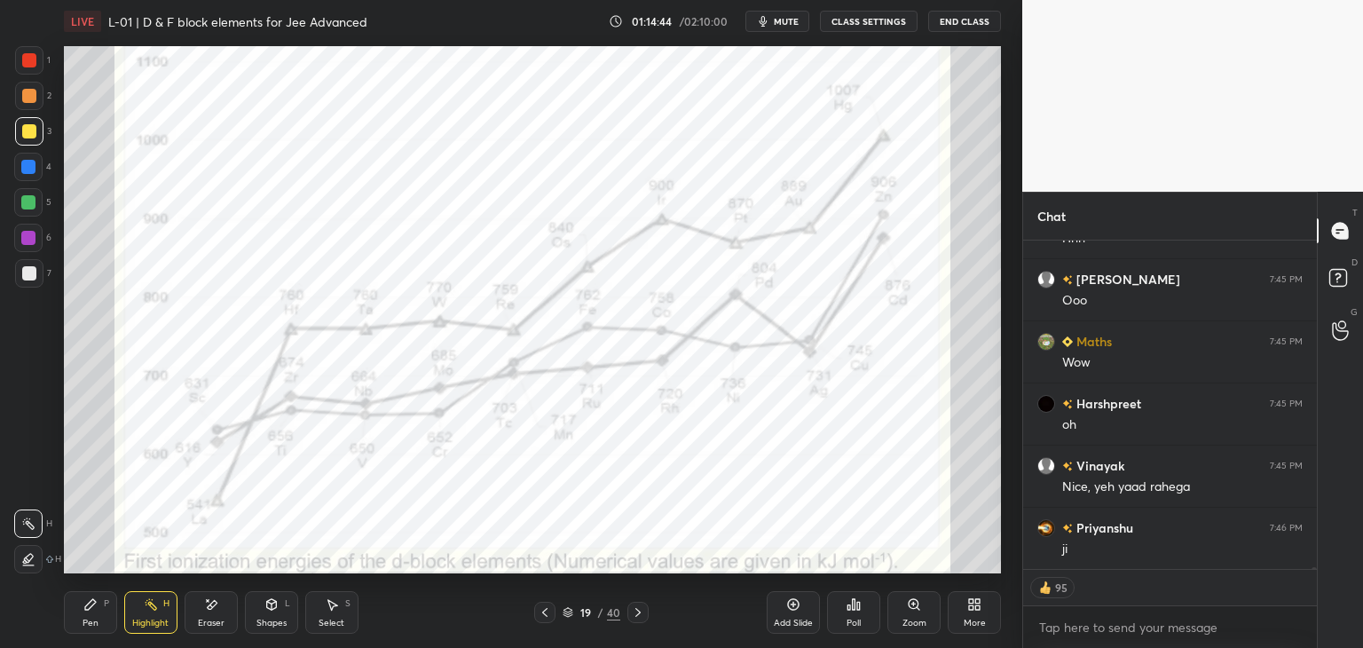
click at [539, 610] on icon at bounding box center [545, 612] width 14 height 14
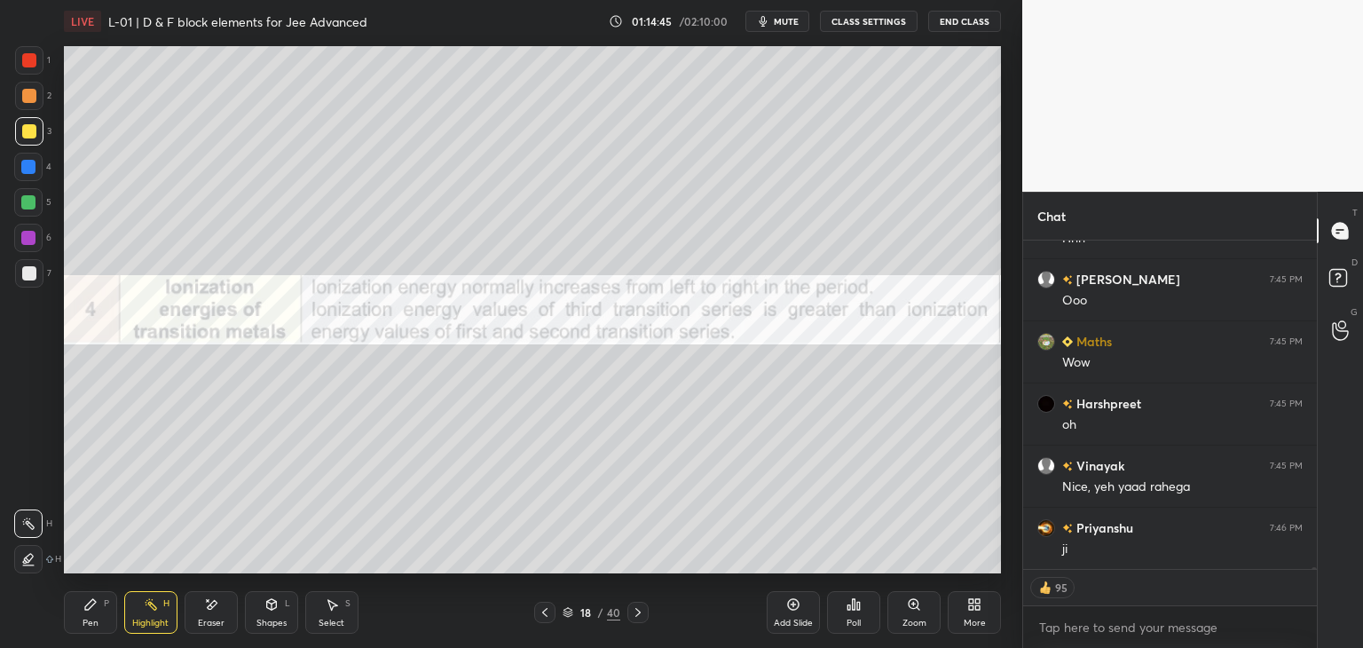
click at [635, 610] on icon at bounding box center [638, 612] width 14 height 14
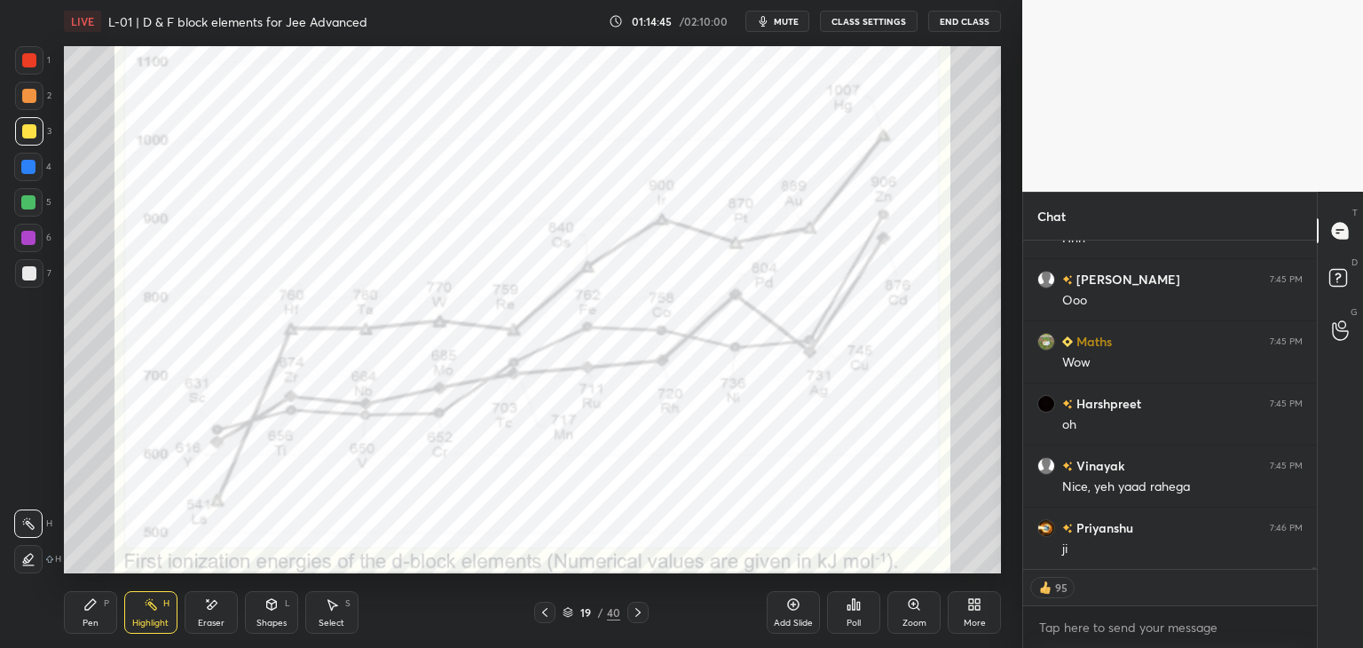
click at [632, 608] on icon at bounding box center [638, 612] width 14 height 14
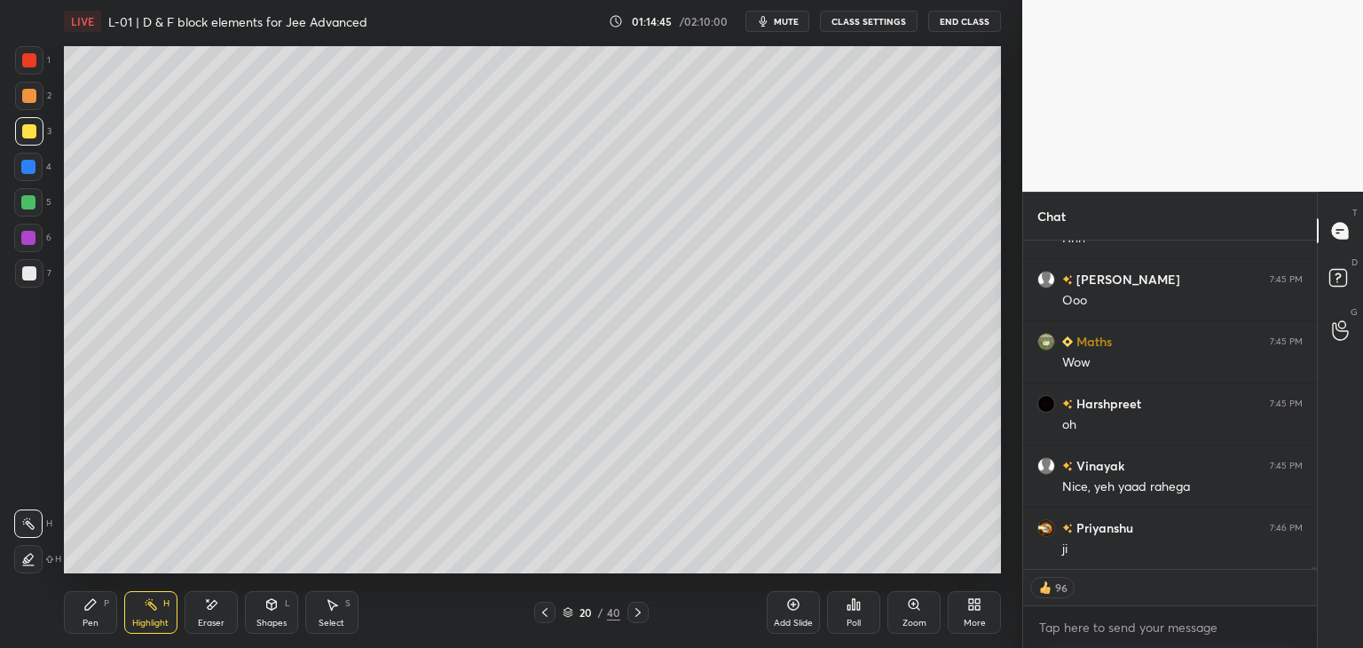
click at [633, 610] on icon at bounding box center [638, 612] width 14 height 14
click at [636, 608] on icon at bounding box center [638, 612] width 14 height 14
click at [637, 610] on icon at bounding box center [638, 612] width 14 height 14
click at [532, 615] on div "23 / 40" at bounding box center [590, 612] width 351 height 21
click at [539, 617] on icon at bounding box center [545, 612] width 14 height 14
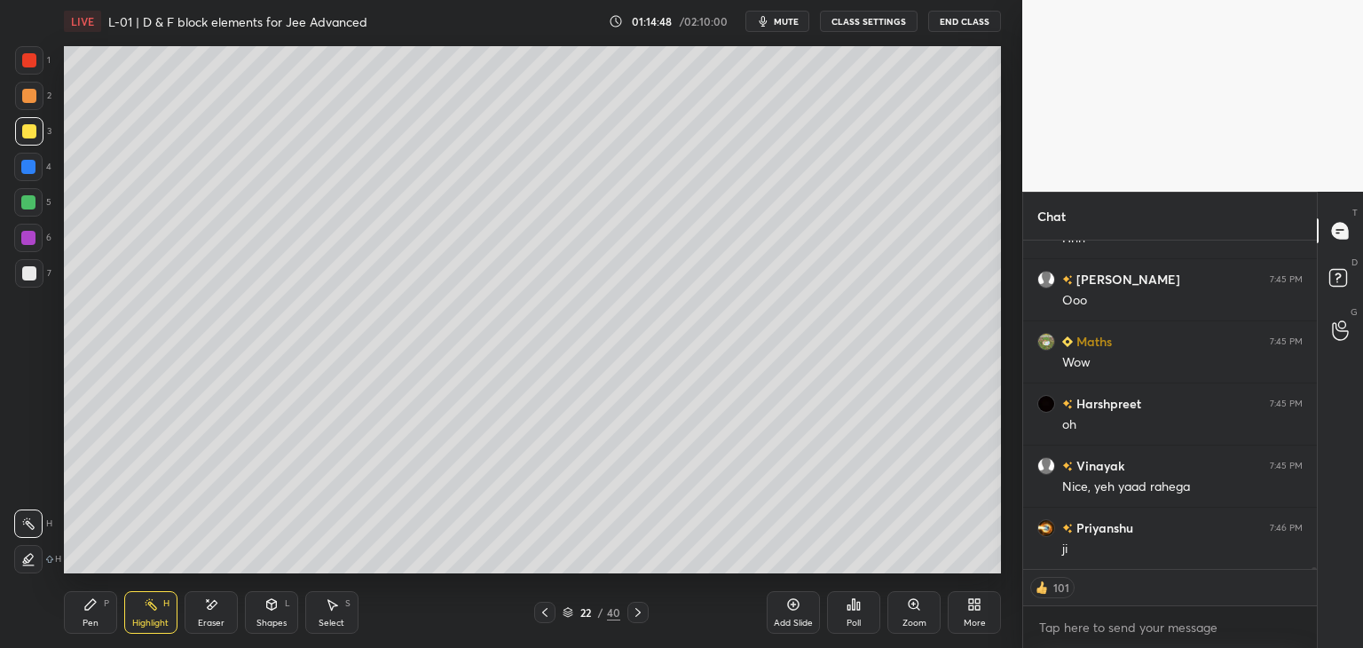
click at [639, 612] on icon at bounding box center [637, 612] width 5 height 9
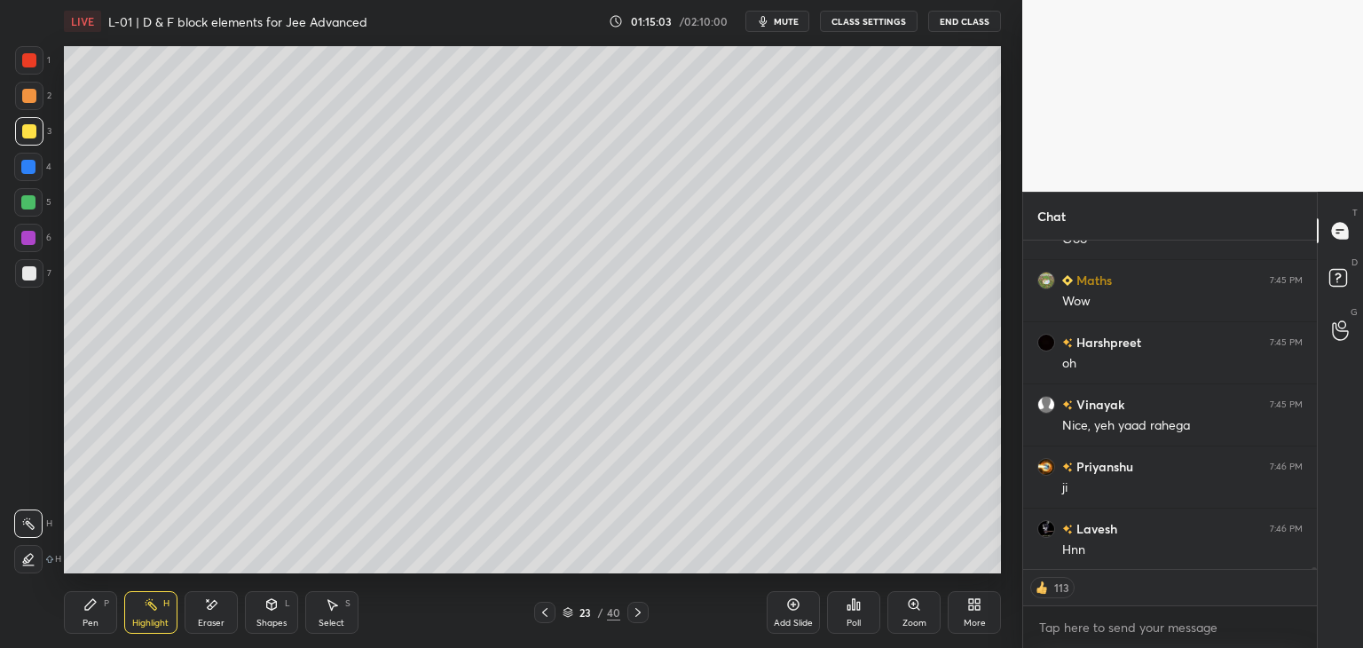
scroll to position [66471, 0]
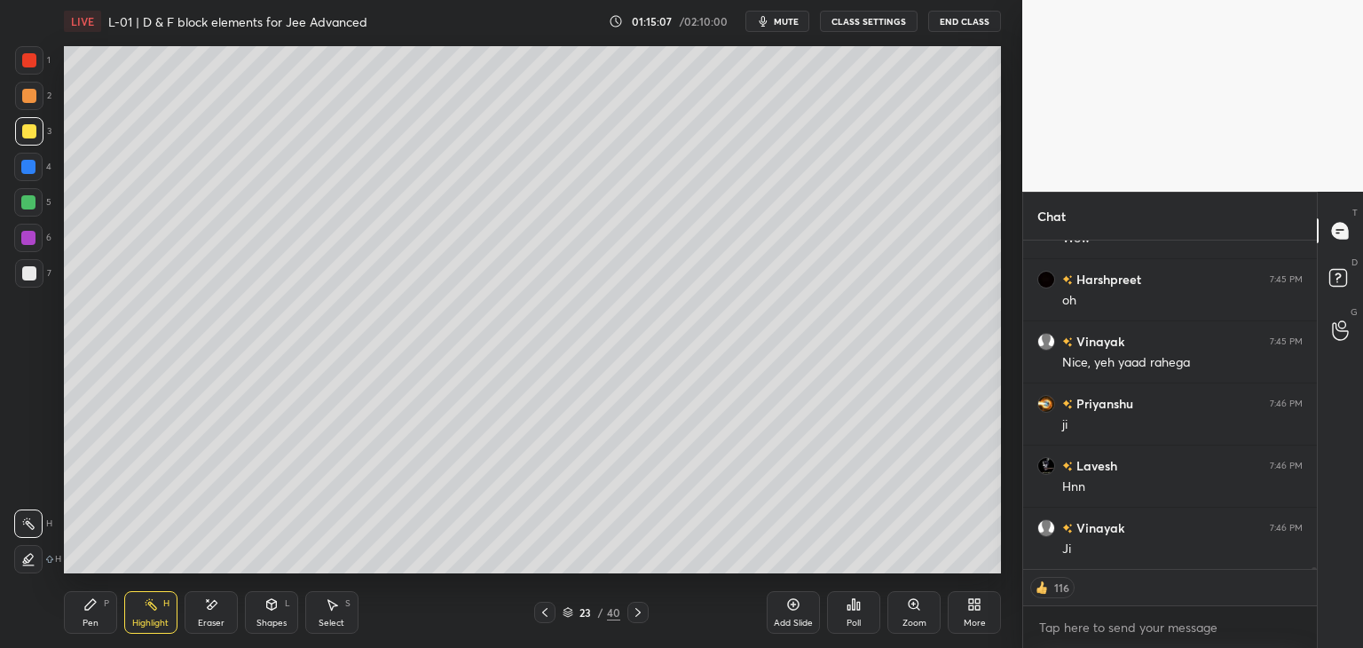
click at [627, 604] on div at bounding box center [637, 612] width 21 height 21
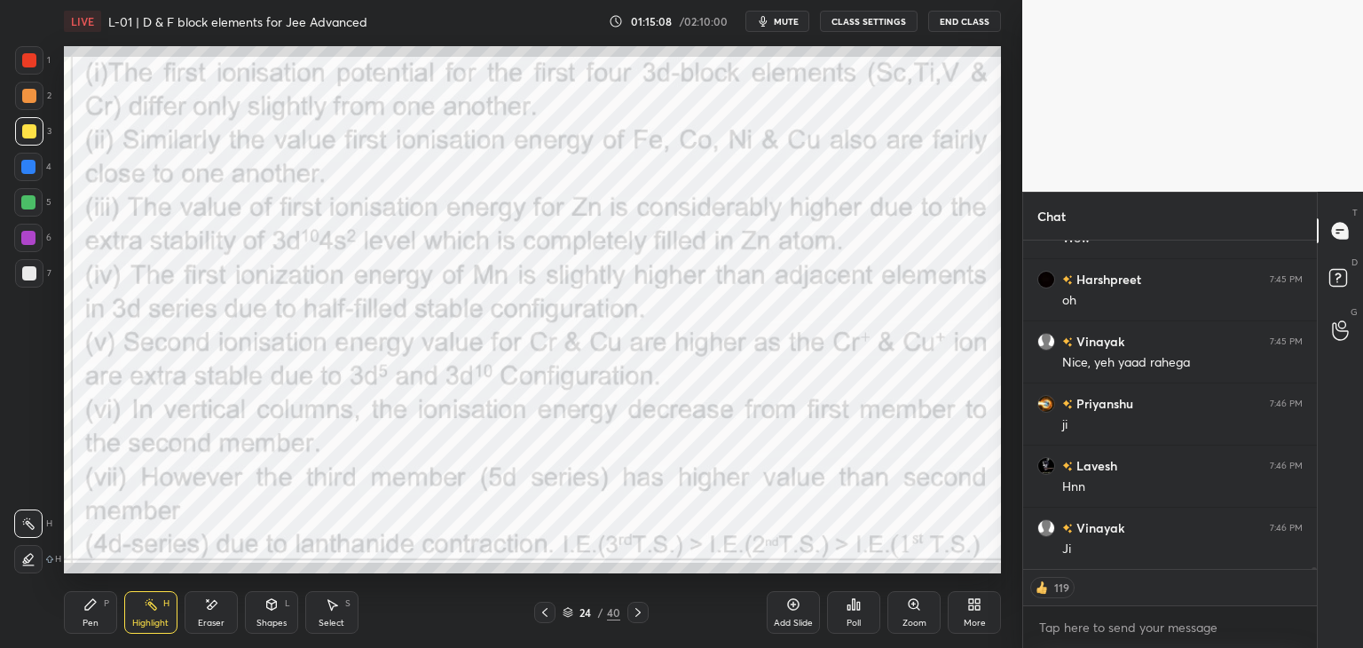
click at [637, 613] on icon at bounding box center [638, 612] width 14 height 14
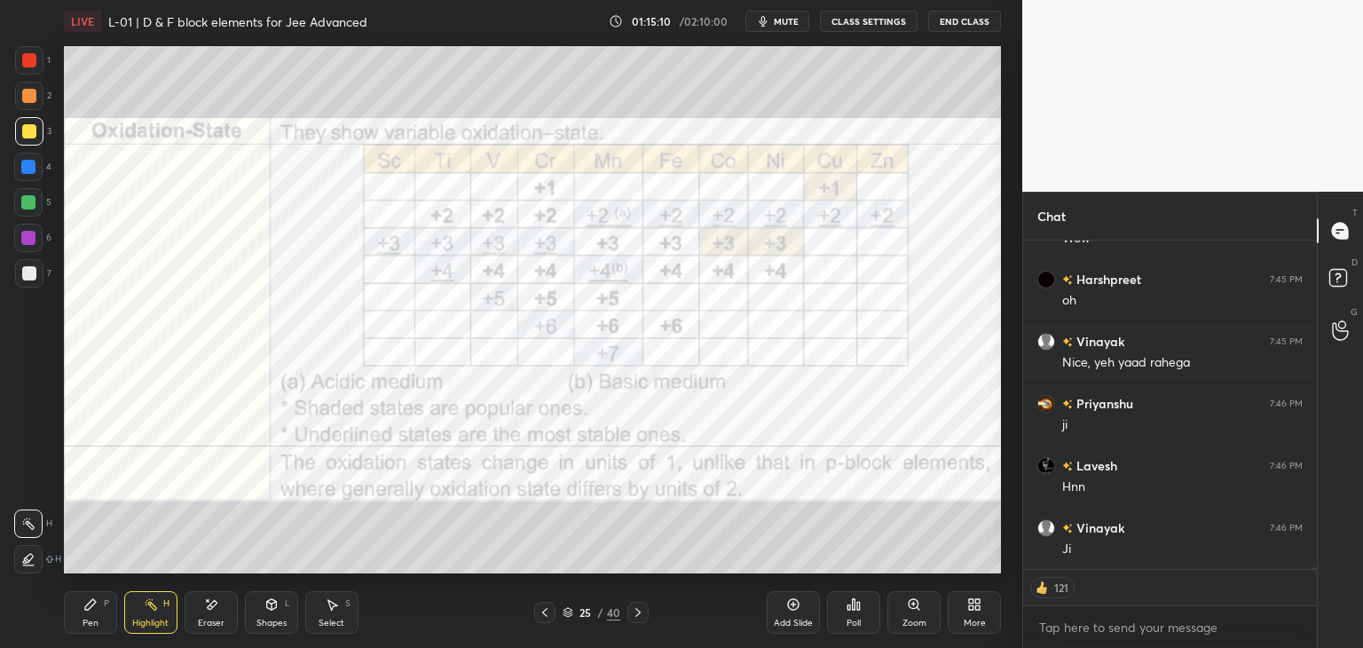
click at [42, 61] on div at bounding box center [29, 60] width 28 height 28
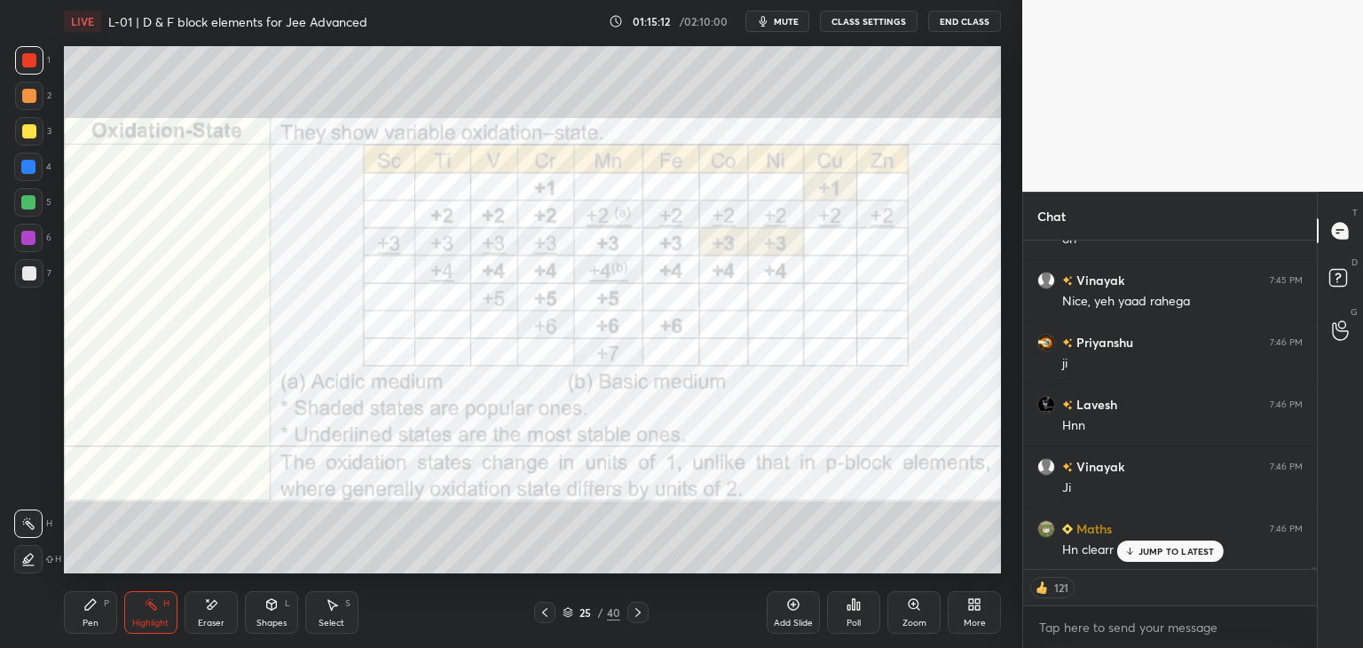
click at [637, 611] on icon at bounding box center [638, 612] width 14 height 14
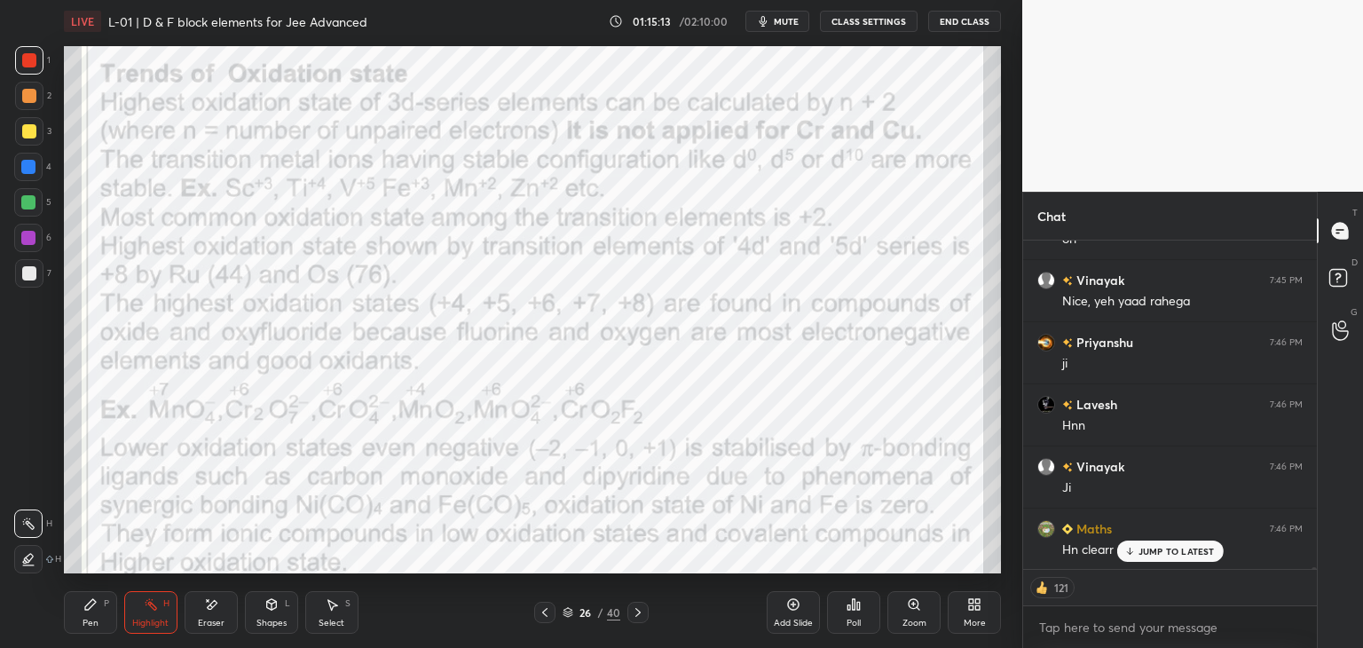
click at [640, 614] on icon at bounding box center [638, 612] width 14 height 14
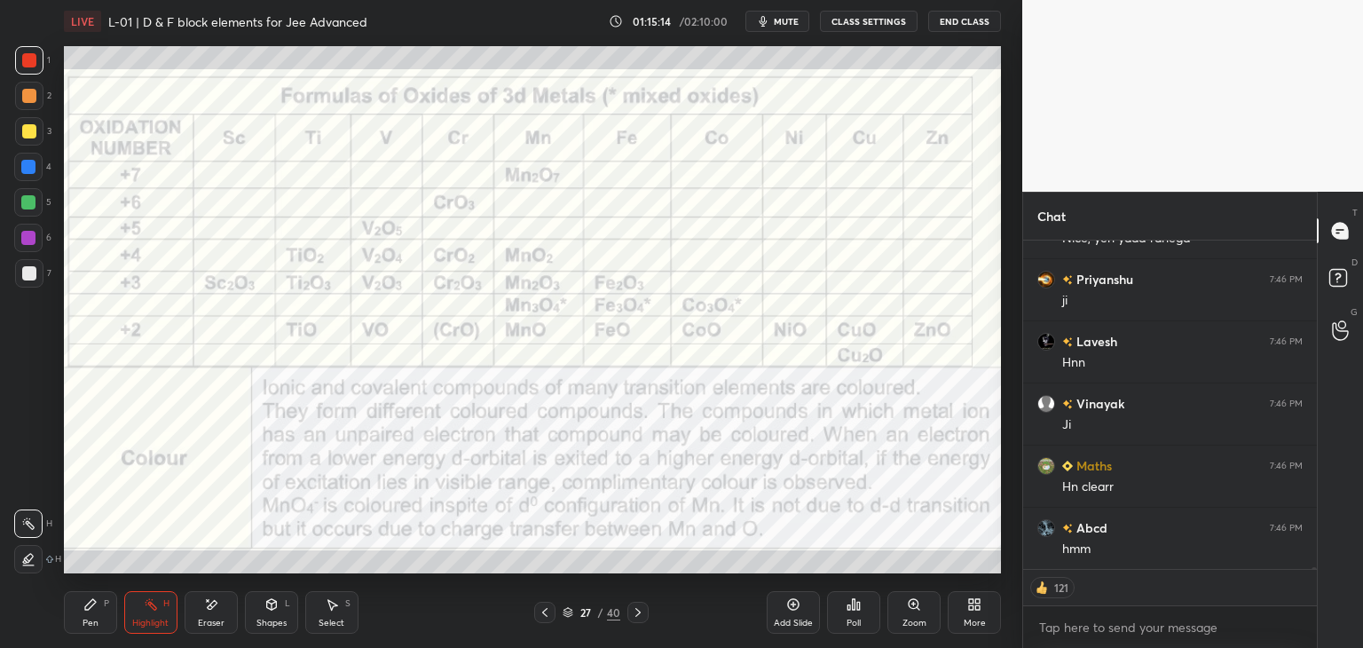
click at [641, 613] on icon at bounding box center [638, 612] width 14 height 14
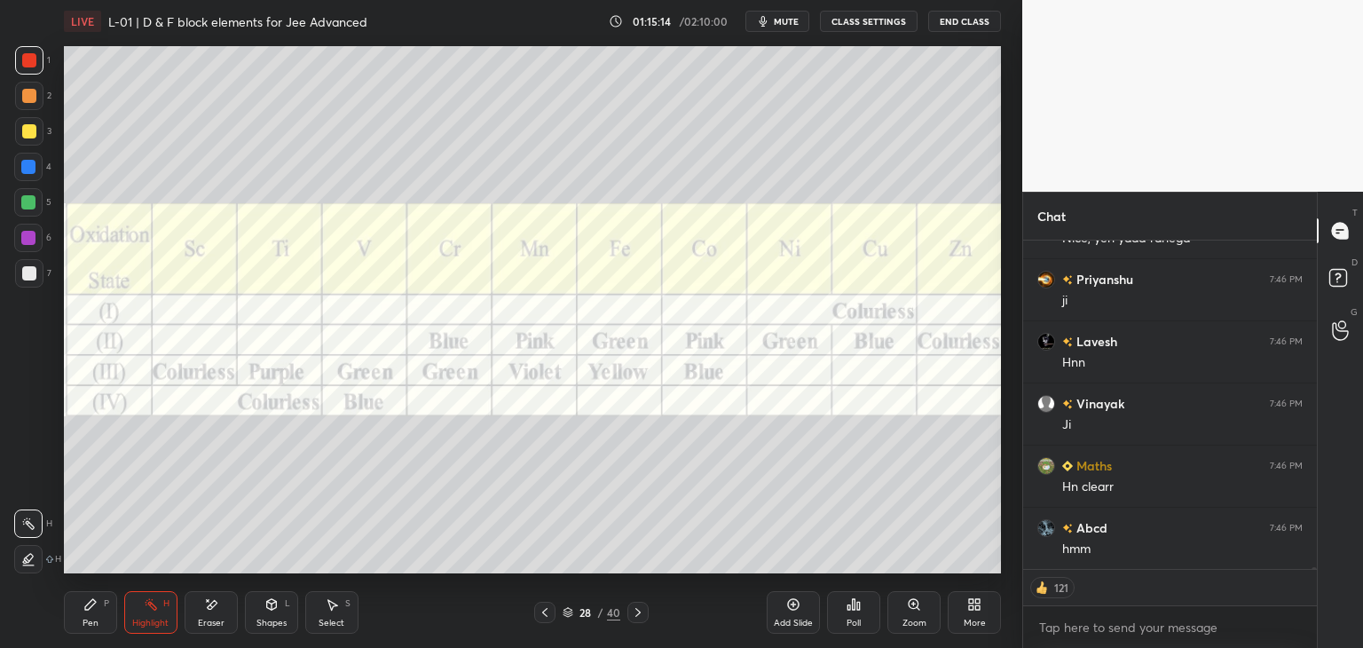
click at [641, 611] on icon at bounding box center [638, 612] width 14 height 14
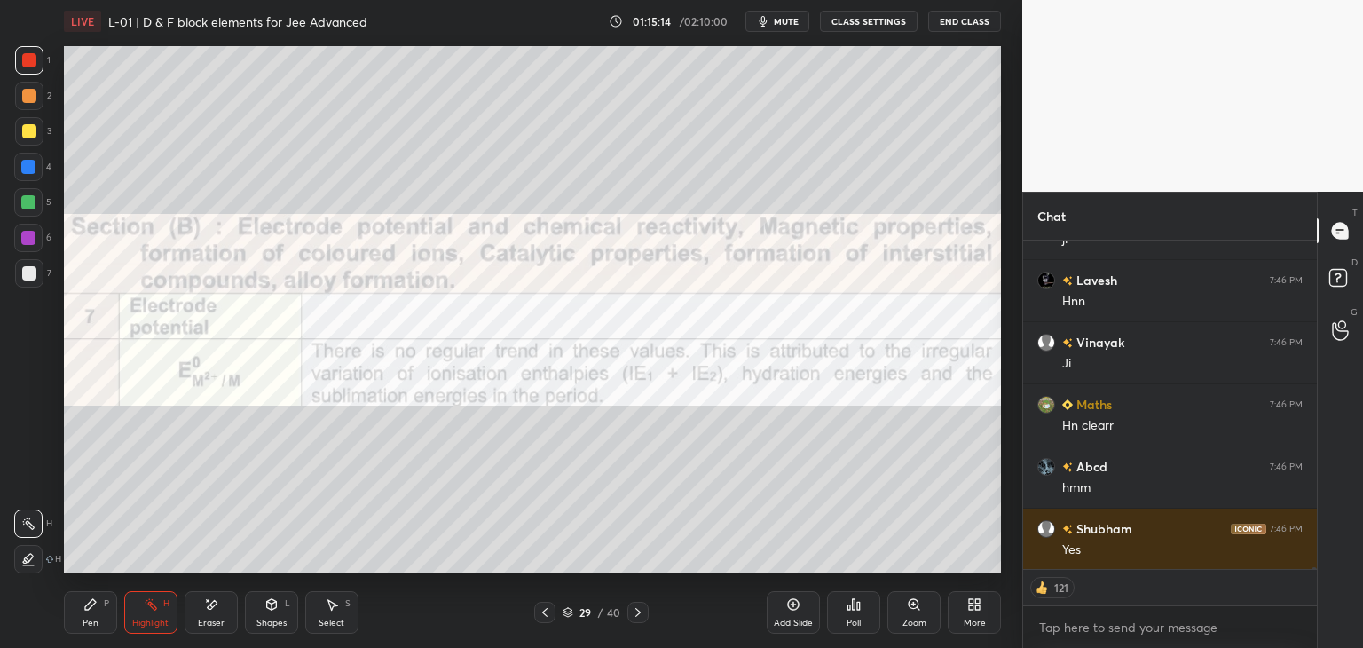
scroll to position [66719, 0]
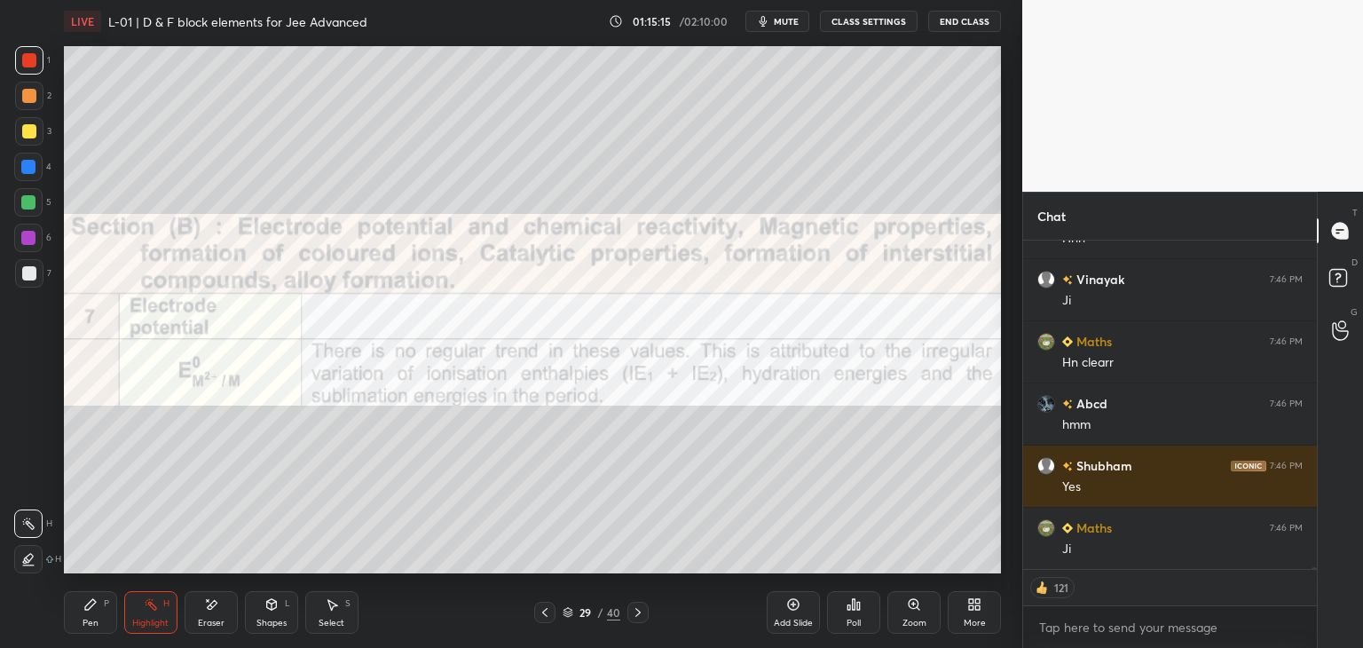
click at [641, 611] on icon at bounding box center [638, 612] width 14 height 14
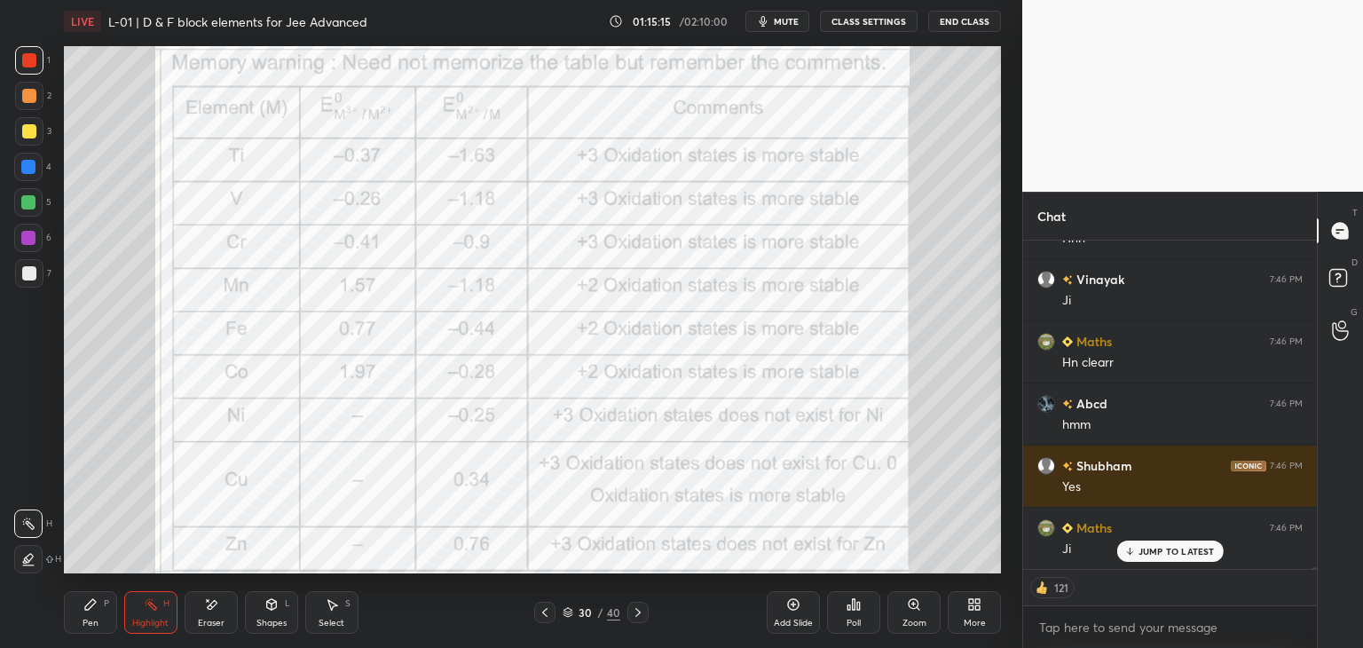
scroll to position [66780, 0]
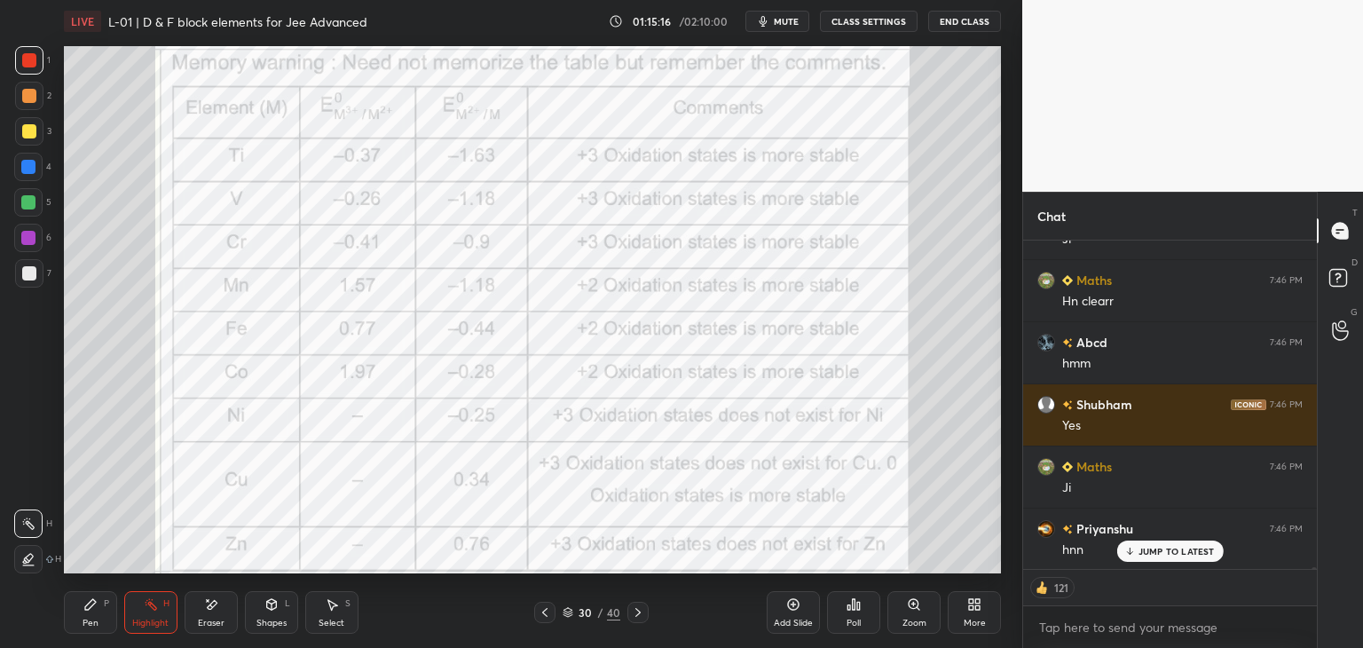
click at [639, 610] on icon at bounding box center [638, 612] width 14 height 14
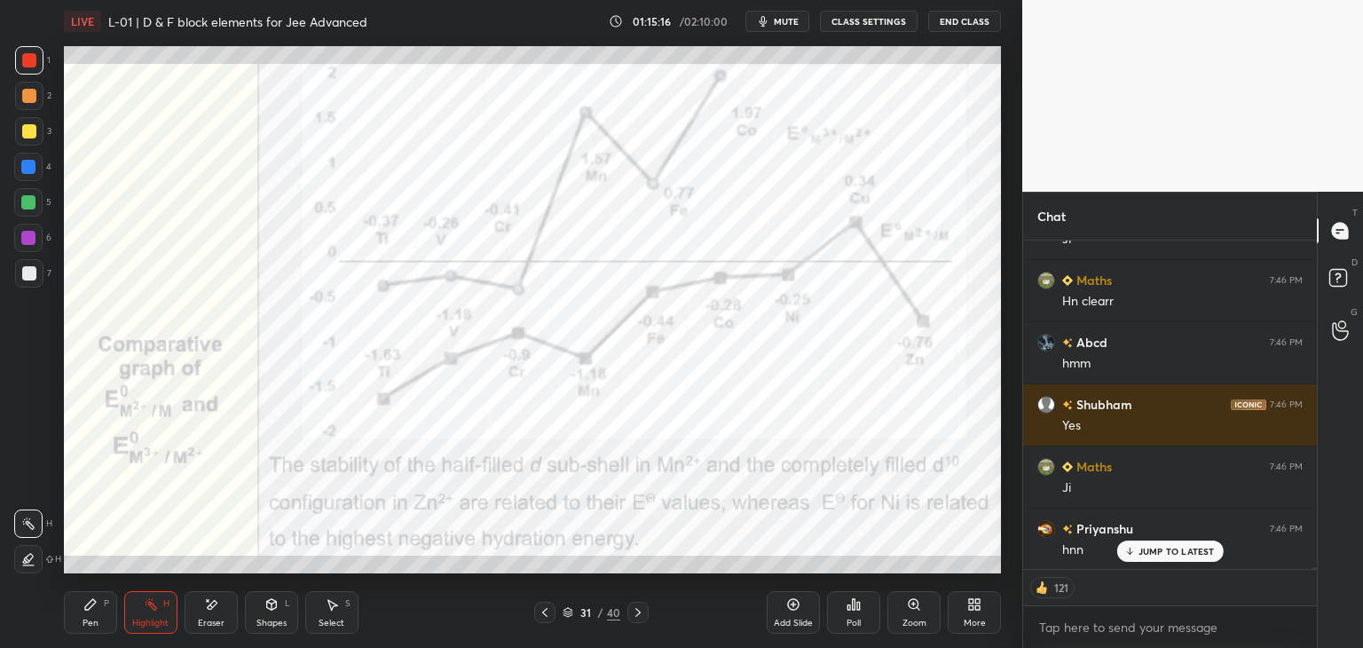
scroll to position [66905, 0]
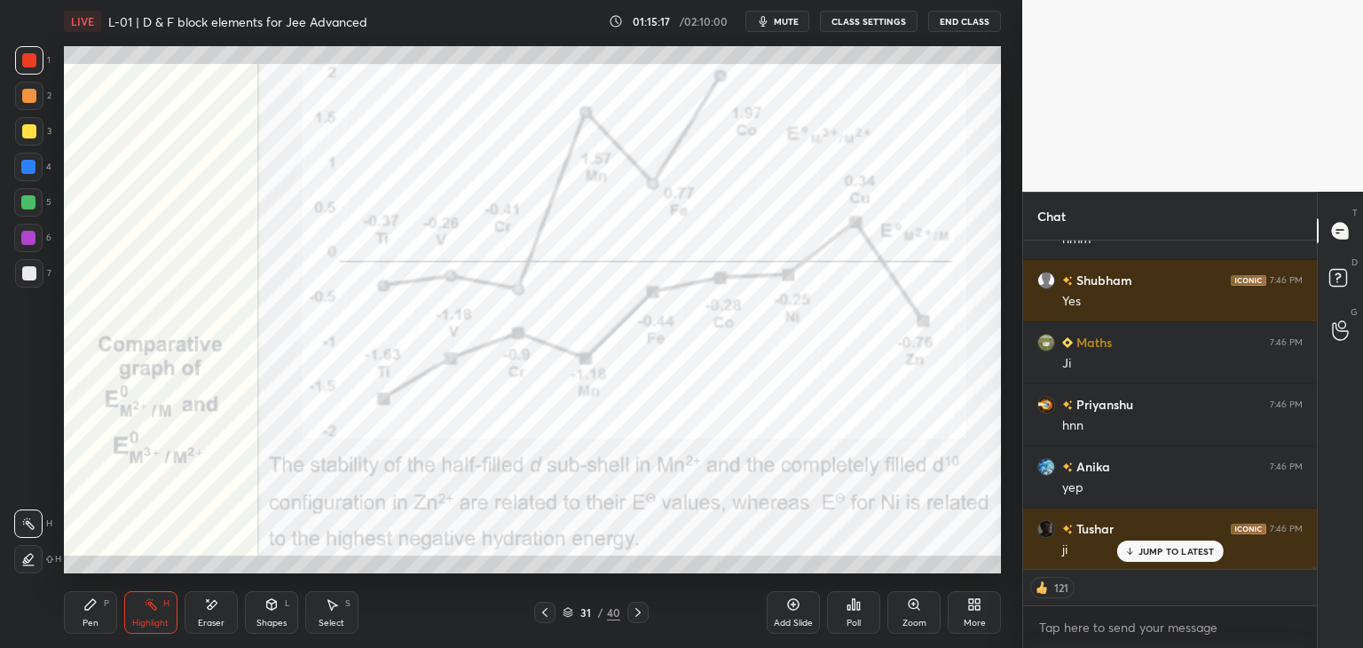
click at [542, 616] on icon at bounding box center [545, 612] width 14 height 14
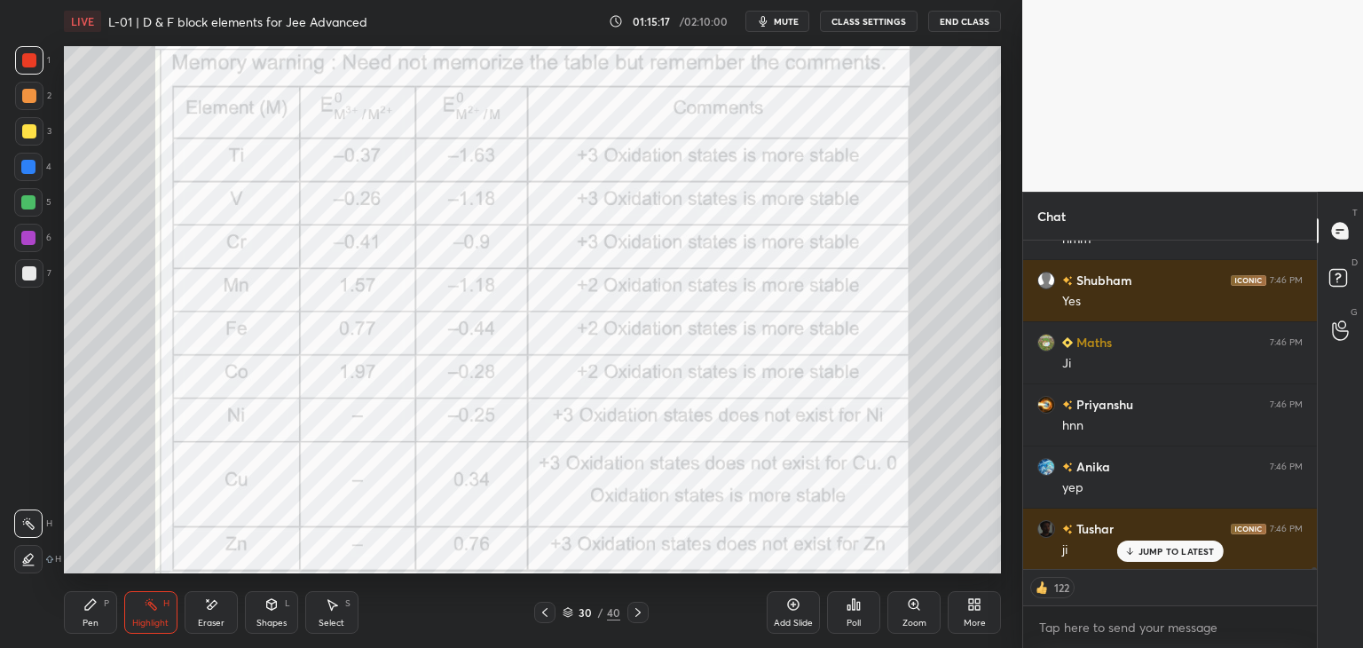
scroll to position [67029, 0]
click at [547, 613] on icon at bounding box center [545, 612] width 14 height 14
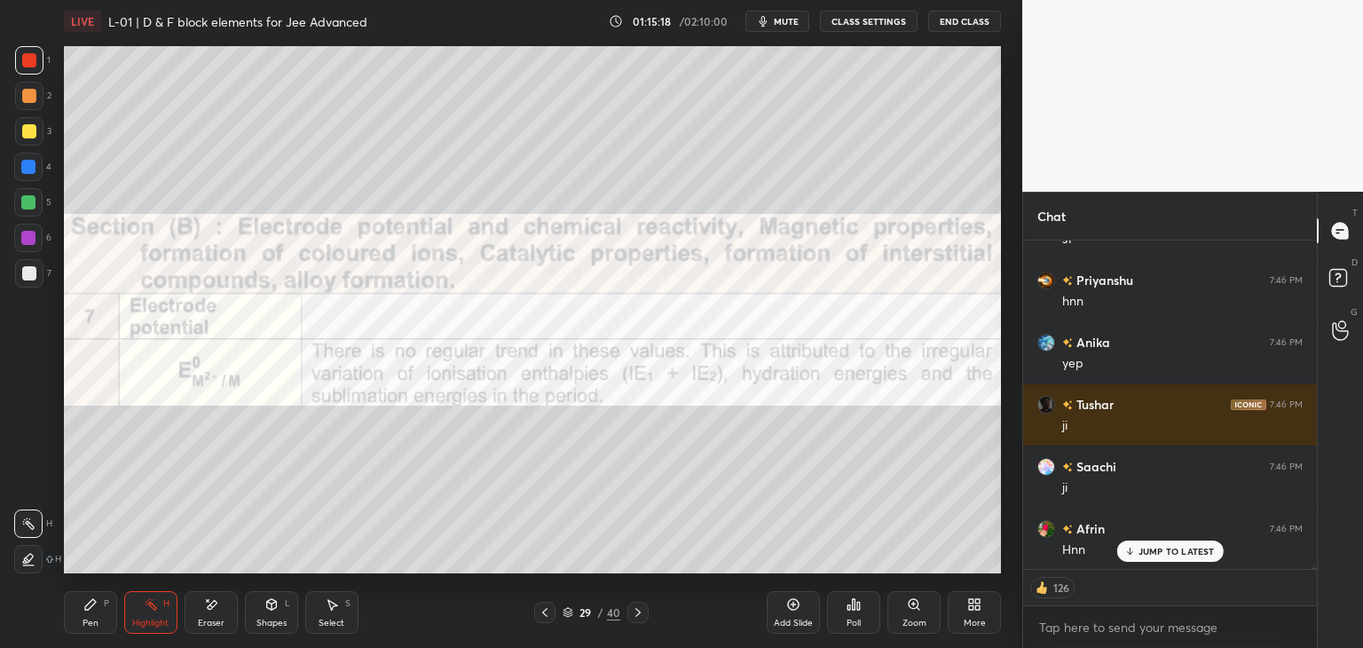
click at [547, 614] on icon at bounding box center [545, 612] width 14 height 14
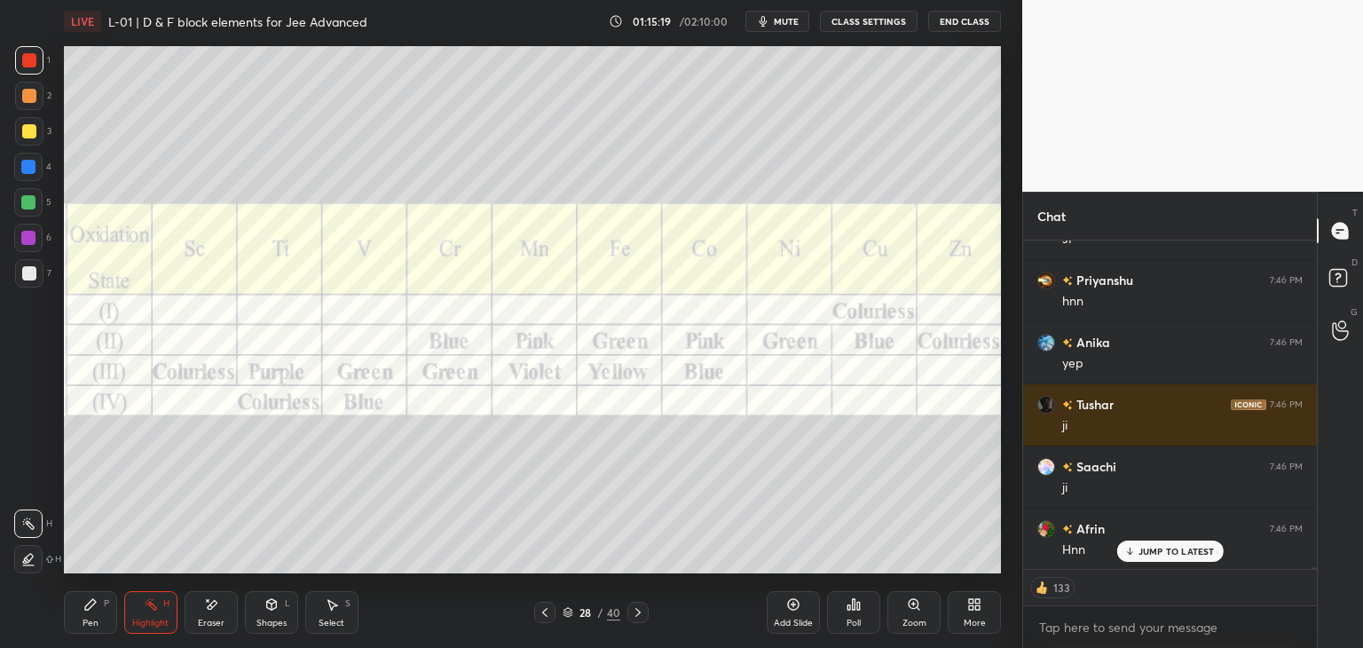
click at [547, 610] on icon at bounding box center [545, 612] width 14 height 14
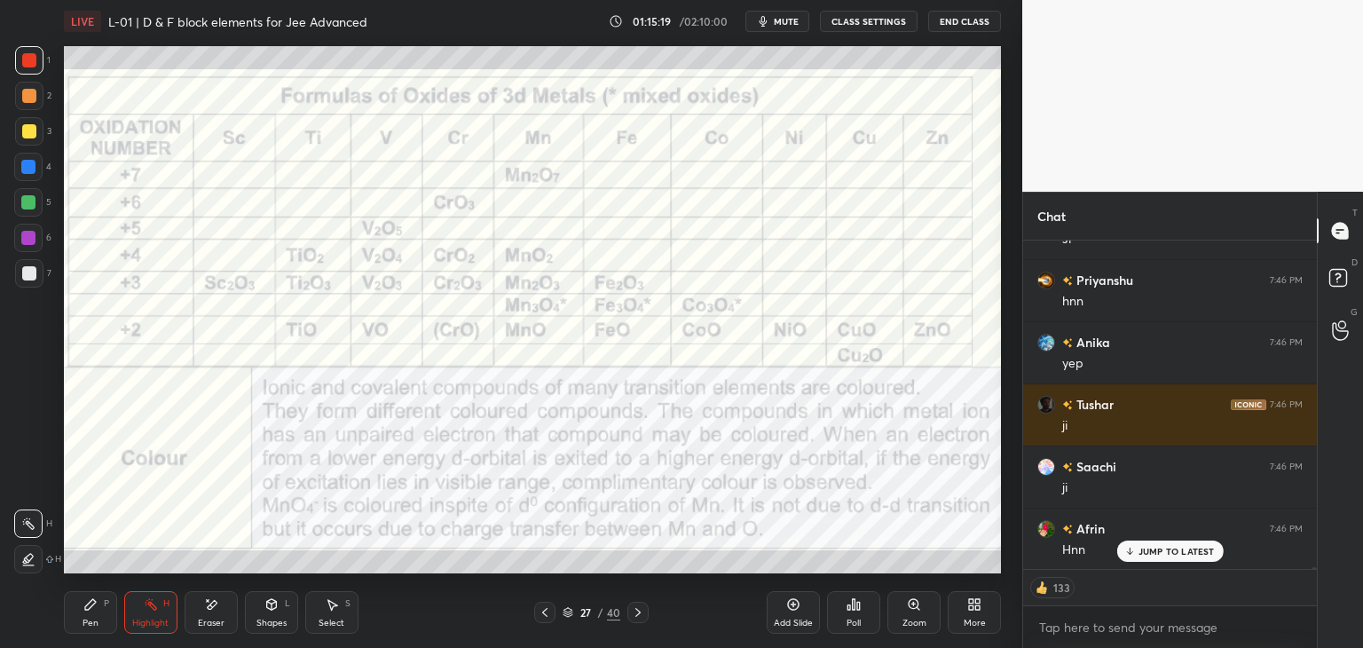
click at [541, 614] on icon at bounding box center [545, 612] width 14 height 14
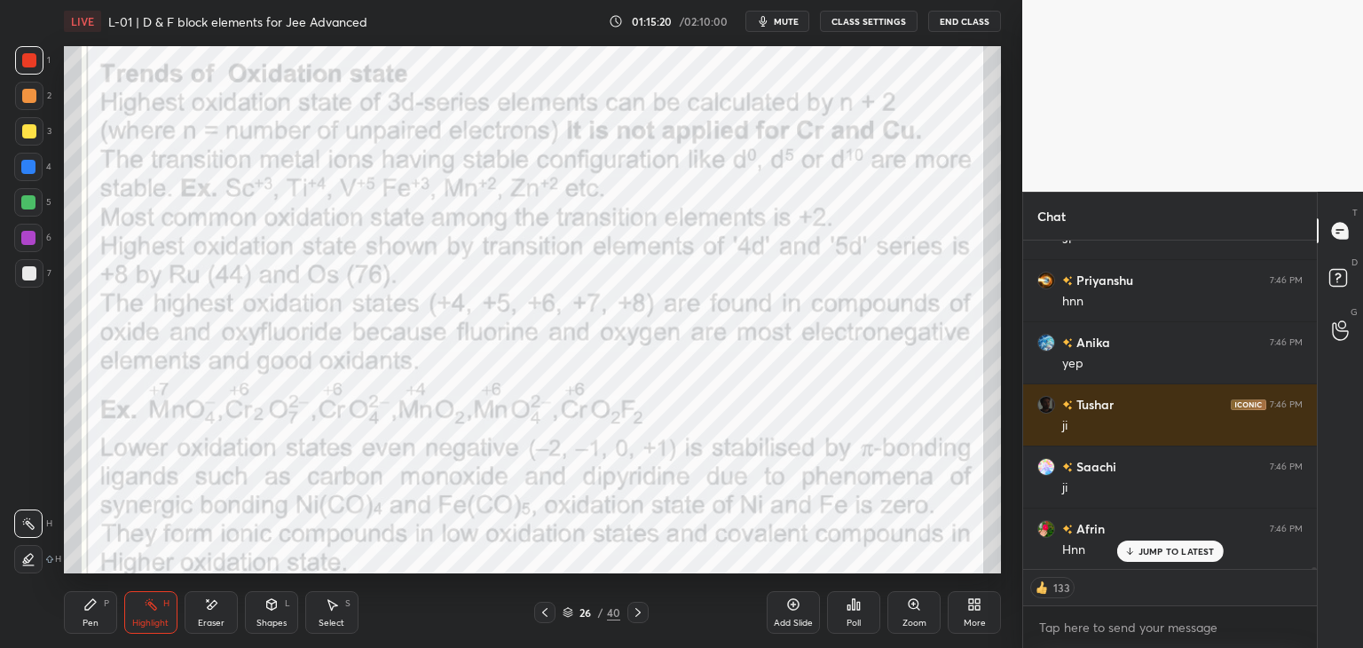
click at [543, 609] on icon at bounding box center [545, 612] width 14 height 14
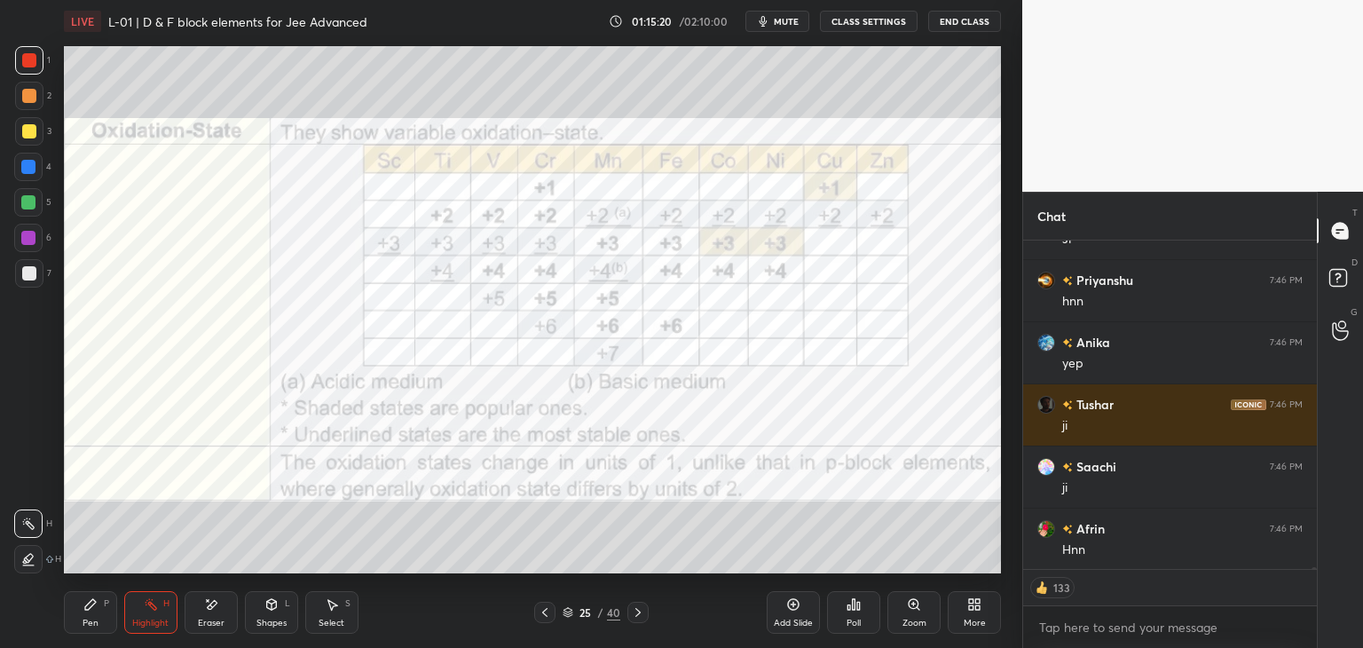
scroll to position [67092, 0]
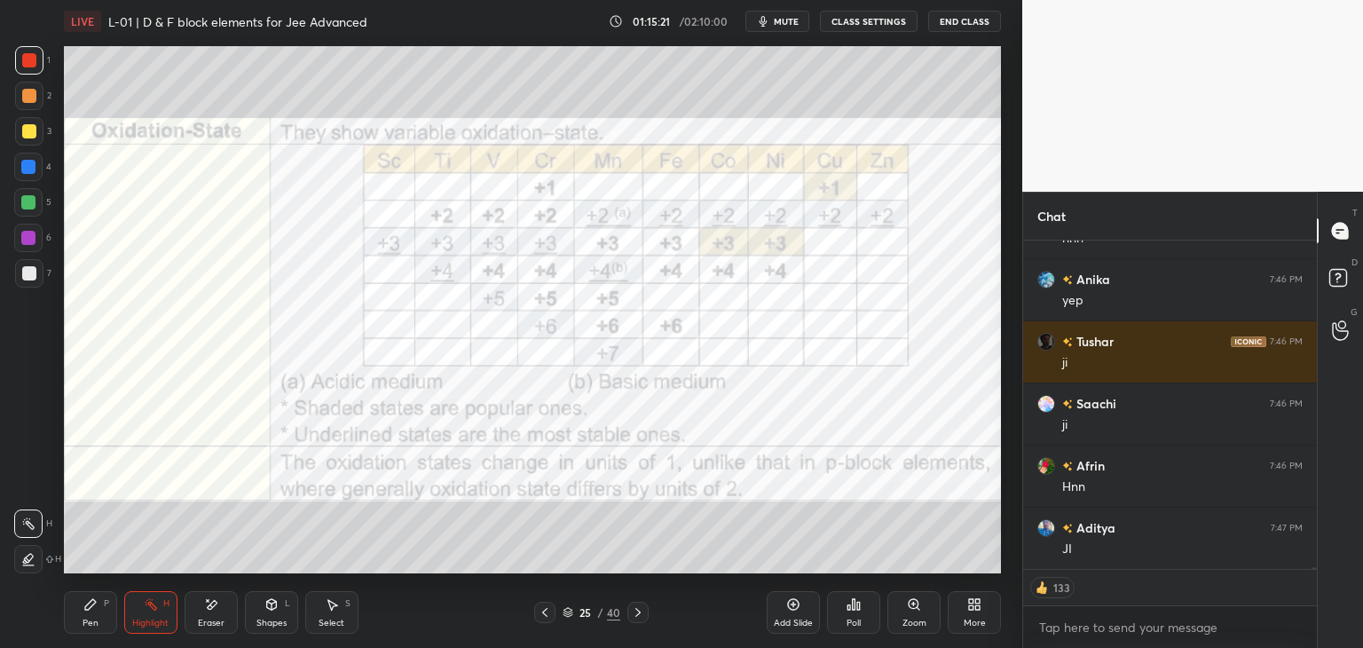
click at [96, 606] on icon at bounding box center [90, 604] width 14 height 14
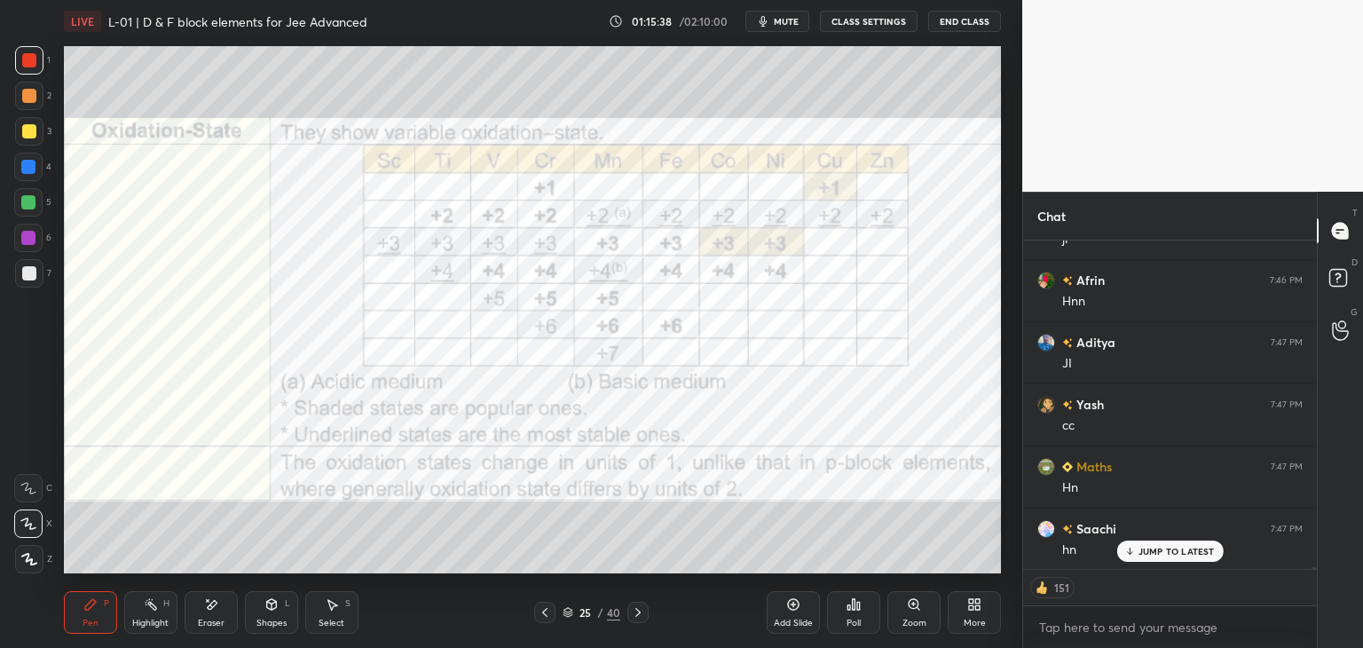
scroll to position [67340, 0]
click at [333, 610] on icon at bounding box center [332, 604] width 14 height 14
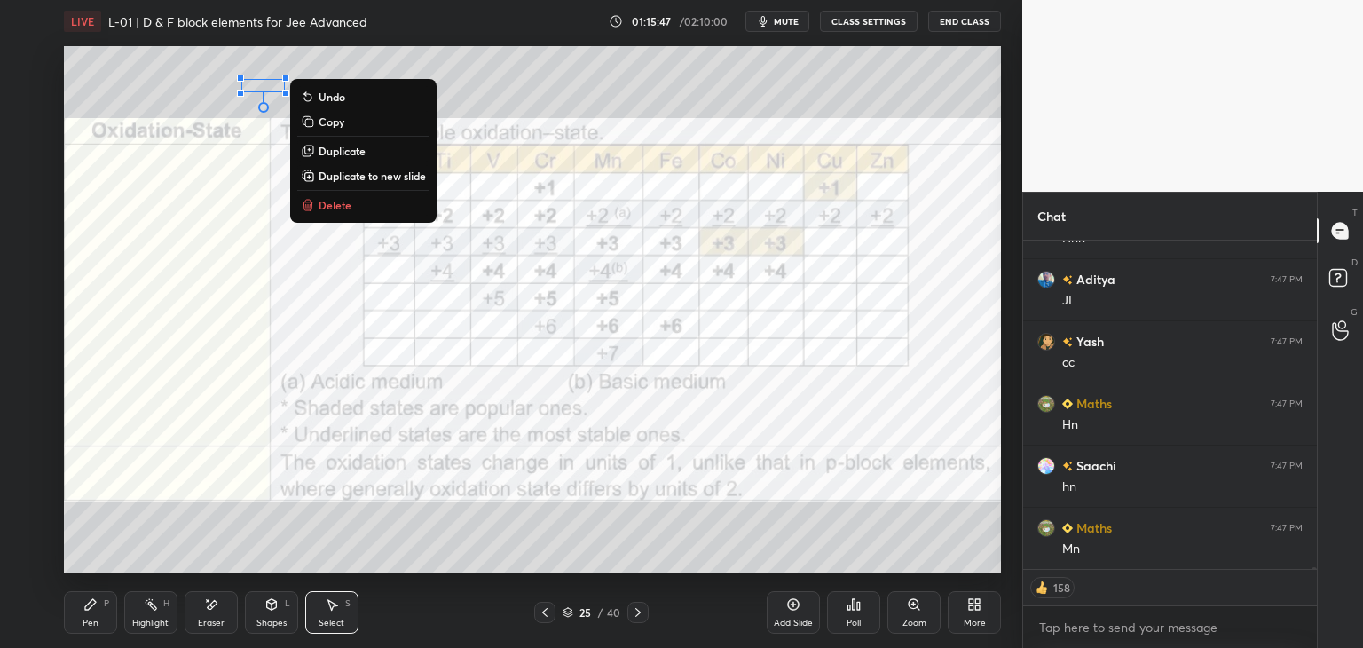
click at [336, 206] on p "Delete" at bounding box center [335, 205] width 33 height 14
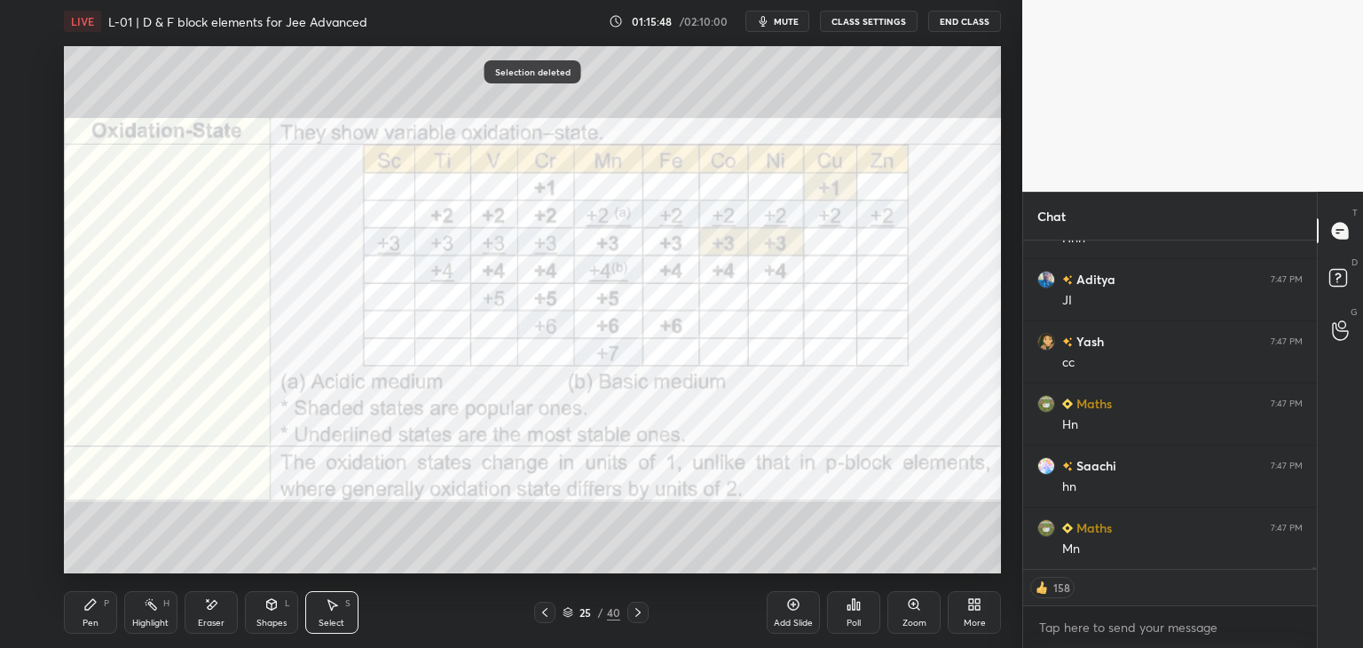
click at [99, 602] on div "Pen P" at bounding box center [90, 612] width 53 height 43
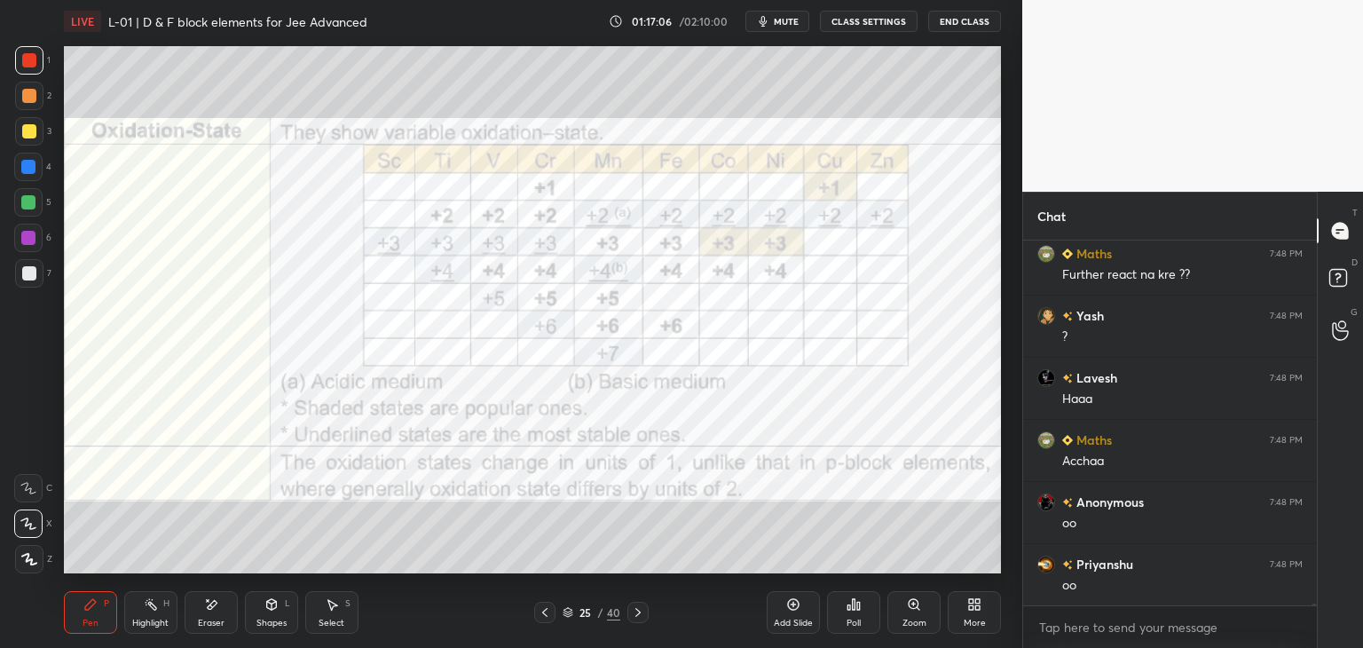
scroll to position [68518, 0]
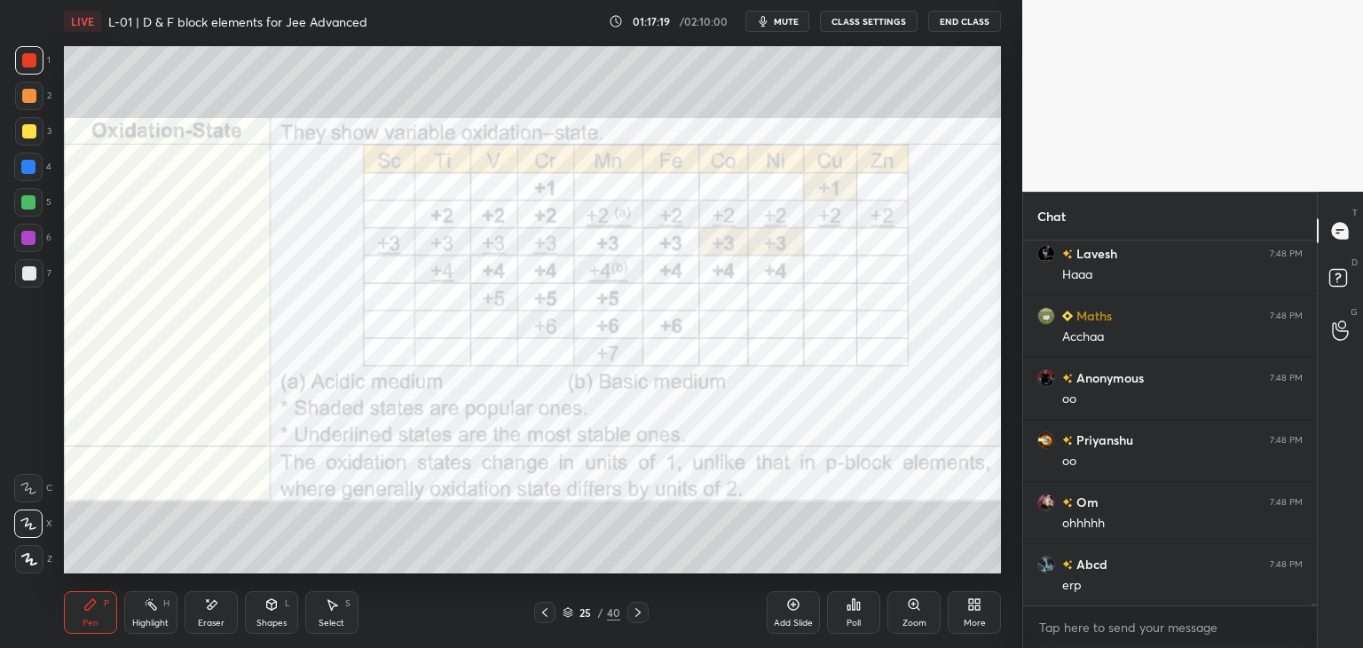
click at [210, 605] on icon at bounding box center [213, 604] width 10 height 9
click at [96, 601] on icon at bounding box center [90, 604] width 14 height 14
click at [33, 168] on div at bounding box center [28, 167] width 14 height 14
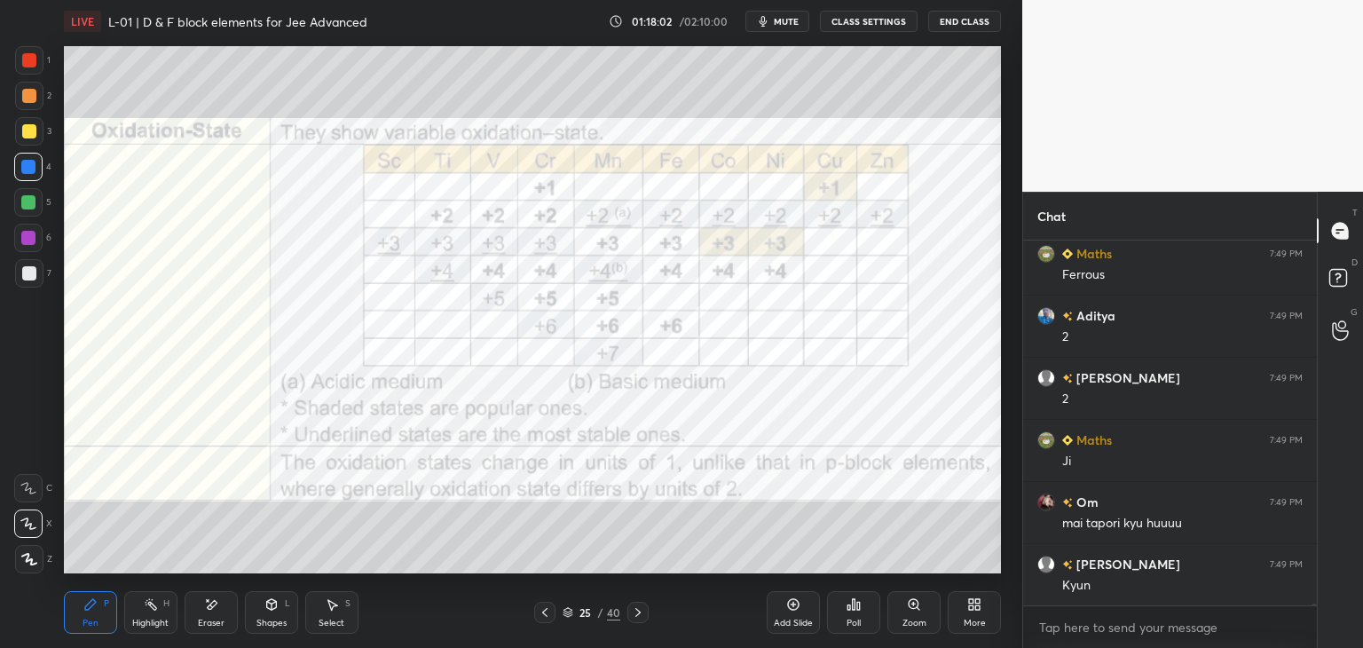
scroll to position [70132, 0]
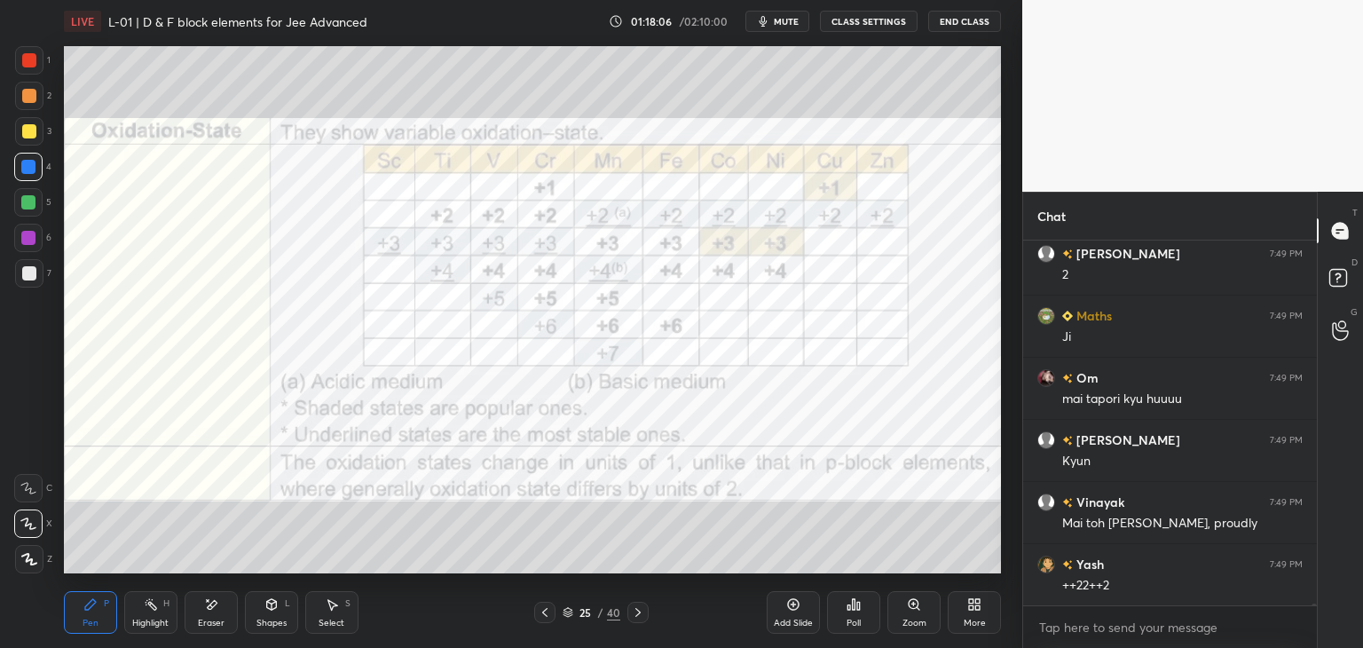
click at [632, 611] on icon at bounding box center [638, 612] width 14 height 14
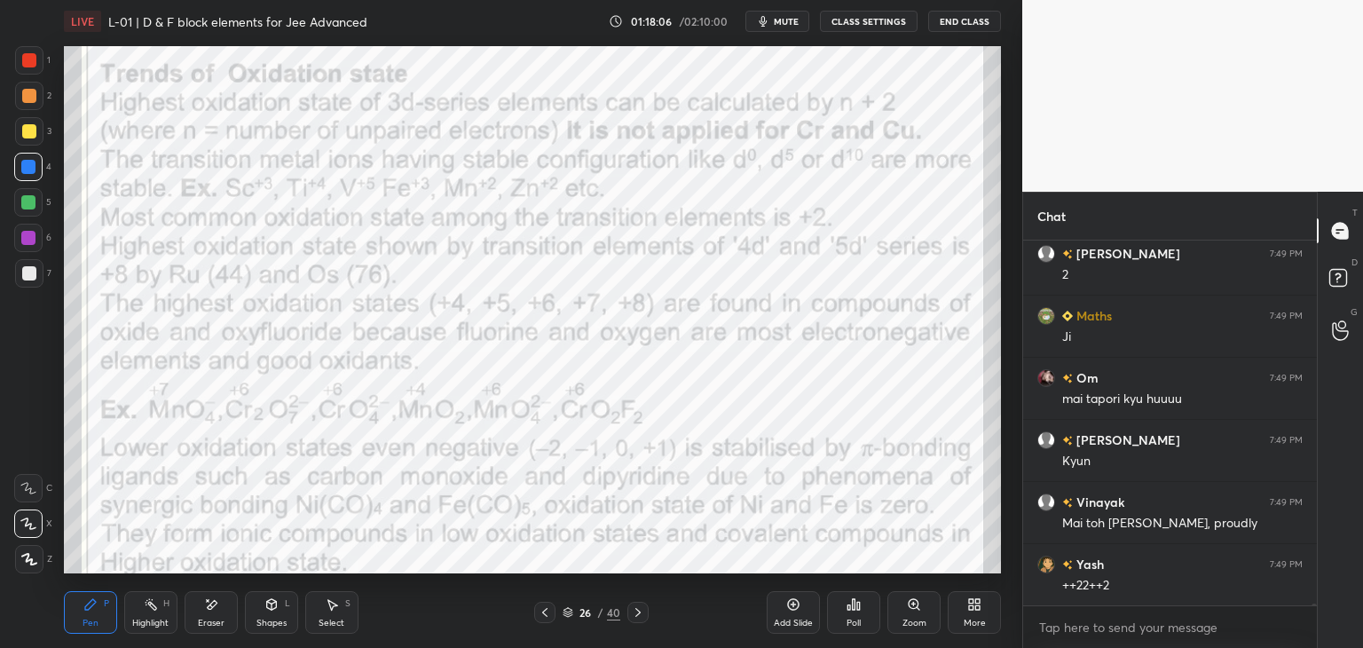
scroll to position [70194, 0]
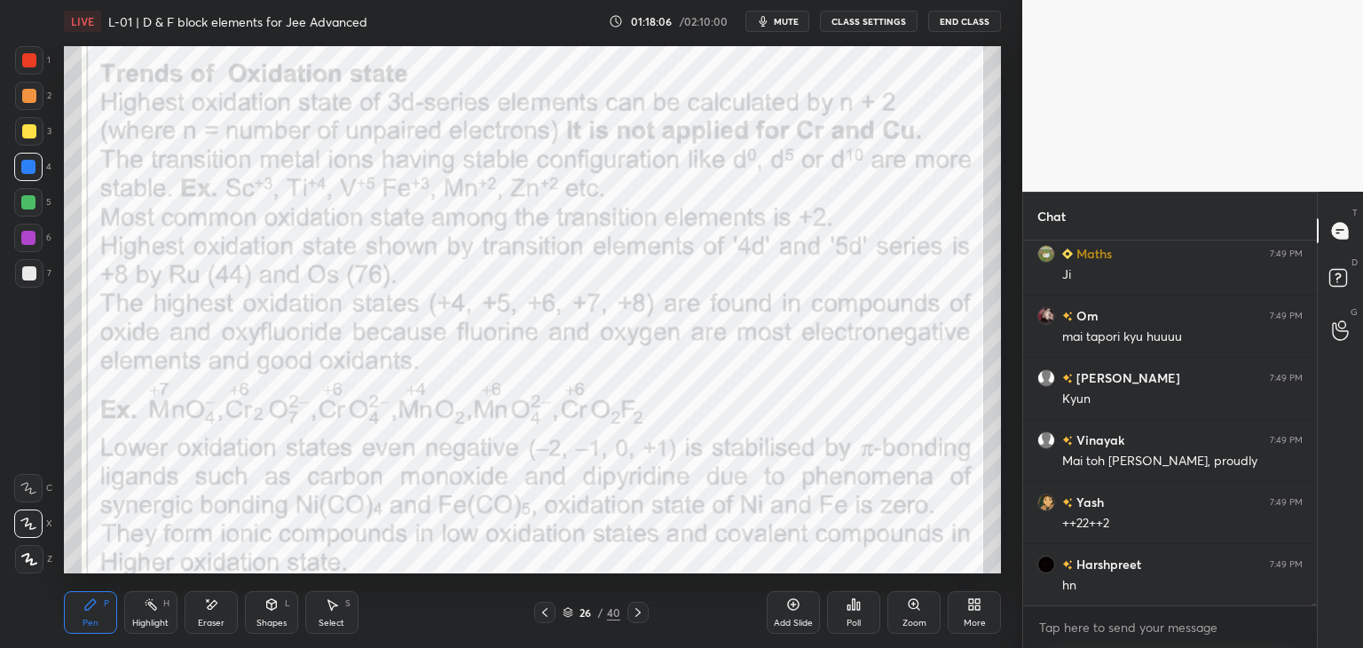
click at [642, 616] on icon at bounding box center [638, 612] width 14 height 14
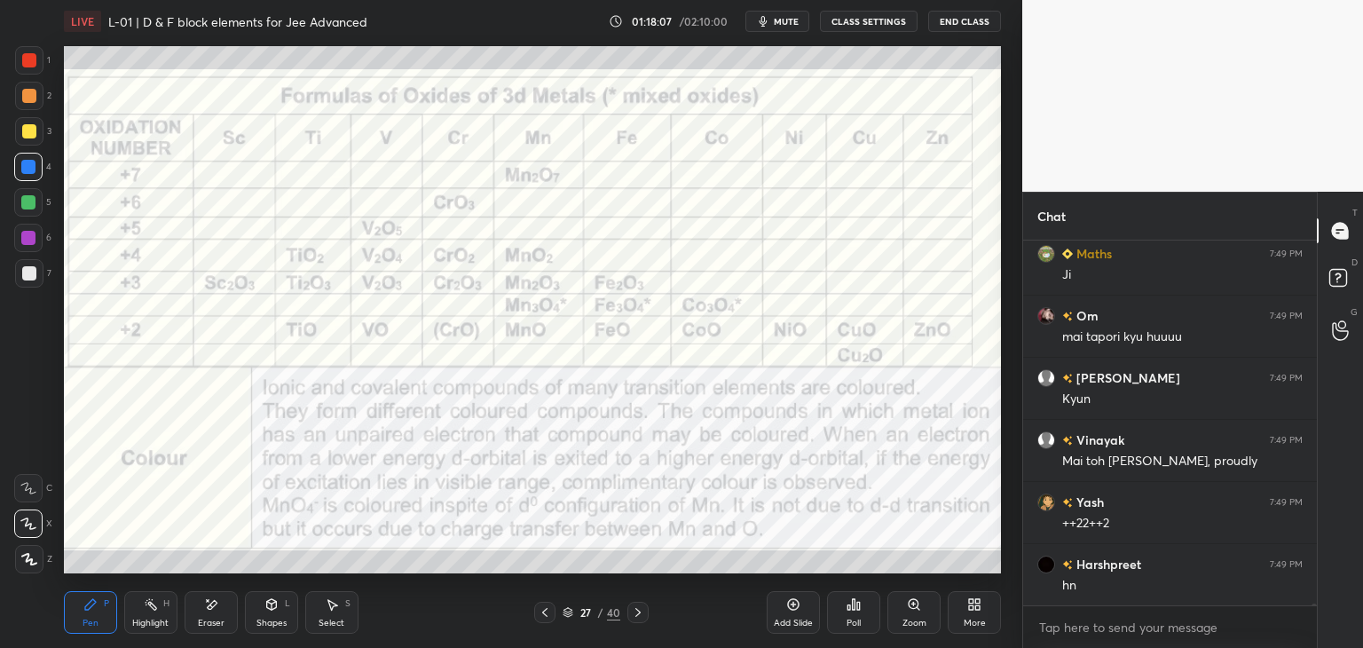
click at [646, 616] on div at bounding box center [637, 612] width 21 height 21
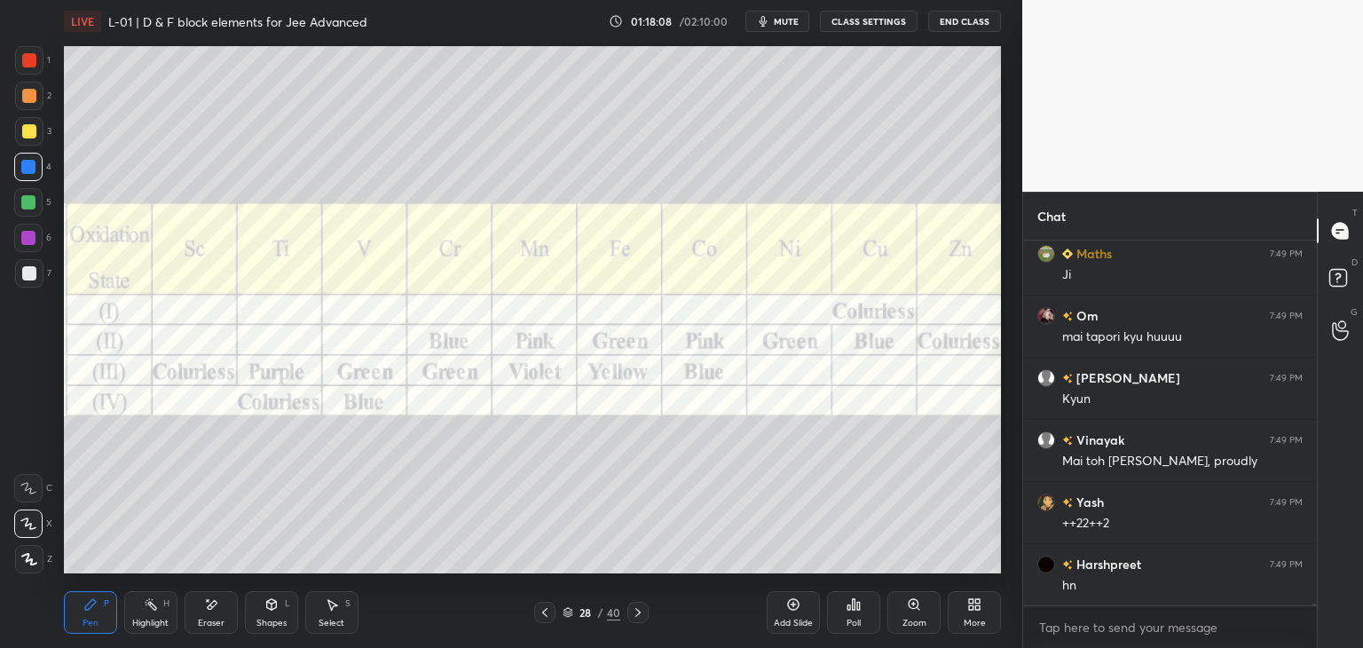
click at [646, 622] on div at bounding box center [637, 612] width 21 height 21
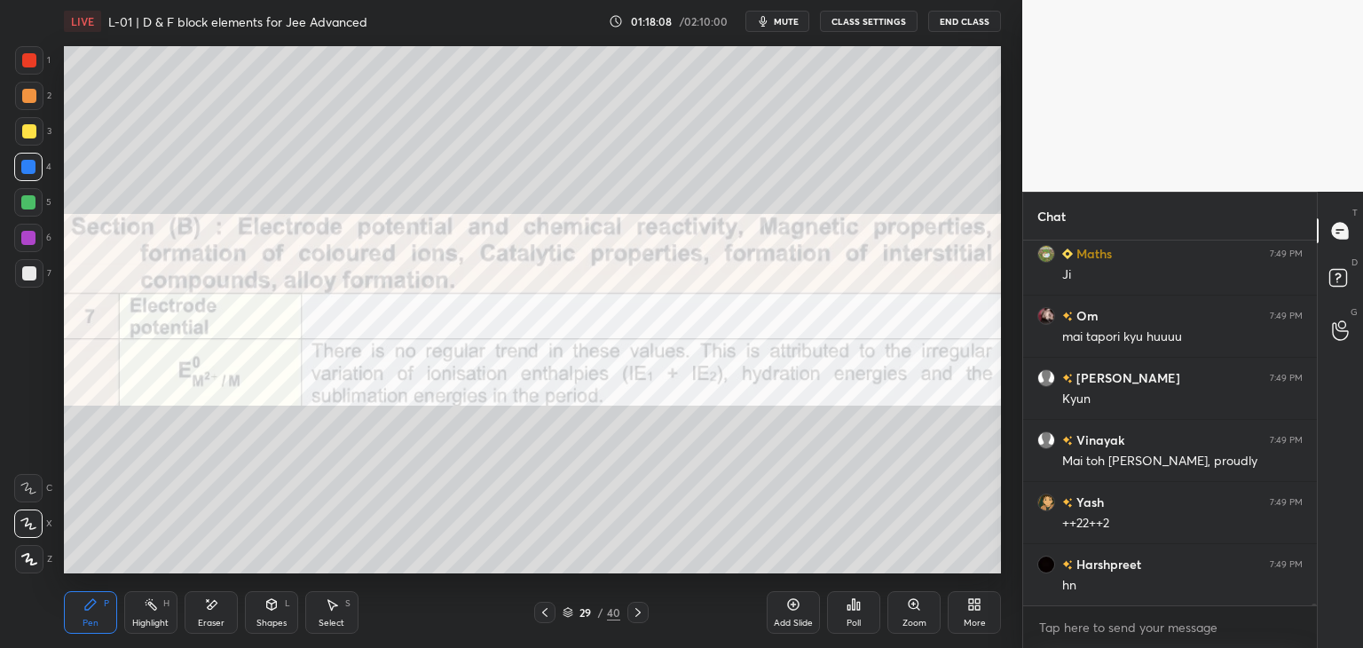
click at [649, 618] on div "29 / 40" at bounding box center [590, 612] width 351 height 21
click at [640, 608] on icon at bounding box center [638, 612] width 14 height 14
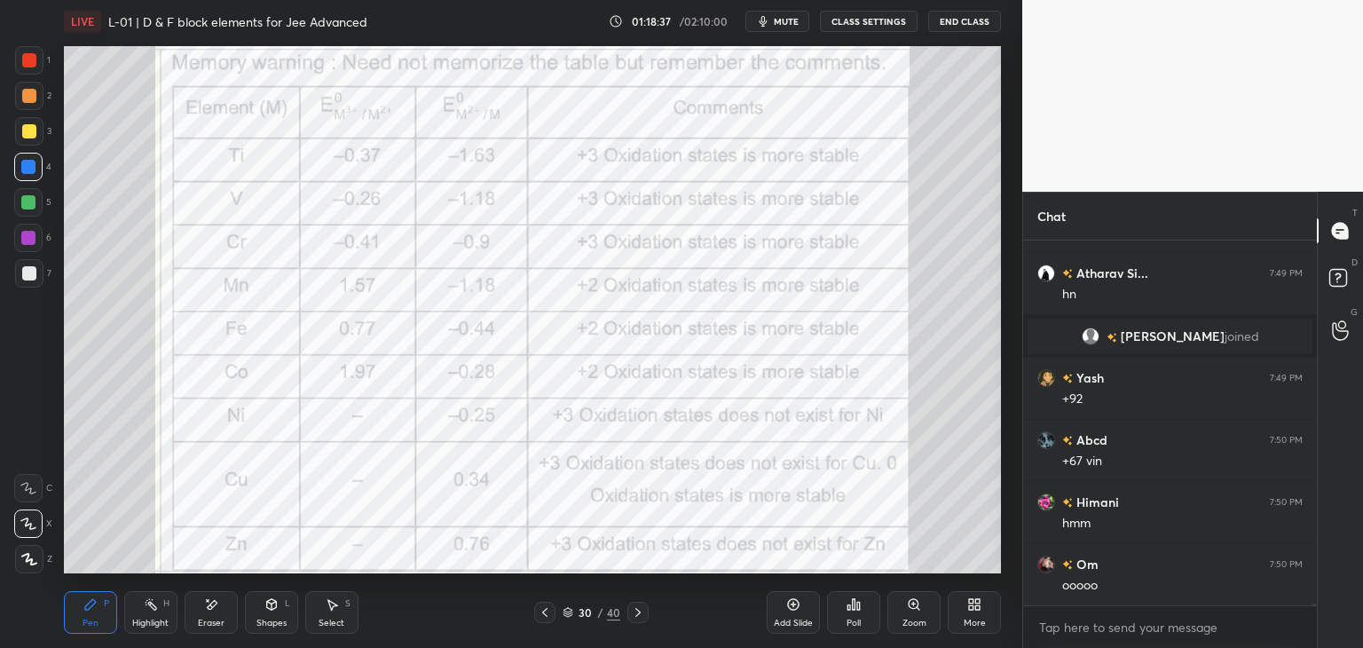
scroll to position [68979, 0]
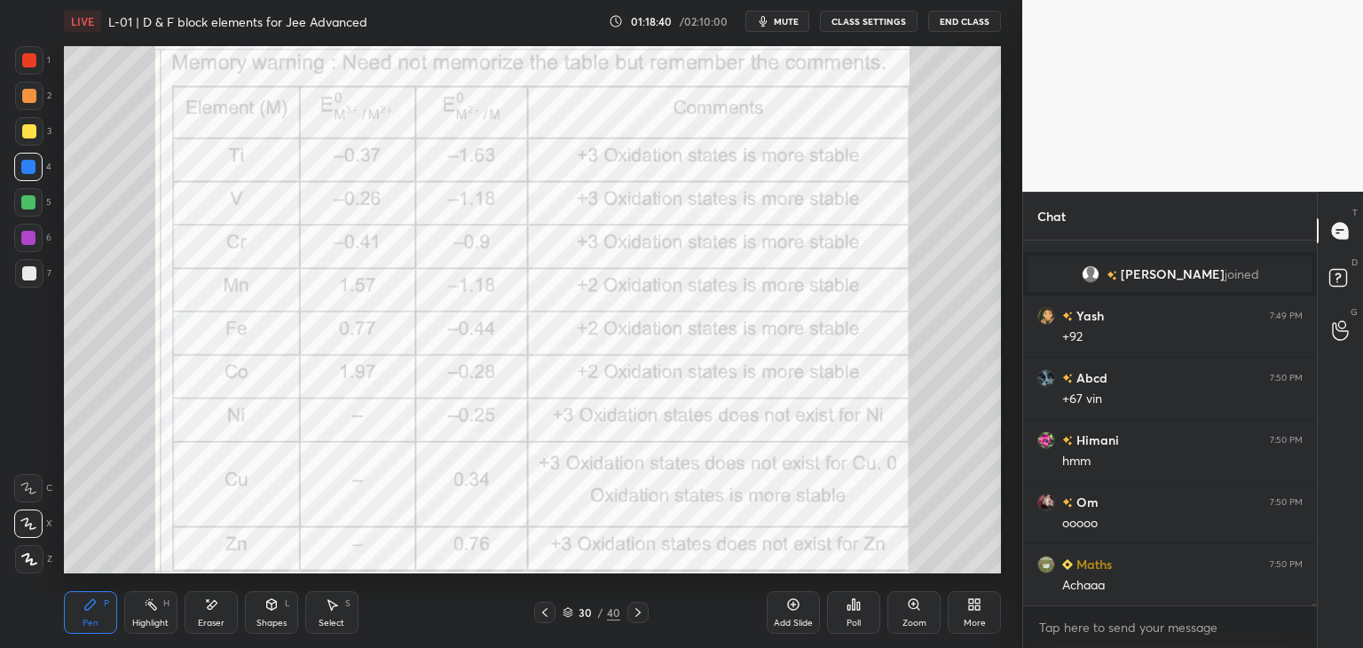
click at [540, 614] on icon at bounding box center [545, 612] width 14 height 14
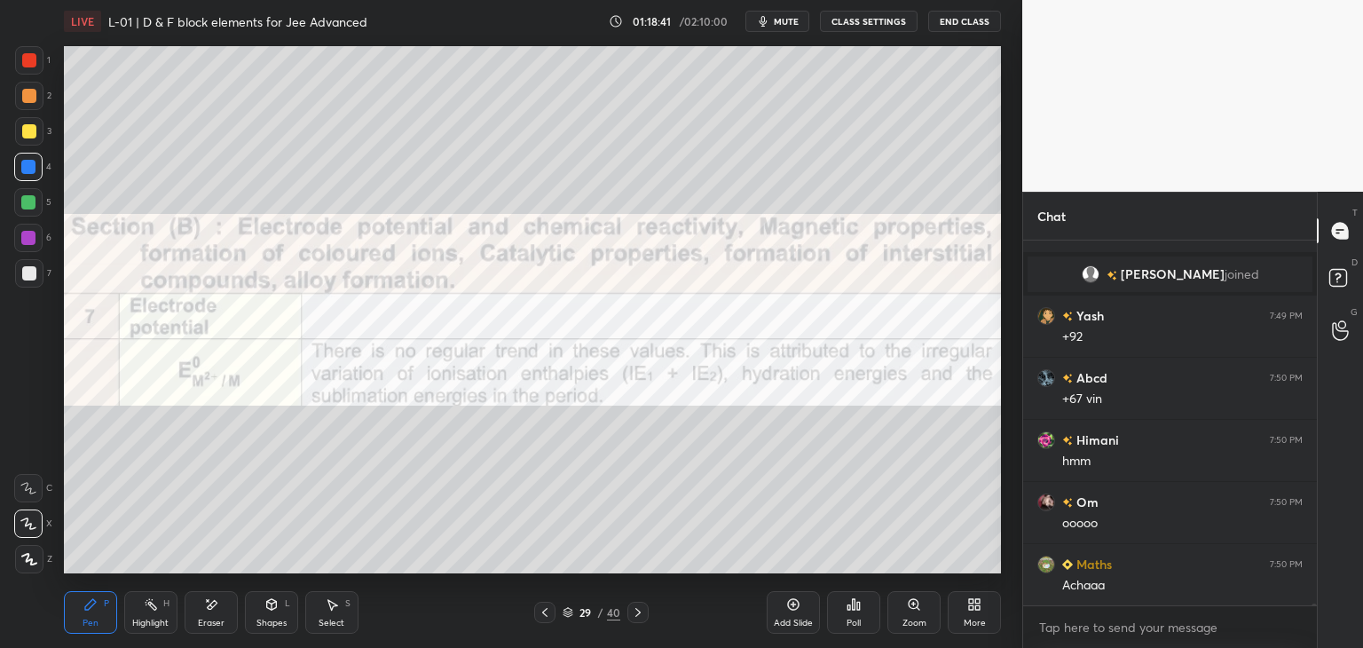
click at [536, 608] on div at bounding box center [544, 612] width 21 height 21
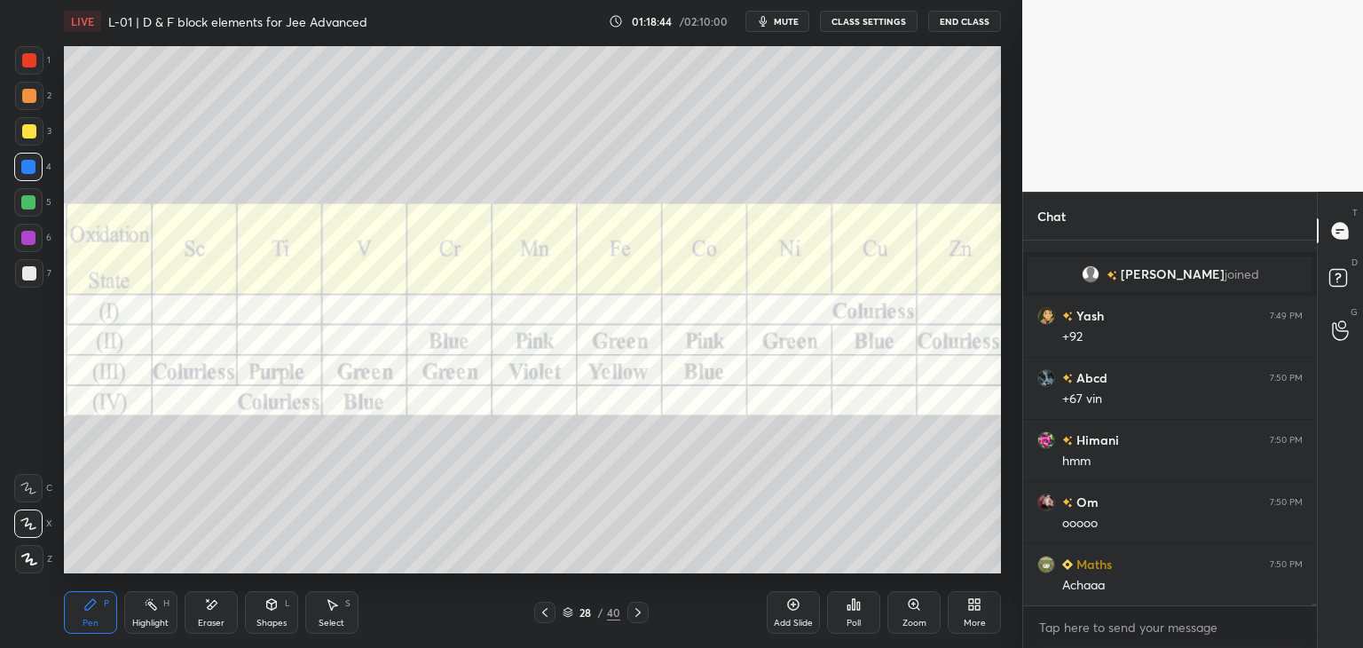
click at [547, 606] on icon at bounding box center [545, 612] width 14 height 14
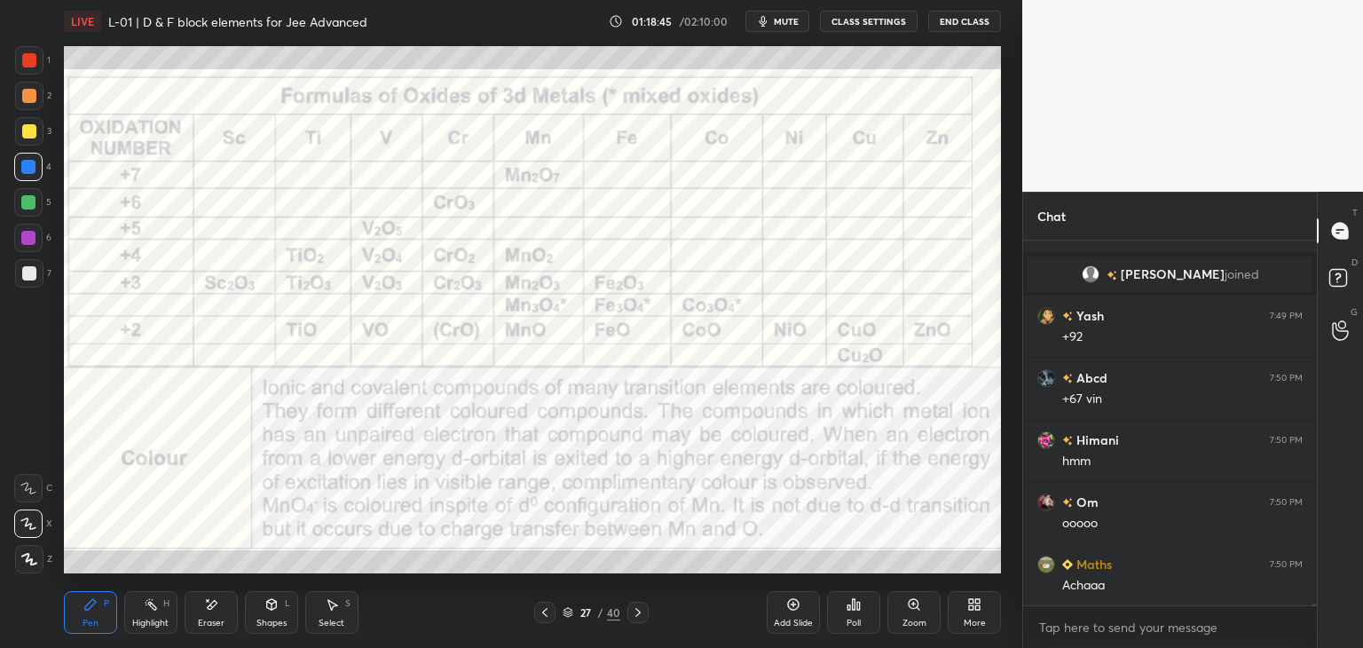
click at [539, 611] on icon at bounding box center [545, 612] width 14 height 14
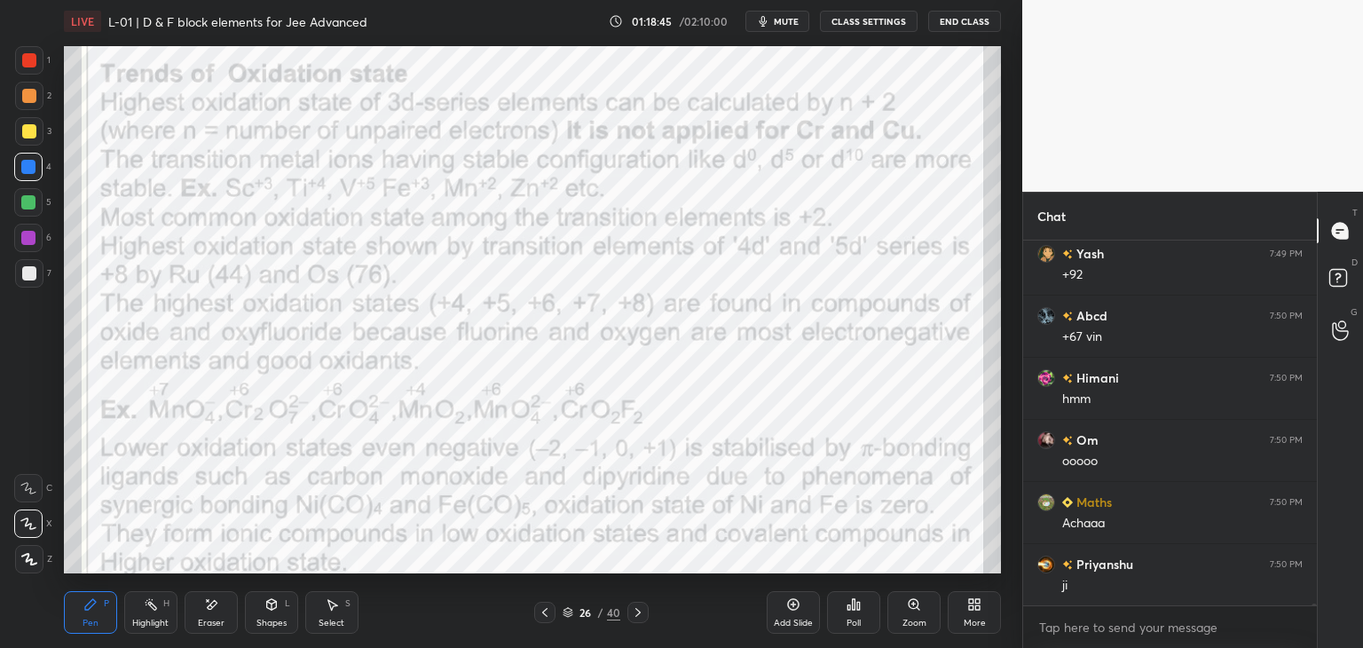
click at [529, 615] on div "26 / 40" at bounding box center [590, 612] width 351 height 21
click at [539, 608] on icon at bounding box center [545, 612] width 14 height 14
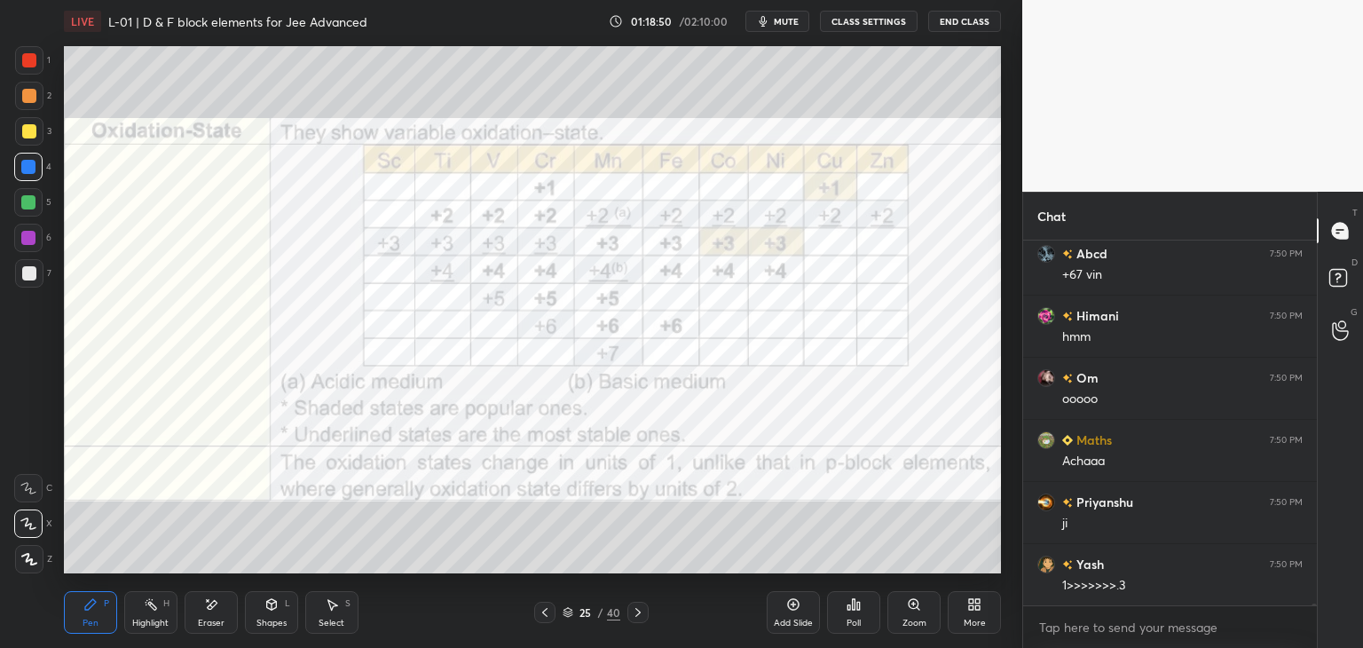
scroll to position [69165, 0]
click at [636, 608] on icon at bounding box center [638, 612] width 14 height 14
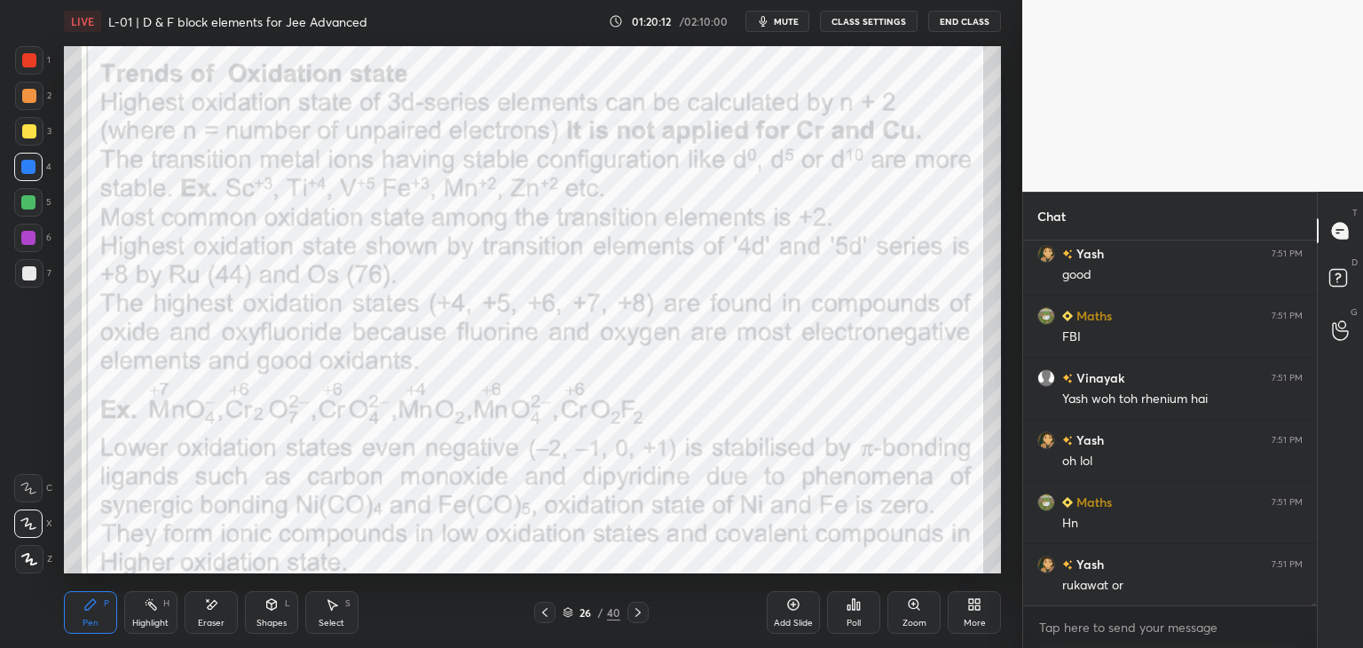
scroll to position [70425, 0]
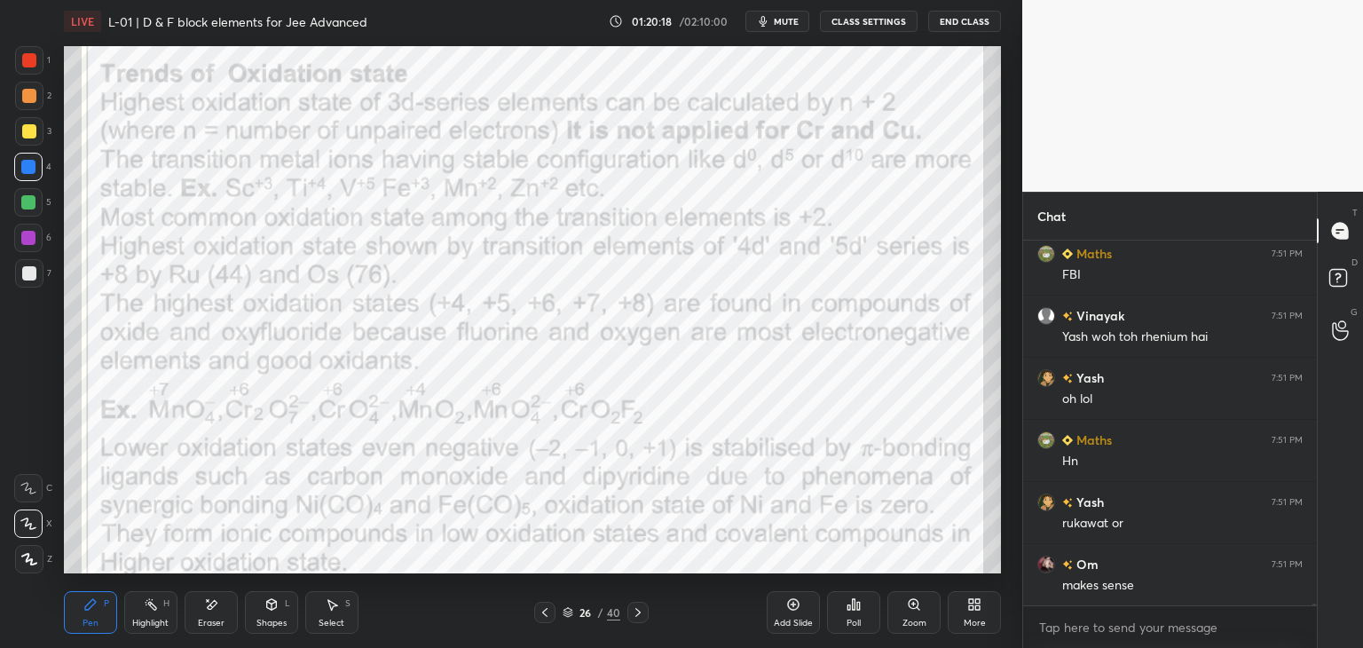
click at [776, 606] on div "Add Slide" at bounding box center [793, 612] width 53 height 43
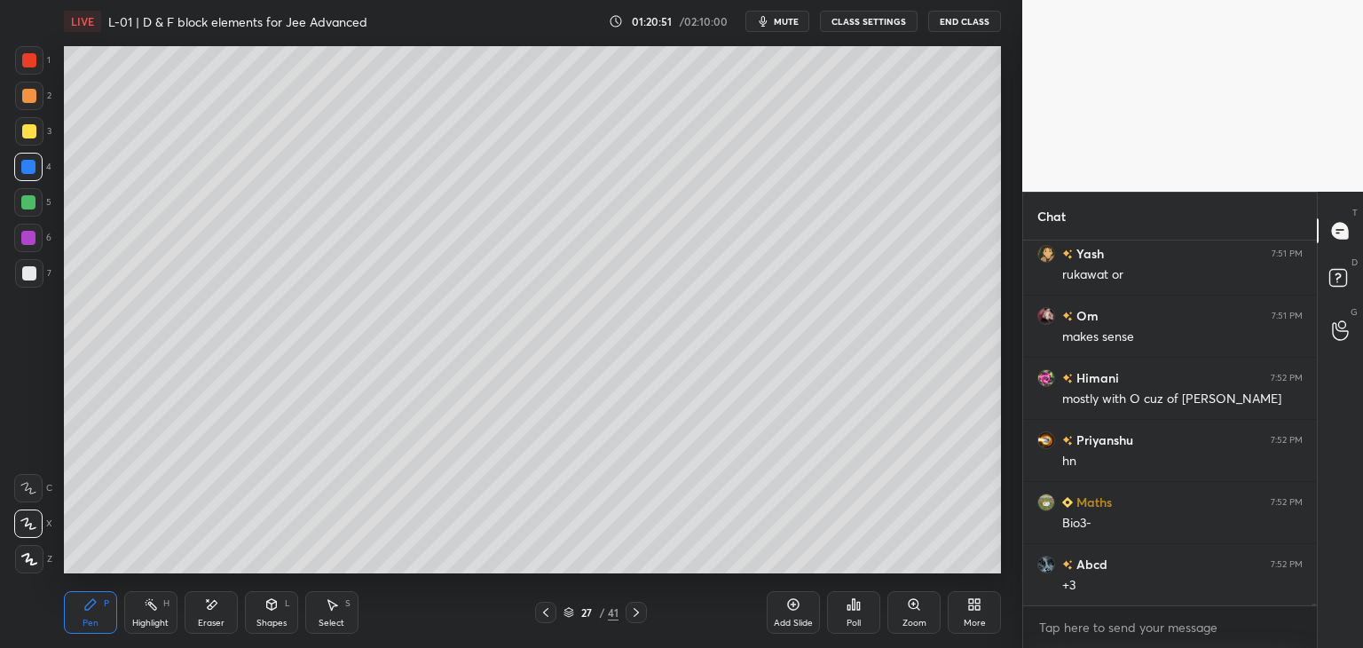
scroll to position [70736, 0]
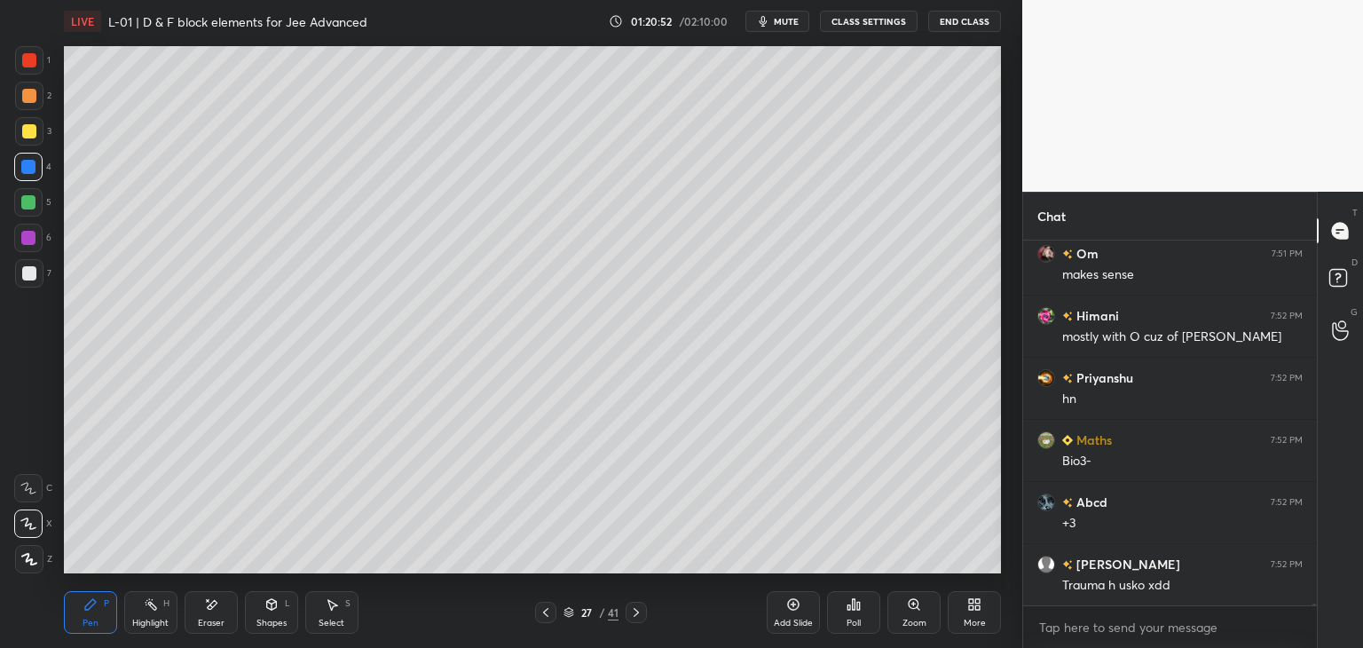
click at [34, 133] on div at bounding box center [29, 131] width 14 height 14
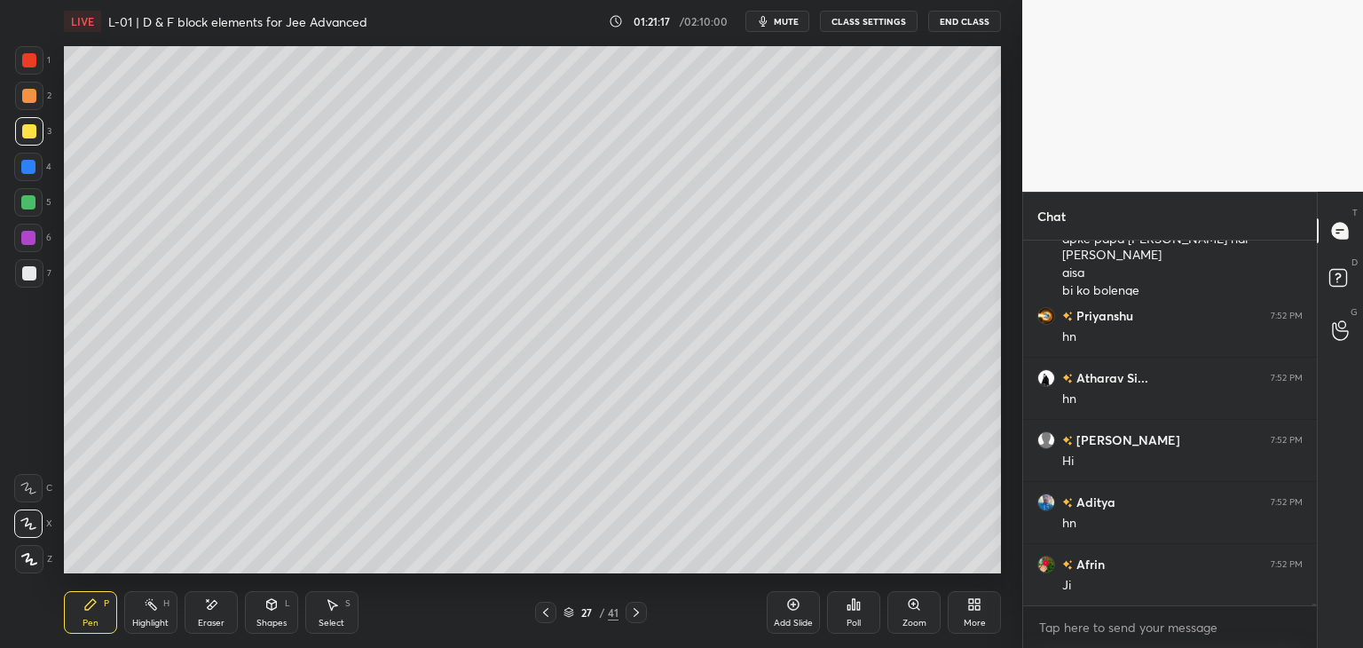
scroll to position [71206, 0]
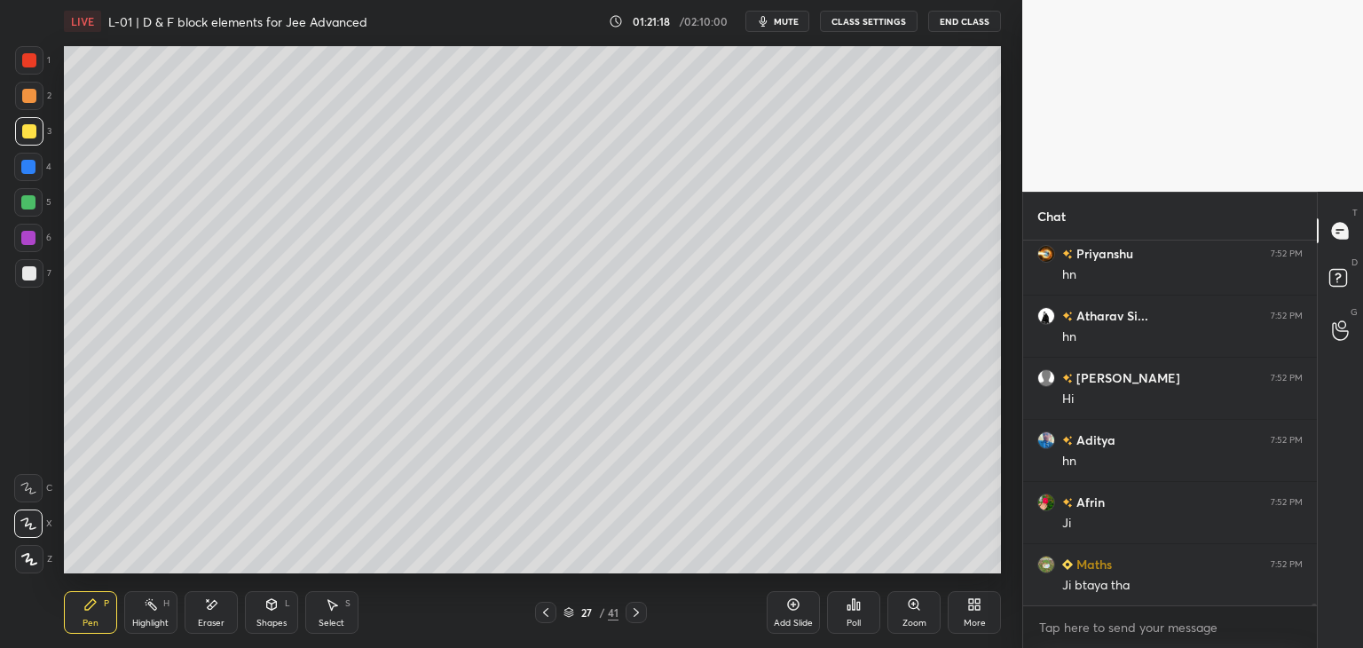
click at [542, 613] on icon at bounding box center [546, 612] width 14 height 14
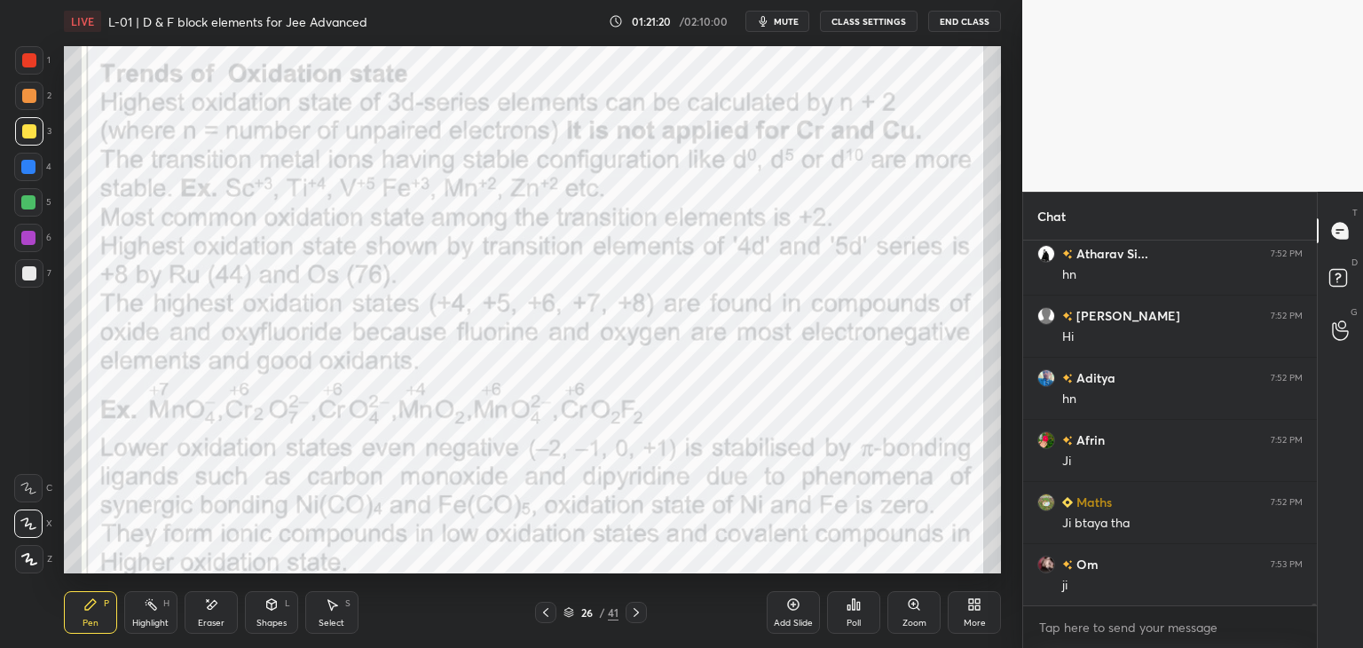
scroll to position [71330, 0]
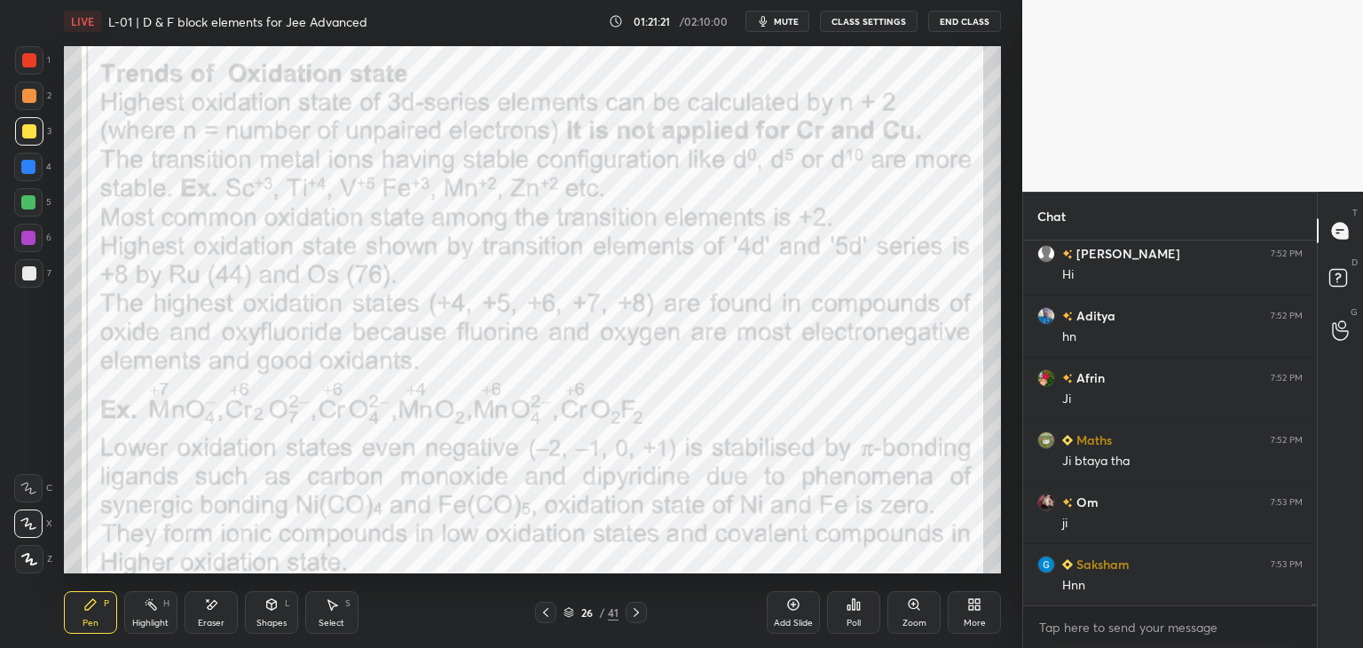
click at [637, 615] on icon at bounding box center [636, 612] width 14 height 14
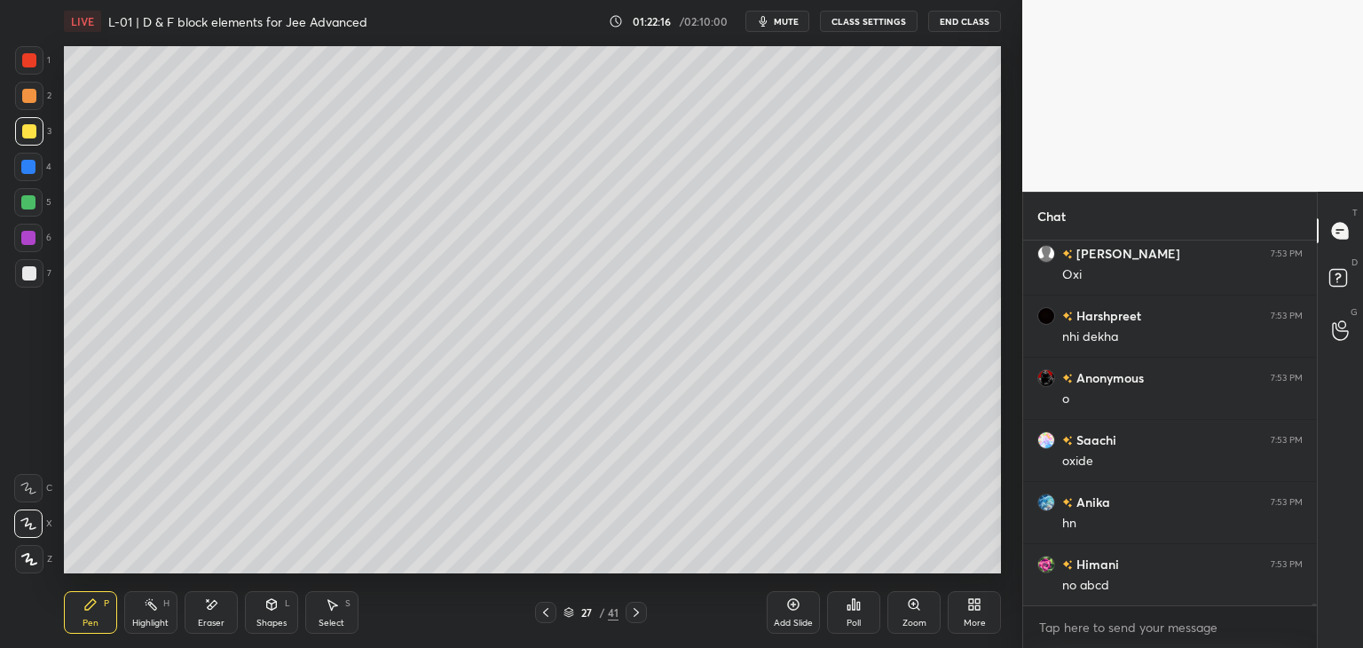
scroll to position [72837, 0]
click at [784, 611] on div "Add Slide" at bounding box center [793, 612] width 53 height 43
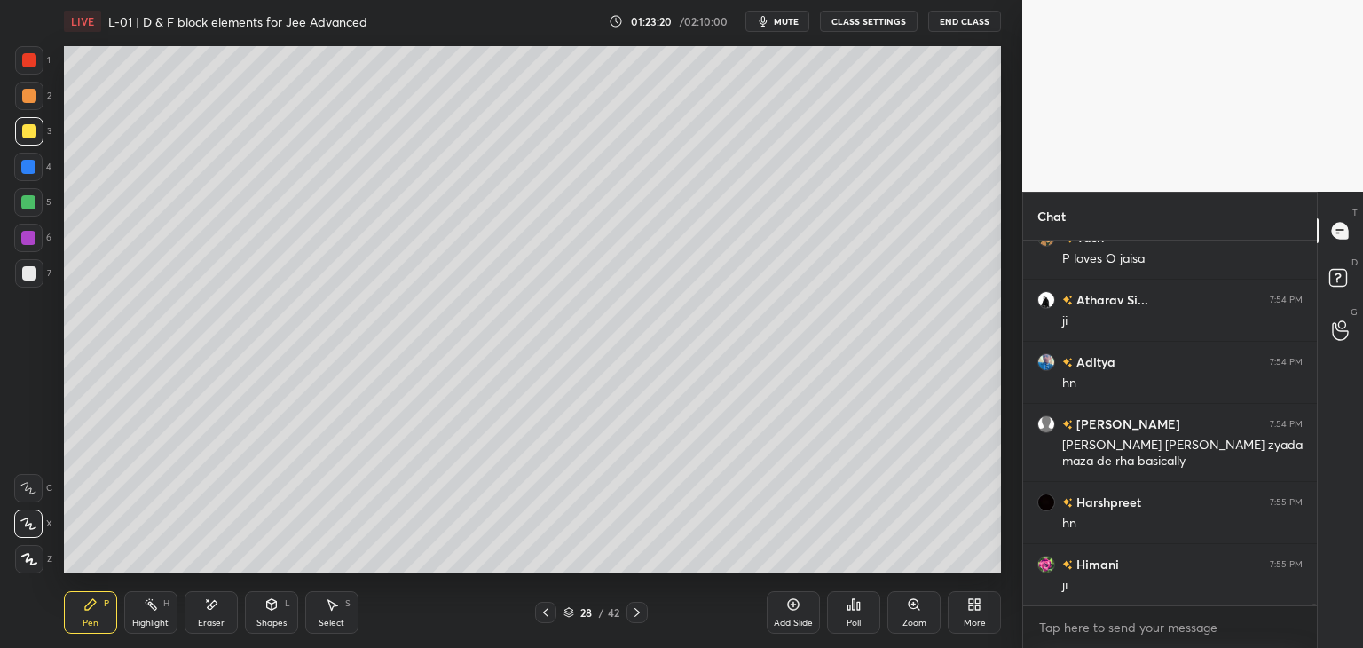
scroll to position [74130, 0]
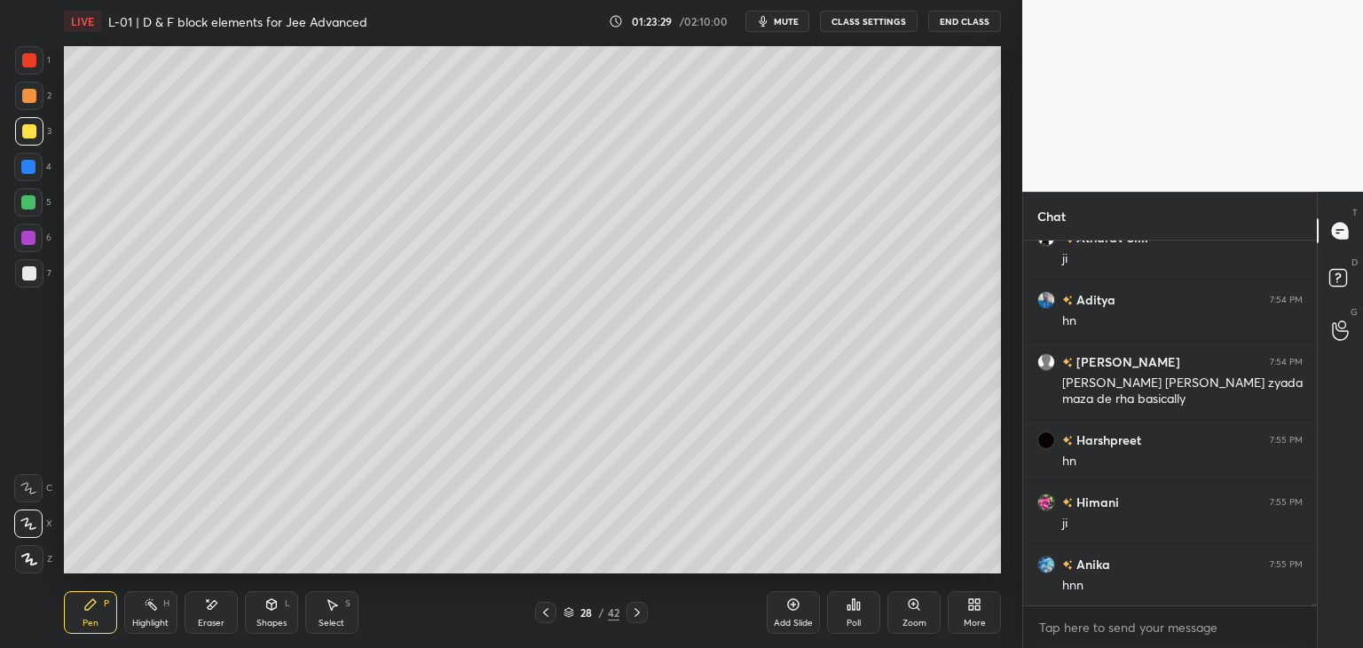
click at [542, 608] on icon at bounding box center [546, 612] width 14 height 14
click at [541, 606] on icon at bounding box center [546, 612] width 14 height 14
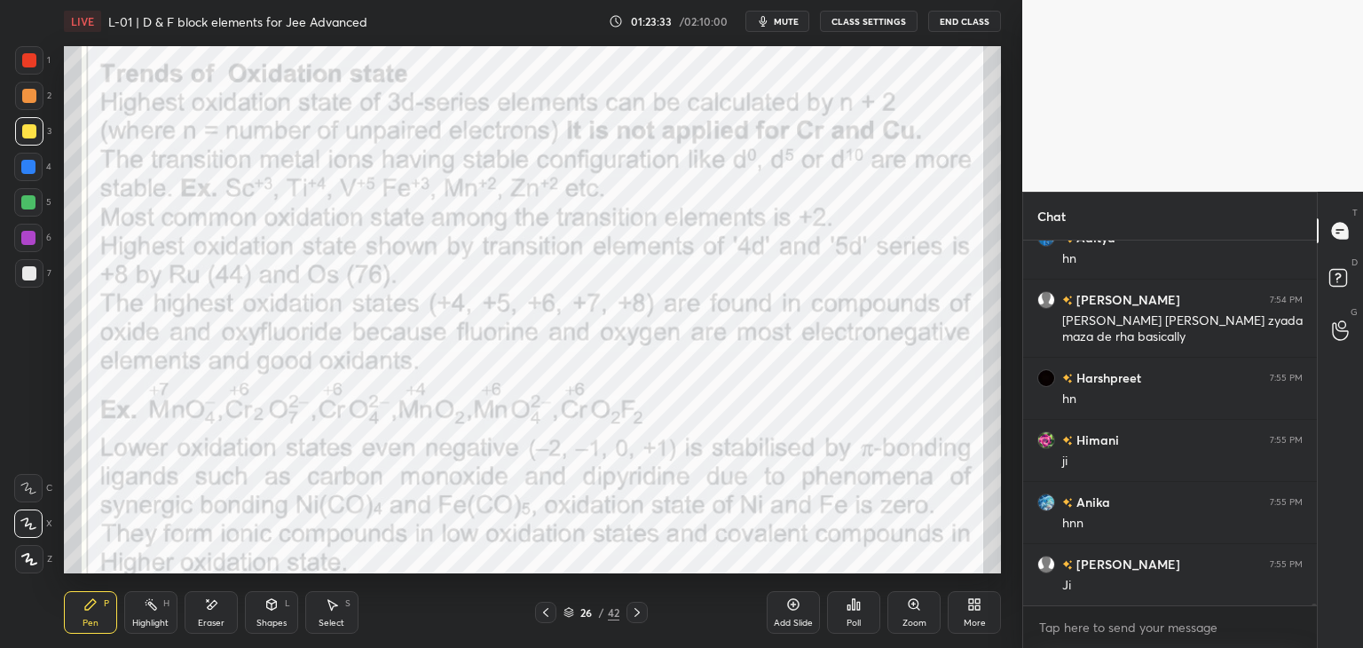
scroll to position [74254, 0]
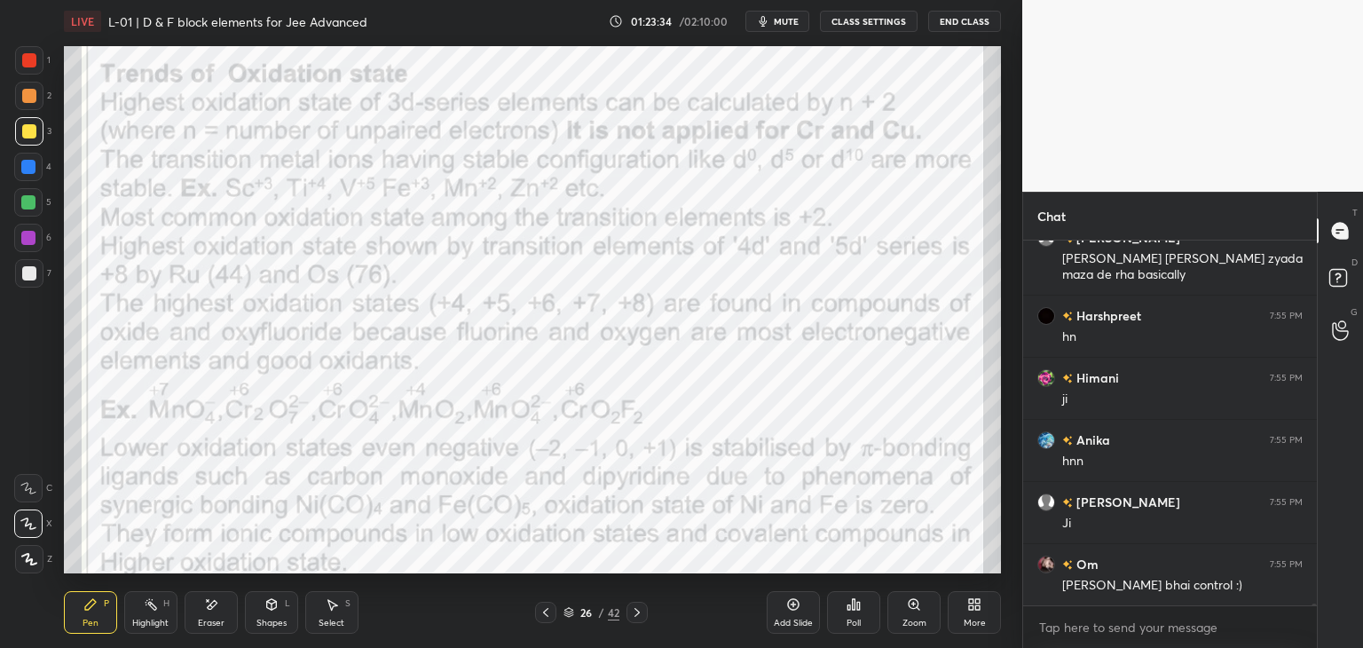
click at [28, 67] on div at bounding box center [29, 60] width 14 height 14
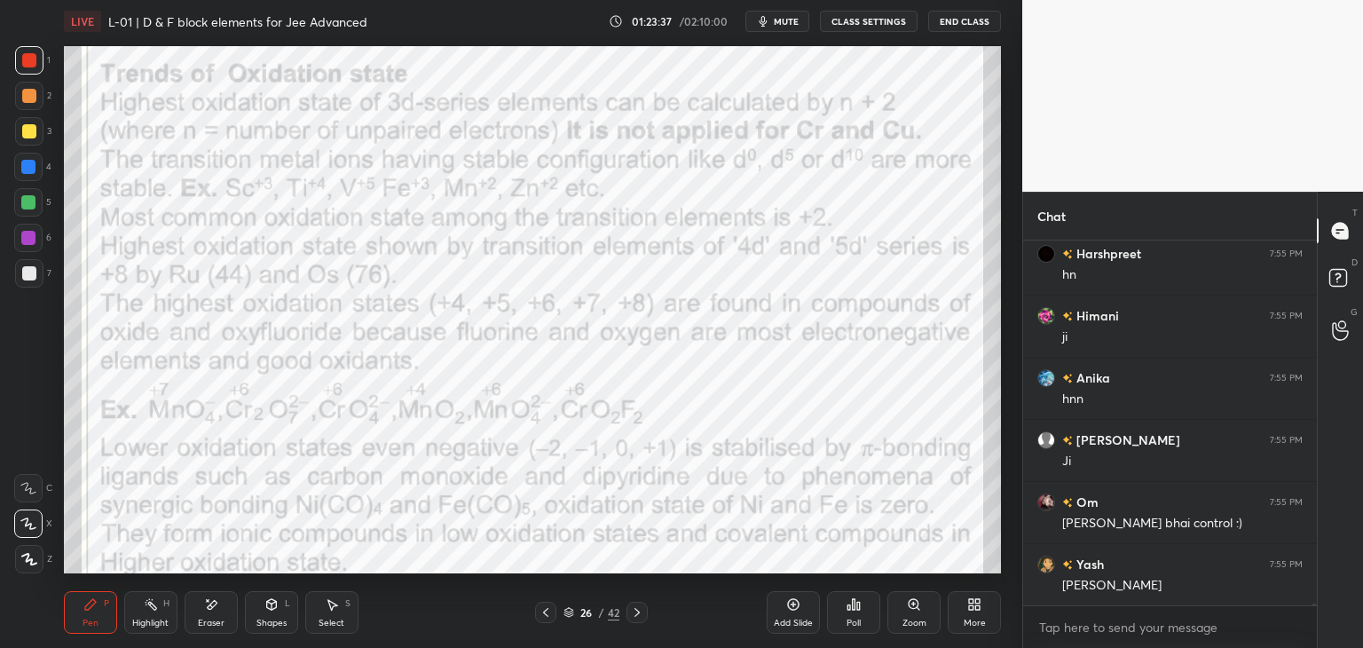
click at [641, 613] on icon at bounding box center [637, 612] width 14 height 14
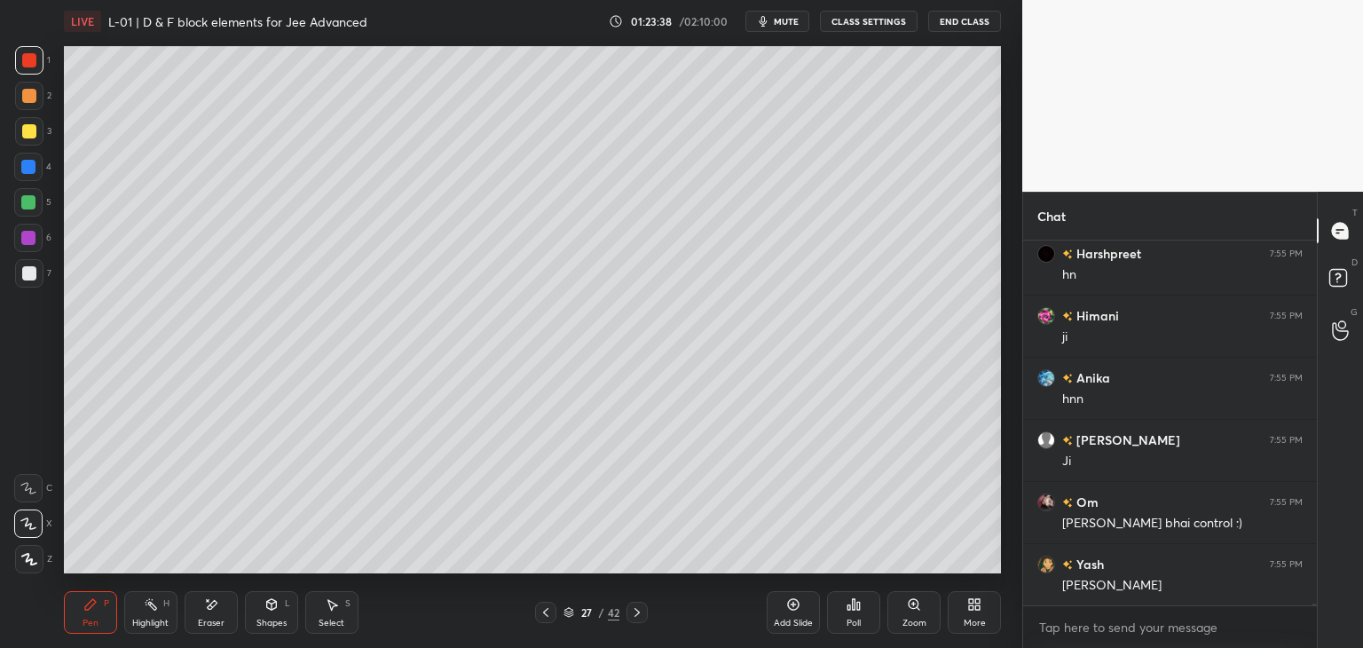
click at [642, 607] on icon at bounding box center [637, 612] width 14 height 14
click at [638, 612] on icon at bounding box center [636, 612] width 5 height 9
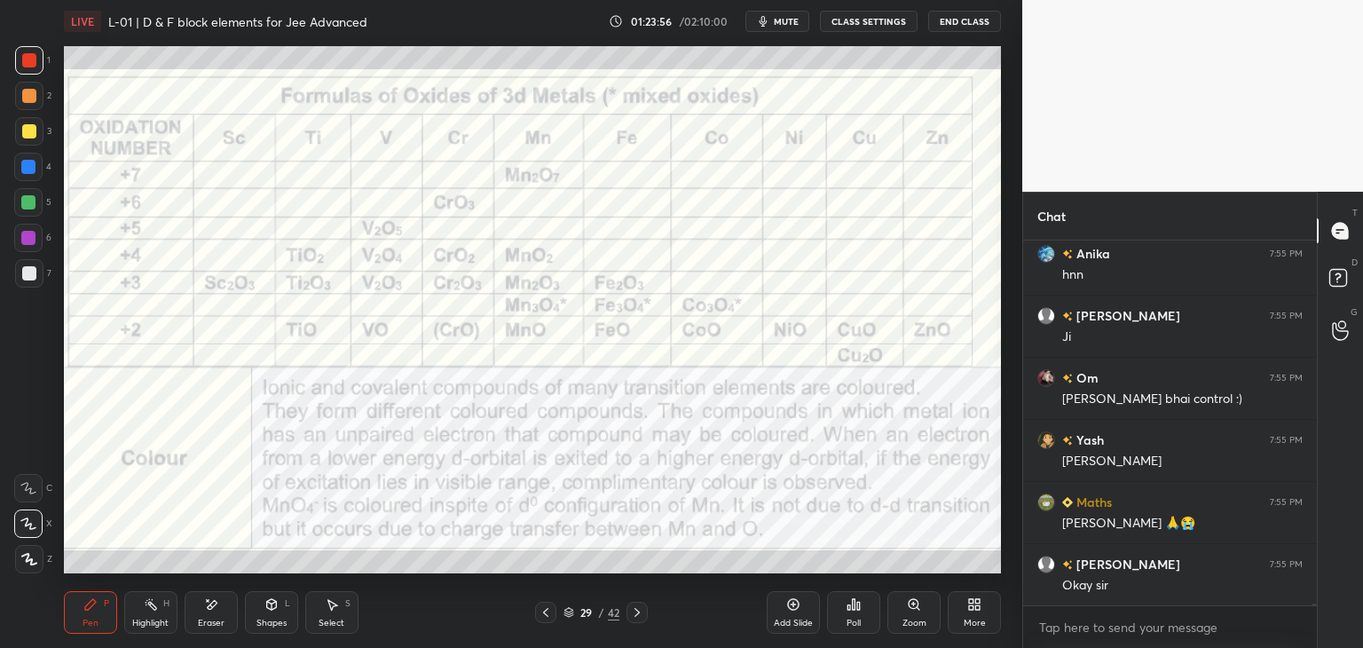
scroll to position [74503, 0]
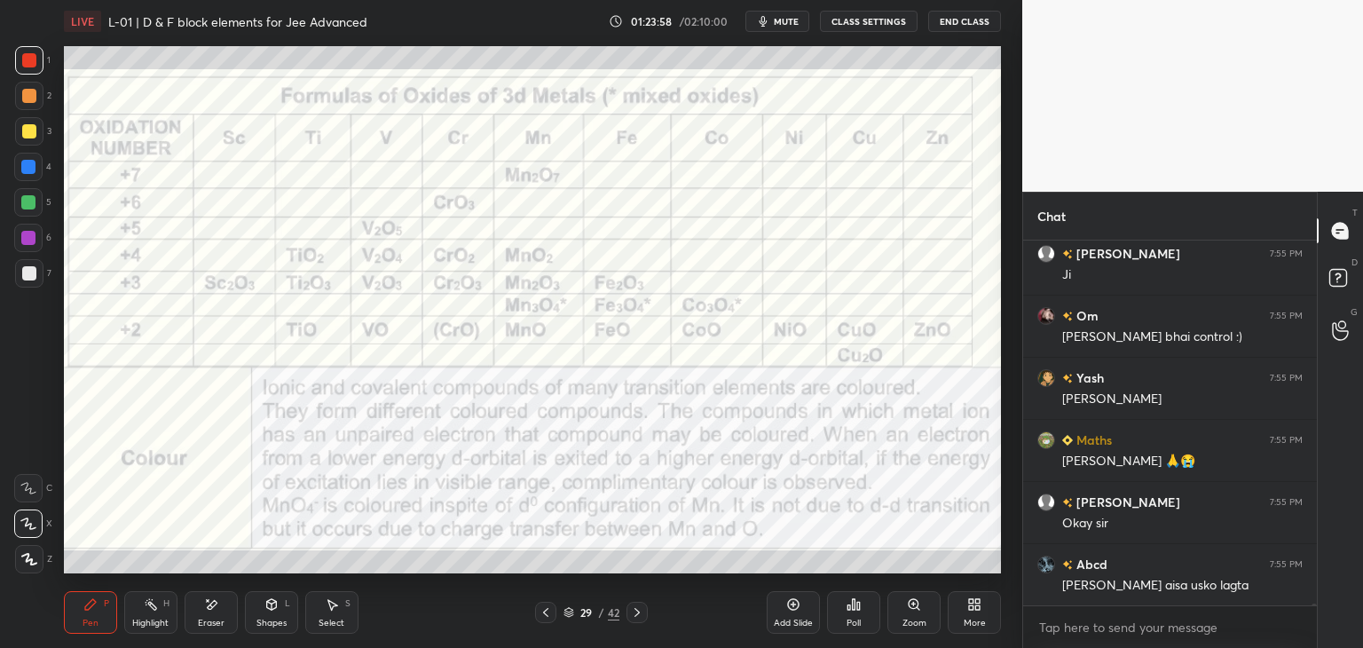
click at [639, 610] on icon at bounding box center [637, 612] width 14 height 14
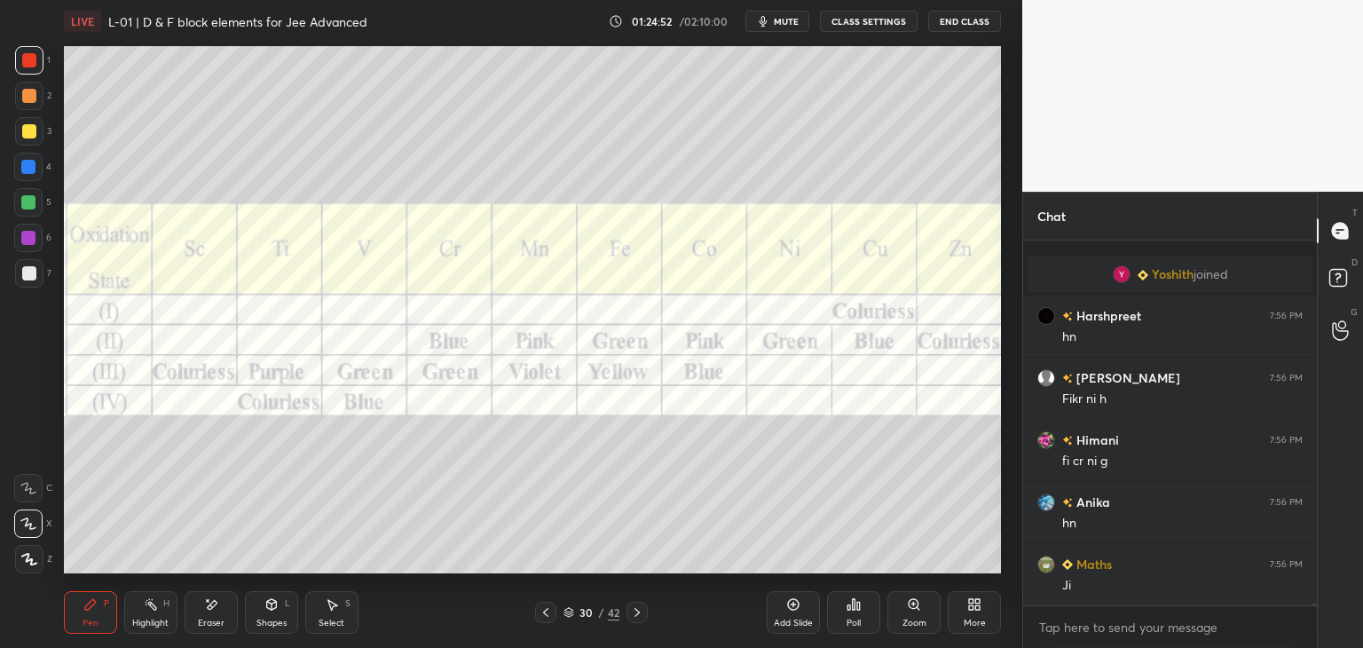
scroll to position [73566, 0]
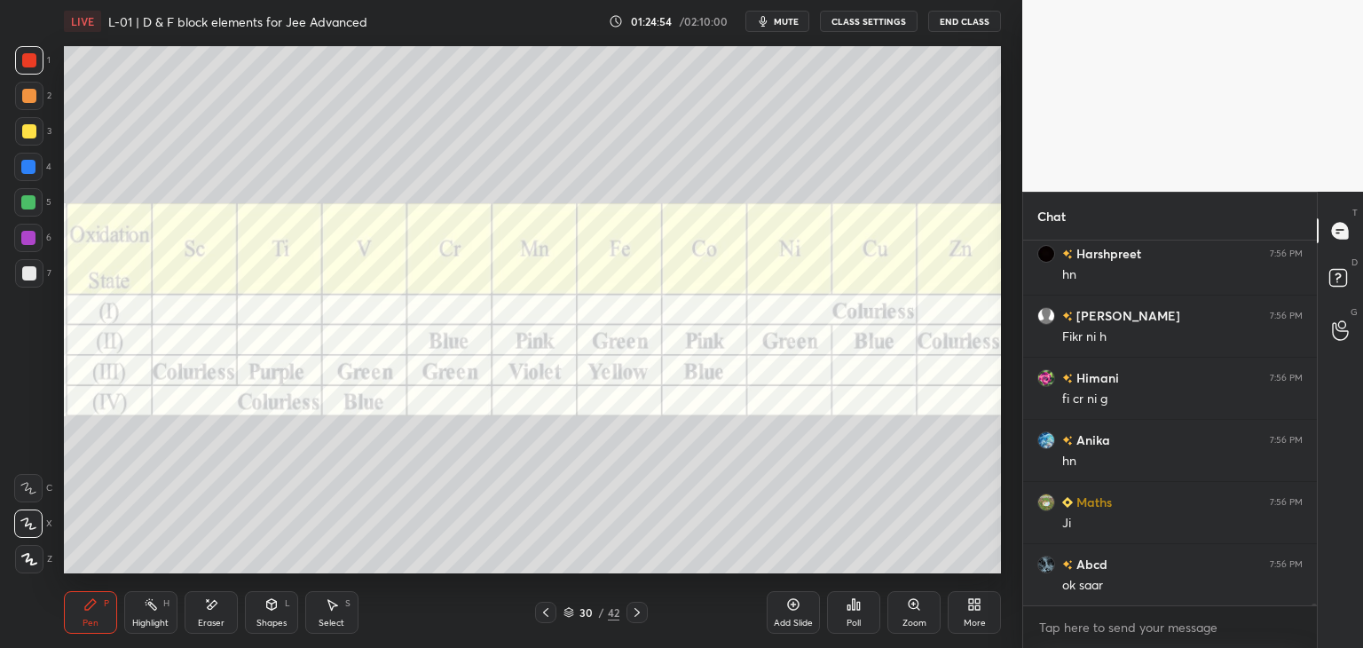
click at [634, 616] on icon at bounding box center [636, 612] width 5 height 9
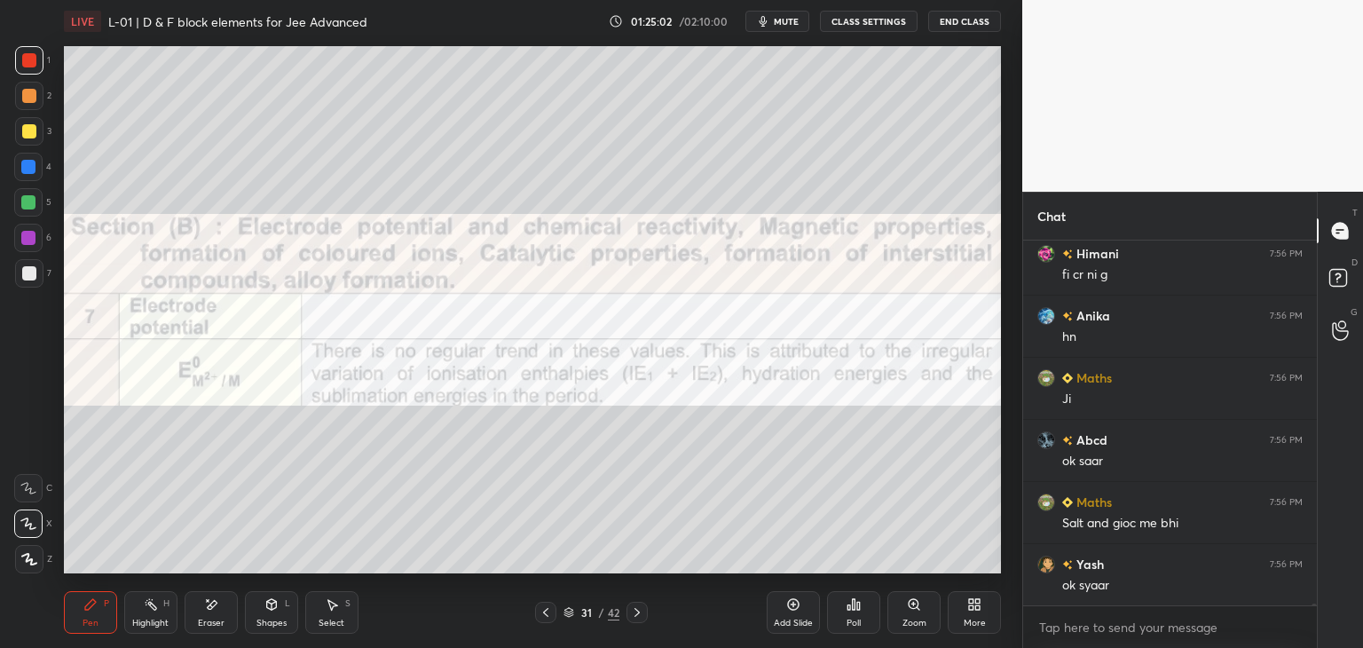
scroll to position [73752, 0]
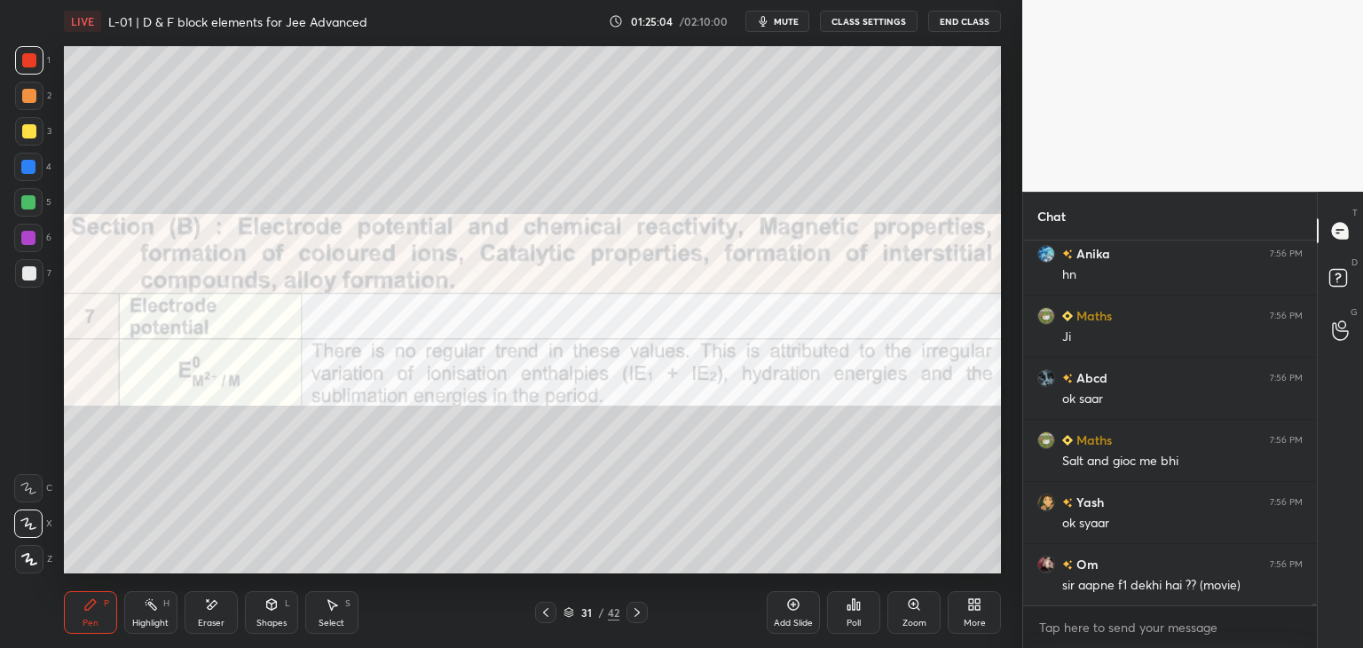
click at [271, 622] on div "Shapes" at bounding box center [271, 622] width 30 height 9
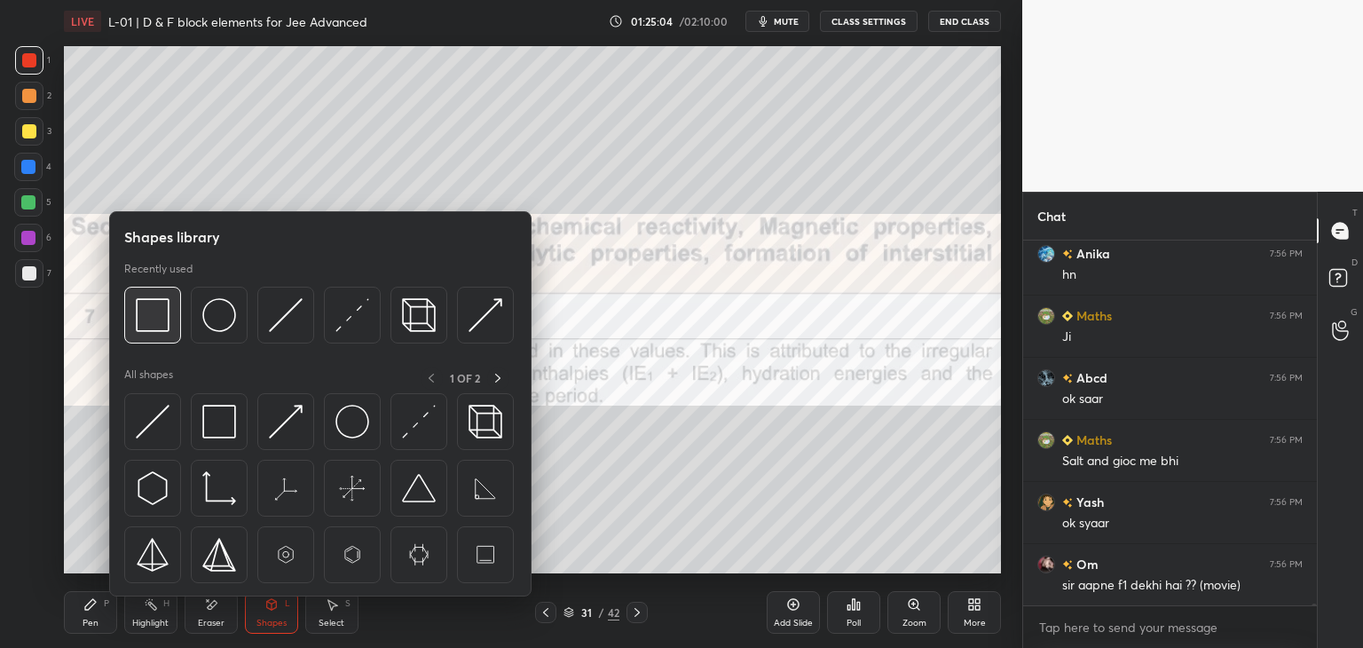
click at [143, 334] on div at bounding box center [152, 315] width 57 height 57
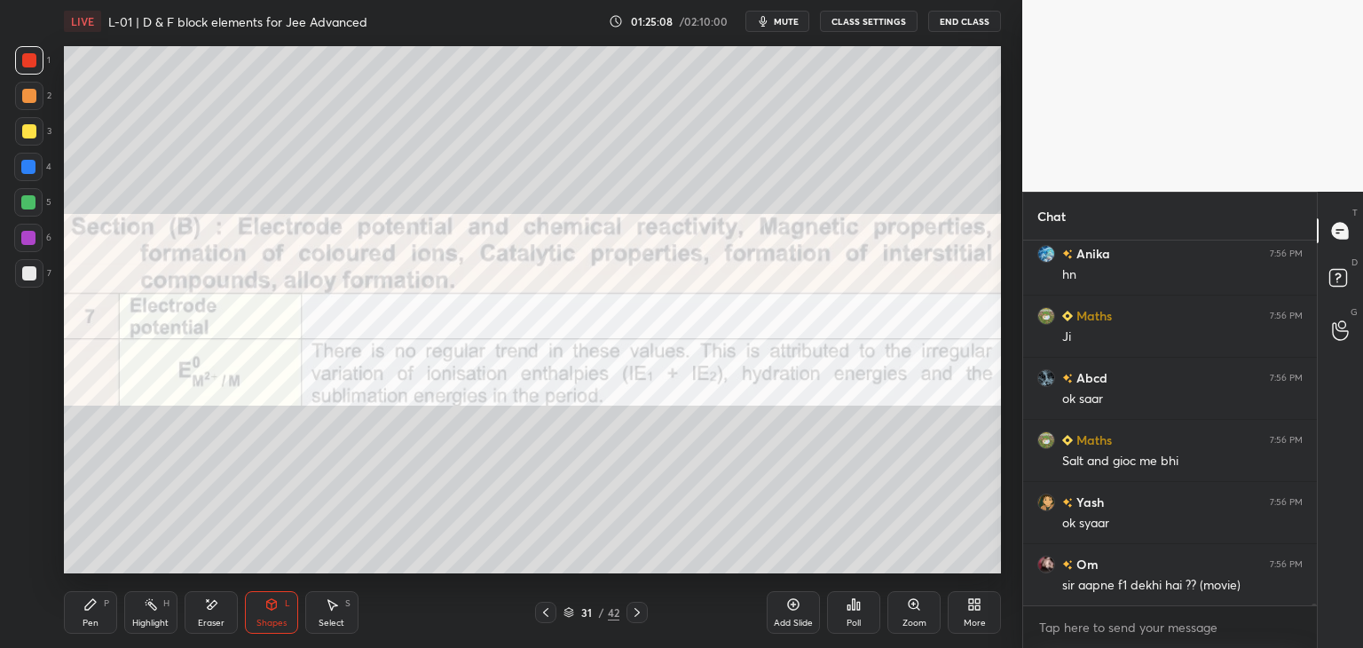
scroll to position [73814, 0]
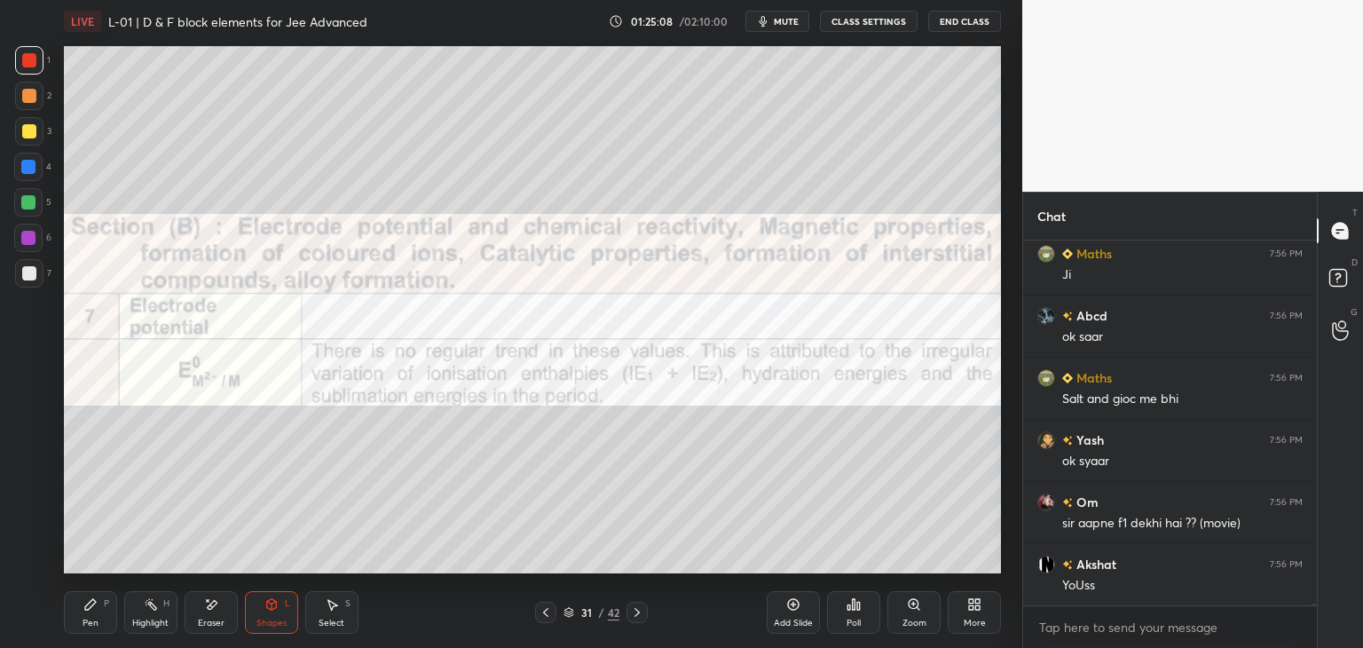
click at [633, 611] on icon at bounding box center [637, 612] width 14 height 14
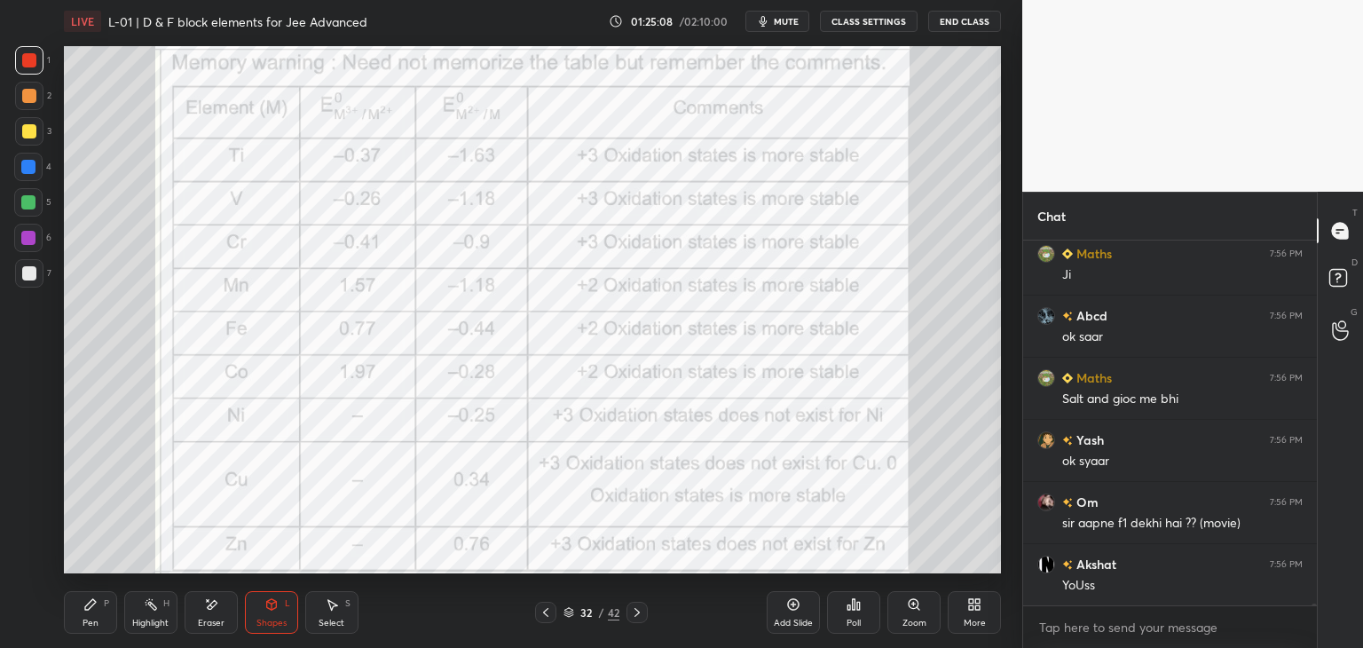
click at [641, 607] on icon at bounding box center [637, 612] width 14 height 14
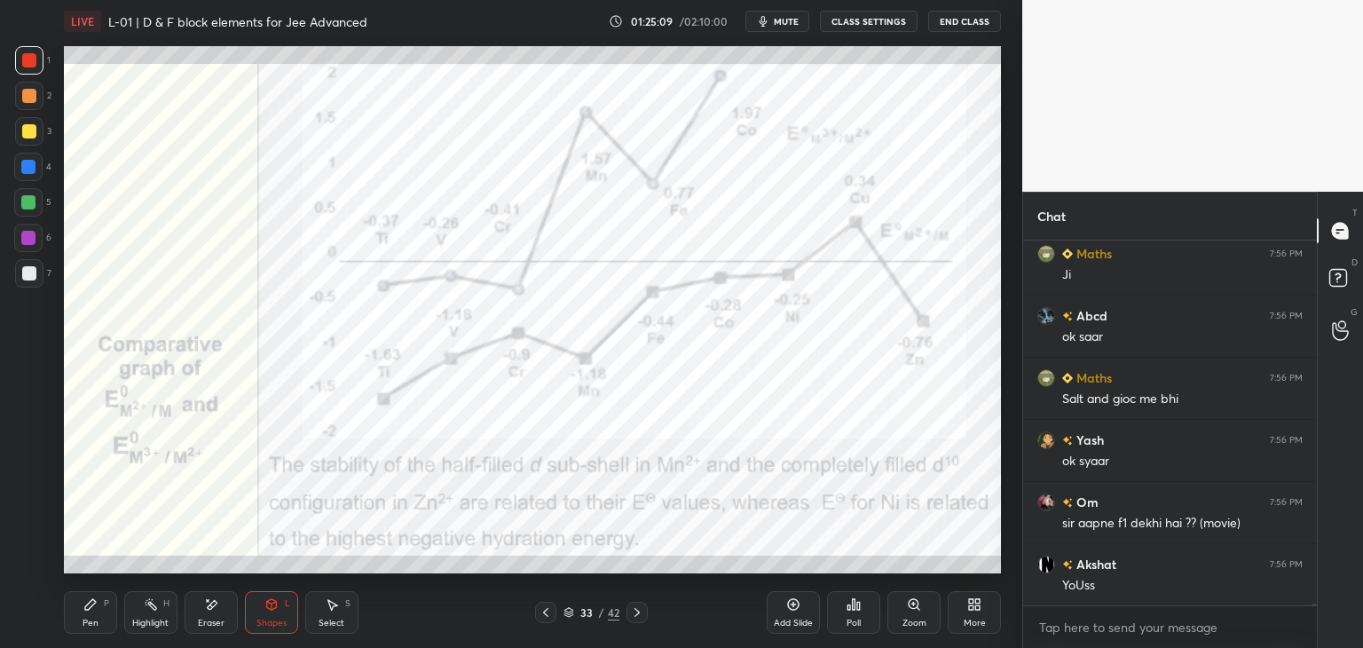
click at [639, 608] on icon at bounding box center [637, 612] width 14 height 14
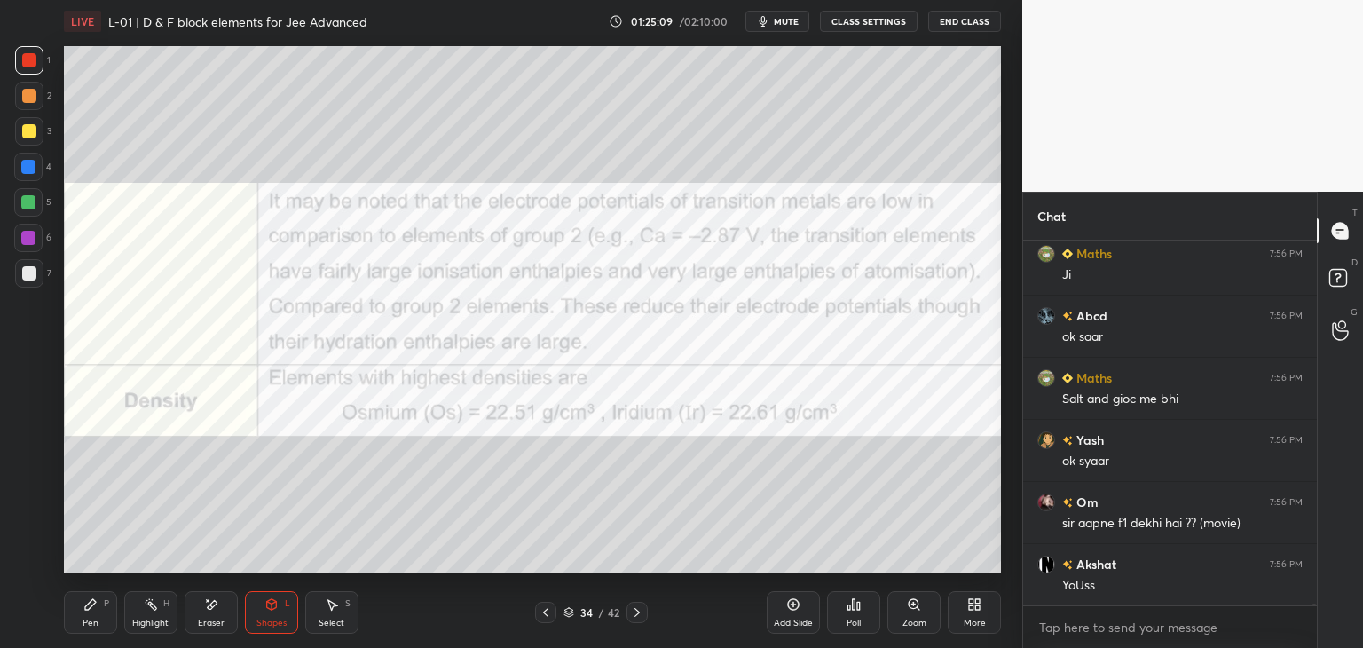
click at [637, 611] on icon at bounding box center [636, 612] width 5 height 9
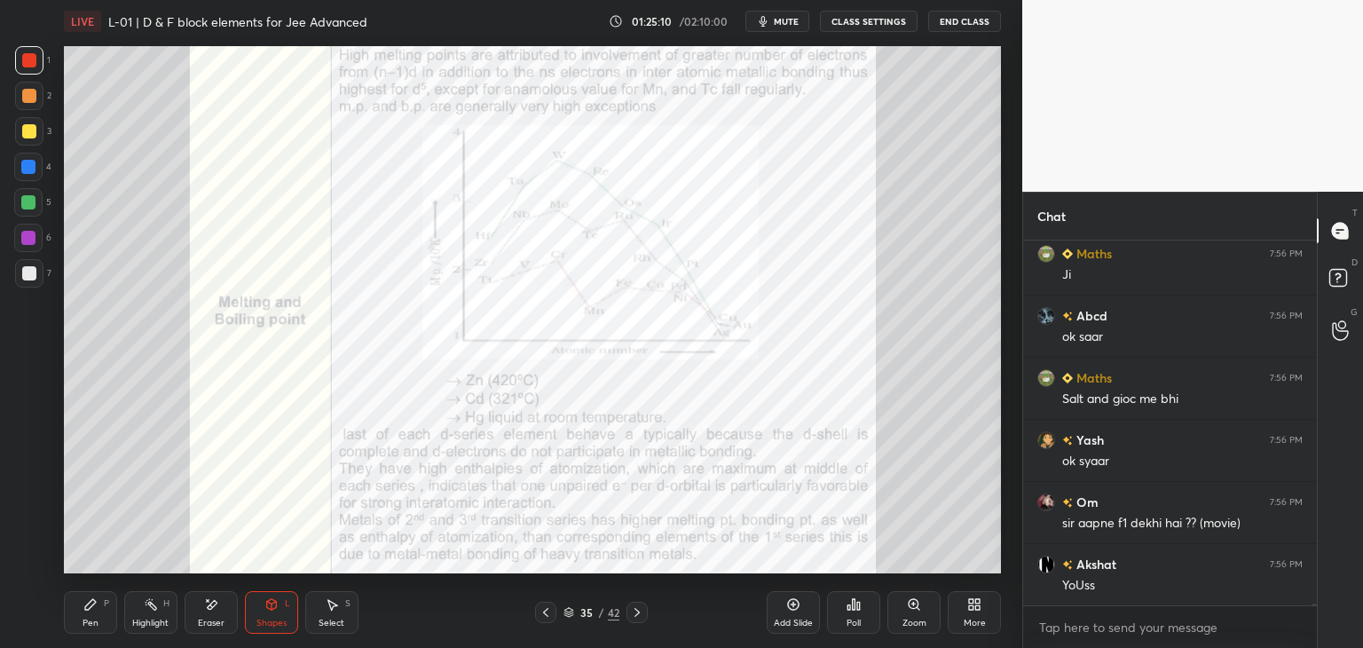
click at [637, 608] on icon at bounding box center [637, 612] width 14 height 14
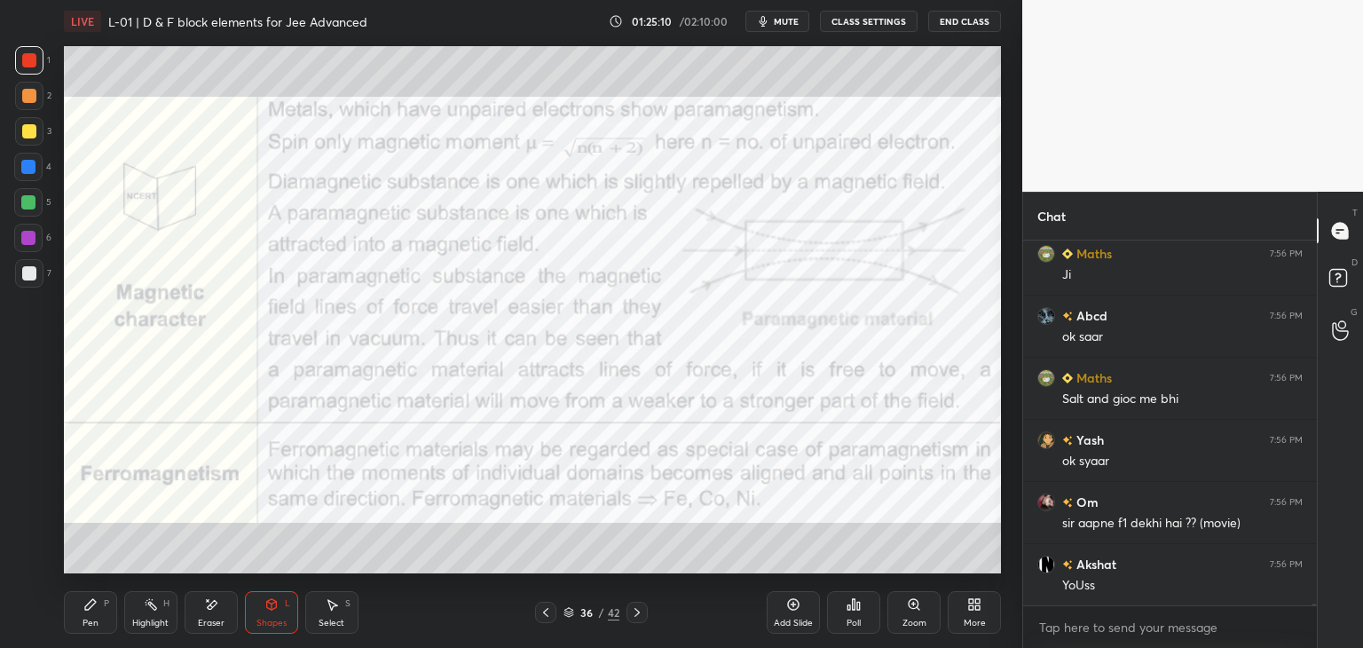
click at [637, 611] on icon at bounding box center [636, 612] width 5 height 9
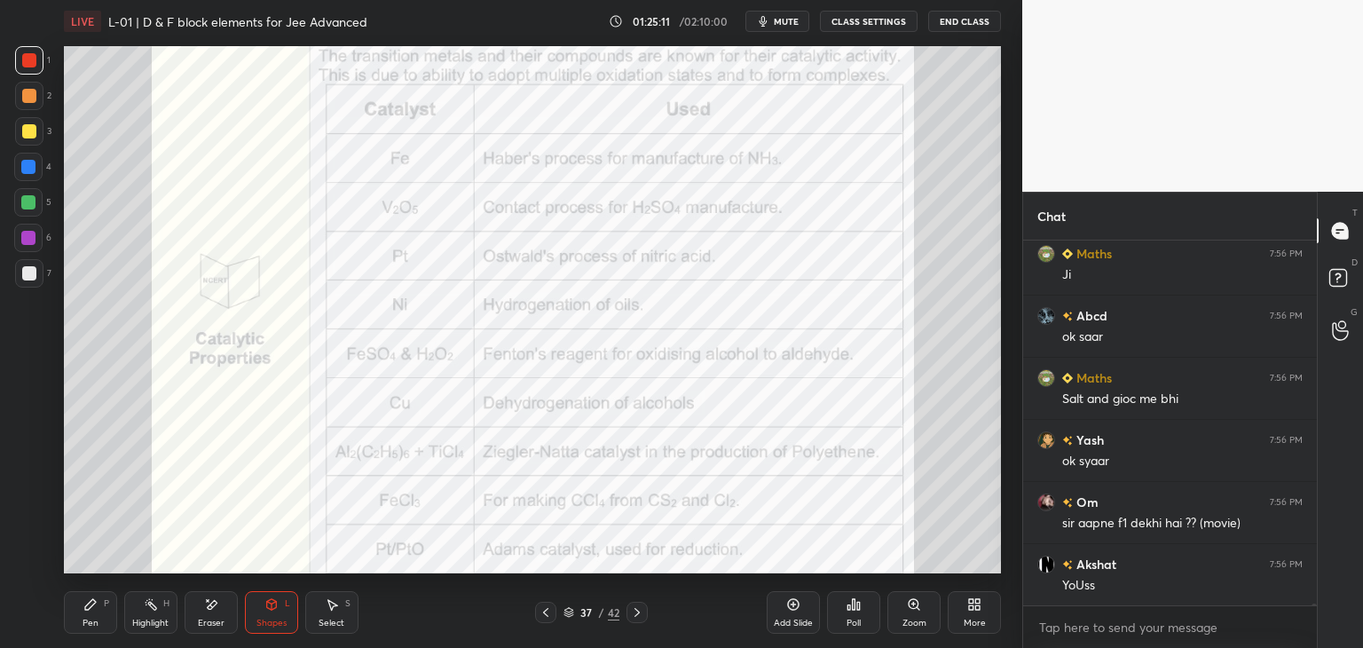
click at [635, 611] on icon at bounding box center [637, 612] width 14 height 14
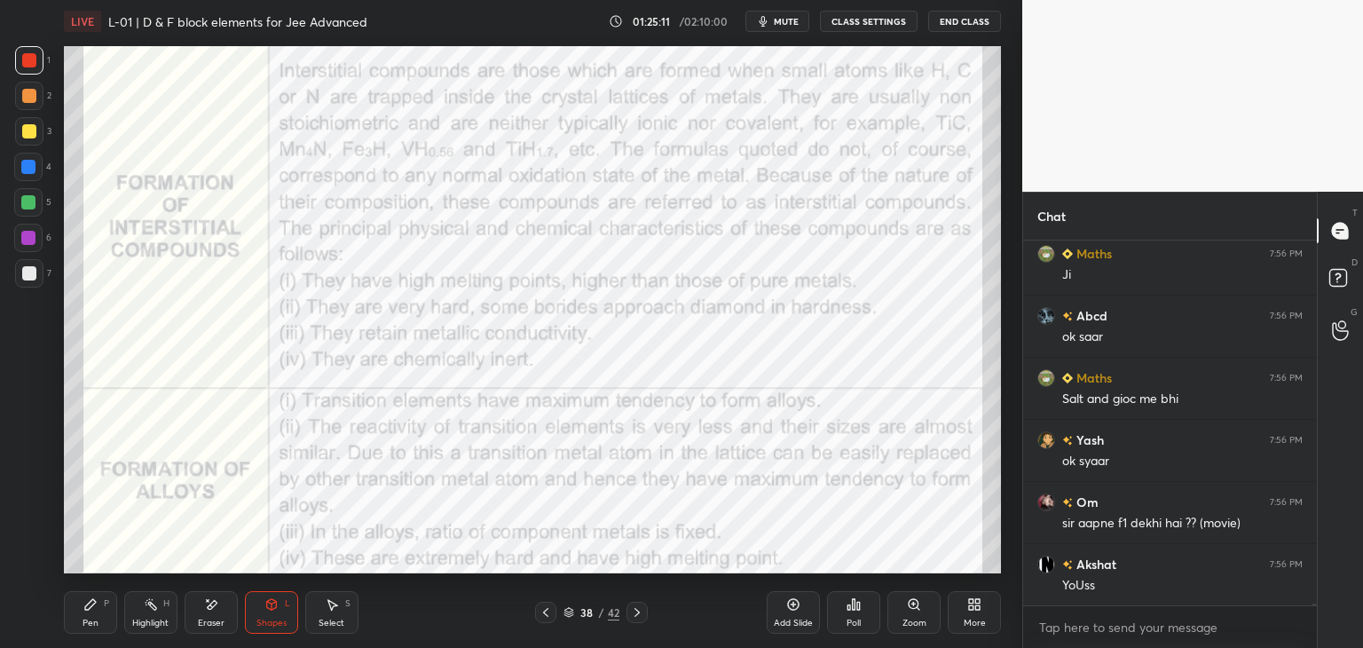
click at [549, 610] on icon at bounding box center [546, 612] width 14 height 14
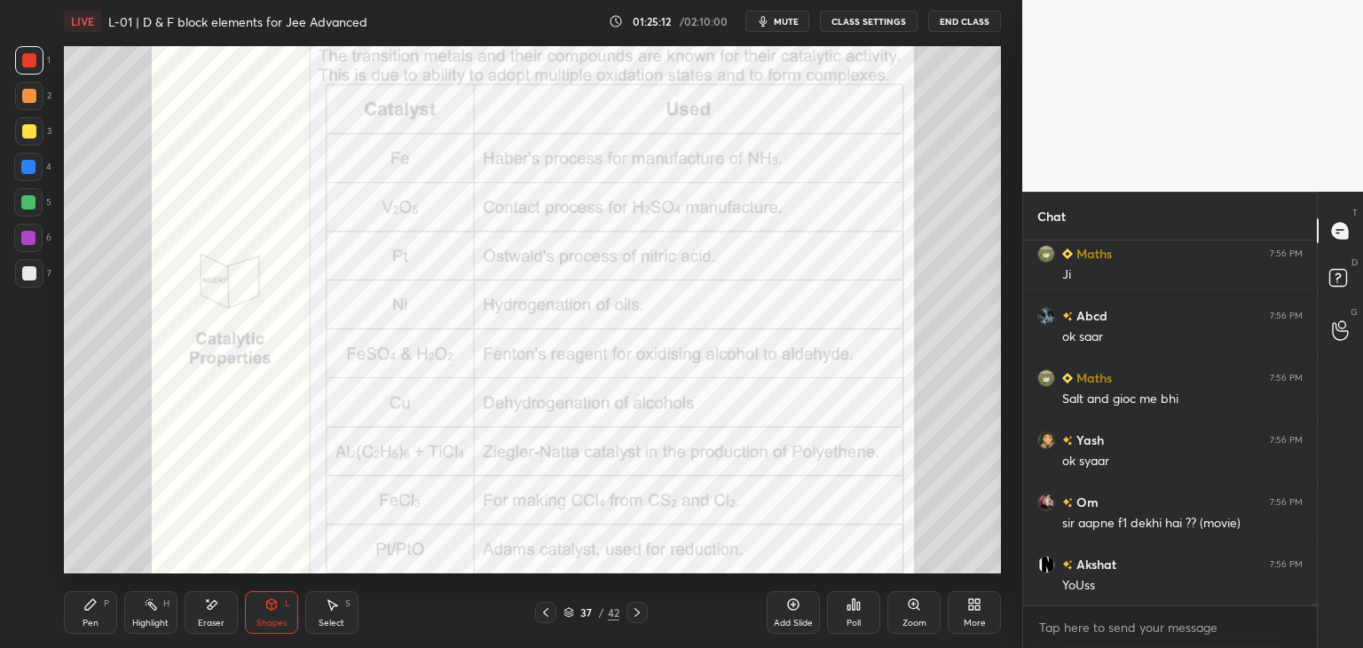
click at [545, 611] on icon at bounding box center [545, 612] width 5 height 9
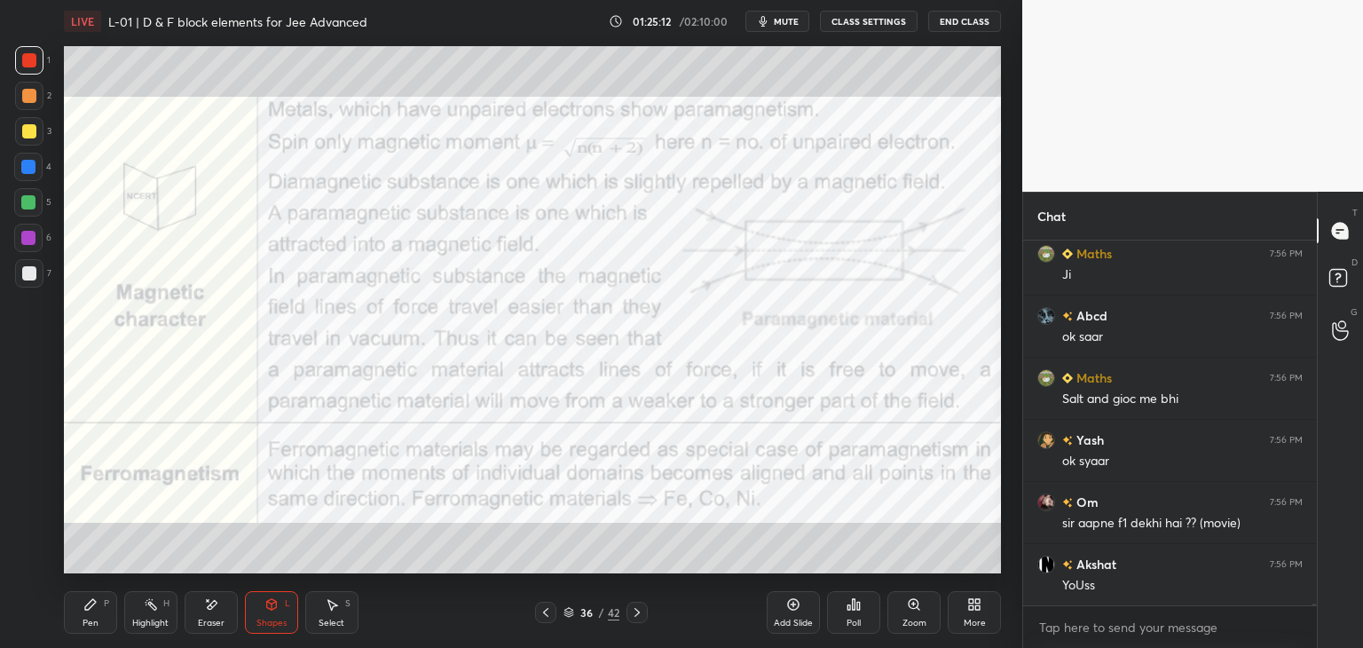
click at [547, 610] on icon at bounding box center [546, 612] width 14 height 14
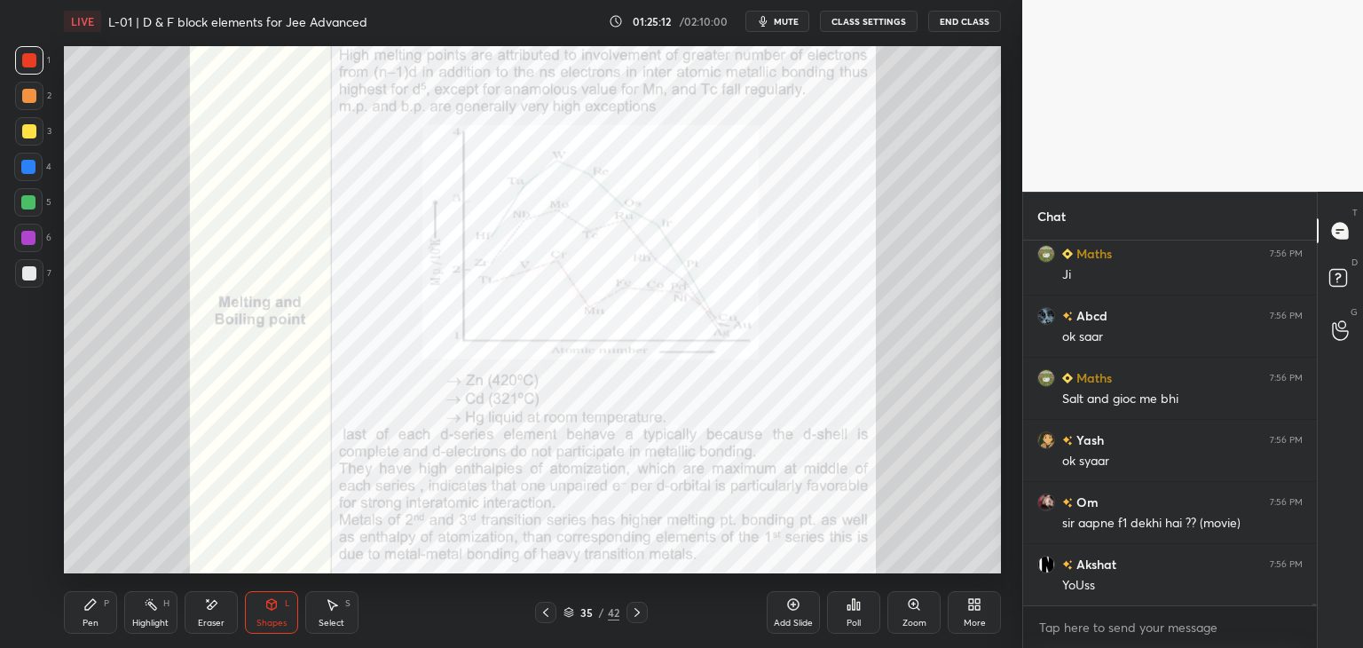
click at [543, 608] on icon at bounding box center [546, 612] width 14 height 14
click at [544, 610] on icon at bounding box center [546, 612] width 14 height 14
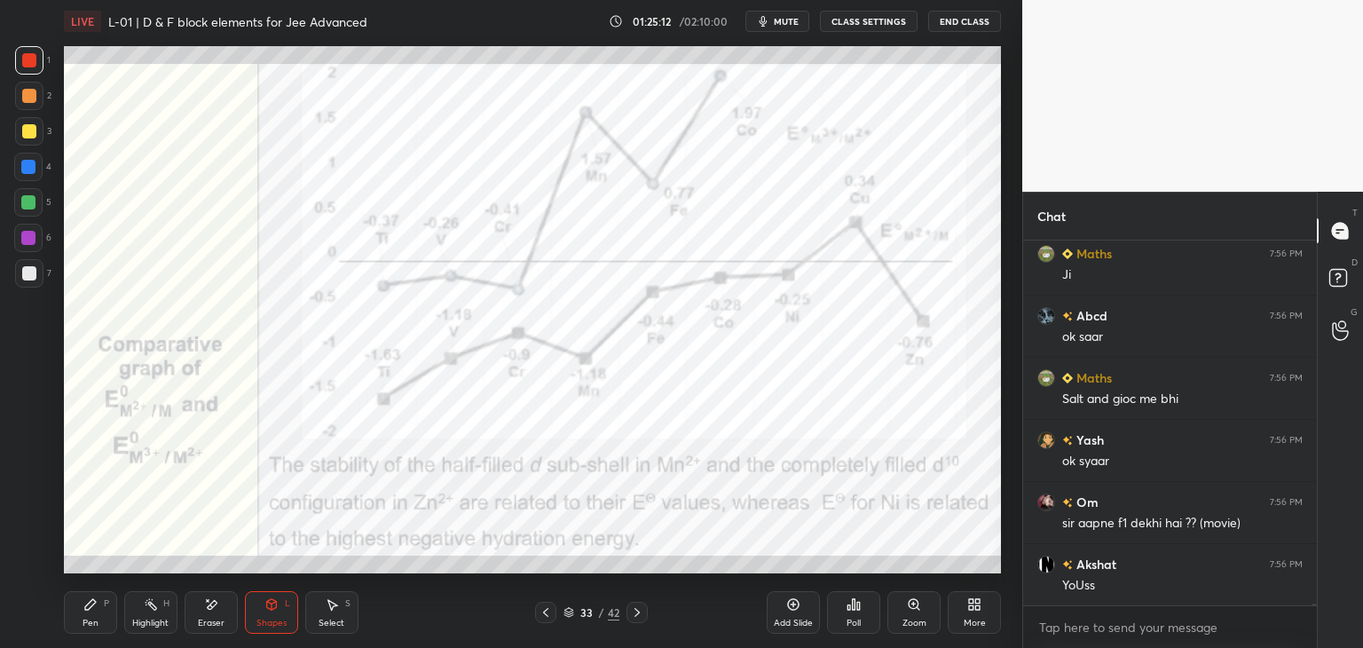
click at [542, 611] on icon at bounding box center [546, 612] width 14 height 14
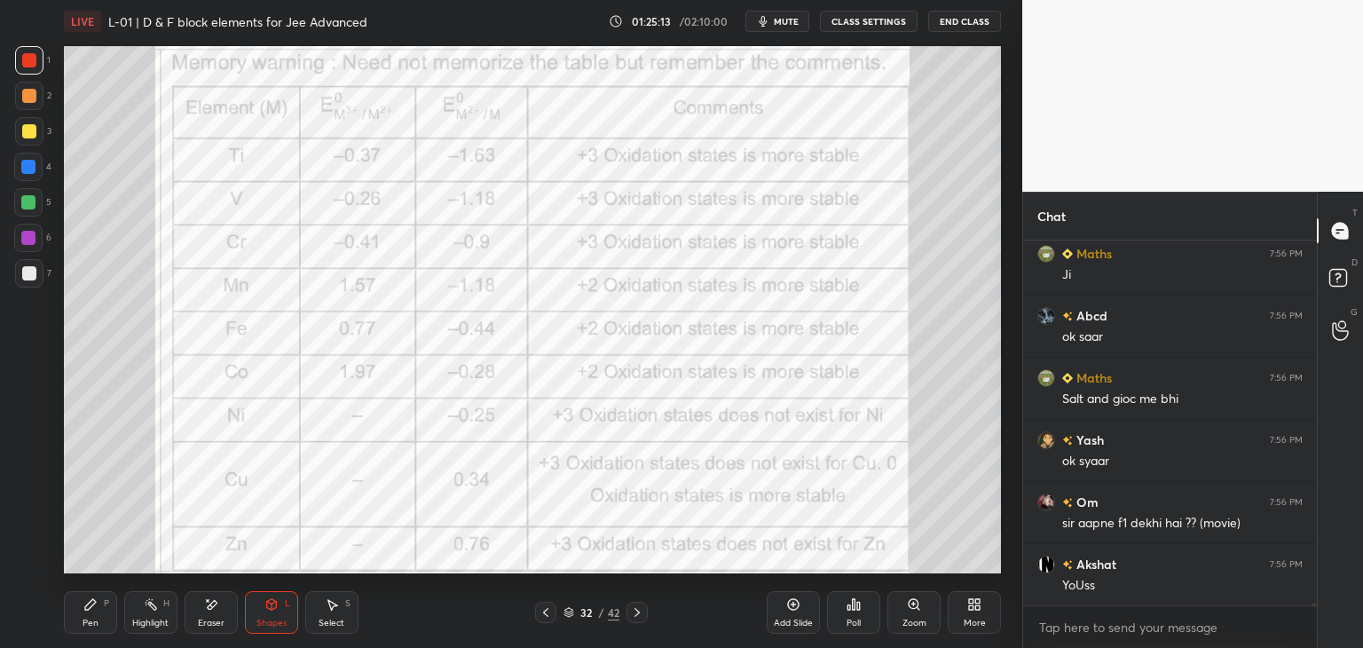
click at [543, 611] on icon at bounding box center [545, 612] width 5 height 9
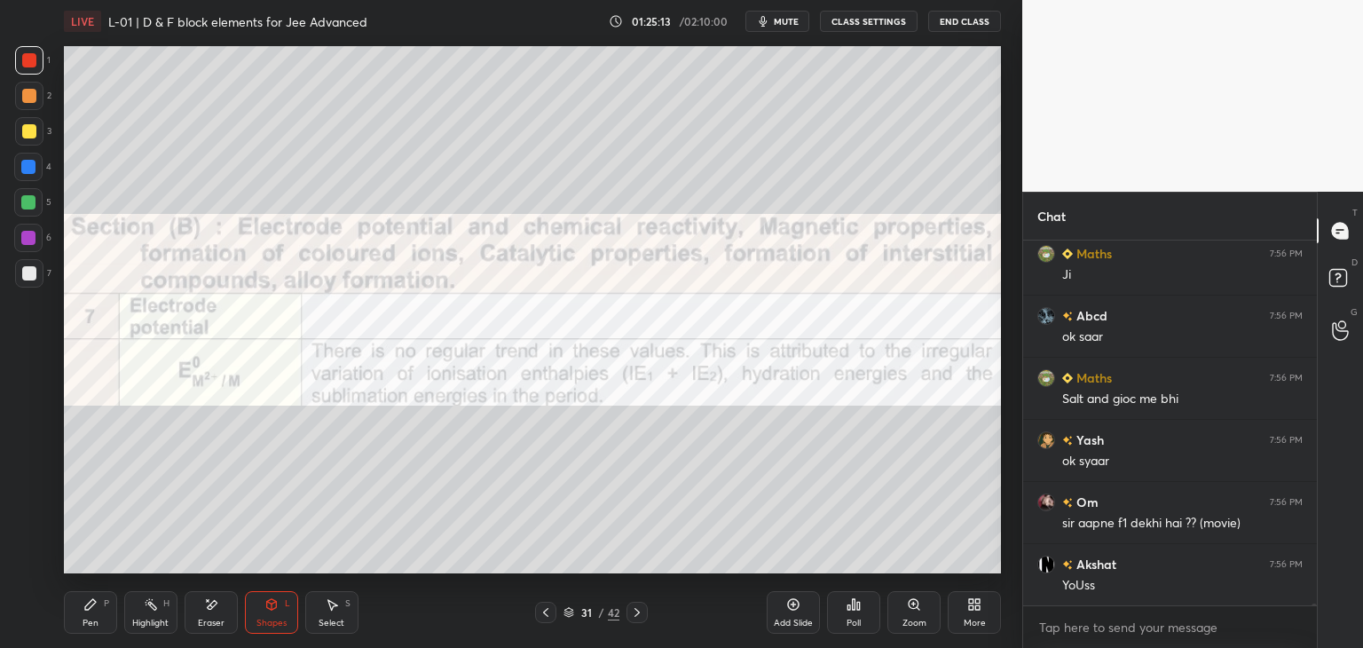
click at [543, 609] on icon at bounding box center [546, 612] width 14 height 14
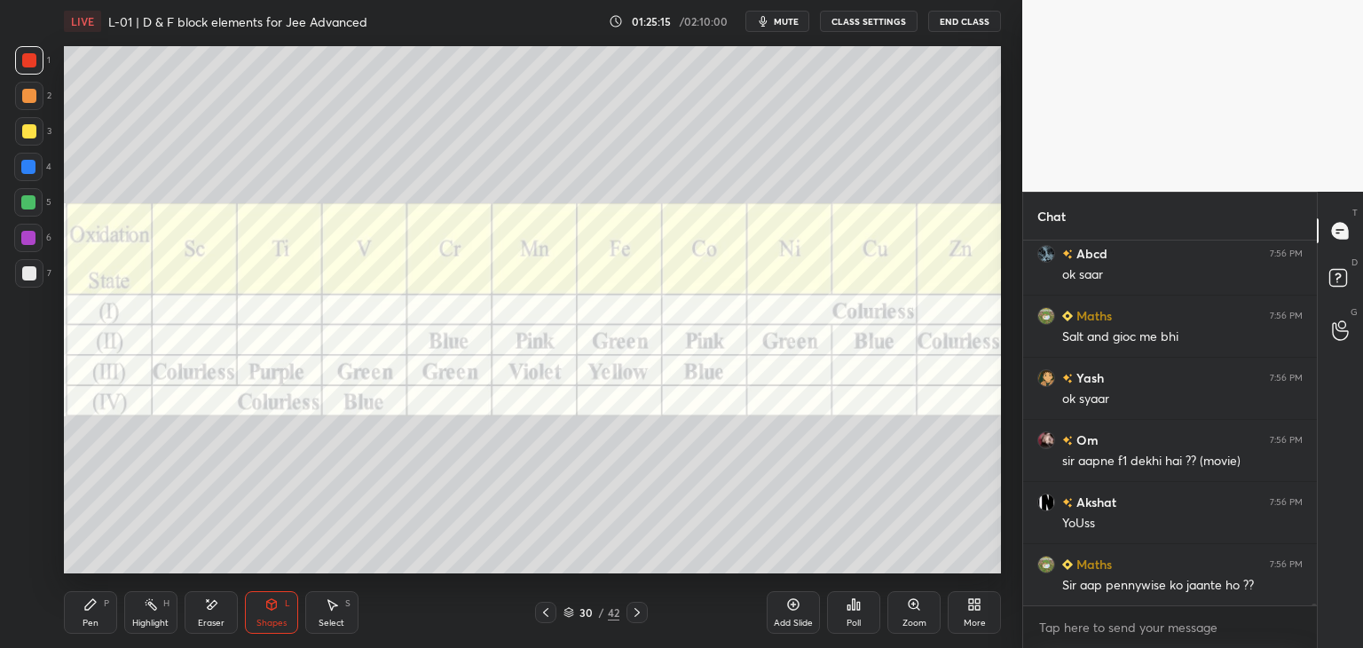
scroll to position [73939, 0]
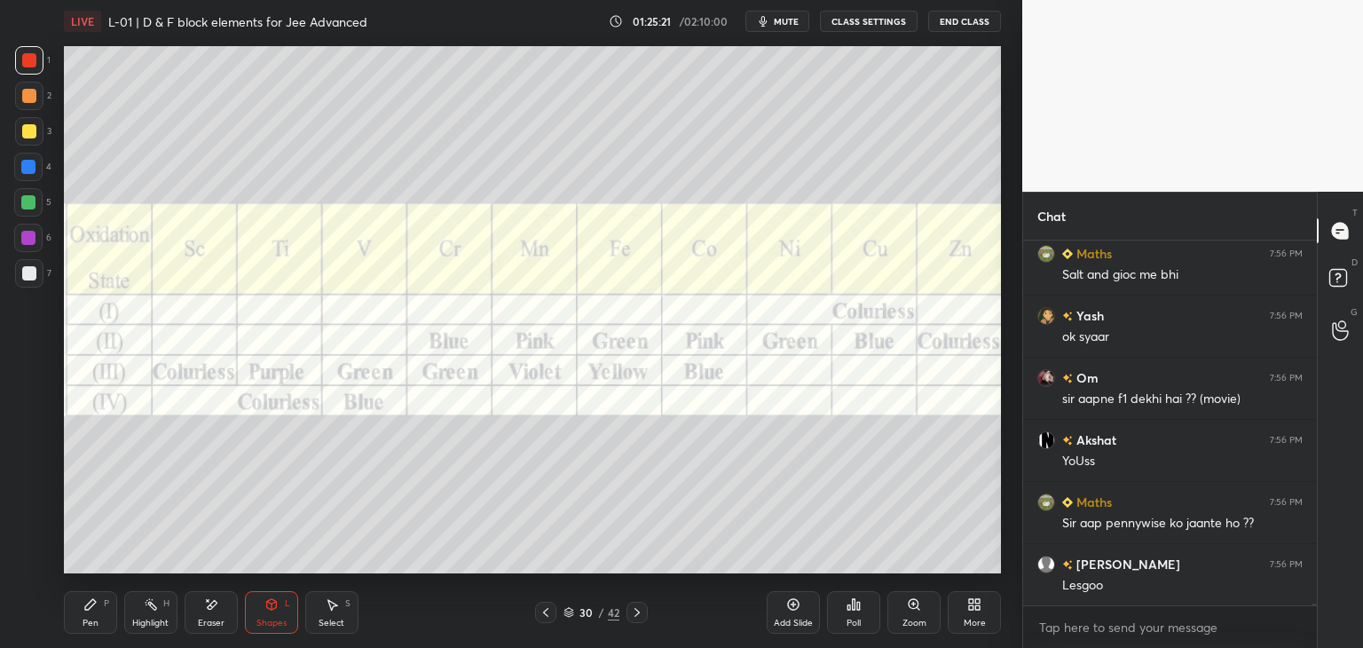
click at [638, 613] on icon at bounding box center [636, 612] width 5 height 9
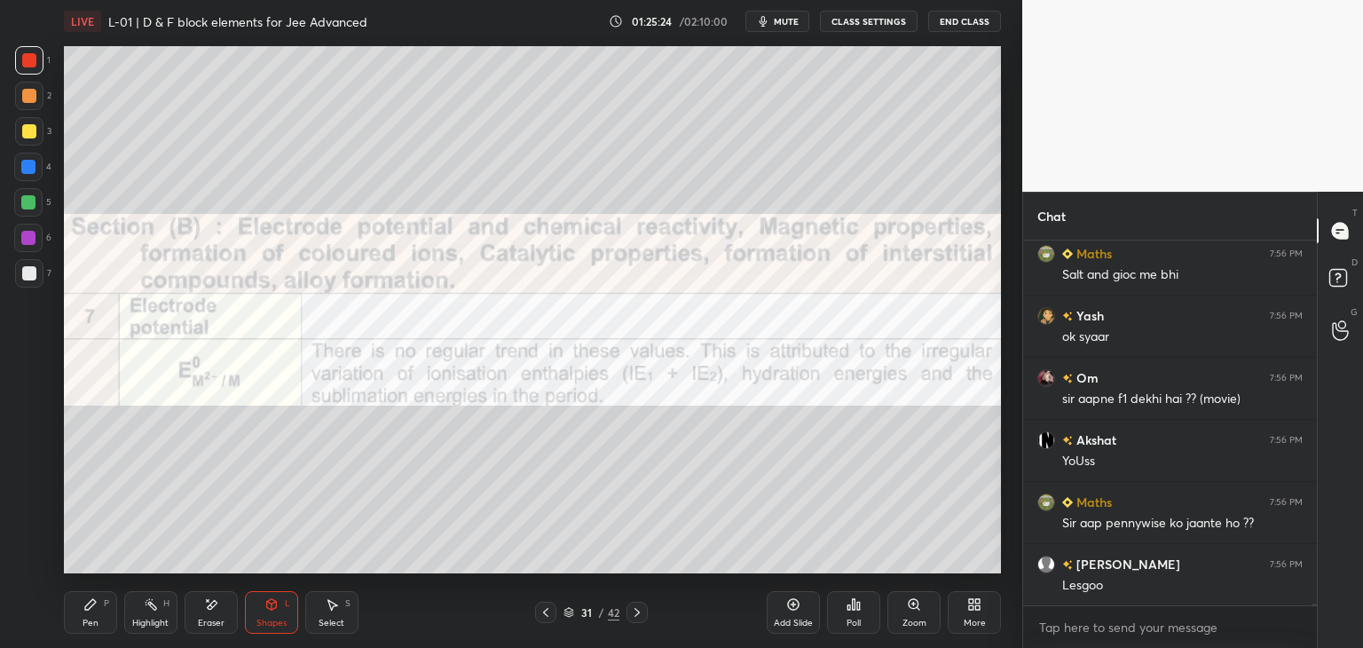
click at [89, 620] on div "Pen" at bounding box center [91, 622] width 16 height 9
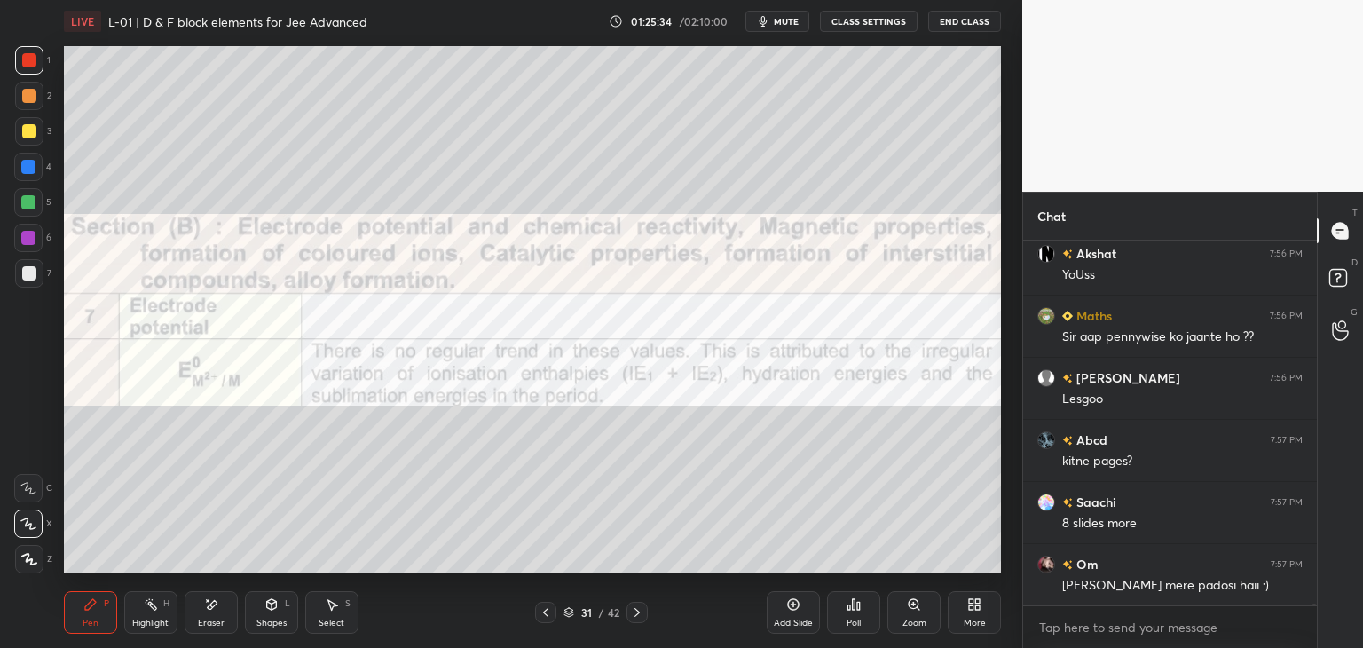
scroll to position [74187, 0]
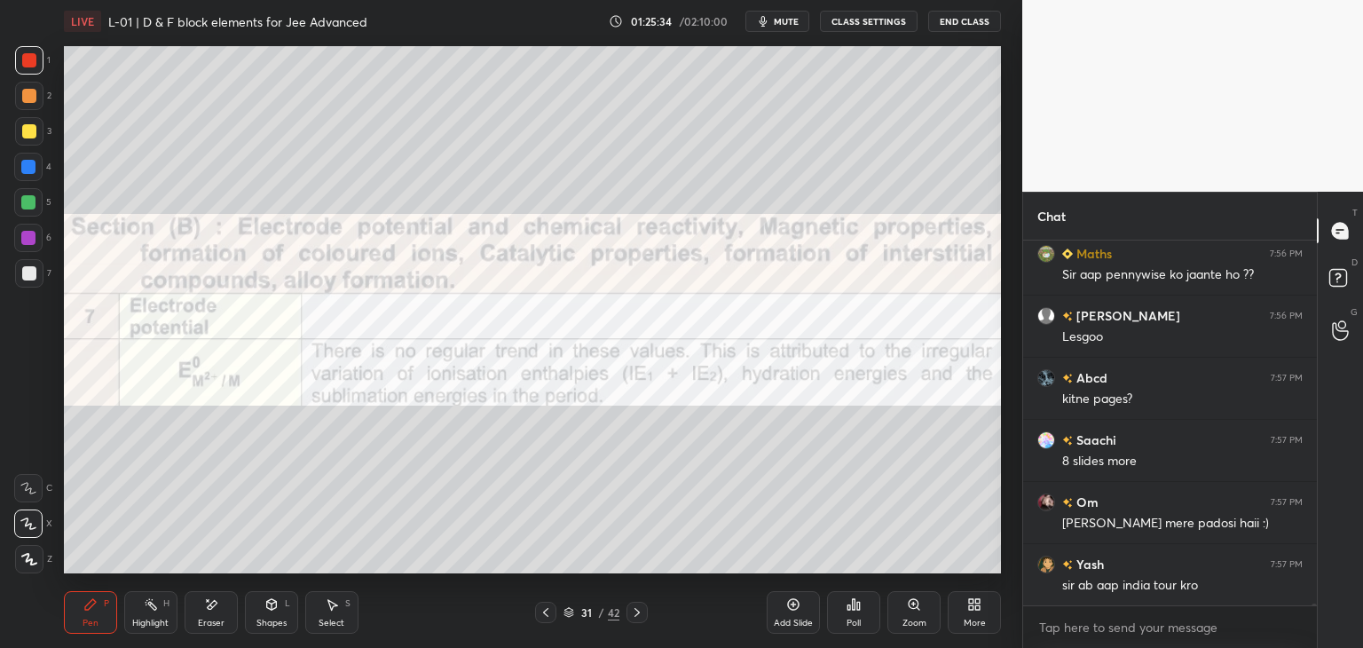
click at [204, 597] on icon at bounding box center [211, 604] width 14 height 15
click at [85, 608] on icon at bounding box center [90, 604] width 11 height 11
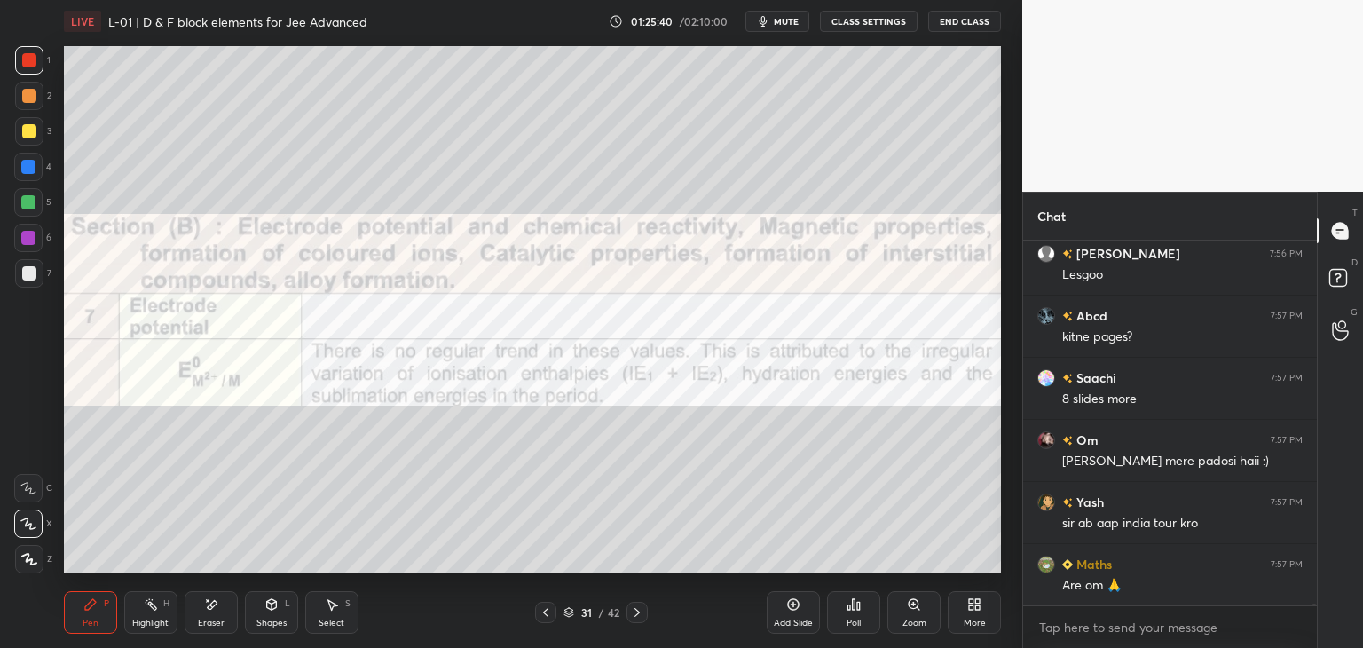
click at [639, 613] on icon at bounding box center [636, 612] width 5 height 9
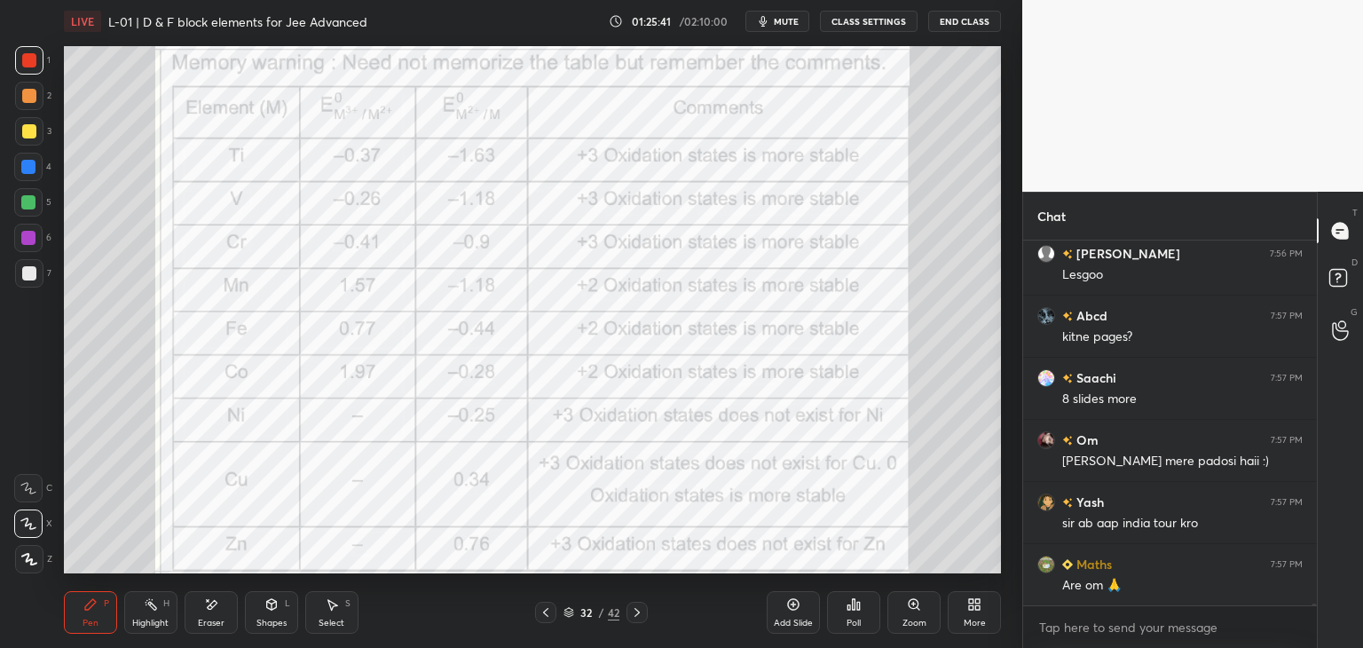
scroll to position [74311, 0]
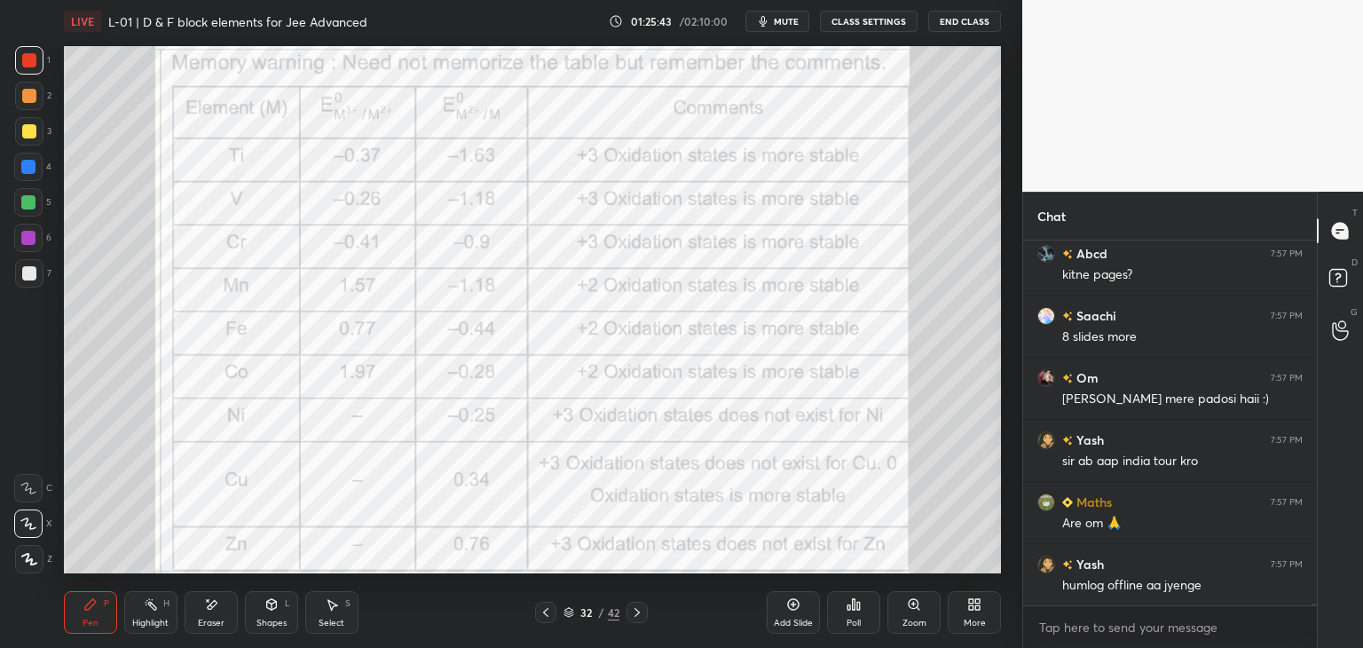
click at [332, 605] on icon at bounding box center [333, 605] width 10 height 11
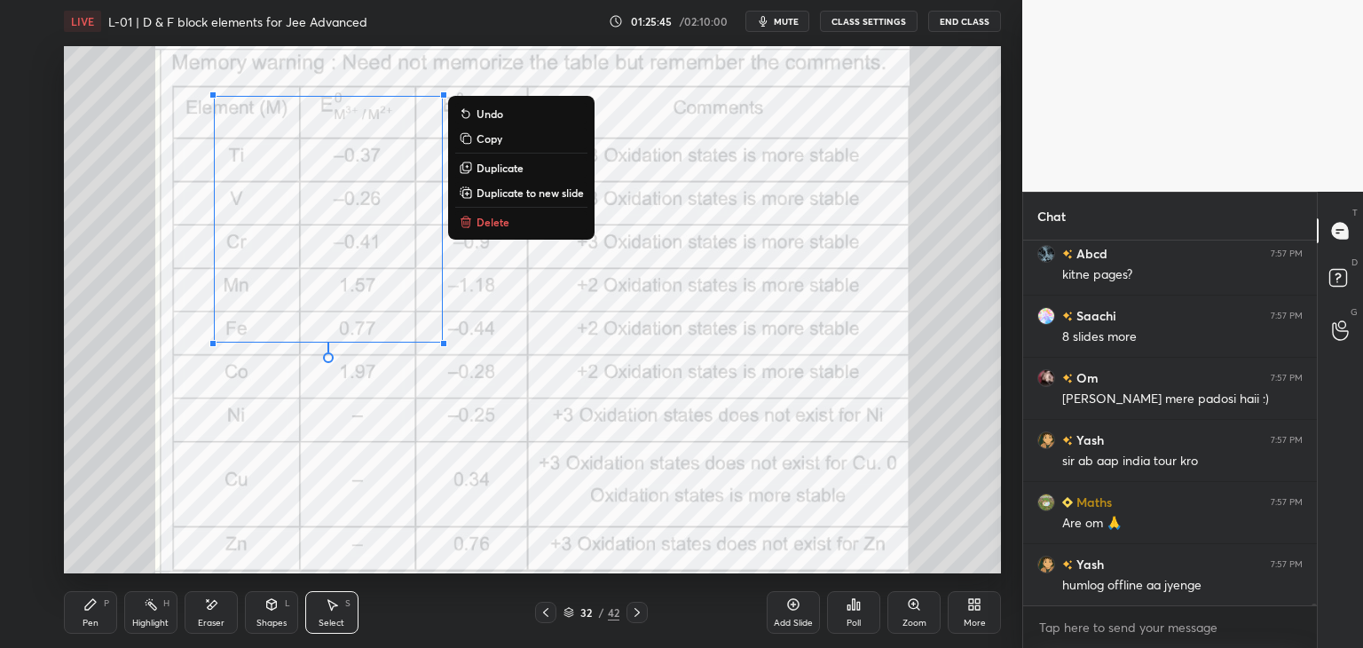
click at [484, 228] on p "Delete" at bounding box center [492, 222] width 33 height 14
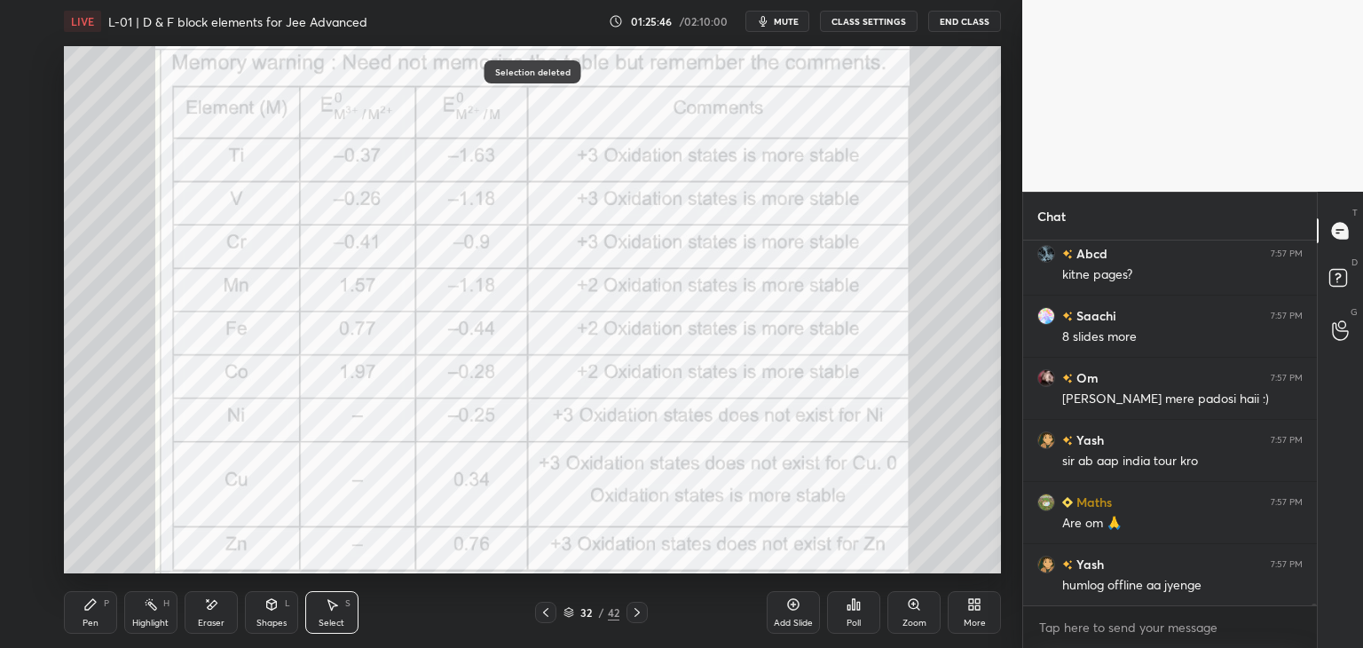
click at [83, 602] on icon at bounding box center [90, 604] width 14 height 14
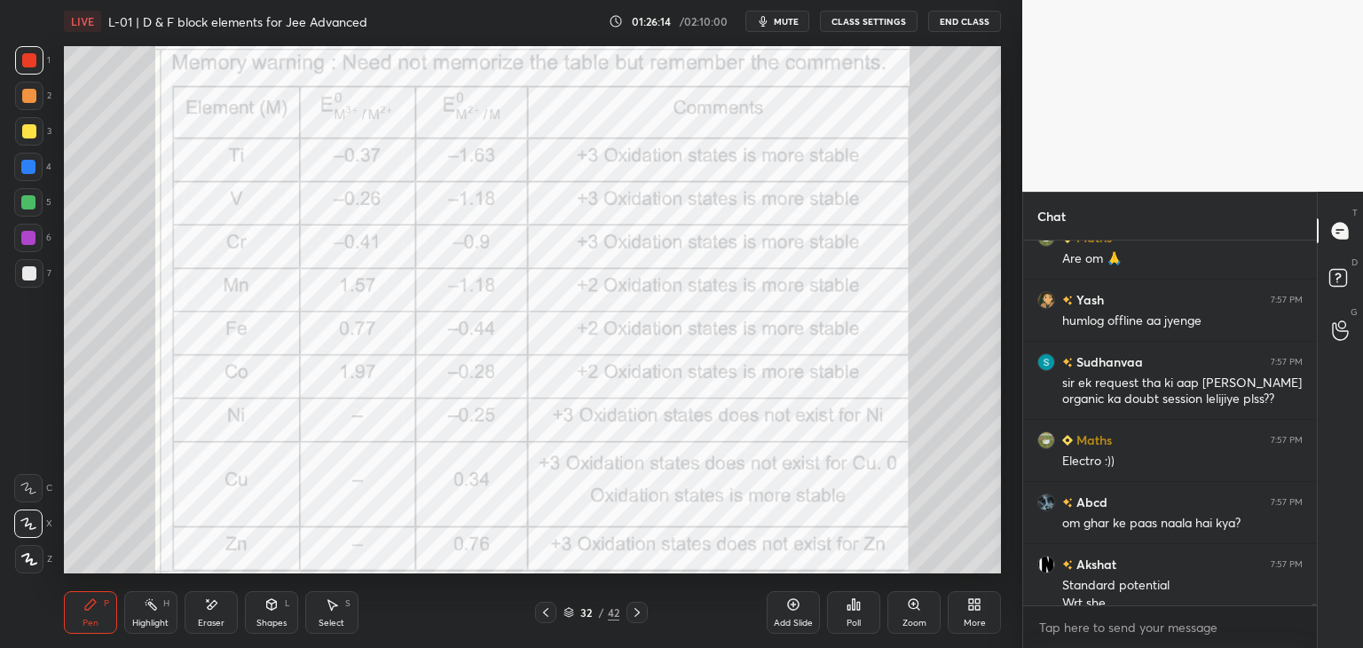
scroll to position [74593, 0]
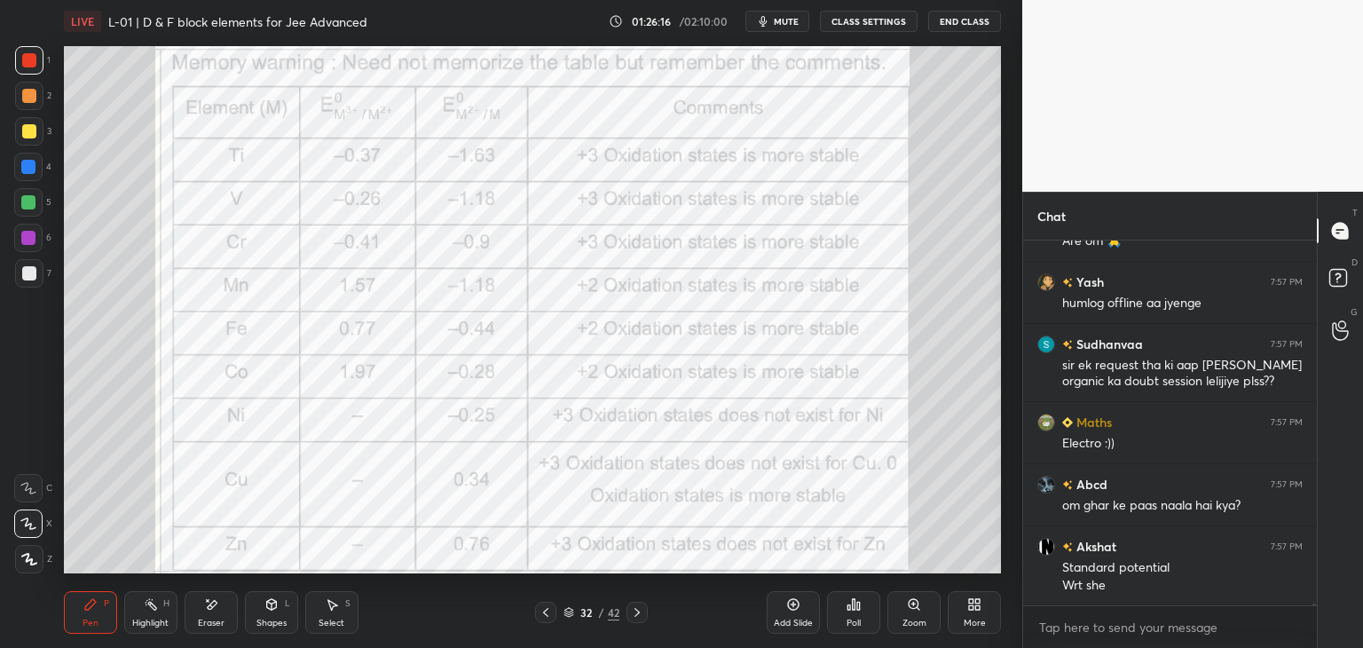
click at [216, 609] on icon at bounding box center [211, 604] width 14 height 15
click at [100, 610] on div "Pen P" at bounding box center [90, 612] width 53 height 43
click at [205, 622] on div "Eraser" at bounding box center [211, 622] width 27 height 9
click at [97, 604] on icon at bounding box center [90, 604] width 14 height 14
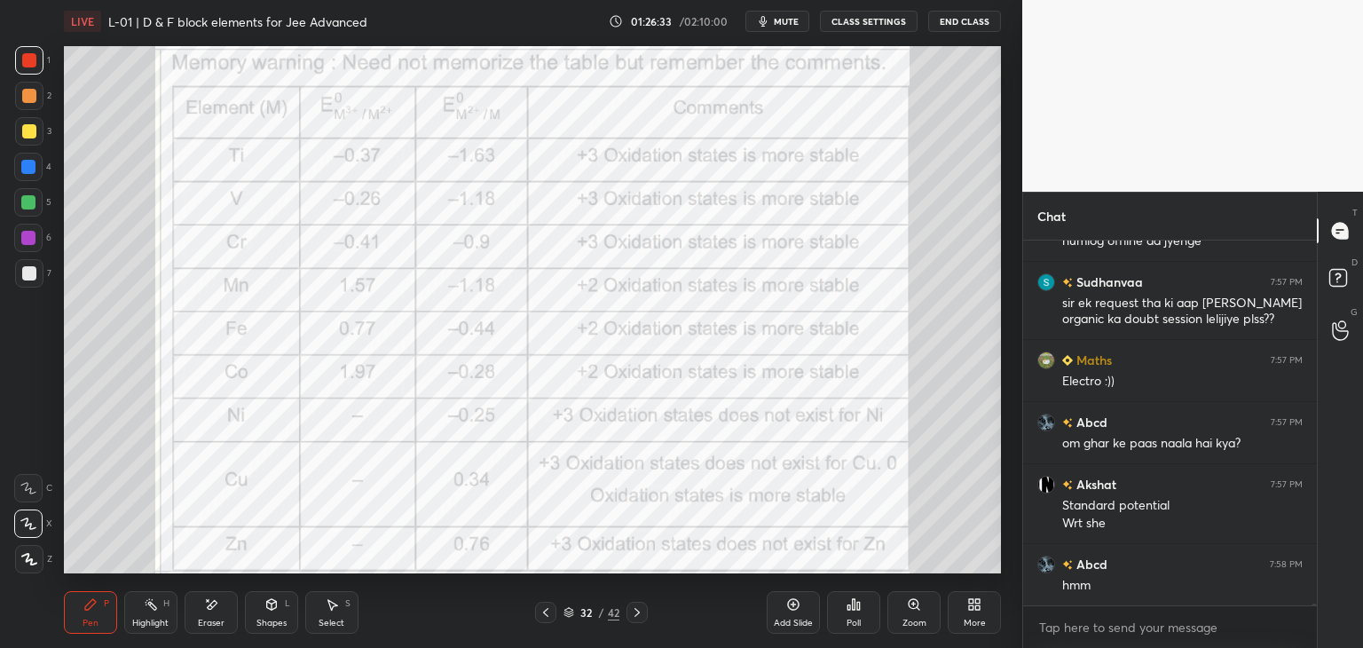
click at [28, 173] on div at bounding box center [28, 167] width 14 height 14
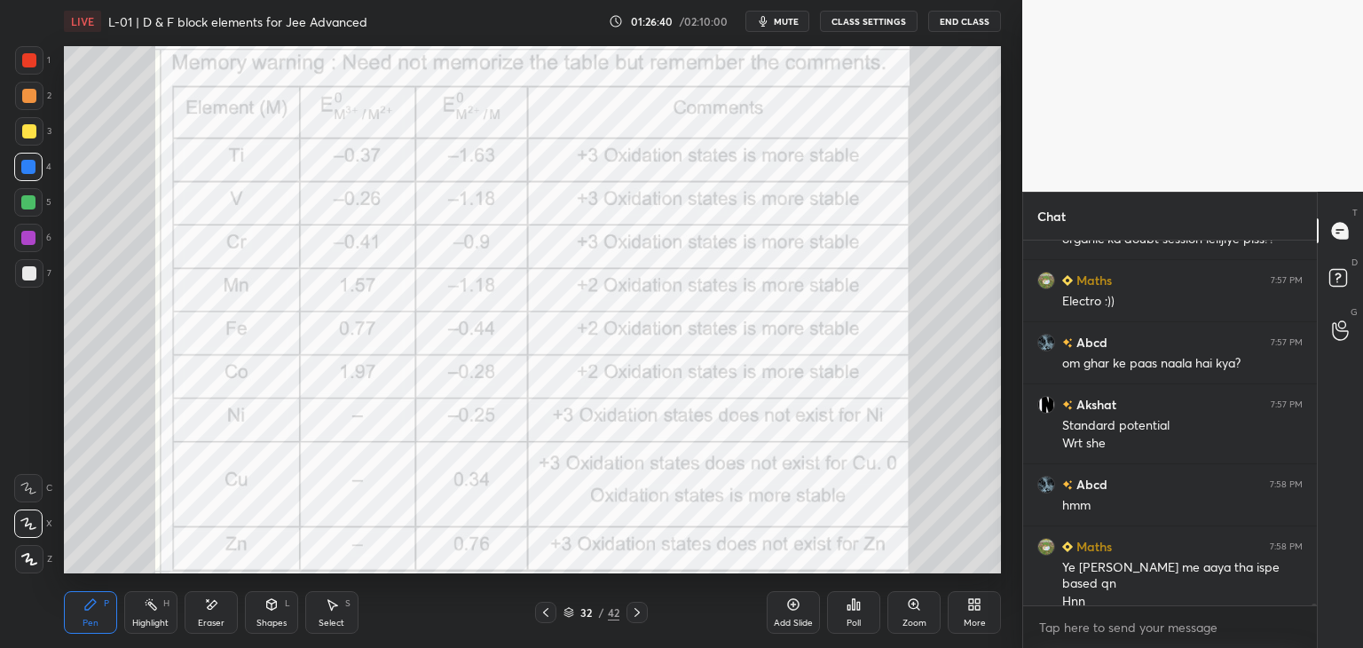
scroll to position [74813, 0]
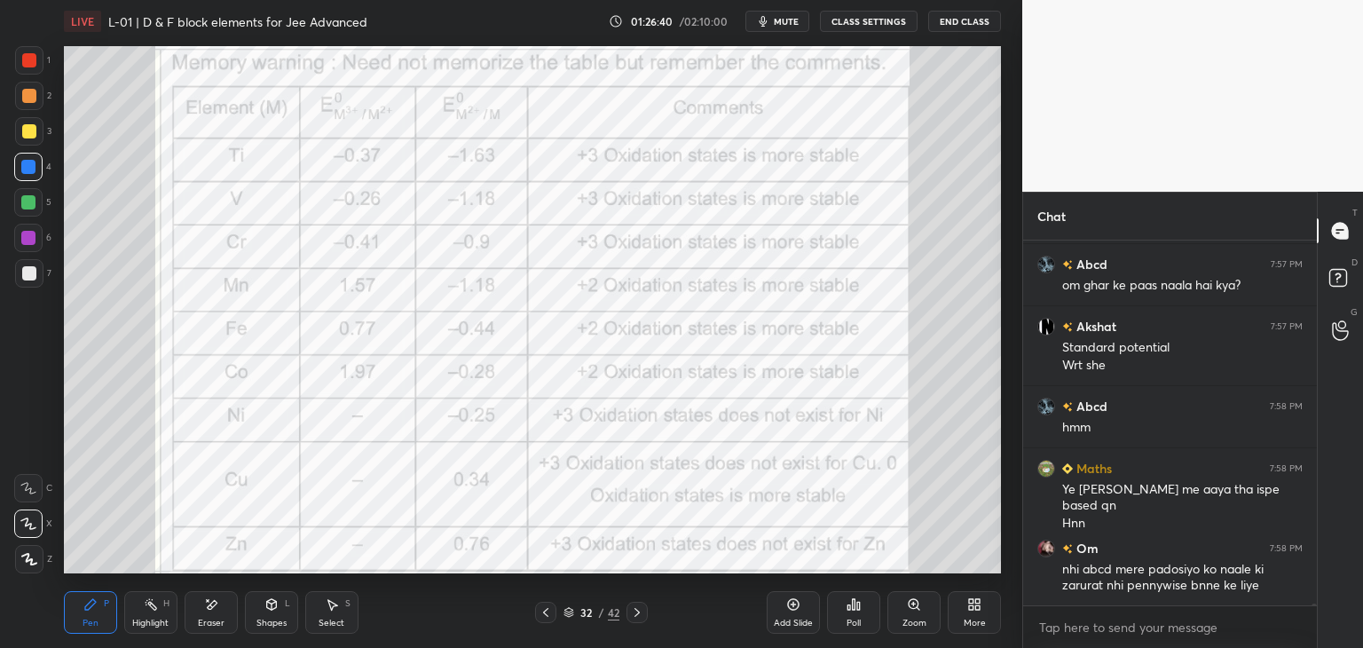
click at [781, 610] on div "Add Slide" at bounding box center [793, 612] width 53 height 43
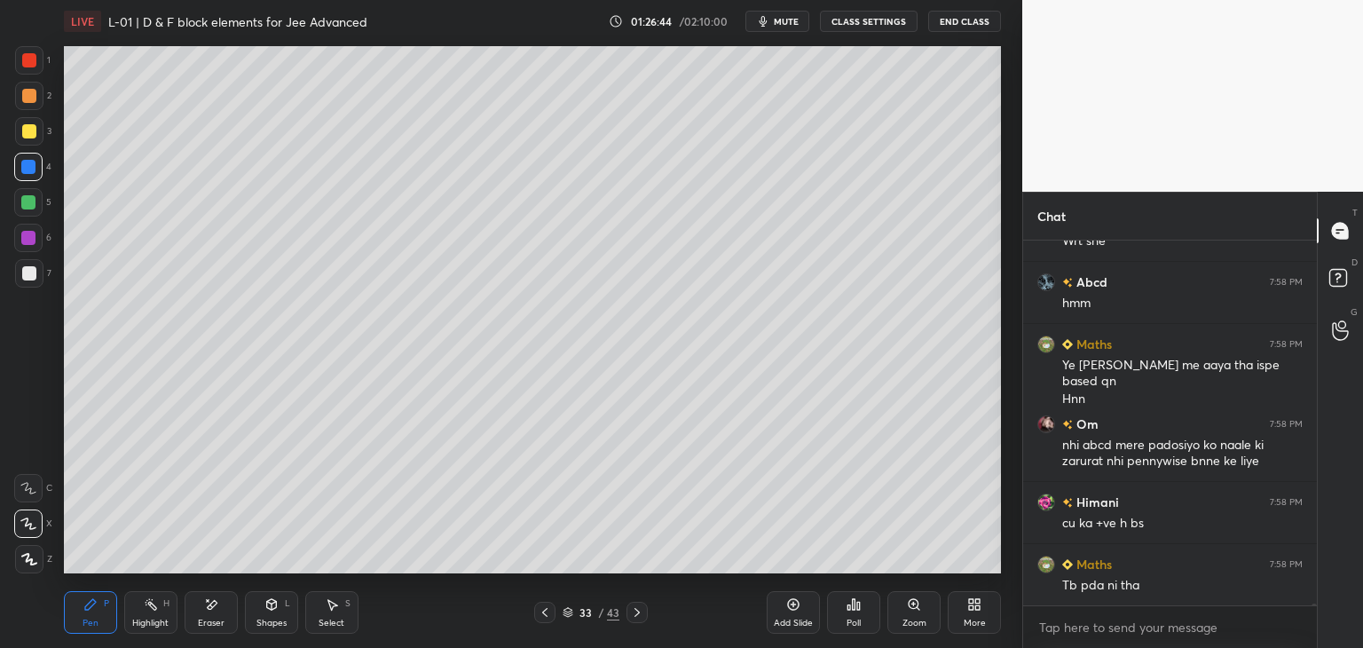
scroll to position [75016, 0]
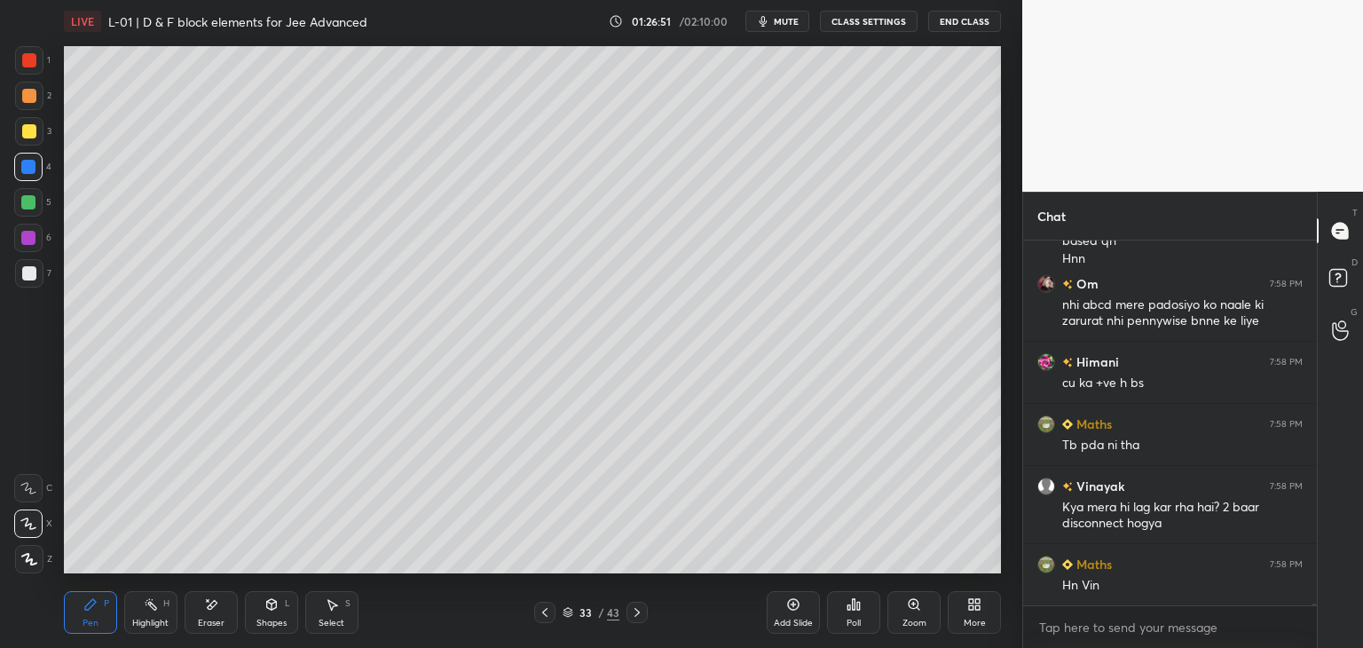
click at [28, 61] on div at bounding box center [29, 60] width 14 height 14
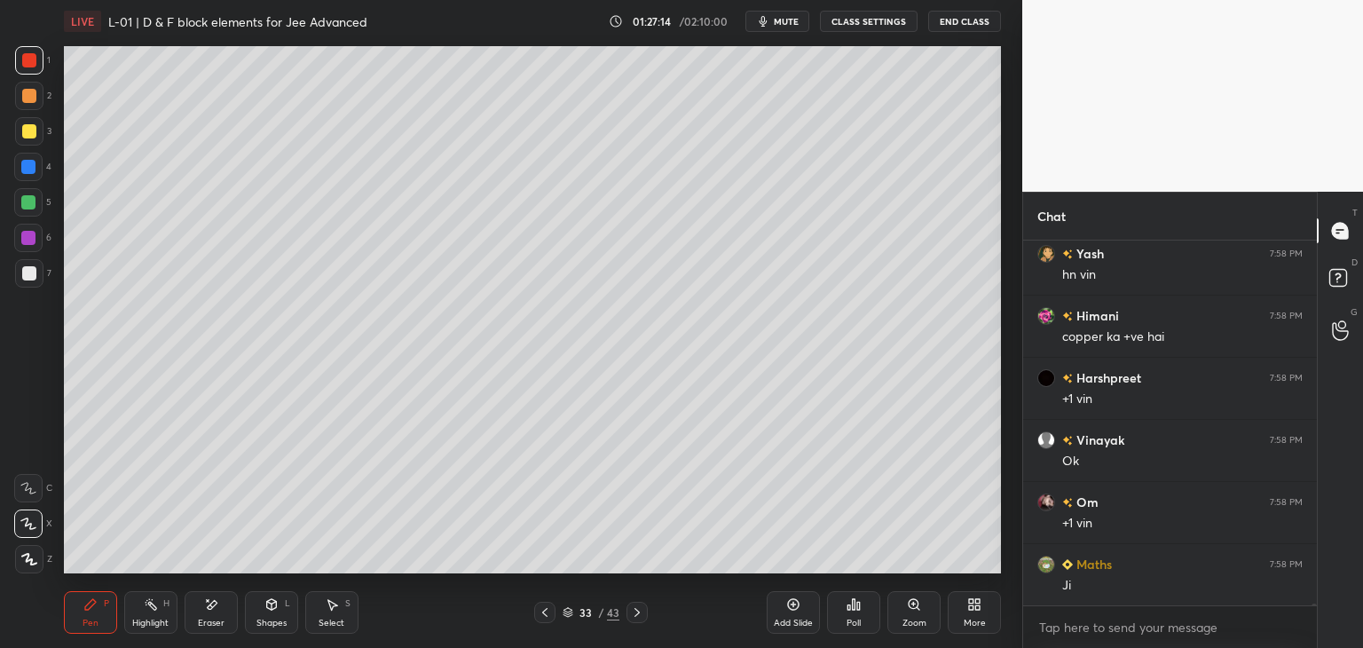
scroll to position [75513, 0]
click at [539, 612] on icon at bounding box center [545, 612] width 14 height 14
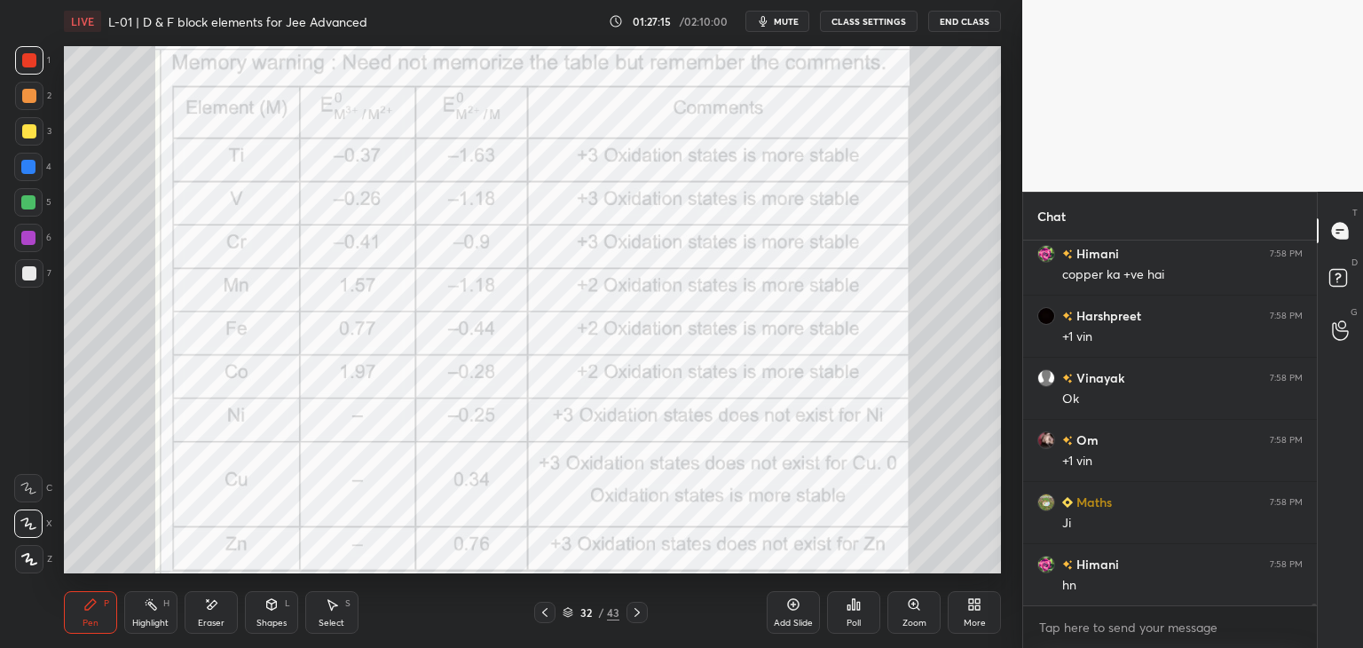
scroll to position [75575, 0]
click at [642, 611] on icon at bounding box center [637, 612] width 14 height 14
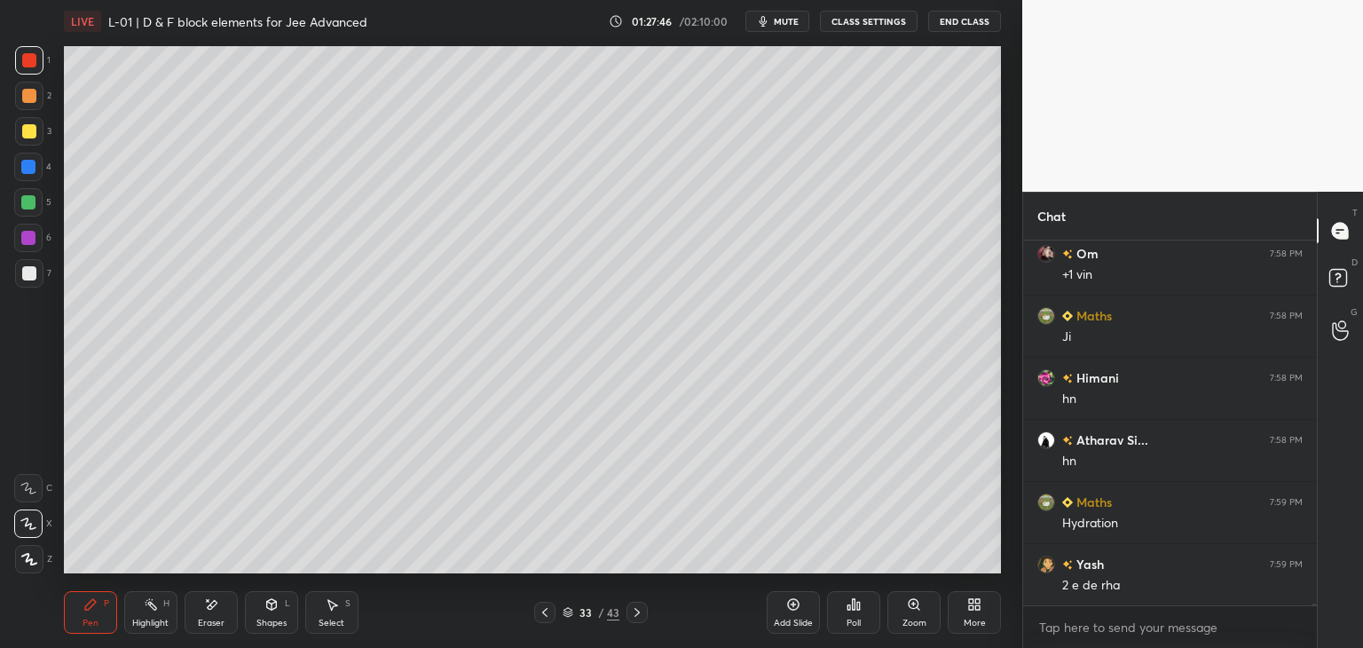
scroll to position [75761, 0]
click at [28, 169] on div at bounding box center [28, 167] width 14 height 14
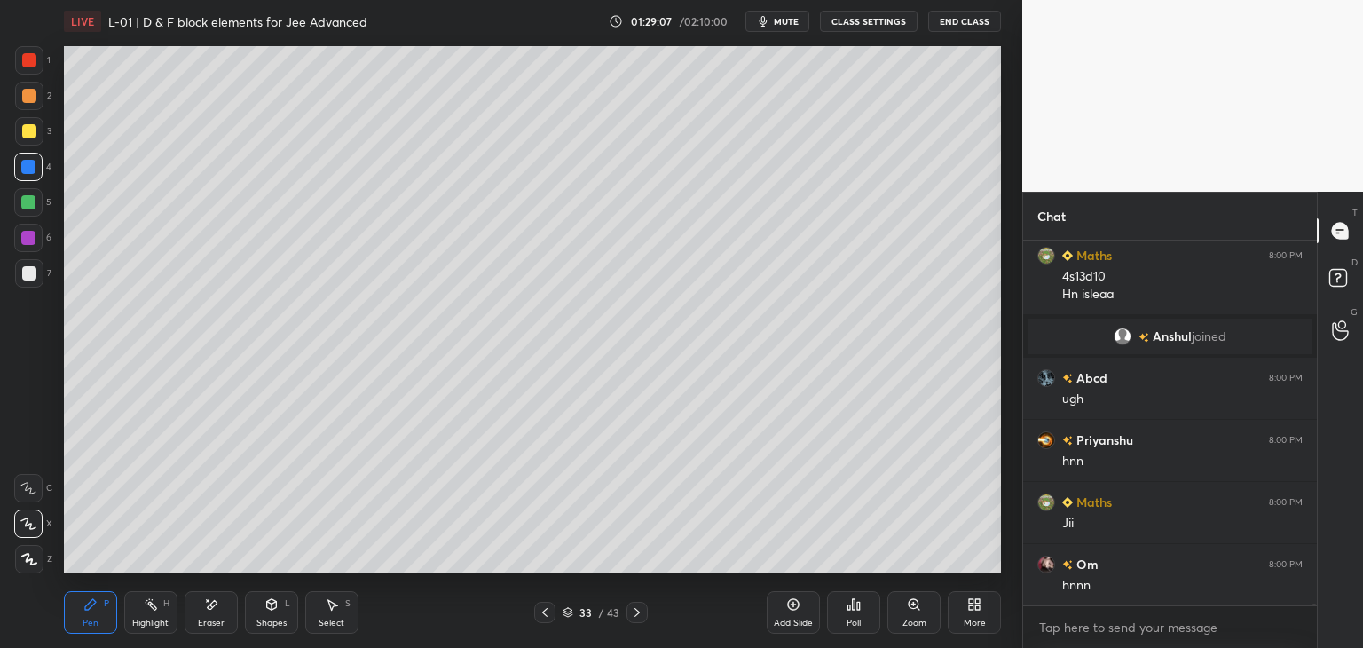
scroll to position [75410, 0]
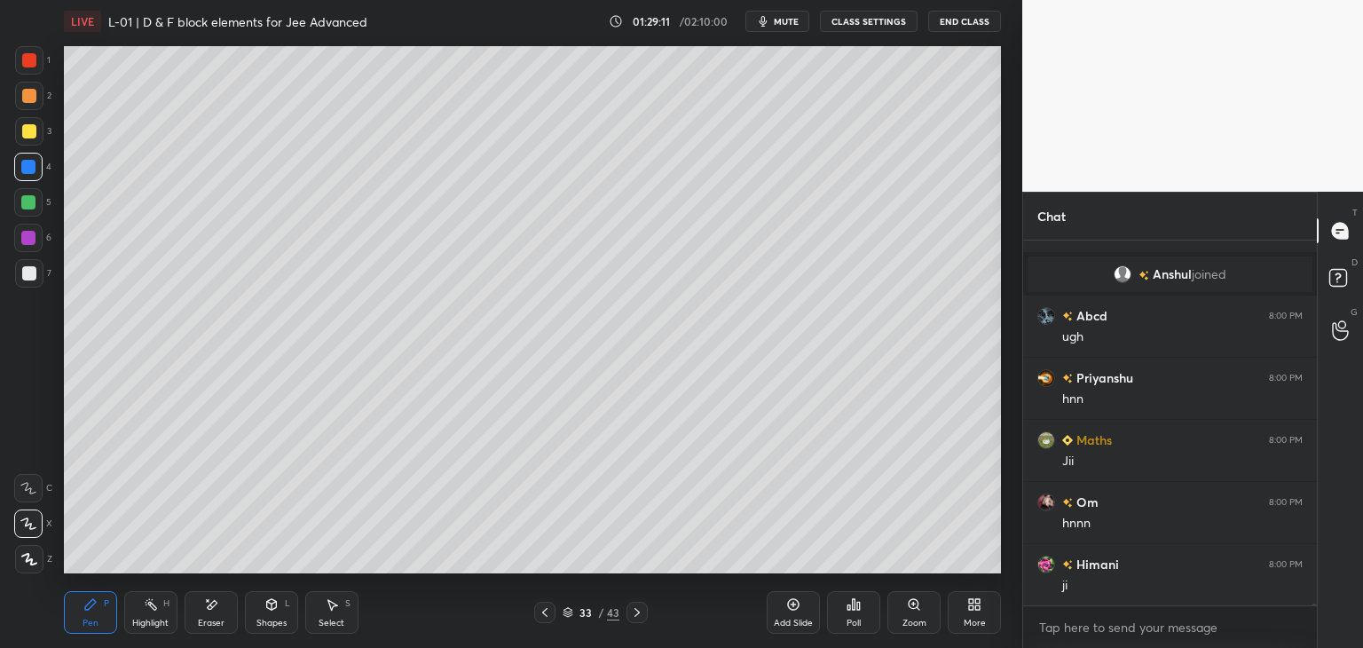
click at [779, 606] on div "Add Slide" at bounding box center [793, 612] width 53 height 43
click at [26, 60] on div at bounding box center [29, 60] width 14 height 14
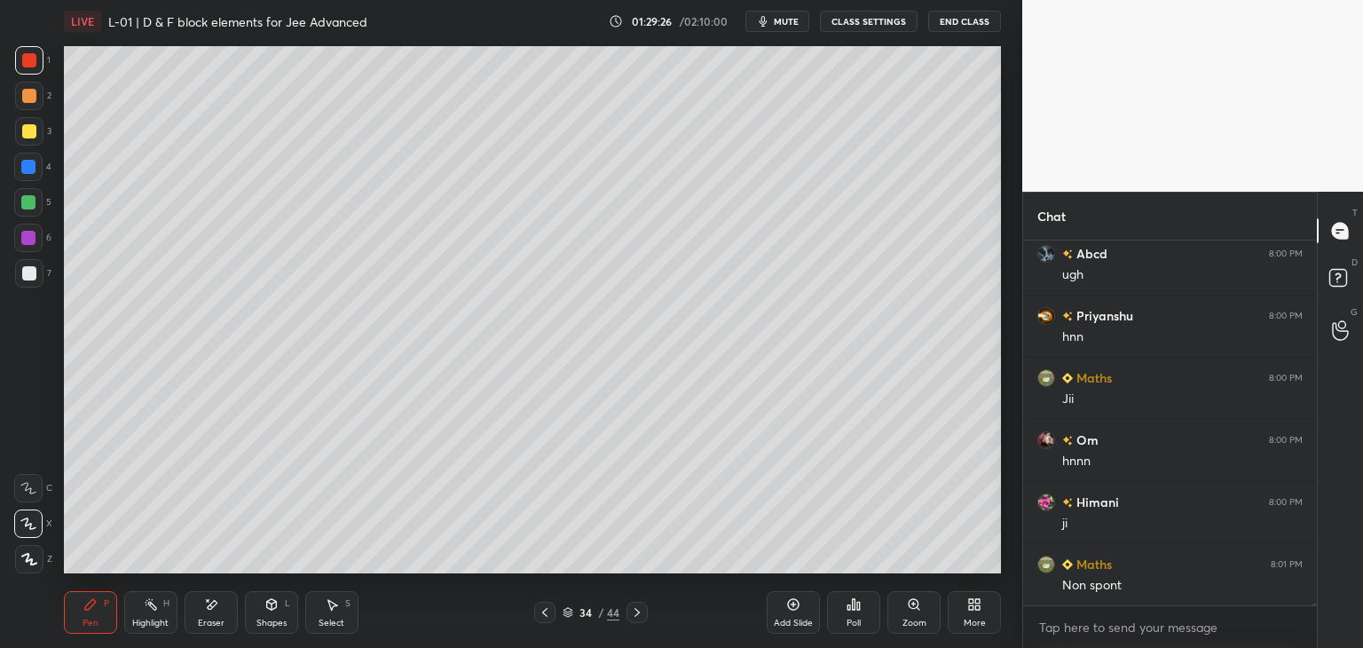
click at [269, 614] on div "Shapes L" at bounding box center [271, 612] width 53 height 43
click at [270, 609] on icon at bounding box center [272, 604] width 10 height 11
click at [211, 604] on icon at bounding box center [213, 604] width 10 height 9
click at [92, 608] on icon at bounding box center [90, 604] width 14 height 14
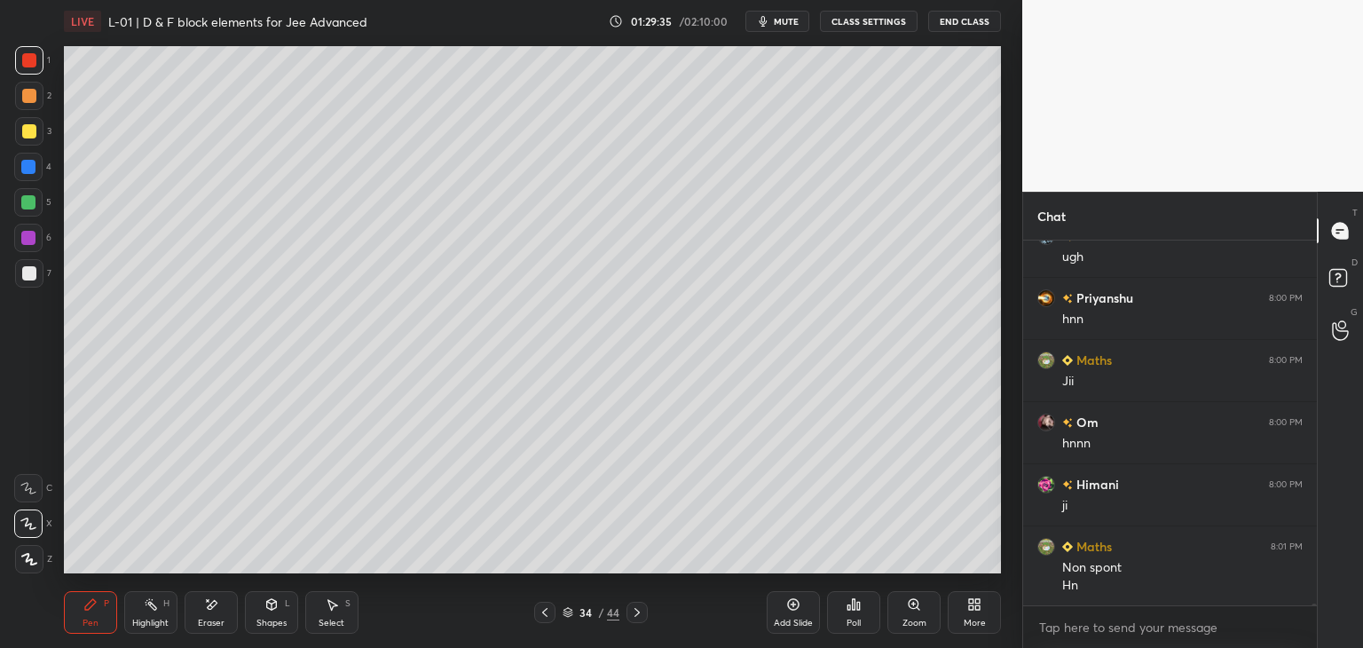
scroll to position [75552, 0]
click at [28, 177] on div at bounding box center [28, 167] width 28 height 28
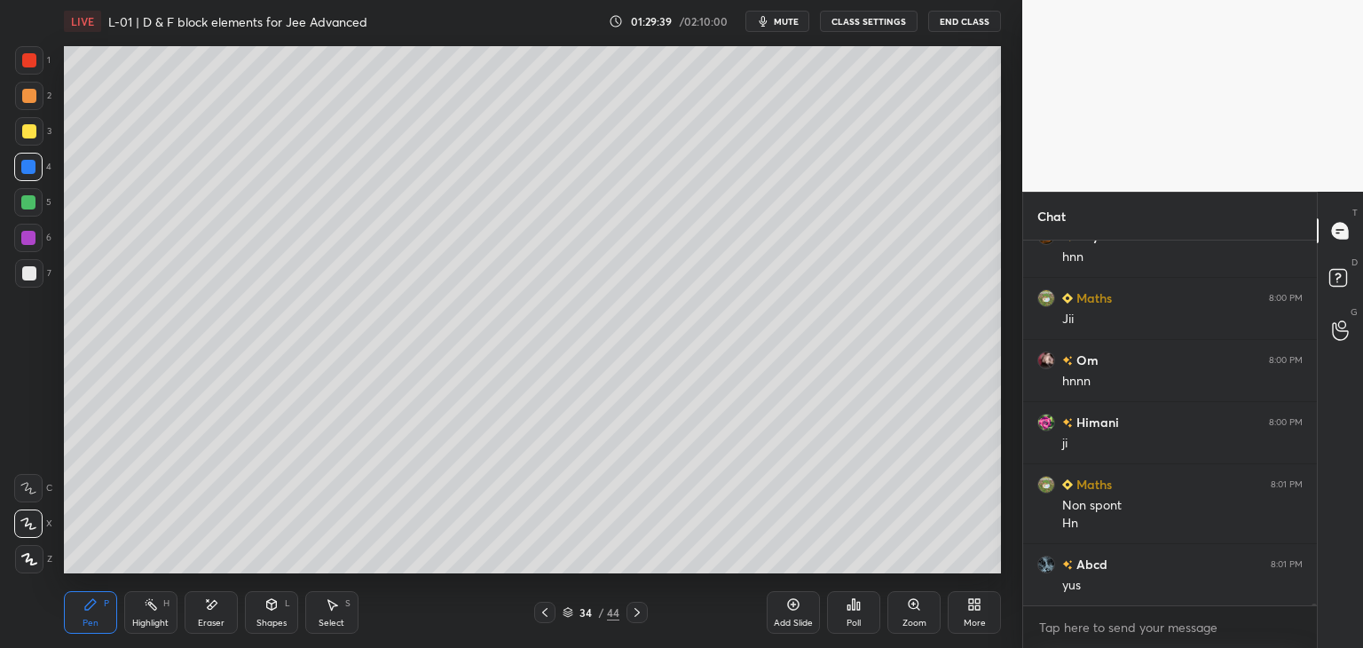
scroll to position [75614, 0]
click at [547, 606] on icon at bounding box center [545, 612] width 14 height 14
click at [27, 135] on div at bounding box center [29, 131] width 14 height 14
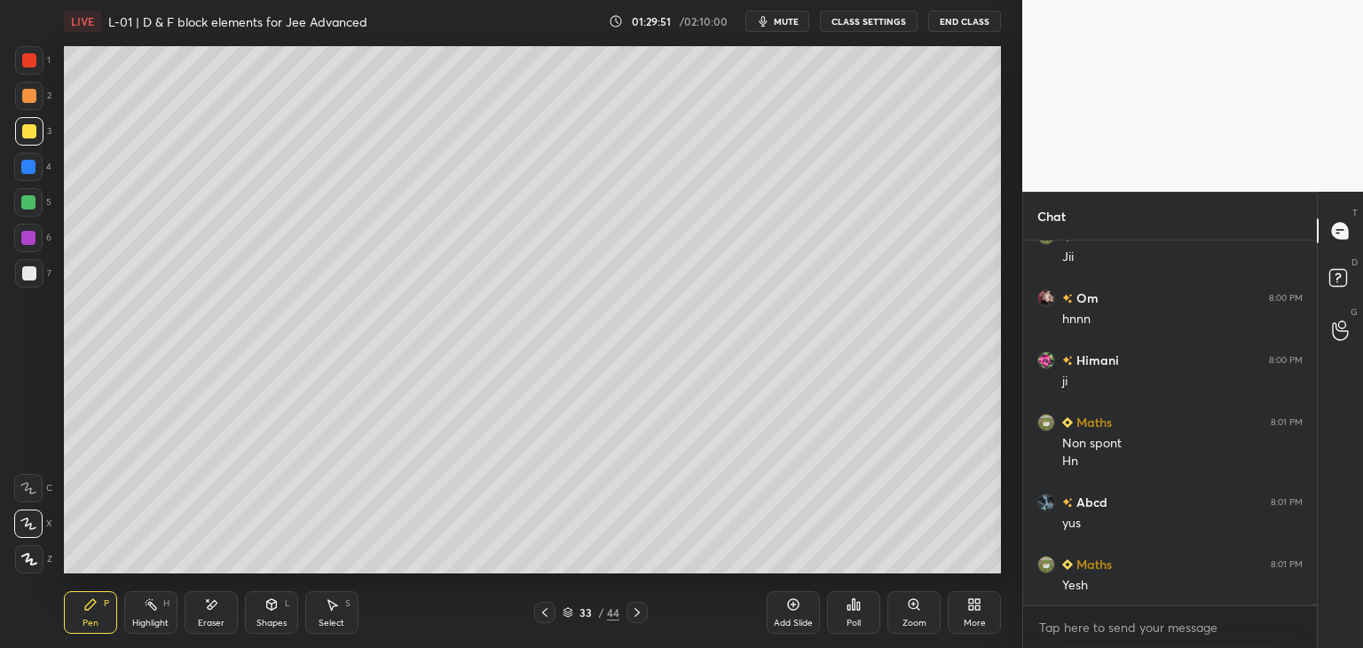
click at [529, 613] on div "33 / 44" at bounding box center [590, 612] width 351 height 21
click at [543, 616] on icon at bounding box center [545, 612] width 14 height 14
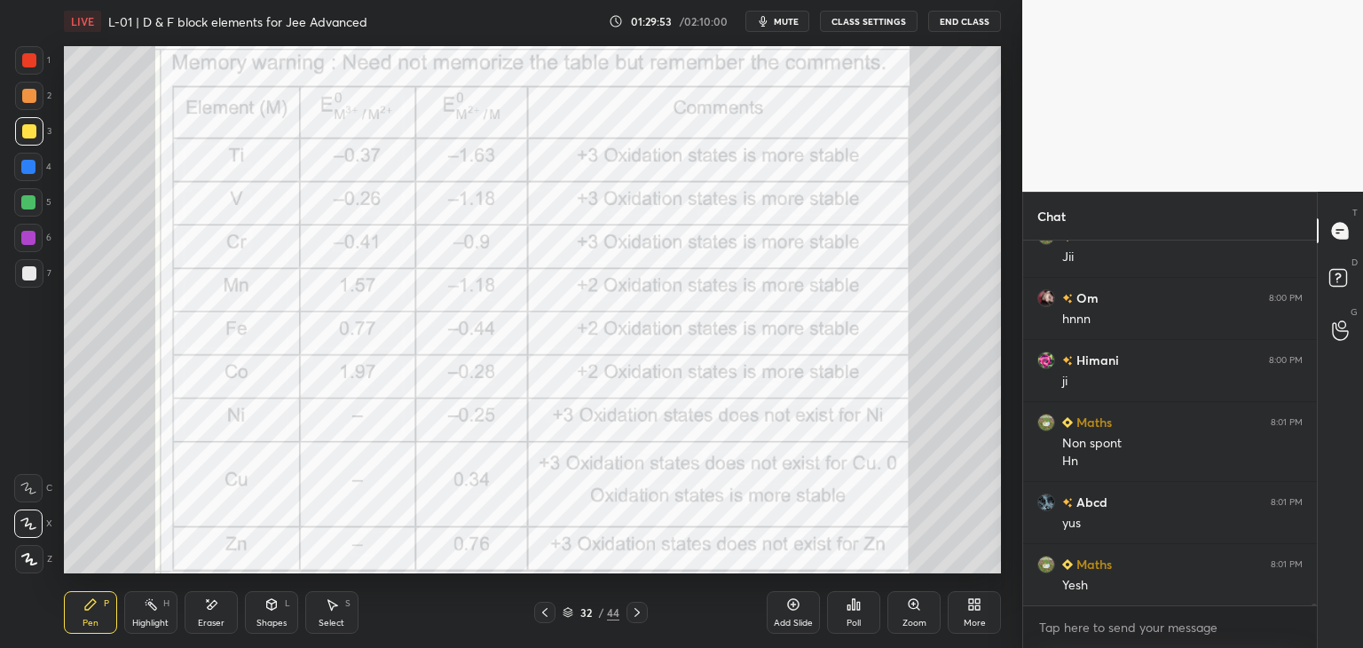
click at [263, 611] on div "Shapes L" at bounding box center [271, 612] width 53 height 43
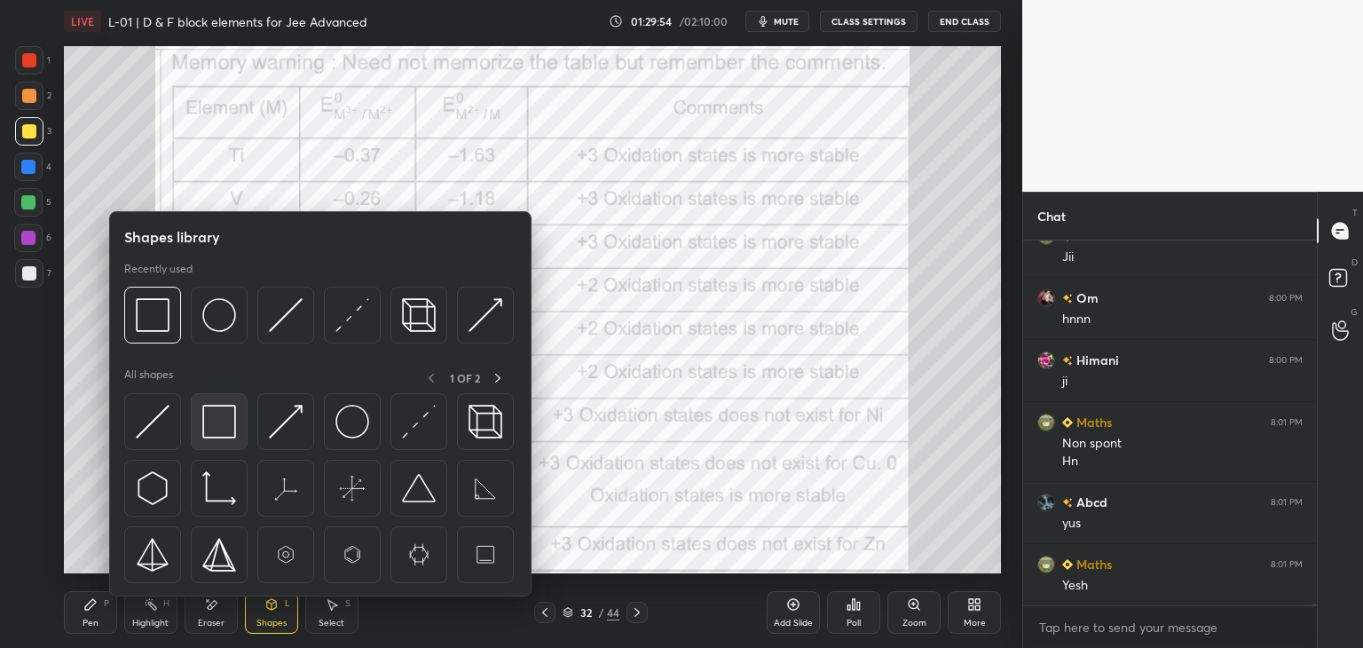
click at [218, 423] on img at bounding box center [219, 422] width 34 height 34
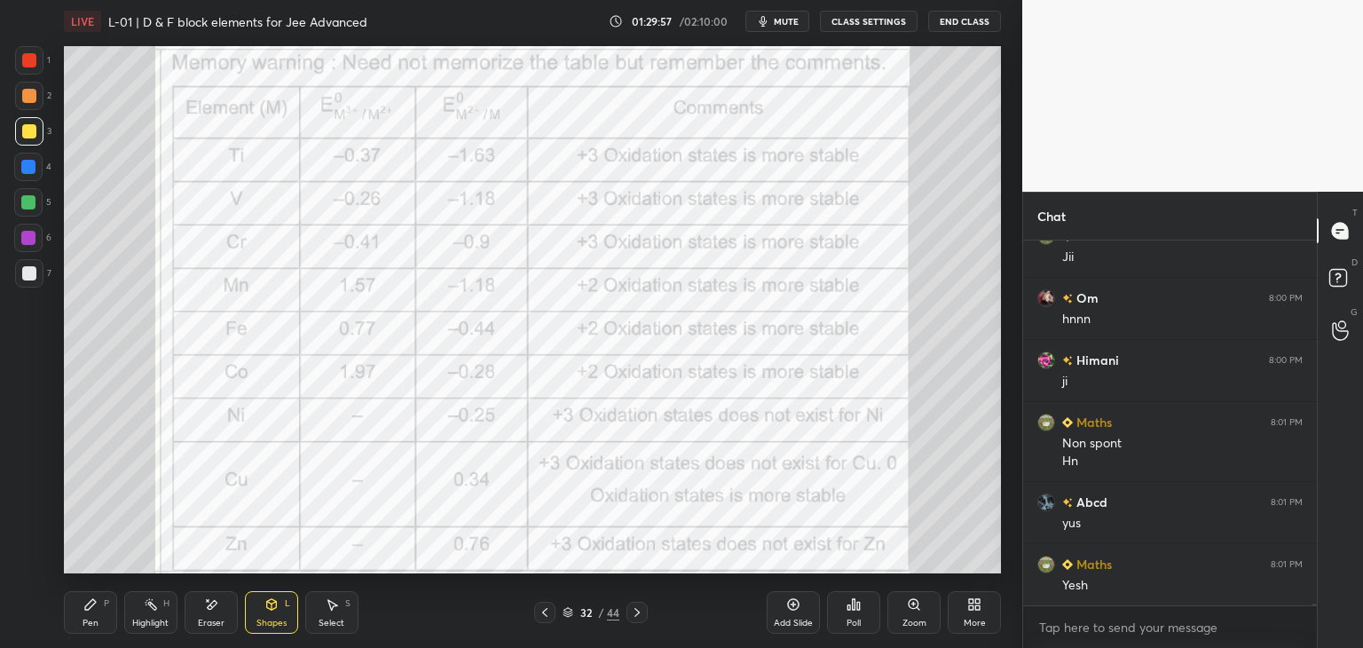
scroll to position [75631, 0]
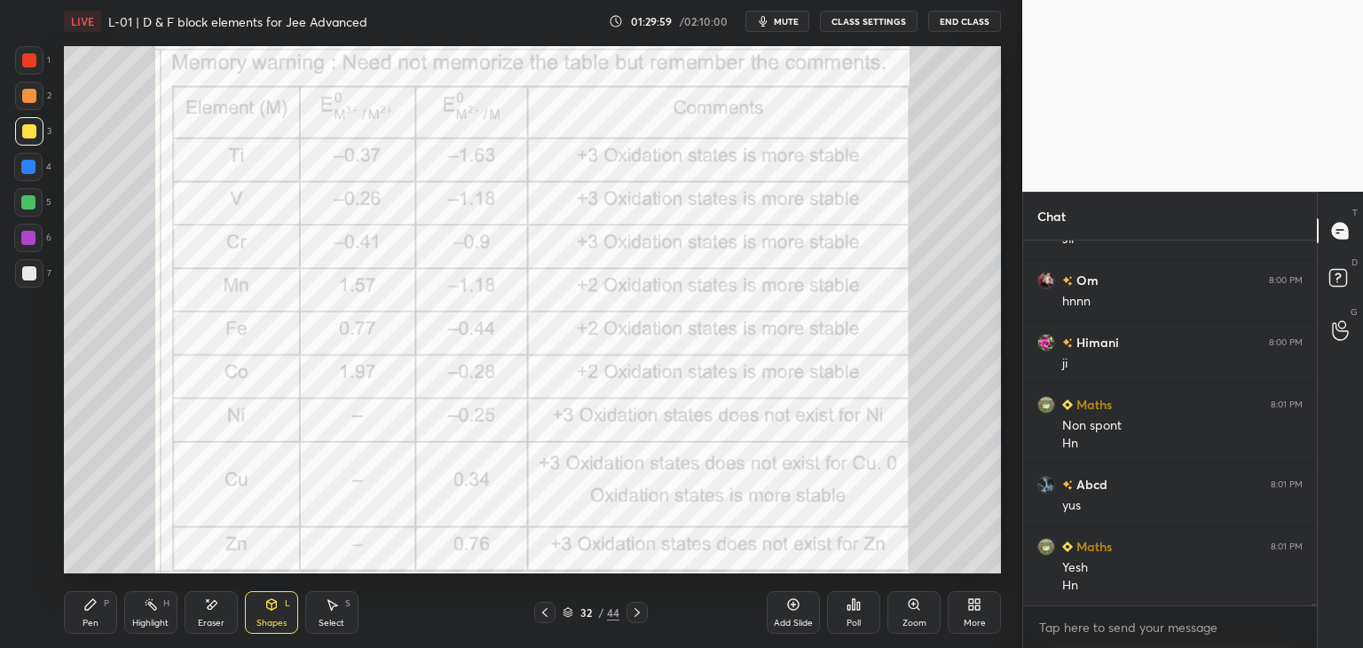
click at [25, 60] on div at bounding box center [29, 60] width 14 height 14
click at [31, 63] on div at bounding box center [29, 60] width 14 height 14
click at [70, 622] on div "Pen P" at bounding box center [90, 612] width 53 height 43
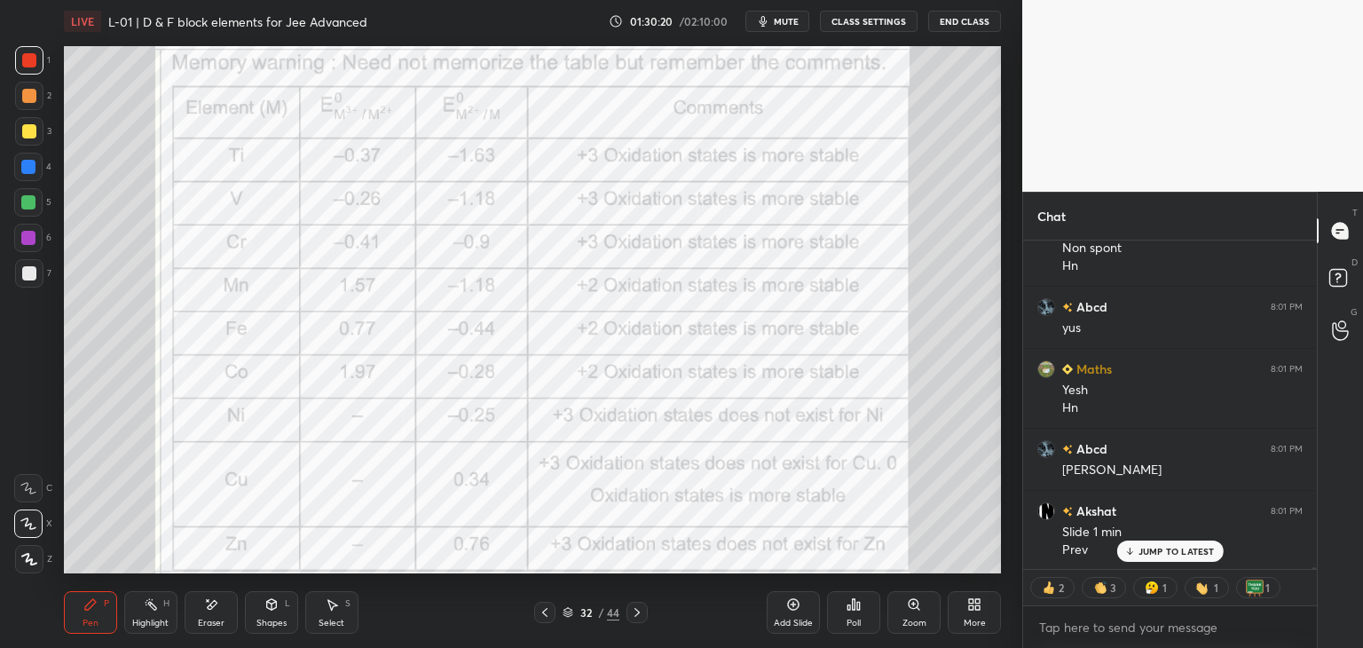
scroll to position [75872, 0]
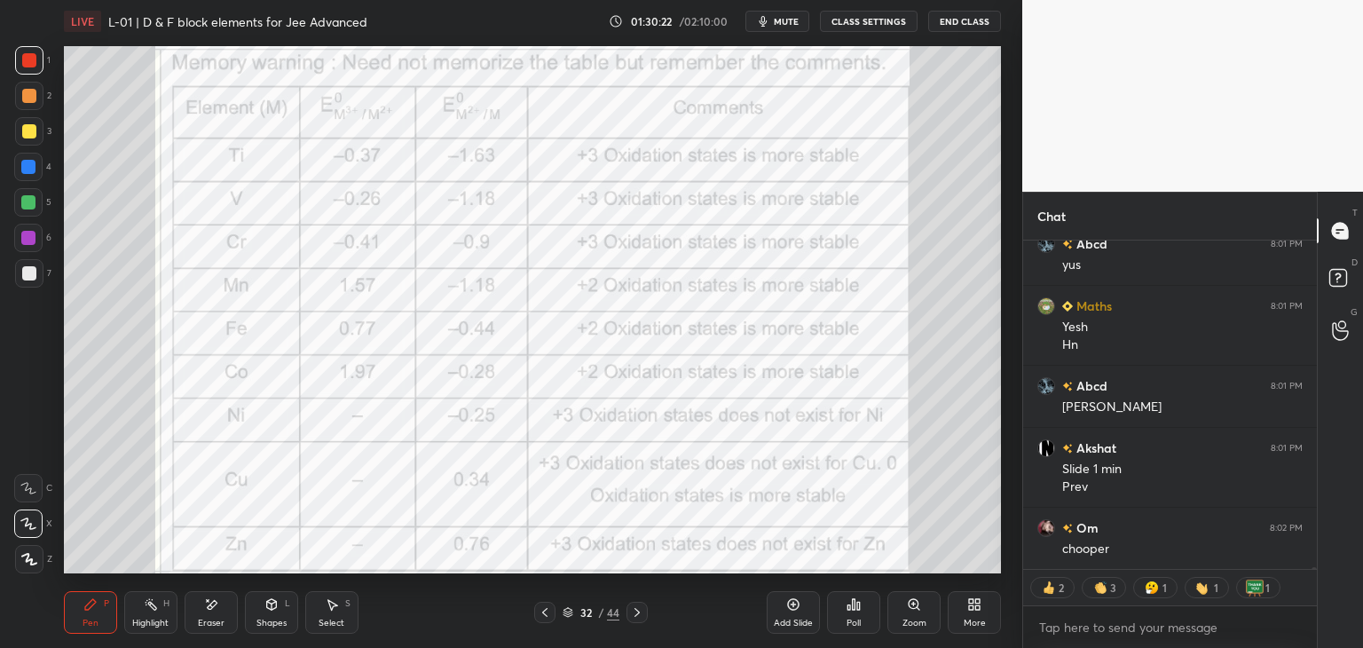
click at [633, 617] on icon at bounding box center [637, 612] width 14 height 14
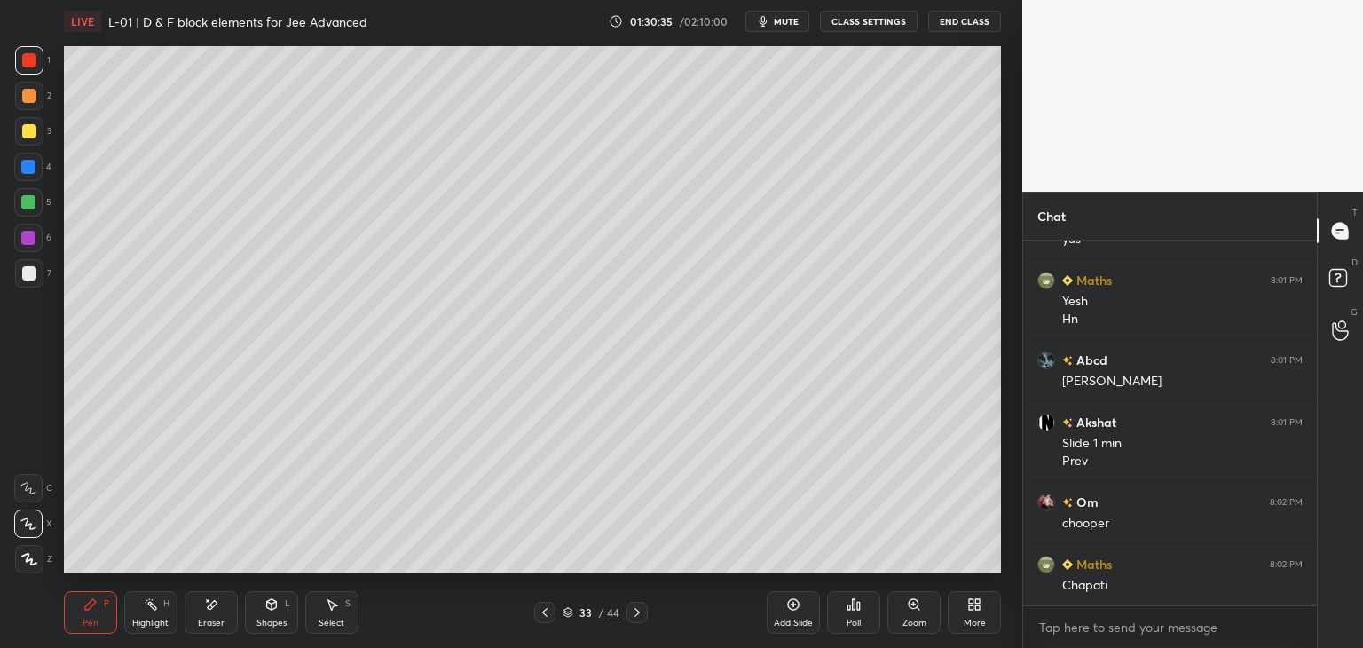
scroll to position [75960, 0]
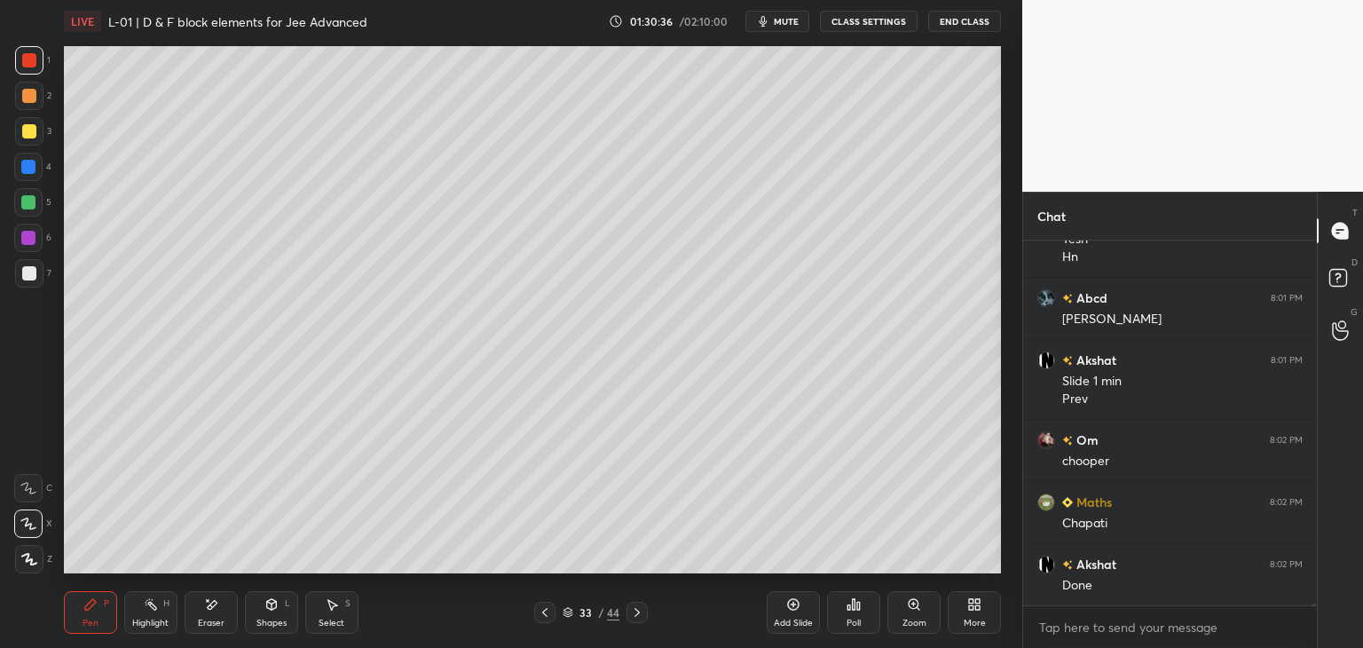
click at [547, 607] on icon at bounding box center [545, 612] width 14 height 14
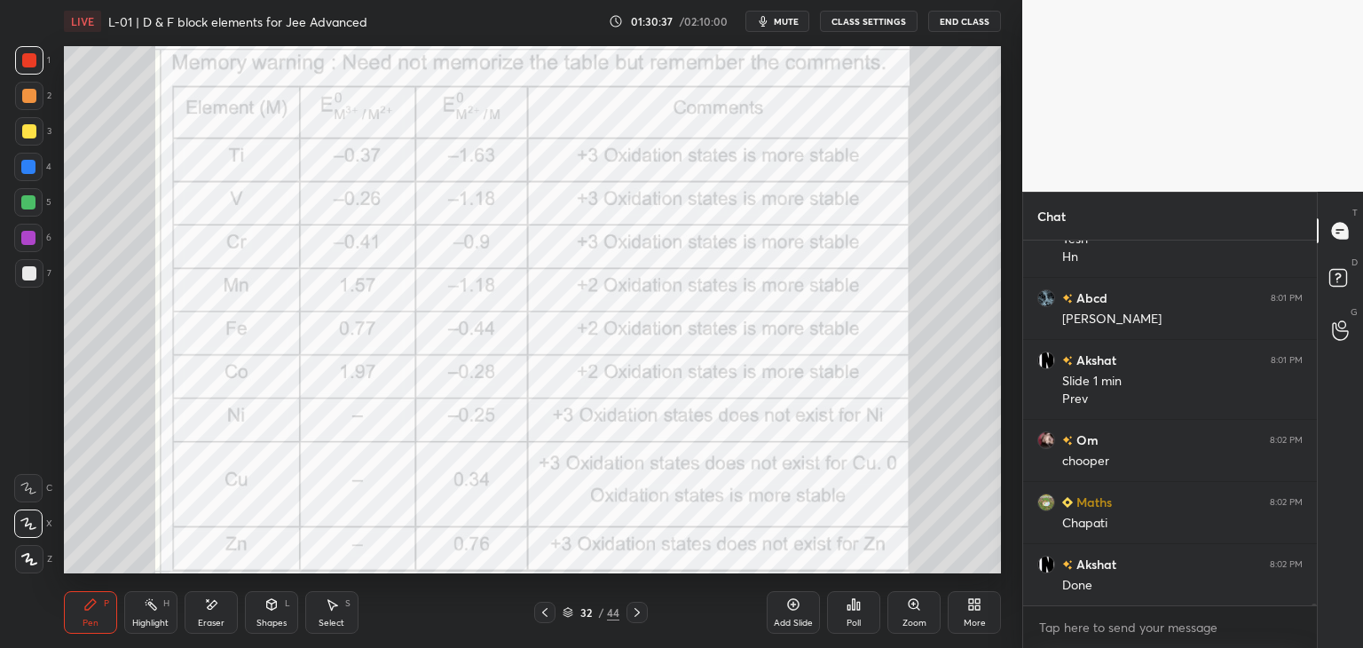
click at [633, 608] on icon at bounding box center [637, 612] width 14 height 14
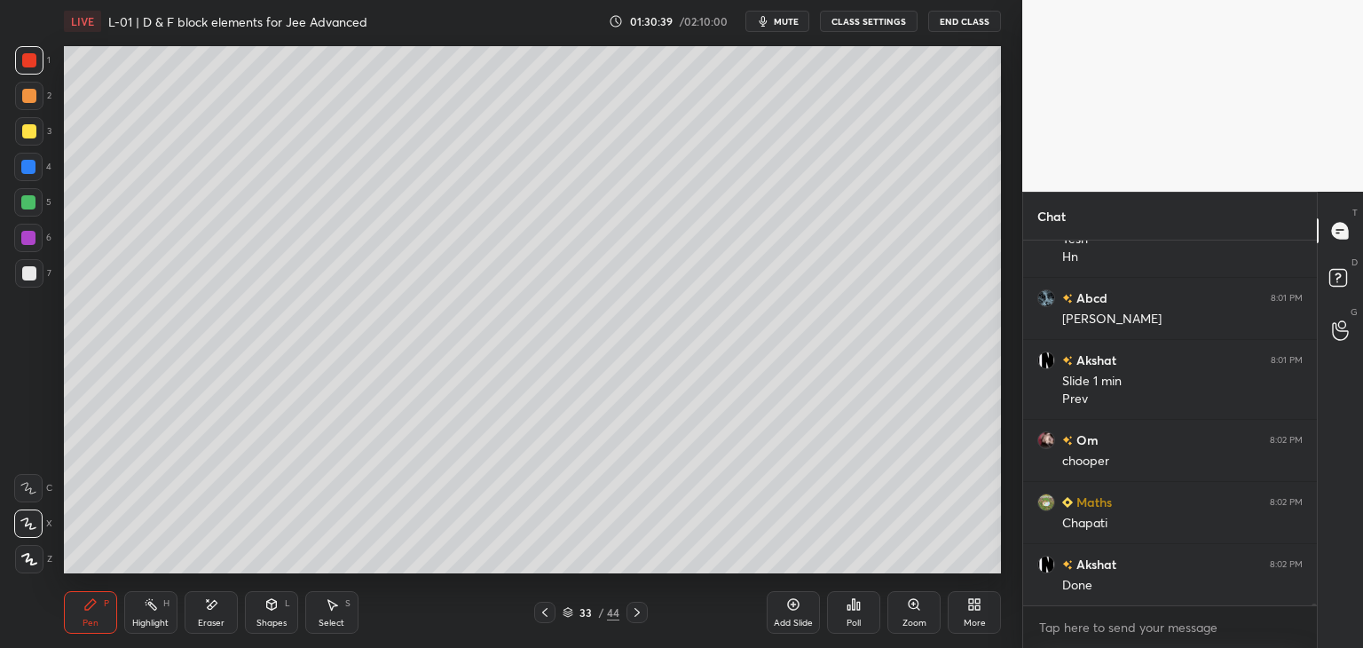
click at [271, 614] on div "Shapes L" at bounding box center [271, 612] width 53 height 43
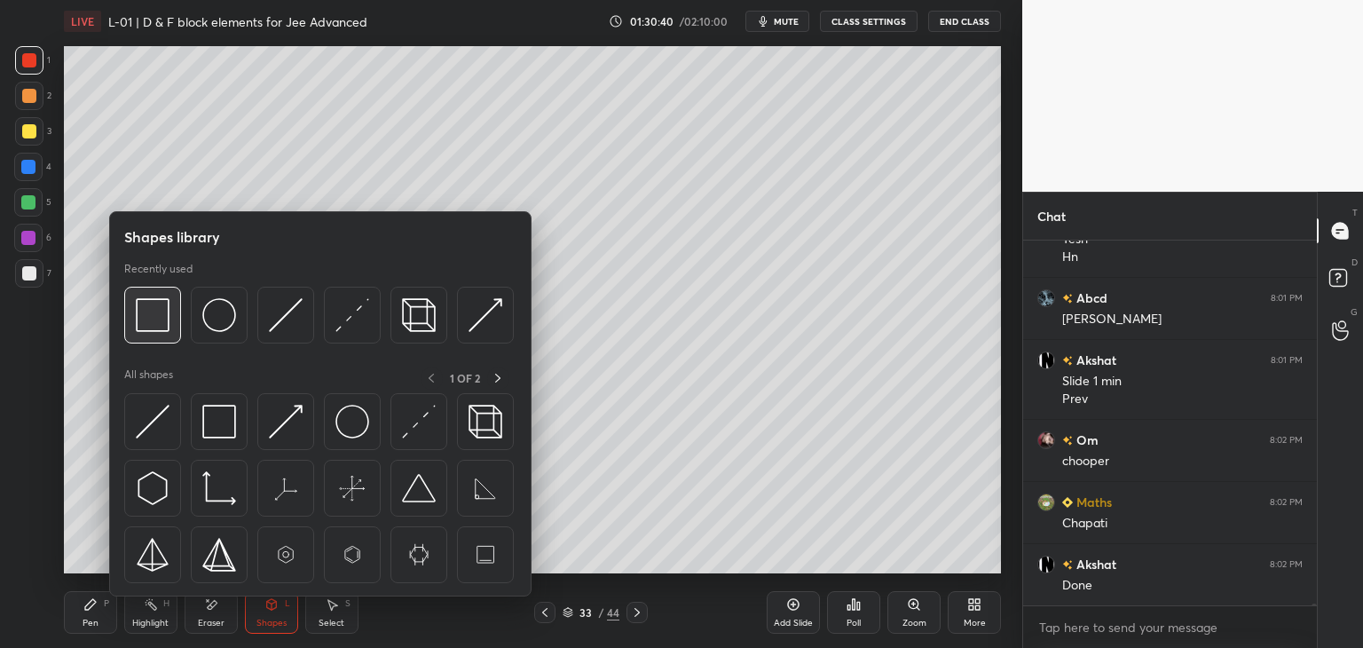
click at [157, 320] on img at bounding box center [153, 315] width 34 height 34
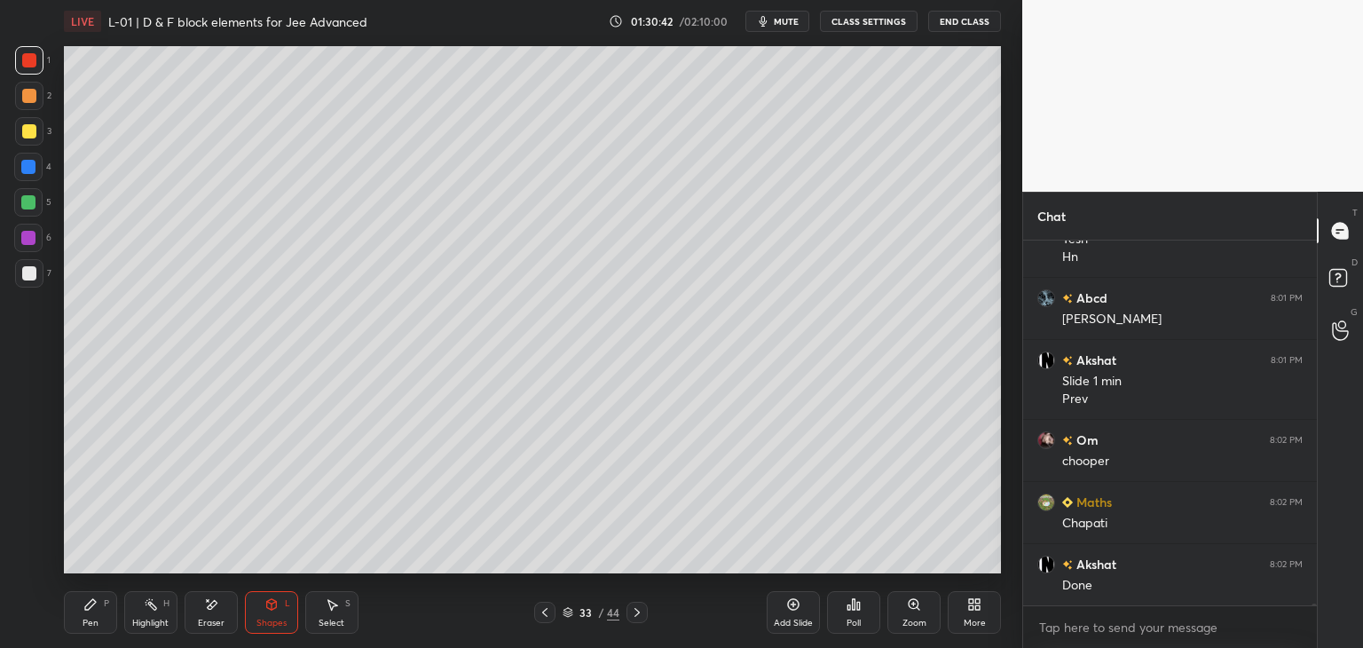
click at [96, 609] on icon at bounding box center [90, 604] width 14 height 14
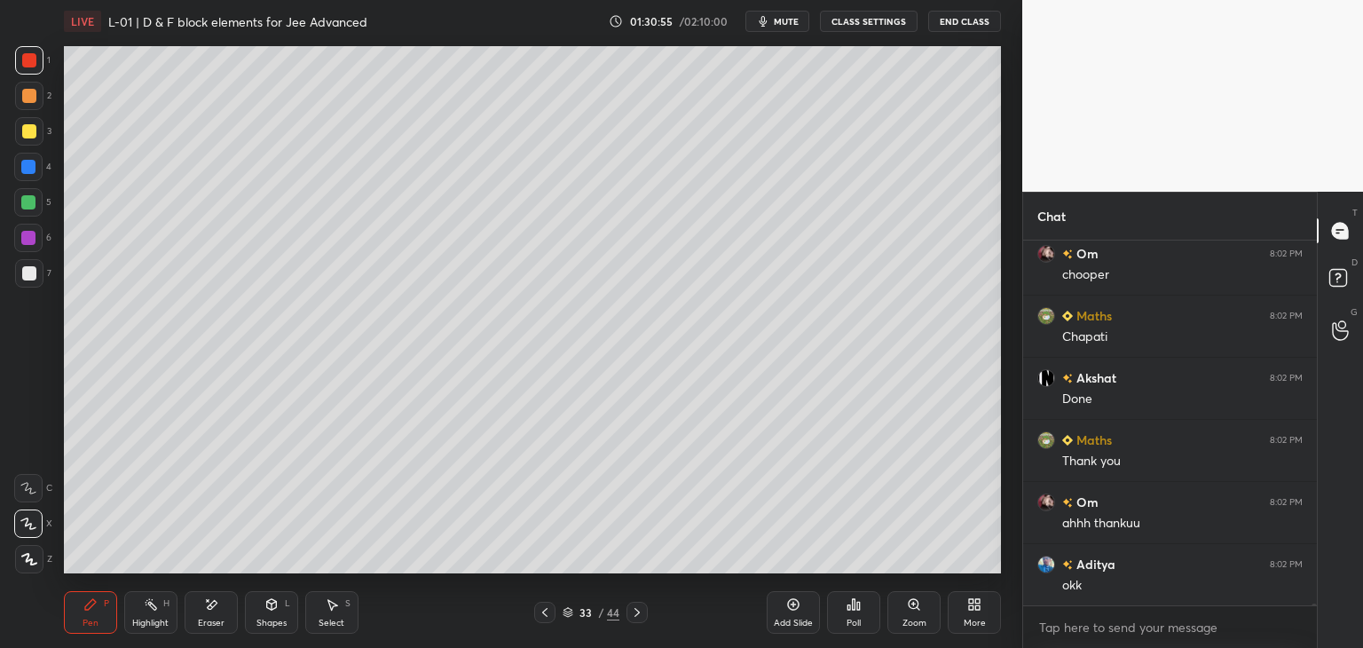
scroll to position [76208, 0]
click at [785, 25] on span "mute" at bounding box center [786, 21] width 25 height 12
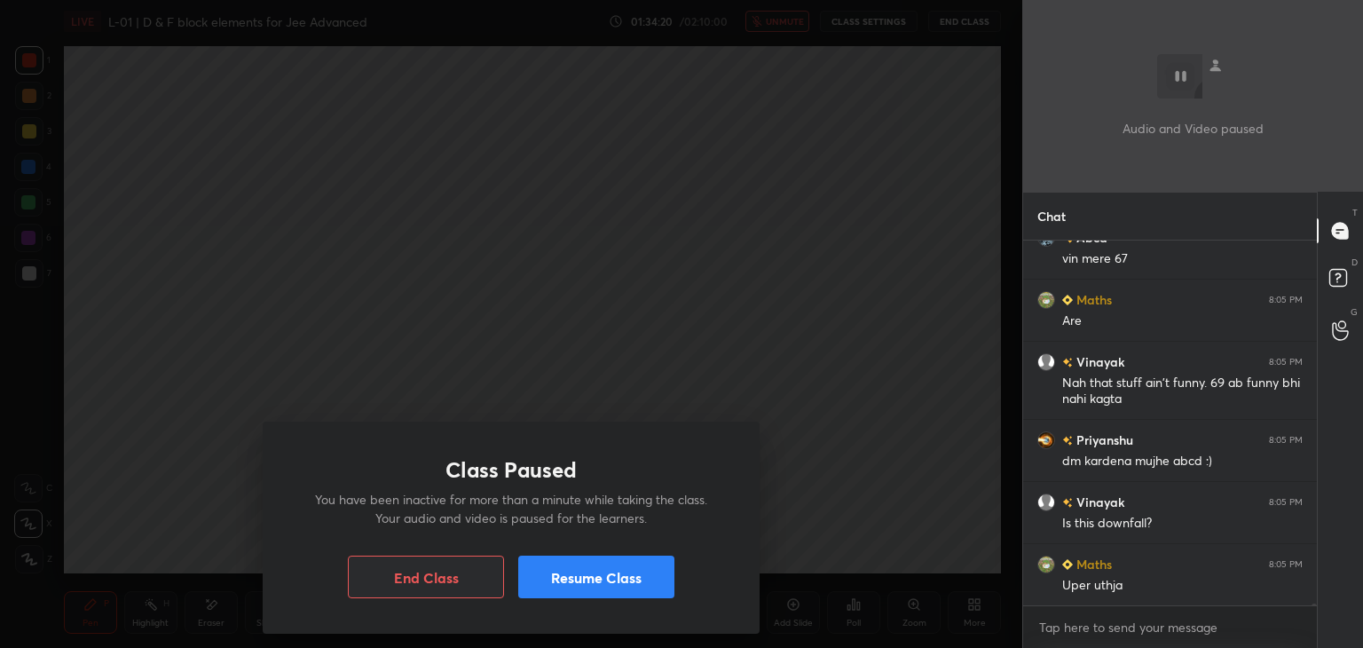
scroll to position [78006, 0]
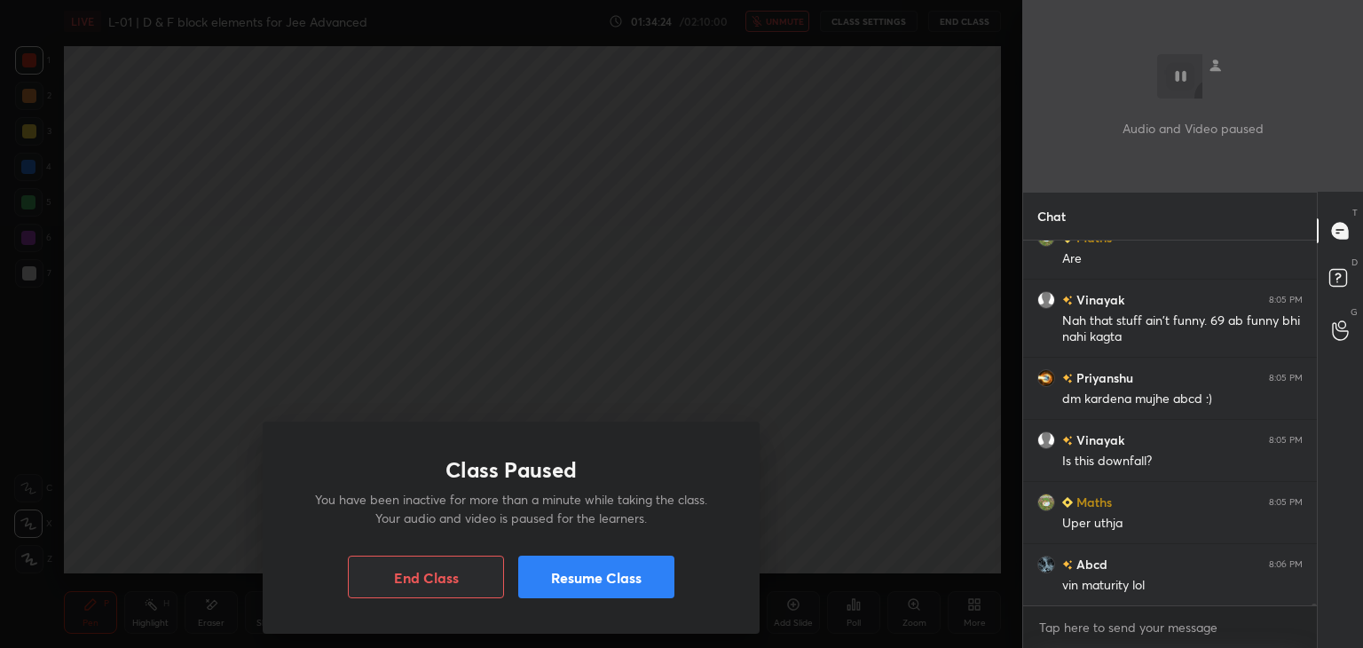
click at [609, 587] on button "Resume Class" at bounding box center [596, 576] width 156 height 43
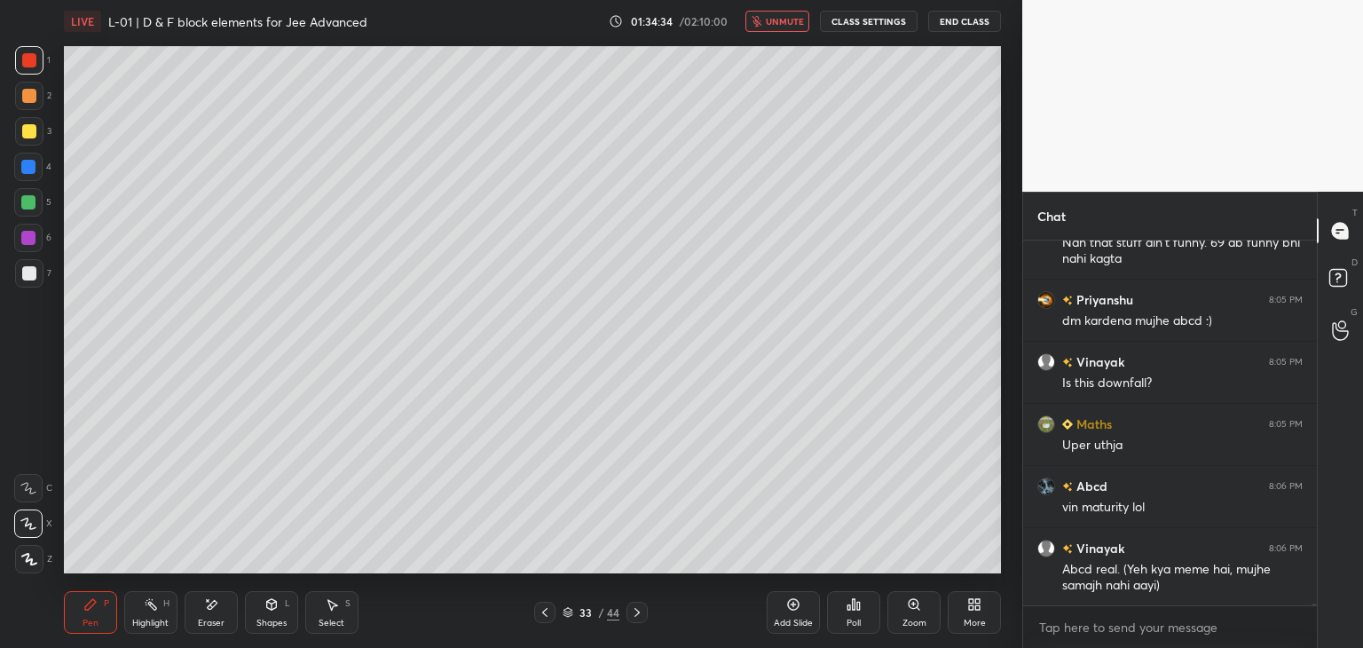
scroll to position [78146, 0]
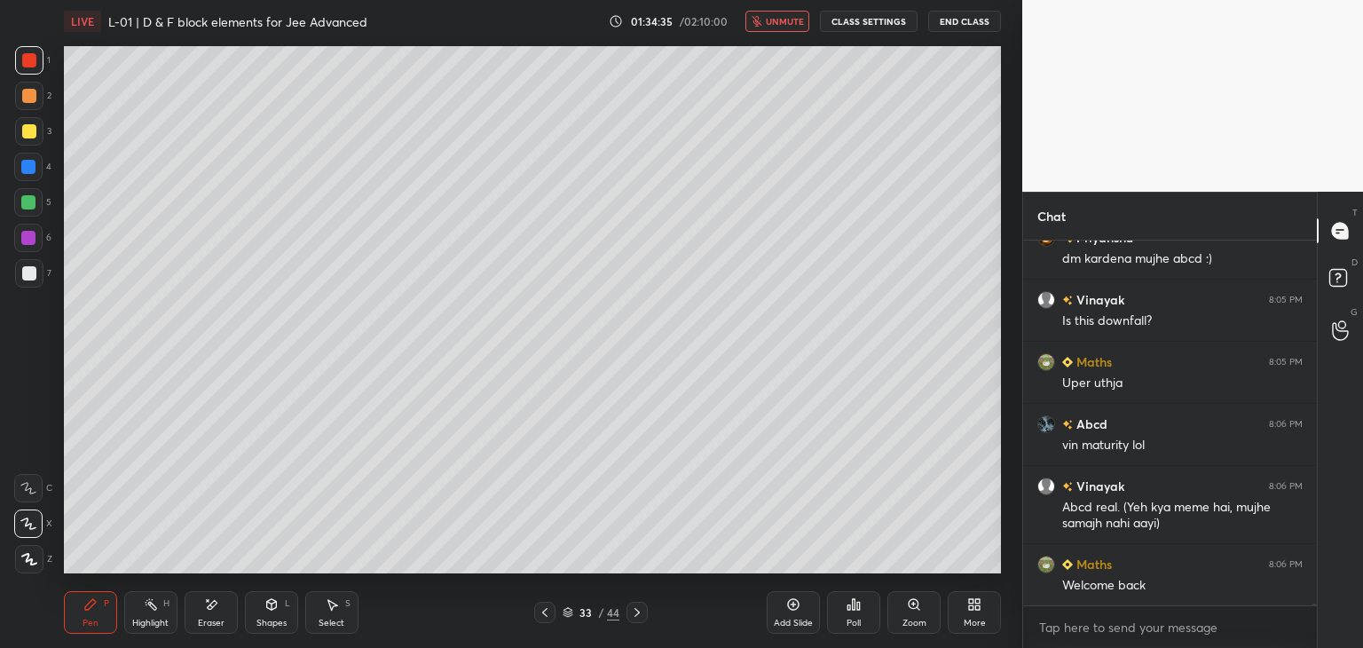
click at [785, 24] on span "unmute" at bounding box center [785, 21] width 38 height 12
click at [542, 610] on icon at bounding box center [545, 612] width 14 height 14
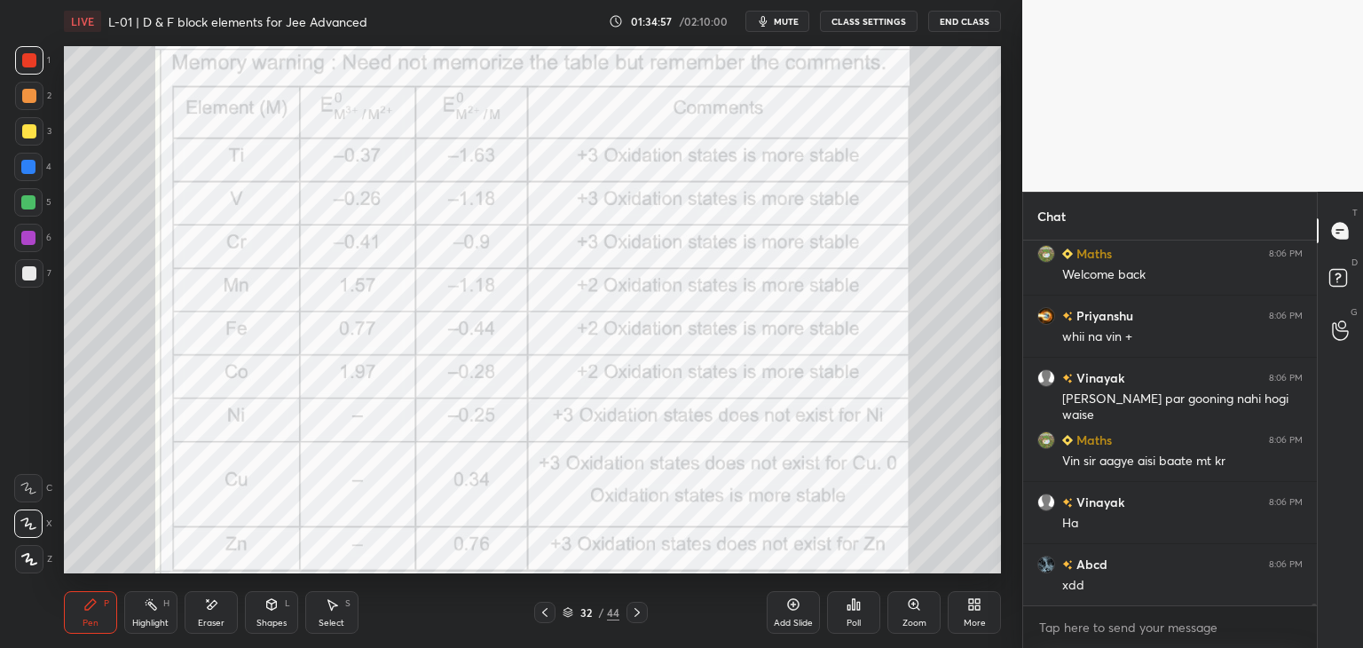
scroll to position [78518, 0]
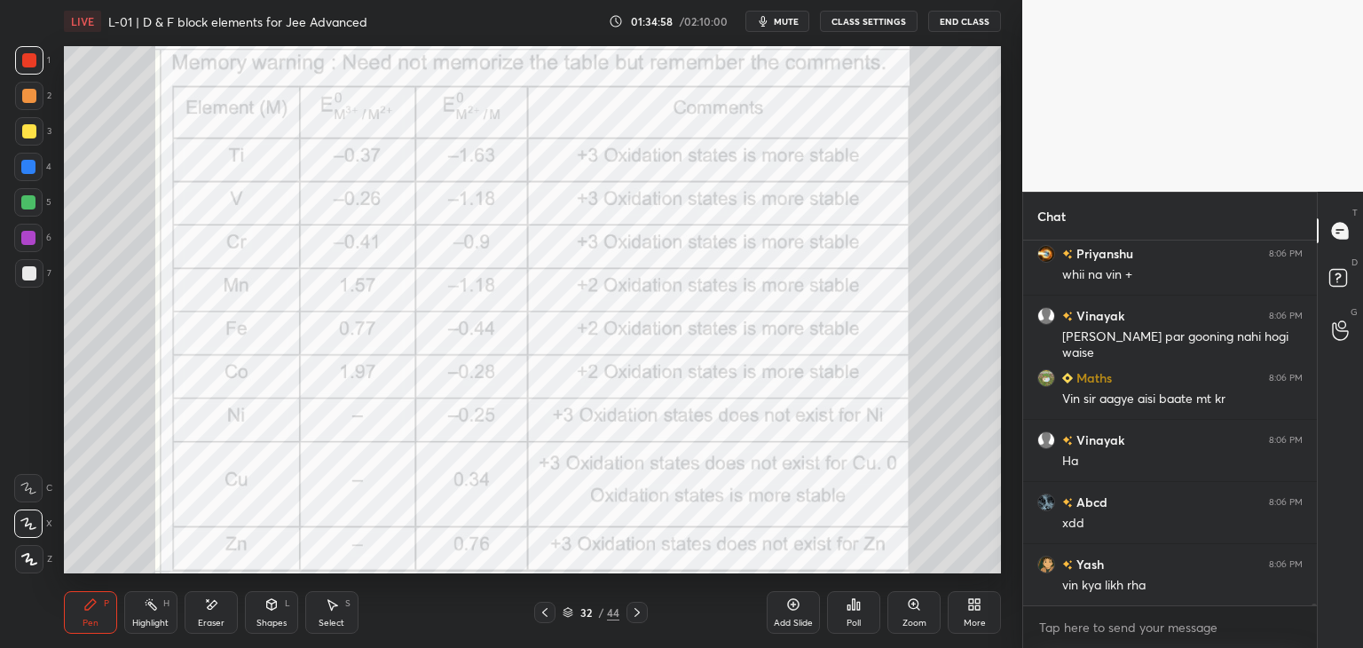
click at [809, 604] on div "Add Slide" at bounding box center [793, 612] width 53 height 43
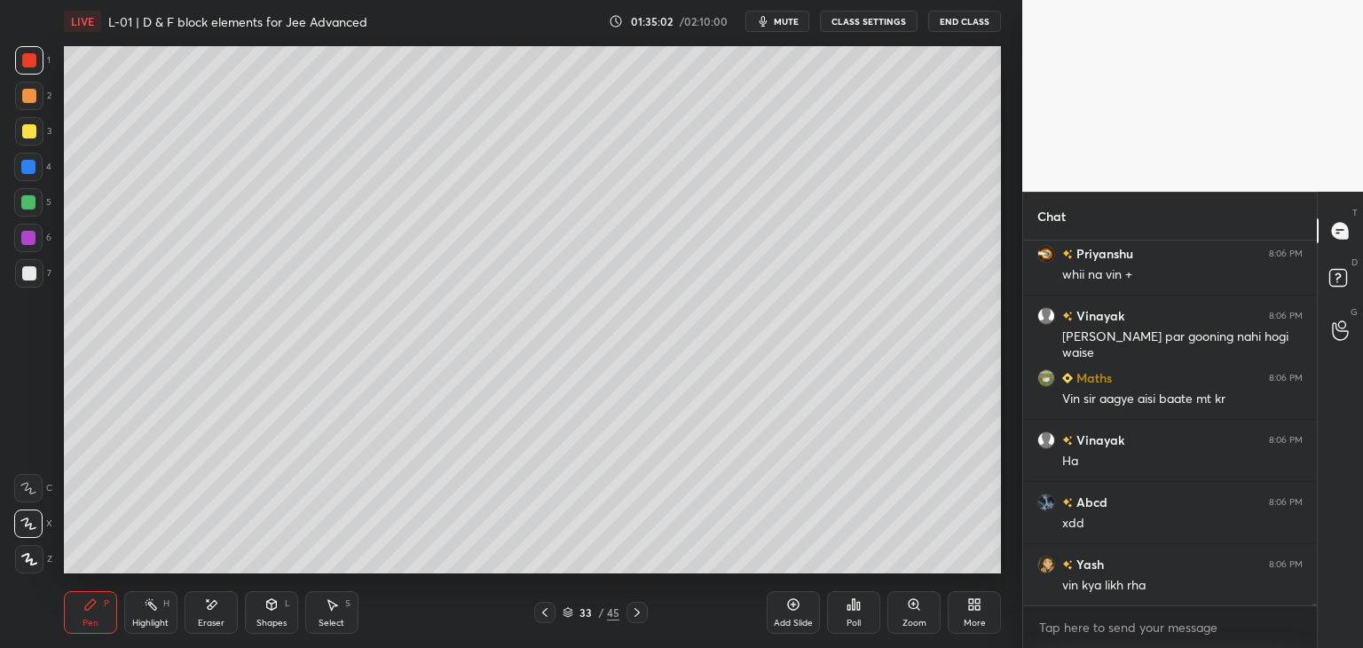
click at [329, 615] on div "Select S" at bounding box center [331, 612] width 53 height 43
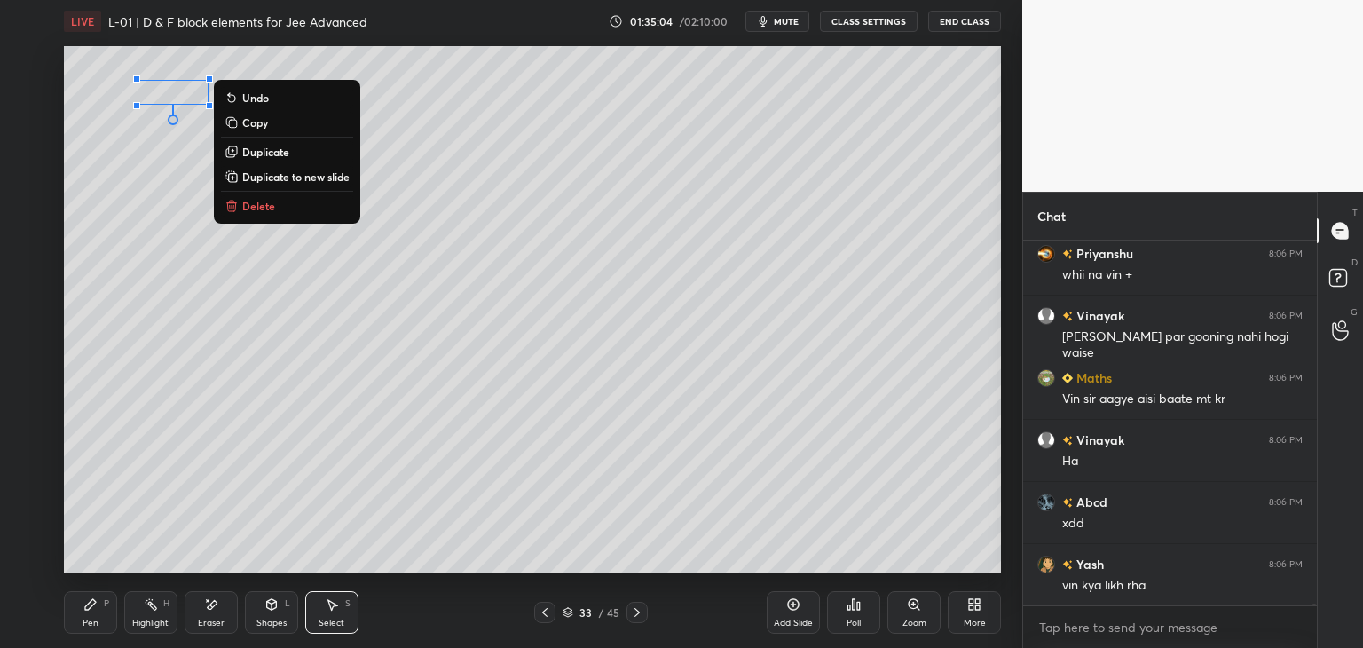
click at [261, 210] on p "Delete" at bounding box center [258, 206] width 33 height 14
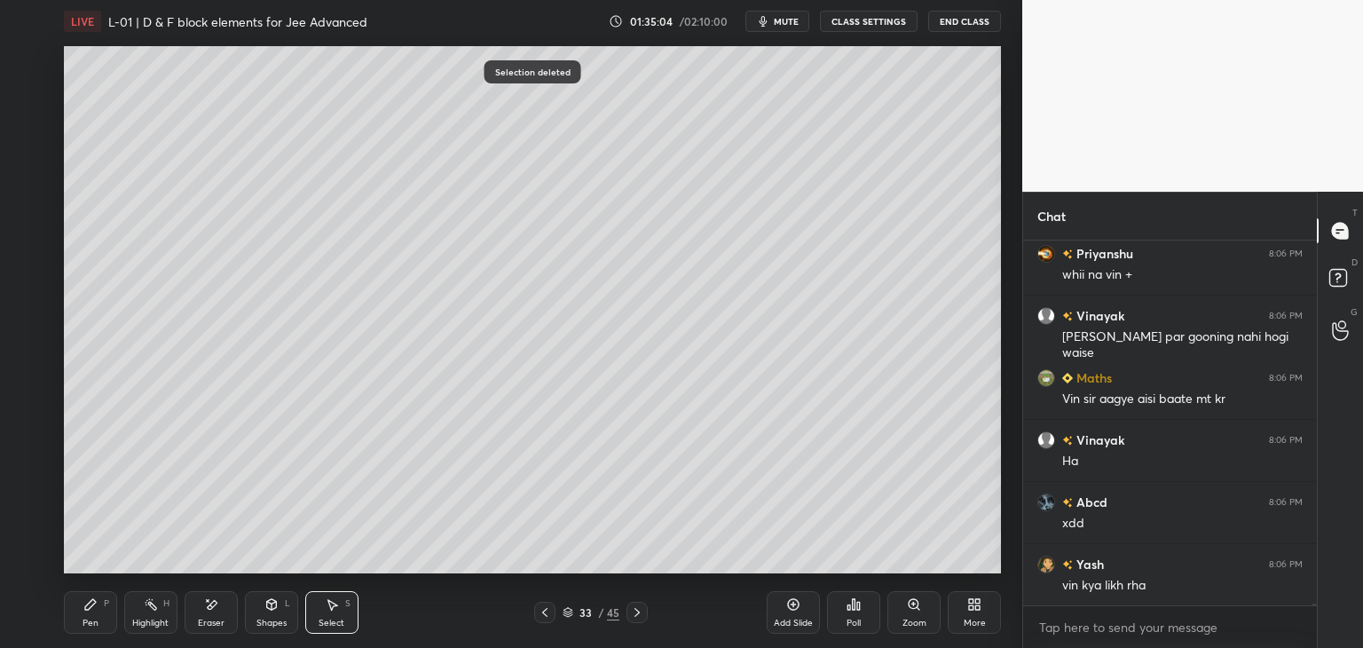
click at [90, 604] on icon at bounding box center [90, 604] width 11 height 11
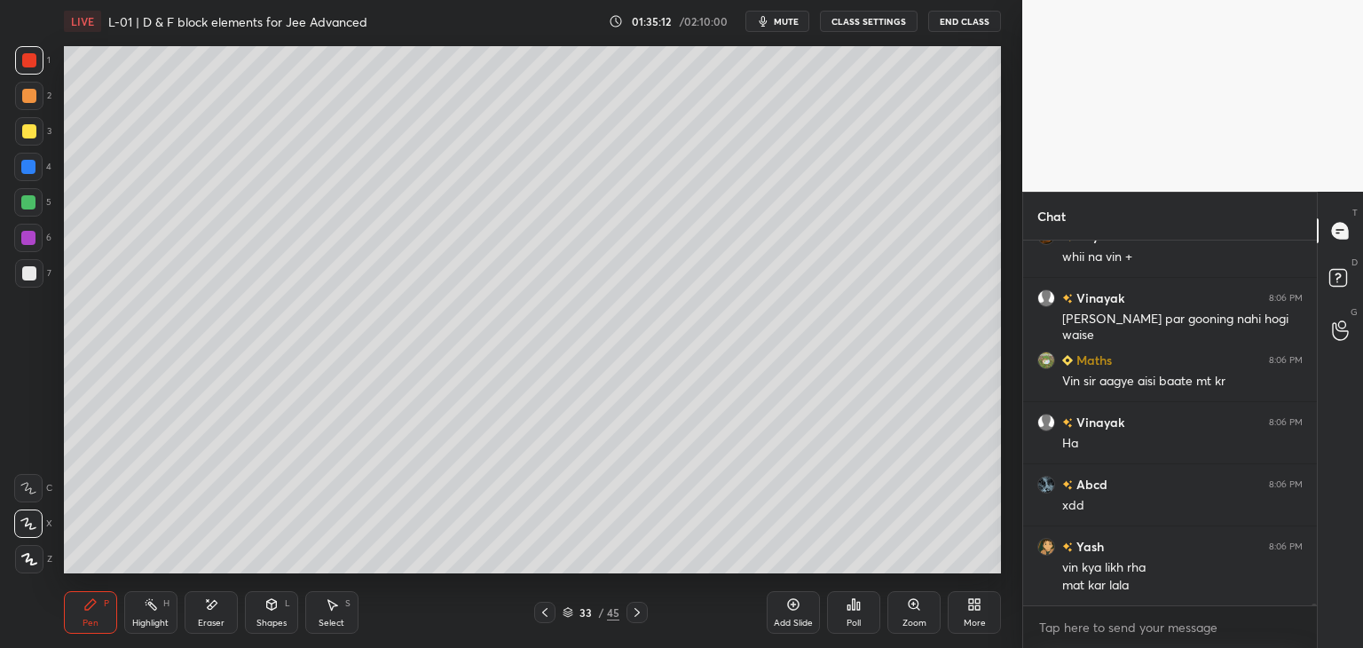
scroll to position [78598, 0]
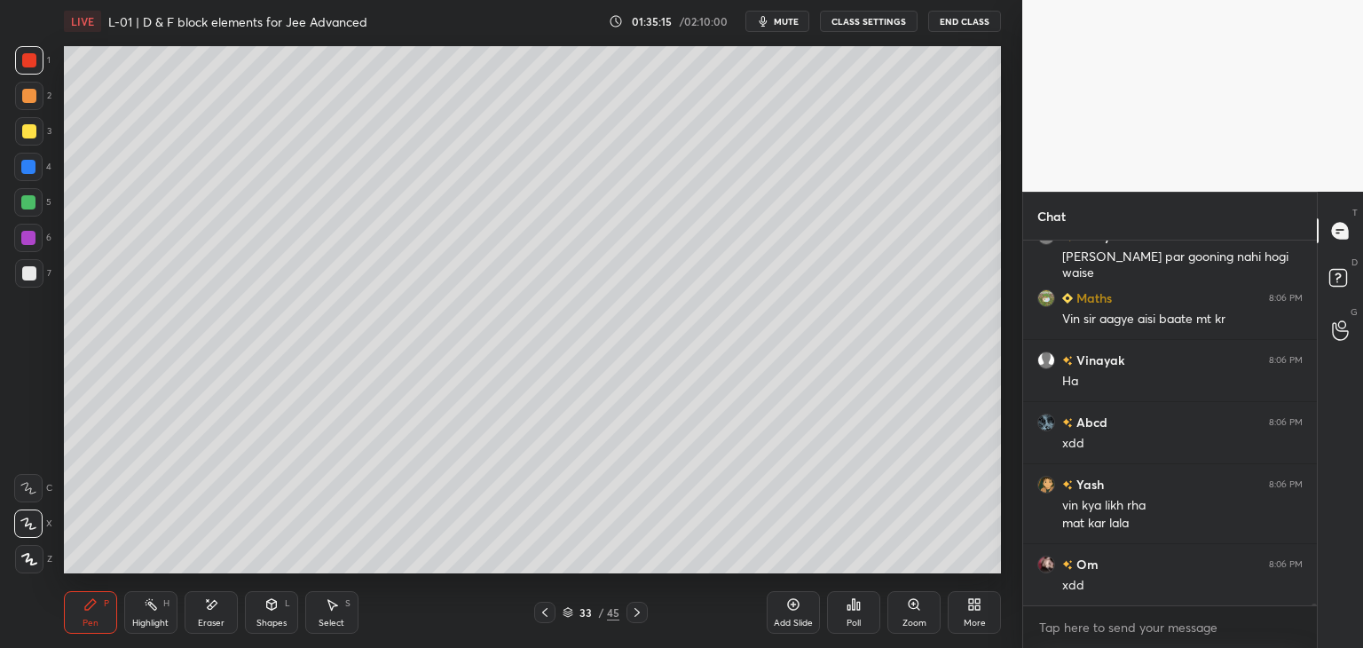
click at [26, 99] on div at bounding box center [29, 96] width 14 height 14
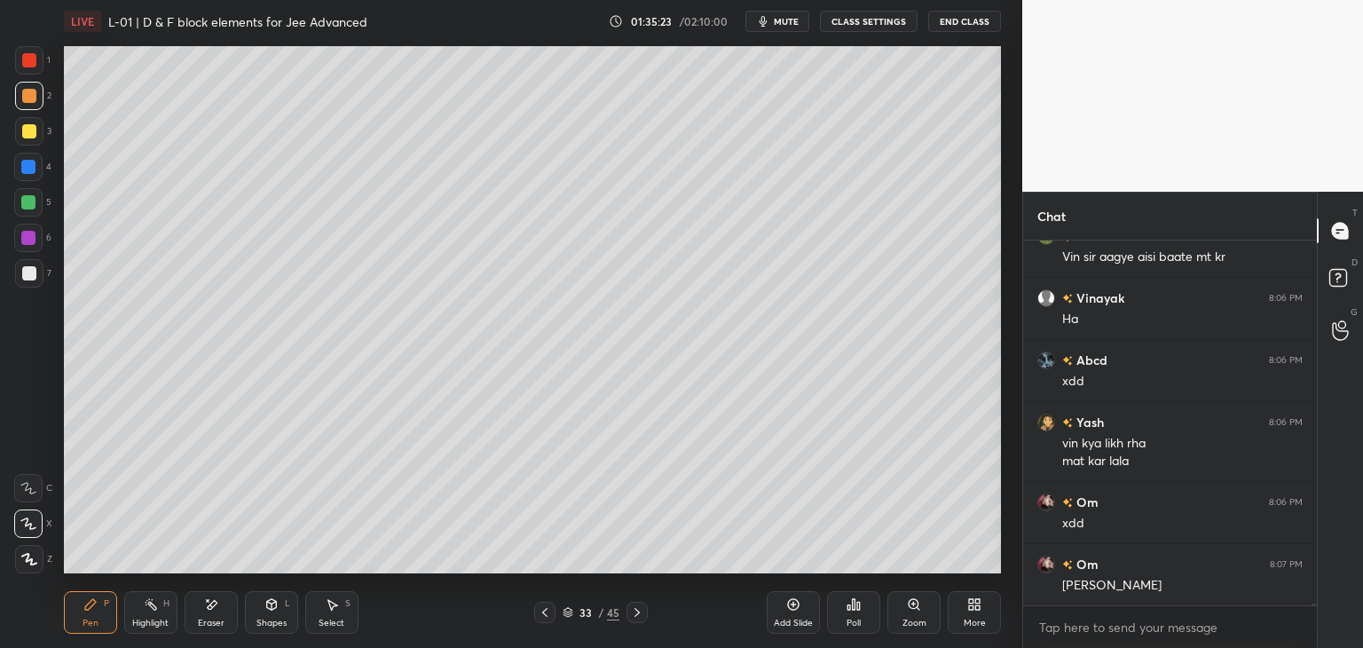
click at [540, 618] on icon at bounding box center [545, 612] width 14 height 14
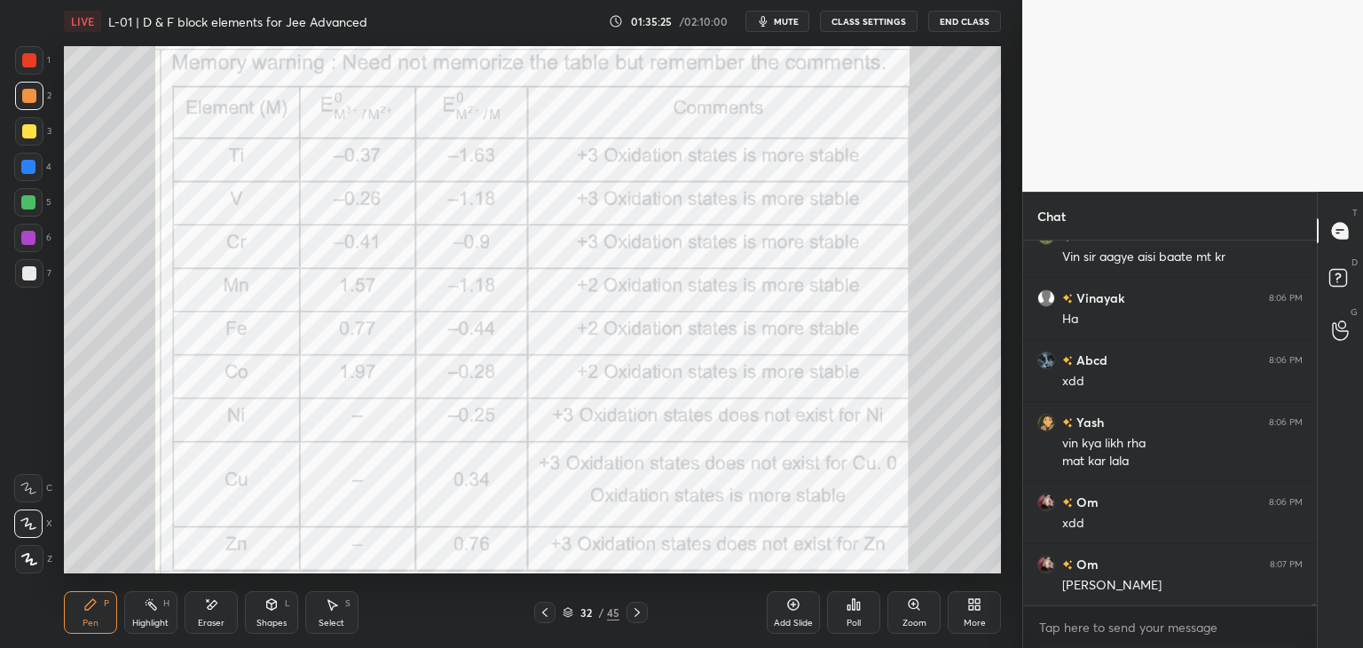
click at [634, 611] on icon at bounding box center [637, 612] width 14 height 14
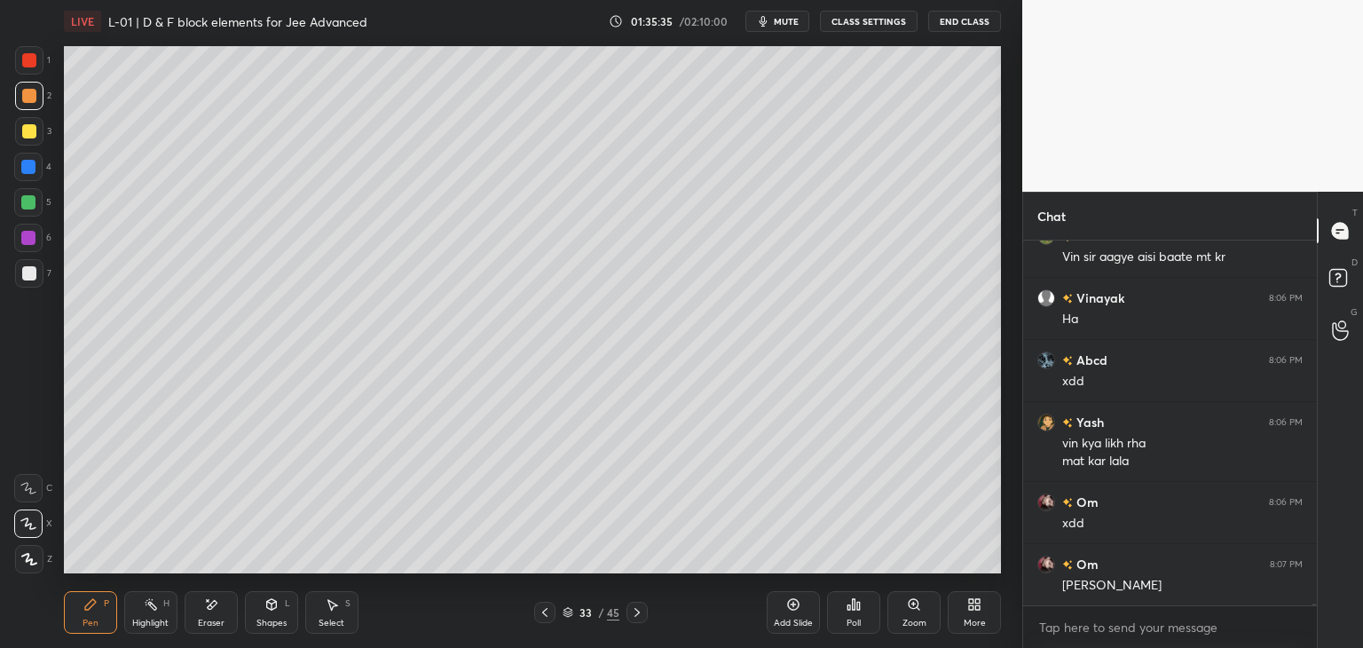
scroll to position [78723, 0]
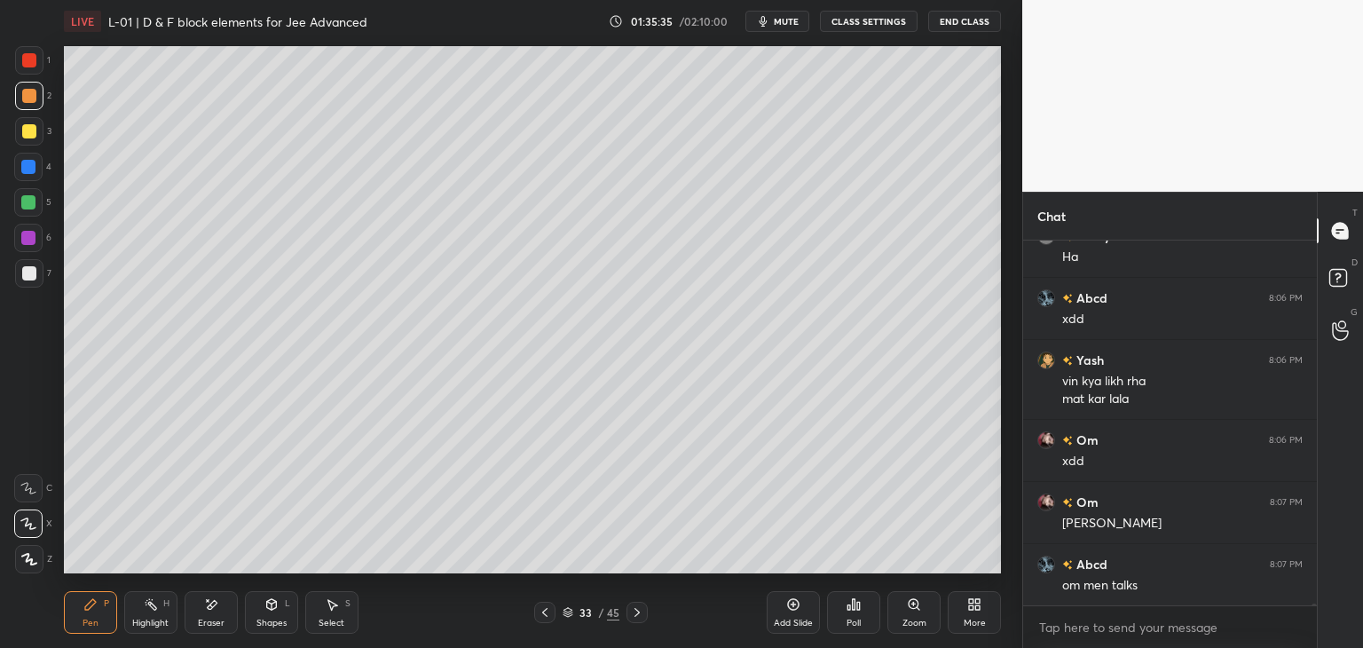
click at [547, 607] on icon at bounding box center [545, 612] width 14 height 14
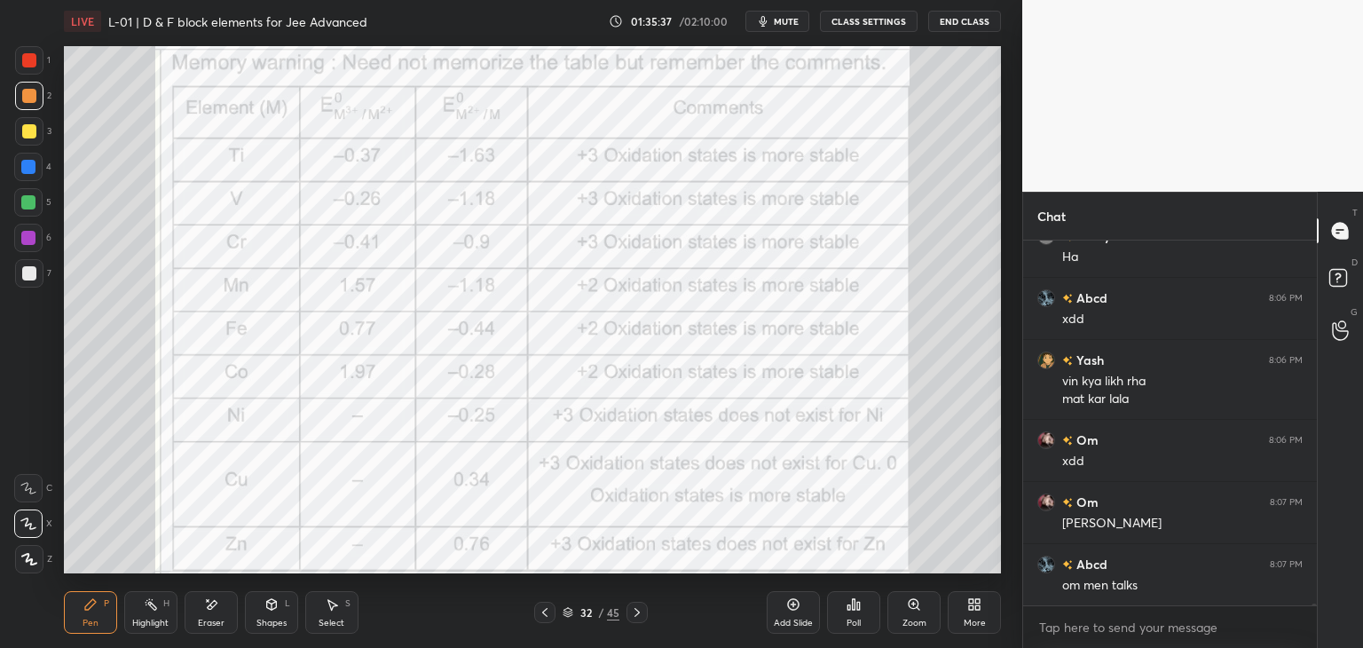
scroll to position [78785, 0]
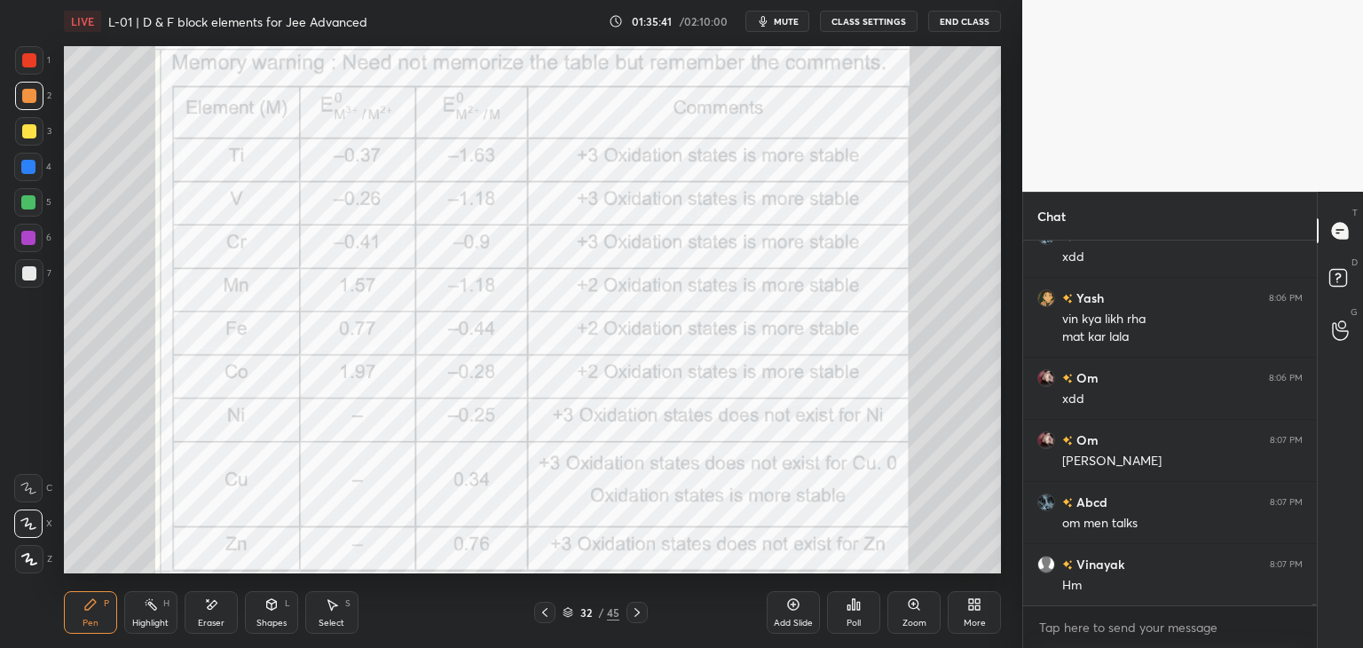
click at [641, 607] on icon at bounding box center [637, 612] width 14 height 14
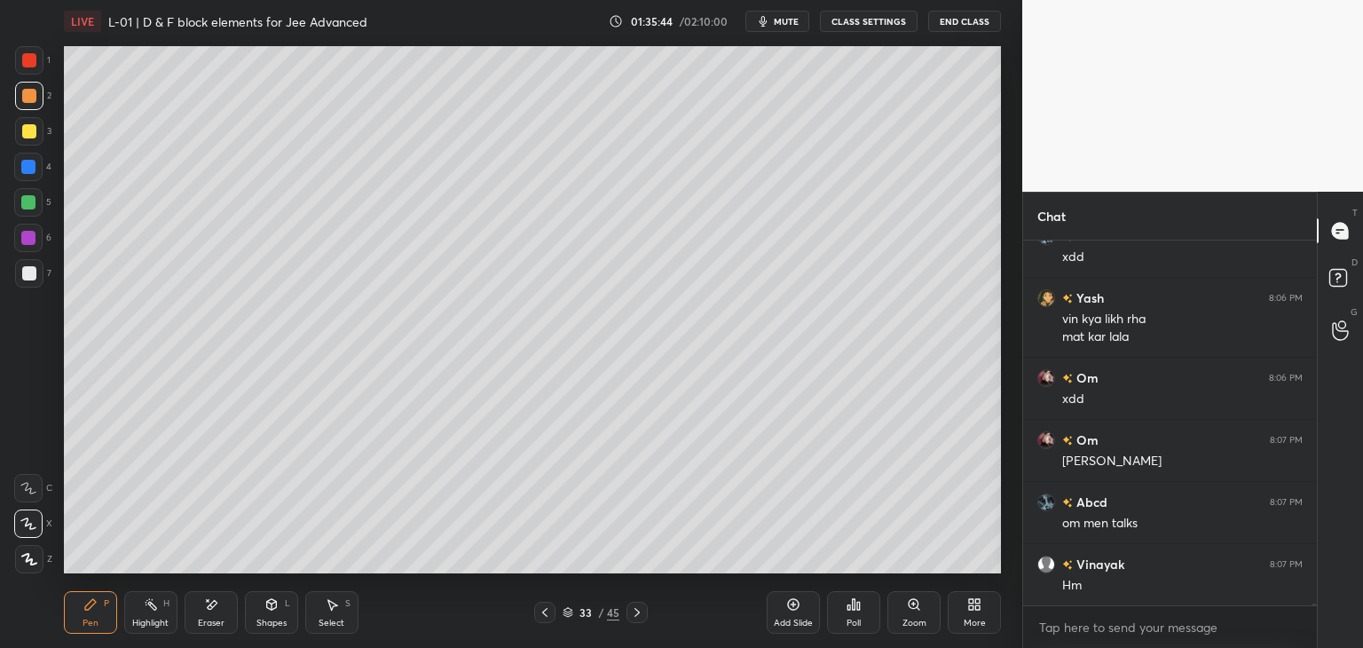
click at [28, 61] on div at bounding box center [29, 60] width 14 height 14
click at [541, 613] on icon at bounding box center [545, 612] width 14 height 14
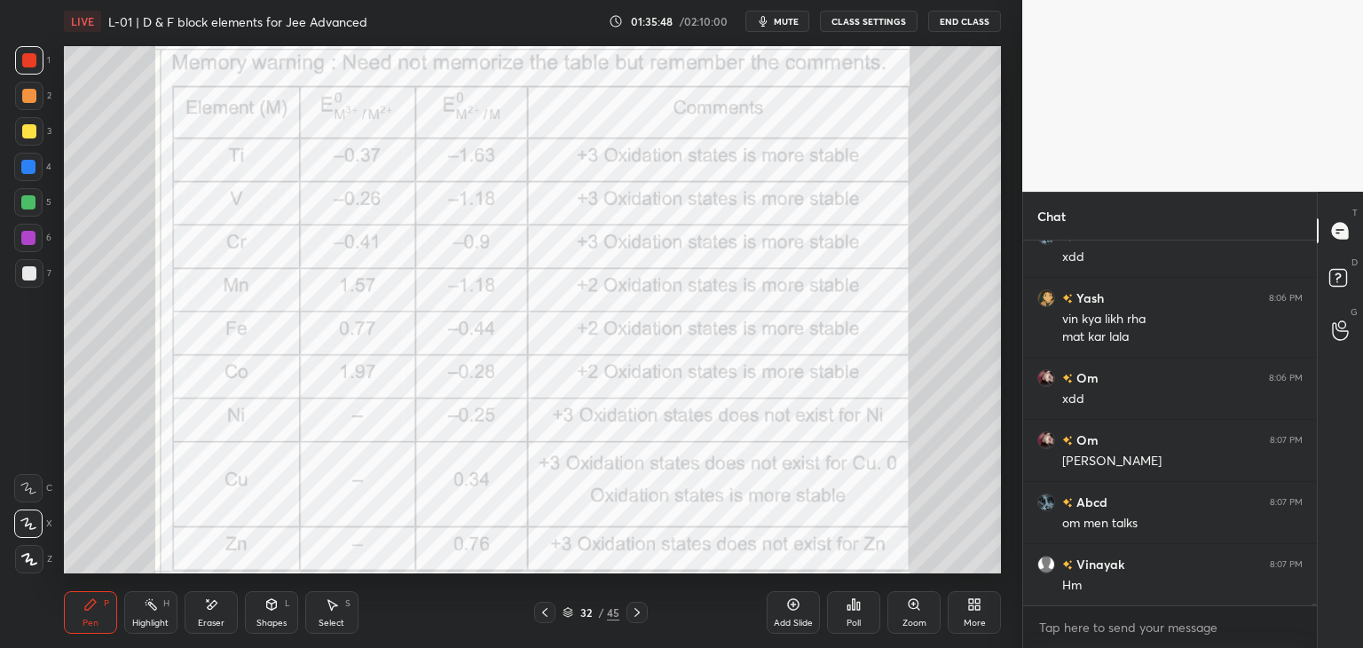
scroll to position [78847, 0]
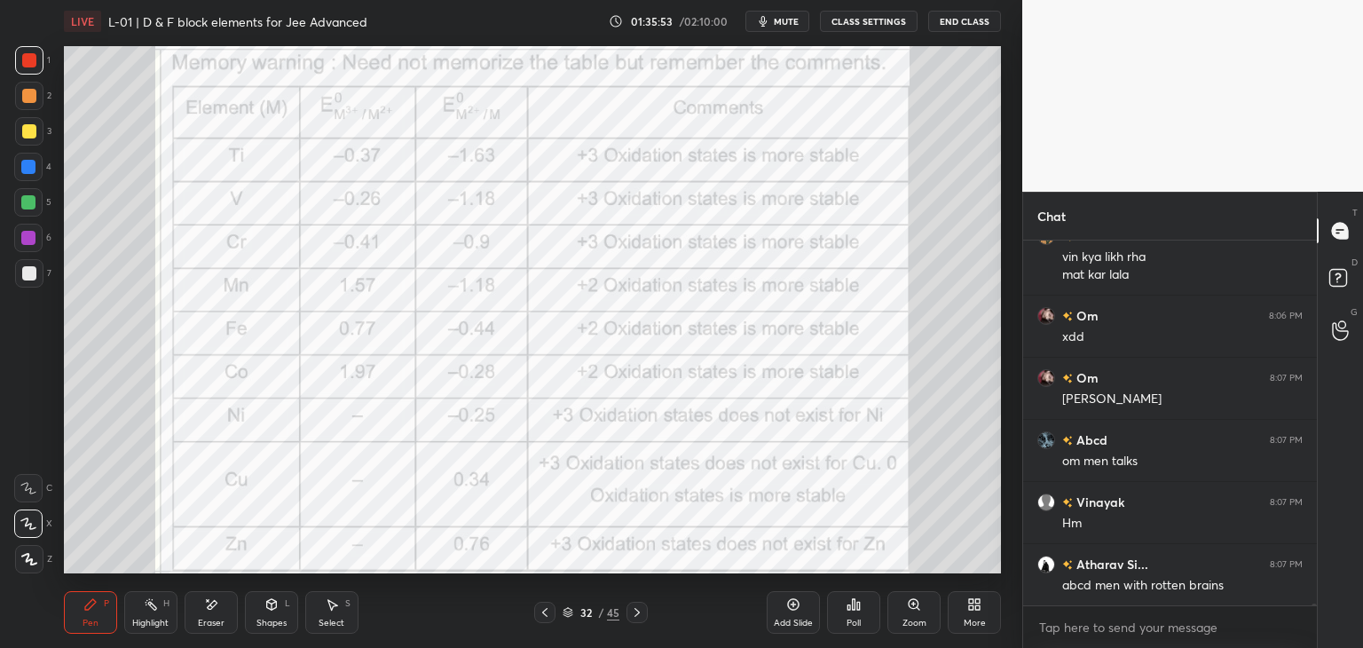
click at [636, 608] on icon at bounding box center [637, 612] width 14 height 14
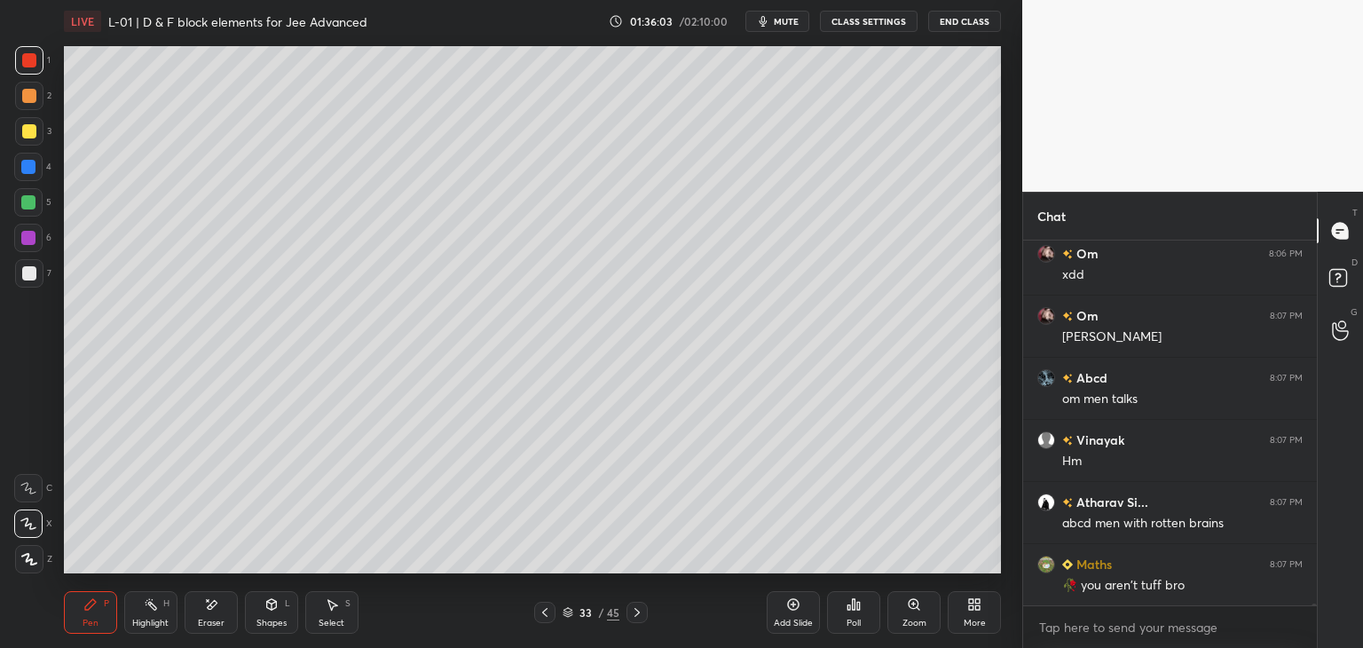
scroll to position [78987, 0]
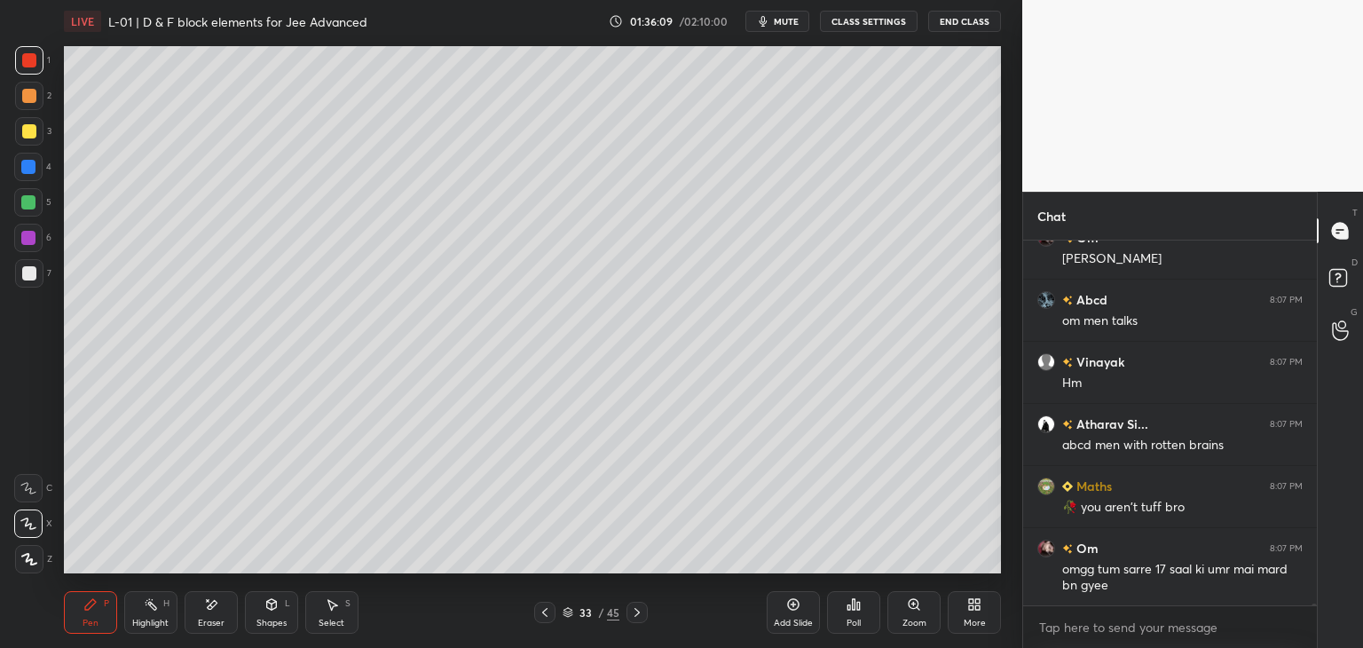
click at [539, 612] on icon at bounding box center [545, 612] width 14 height 14
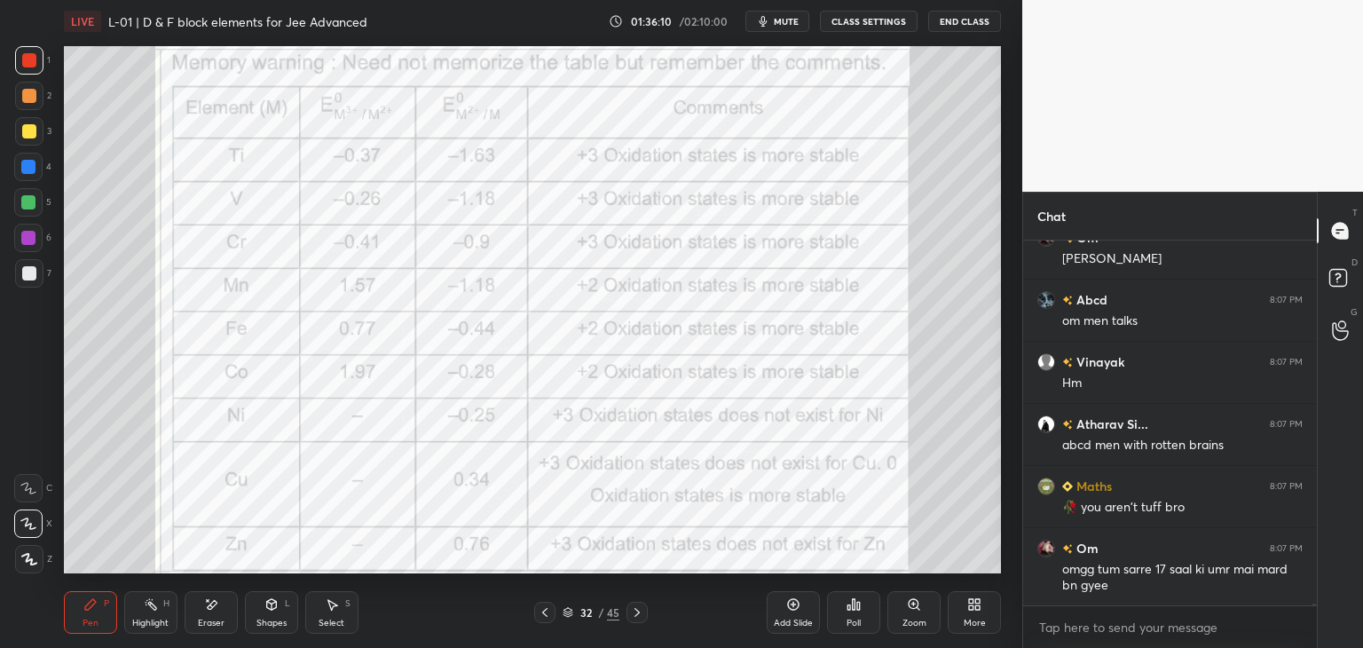
scroll to position [79049, 0]
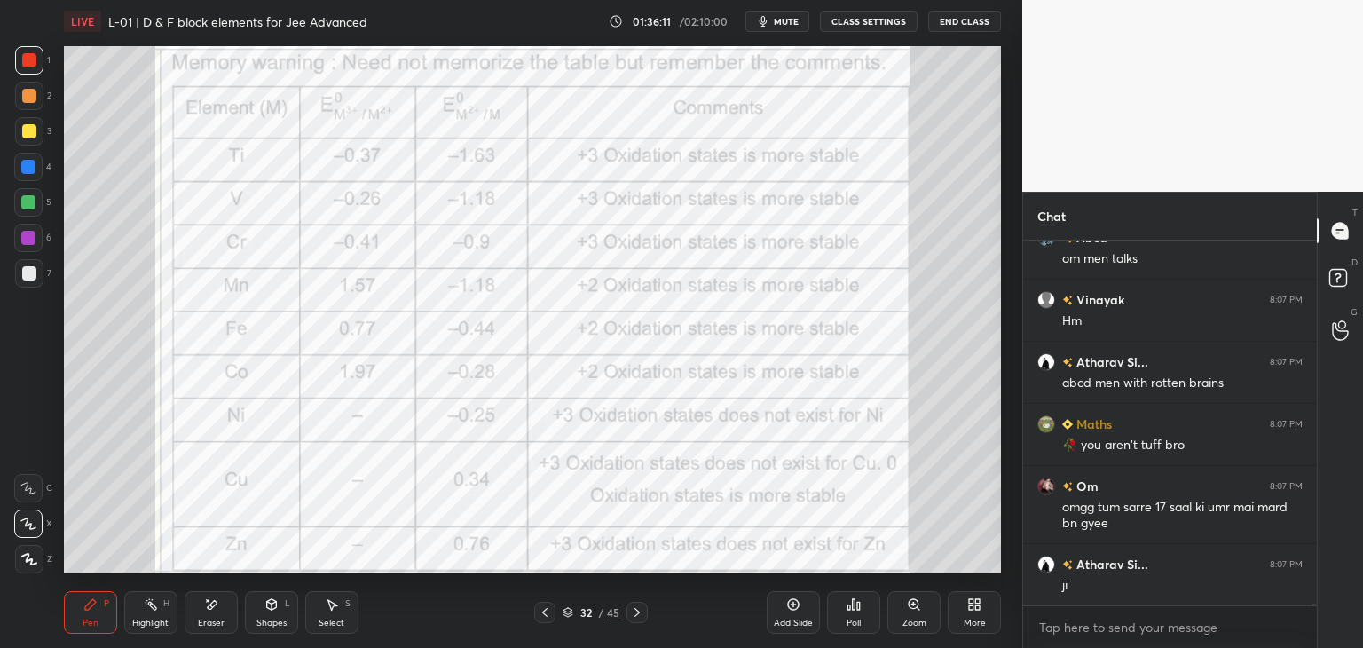
click at [630, 610] on icon at bounding box center [637, 612] width 14 height 14
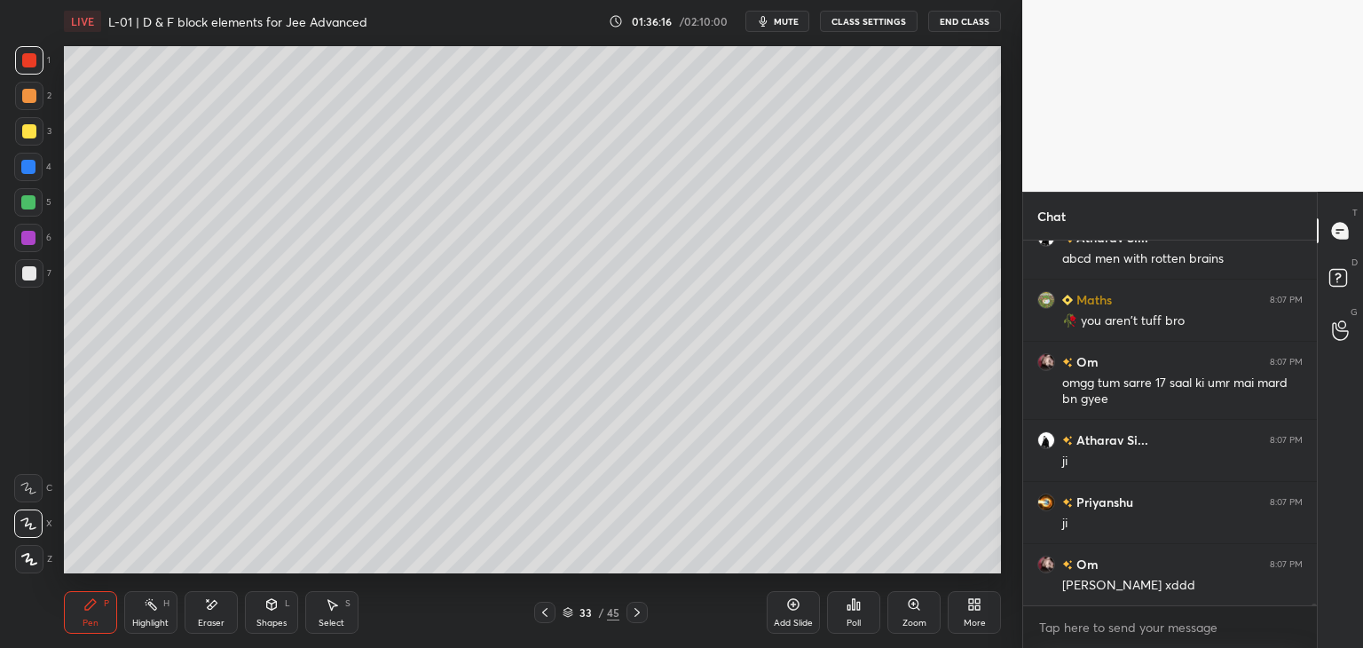
scroll to position [79235, 0]
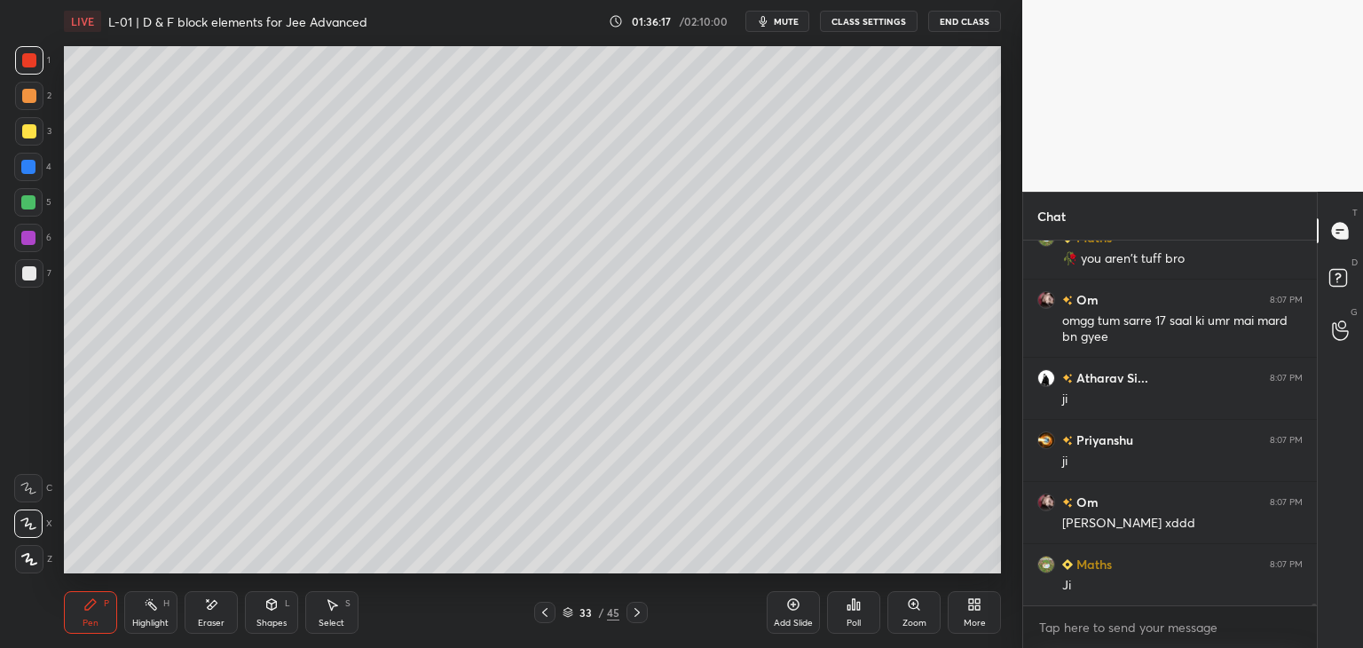
click at [211, 604] on icon at bounding box center [213, 604] width 10 height 9
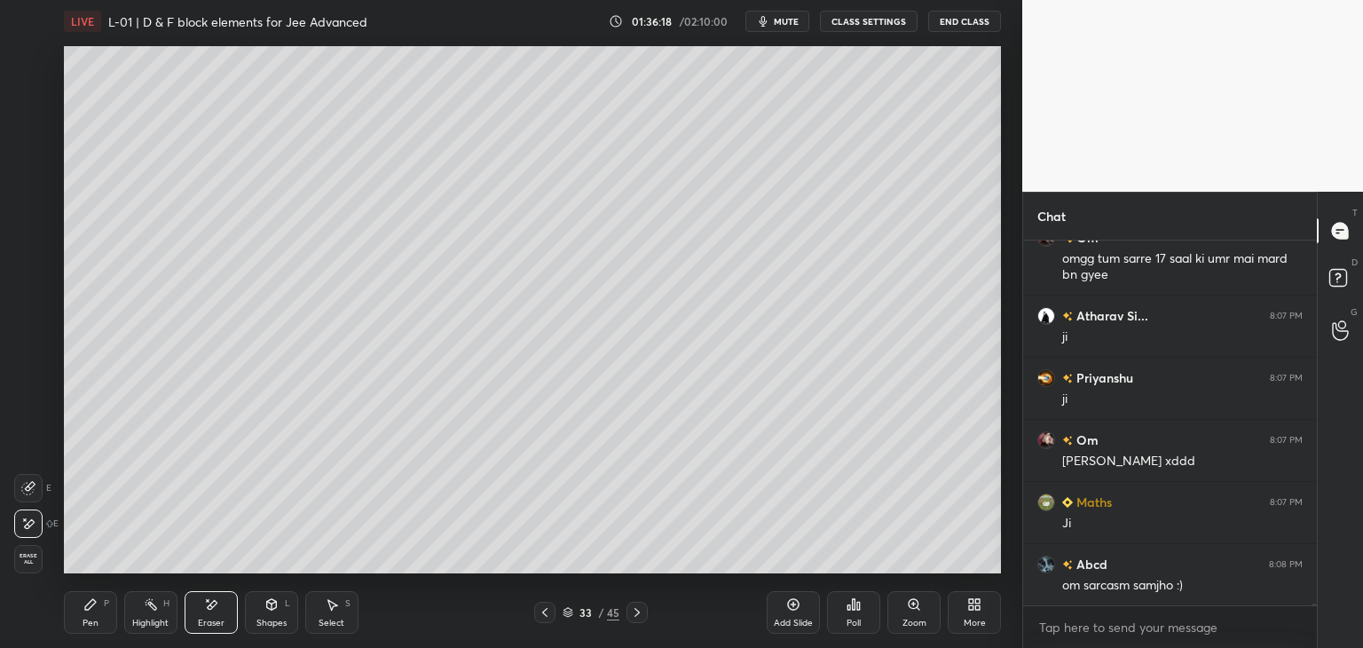
click at [91, 597] on icon at bounding box center [90, 604] width 14 height 14
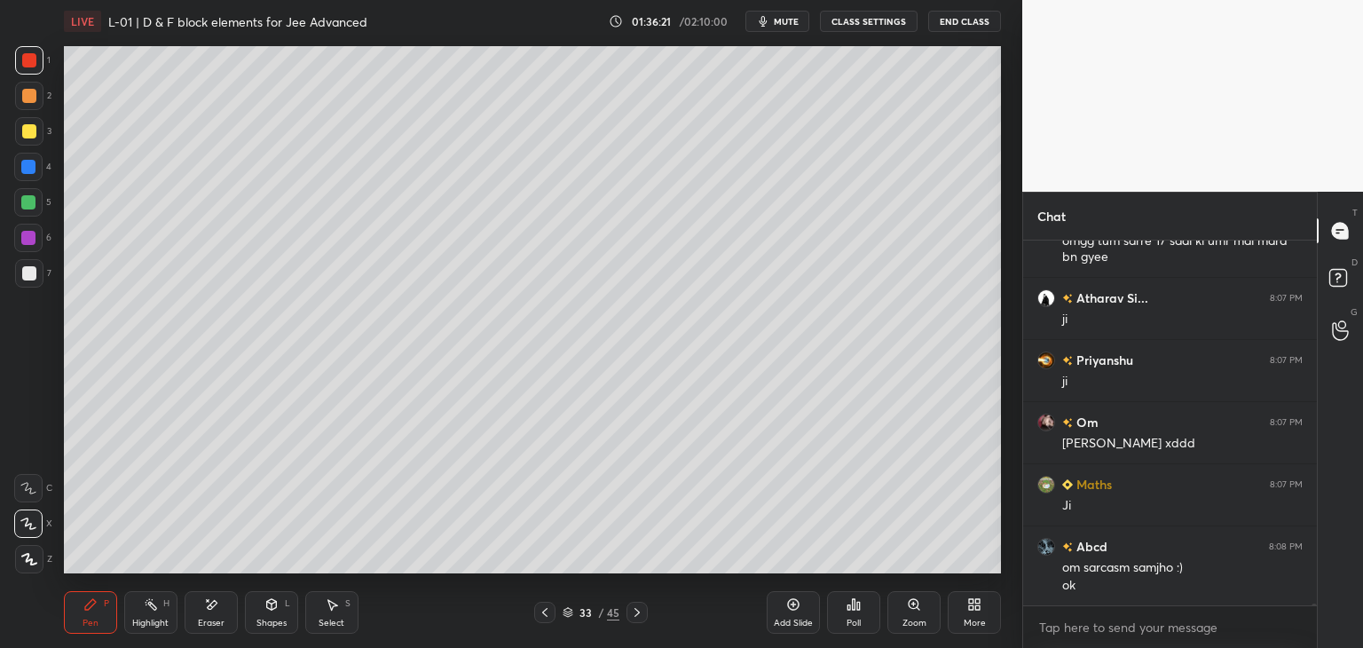
scroll to position [79393, 0]
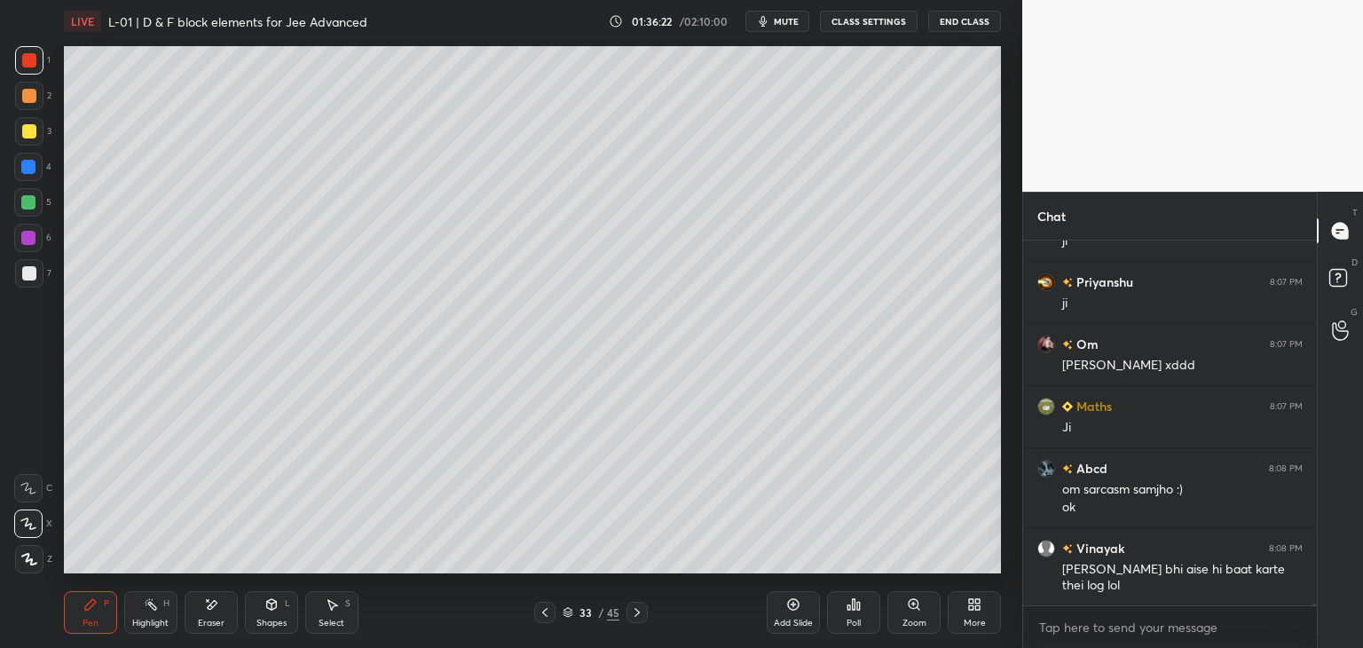
click at [547, 611] on icon at bounding box center [545, 612] width 14 height 14
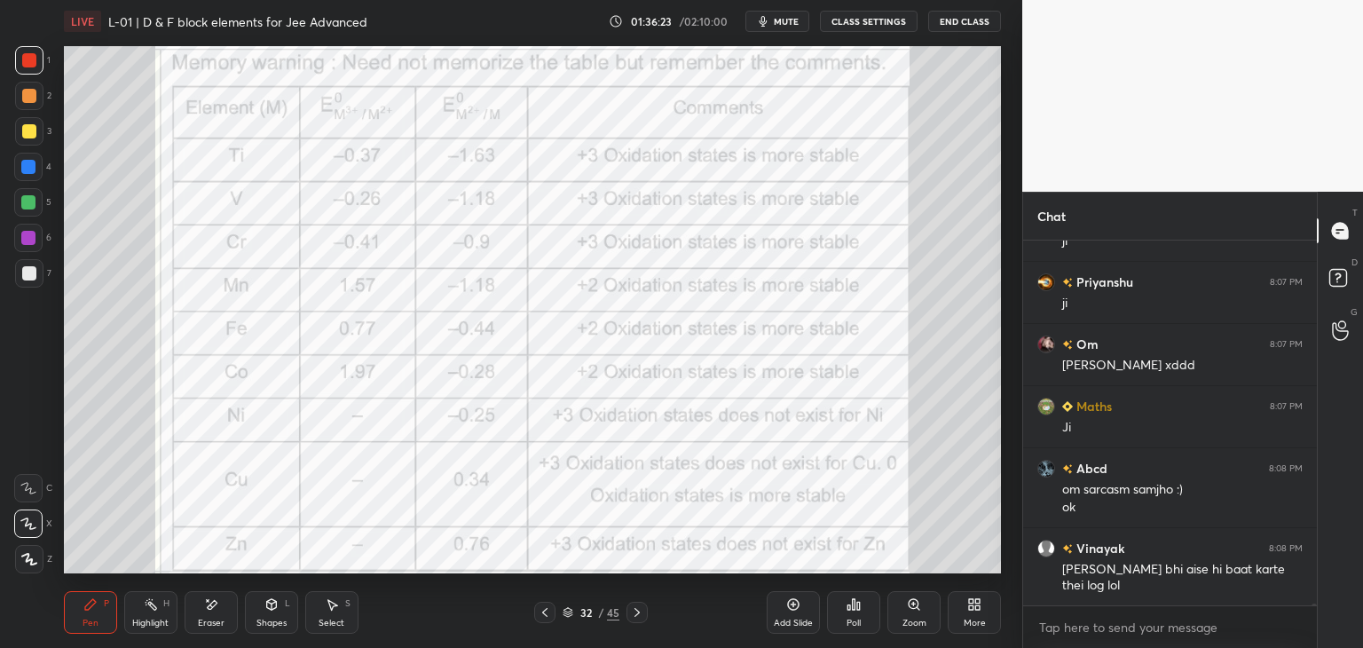
click at [637, 611] on icon at bounding box center [637, 612] width 14 height 14
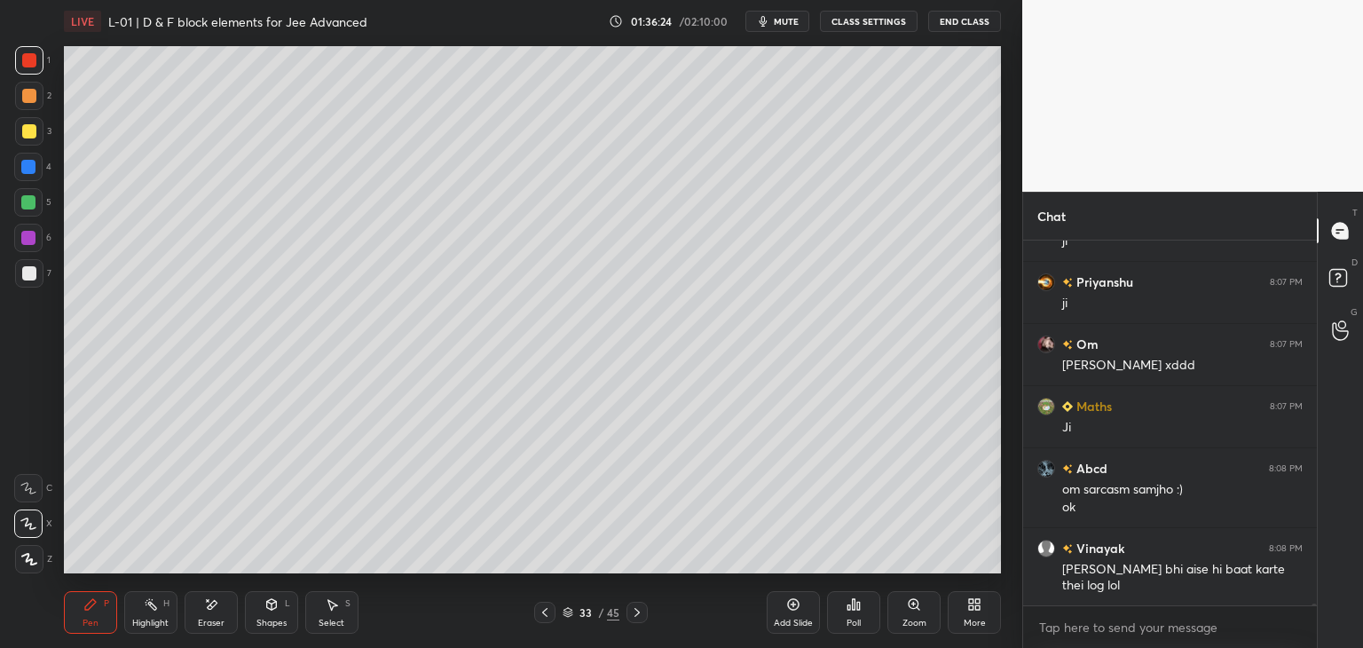
scroll to position [79411, 0]
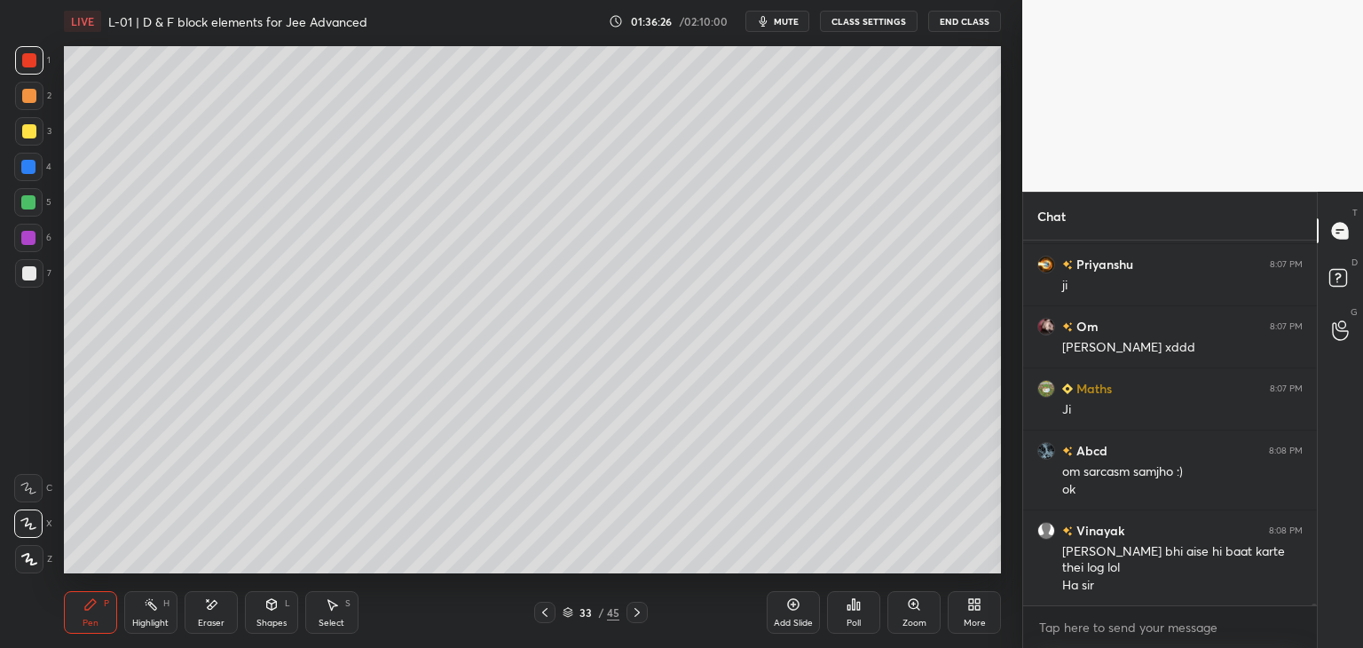
click at [542, 612] on icon at bounding box center [545, 612] width 14 height 14
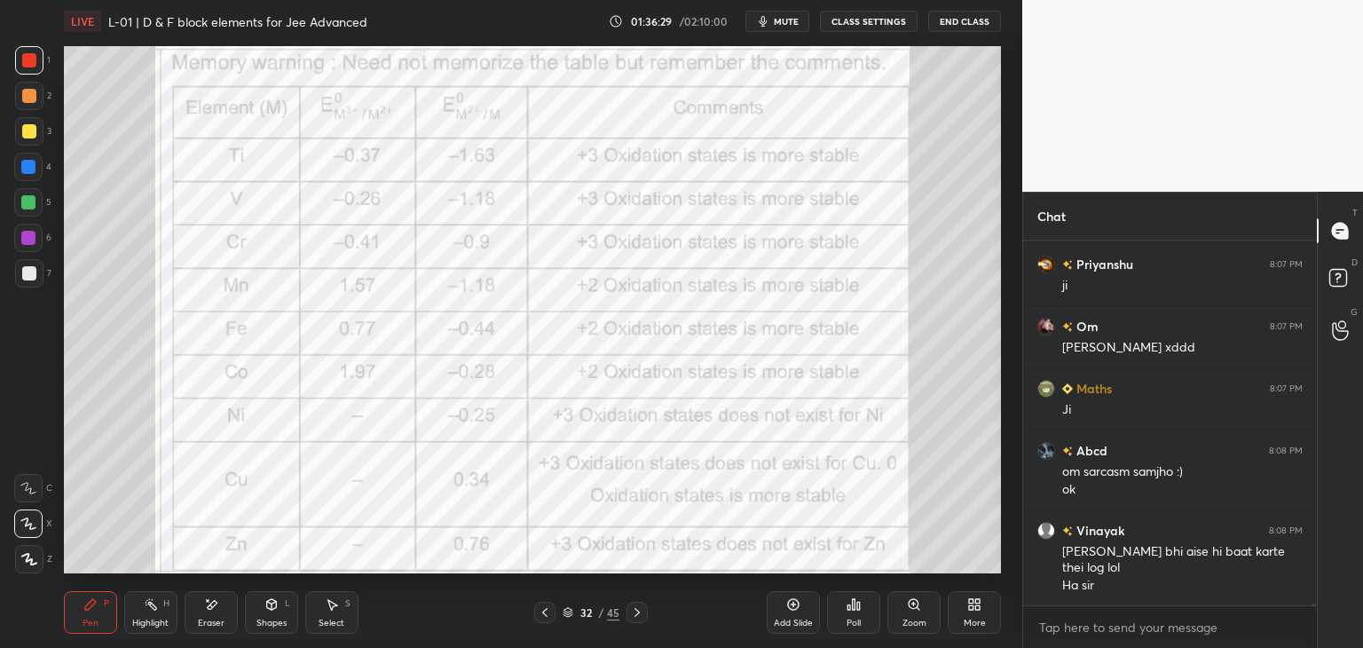
click at [213, 602] on icon at bounding box center [213, 604] width 10 height 9
click at [633, 612] on icon at bounding box center [637, 612] width 14 height 14
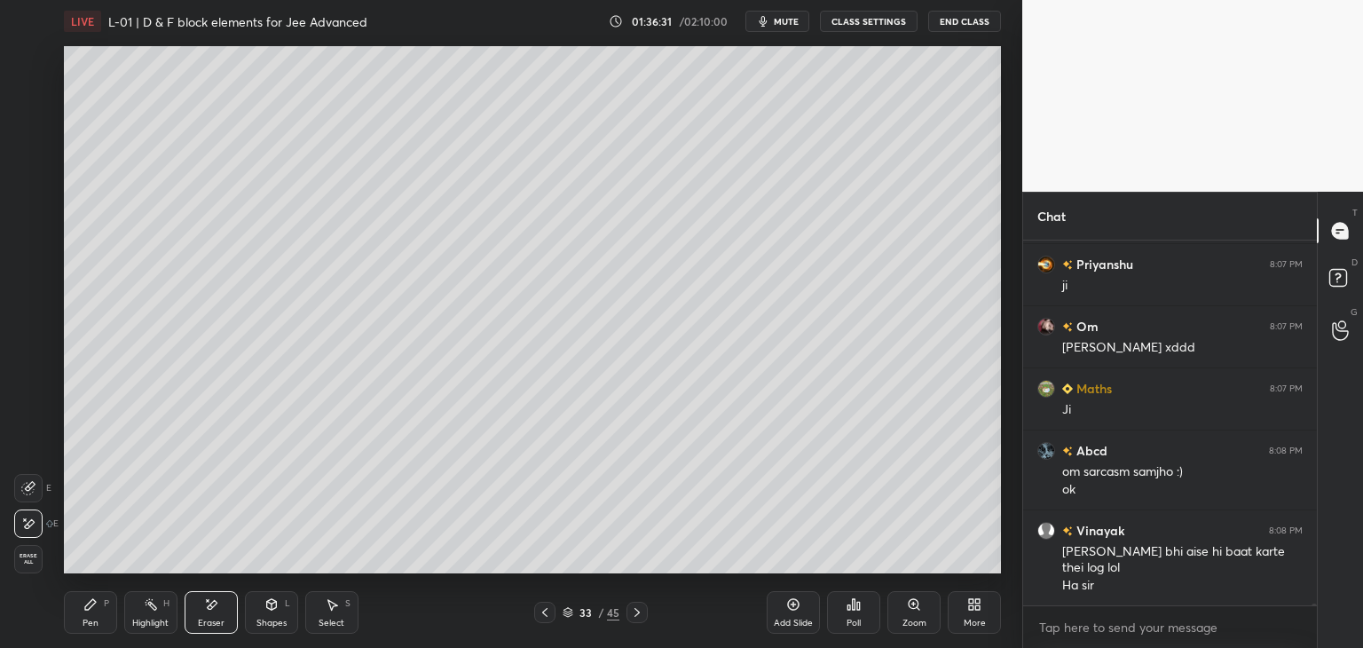
scroll to position [79473, 0]
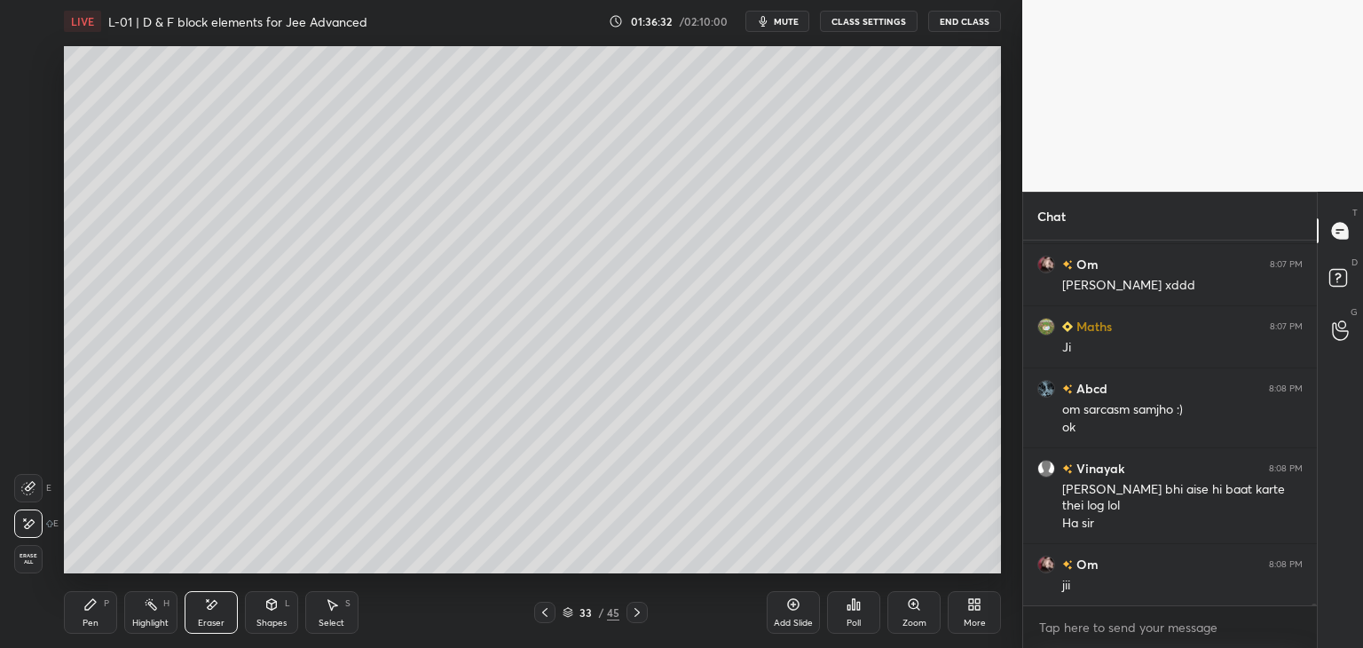
click at [103, 612] on div "Pen P" at bounding box center [90, 612] width 53 height 43
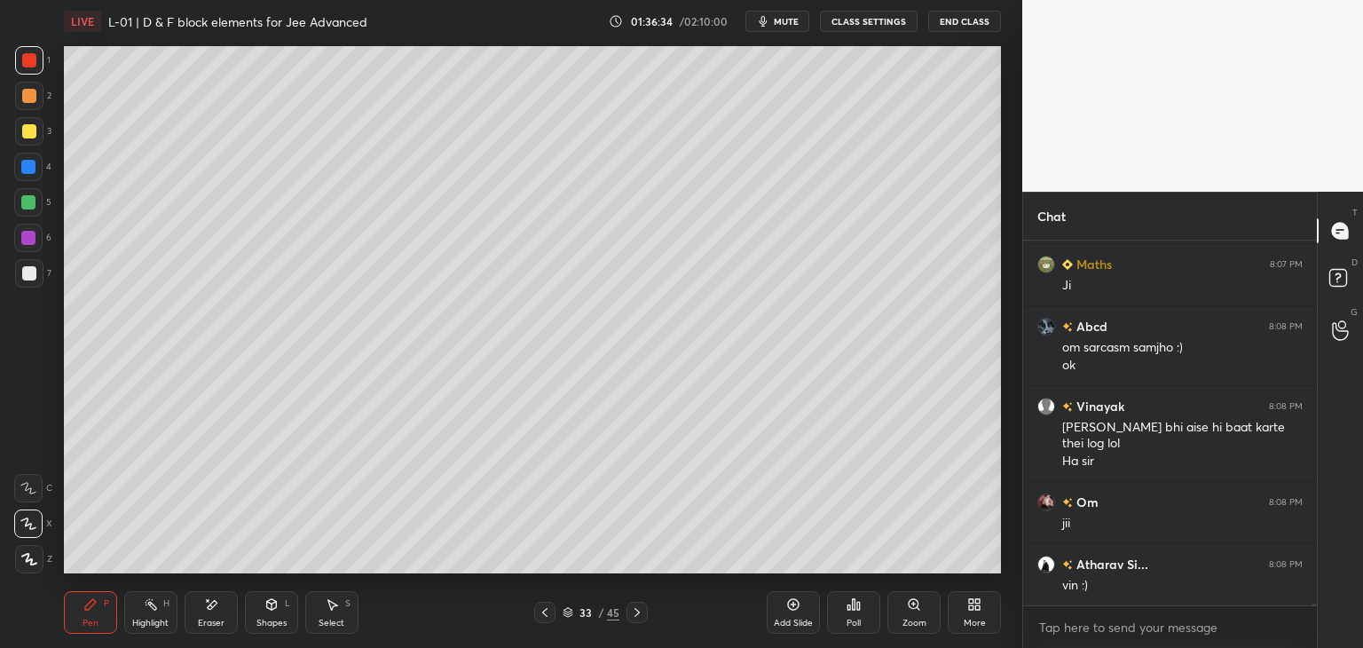
scroll to position [79597, 0]
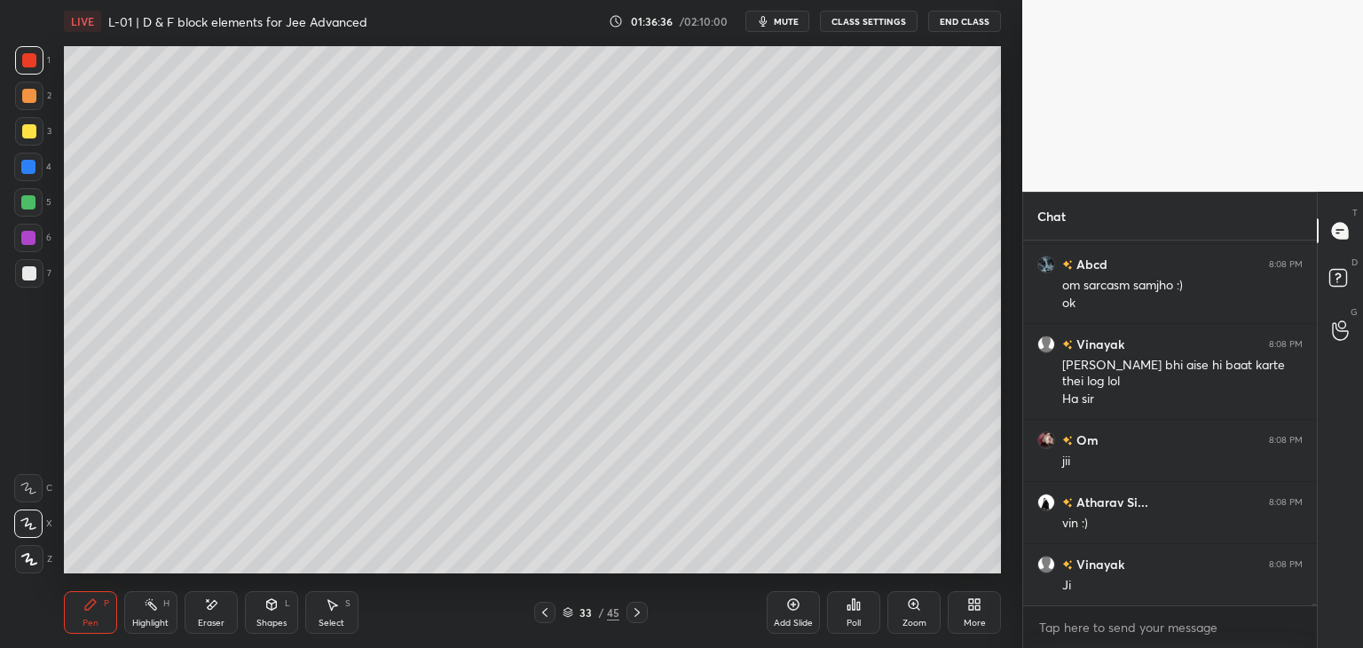
click at [549, 606] on icon at bounding box center [545, 612] width 14 height 14
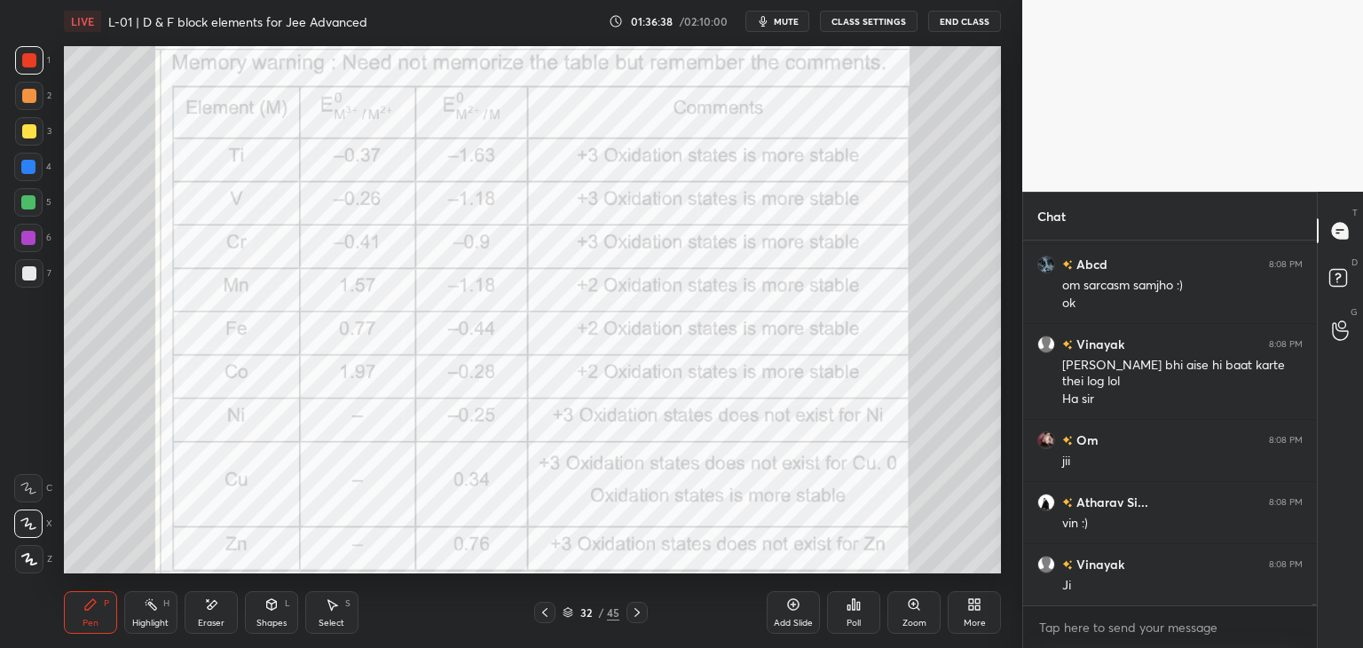
click at [638, 610] on icon at bounding box center [637, 612] width 14 height 14
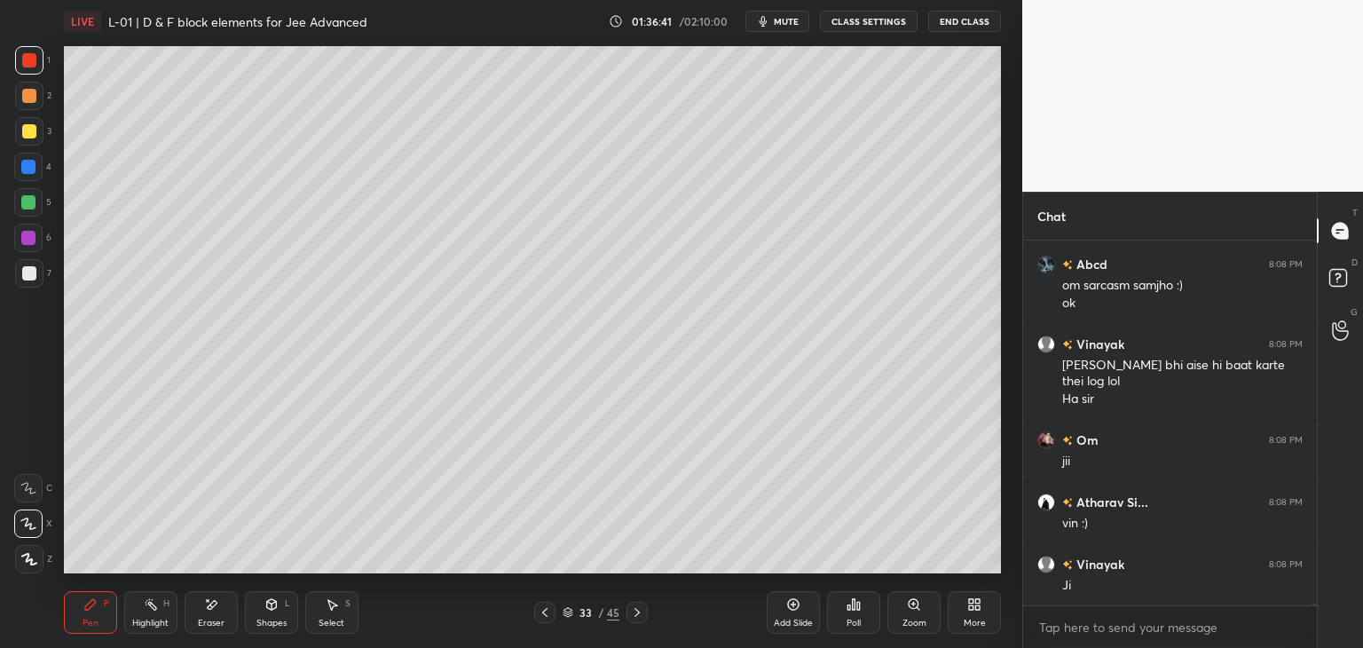
click at [543, 606] on icon at bounding box center [545, 612] width 14 height 14
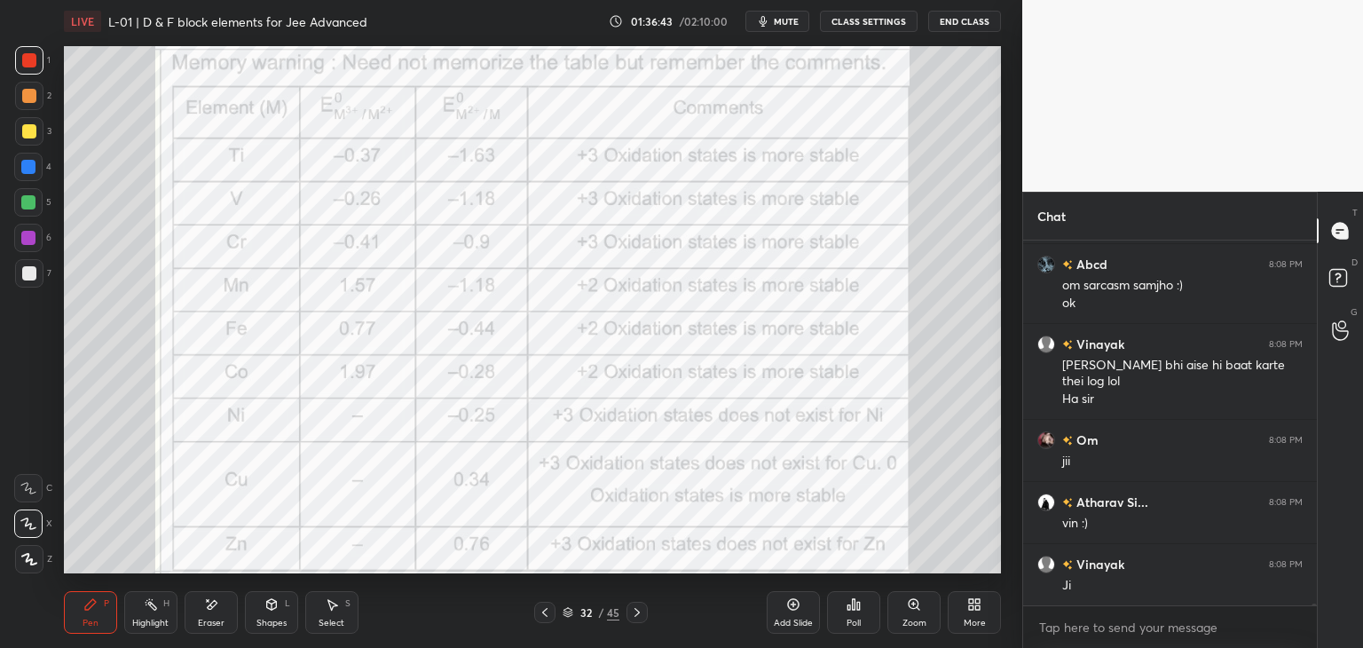
click at [640, 610] on icon at bounding box center [637, 612] width 14 height 14
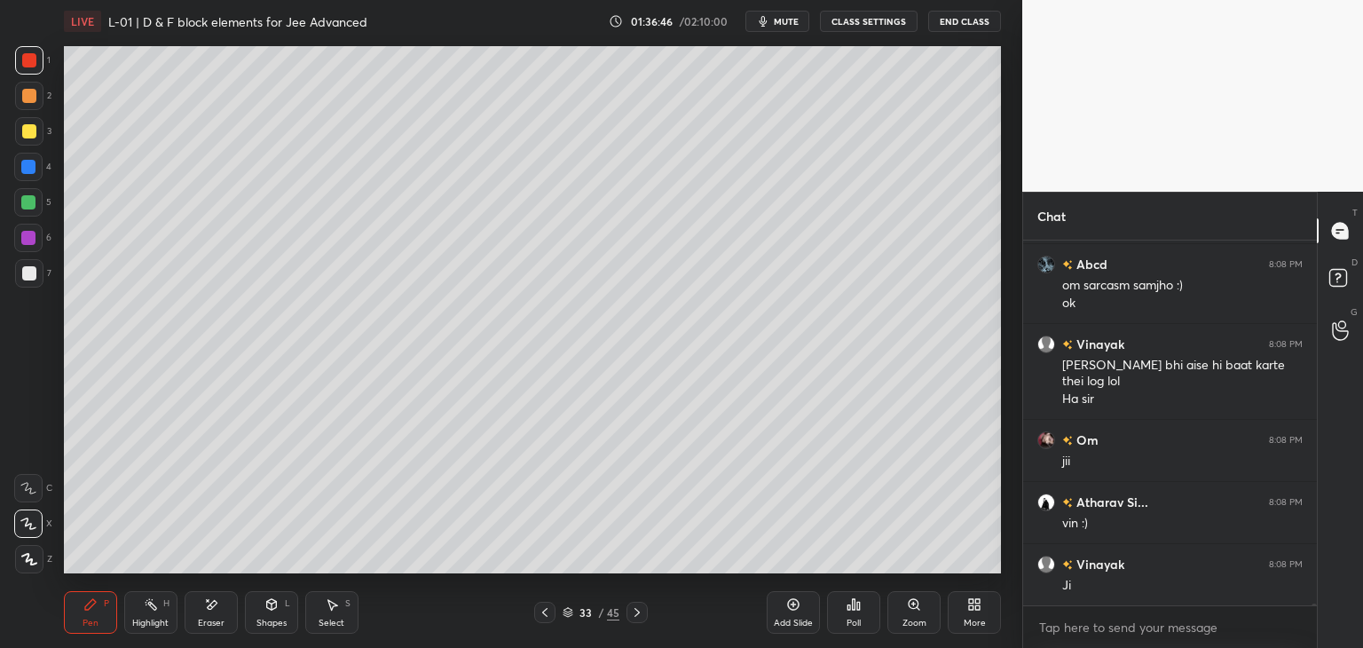
click at [539, 612] on icon at bounding box center [545, 612] width 14 height 14
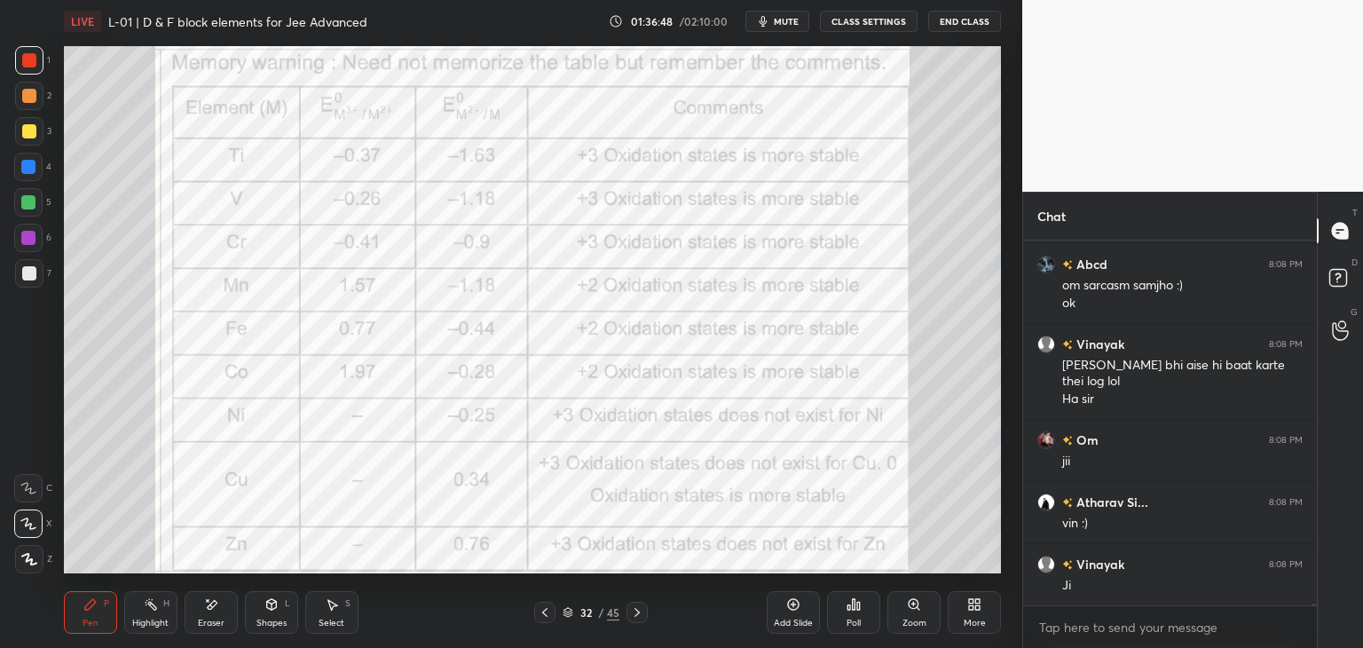
click at [635, 611] on icon at bounding box center [637, 612] width 14 height 14
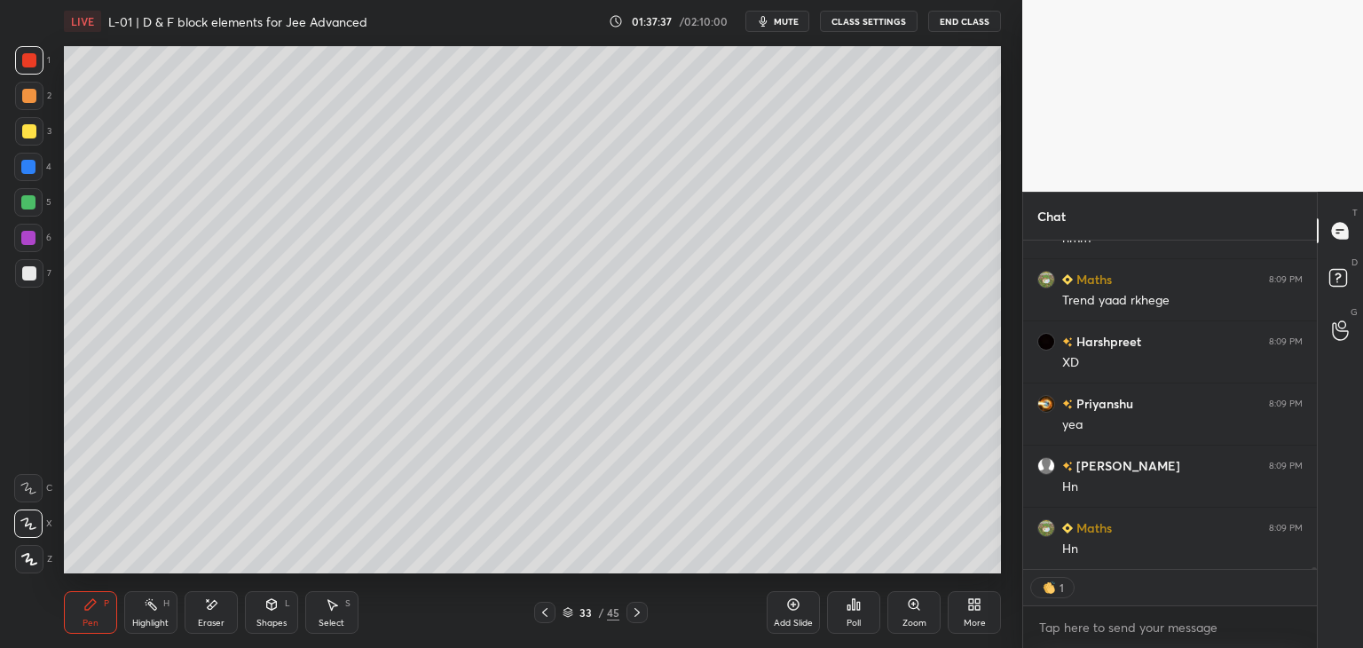
scroll to position [80564, 0]
click at [27, 207] on div at bounding box center [28, 202] width 14 height 14
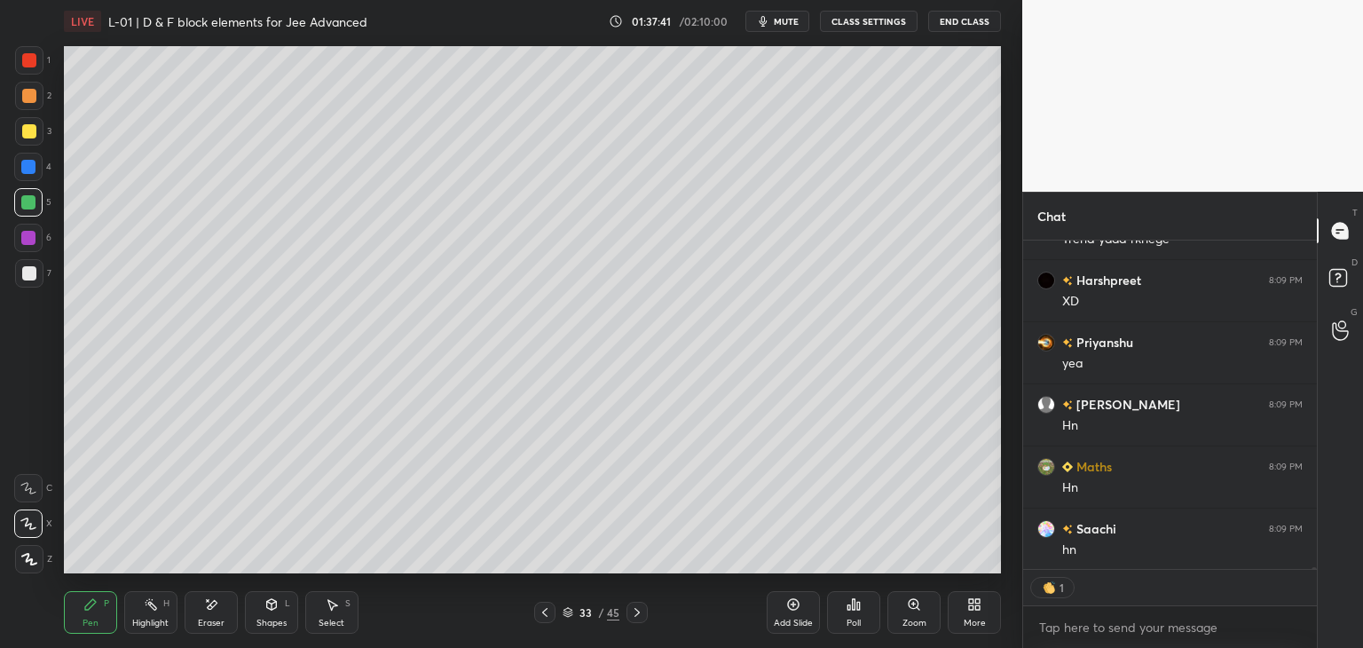
scroll to position [359, 288]
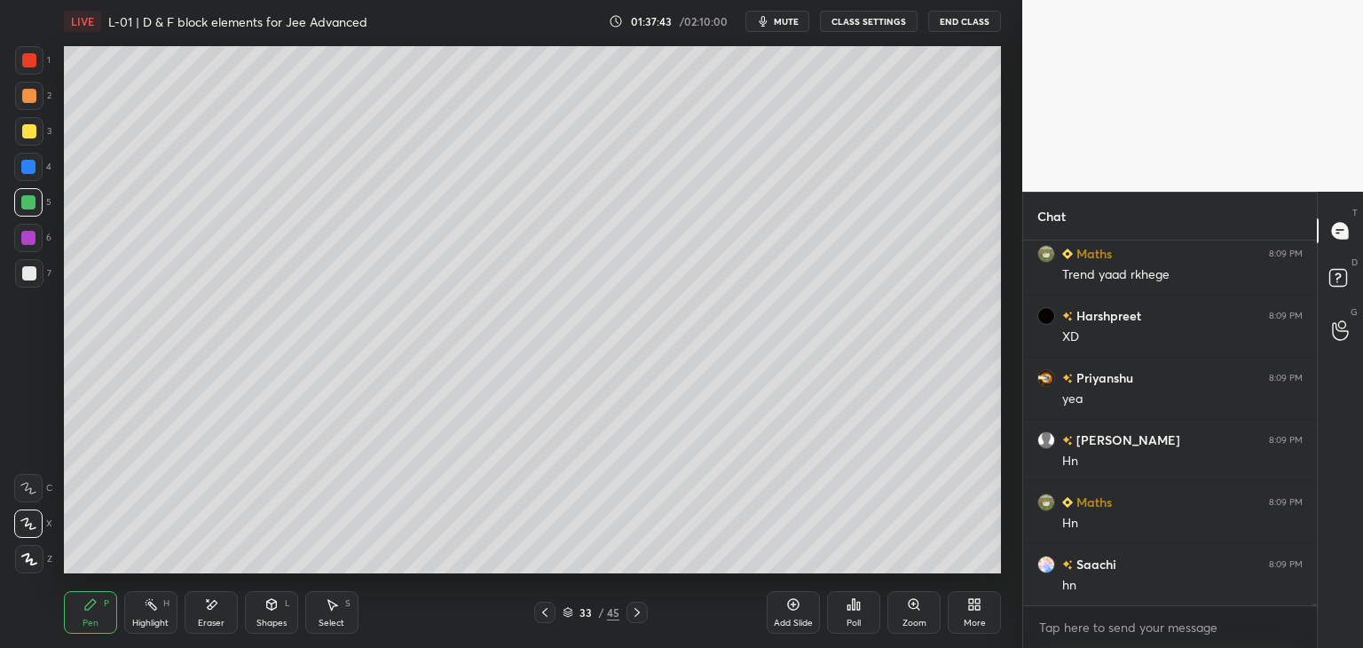
click at [336, 603] on icon at bounding box center [332, 604] width 14 height 14
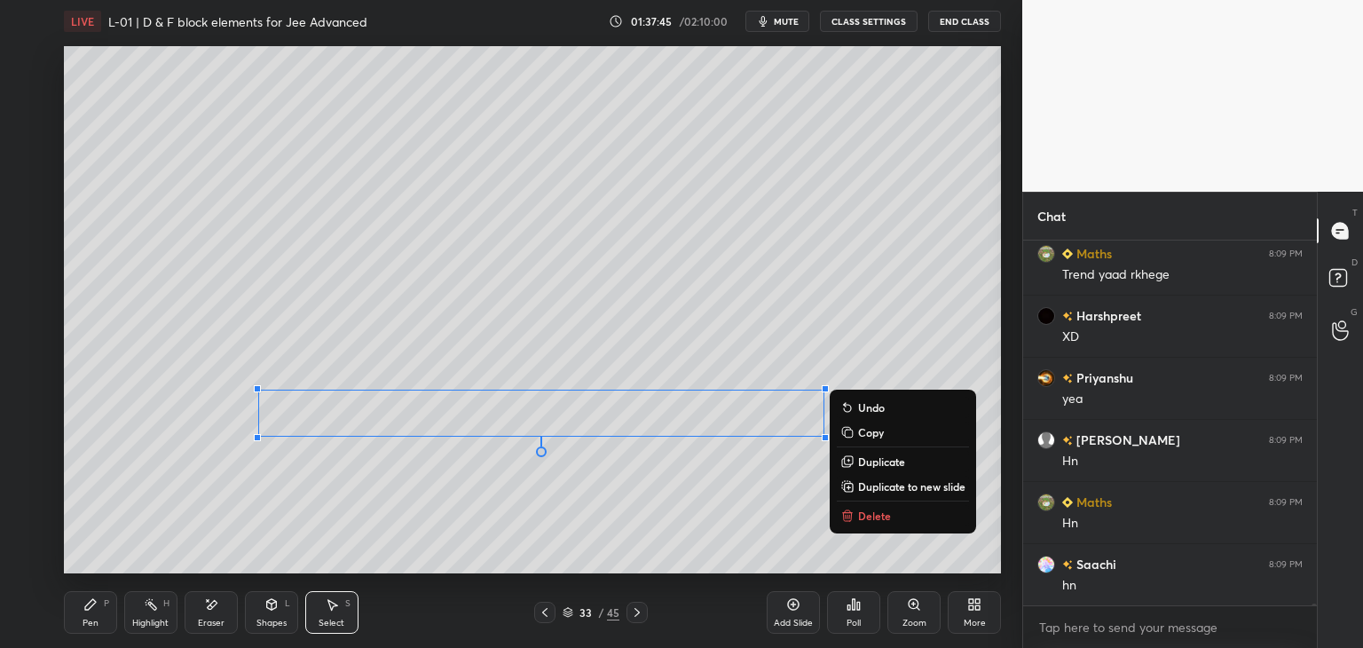
click at [871, 519] on p "Delete" at bounding box center [874, 515] width 33 height 14
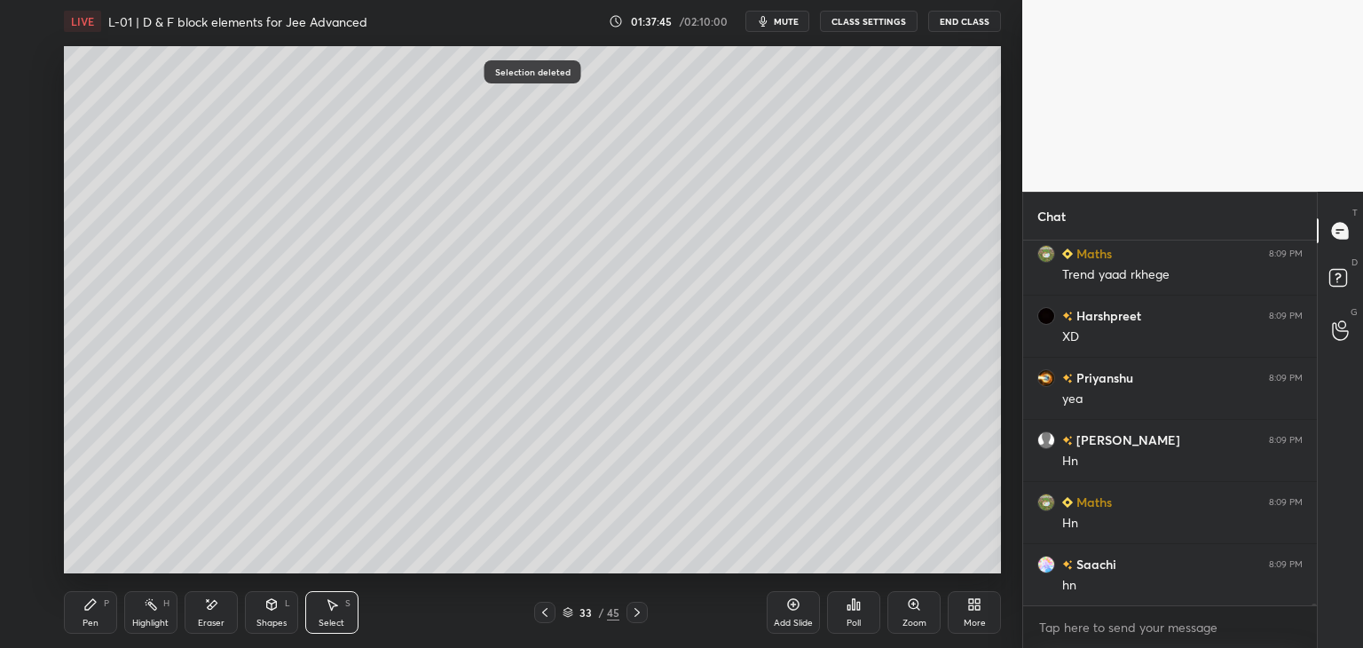
click at [92, 594] on div "Pen P" at bounding box center [90, 612] width 53 height 43
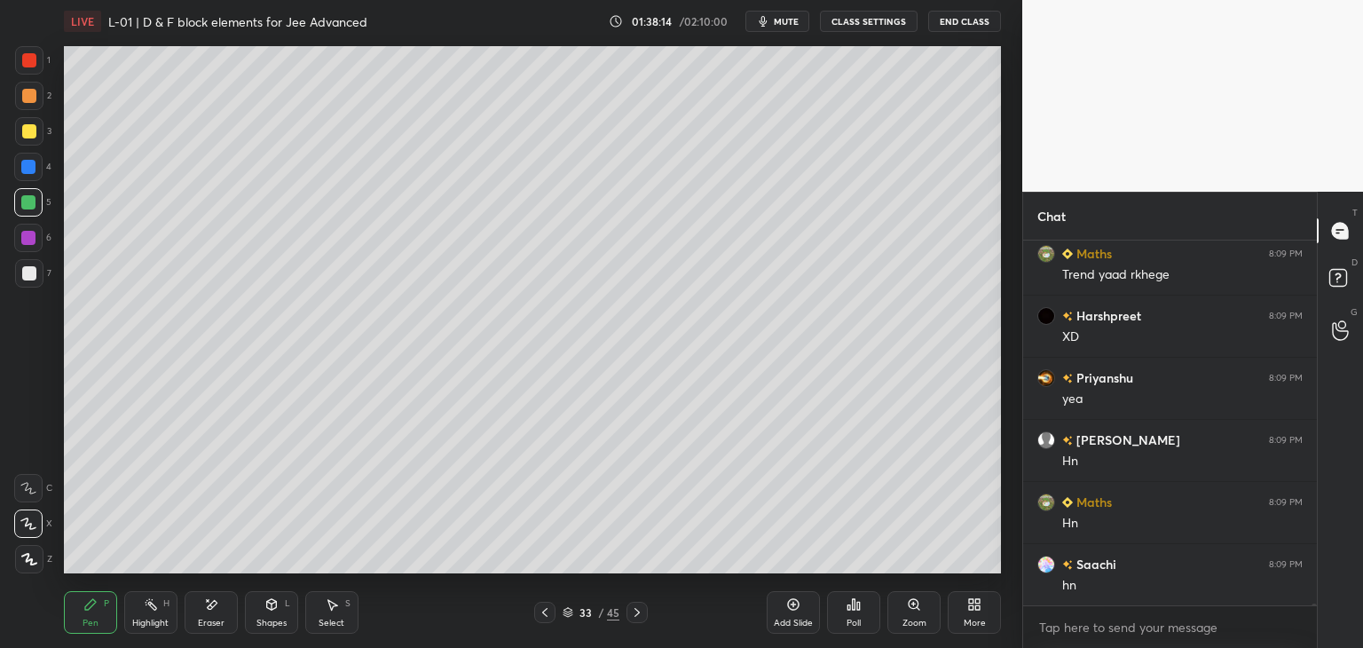
scroll to position [80591, 0]
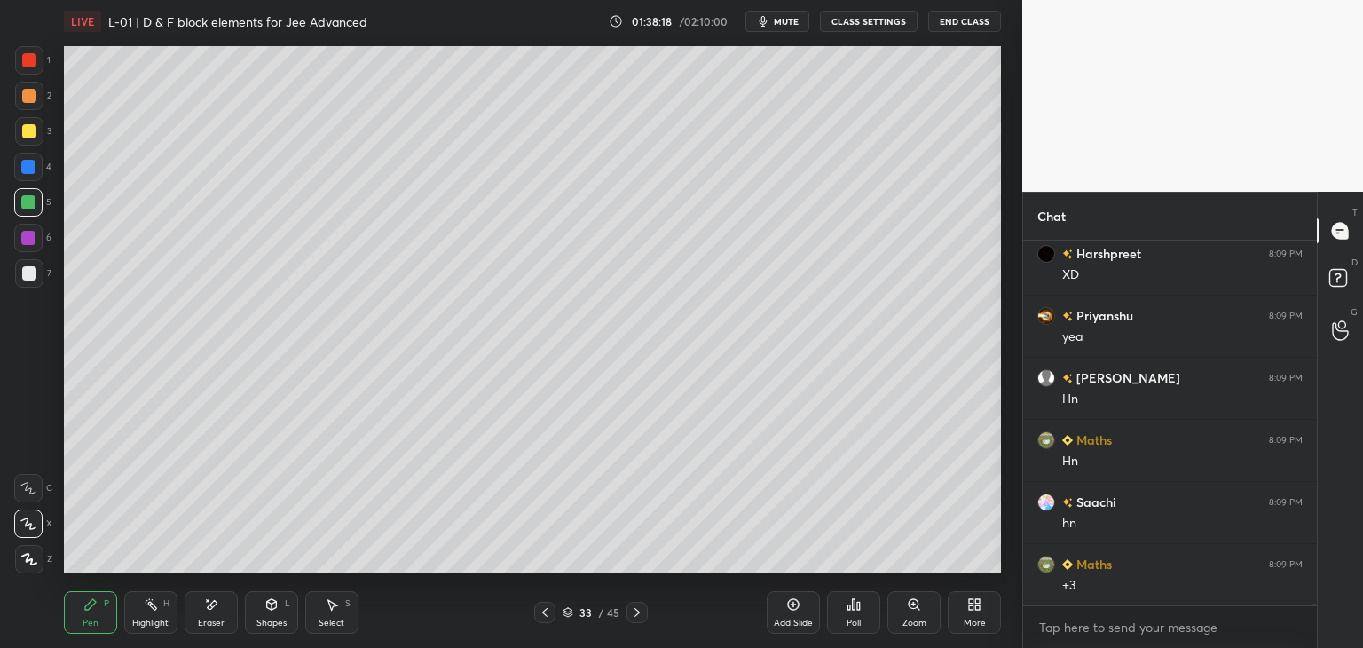
click at [341, 623] on div "Select" at bounding box center [332, 622] width 26 height 9
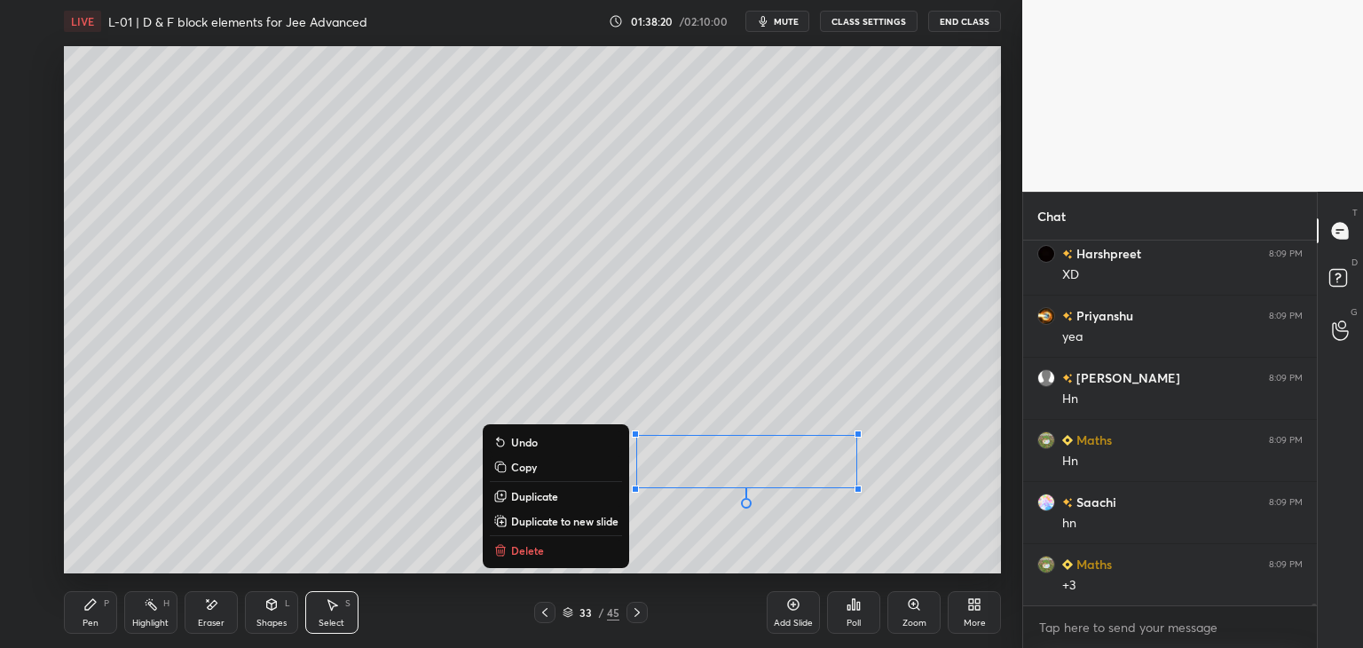
click at [102, 610] on div "Pen P" at bounding box center [90, 612] width 53 height 43
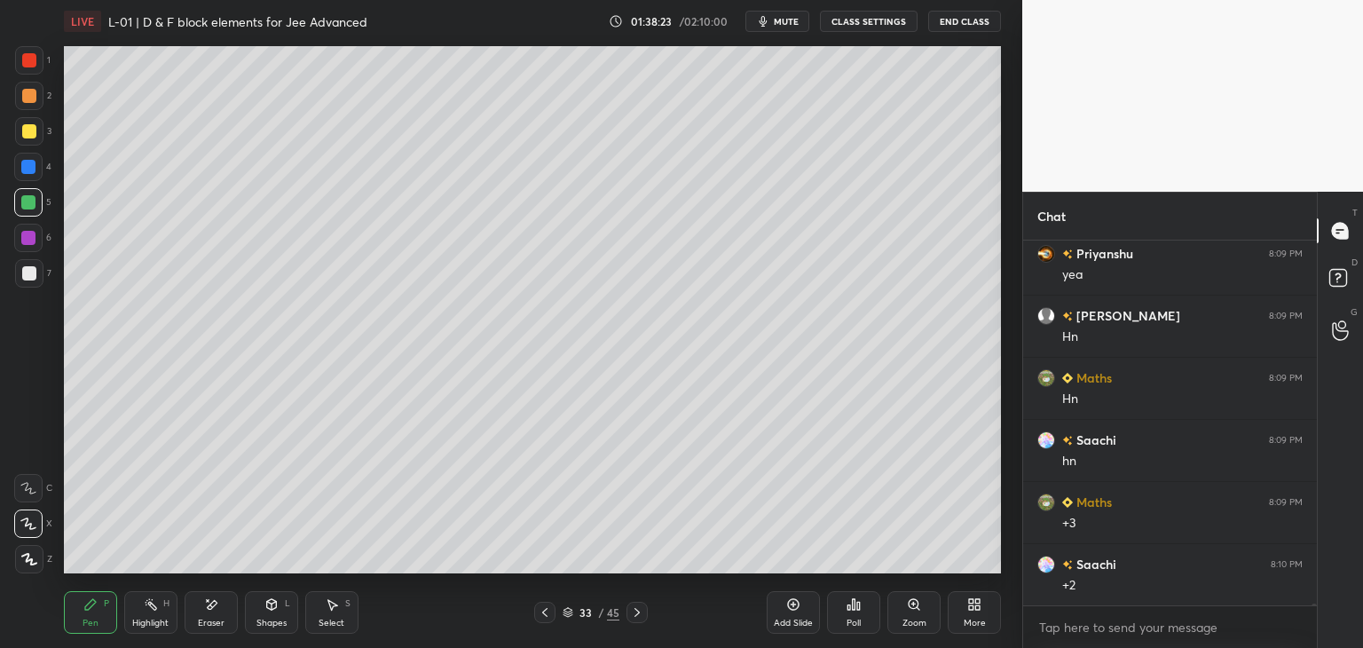
scroll to position [80777, 0]
click at [334, 620] on div "Select" at bounding box center [332, 622] width 26 height 9
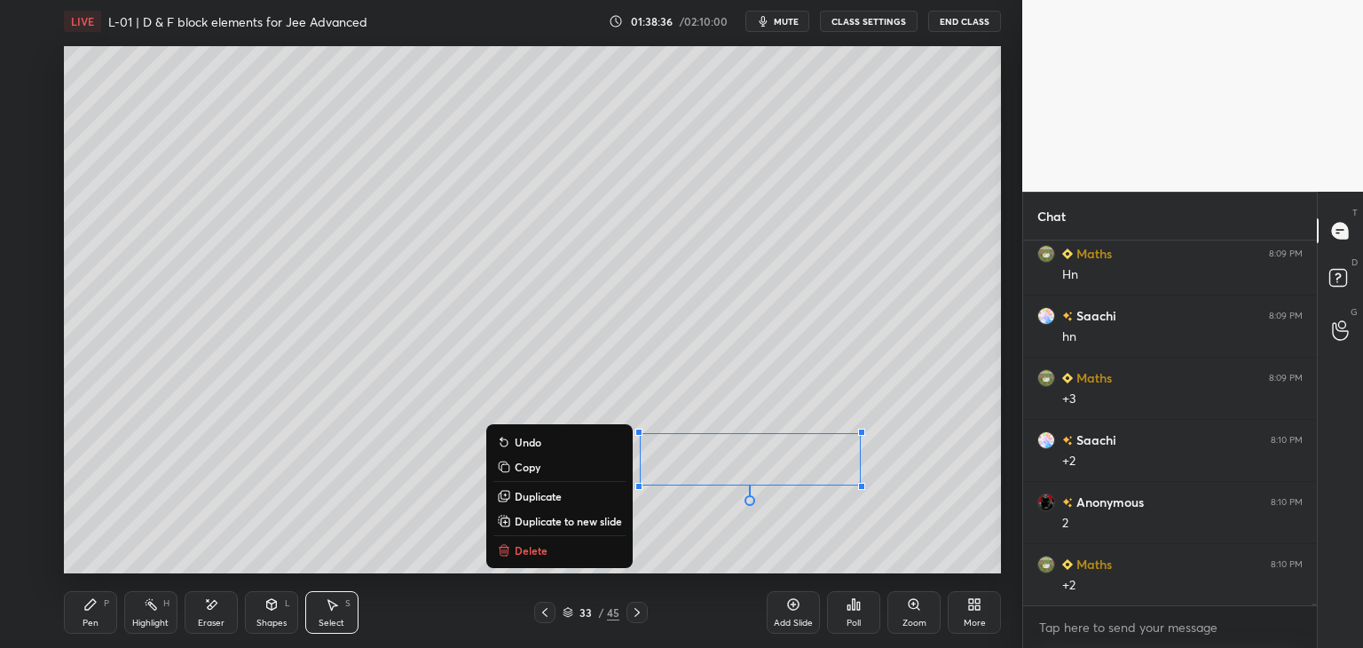
click at [935, 499] on div "0 ° Undo Copy Duplicate Duplicate to new slide Delete" at bounding box center [532, 309] width 937 height 527
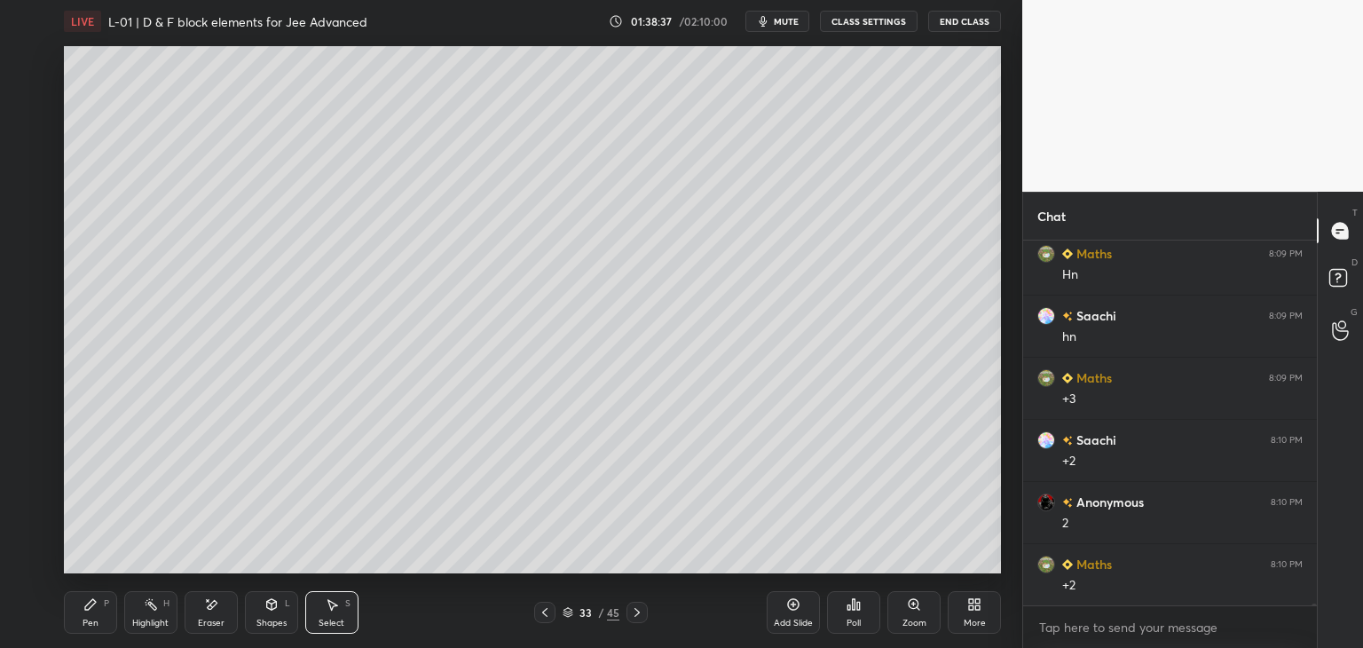
click at [100, 614] on div "Pen P" at bounding box center [90, 612] width 53 height 43
click at [25, 65] on div at bounding box center [29, 60] width 14 height 14
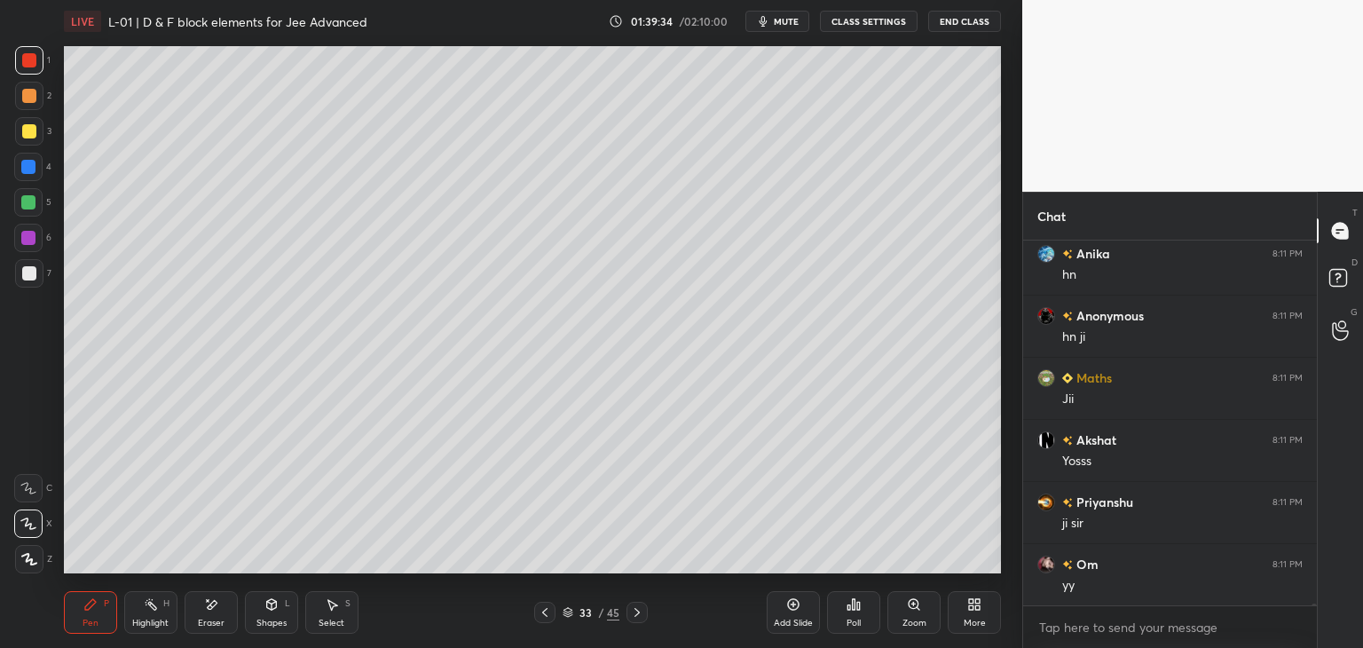
scroll to position [81665, 0]
click at [542, 616] on icon at bounding box center [545, 612] width 14 height 14
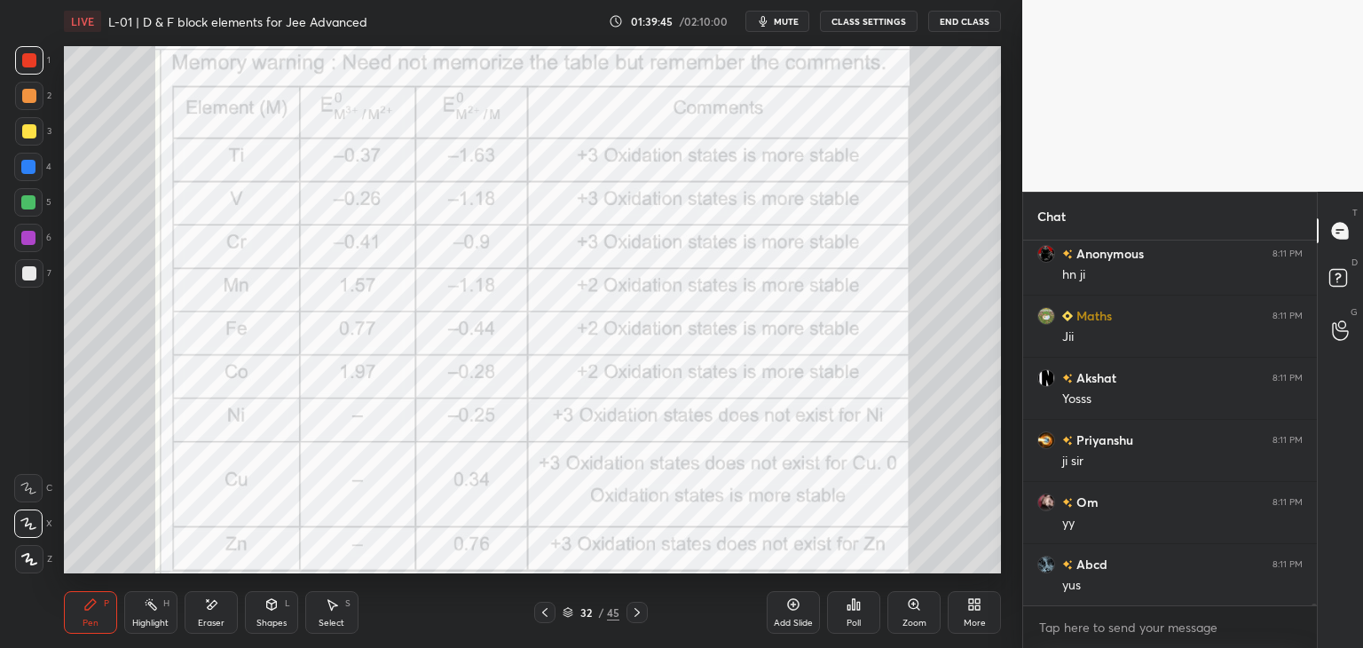
click at [635, 615] on icon at bounding box center [636, 612] width 5 height 9
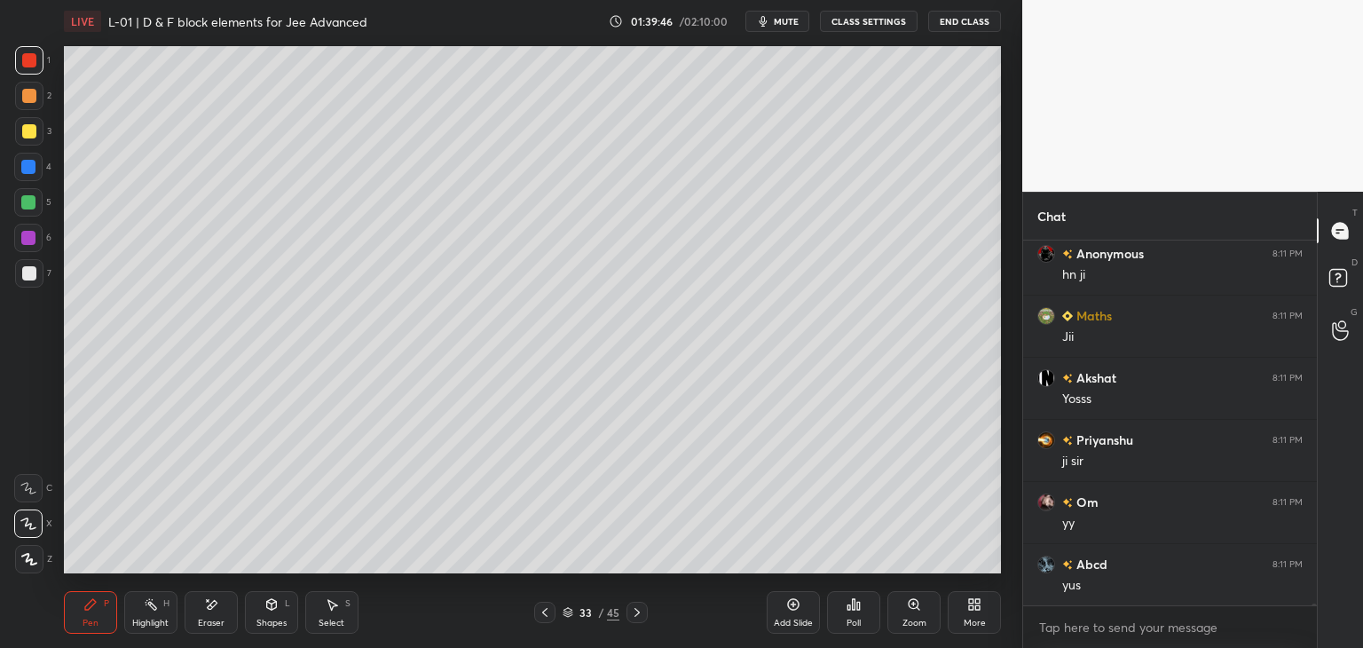
click at [636, 615] on icon at bounding box center [636, 612] width 5 height 9
click at [634, 618] on icon at bounding box center [637, 612] width 14 height 14
click at [635, 618] on icon at bounding box center [637, 612] width 14 height 14
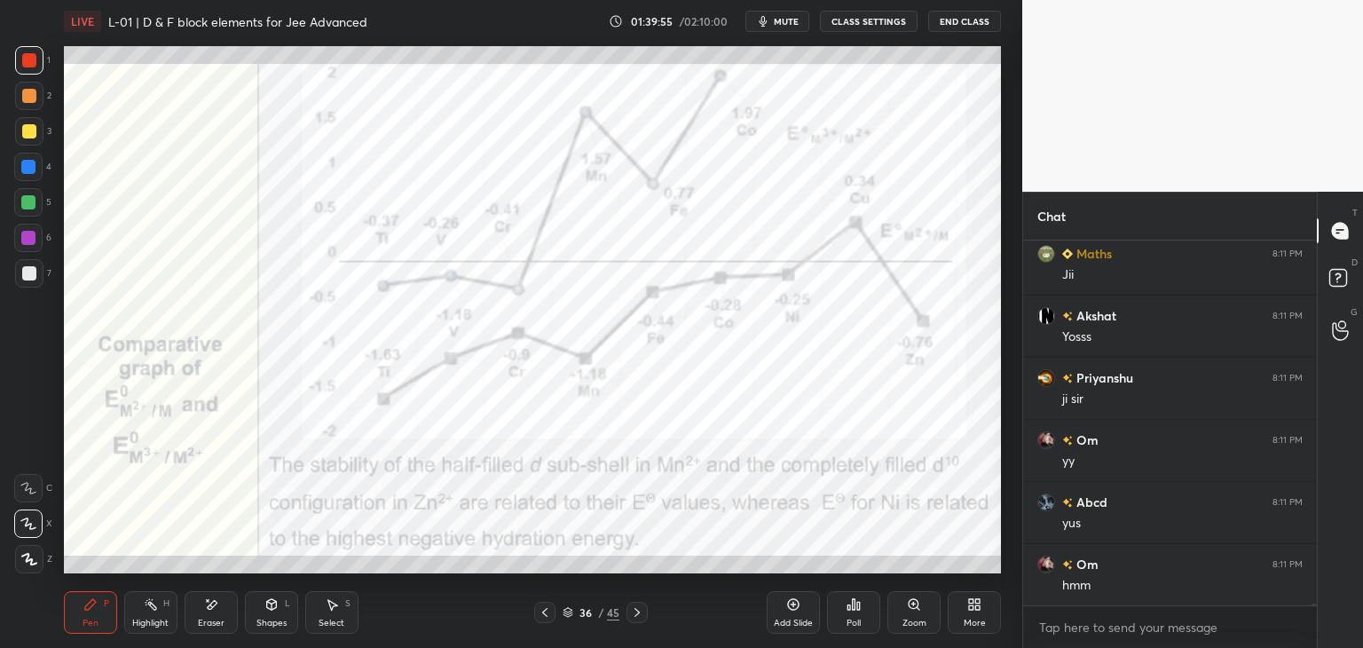
click at [635, 611] on icon at bounding box center [637, 612] width 14 height 14
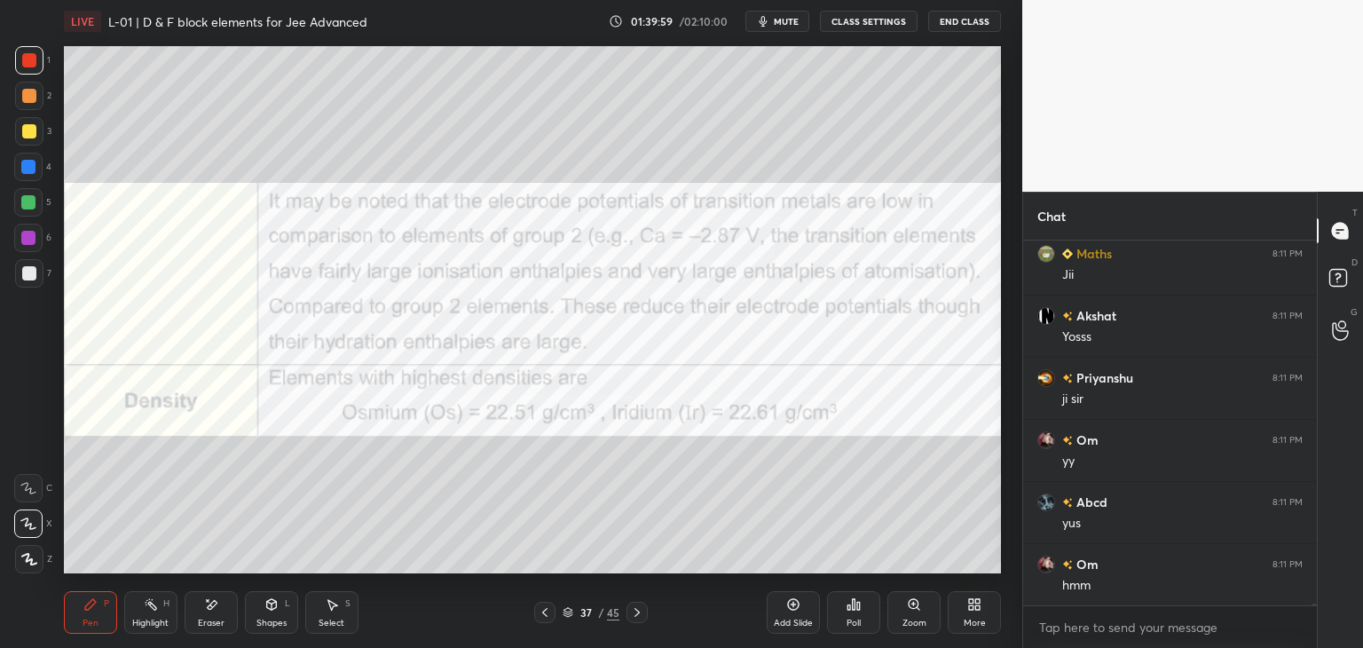
click at [635, 612] on icon at bounding box center [637, 612] width 14 height 14
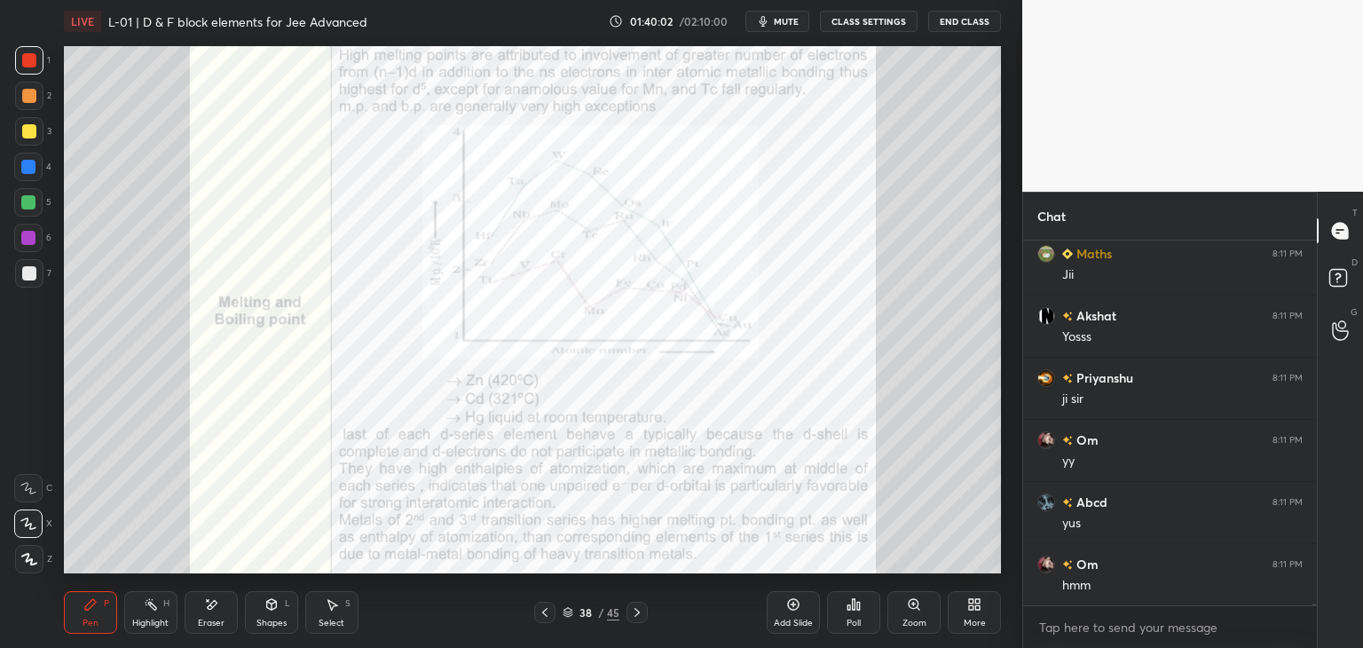
click at [635, 614] on icon at bounding box center [637, 612] width 14 height 14
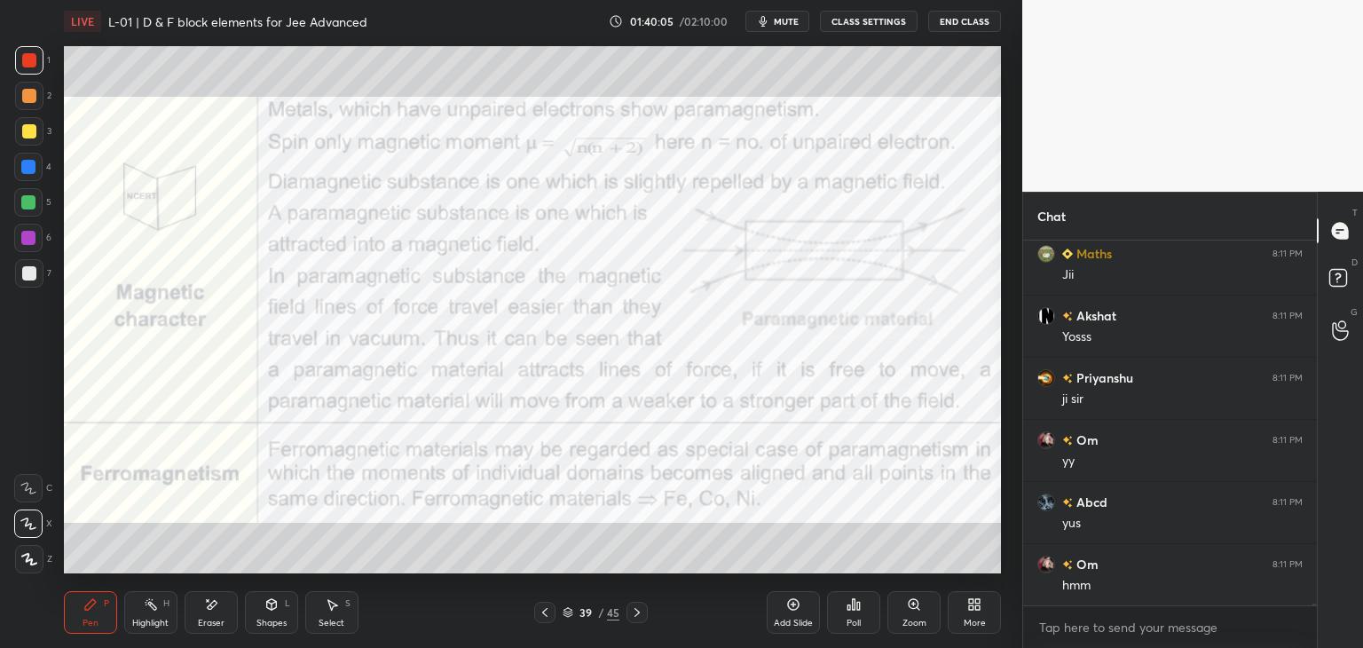
click at [638, 613] on icon at bounding box center [636, 612] width 5 height 9
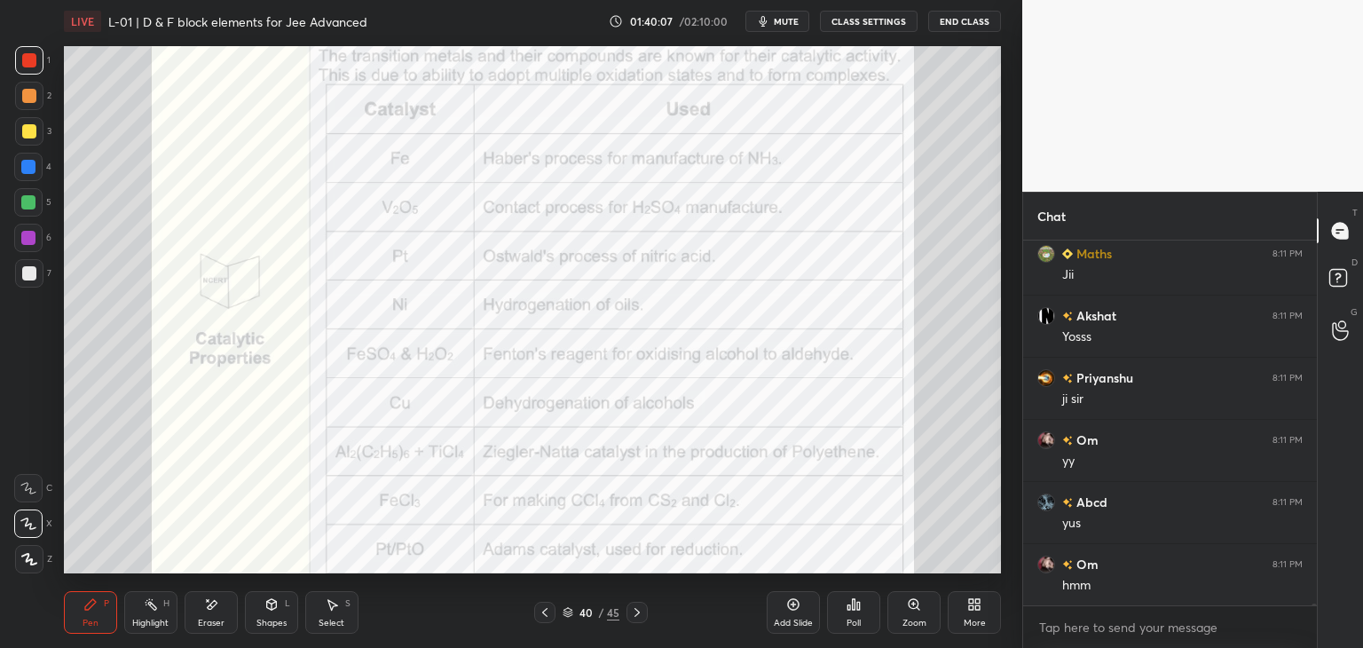
click at [644, 615] on div at bounding box center [636, 612] width 21 height 21
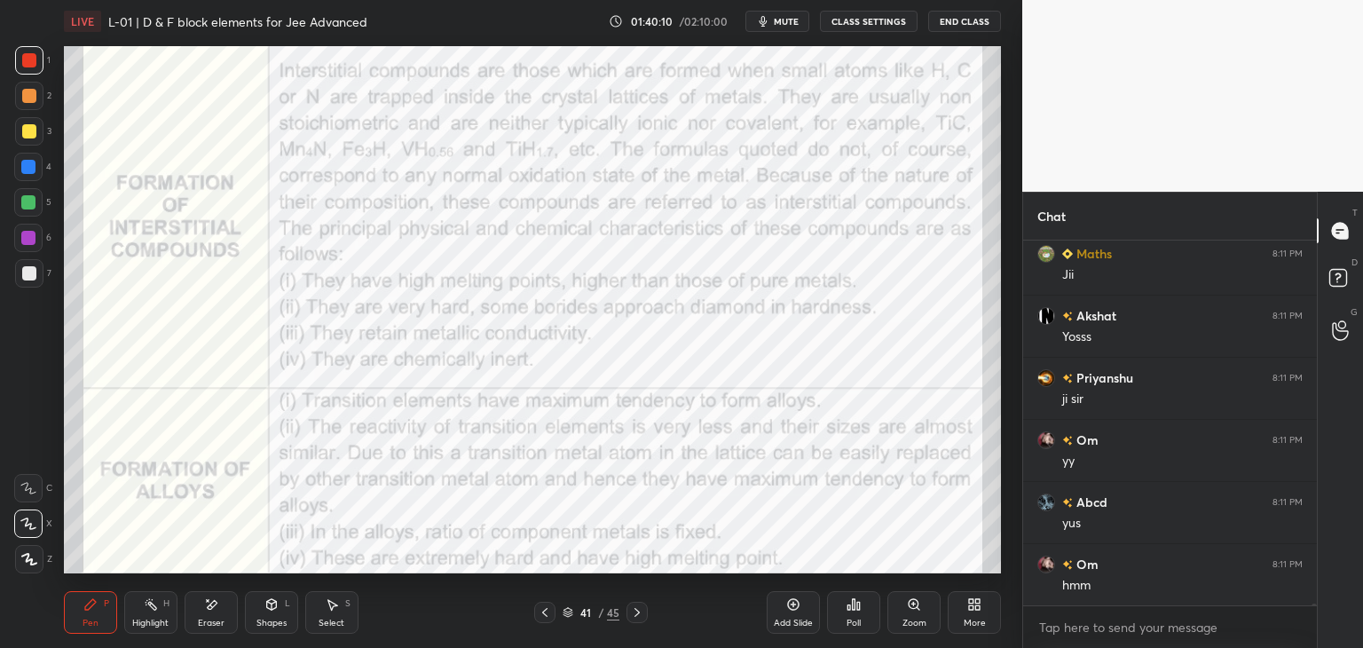
click at [632, 612] on icon at bounding box center [637, 612] width 14 height 14
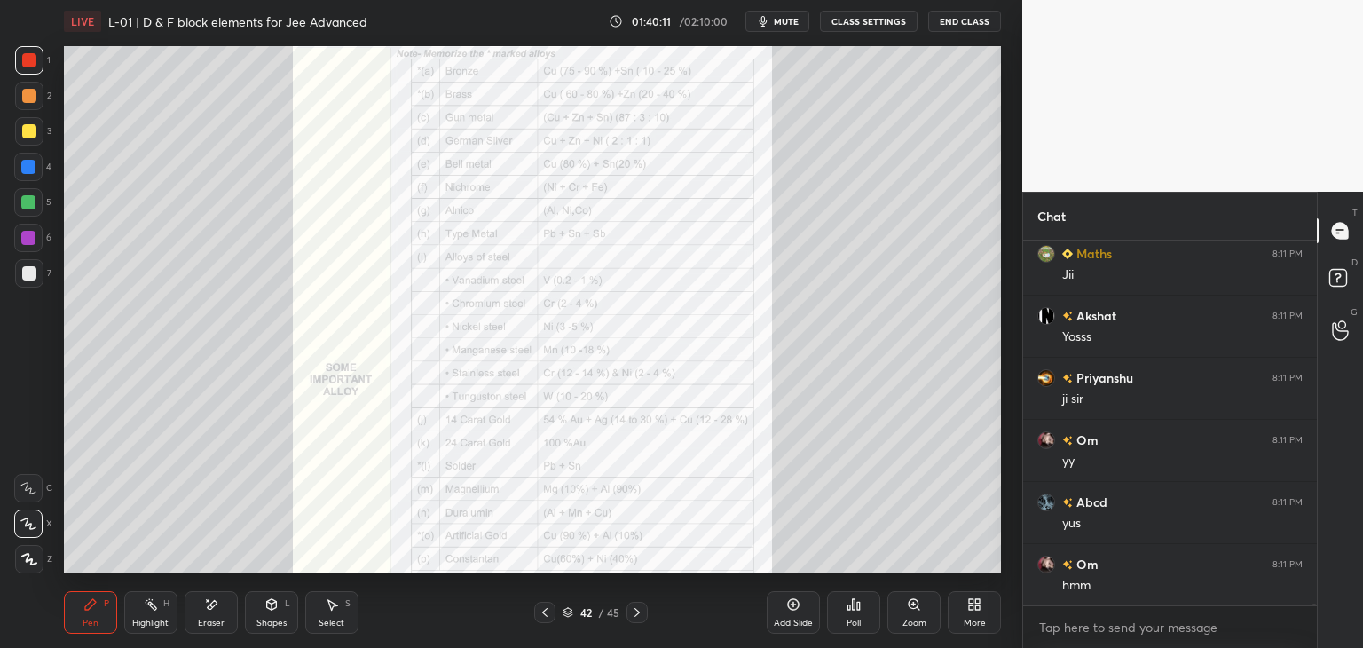
click at [538, 611] on icon at bounding box center [545, 612] width 14 height 14
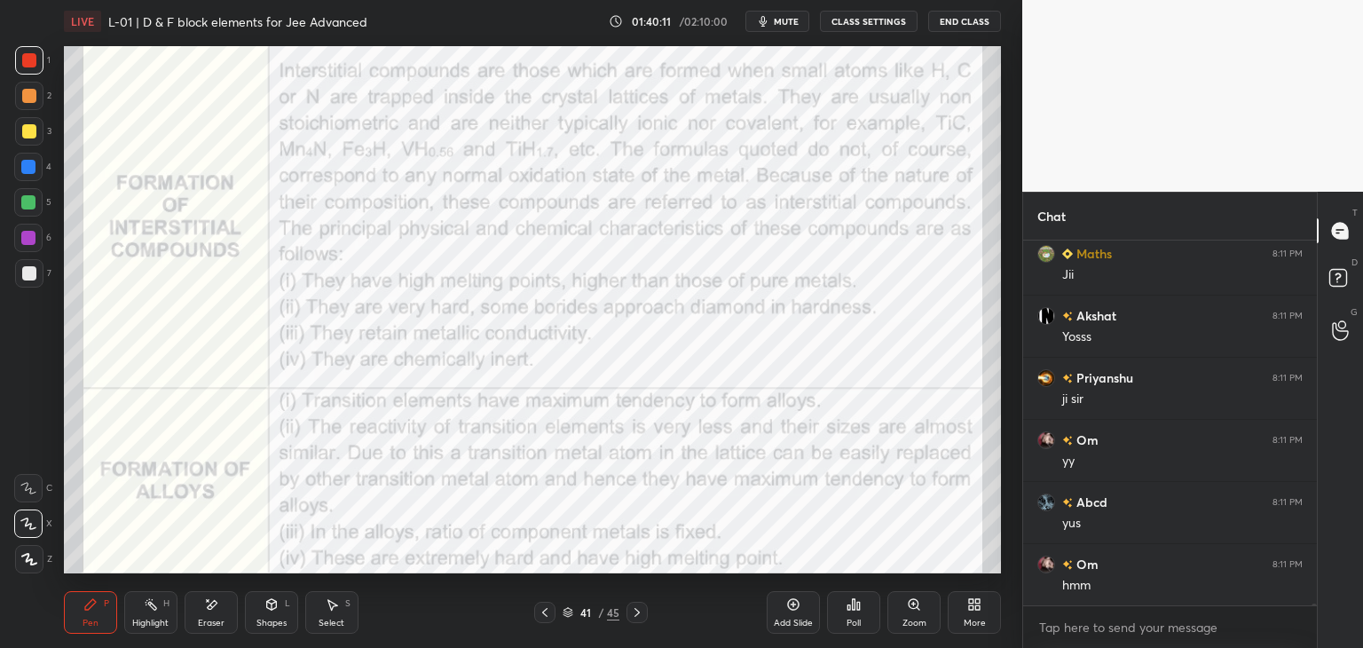
click at [539, 613] on icon at bounding box center [545, 612] width 14 height 14
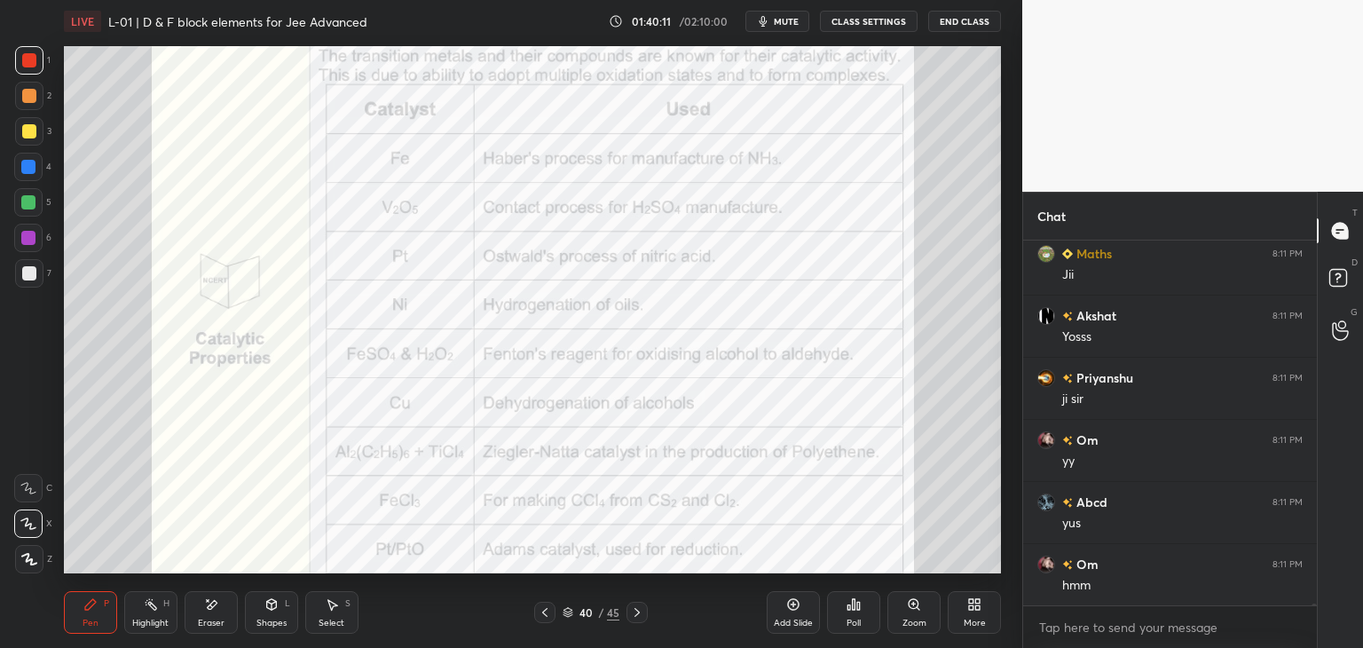
click at [541, 611] on icon at bounding box center [545, 612] width 14 height 14
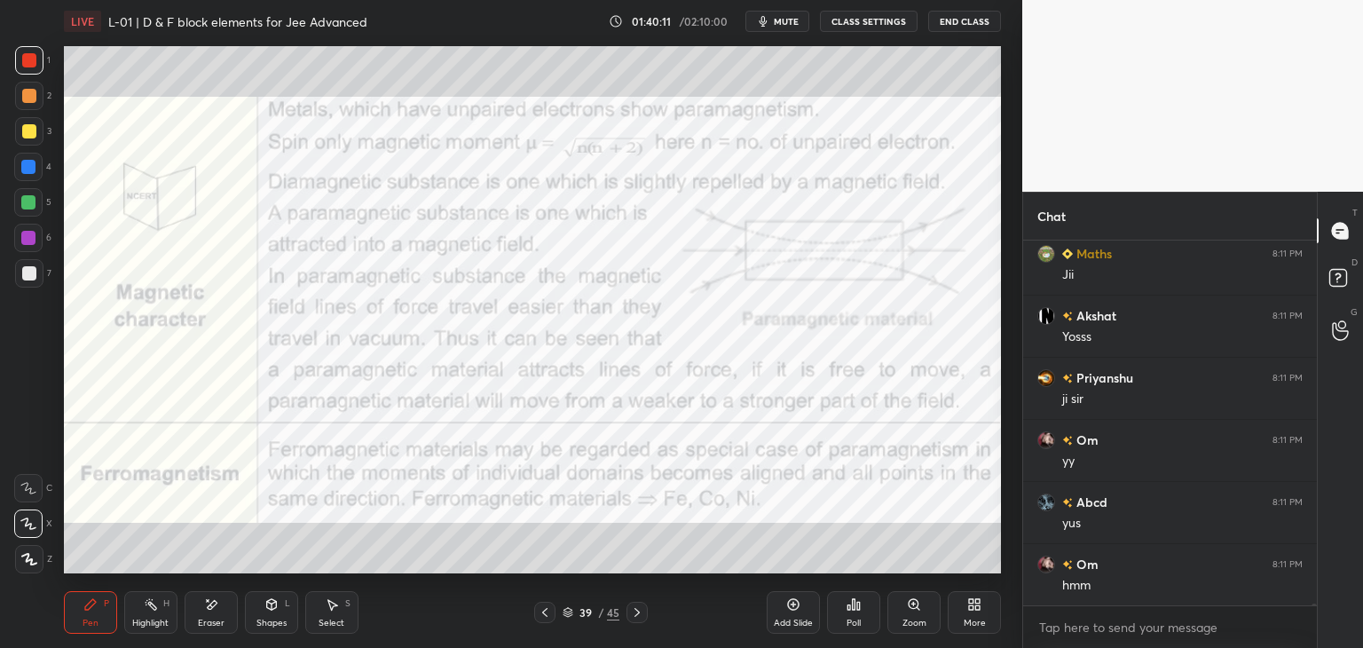
click at [541, 610] on icon at bounding box center [545, 612] width 14 height 14
click at [542, 608] on icon at bounding box center [545, 612] width 14 height 14
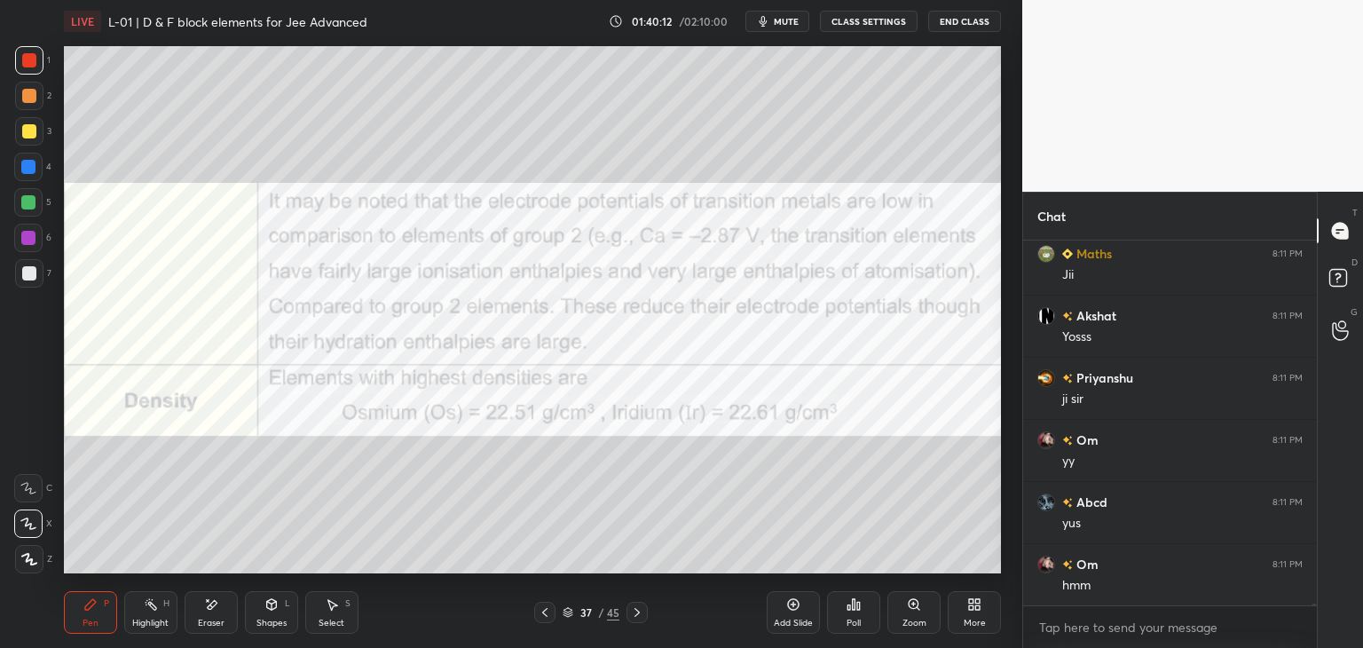
click at [543, 609] on icon at bounding box center [545, 612] width 14 height 14
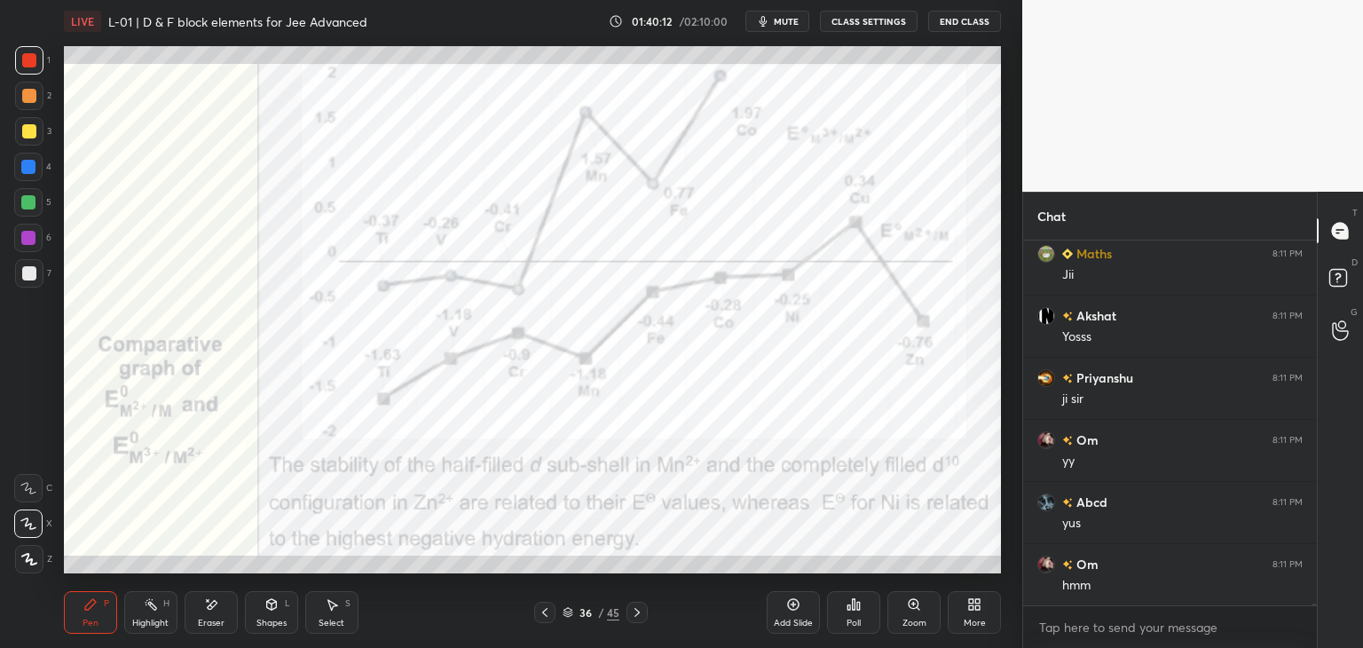
click at [546, 608] on icon at bounding box center [545, 612] width 14 height 14
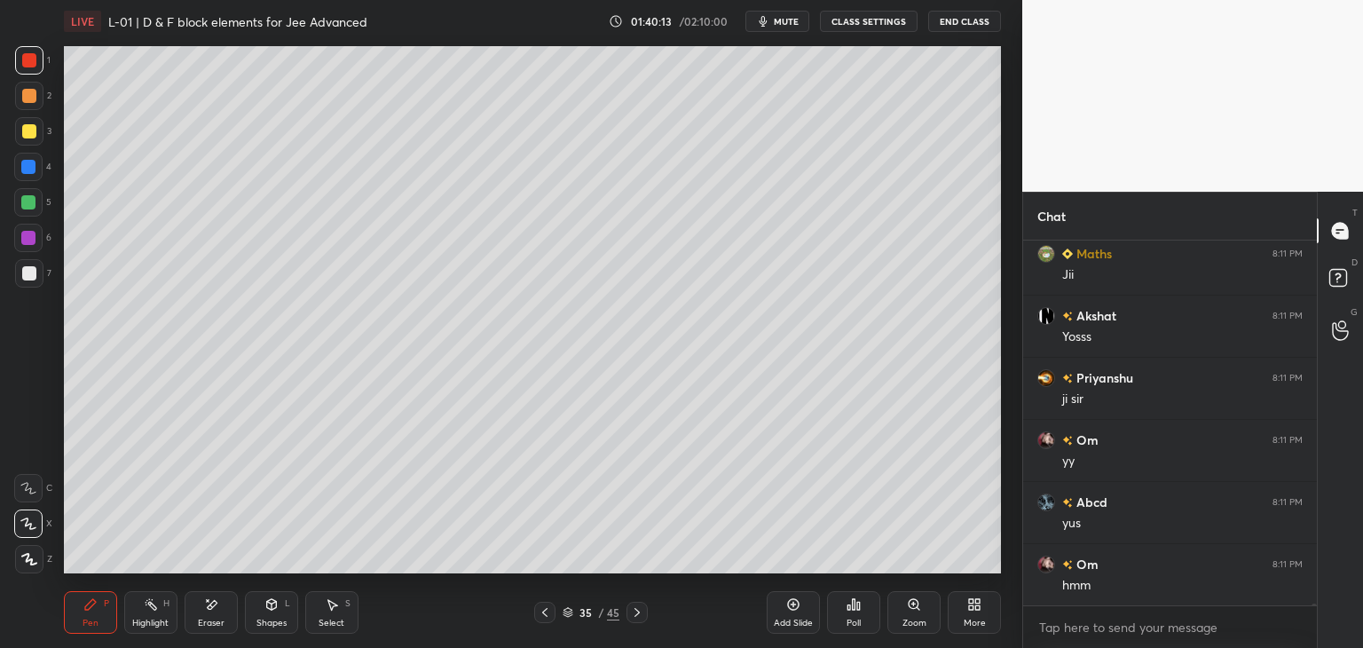
click at [641, 611] on icon at bounding box center [637, 612] width 14 height 14
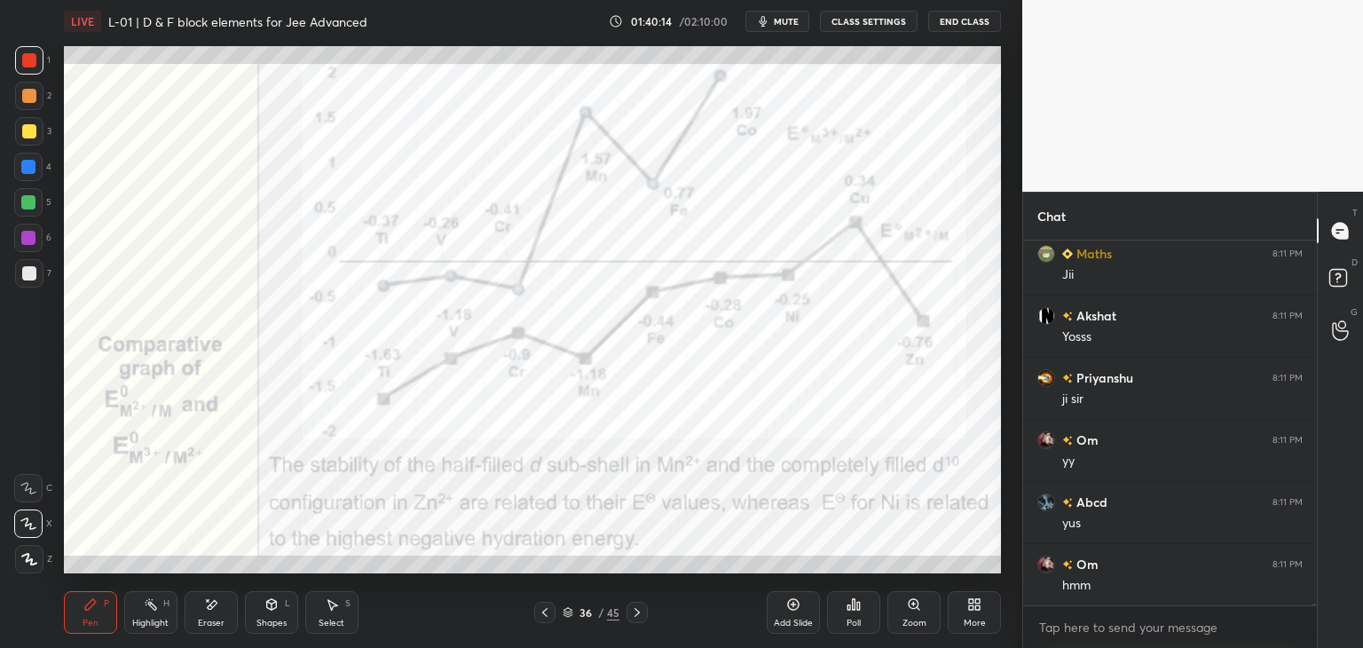
click at [639, 606] on icon at bounding box center [637, 612] width 14 height 14
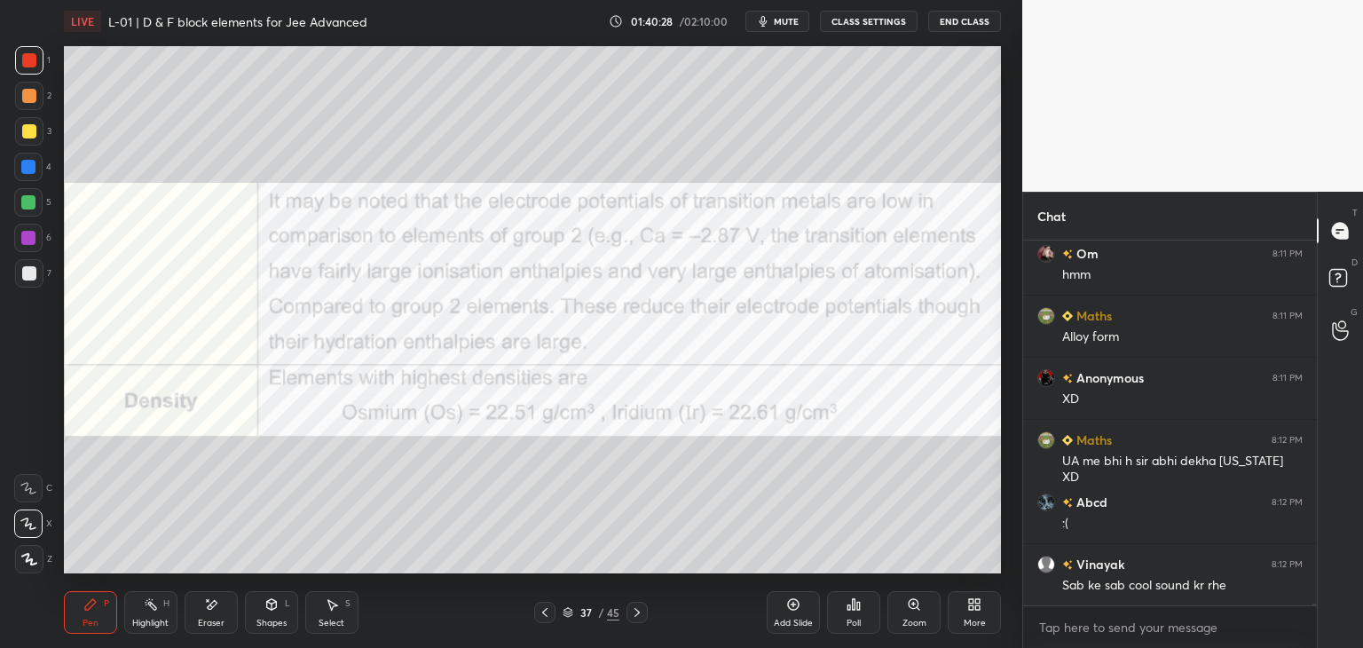
scroll to position [82099, 0]
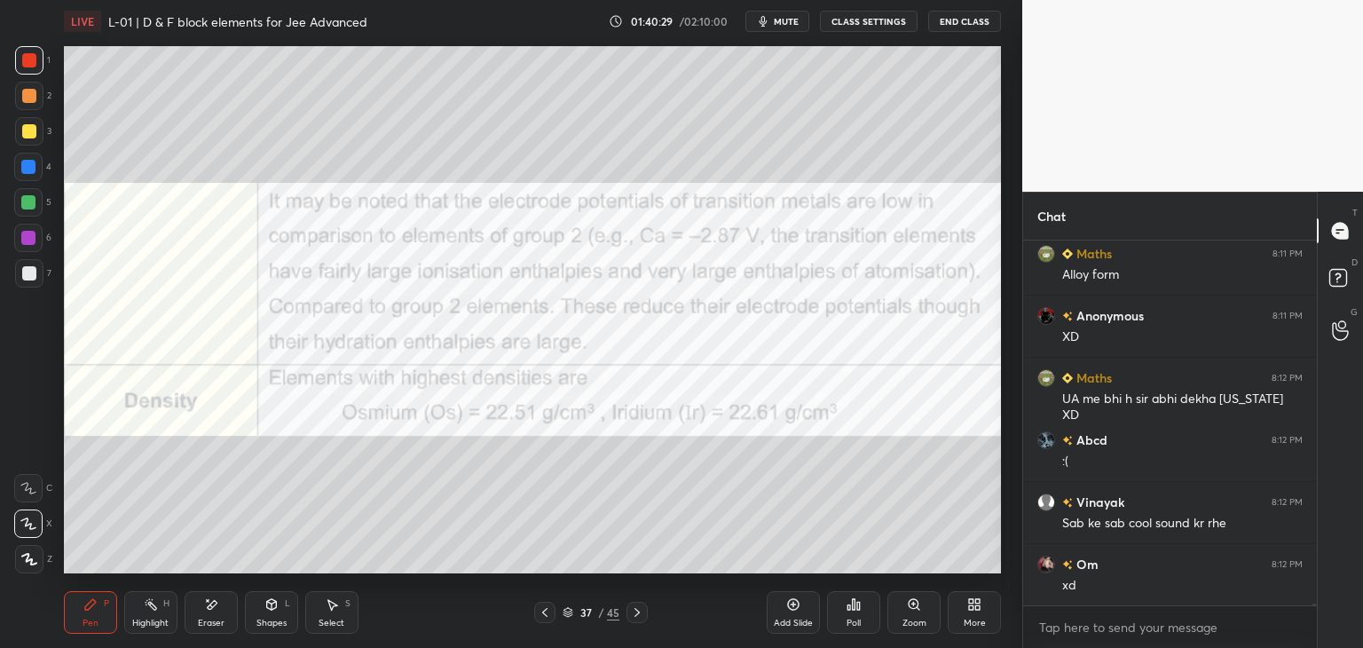
click at [637, 618] on icon at bounding box center [637, 612] width 14 height 14
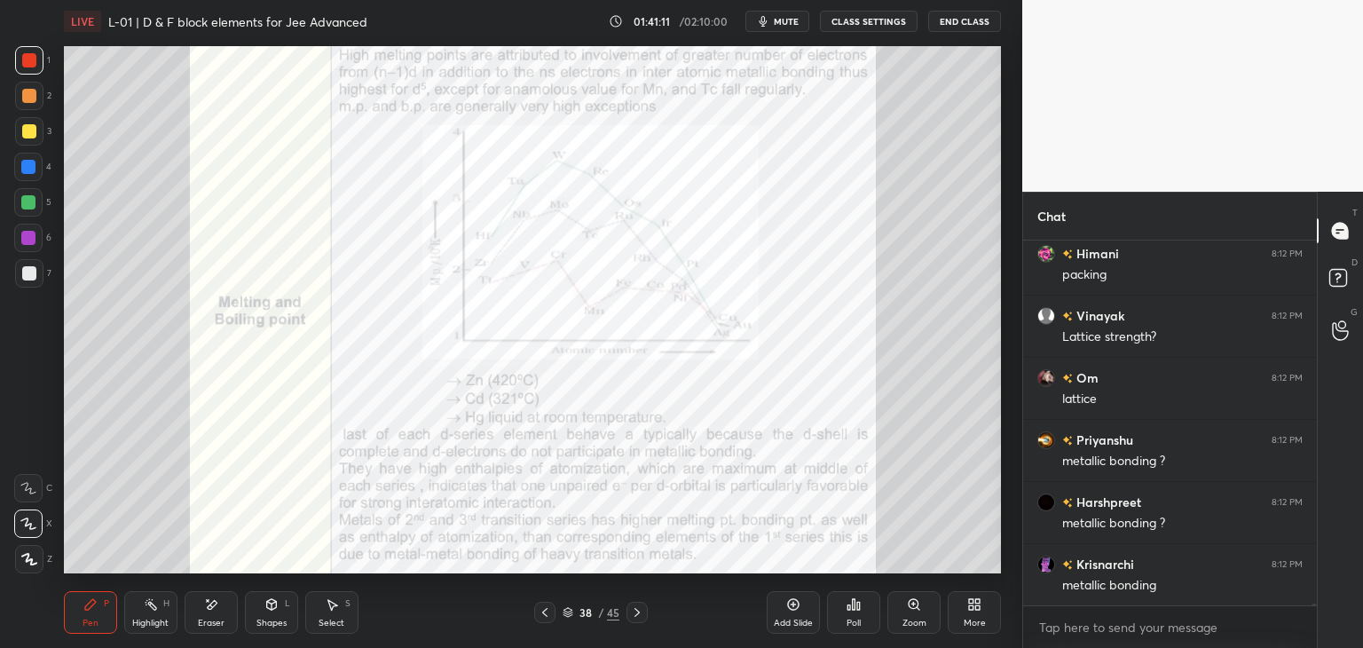
scroll to position [82676, 0]
click at [32, 130] on div at bounding box center [29, 131] width 14 height 14
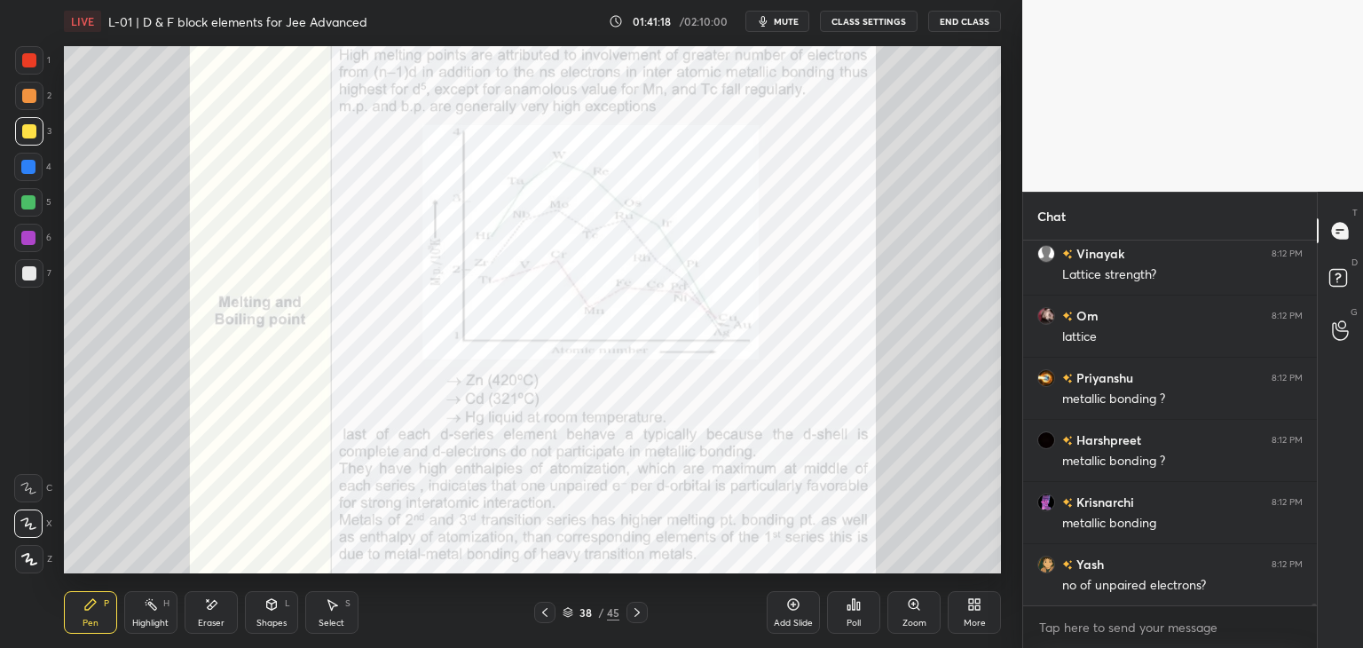
scroll to position [82738, 0]
click at [24, 59] on div at bounding box center [29, 60] width 14 height 14
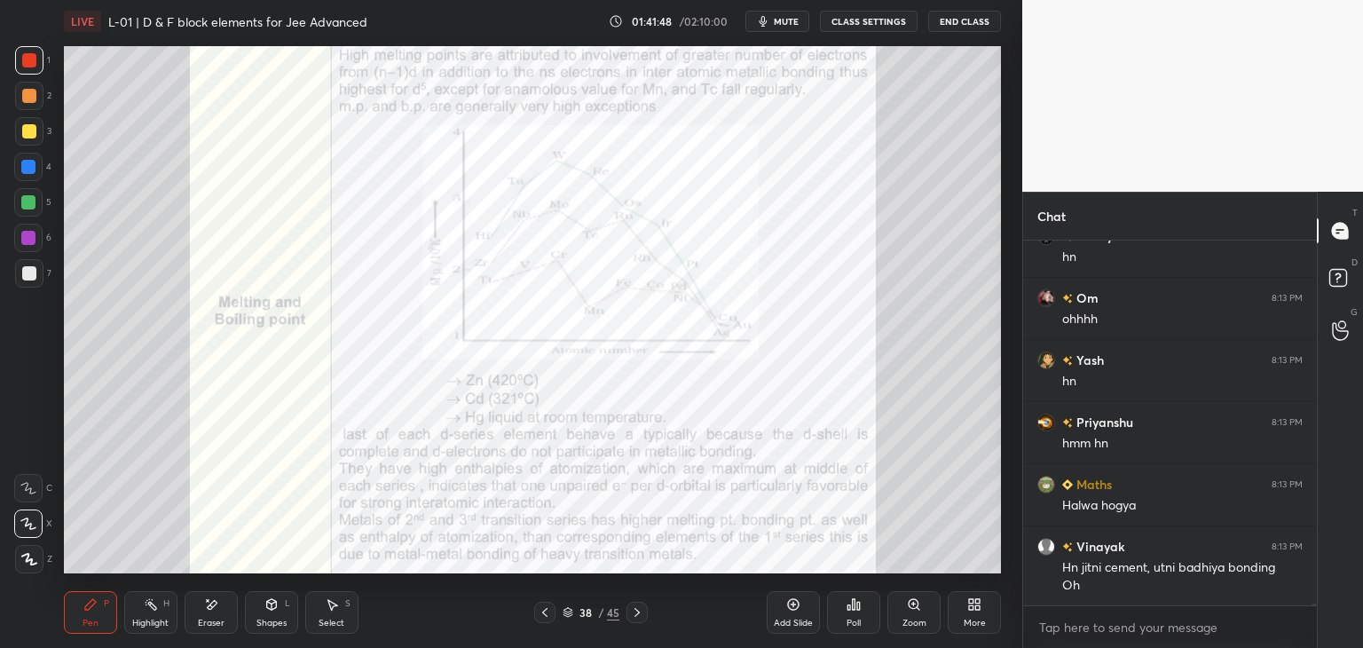
scroll to position [83191, 0]
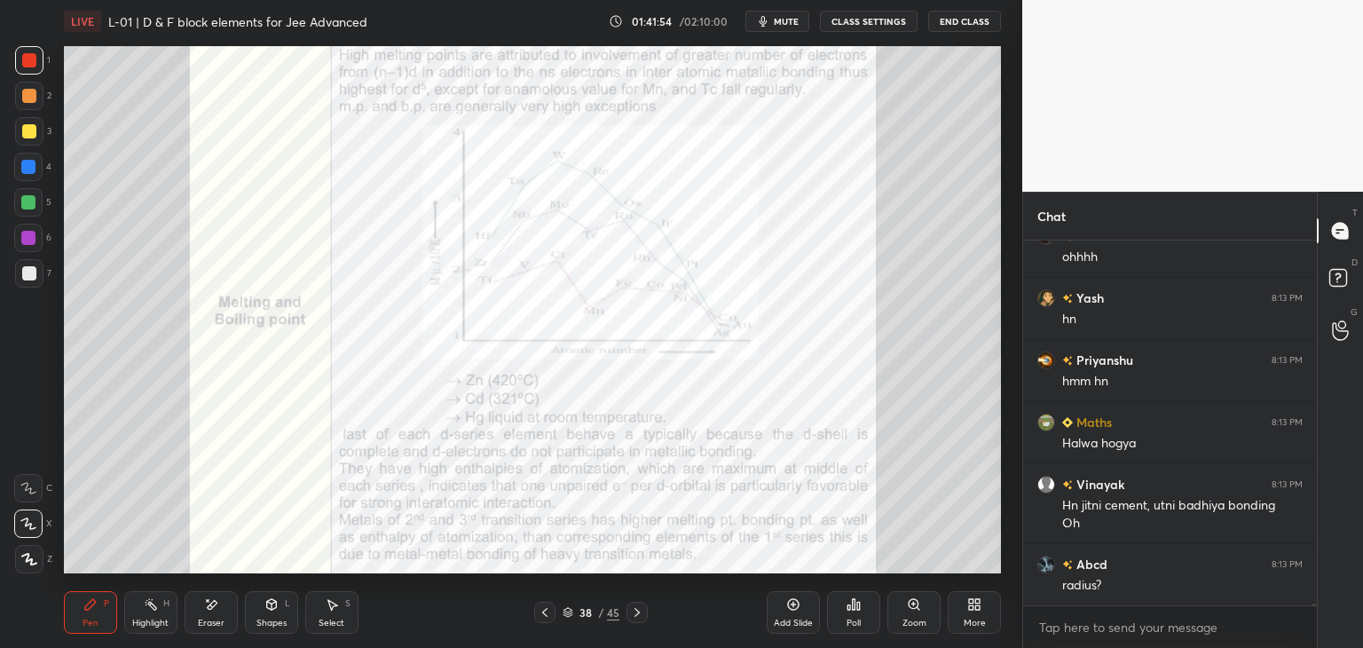
click at [223, 607] on div "Eraser" at bounding box center [211, 612] width 53 height 43
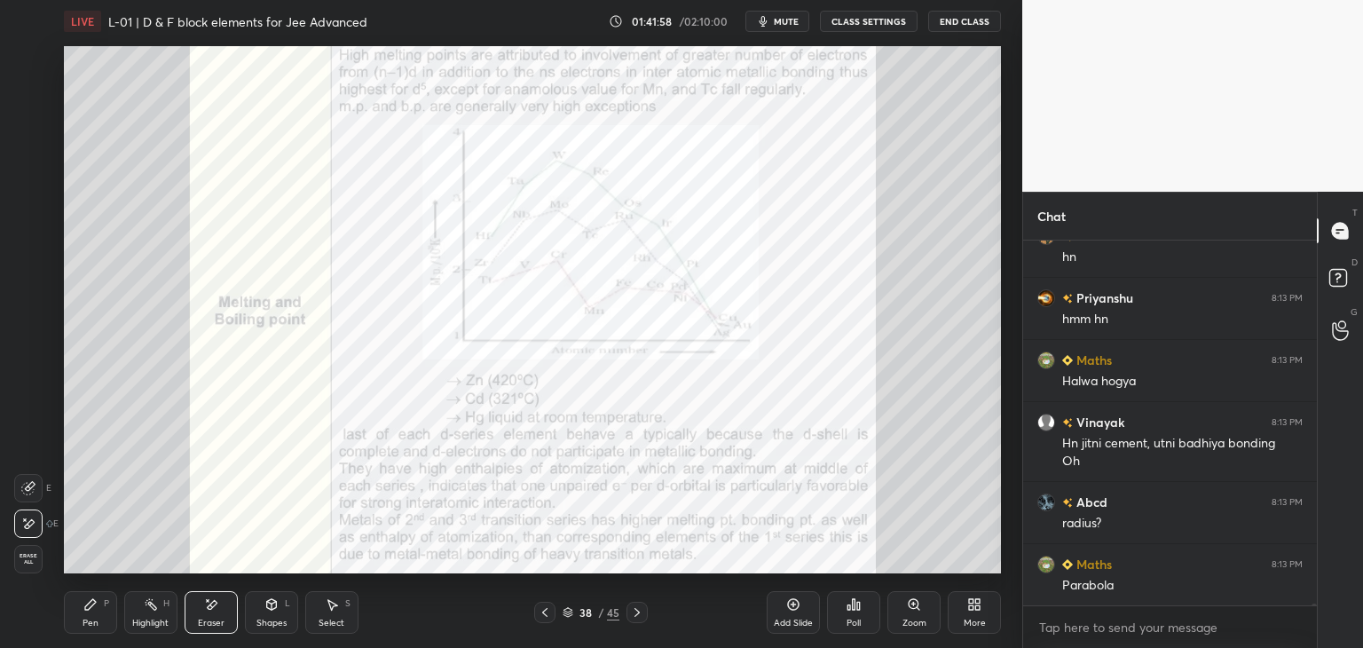
scroll to position [83270, 0]
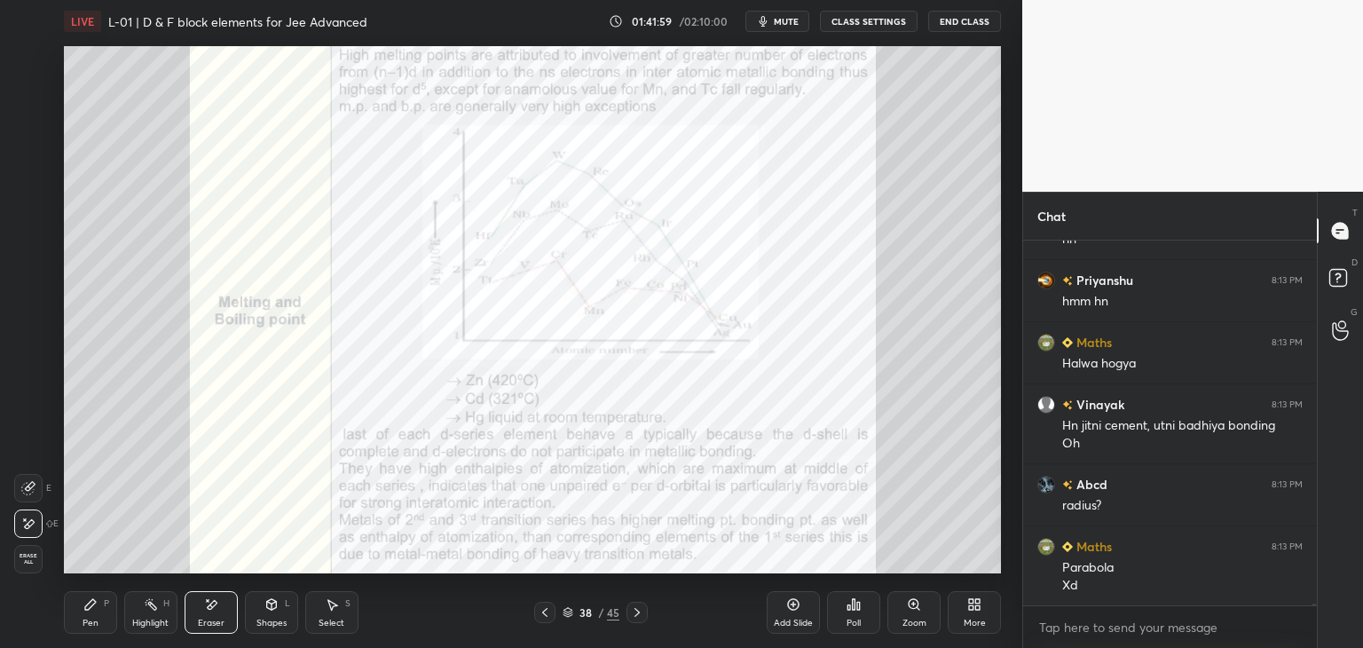
click at [90, 615] on div "Pen P" at bounding box center [90, 612] width 53 height 43
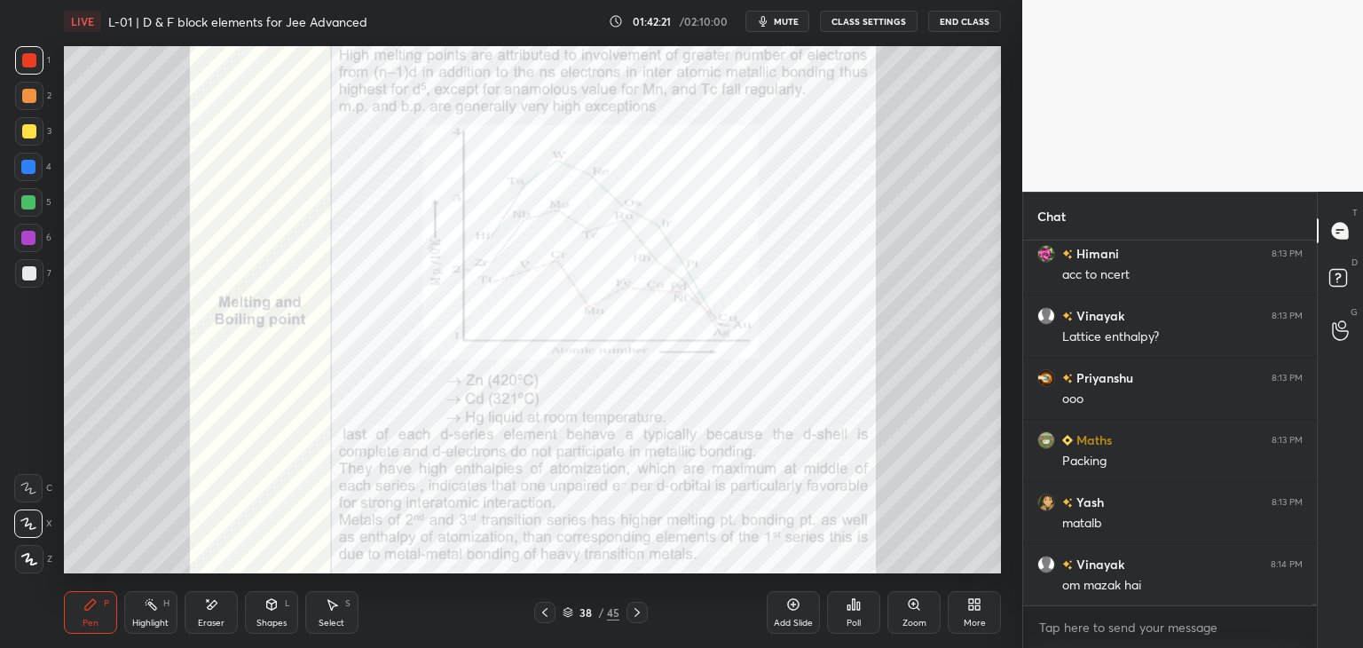
scroll to position [83829, 0]
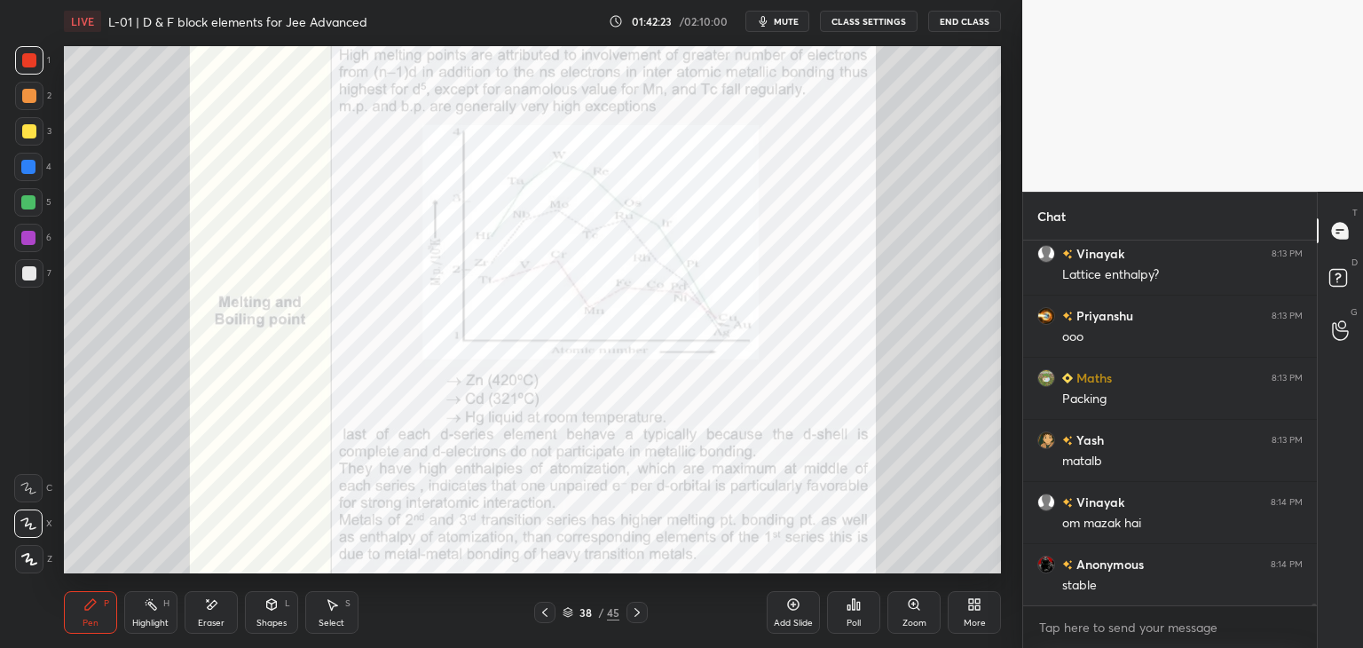
click at [789, 611] on icon at bounding box center [793, 604] width 14 height 14
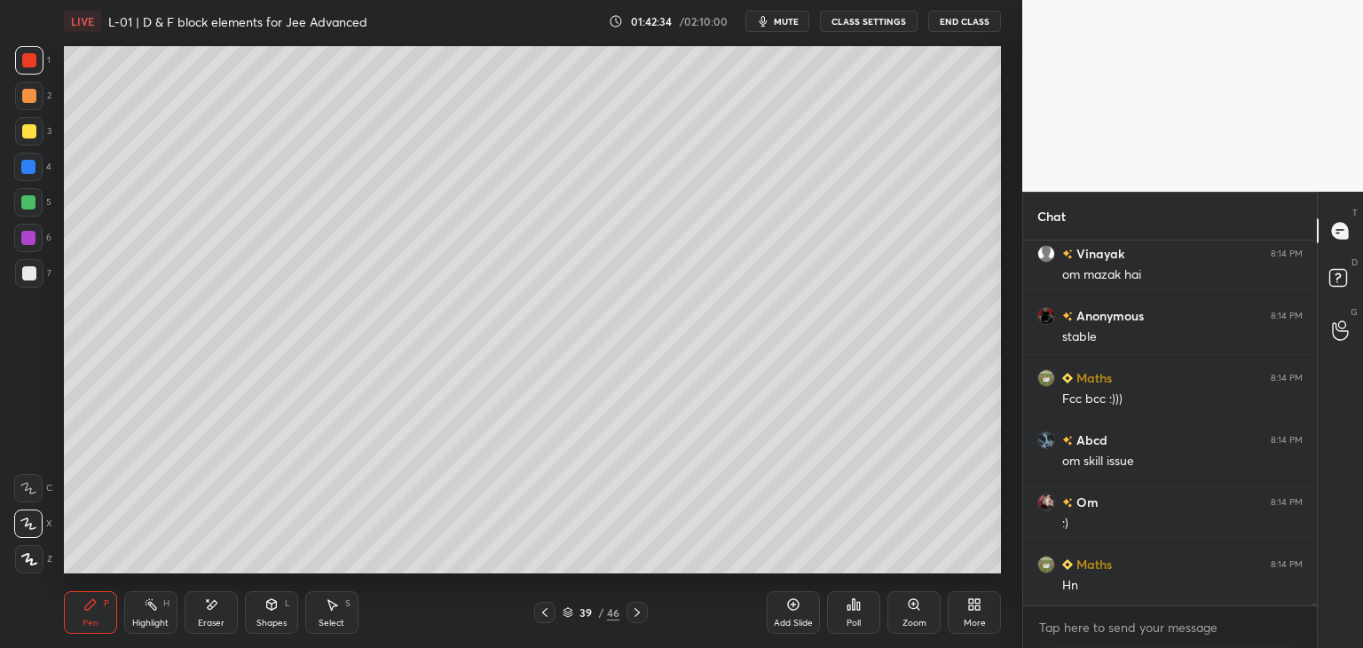
scroll to position [84140, 0]
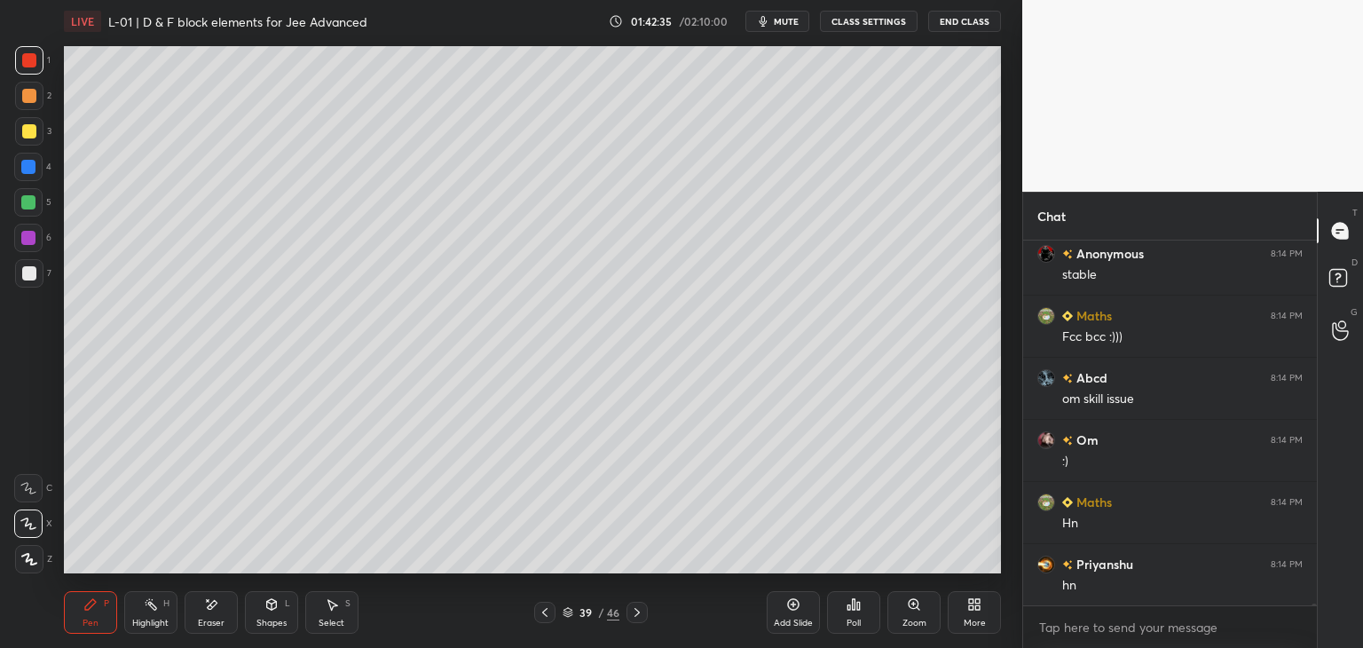
click at [26, 196] on div at bounding box center [28, 202] width 14 height 14
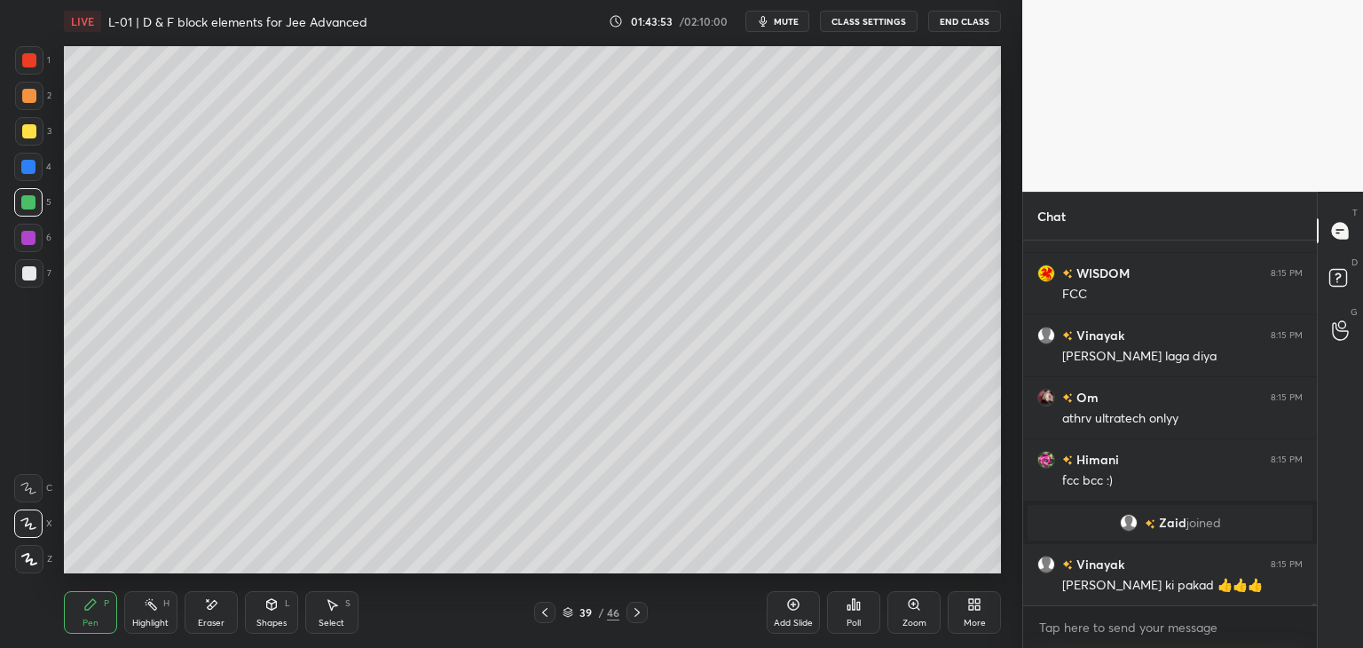
scroll to position [82942, 0]
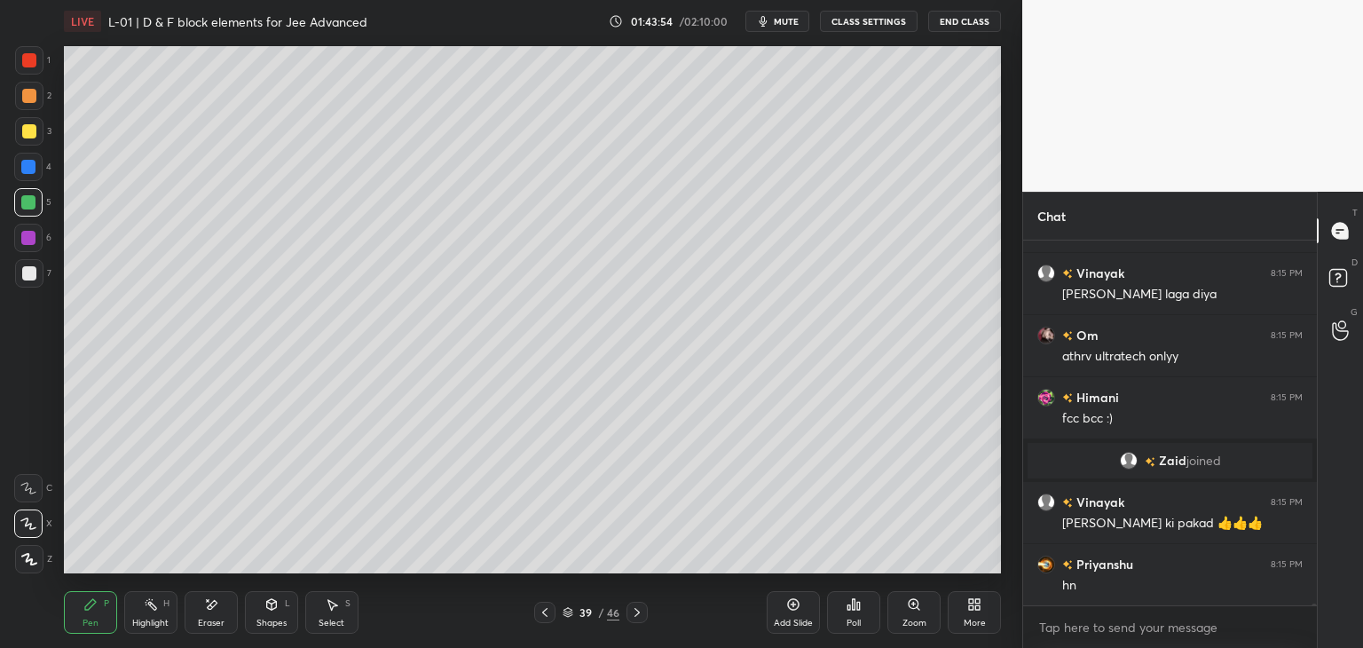
click at [330, 610] on icon at bounding box center [333, 605] width 10 height 11
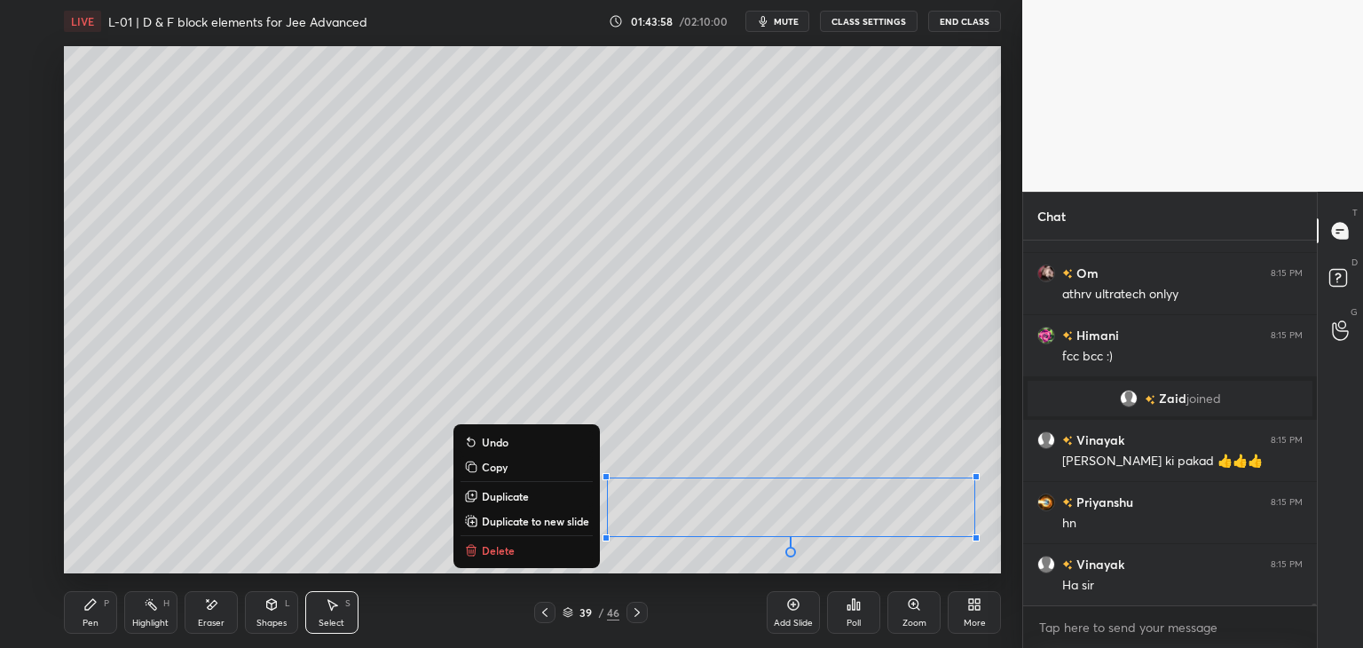
click at [296, 511] on div "0 ° Undo Copy Duplicate Duplicate to new slide Delete" at bounding box center [532, 309] width 937 height 527
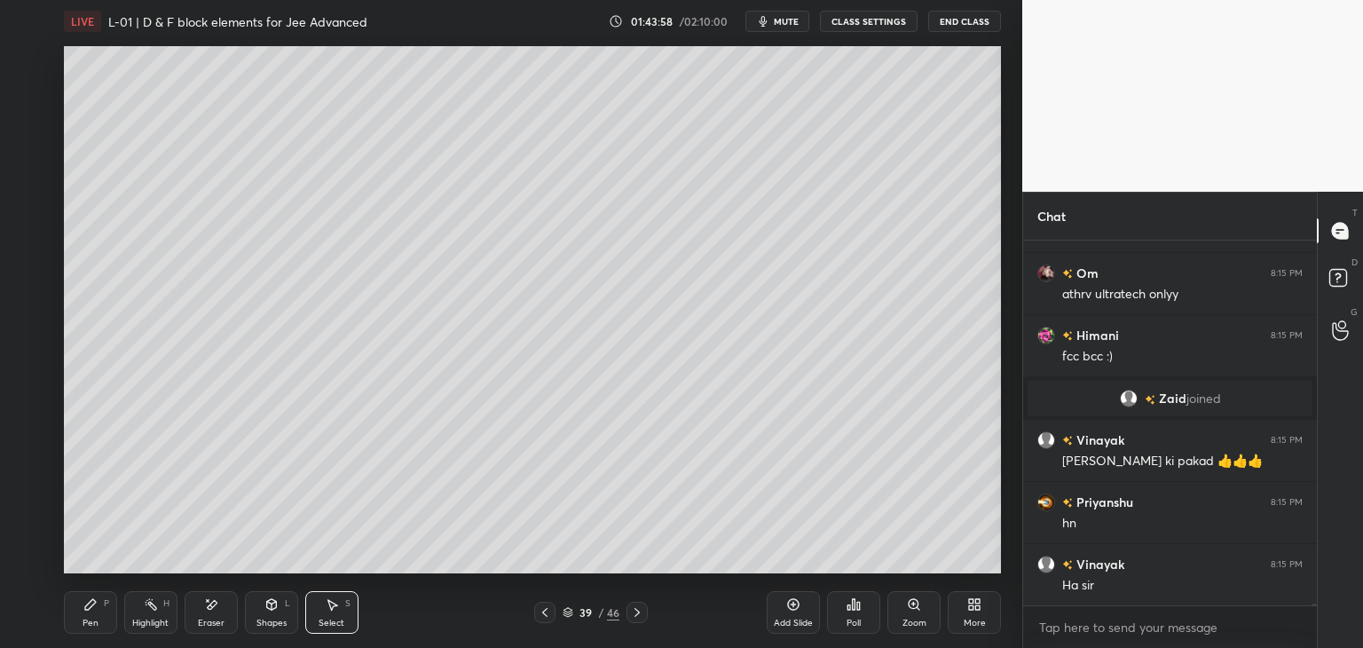
scroll to position [83066, 0]
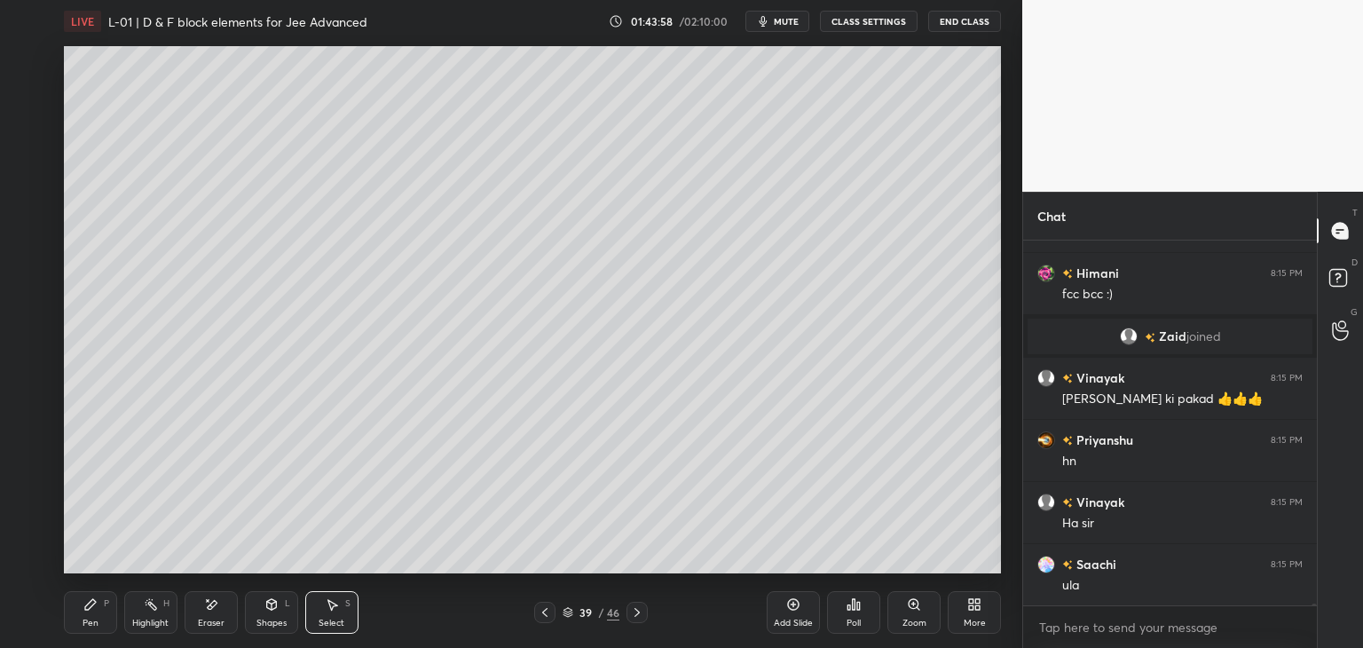
click at [82, 608] on div "Pen P" at bounding box center [90, 612] width 53 height 43
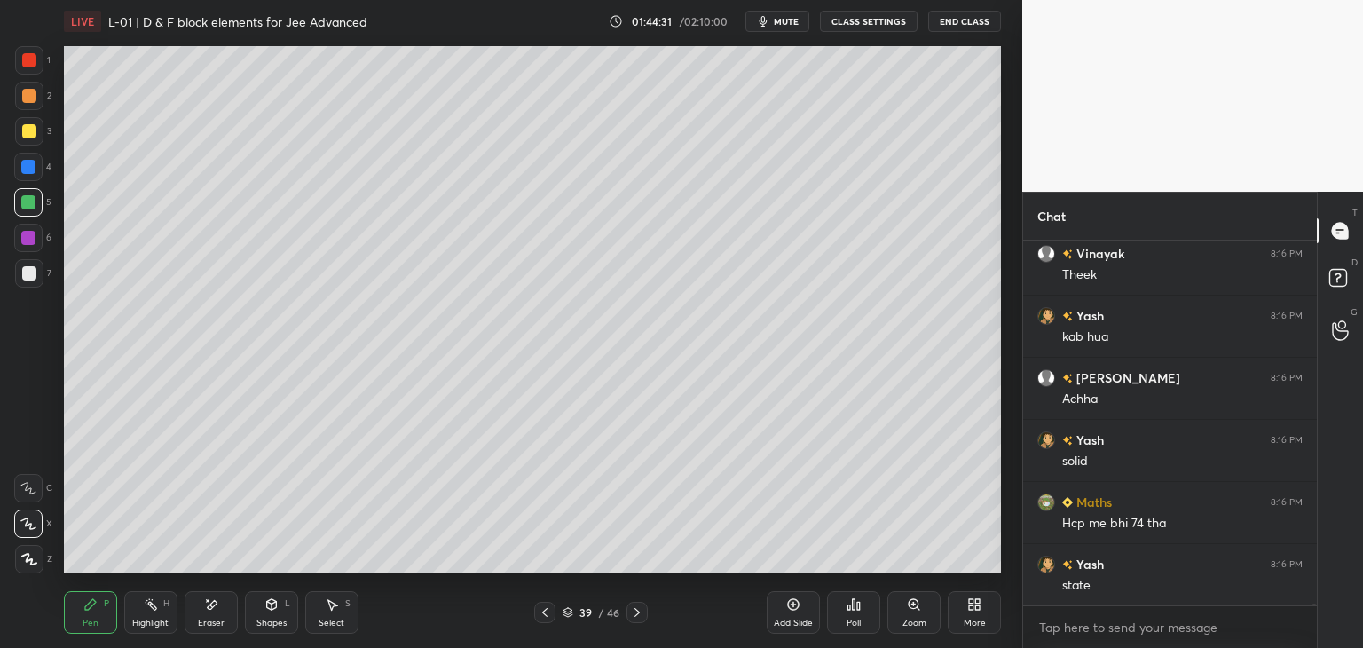
scroll to position [84140, 0]
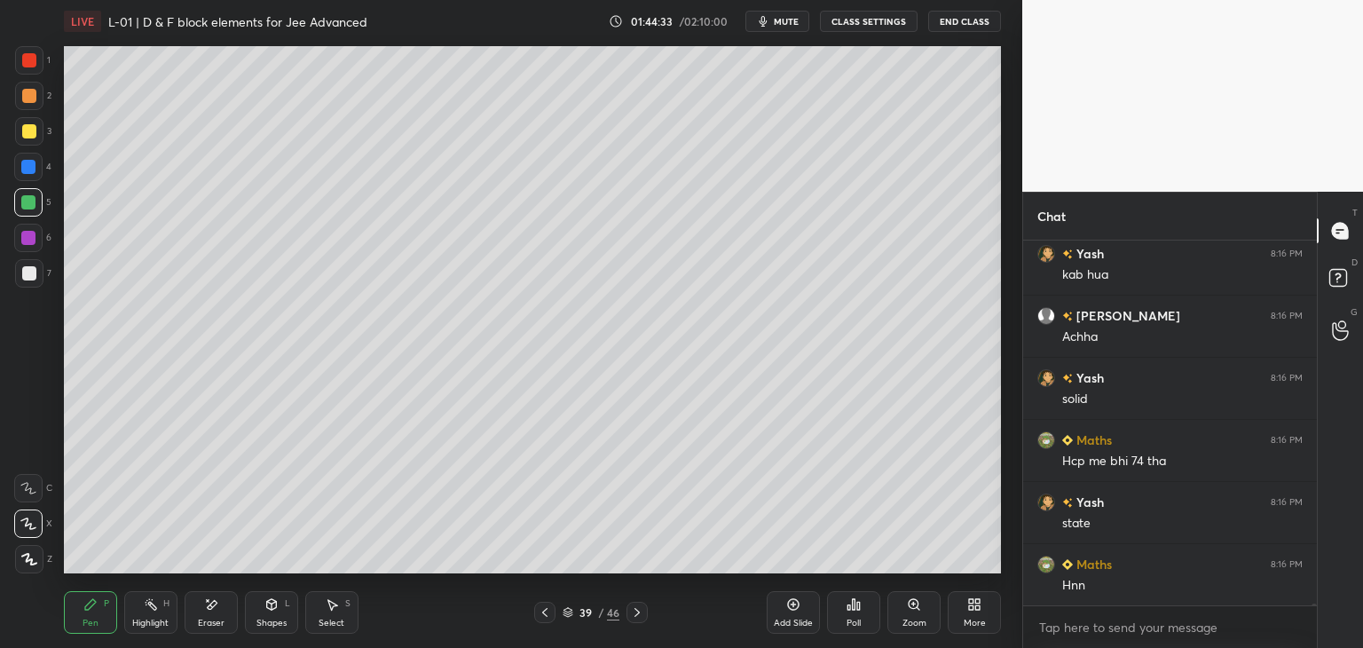
click at [544, 613] on icon at bounding box center [544, 612] width 5 height 9
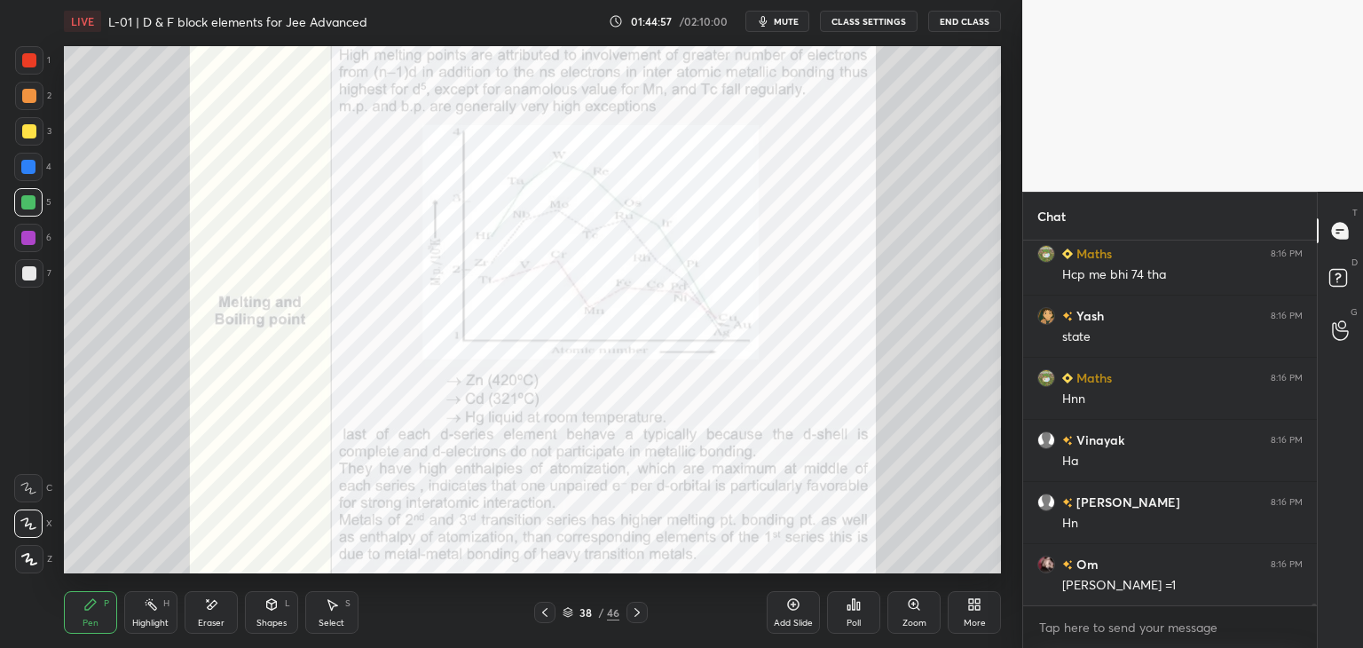
scroll to position [6, 5]
click at [783, 611] on div "Add Slide" at bounding box center [793, 612] width 53 height 43
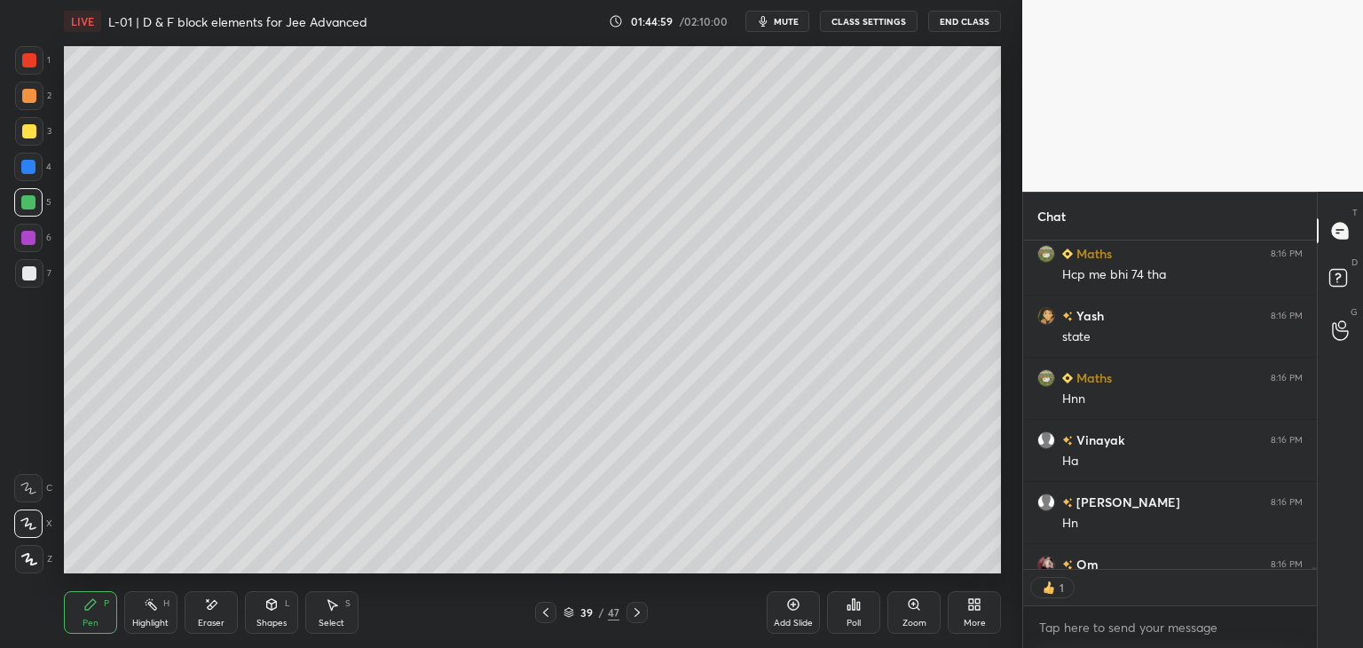
click at [22, 54] on div at bounding box center [29, 60] width 14 height 14
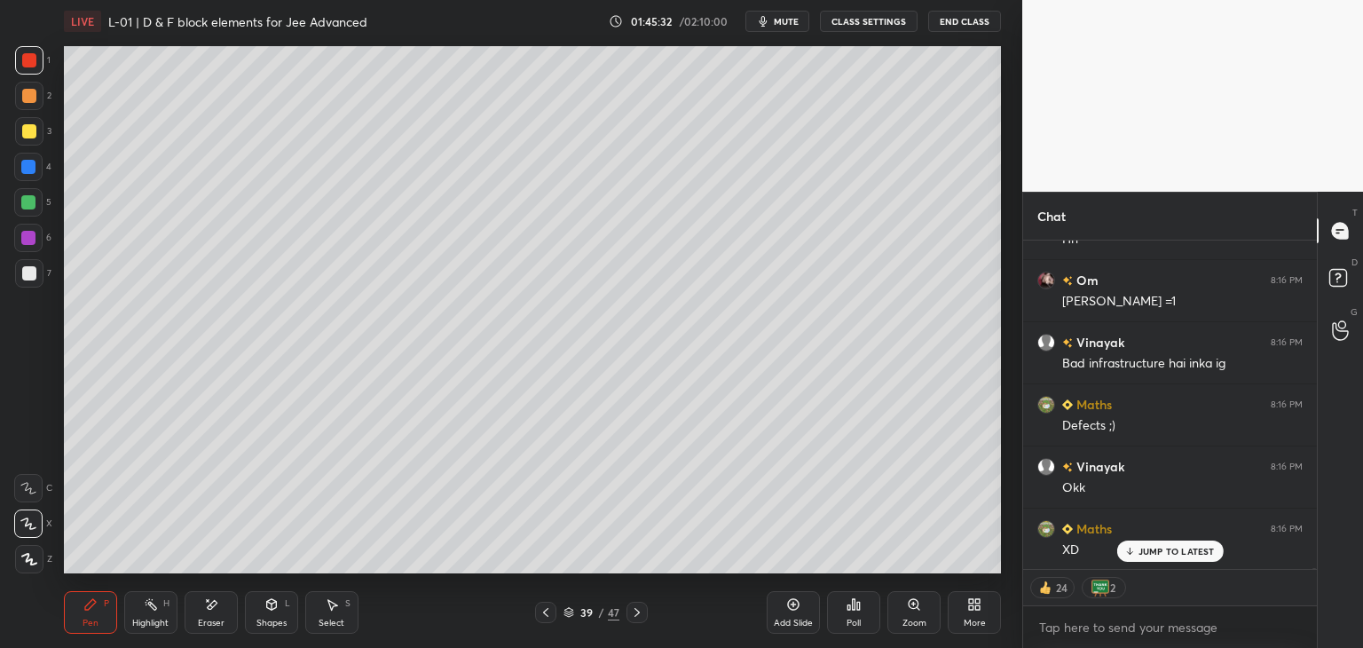
scroll to position [84673, 0]
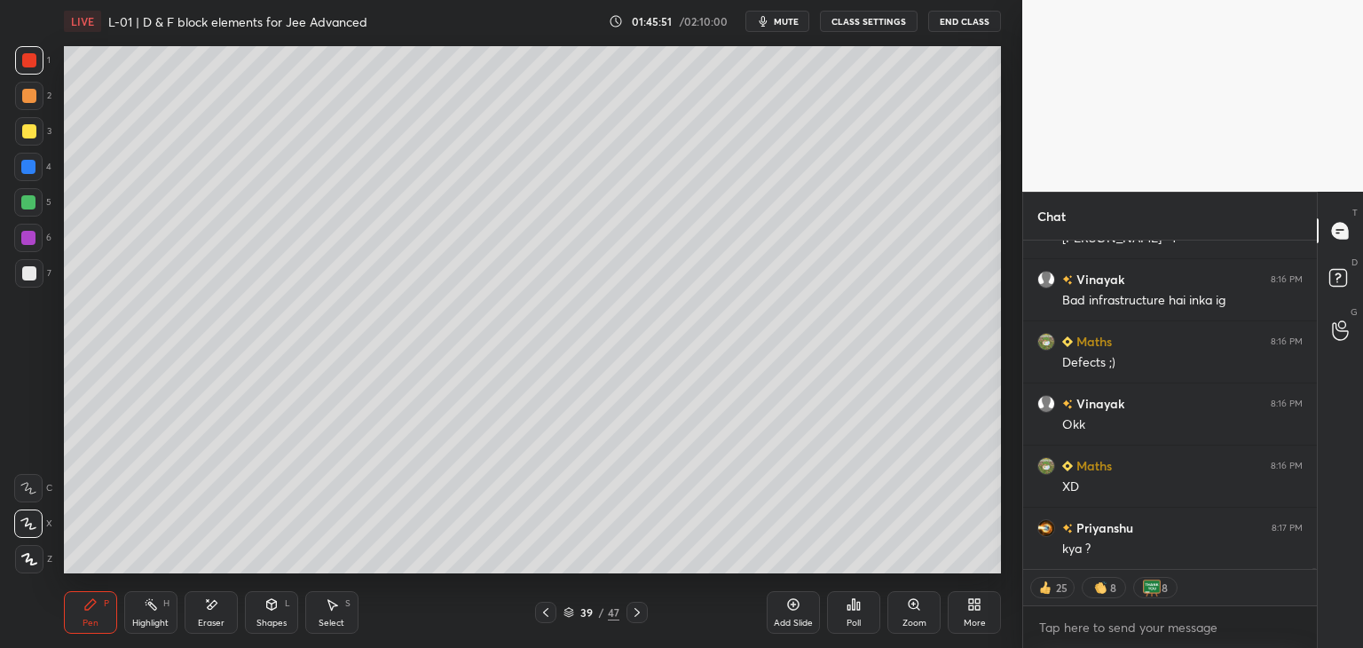
click at [333, 602] on icon at bounding box center [332, 604] width 14 height 14
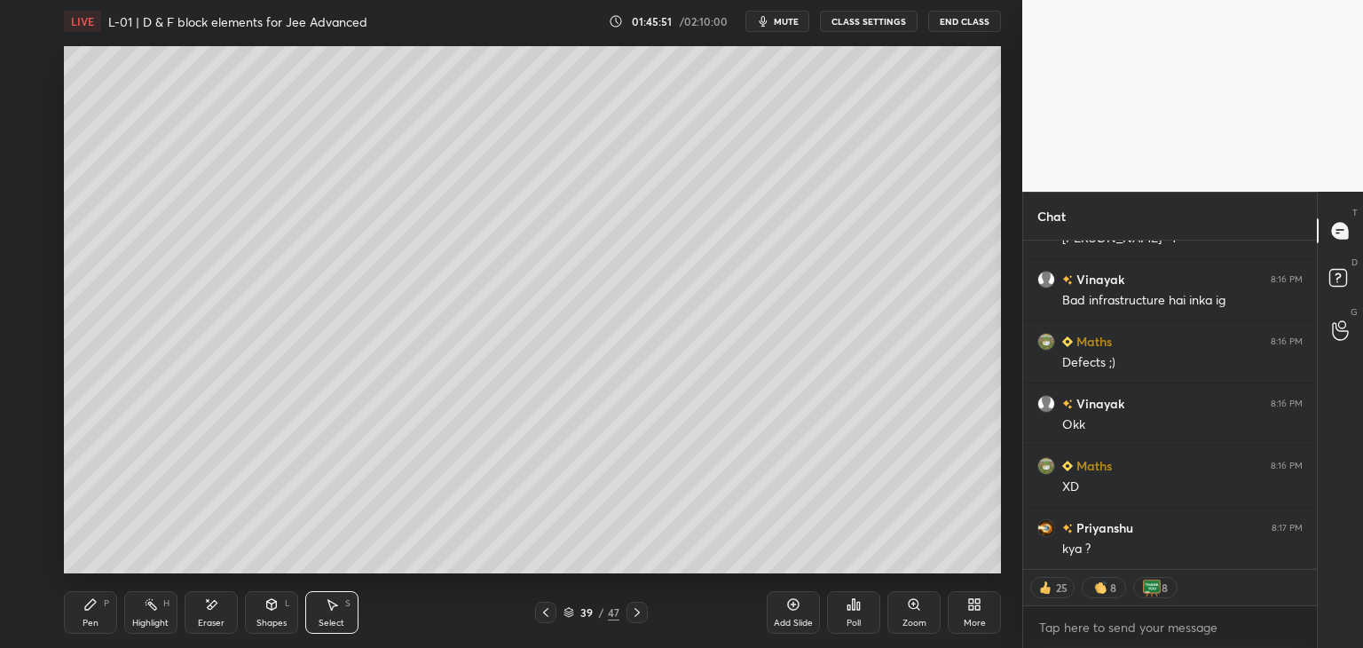
scroll to position [84716, 0]
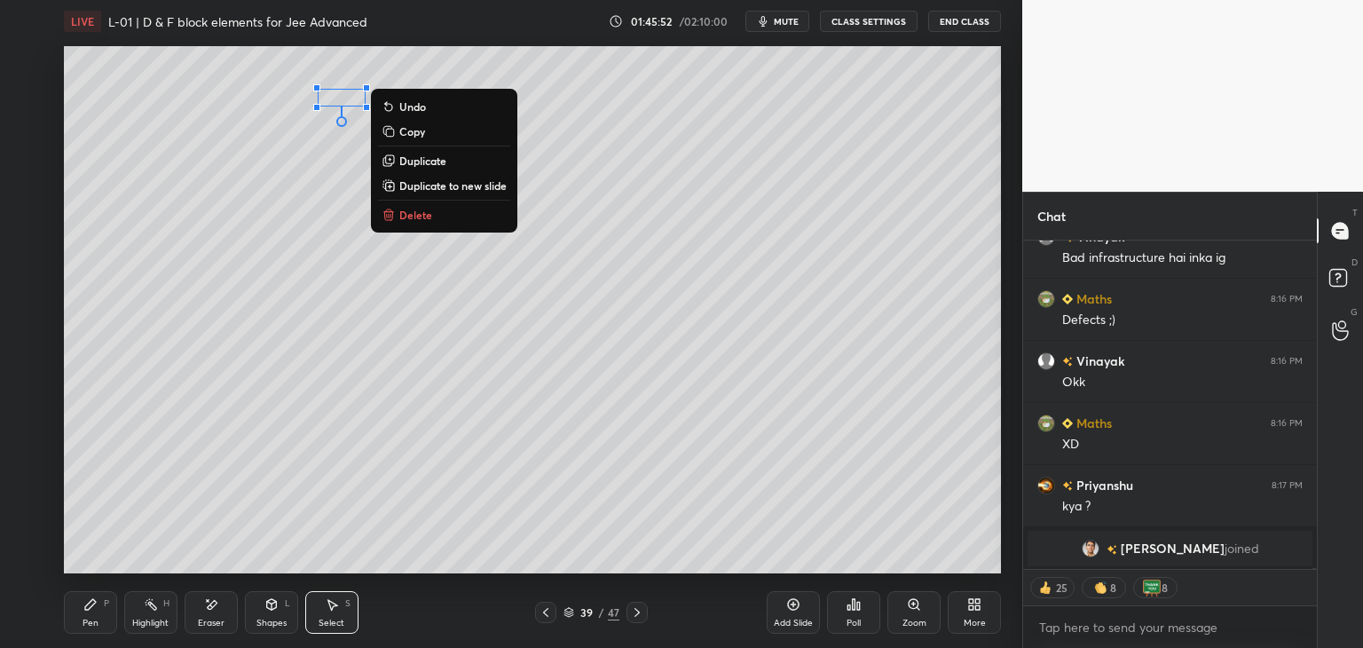
click at [424, 222] on button "Delete" at bounding box center [444, 214] width 132 height 21
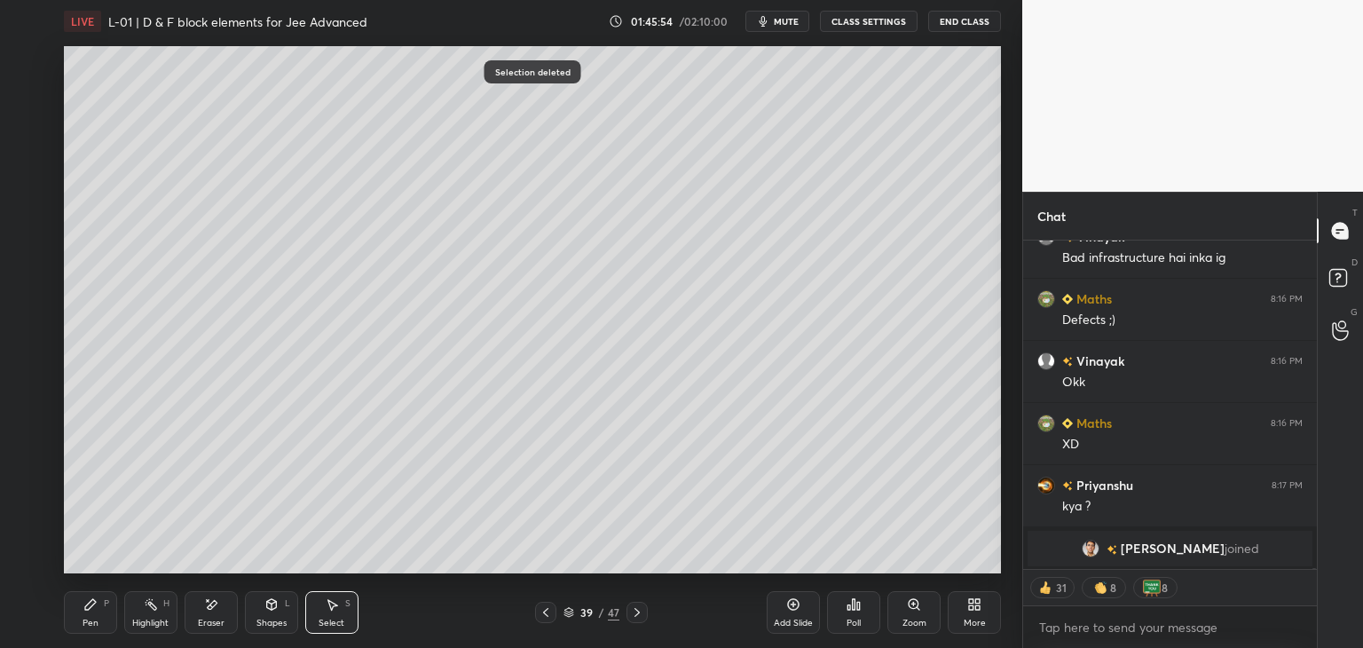
click at [81, 612] on div "Pen P" at bounding box center [90, 612] width 53 height 43
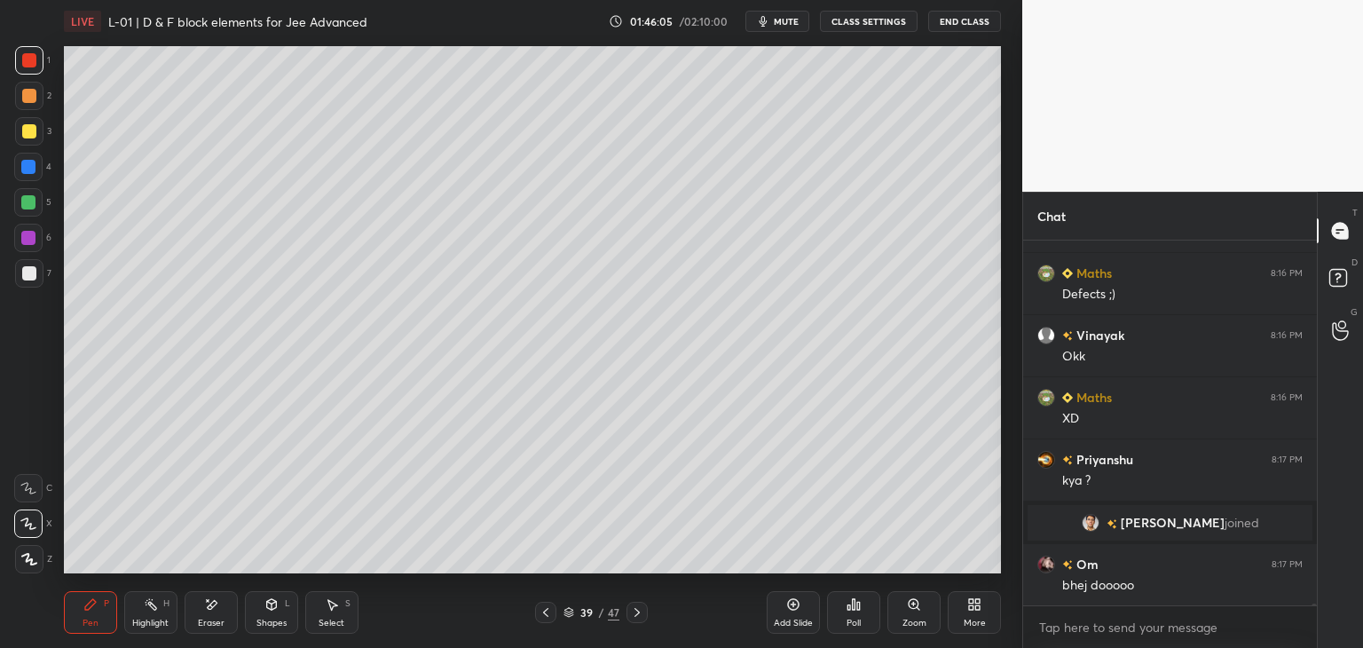
scroll to position [84177, 0]
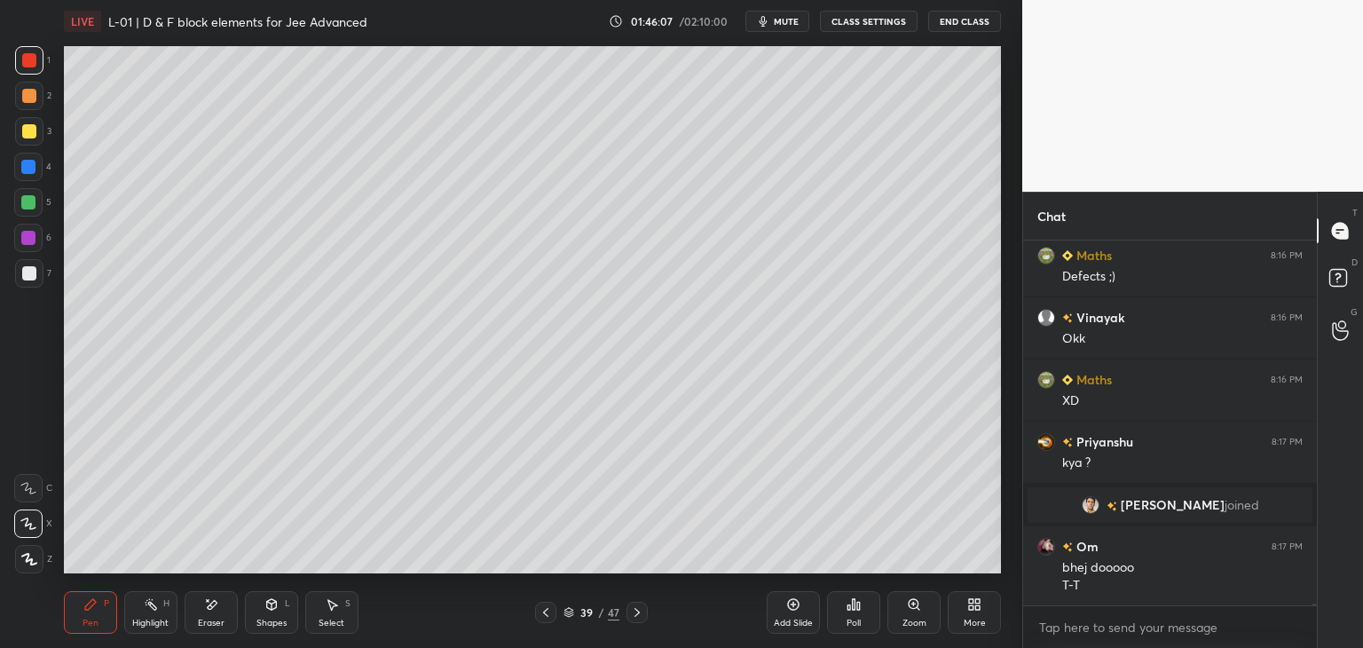
click at [337, 608] on icon at bounding box center [332, 604] width 14 height 14
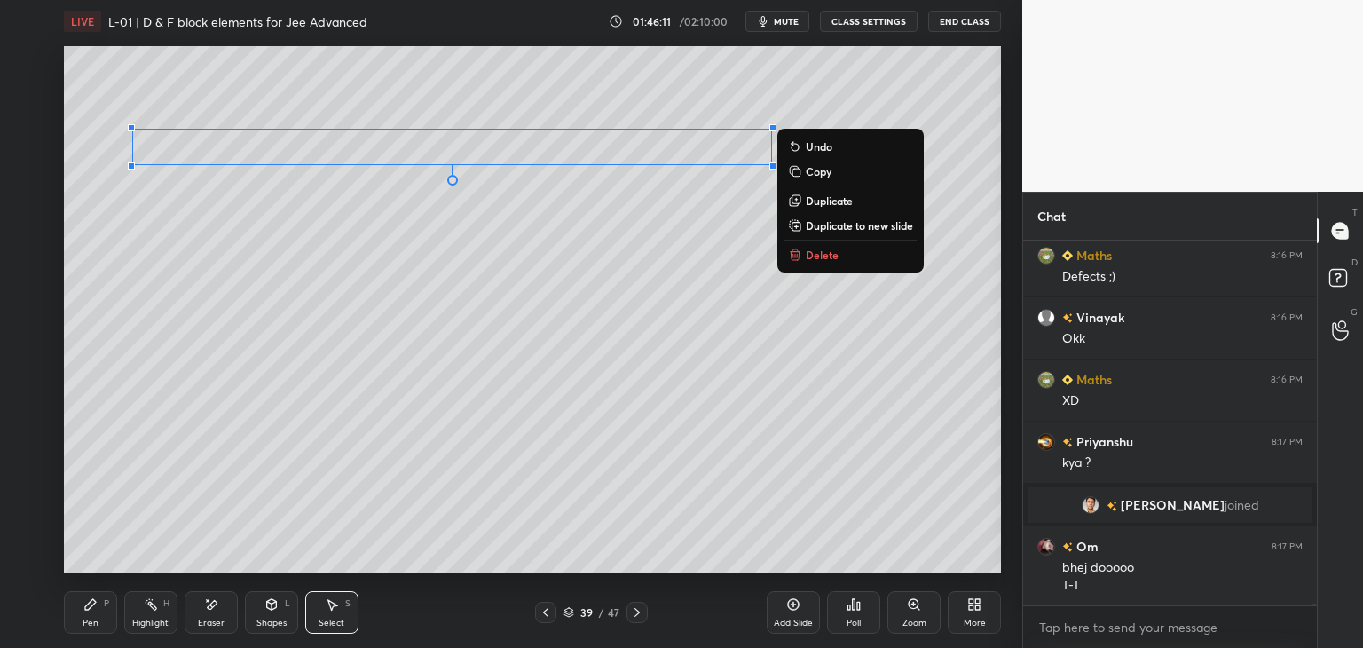
click at [472, 336] on div "0 ° Undo Copy Duplicate Duplicate to new slide Delete" at bounding box center [532, 309] width 937 height 527
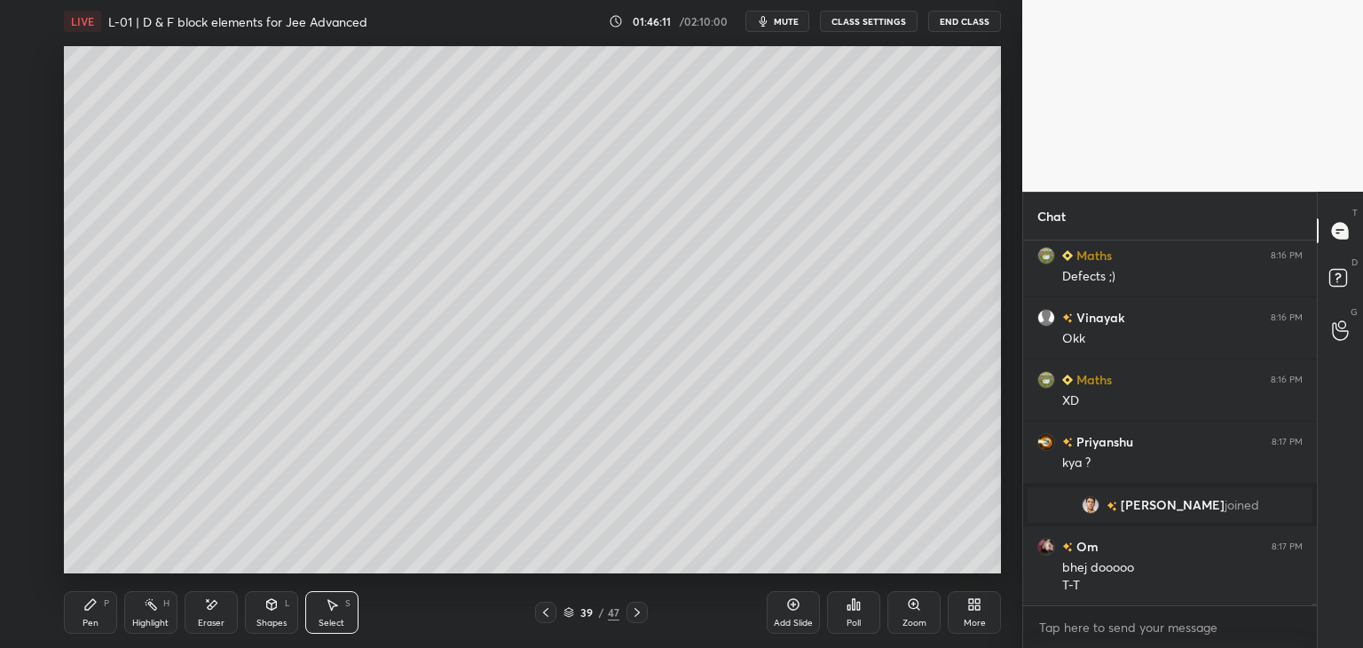
scroll to position [84239, 0]
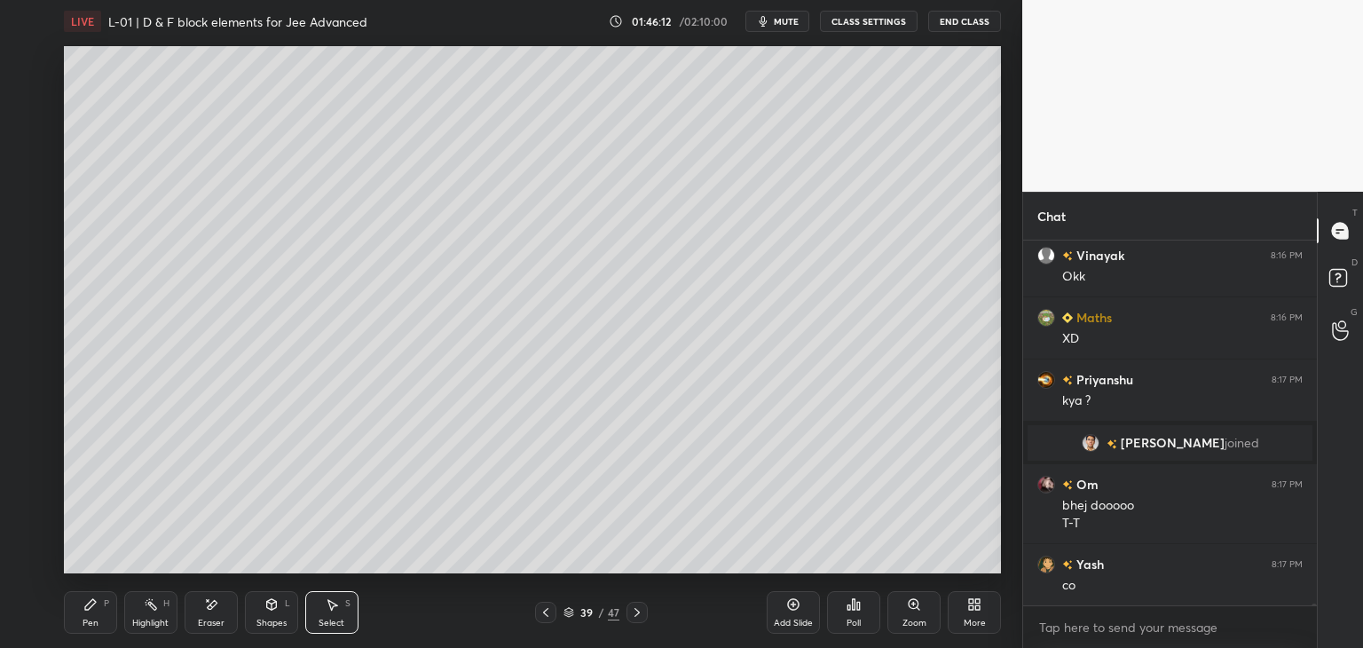
click at [93, 605] on icon at bounding box center [90, 604] width 14 height 14
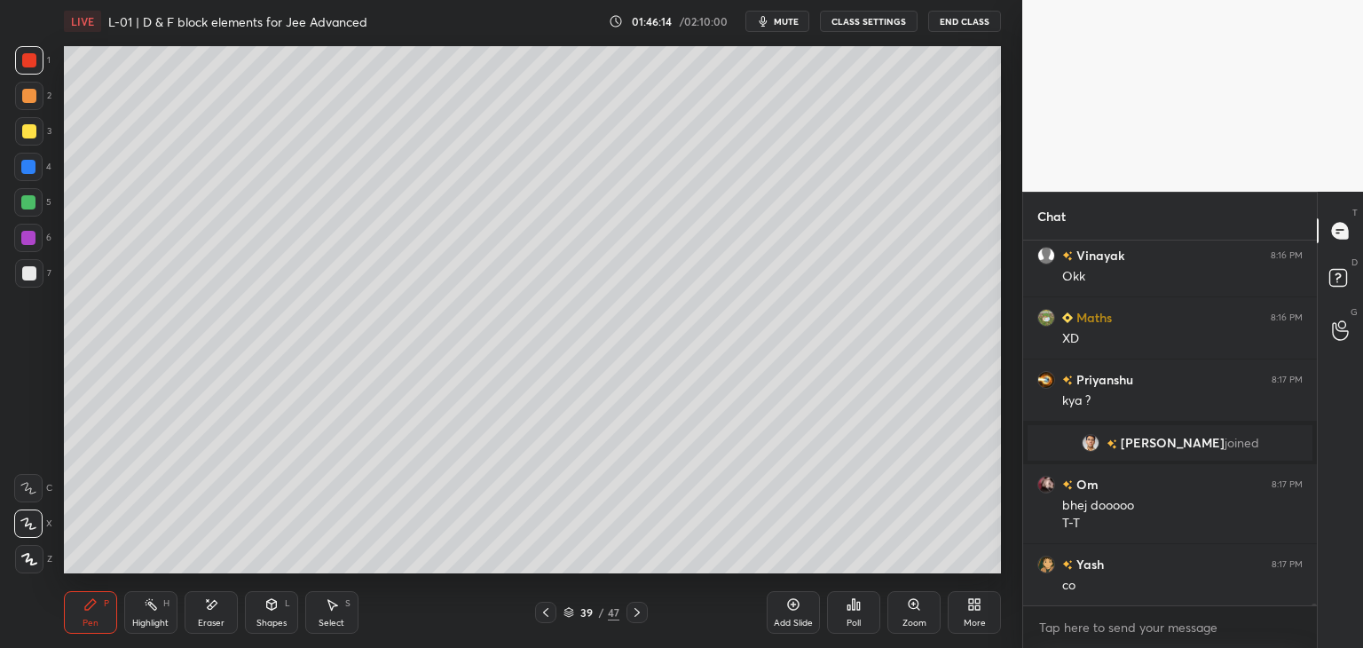
click at [332, 603] on icon at bounding box center [333, 605] width 10 height 11
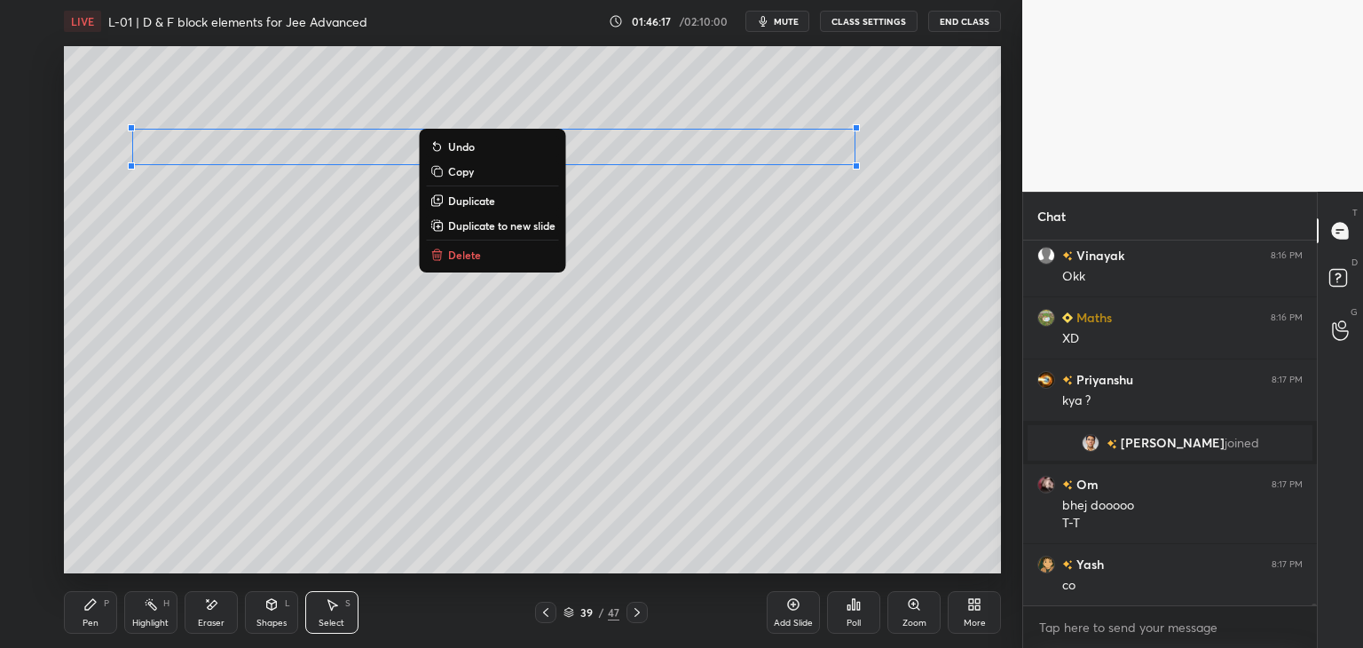
click at [483, 256] on button "Delete" at bounding box center [493, 254] width 132 height 21
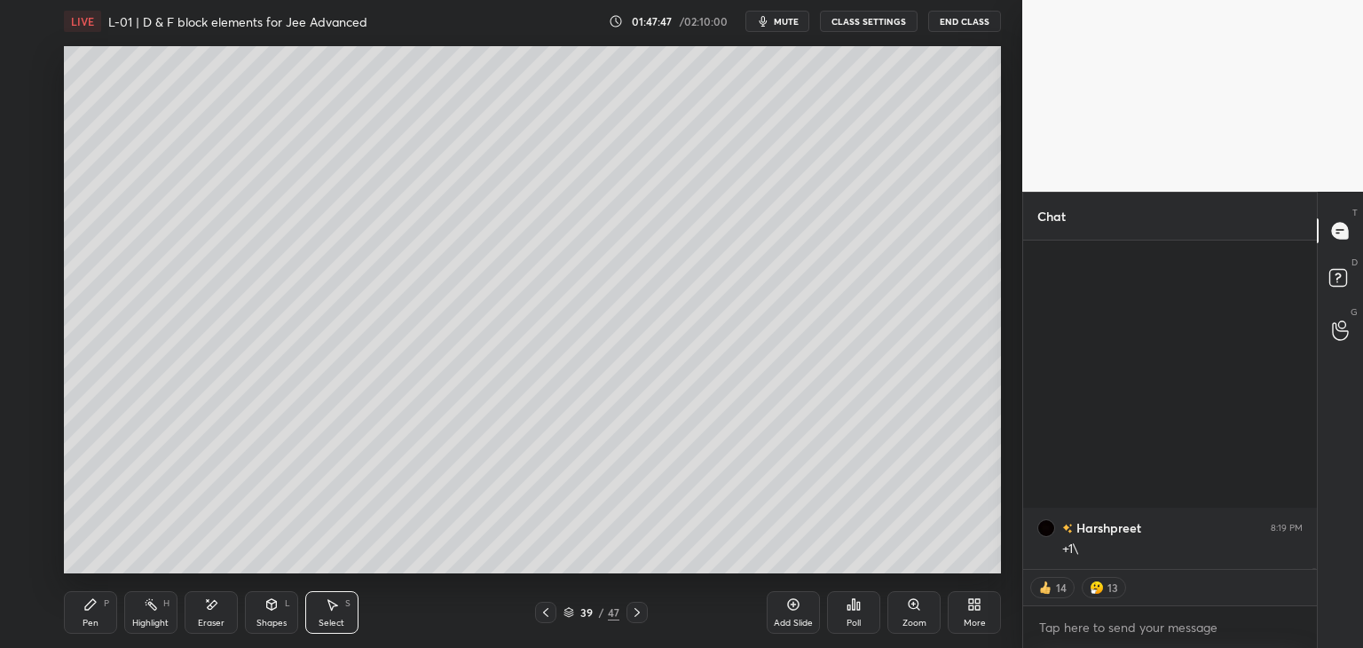
scroll to position [86714, 0]
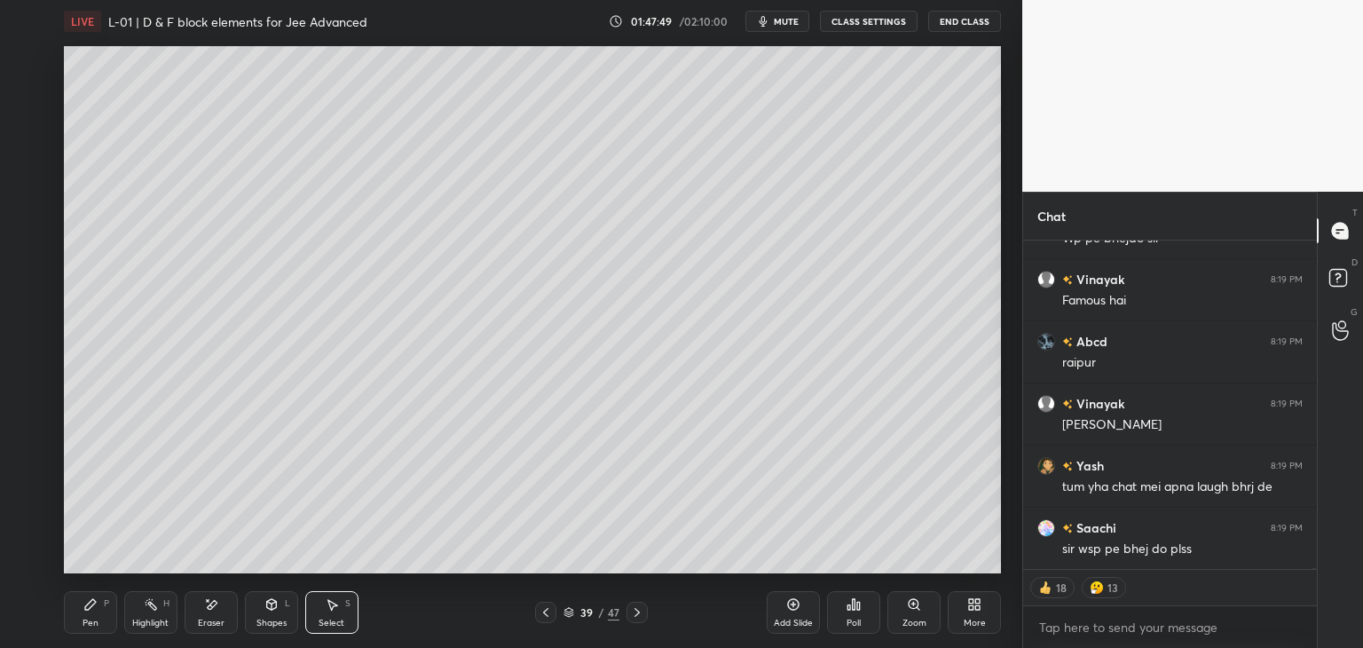
click at [962, 605] on div "More" at bounding box center [974, 612] width 53 height 43
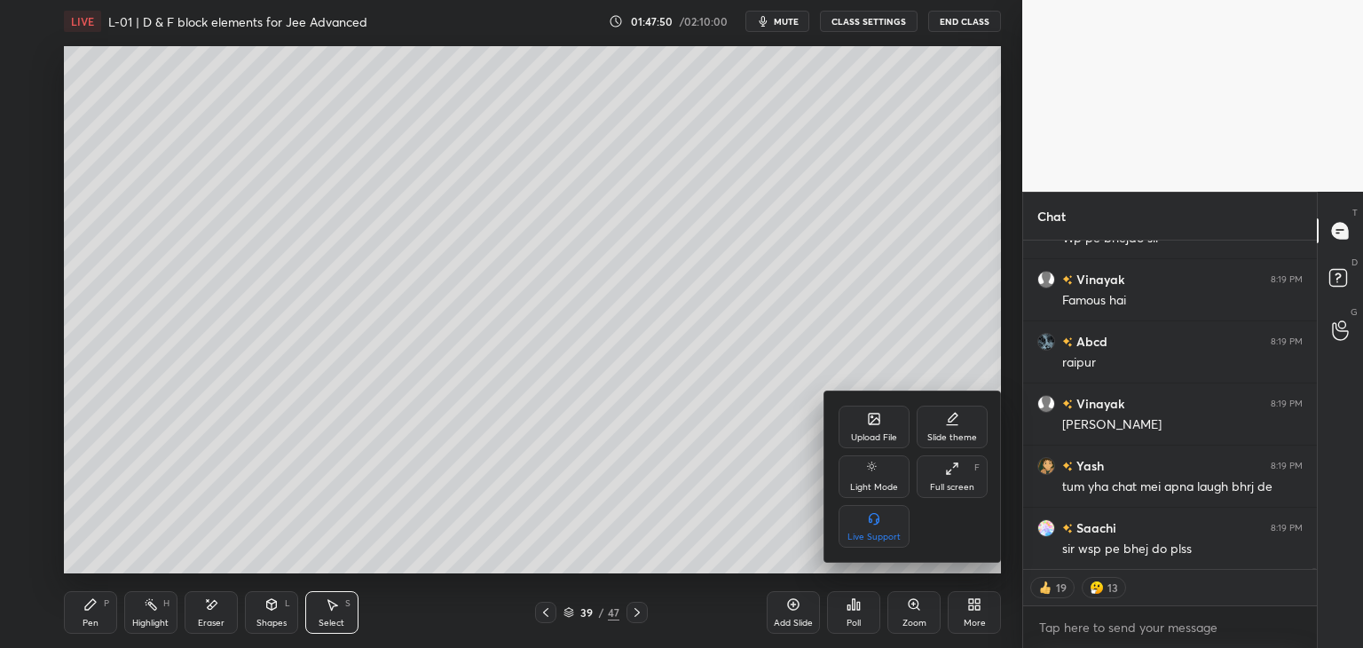
scroll to position [86775, 0]
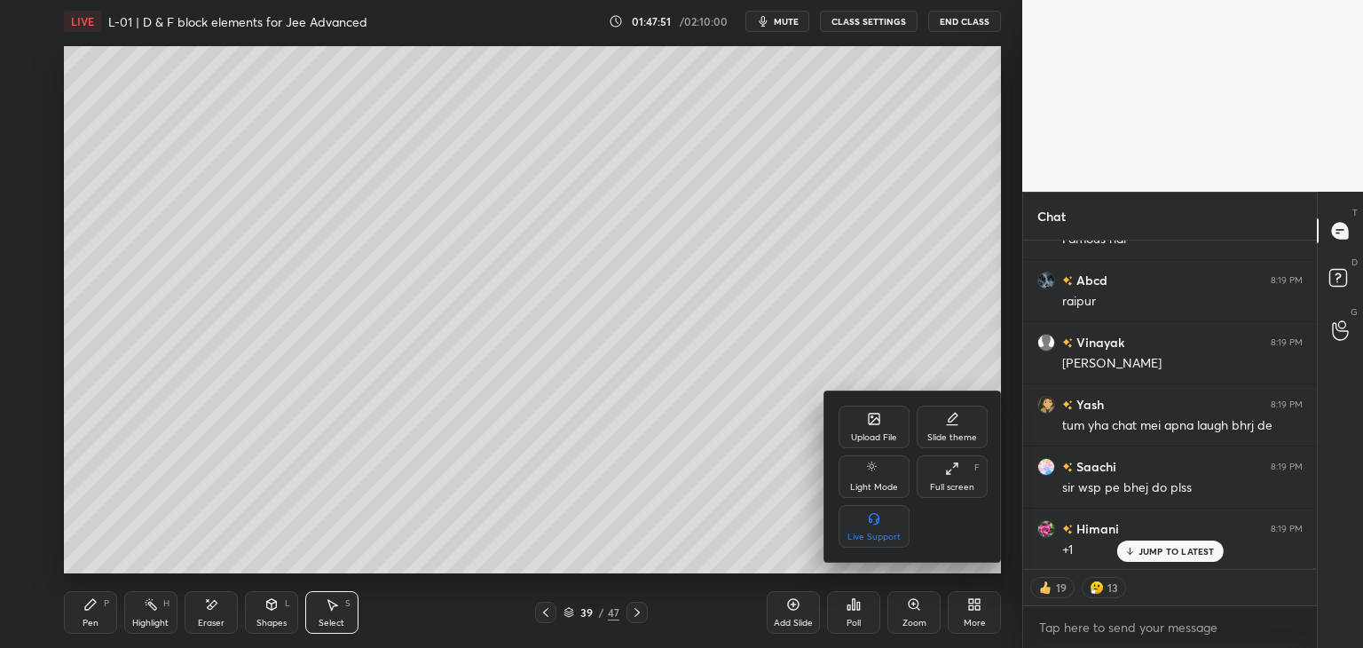
click at [873, 417] on icon at bounding box center [874, 418] width 11 height 11
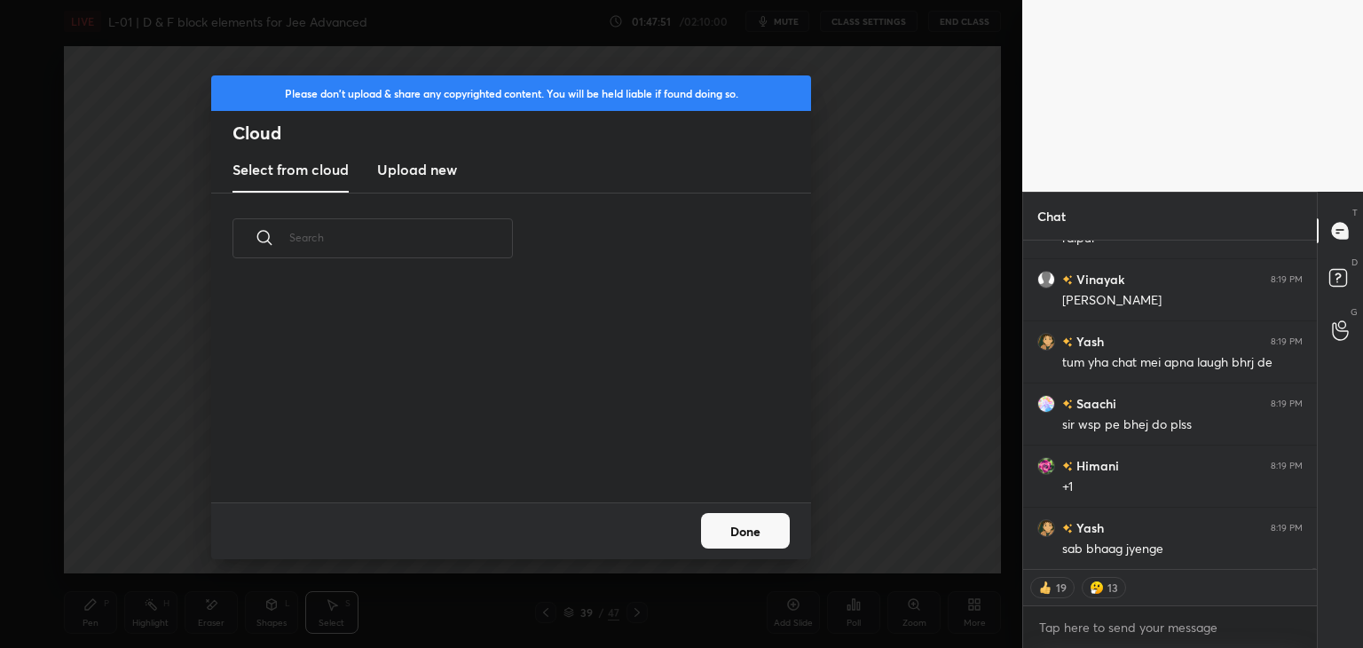
scroll to position [218, 570]
click at [414, 163] on h3 "Upload new" at bounding box center [417, 169] width 80 height 21
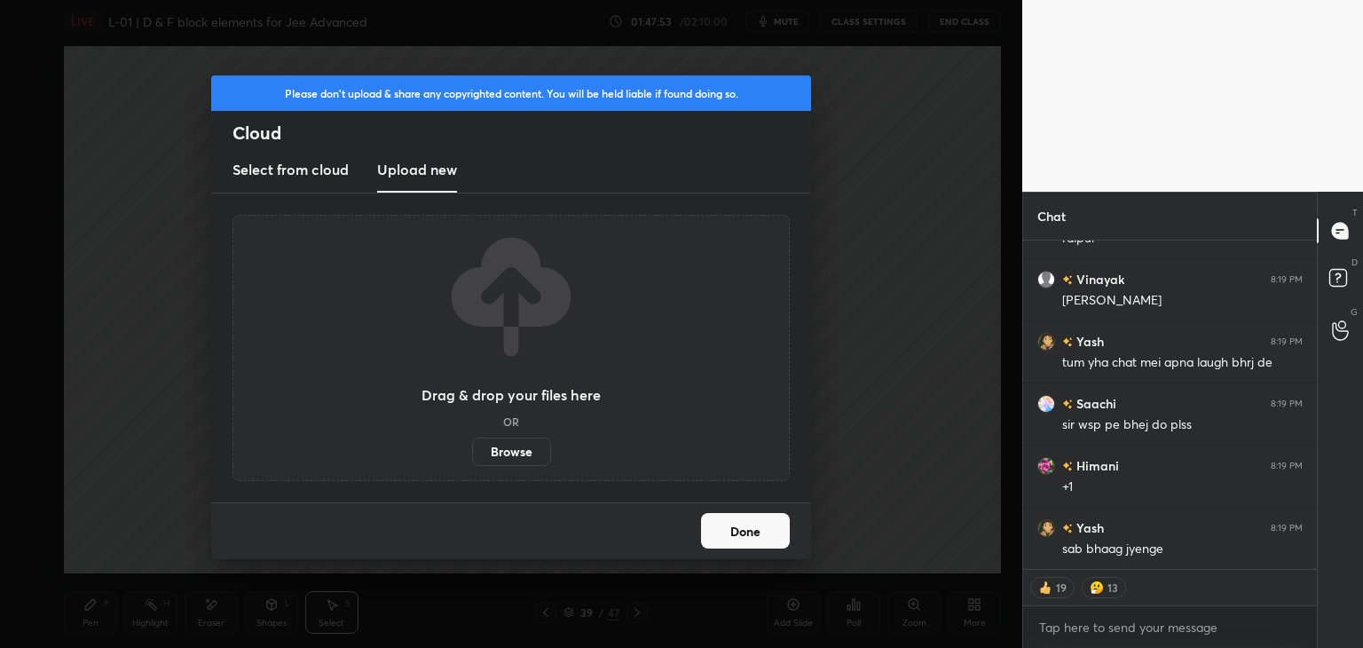
scroll to position [86899, 0]
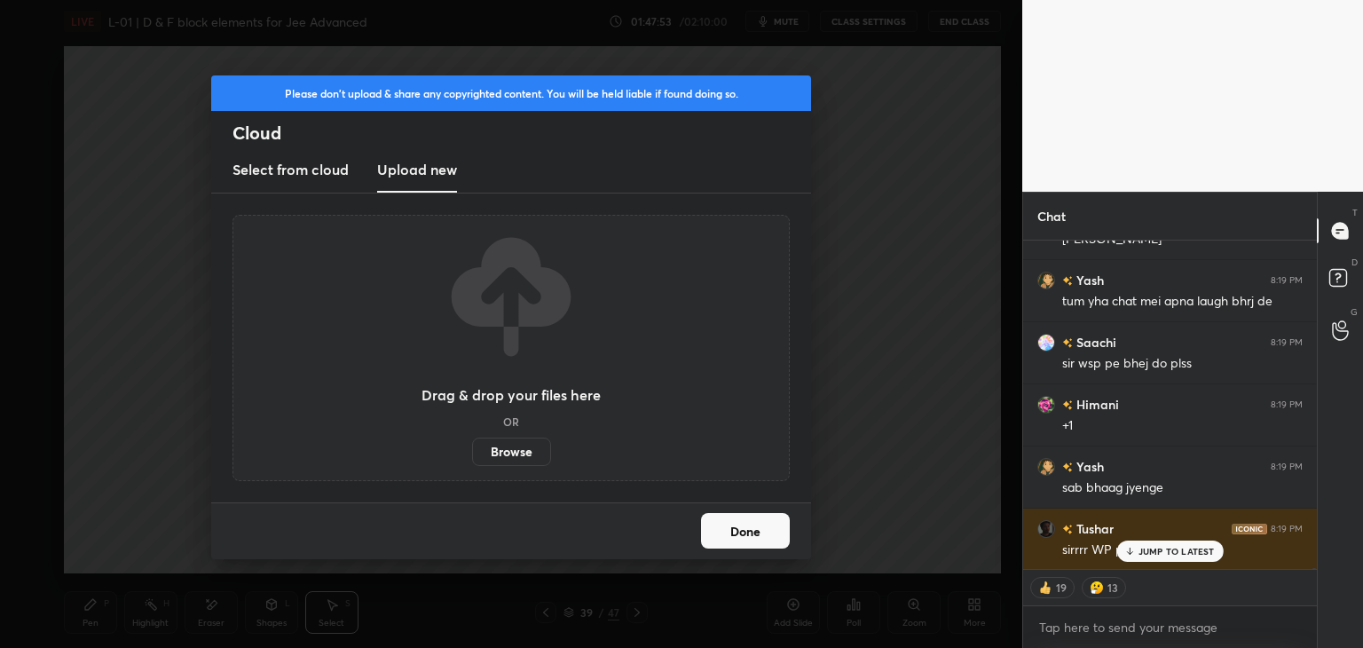
click at [523, 445] on label "Browse" at bounding box center [511, 451] width 79 height 28
click at [472, 445] on input "Browse" at bounding box center [472, 451] width 0 height 28
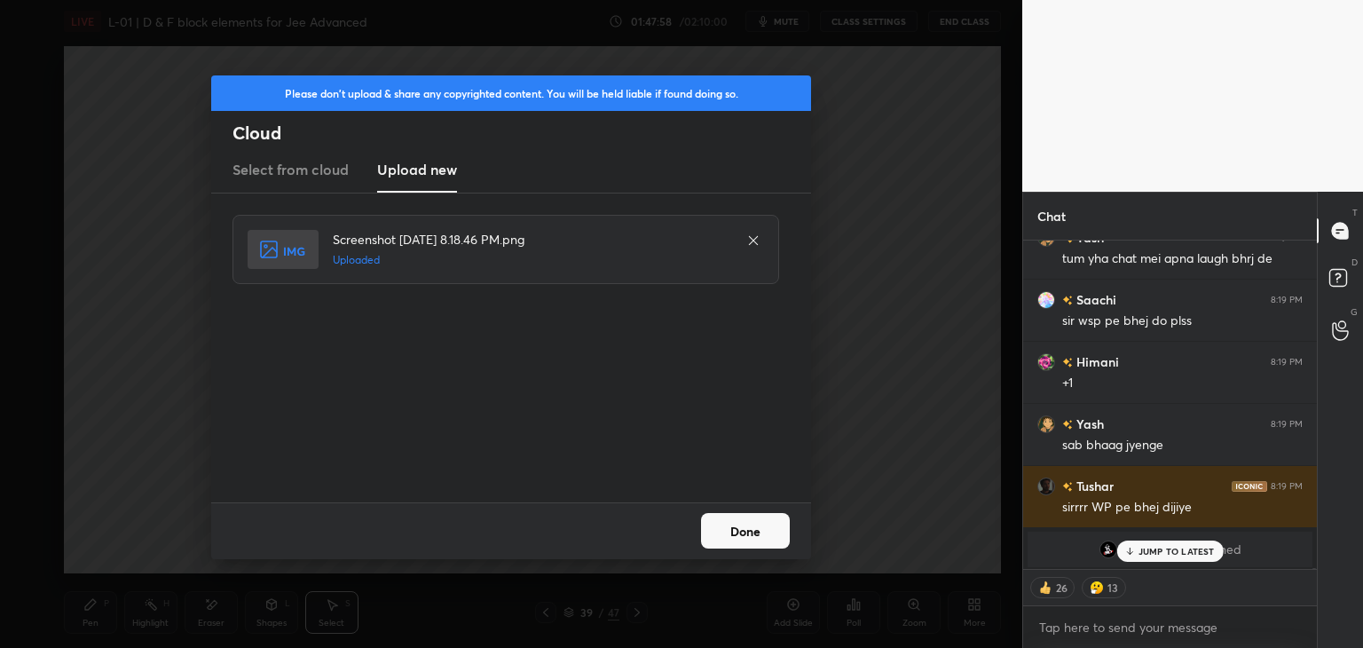
click at [745, 538] on button "Done" at bounding box center [745, 530] width 89 height 35
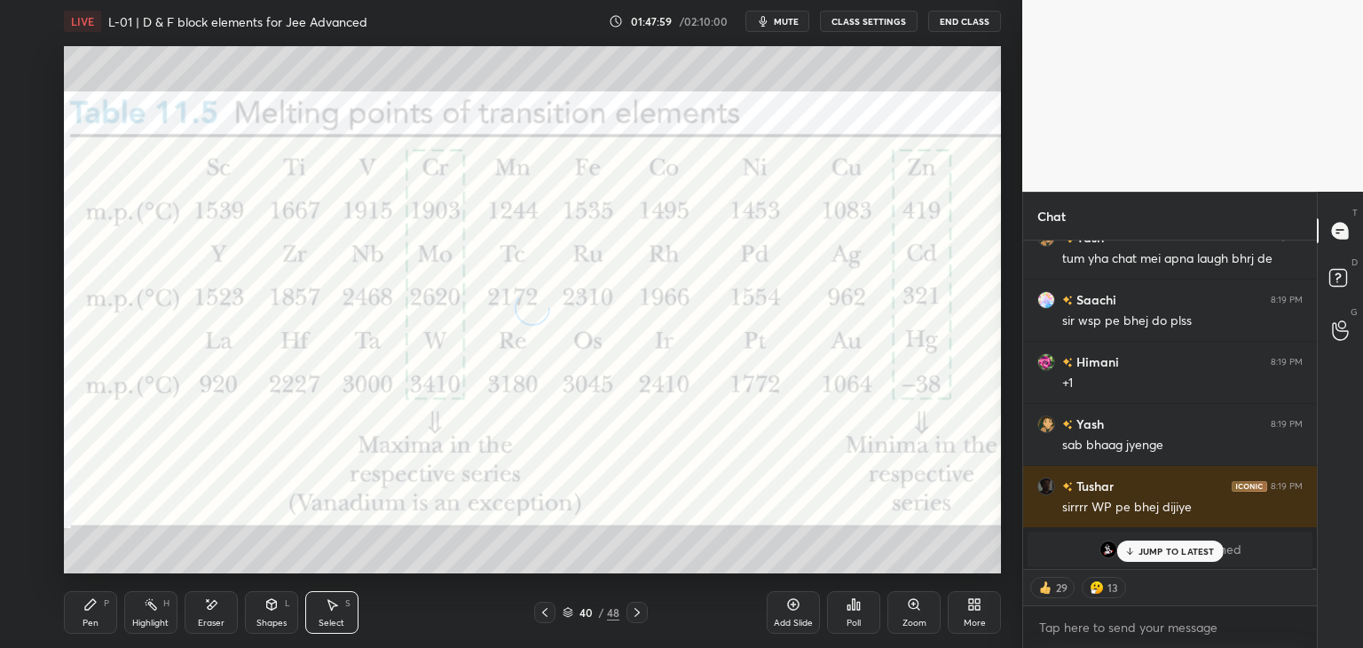
scroll to position [87005, 0]
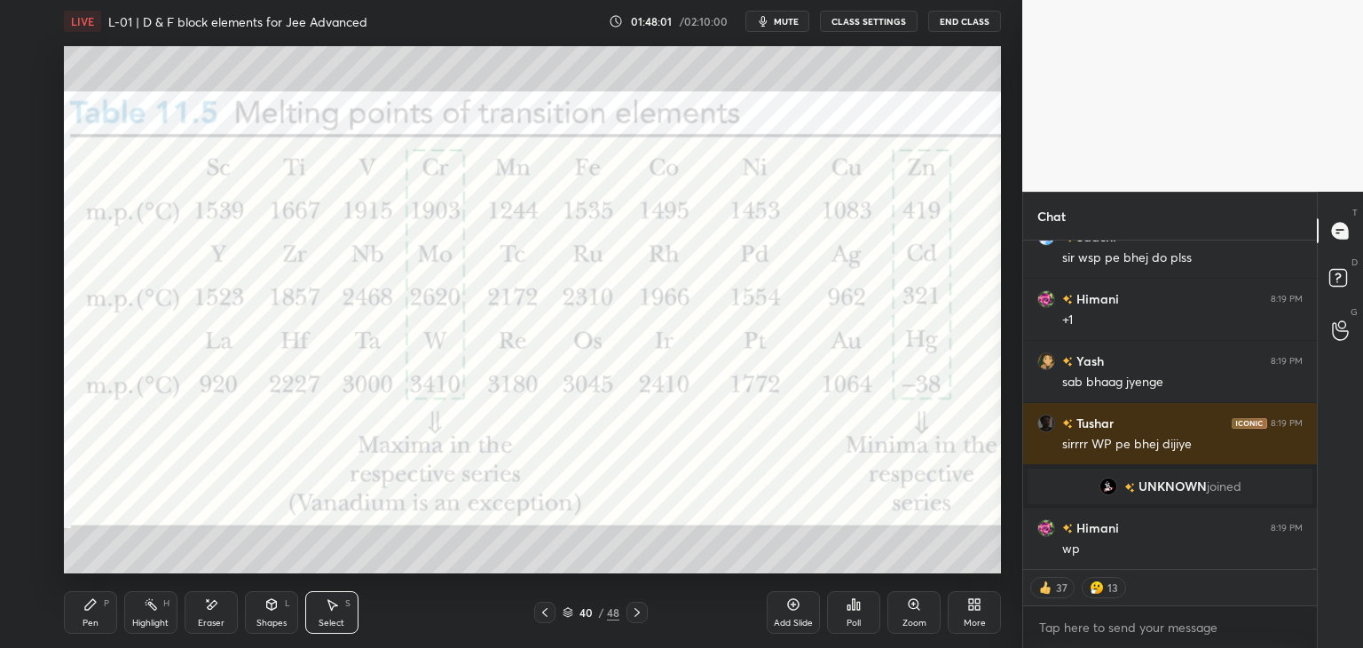
click at [102, 601] on div "Pen P" at bounding box center [90, 612] width 53 height 43
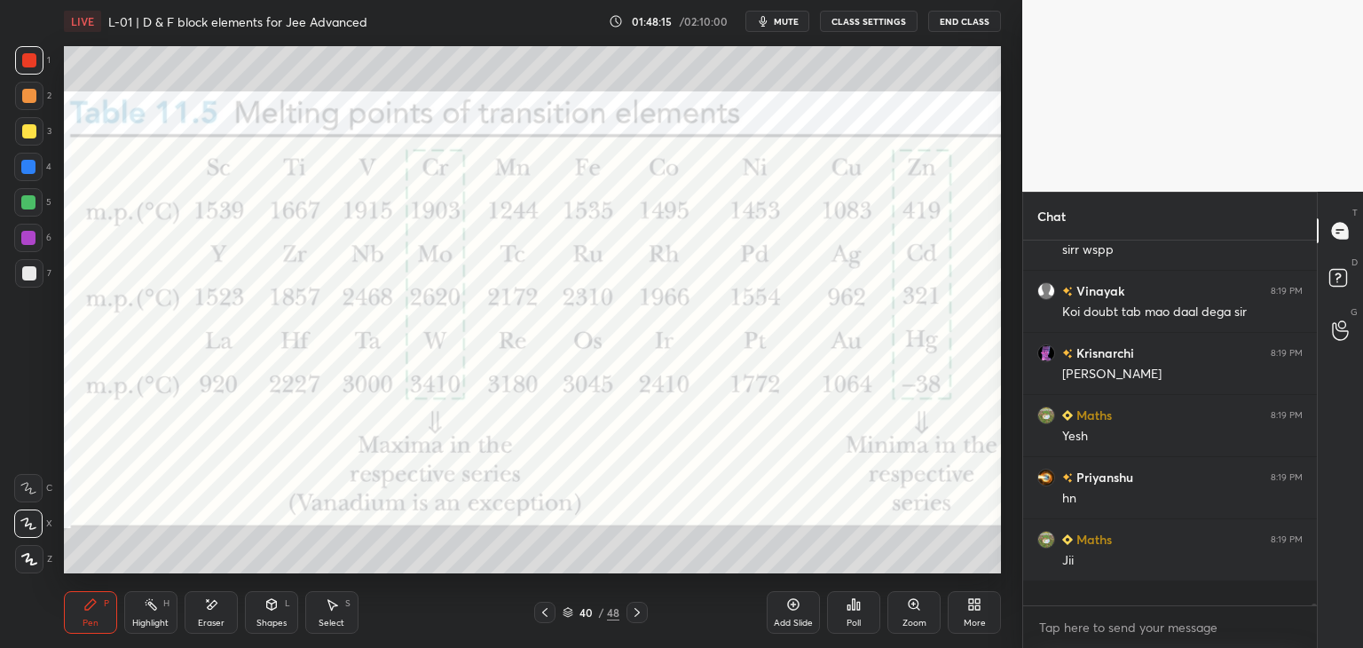
scroll to position [359, 288]
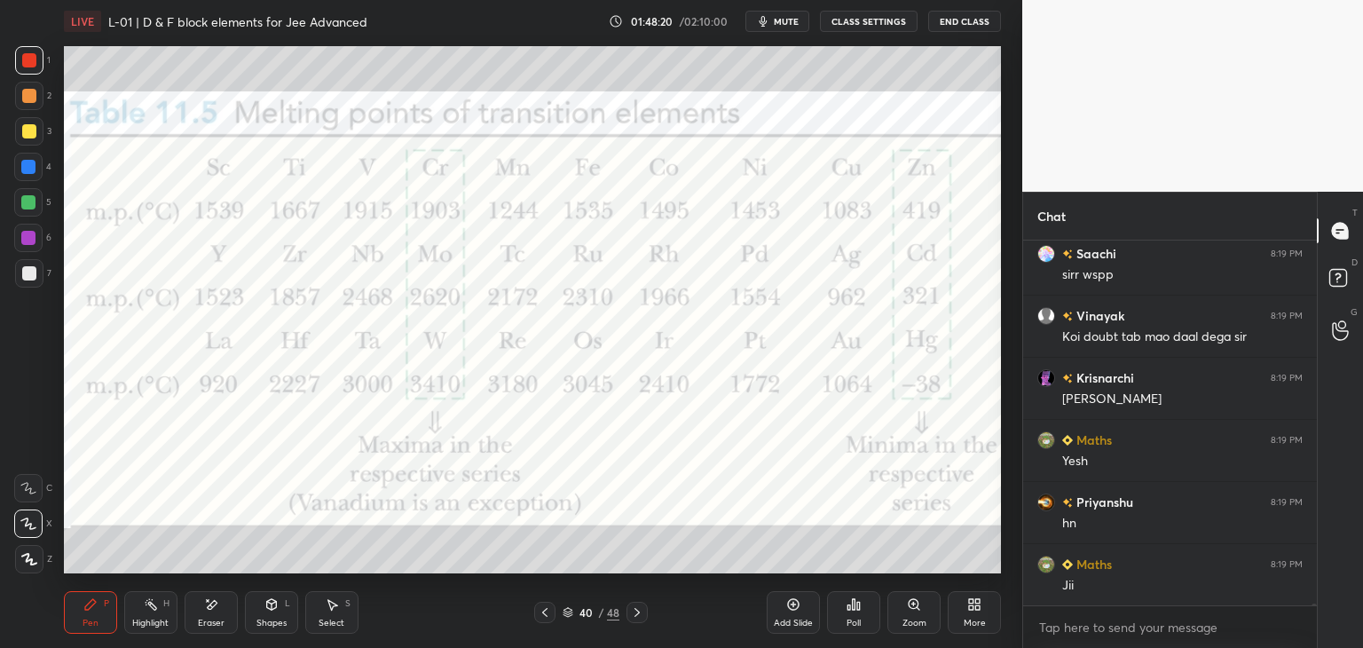
click at [212, 618] on div "Eraser" at bounding box center [211, 622] width 27 height 9
click at [267, 615] on div "Shapes L" at bounding box center [271, 612] width 53 height 43
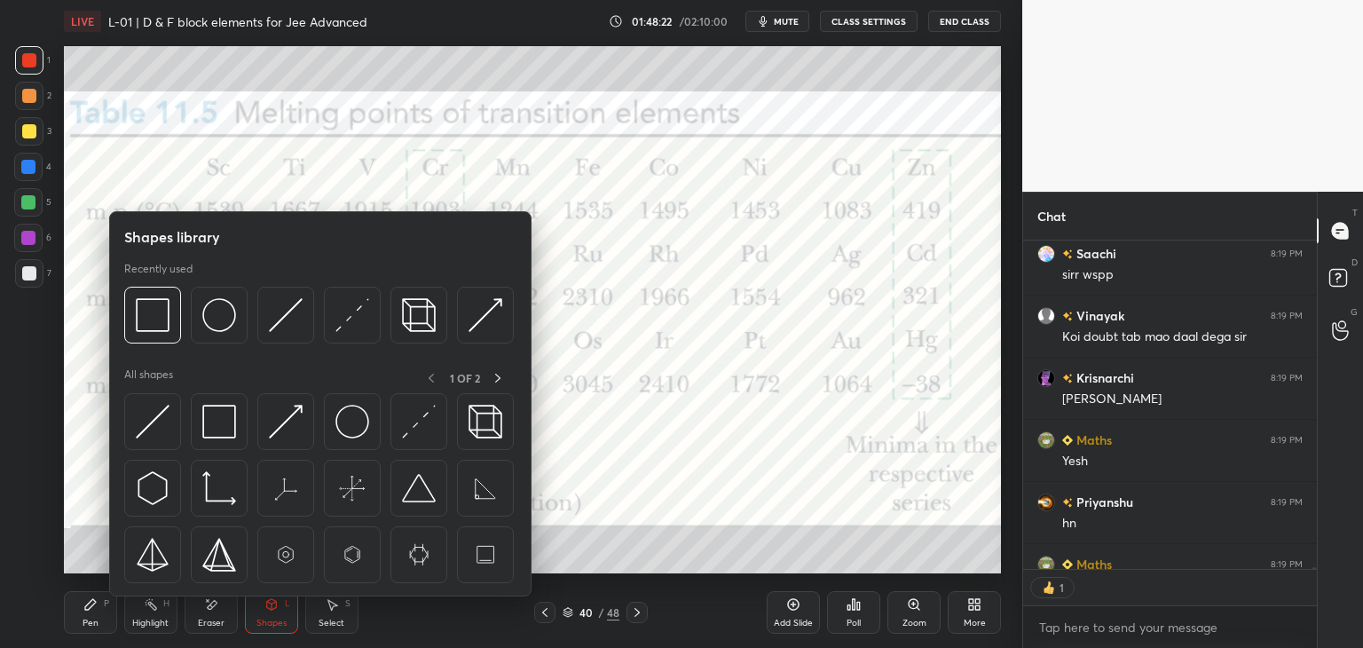
scroll to position [324, 288]
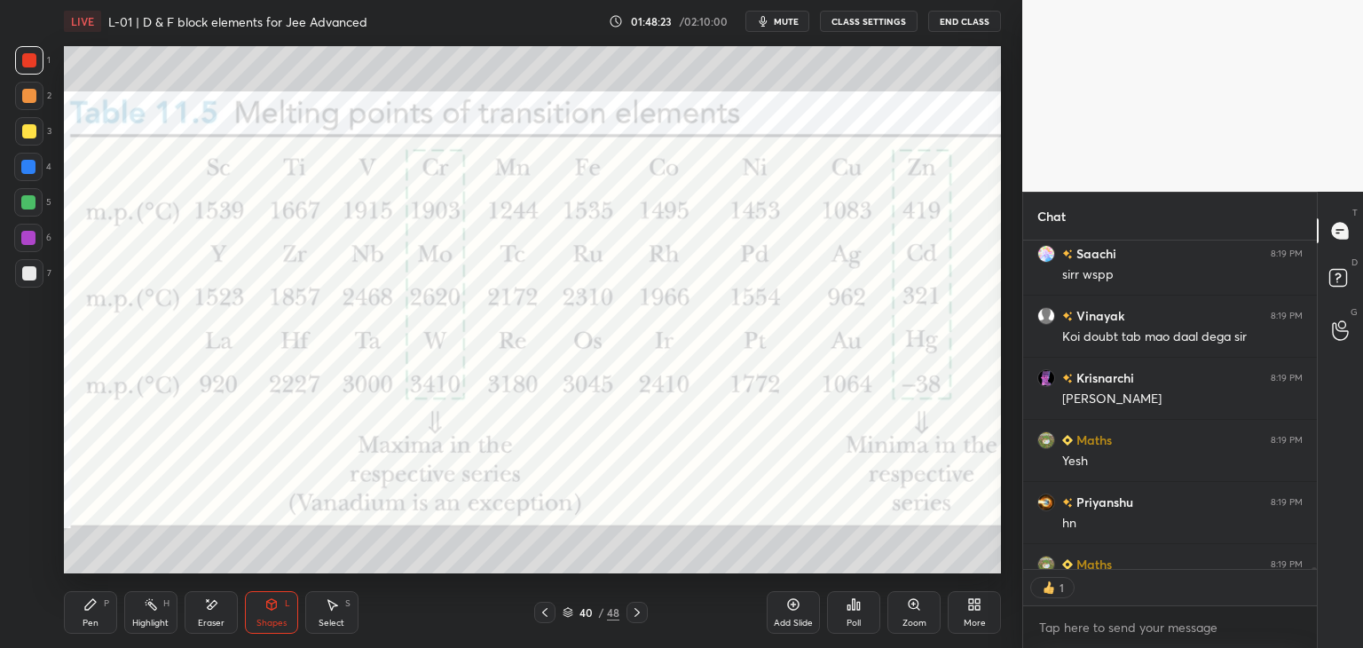
click at [202, 618] on div "Eraser" at bounding box center [211, 622] width 27 height 9
click at [144, 607] on icon at bounding box center [151, 604] width 14 height 14
click at [28, 559] on icon at bounding box center [28, 559] width 14 height 14
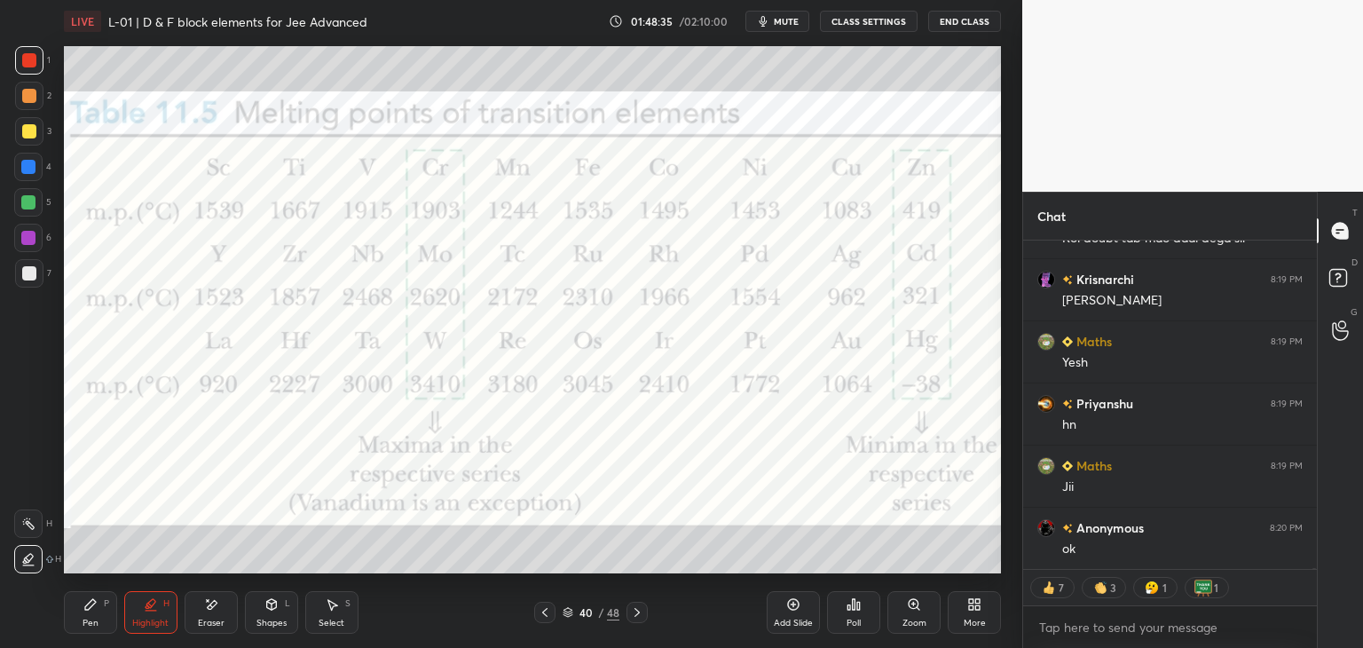
click at [80, 612] on div "Pen P" at bounding box center [90, 612] width 53 height 43
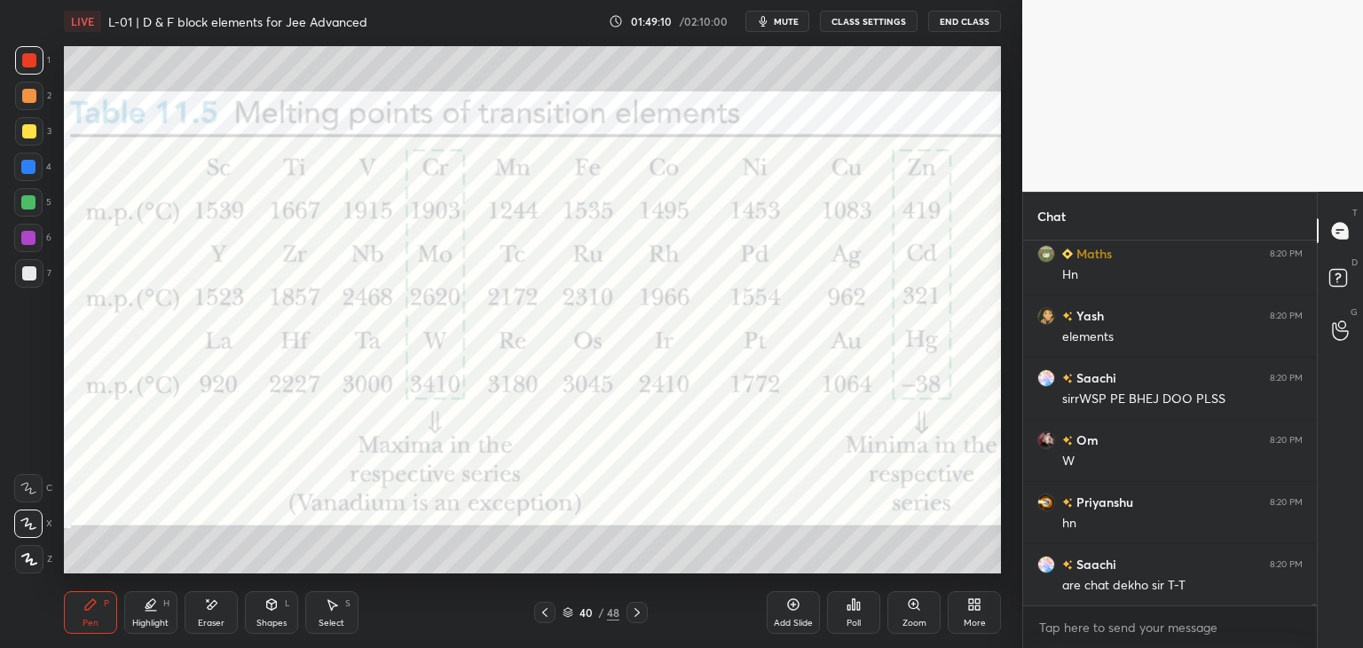
scroll to position [88086, 0]
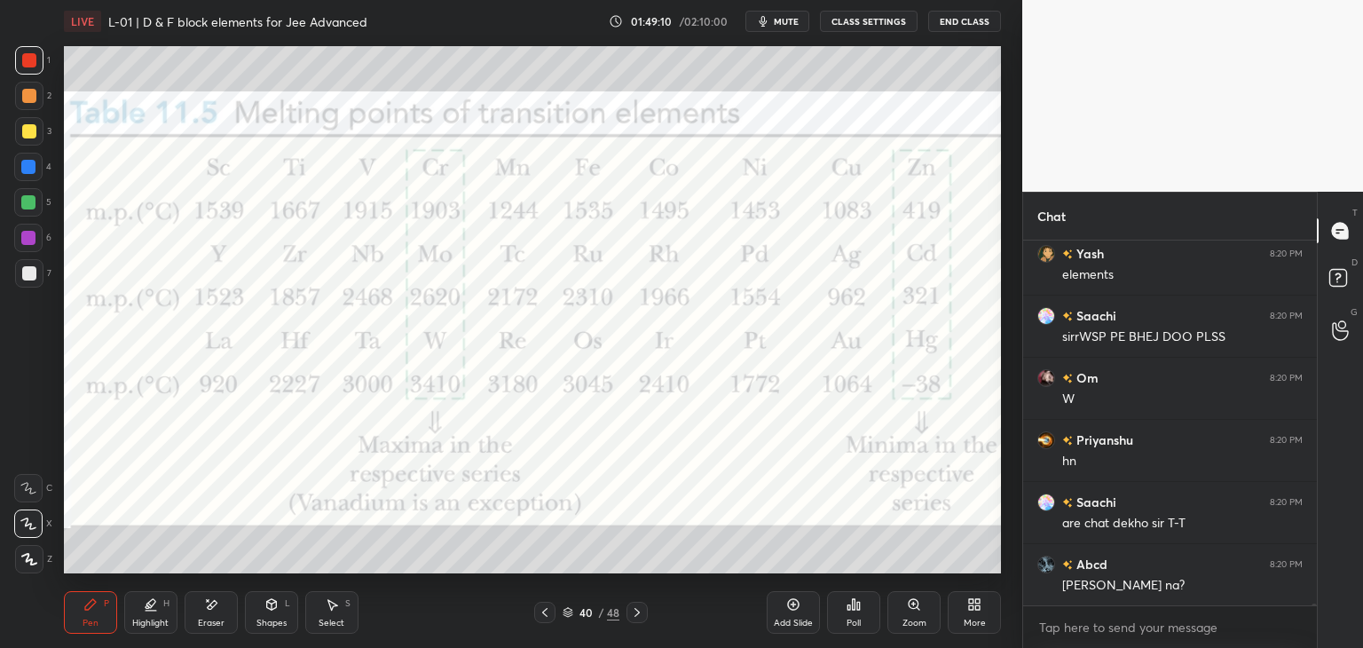
click at [202, 620] on div "Eraser" at bounding box center [211, 622] width 27 height 9
click at [146, 620] on div "Highlight" at bounding box center [150, 622] width 36 height 9
click at [102, 610] on div "Pen P" at bounding box center [90, 612] width 53 height 43
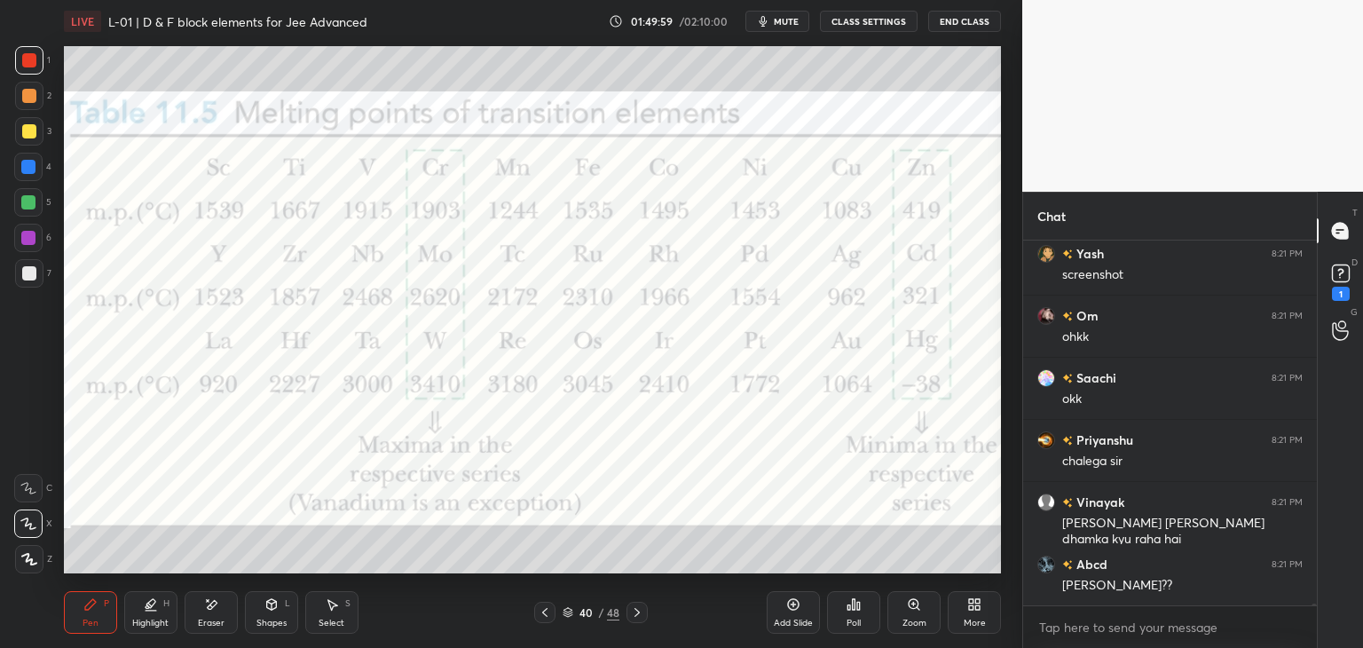
scroll to position [87716, 0]
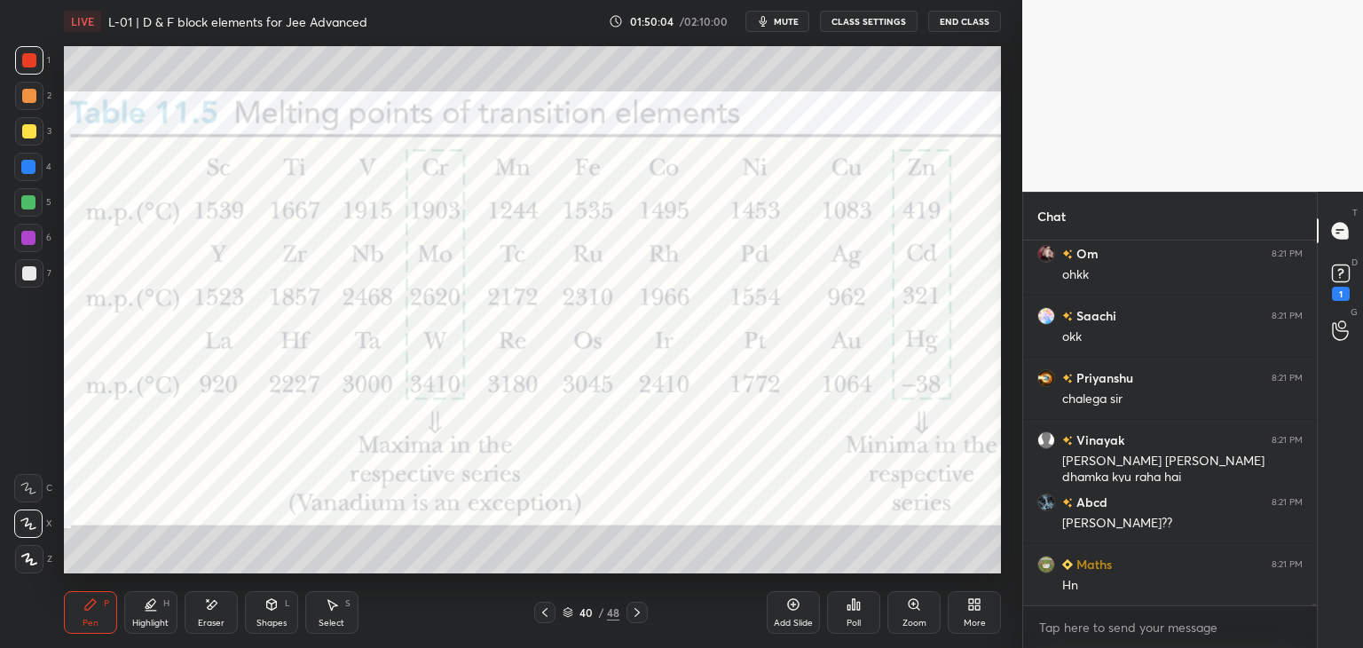
click at [544, 611] on icon at bounding box center [544, 612] width 5 height 9
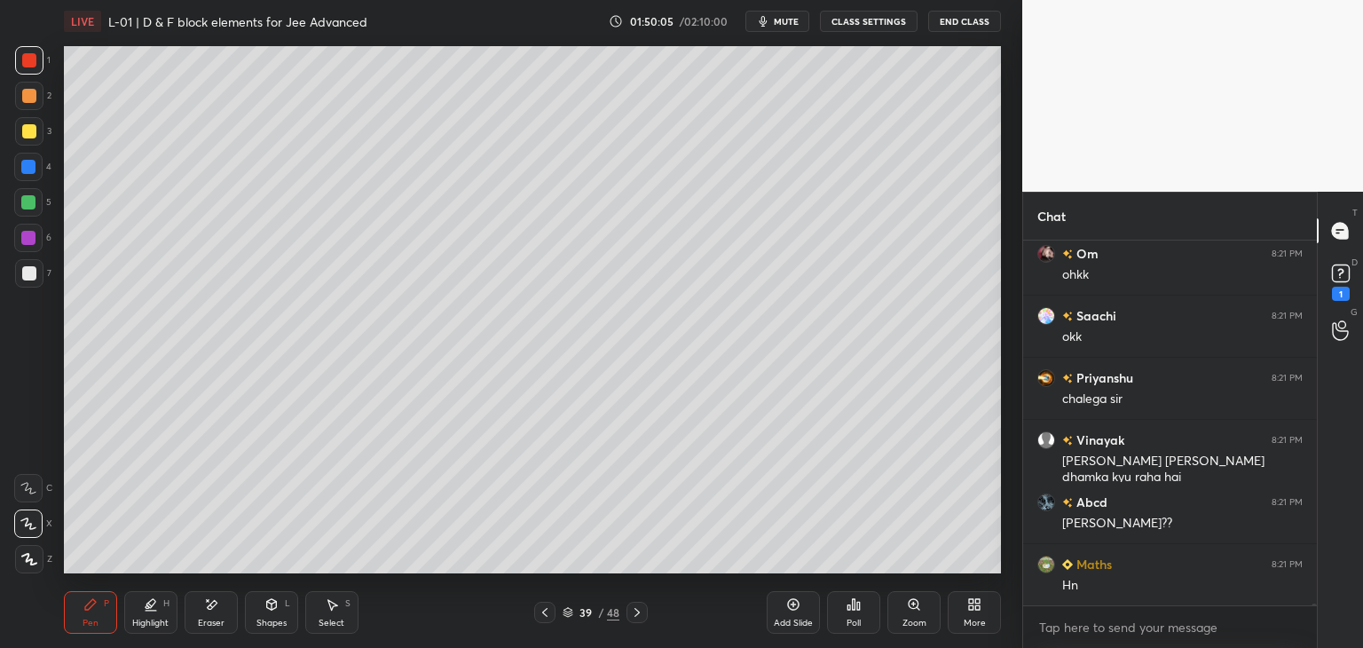
click at [543, 610] on icon at bounding box center [545, 612] width 14 height 14
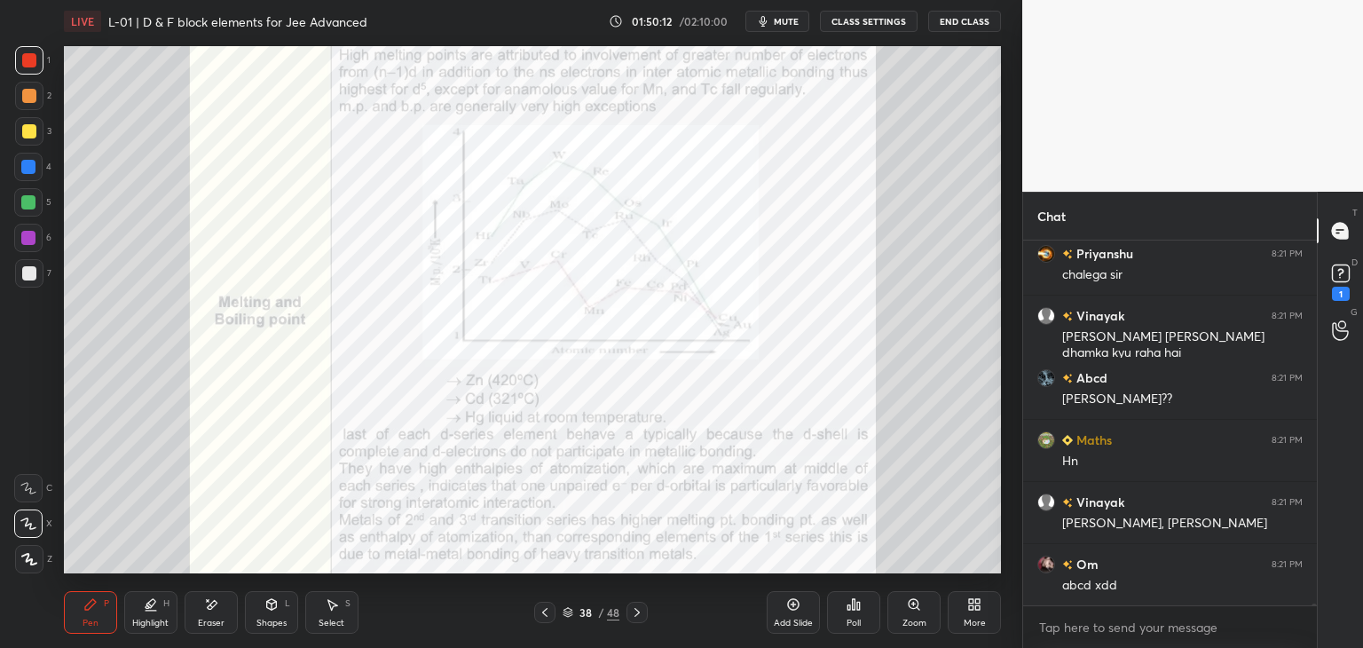
scroll to position [87918, 0]
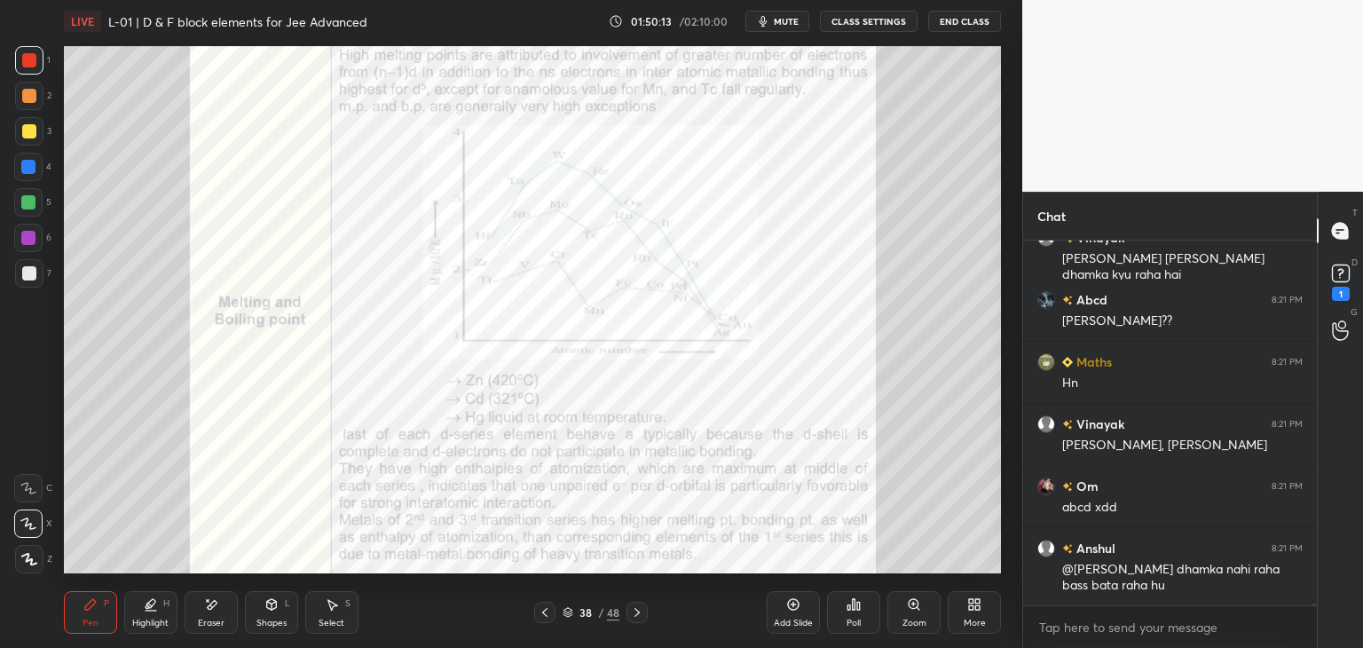
click at [638, 611] on icon at bounding box center [636, 612] width 5 height 9
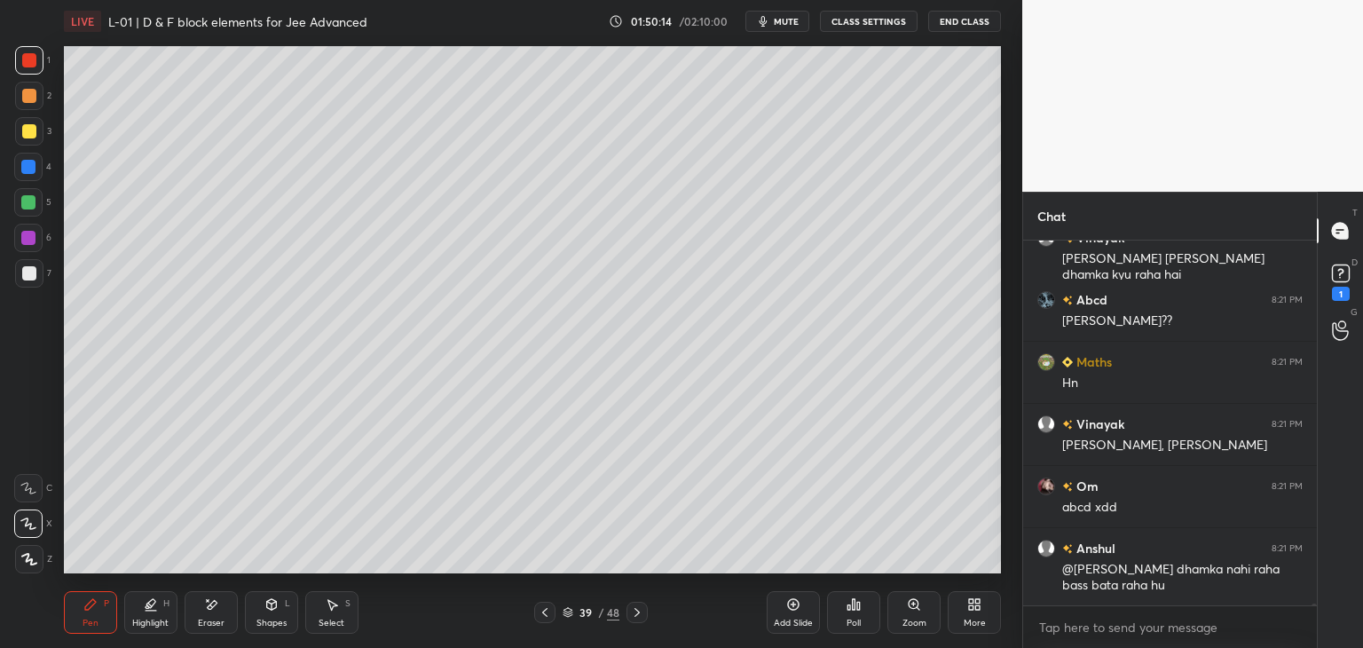
click at [633, 610] on icon at bounding box center [637, 612] width 14 height 14
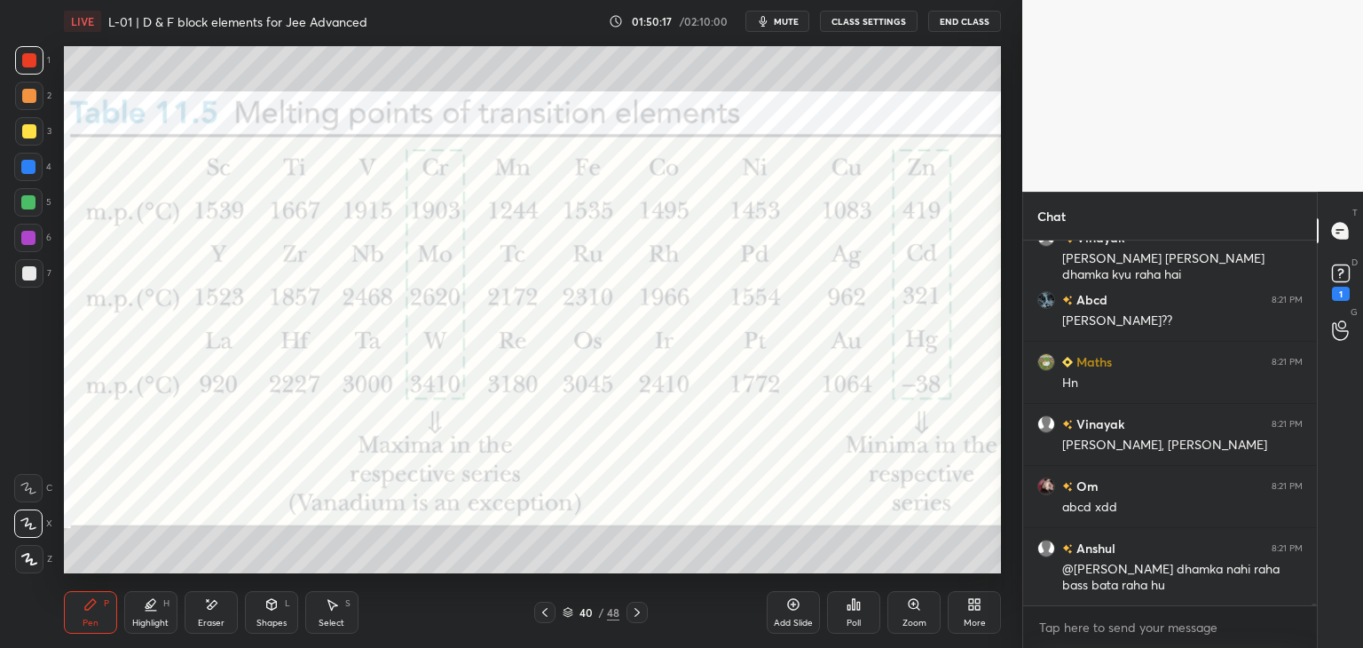
click at [639, 618] on icon at bounding box center [637, 612] width 14 height 14
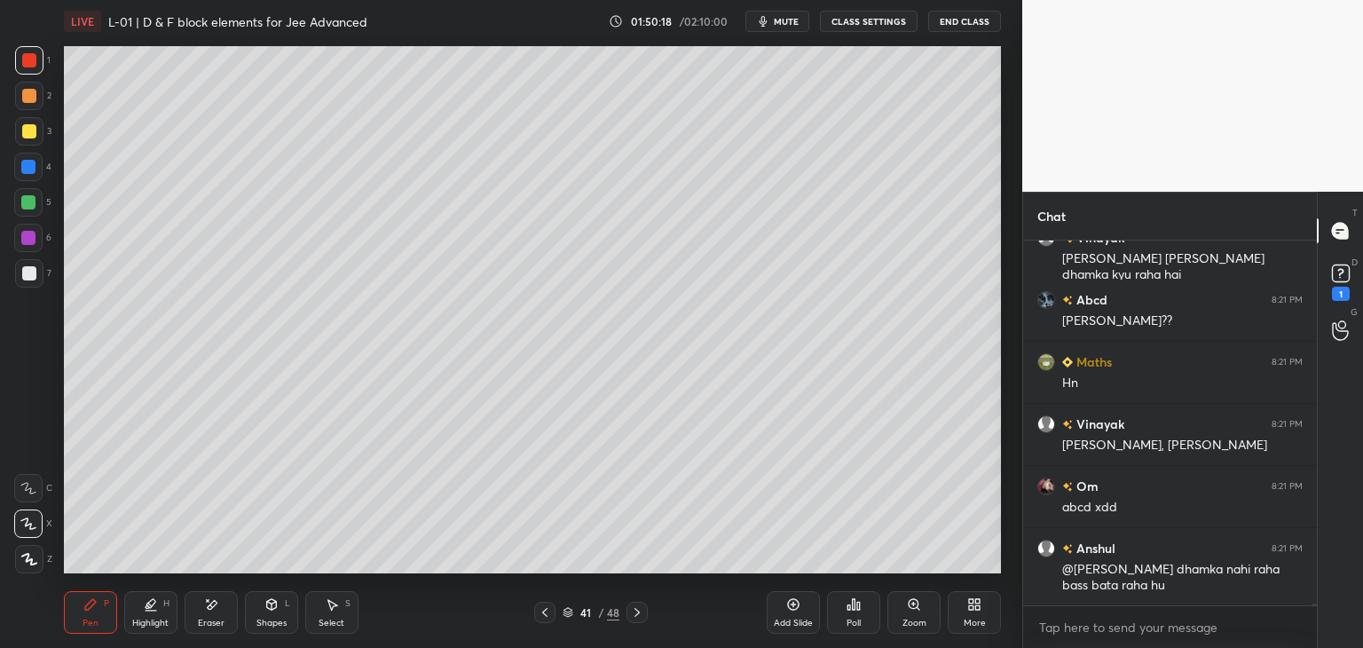
click at [640, 615] on icon at bounding box center [637, 612] width 14 height 14
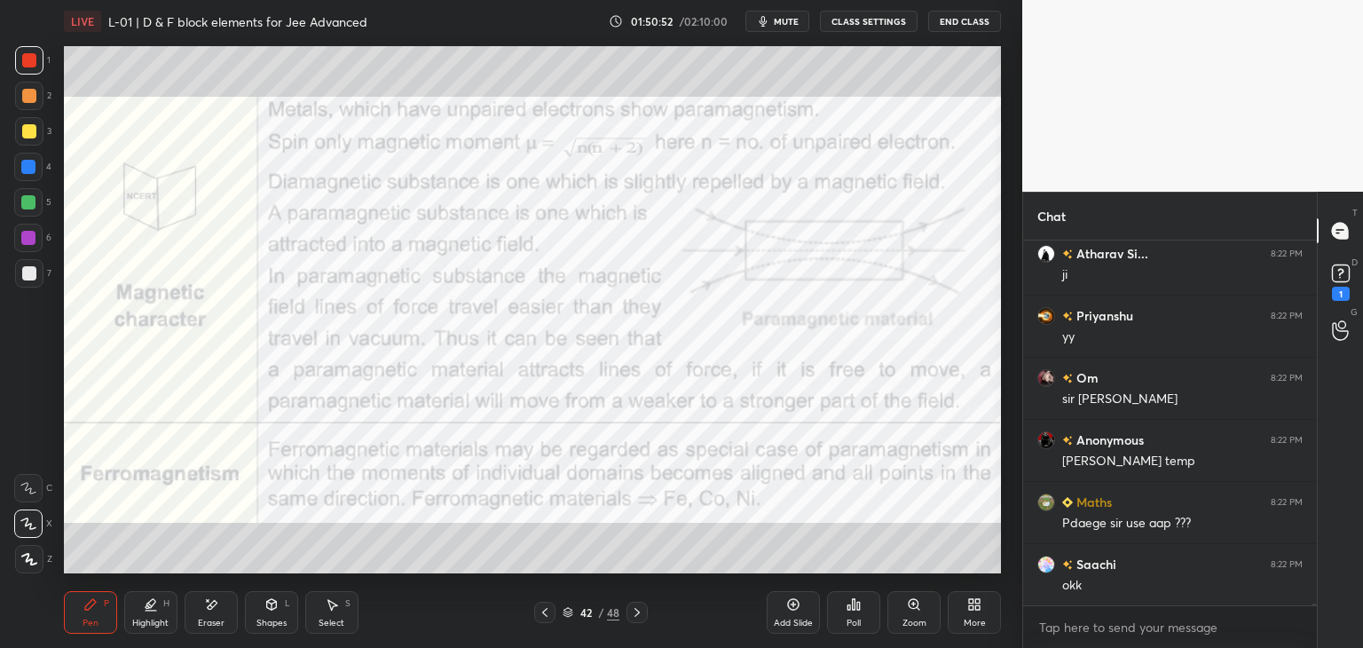
scroll to position [88539, 0]
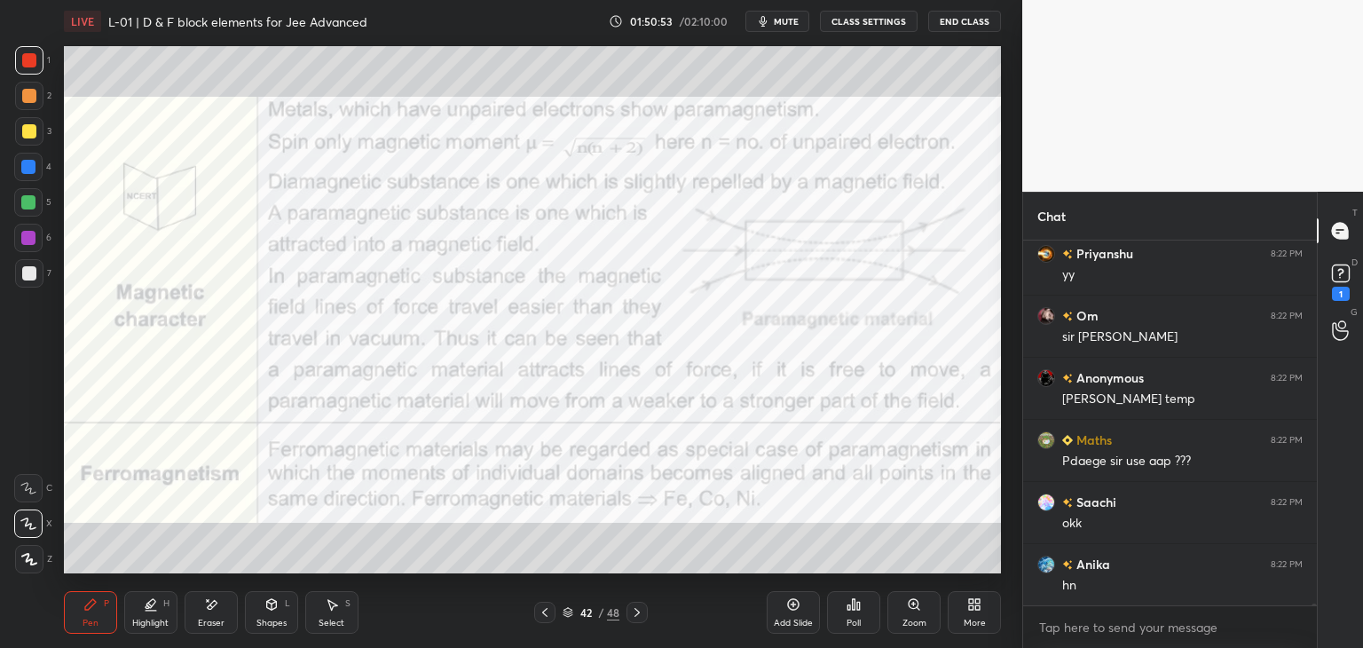
click at [630, 618] on icon at bounding box center [637, 612] width 14 height 14
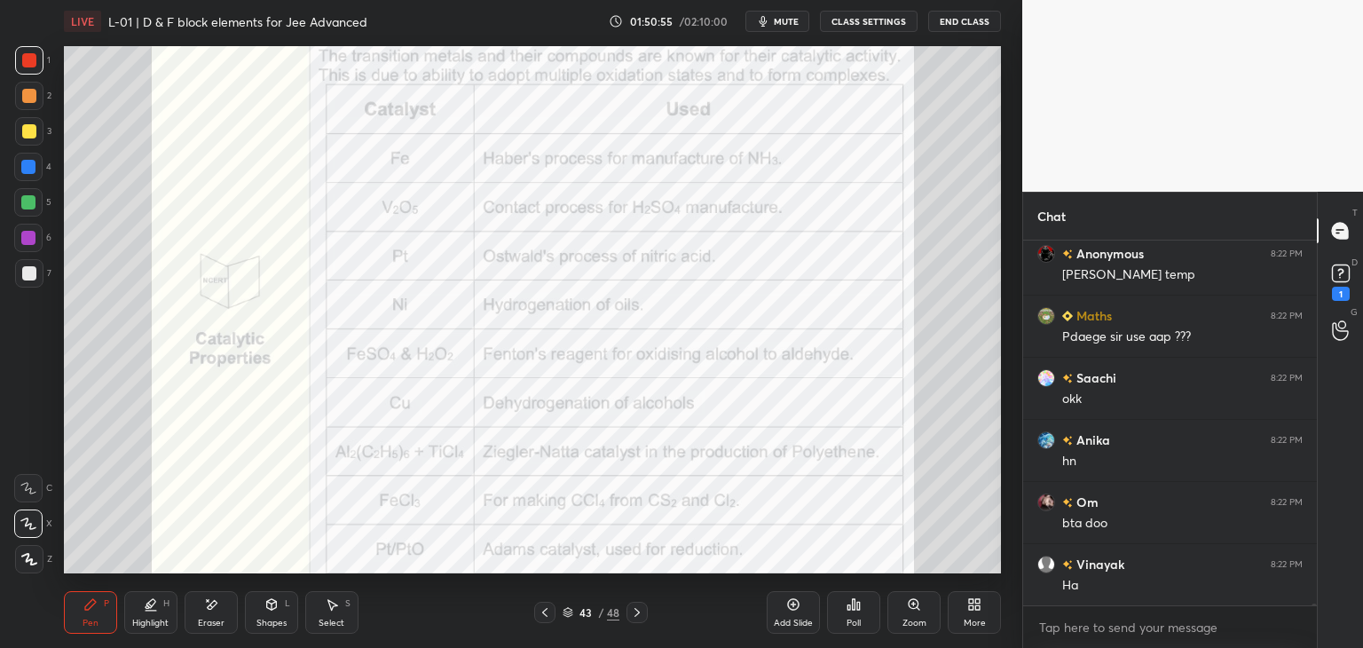
click at [205, 604] on icon at bounding box center [211, 604] width 14 height 15
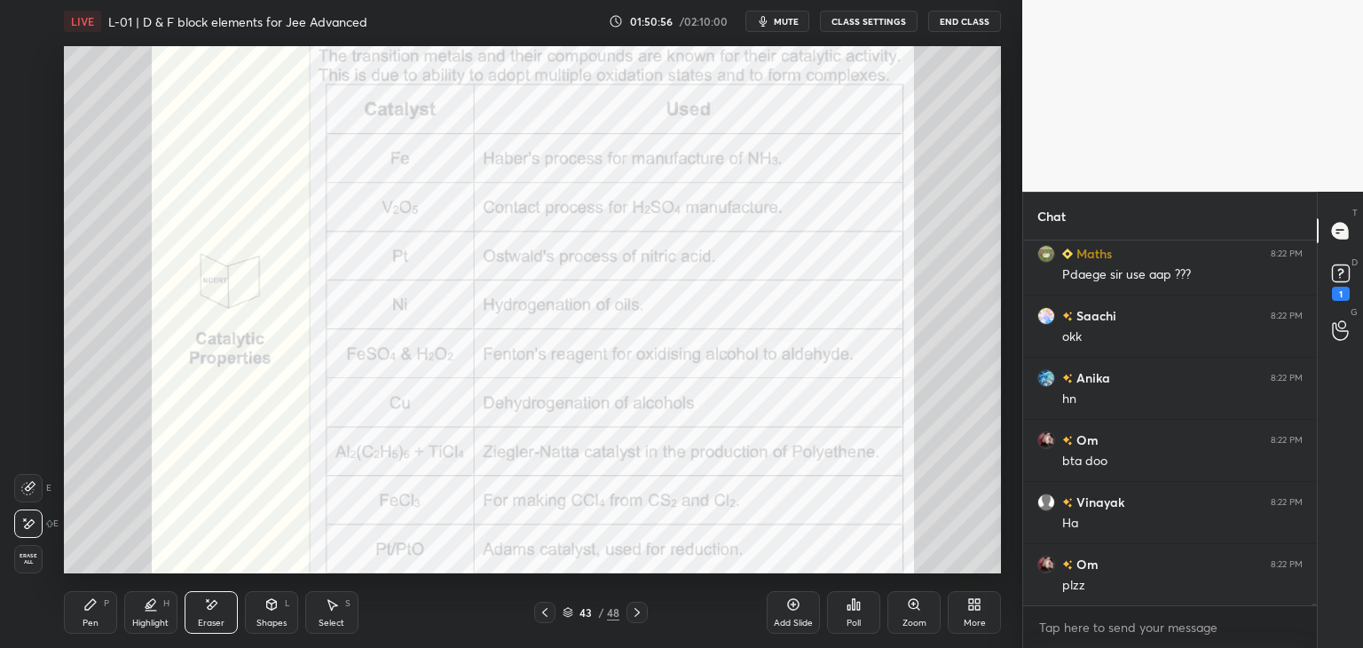
click at [90, 606] on icon at bounding box center [90, 604] width 11 height 11
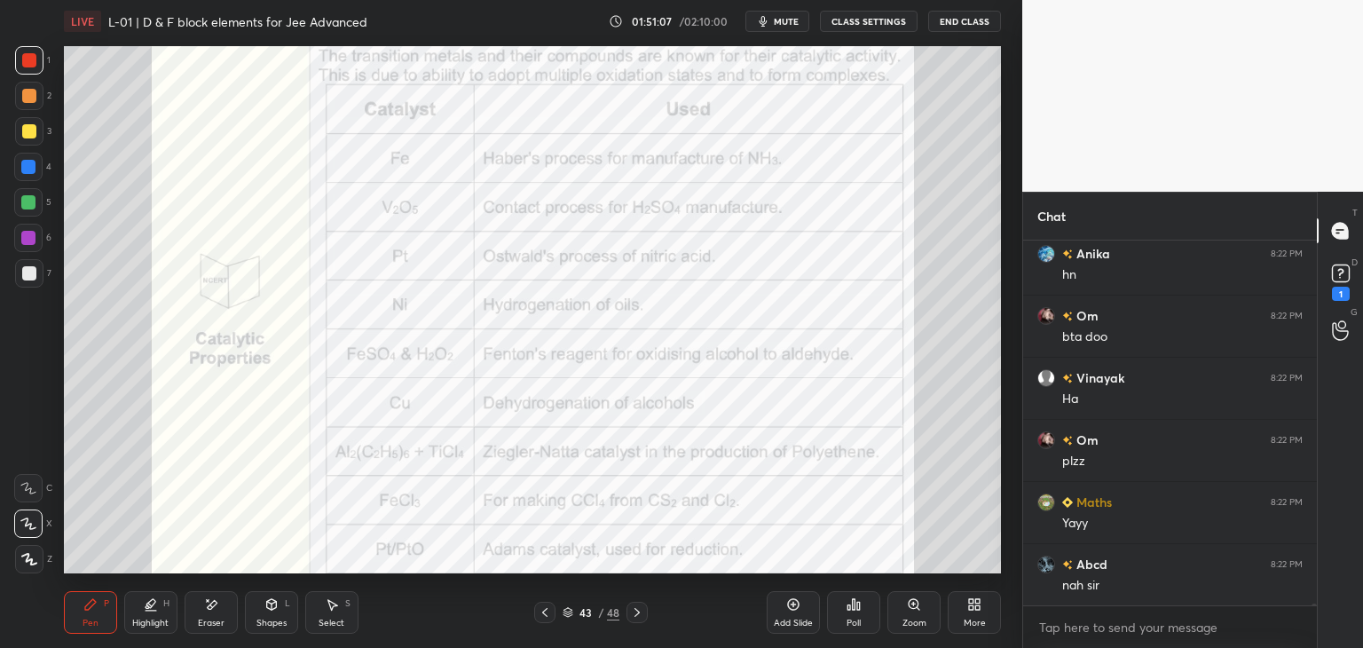
scroll to position [88912, 0]
click at [270, 615] on div "Shapes L" at bounding box center [271, 612] width 53 height 43
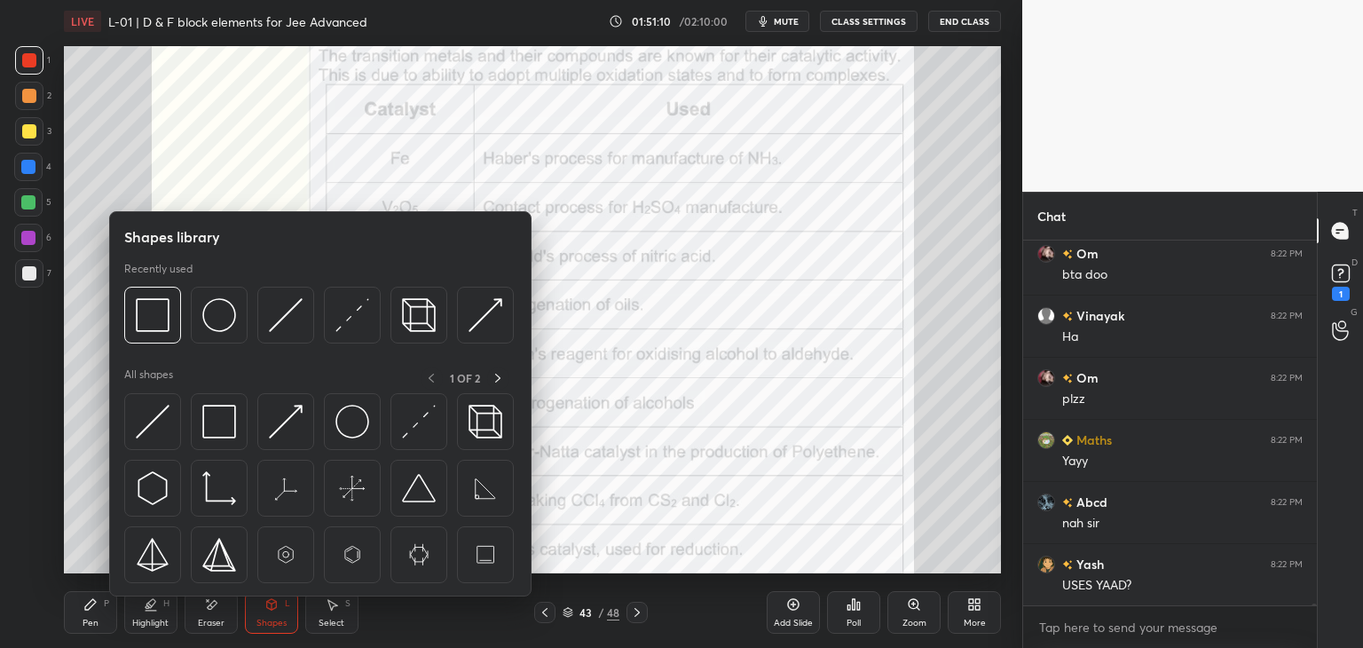
click at [146, 613] on div "Highlight H" at bounding box center [150, 612] width 53 height 43
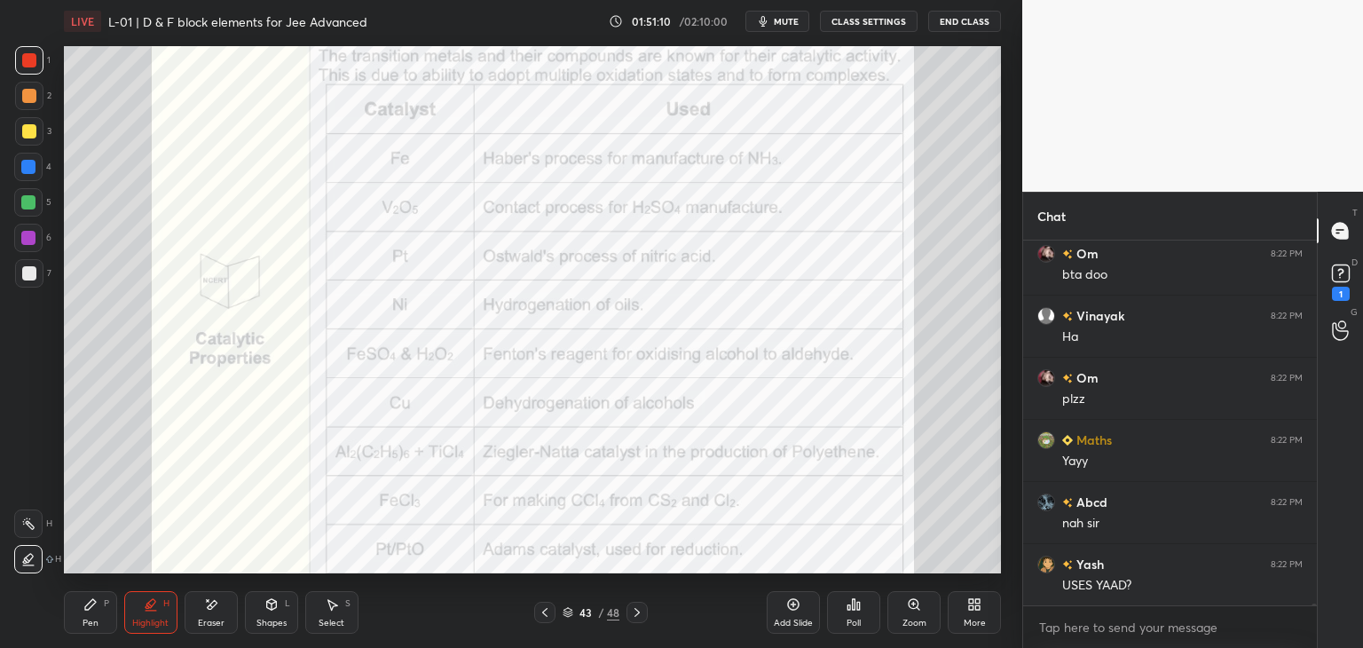
click at [156, 615] on div "Highlight H" at bounding box center [150, 612] width 53 height 43
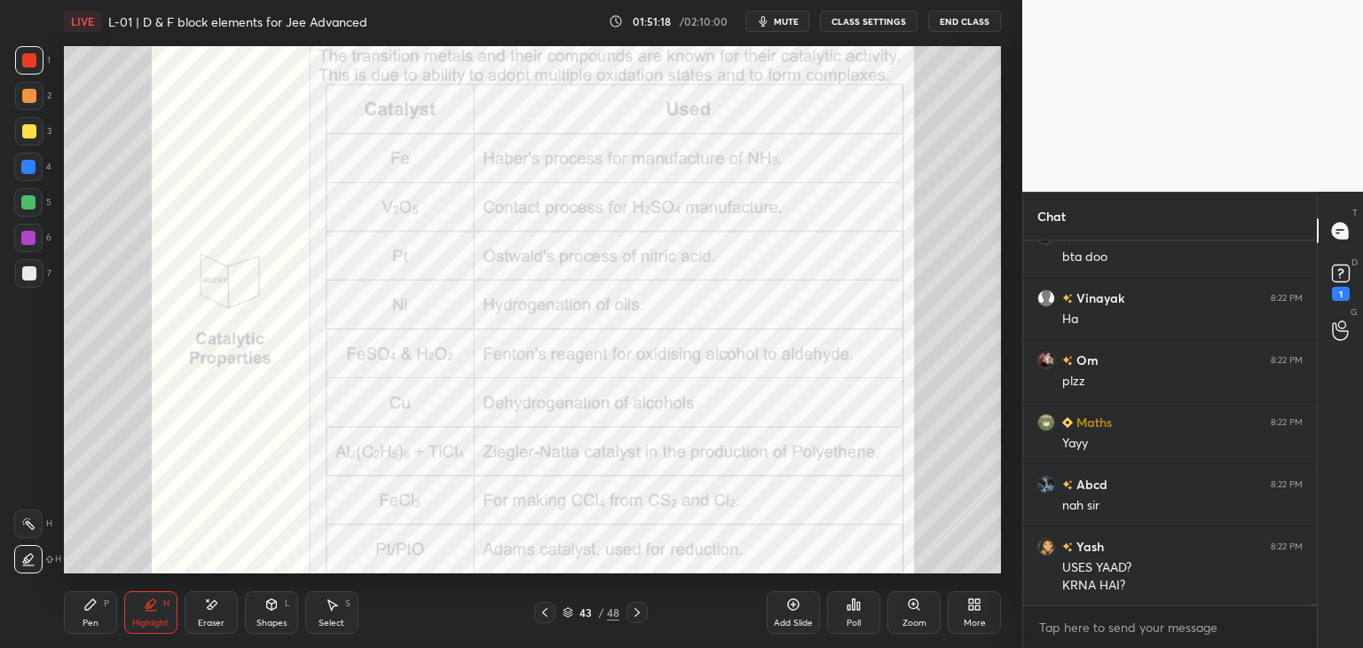
scroll to position [88991, 0]
click at [100, 606] on div "Pen P" at bounding box center [90, 612] width 53 height 43
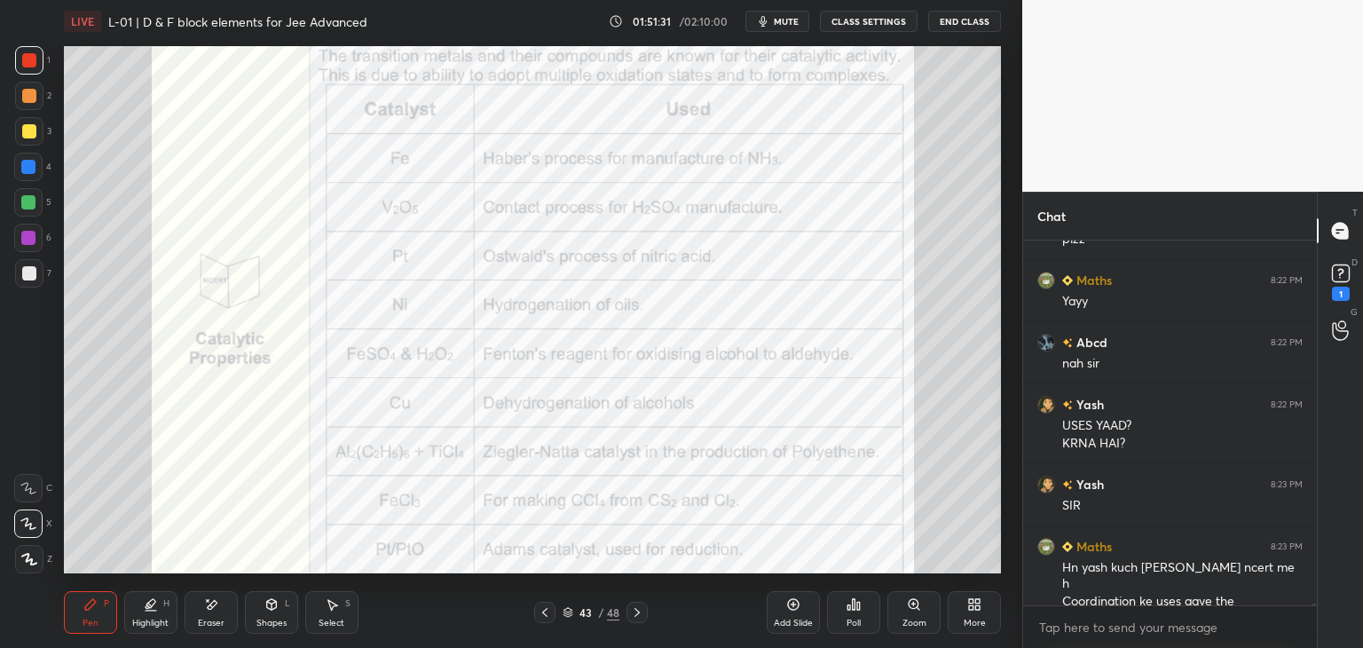
scroll to position [89133, 0]
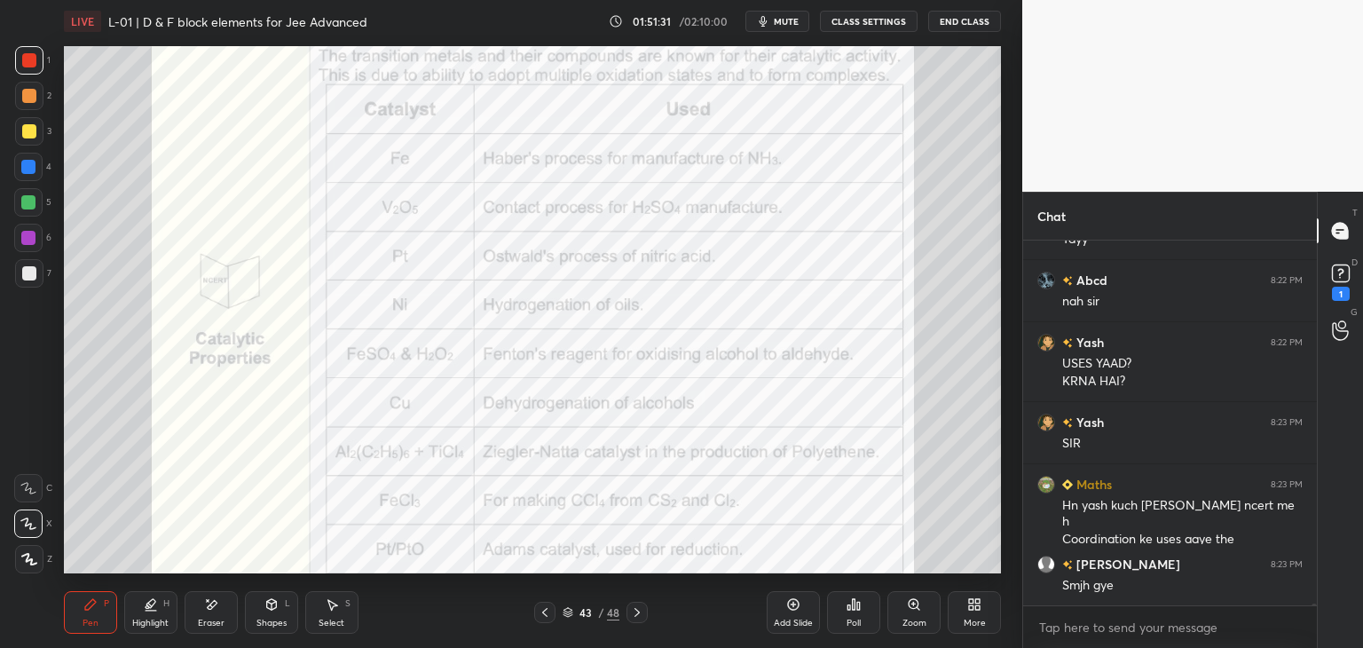
click at [784, 610] on div "Add Slide" at bounding box center [793, 612] width 53 height 43
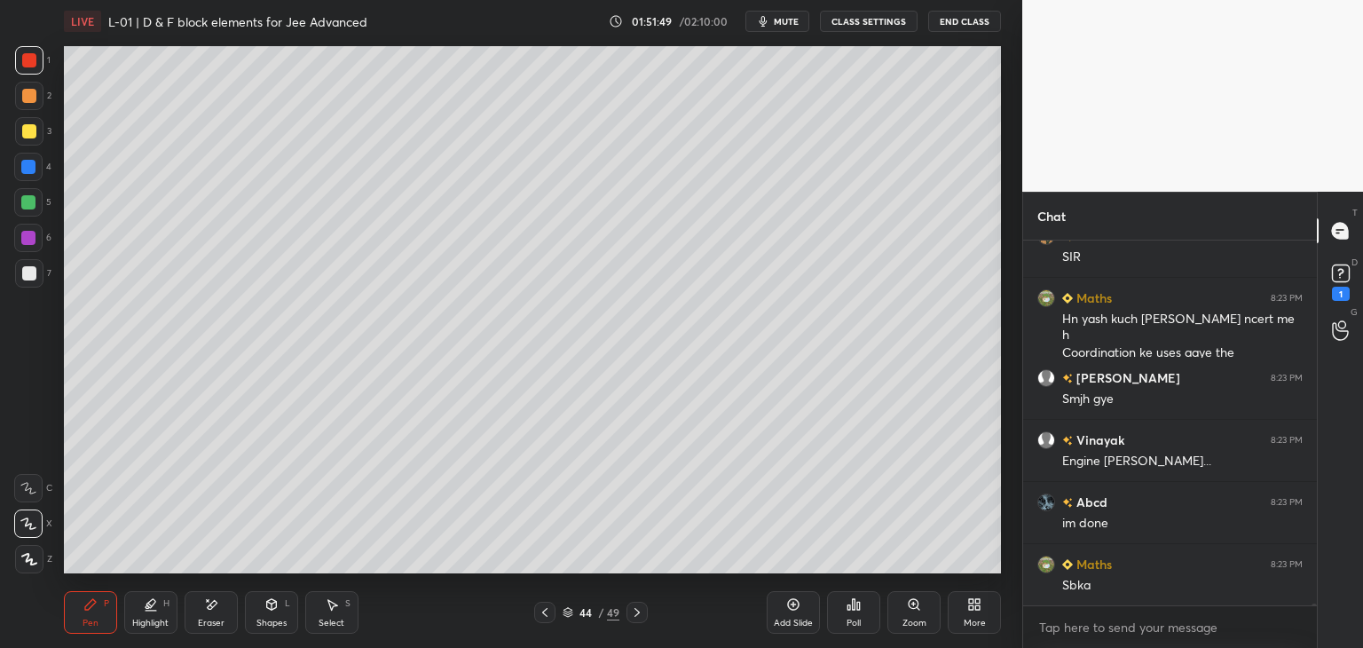
scroll to position [89382, 0]
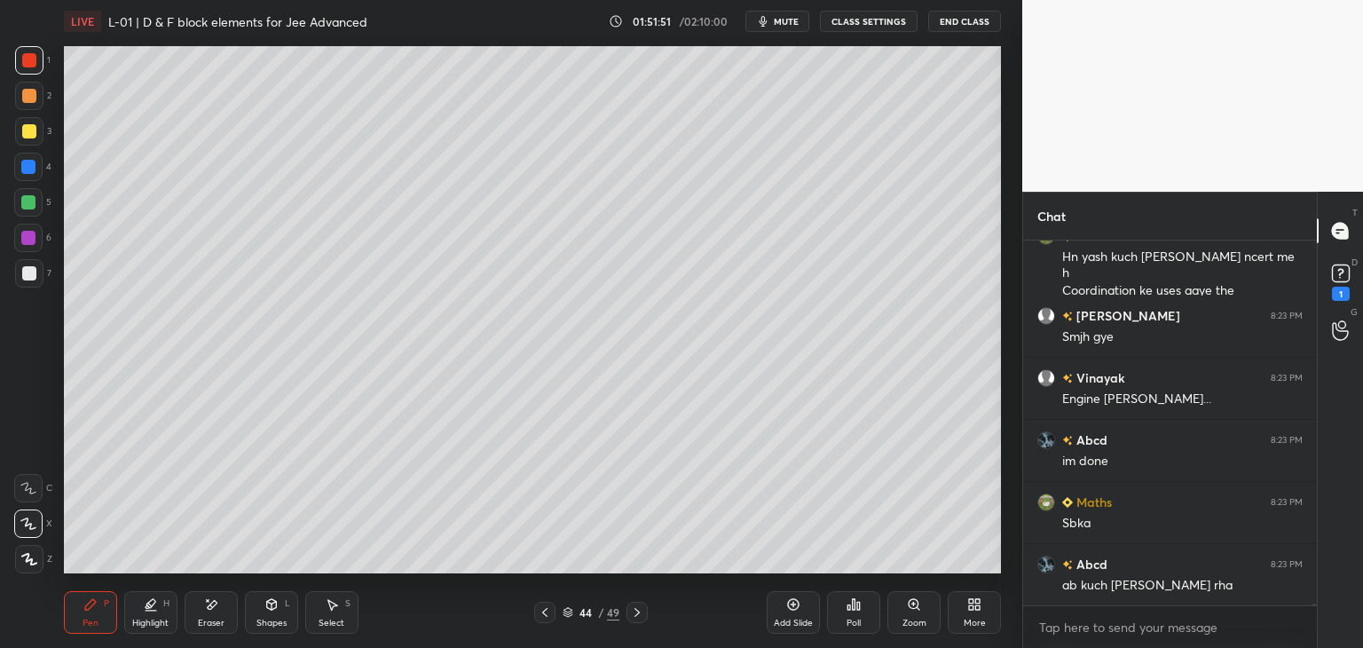
click at [22, 130] on div at bounding box center [29, 131] width 14 height 14
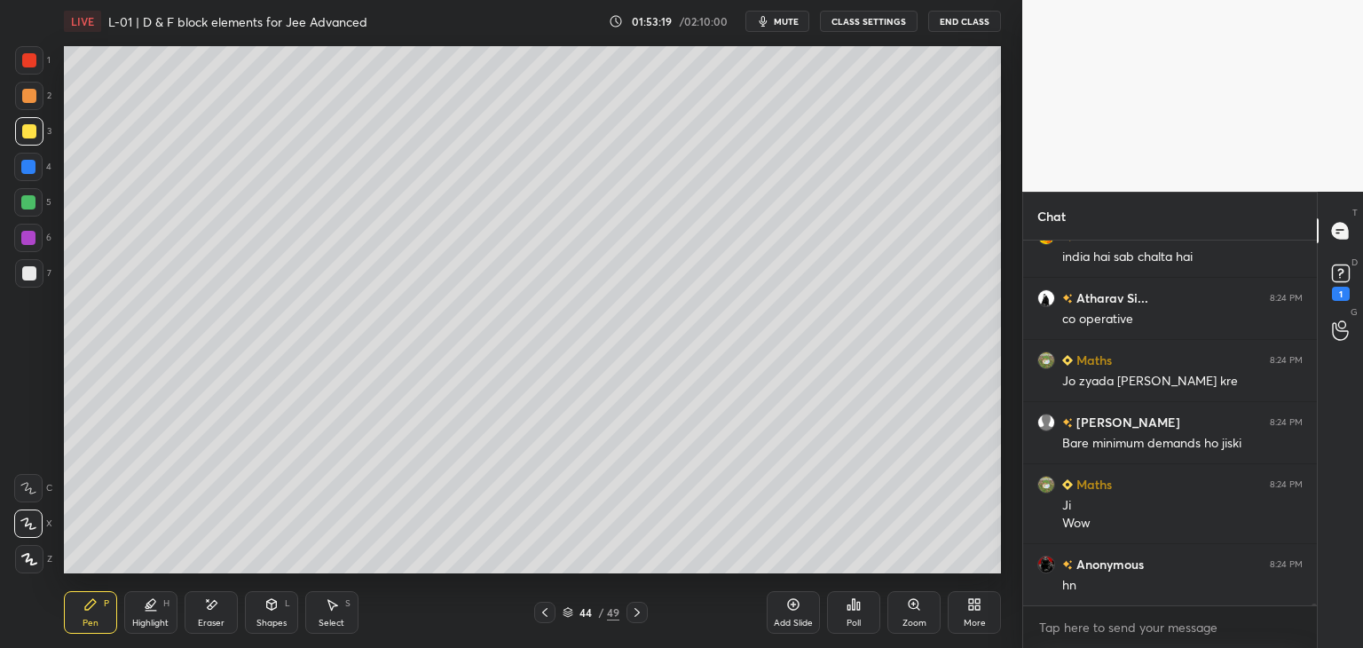
scroll to position [90145, 0]
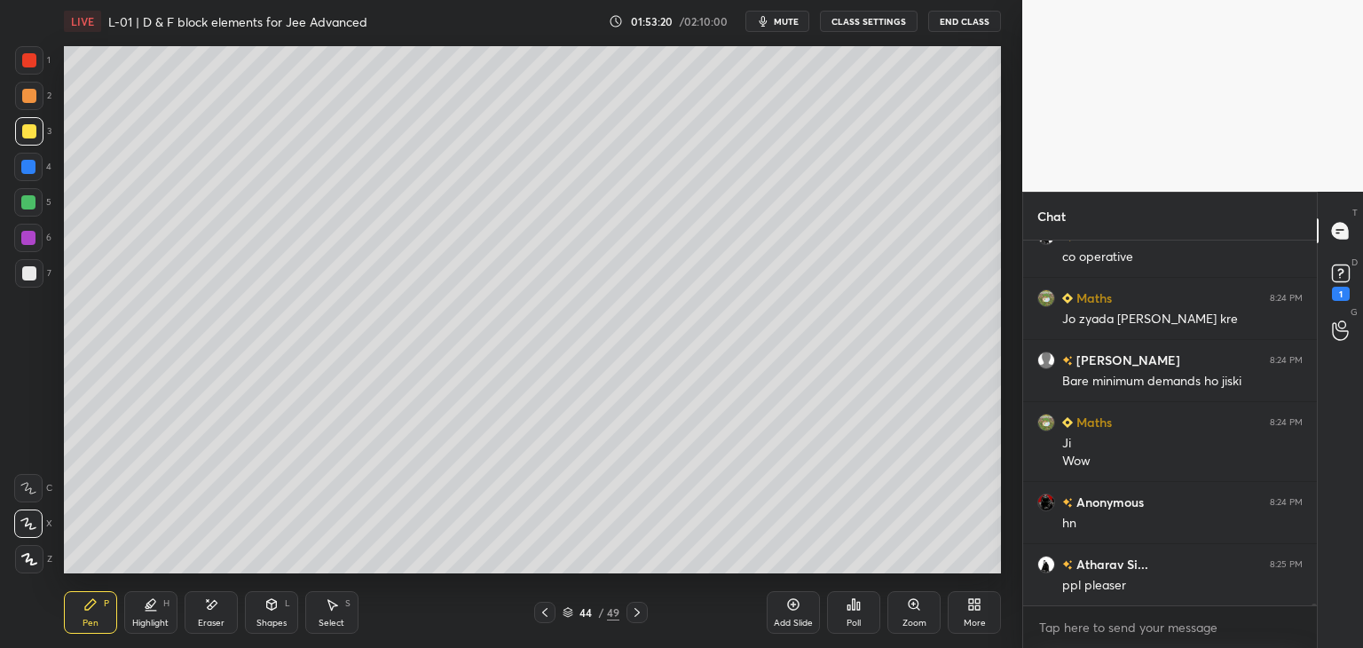
click at [539, 618] on icon at bounding box center [545, 612] width 14 height 14
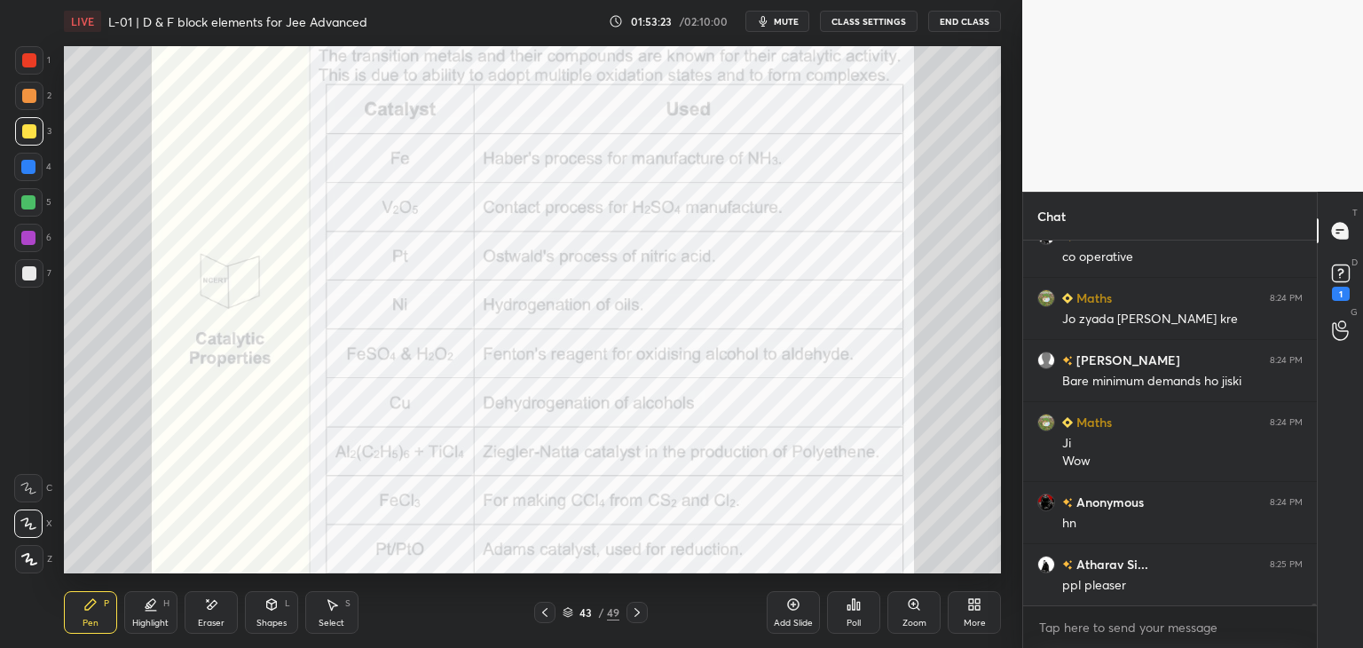
click at [26, 65] on div at bounding box center [29, 60] width 14 height 14
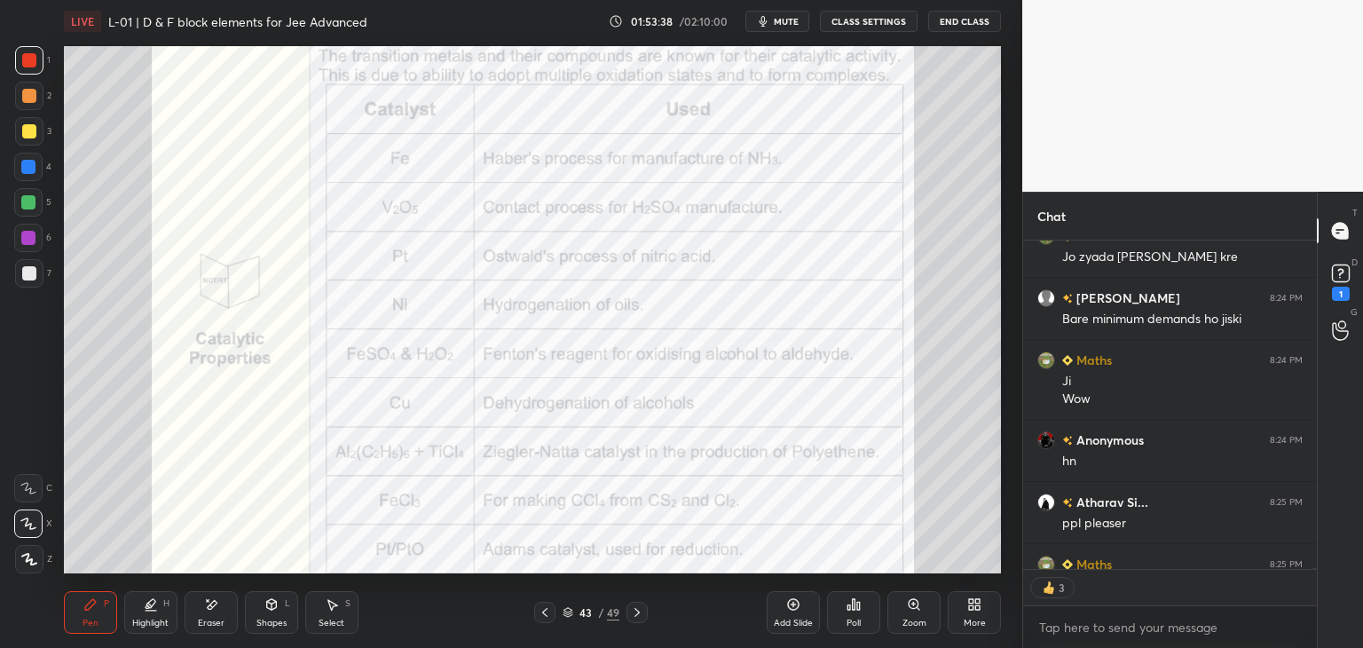
scroll to position [90260, 0]
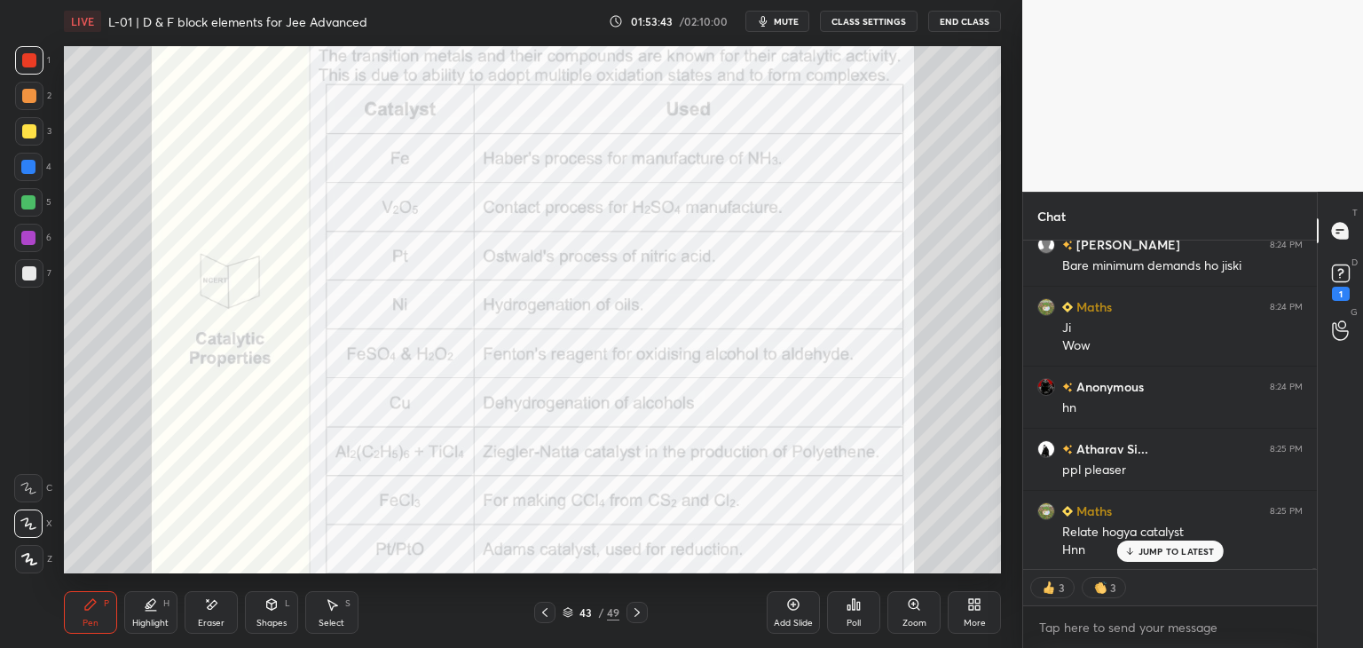
click at [637, 613] on icon at bounding box center [637, 612] width 14 height 14
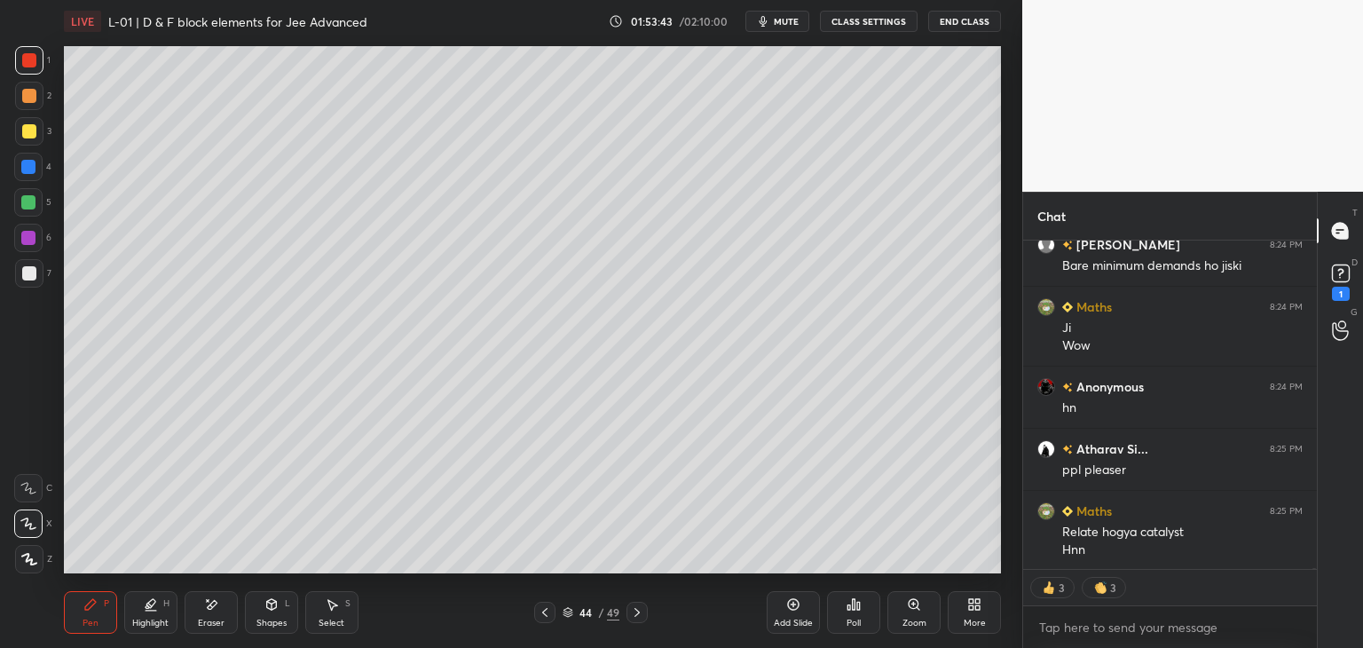
scroll to position [90323, 0]
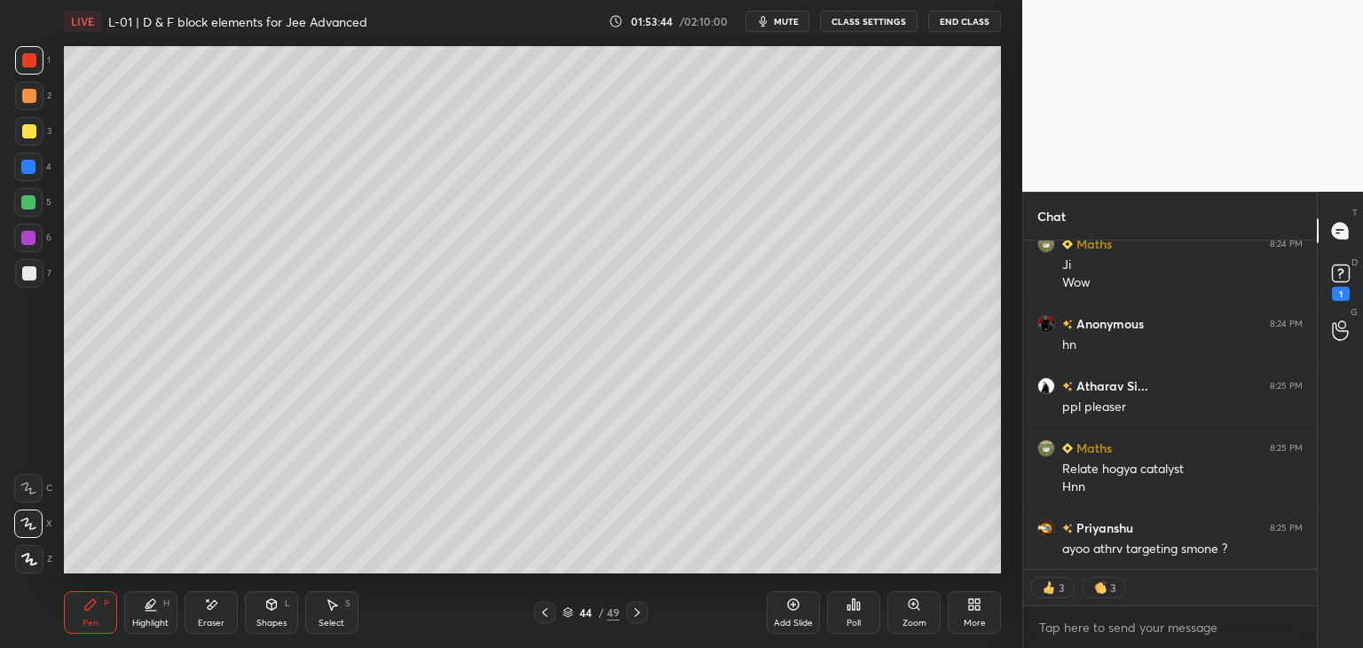
click at [636, 616] on icon at bounding box center [637, 612] width 14 height 14
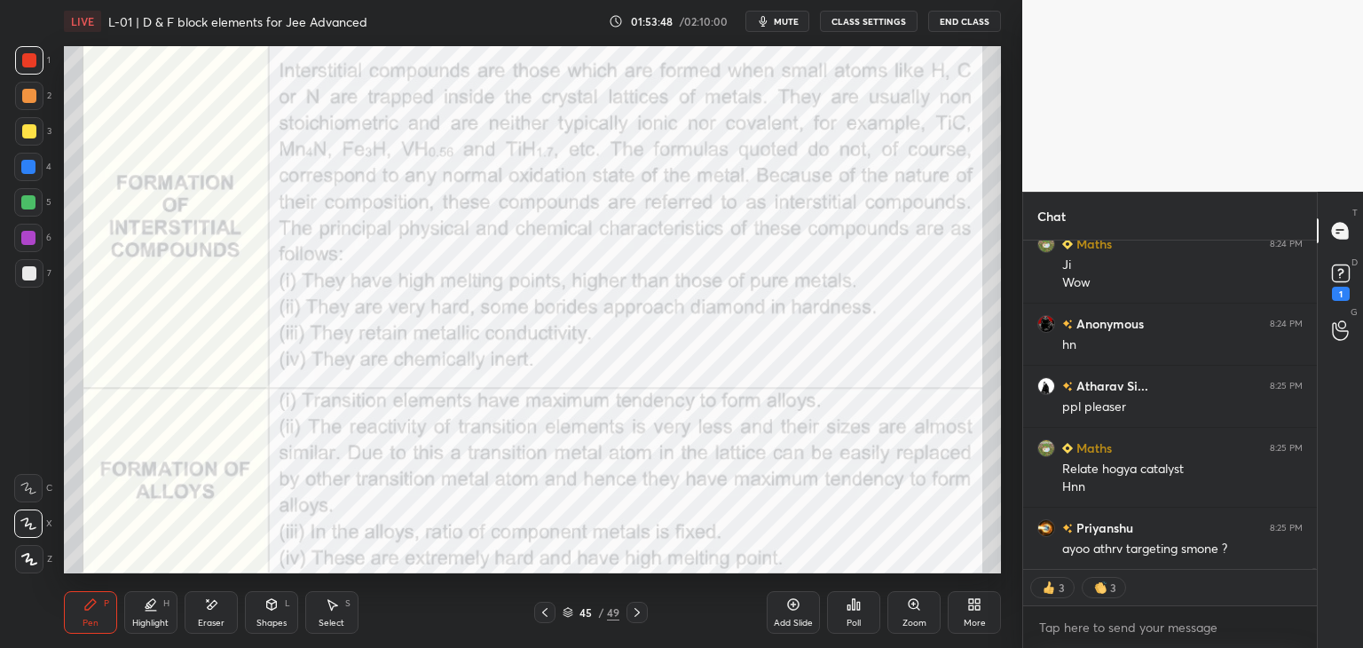
click at [639, 615] on icon at bounding box center [637, 612] width 14 height 14
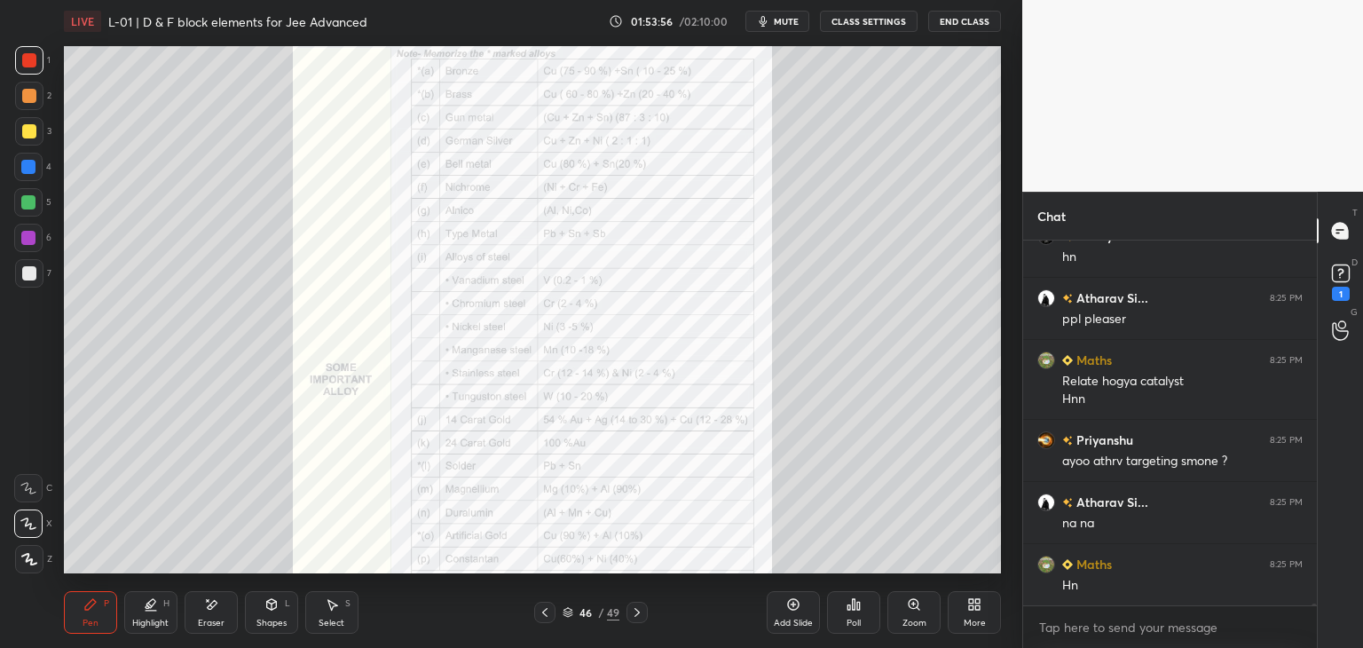
scroll to position [90473, 0]
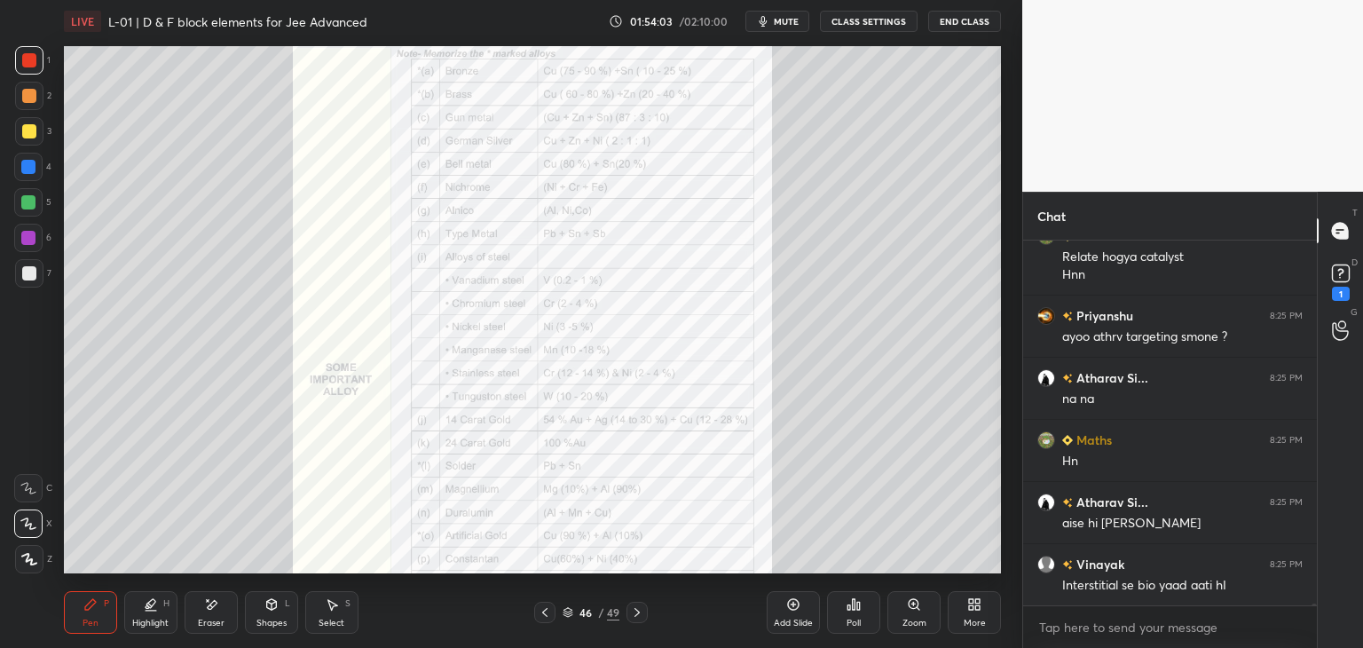
click at [644, 611] on div at bounding box center [636, 612] width 21 height 21
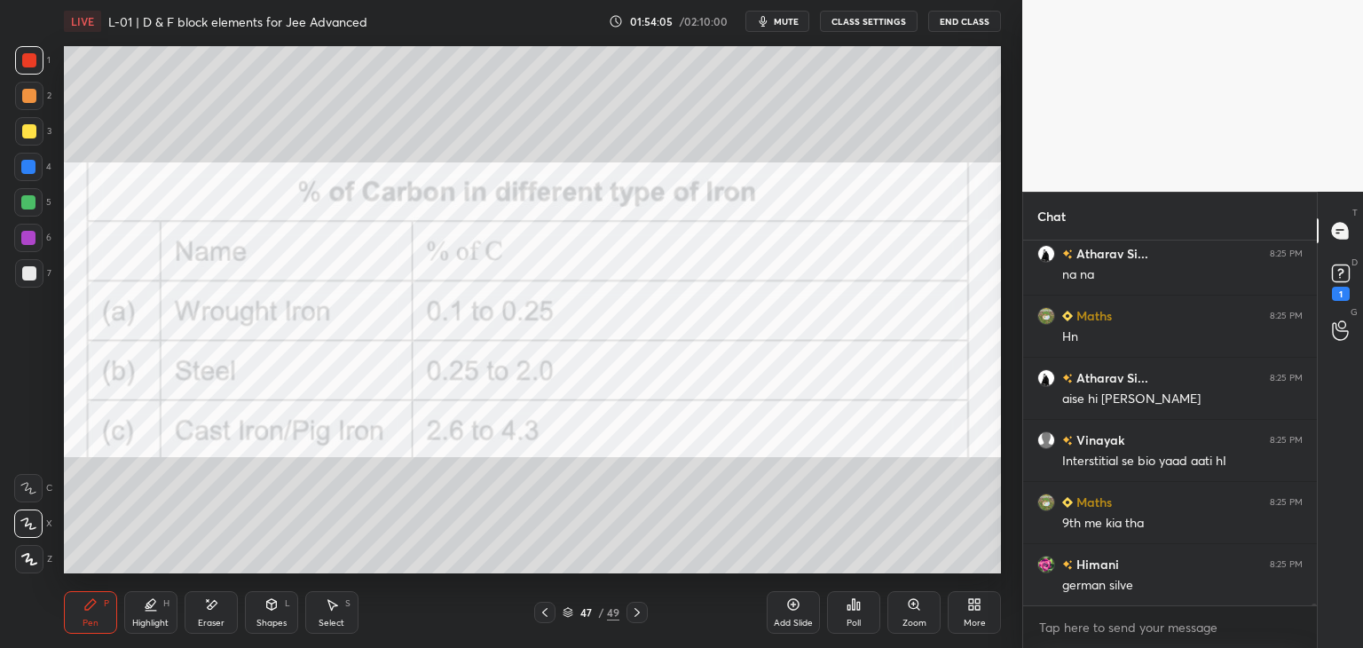
scroll to position [90721, 0]
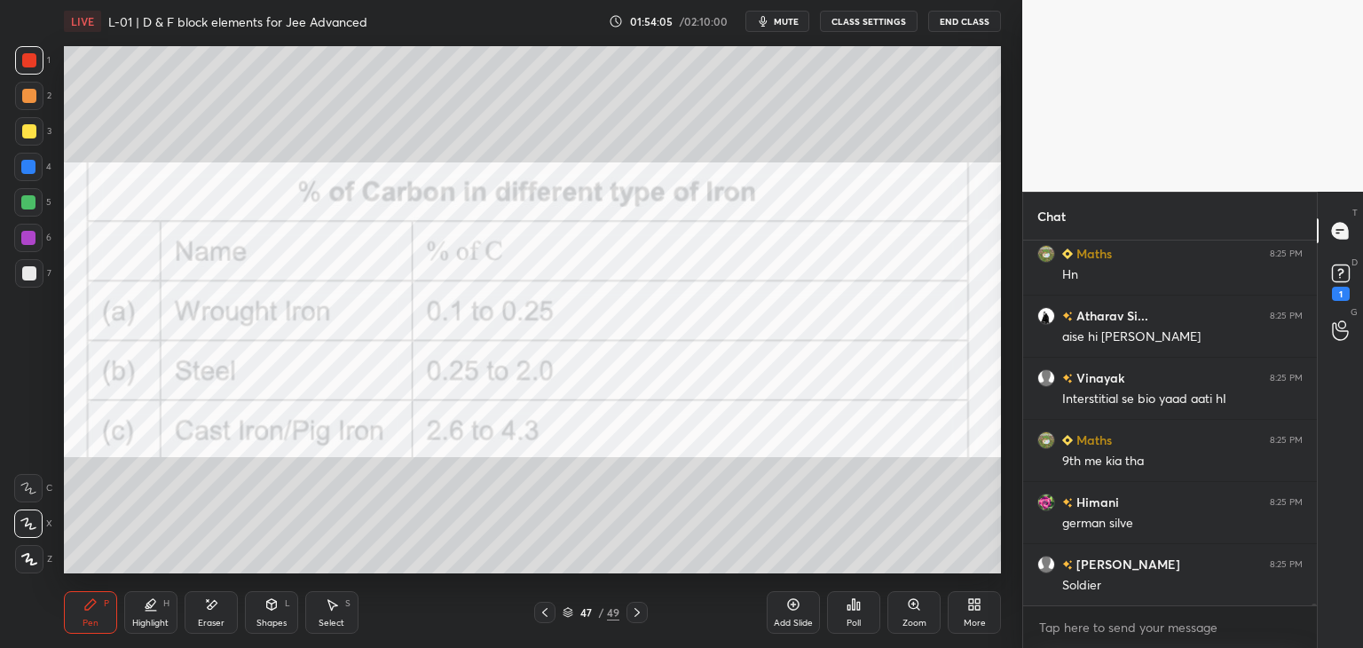
click at [641, 612] on icon at bounding box center [637, 612] width 14 height 14
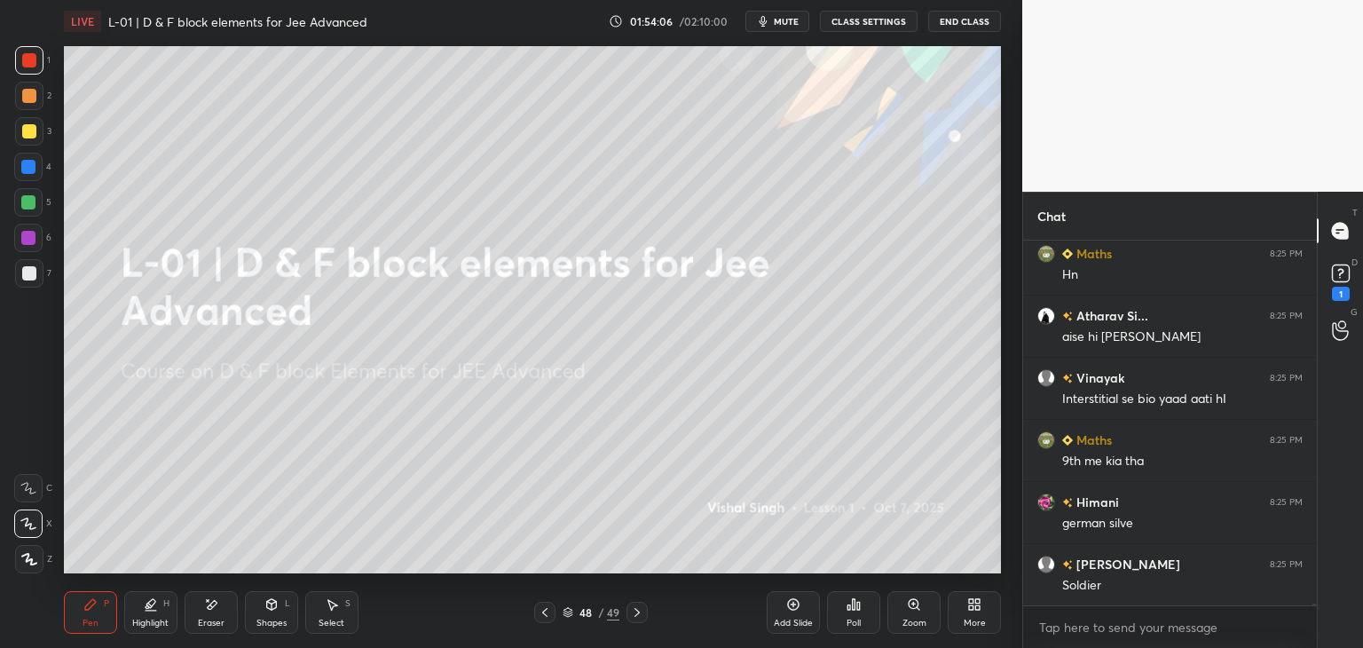
click at [541, 611] on icon at bounding box center [545, 612] width 14 height 14
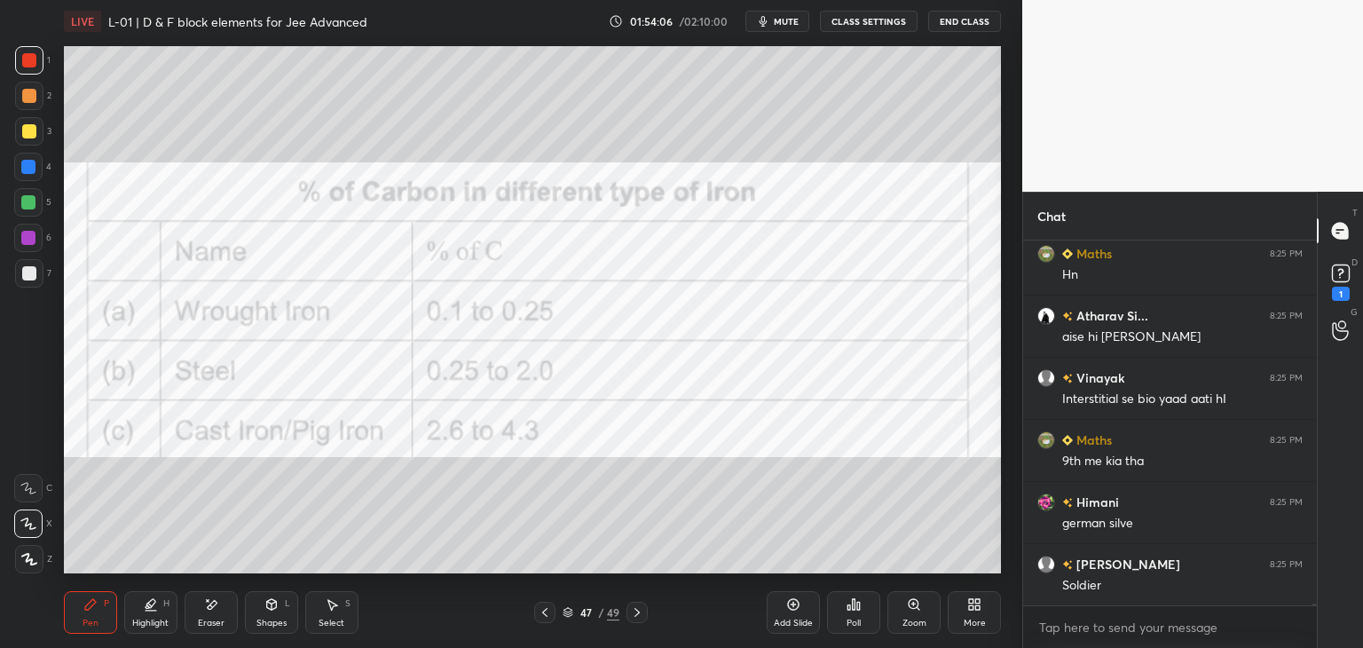
scroll to position [90784, 0]
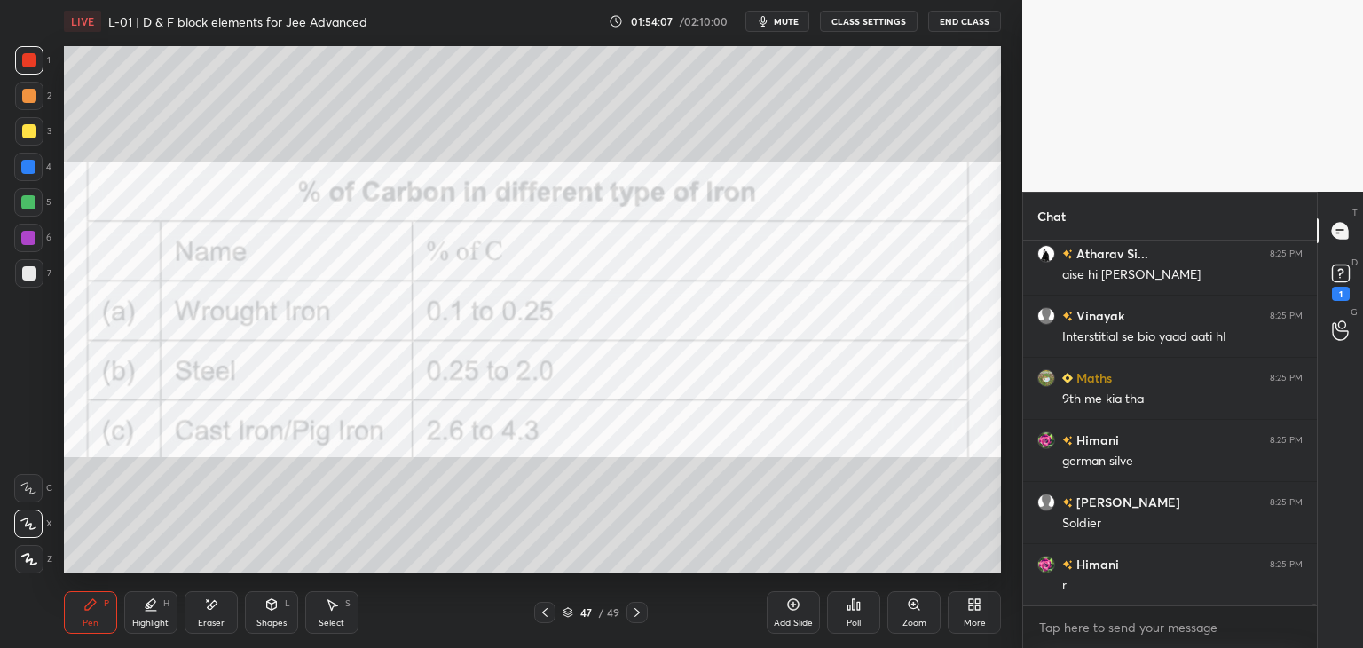
click at [545, 612] on icon at bounding box center [545, 612] width 14 height 14
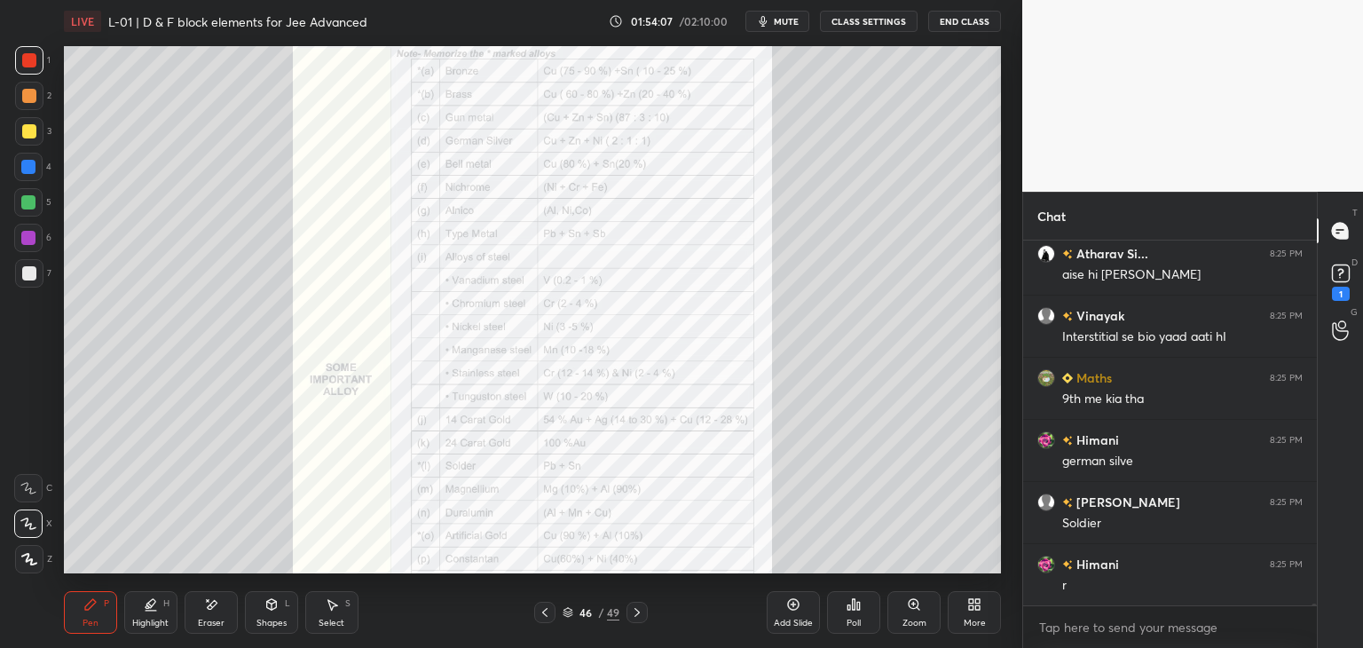
click at [544, 612] on icon at bounding box center [545, 612] width 14 height 14
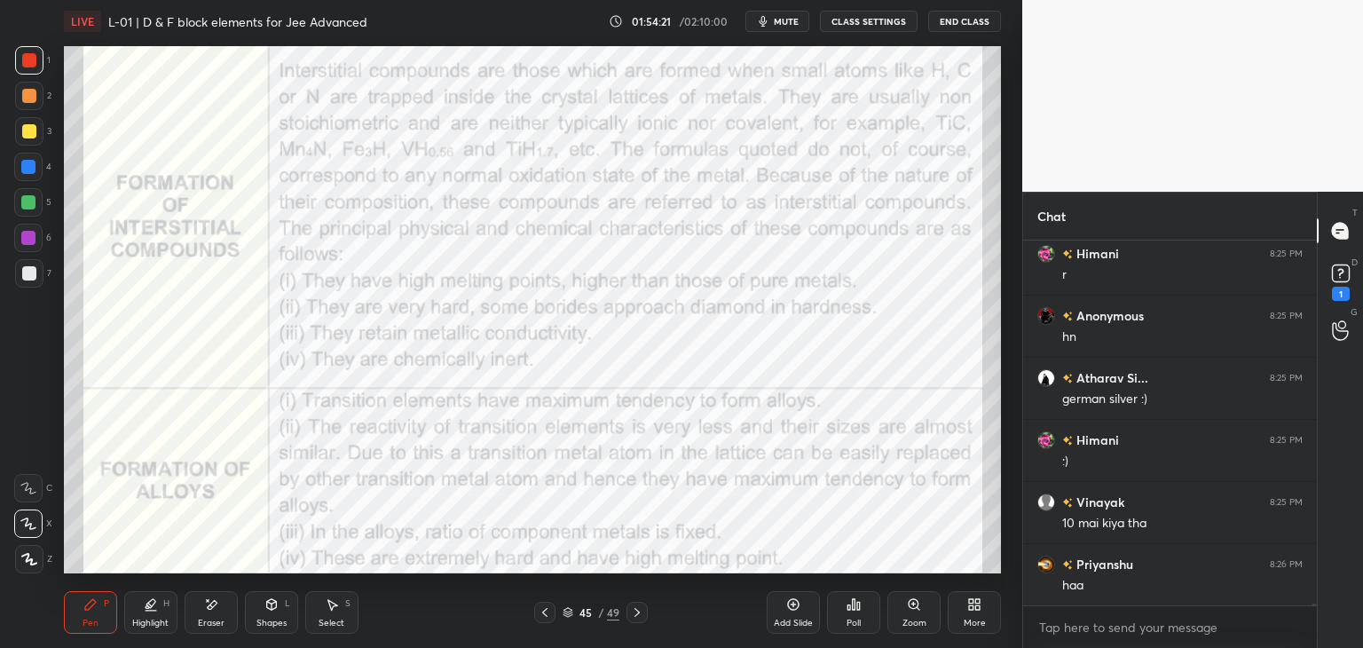
scroll to position [91156, 0]
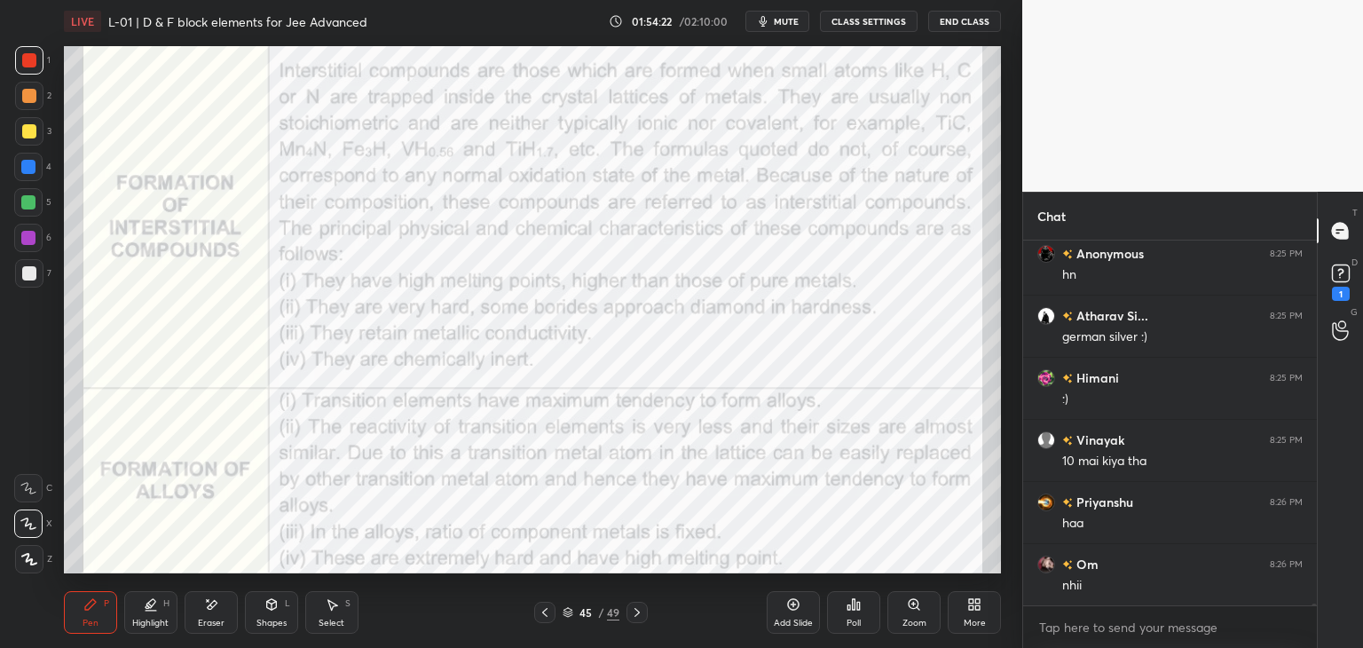
click at [781, 611] on div "Add Slide" at bounding box center [793, 612] width 53 height 43
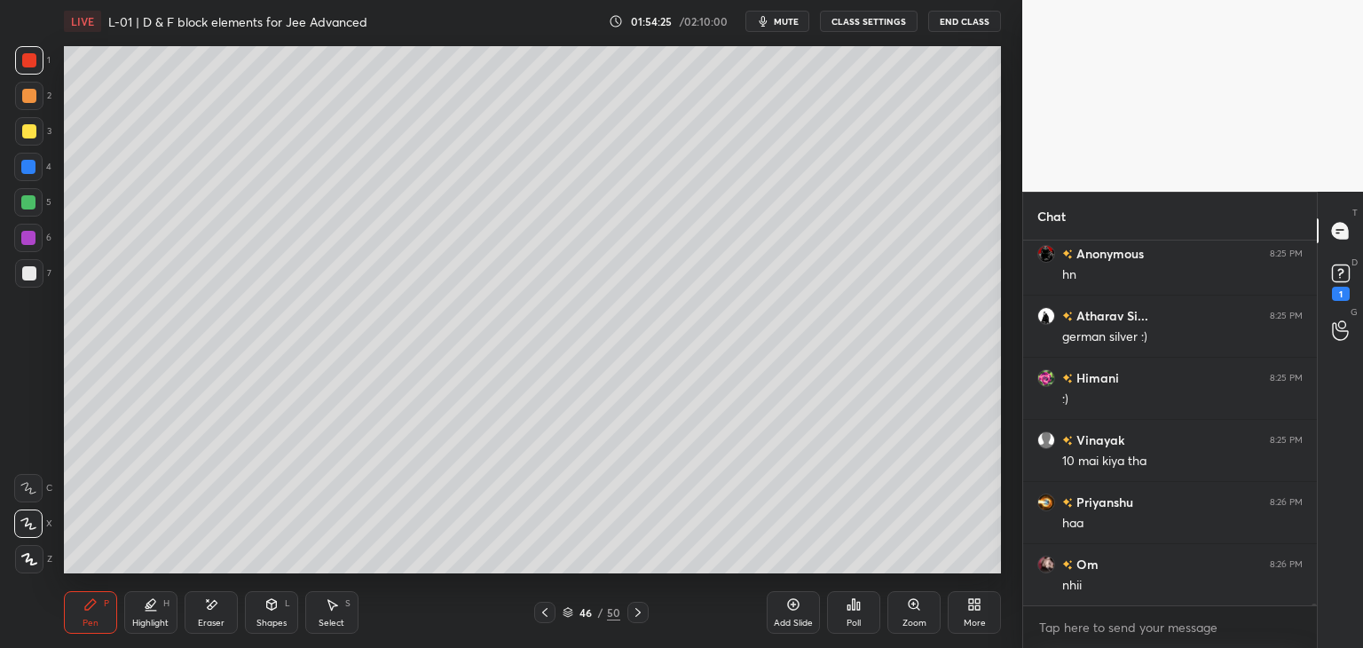
click at [201, 610] on div "Eraser" at bounding box center [211, 612] width 53 height 43
click at [75, 630] on div "Pen P" at bounding box center [90, 612] width 53 height 43
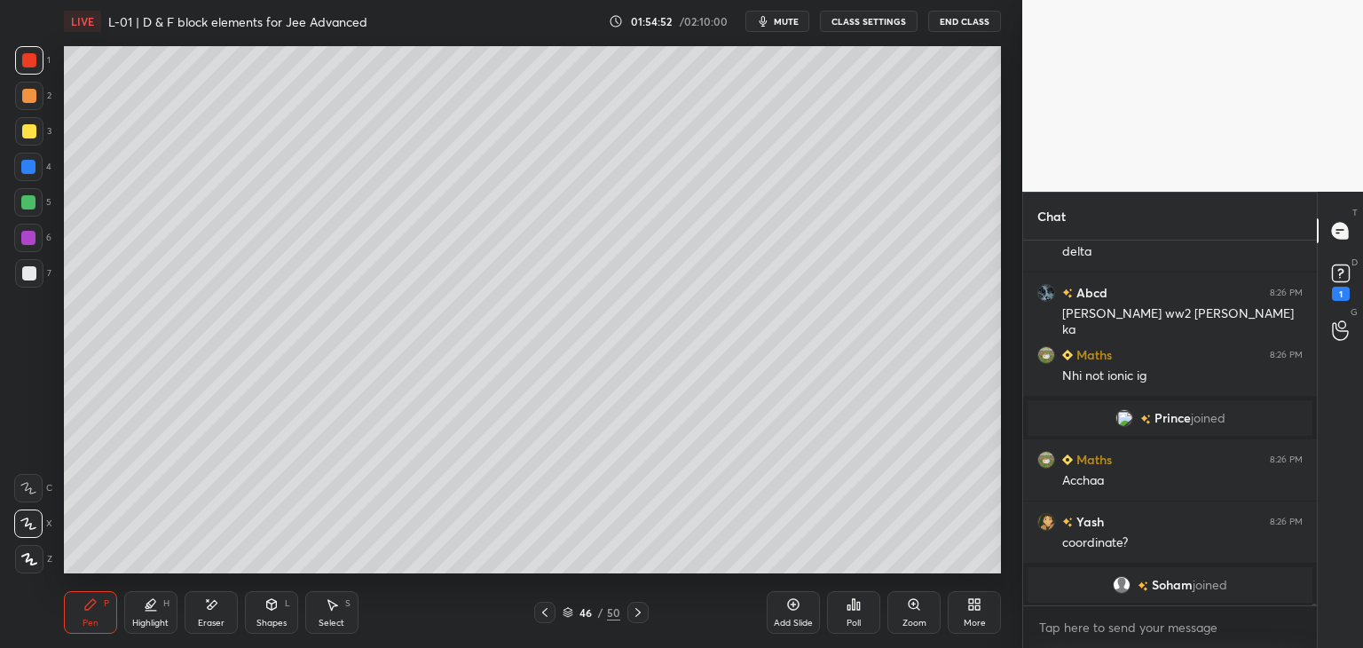
scroll to position [90404, 0]
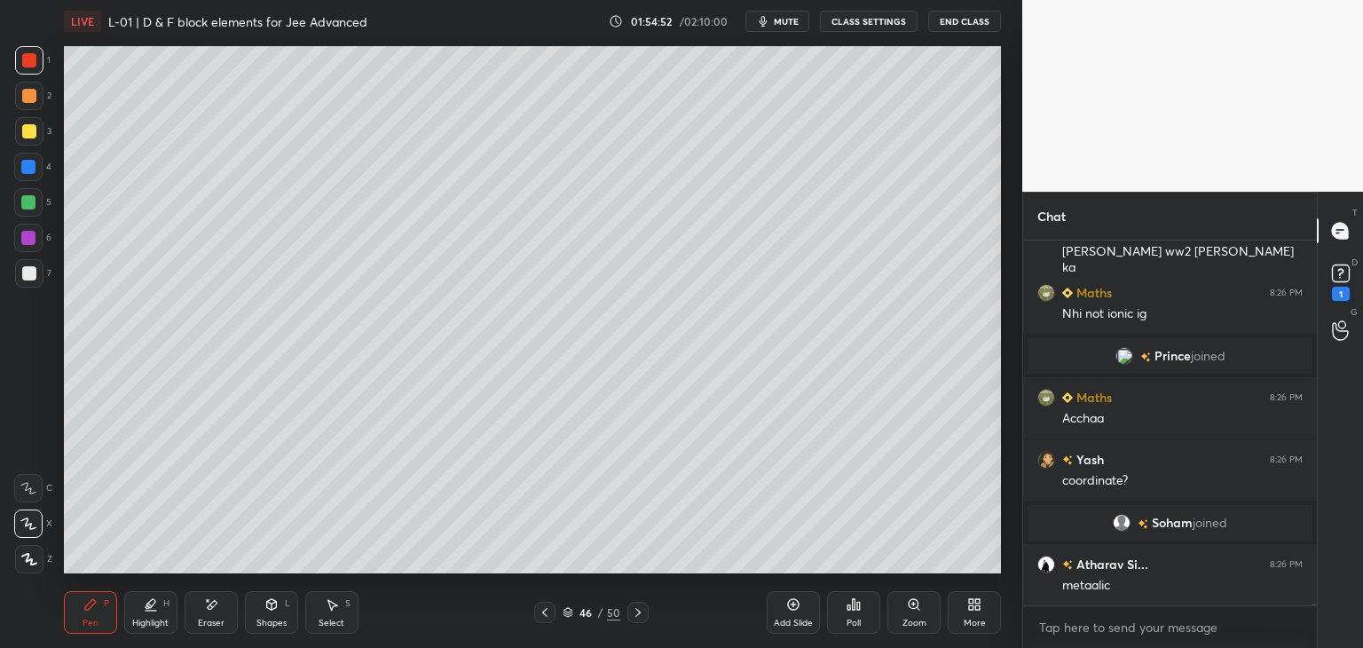
click at [27, 203] on div at bounding box center [28, 202] width 14 height 14
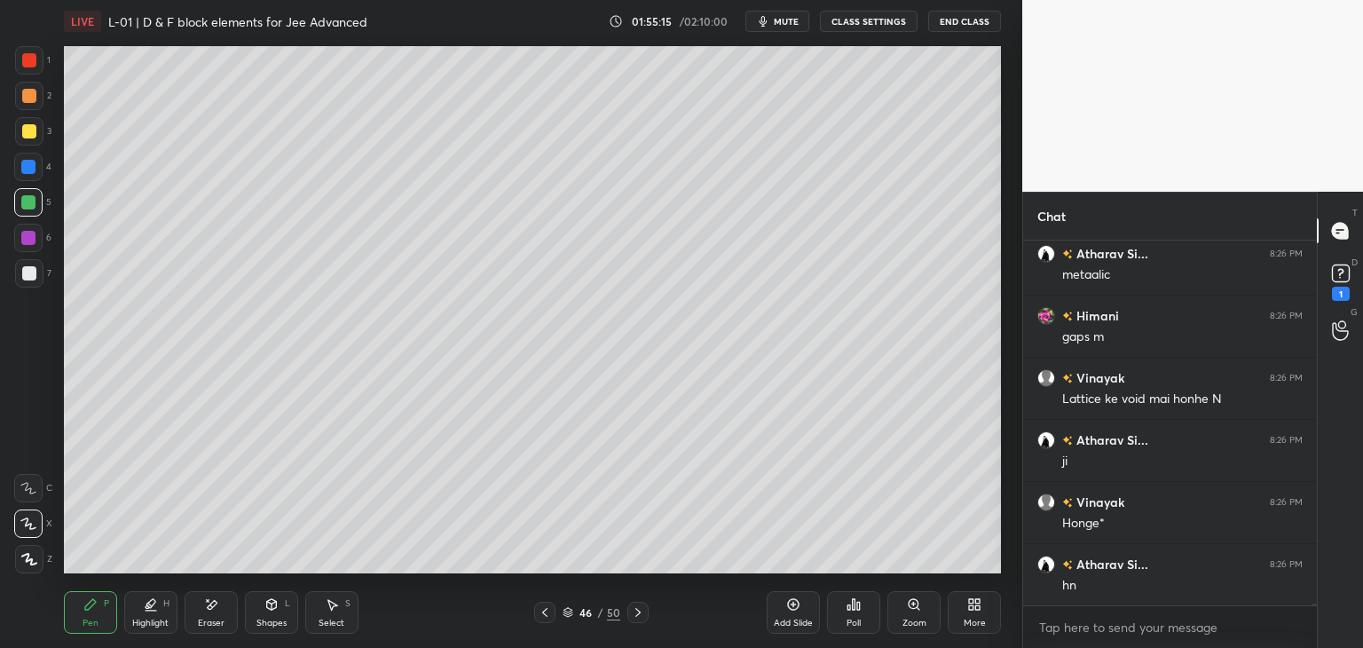
scroll to position [90776, 0]
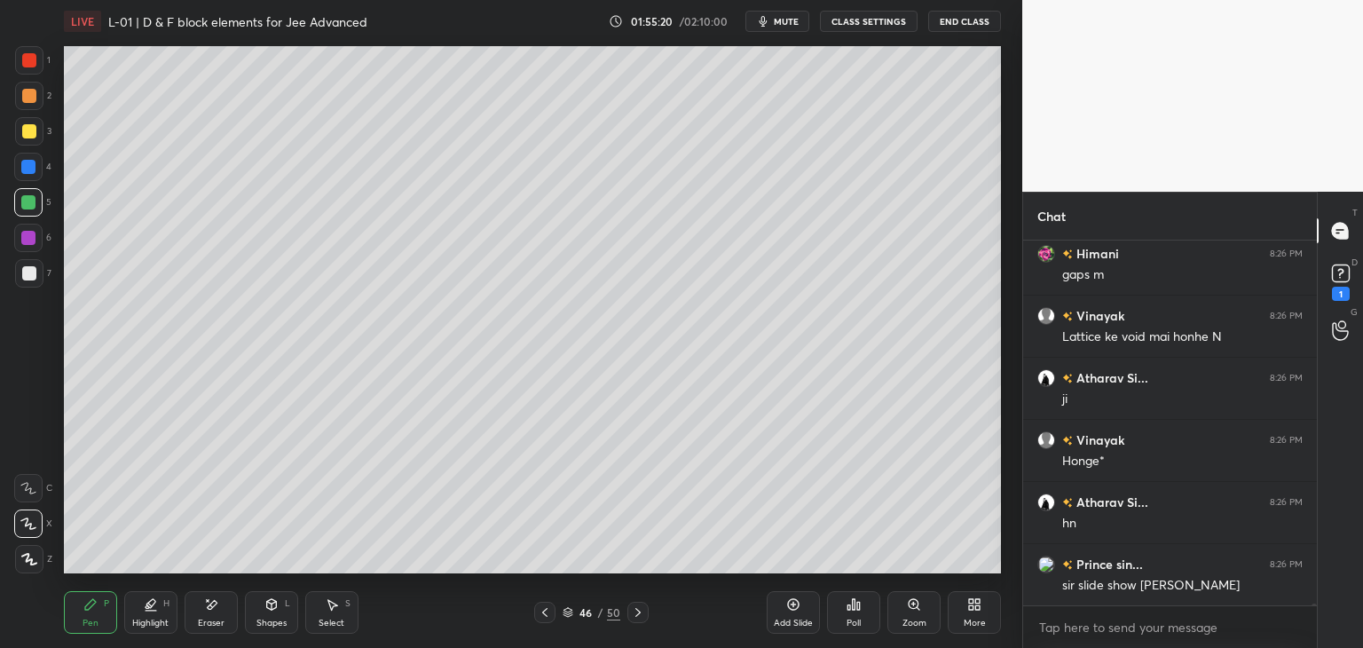
click at [28, 60] on div at bounding box center [29, 60] width 14 height 14
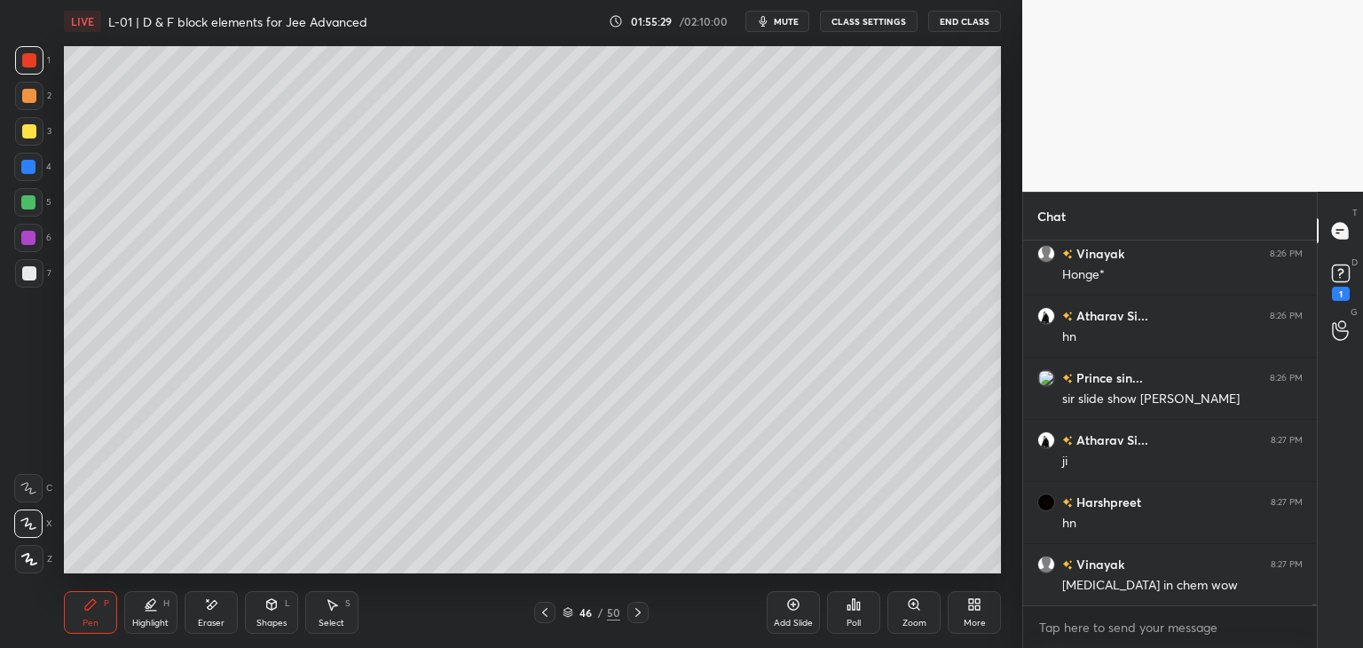
scroll to position [91025, 0]
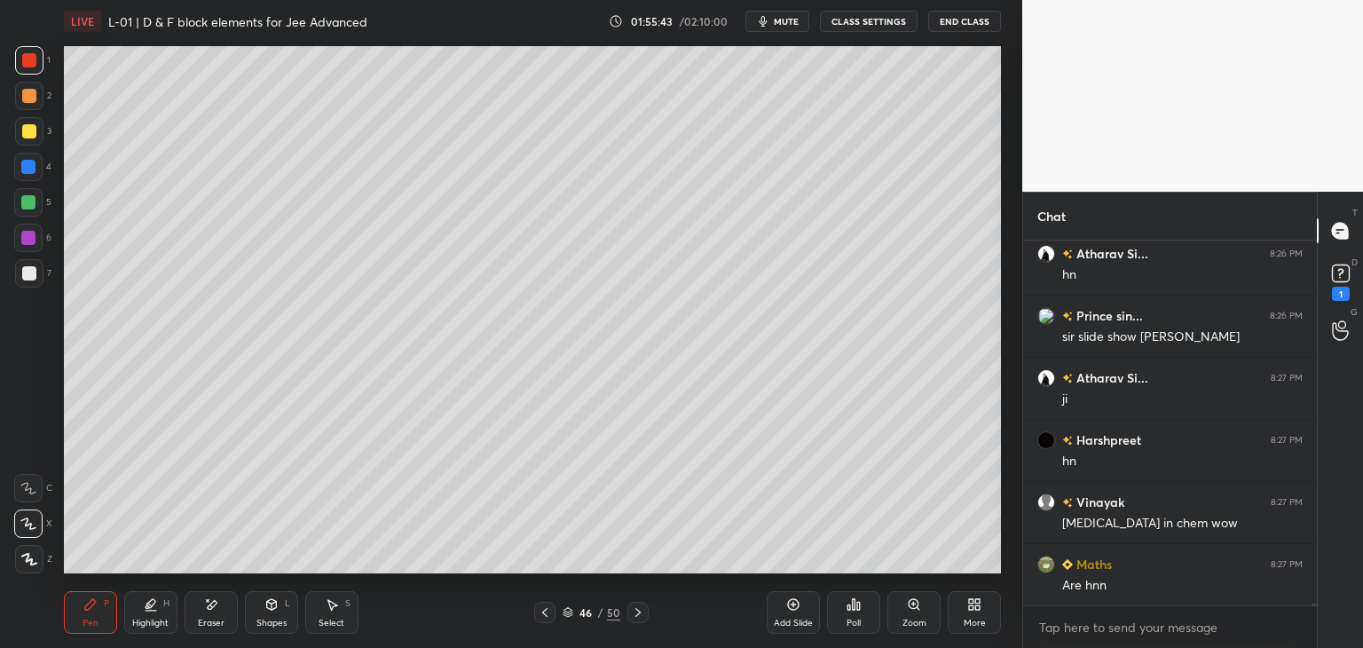
click at [538, 619] on div at bounding box center [544, 612] width 21 height 21
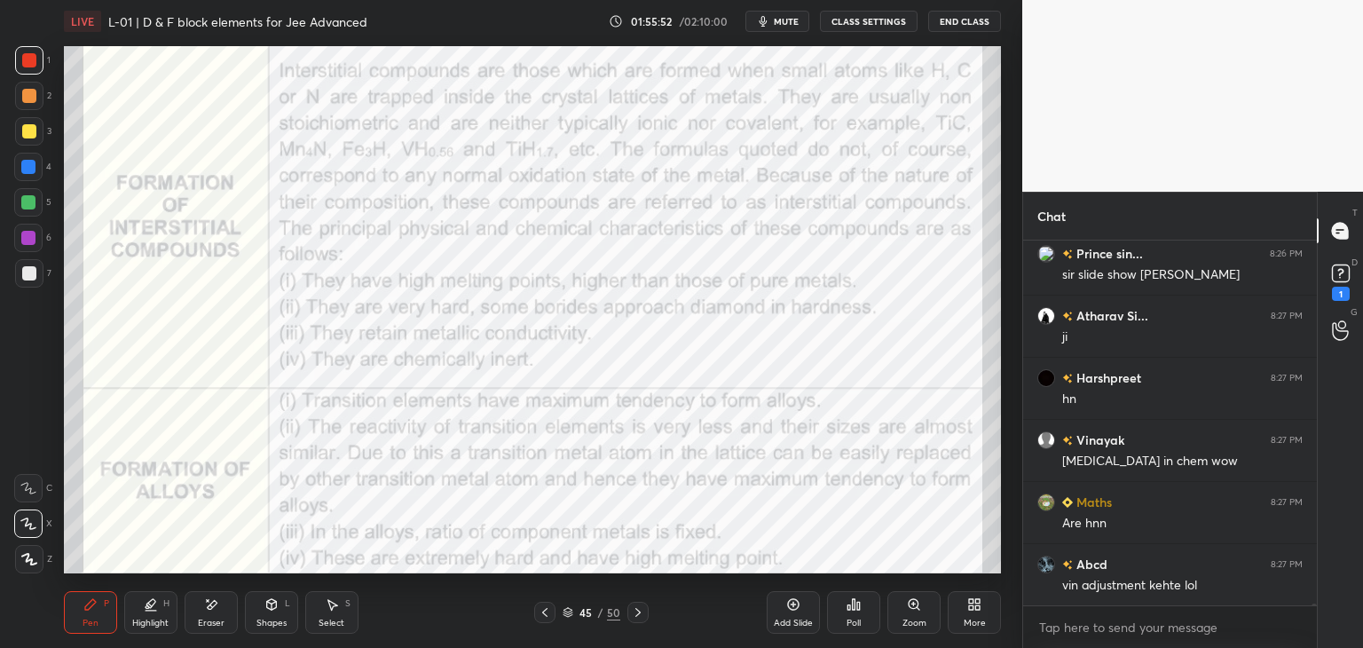
scroll to position [91149, 0]
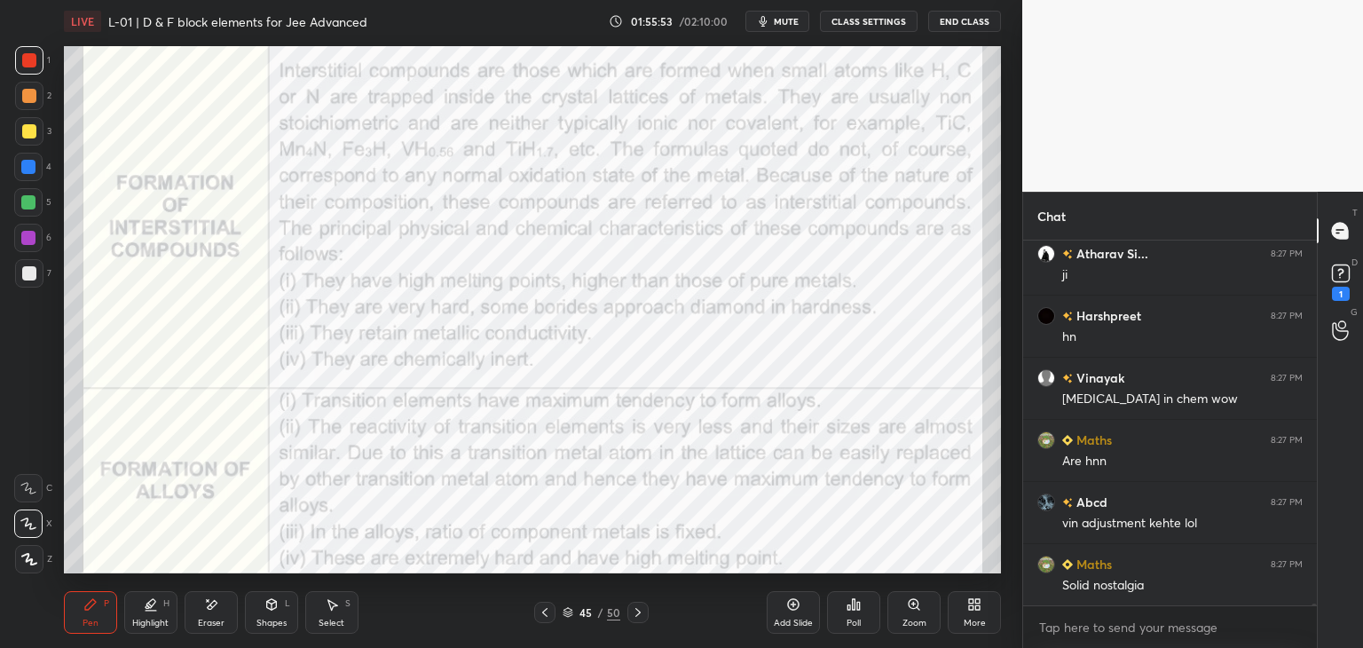
click at [766, 611] on div "45 / 50" at bounding box center [590, 612] width 351 height 21
click at [775, 611] on div "Add Slide" at bounding box center [793, 612] width 53 height 43
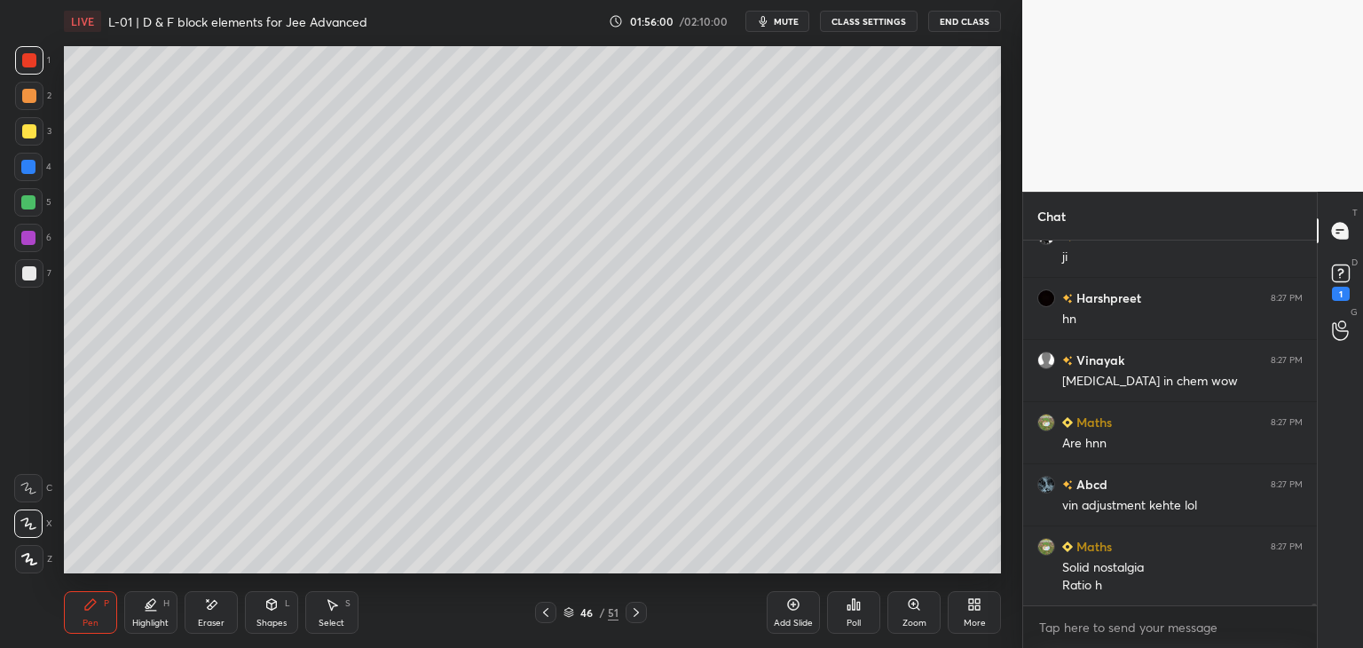
scroll to position [91229, 0]
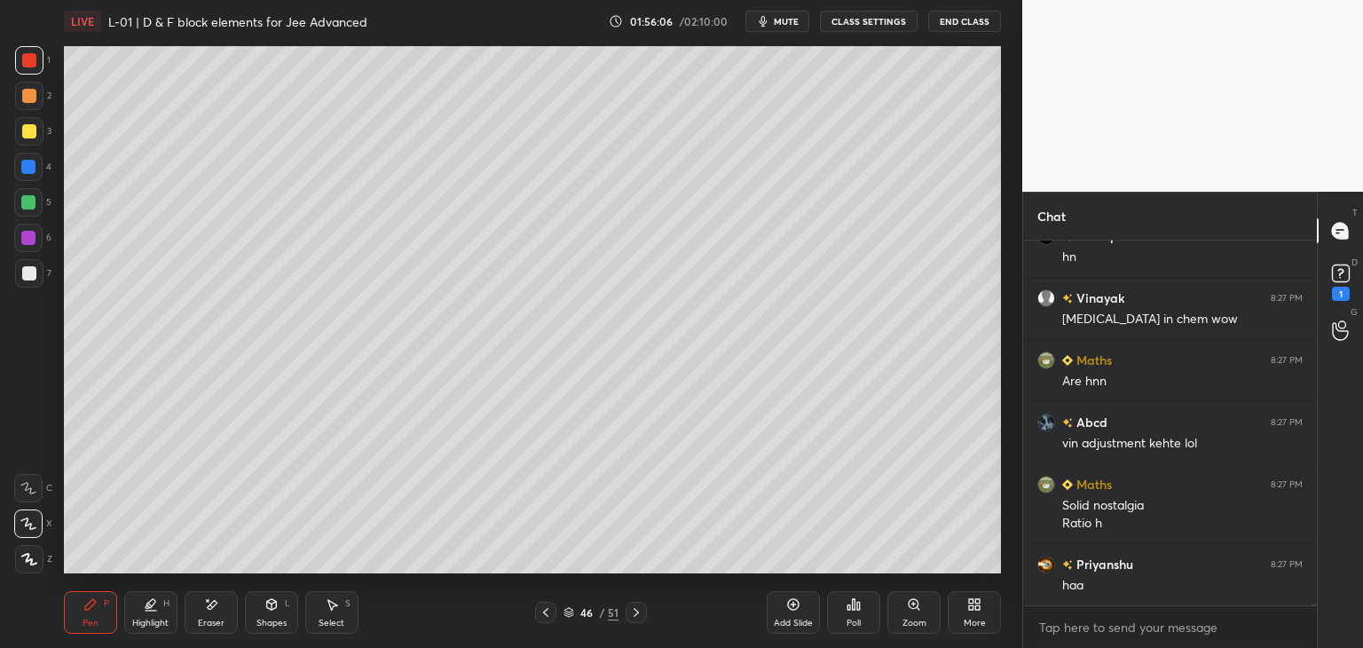
click at [539, 622] on div at bounding box center [545, 612] width 21 height 21
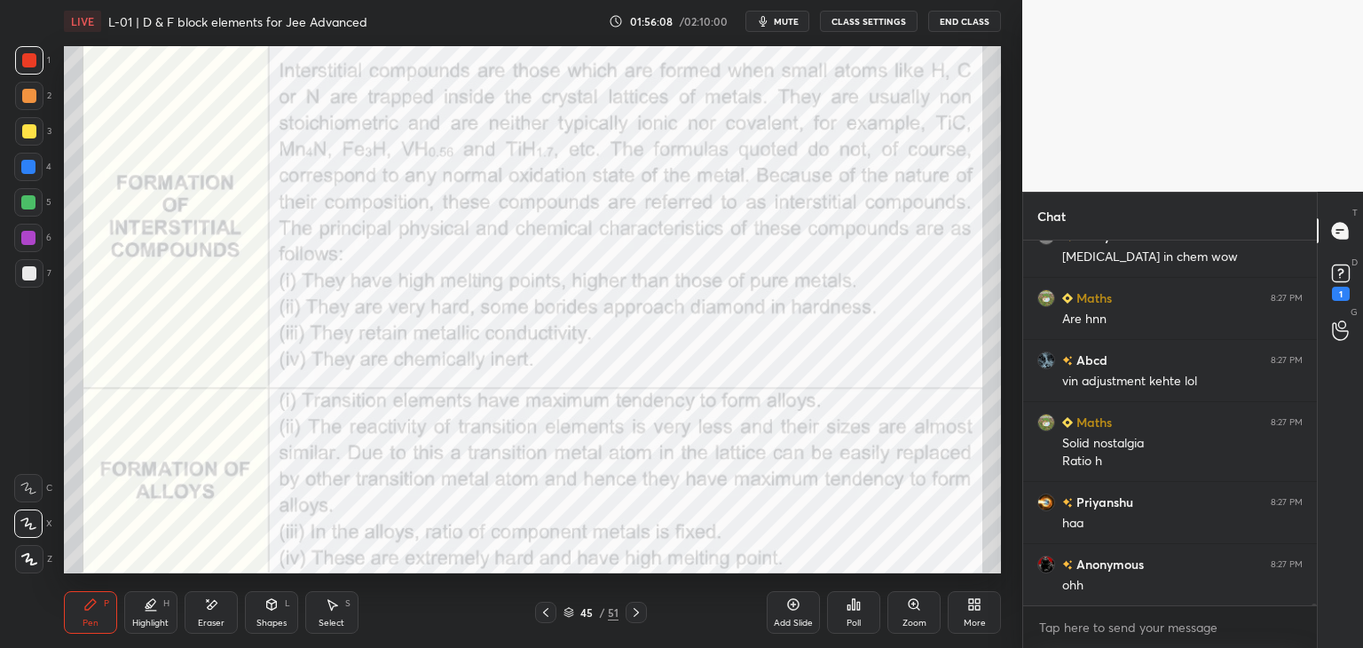
scroll to position [91353, 0]
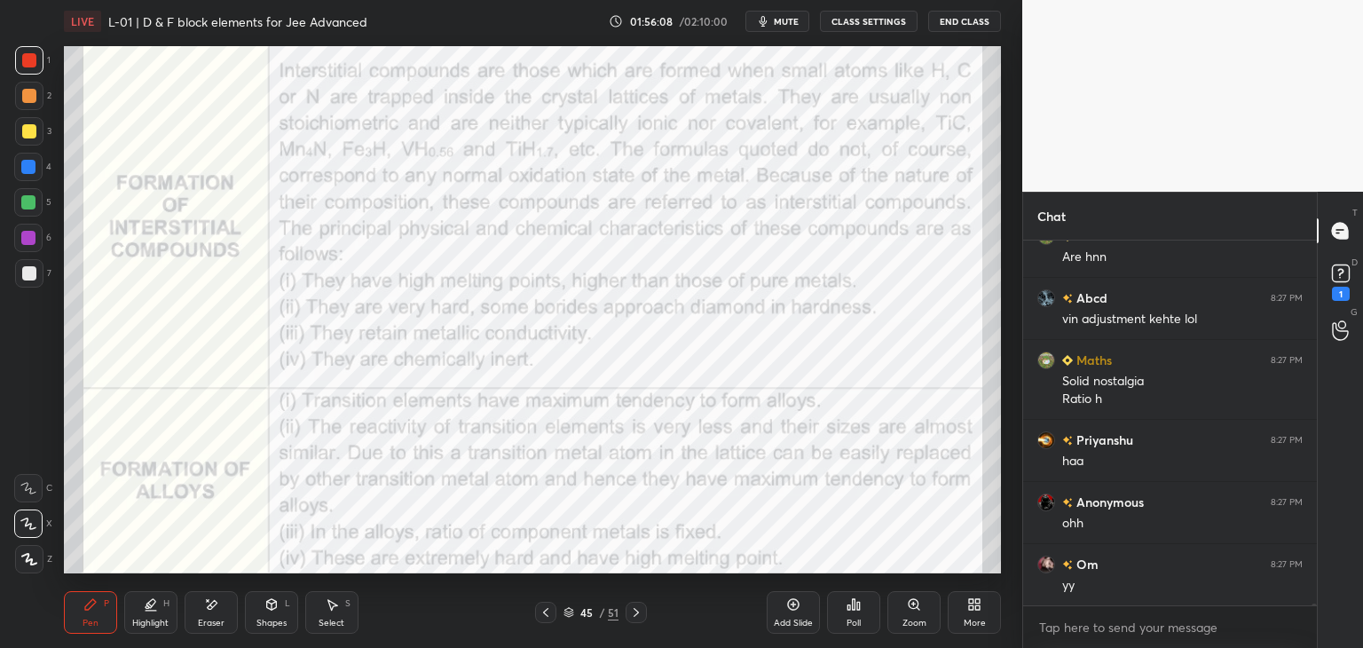
click at [633, 615] on icon at bounding box center [636, 612] width 14 height 14
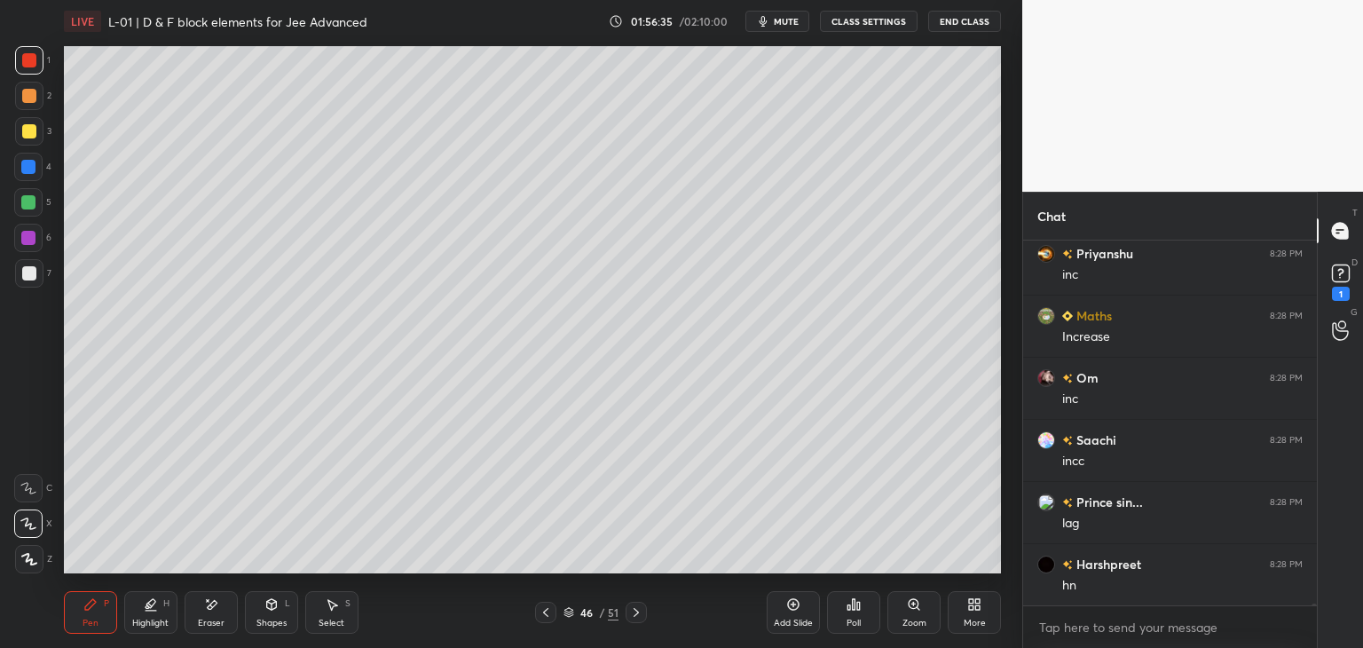
scroll to position [92010, 0]
click at [541, 611] on icon at bounding box center [546, 612] width 14 height 14
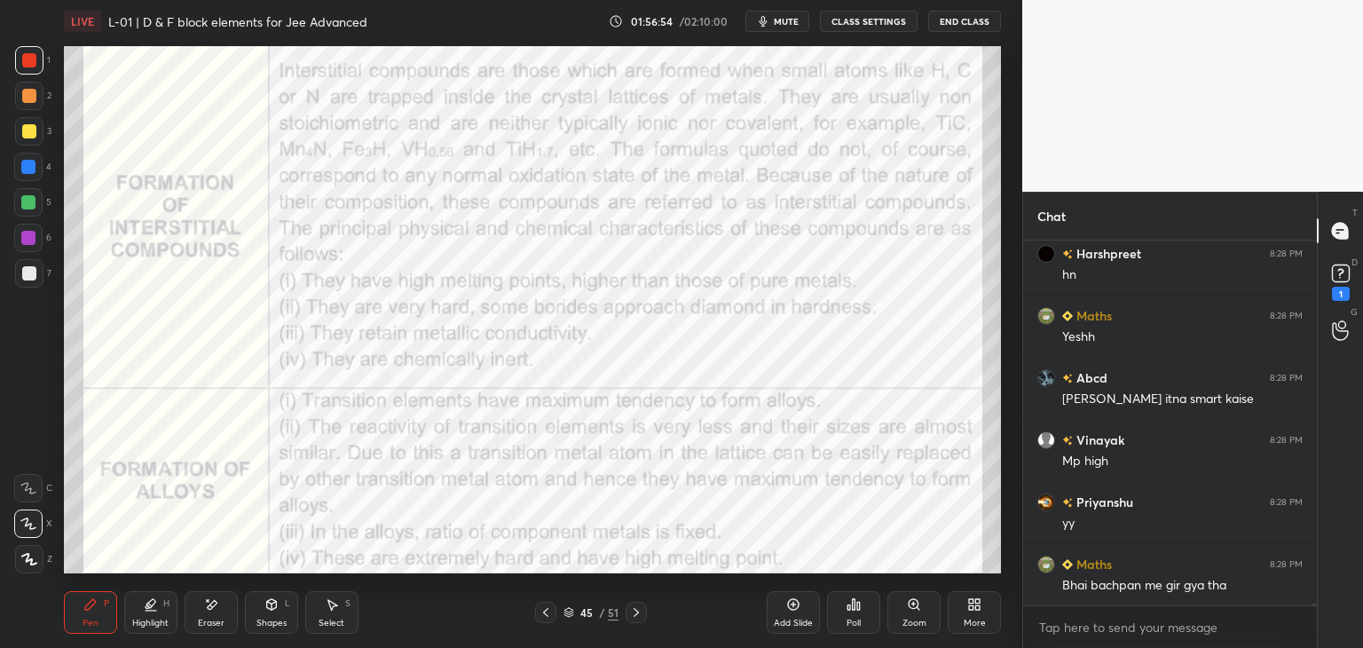
scroll to position [92320, 0]
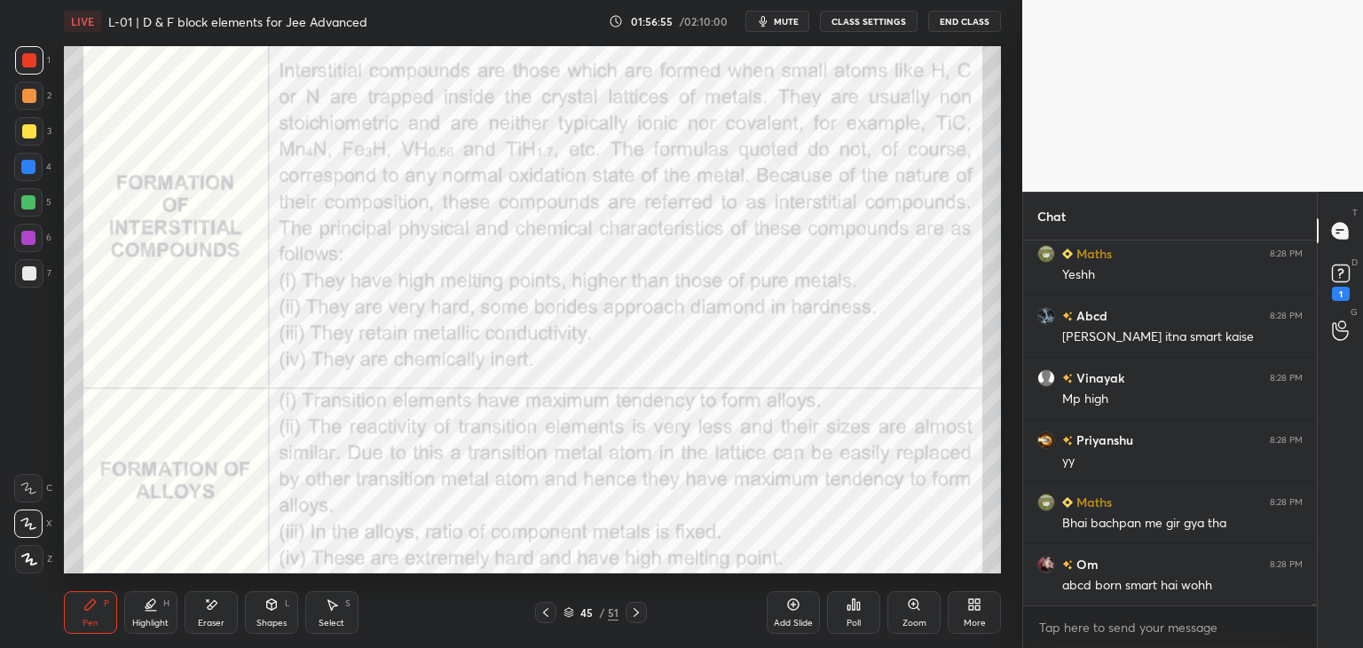
click at [636, 613] on icon at bounding box center [636, 612] width 14 height 14
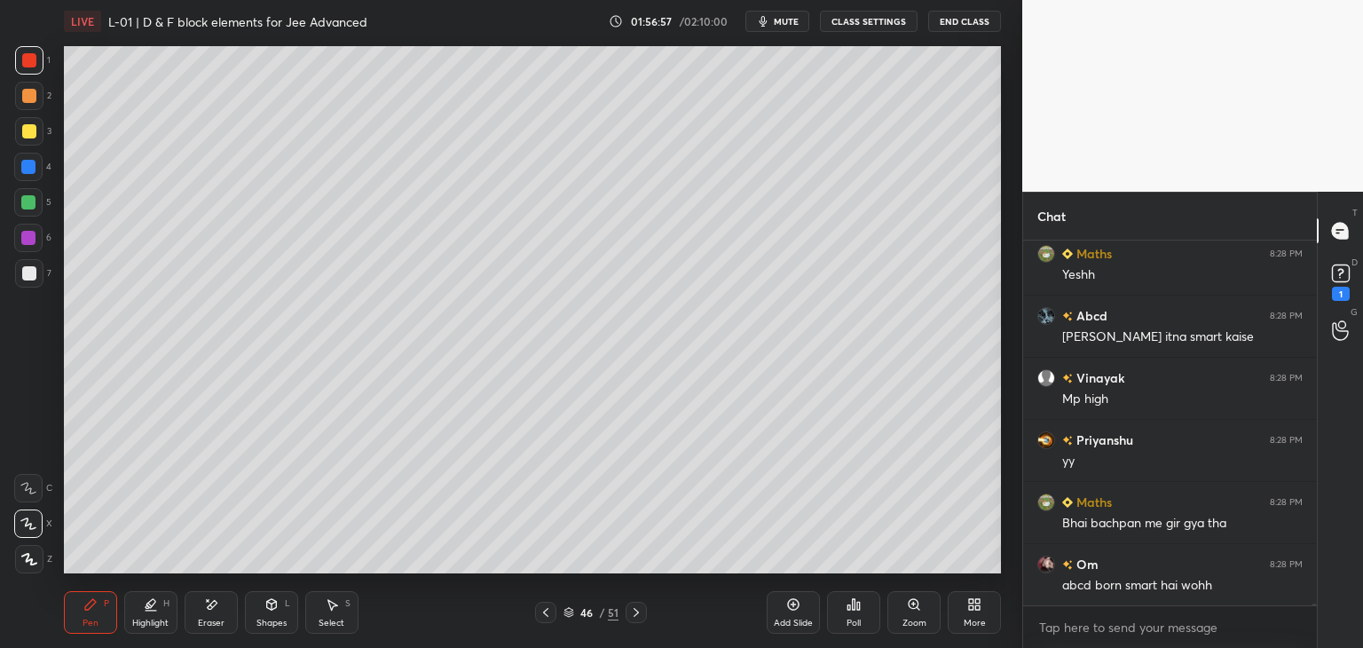
click at [635, 611] on icon at bounding box center [636, 612] width 14 height 14
click at [634, 613] on icon at bounding box center [636, 612] width 14 height 14
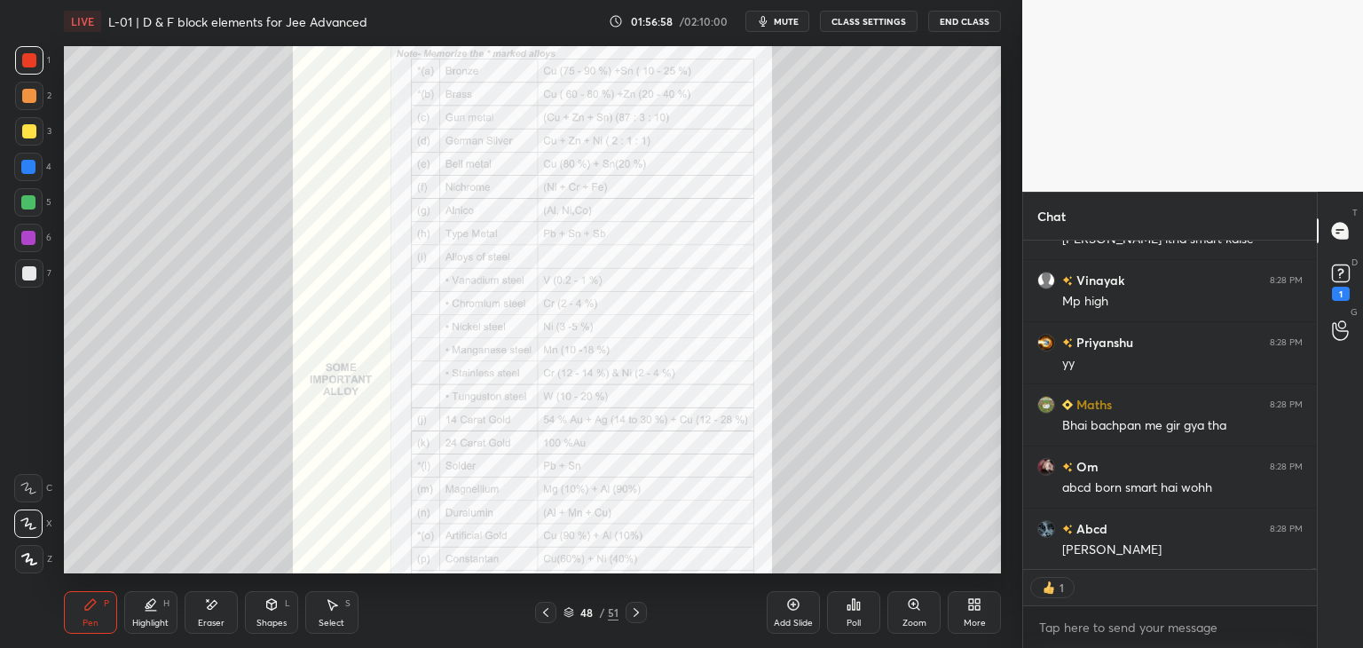
click at [637, 612] on icon at bounding box center [636, 612] width 14 height 14
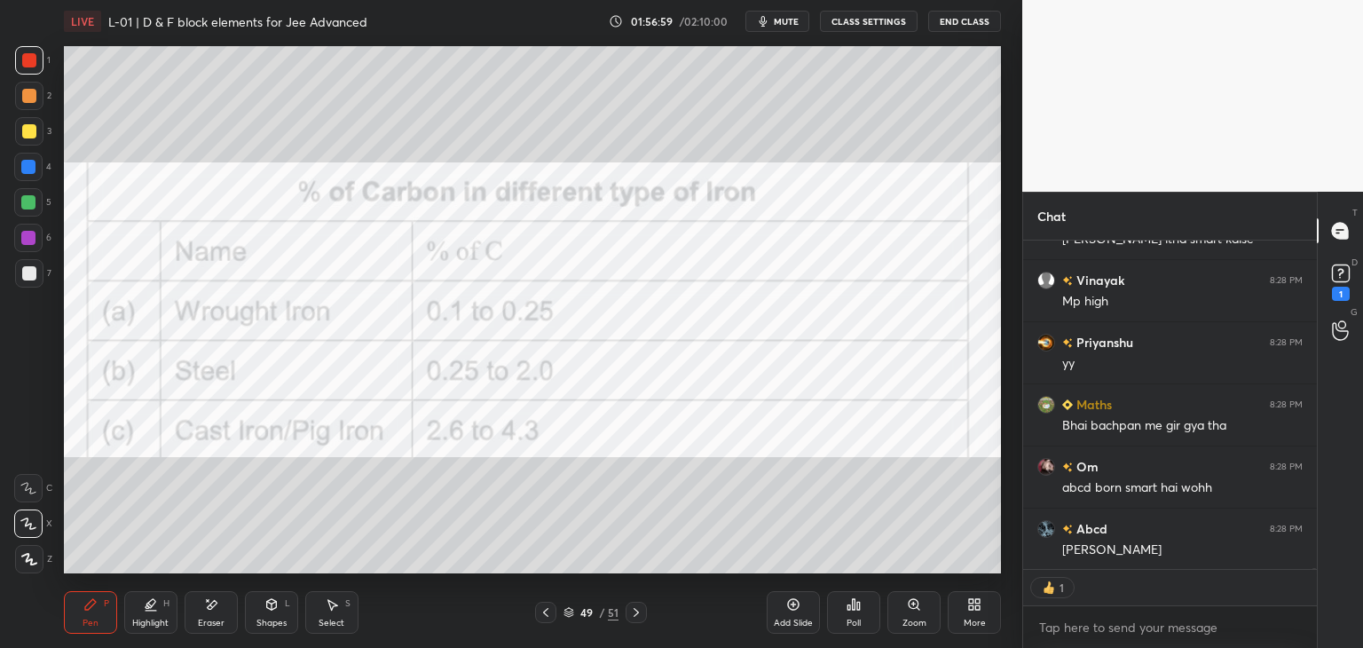
click at [636, 611] on icon at bounding box center [636, 612] width 14 height 14
click at [634, 612] on icon at bounding box center [636, 612] width 14 height 14
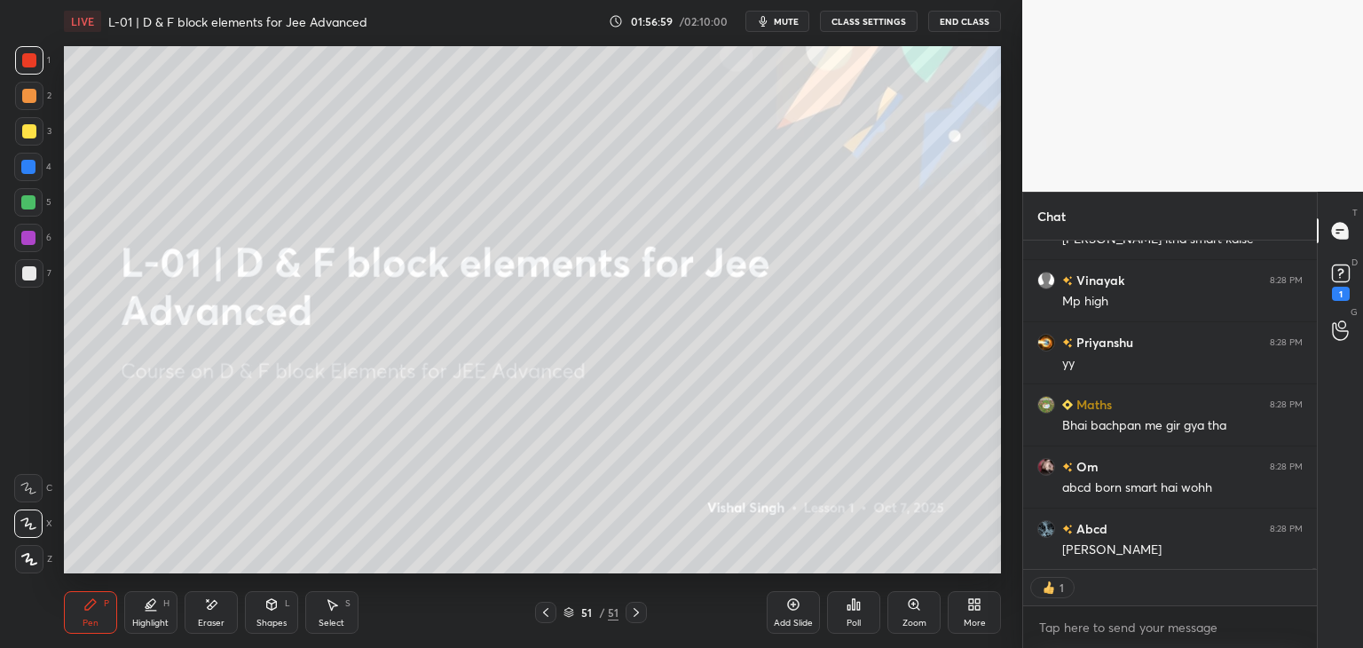
click at [549, 615] on icon at bounding box center [546, 612] width 14 height 14
click at [547, 610] on icon at bounding box center [545, 612] width 5 height 9
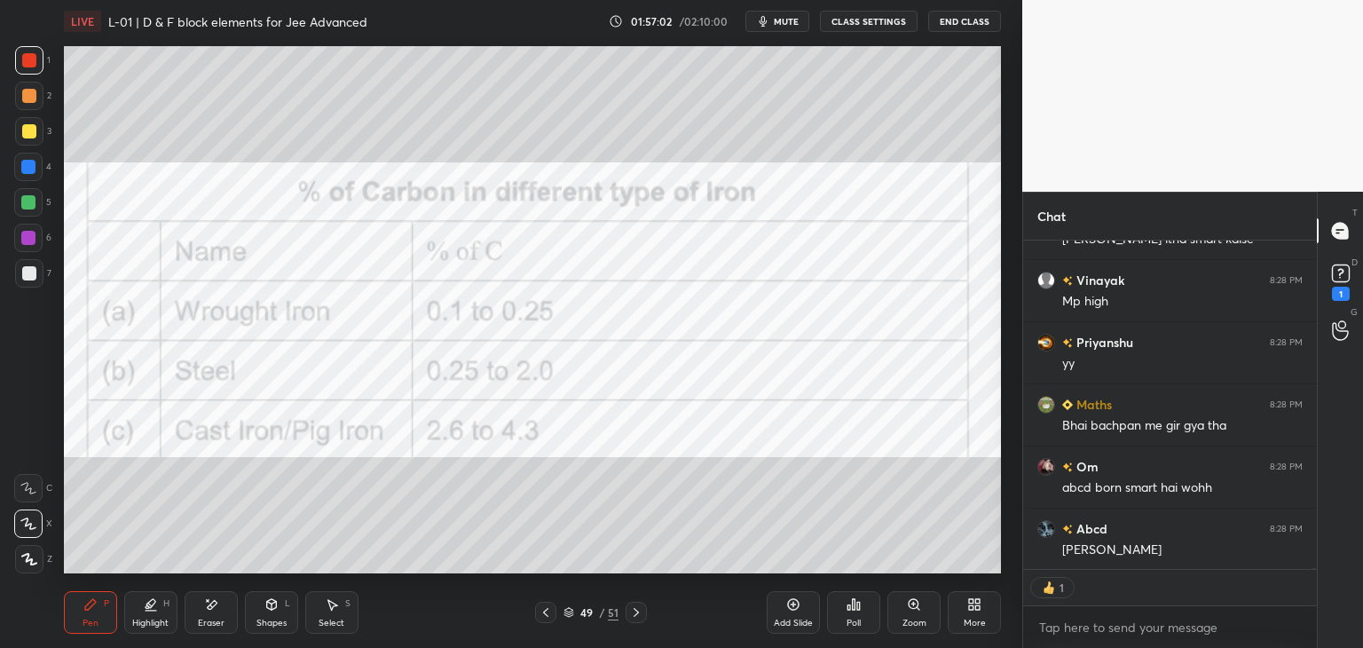
scroll to position [92481, 0]
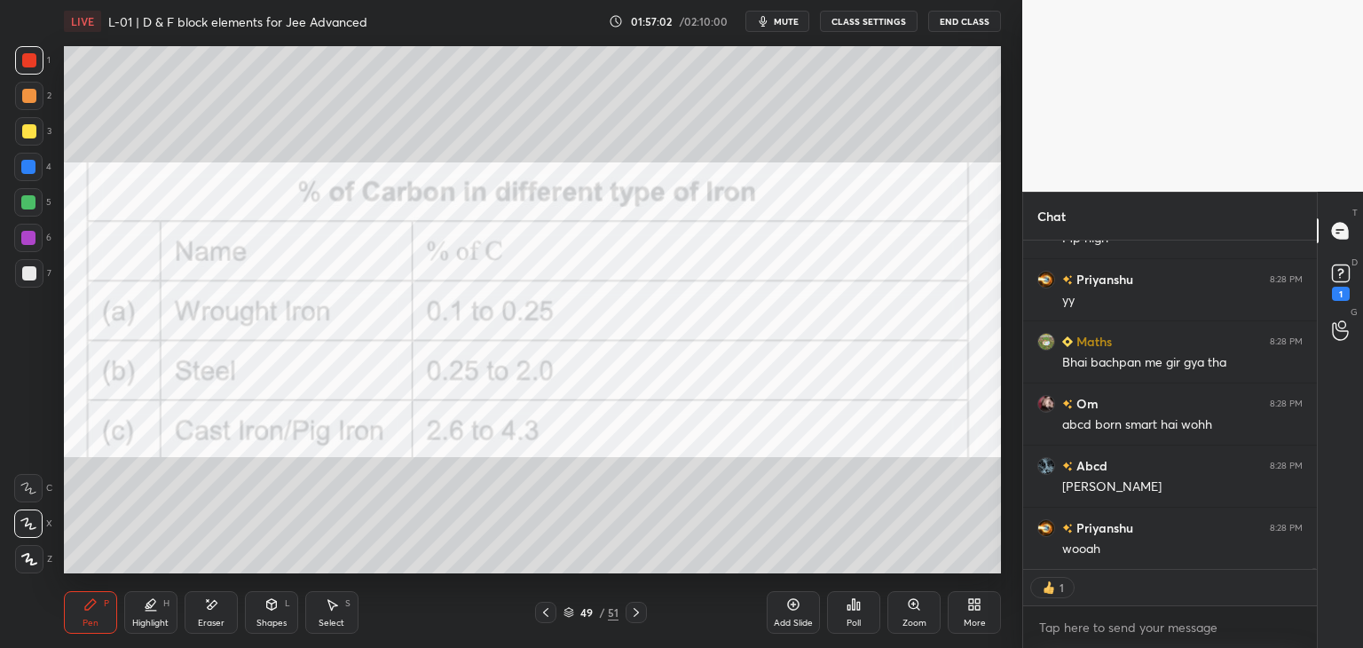
click at [781, 610] on div "Add Slide" at bounding box center [793, 612] width 53 height 43
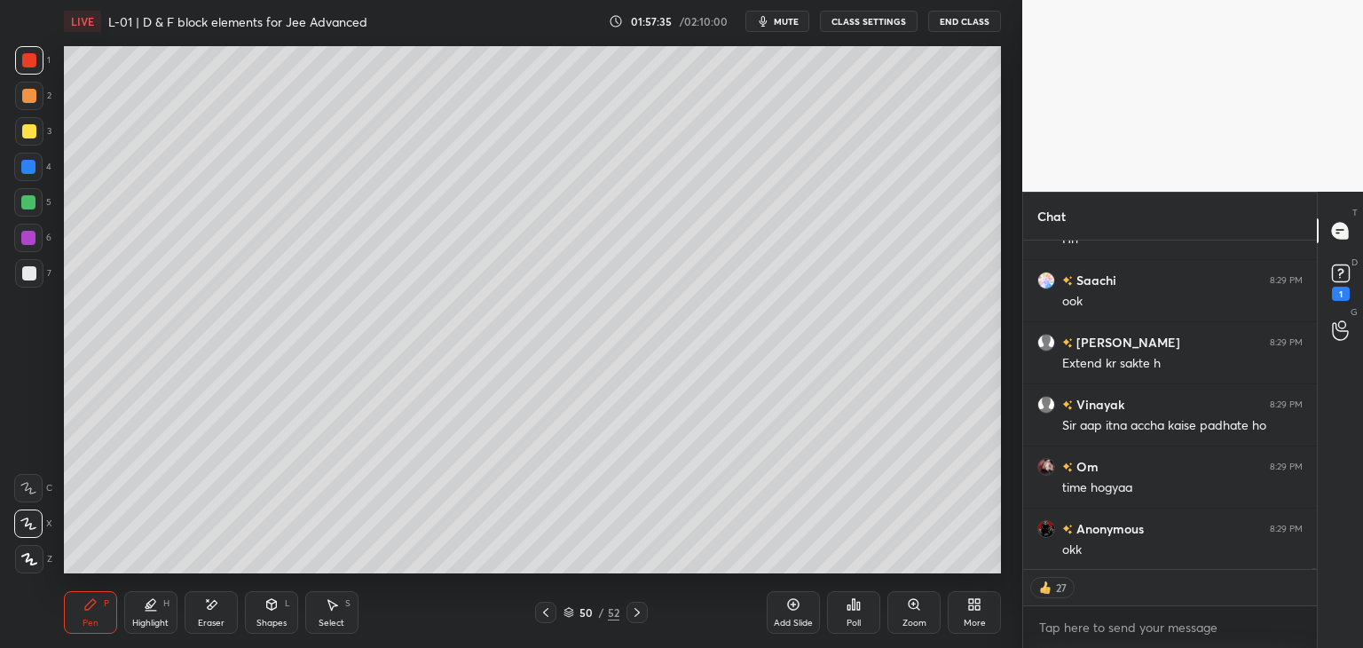
scroll to position [93599, 0]
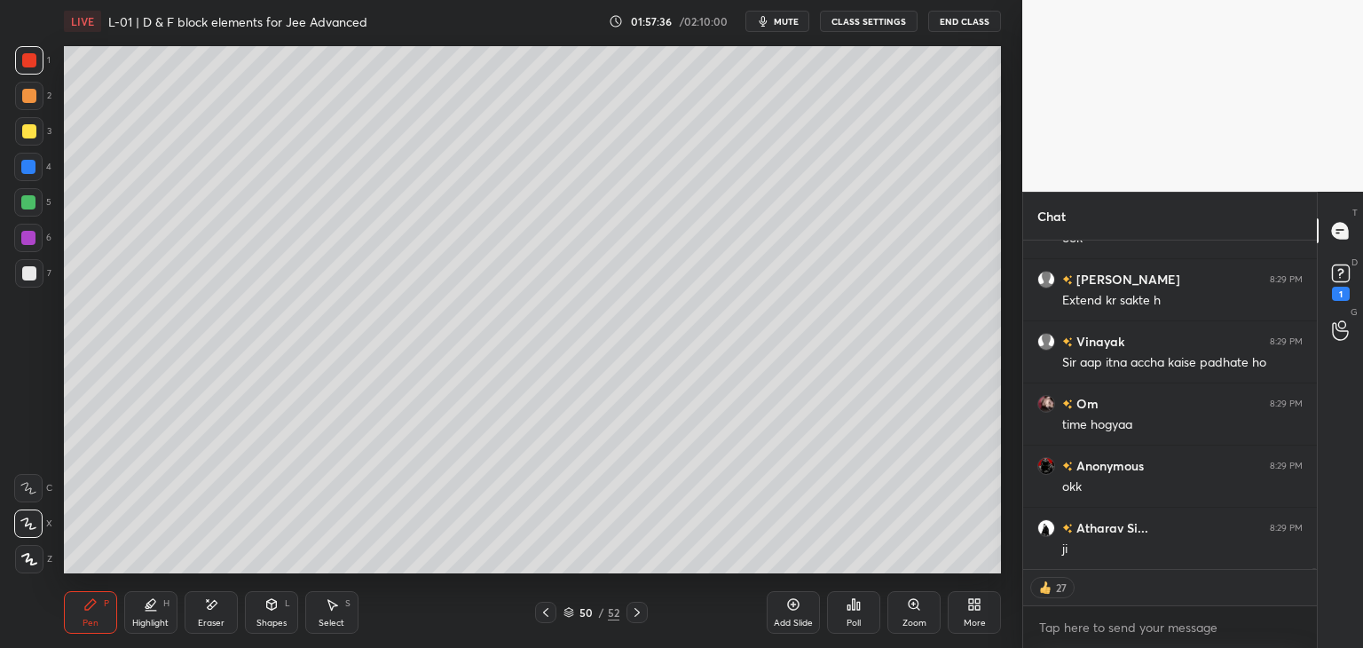
click at [539, 606] on icon at bounding box center [546, 612] width 14 height 14
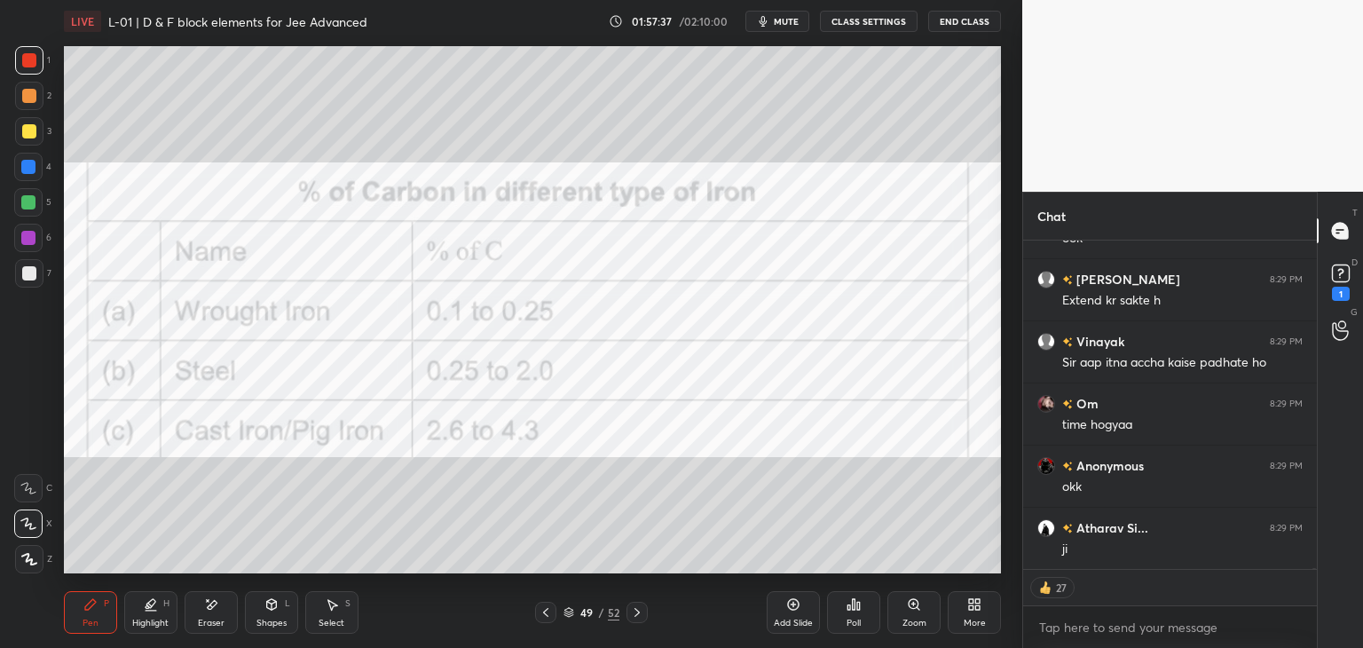
click at [546, 611] on icon at bounding box center [546, 612] width 14 height 14
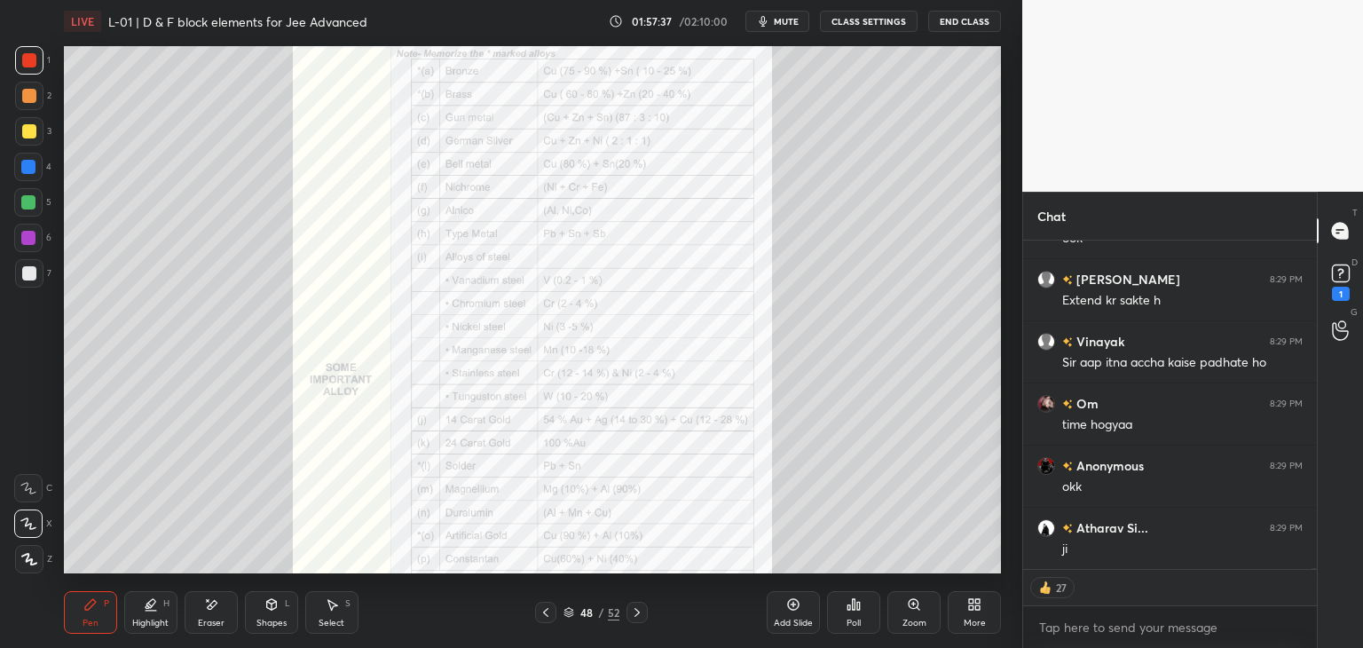
click at [543, 620] on div at bounding box center [545, 612] width 21 height 21
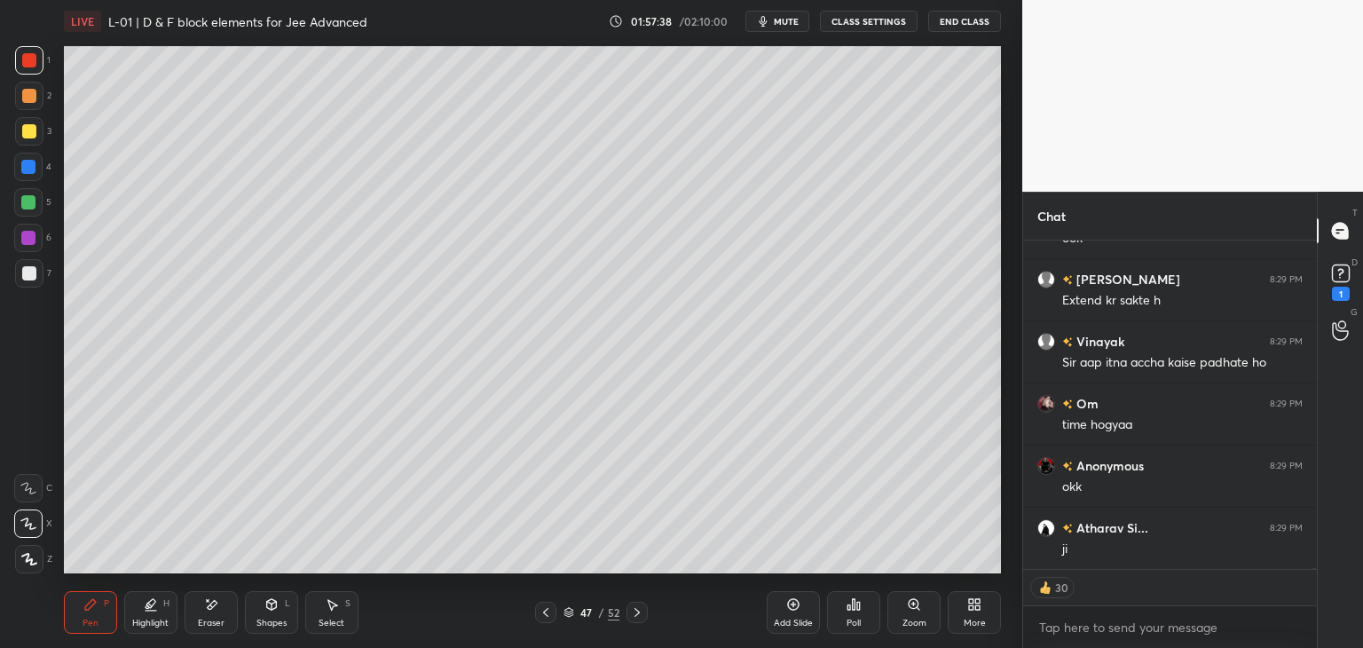
click at [545, 607] on icon at bounding box center [546, 612] width 14 height 14
click at [547, 611] on icon at bounding box center [546, 612] width 14 height 14
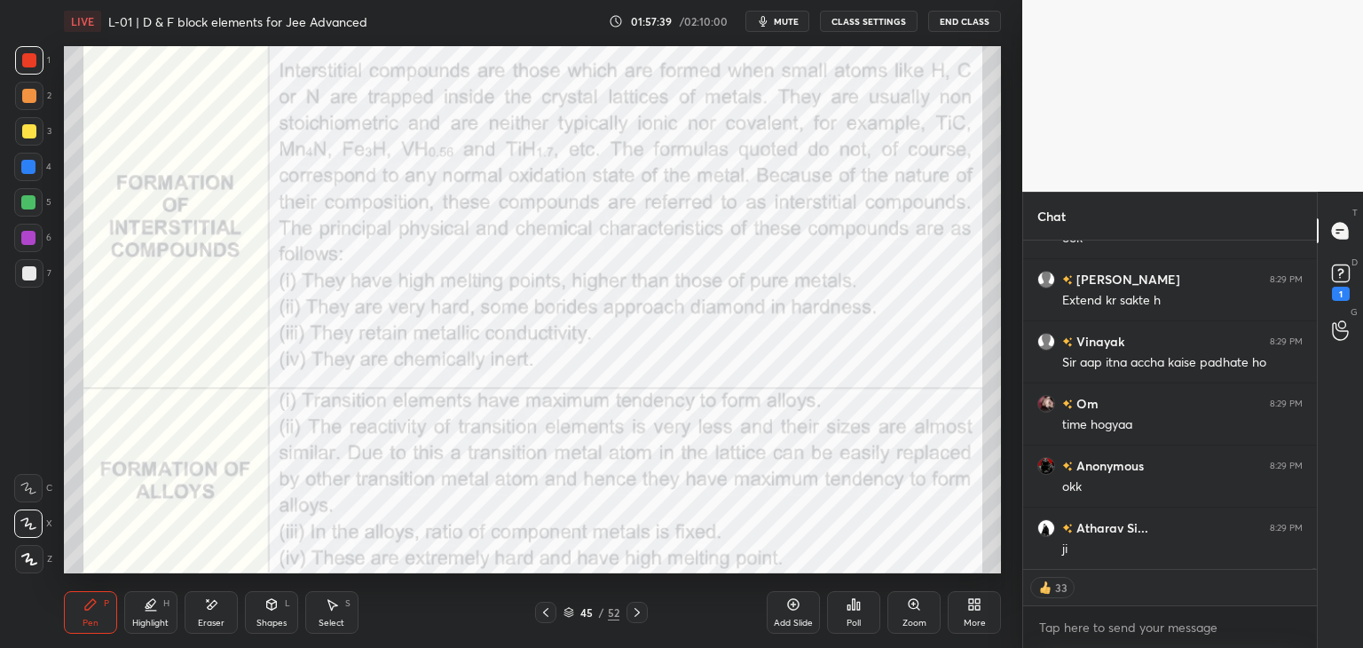
click at [547, 611] on icon at bounding box center [546, 612] width 14 height 14
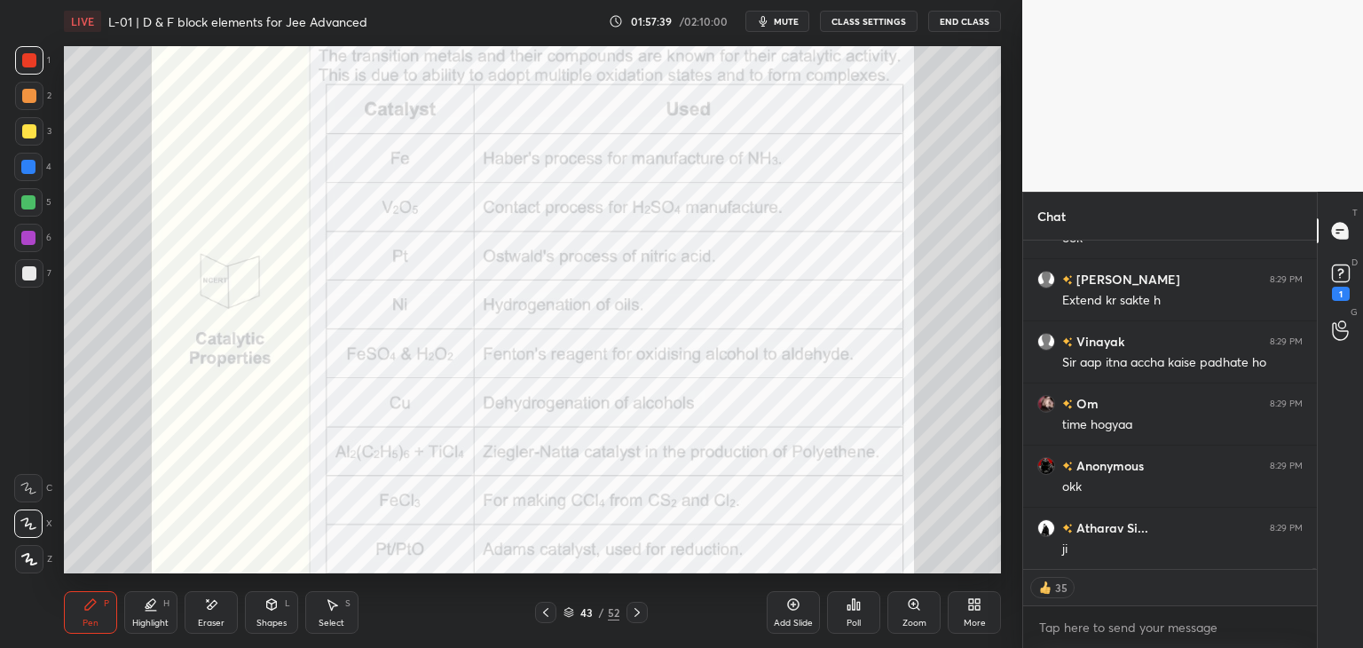
click at [547, 609] on icon at bounding box center [545, 612] width 5 height 9
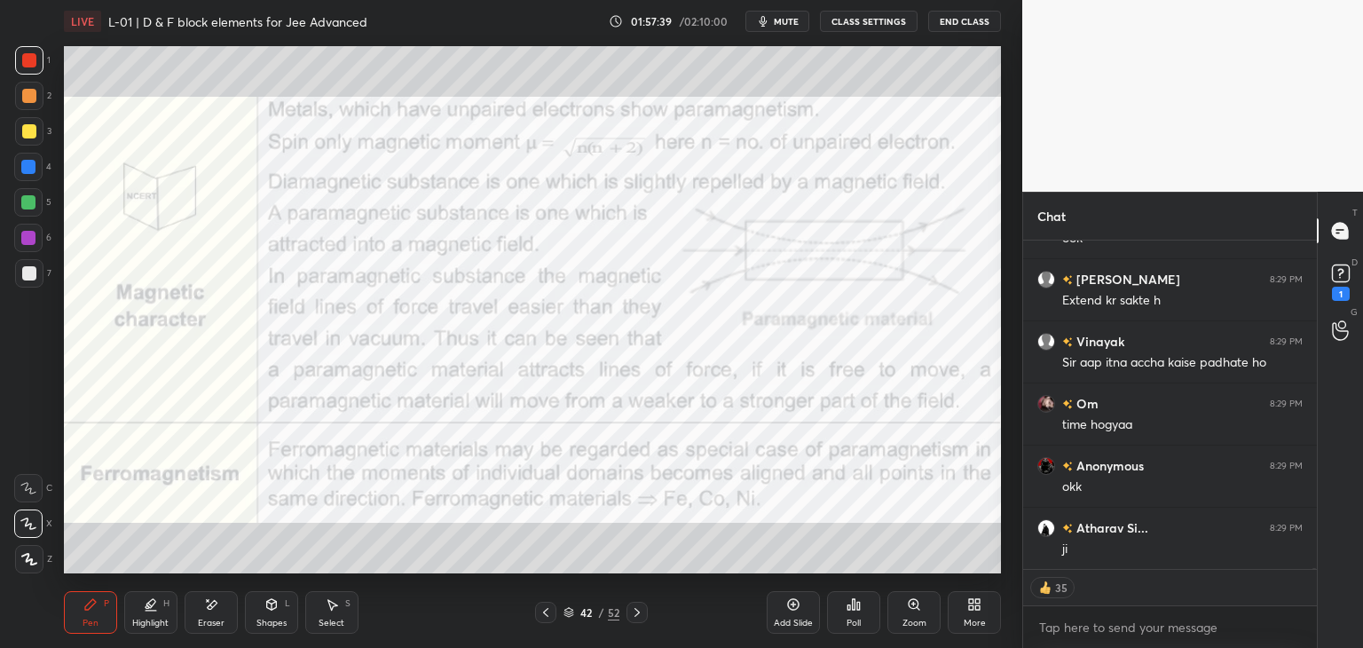
click at [547, 609] on icon at bounding box center [546, 612] width 14 height 14
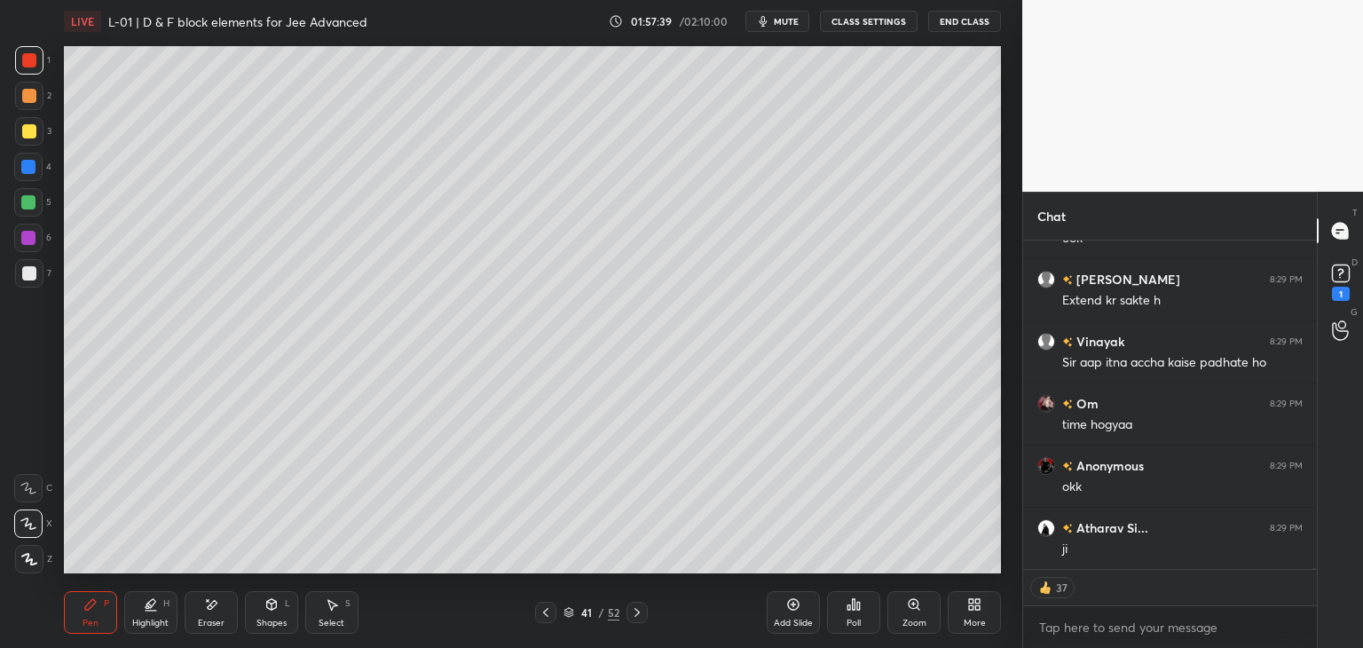
click at [547, 608] on icon at bounding box center [546, 612] width 14 height 14
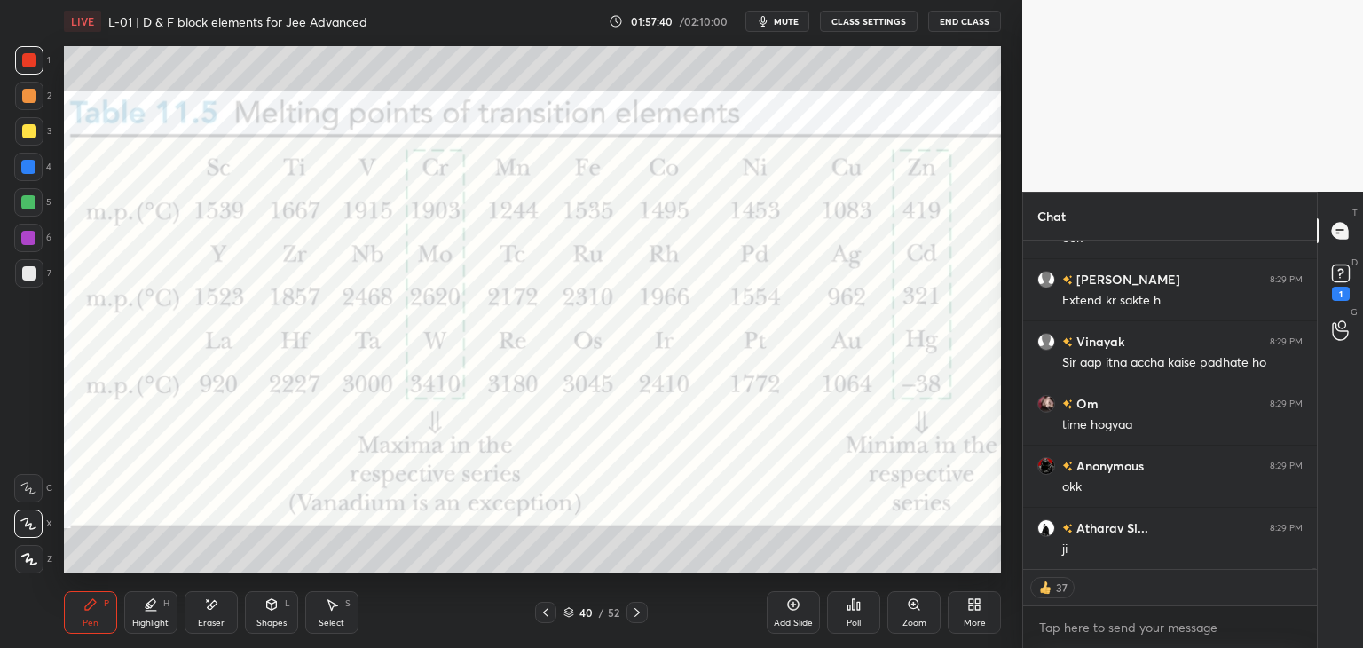
click at [550, 608] on icon at bounding box center [546, 612] width 14 height 14
click at [550, 607] on icon at bounding box center [546, 612] width 14 height 14
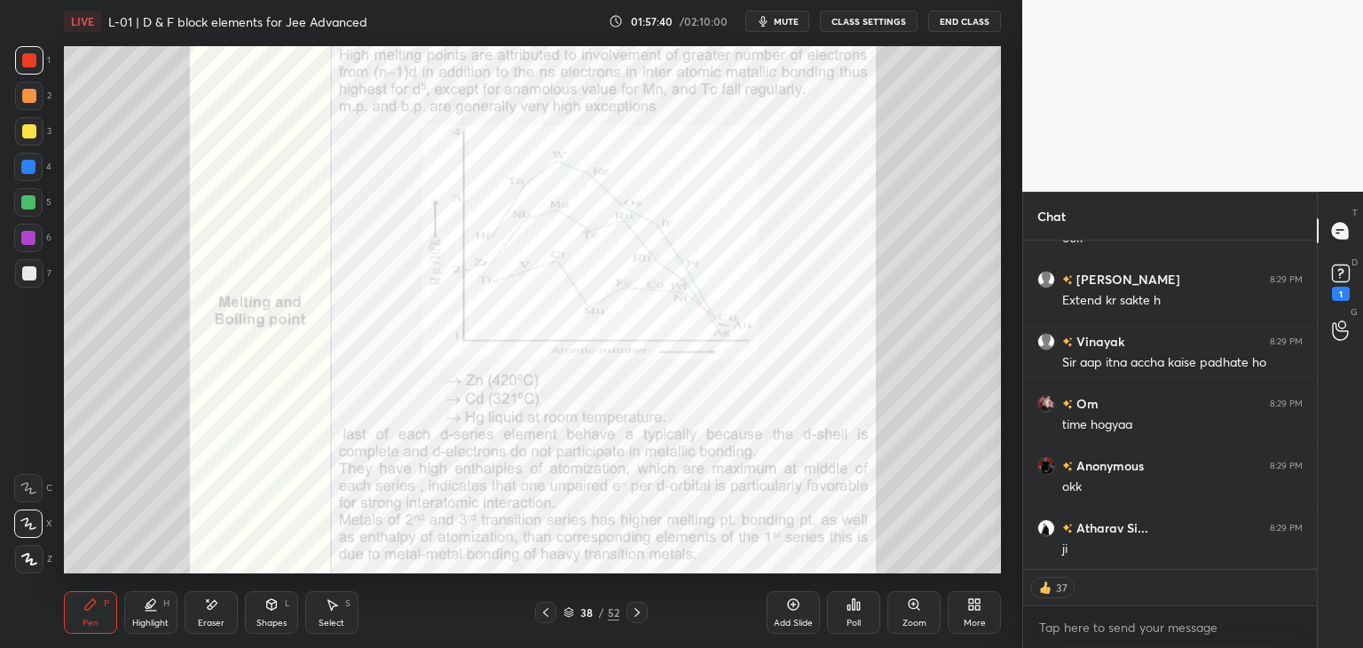
click at [550, 608] on icon at bounding box center [546, 612] width 14 height 14
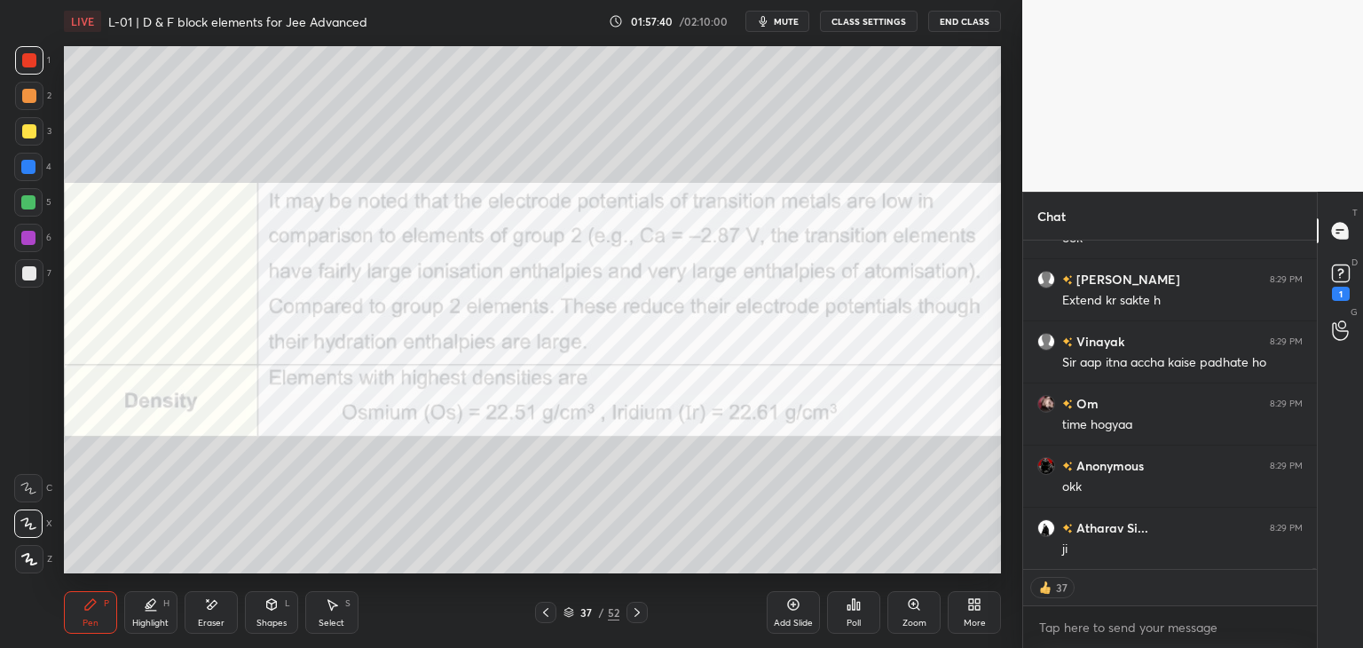
click at [550, 608] on icon at bounding box center [546, 612] width 14 height 14
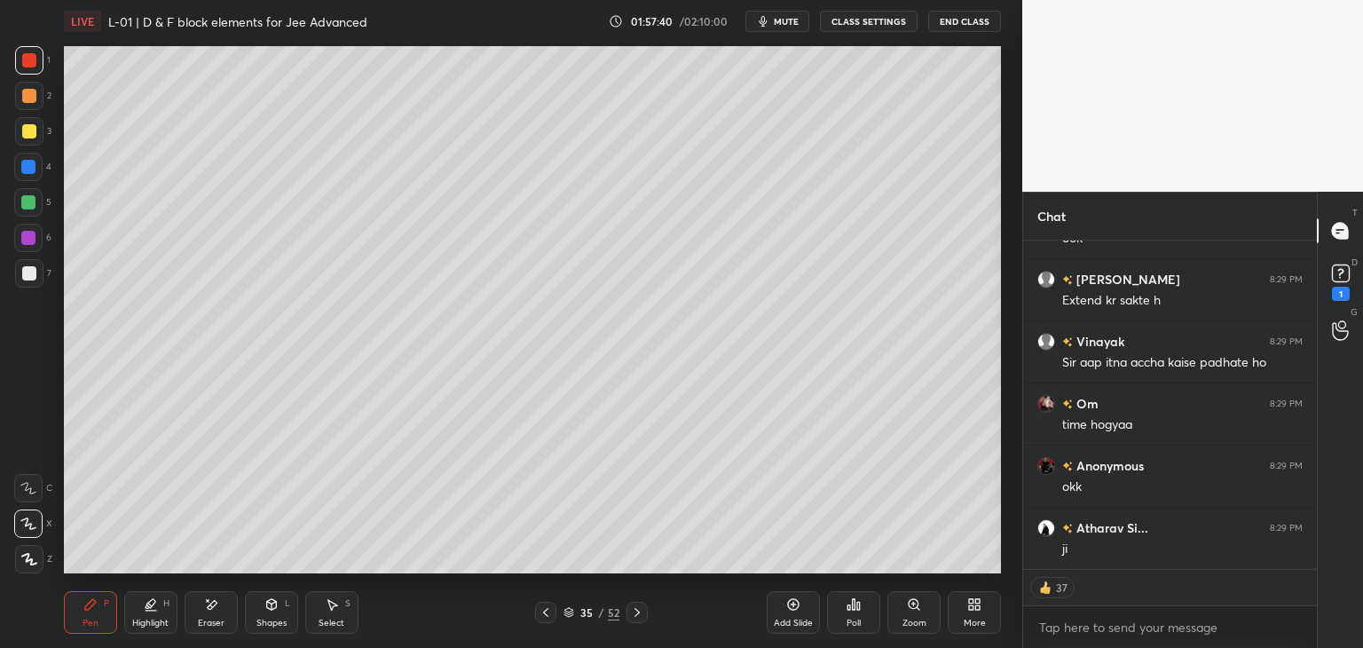
click at [550, 608] on icon at bounding box center [546, 612] width 14 height 14
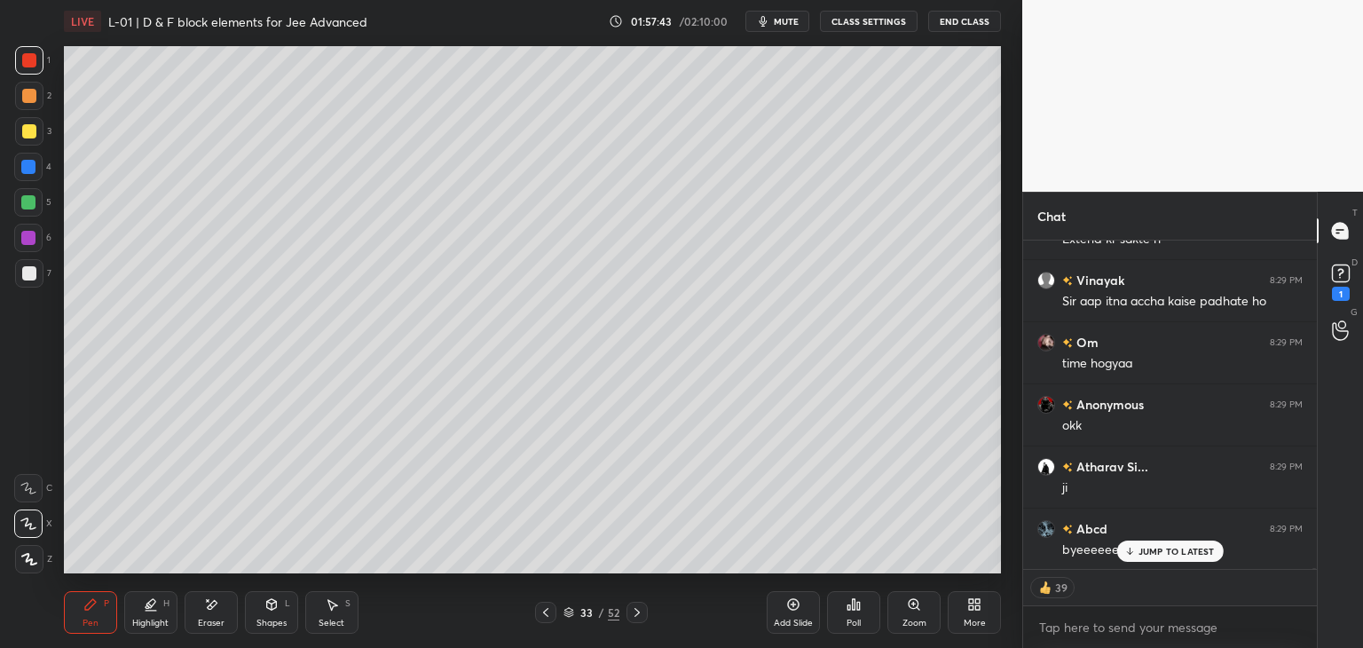
click at [633, 615] on icon at bounding box center [637, 612] width 14 height 14
click at [631, 612] on icon at bounding box center [637, 612] width 14 height 14
click at [632, 608] on icon at bounding box center [637, 612] width 14 height 14
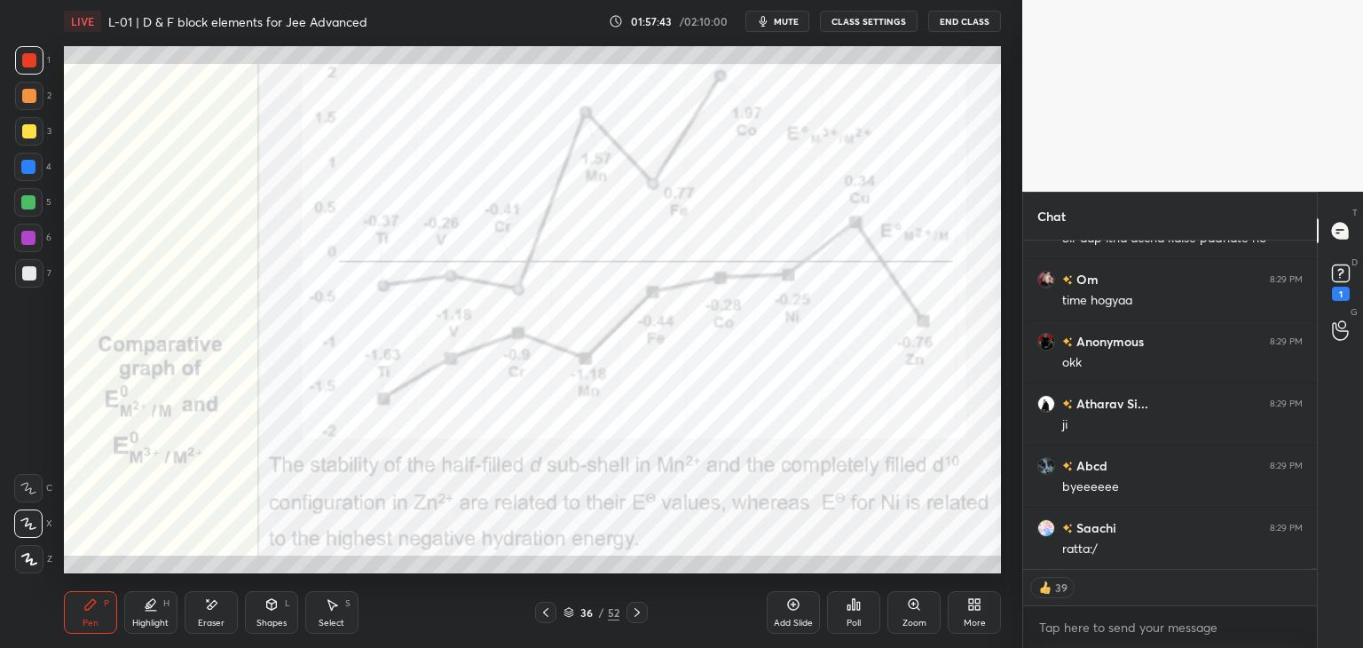
click at [632, 606] on icon at bounding box center [637, 612] width 14 height 14
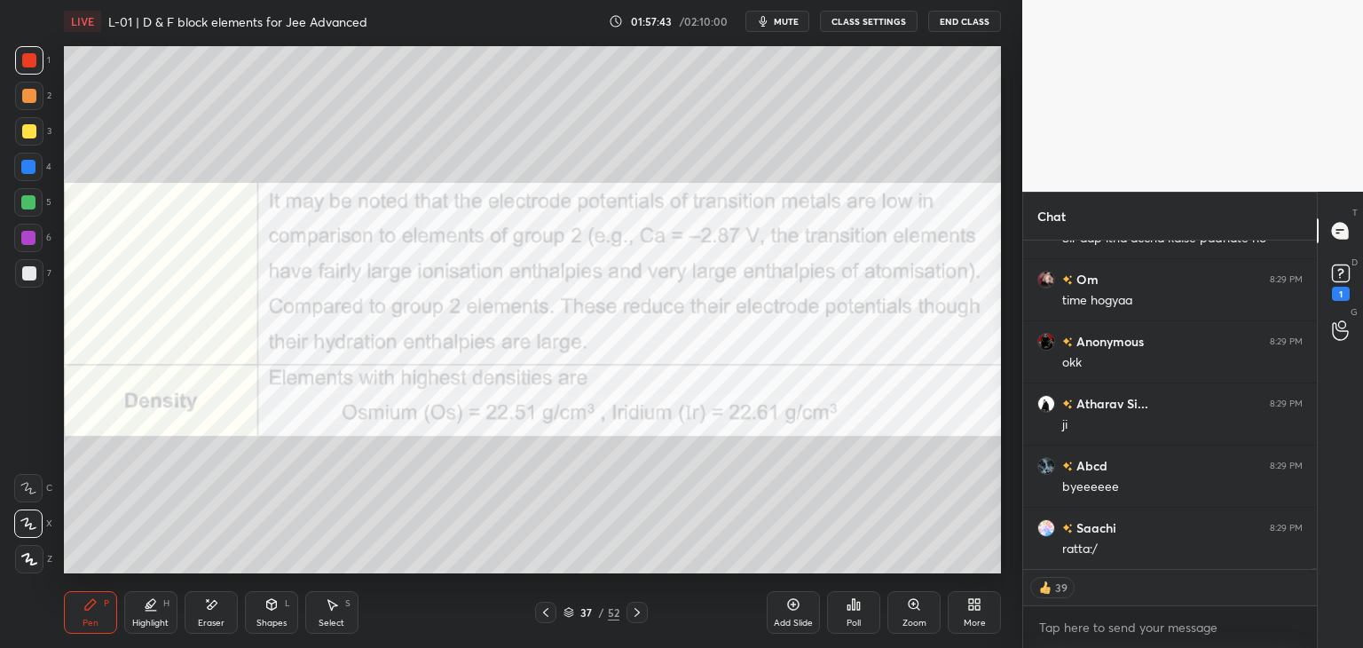
click at [632, 606] on icon at bounding box center [637, 612] width 14 height 14
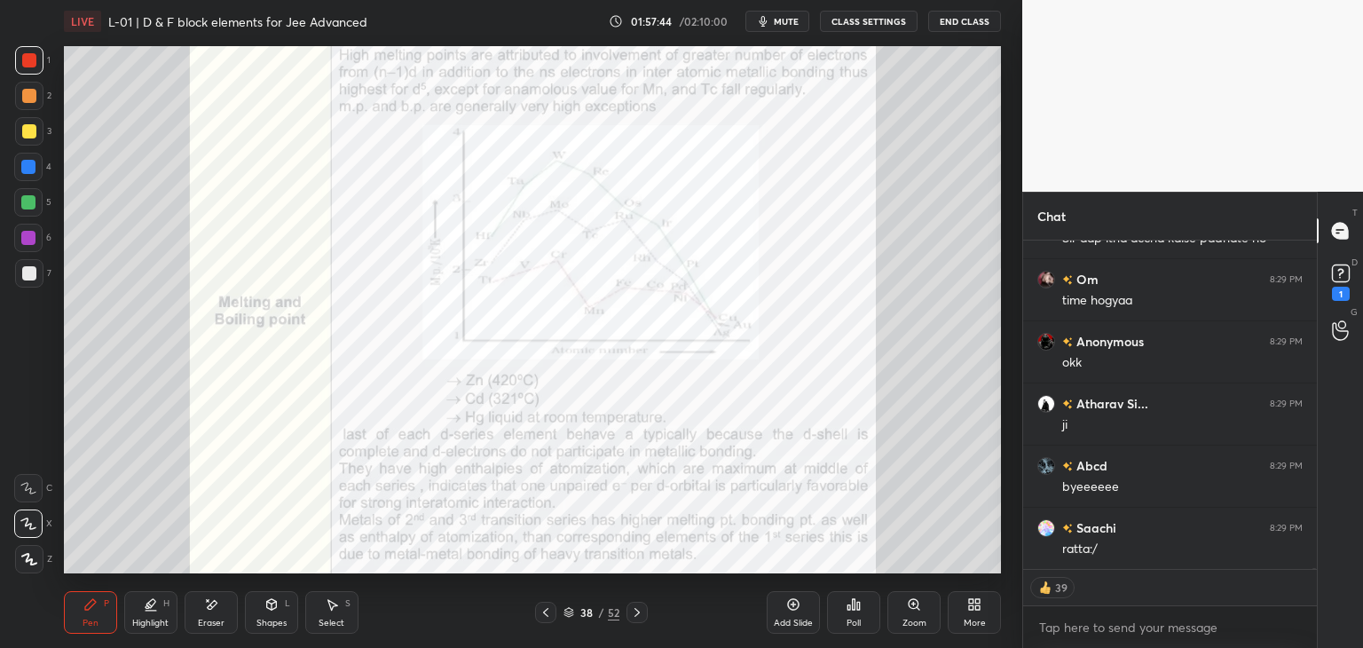
click at [632, 606] on icon at bounding box center [637, 612] width 14 height 14
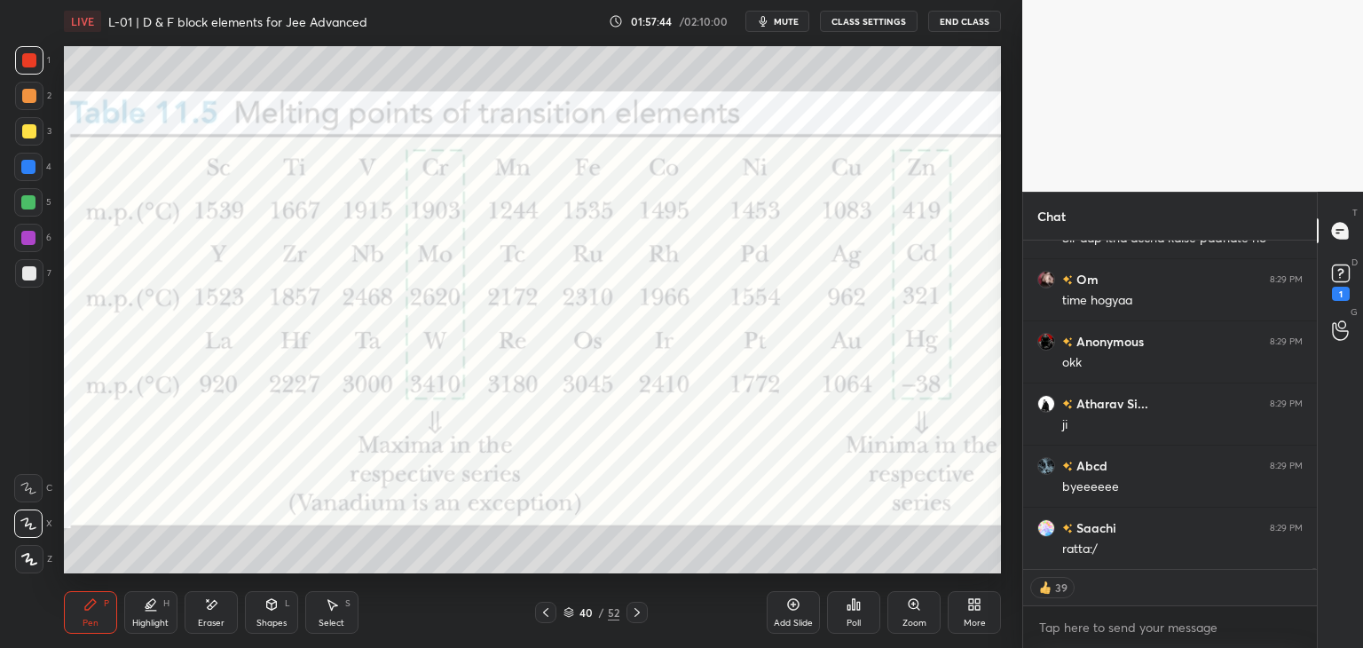
click at [633, 604] on div at bounding box center [636, 612] width 21 height 21
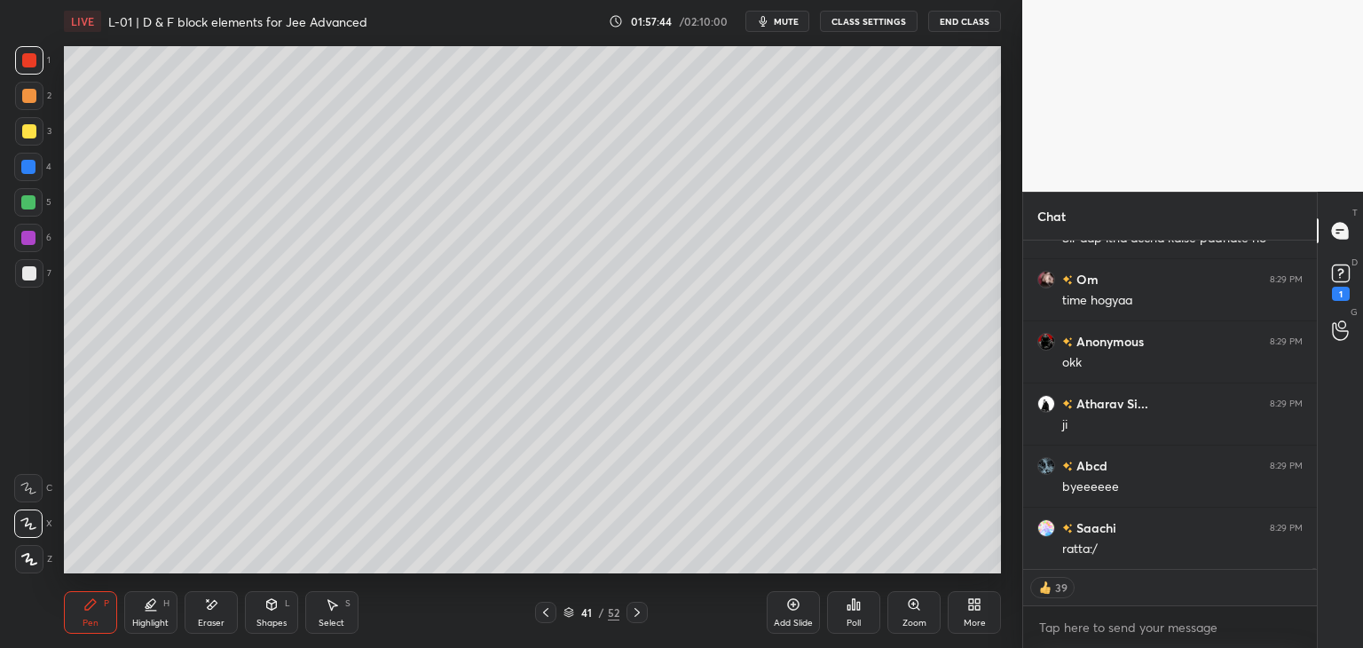
click at [633, 605] on icon at bounding box center [637, 612] width 14 height 14
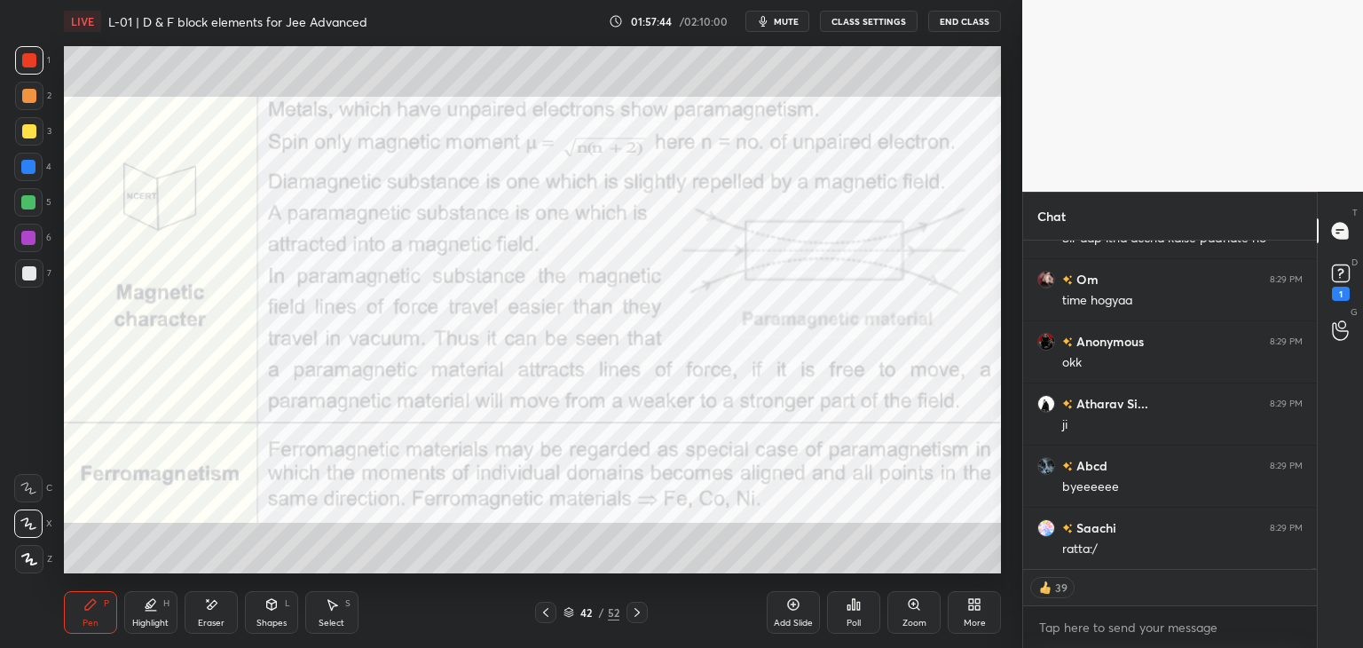
click at [631, 605] on icon at bounding box center [637, 612] width 14 height 14
click at [630, 604] on div at bounding box center [636, 612] width 21 height 21
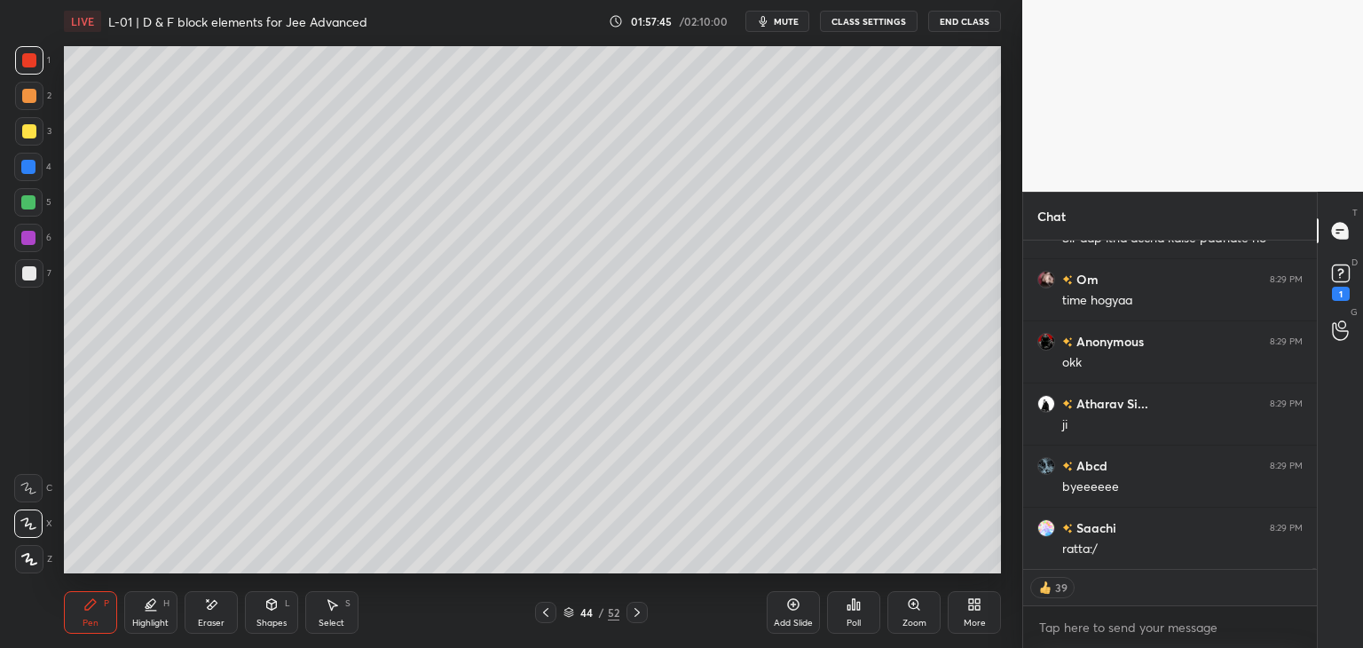
click at [630, 604] on div at bounding box center [636, 612] width 21 height 21
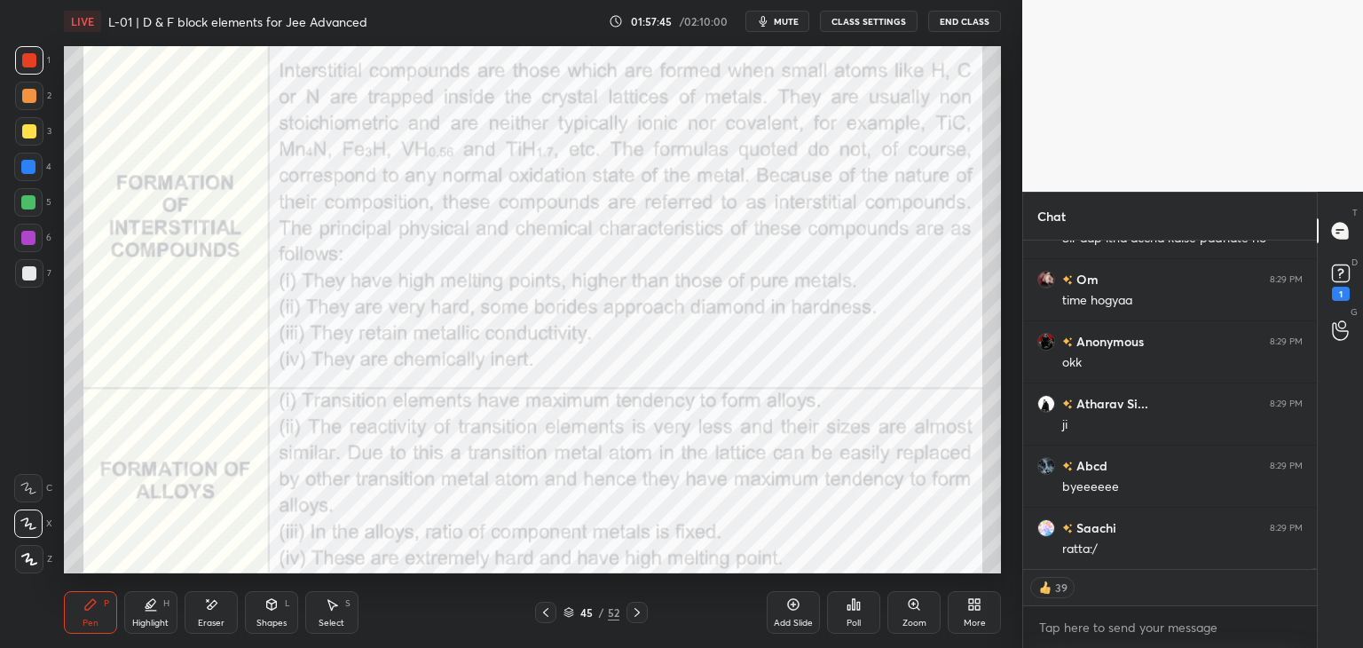
click at [630, 604] on div at bounding box center [636, 612] width 21 height 21
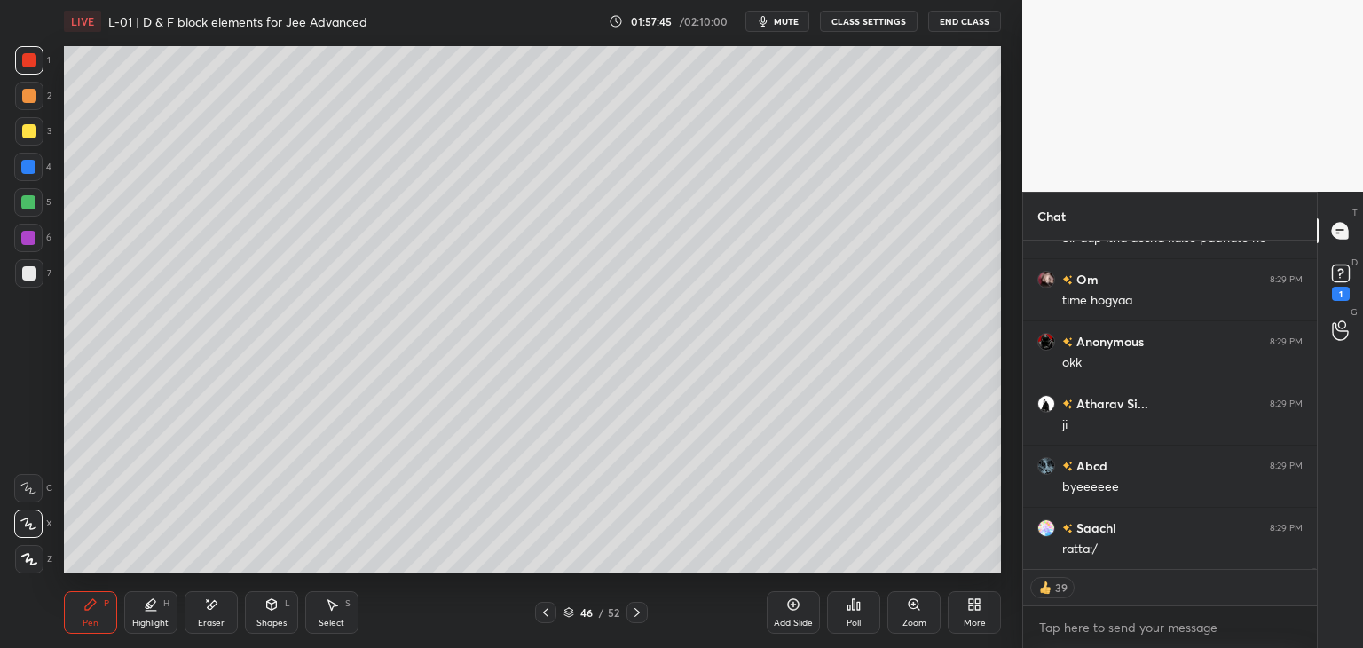
click at [631, 605] on icon at bounding box center [637, 612] width 14 height 14
click at [631, 607] on icon at bounding box center [637, 612] width 14 height 14
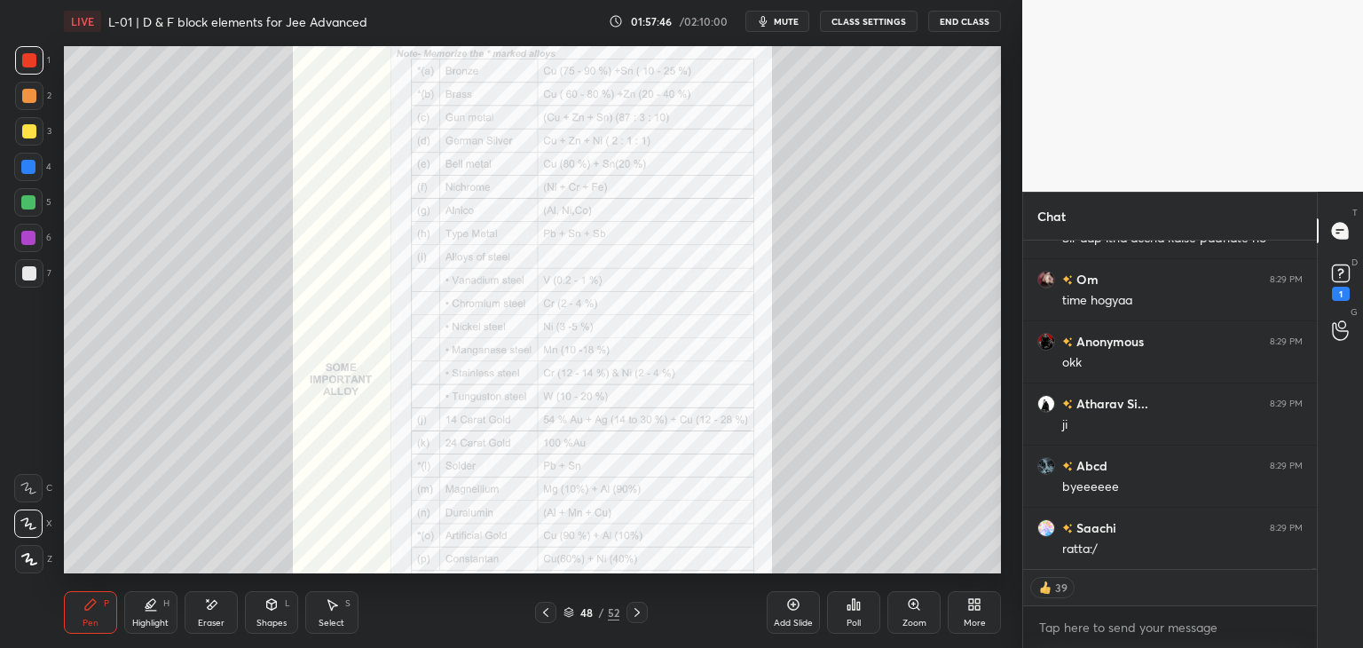
click at [634, 604] on div at bounding box center [636, 612] width 21 height 21
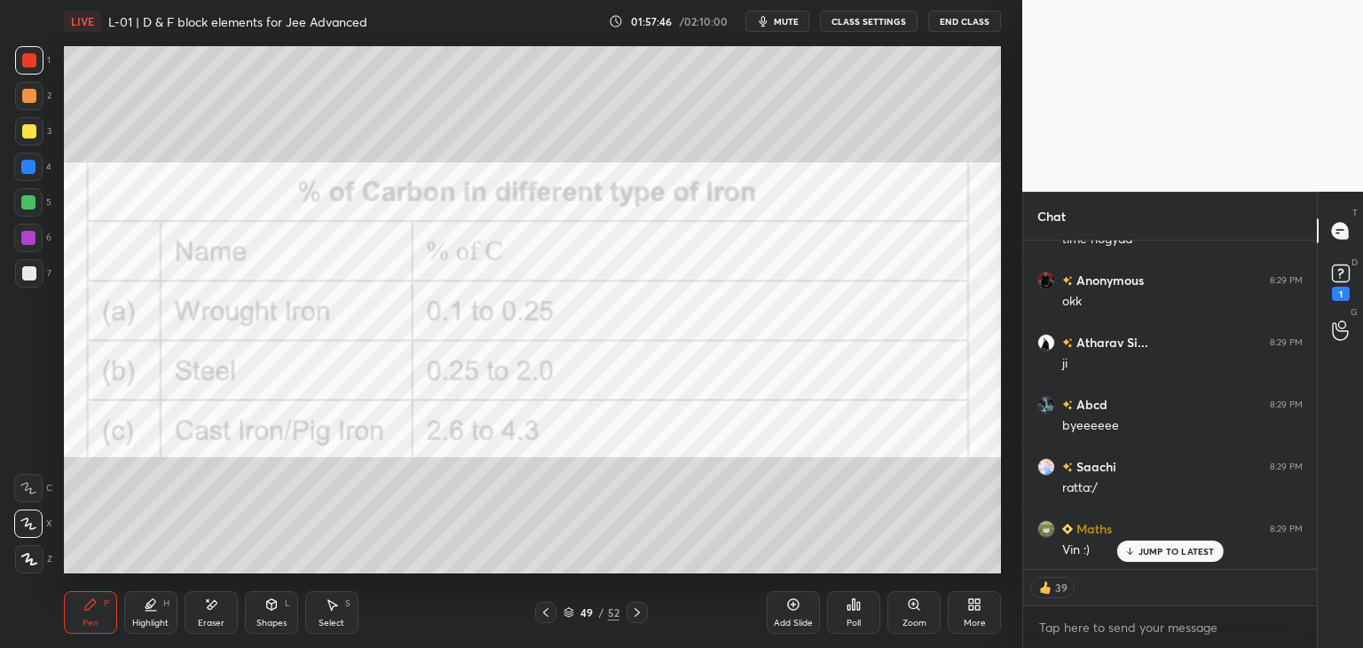
click at [635, 606] on icon at bounding box center [637, 612] width 14 height 14
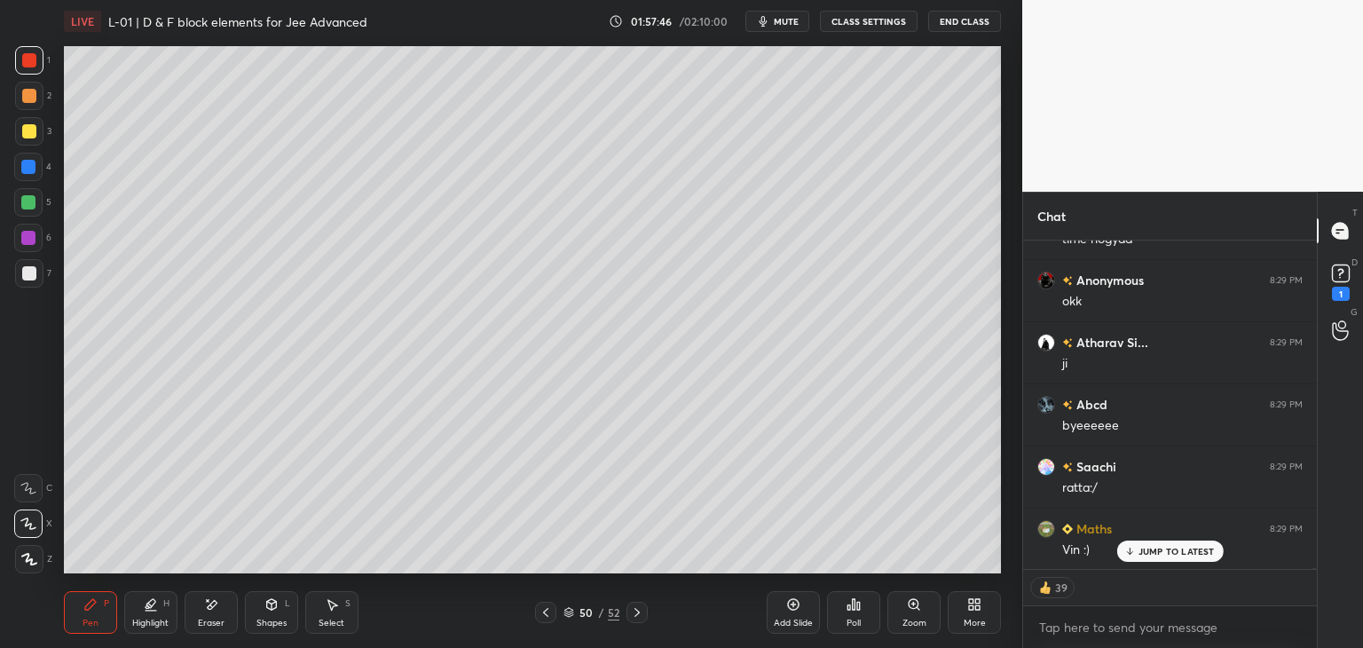
click at [635, 607] on icon at bounding box center [637, 612] width 14 height 14
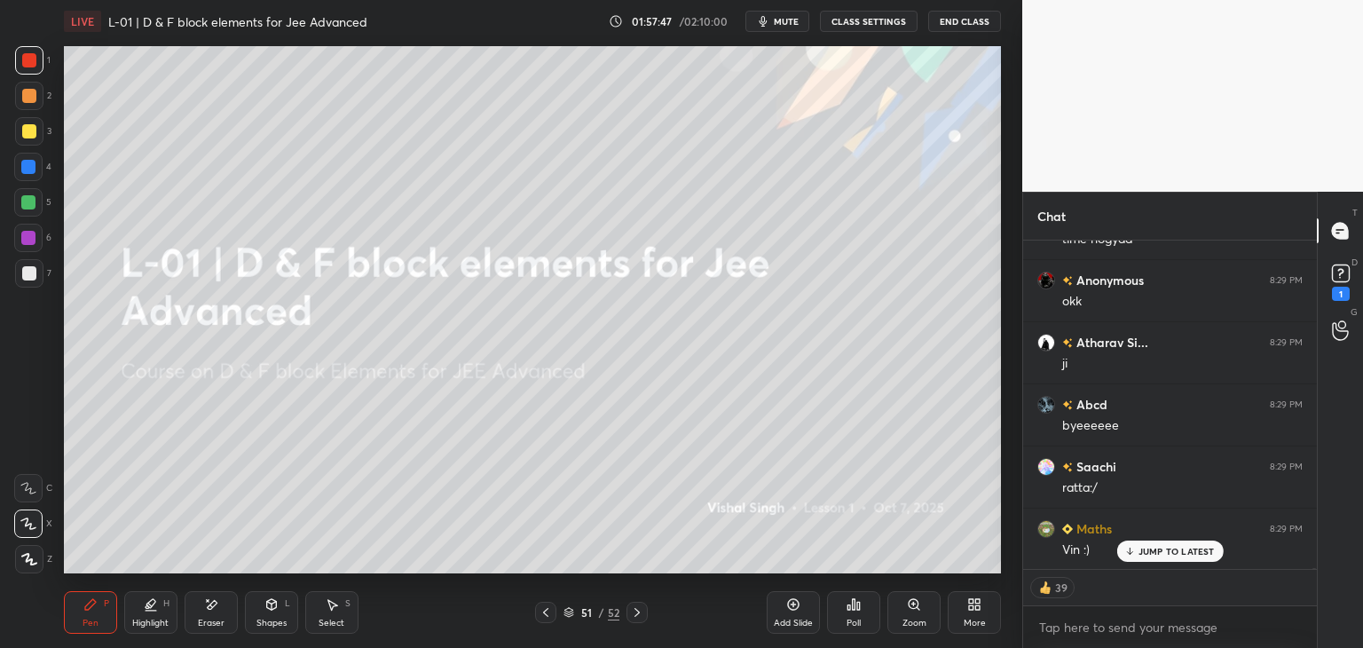
click at [544, 608] on icon at bounding box center [546, 612] width 14 height 14
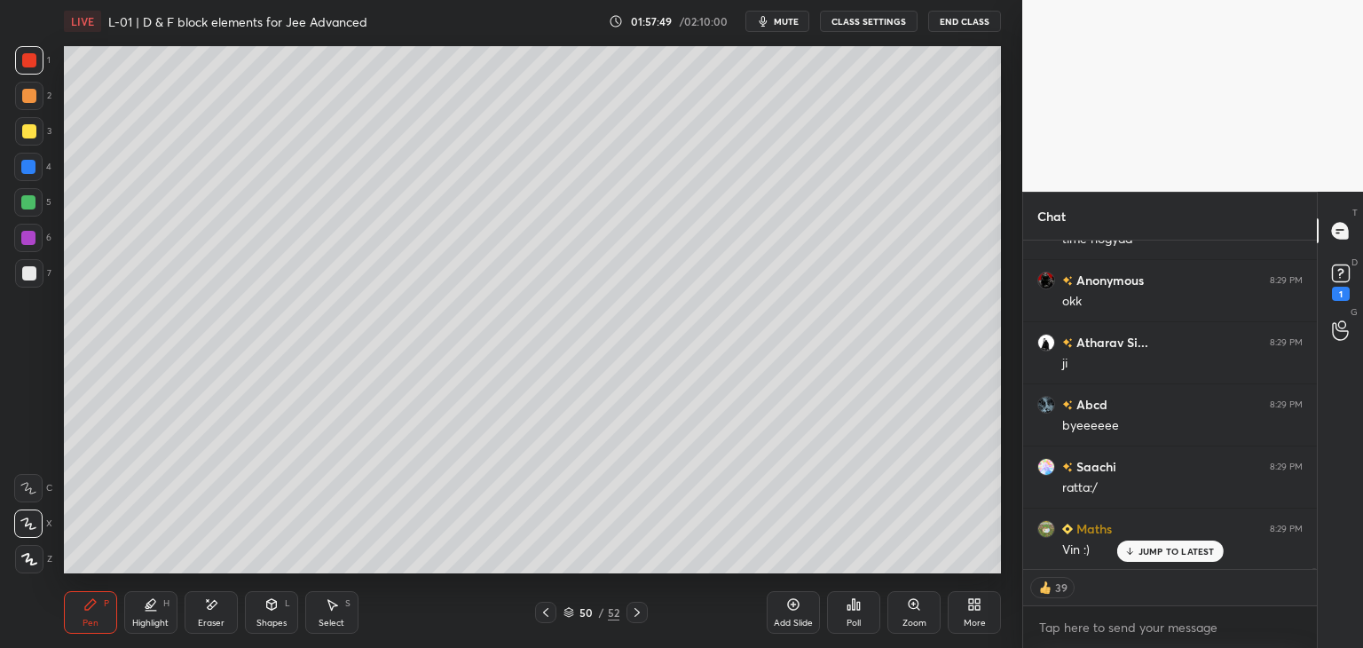
scroll to position [93802, 0]
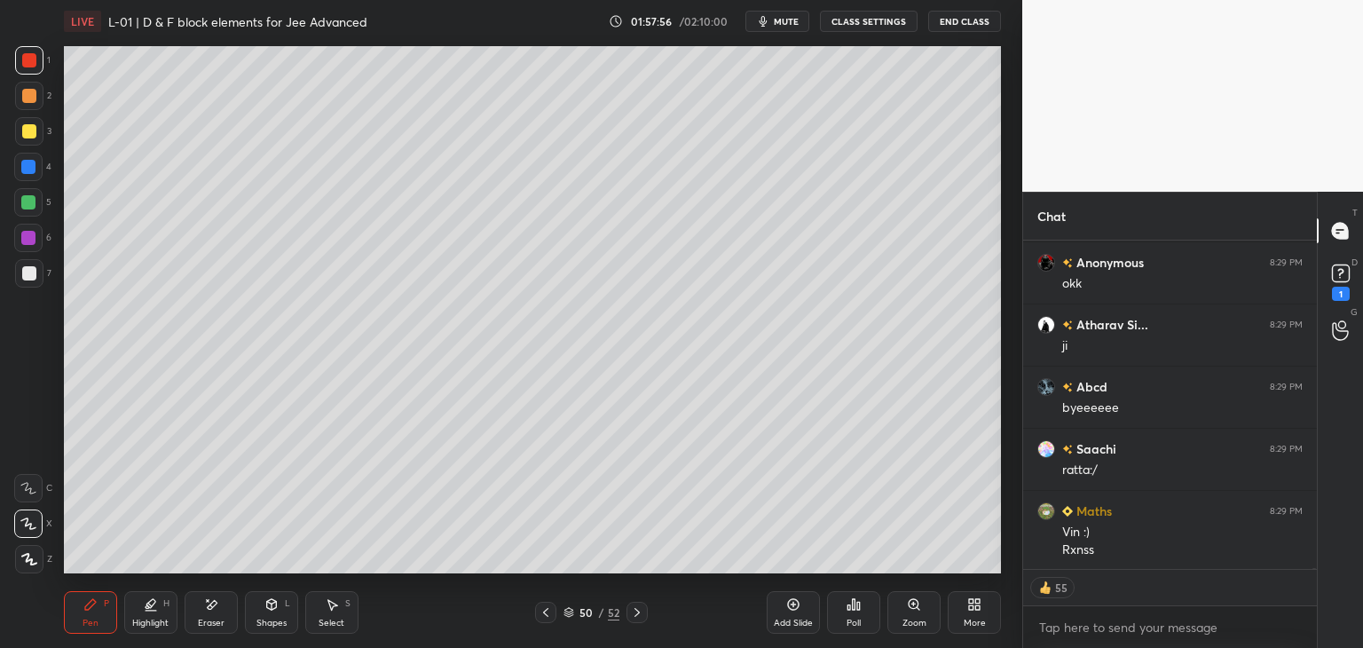
click at [641, 611] on icon at bounding box center [637, 612] width 14 height 14
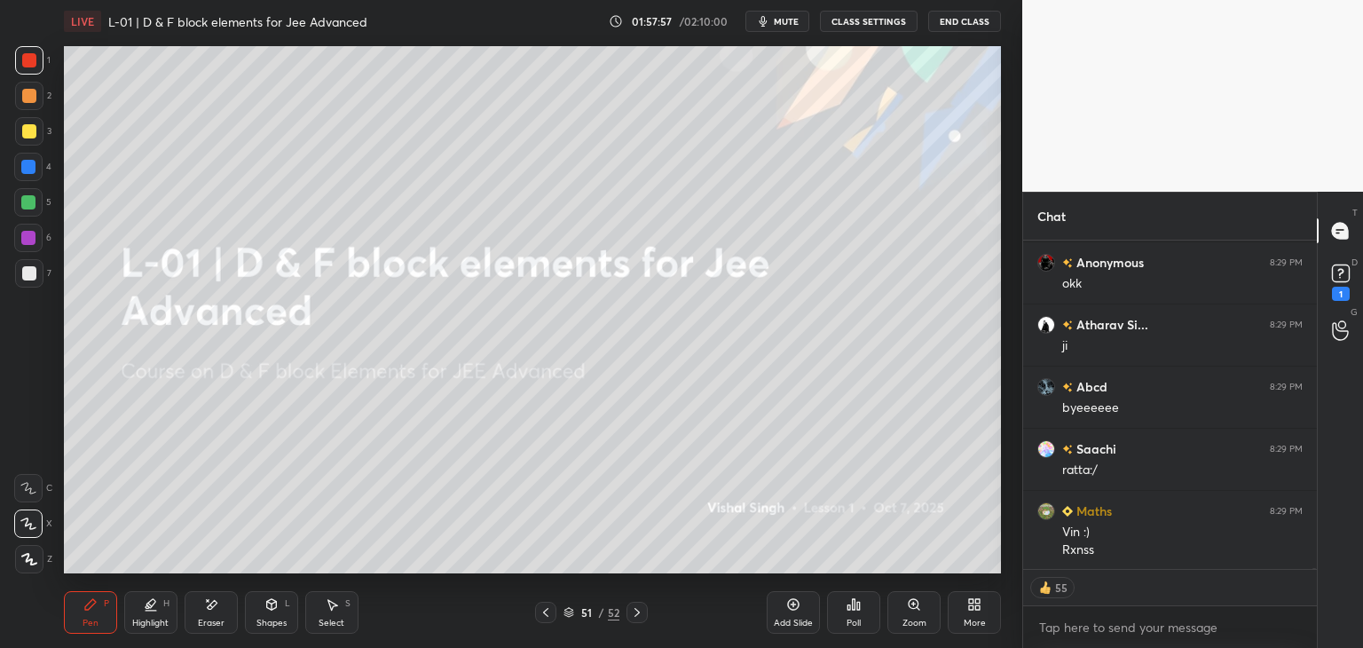
click at [546, 617] on icon at bounding box center [546, 612] width 14 height 14
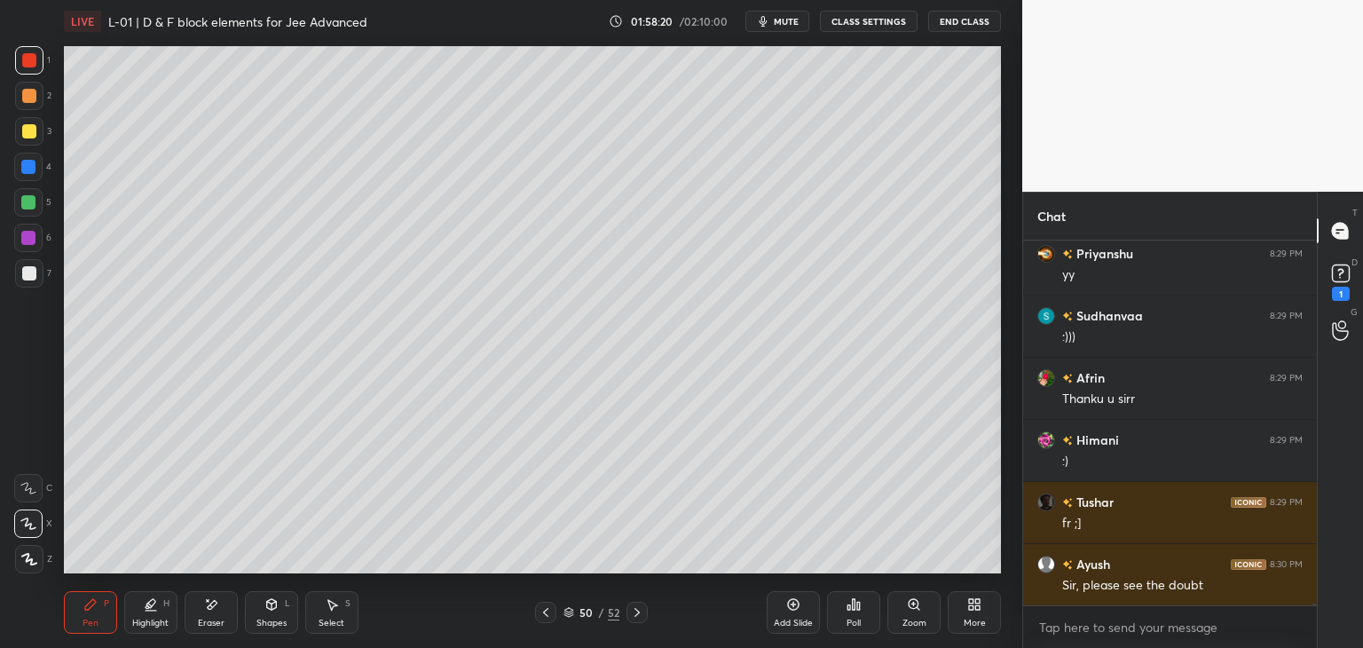
scroll to position [95568, 0]
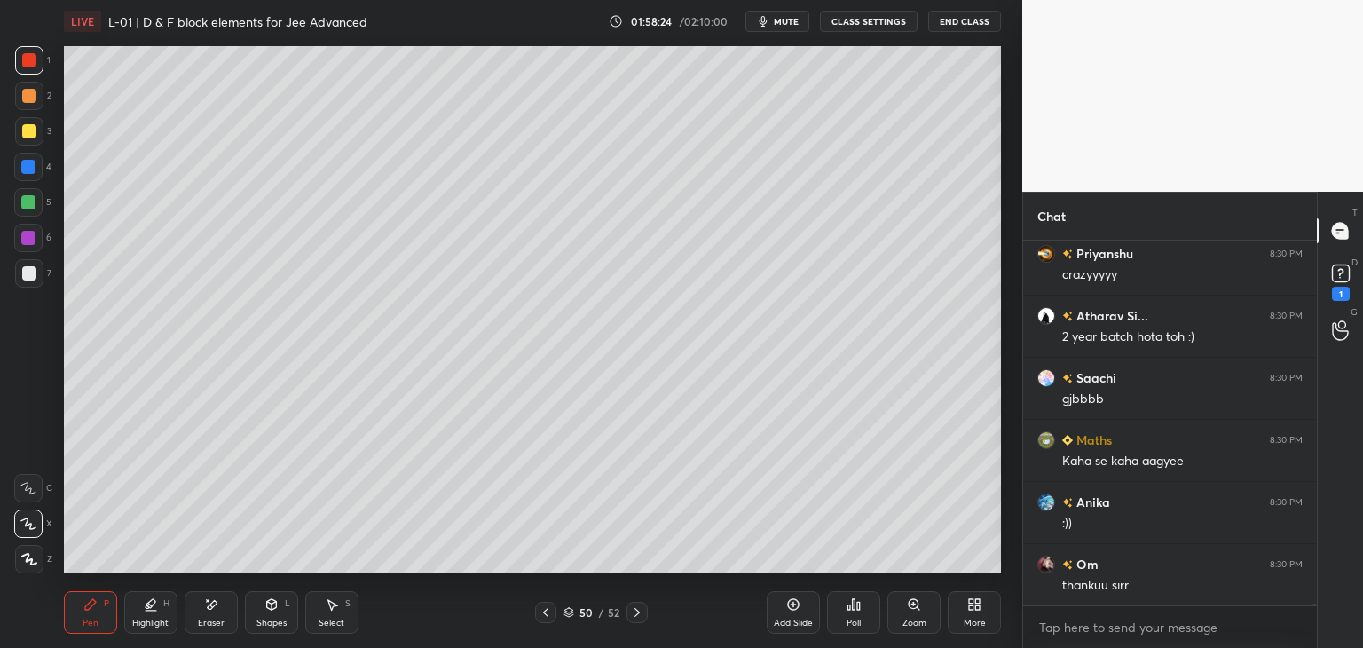
click at [13, 97] on div "1 2 3 4 5 6 7 C X Z E E Erase all H H" at bounding box center [28, 309] width 57 height 527
click at [28, 100] on div at bounding box center [29, 96] width 14 height 14
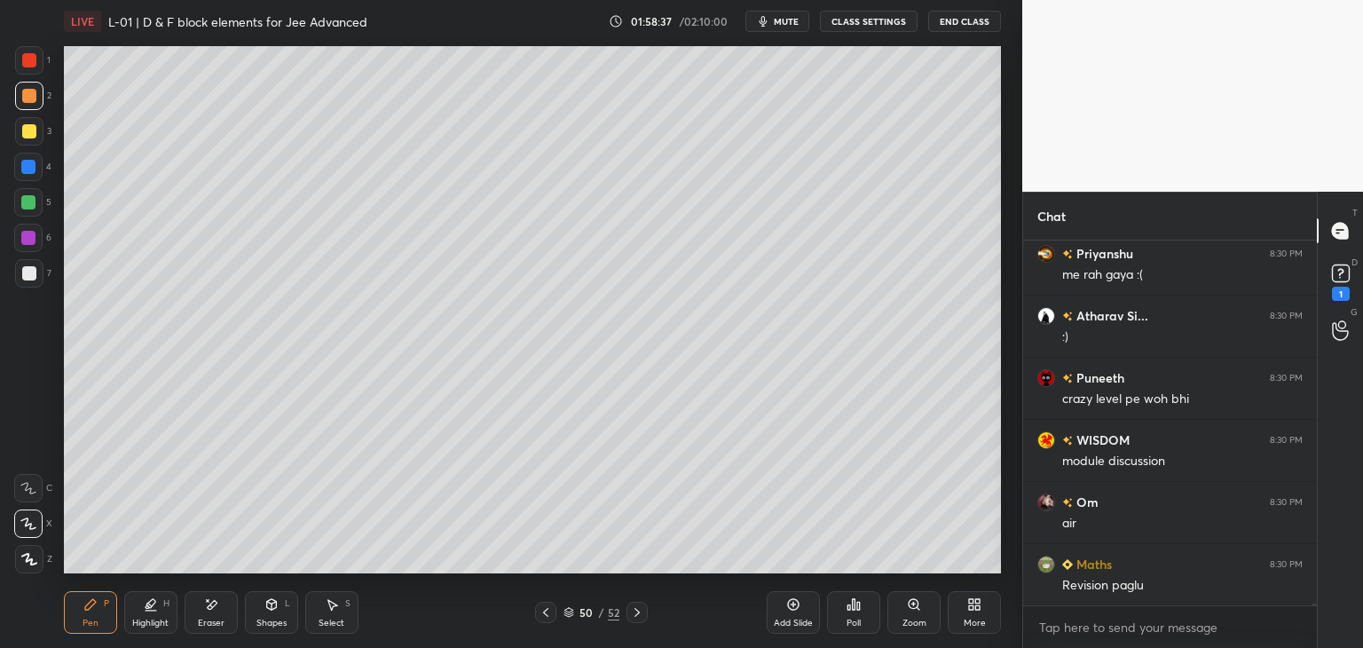
click at [30, 169] on div at bounding box center [28, 167] width 14 height 14
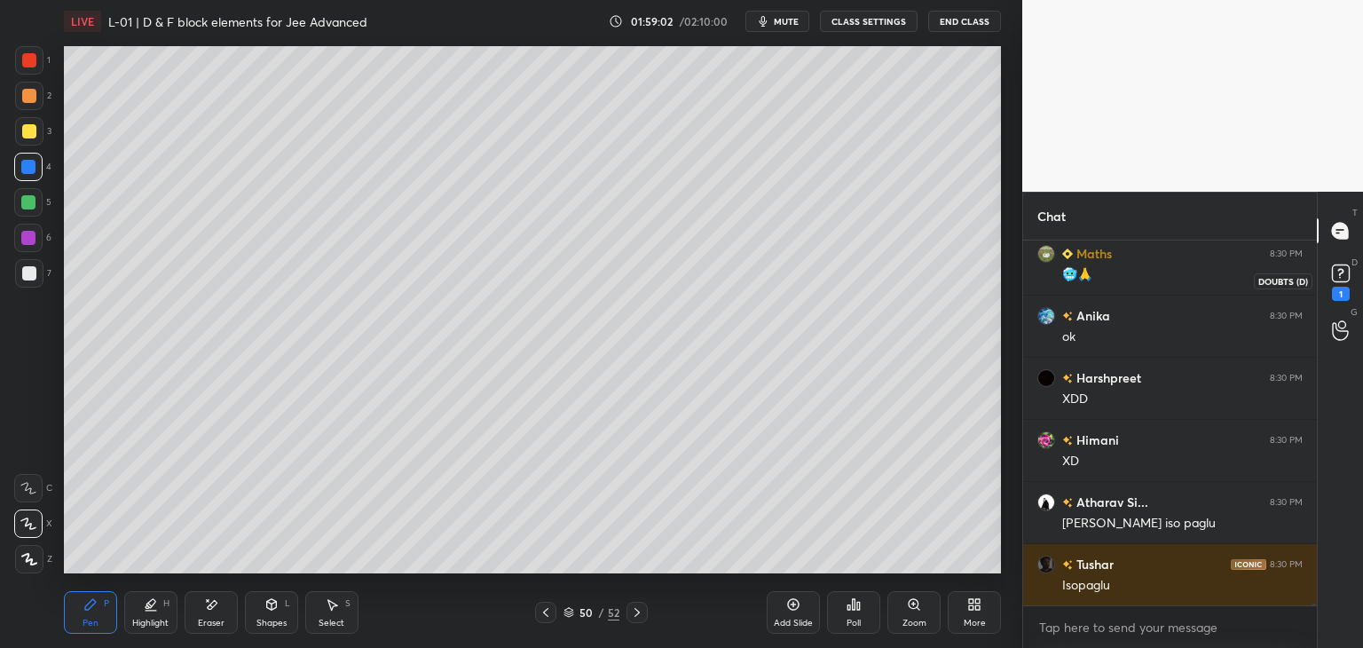
click at [1341, 266] on rect at bounding box center [1340, 273] width 17 height 17
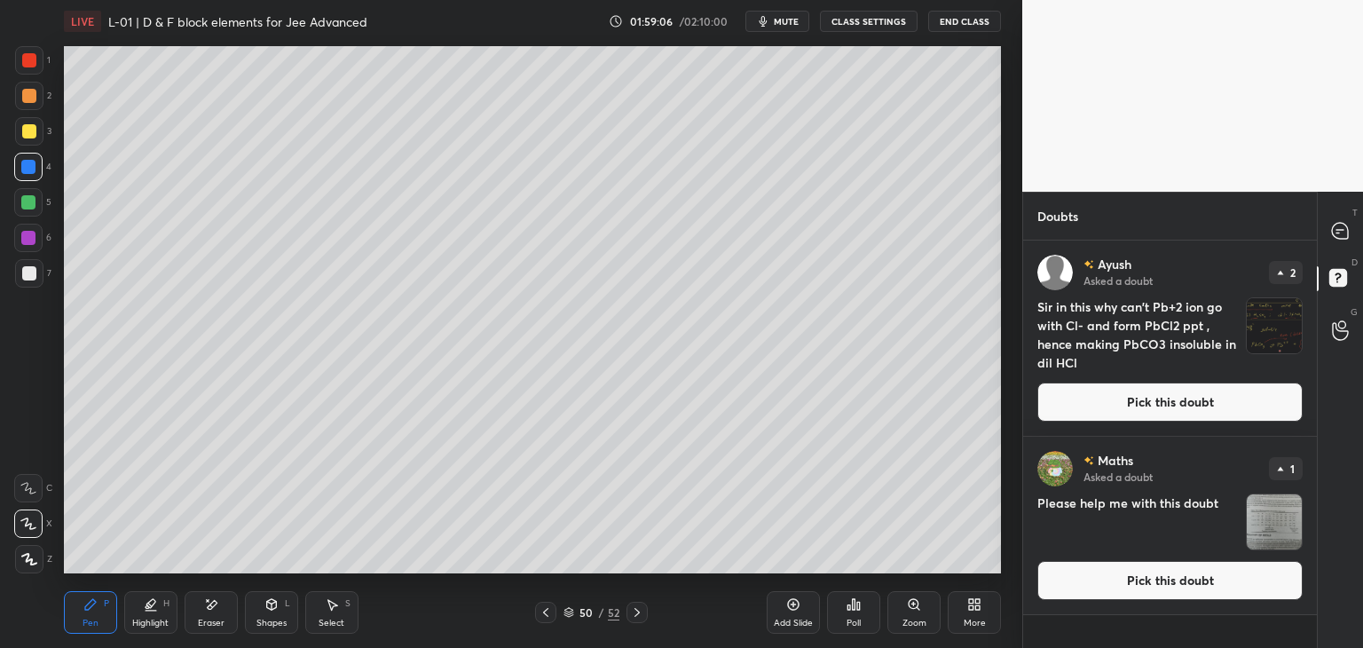
click at [1113, 398] on button "Pick this doubt" at bounding box center [1169, 401] width 265 height 39
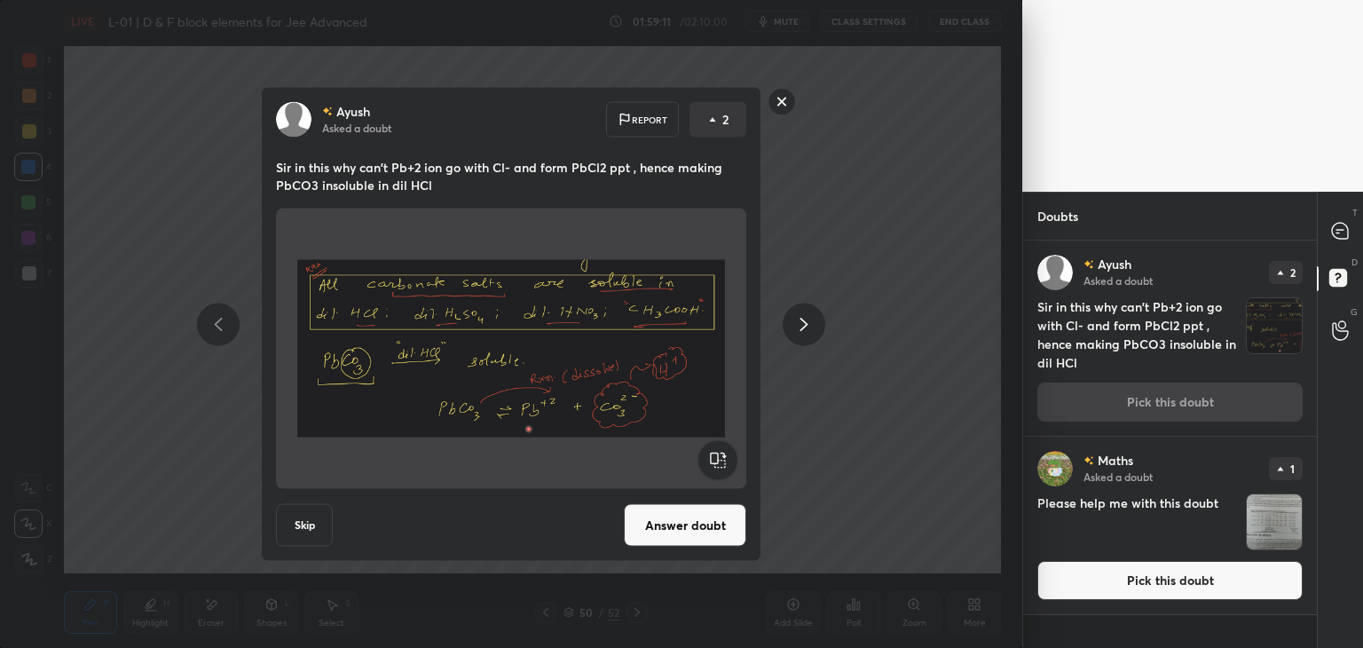
click at [681, 530] on button "Answer doubt" at bounding box center [685, 525] width 122 height 43
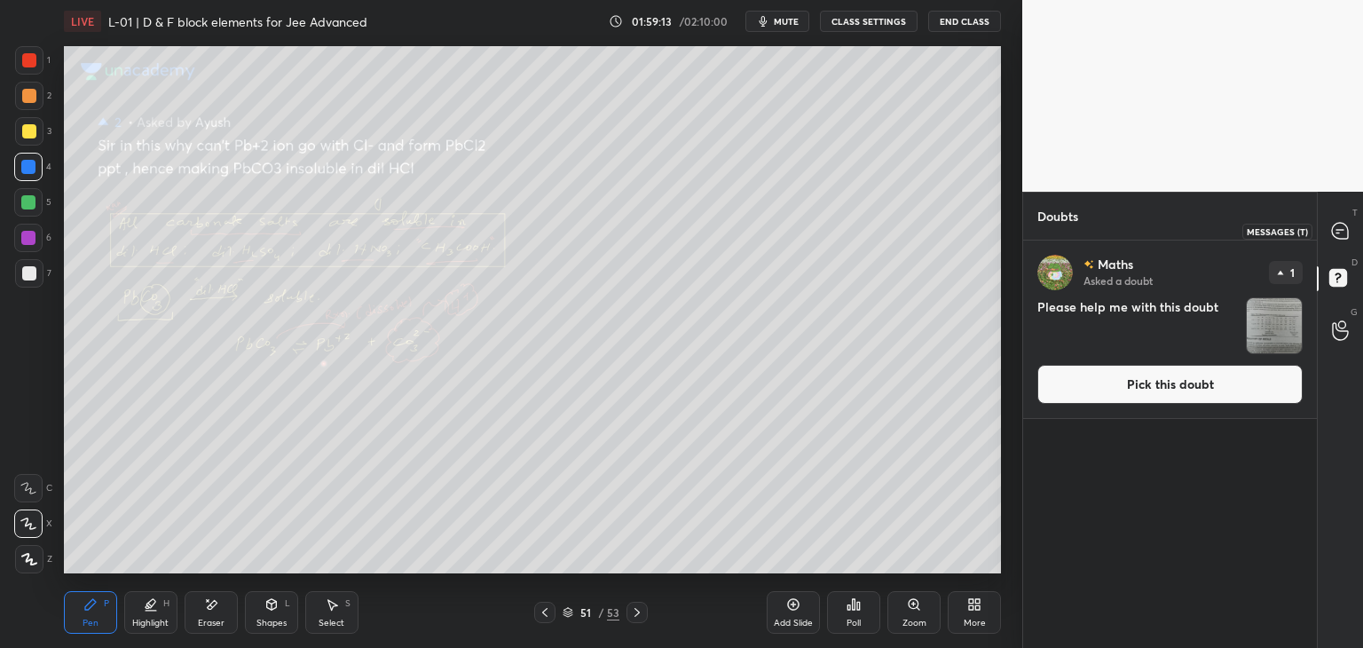
click at [1334, 228] on icon at bounding box center [1340, 231] width 16 height 16
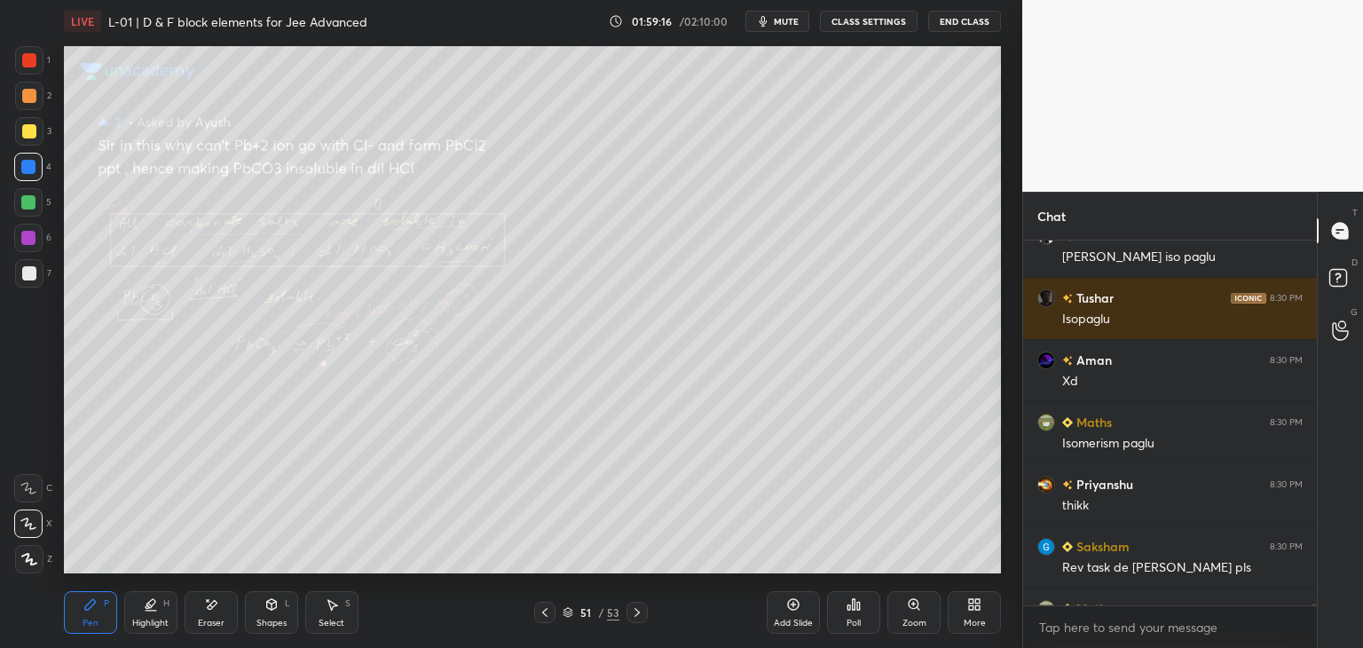
scroll to position [98023, 0]
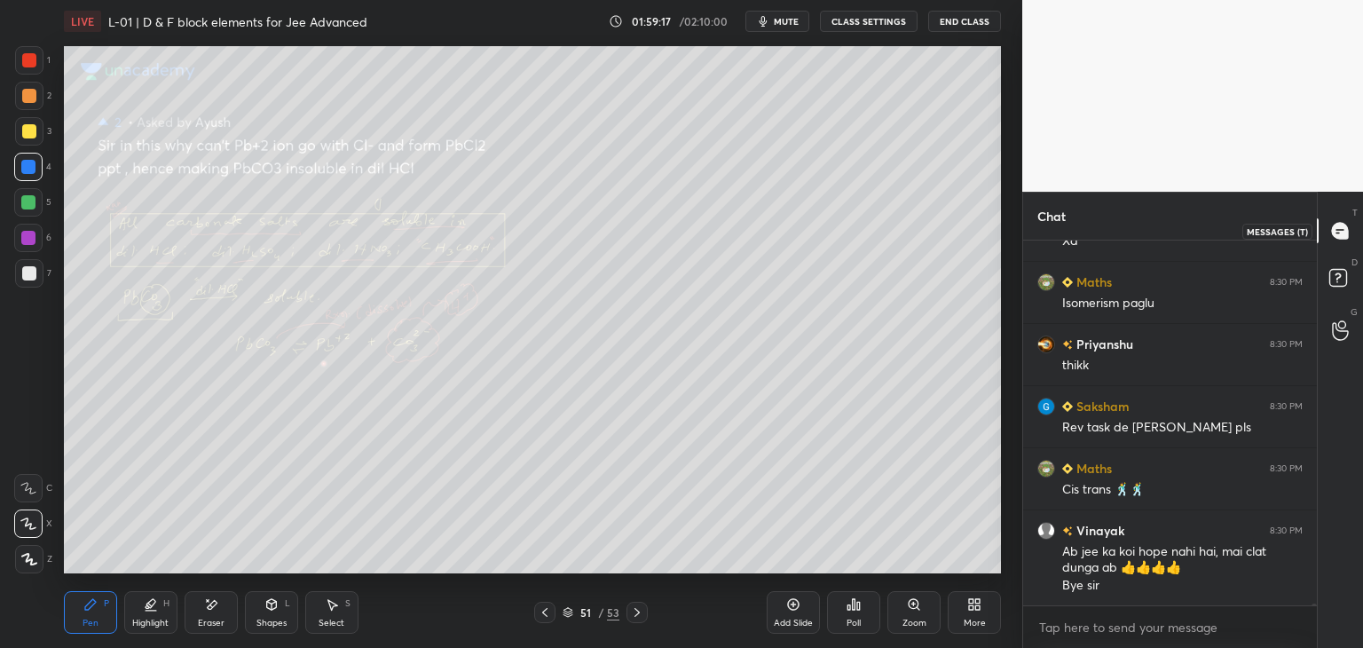
click at [1331, 233] on icon at bounding box center [1340, 231] width 19 height 19
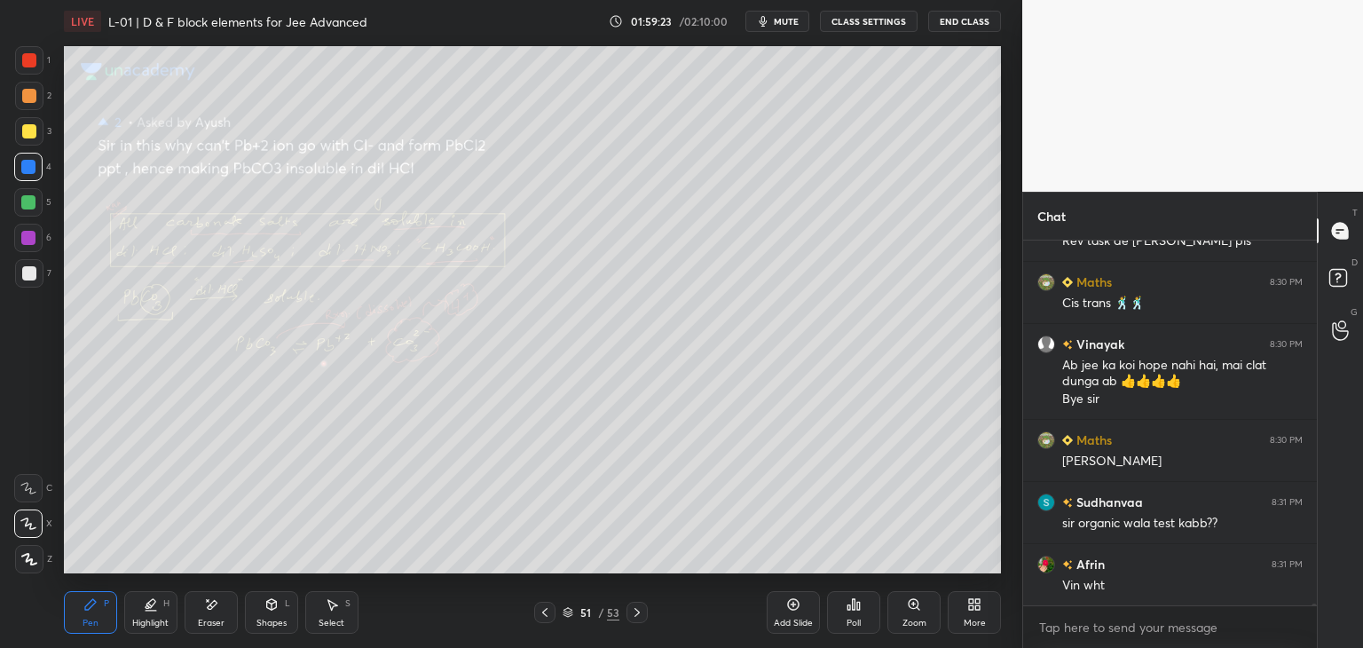
scroll to position [98272, 0]
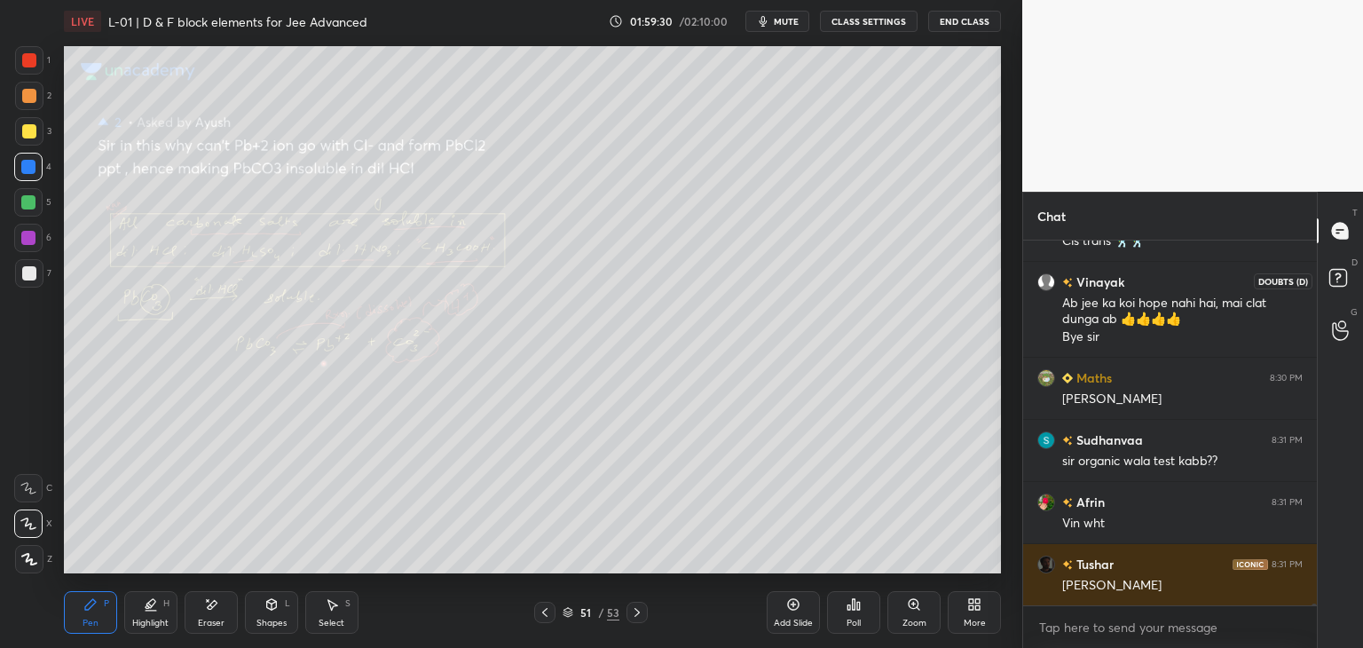
click at [1335, 284] on rect at bounding box center [1337, 278] width 17 height 17
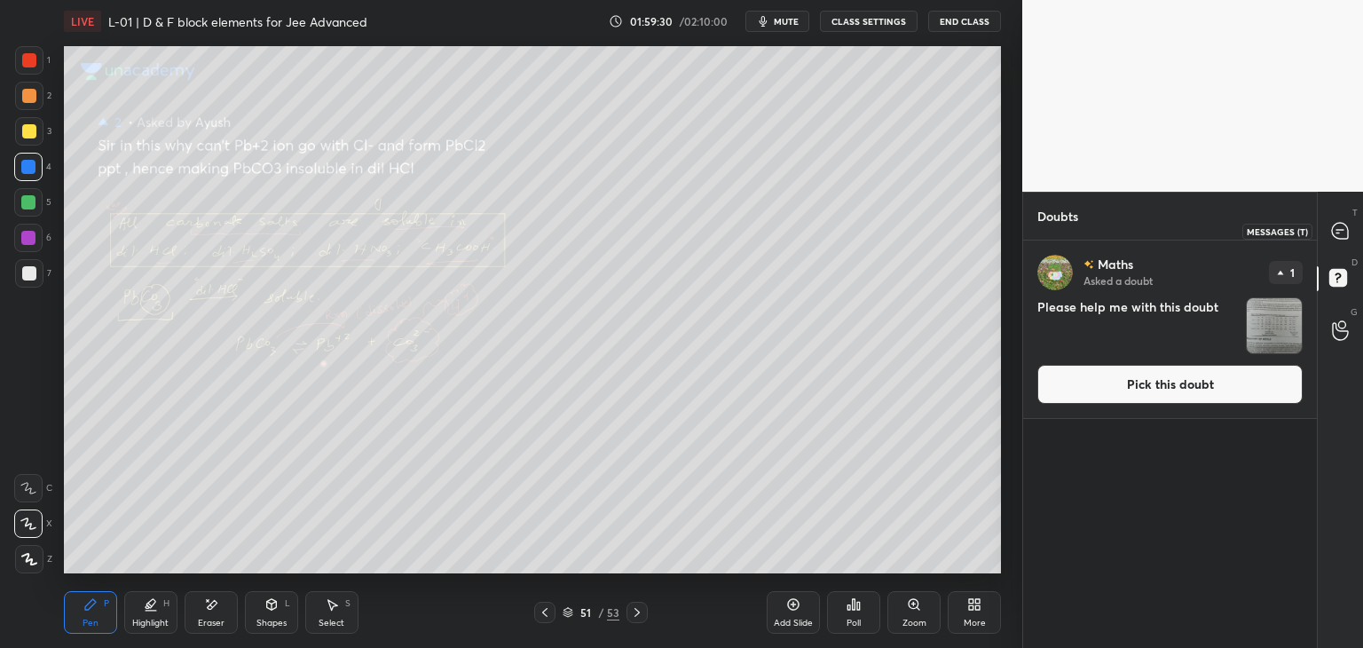
click at [1338, 228] on icon at bounding box center [1340, 231] width 16 height 16
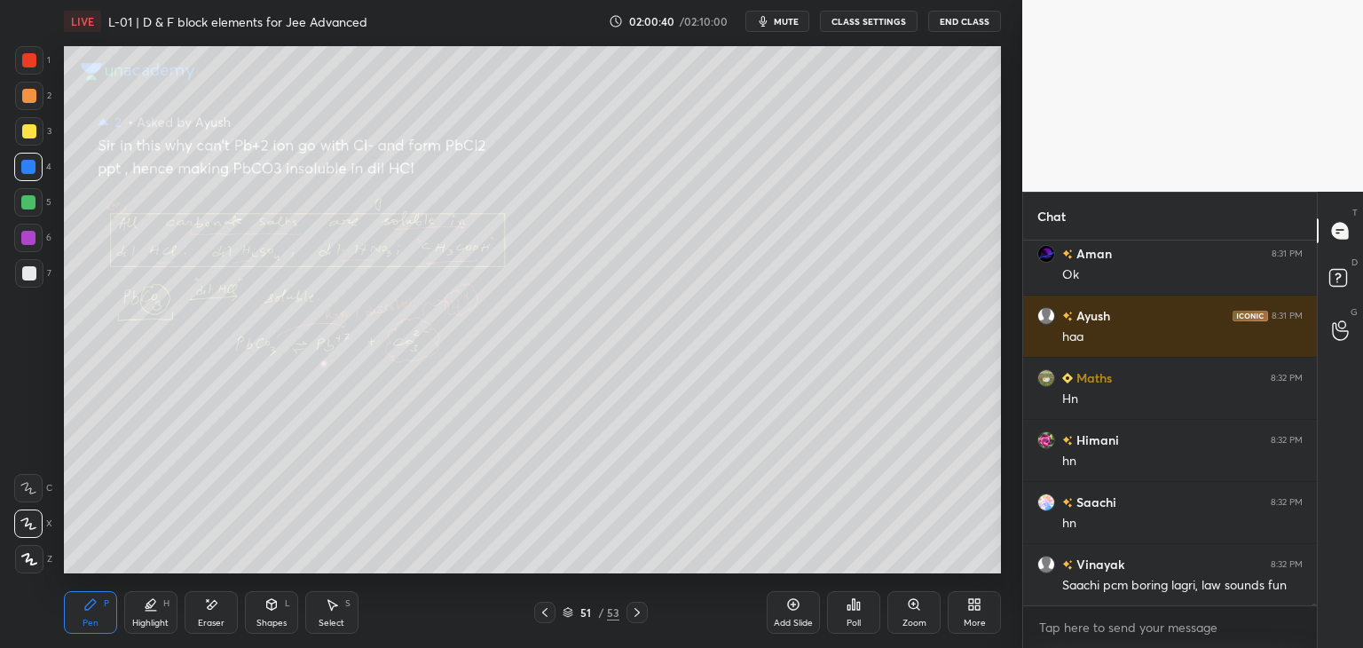
scroll to position [99328, 0]
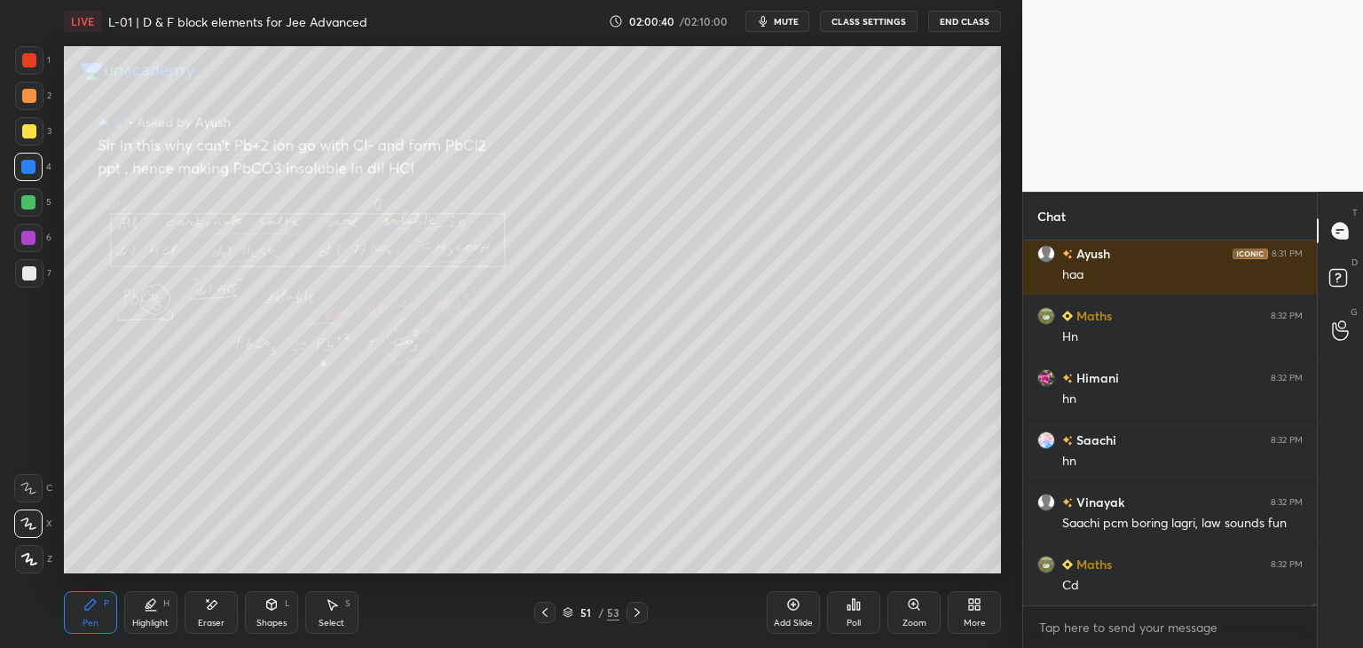
click at [27, 62] on div at bounding box center [29, 60] width 14 height 14
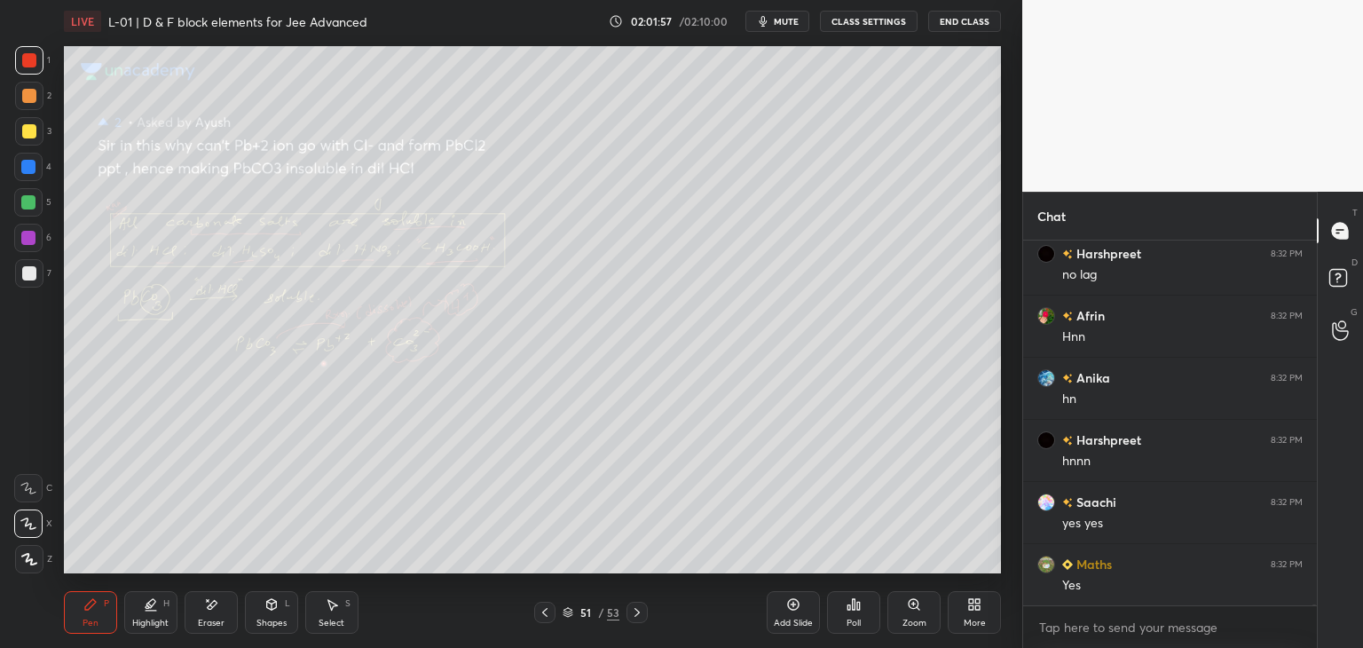
scroll to position [100197, 0]
click at [24, 100] on div at bounding box center [29, 96] width 14 height 14
click at [969, 29] on button "End Class" at bounding box center [964, 21] width 73 height 21
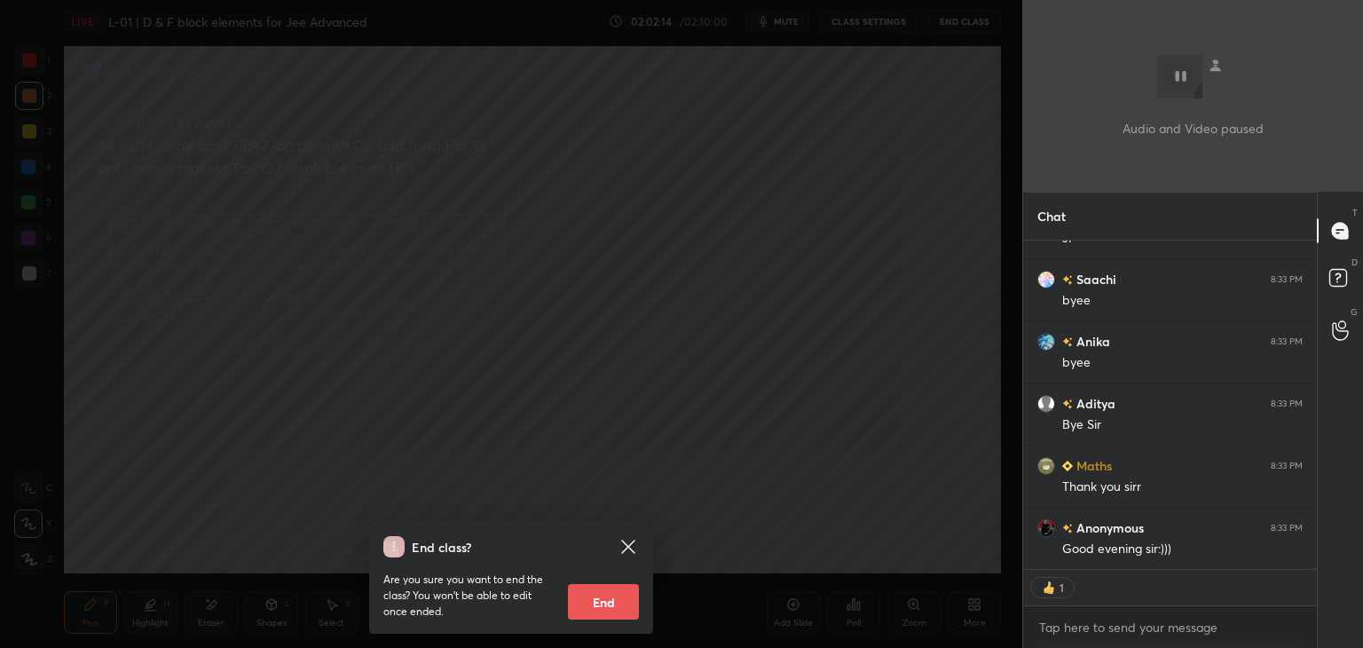
scroll to position [100668, 0]
click at [604, 588] on button "End" at bounding box center [603, 601] width 71 height 35
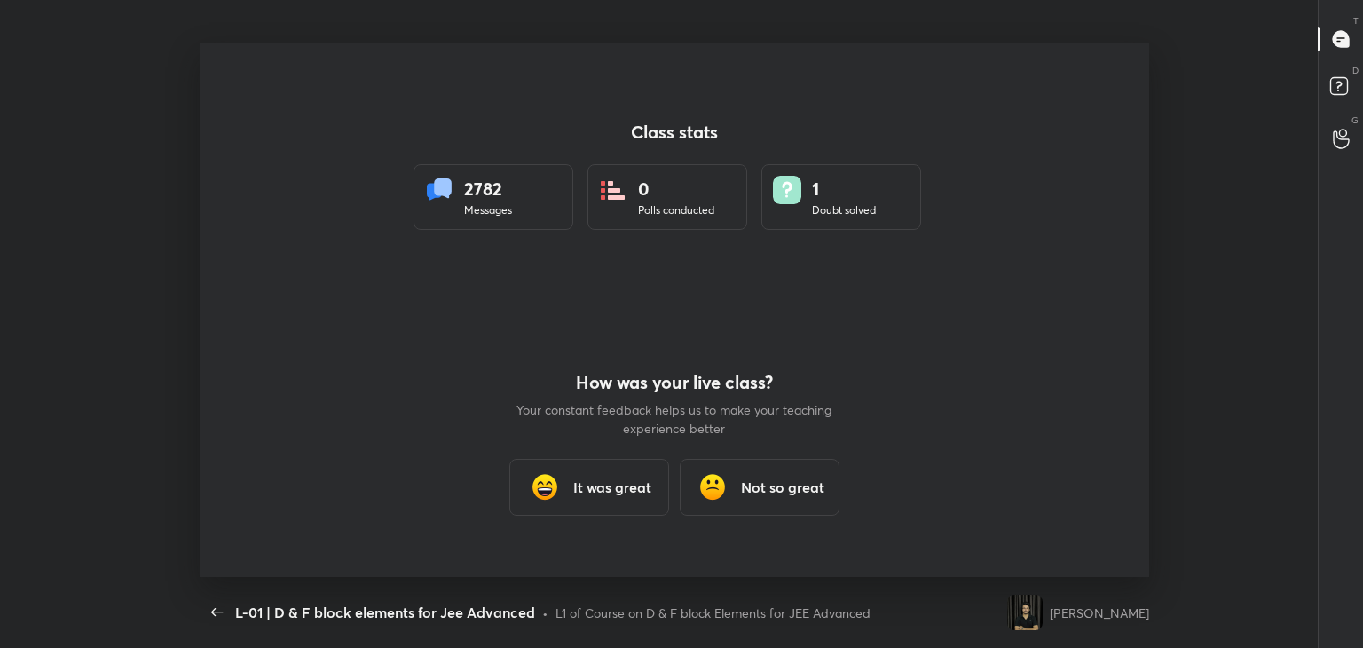
scroll to position [534, 1177]
click at [602, 485] on h3 "It was great" at bounding box center [612, 486] width 78 height 21
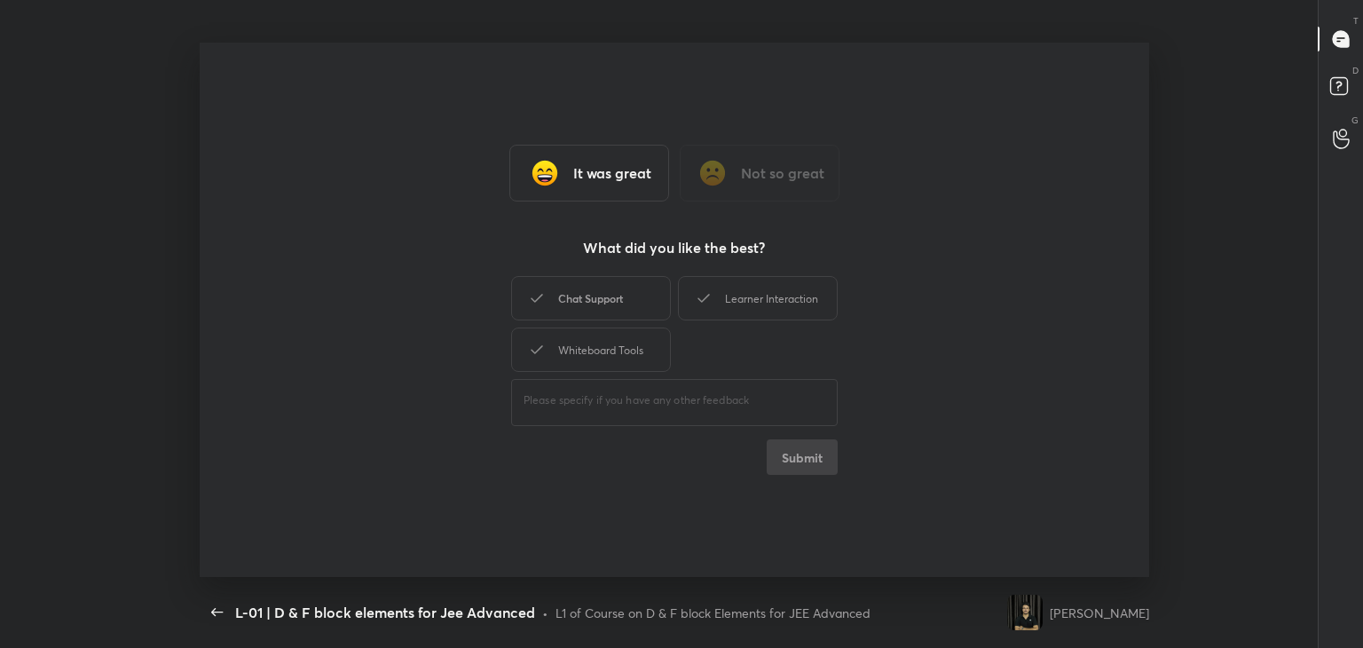
click at [621, 302] on div "Chat Support" at bounding box center [591, 298] width 160 height 44
click at [731, 295] on div "Learner Interaction" at bounding box center [758, 298] width 160 height 44
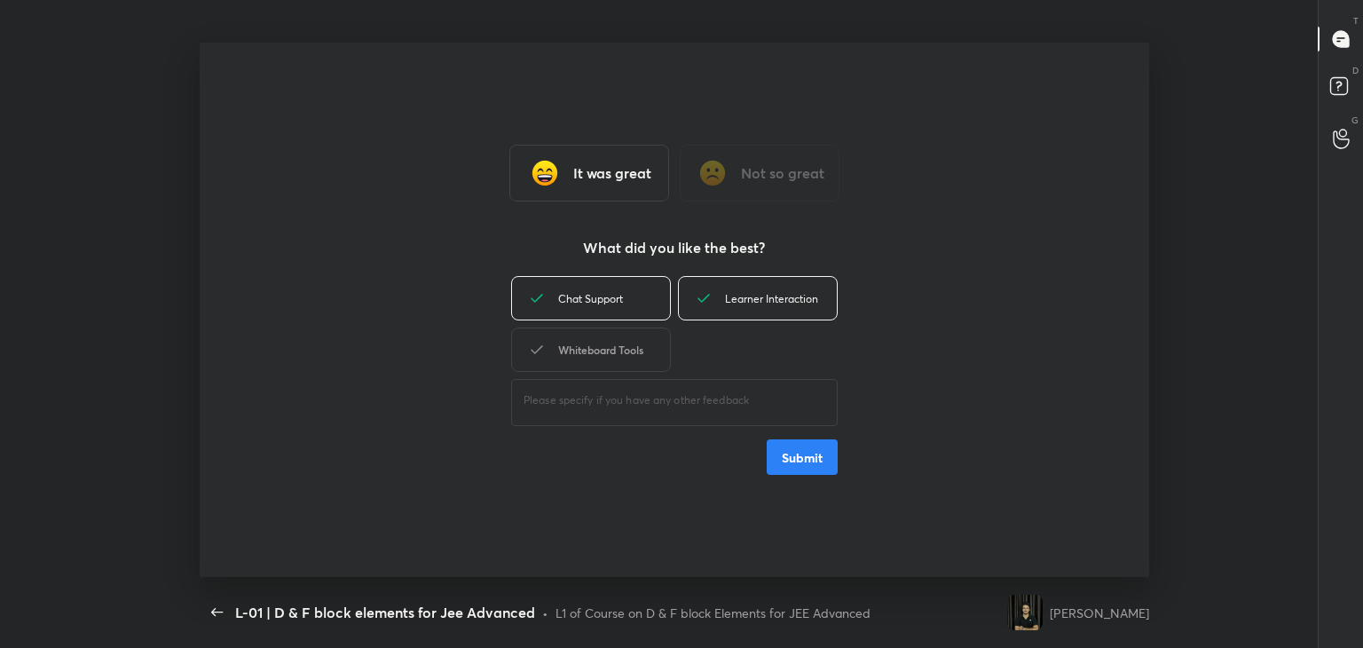
click at [633, 354] on div "Whiteboard Tools" at bounding box center [591, 349] width 160 height 44
click at [798, 457] on button "Submit" at bounding box center [802, 456] width 71 height 35
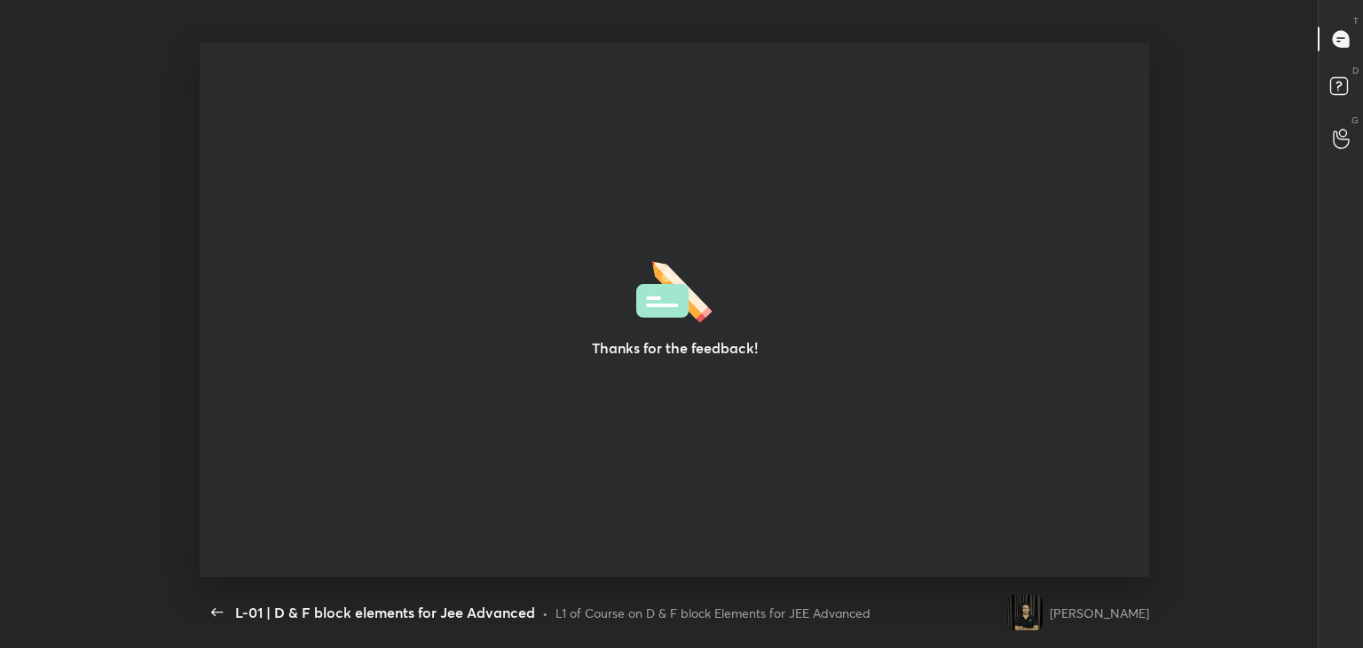
type textarea "x"
